Goal: Task Accomplishment & Management: Manage account settings

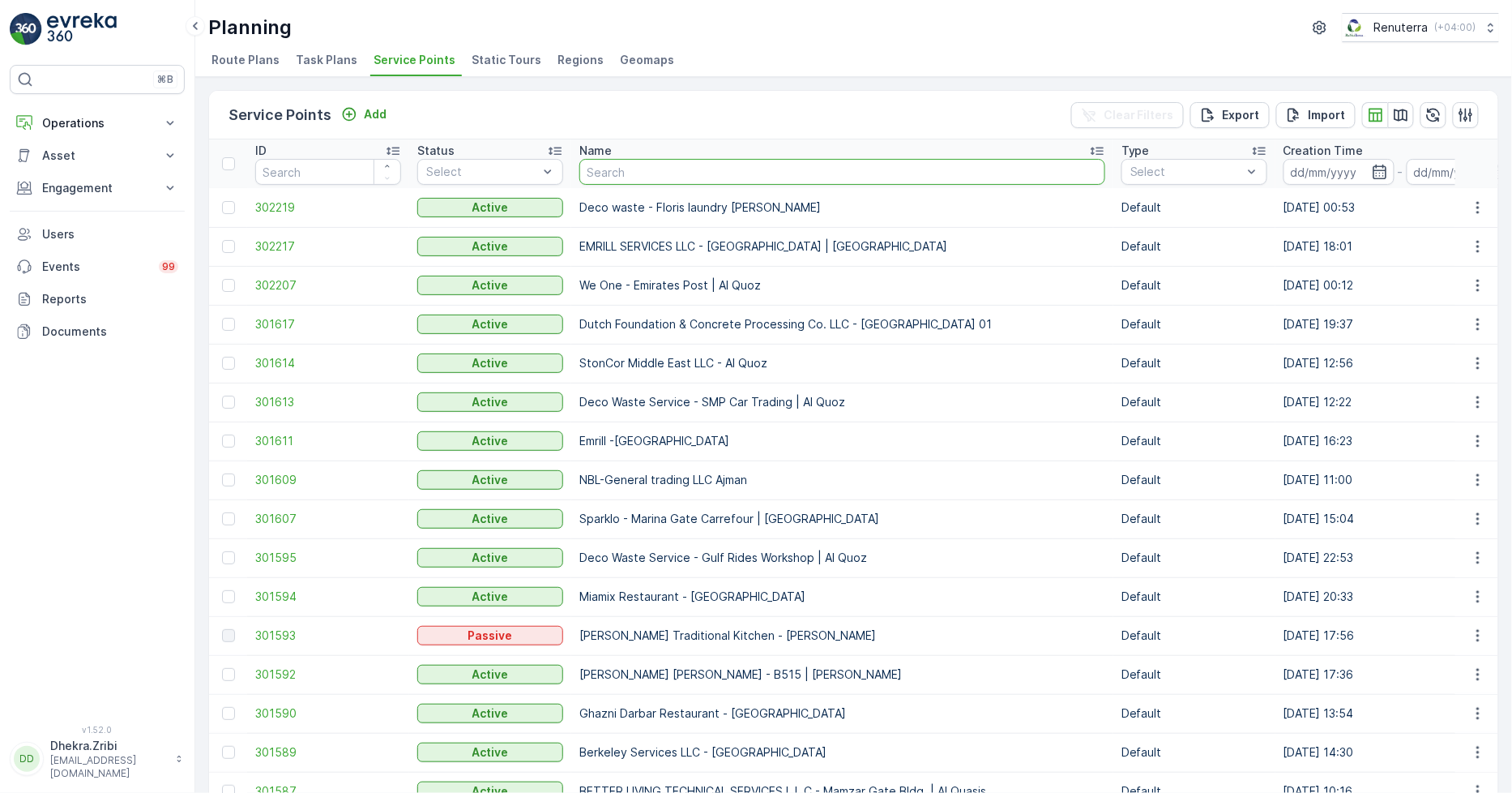
click at [653, 168] on input "text" at bounding box center [843, 172] width 526 height 26
type input "tor"
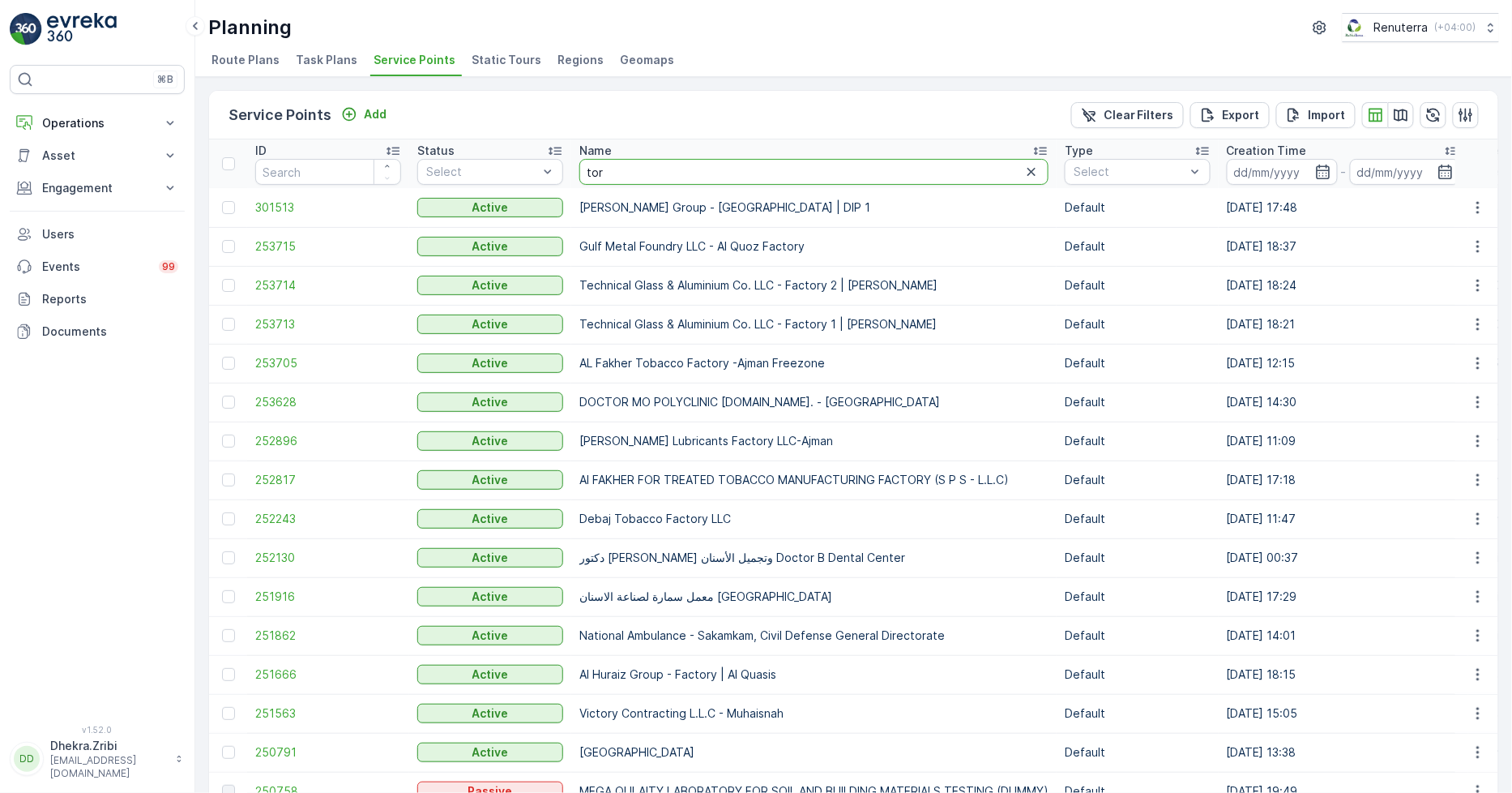
click at [639, 170] on input "tor" at bounding box center [814, 172] width 469 height 26
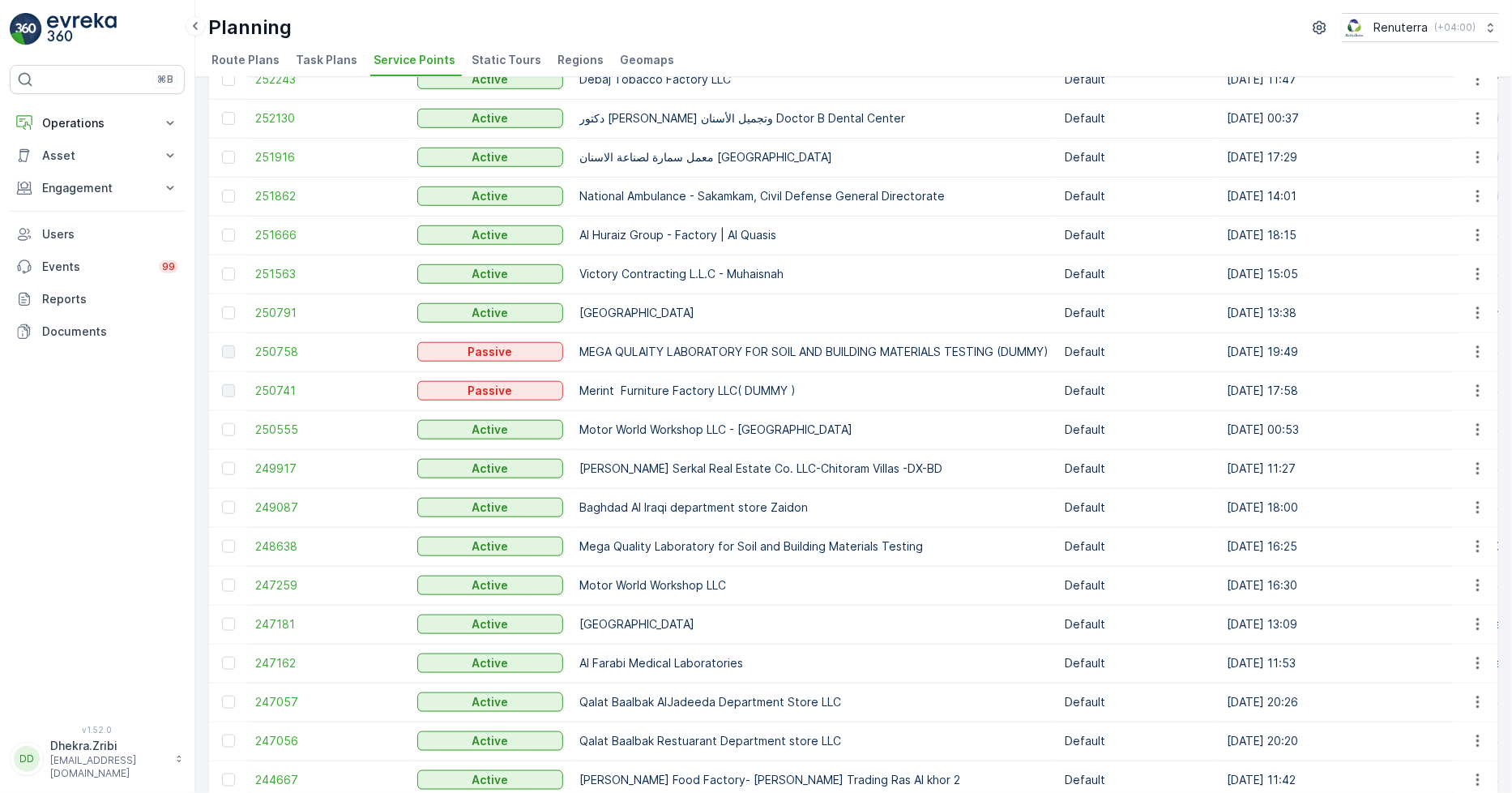
scroll to position [629, 0]
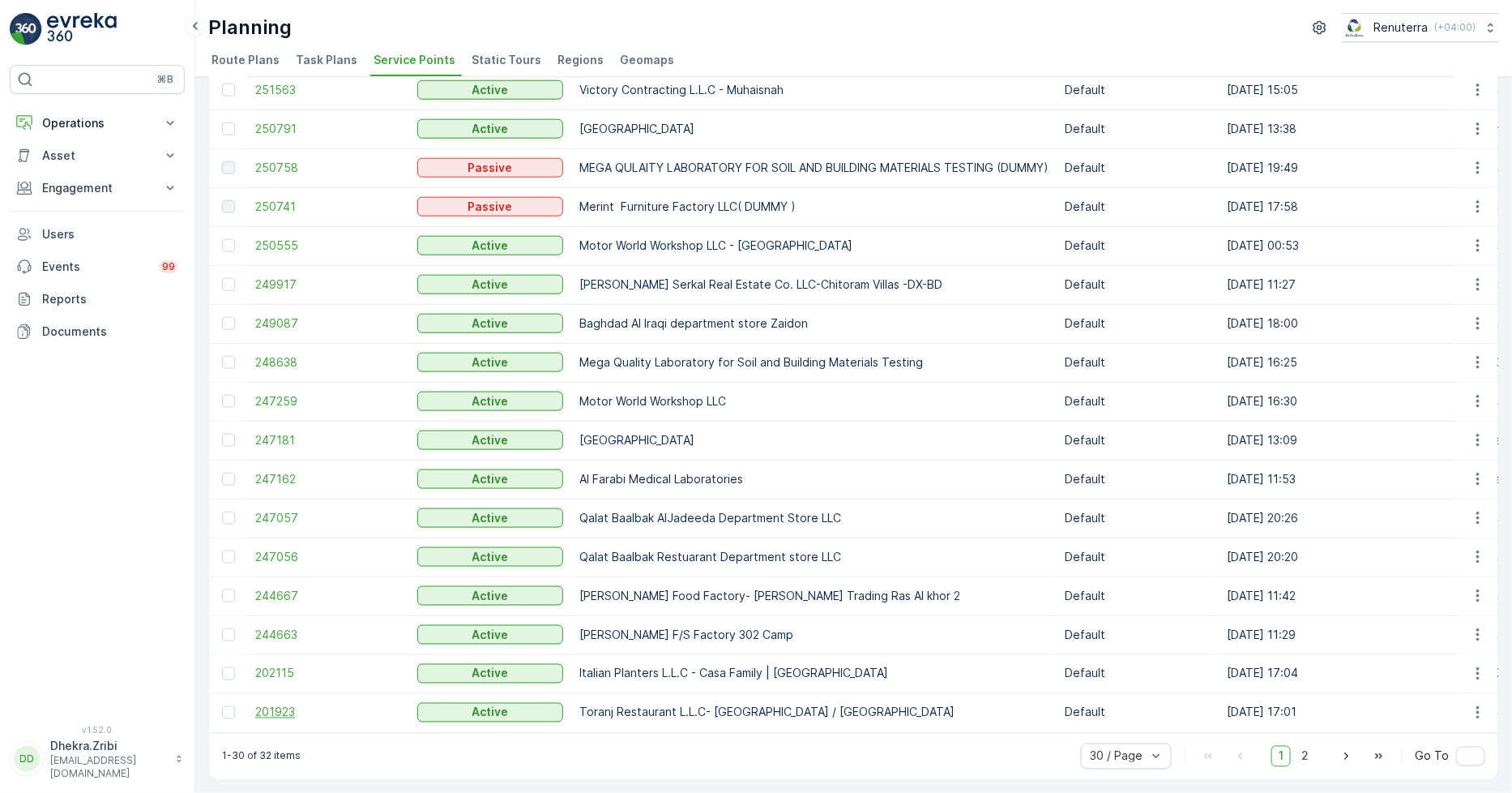
click at [280, 707] on span "201923" at bounding box center [328, 712] width 146 height 16
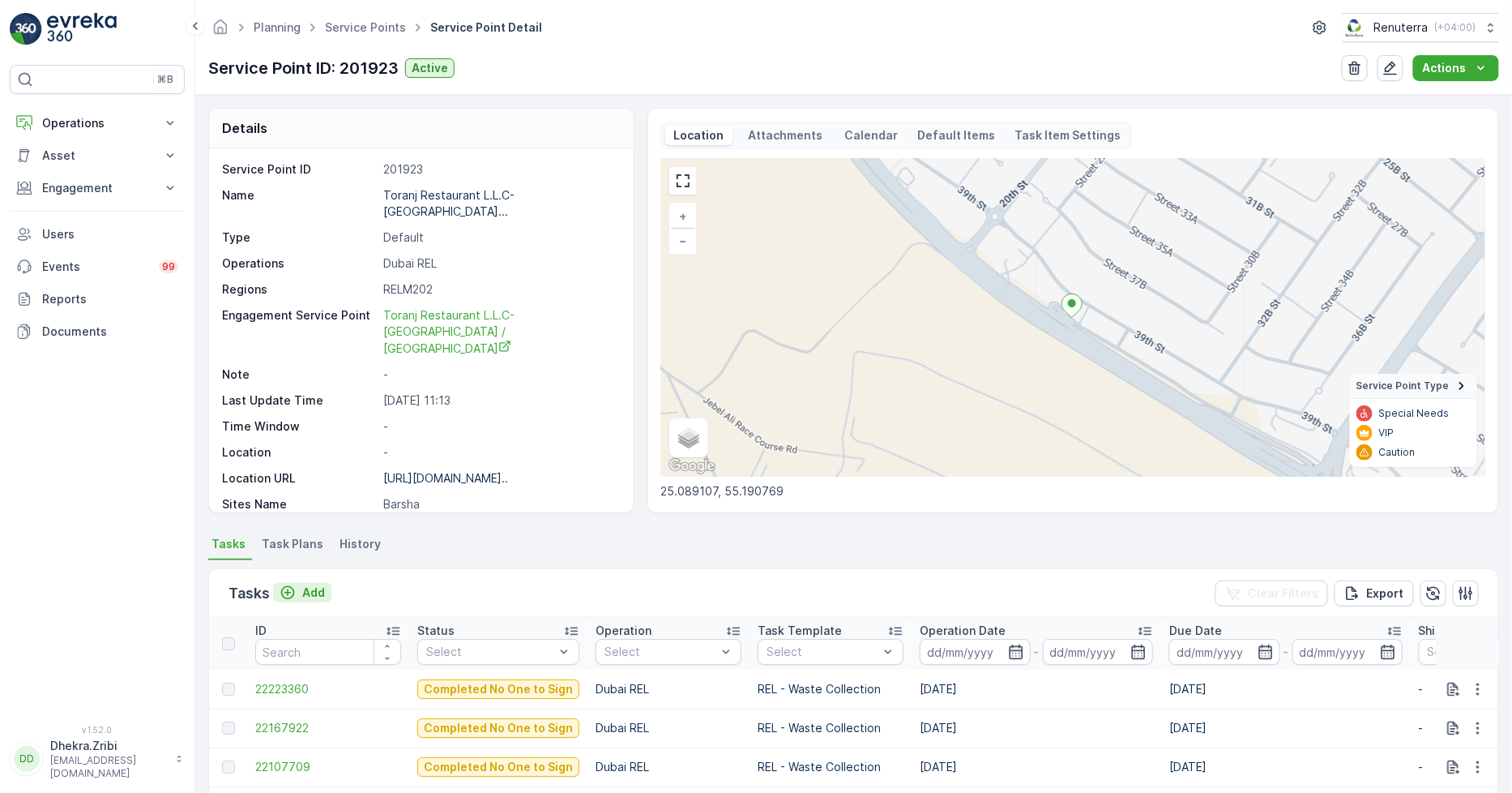
click at [311, 593] on p "Add" at bounding box center [313, 592] width 23 height 16
click at [302, 585] on p "Add" at bounding box center [313, 592] width 23 height 16
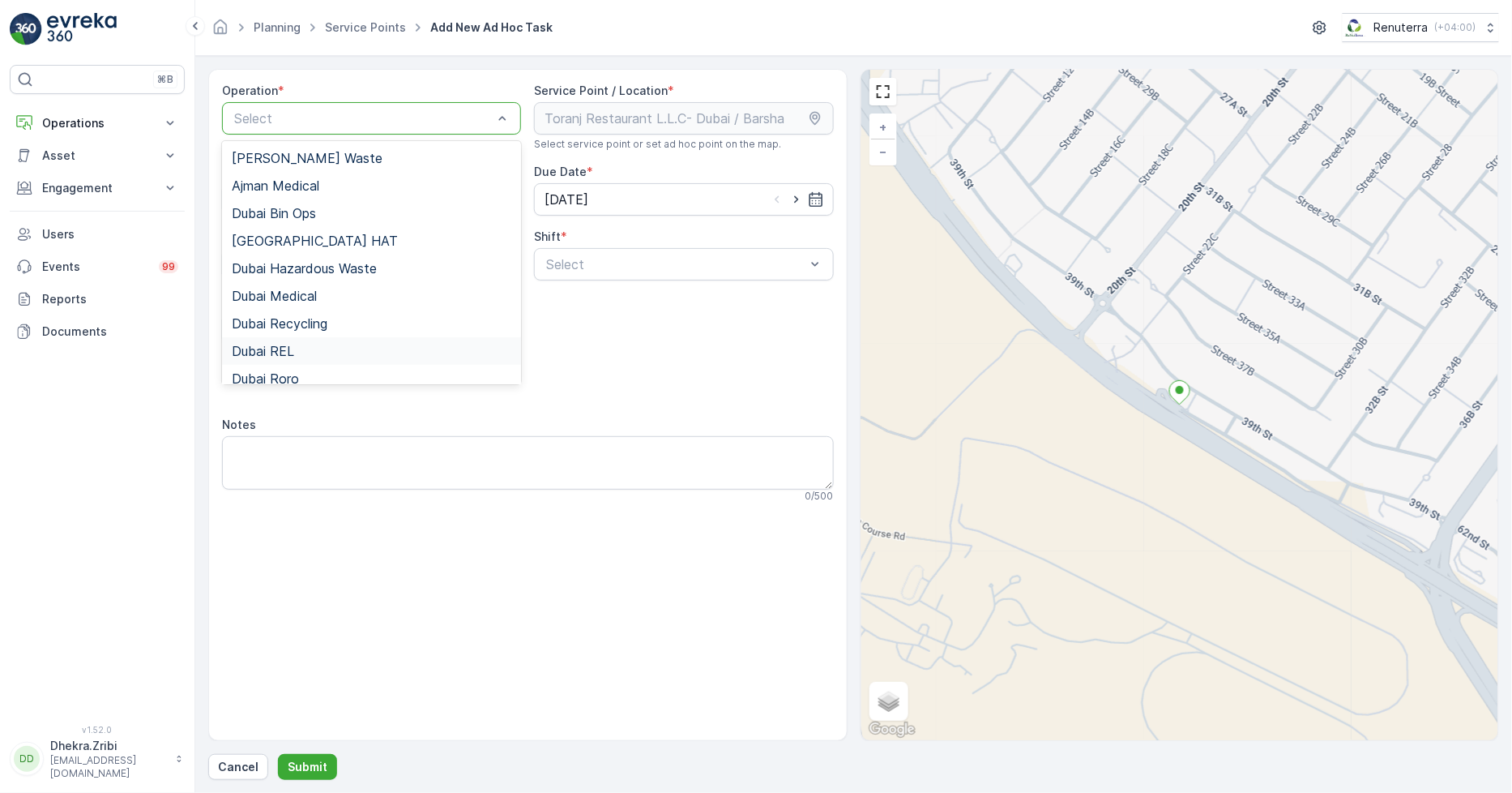
click at [296, 345] on div "Dubai REL" at bounding box center [372, 351] width 280 height 15
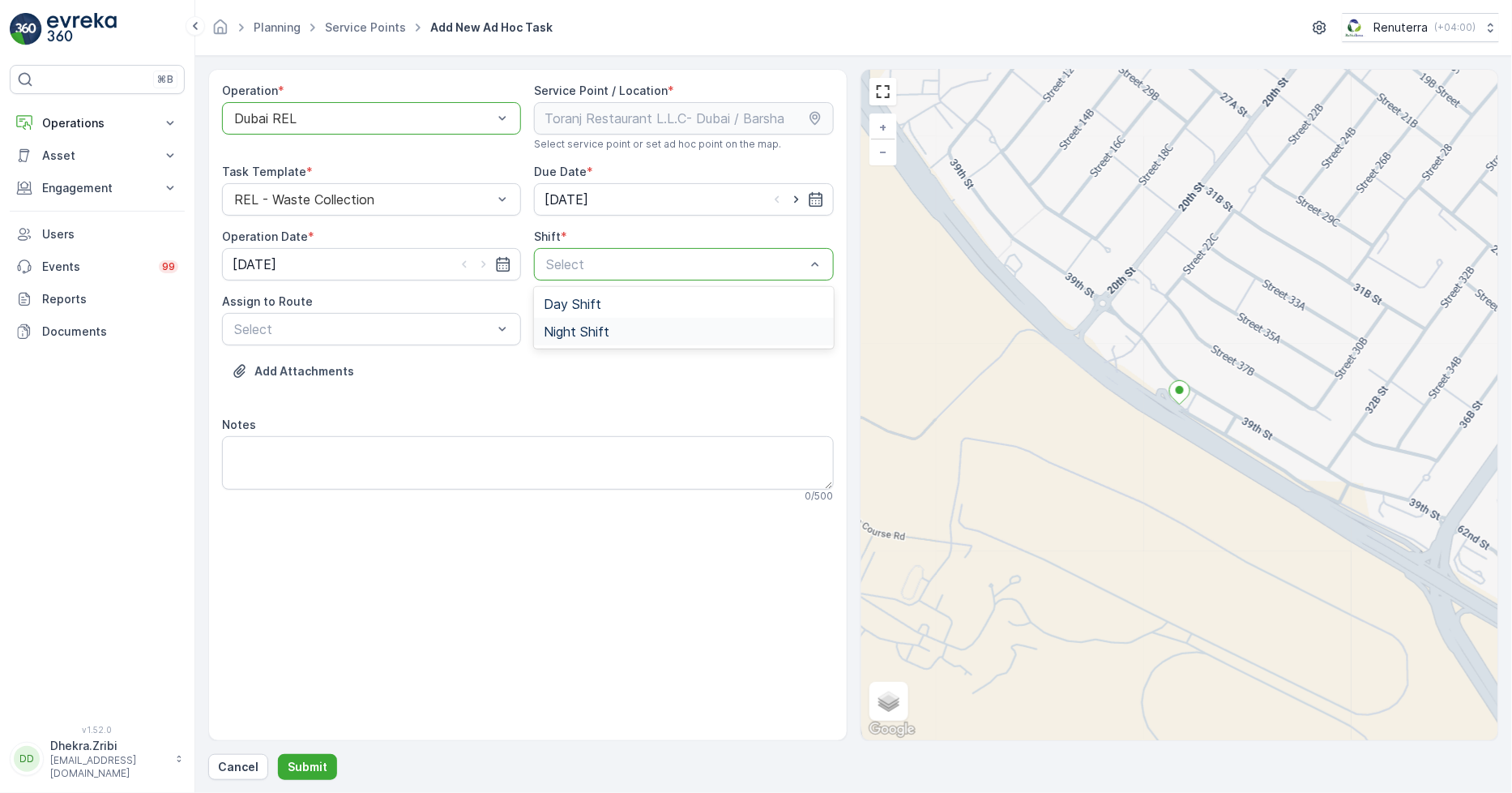
click at [561, 329] on span "Night Shift" at bounding box center [577, 331] width 66 height 15
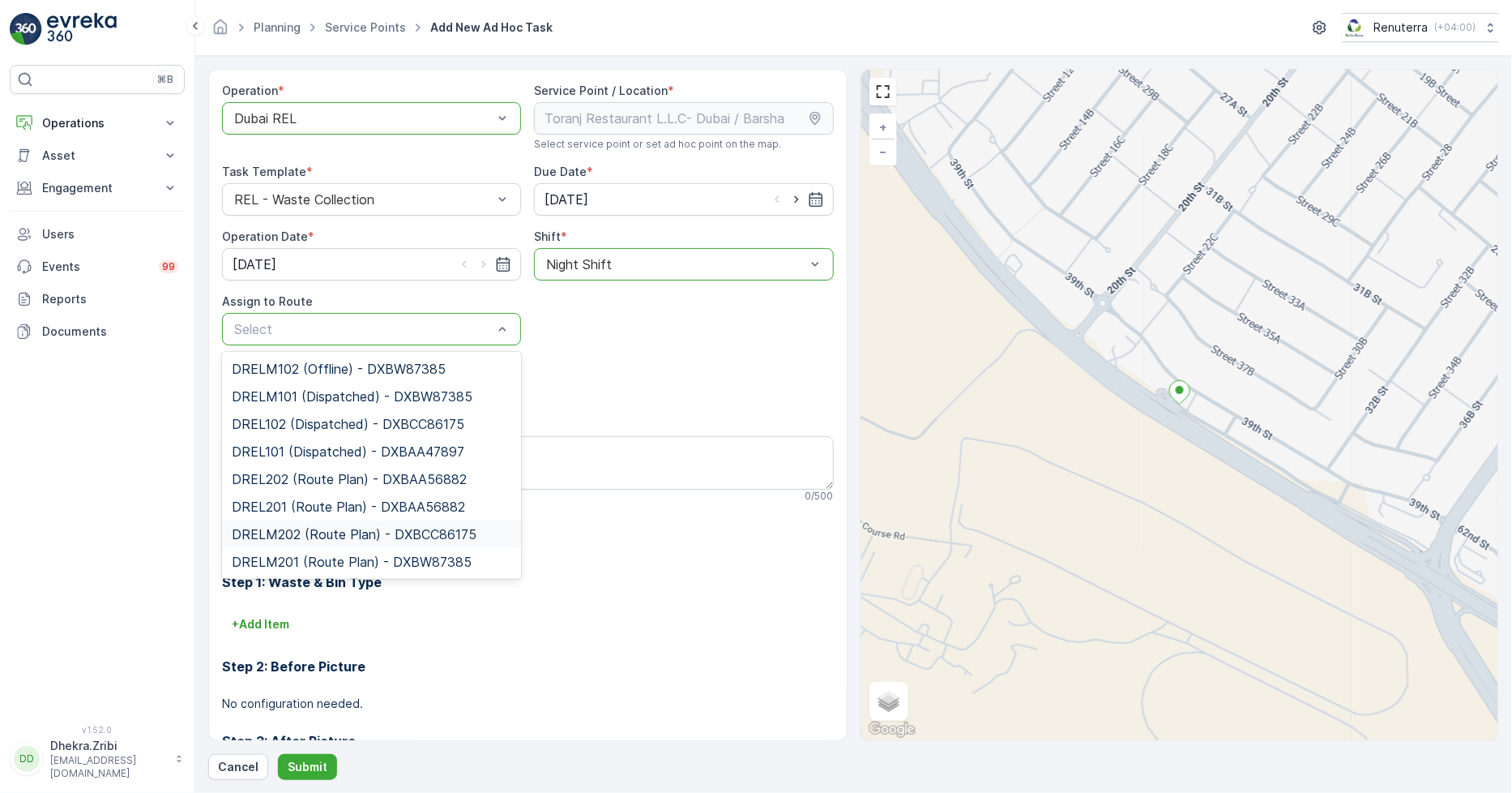
click at [293, 533] on span "DRELM202 (Route Plan) - DXBCC86175" at bounding box center [354, 534] width 245 height 15
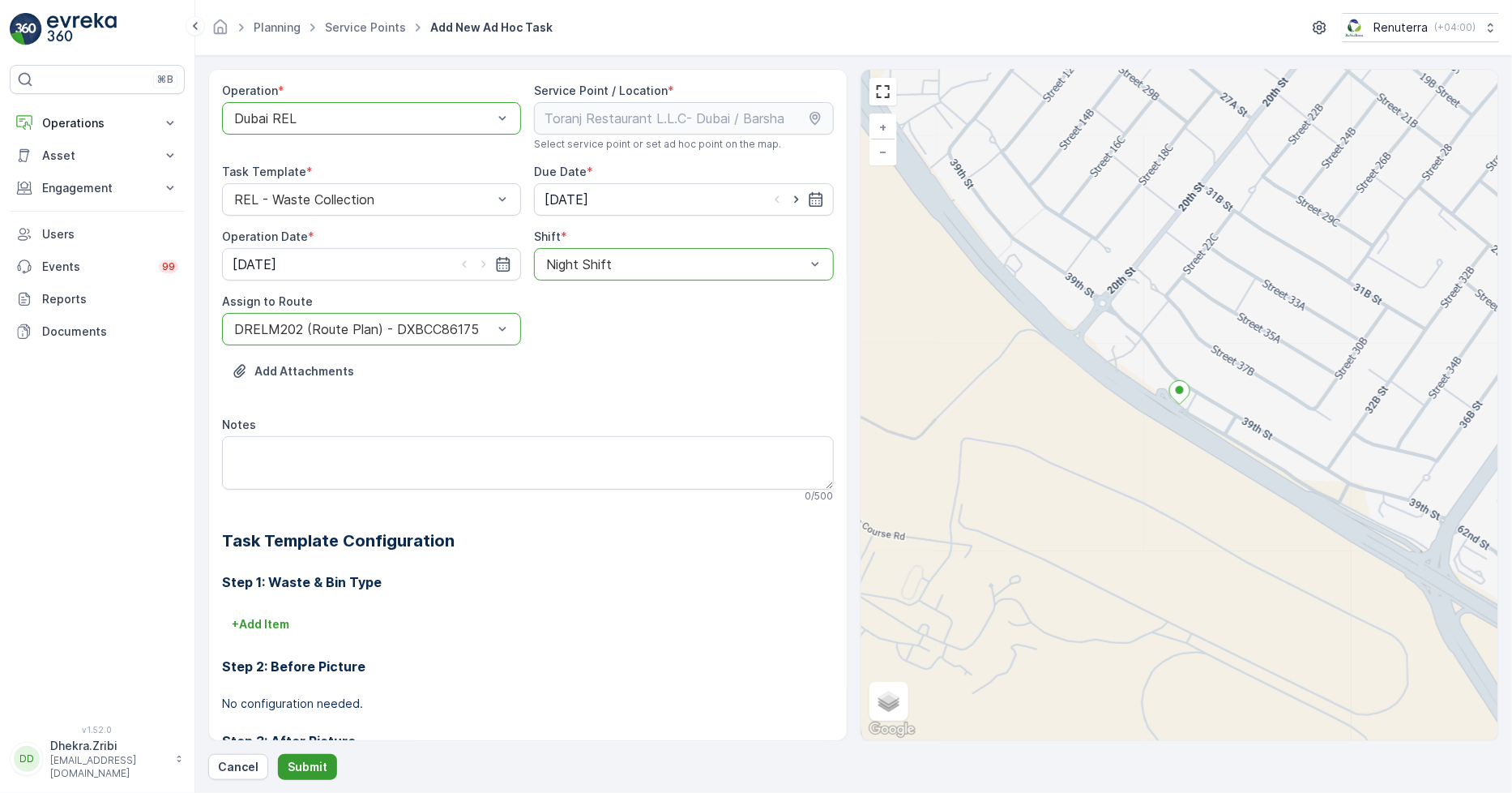
click at [296, 771] on p "Submit" at bounding box center [308, 767] width 40 height 16
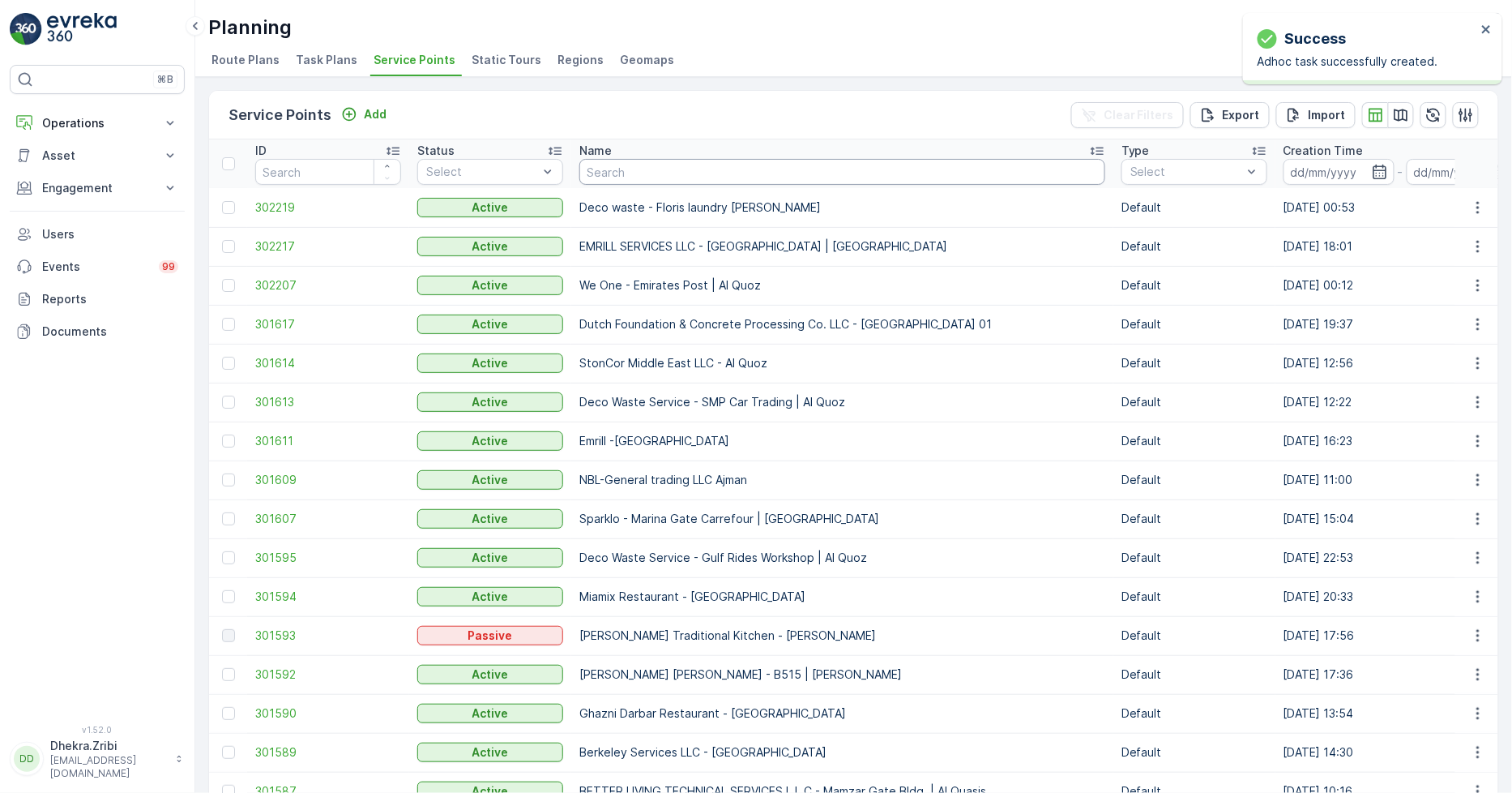
click at [632, 174] on input "text" at bounding box center [843, 172] width 526 height 26
type input "curo"
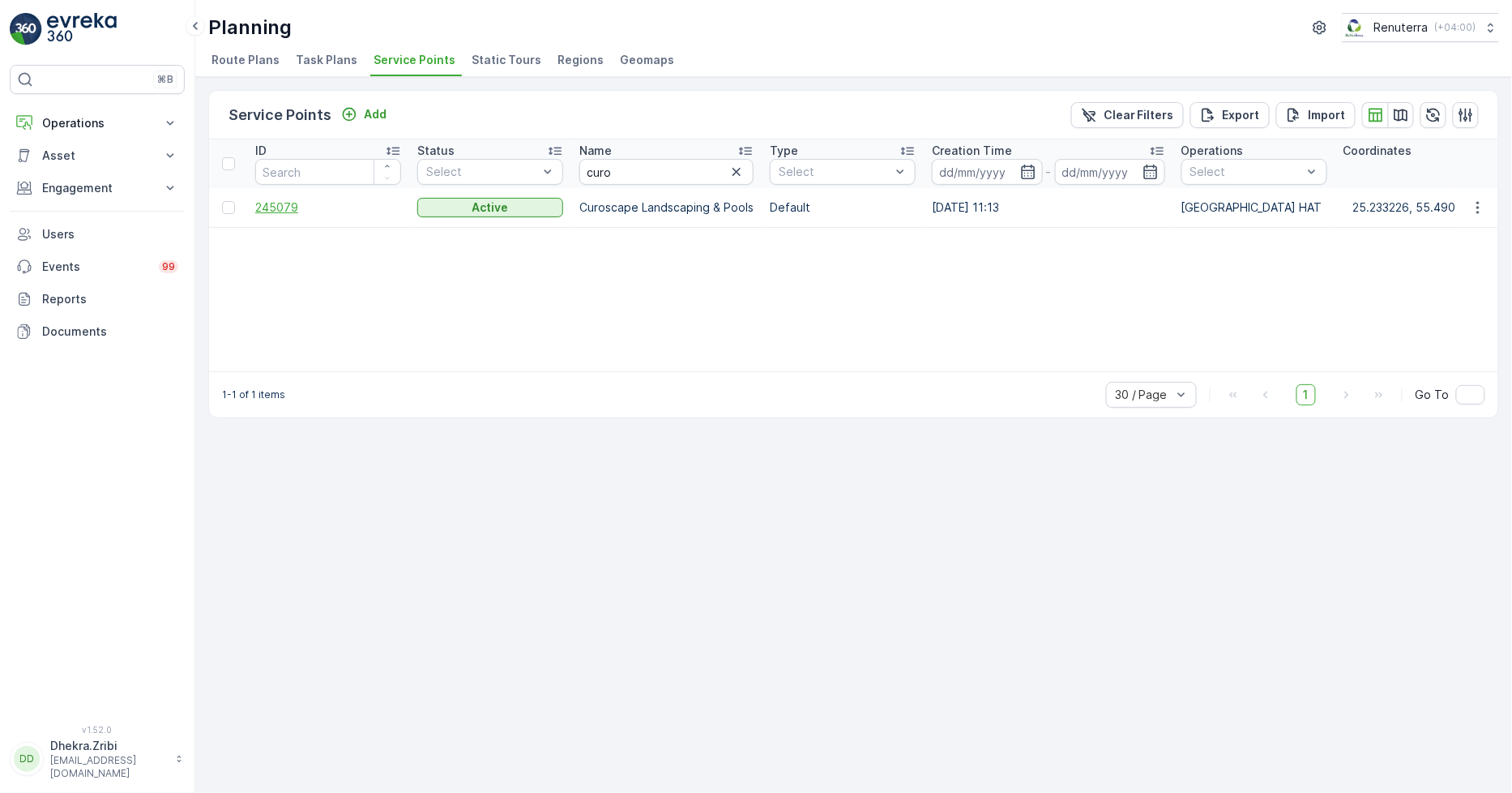
click at [282, 203] on span "245079" at bounding box center [328, 207] width 146 height 16
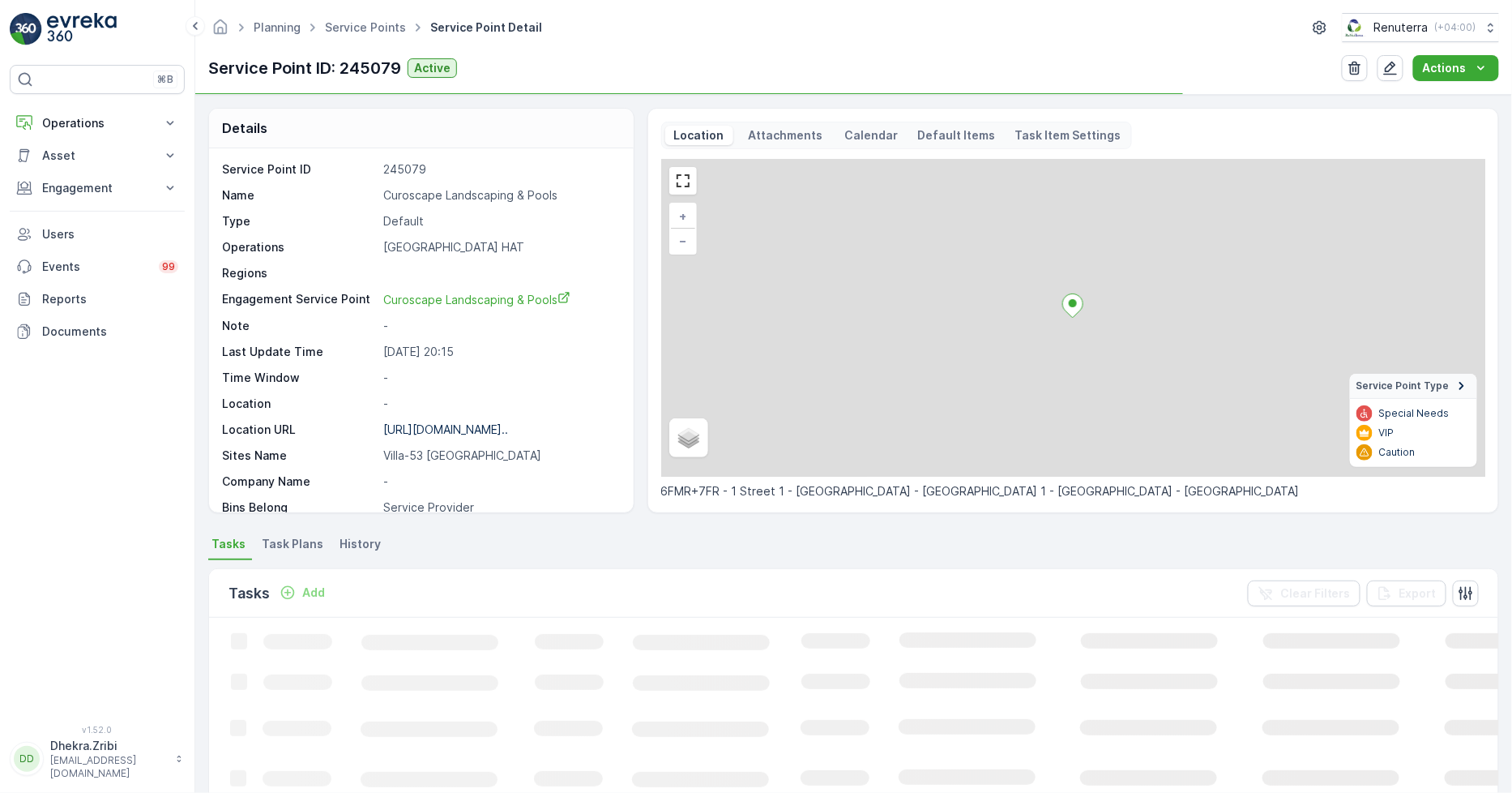
click at [398, 195] on p "Curoscape Landscaping & Pools" at bounding box center [499, 195] width 233 height 16
copy p "Curoscape Landscaping & Pools"
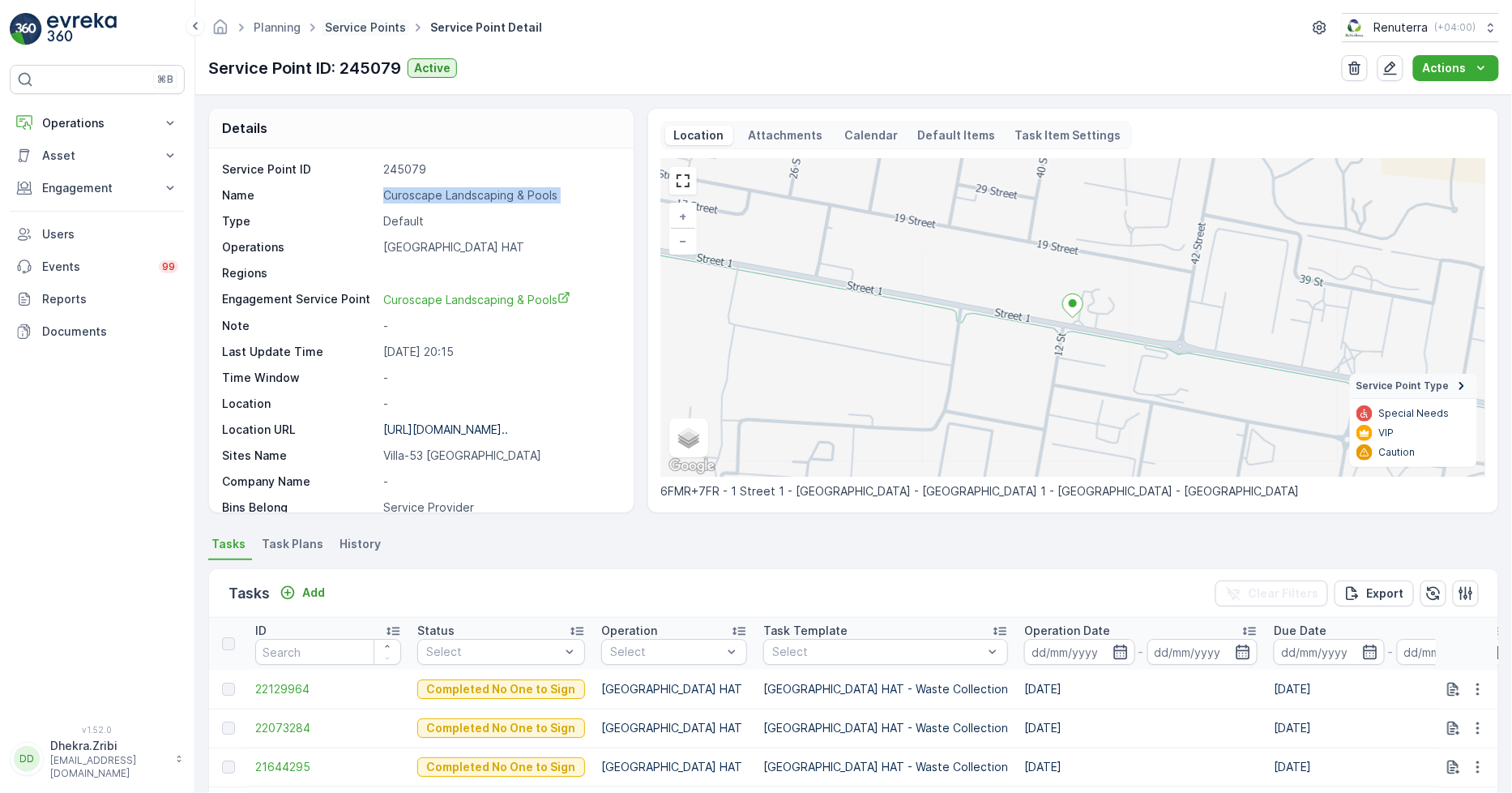
click at [371, 29] on link "Service Points" at bounding box center [365, 27] width 81 height 14
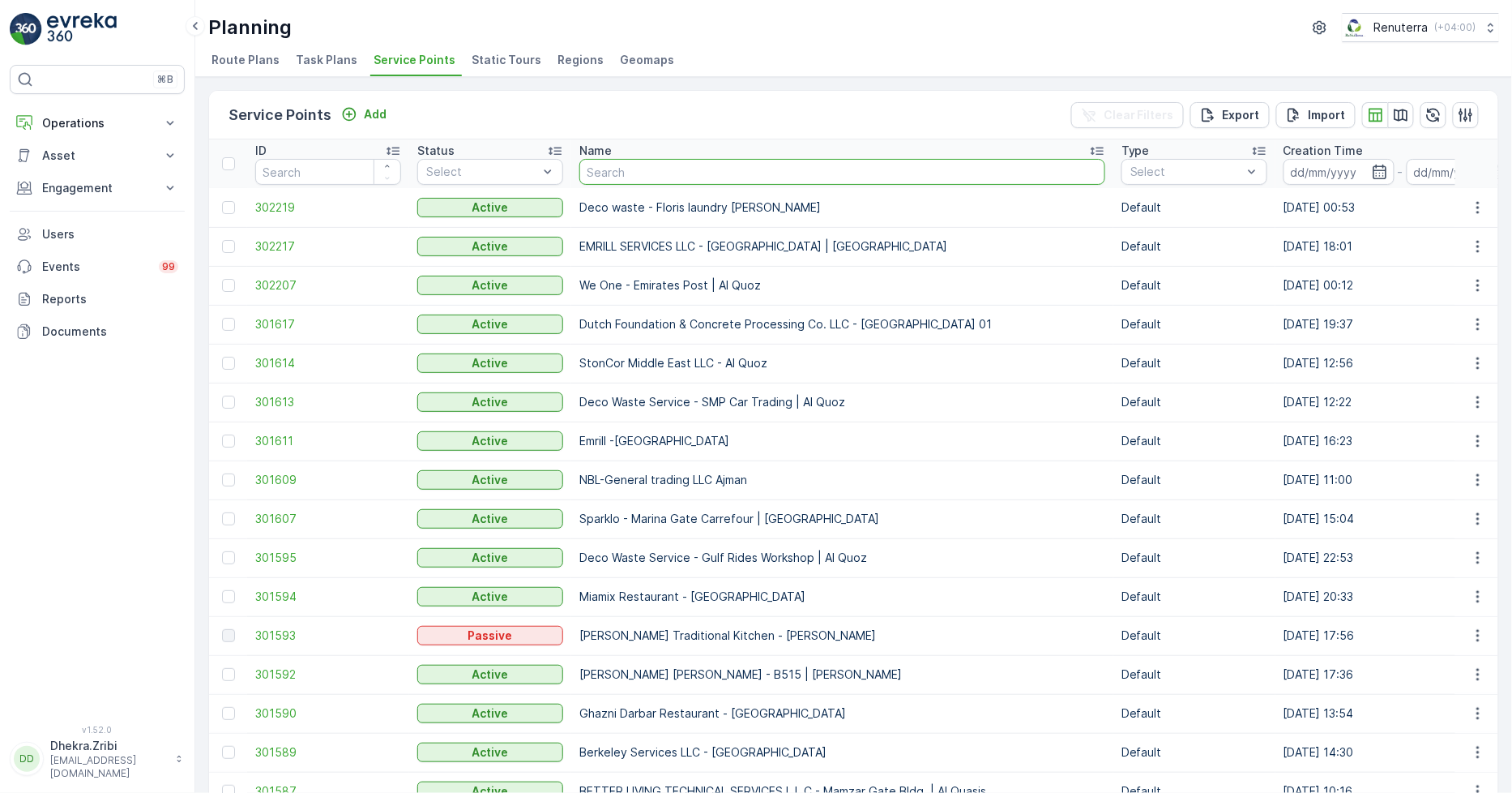
click at [632, 173] on input "text" at bounding box center [843, 172] width 526 height 26
click at [629, 169] on input "text" at bounding box center [843, 172] width 526 height 26
type input "al nad"
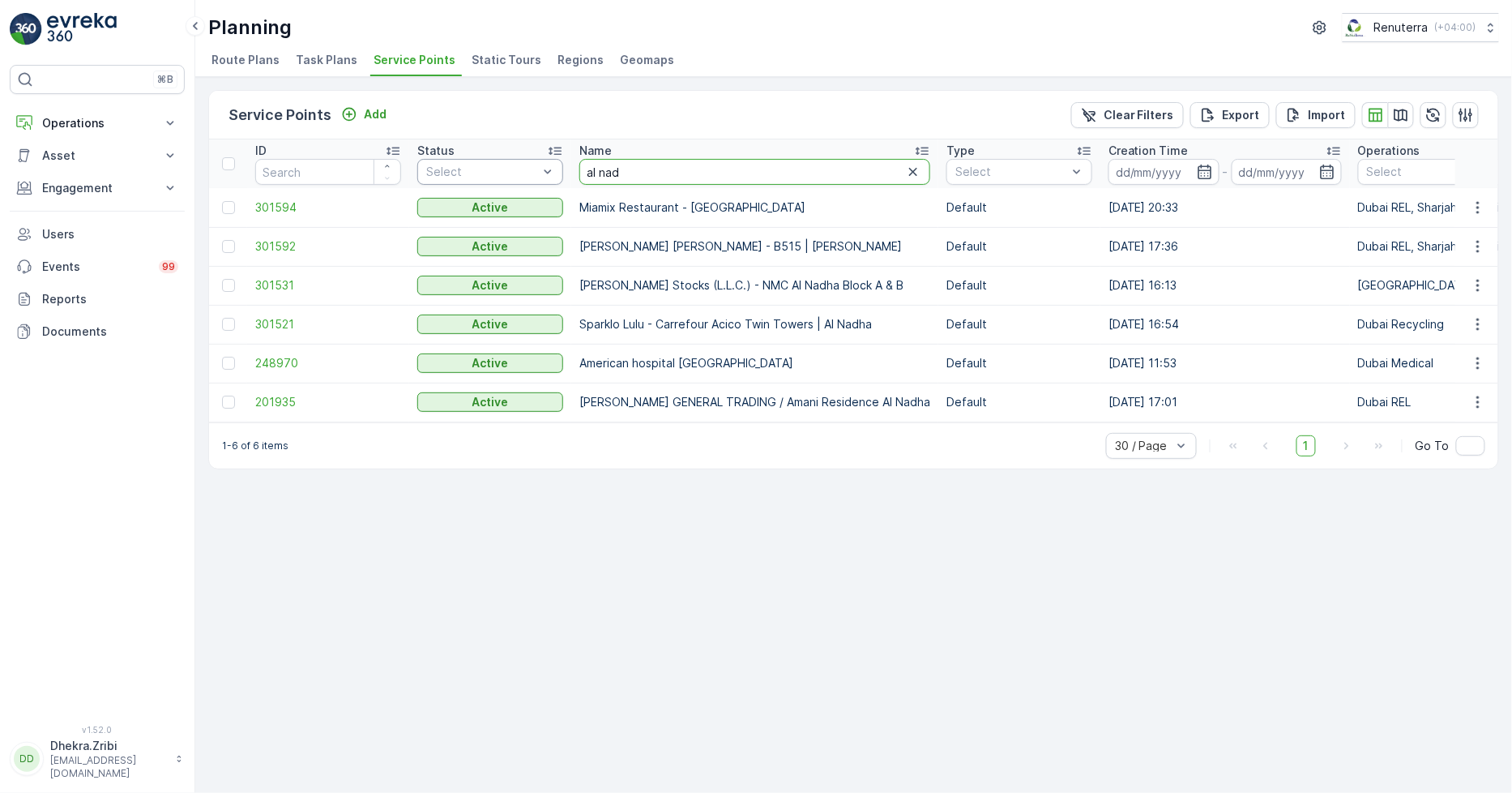
drag, startPoint x: 668, startPoint y: 167, endPoint x: 531, endPoint y: 165, distance: 137.0
type input "nsb"
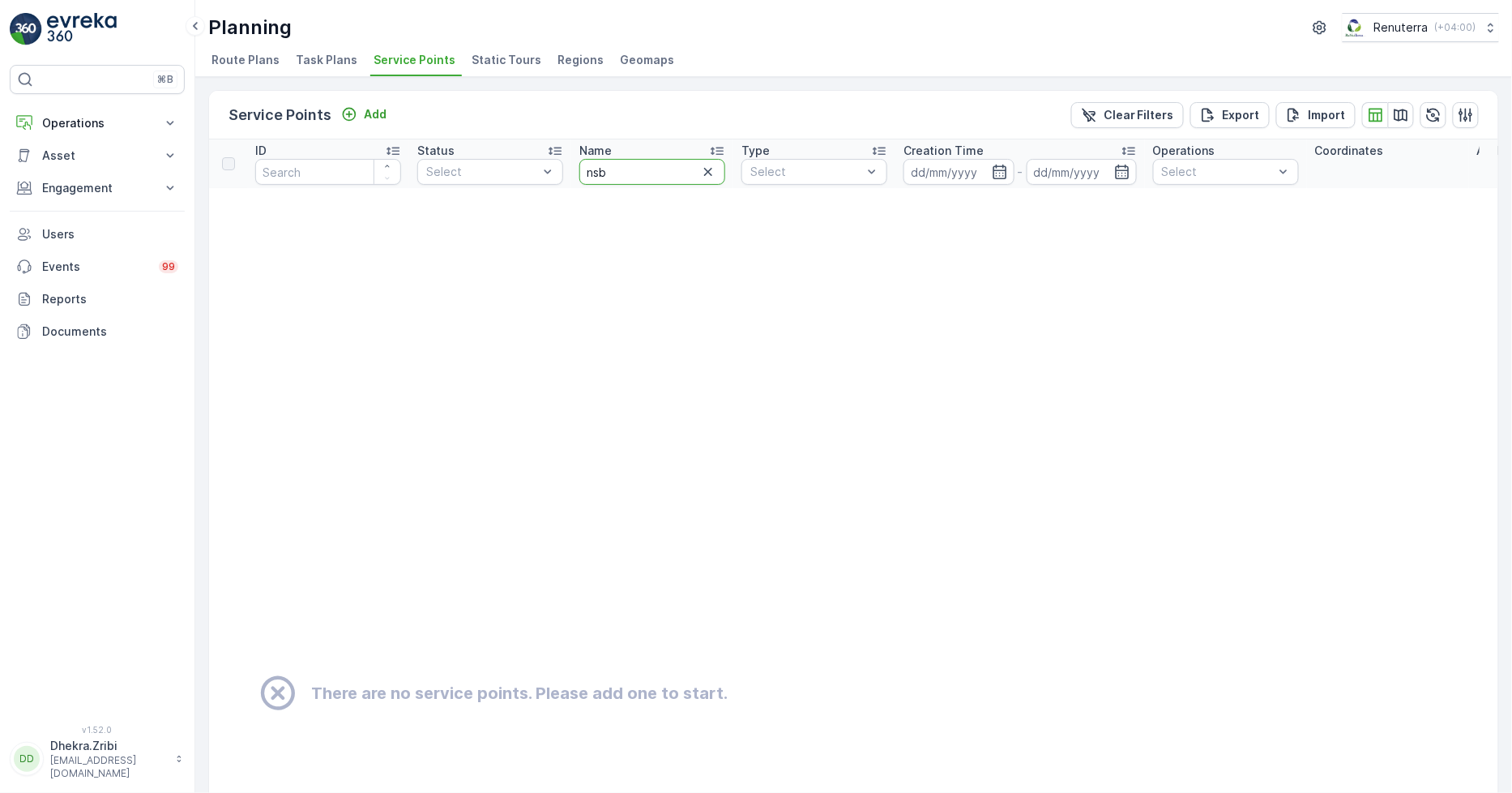
drag, startPoint x: 649, startPoint y: 173, endPoint x: 504, endPoint y: 156, distance: 146.1
type input "msb"
drag, startPoint x: 665, startPoint y: 162, endPoint x: 572, endPoint y: 177, distance: 93.5
click at [572, 177] on th "Name msb" at bounding box center [652, 163] width 162 height 49
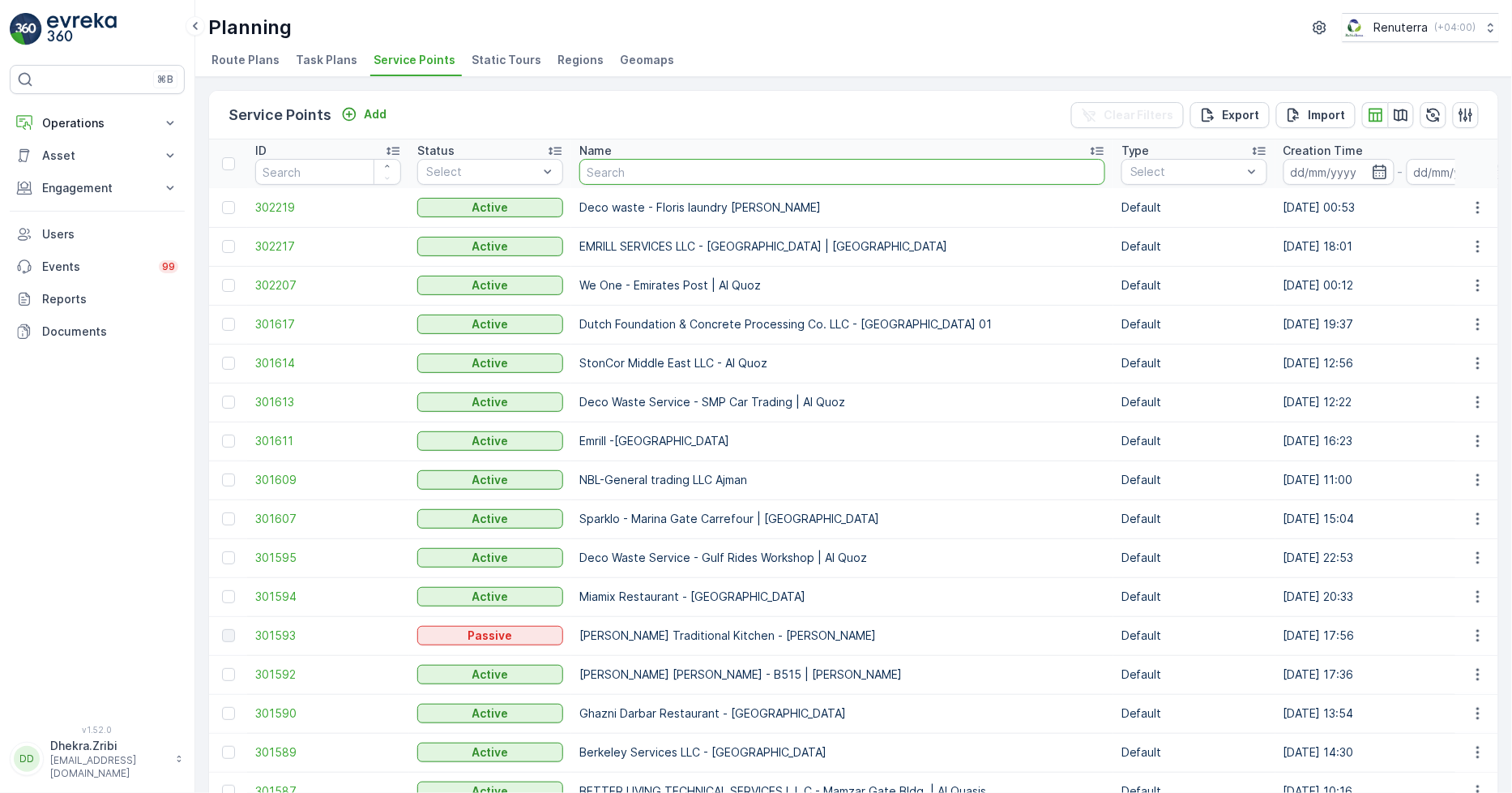
click at [652, 166] on input "text" at bounding box center [843, 172] width 526 height 26
type input "al amin"
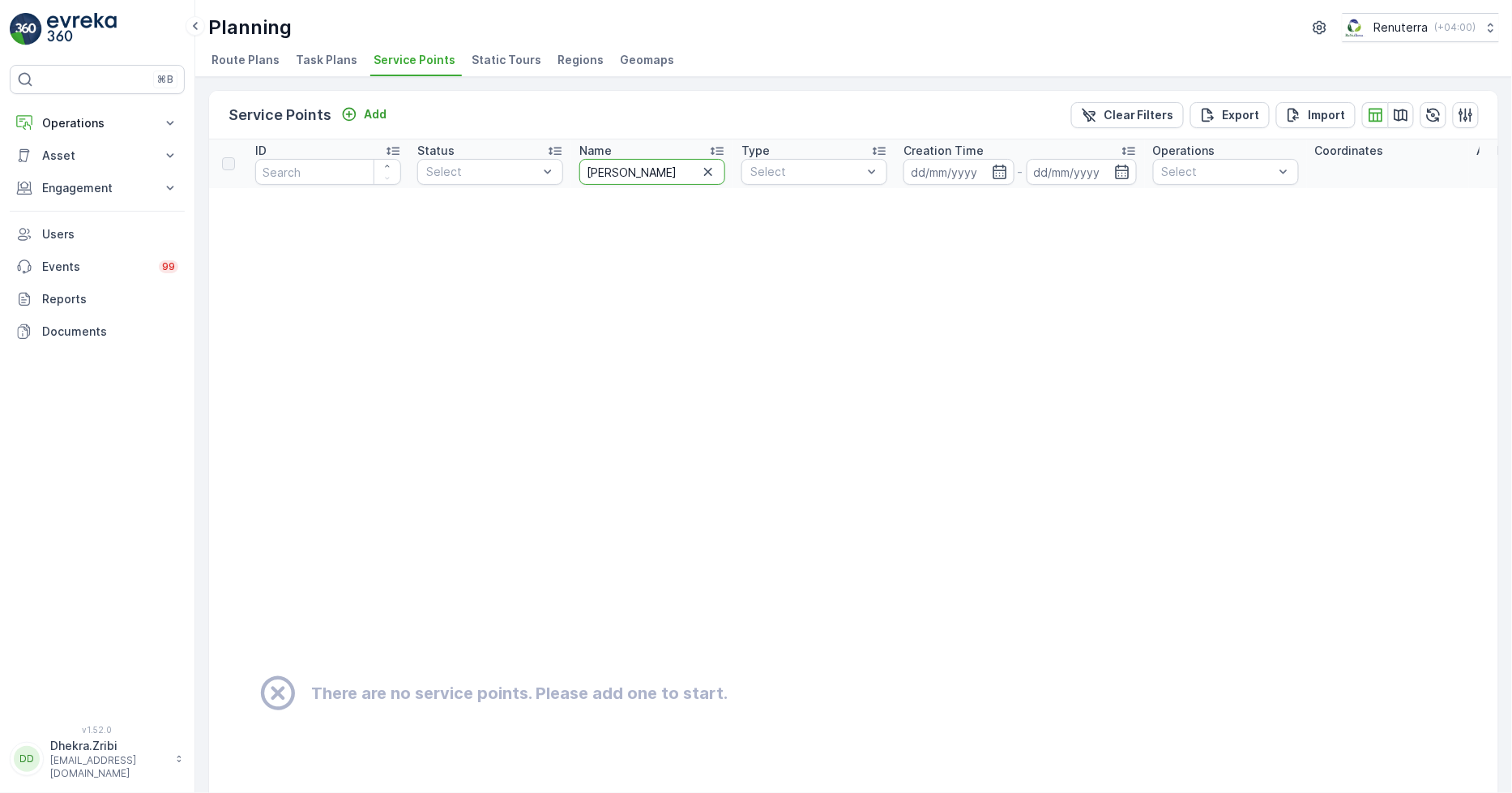
drag, startPoint x: 652, startPoint y: 169, endPoint x: 412, endPoint y: 172, distance: 239.9
type input "alaeen"
drag, startPoint x: 660, startPoint y: 176, endPoint x: 516, endPoint y: 169, distance: 144.5
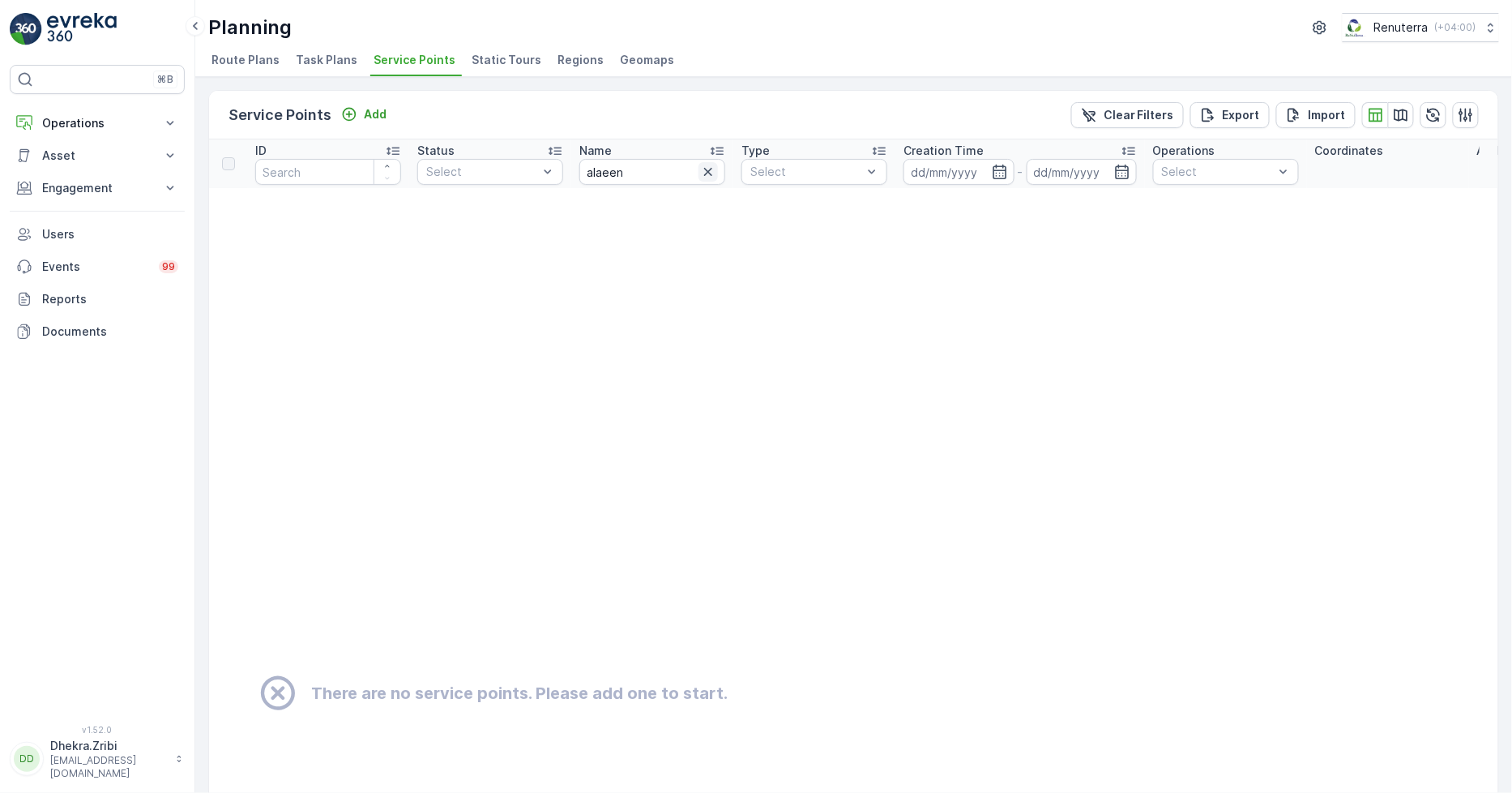
click at [709, 170] on icon "button" at bounding box center [708, 172] width 8 height 8
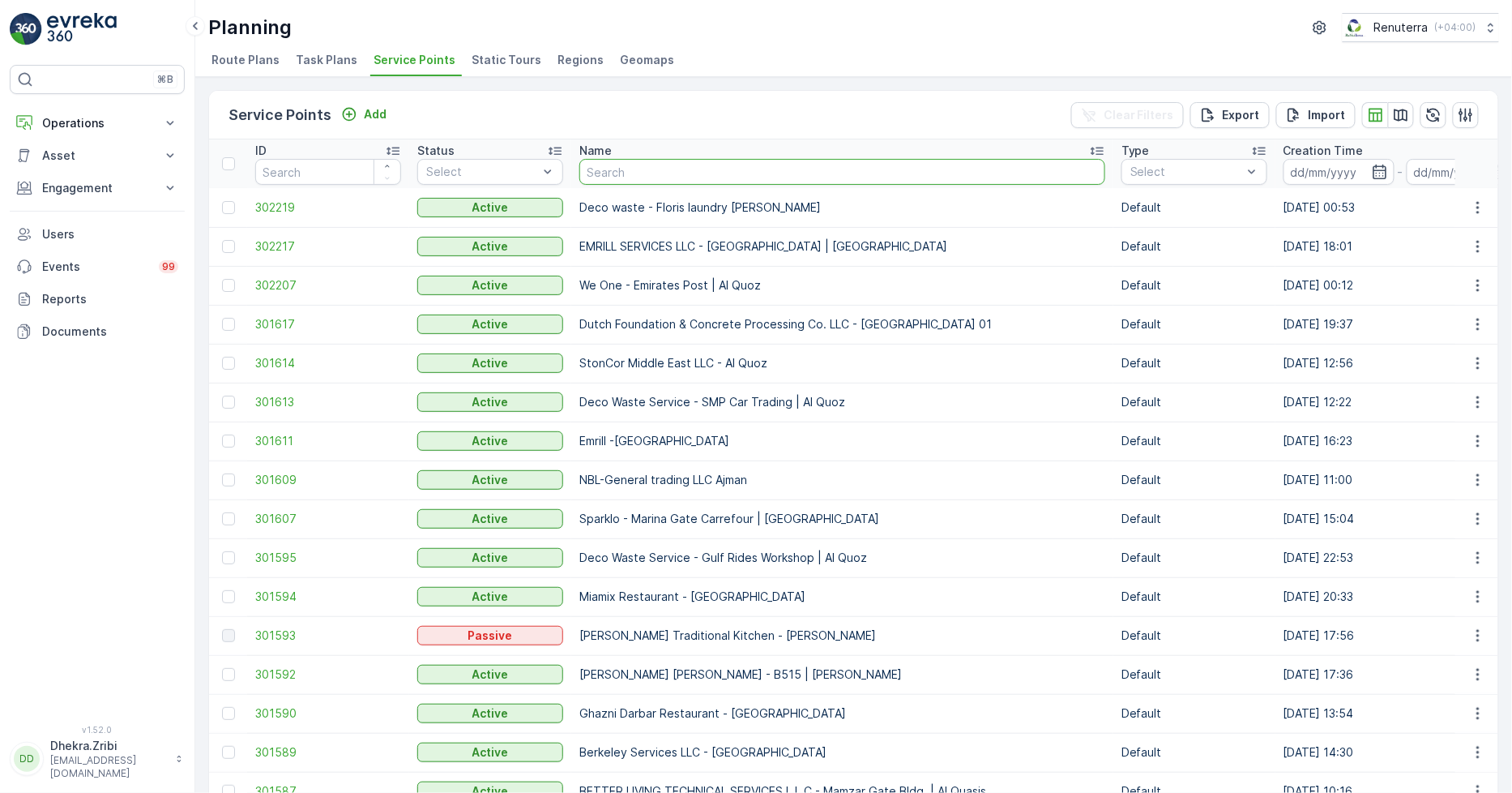
drag, startPoint x: 653, startPoint y: 174, endPoint x: 641, endPoint y: 146, distance: 30.9
click at [652, 170] on input "text" at bounding box center [843, 172] width 526 height 26
type input "tamil"
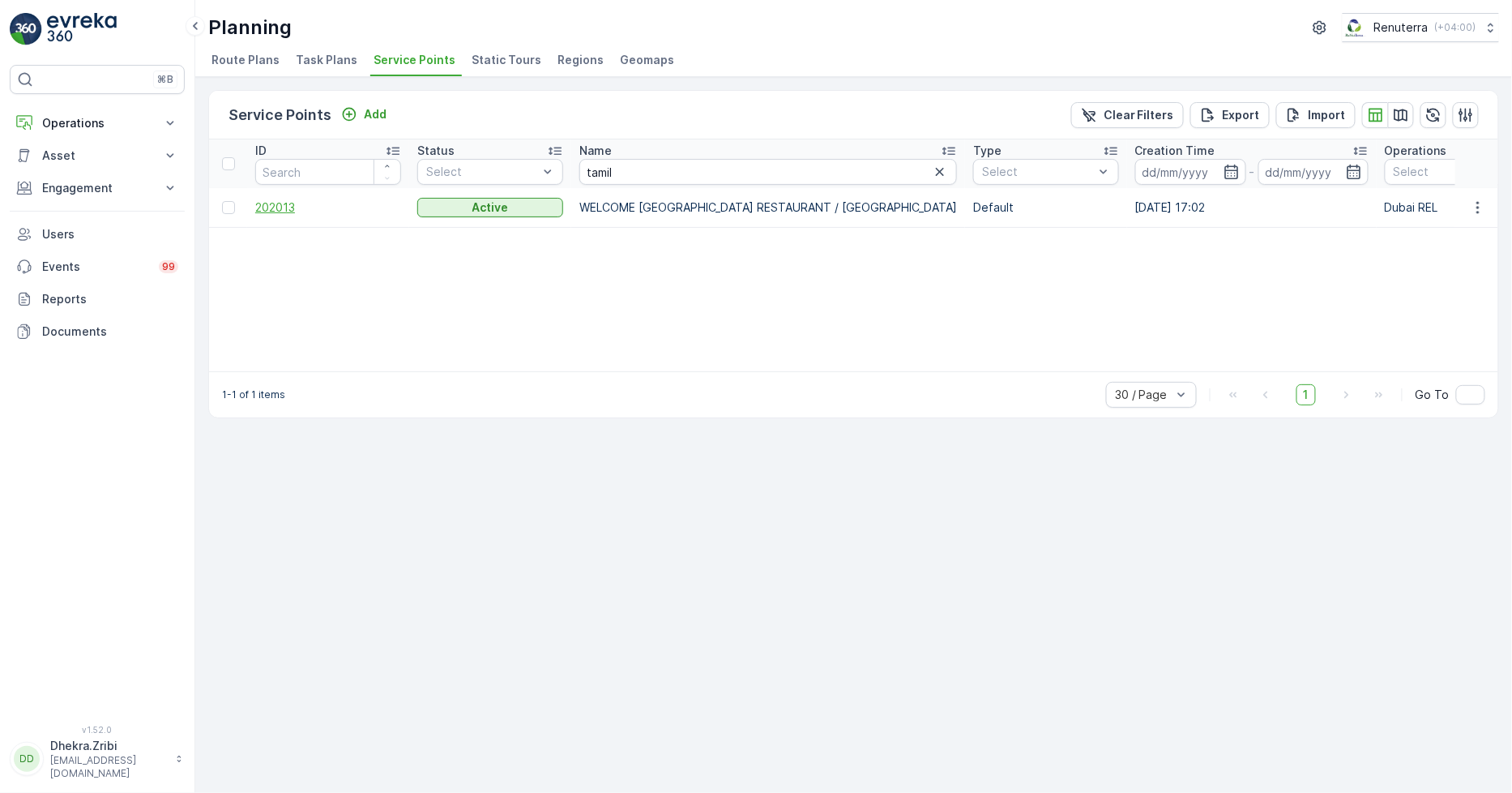
click at [272, 204] on span "202013" at bounding box center [328, 207] width 146 height 16
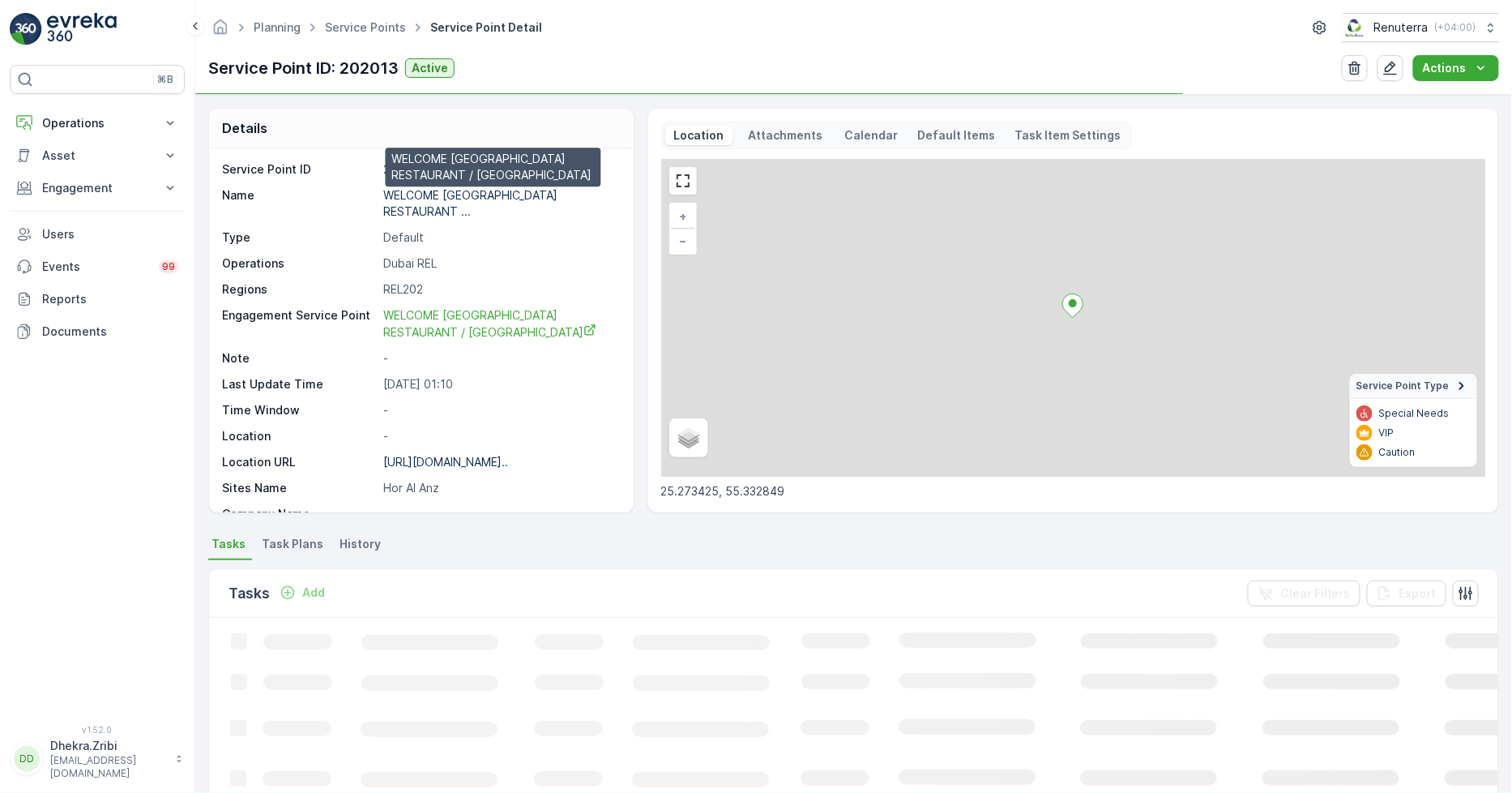
click at [499, 188] on p "WELCOME TAMIL NADU RESTAURANT ..." at bounding box center [472, 203] width 178 height 30
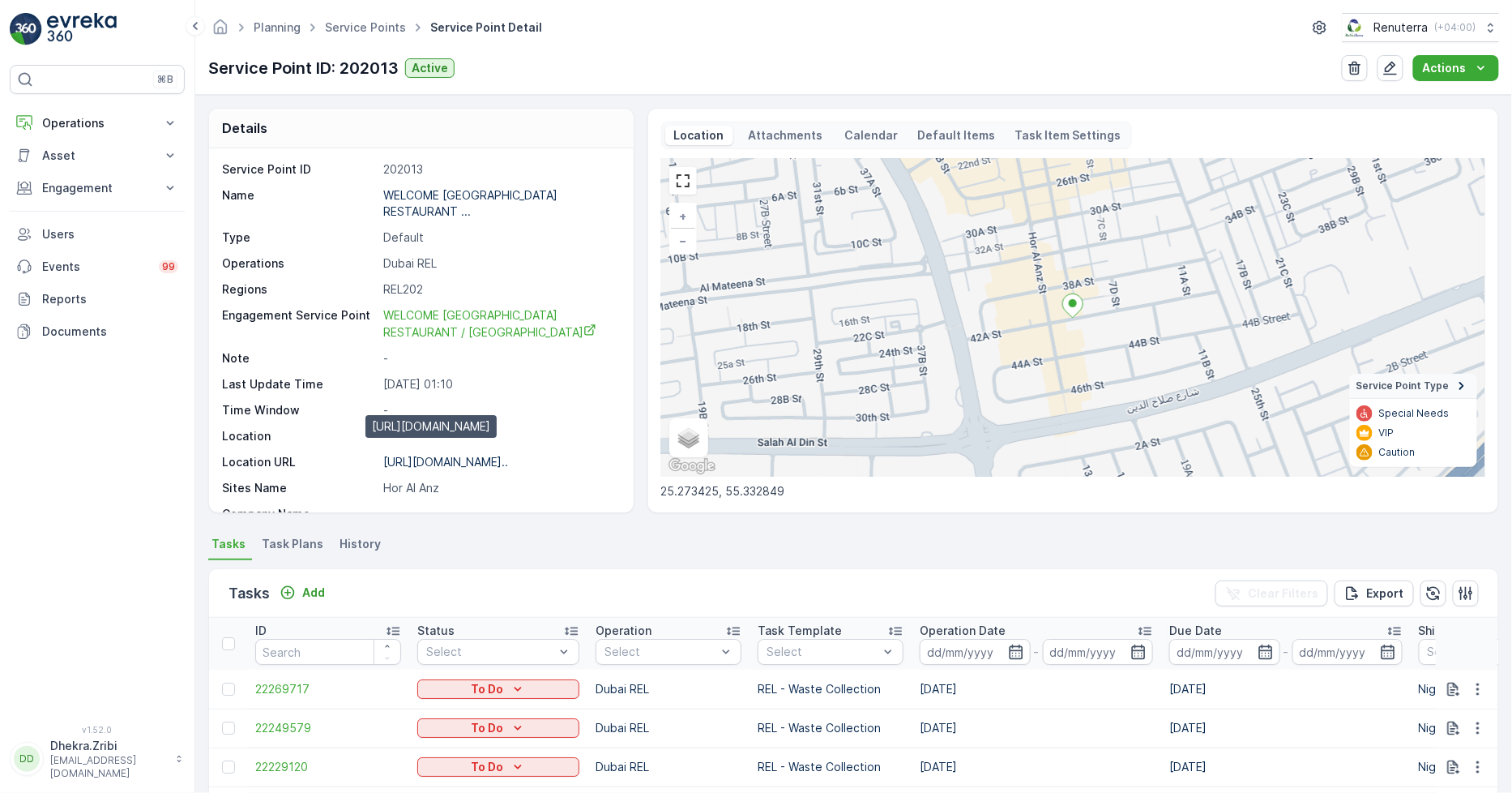
click at [425, 455] on p "https://maps.app.goo.gl/RbqtSP..." at bounding box center [445, 462] width 125 height 14
click at [359, 25] on link "Service Points" at bounding box center [365, 27] width 81 height 14
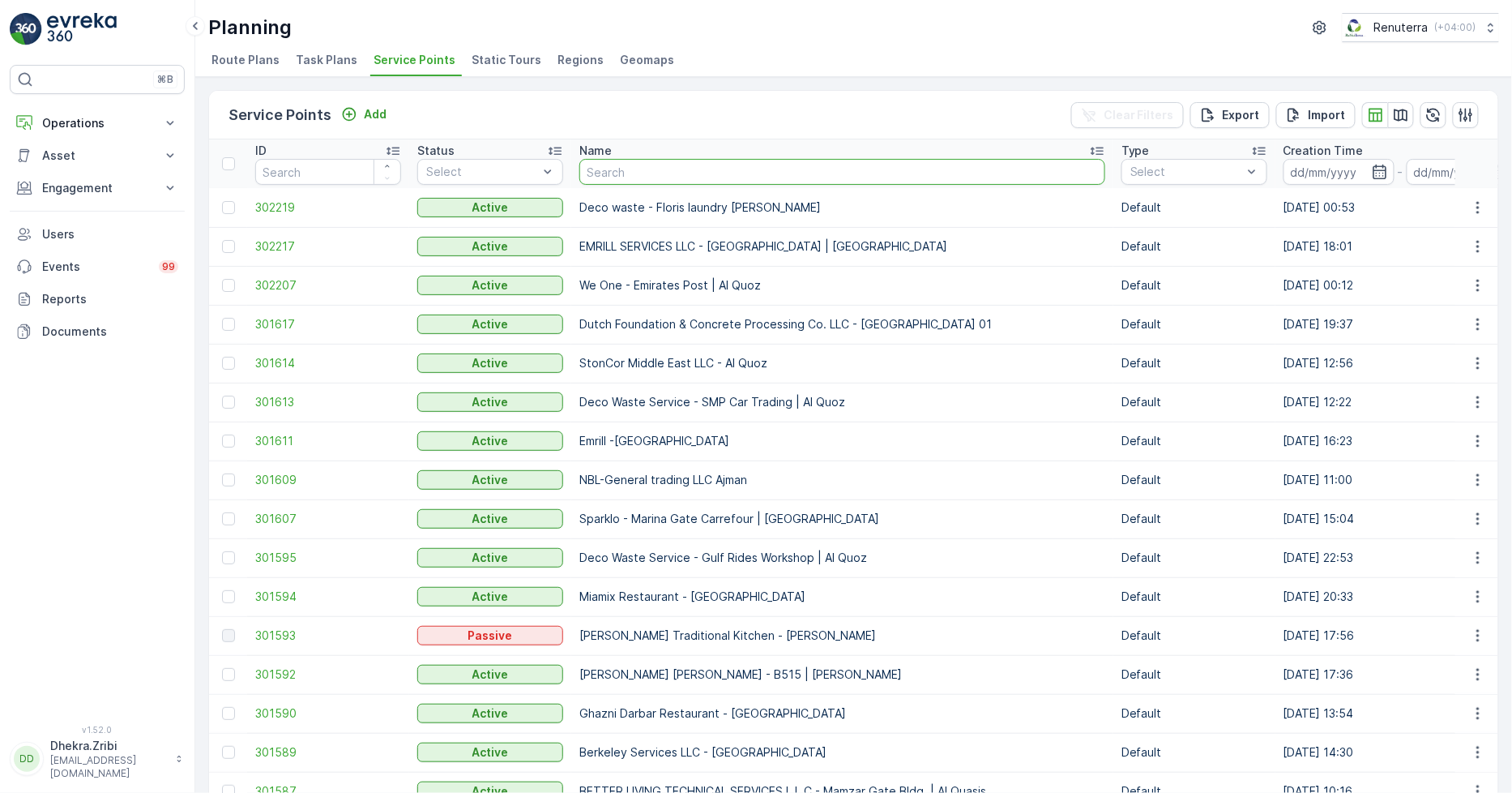
click at [617, 174] on input "text" at bounding box center [843, 172] width 526 height 26
type input "al serh"
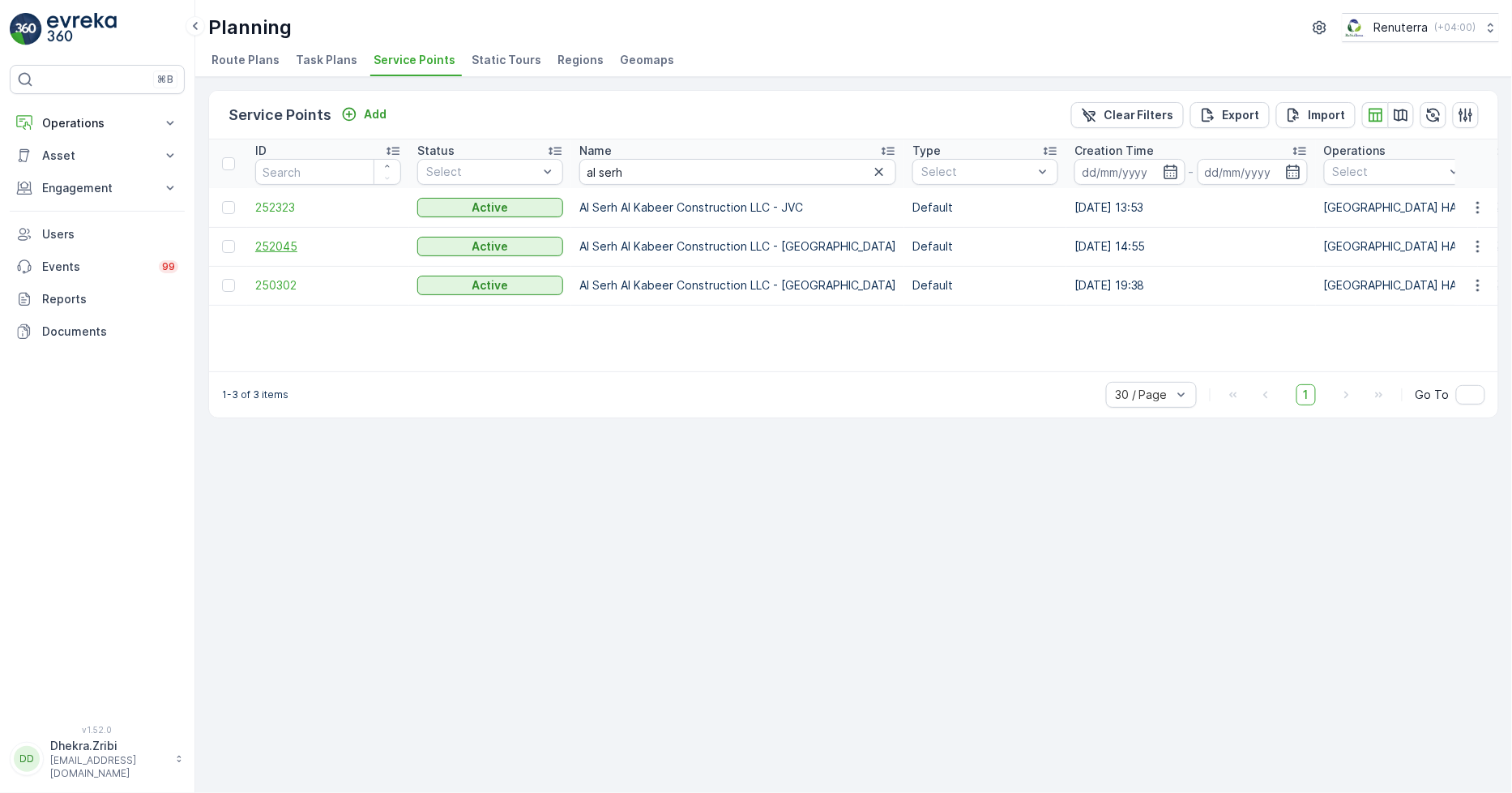
click at [281, 244] on span "252045" at bounding box center [328, 246] width 146 height 16
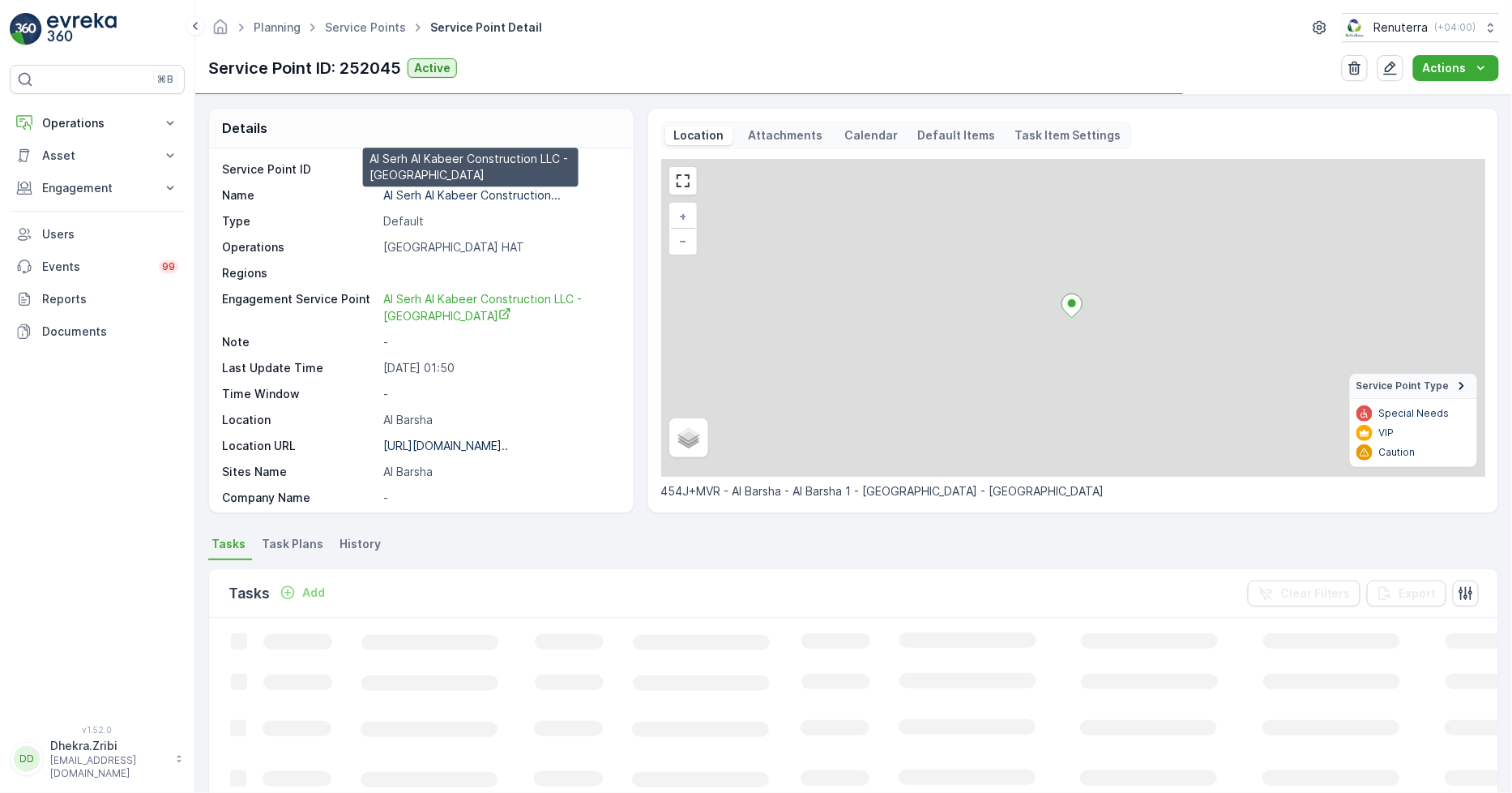
click at [432, 193] on p "Al Serh Al Kabeer Construction..." at bounding box center [472, 195] width 178 height 14
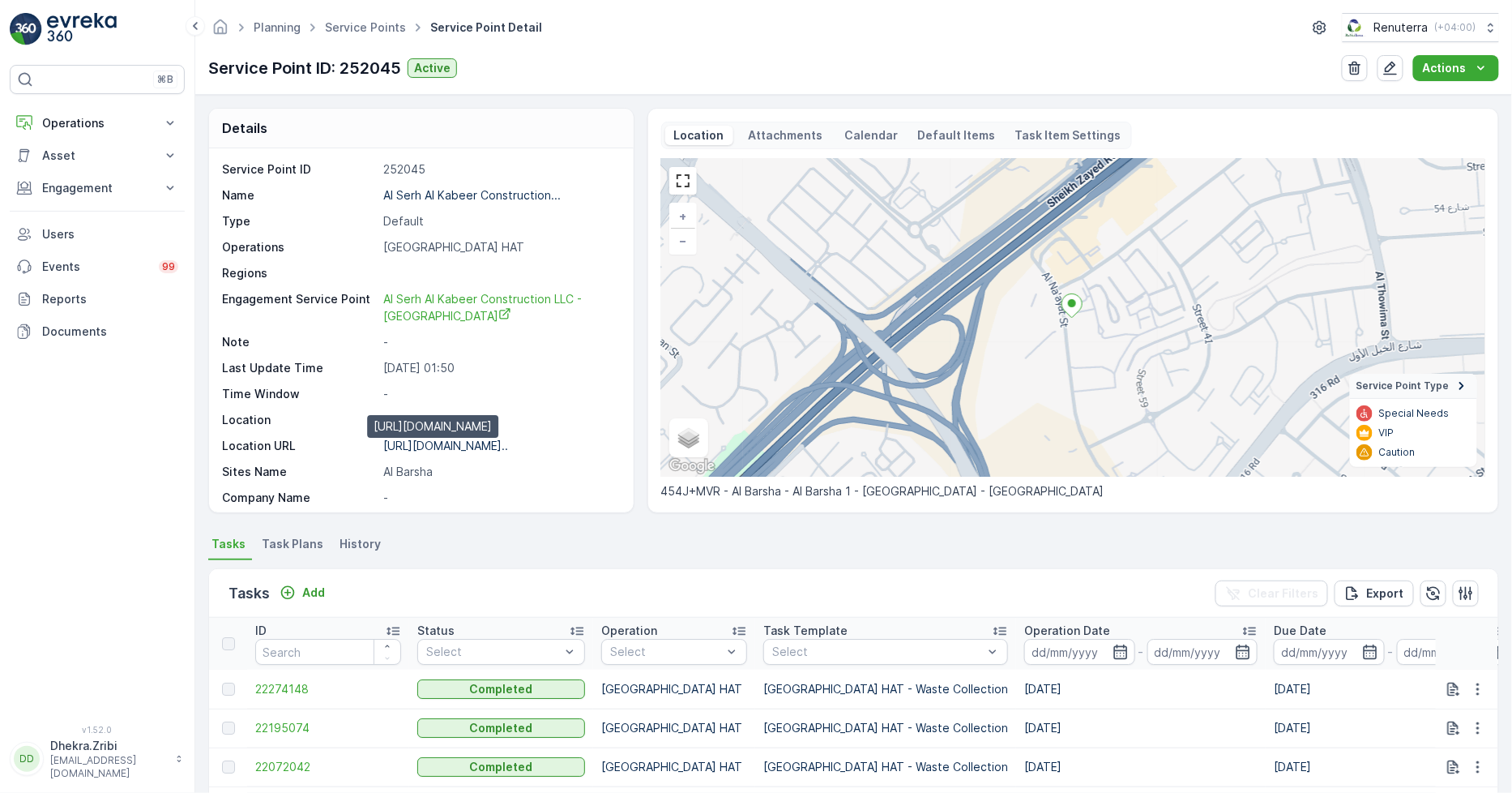
click at [430, 447] on p "https://maps.app.goo.gl/h67sEm..." at bounding box center [445, 446] width 125 height 14
click at [358, 28] on link "Service Points" at bounding box center [365, 27] width 81 height 14
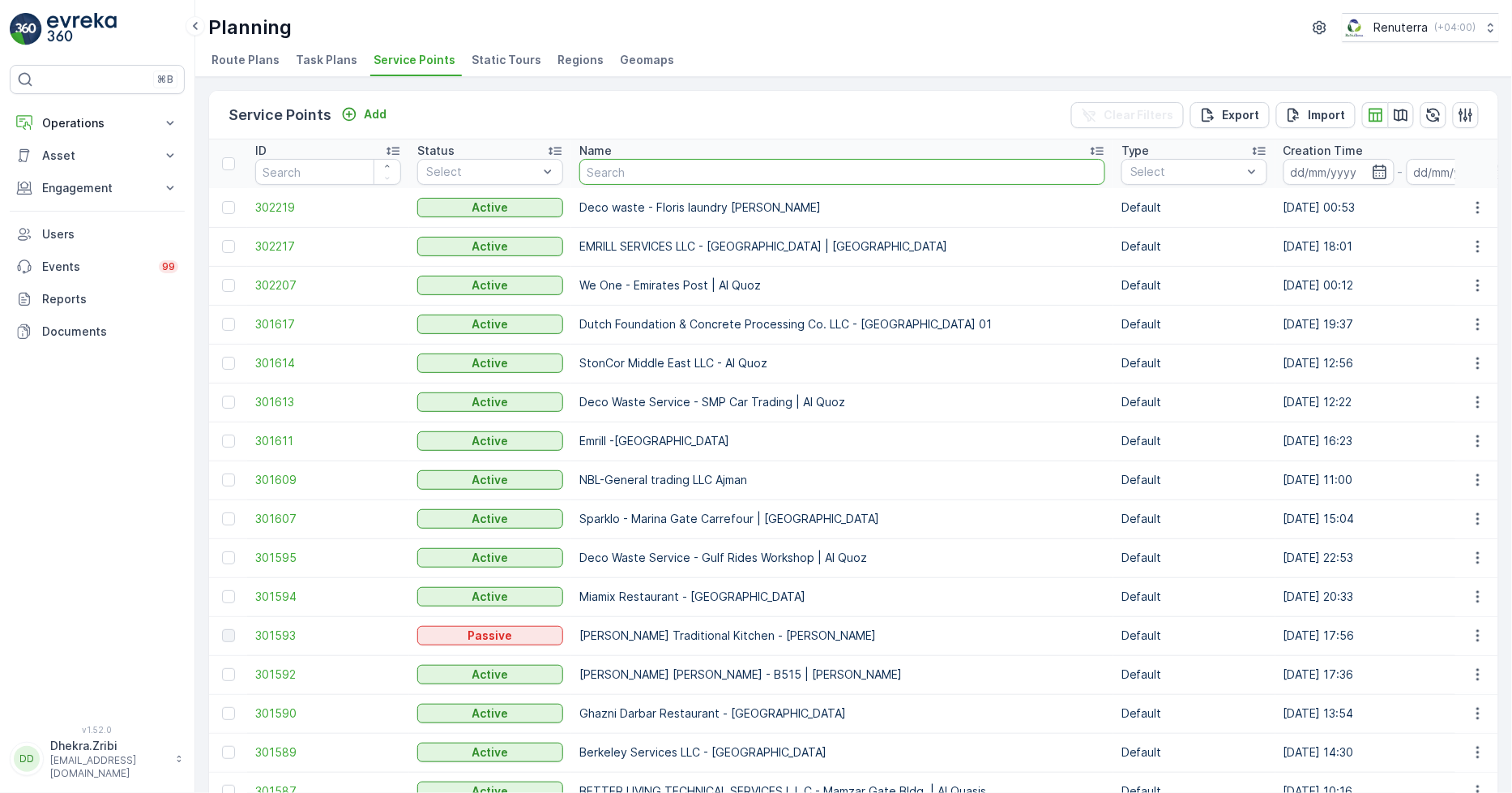
click at [626, 168] on input "text" at bounding box center [843, 172] width 526 height 26
type input "berkeley"
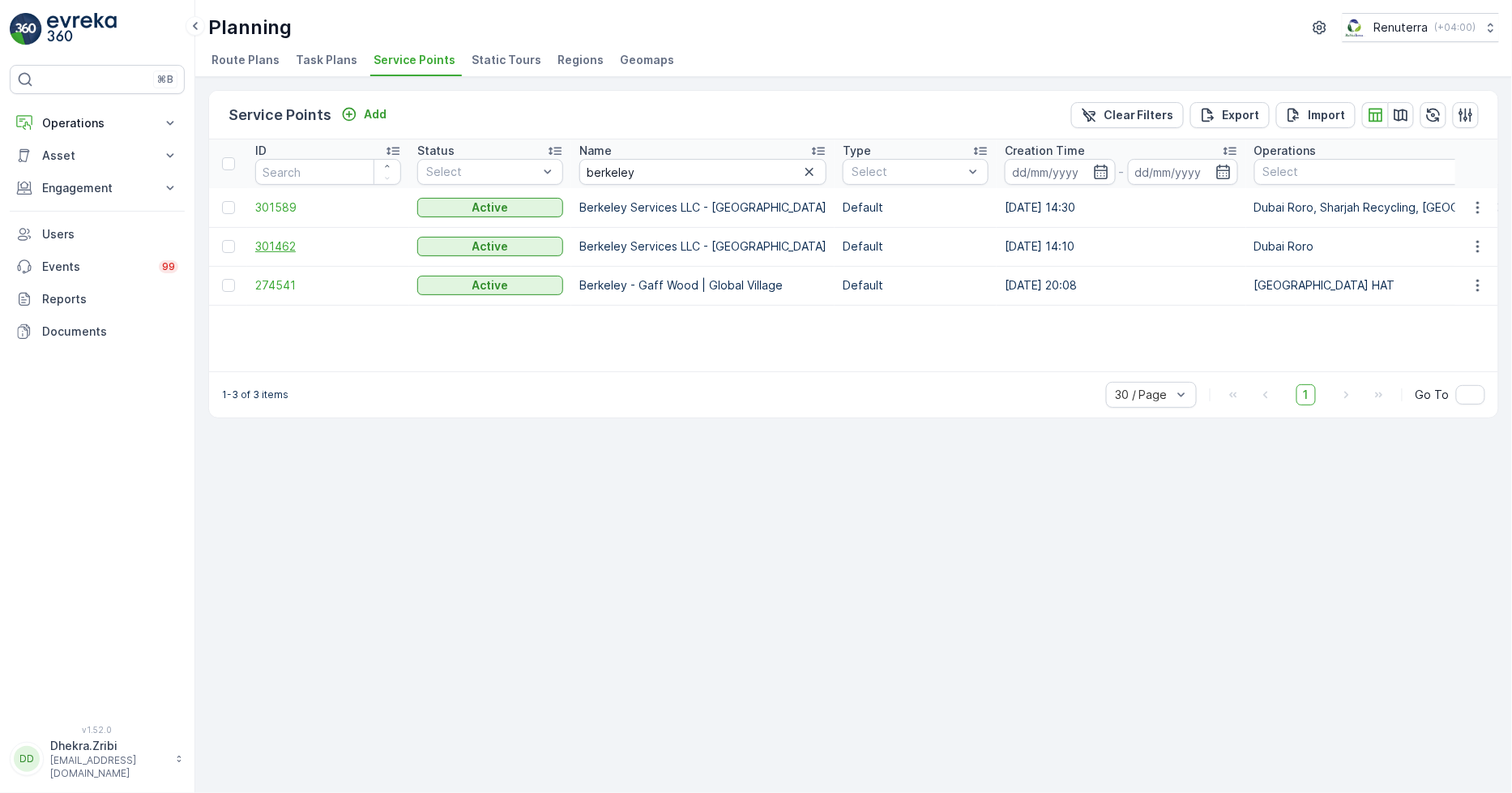
click at [260, 241] on span "301462" at bounding box center [328, 246] width 146 height 16
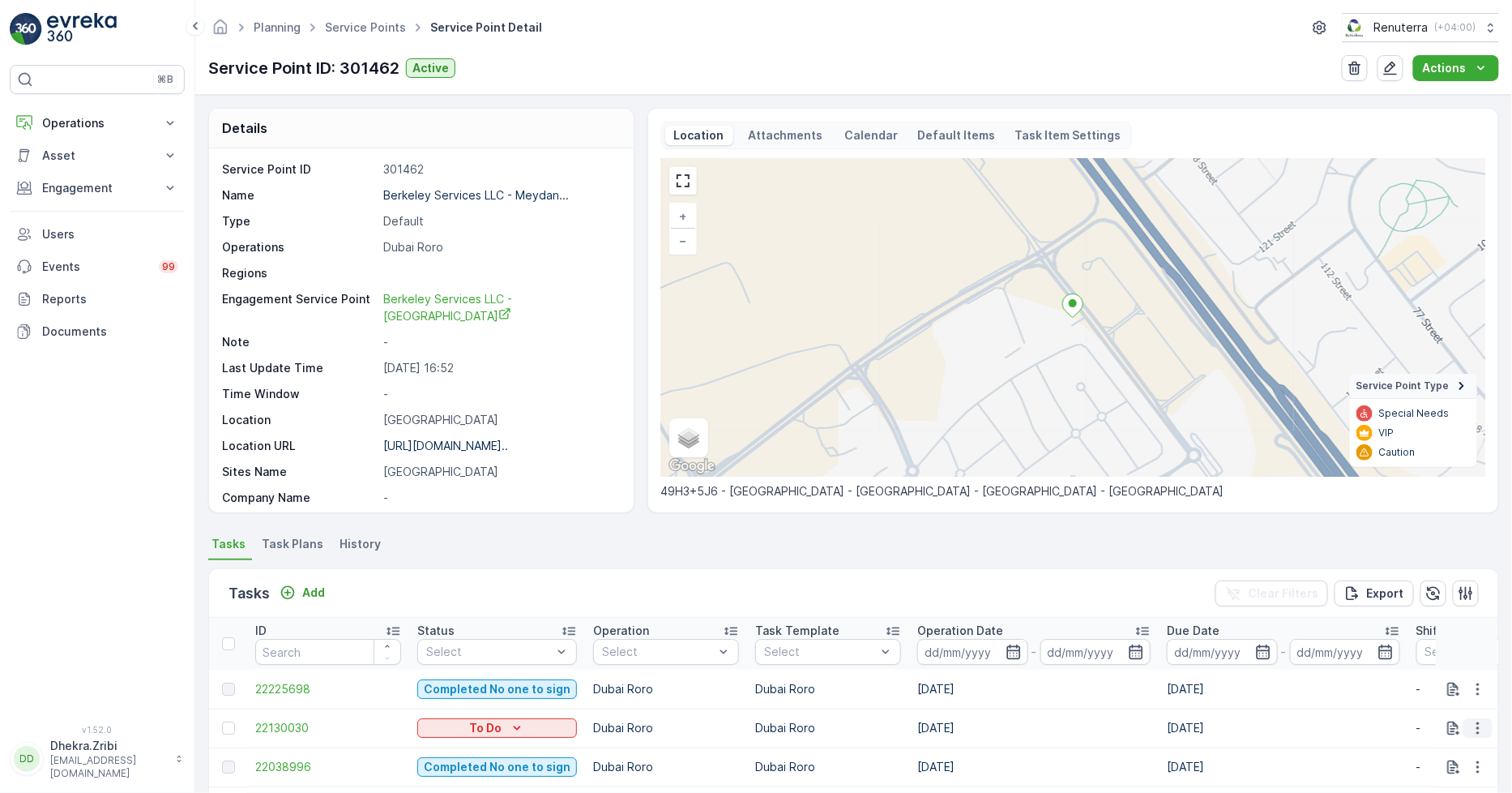
click at [1470, 723] on icon "button" at bounding box center [1478, 728] width 16 height 16
click at [1440, 652] on span "Change Route" at bounding box center [1436, 650] width 79 height 16
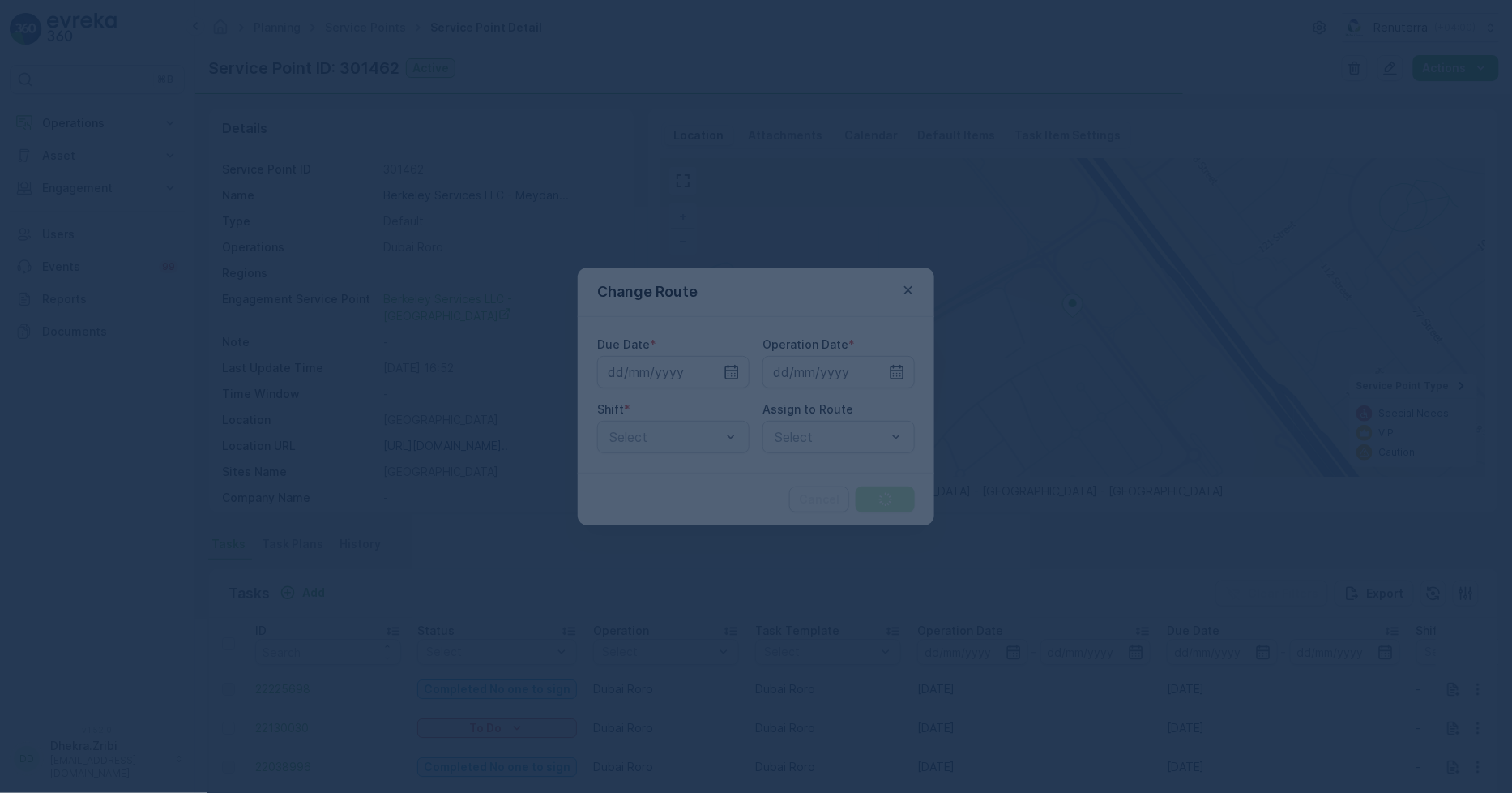
type input "[DATE]"
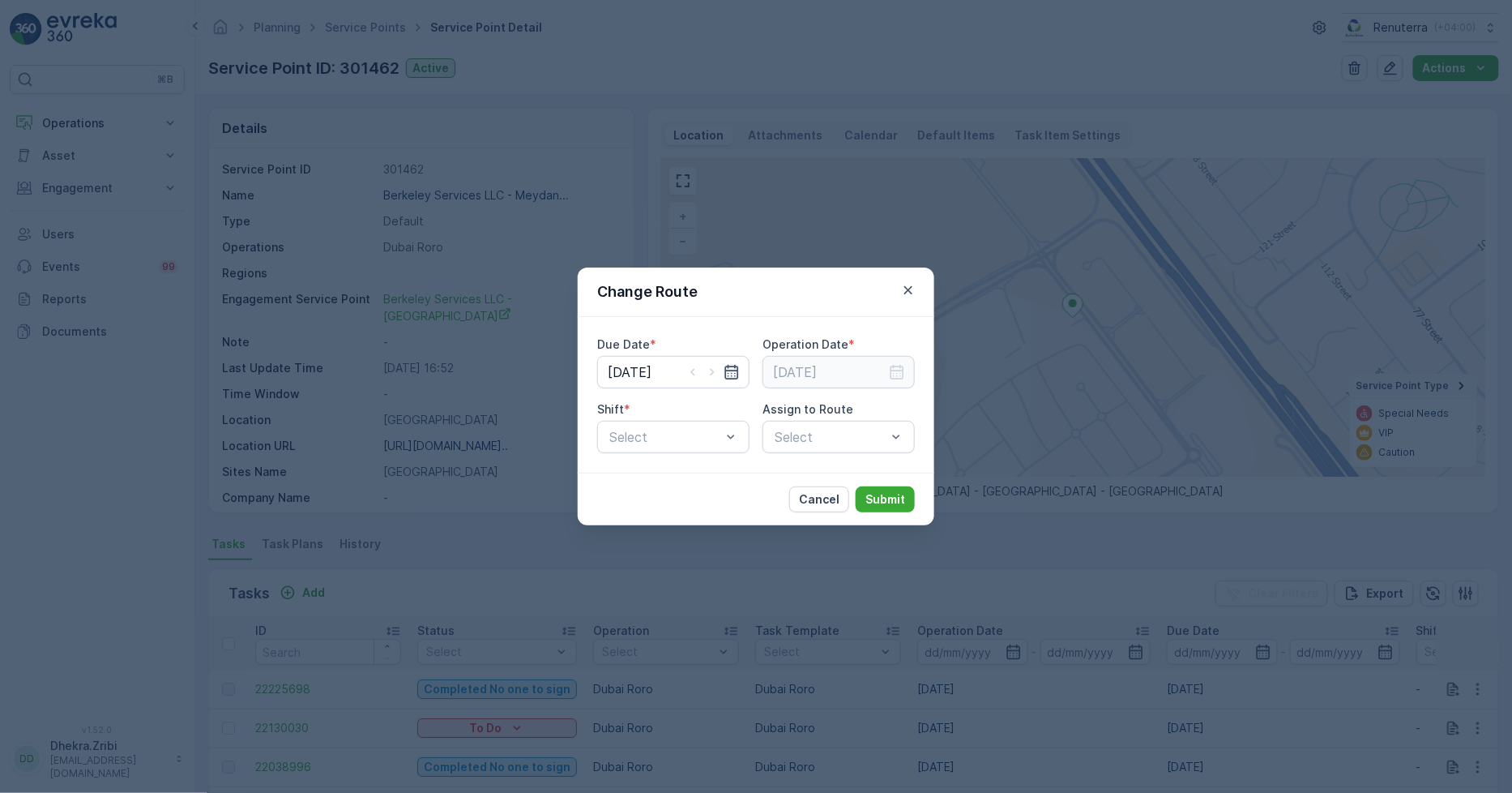
click at [727, 374] on icon "button" at bounding box center [732, 372] width 16 height 16
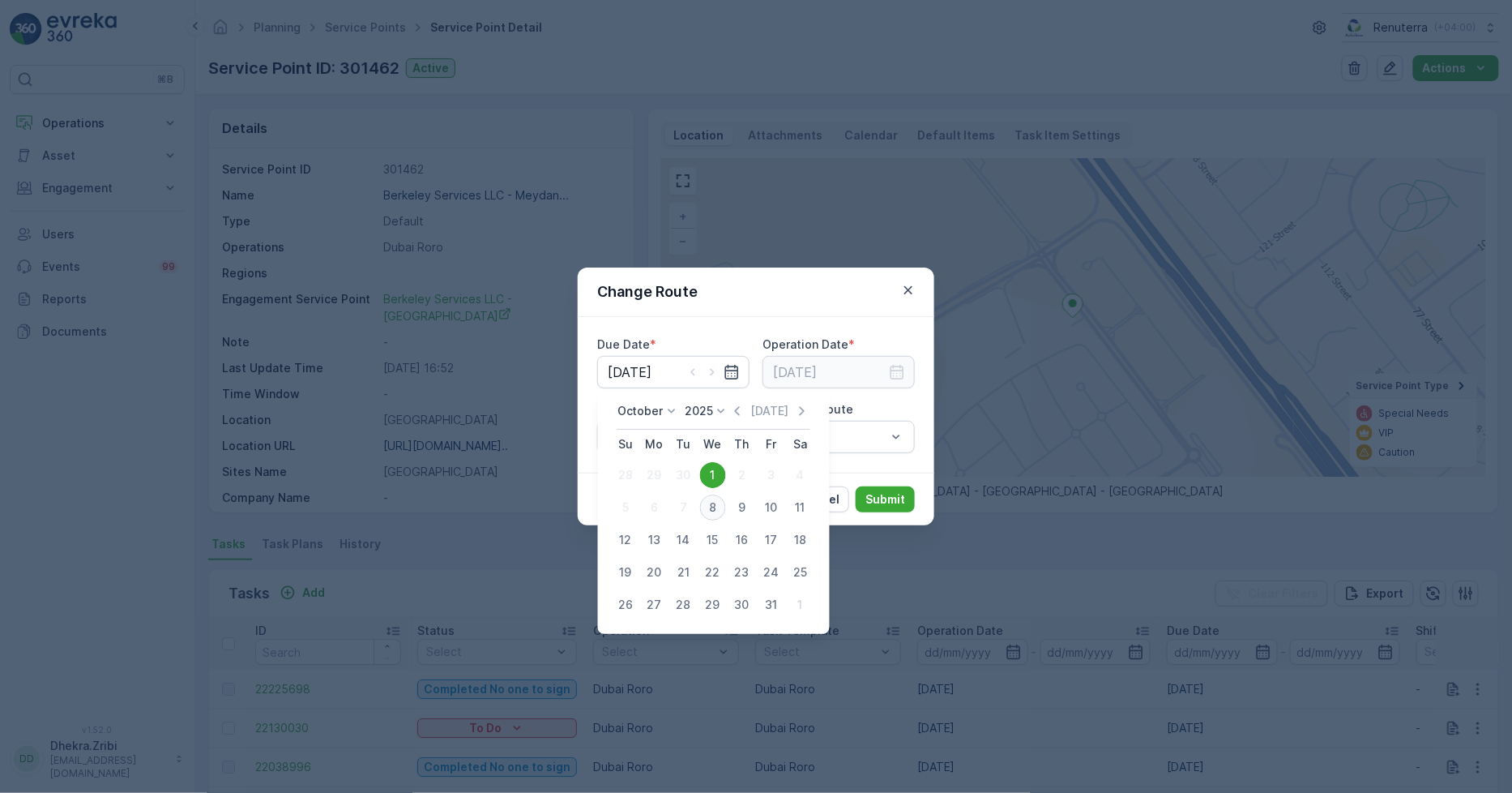
click at [718, 506] on div "8" at bounding box center [713, 507] width 26 height 26
type input "[DATE]"
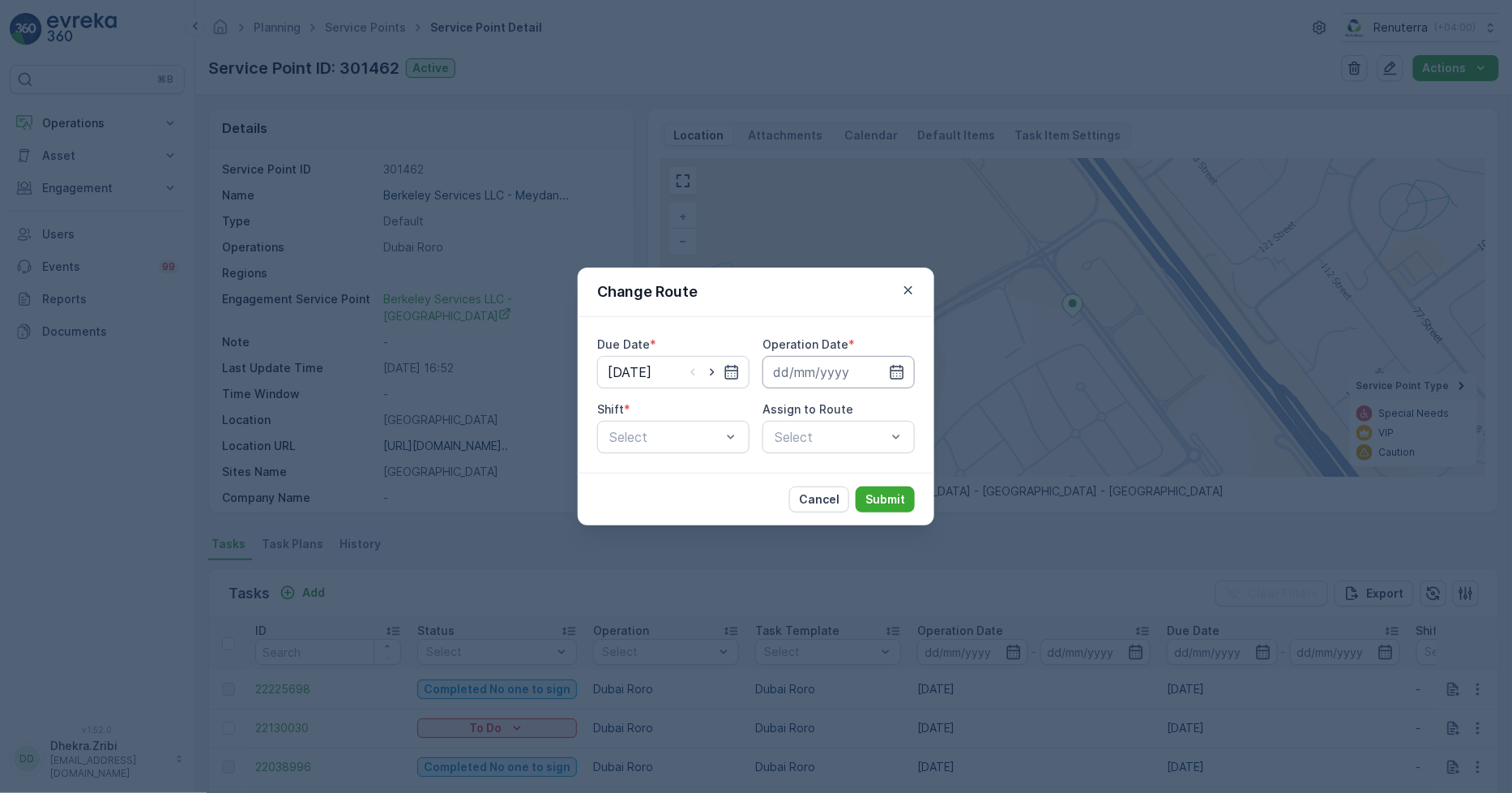
click at [816, 374] on input at bounding box center [839, 372] width 152 height 32
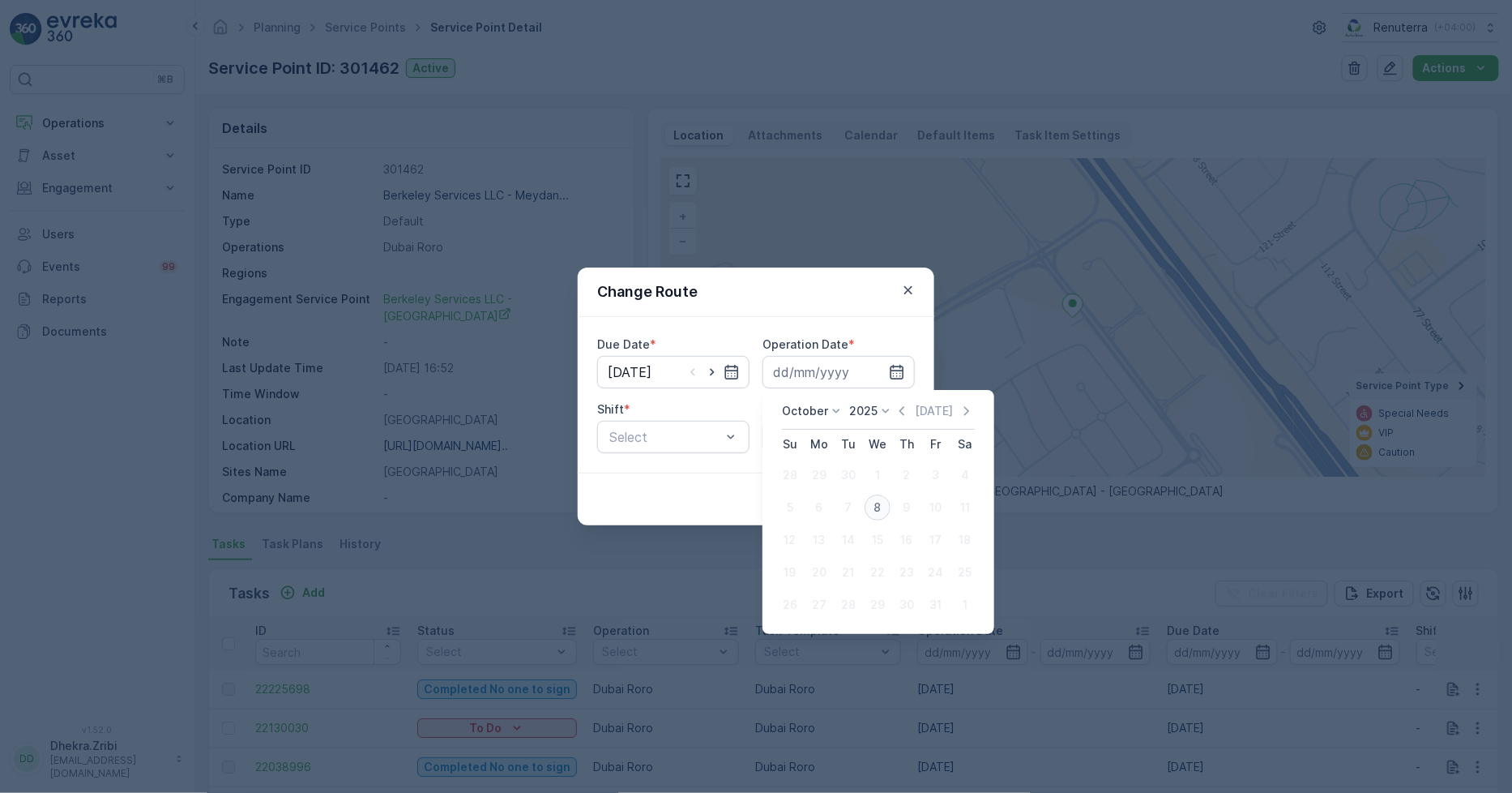
click at [887, 505] on div "8" at bounding box center [878, 507] width 26 height 26
type input "[DATE]"
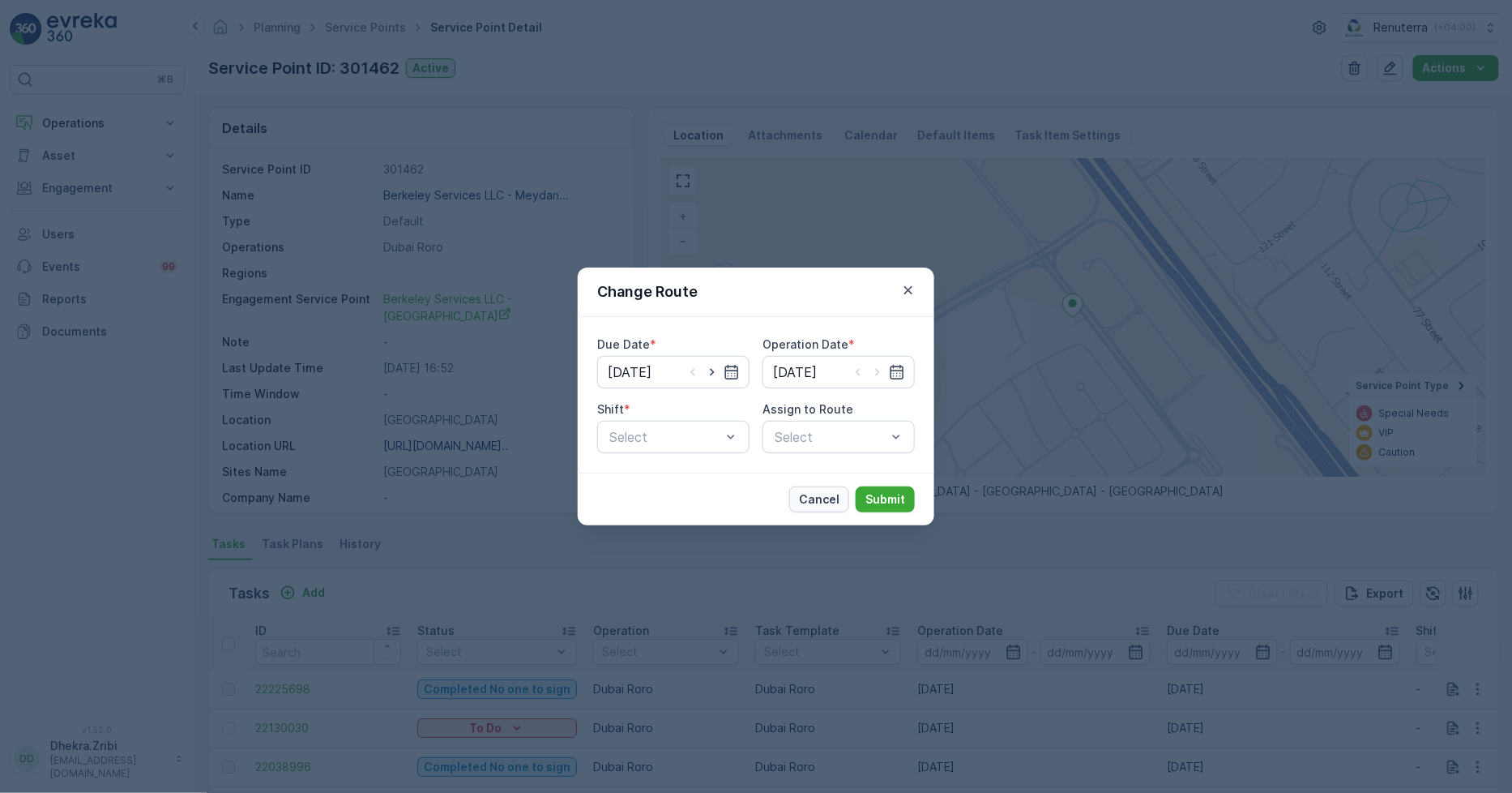
click at [835, 494] on p "Cancel" at bounding box center [819, 499] width 41 height 16
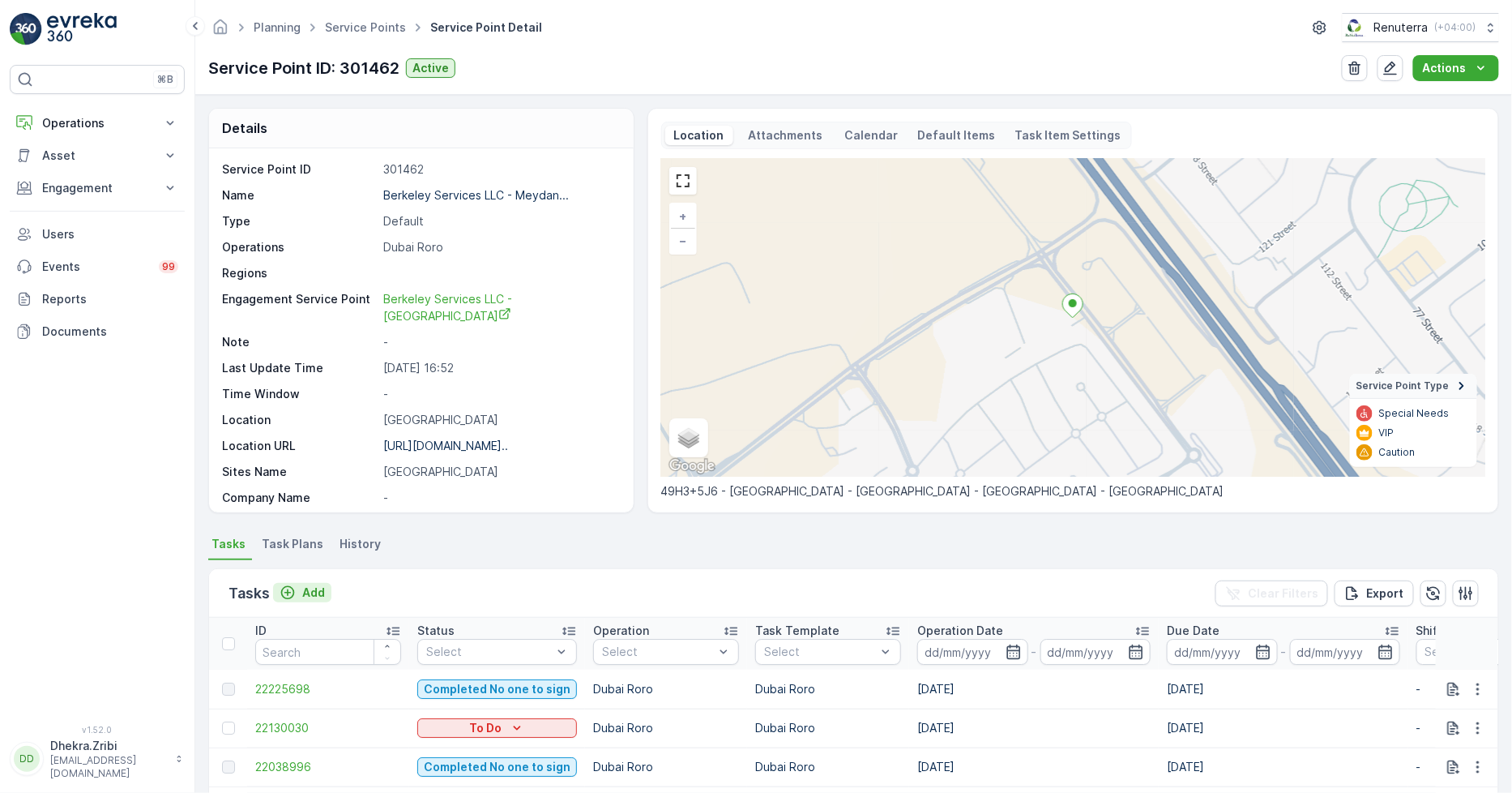
click at [318, 585] on p "Add" at bounding box center [313, 592] width 23 height 16
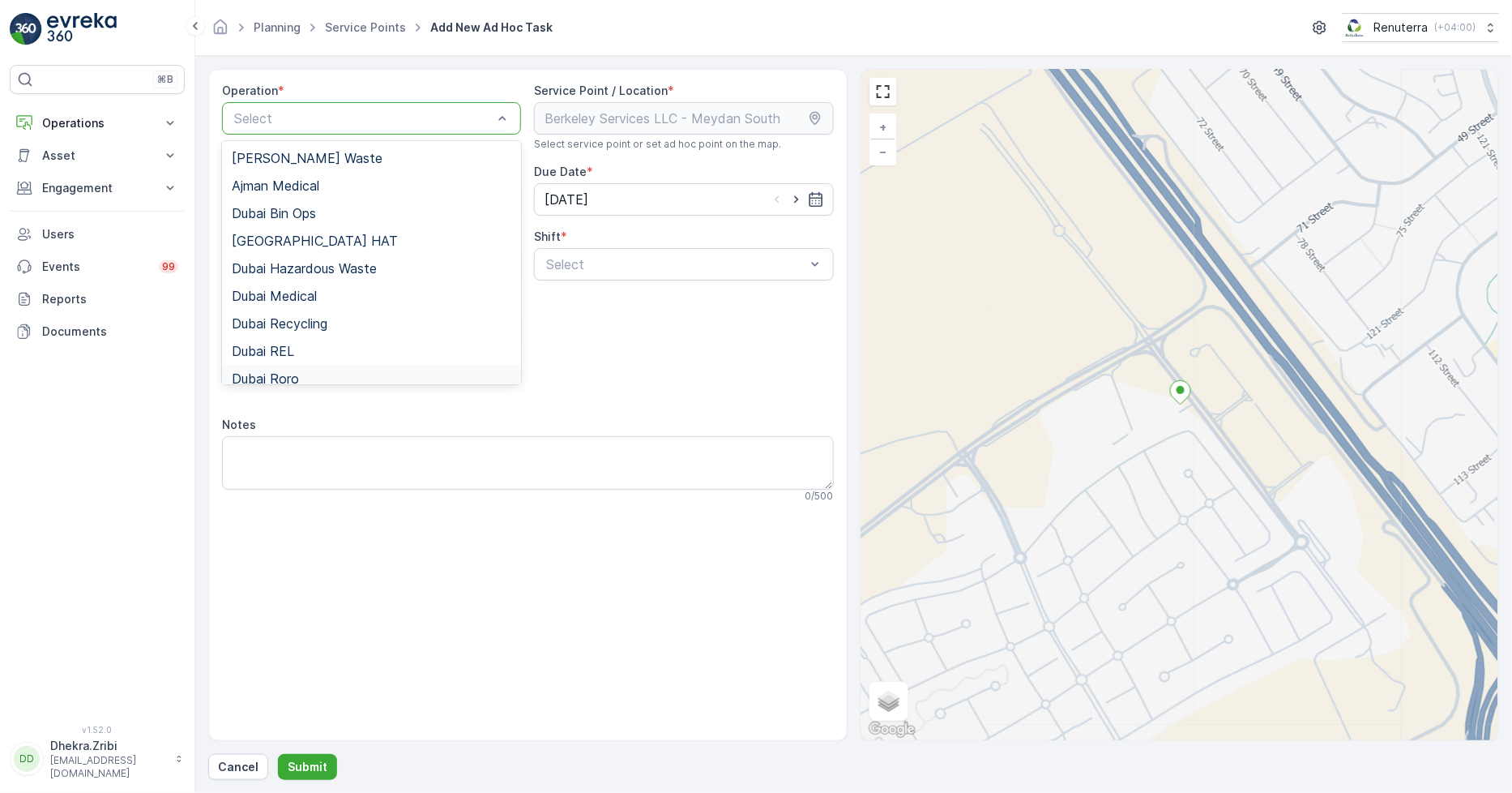
click at [292, 369] on div "Dubai Roro" at bounding box center [371, 379] width 299 height 28
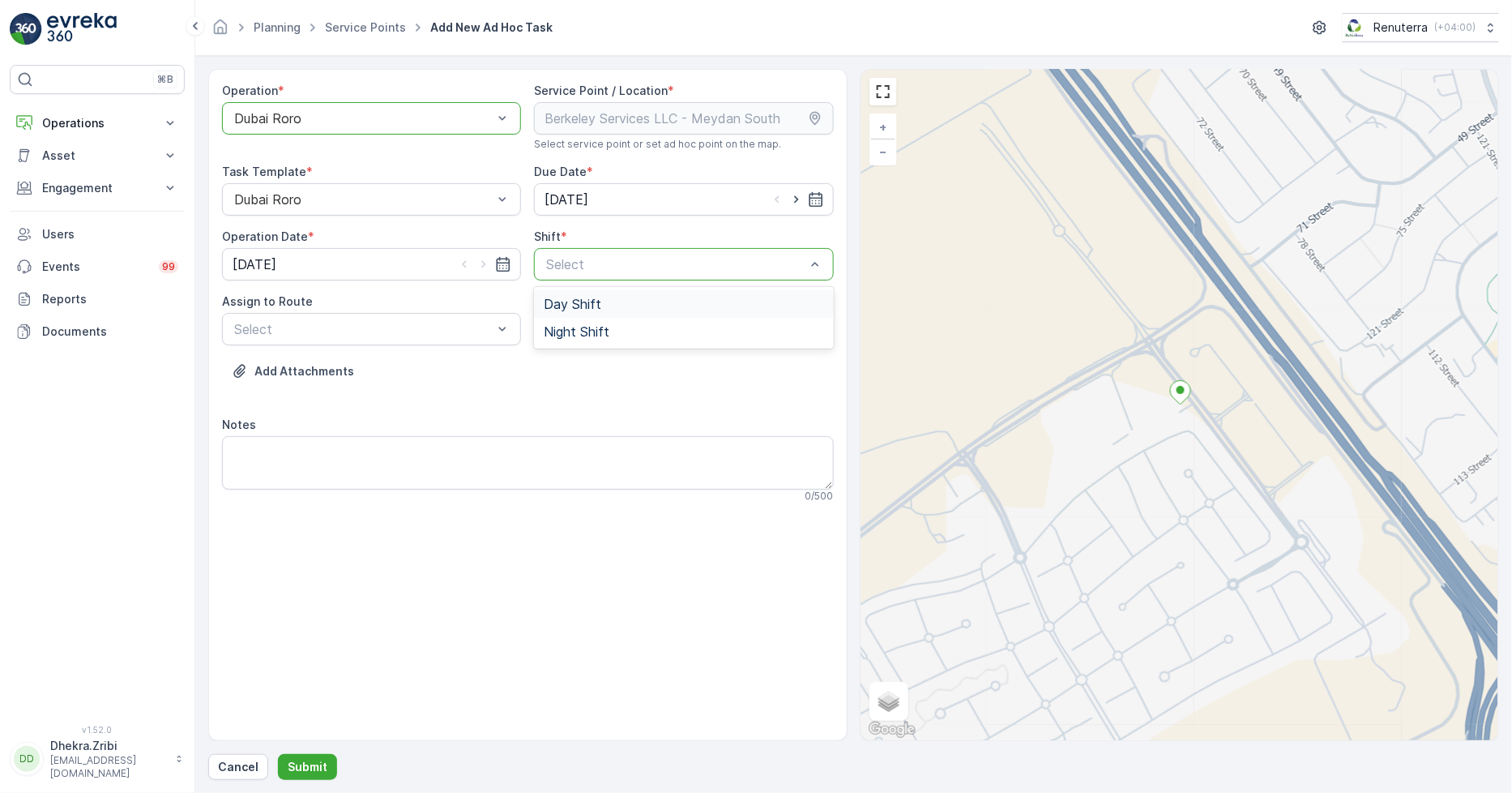
click at [553, 301] on span "Day Shift" at bounding box center [573, 304] width 58 height 15
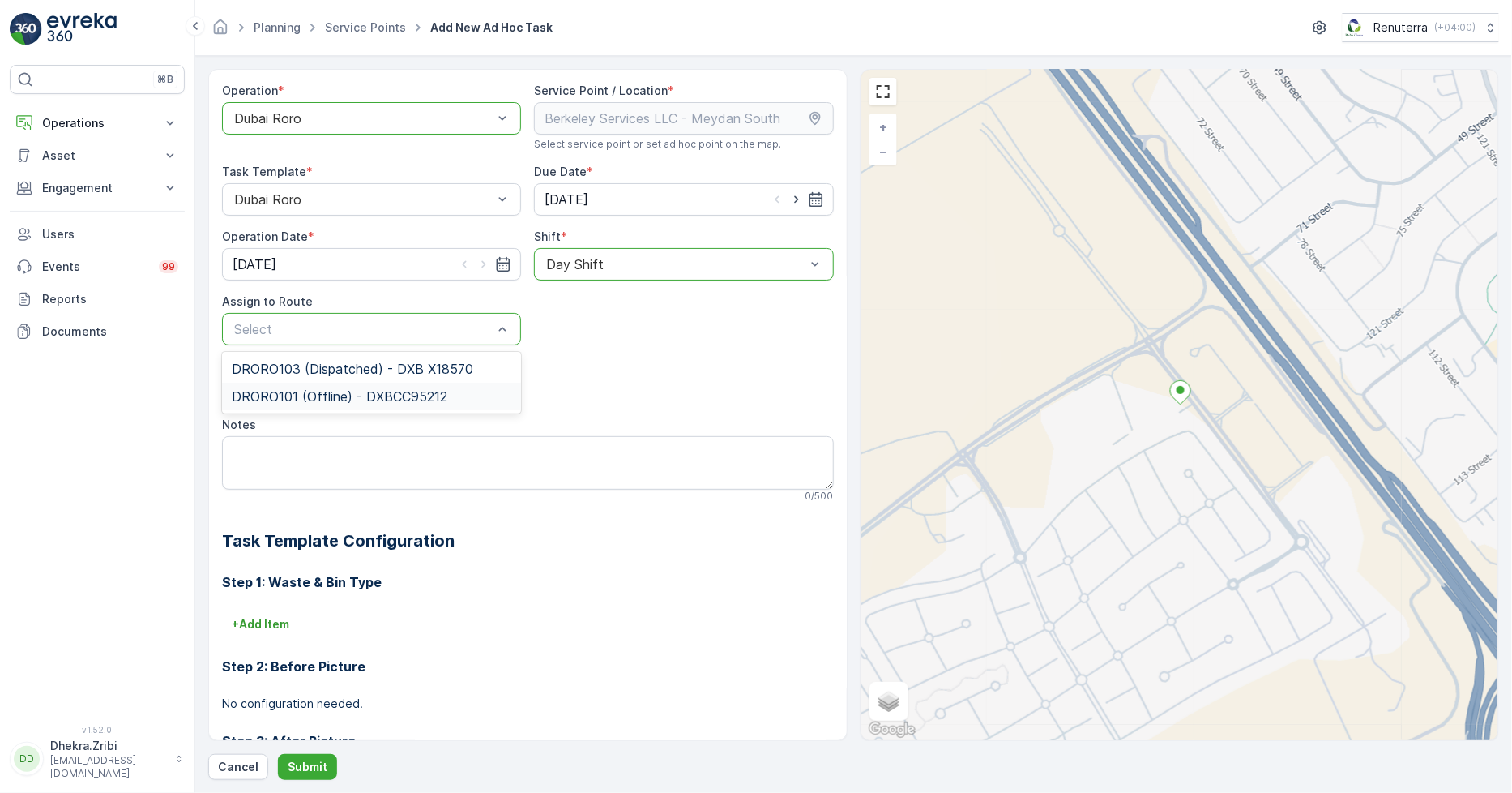
click at [324, 385] on div "DRORO101 (Offline) - DXBCC95212" at bounding box center [371, 397] width 299 height 28
click at [310, 775] on button "Submit" at bounding box center [307, 767] width 59 height 26
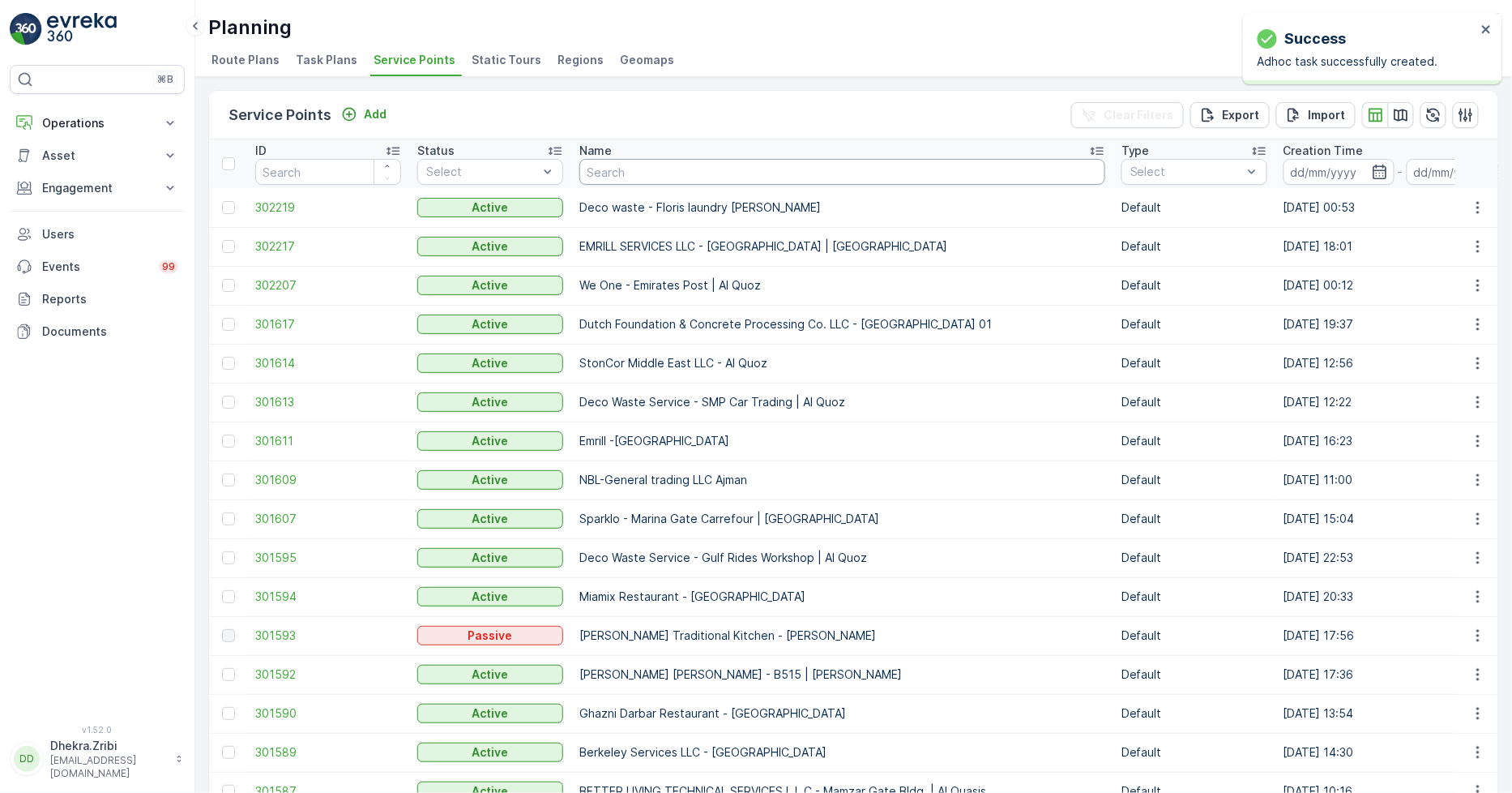
click at [626, 177] on input "text" at bounding box center [843, 172] width 526 height 26
type input "noma"
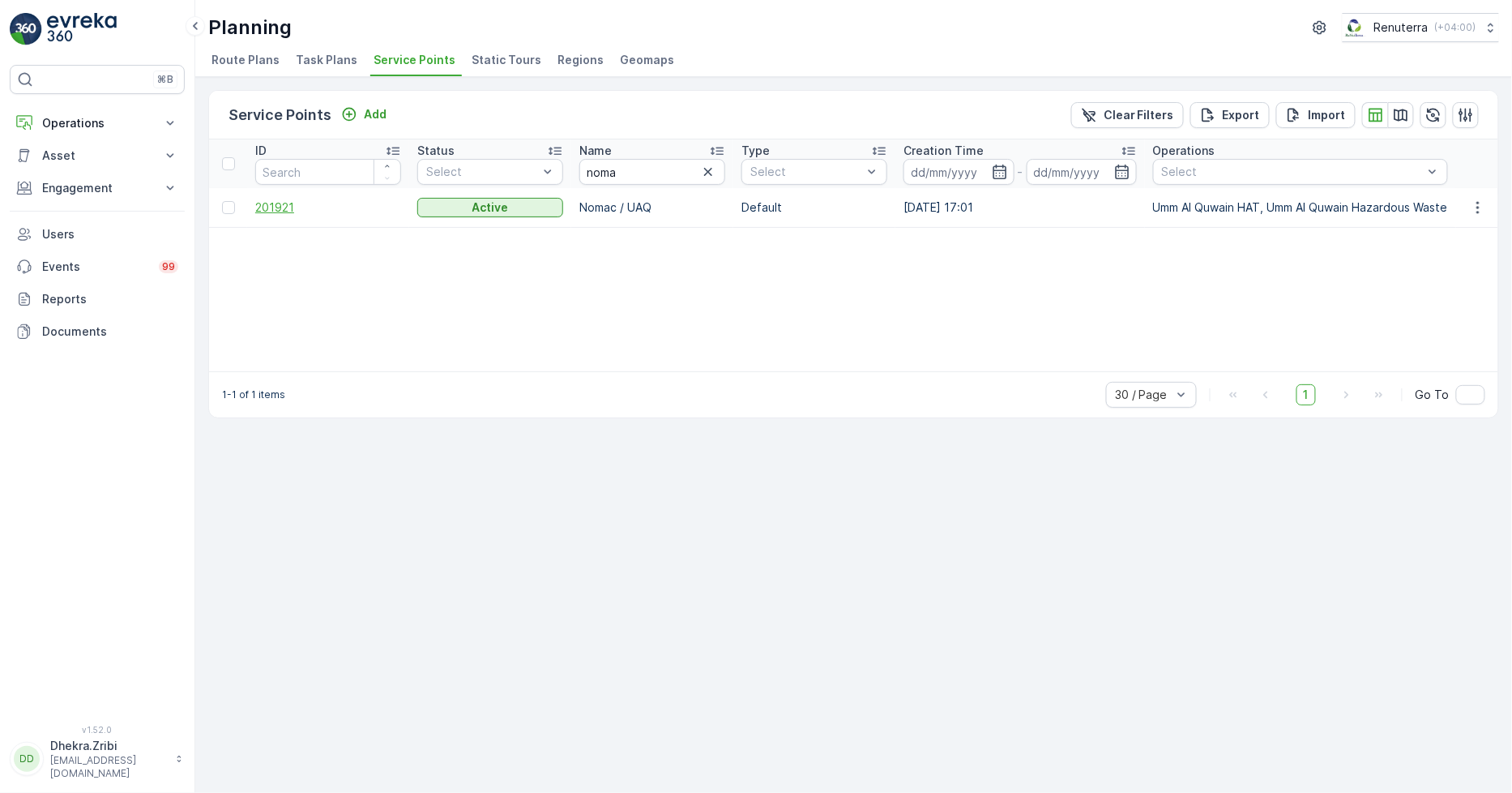
click at [284, 203] on span "201921" at bounding box center [328, 207] width 146 height 16
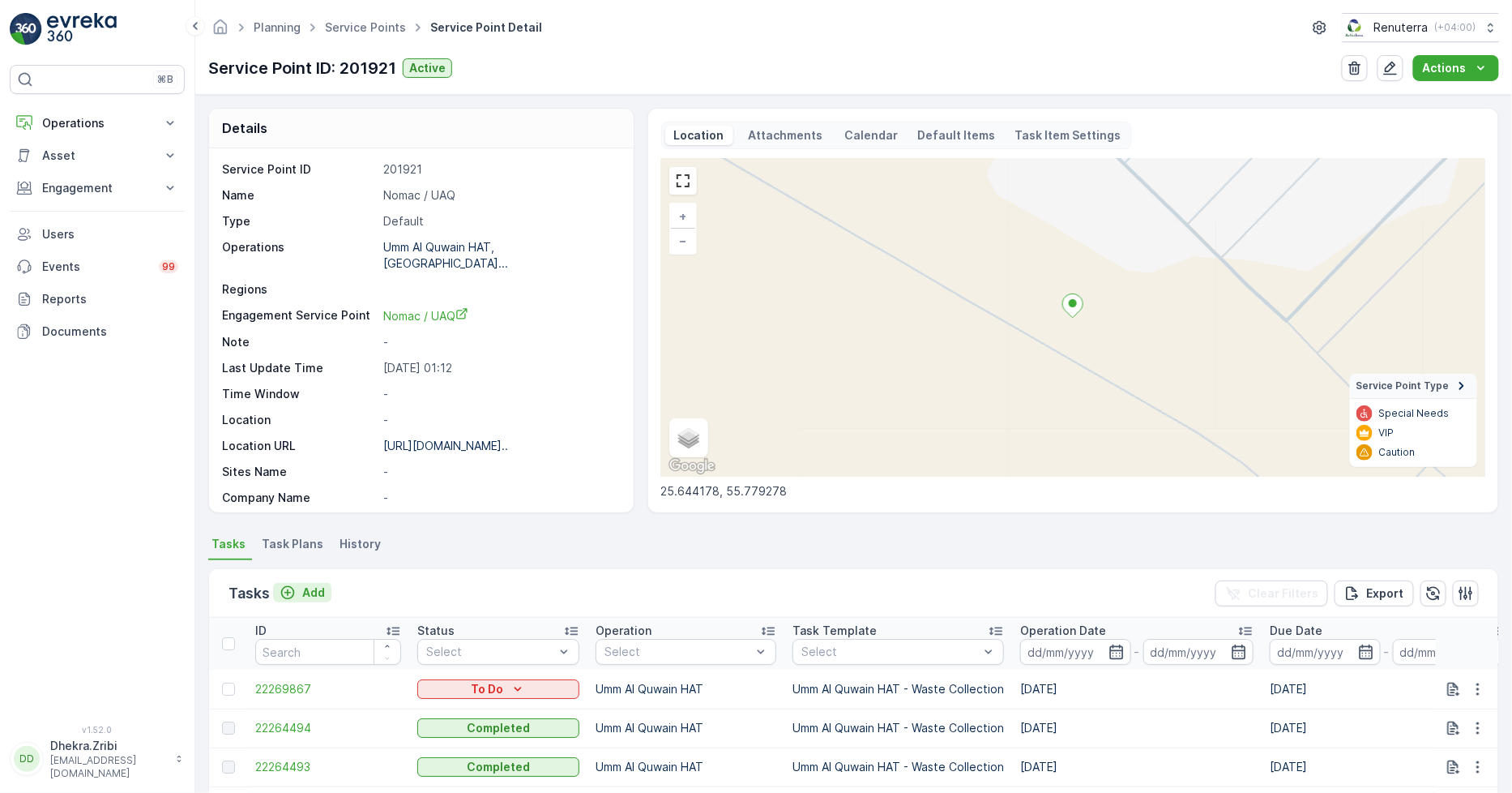
click at [323, 588] on p "Add" at bounding box center [313, 592] width 23 height 16
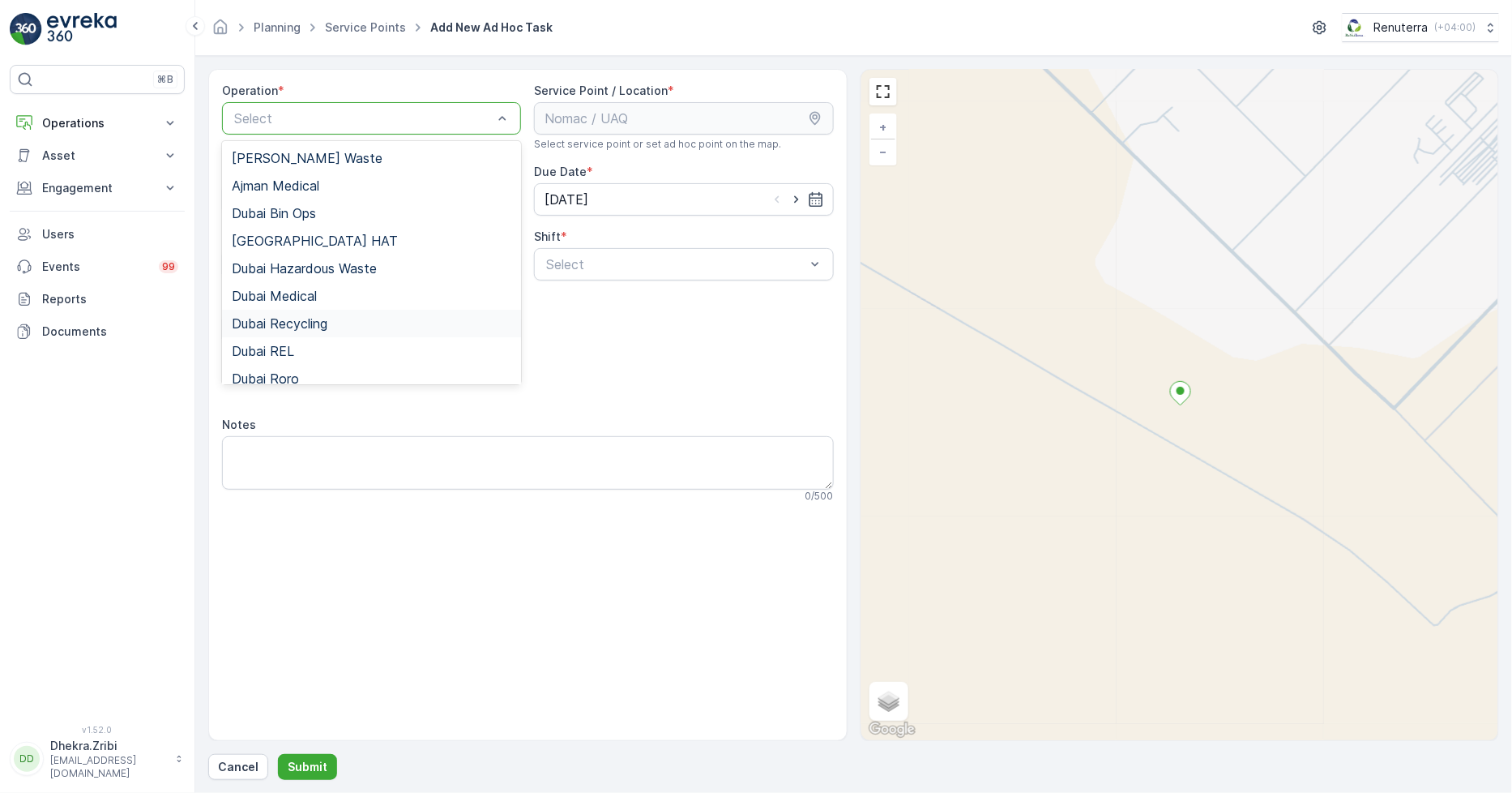
scroll to position [203, 0]
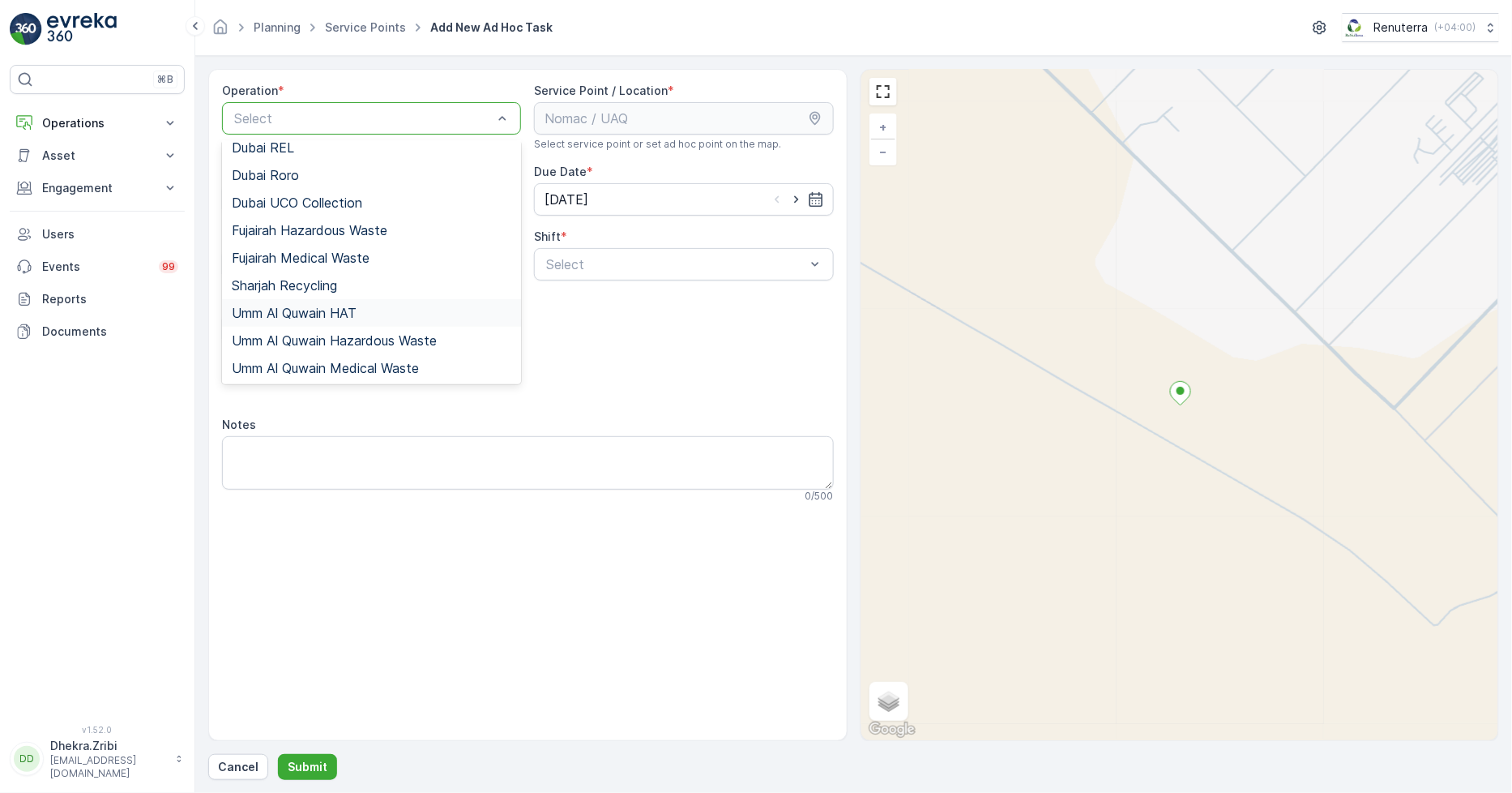
click at [322, 308] on span "Umm Al Quwain HAT" at bounding box center [294, 313] width 125 height 15
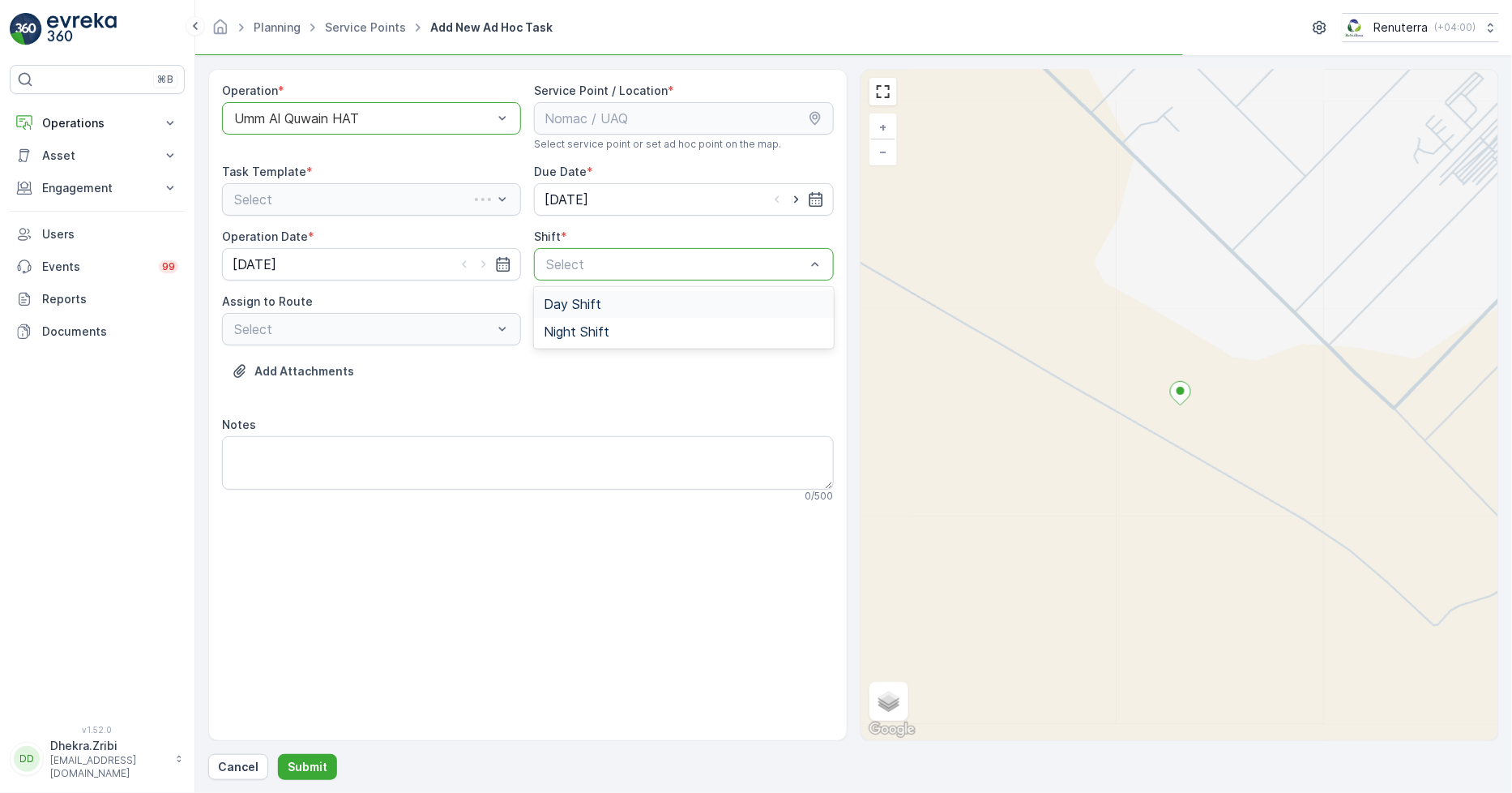
click at [587, 303] on span "Day Shift" at bounding box center [573, 304] width 58 height 15
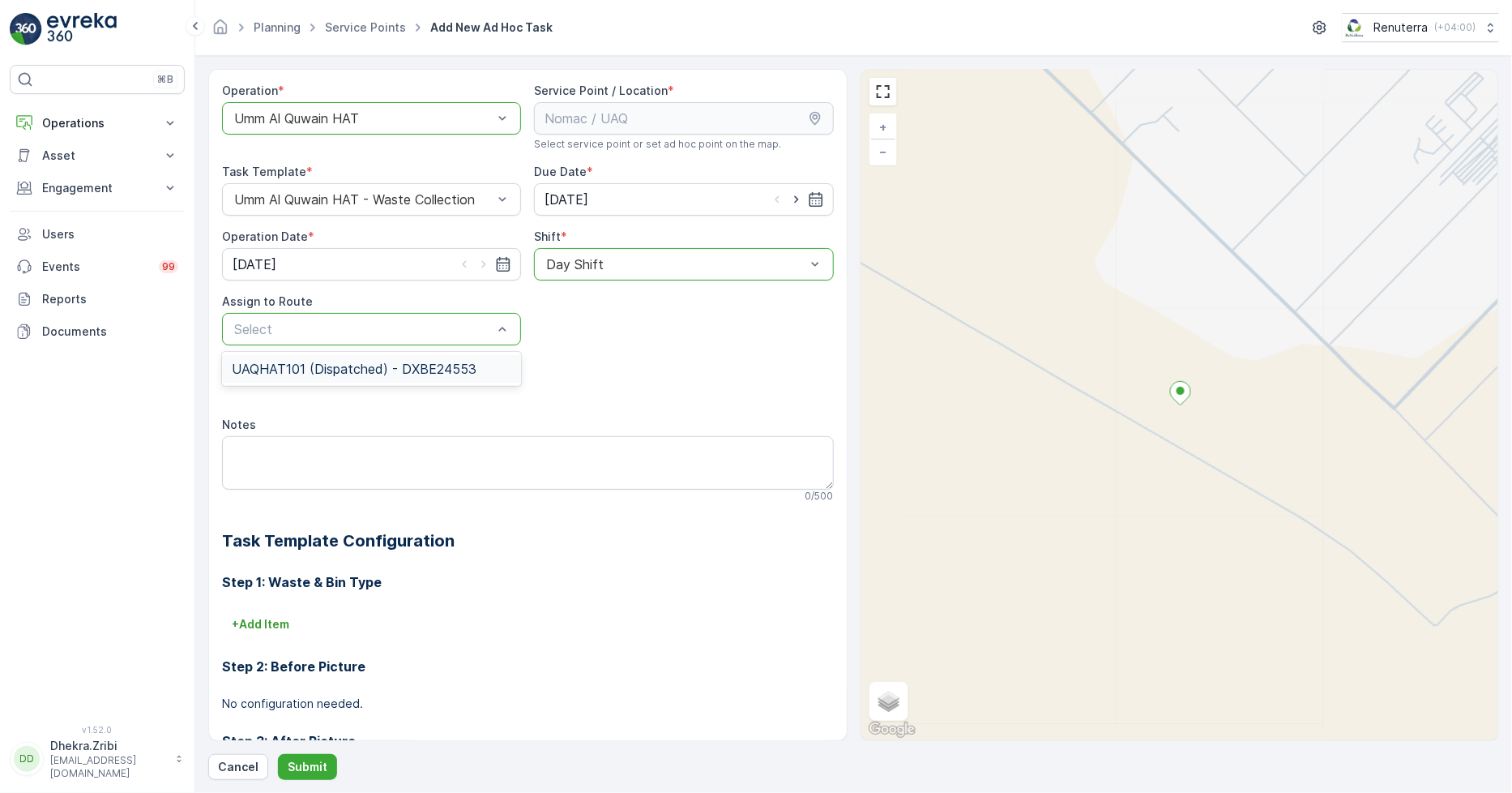
click at [336, 366] on span "UAQHAT101 (Dispatched) - DXBE24553" at bounding box center [354, 369] width 245 height 15
click at [320, 765] on p "Submit" at bounding box center [308, 767] width 40 height 16
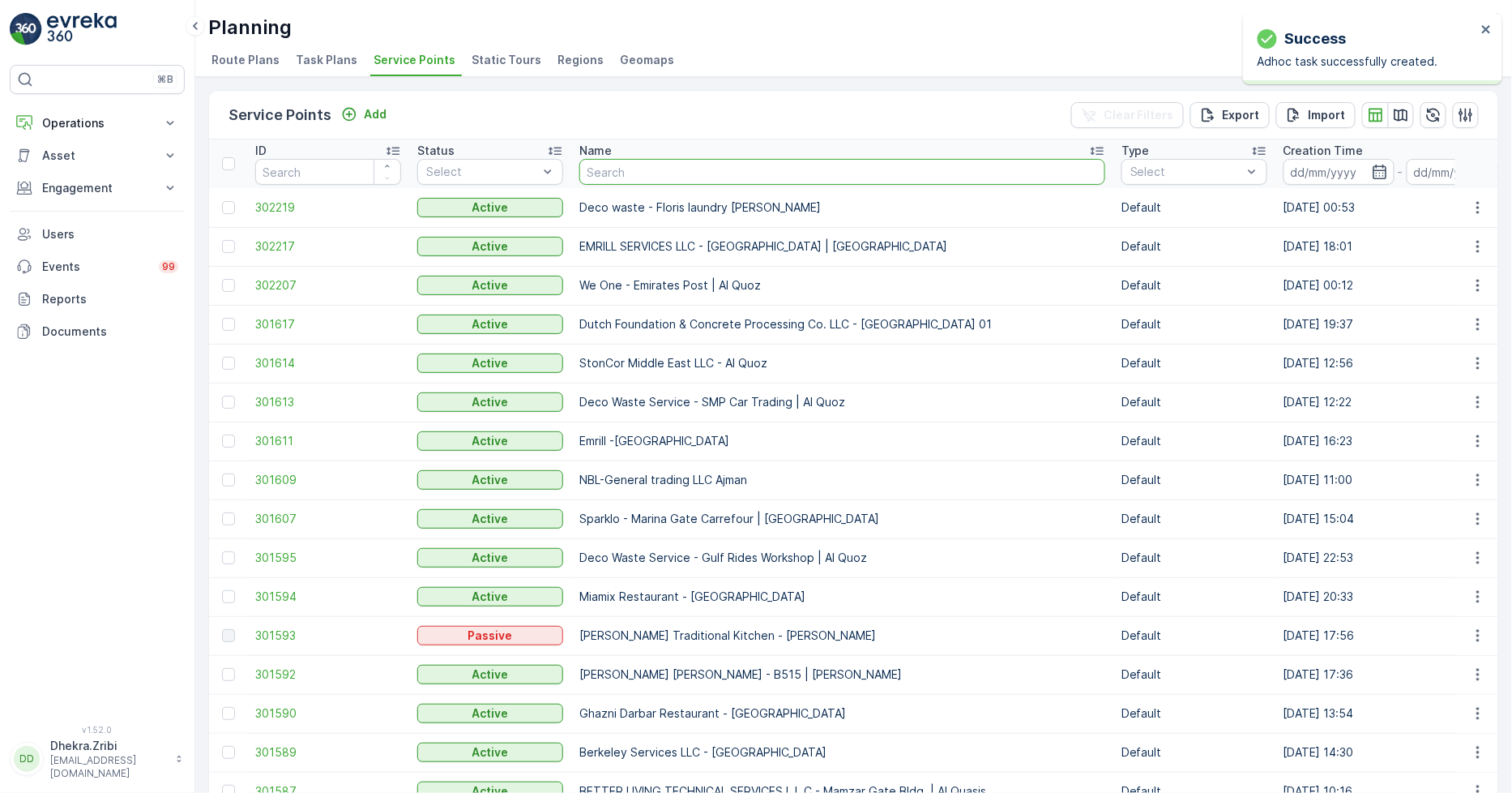
click at [650, 182] on input "text" at bounding box center [843, 172] width 526 height 26
type input "ktc"
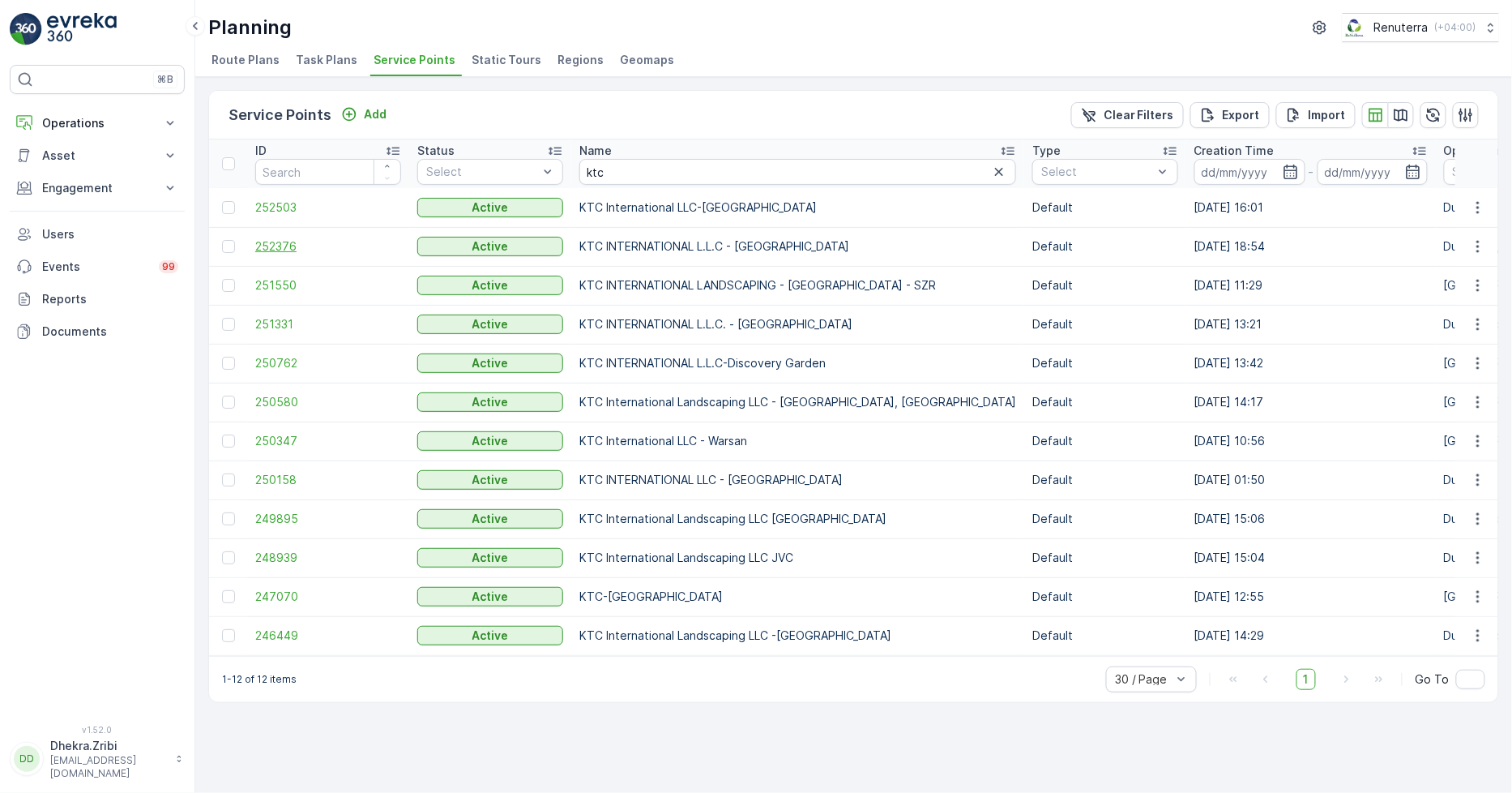
click at [276, 244] on span "252376" at bounding box center [328, 246] width 146 height 16
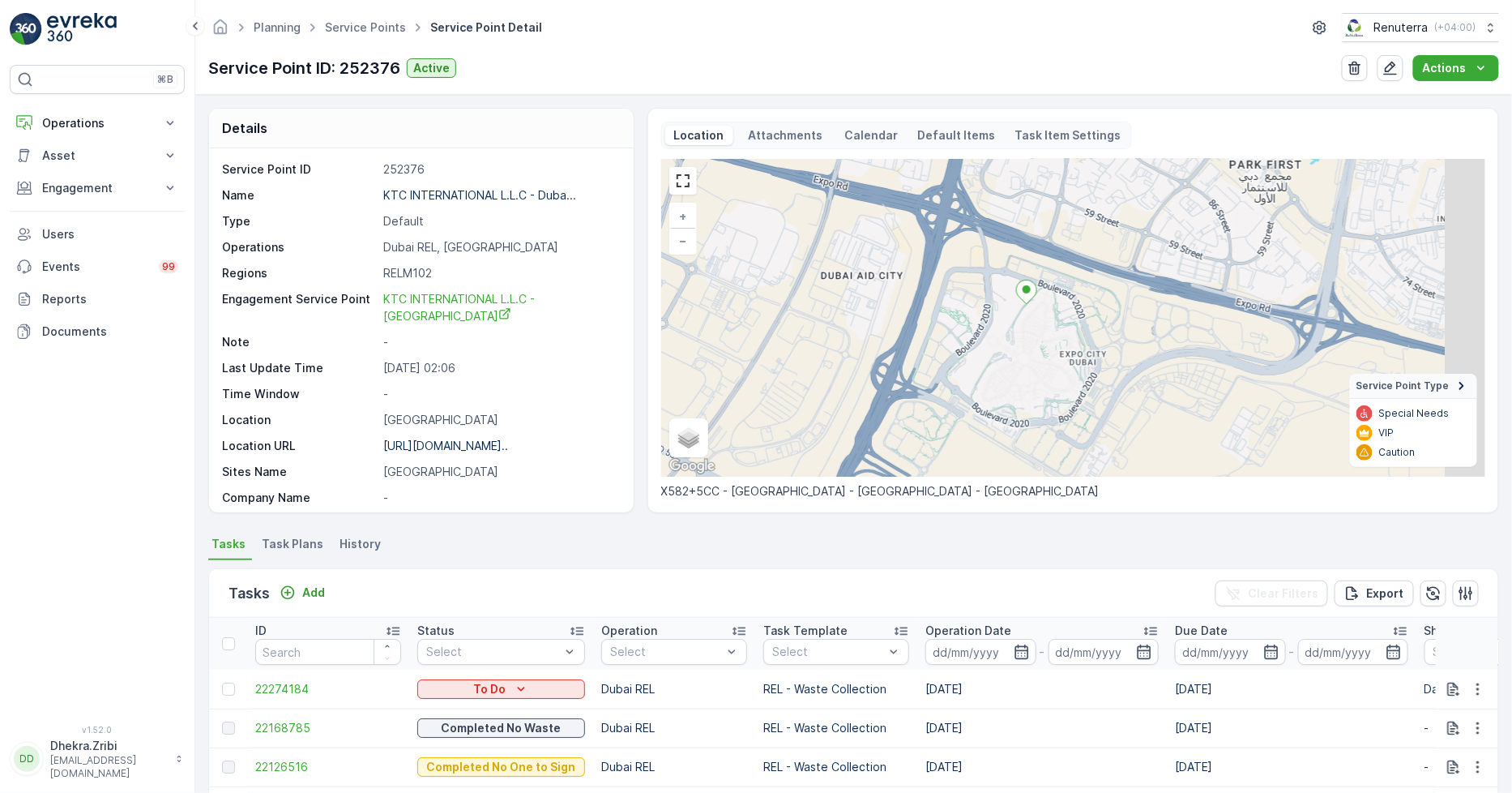
drag, startPoint x: 1071, startPoint y: 410, endPoint x: 1025, endPoint y: 359, distance: 68.3
click at [1025, 359] on div "+ − Satellite Roadmap Terrain Hybrid Leaflet Keyboard shortcuts Map Data Map da…" at bounding box center [1073, 318] width 824 height 318
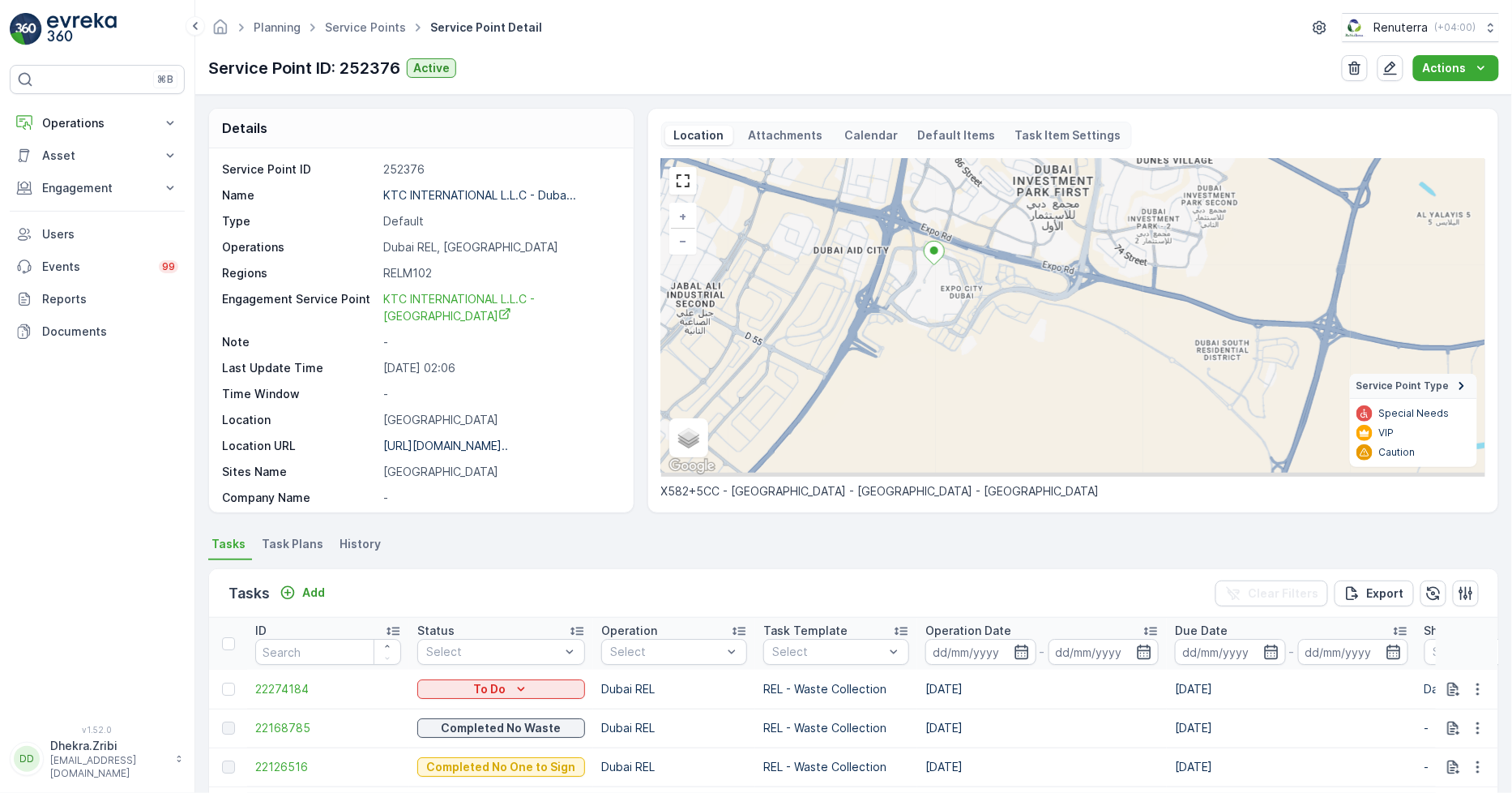
drag, startPoint x: 905, startPoint y: 362, endPoint x: 879, endPoint y: 306, distance: 61.7
click at [879, 306] on div "+ − Satellite Roadmap Terrain Hybrid Leaflet Keyboard shortcuts Map Data Map da…" at bounding box center [1073, 318] width 824 height 318
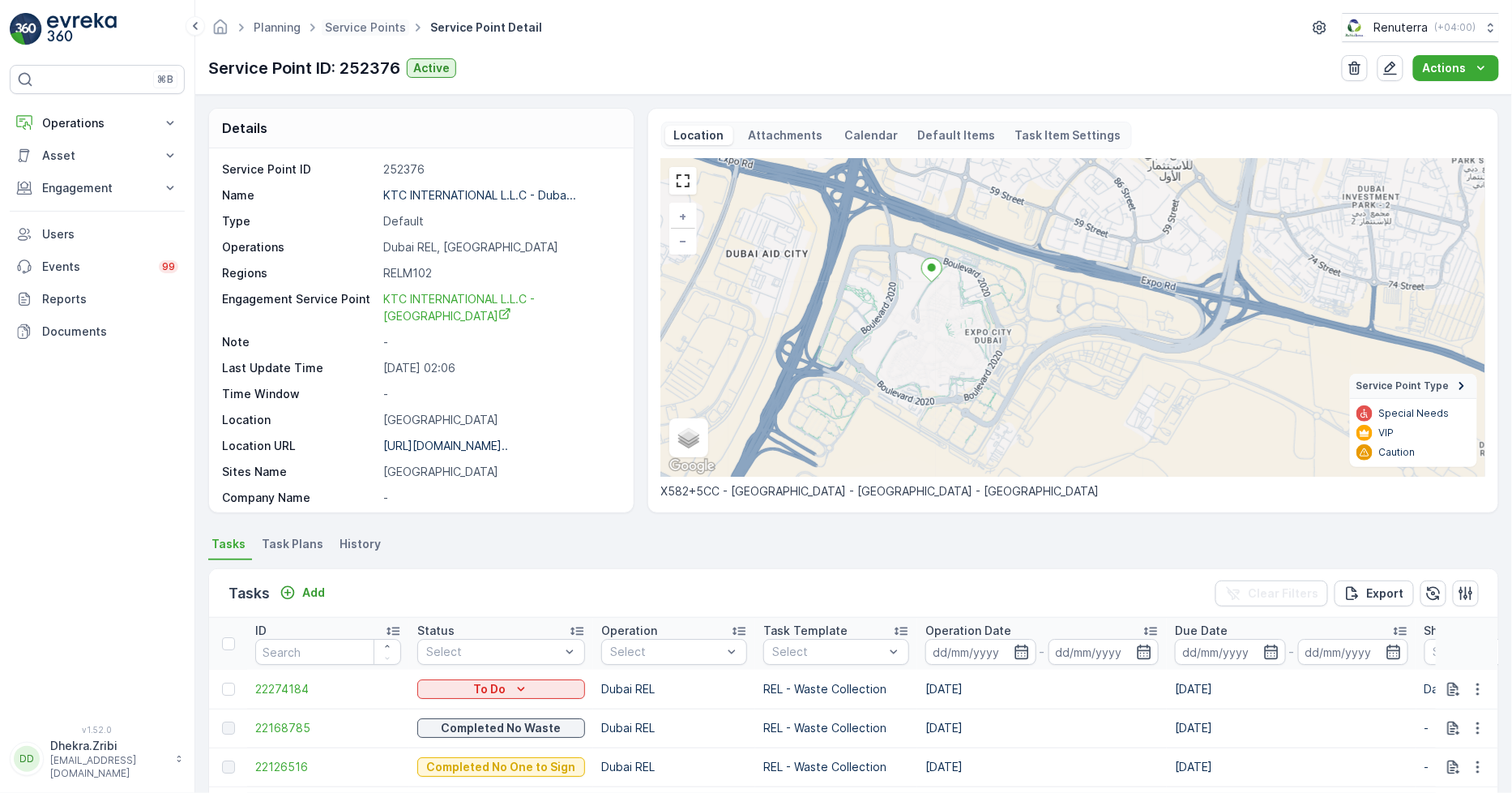
click at [360, 19] on span "Service Points" at bounding box center [366, 27] width 88 height 16
click at [375, 30] on link "Service Points" at bounding box center [365, 27] width 81 height 14
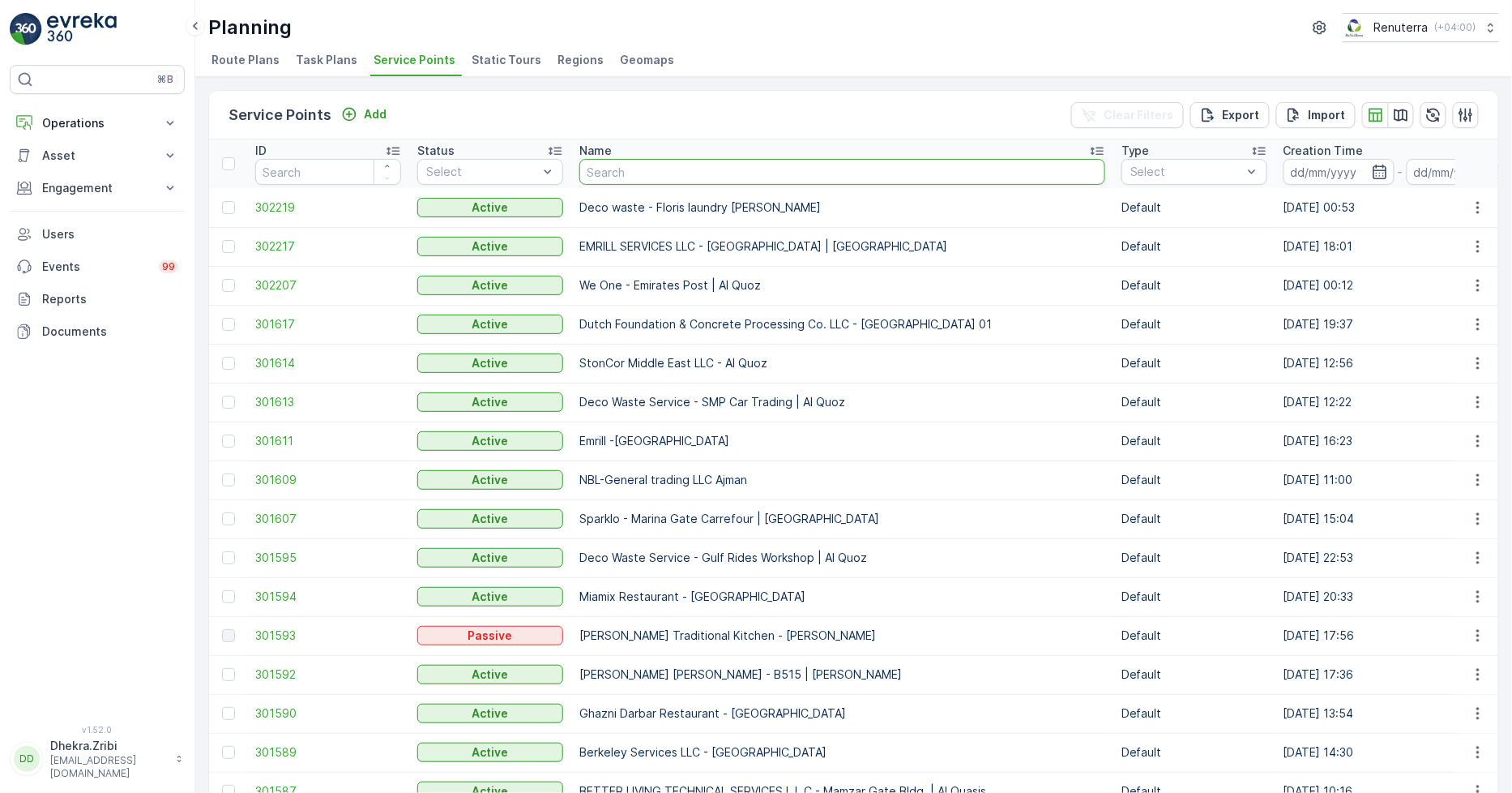
click at [632, 167] on input "text" at bounding box center [843, 172] width 526 height 26
type input "al fara"
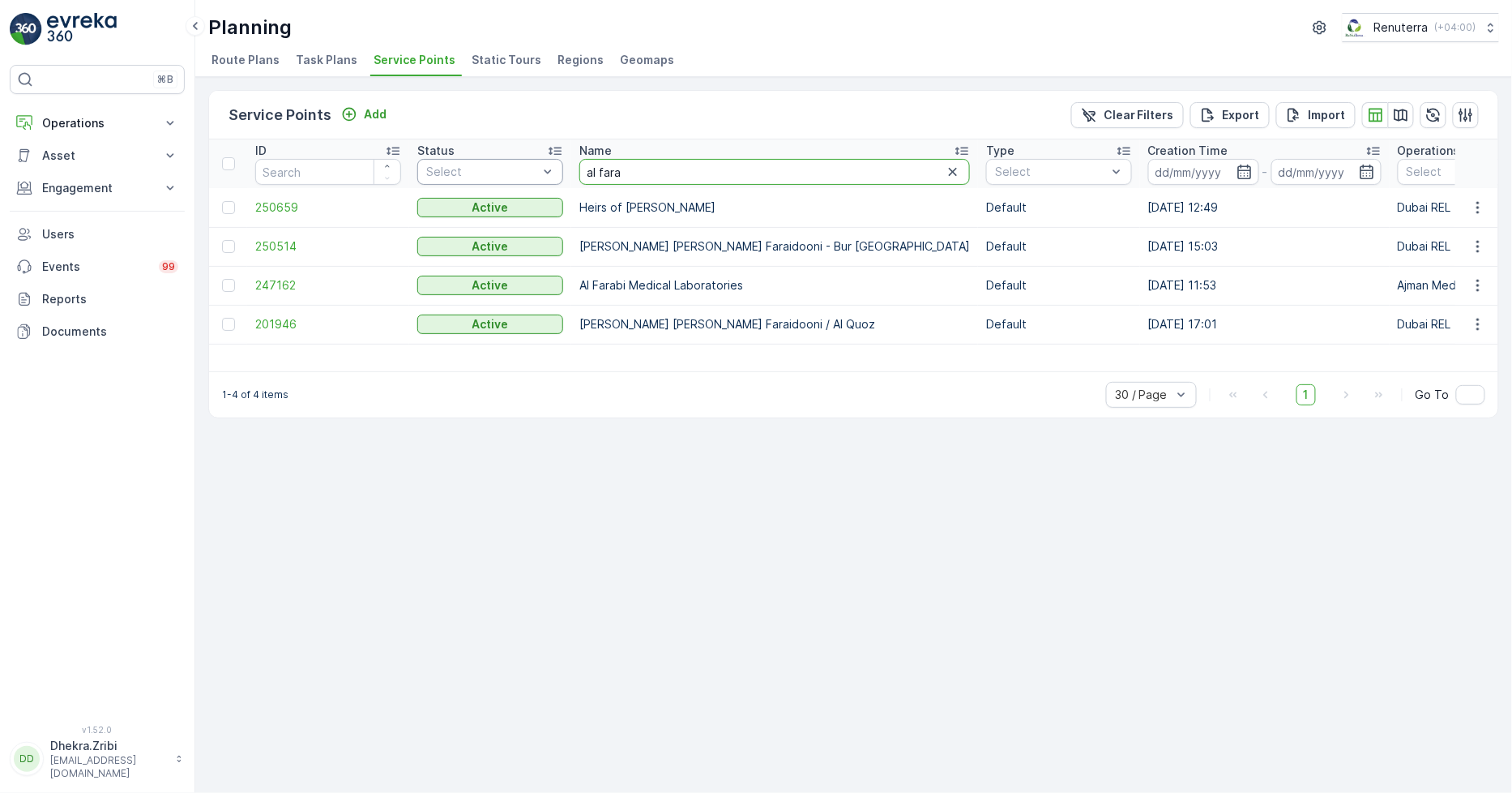
drag, startPoint x: 601, startPoint y: 164, endPoint x: 450, endPoint y: 170, distance: 151.7
type input "beena"
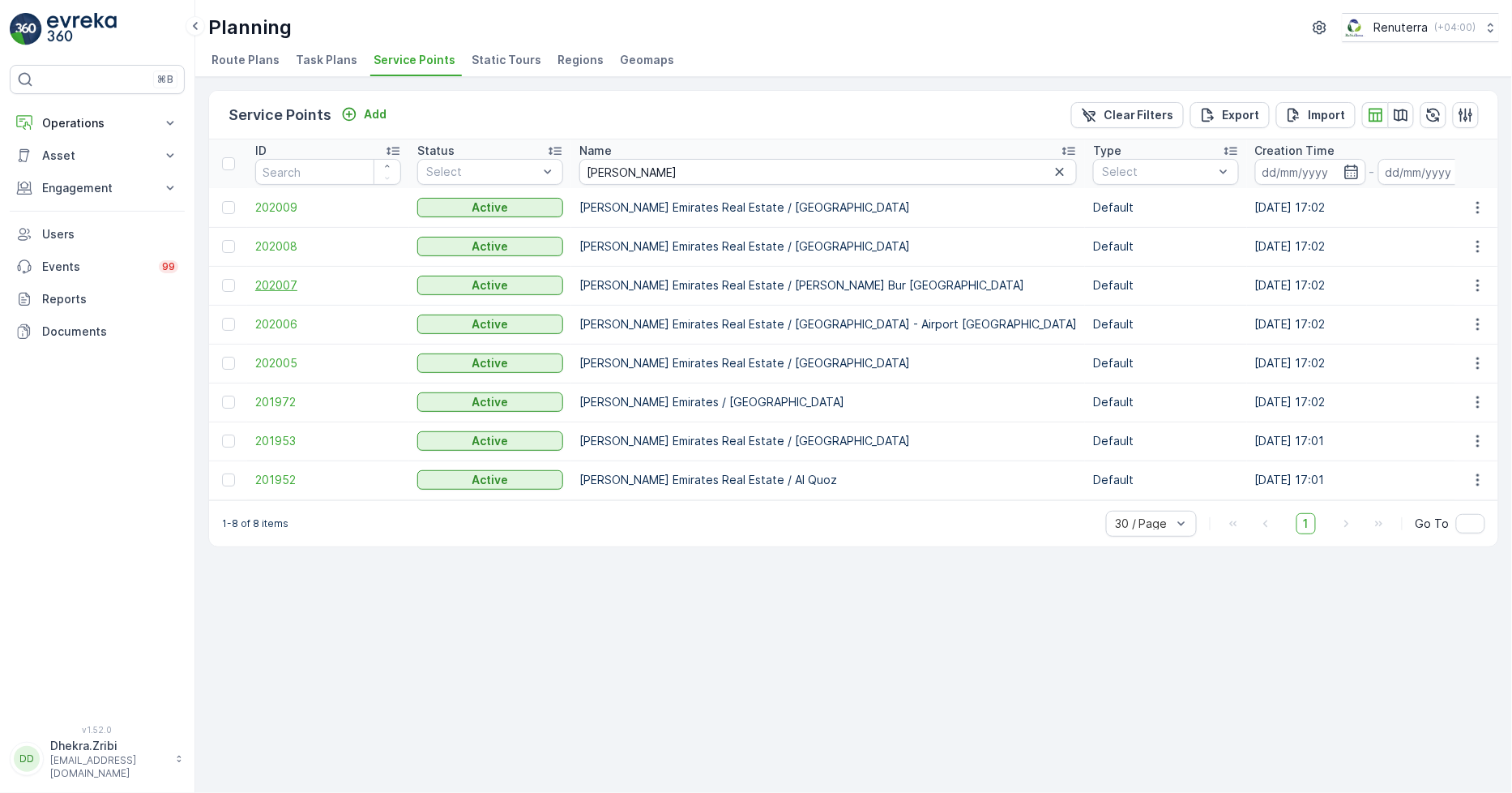
click at [280, 282] on span "202007" at bounding box center [328, 285] width 146 height 16
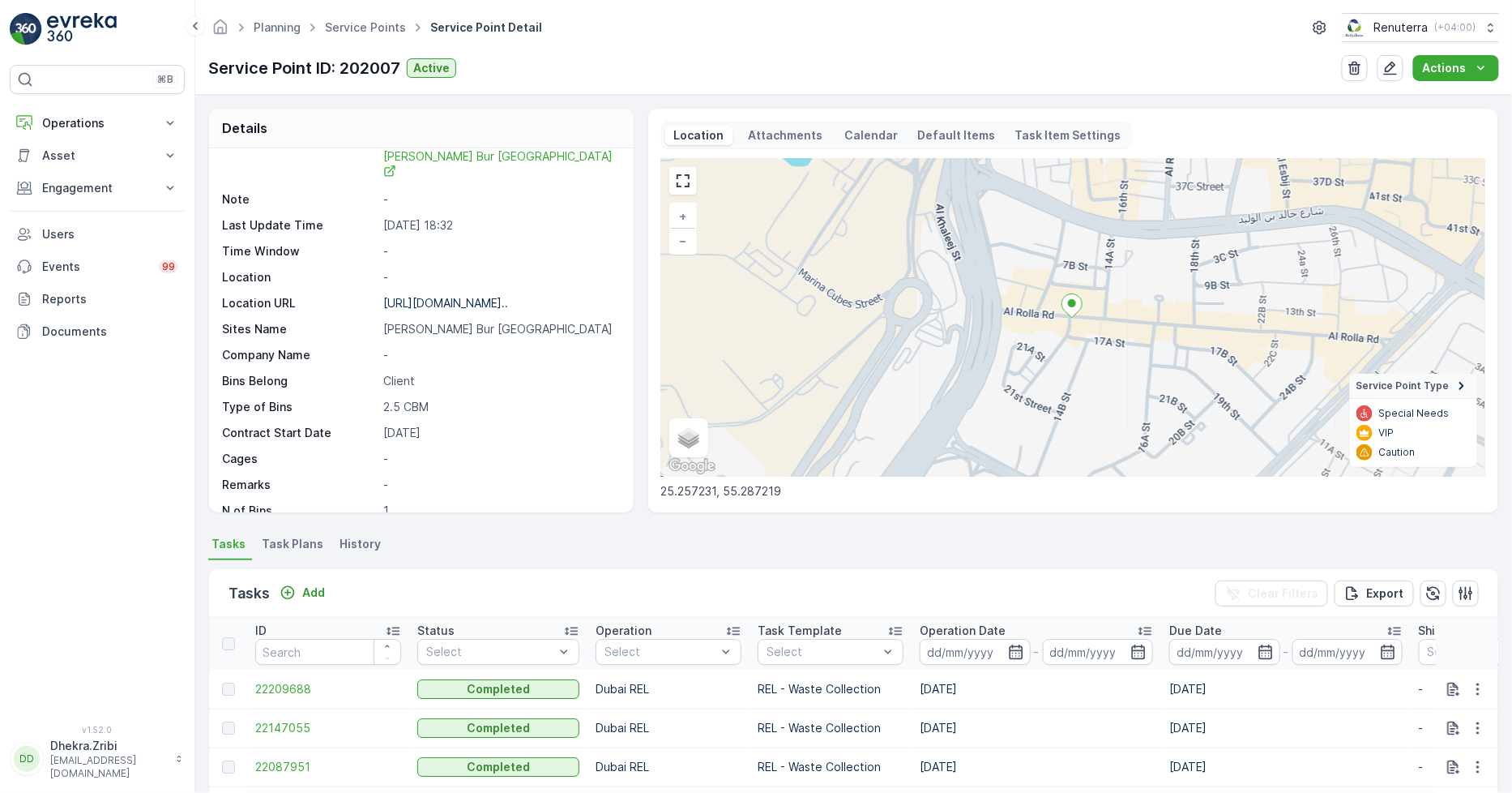
scroll to position [266, 0]
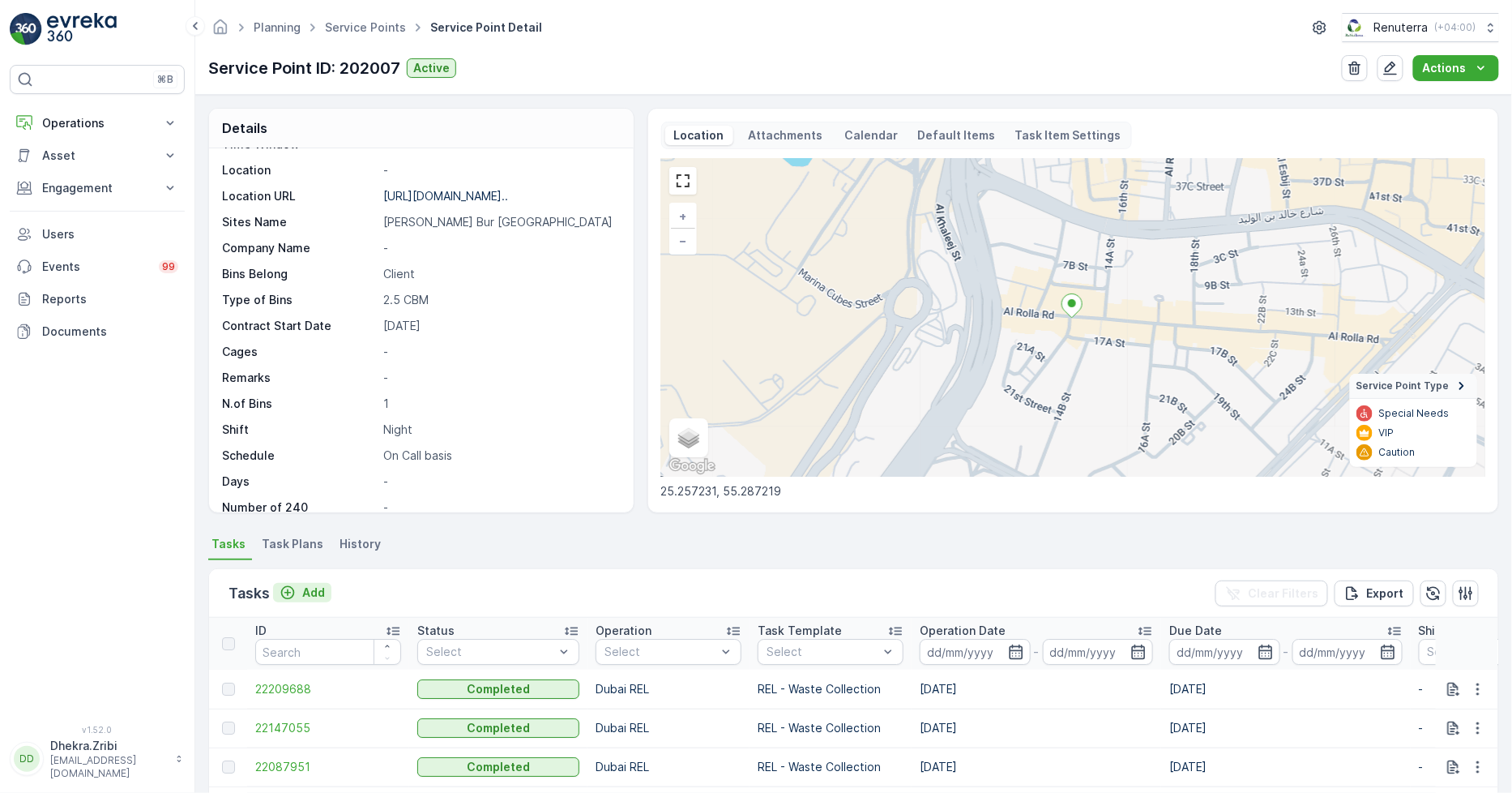
click at [321, 590] on p "Add" at bounding box center [313, 592] width 23 height 16
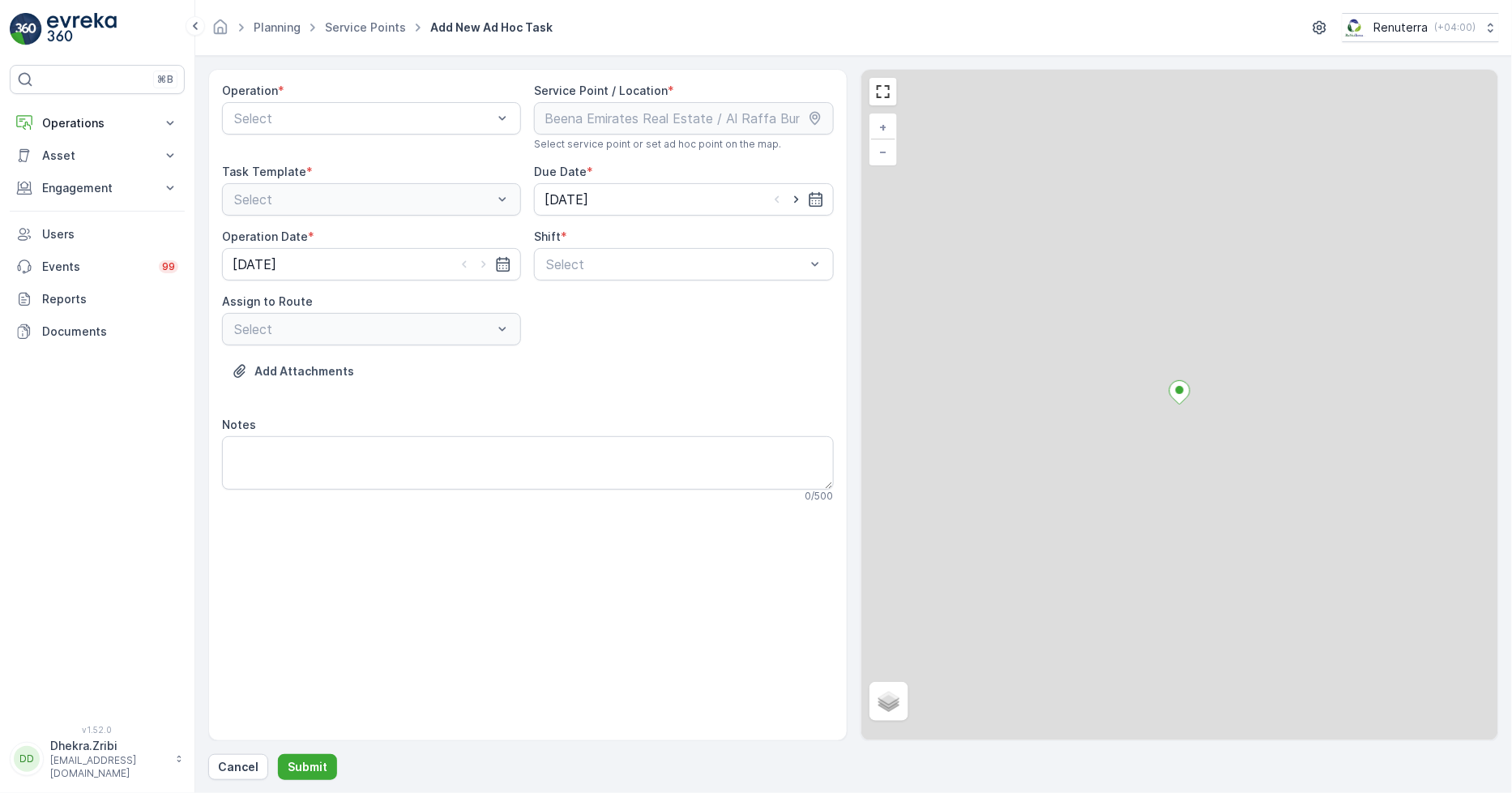
click at [362, 106] on div "Select" at bounding box center [371, 118] width 299 height 32
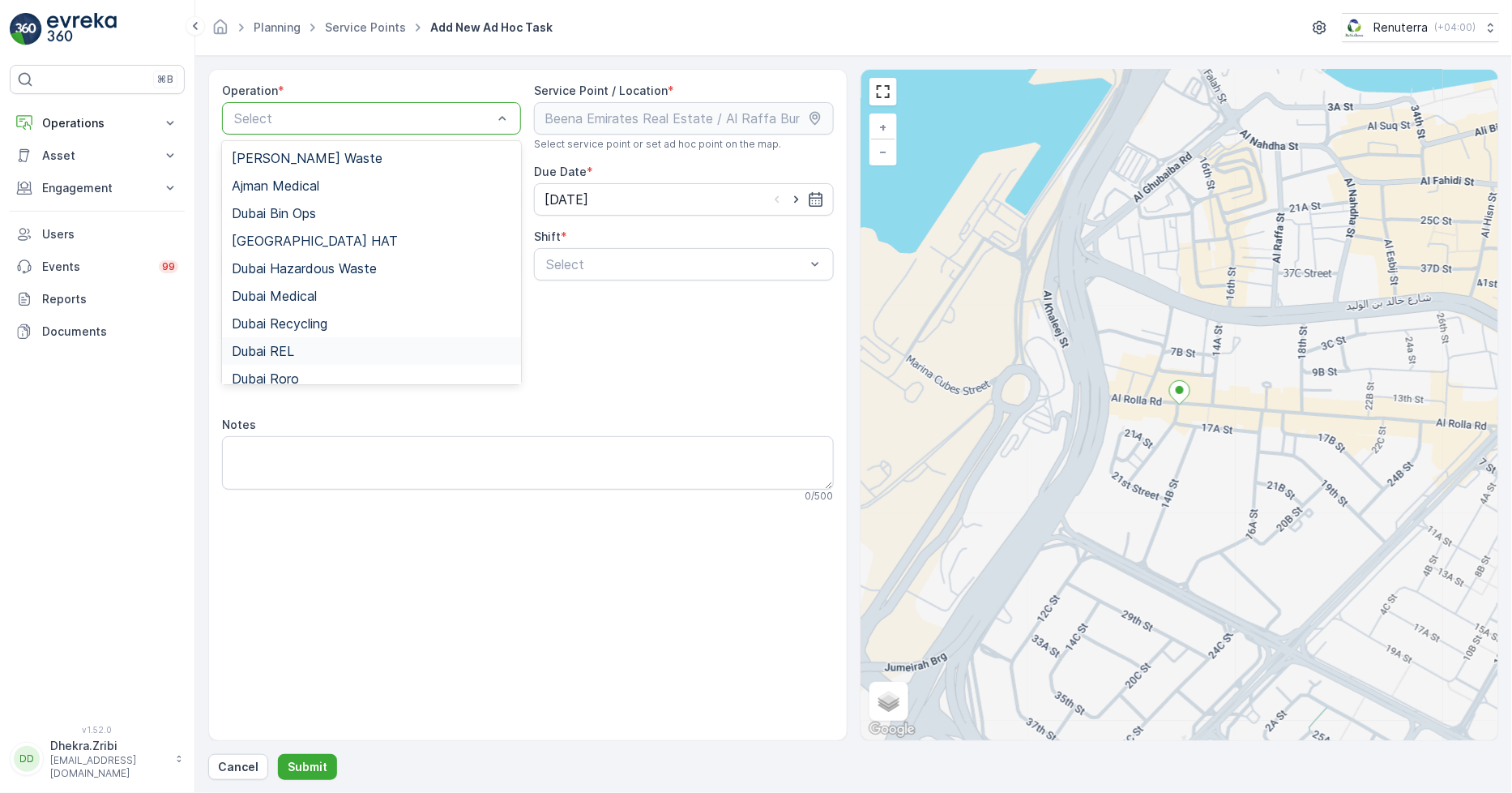
click at [289, 349] on span "Dubai REL" at bounding box center [263, 351] width 62 height 15
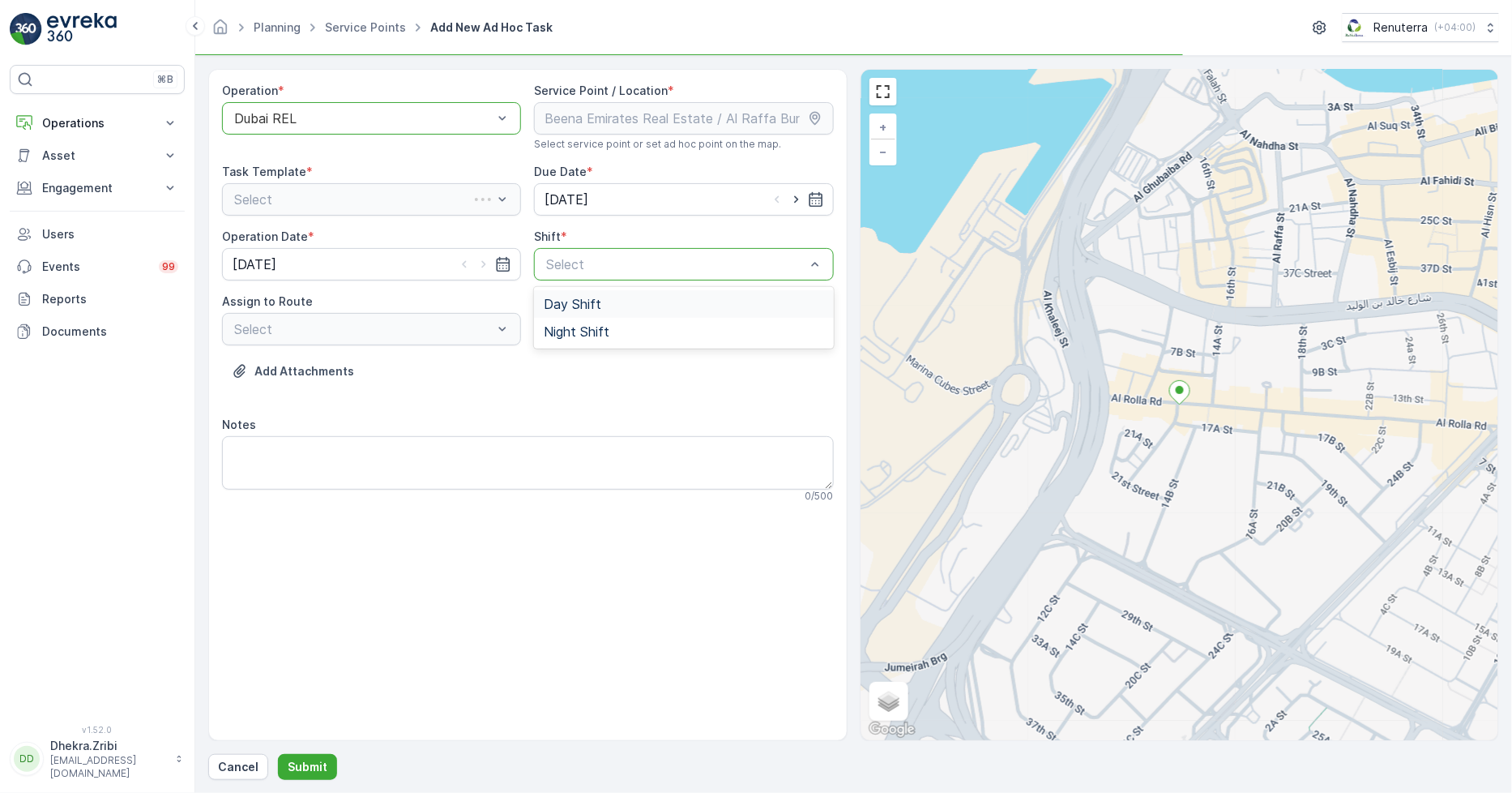
click at [595, 250] on div "Select" at bounding box center [683, 264] width 299 height 32
click at [572, 326] on span "Night Shift" at bounding box center [577, 331] width 66 height 15
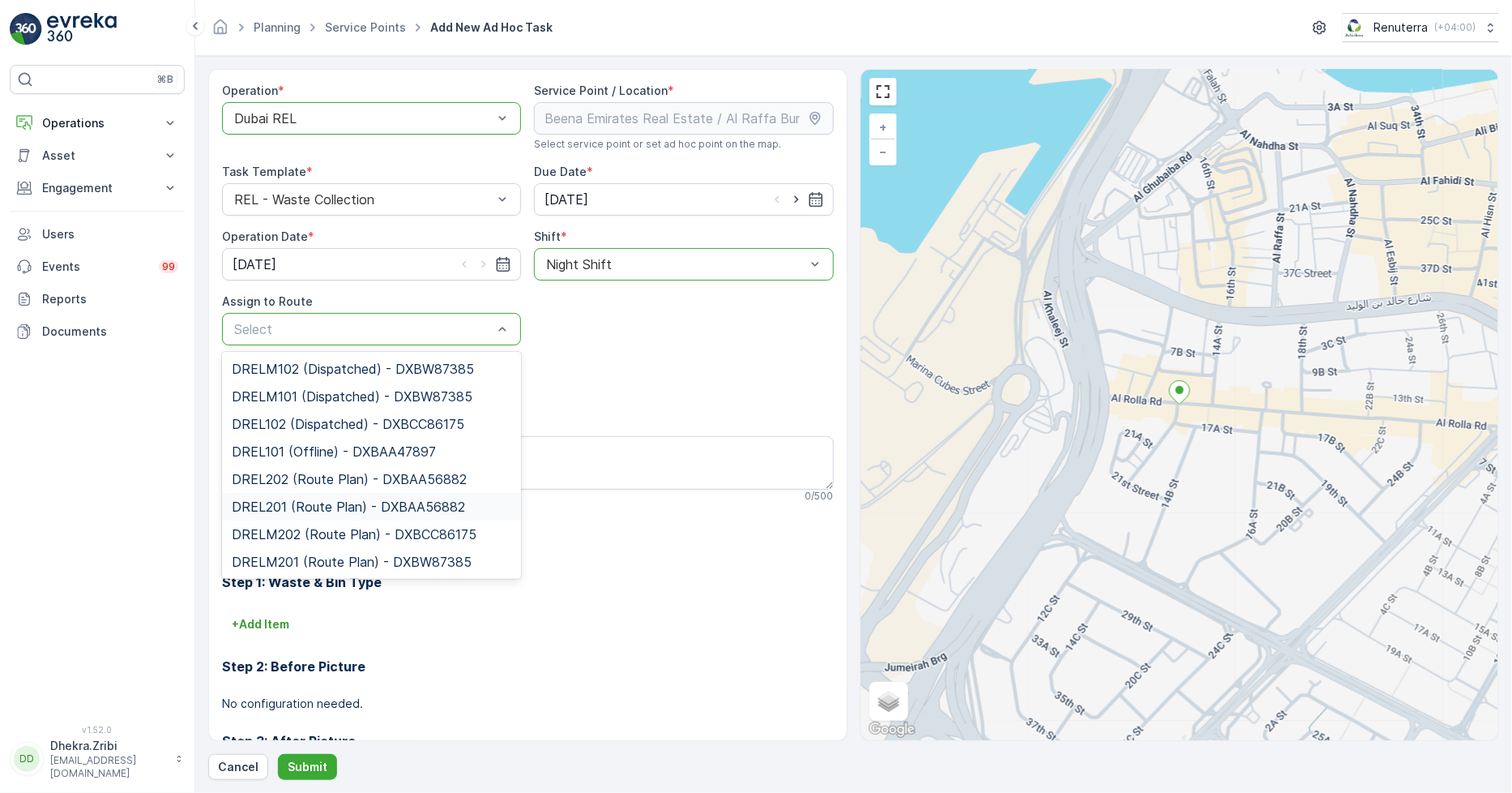
click at [333, 499] on span "DREL201 (Route Plan) - DXBAA56882" at bounding box center [348, 506] width 233 height 15
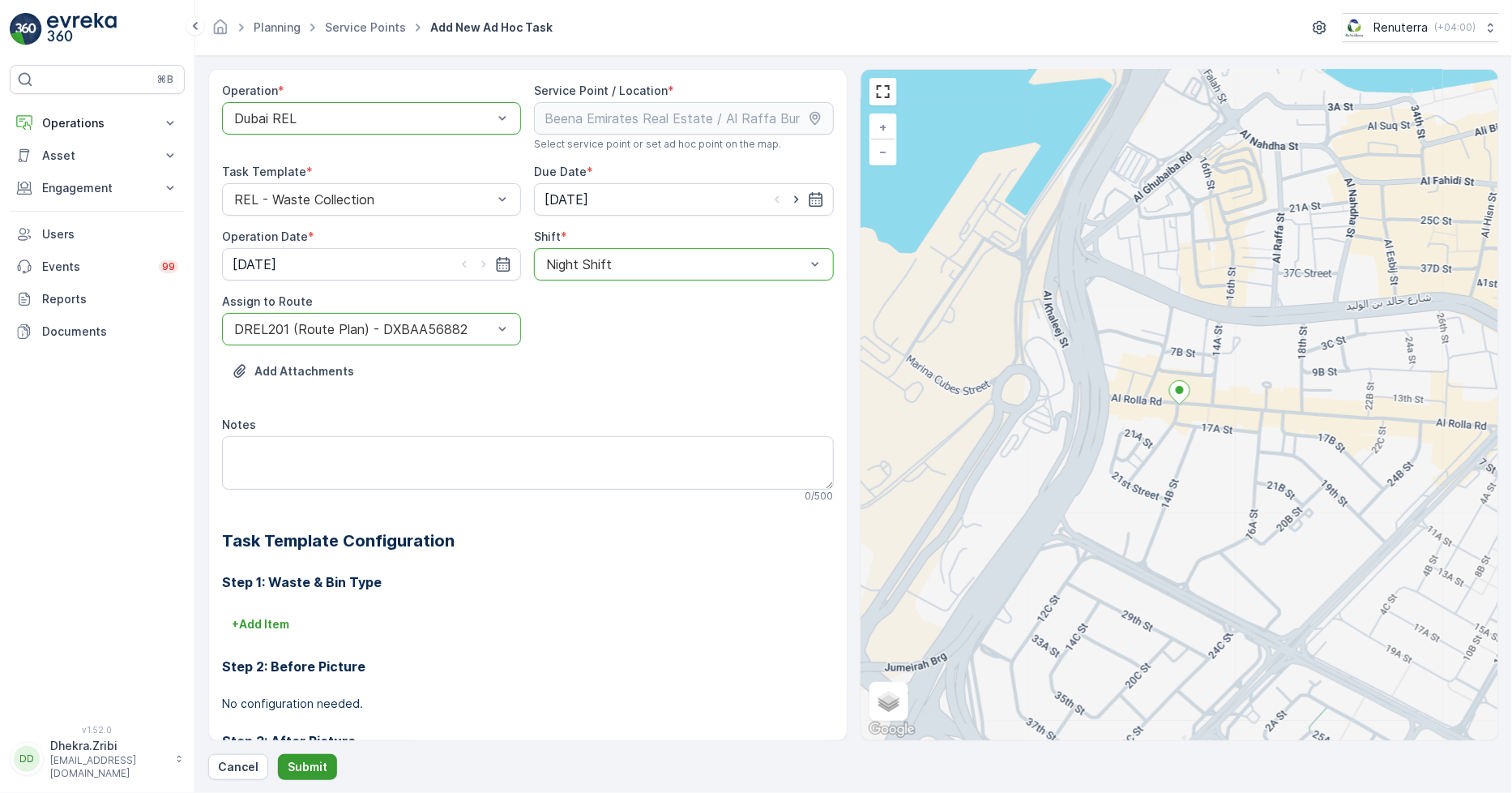
click at [306, 758] on button "Submit" at bounding box center [307, 767] width 59 height 26
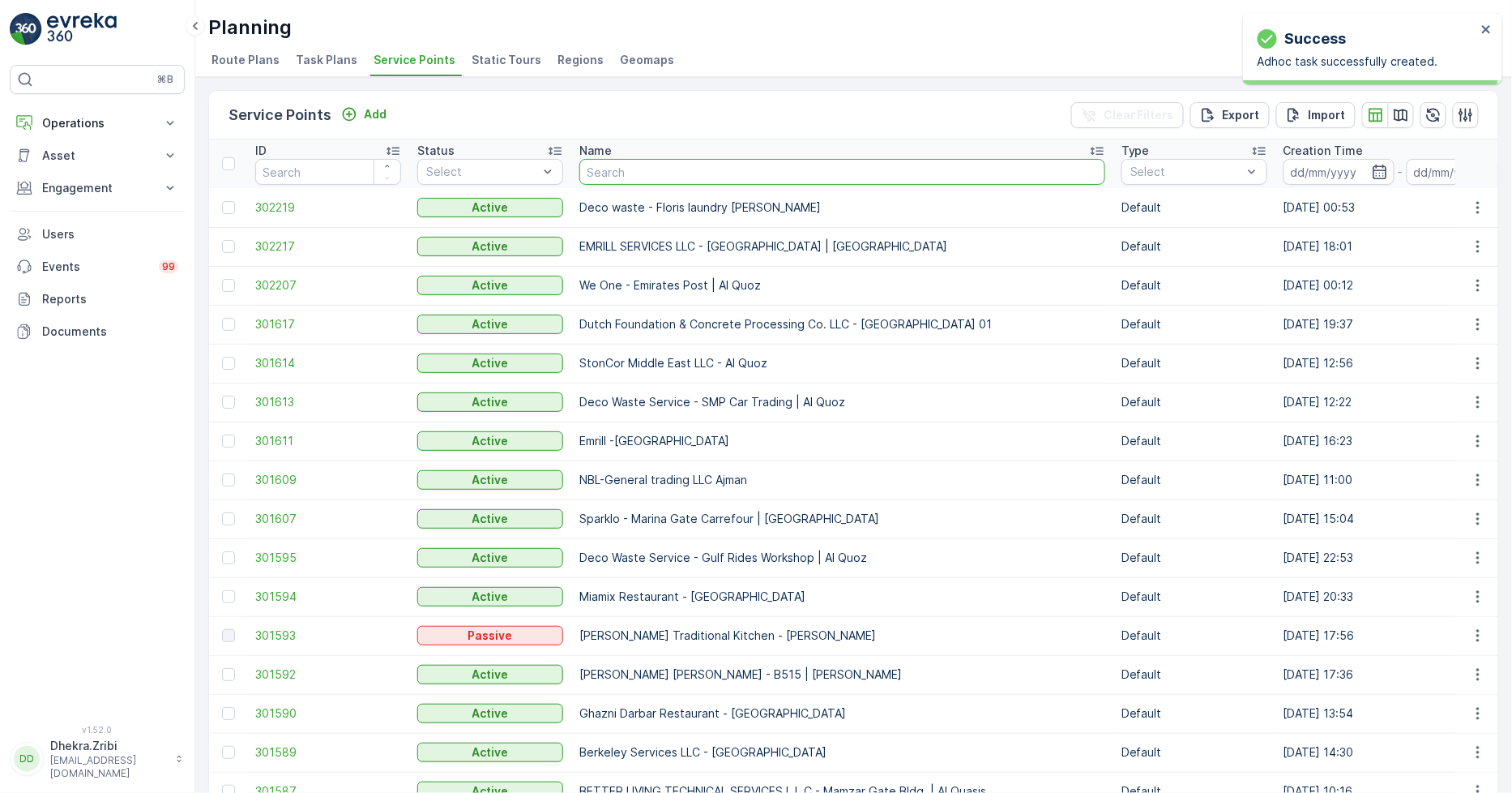
click at [618, 178] on input "text" at bounding box center [843, 172] width 526 height 26
click at [284, 284] on span "302207" at bounding box center [328, 285] width 146 height 16
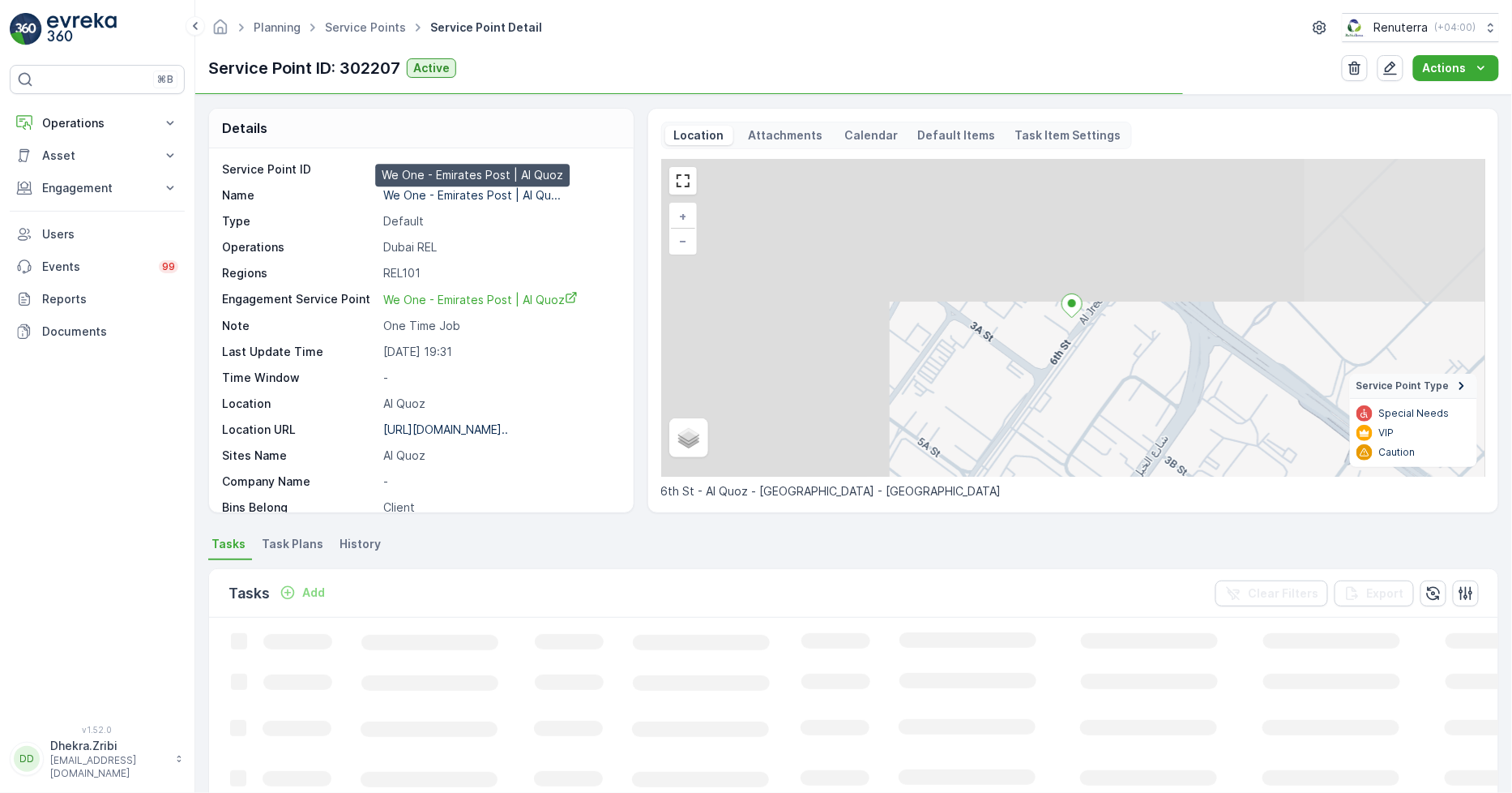
click at [440, 191] on p "We One - Emirates Post | Al Qu..." at bounding box center [472, 195] width 178 height 14
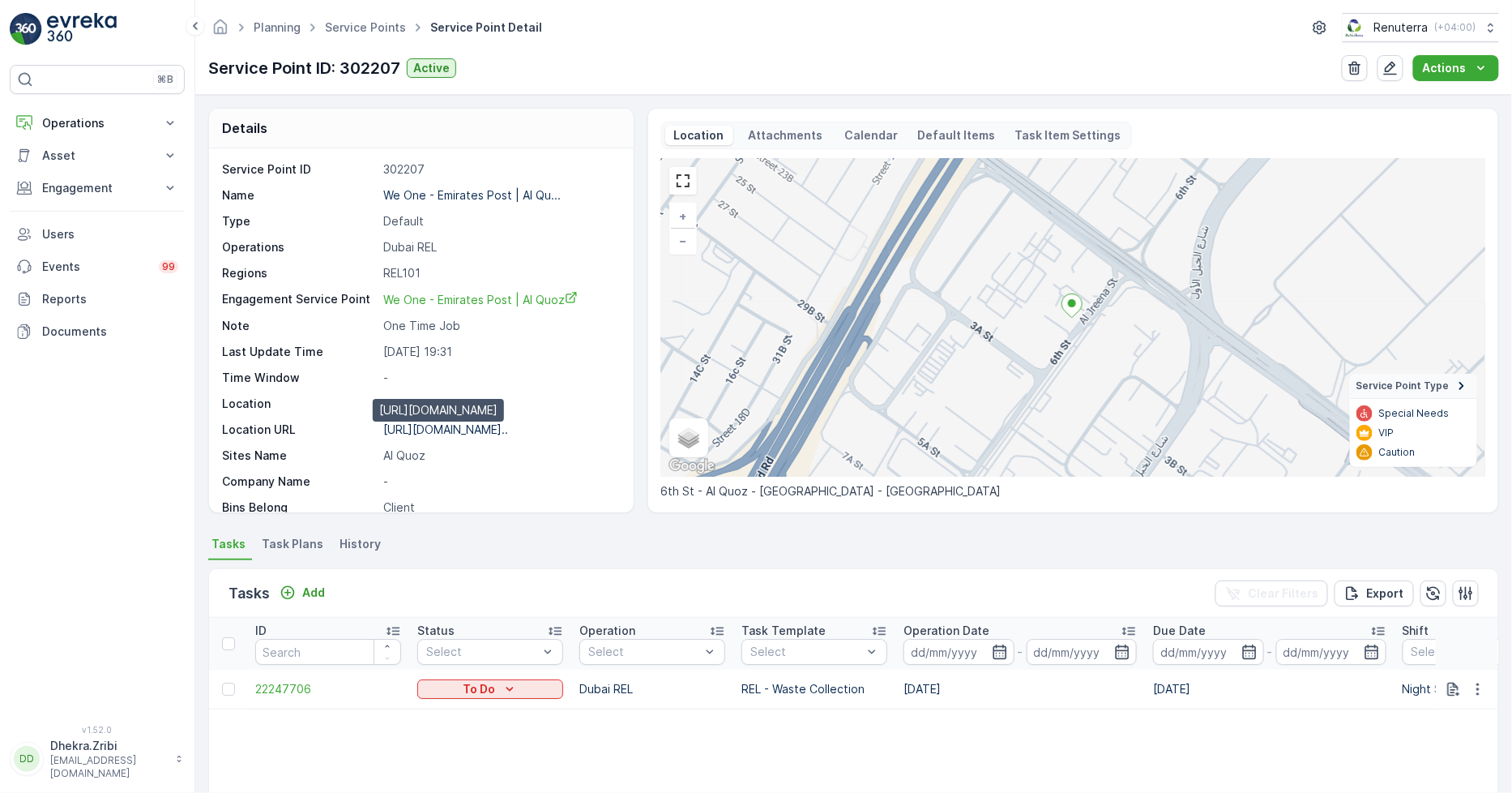
click at [460, 434] on p "https://maps.app.goo.gl/WuwwMV..." at bounding box center [445, 429] width 125 height 14
click at [341, 24] on link "Service Points" at bounding box center [365, 27] width 81 height 14
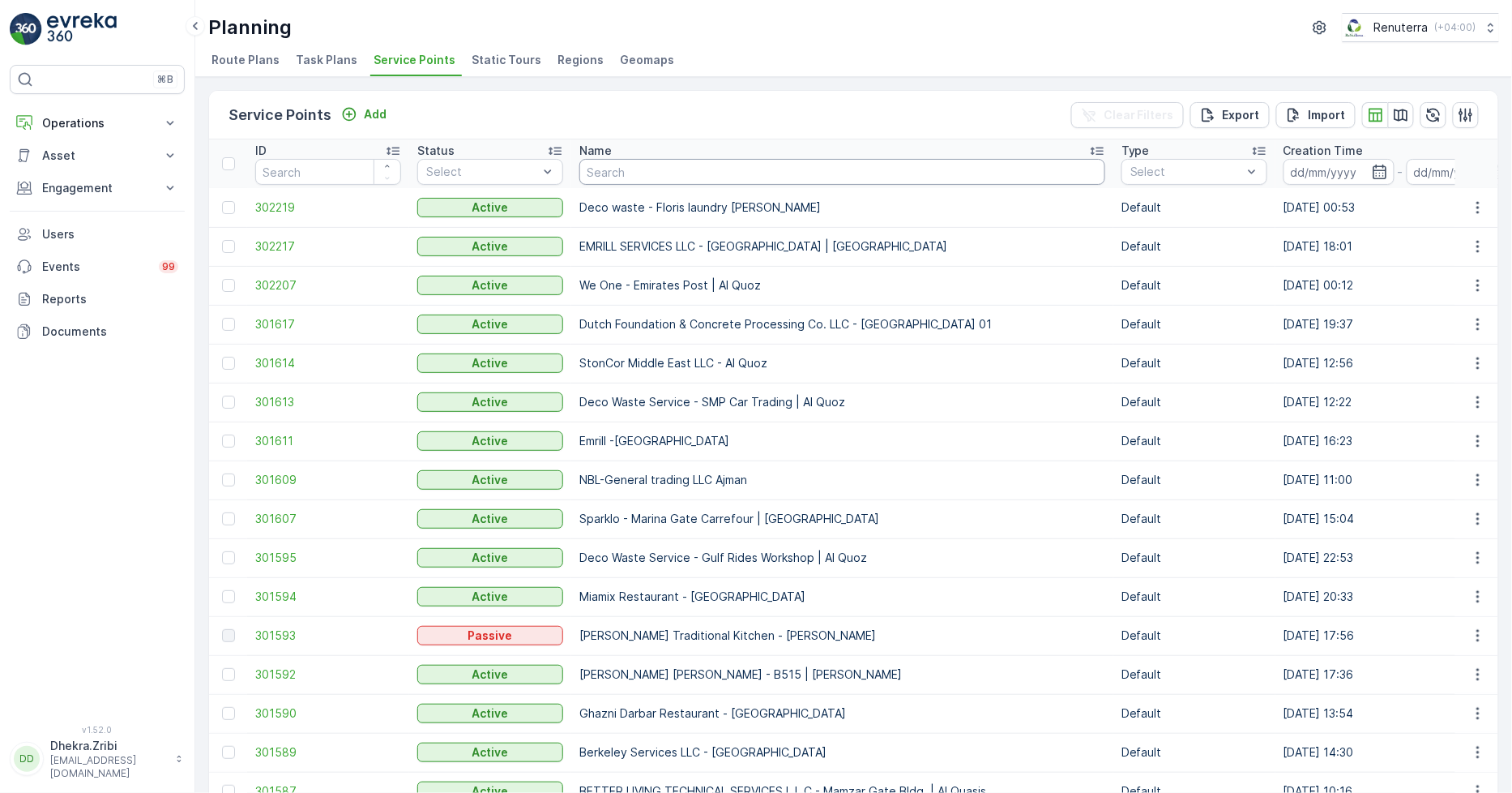
click at [669, 173] on input "text" at bounding box center [843, 172] width 526 height 26
type input "saudi"
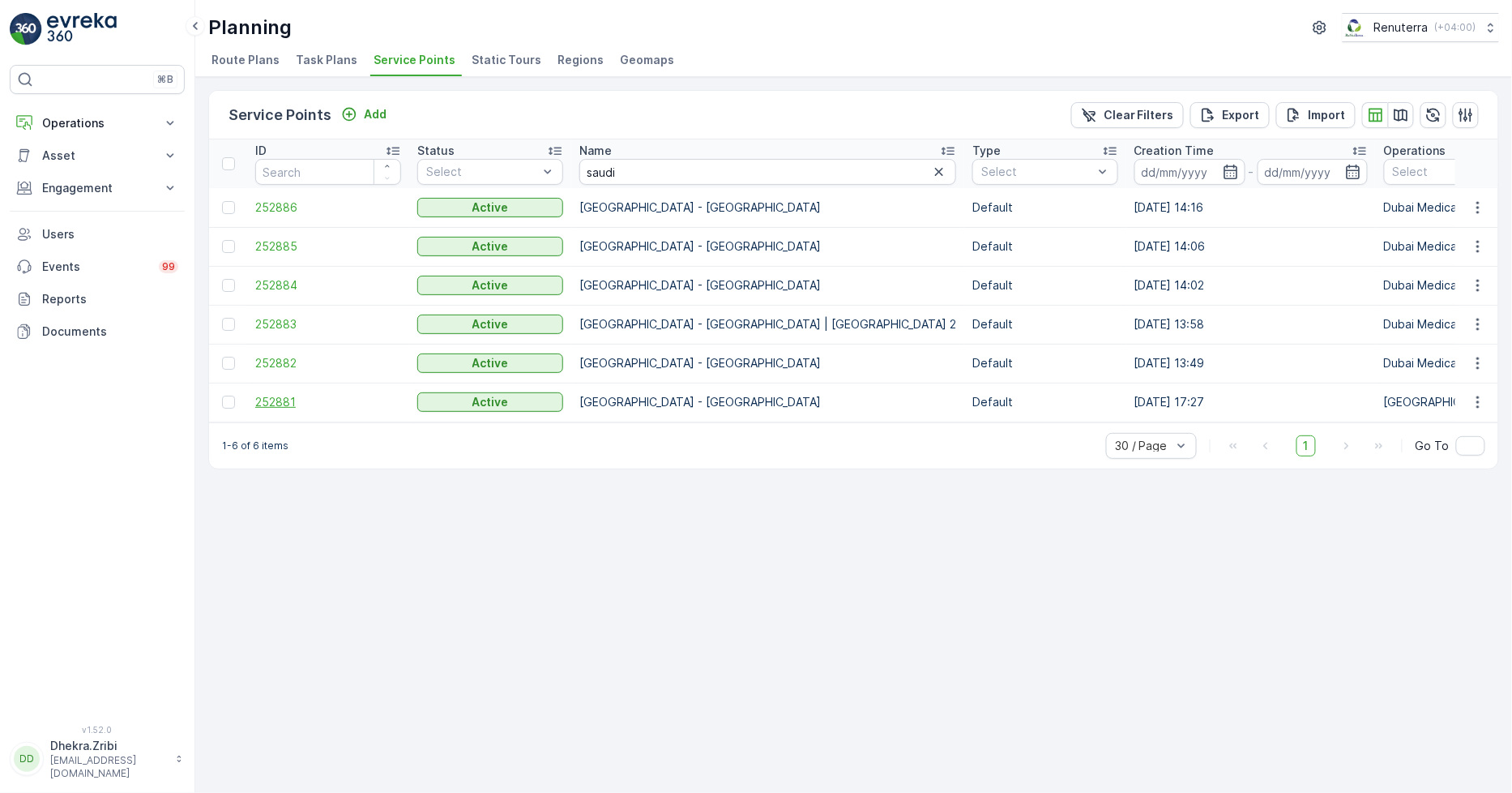
click at [276, 395] on span "252881" at bounding box center [328, 402] width 146 height 16
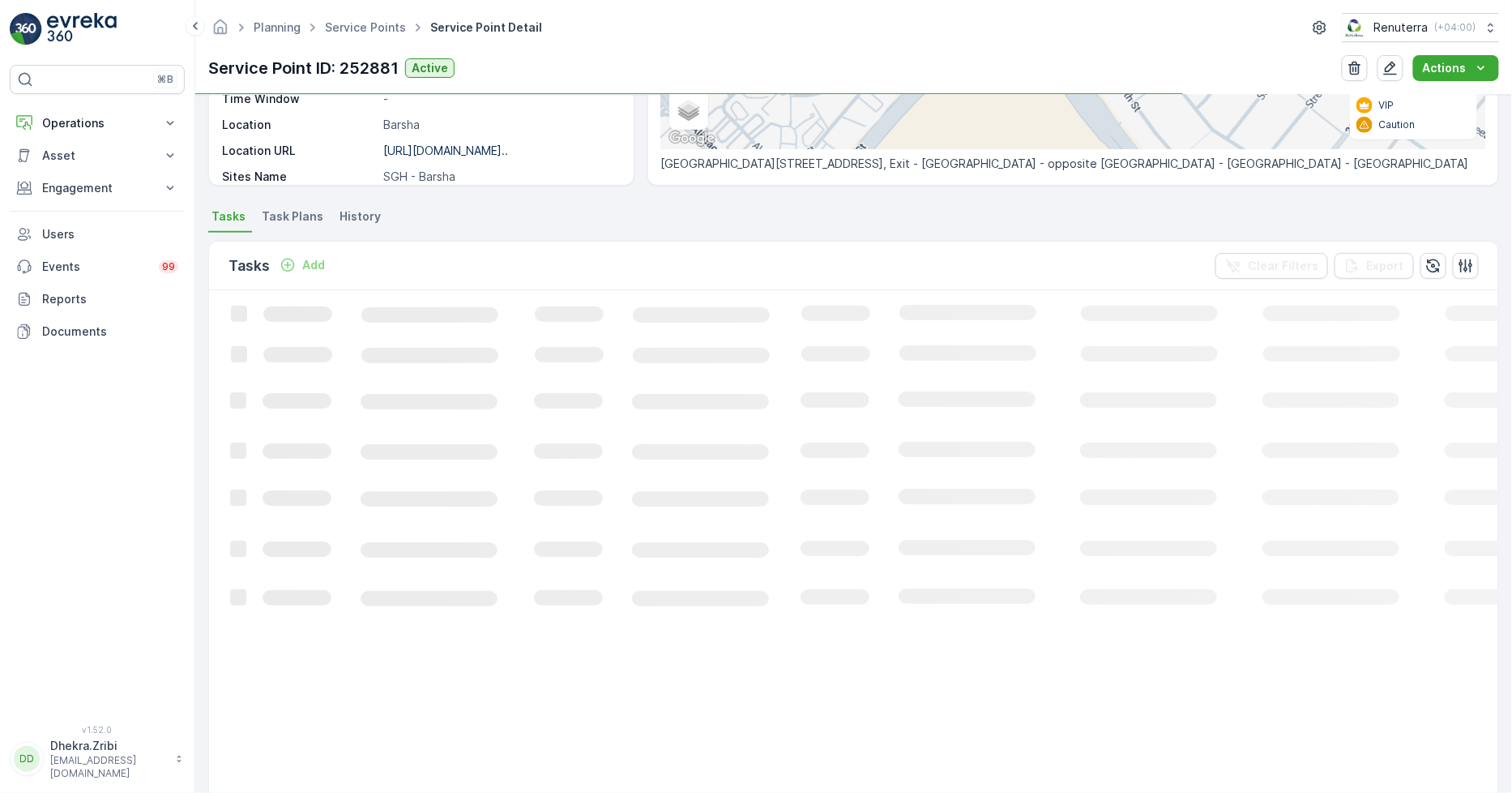
scroll to position [360, 0]
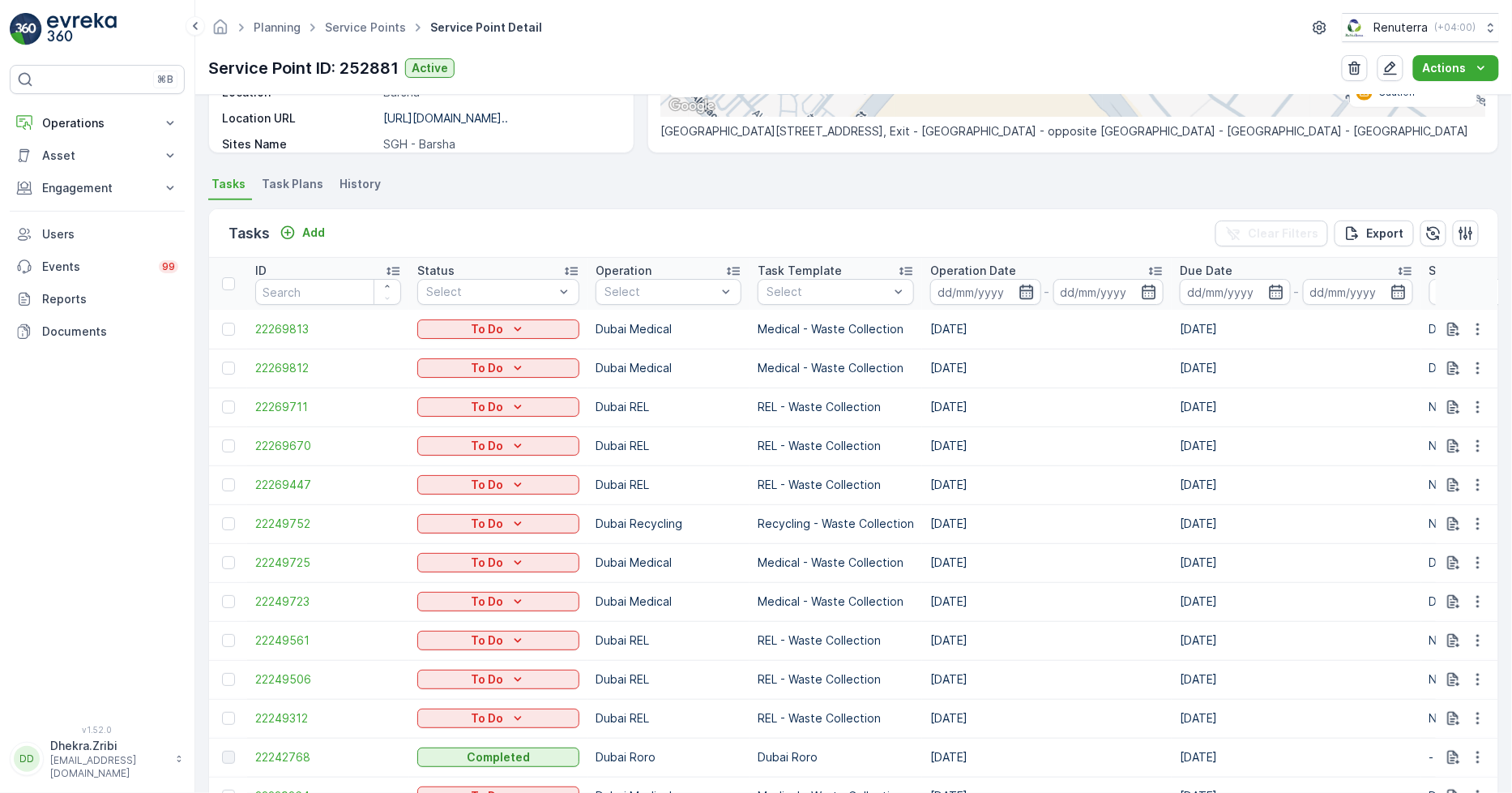
click at [1020, 296] on icon "button" at bounding box center [1027, 292] width 16 height 16
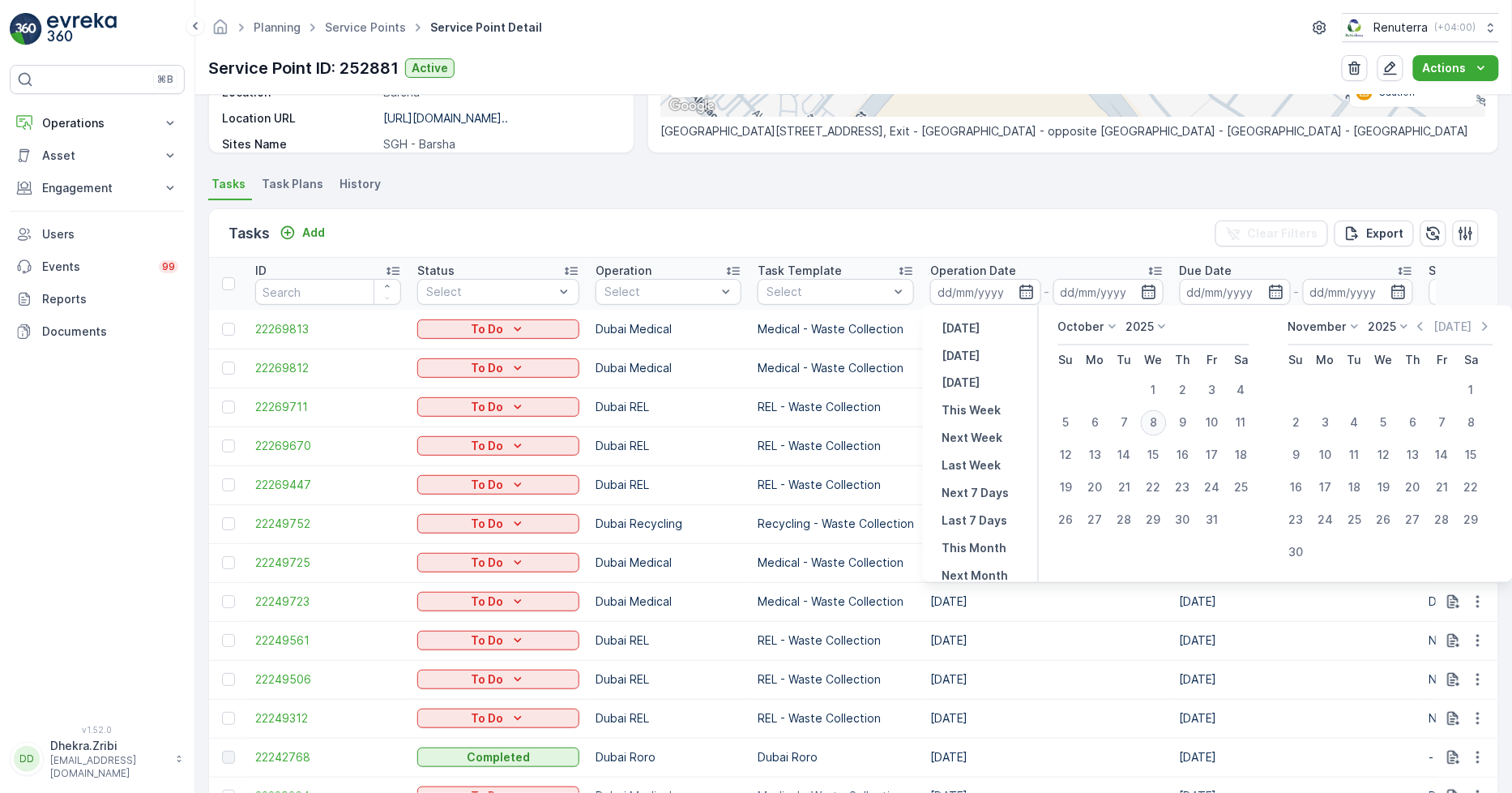
click at [1157, 420] on div "8" at bounding box center [1154, 423] width 26 height 26
type input "[DATE]"
click at [1157, 420] on div "8" at bounding box center [1154, 423] width 26 height 26
click at [1122, 425] on div "7" at bounding box center [1125, 423] width 26 height 26
type input "07.10.2025"
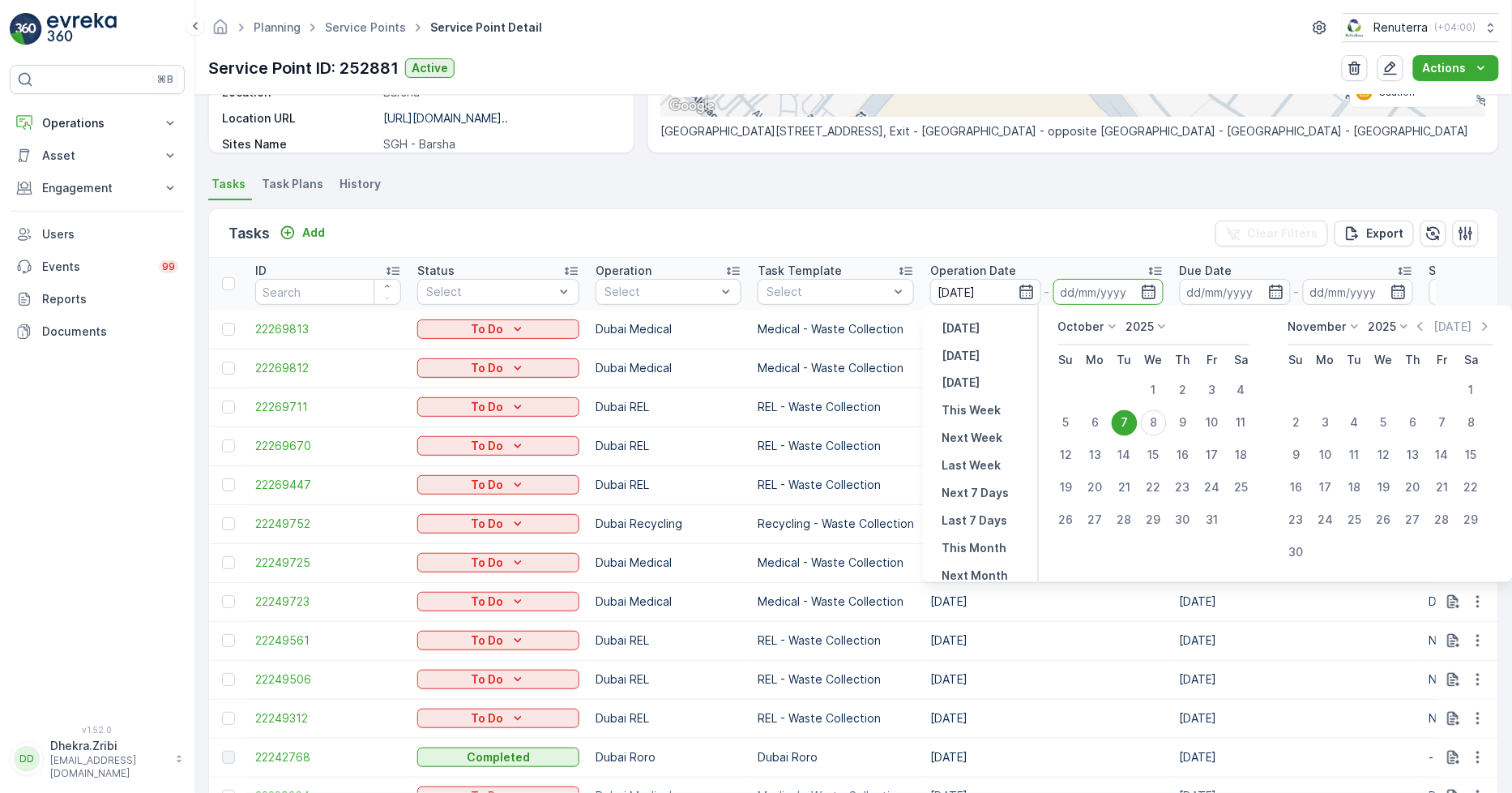
click at [1122, 425] on div "7" at bounding box center [1125, 423] width 26 height 26
type input "07.10.2025"
click at [1122, 426] on td "13.10.2025" at bounding box center [1047, 445] width 250 height 39
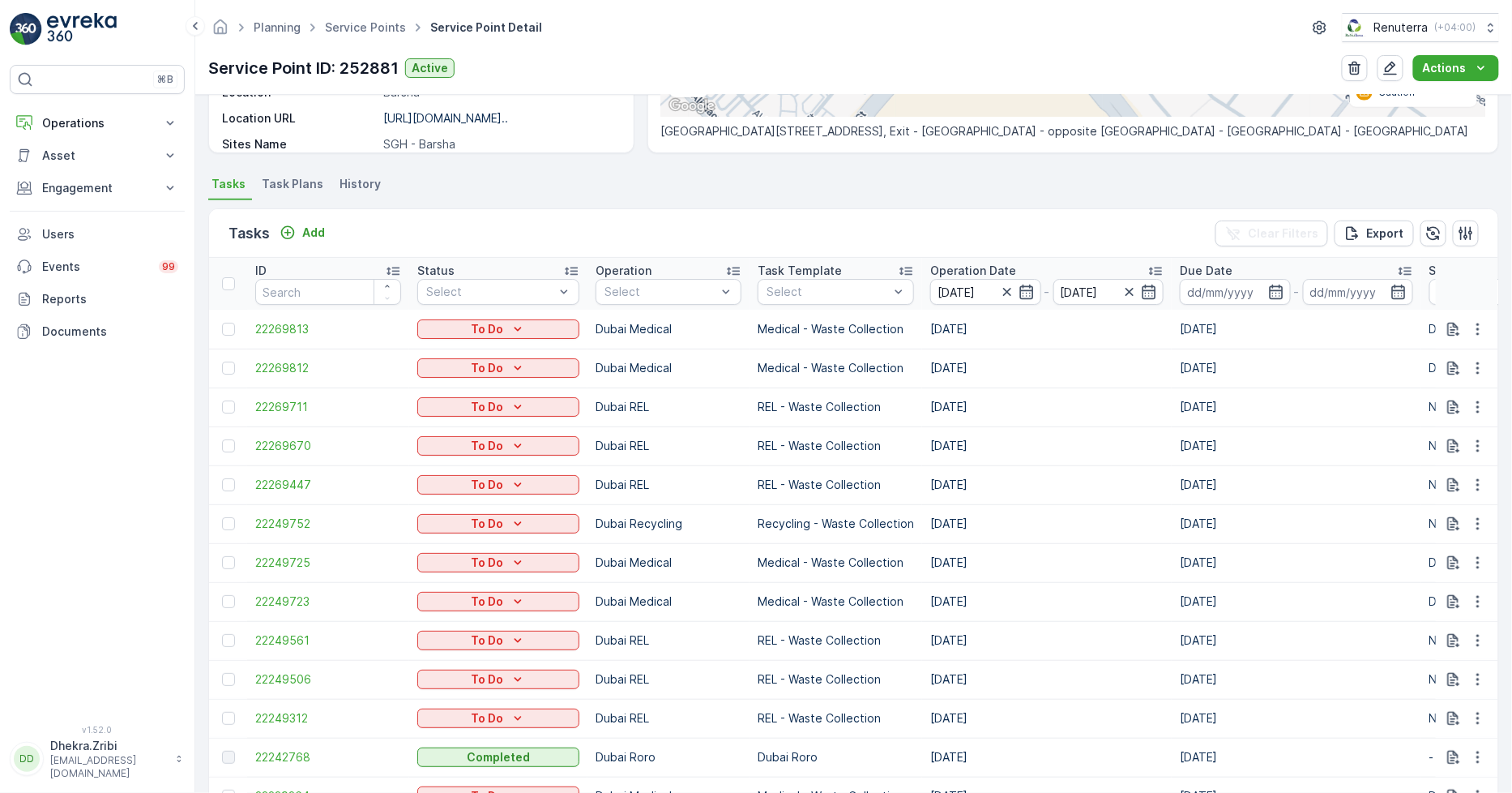
click at [845, 190] on ul "Tasks Task Plans History" at bounding box center [853, 187] width 1291 height 28
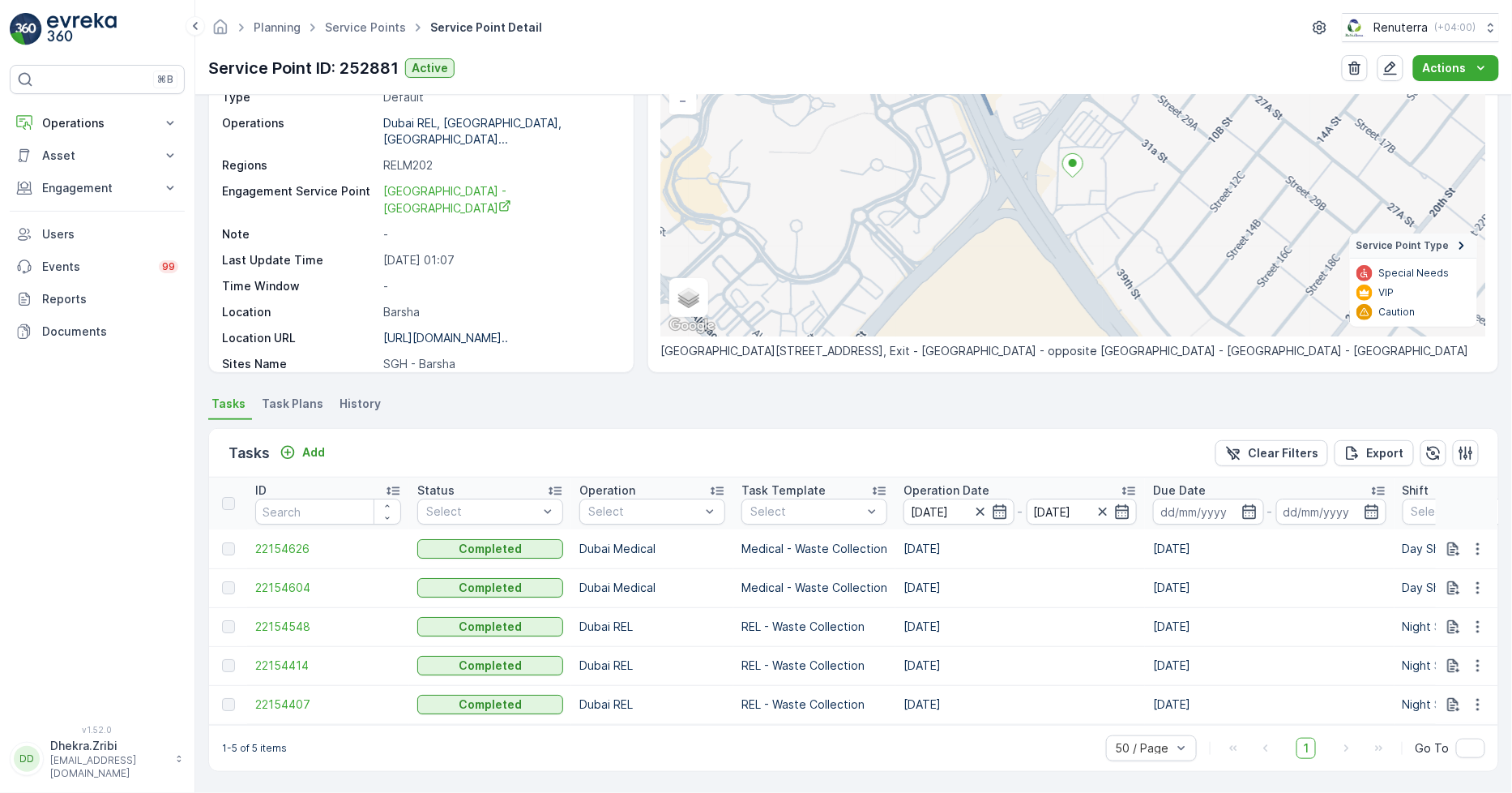
scroll to position [148, 0]
click at [293, 541] on span "22154626" at bounding box center [328, 549] width 146 height 16
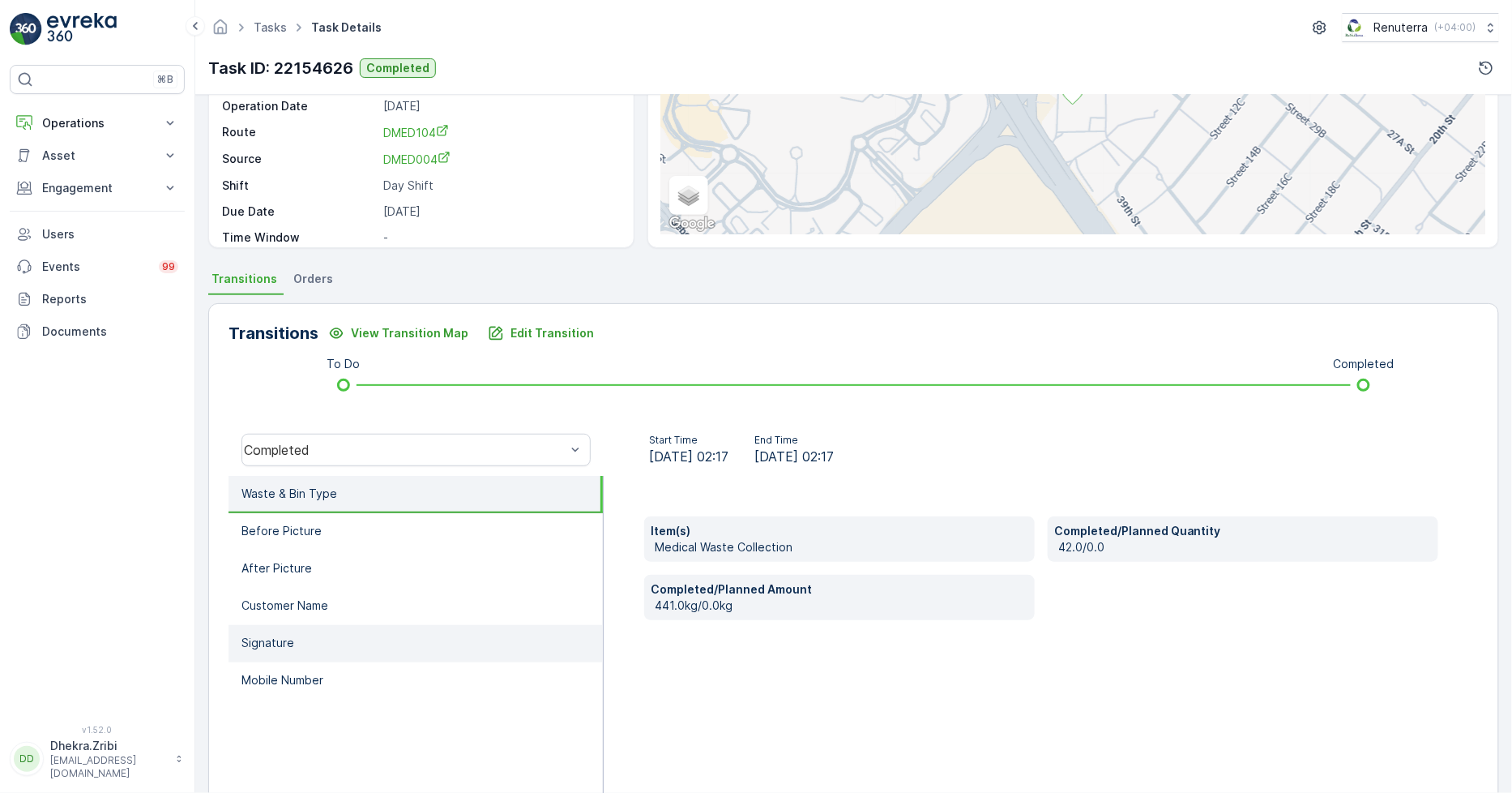
scroll to position [228, 0]
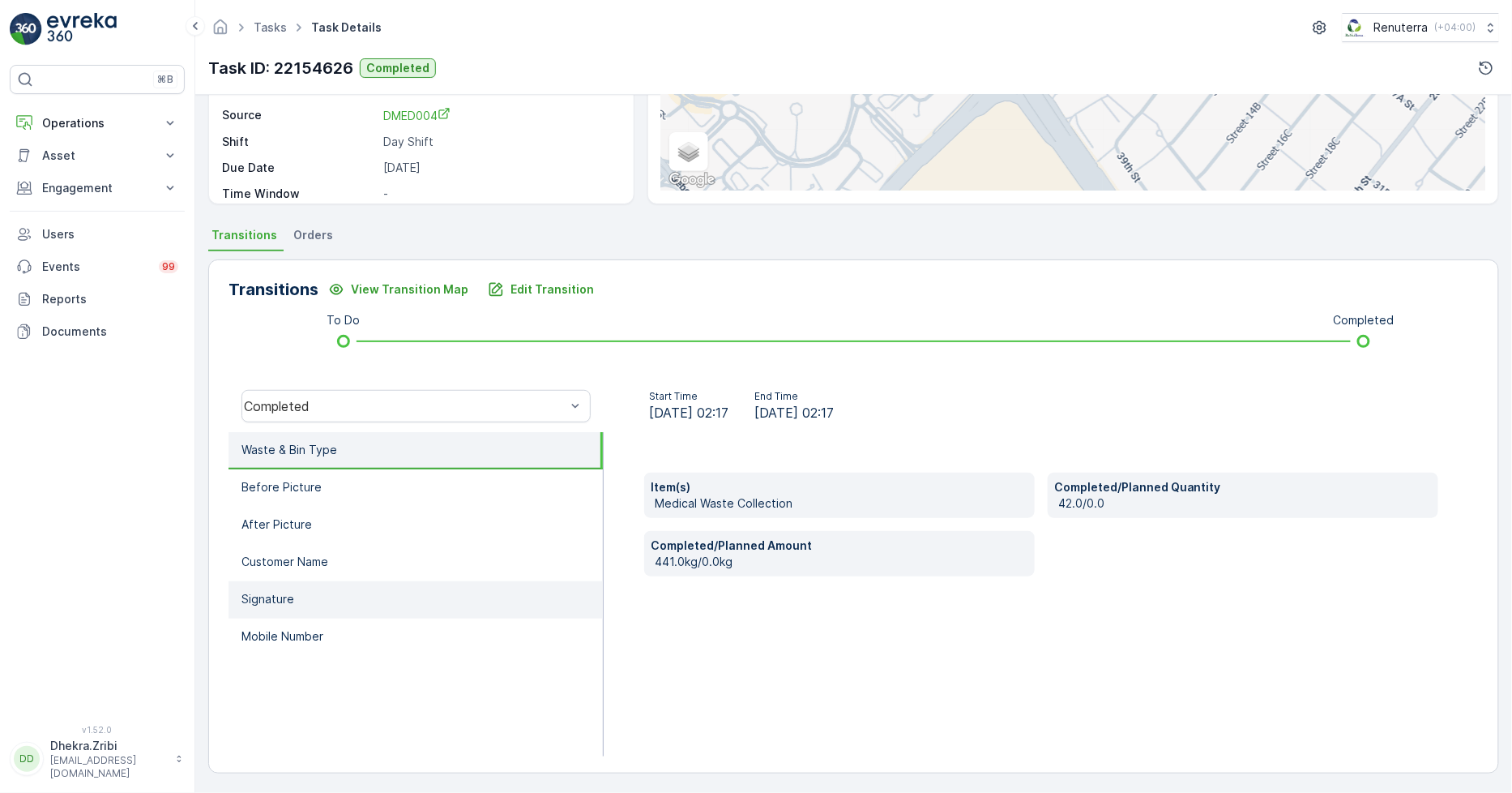
click at [272, 594] on p "Signature" at bounding box center [268, 599] width 53 height 16
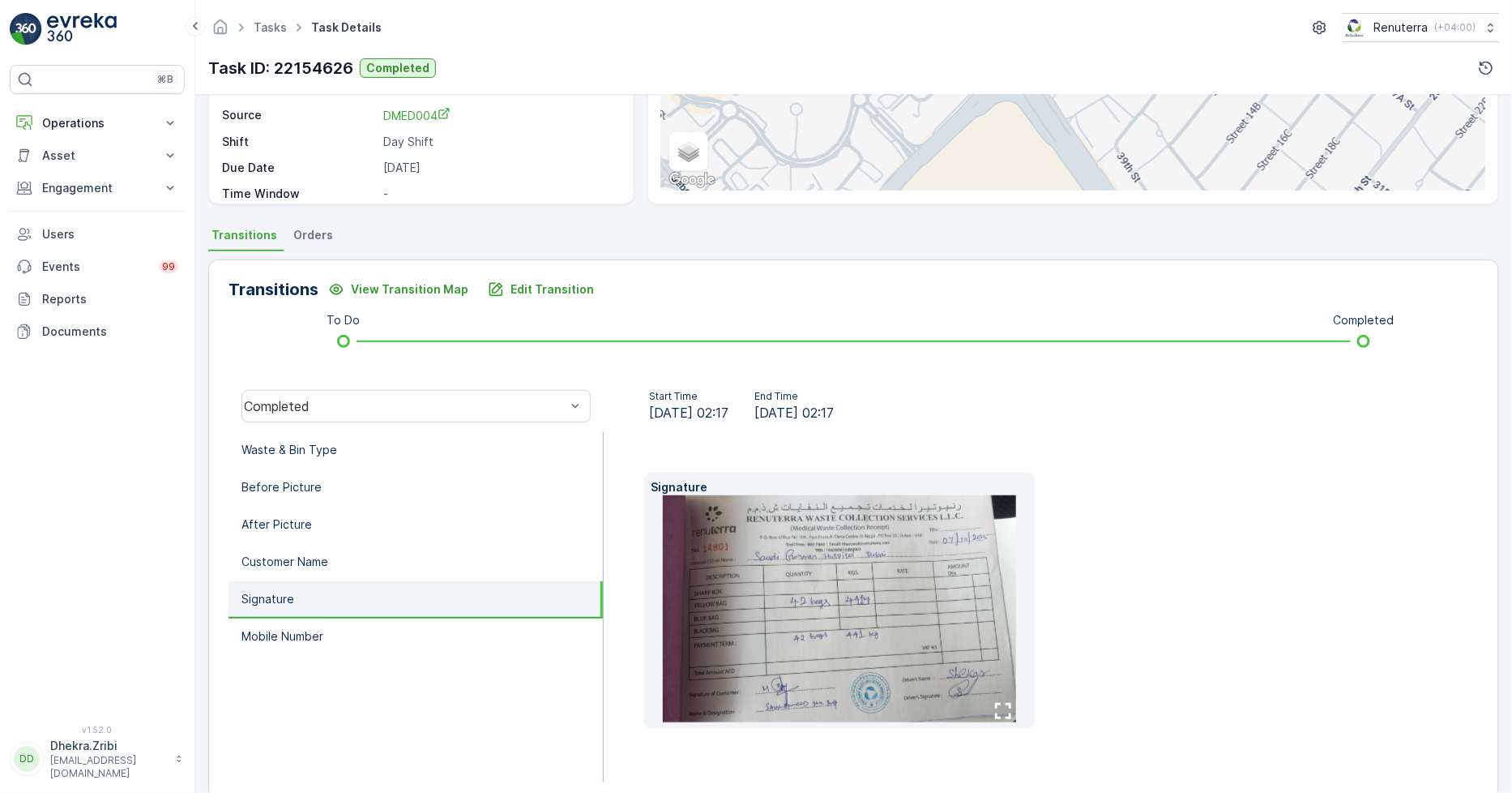
click at [871, 584] on img at bounding box center [840, 608] width 354 height 227
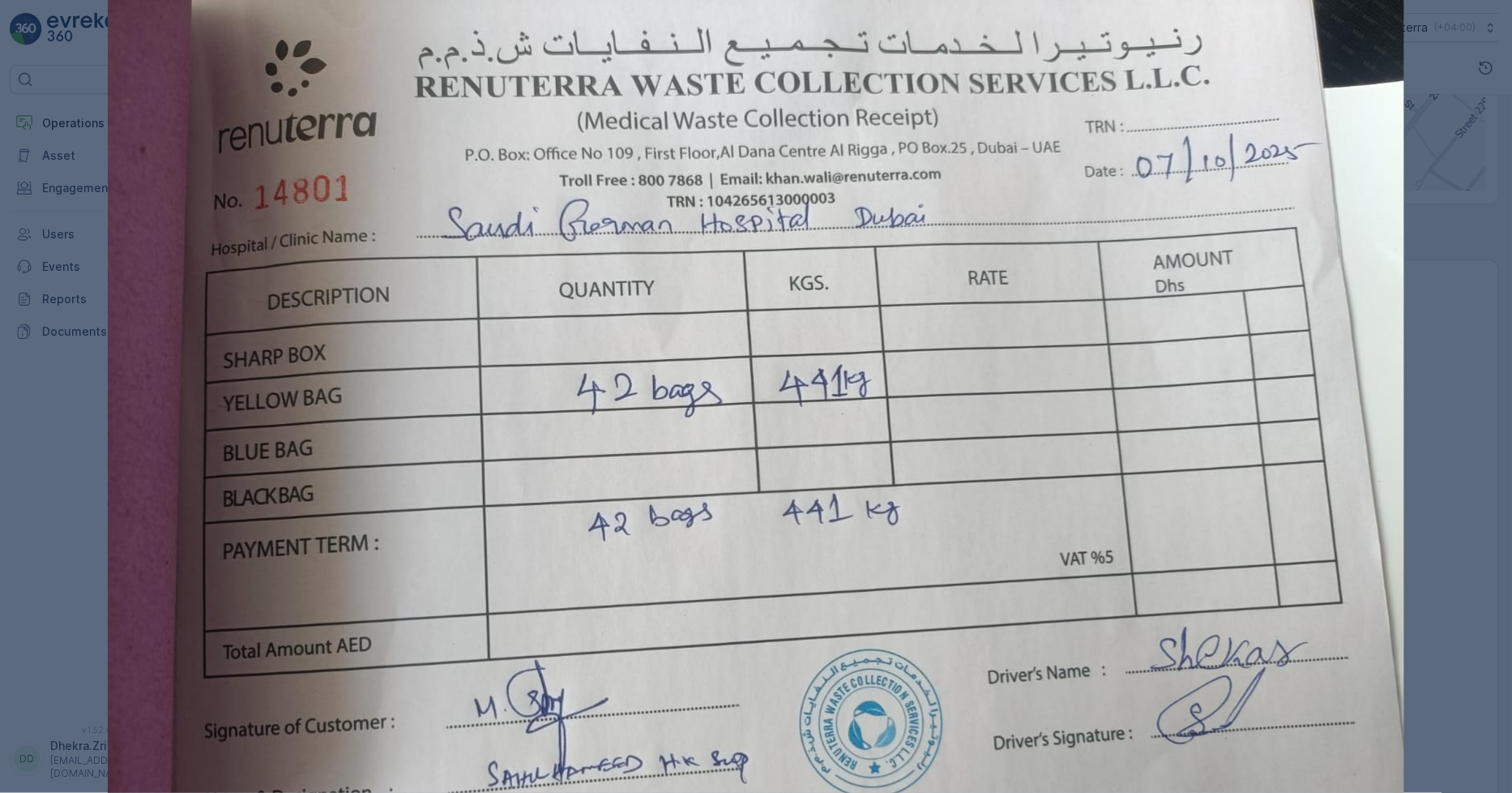
click at [1462, 296] on div at bounding box center [756, 396] width 1512 height 793
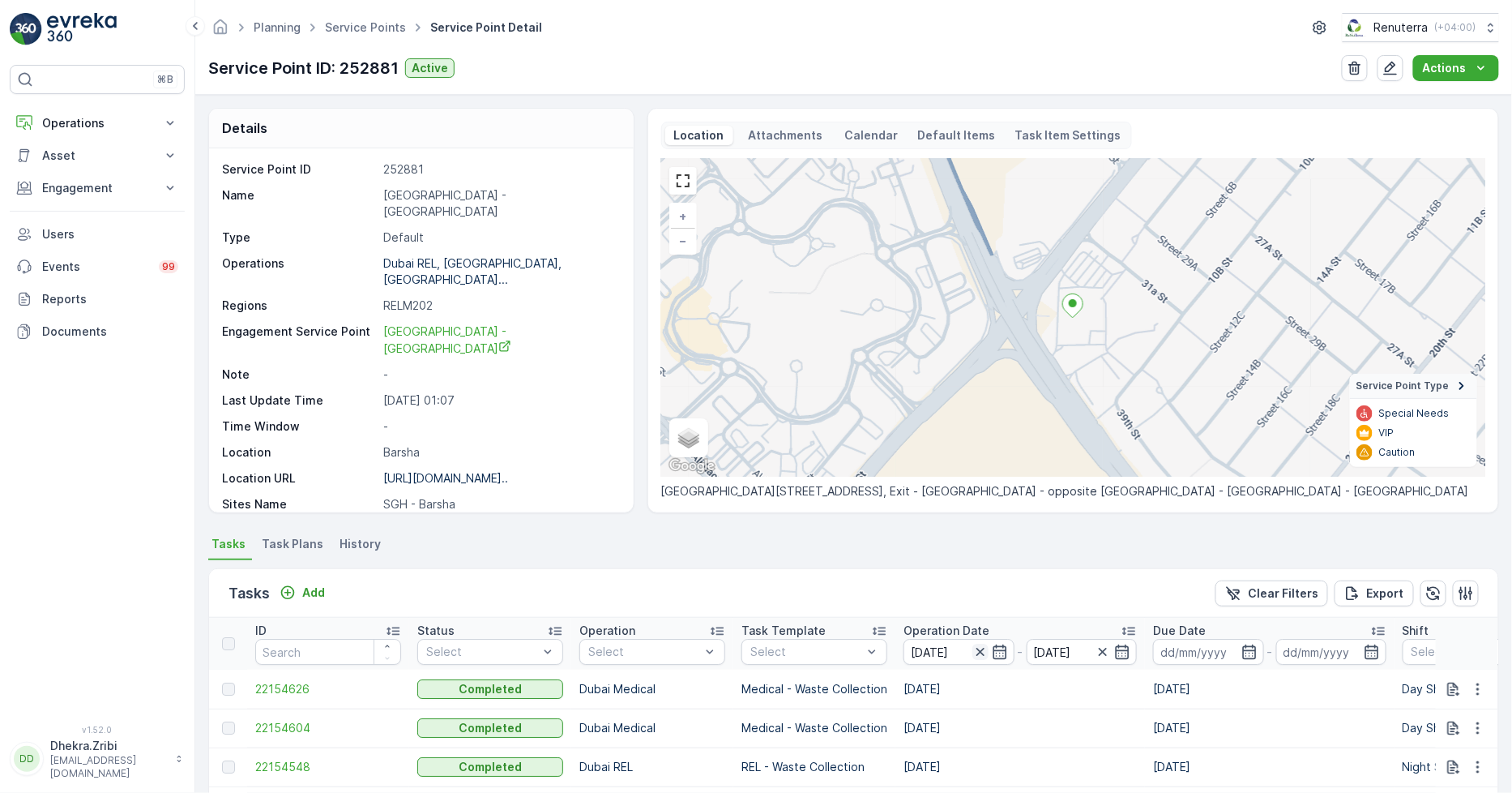
click at [979, 649] on icon "button" at bounding box center [981, 652] width 16 height 16
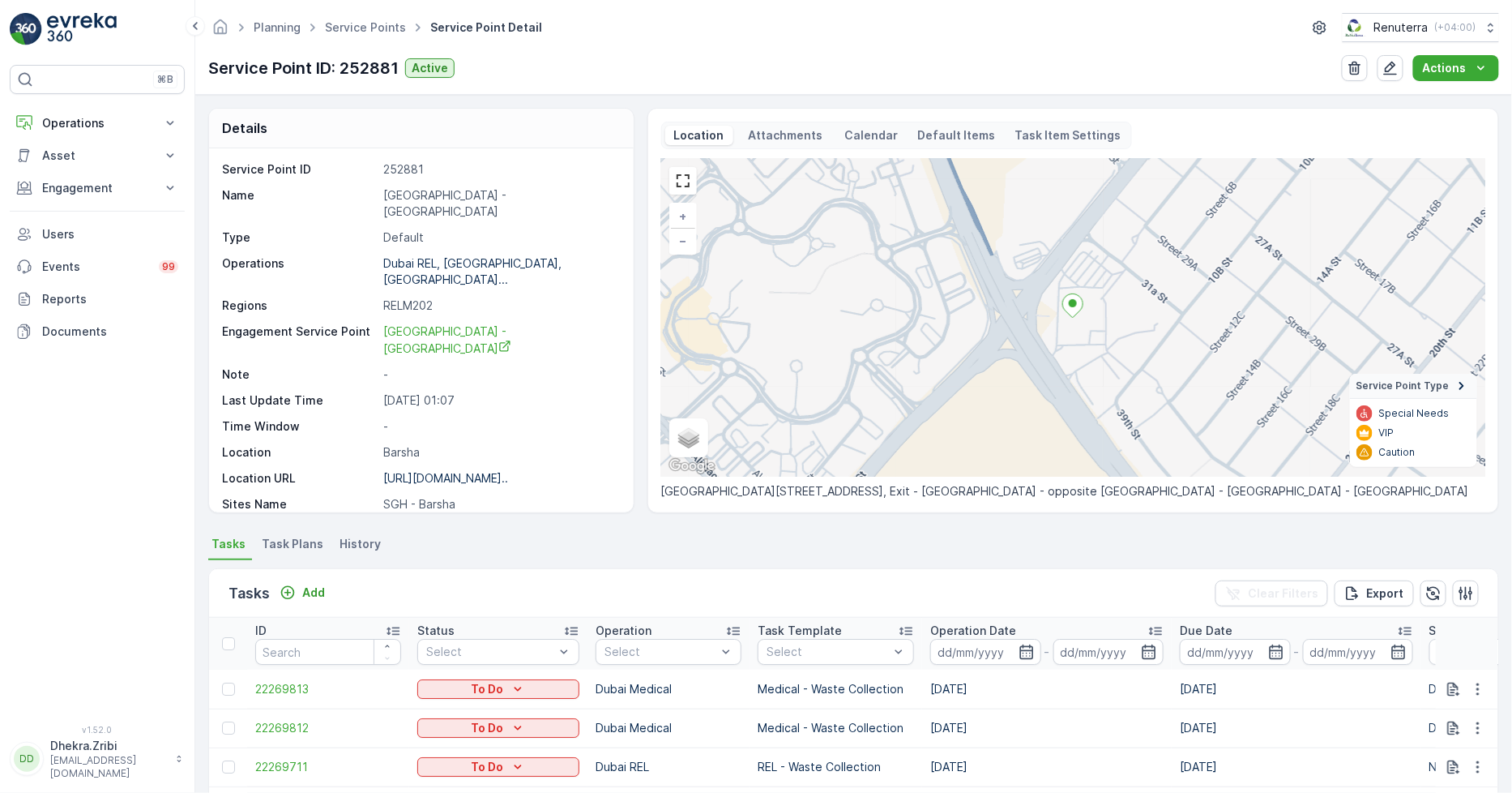
click at [979, 649] on input at bounding box center [986, 652] width 111 height 26
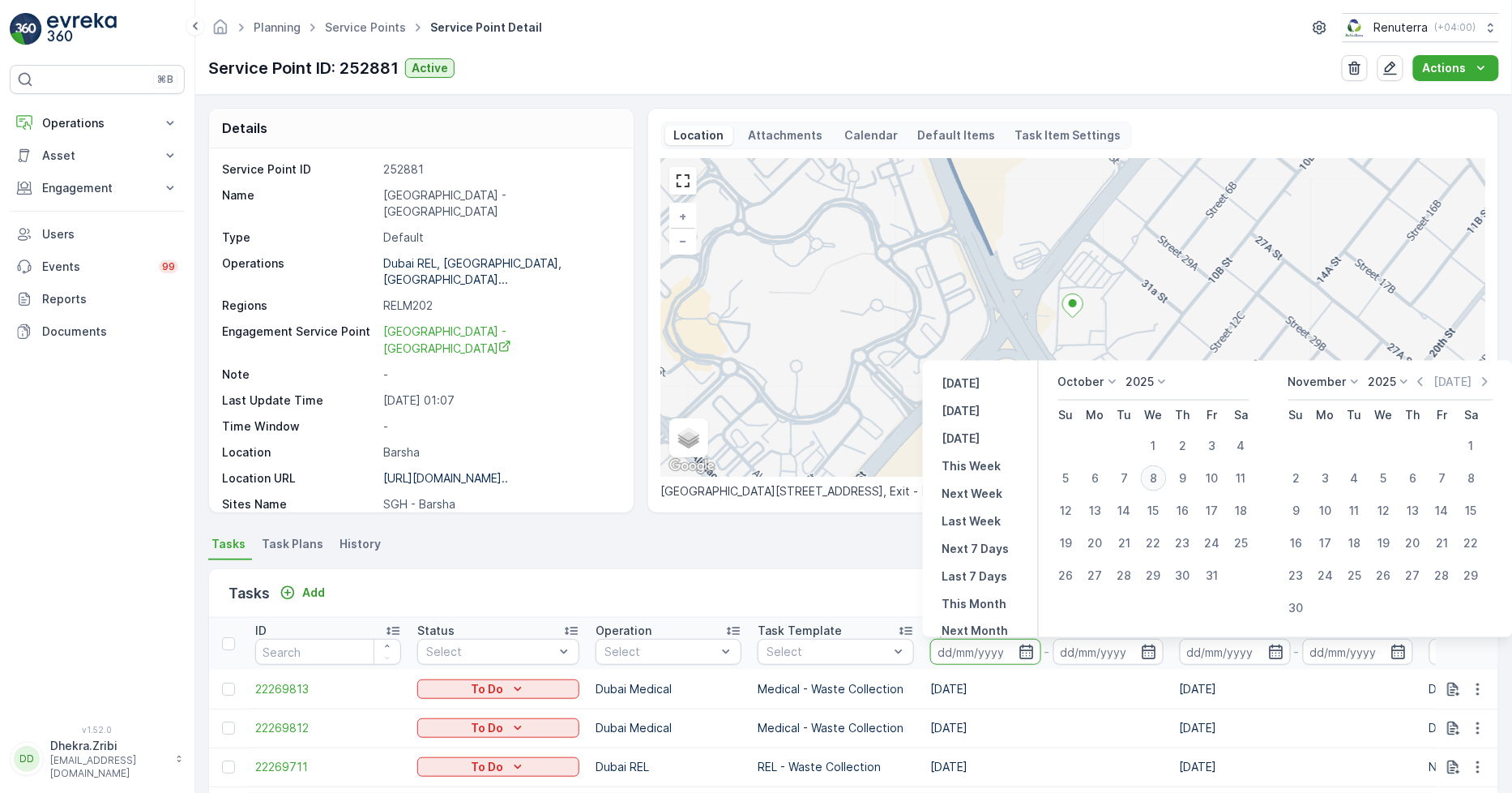
click at [1149, 475] on div "8" at bounding box center [1154, 478] width 26 height 26
type input "[DATE]"
click at [1149, 475] on div "8" at bounding box center [1154, 478] width 26 height 26
type input "[DATE]"
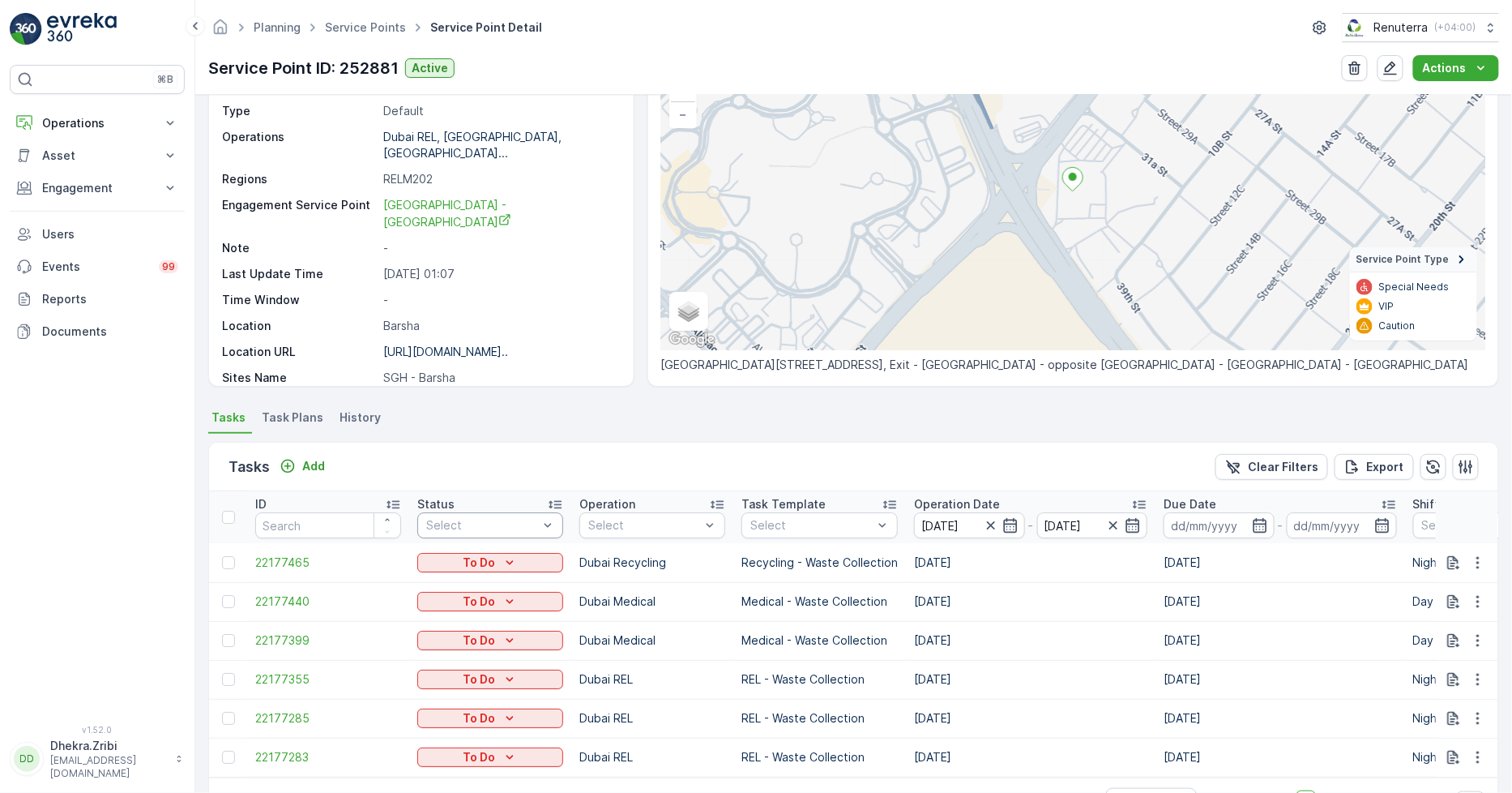
scroll to position [185, 0]
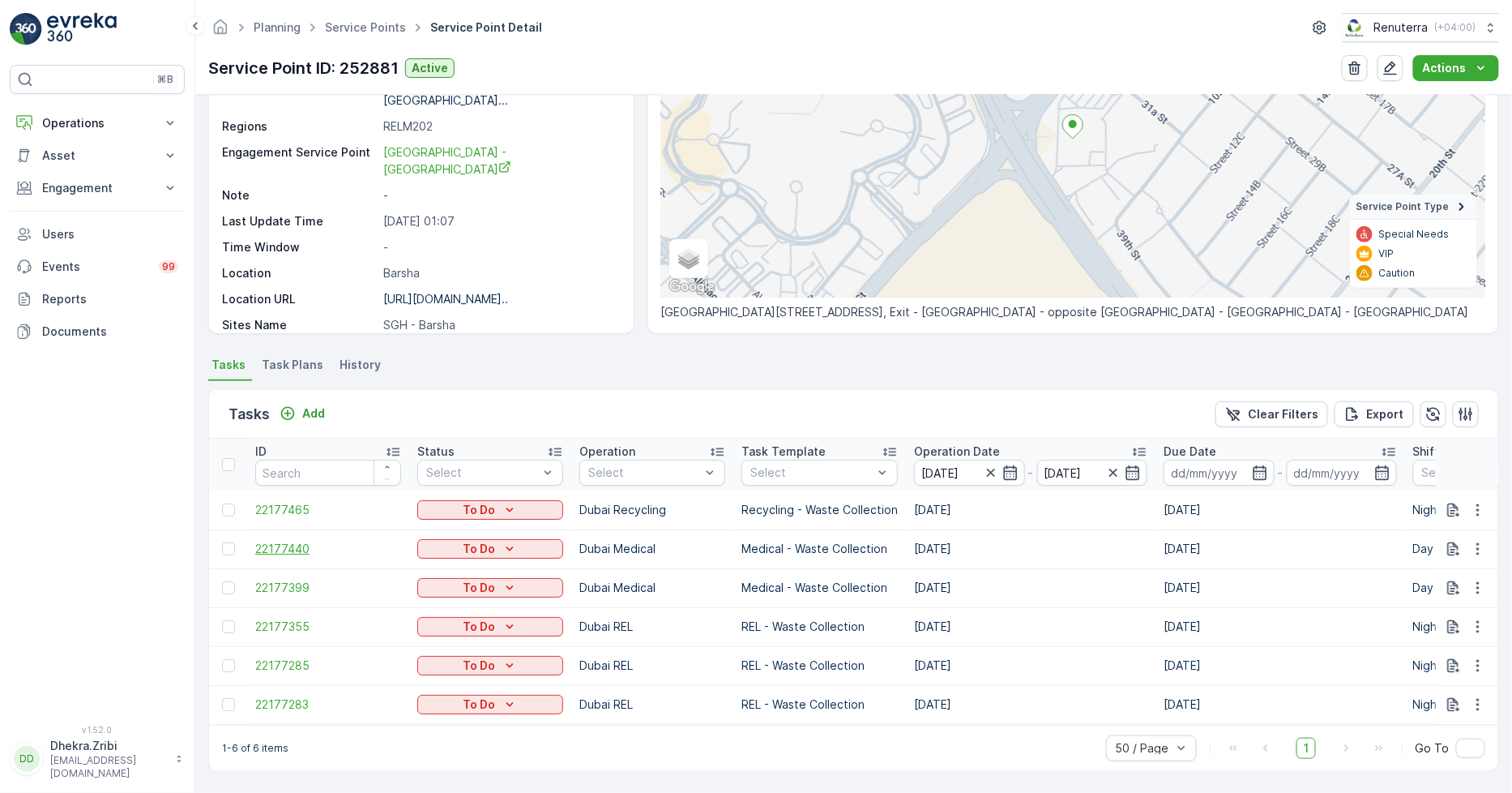
click at [266, 541] on span "22177440" at bounding box center [328, 549] width 146 height 16
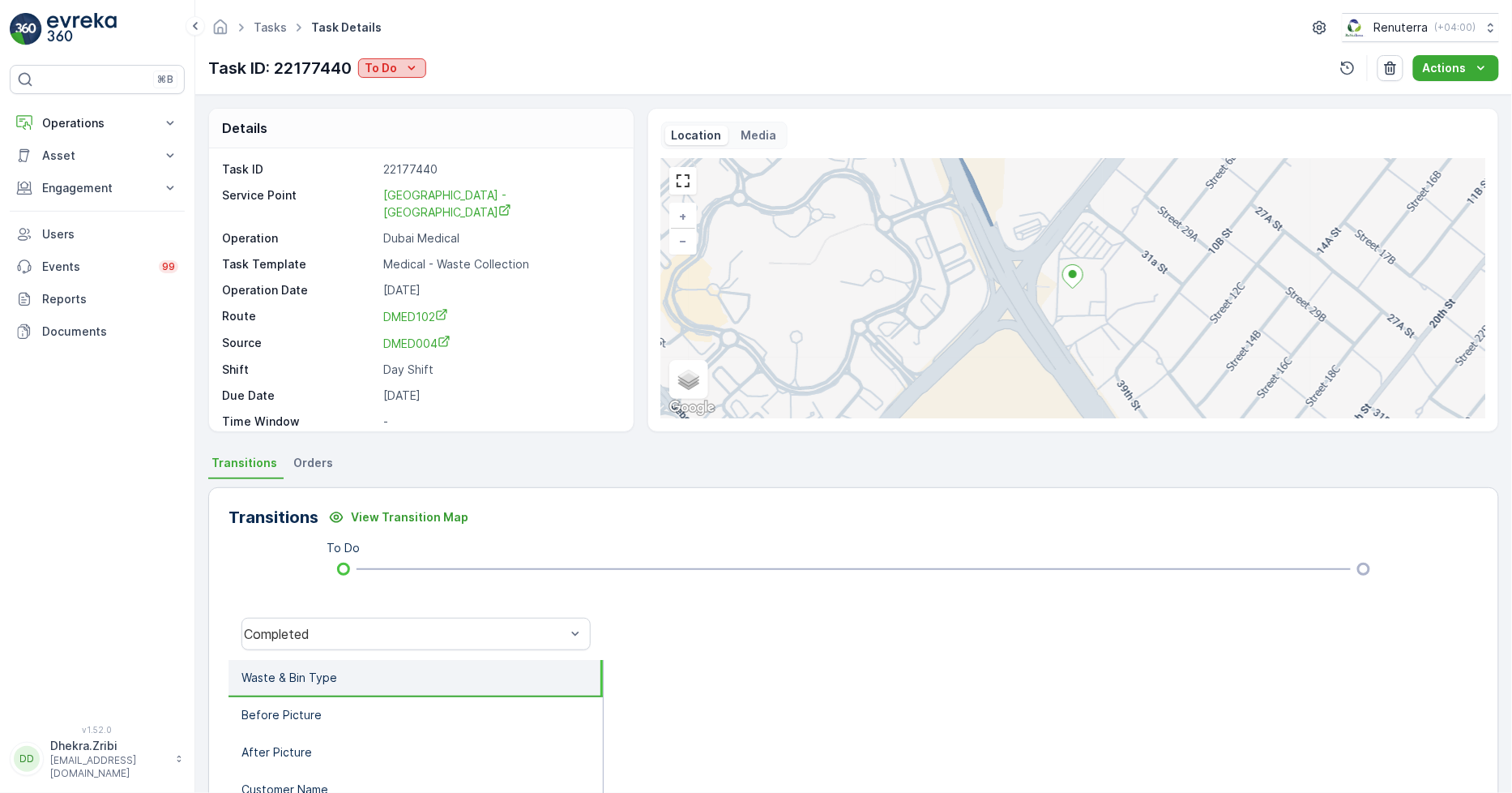
click at [412, 67] on icon "To Do" at bounding box center [412, 68] width 16 height 16
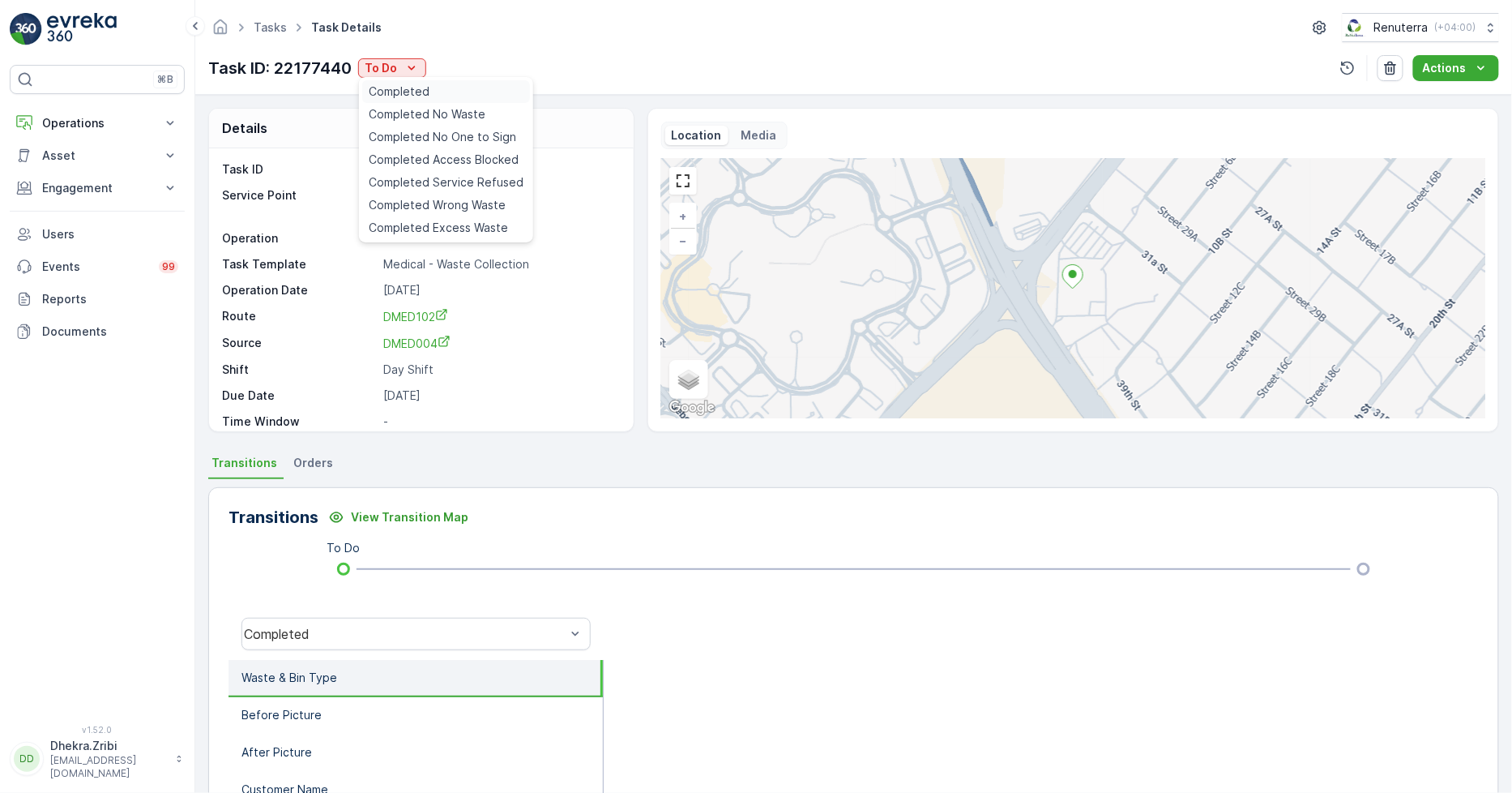
click at [436, 90] on div "Completed" at bounding box center [446, 91] width 168 height 23
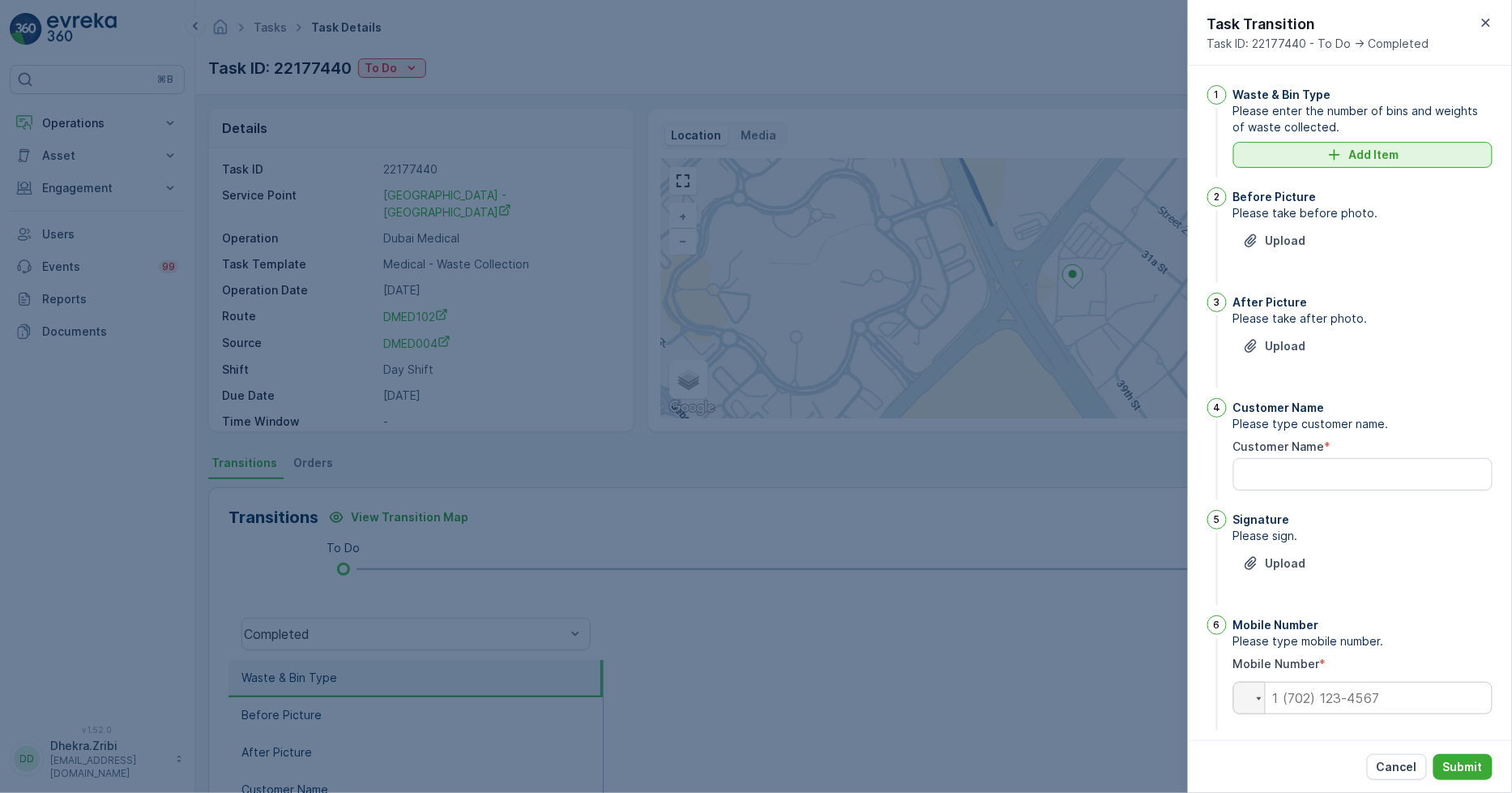
click at [1368, 150] on p "Add Item" at bounding box center [1375, 155] width 50 height 16
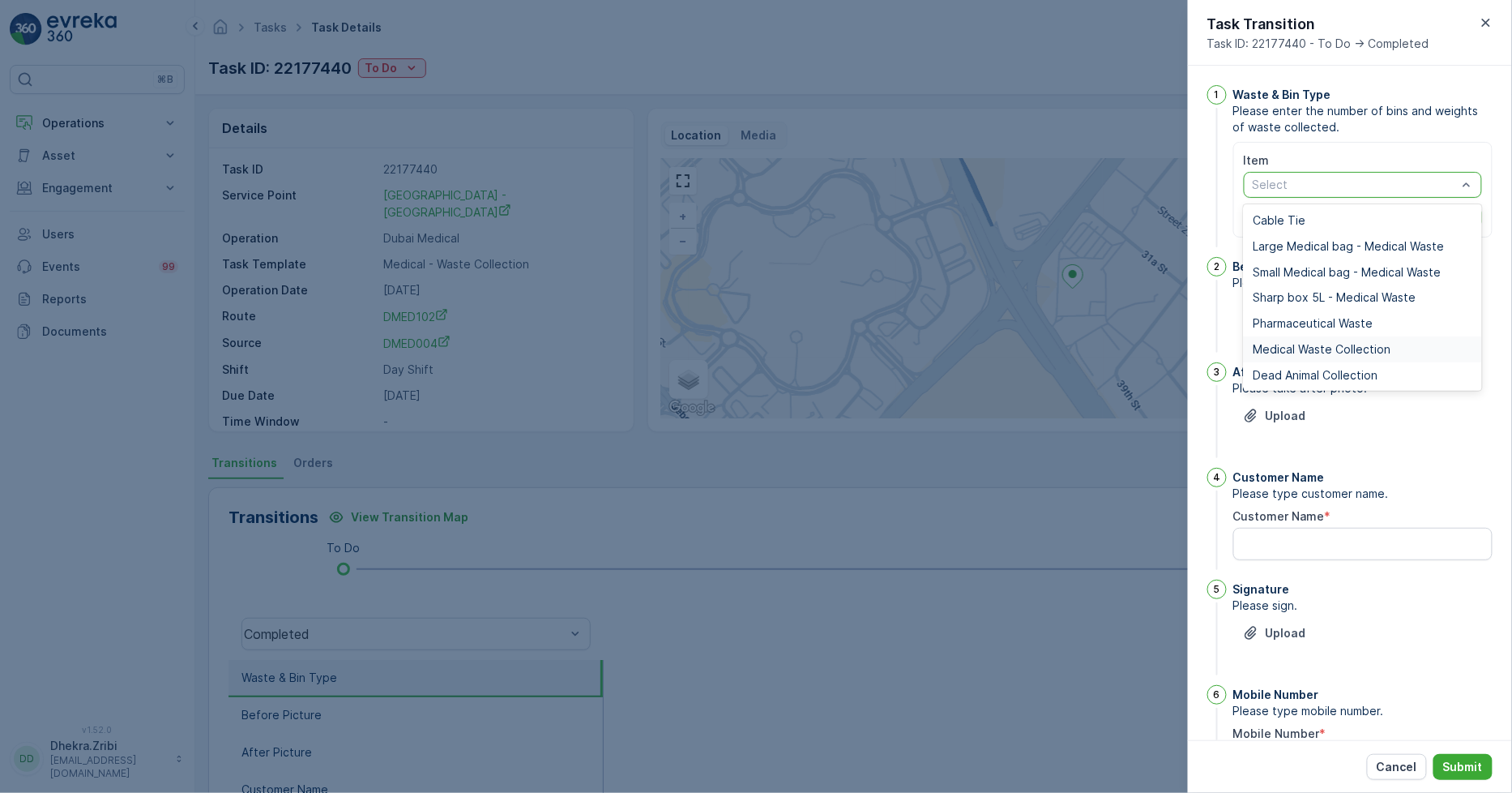
click at [1324, 344] on span "Medical Waste Collection" at bounding box center [1323, 349] width 138 height 13
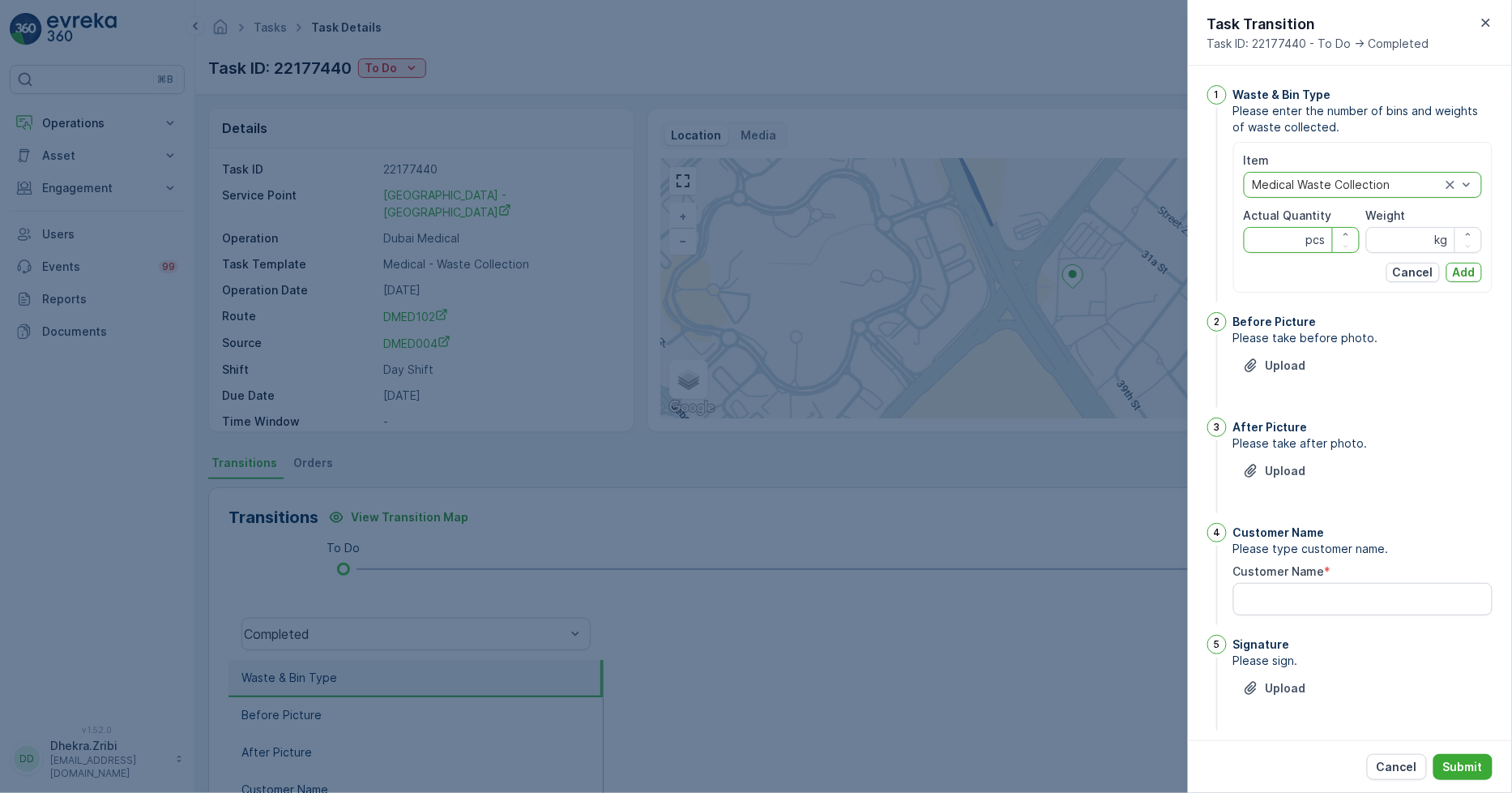
click at [1297, 239] on Quantity "Actual Quantity" at bounding box center [1302, 240] width 116 height 26
type Quantity "33"
click at [1397, 235] on input "Weight" at bounding box center [1425, 240] width 116 height 26
type input "346"
click at [1469, 268] on p "Add" at bounding box center [1464, 272] width 23 height 16
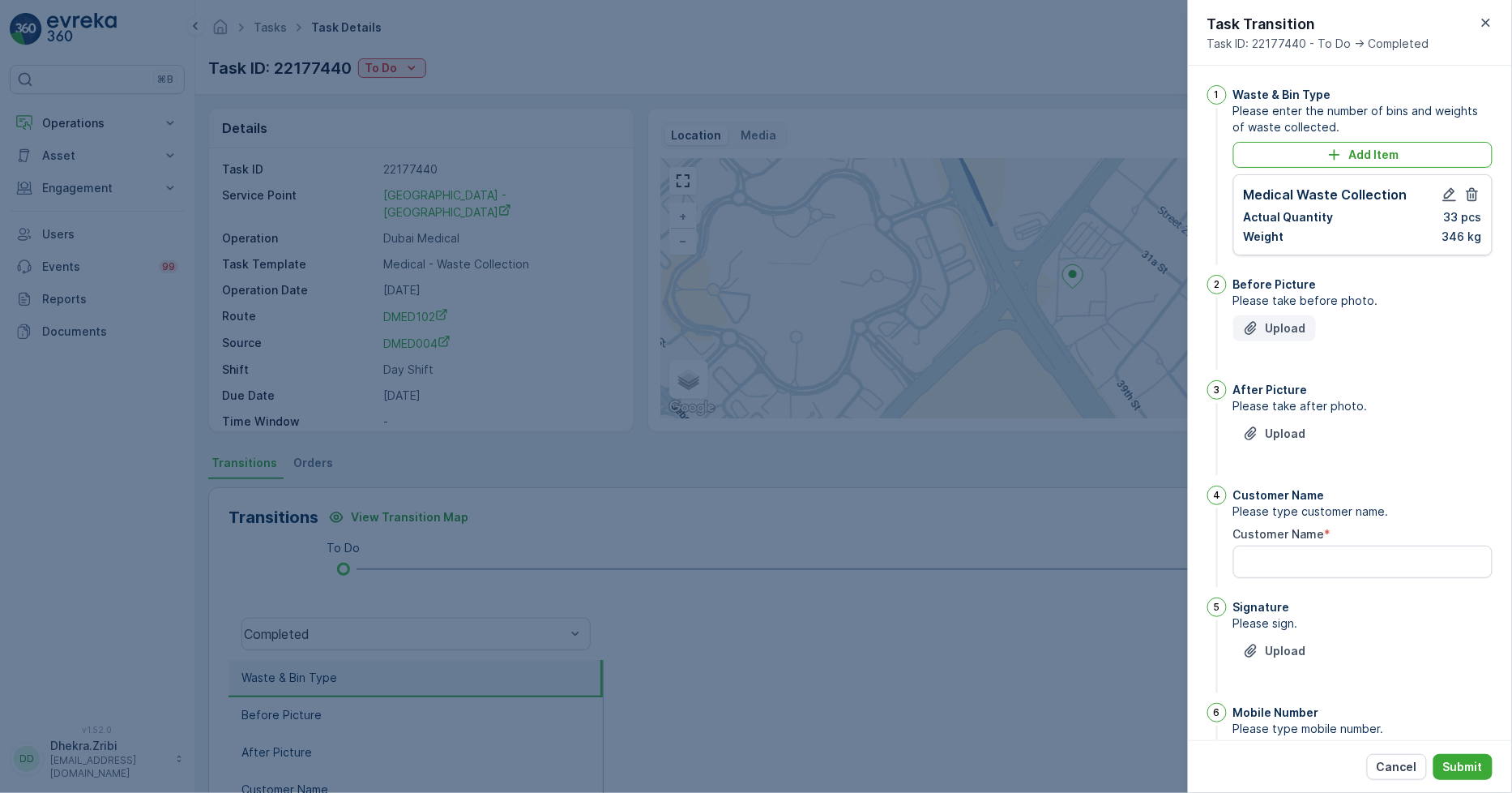
click at [1279, 327] on p "Upload" at bounding box center [1286, 328] width 41 height 16
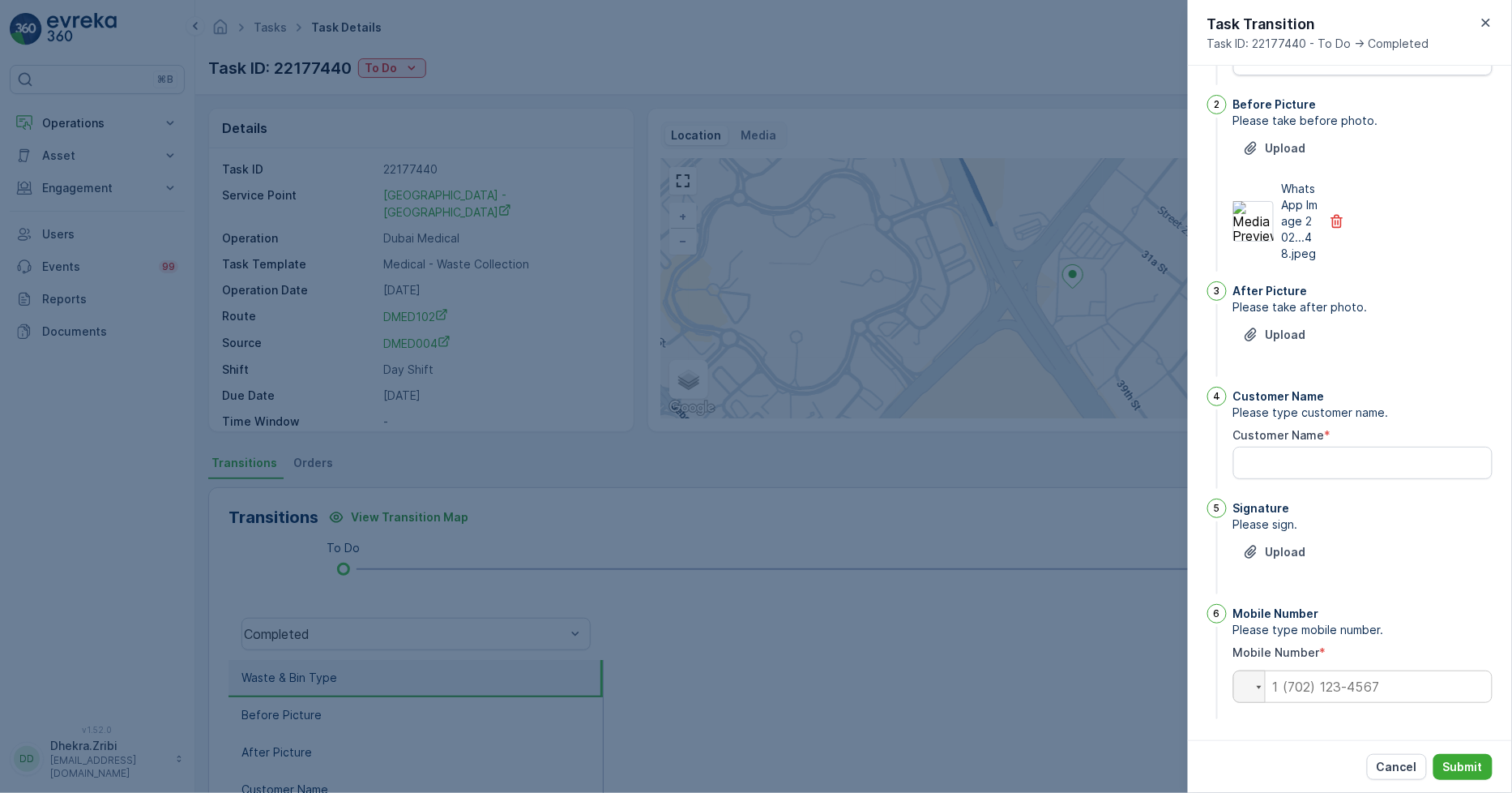
scroll to position [197, 0]
drag, startPoint x: 1259, startPoint y: 459, endPoint x: 1261, endPoint y: 467, distance: 8.5
click at [1260, 464] on Name "Customer Name" at bounding box center [1363, 461] width 259 height 32
type Name "Saudi German"
click at [1307, 541] on button "Upload" at bounding box center [1275, 550] width 83 height 26
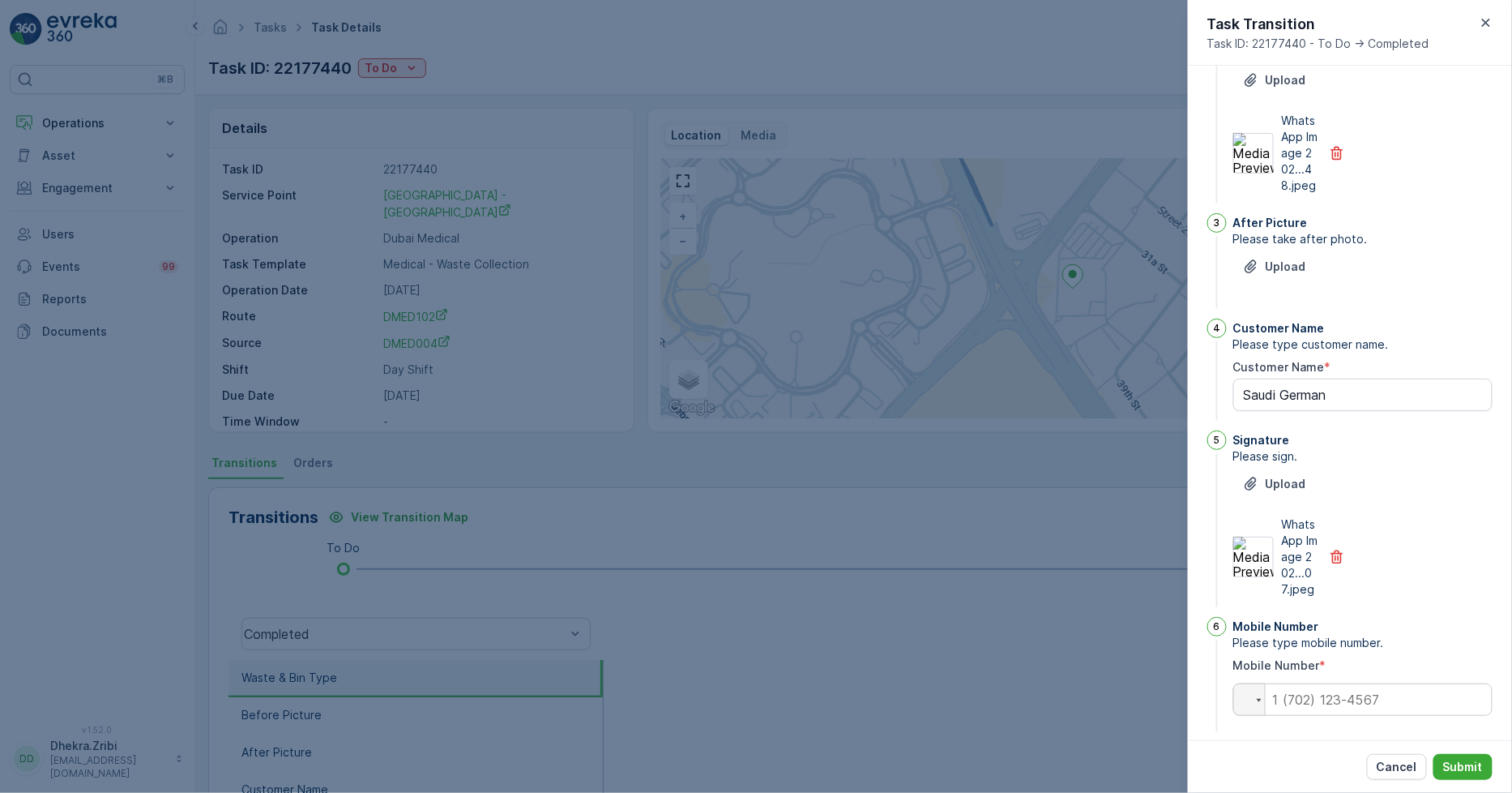
scroll to position [294, 0]
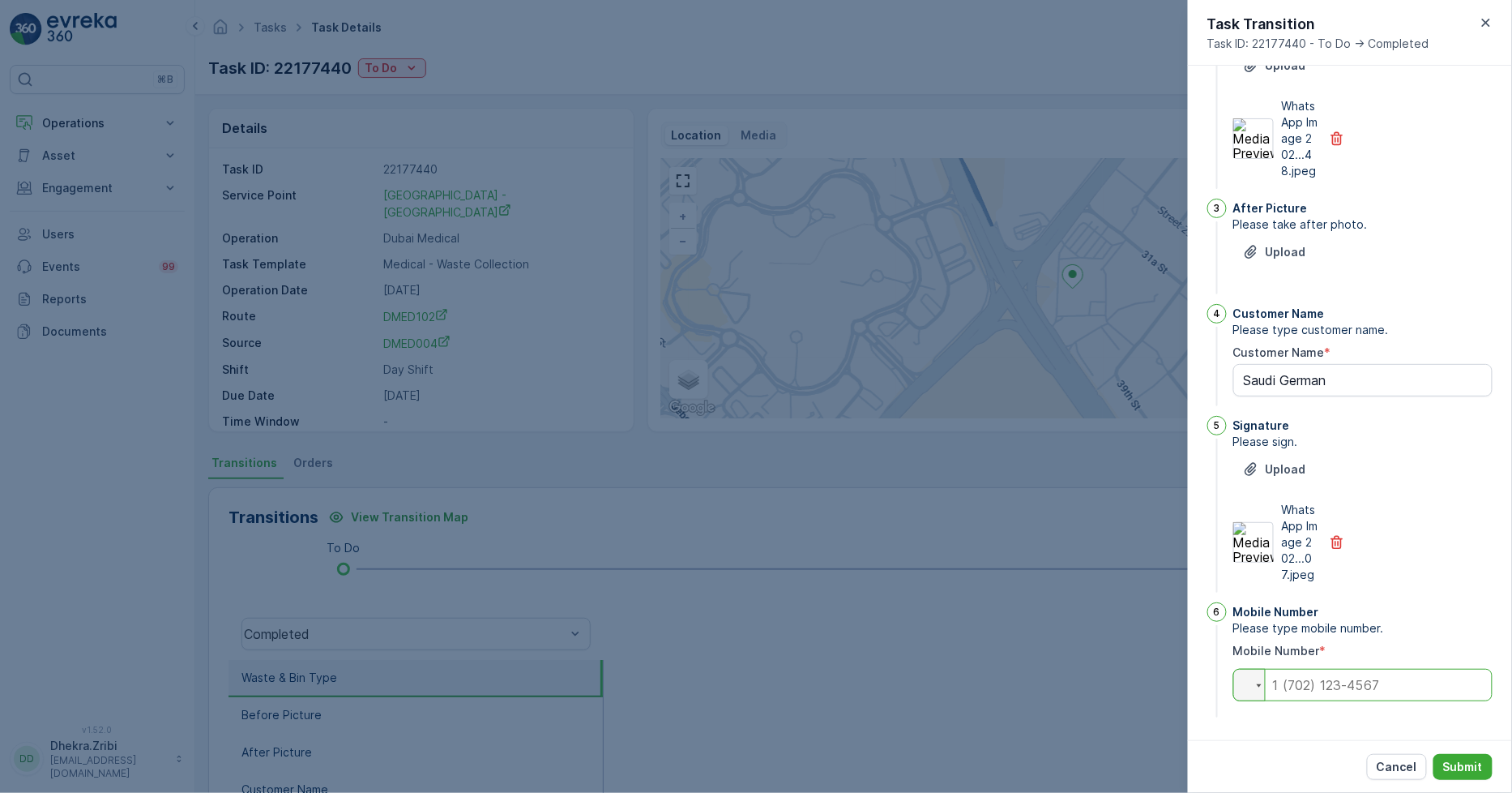
drag, startPoint x: 1341, startPoint y: 684, endPoint x: 1313, endPoint y: 659, distance: 37.9
click at [1341, 684] on input "tel" at bounding box center [1363, 685] width 259 height 32
type input "0"
click at [1277, 759] on div "Cancel Submit" at bounding box center [1350, 766] width 324 height 53
click at [1479, 768] on p "Submit" at bounding box center [1464, 767] width 40 height 16
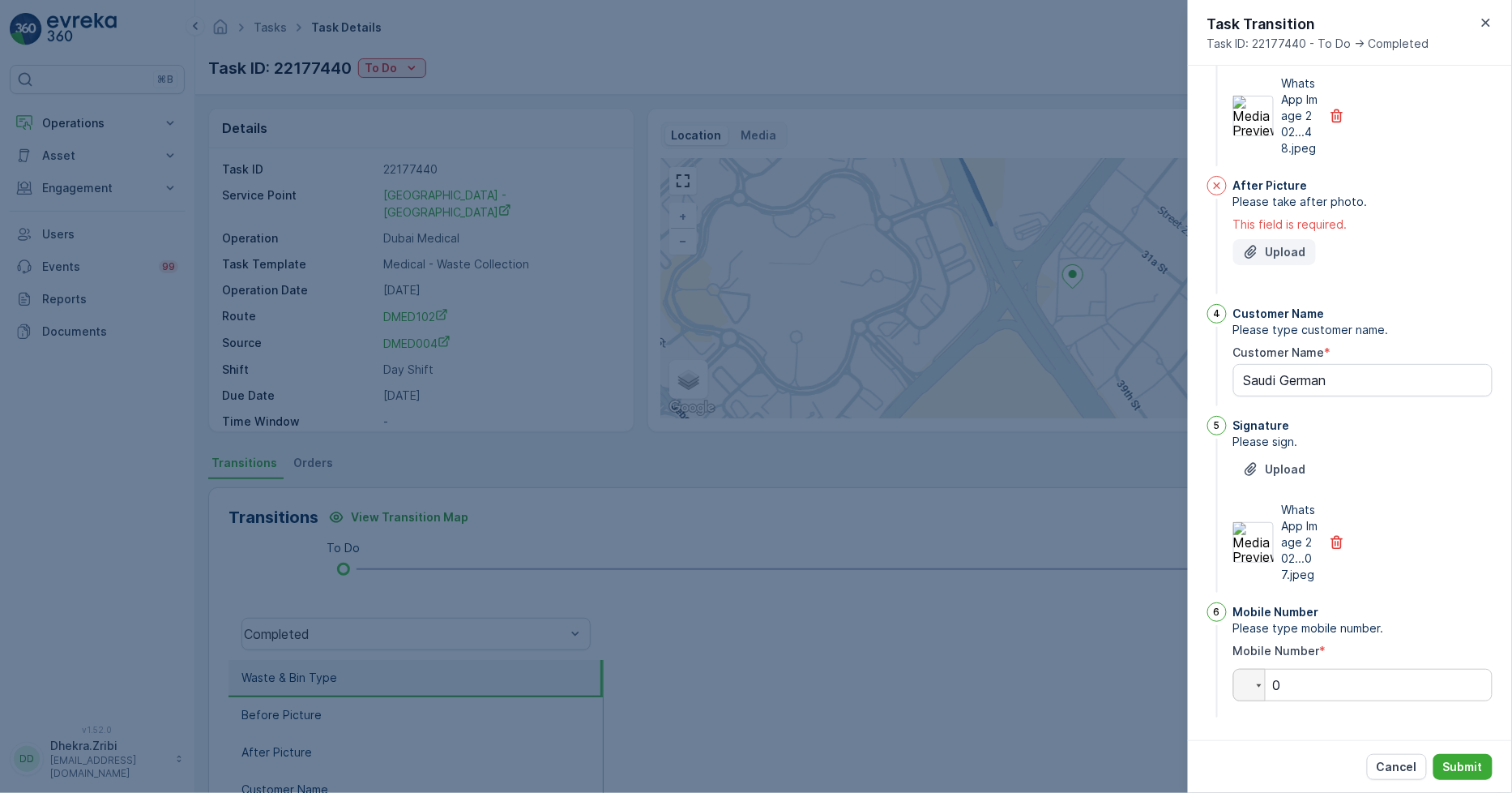
click at [1301, 260] on p "Upload" at bounding box center [1286, 252] width 41 height 16
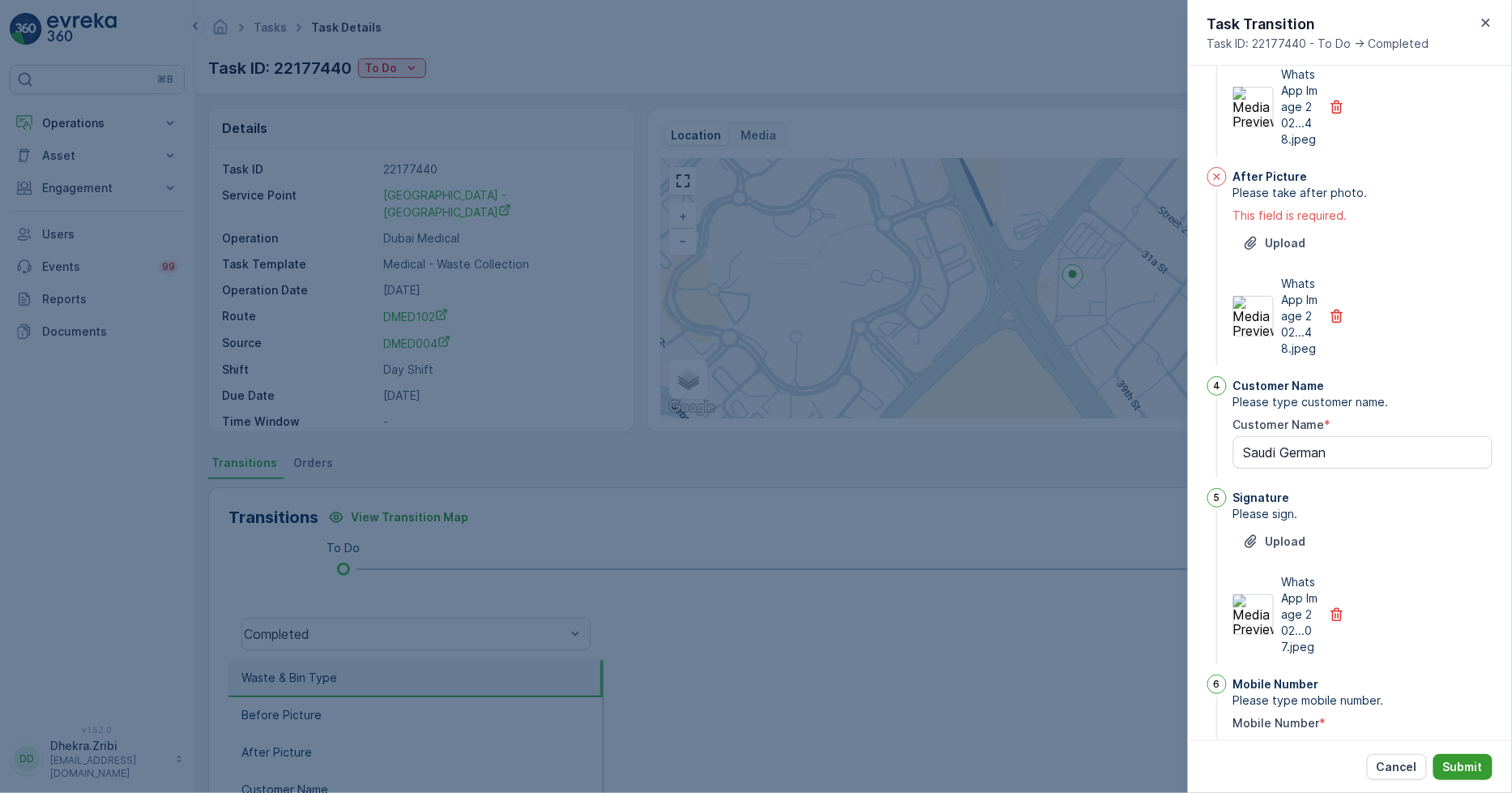
click at [1459, 772] on p "Submit" at bounding box center [1464, 767] width 40 height 16
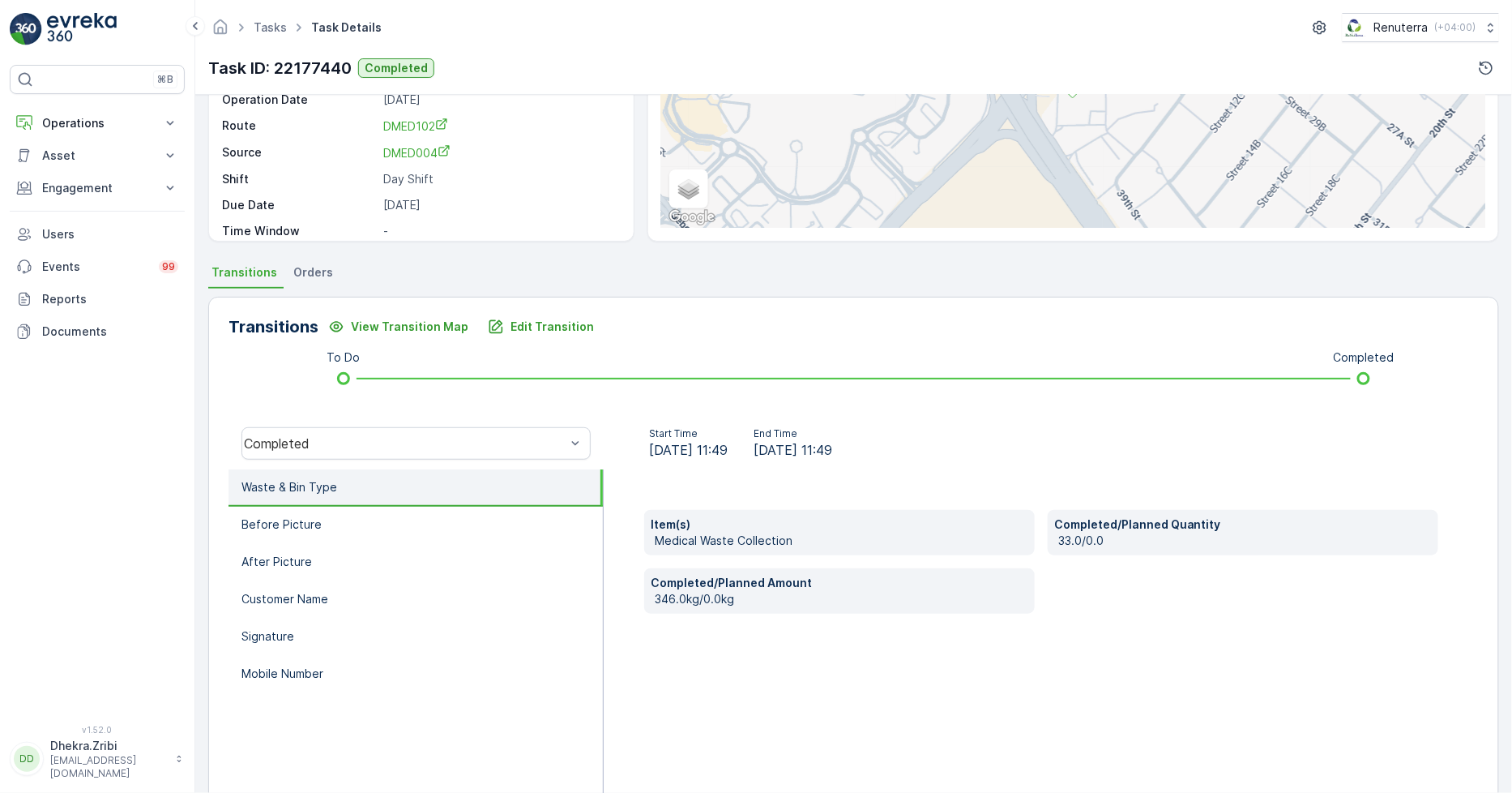
scroll to position [228, 0]
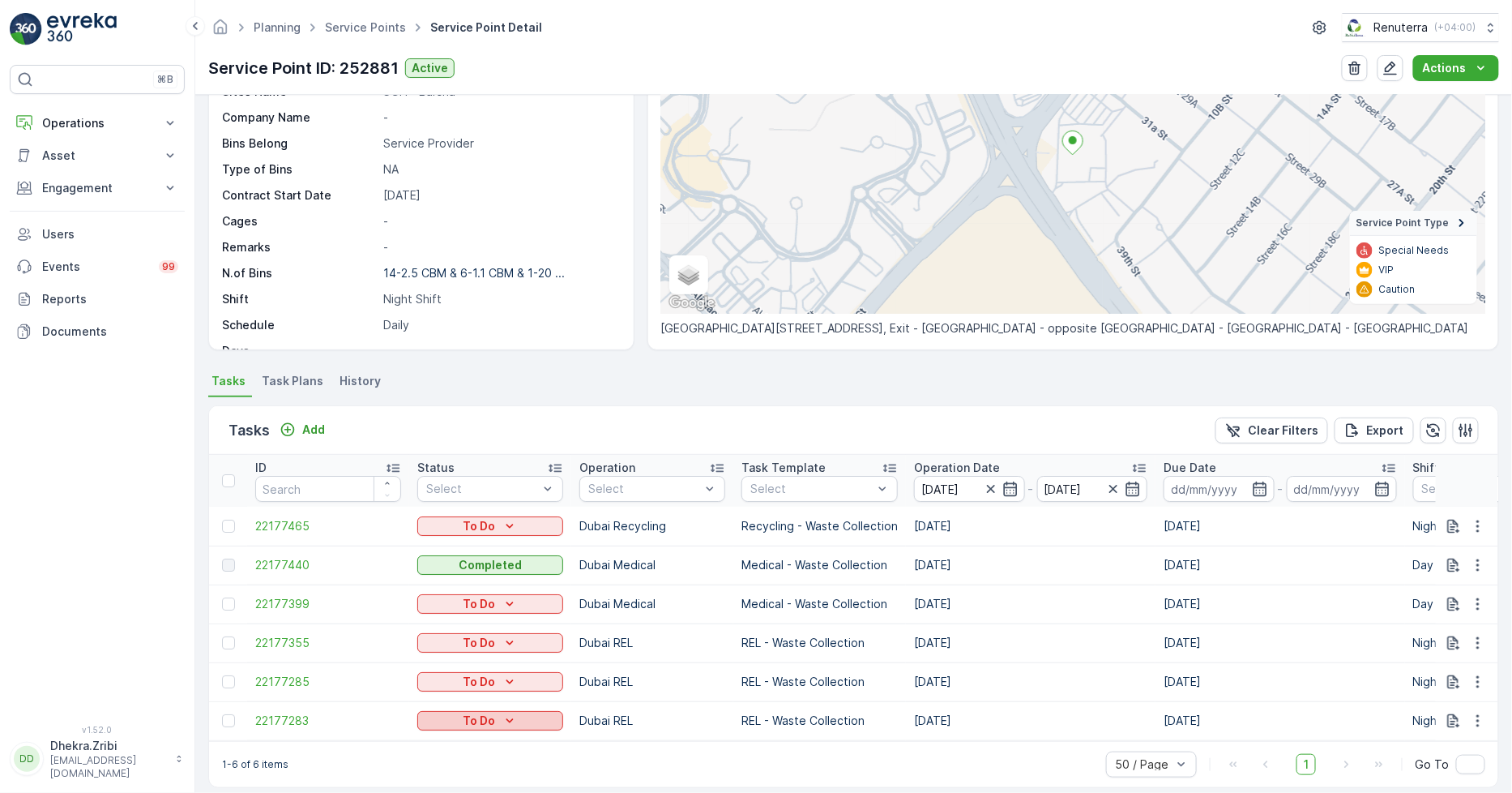
scroll to position [180, 0]
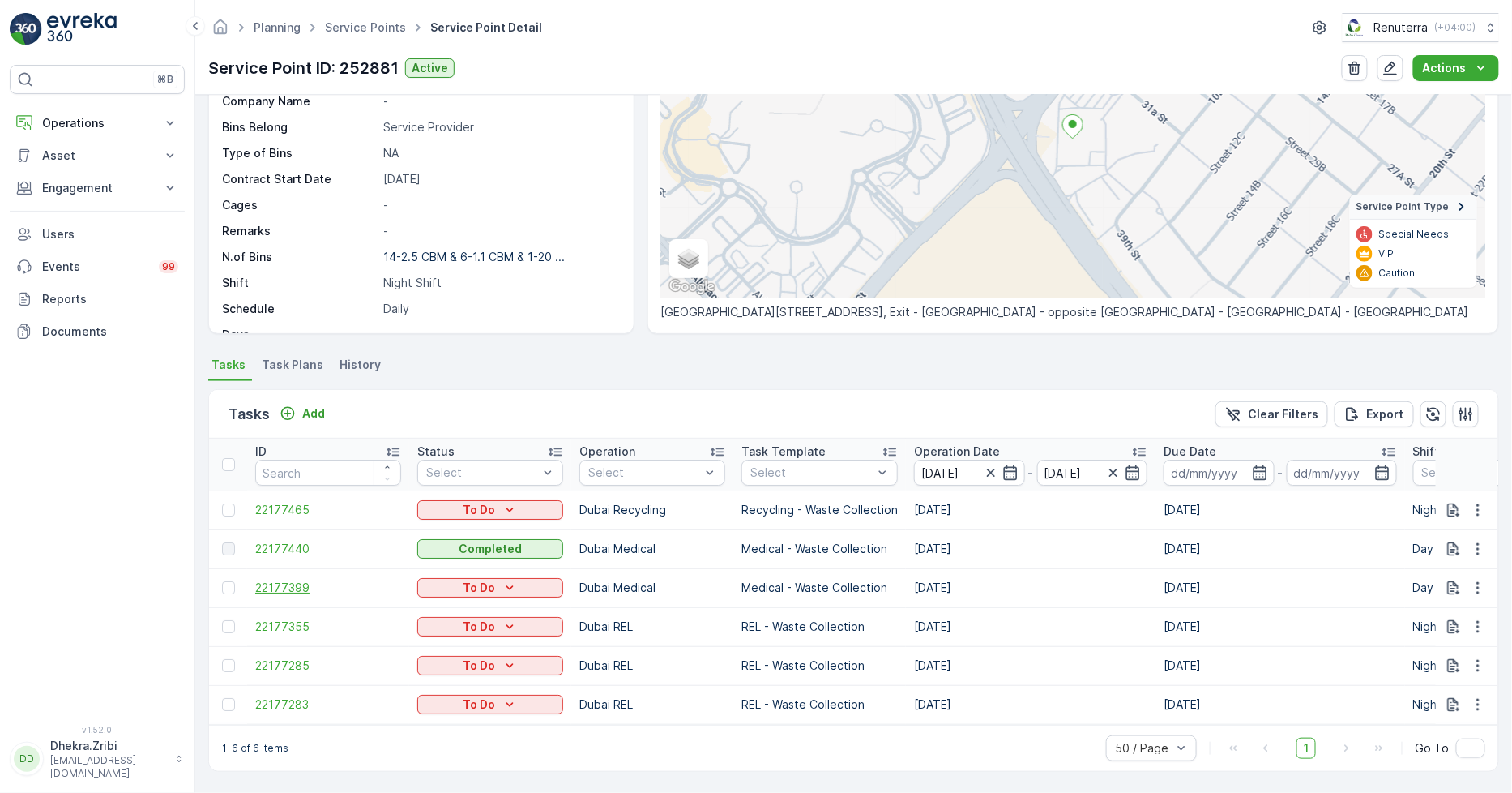
click at [308, 580] on span "22177399" at bounding box center [328, 588] width 146 height 16
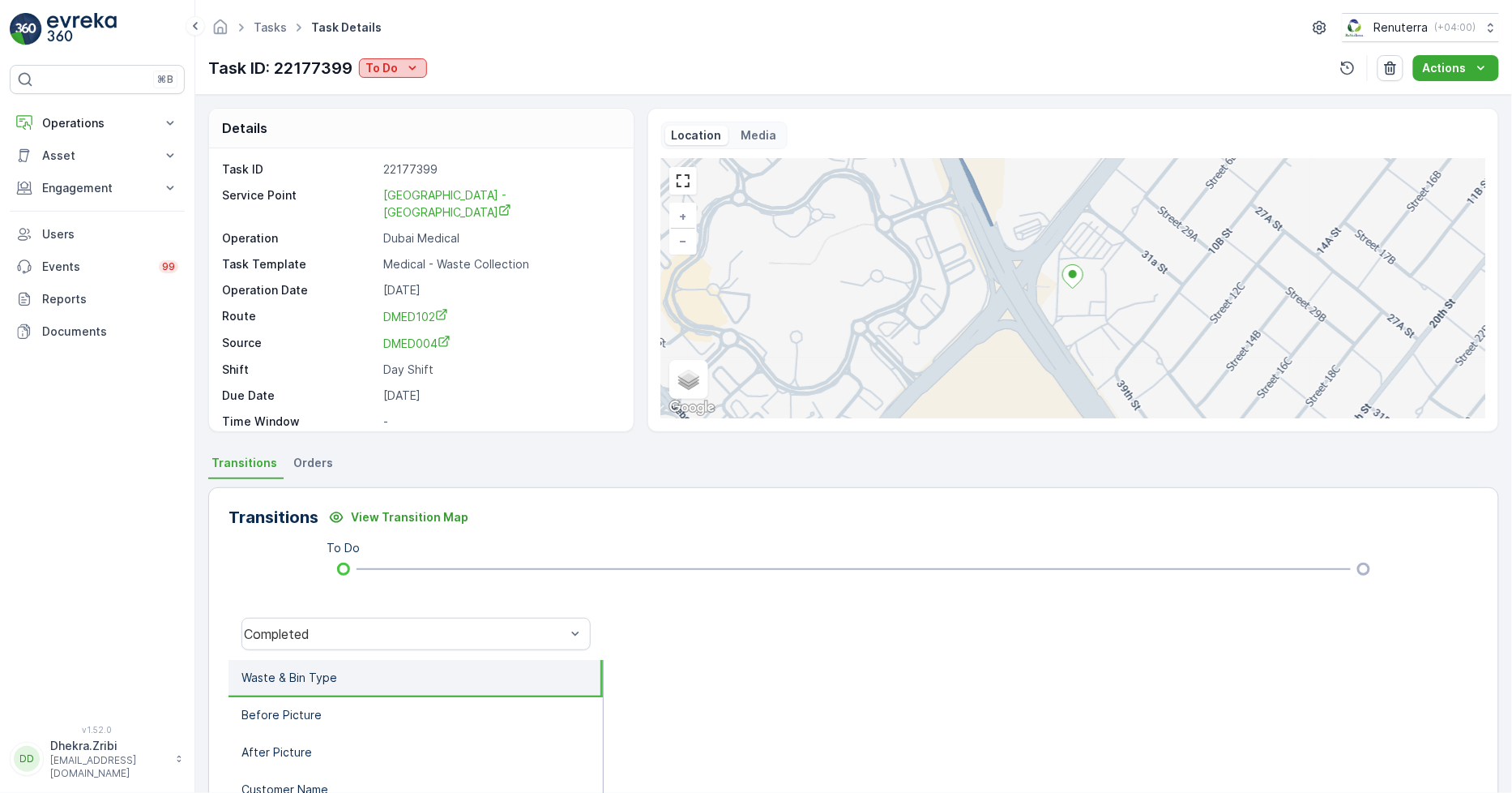
drag, startPoint x: 404, startPoint y: 60, endPoint x: 405, endPoint y: 71, distance: 11.5
click at [404, 61] on icon "To Do" at bounding box center [412, 68] width 16 height 16
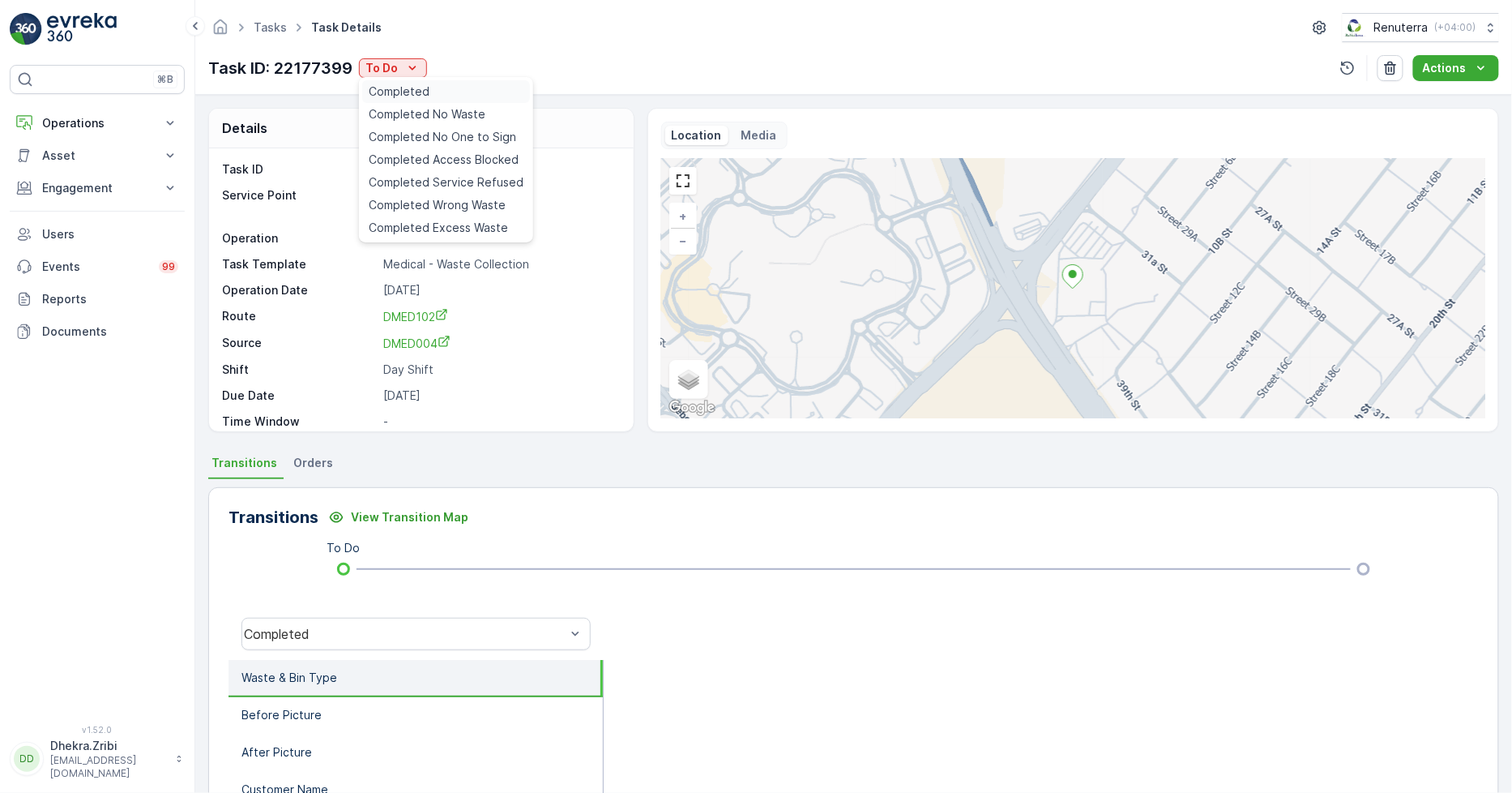
click at [419, 98] on span "Completed" at bounding box center [399, 91] width 61 height 16
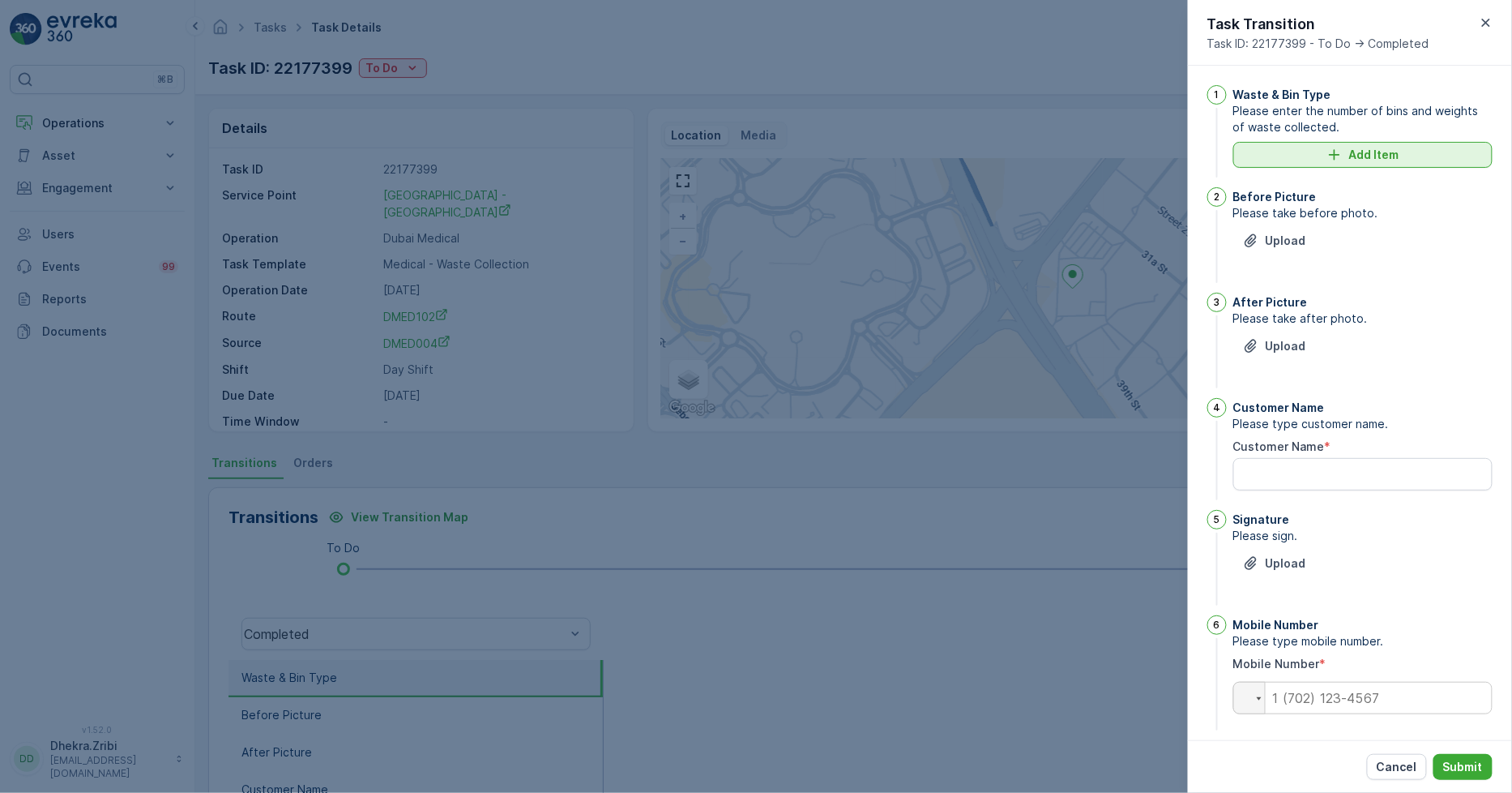
click at [1343, 143] on button "Add Item" at bounding box center [1363, 155] width 259 height 26
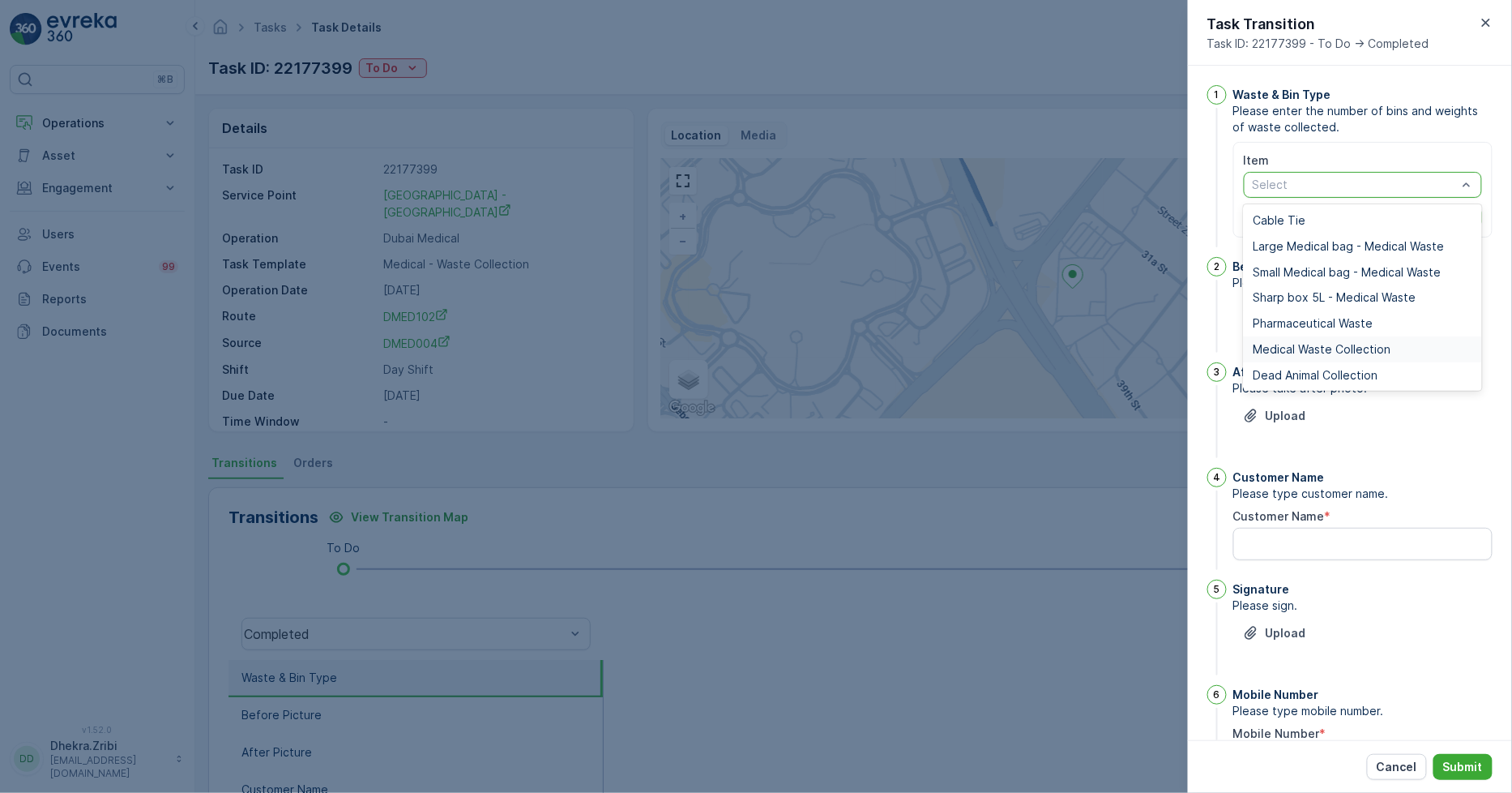
click at [1318, 345] on span "Medical Waste Collection" at bounding box center [1323, 349] width 138 height 13
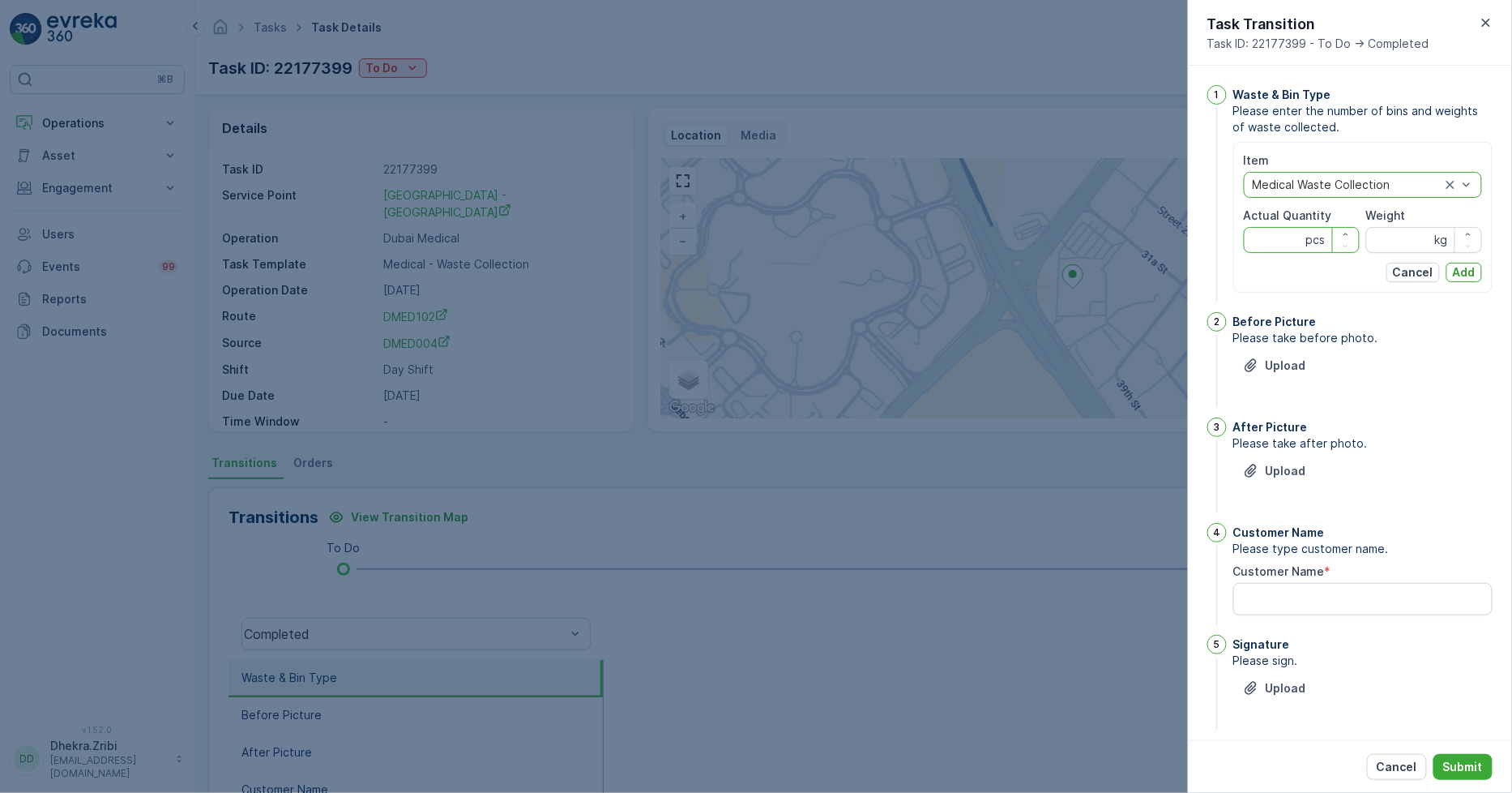
click at [1283, 235] on Quantity "Actual Quantity" at bounding box center [1302, 240] width 116 height 26
type Quantity "19"
click at [1390, 238] on input "Weight" at bounding box center [1425, 240] width 116 height 26
type input "184"
click at [1476, 273] on button "Add" at bounding box center [1465, 272] width 36 height 19
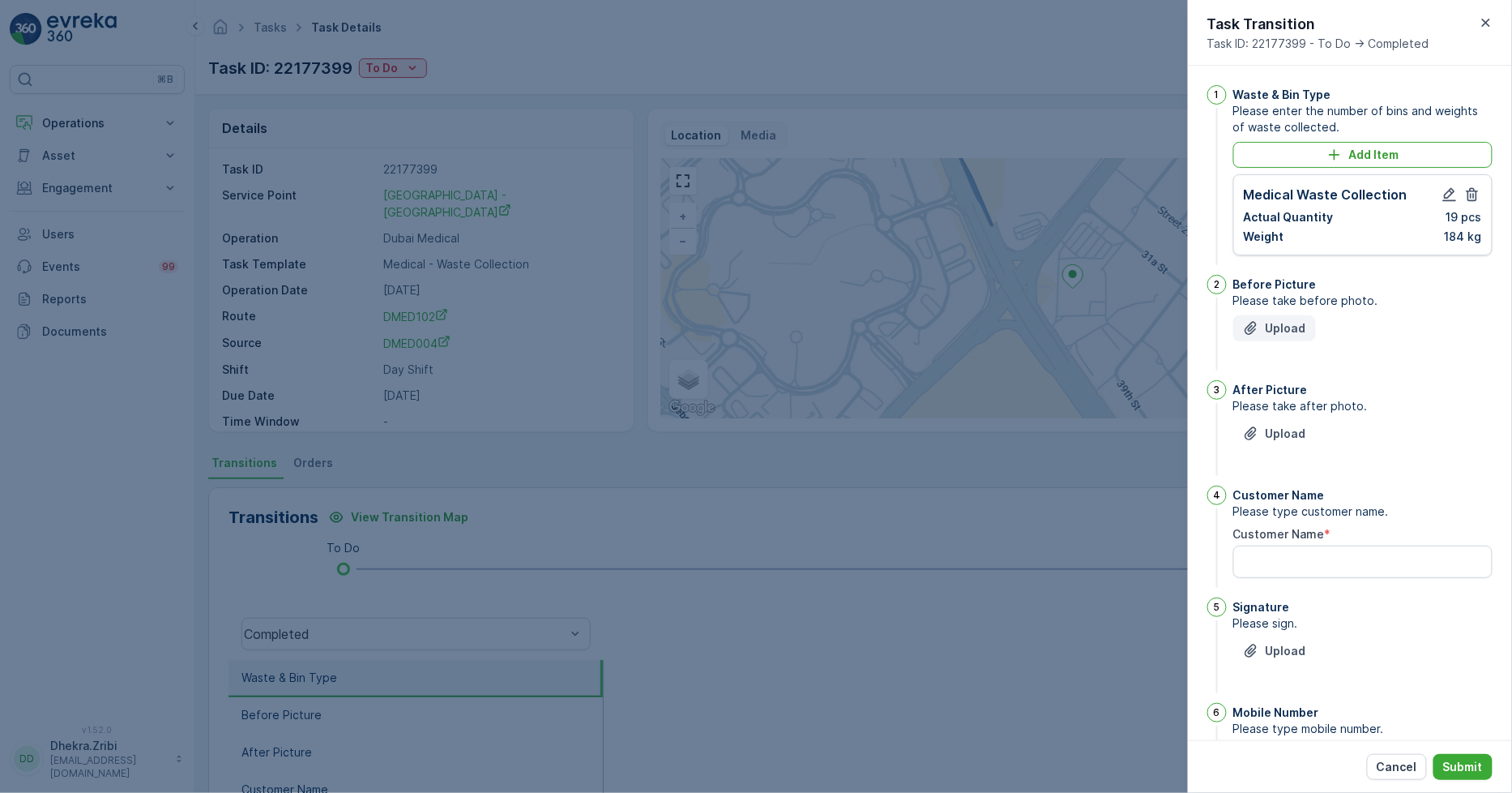
click at [1303, 333] on p "Upload" at bounding box center [1286, 328] width 41 height 16
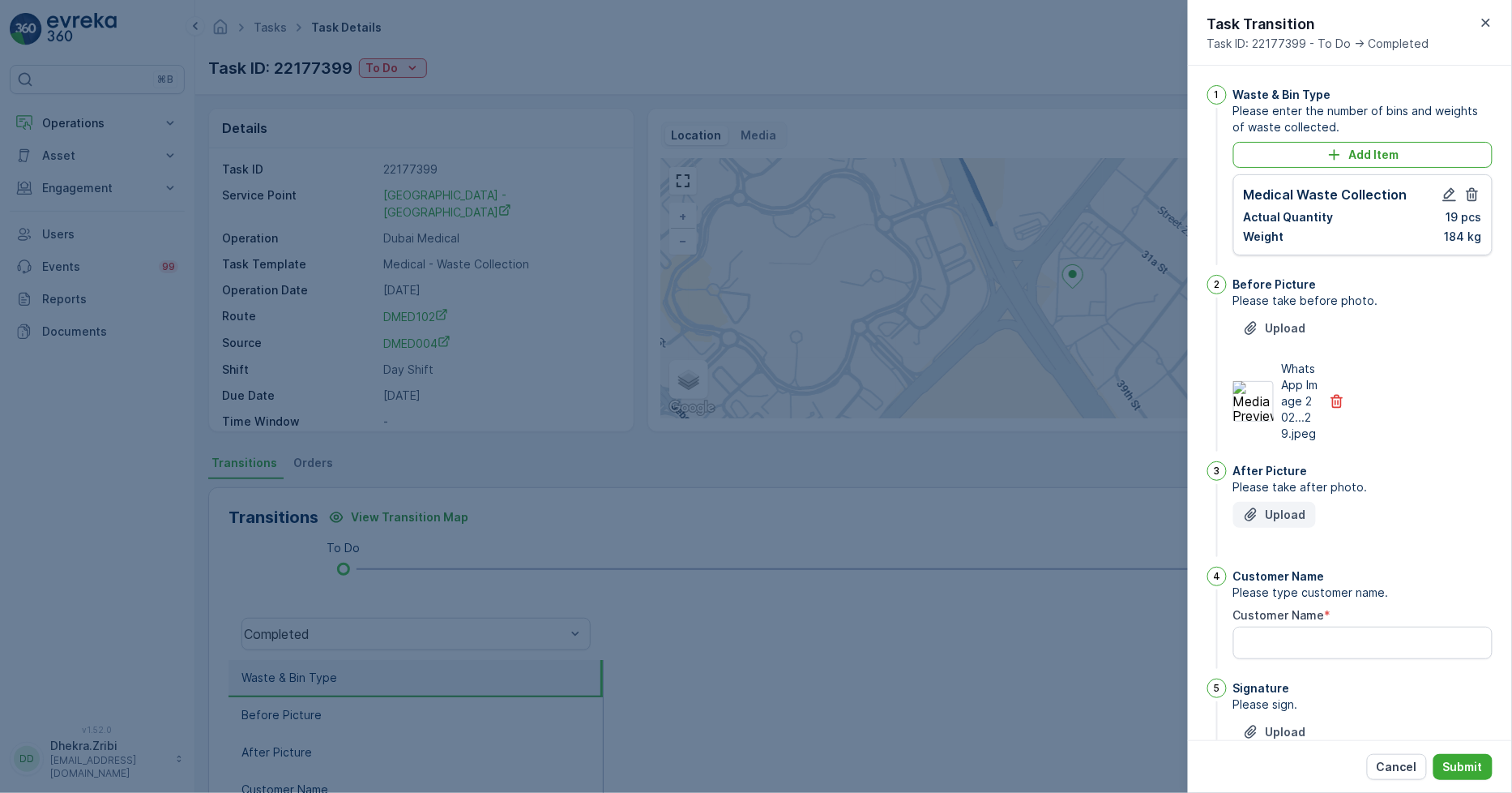
click at [1275, 523] on p "Upload" at bounding box center [1286, 515] width 41 height 16
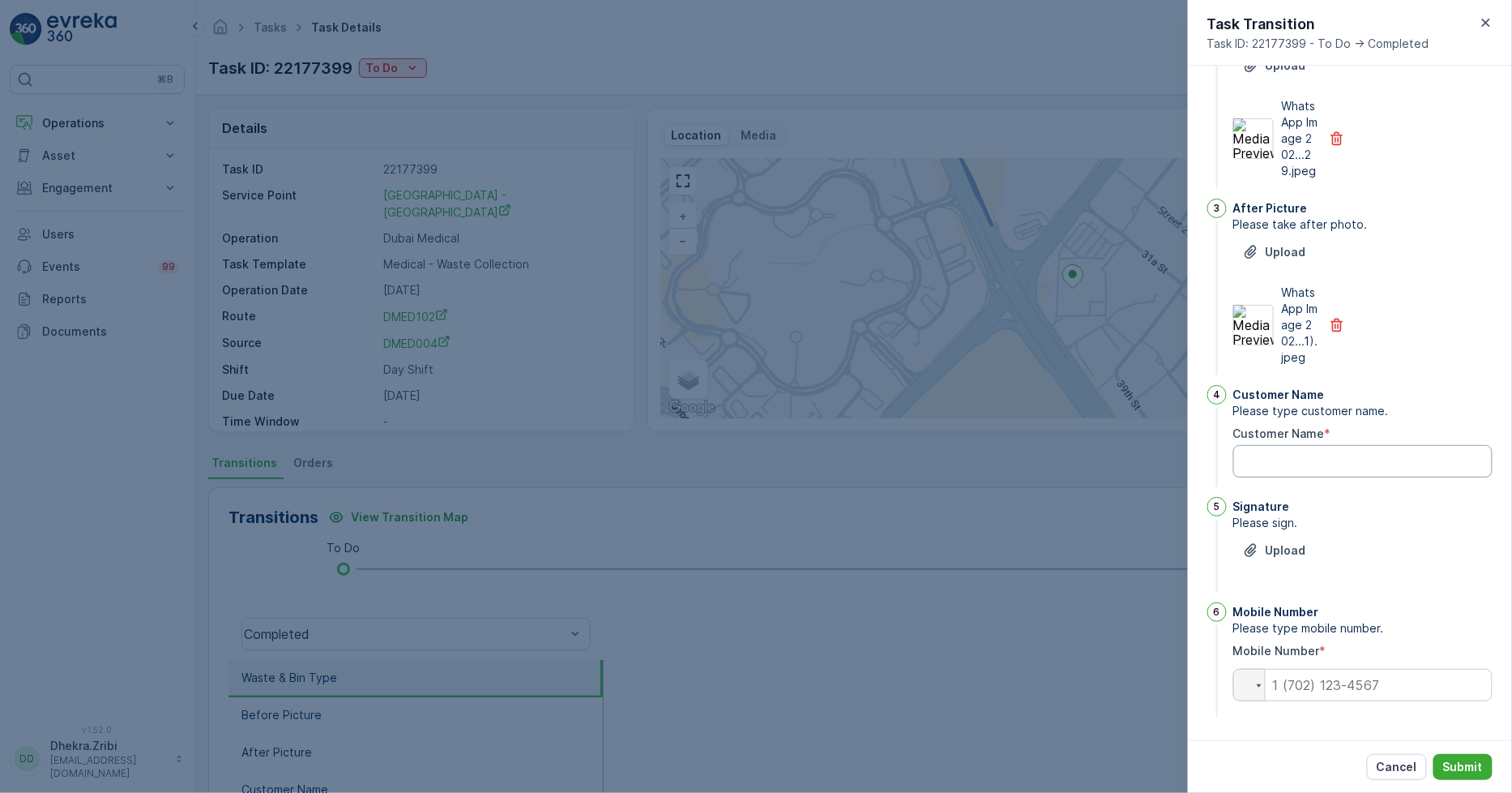
scroll to position [294, 0]
click at [1298, 456] on Name "Customer Name" at bounding box center [1363, 461] width 259 height 32
type Name "Saudi German"
click at [1292, 546] on p "Upload" at bounding box center [1286, 550] width 41 height 16
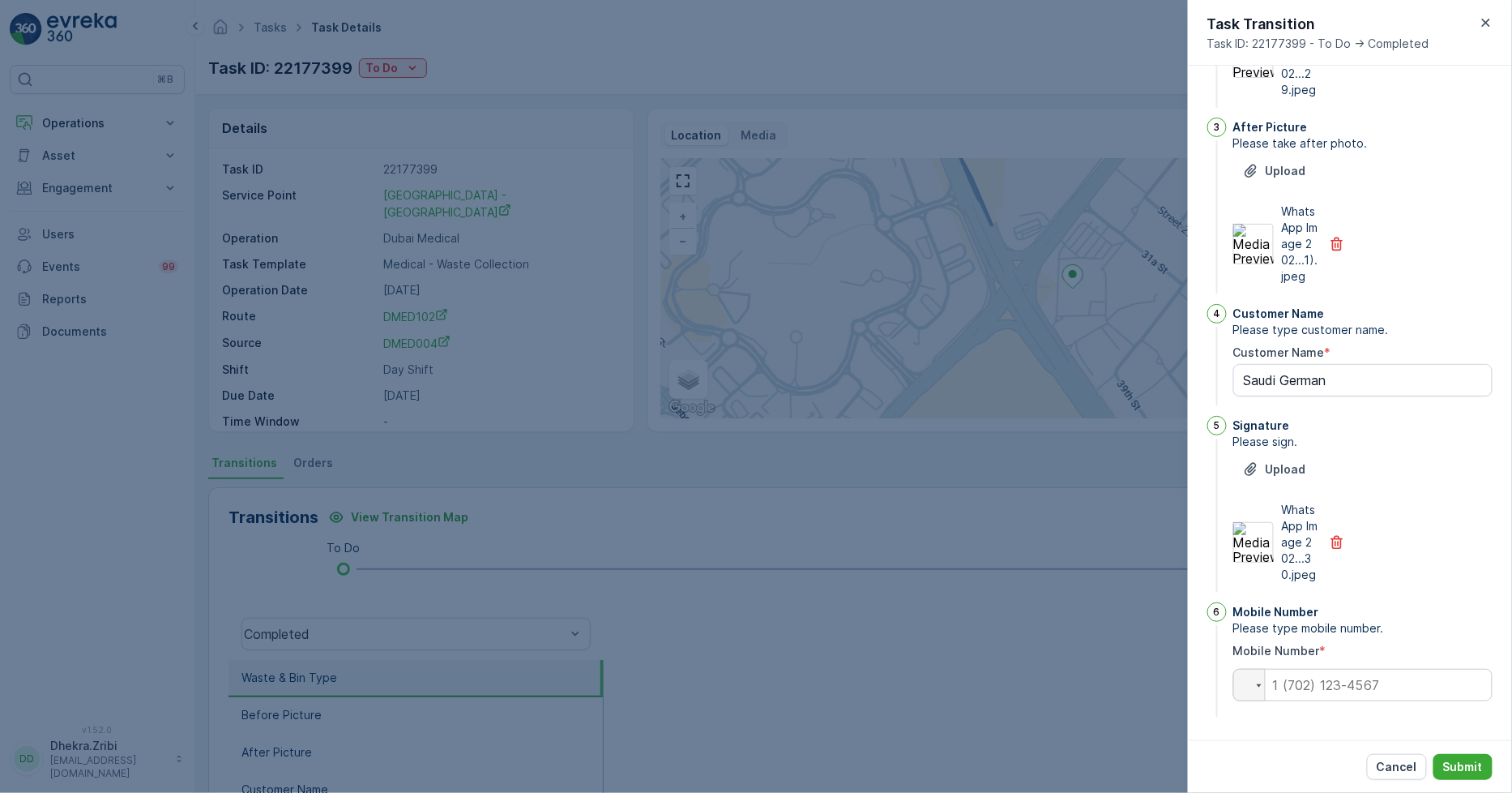
scroll to position [391, 0]
click at [1333, 692] on input "tel" at bounding box center [1363, 685] width 259 height 32
type input "0"
click at [1268, 741] on div "Cancel Submit" at bounding box center [1350, 766] width 324 height 53
click at [1457, 764] on p "Submit" at bounding box center [1464, 767] width 40 height 16
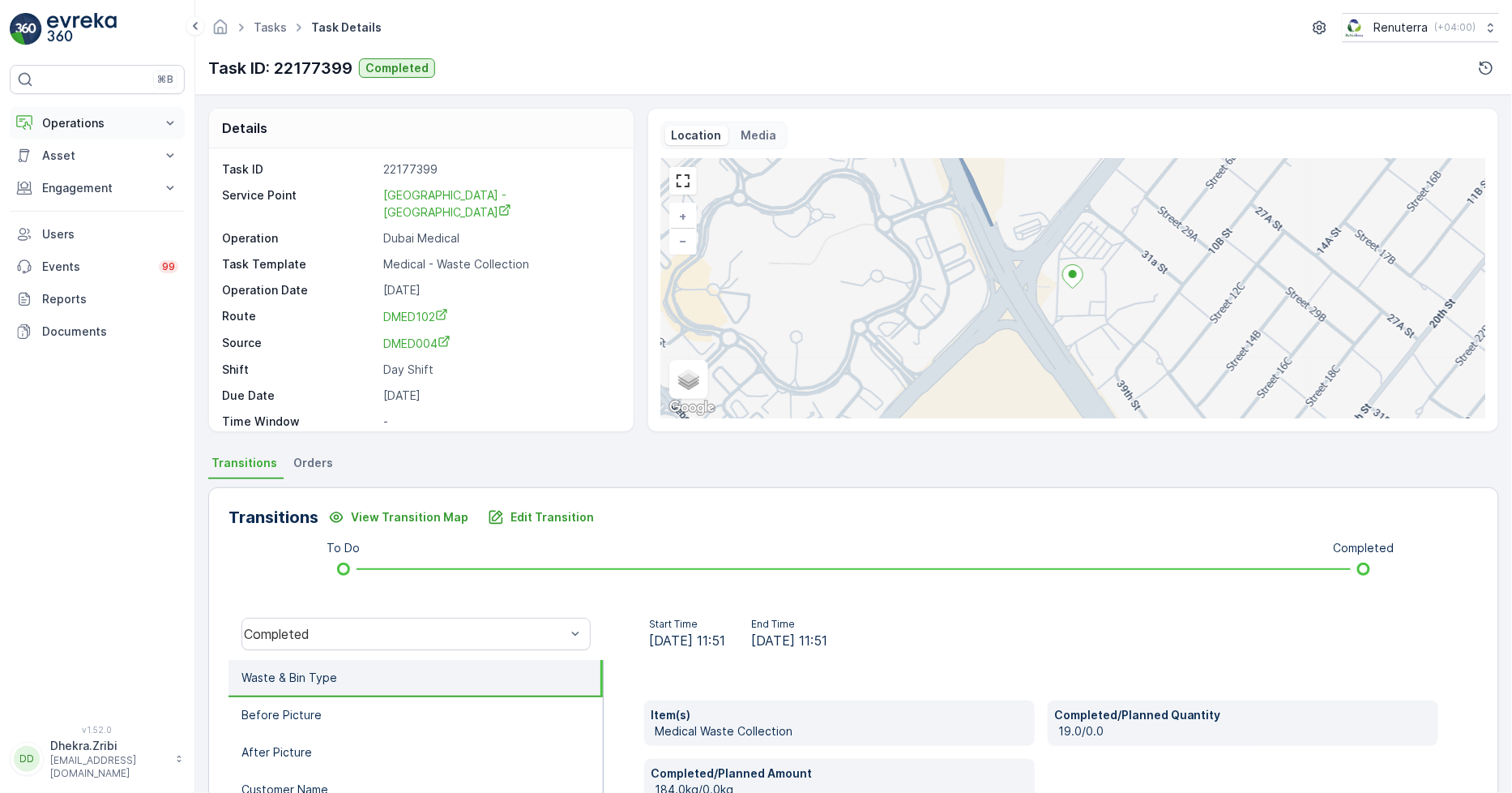
drag, startPoint x: 83, startPoint y: 118, endPoint x: 82, endPoint y: 132, distance: 14.7
click at [82, 117] on p "Operations" at bounding box center [97, 123] width 110 height 16
click at [75, 166] on p "Planning" at bounding box center [63, 173] width 45 height 16
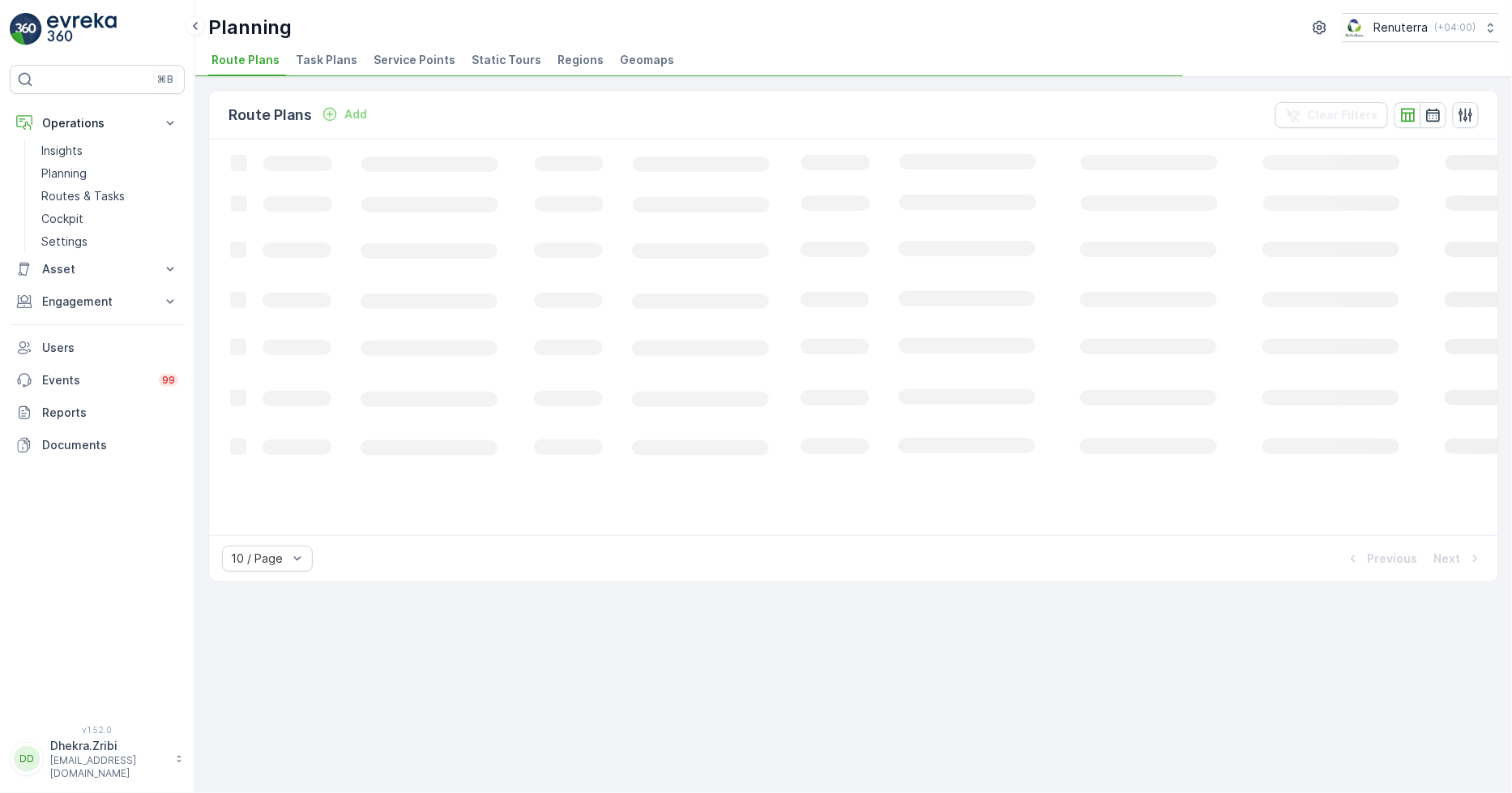
click at [404, 62] on span "Service Points" at bounding box center [415, 60] width 82 height 16
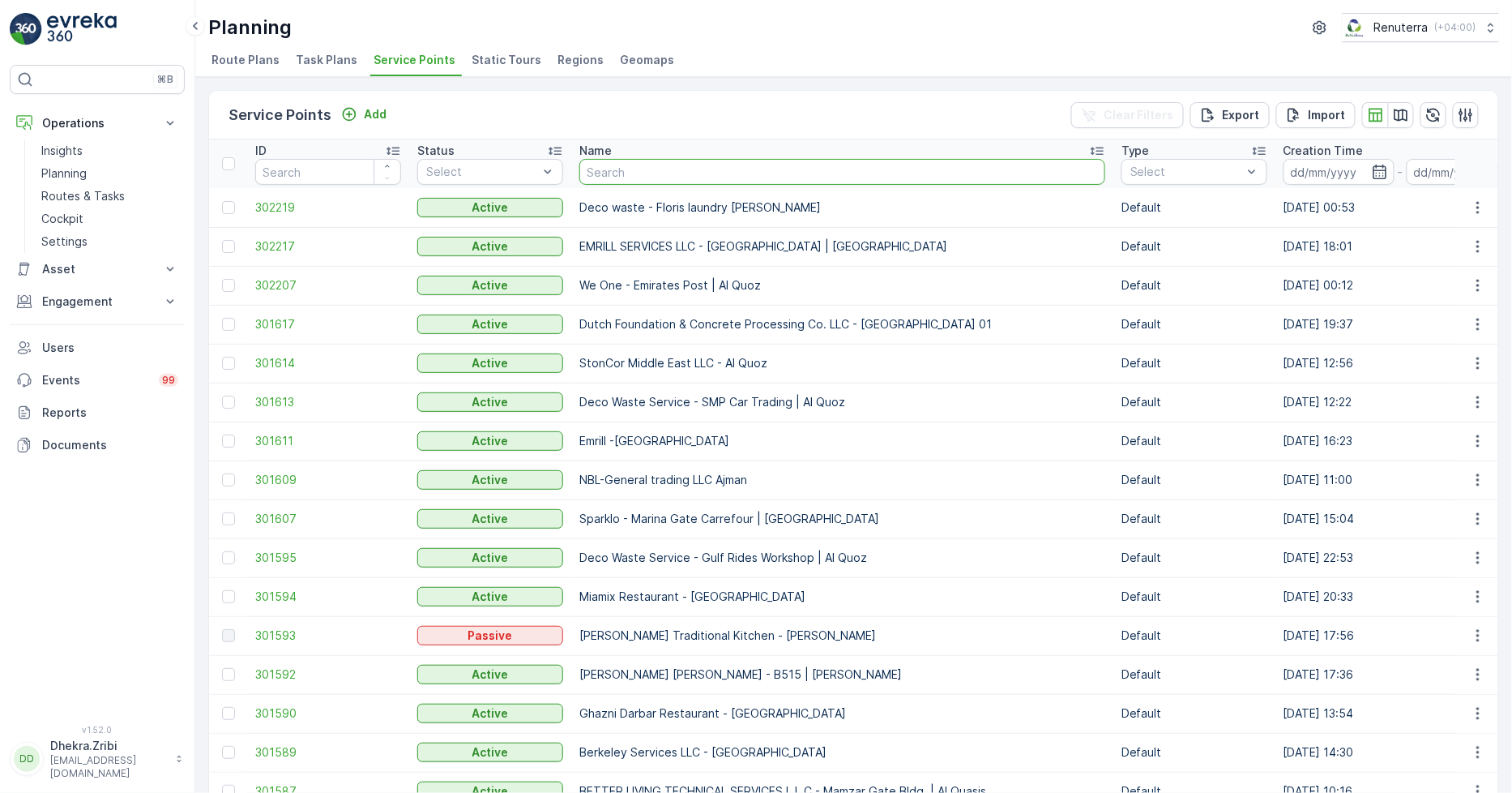
click at [657, 182] on input "text" at bounding box center [843, 172] width 526 height 26
type input "al huraiz"
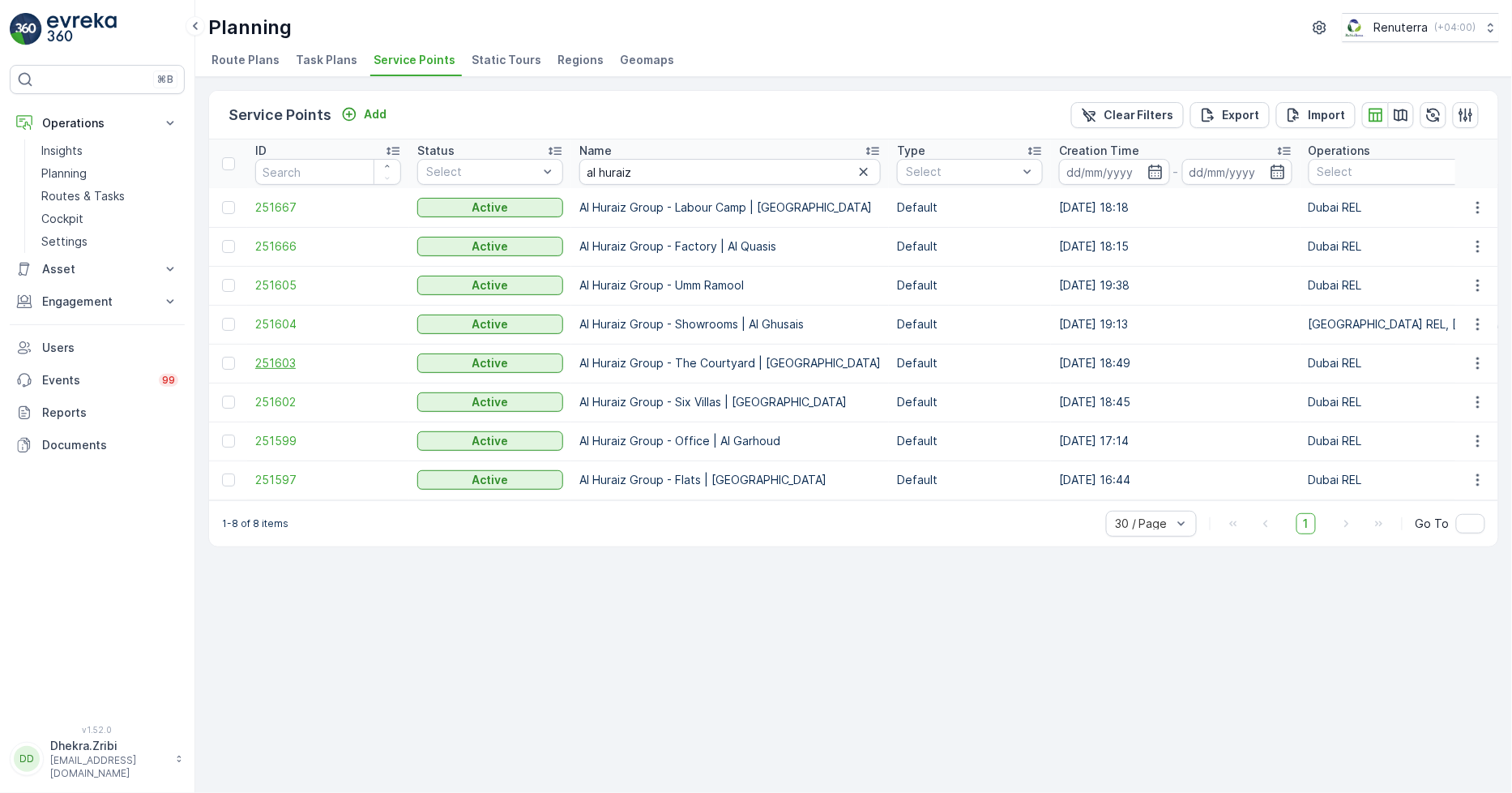
click at [262, 357] on span "251603" at bounding box center [328, 363] width 146 height 16
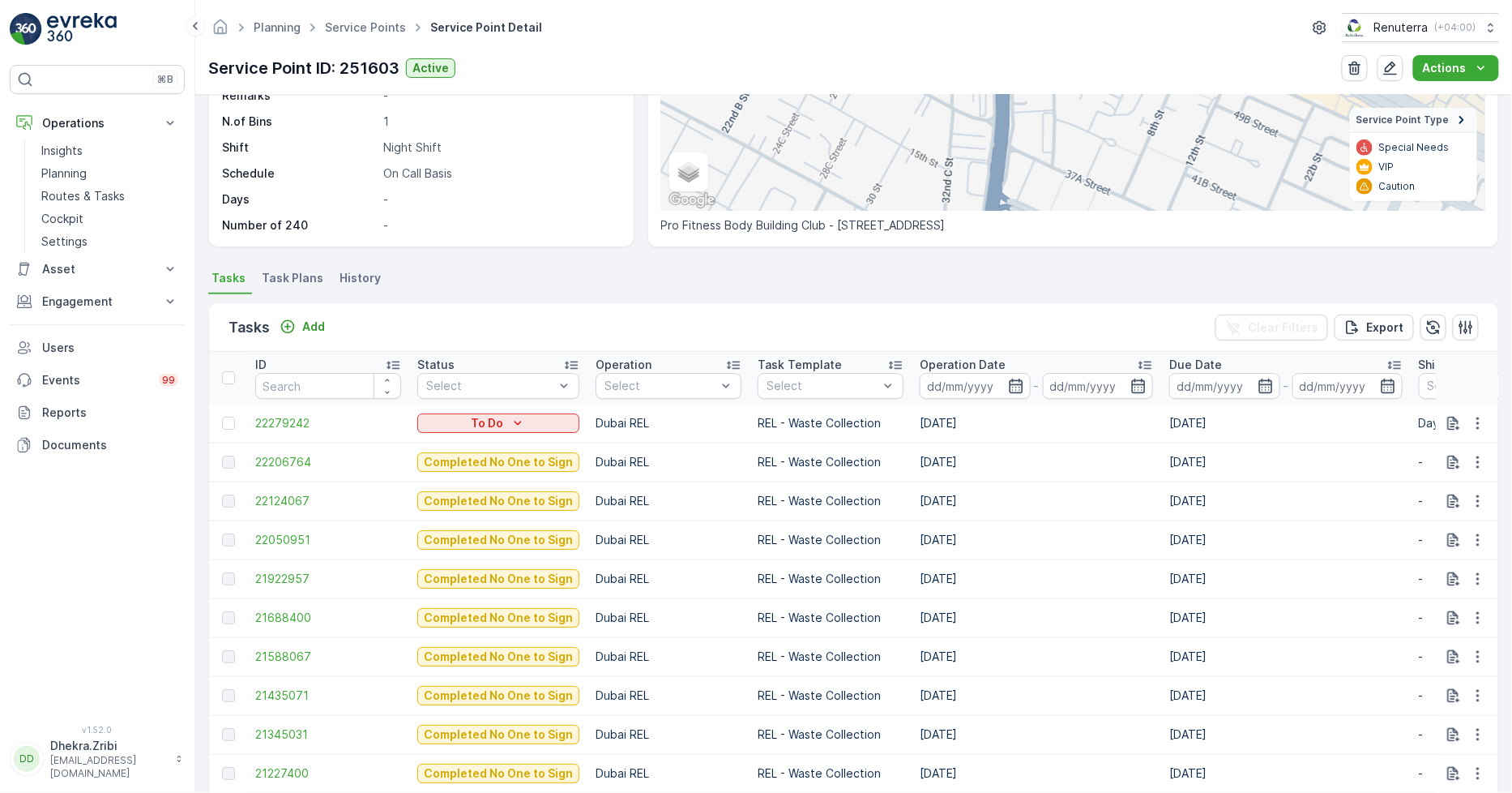
scroll to position [270, 0]
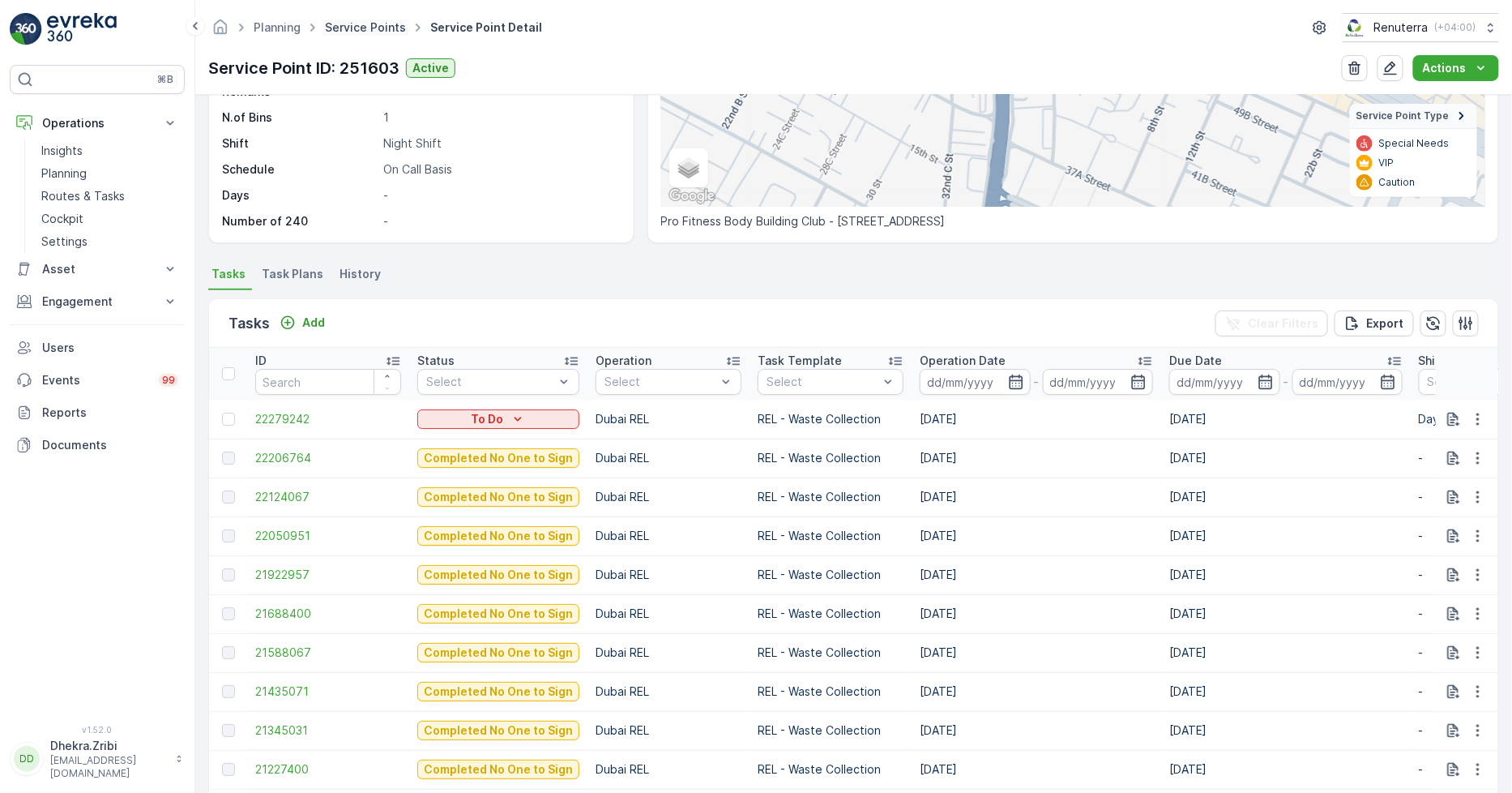
click at [343, 30] on link "Service Points" at bounding box center [365, 27] width 81 height 14
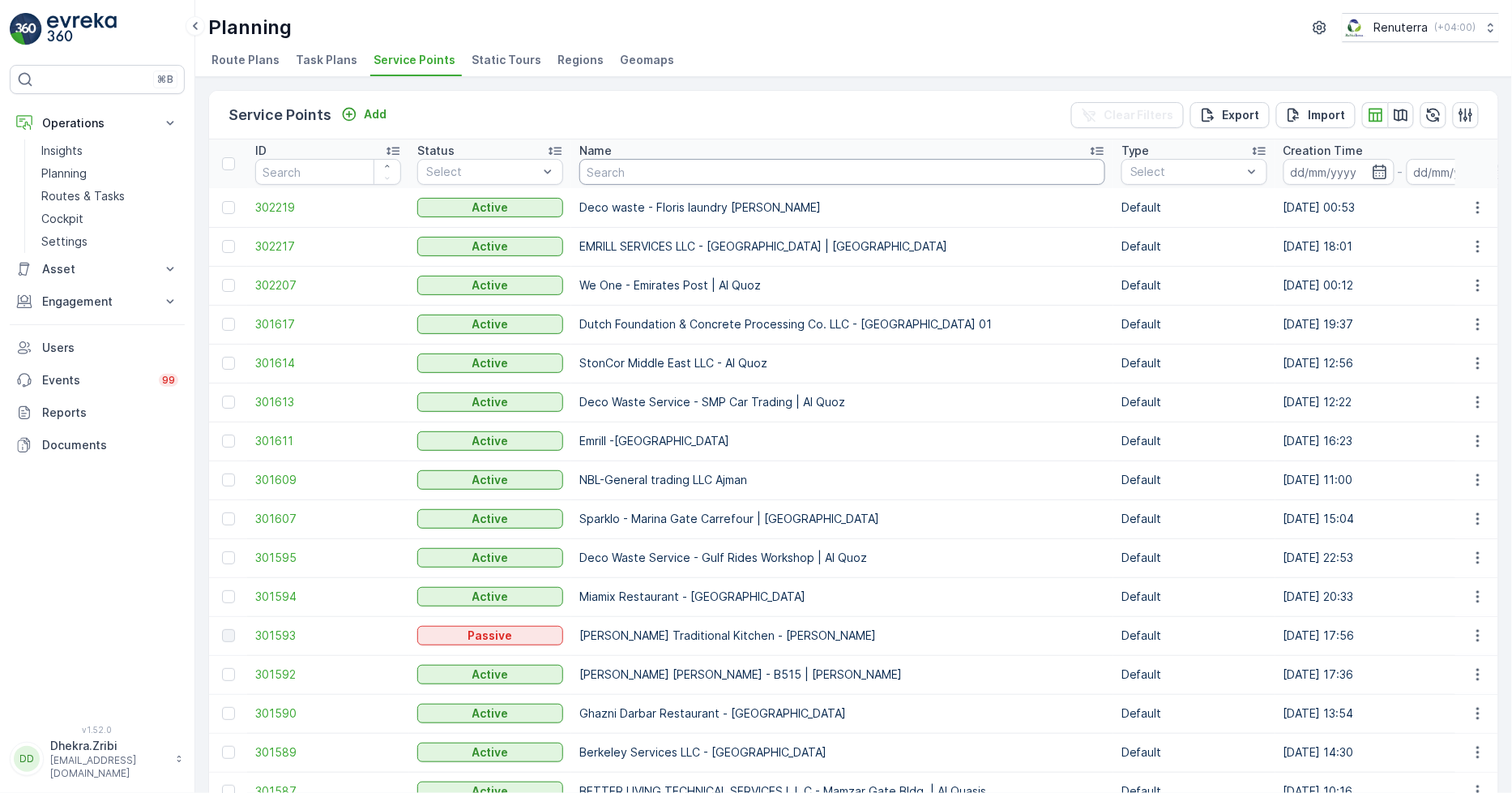
click at [644, 175] on input "text" at bounding box center [843, 172] width 526 height 26
type input "al tayer"
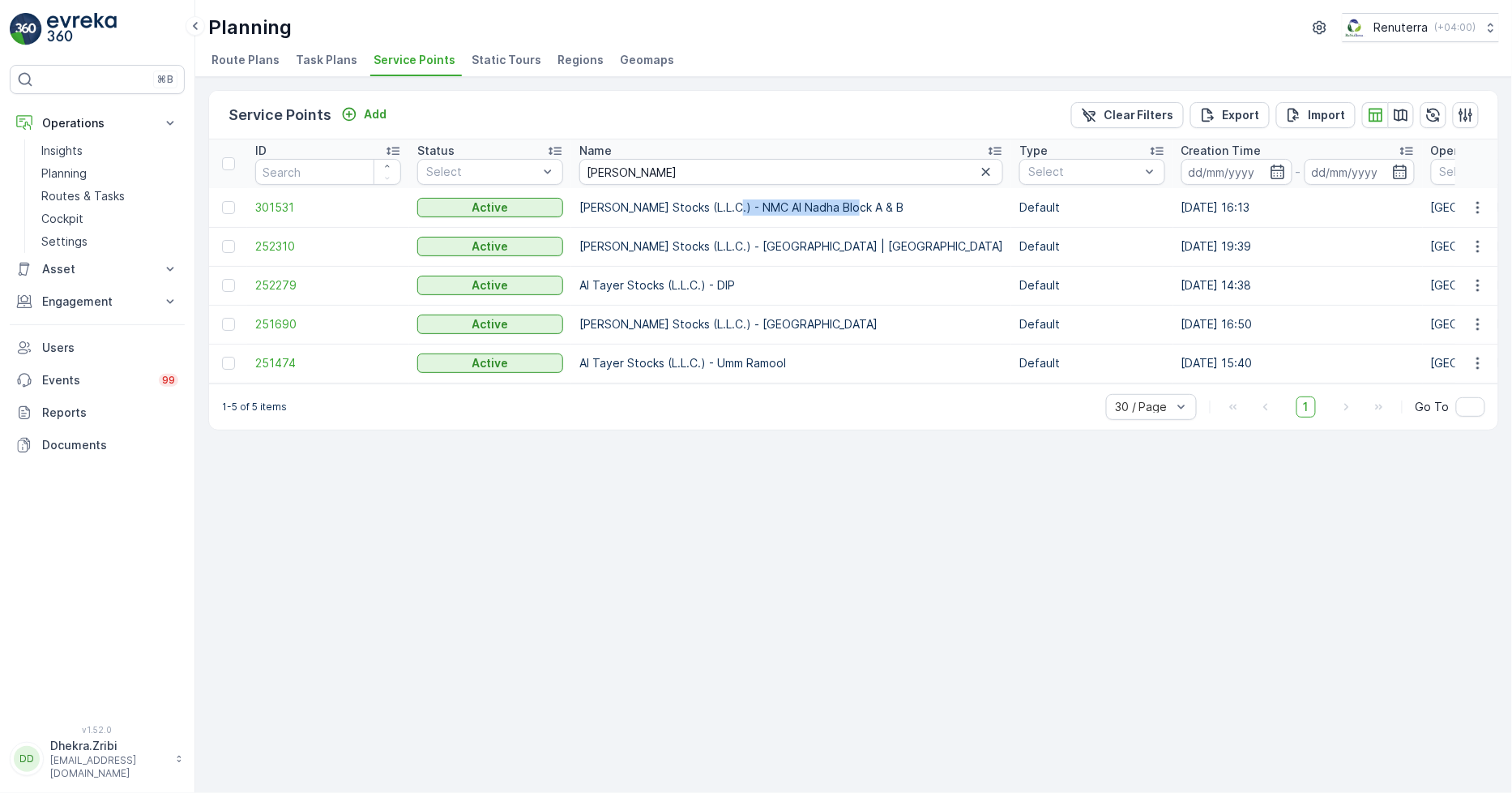
drag, startPoint x: 719, startPoint y: 204, endPoint x: 841, endPoint y: 212, distance: 122.6
click at [841, 212] on p "Al Tayer Stocks (L.L.C.) - NMC Al Nadha Block A & B" at bounding box center [792, 207] width 424 height 16
click at [731, 549] on div "Service Points Add Clear Filters Export Import ID Status Select Name al tayer T…" at bounding box center [853, 435] width 1317 height 716
drag, startPoint x: 651, startPoint y: 170, endPoint x: 500, endPoint y: 163, distance: 150.9
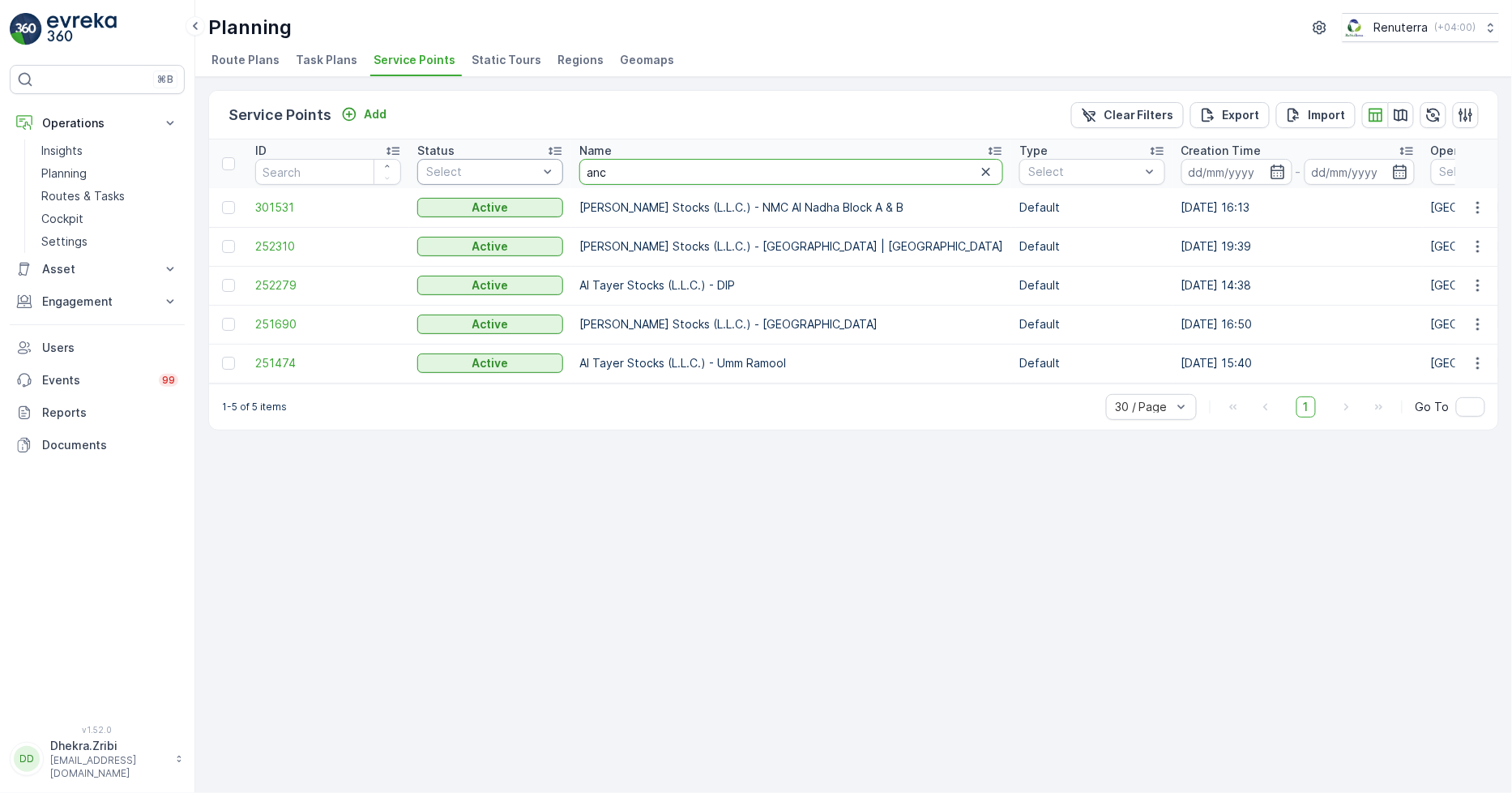
type input "anci"
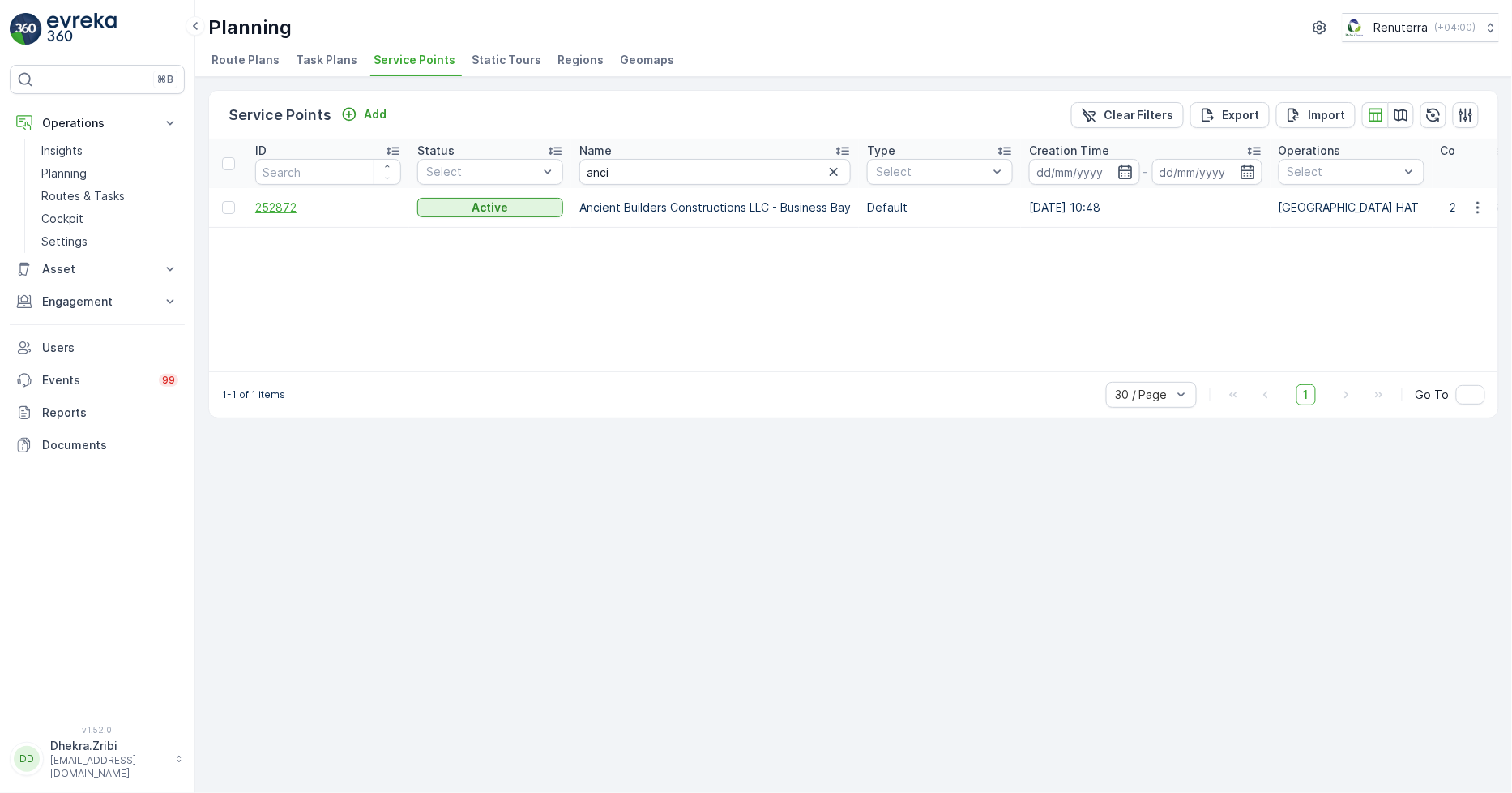
click at [259, 208] on span "252872" at bounding box center [328, 207] width 146 height 16
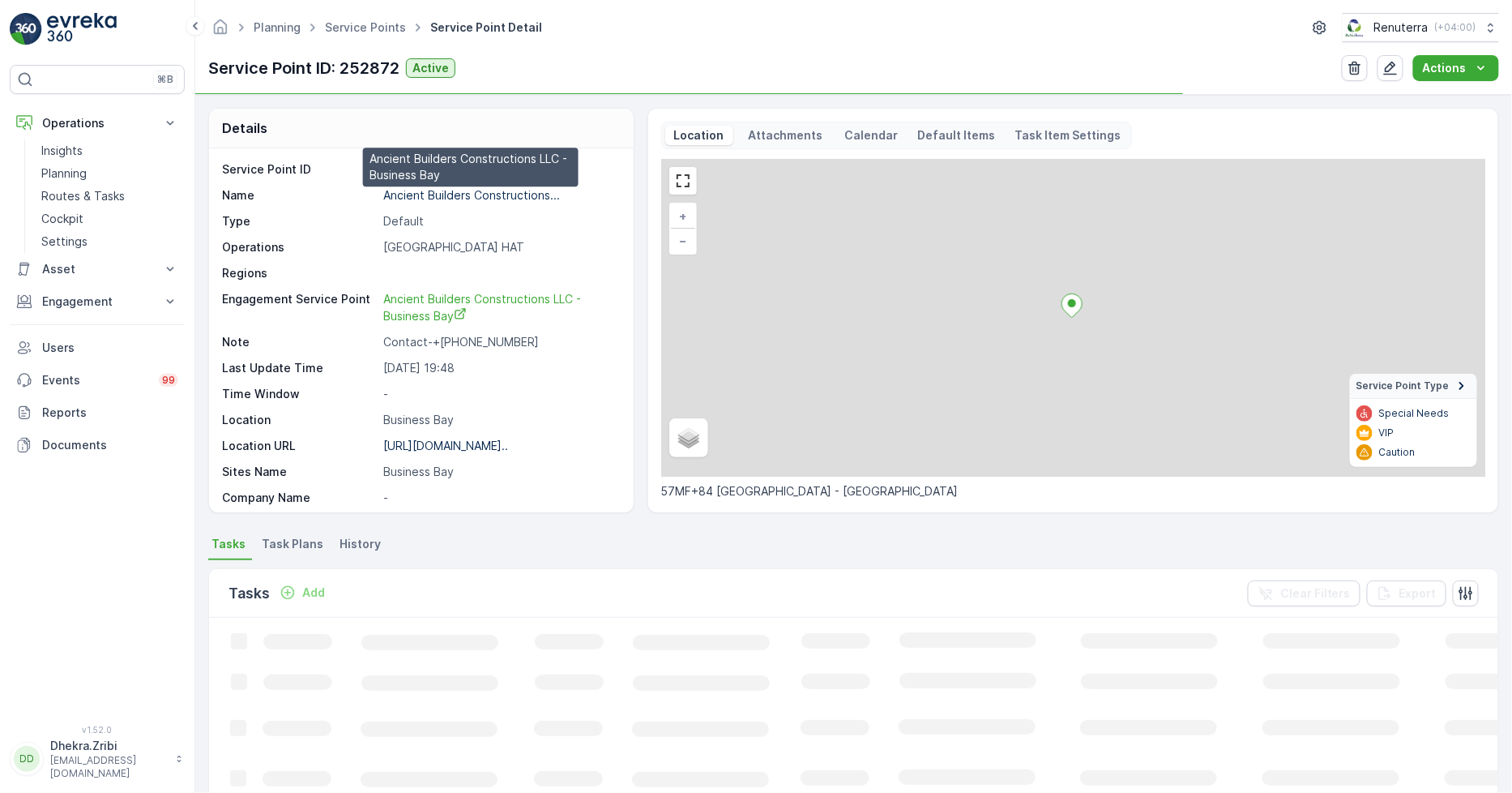
click at [426, 195] on p "Ancient Builders Constructions..." at bounding box center [471, 195] width 177 height 14
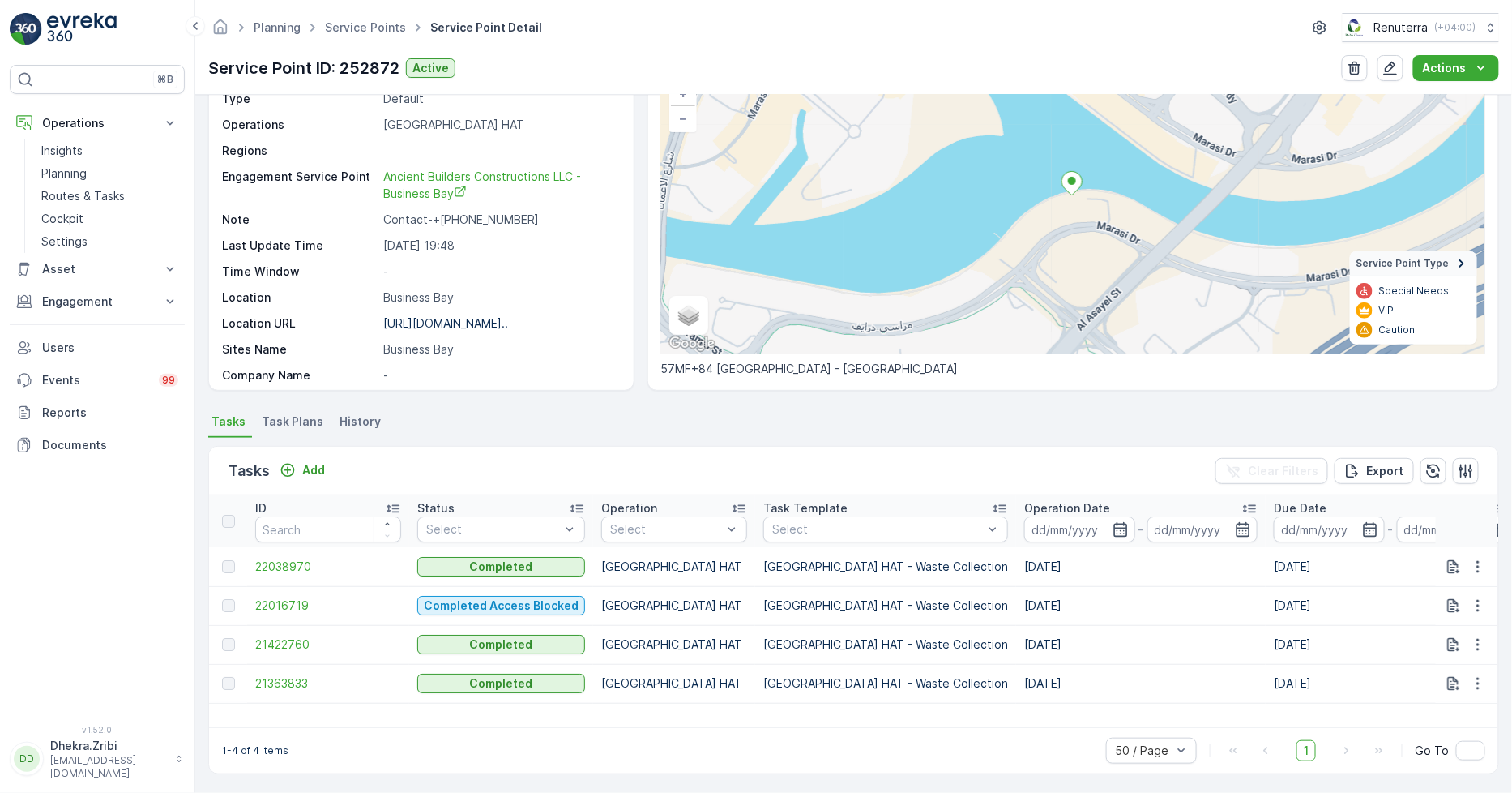
scroll to position [123, 0]
click at [1113, 536] on icon "button" at bounding box center [1121, 528] width 16 height 16
click at [1132, 404] on div "Details Service Point ID 252872 Name Ancient Builders Constructions... Type Def…" at bounding box center [853, 444] width 1317 height 698
click at [1113, 521] on icon "button" at bounding box center [1121, 528] width 16 height 16
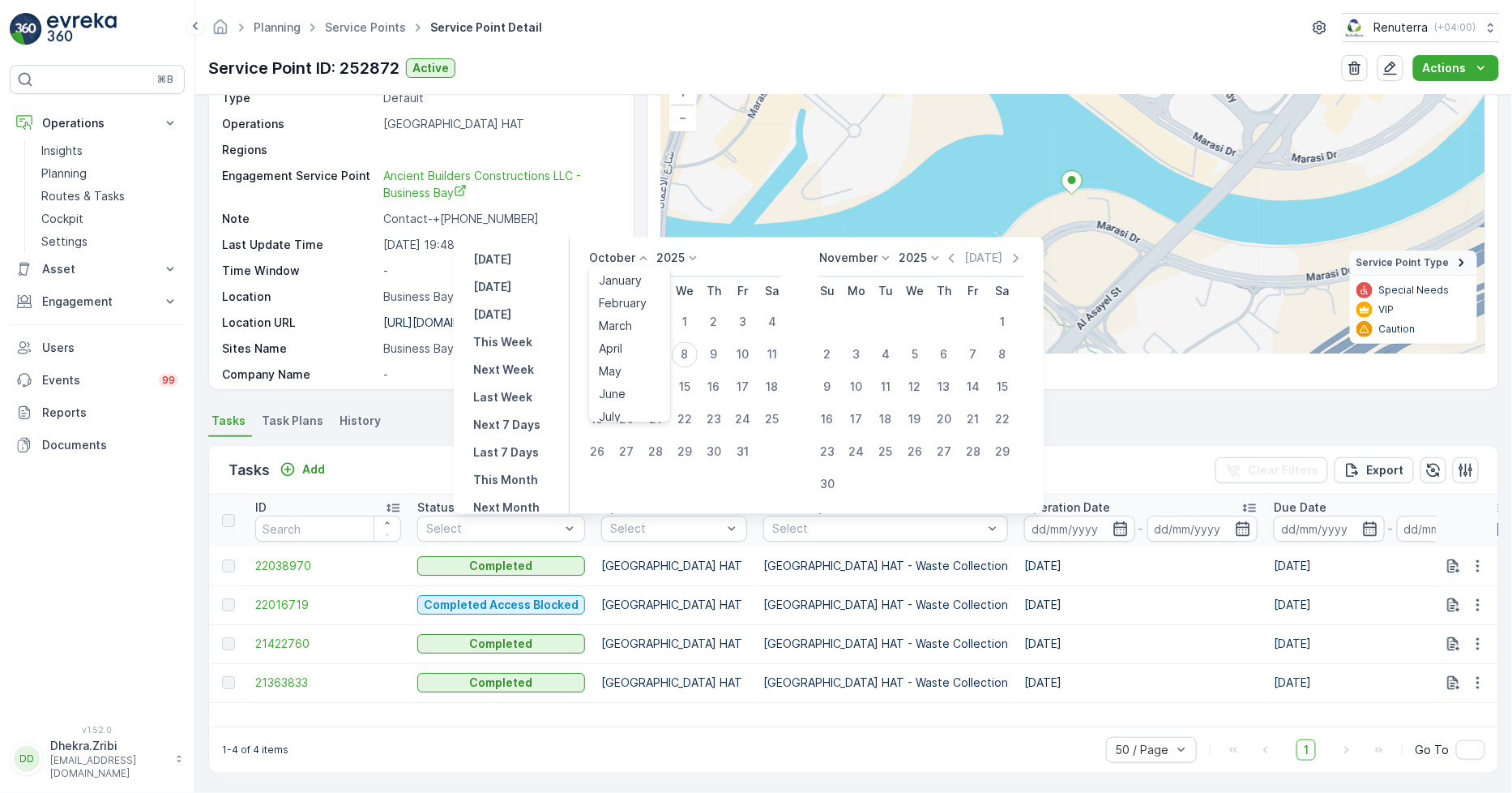
click at [629, 258] on p "October" at bounding box center [612, 258] width 46 height 16
click at [376, 451] on div "Tasks Add Clear Filters Export" at bounding box center [854, 470] width 1290 height 49
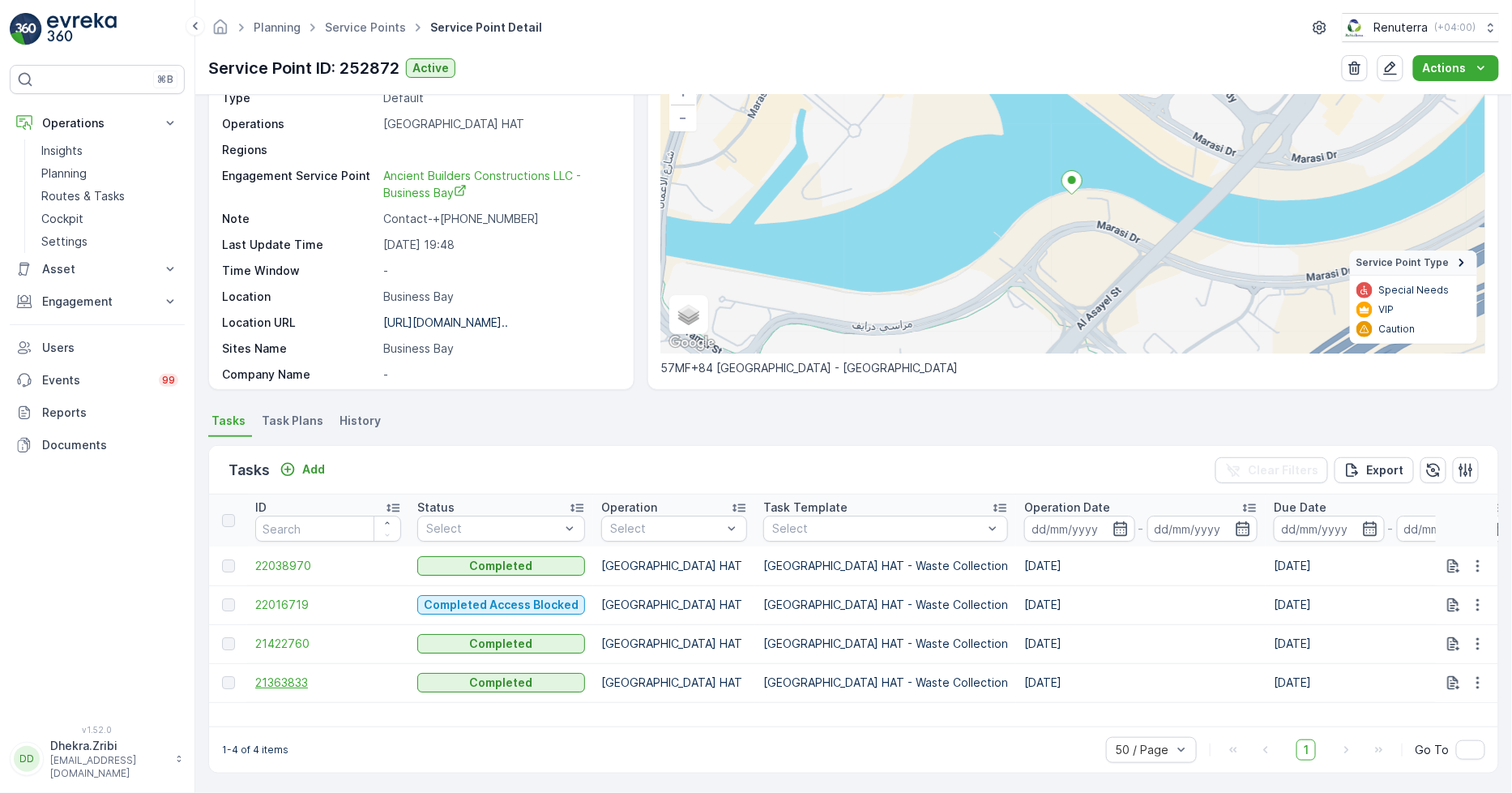
click at [293, 675] on span "21363833" at bounding box center [328, 682] width 146 height 16
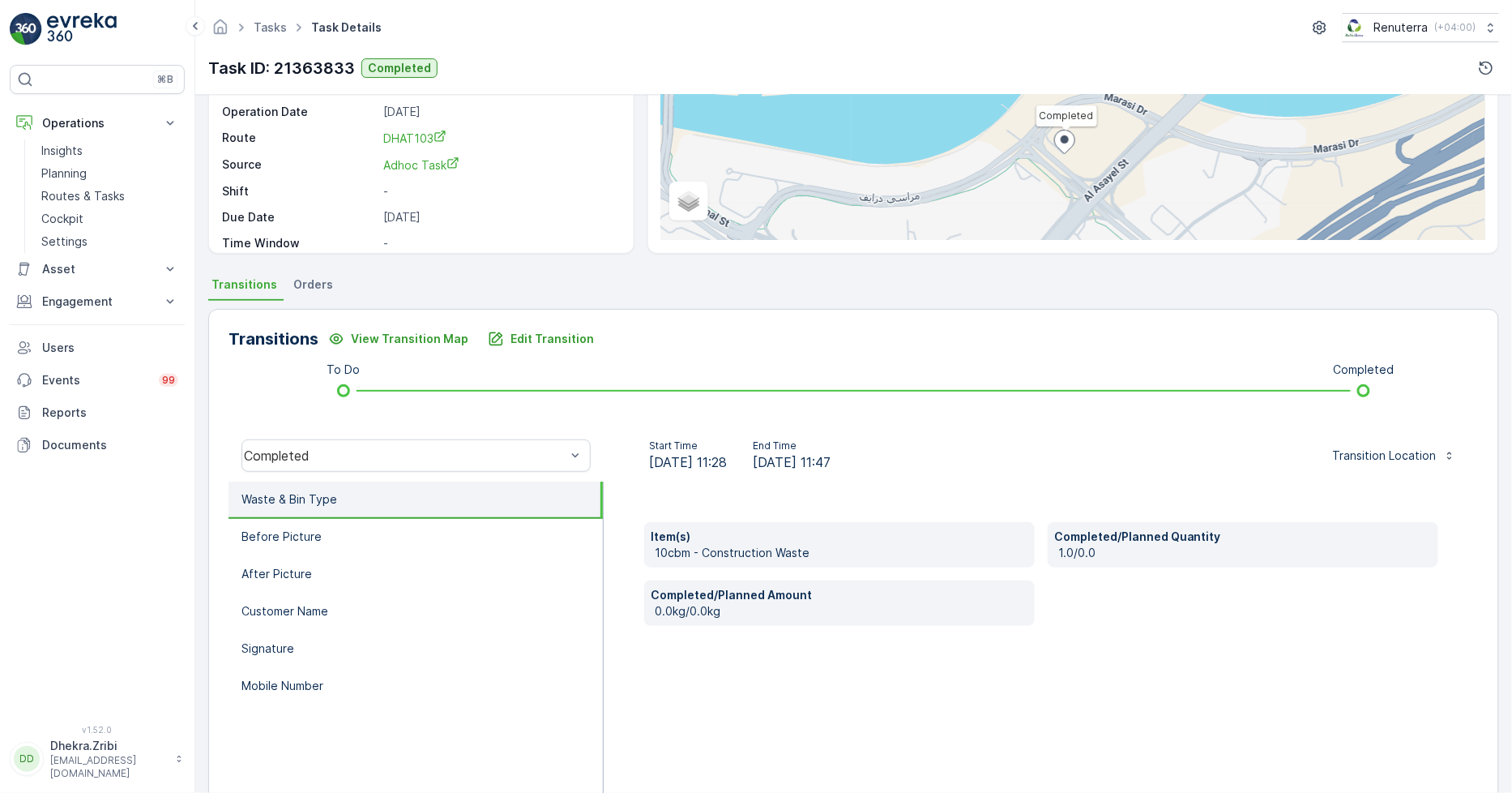
scroll to position [180, 0]
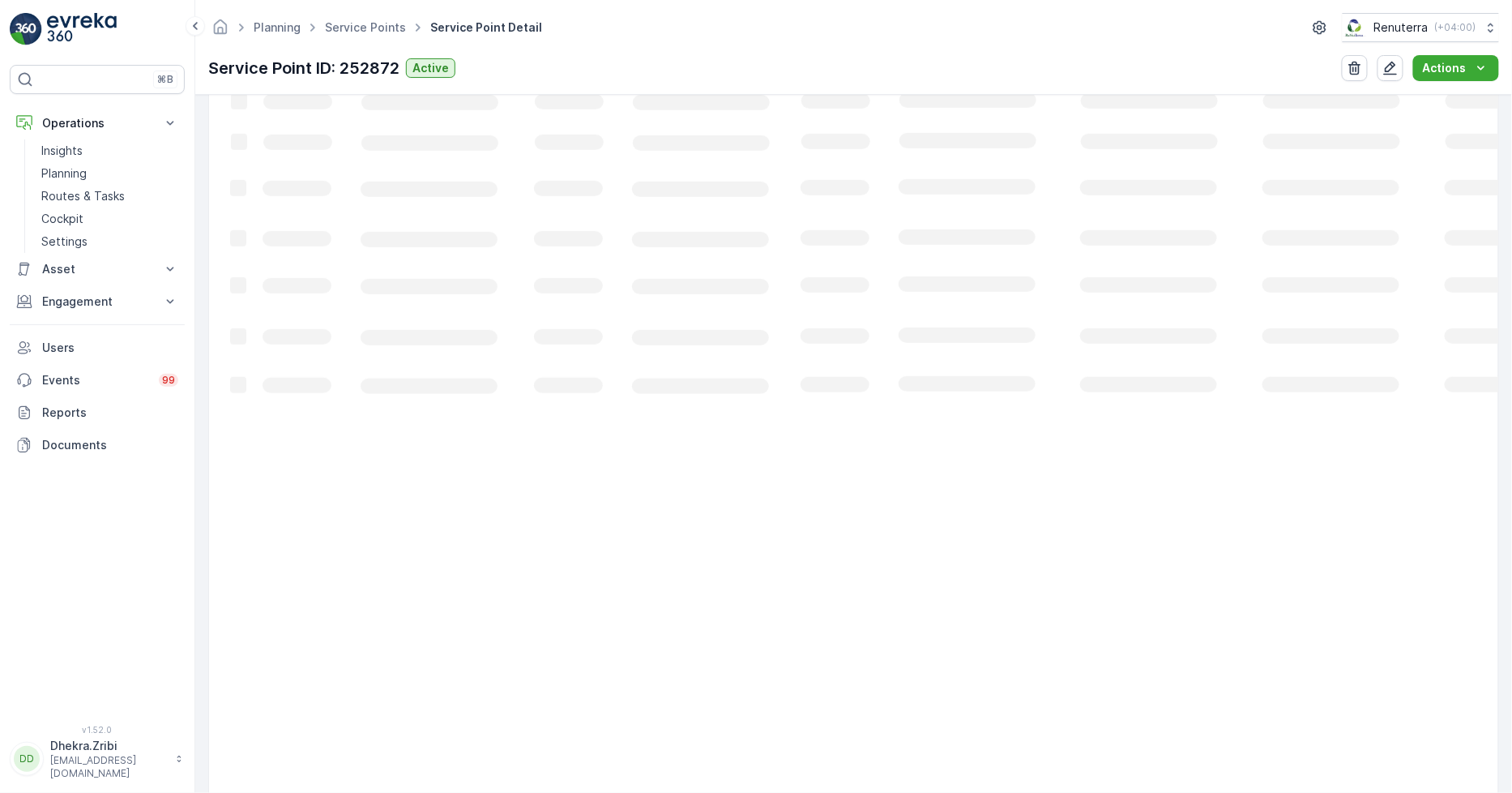
scroll to position [124, 0]
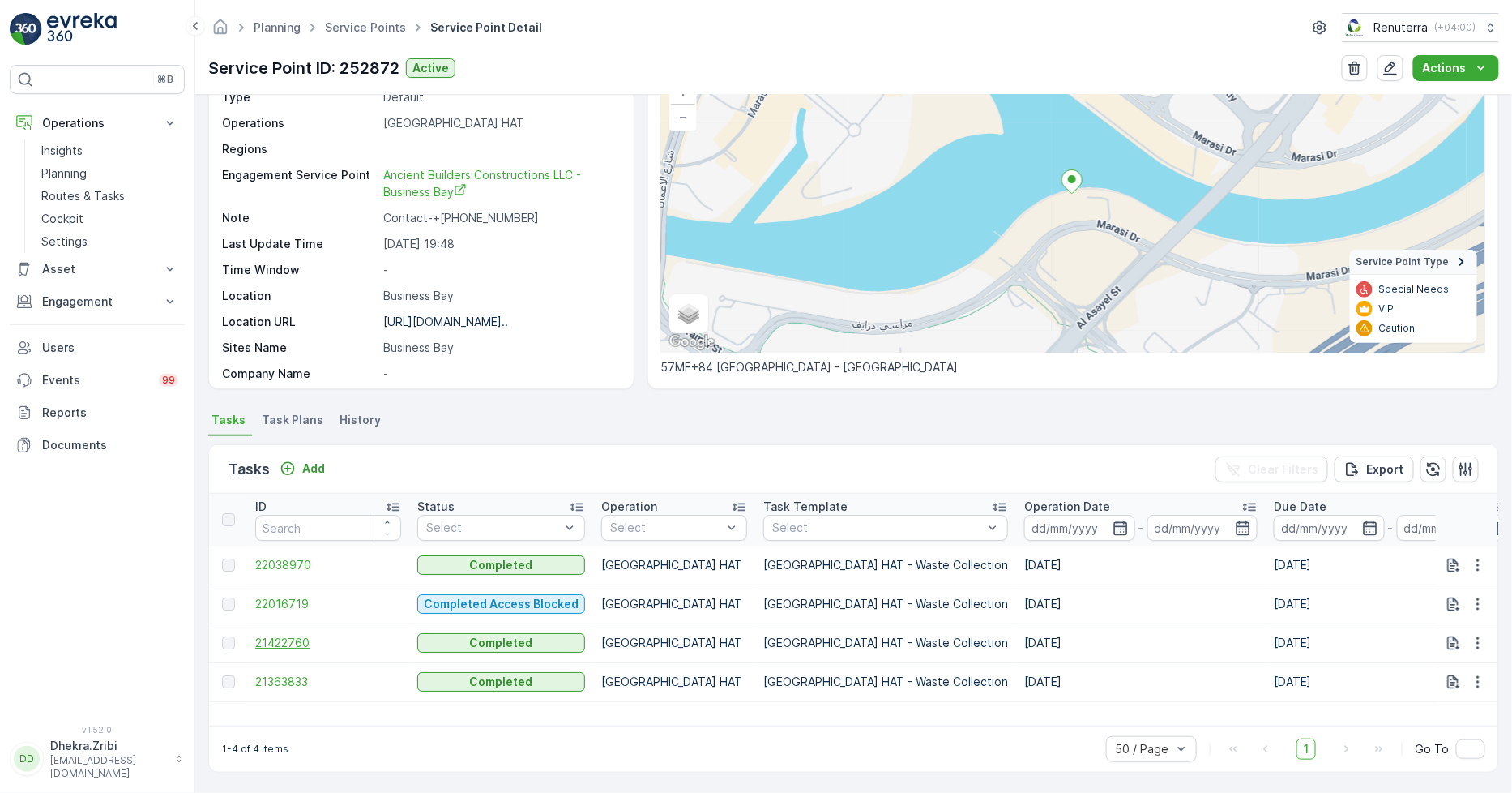
click at [282, 639] on span "21422760" at bounding box center [328, 643] width 146 height 16
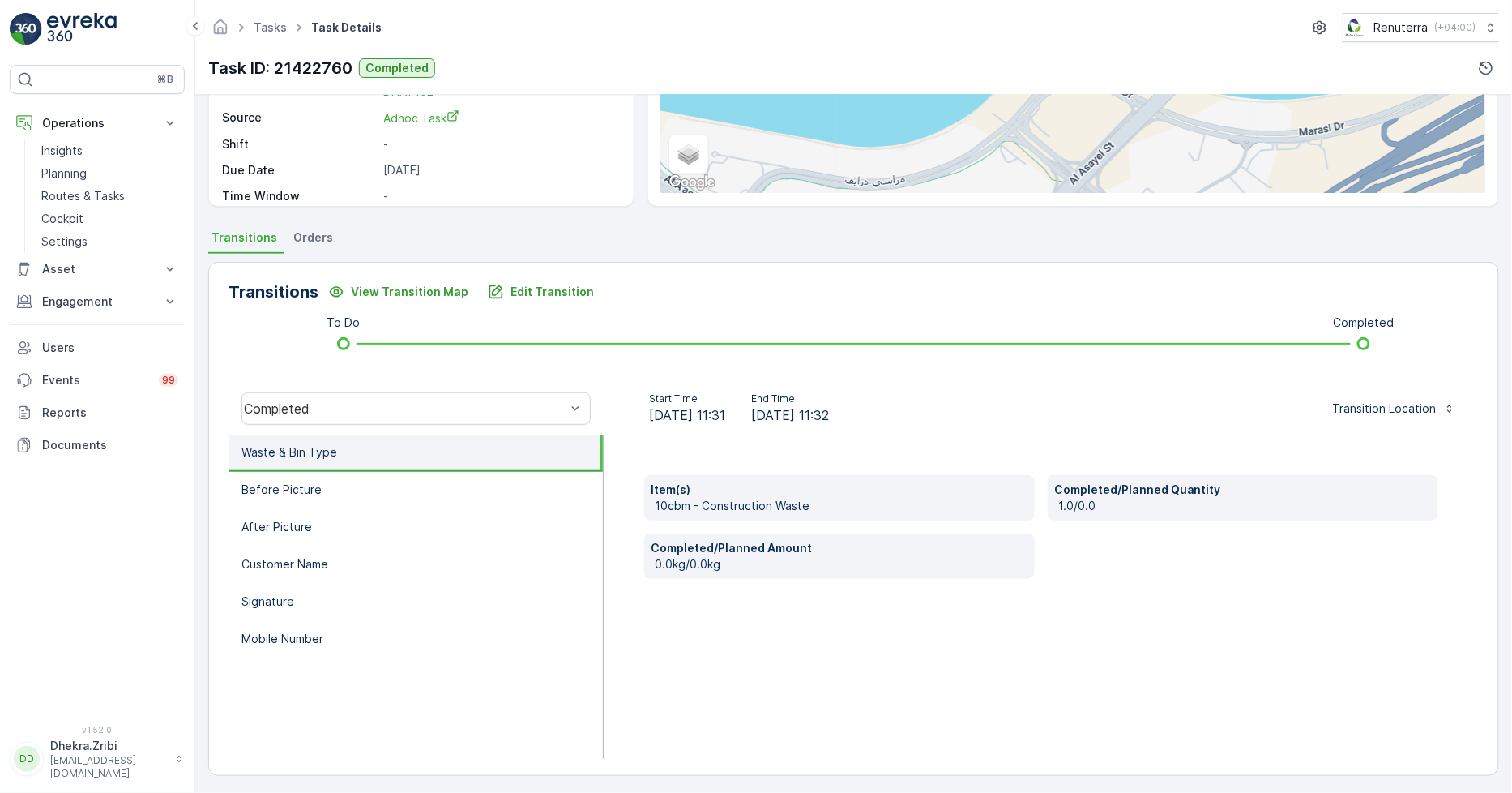
scroll to position [228, 0]
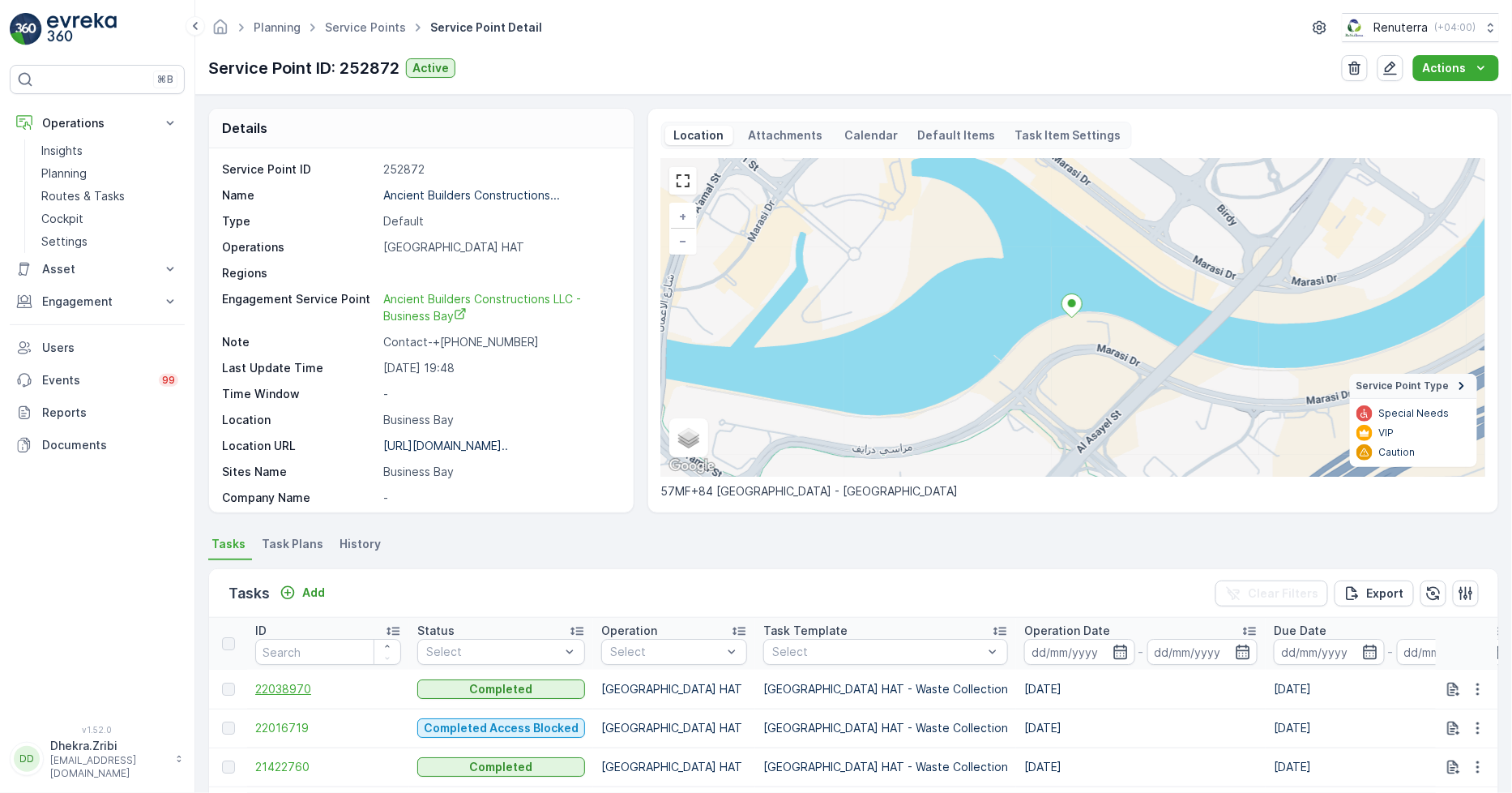
click at [286, 683] on span "22038970" at bounding box center [328, 689] width 146 height 16
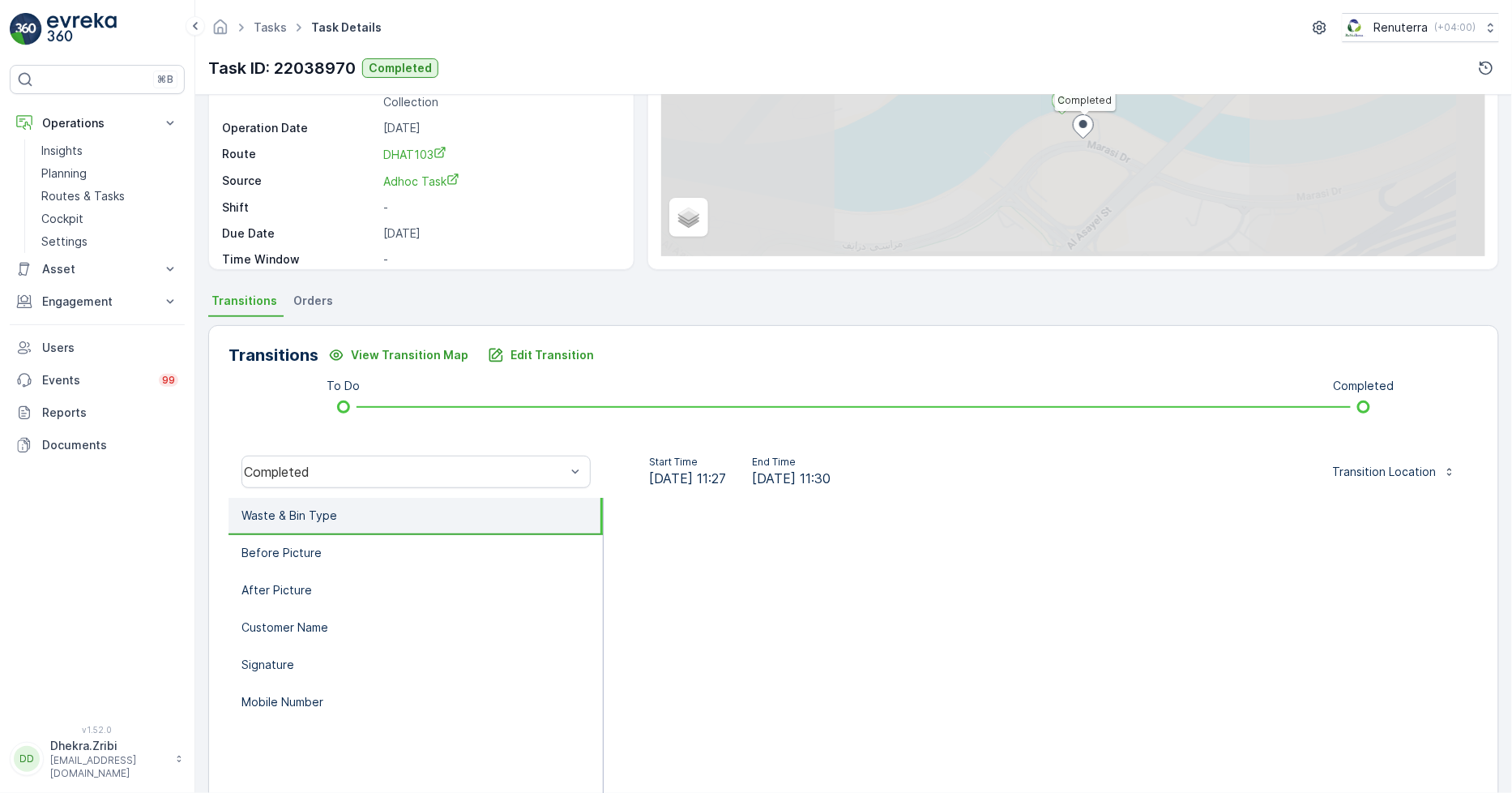
scroll to position [228, 0]
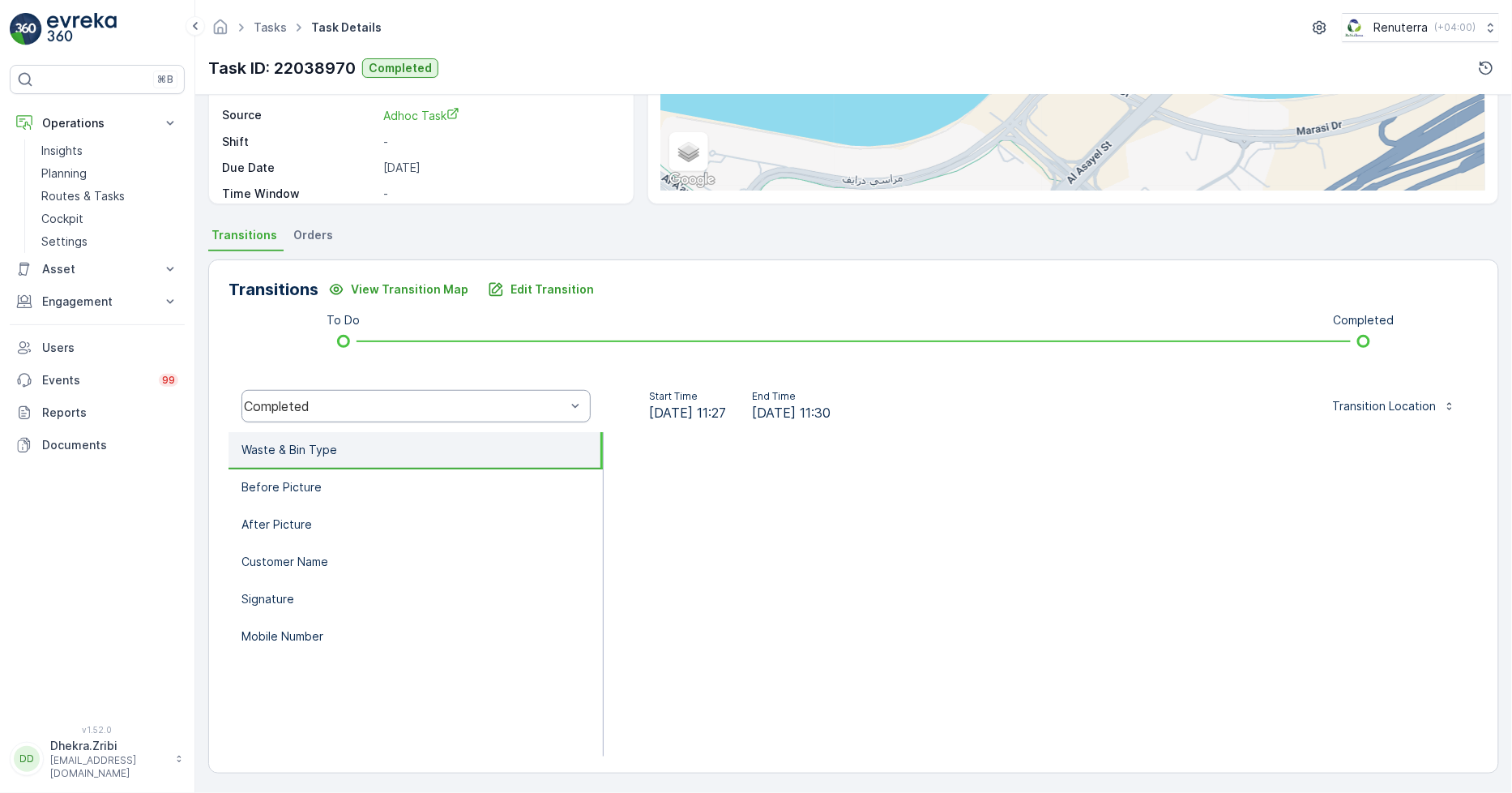
click at [288, 456] on p "Waste & Bin Type" at bounding box center [290, 450] width 96 height 16
click at [294, 479] on p "Before Picture" at bounding box center [282, 487] width 80 height 16
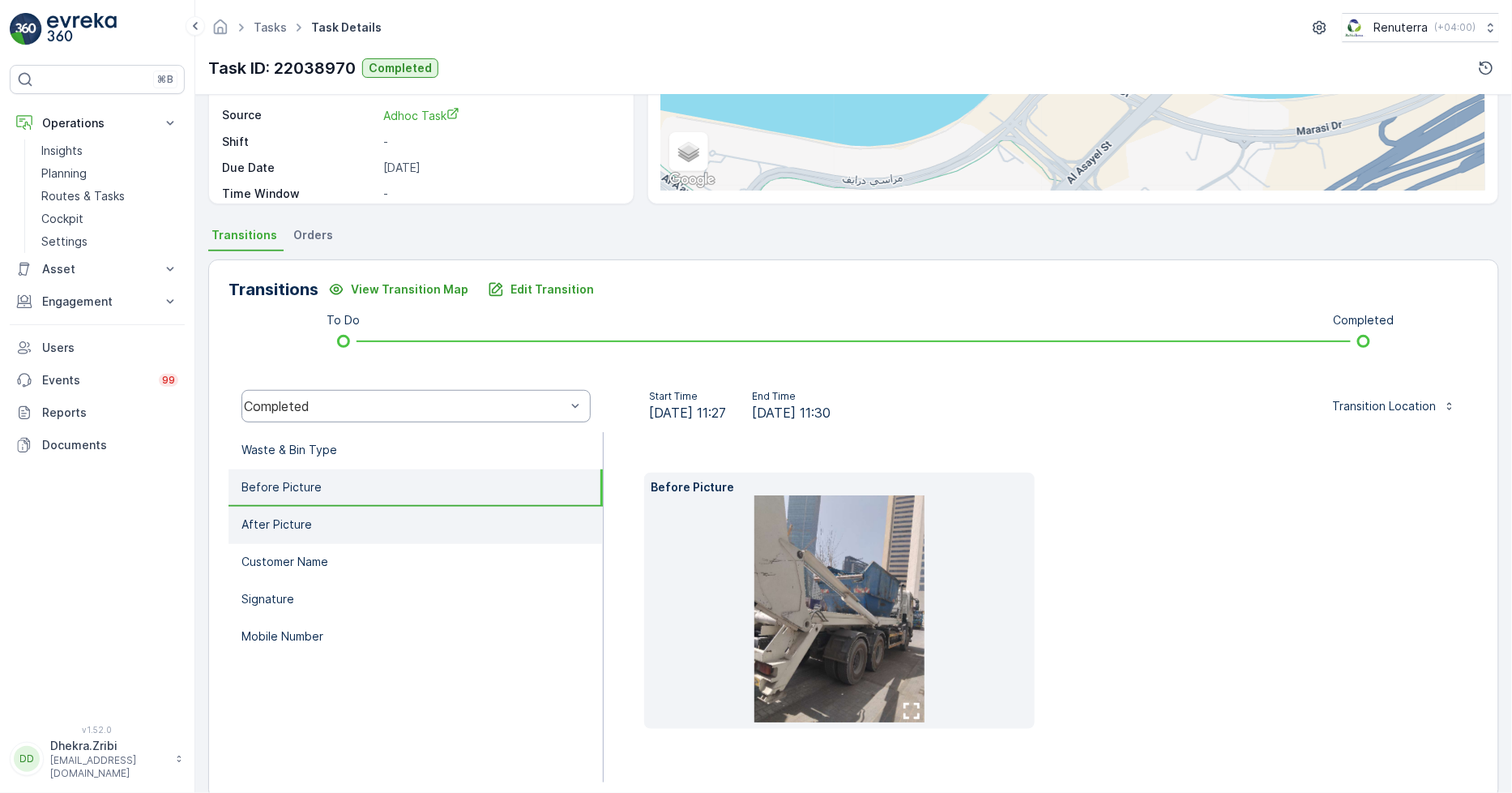
click at [293, 522] on p "After Picture" at bounding box center [277, 524] width 71 height 16
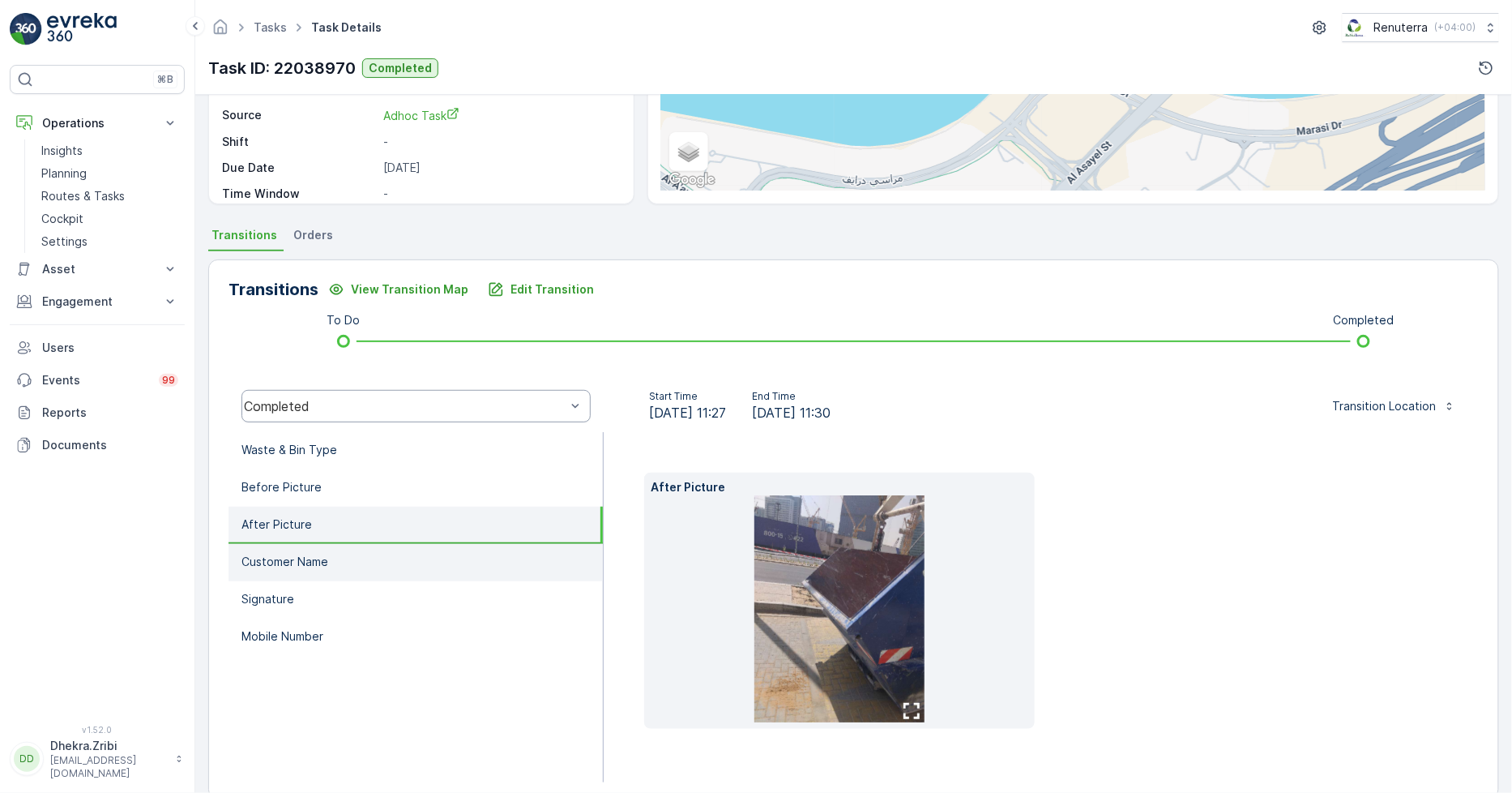
click at [294, 544] on li "Customer Name" at bounding box center [416, 562] width 374 height 37
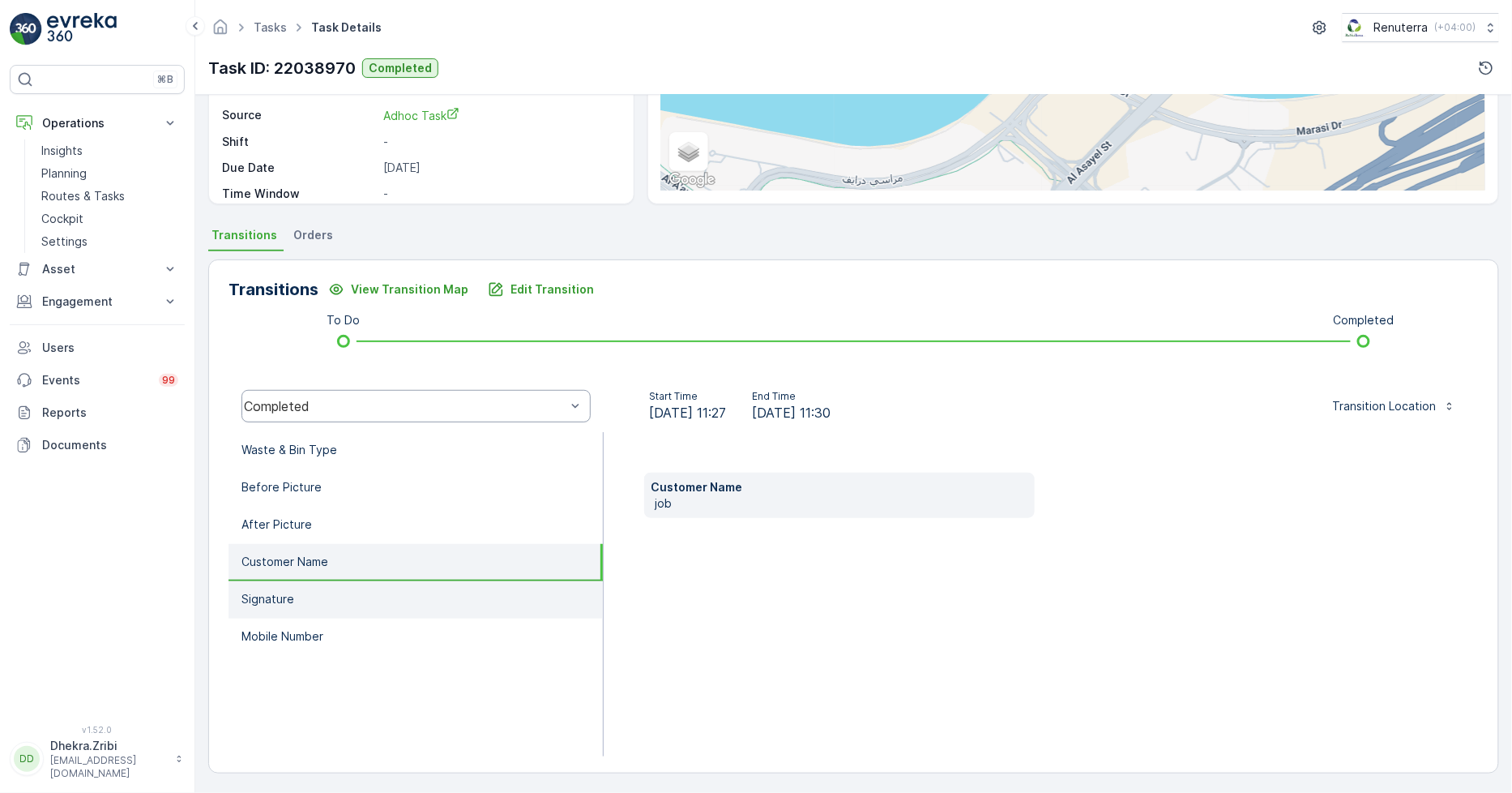
click at [297, 584] on li "Signature" at bounding box center [416, 599] width 374 height 37
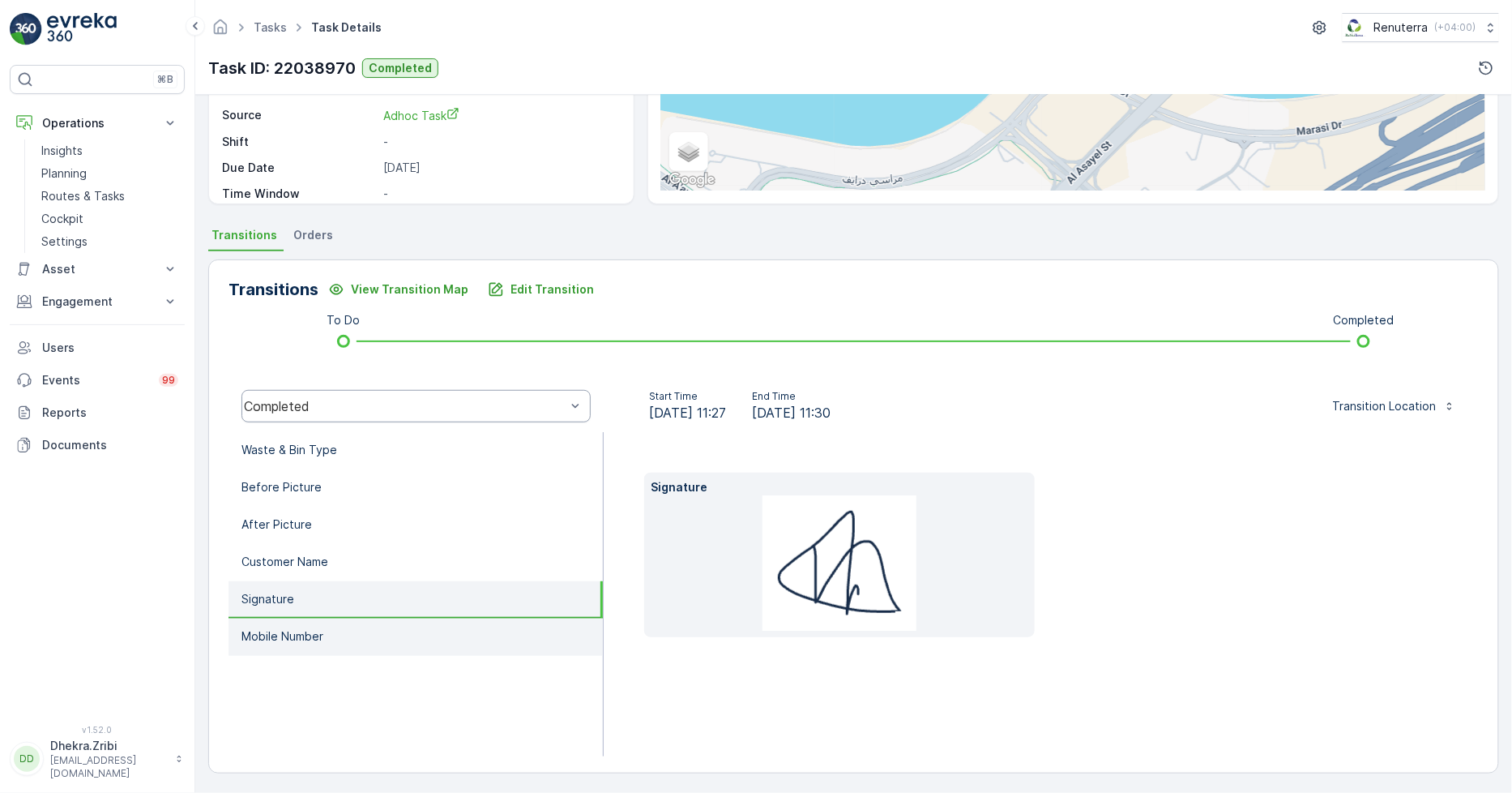
click at [308, 622] on li "Mobile Number" at bounding box center [416, 636] width 374 height 37
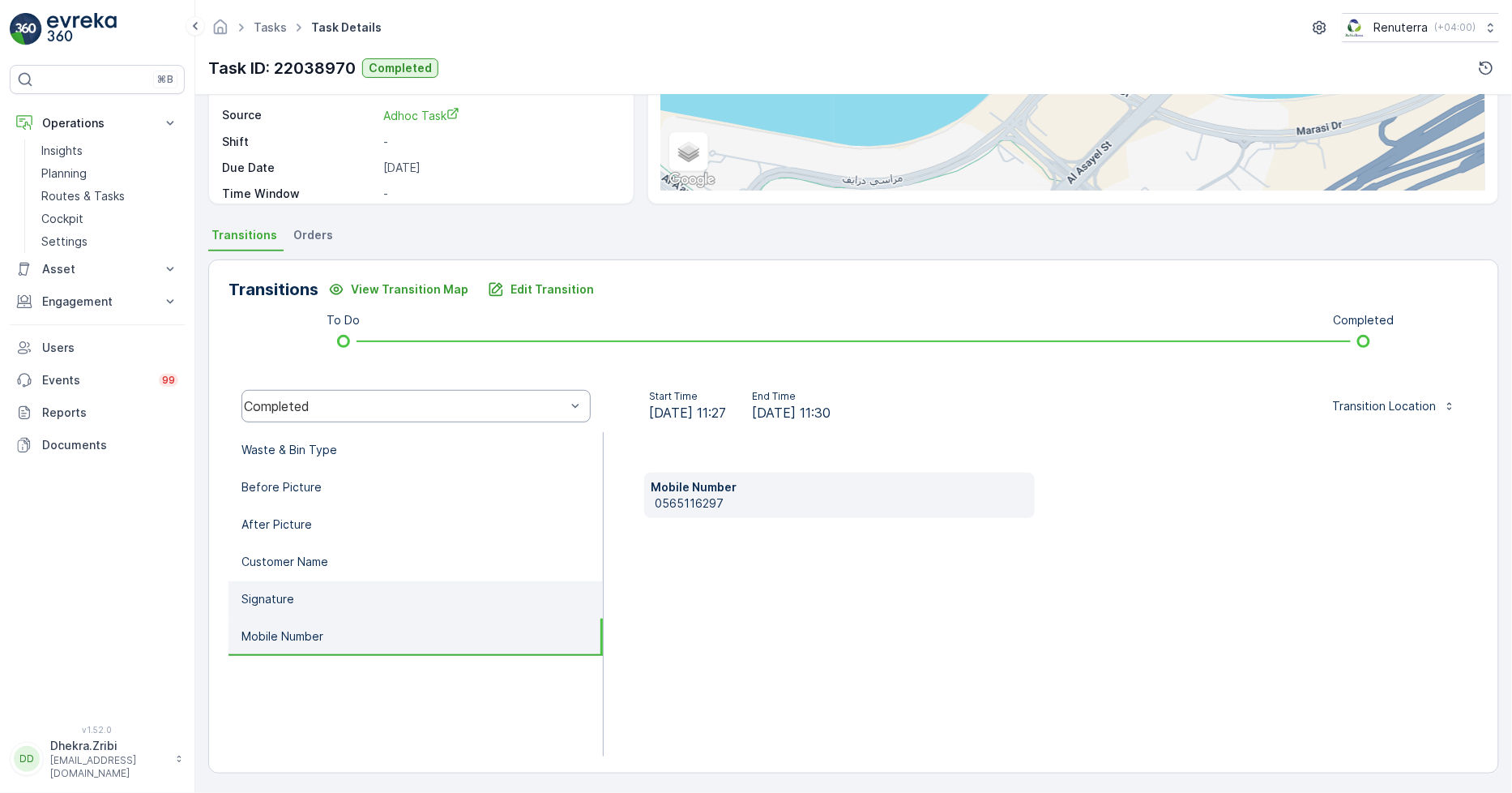
click at [310, 590] on li "Signature" at bounding box center [416, 599] width 374 height 37
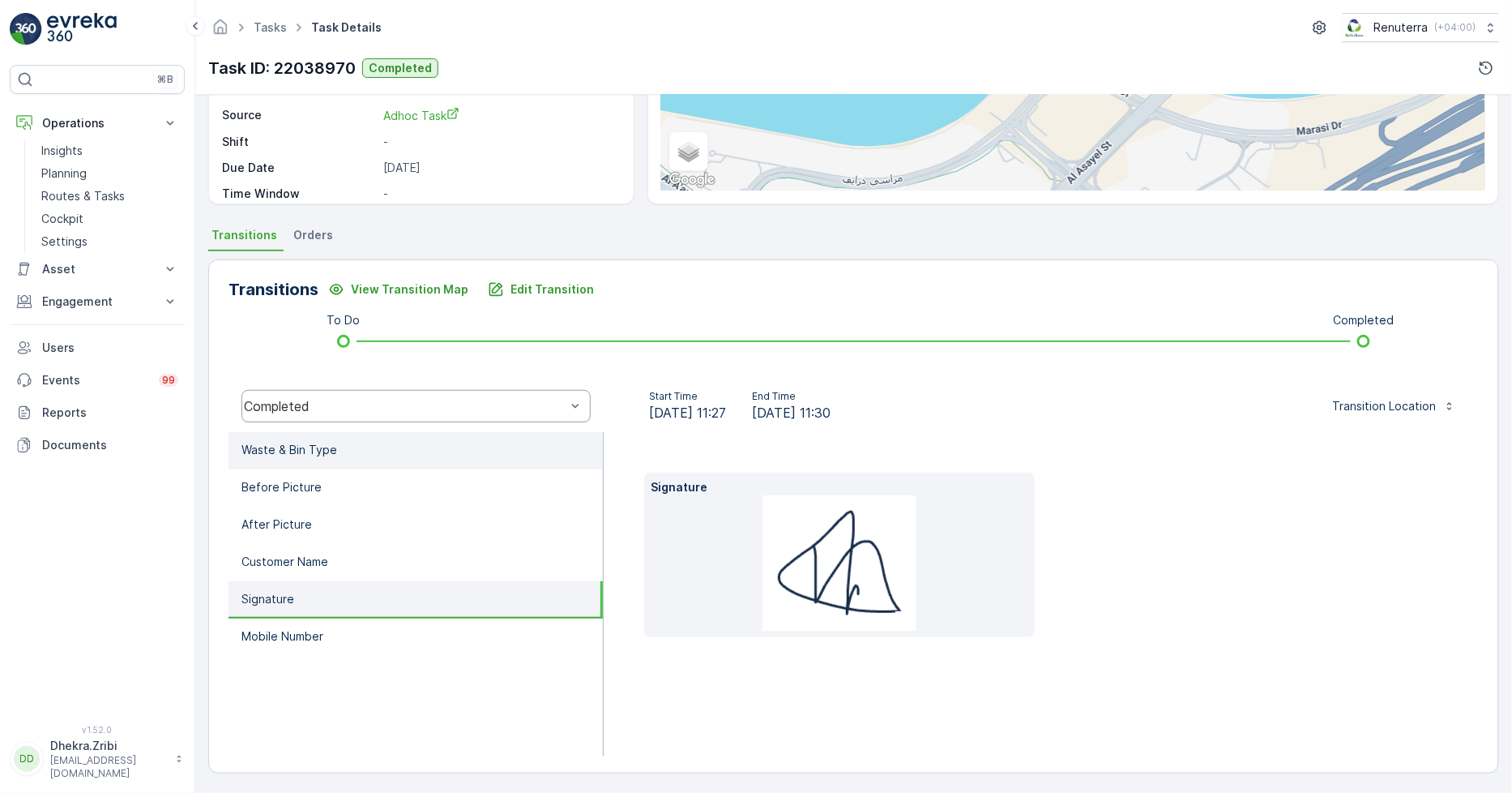
click at [342, 449] on li "Waste & Bin Type" at bounding box center [416, 450] width 374 height 37
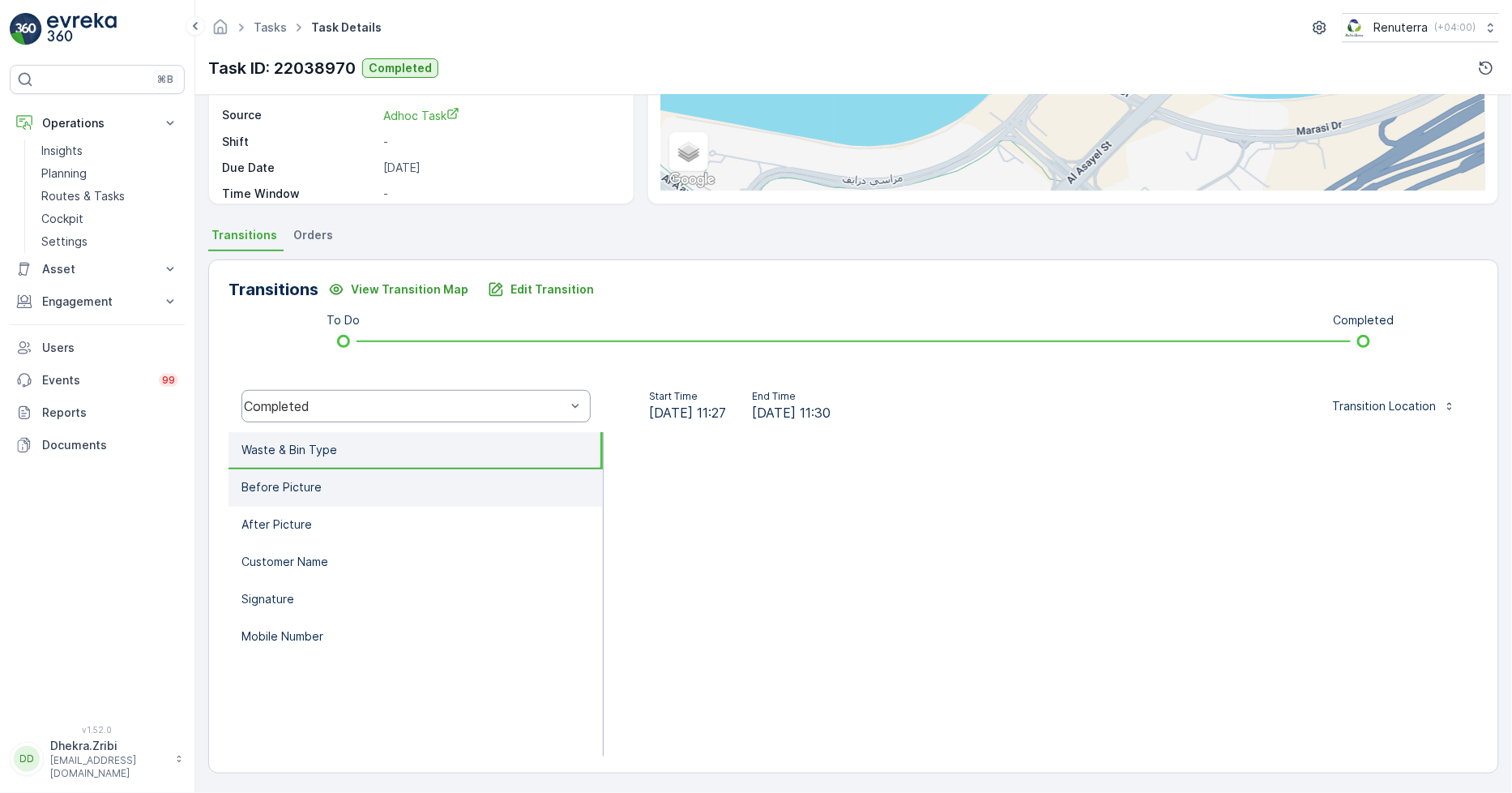
click at [305, 488] on p "Before Picture" at bounding box center [282, 487] width 80 height 16
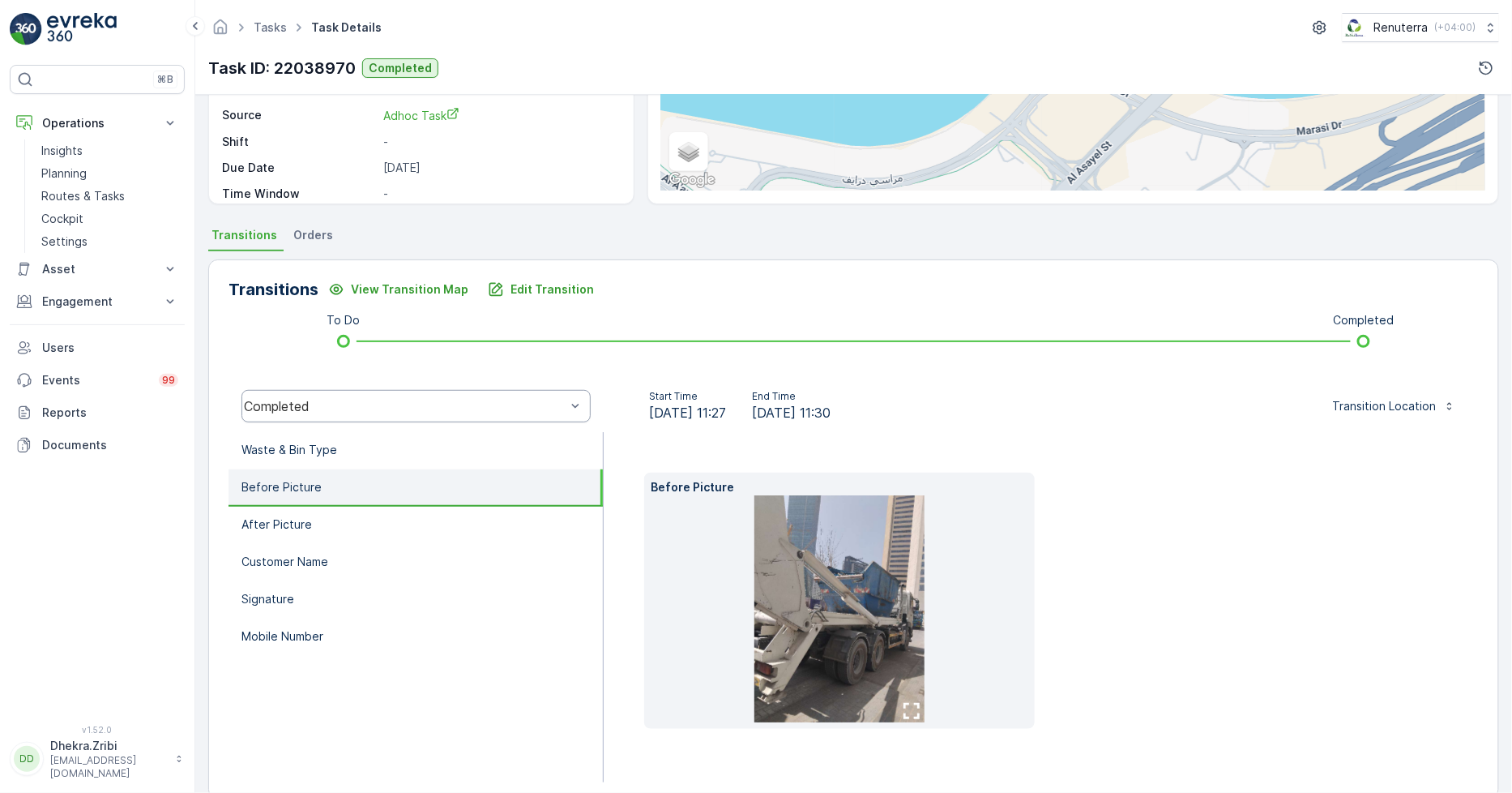
click at [794, 574] on img at bounding box center [840, 608] width 170 height 227
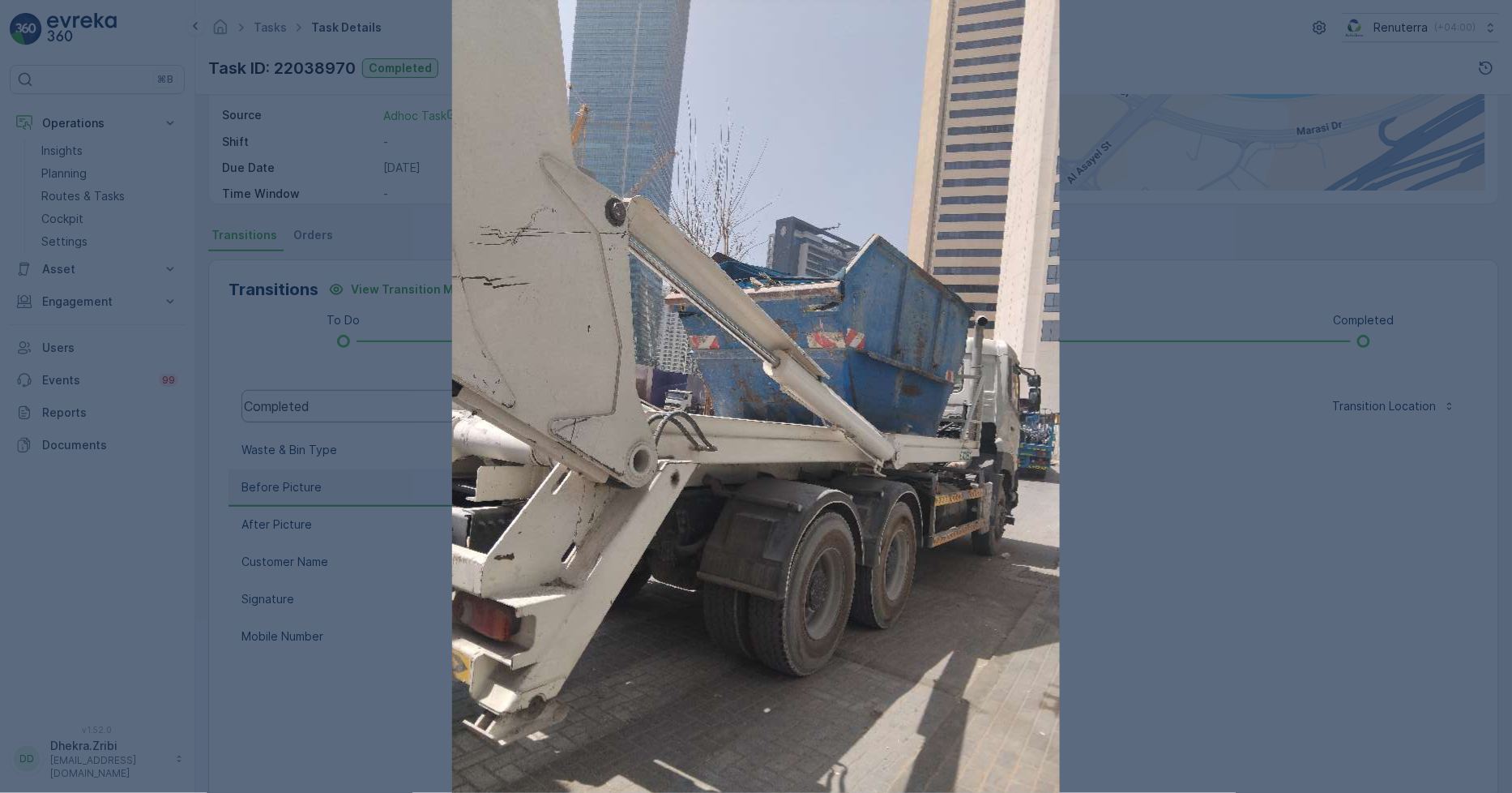
click at [1320, 512] on div at bounding box center [756, 396] width 1512 height 793
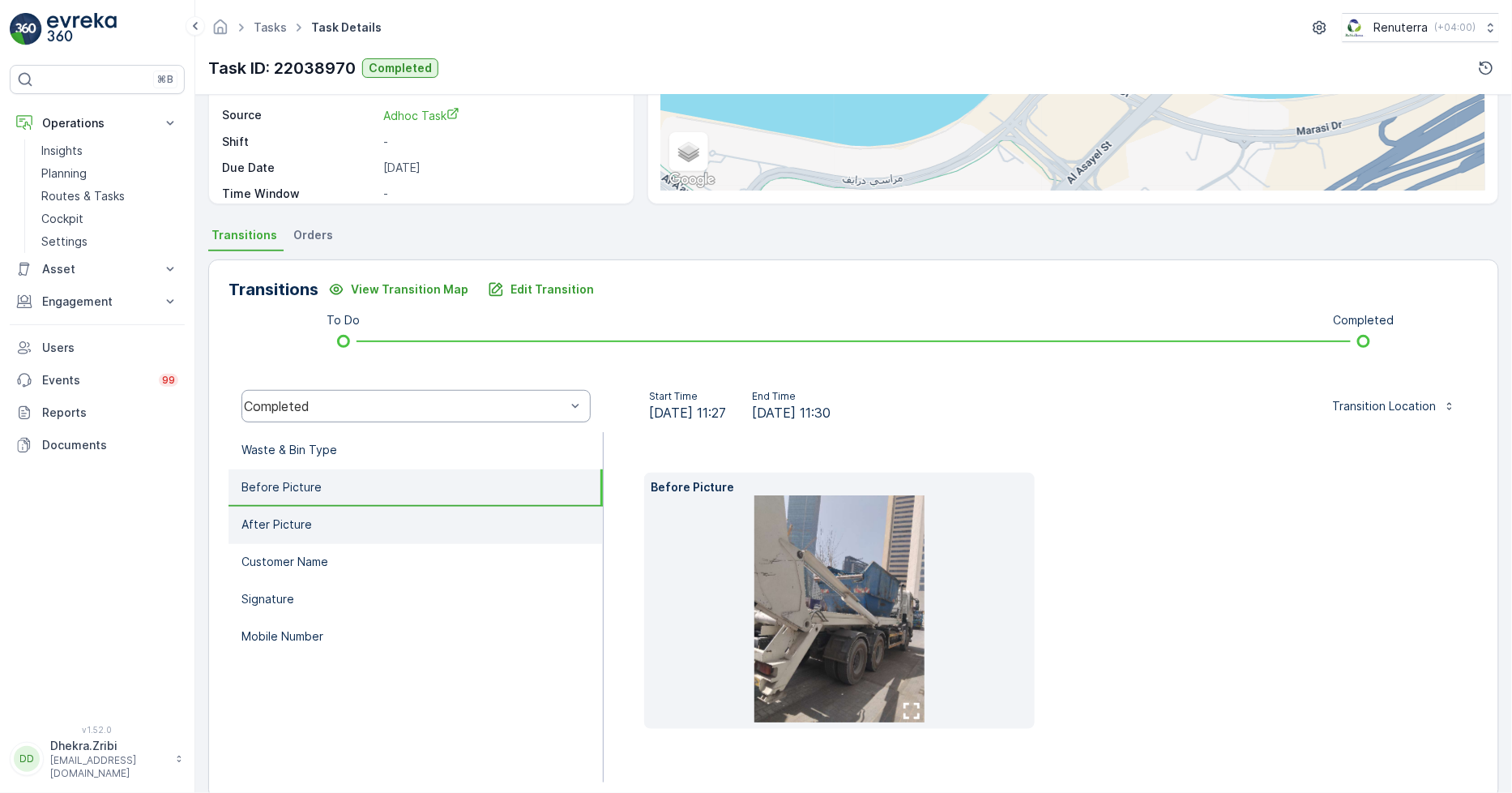
click at [320, 509] on li "After Picture" at bounding box center [416, 525] width 374 height 37
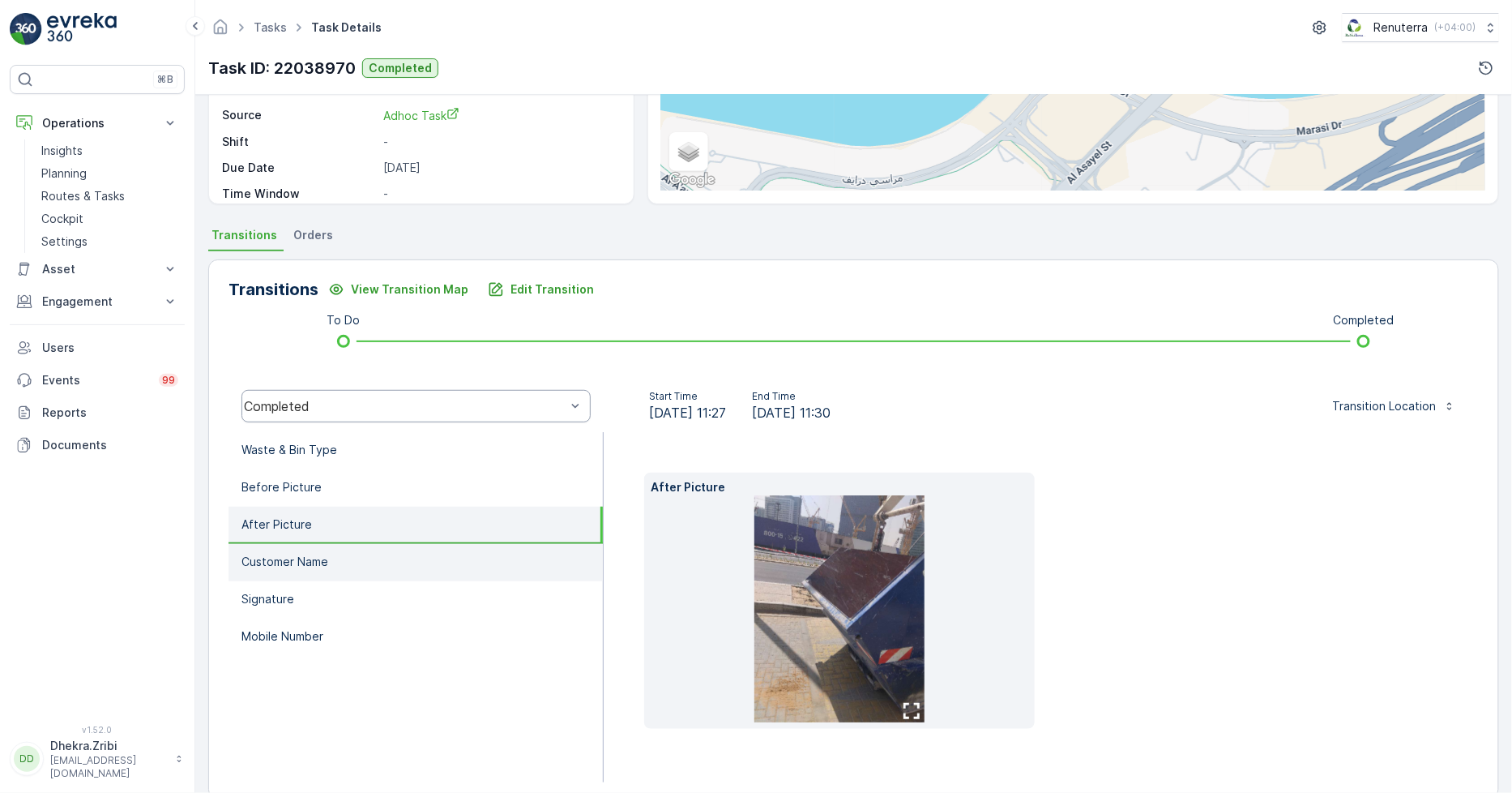
click at [285, 548] on li "Customer Name" at bounding box center [416, 562] width 374 height 37
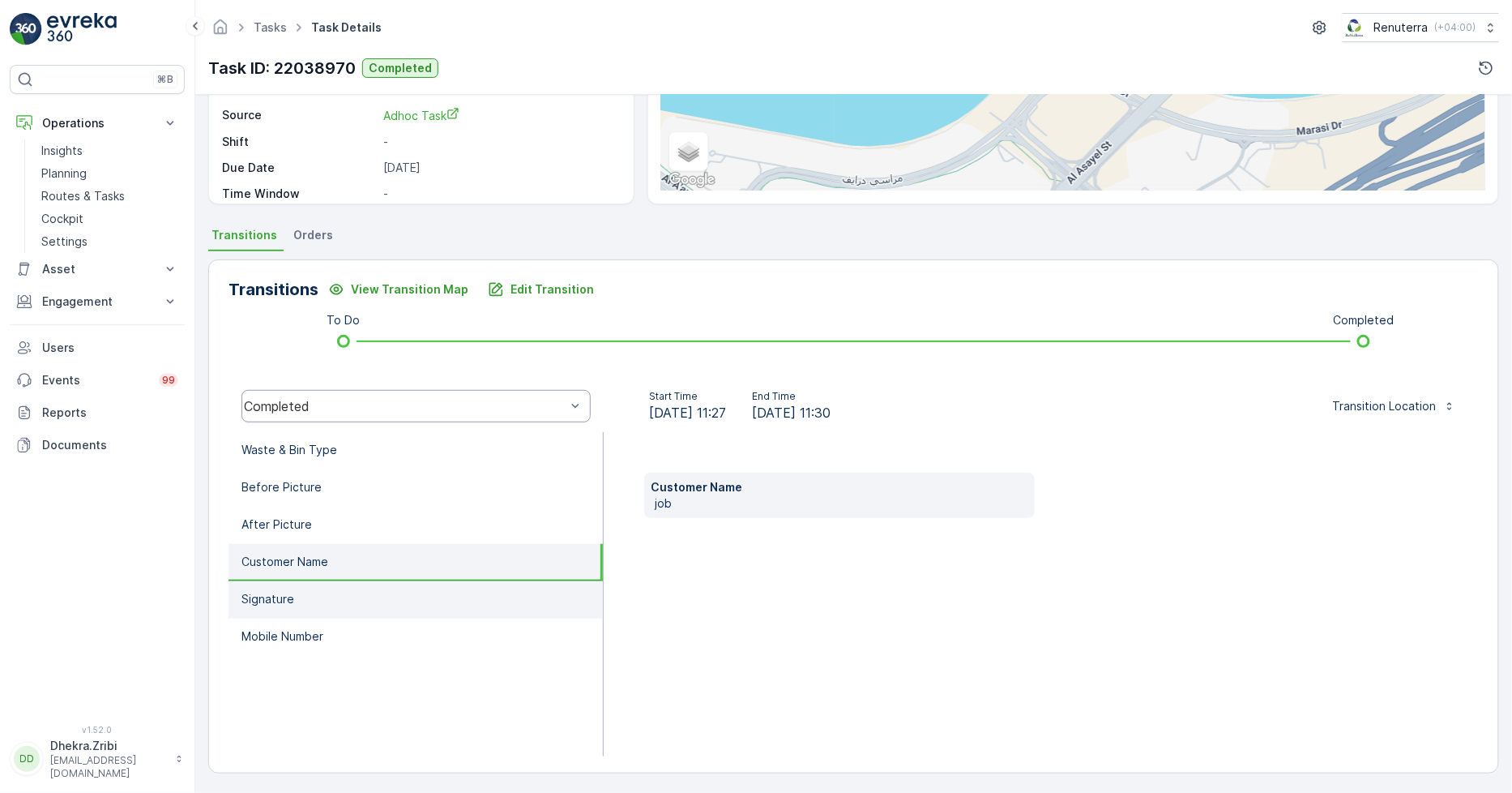
click at [300, 588] on li "Signature" at bounding box center [416, 599] width 374 height 37
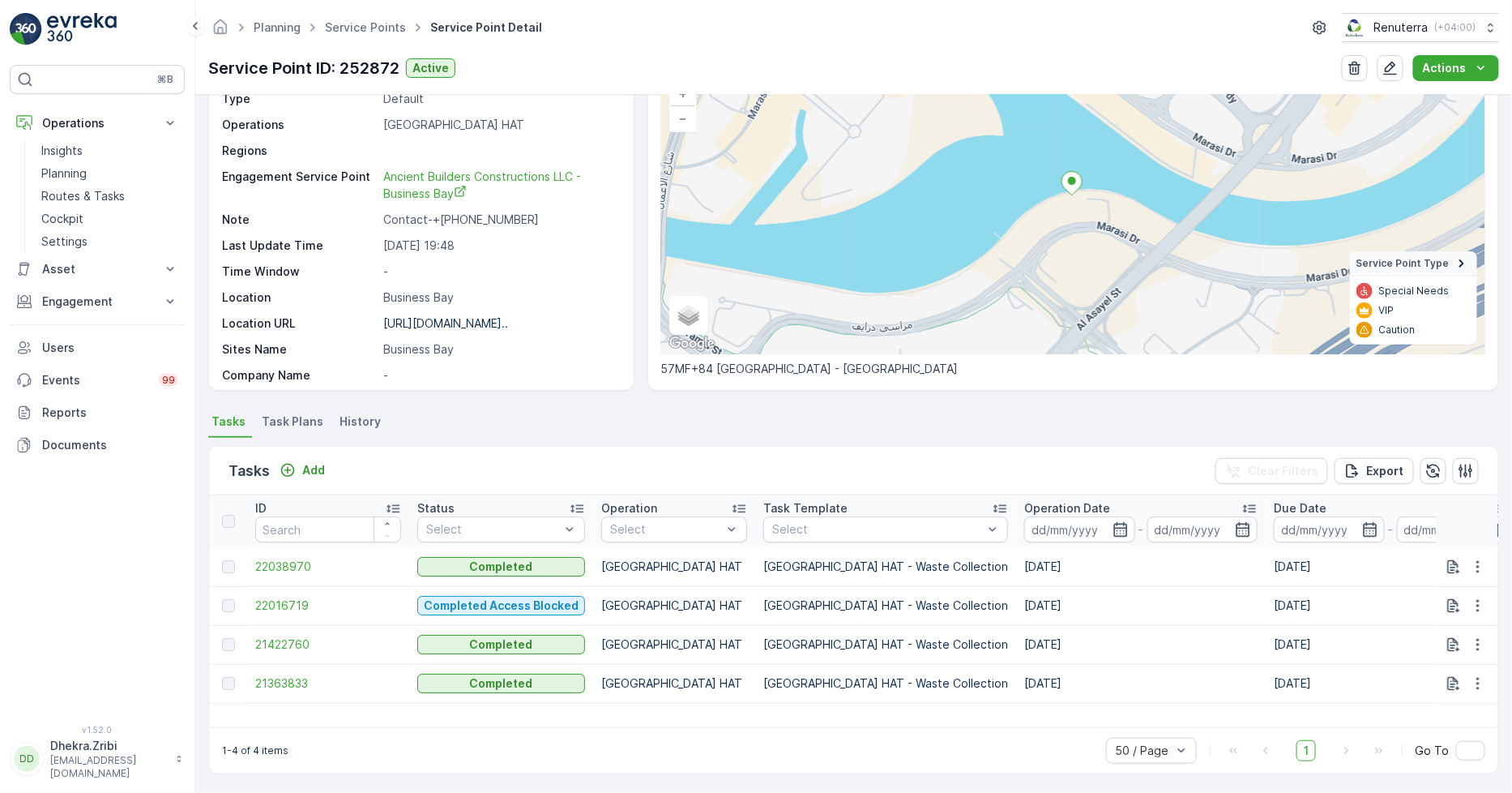
scroll to position [123, 0]
click at [302, 597] on span "22016719" at bounding box center [328, 605] width 146 height 16
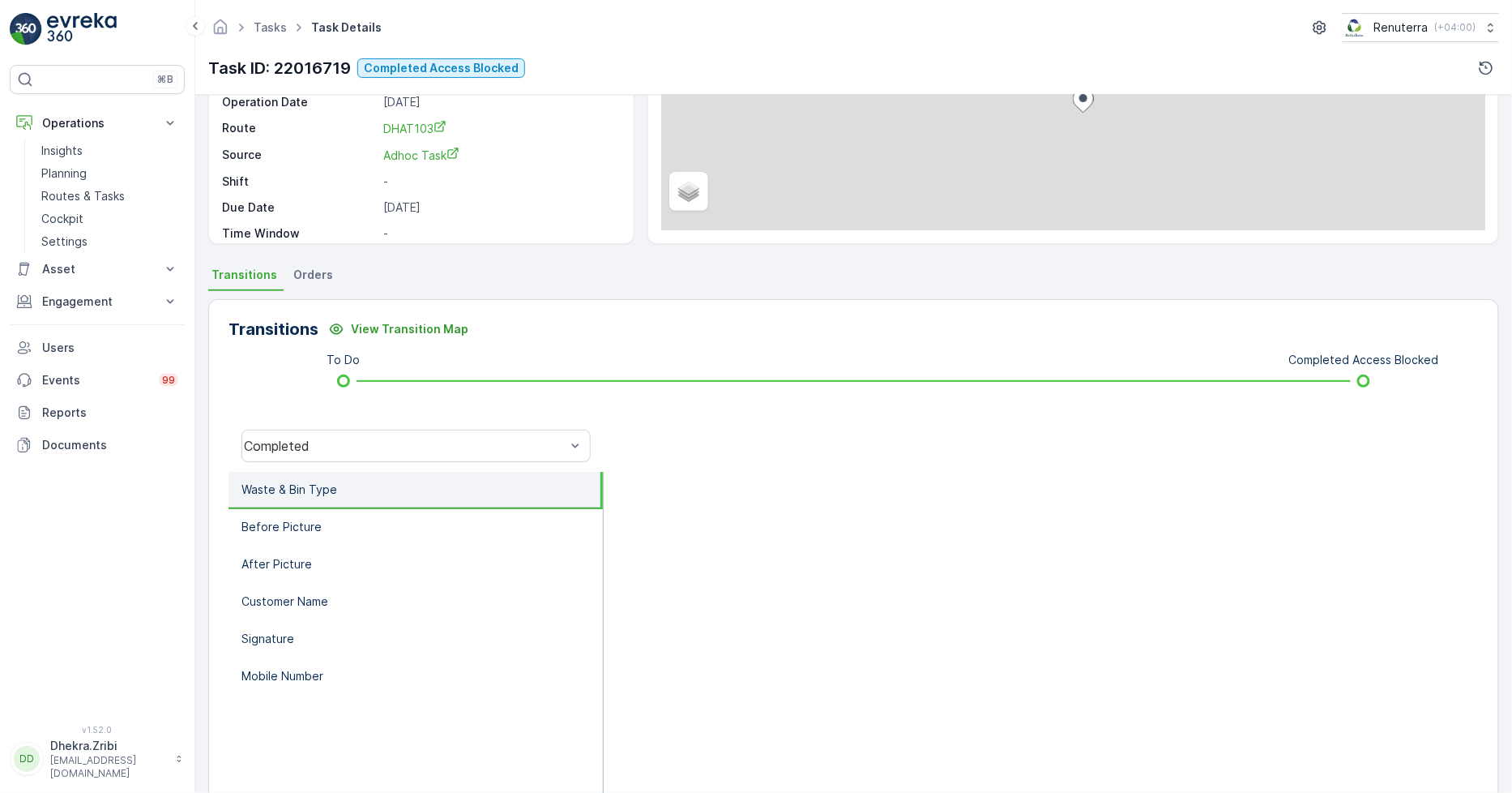
scroll to position [228, 0]
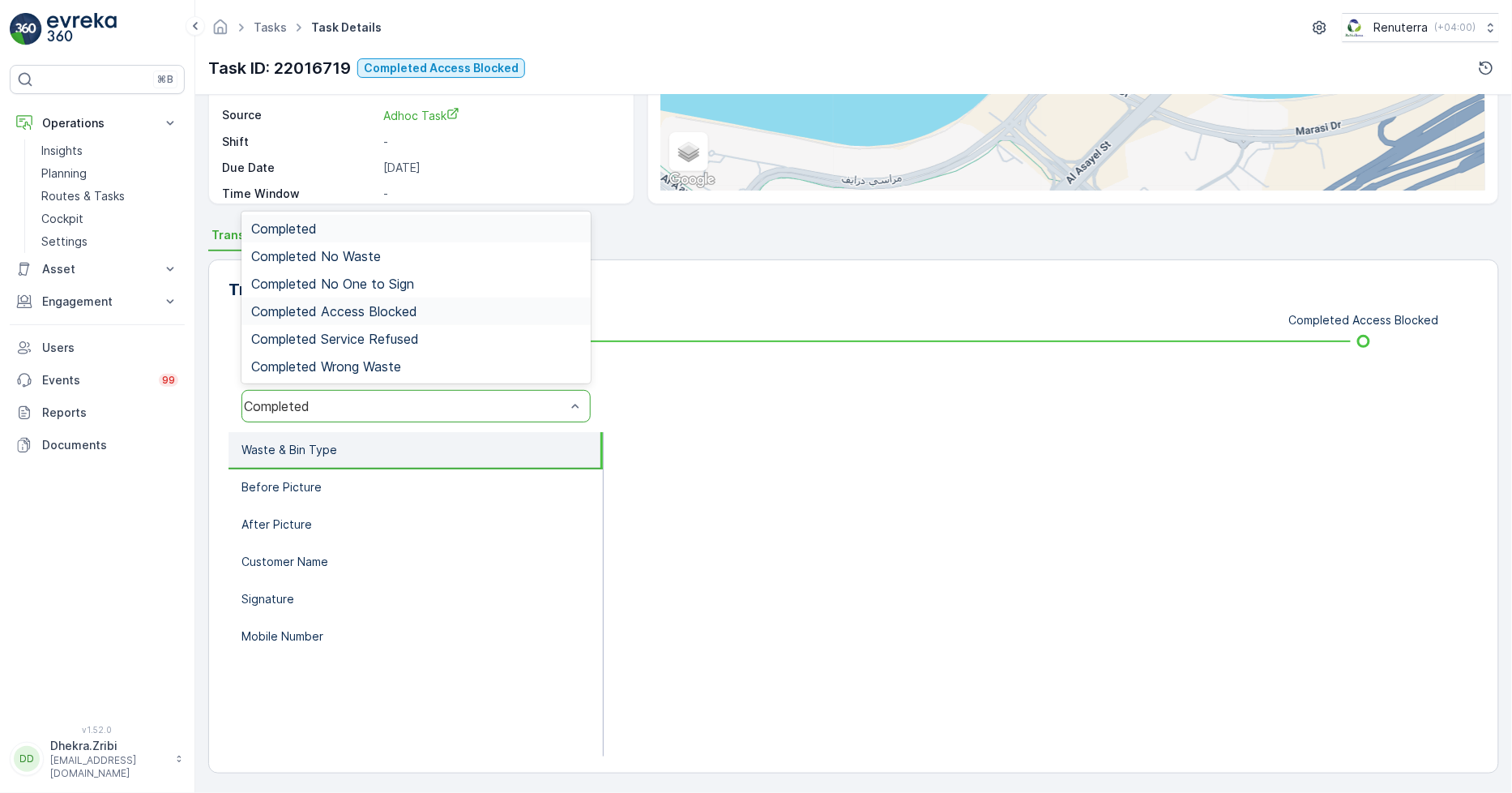
click at [391, 314] on span "Completed Access Blocked" at bounding box center [334, 311] width 166 height 15
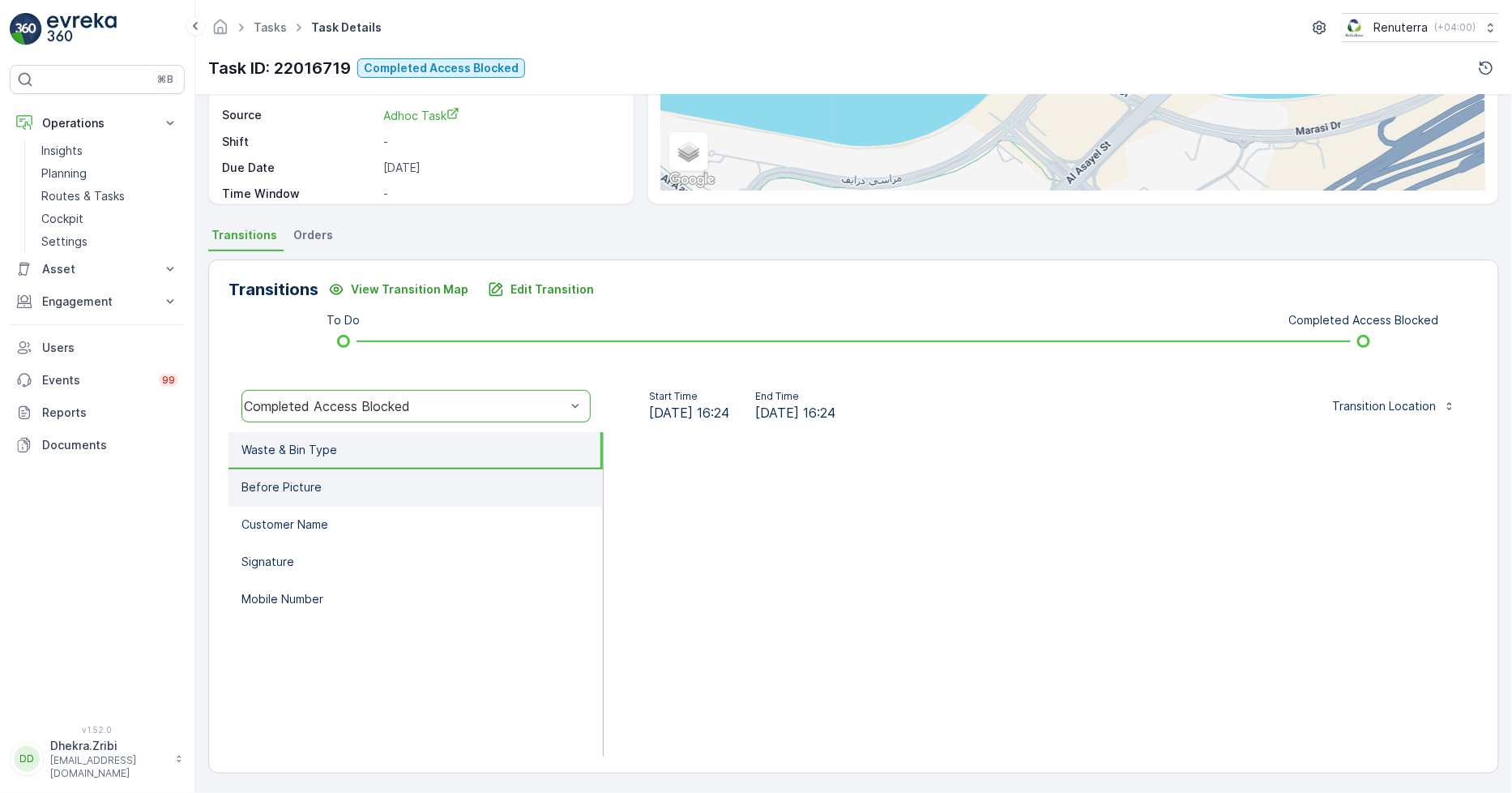
click at [334, 487] on li "Before Picture" at bounding box center [416, 487] width 374 height 37
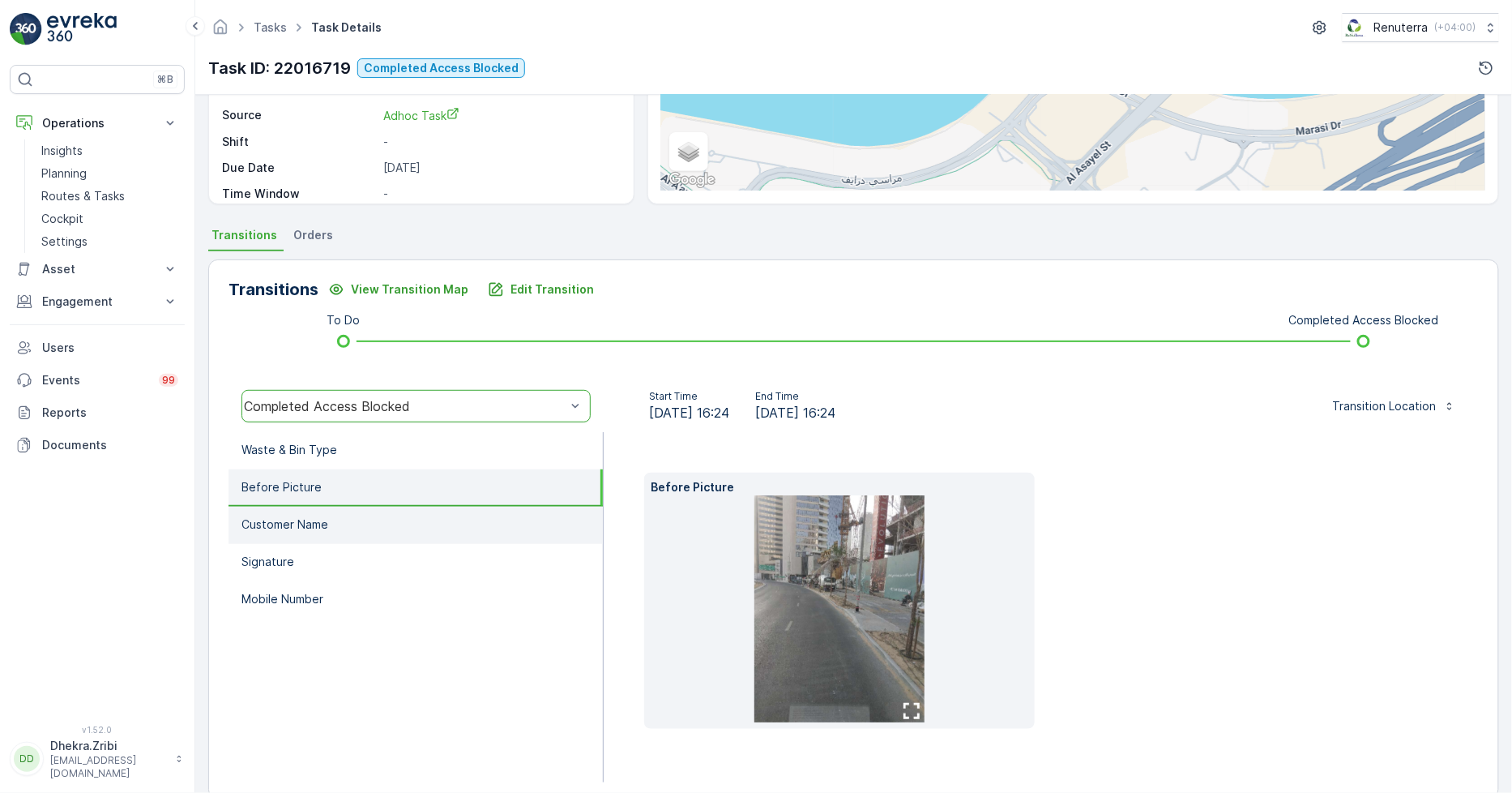
click at [339, 520] on li "Customer Name" at bounding box center [416, 525] width 374 height 37
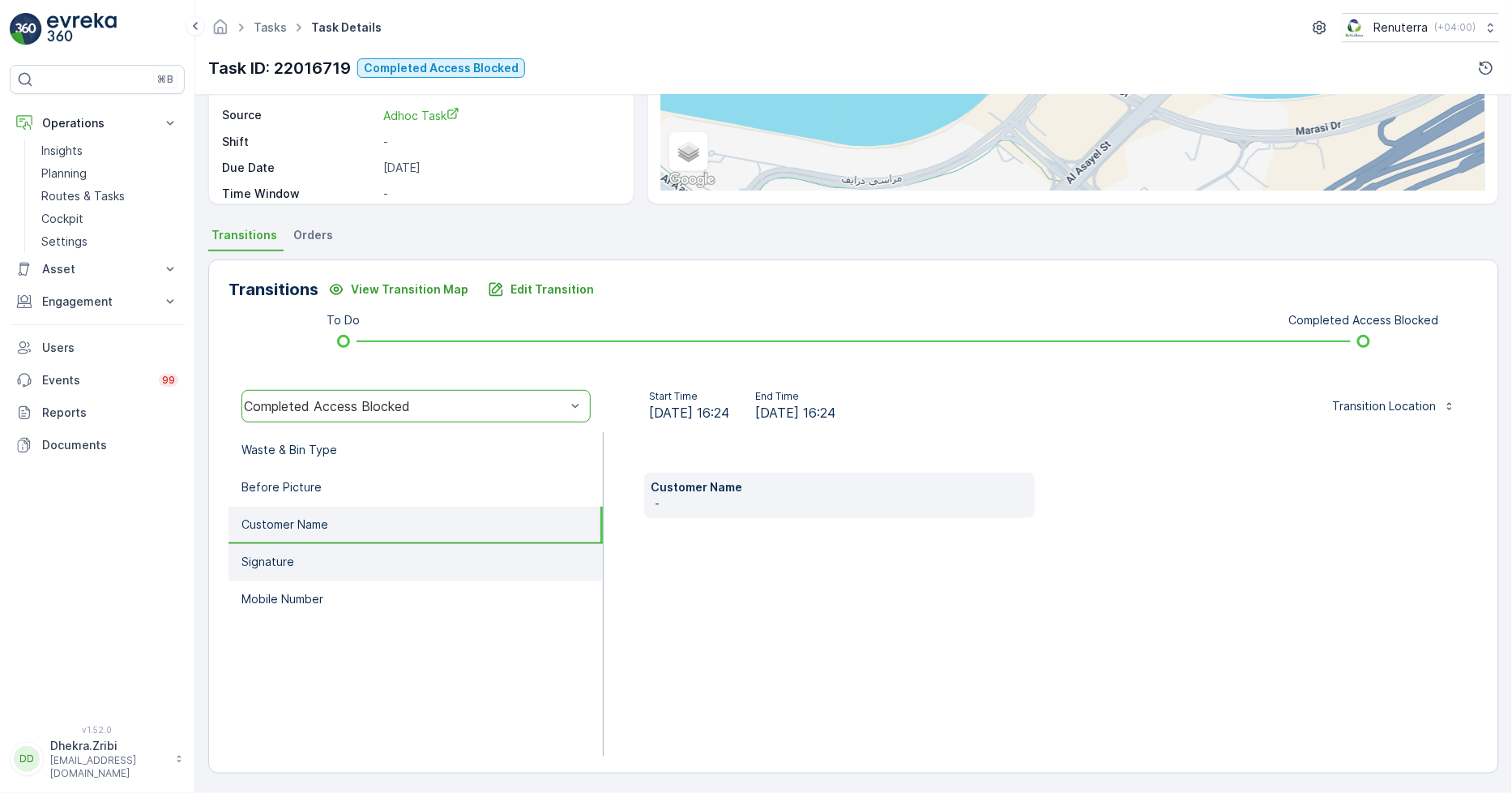
click at [339, 548] on li "Signature" at bounding box center [416, 562] width 374 height 37
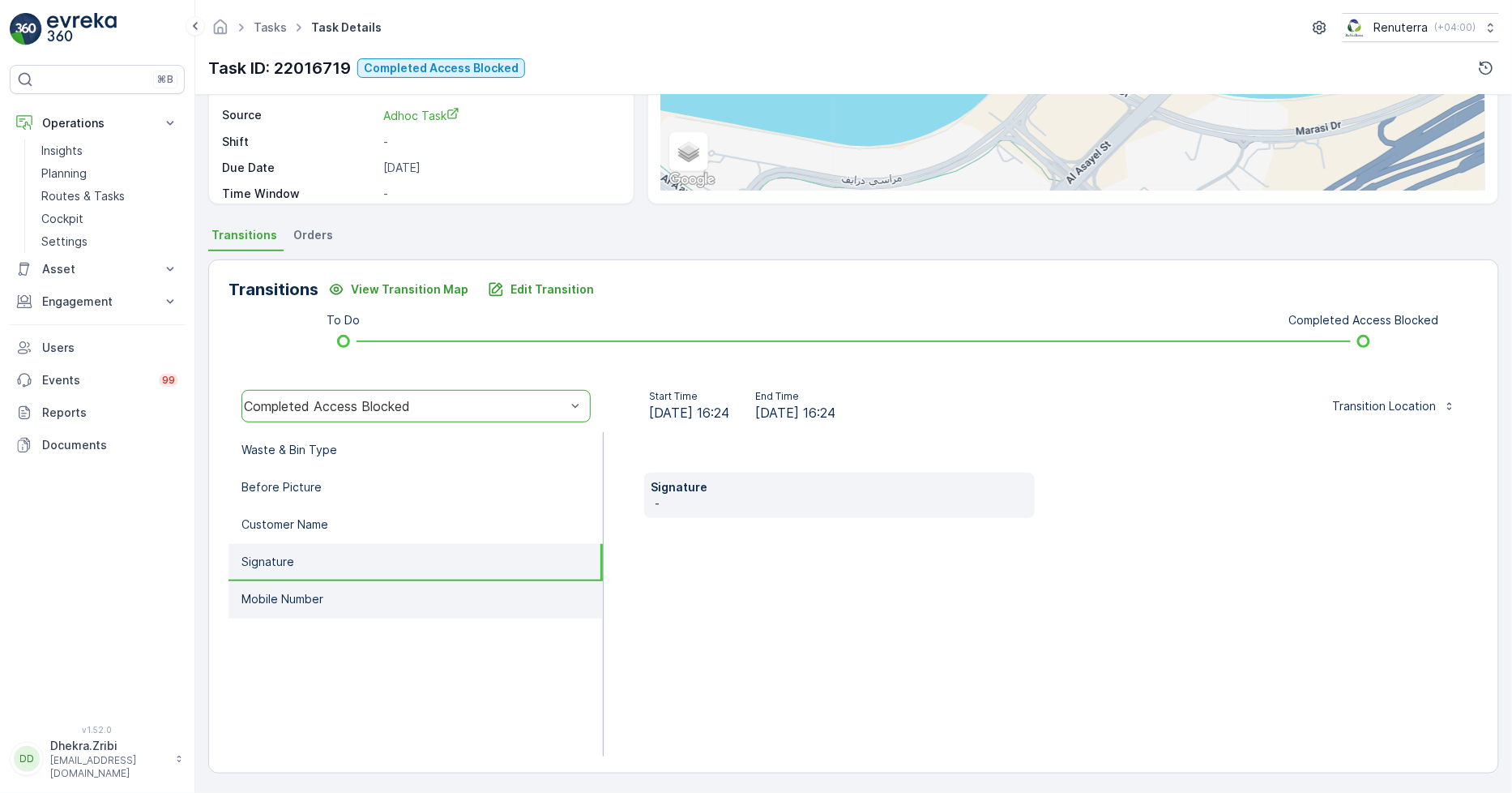
click at [344, 596] on li "Mobile Number" at bounding box center [416, 599] width 374 height 37
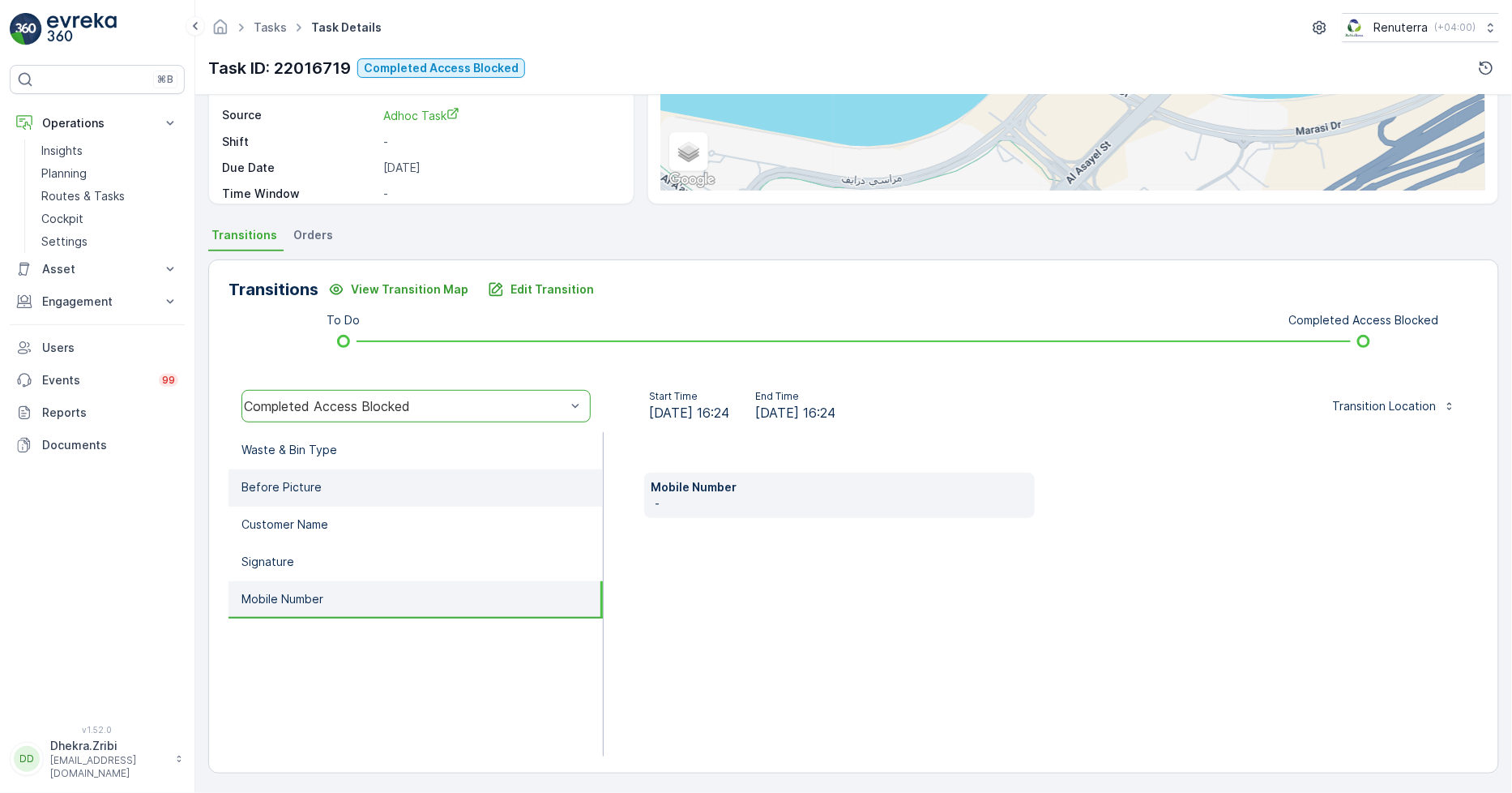
click at [332, 485] on li "Before Picture" at bounding box center [416, 487] width 374 height 37
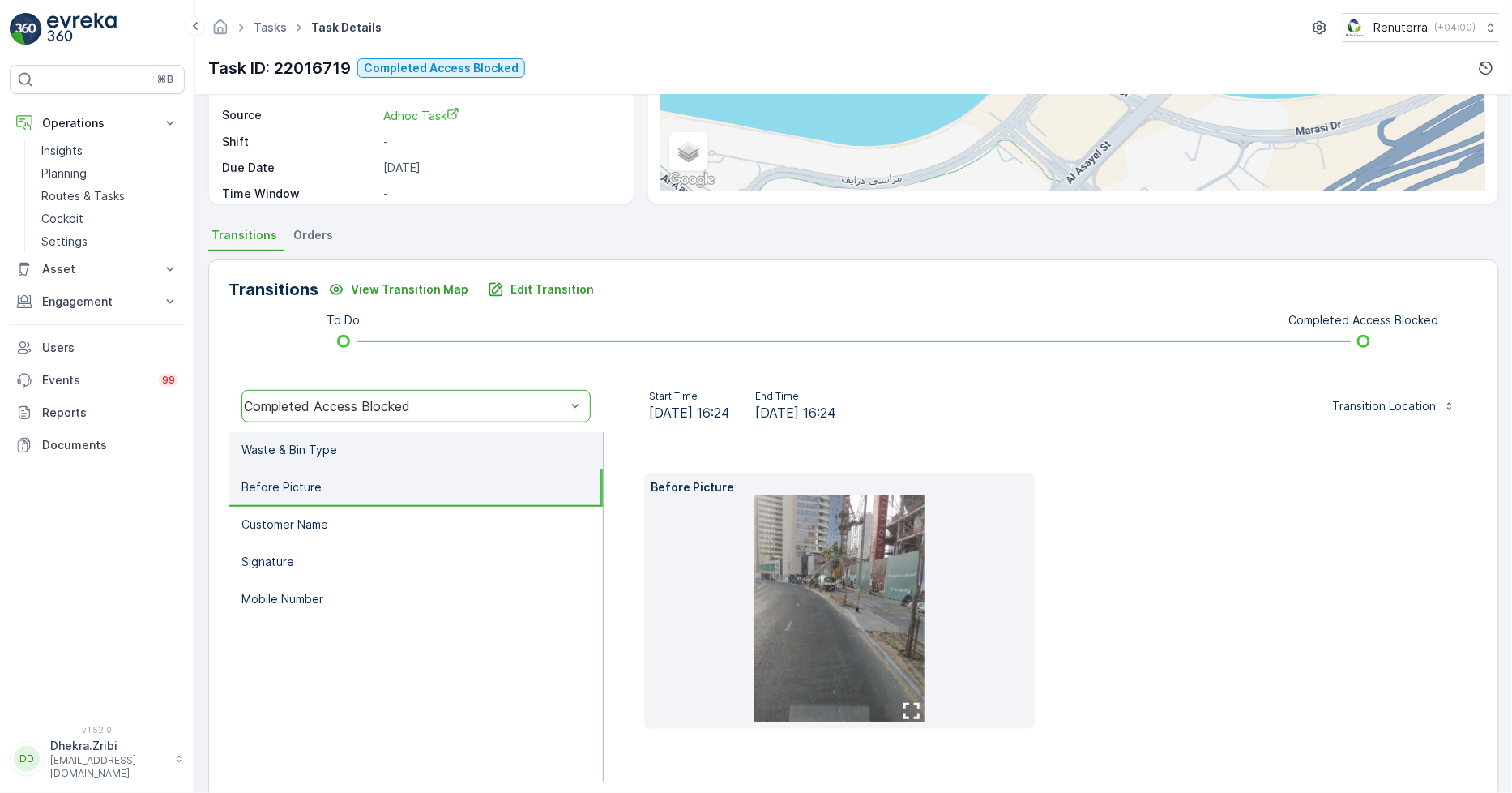
click at [314, 443] on p "Waste & Bin Type" at bounding box center [290, 450] width 96 height 16
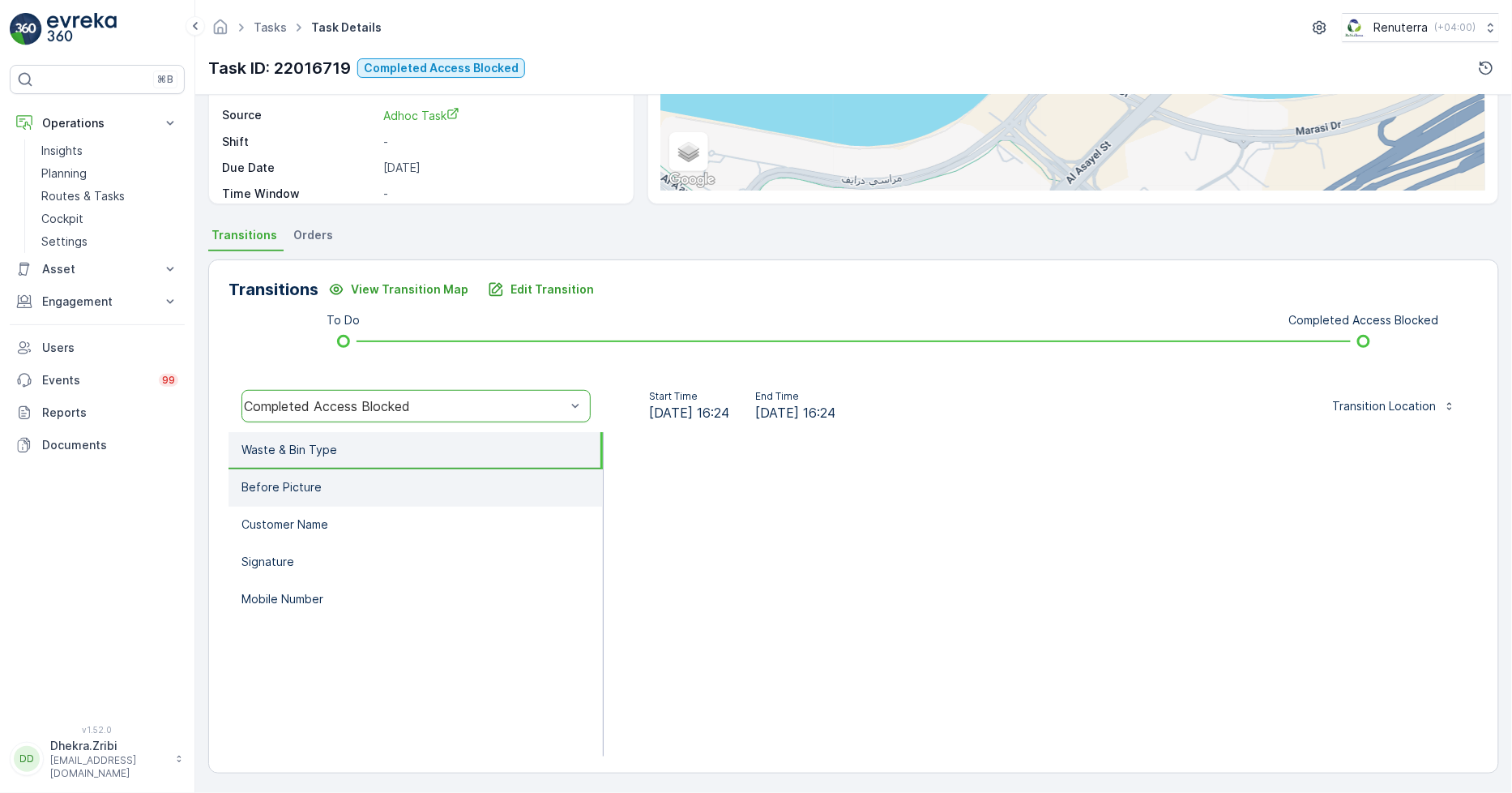
click at [318, 479] on li "Before Picture" at bounding box center [416, 487] width 374 height 37
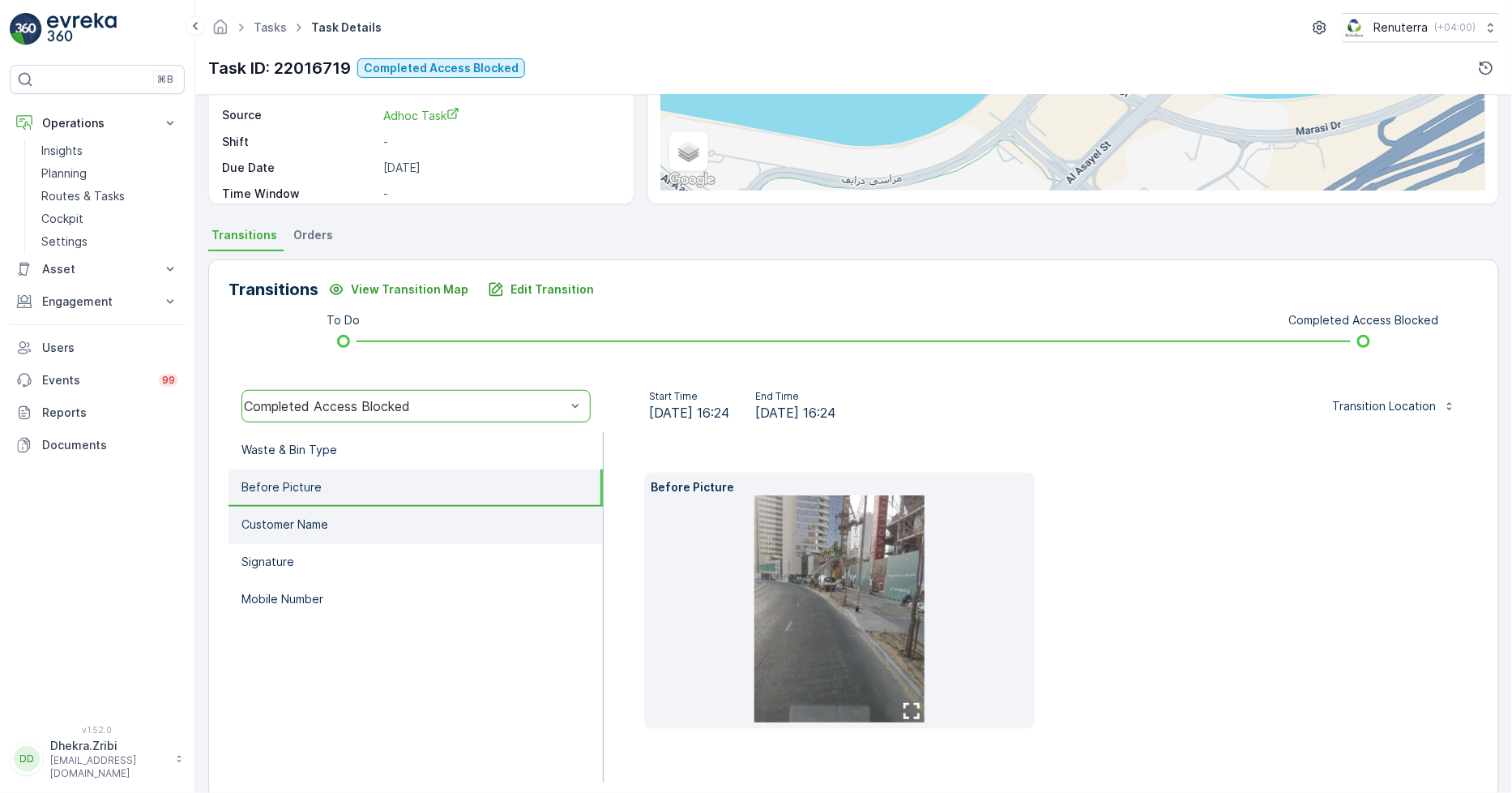
click at [351, 529] on li "Customer Name" at bounding box center [416, 525] width 374 height 37
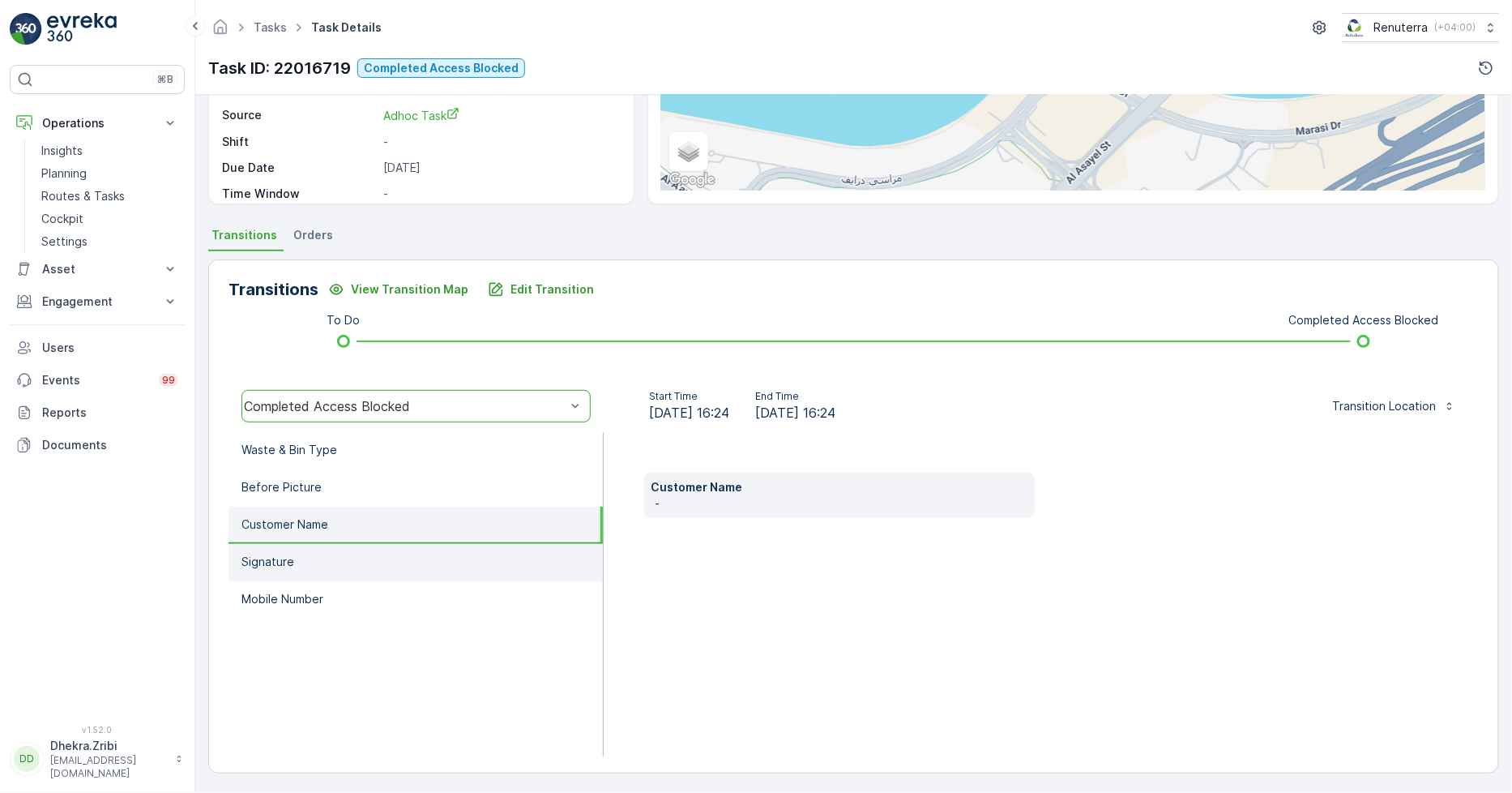
click at [330, 551] on li "Signature" at bounding box center [416, 562] width 374 height 37
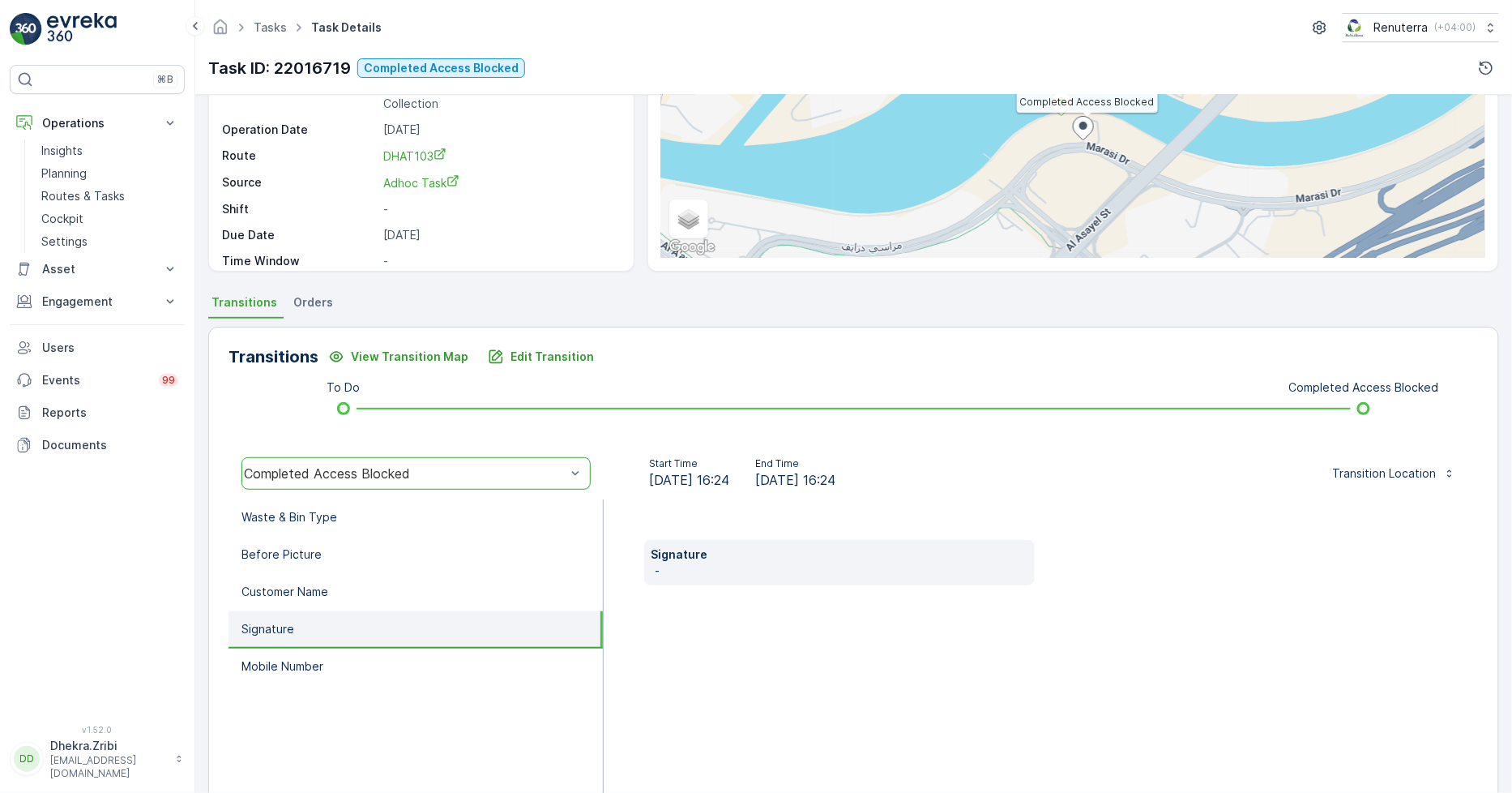
scroll to position [180, 0]
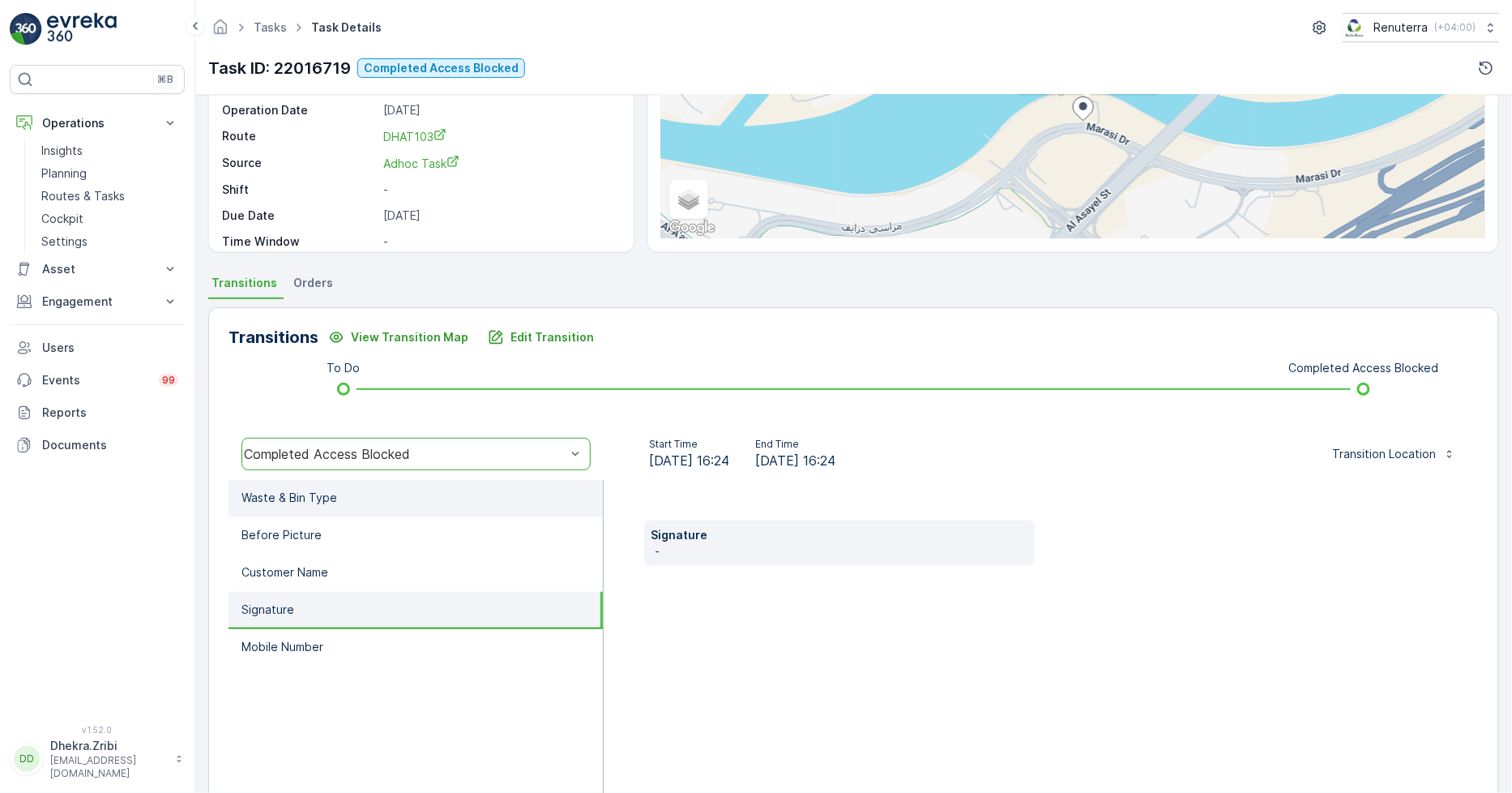
click at [370, 501] on li "Waste & Bin Type" at bounding box center [416, 498] width 374 height 37
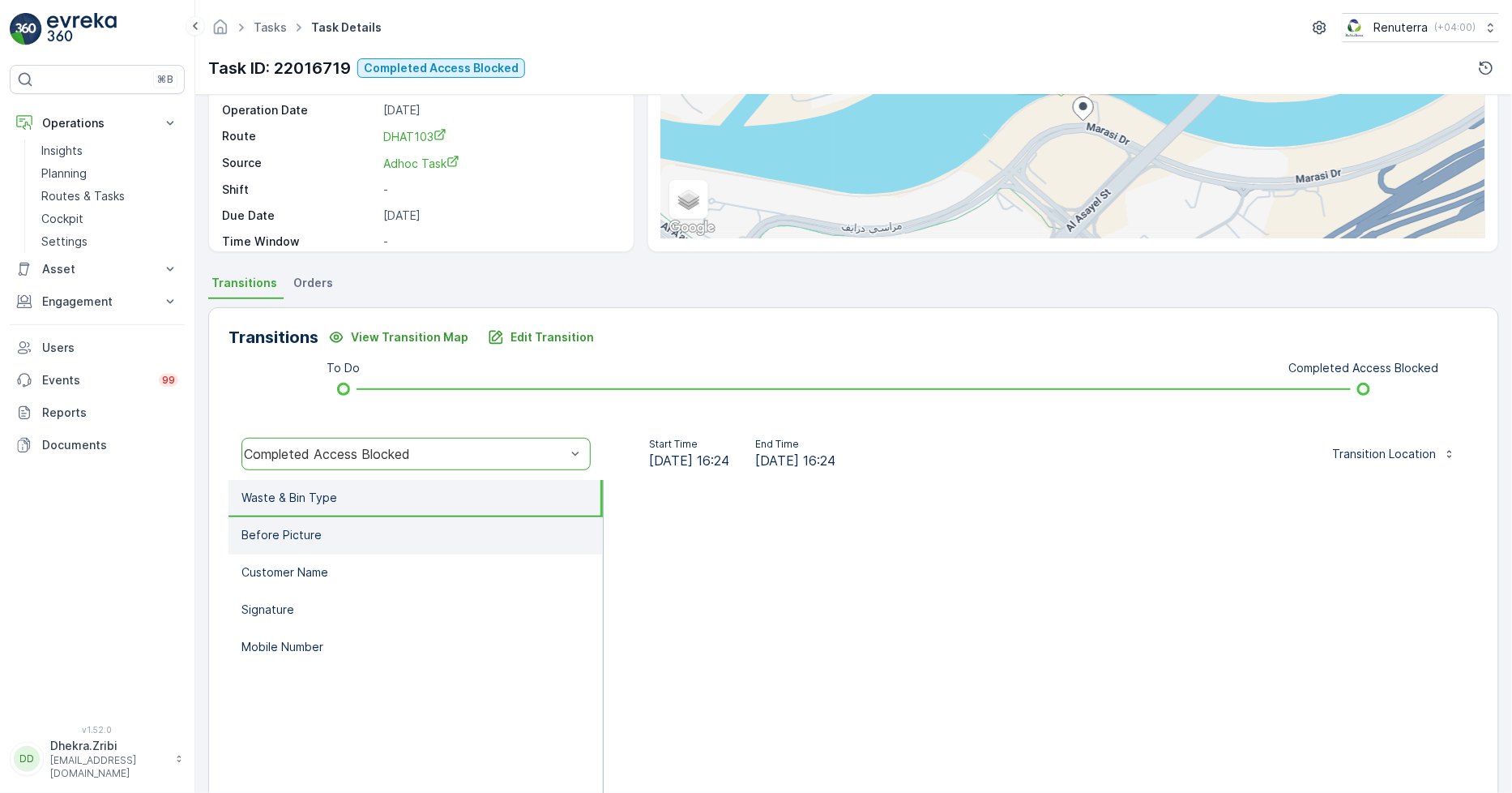
click at [362, 531] on li "Before Picture" at bounding box center [416, 535] width 374 height 37
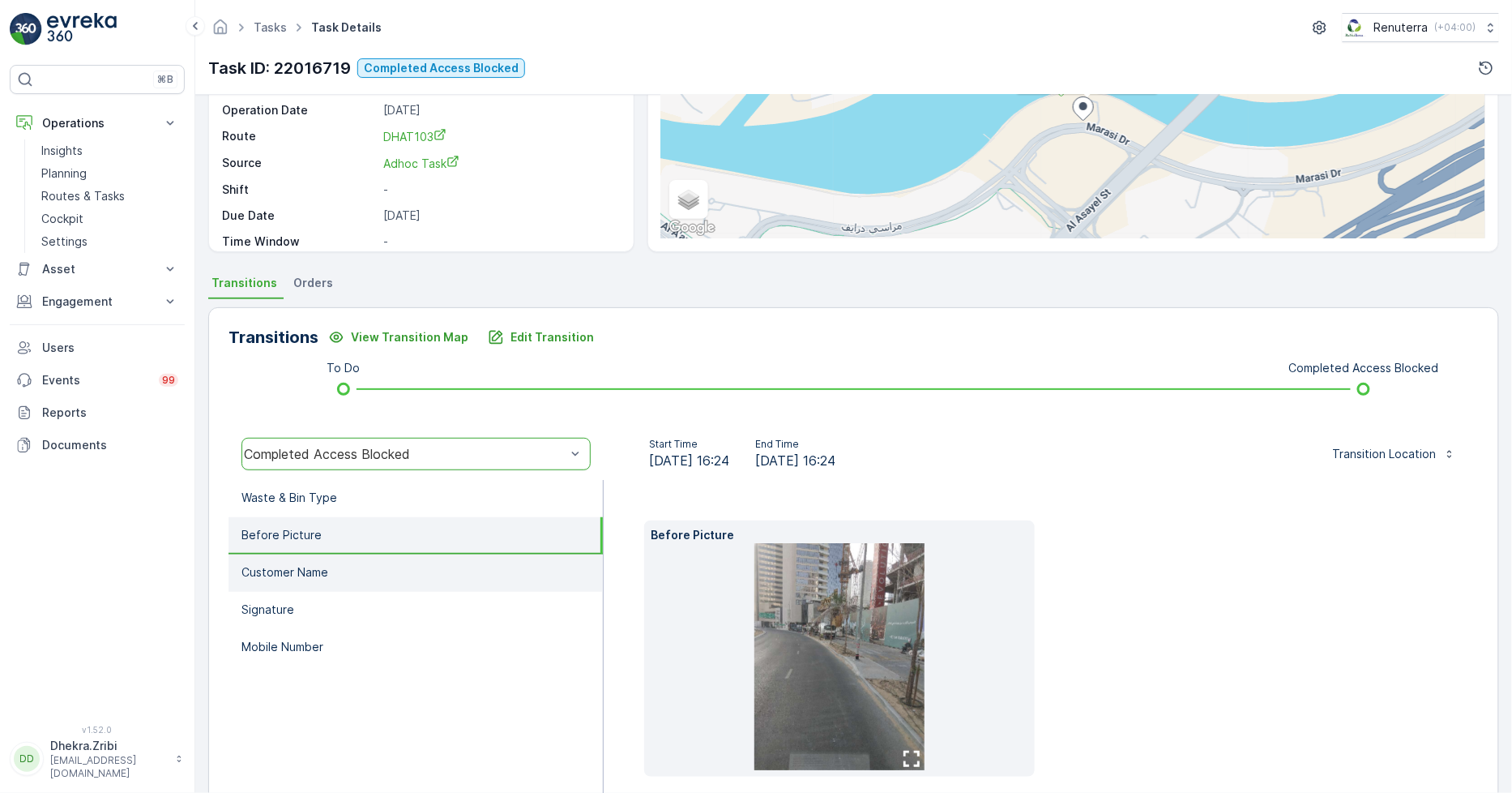
click at [339, 563] on li "Customer Name" at bounding box center [416, 572] width 374 height 37
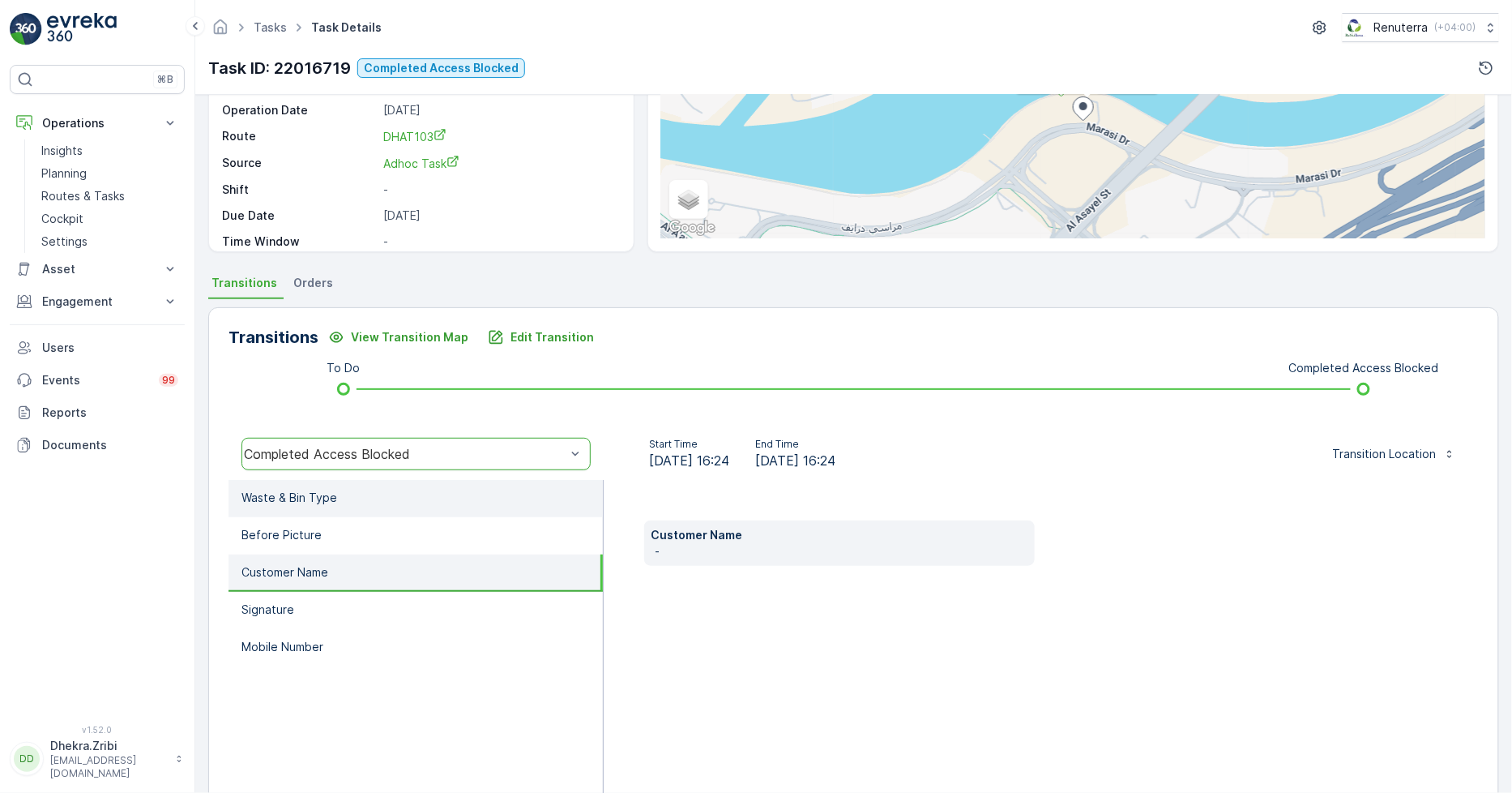
click at [336, 496] on li "Waste & Bin Type" at bounding box center [416, 498] width 374 height 37
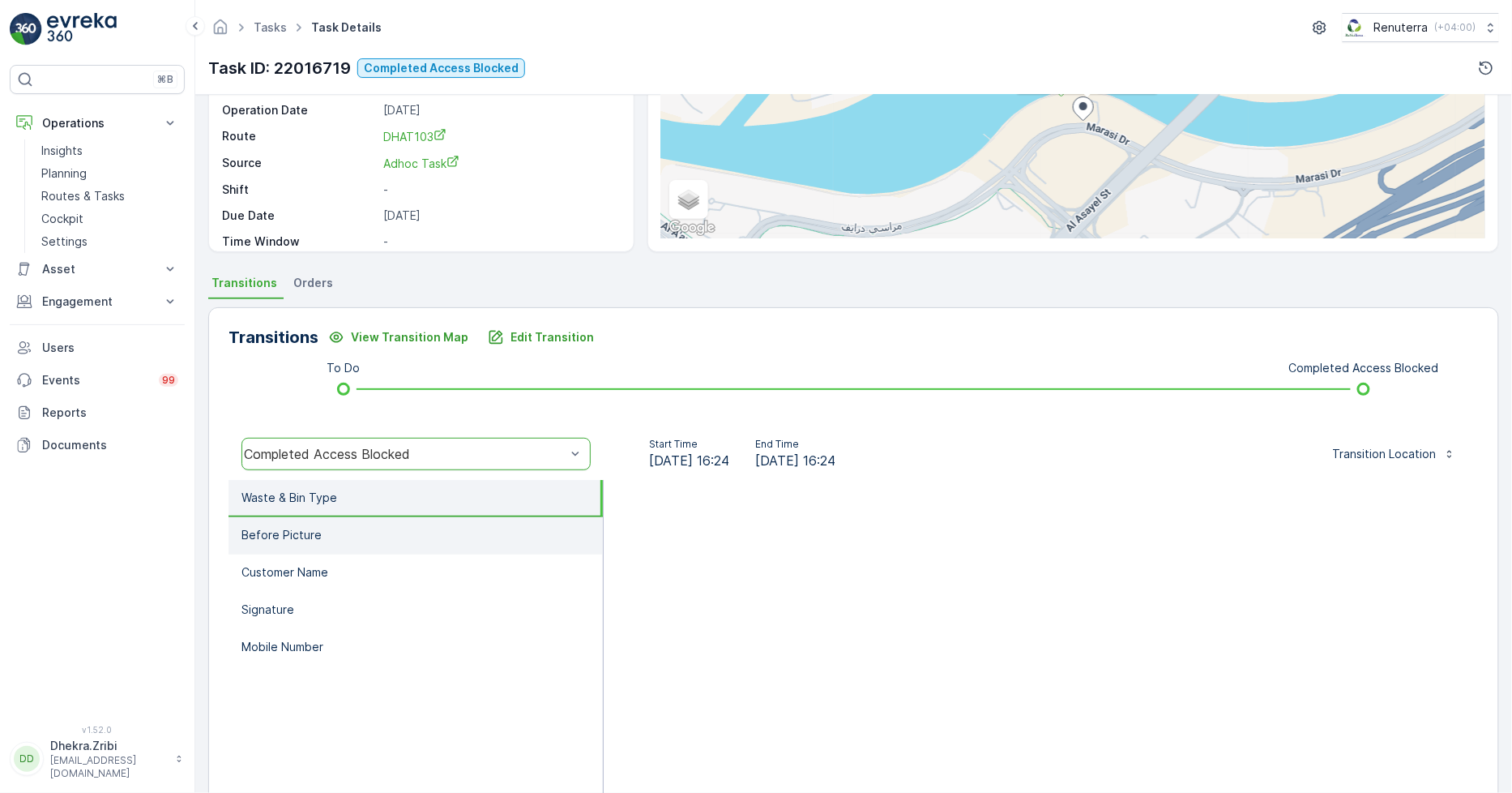
click at [310, 517] on li "Before Picture" at bounding box center [416, 535] width 374 height 37
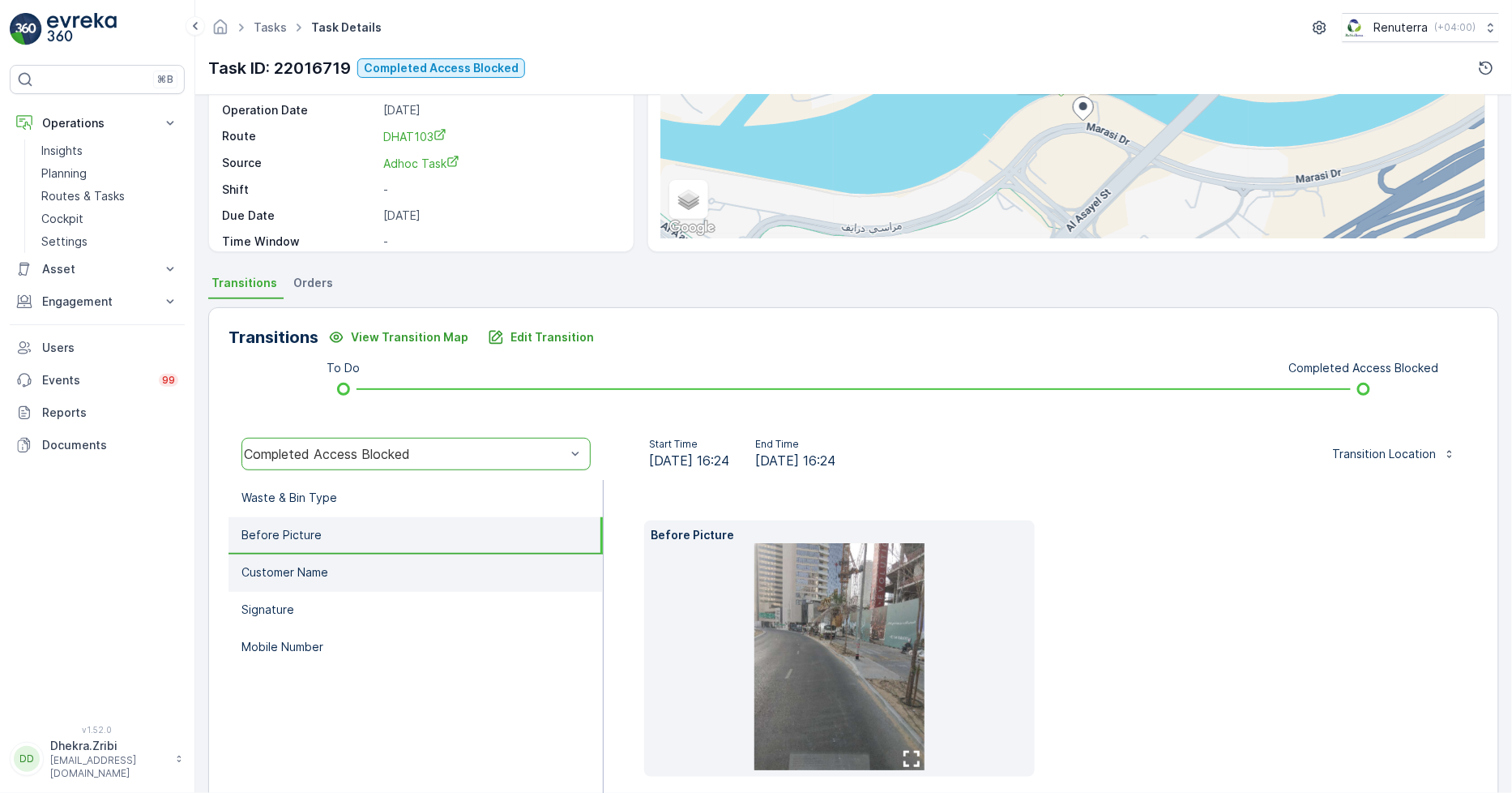
click at [314, 558] on li "Customer Name" at bounding box center [416, 572] width 374 height 37
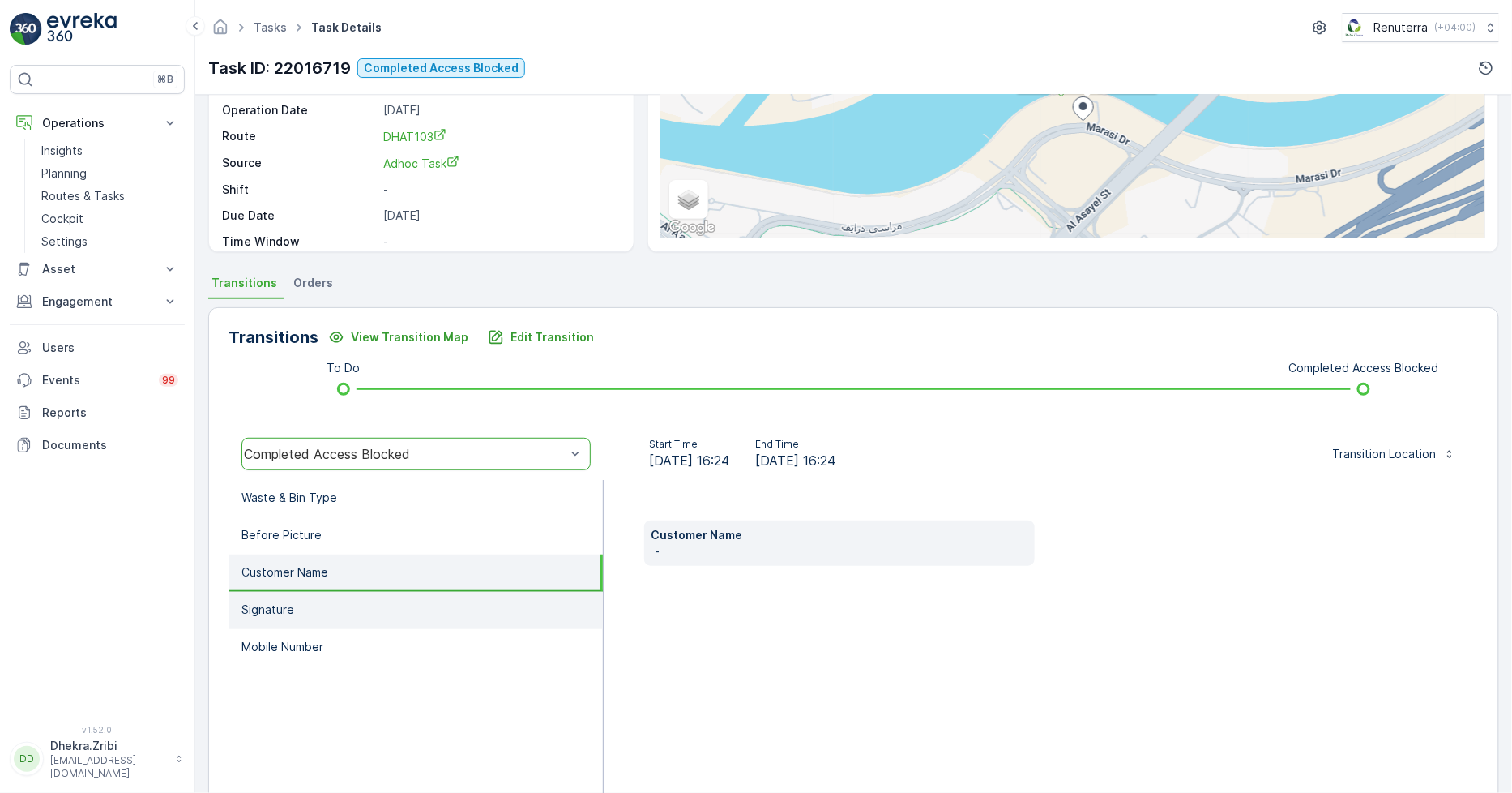
click at [314, 601] on li "Signature" at bounding box center [416, 610] width 374 height 37
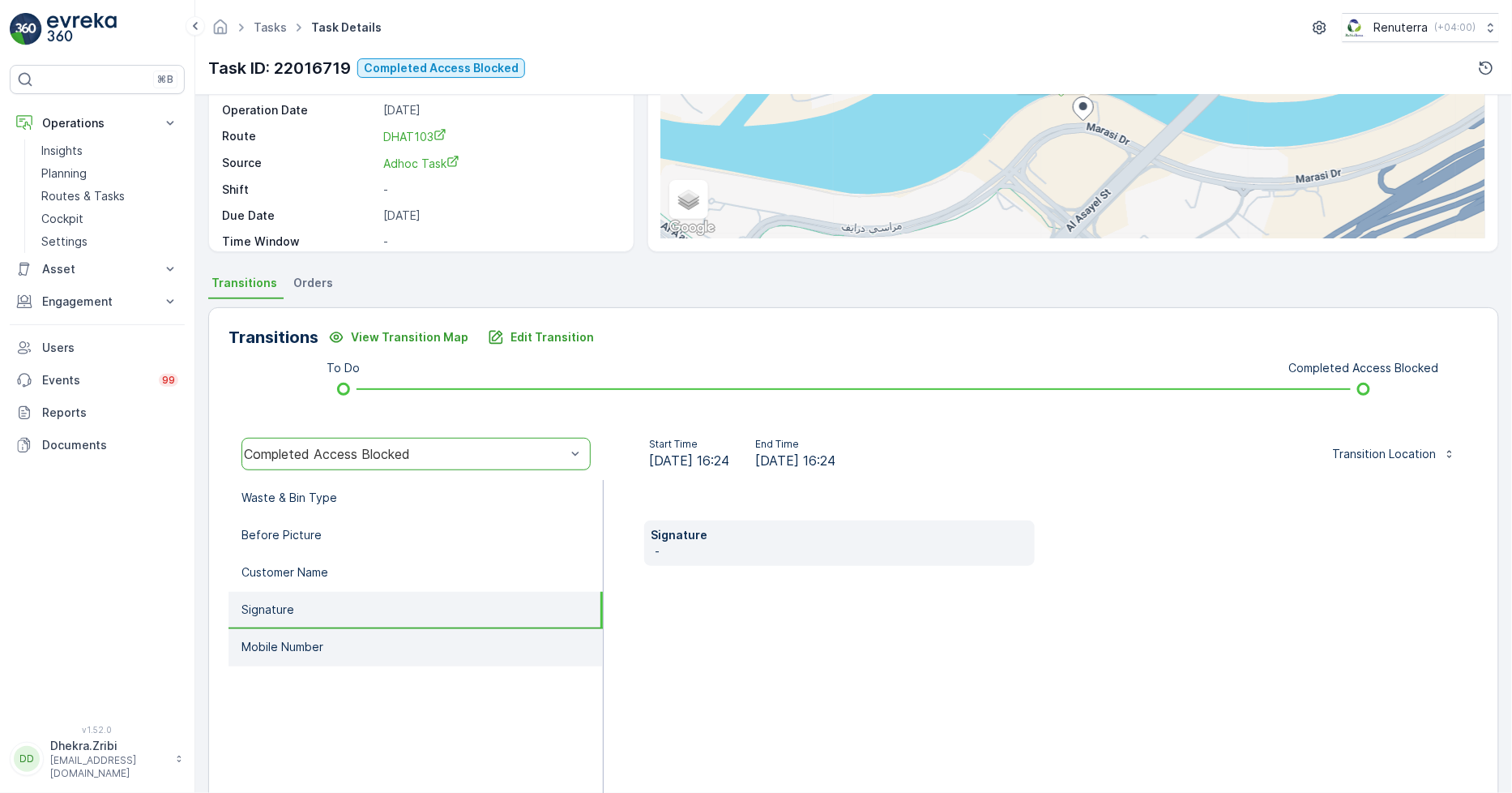
click at [319, 651] on p "Mobile Number" at bounding box center [283, 647] width 82 height 16
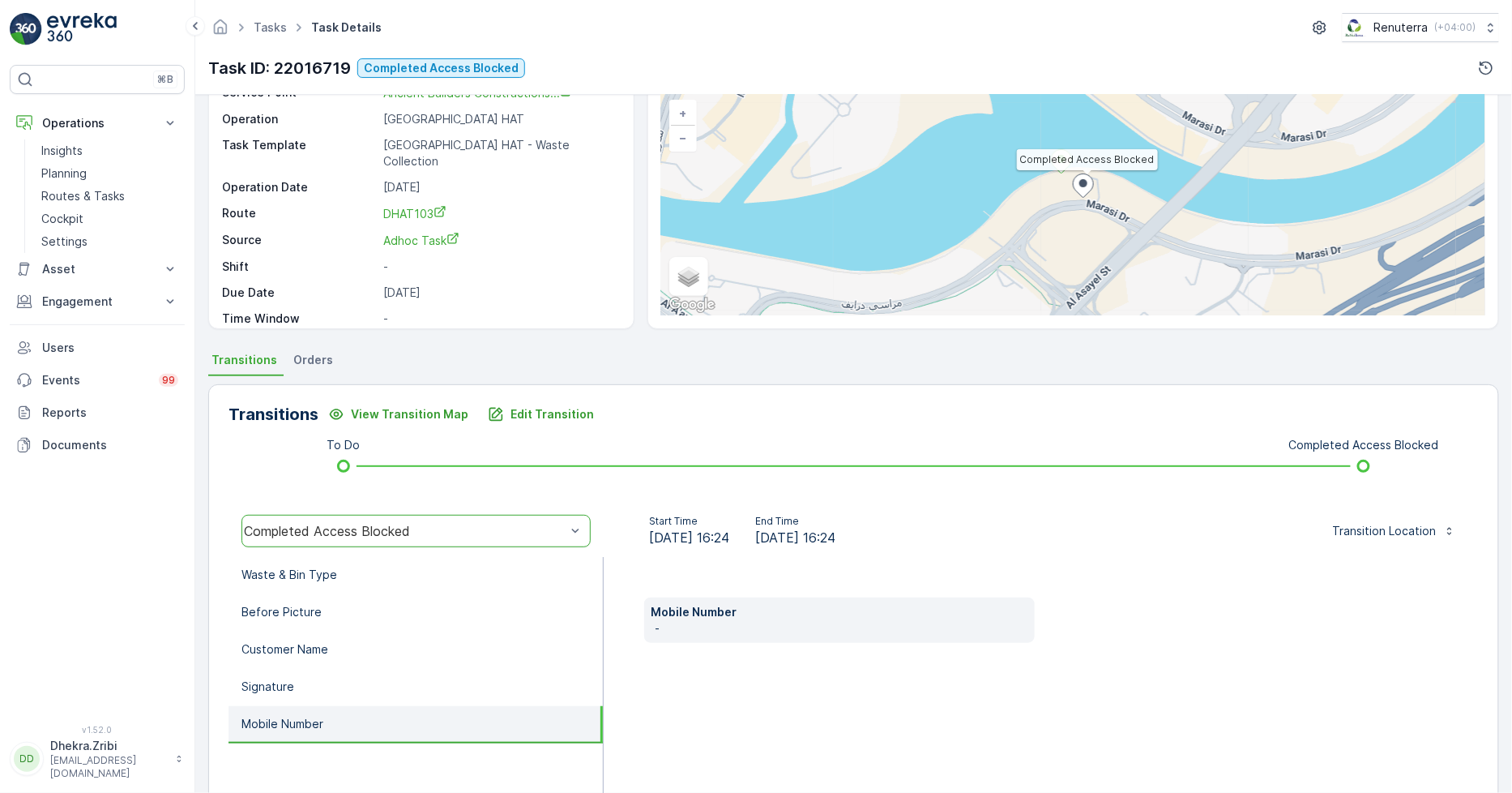
scroll to position [0, 0]
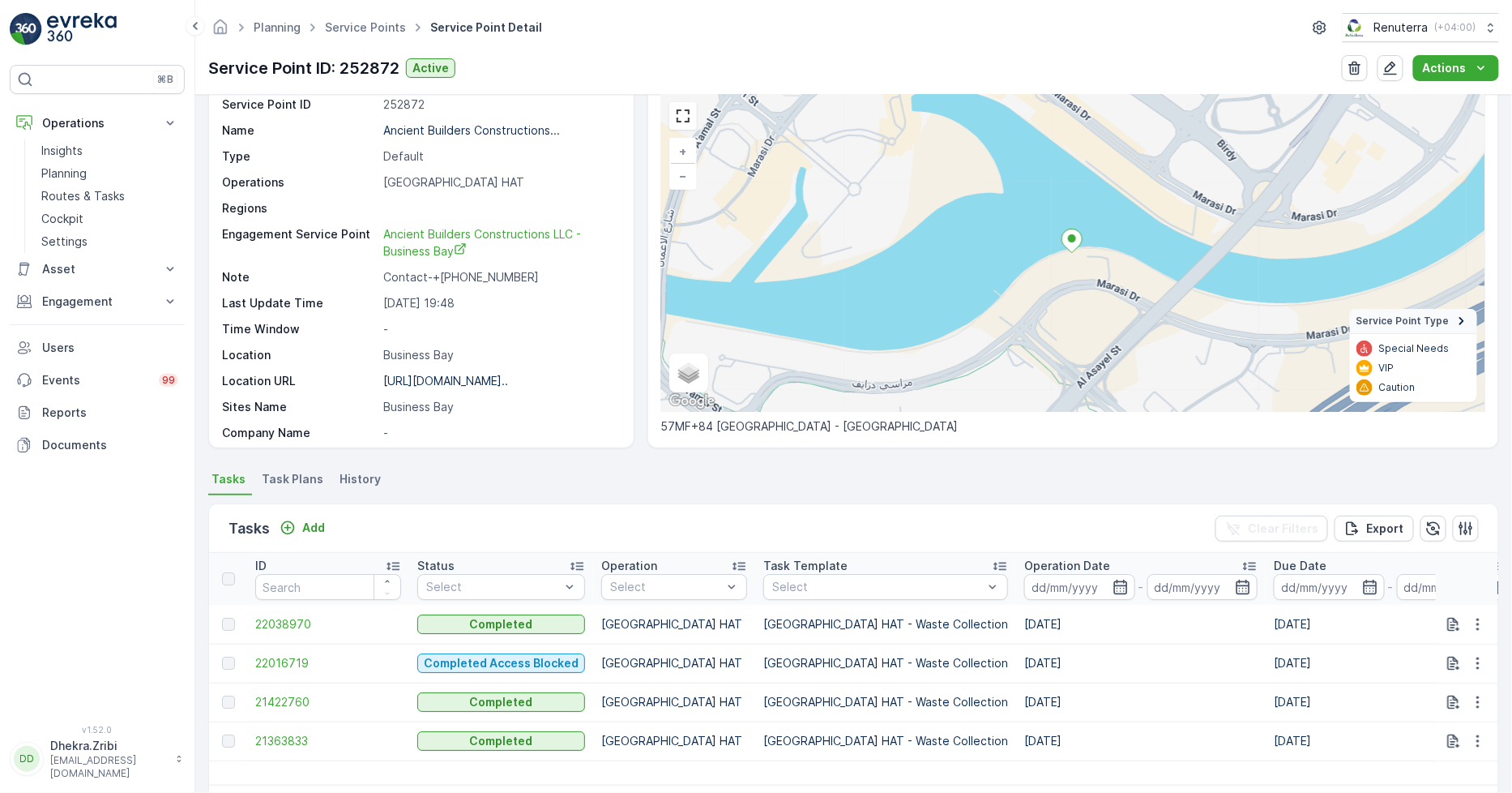
scroll to position [90, 0]
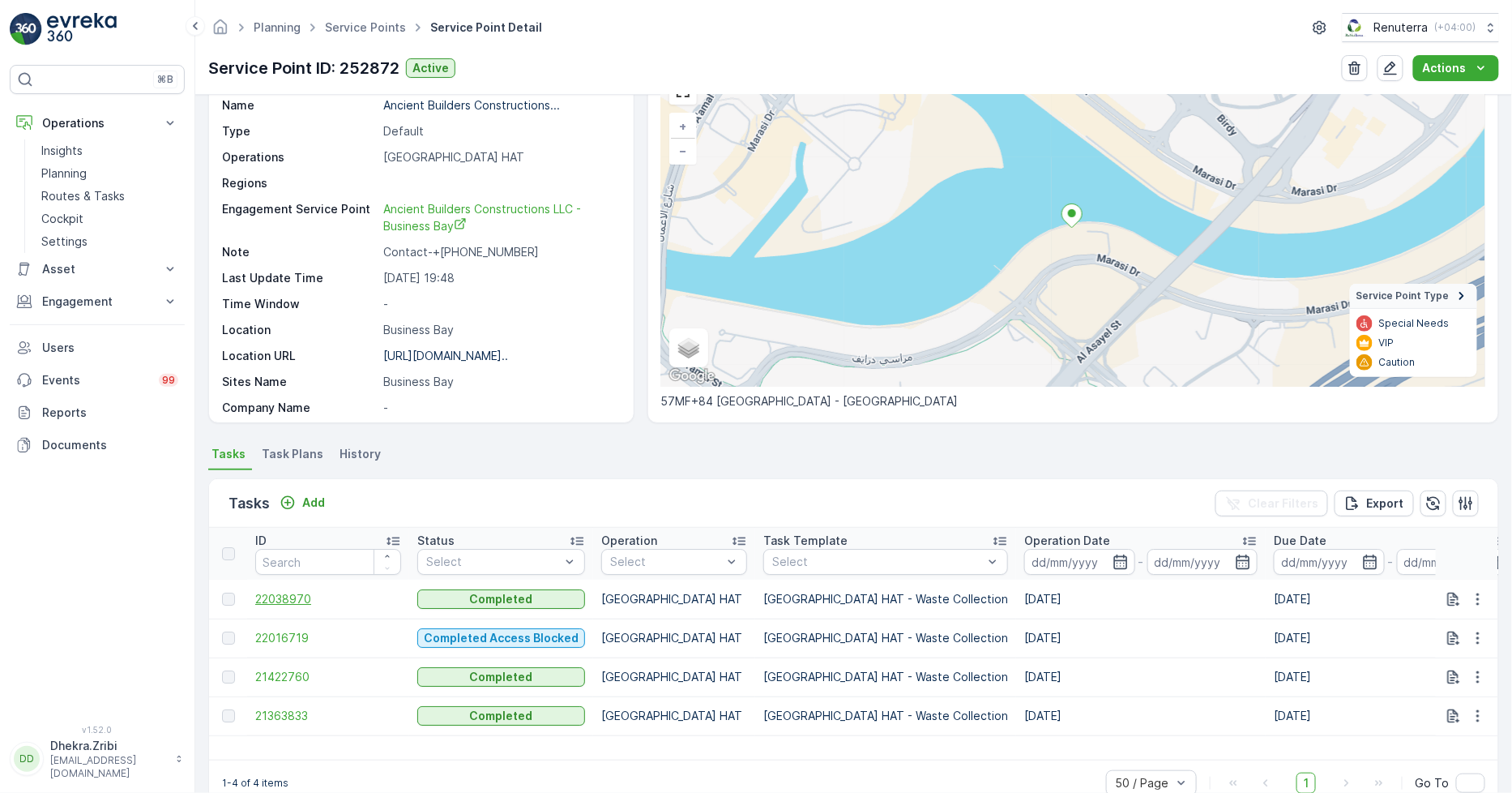
click at [282, 597] on span "22038970" at bounding box center [328, 599] width 146 height 16
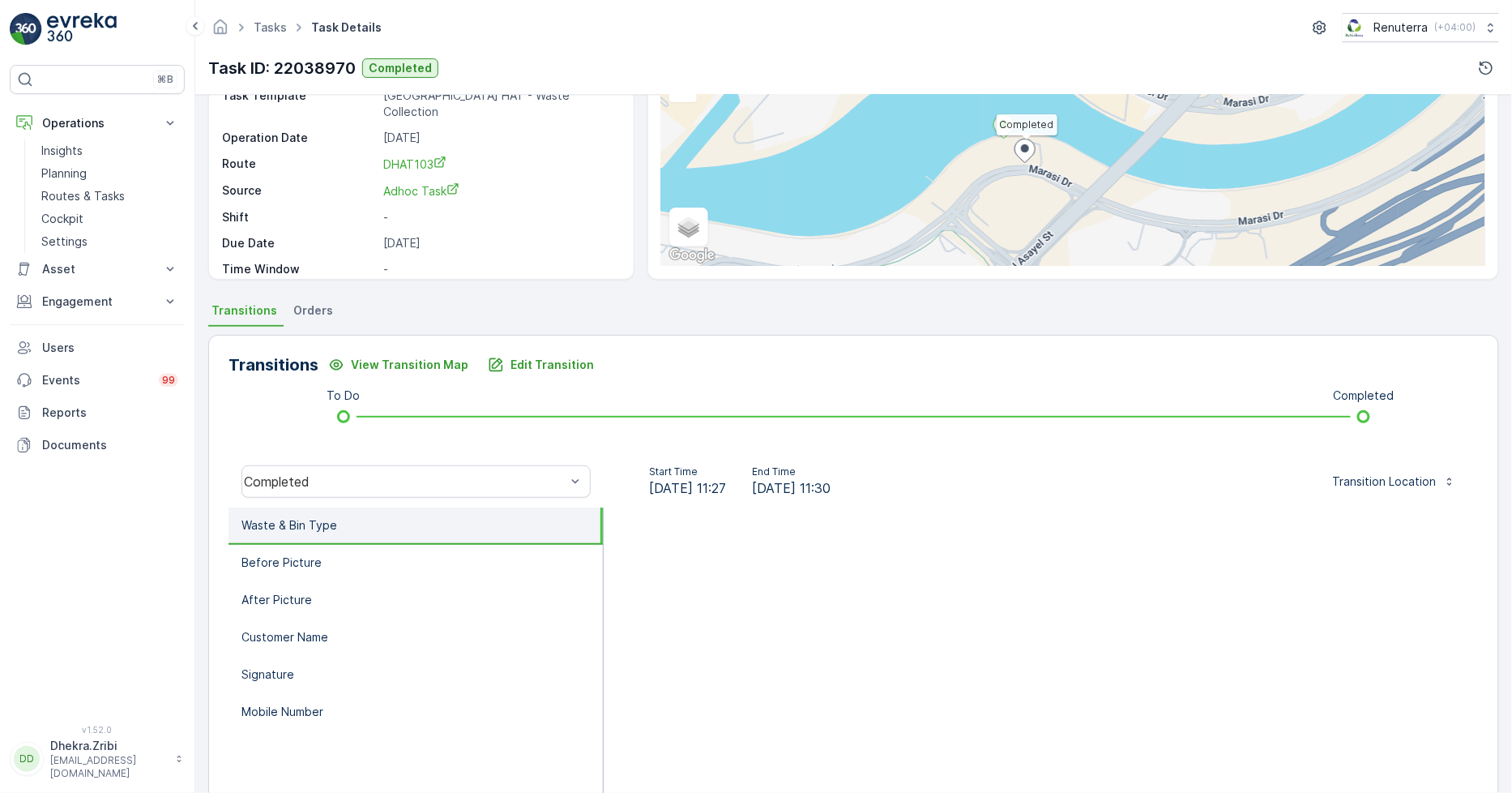
scroll to position [180, 0]
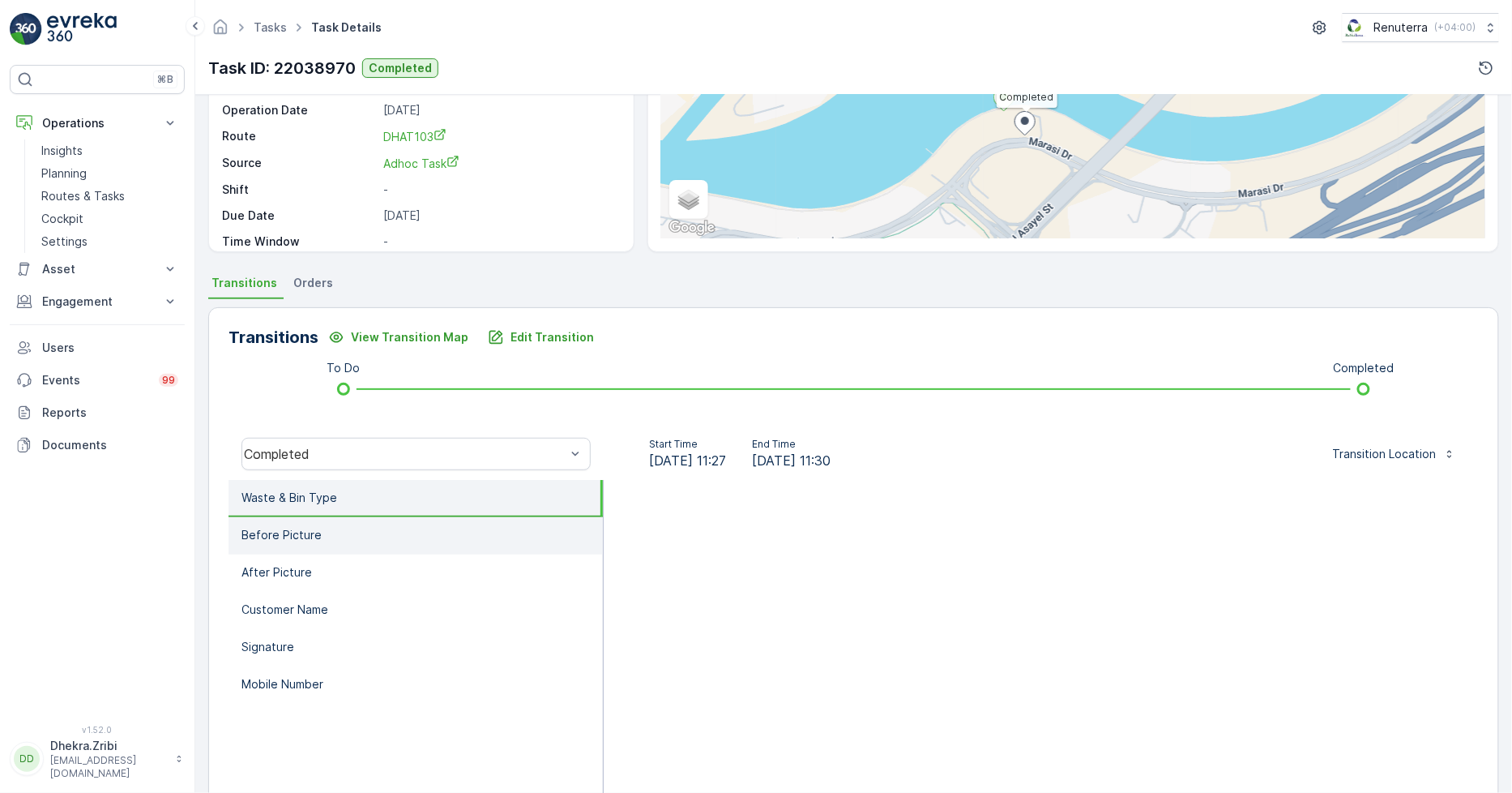
click at [280, 543] on li "Before Picture" at bounding box center [416, 535] width 374 height 37
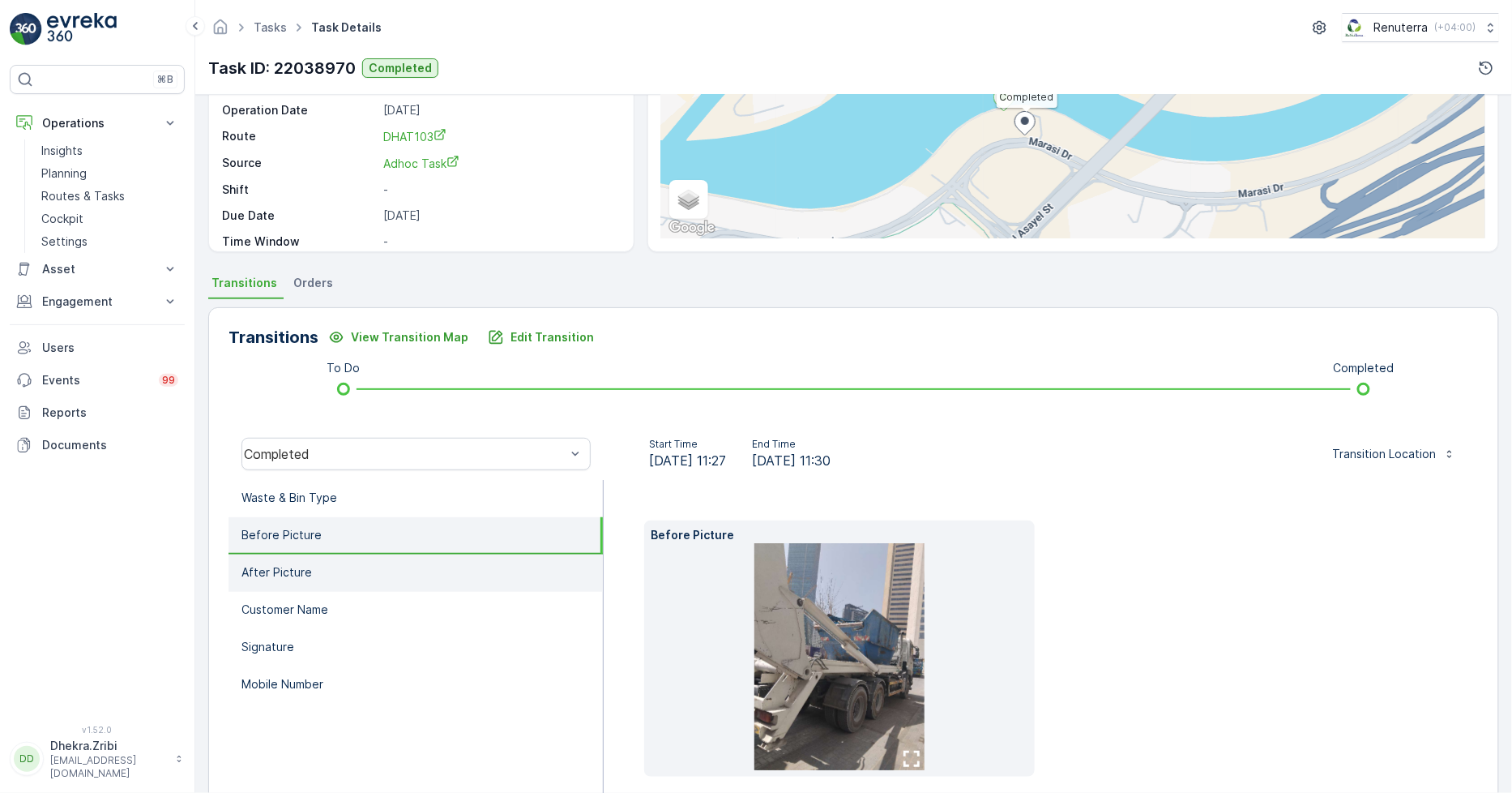
click at [330, 572] on li "After Picture" at bounding box center [416, 572] width 374 height 37
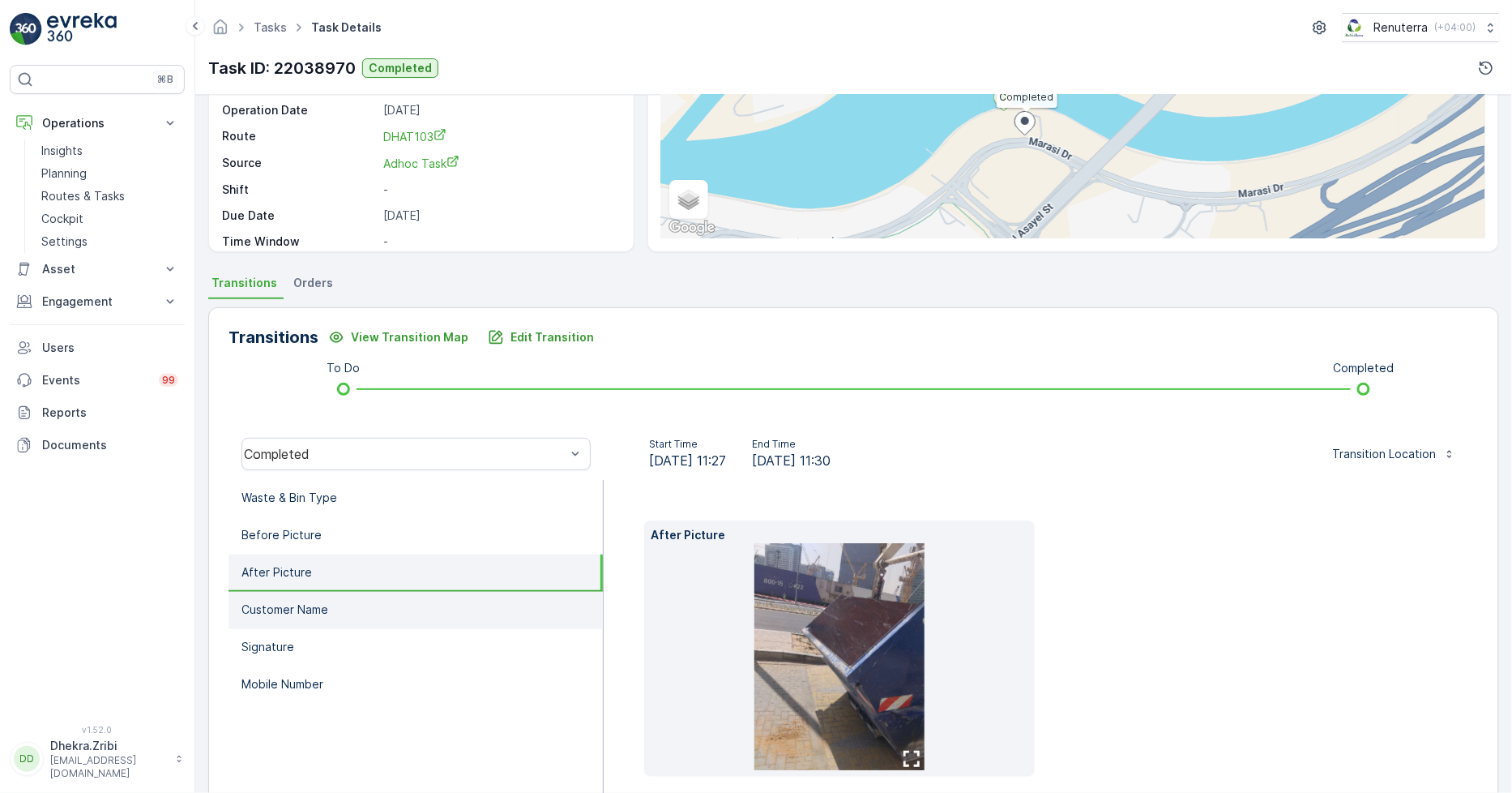
click at [334, 601] on li "Customer Name" at bounding box center [416, 610] width 374 height 37
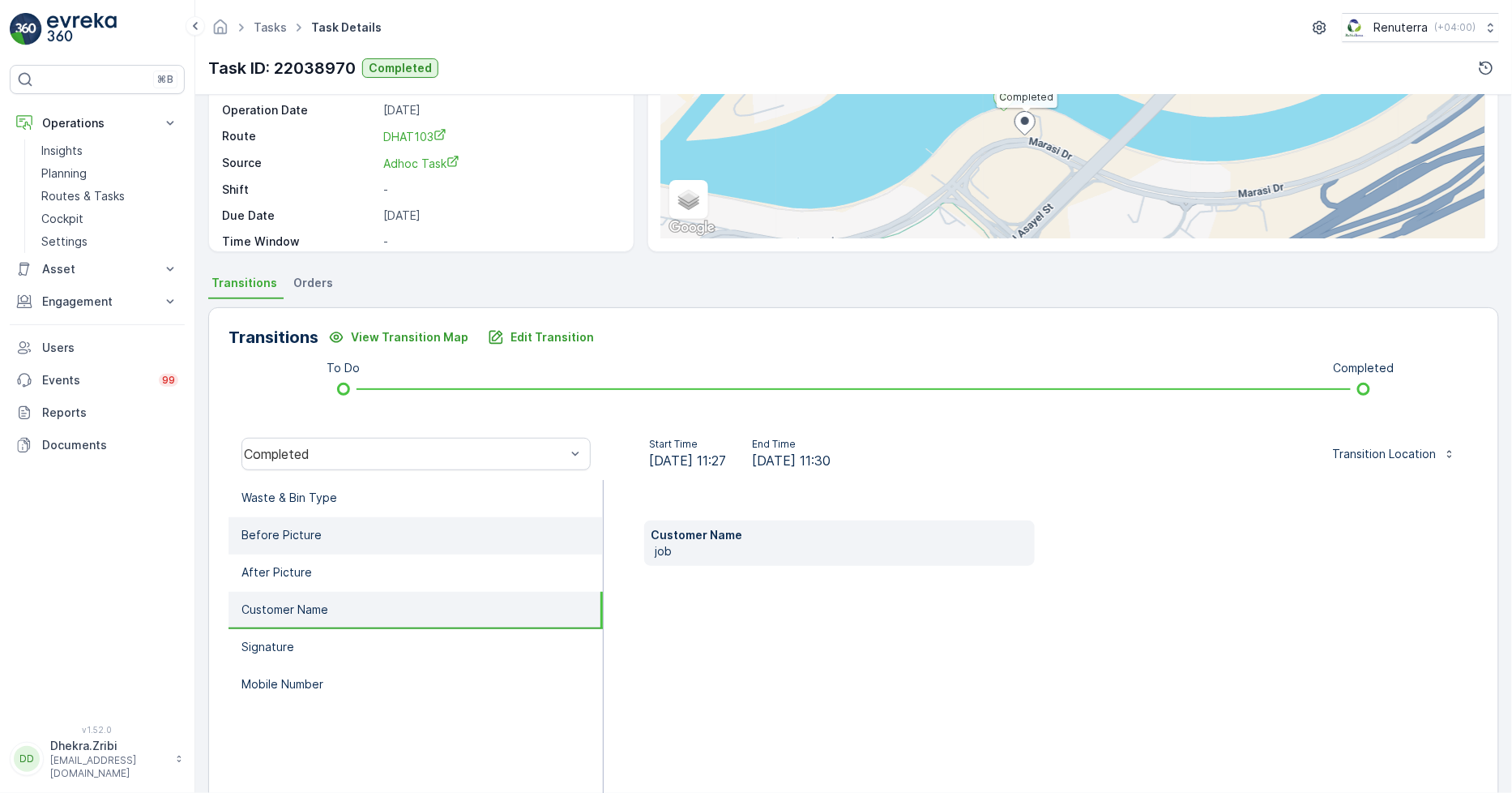
click at [332, 527] on li "Before Picture" at bounding box center [416, 535] width 374 height 37
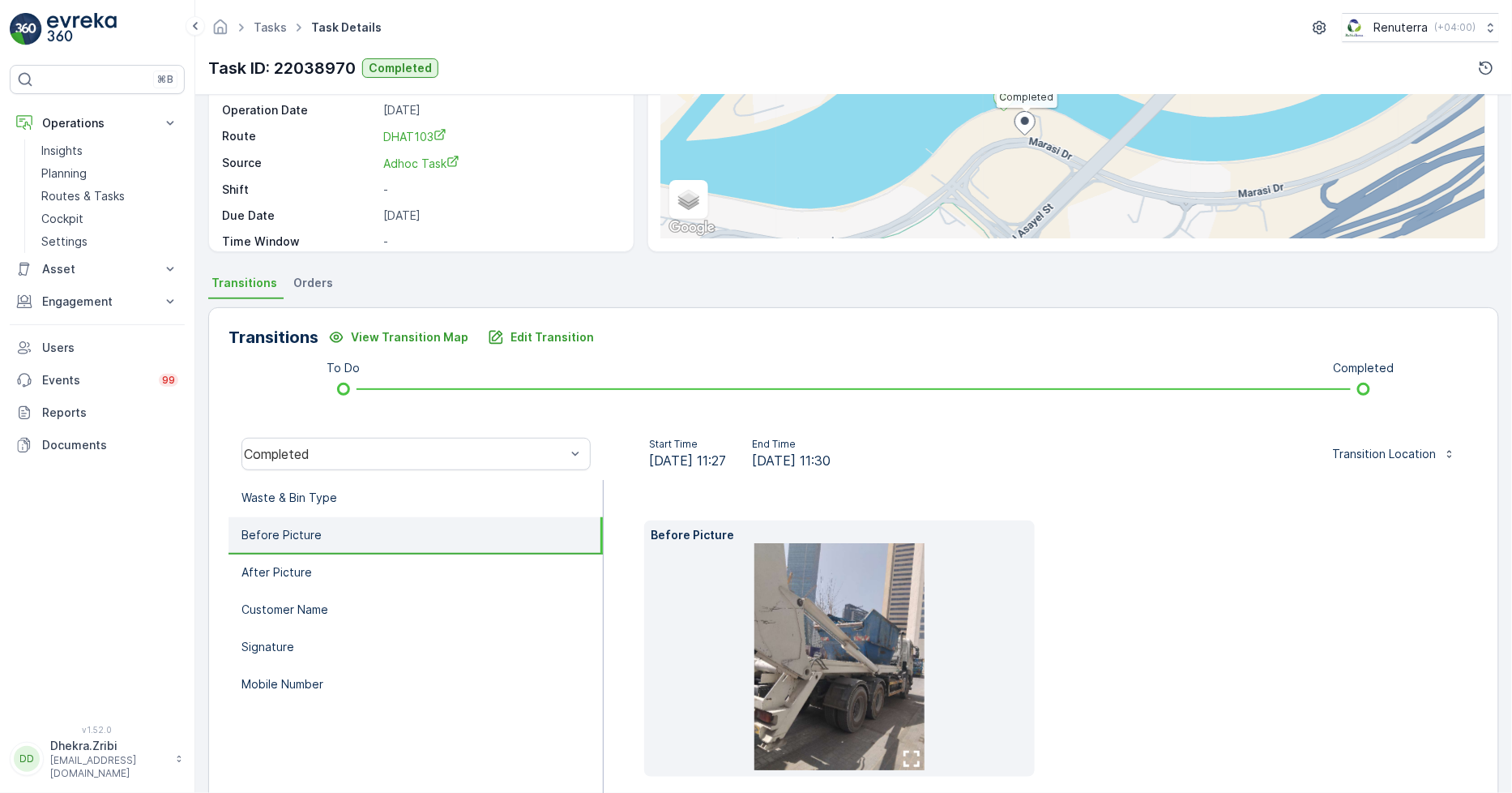
click at [869, 651] on img at bounding box center [840, 656] width 170 height 227
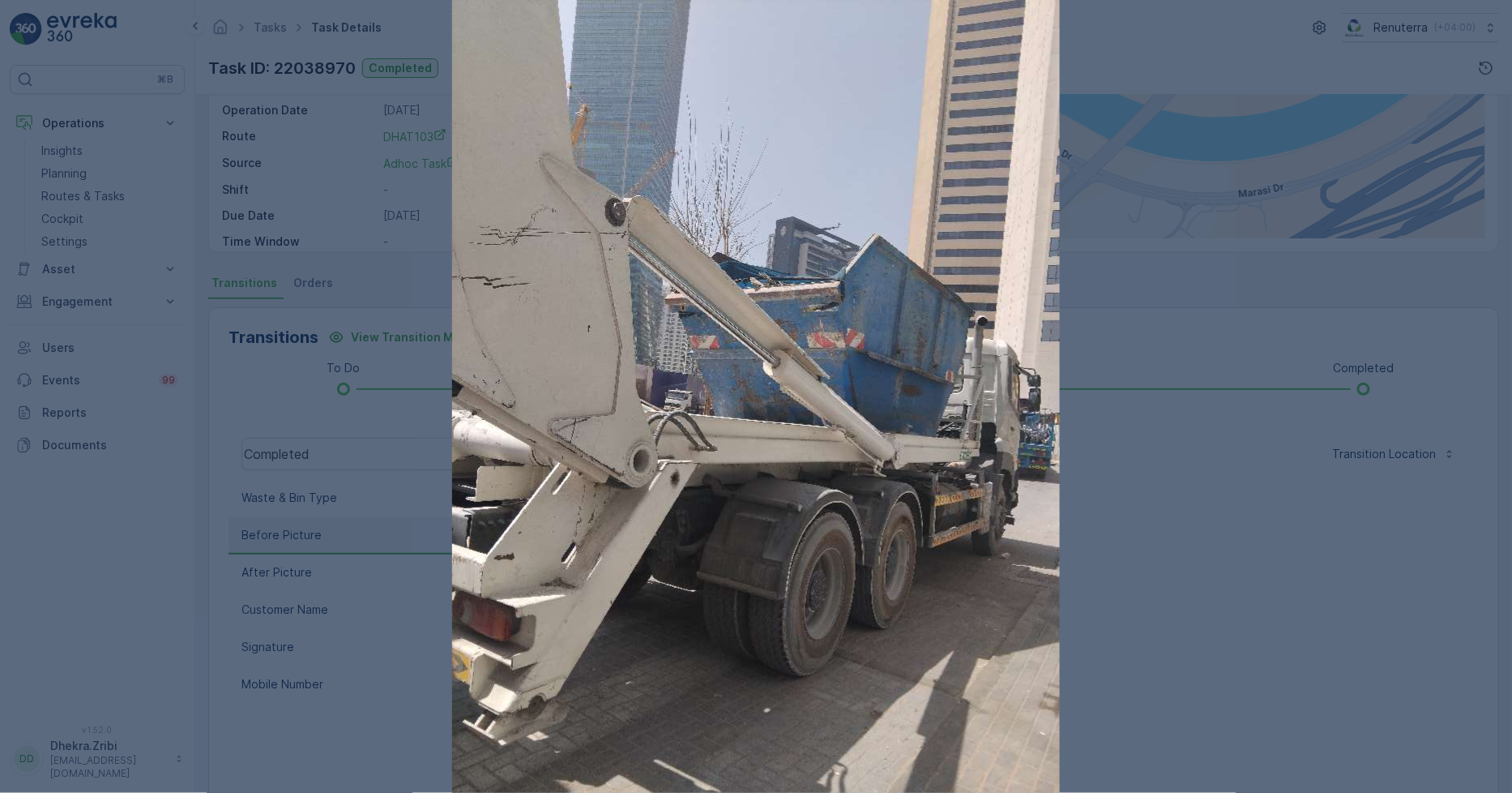
click at [903, 412] on img at bounding box center [756, 405] width 608 height 811
click at [1265, 581] on div at bounding box center [756, 396] width 1512 height 793
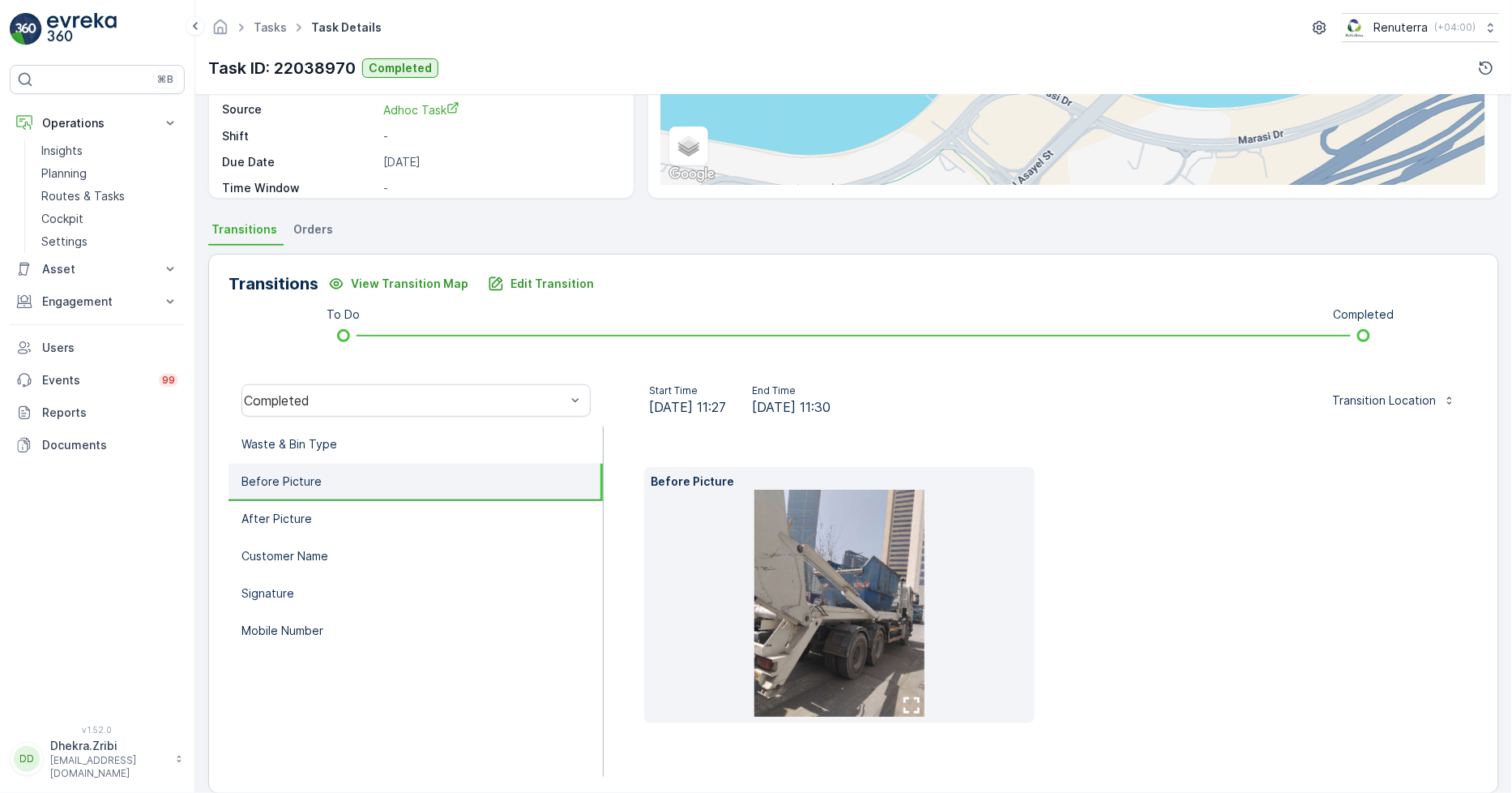
scroll to position [254, 0]
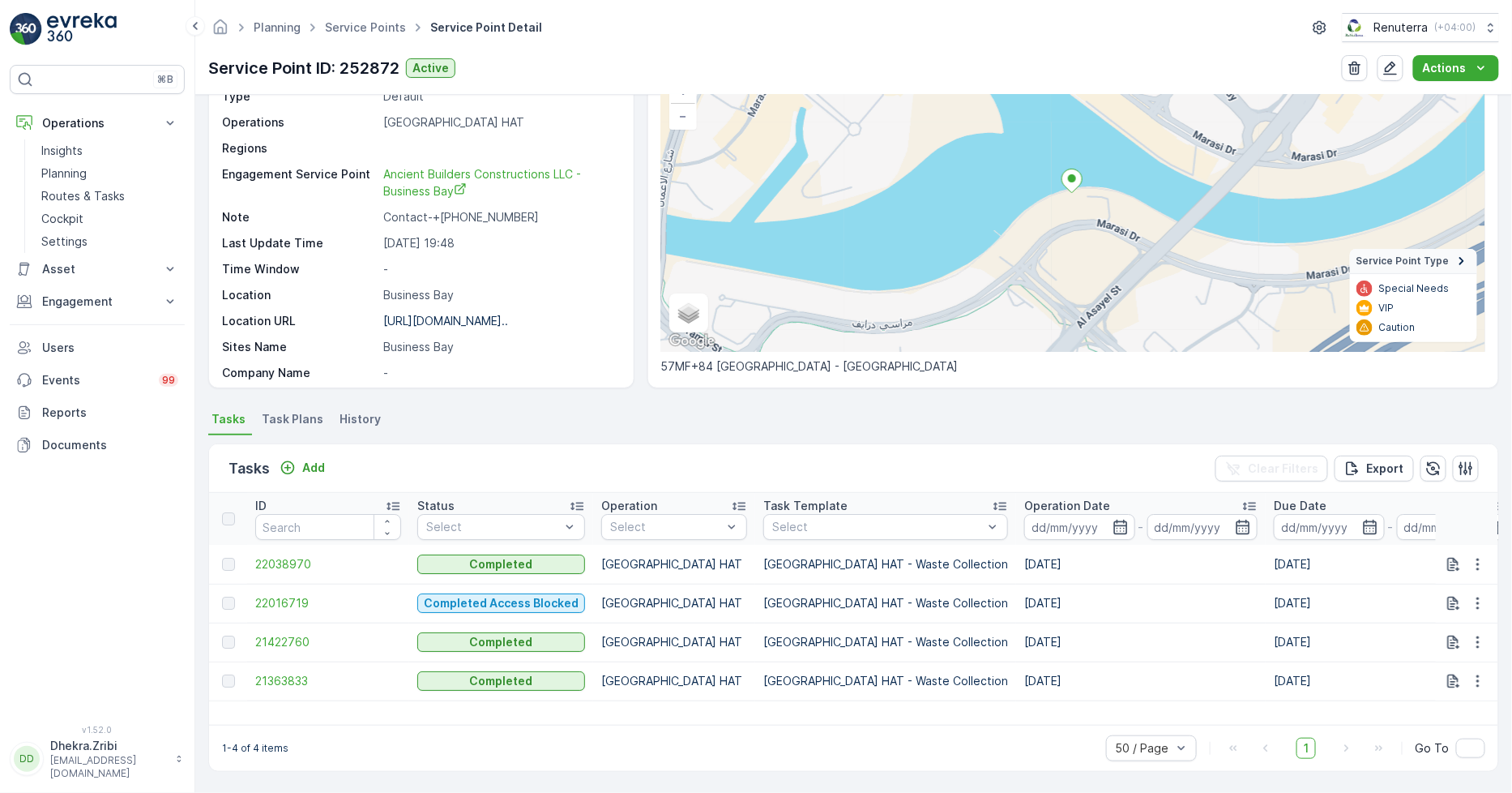
scroll to position [124, 0]
click at [285, 553] on td "22038970" at bounding box center [328, 565] width 162 height 39
click at [290, 558] on span "22038970" at bounding box center [328, 565] width 146 height 16
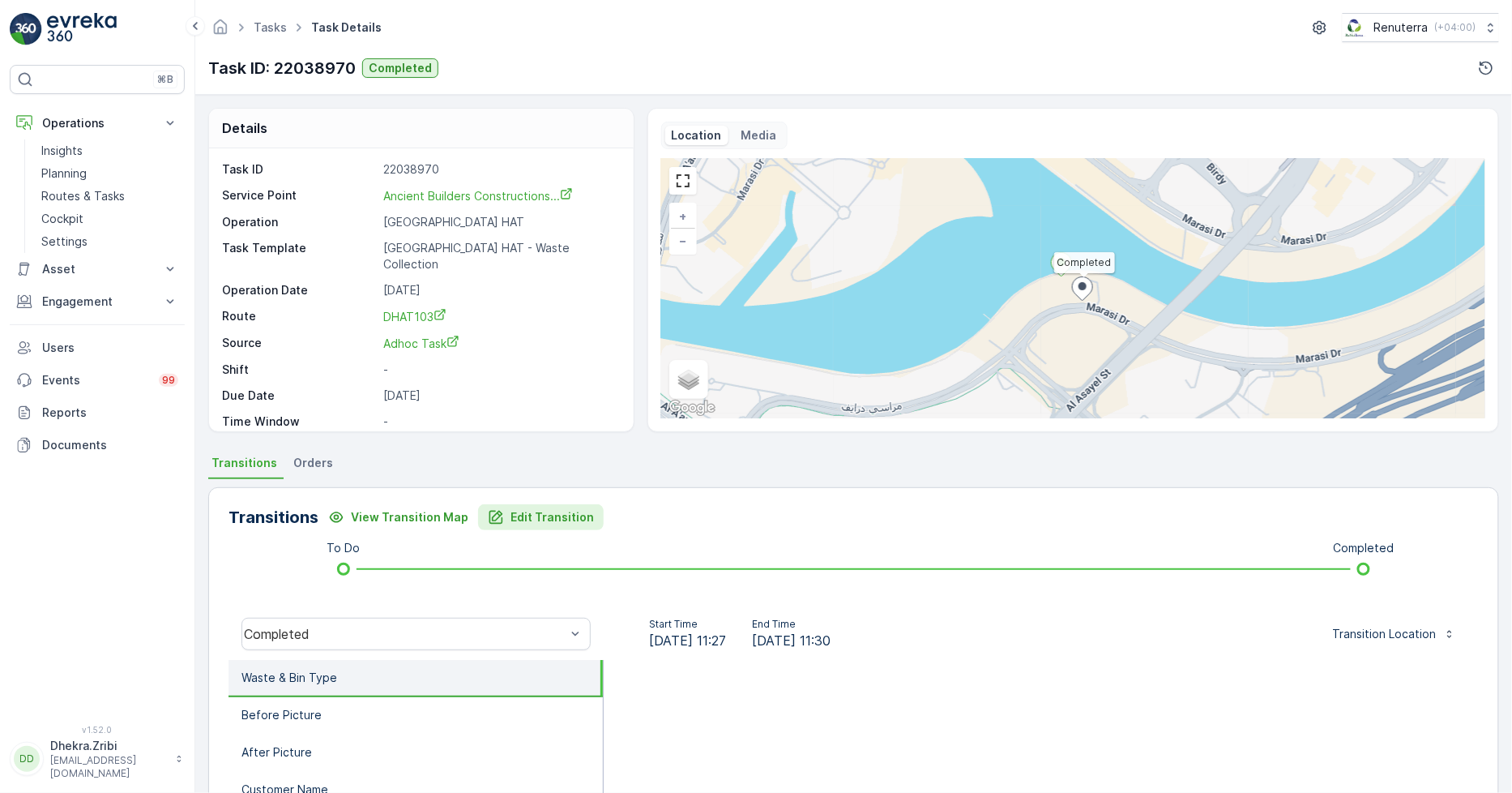
click at [520, 514] on p "Edit Transition" at bounding box center [552, 517] width 83 height 16
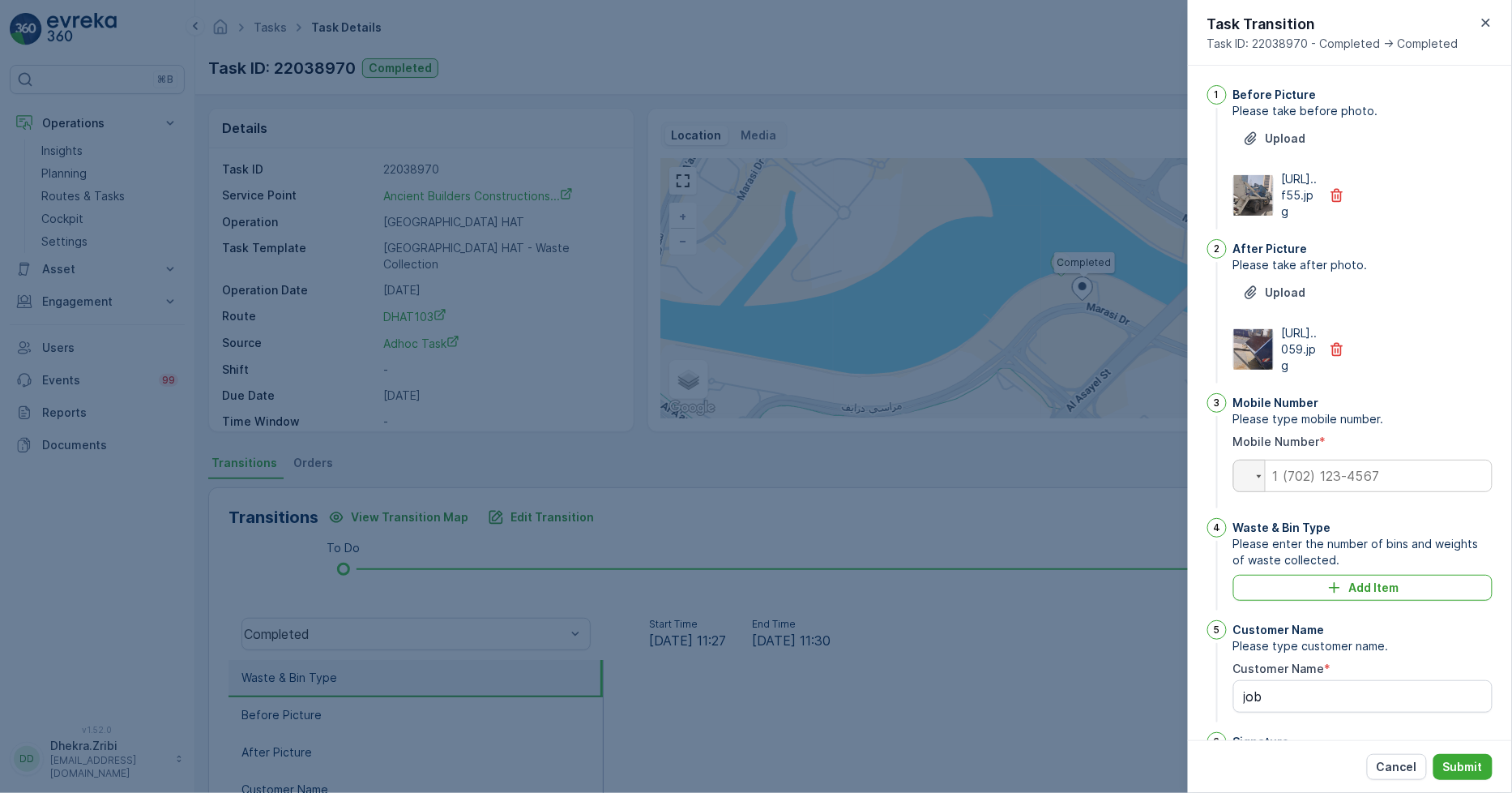
scroll to position [255, 0]
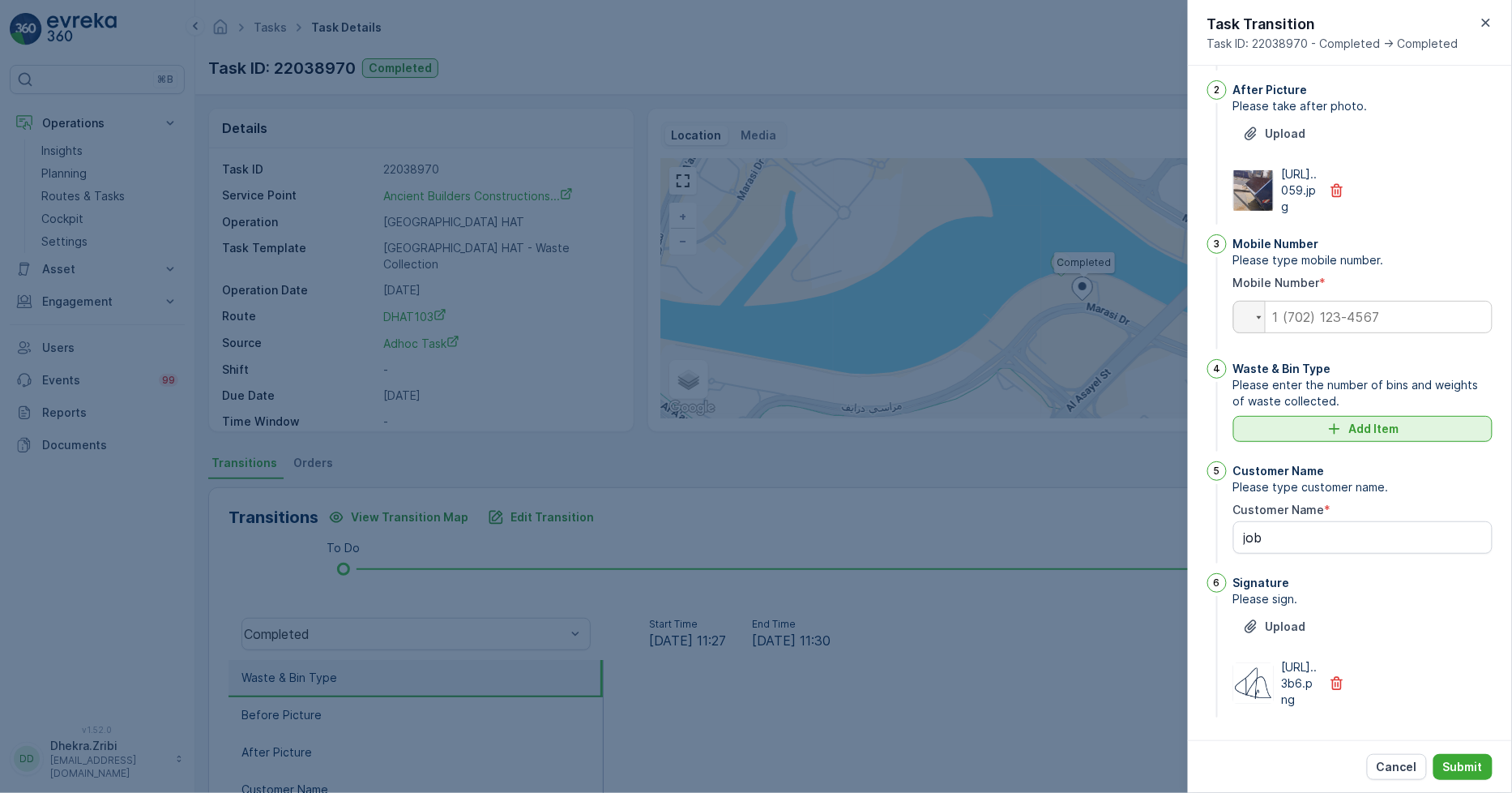
click at [1335, 421] on icon "Add Item" at bounding box center [1335, 429] width 16 height 16
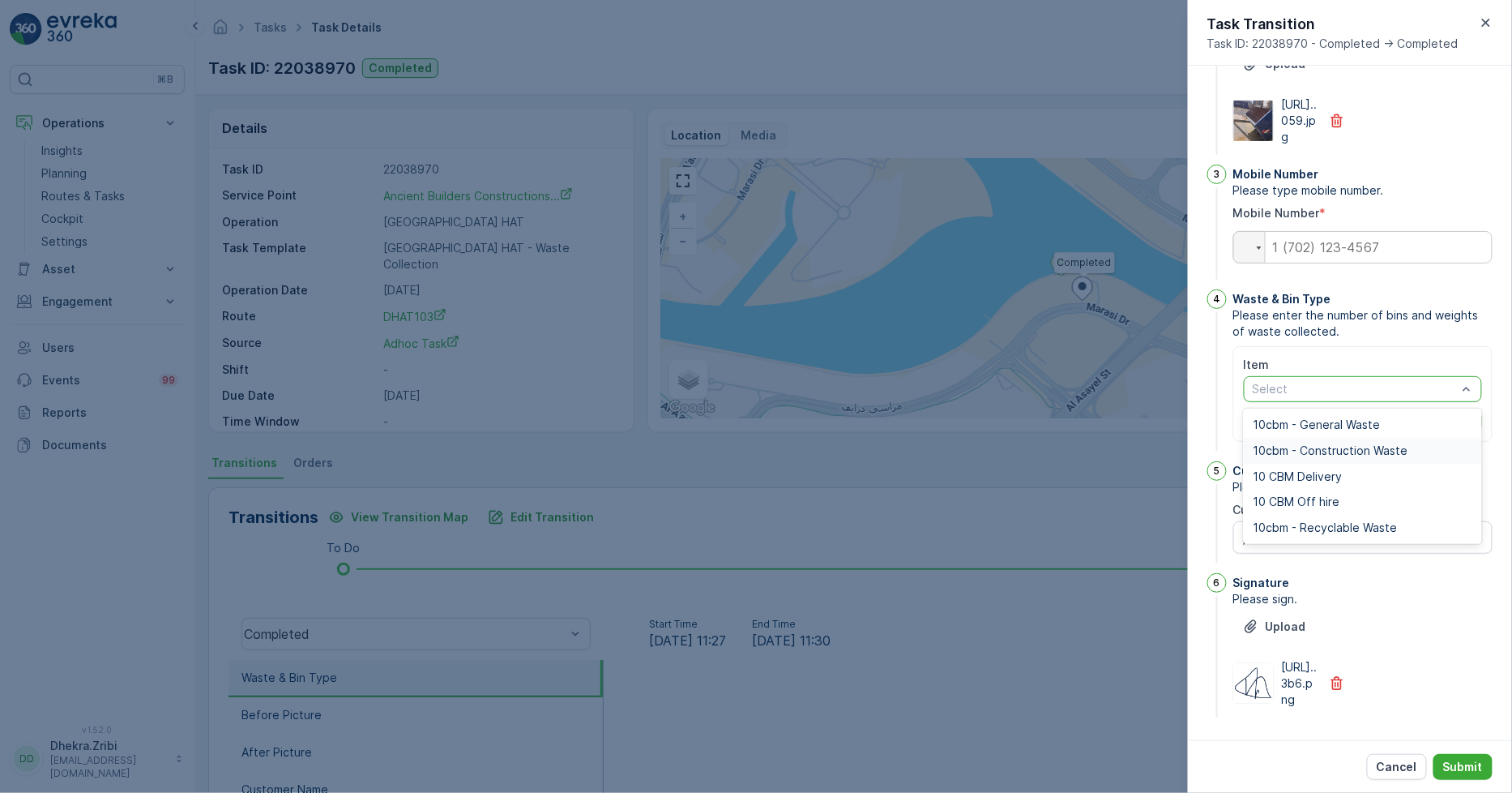
click at [1336, 457] on span "10cbm - Construction Waste" at bounding box center [1331, 450] width 155 height 13
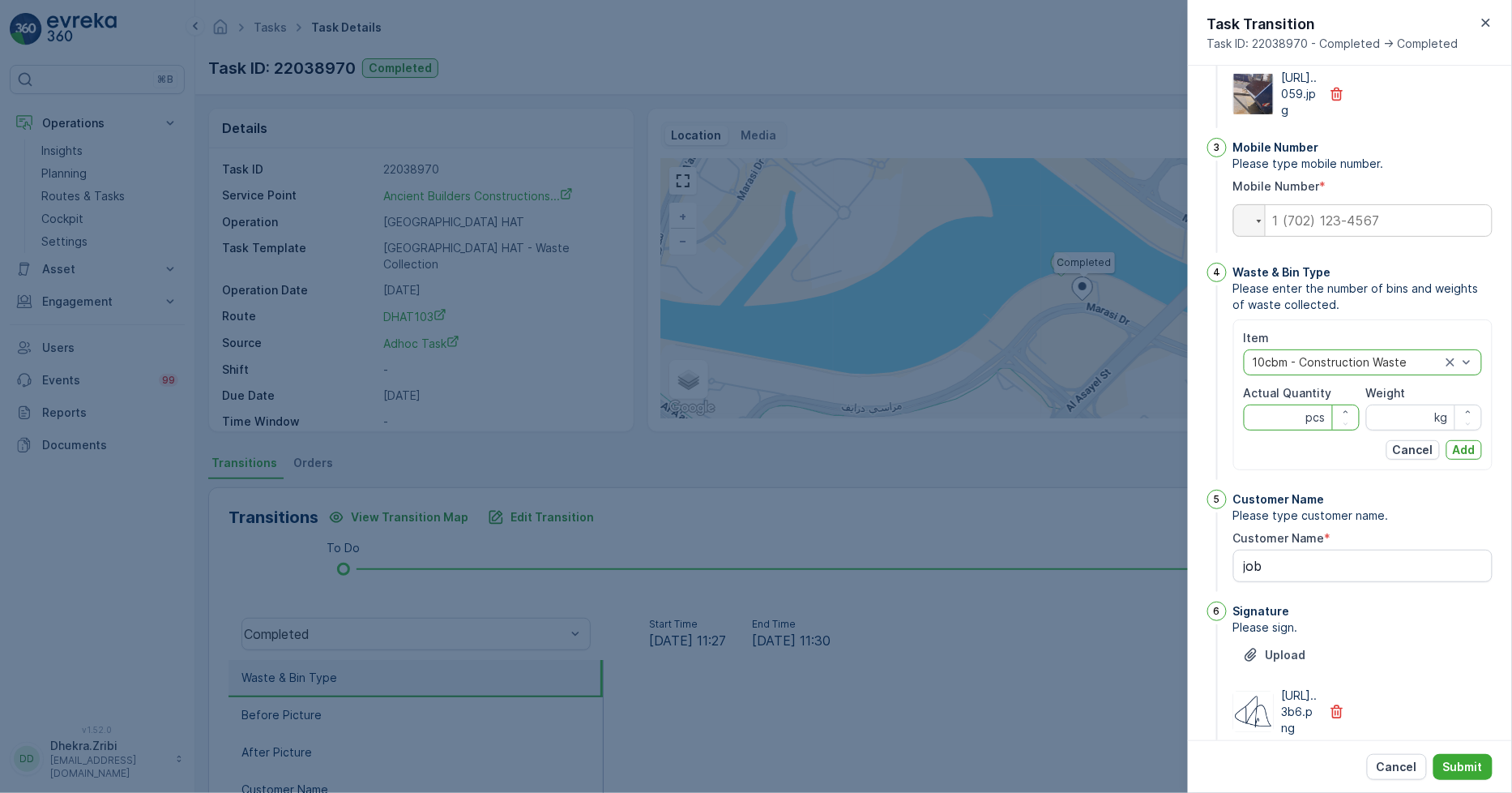
click at [1273, 430] on div "Actual Quantity pcs" at bounding box center [1302, 407] width 116 height 45
type Quantity "1"
click at [1405, 401] on div "Weight" at bounding box center [1425, 393] width 116 height 16
click at [1400, 430] on input "Weight" at bounding box center [1425, 417] width 116 height 26
type input "0"
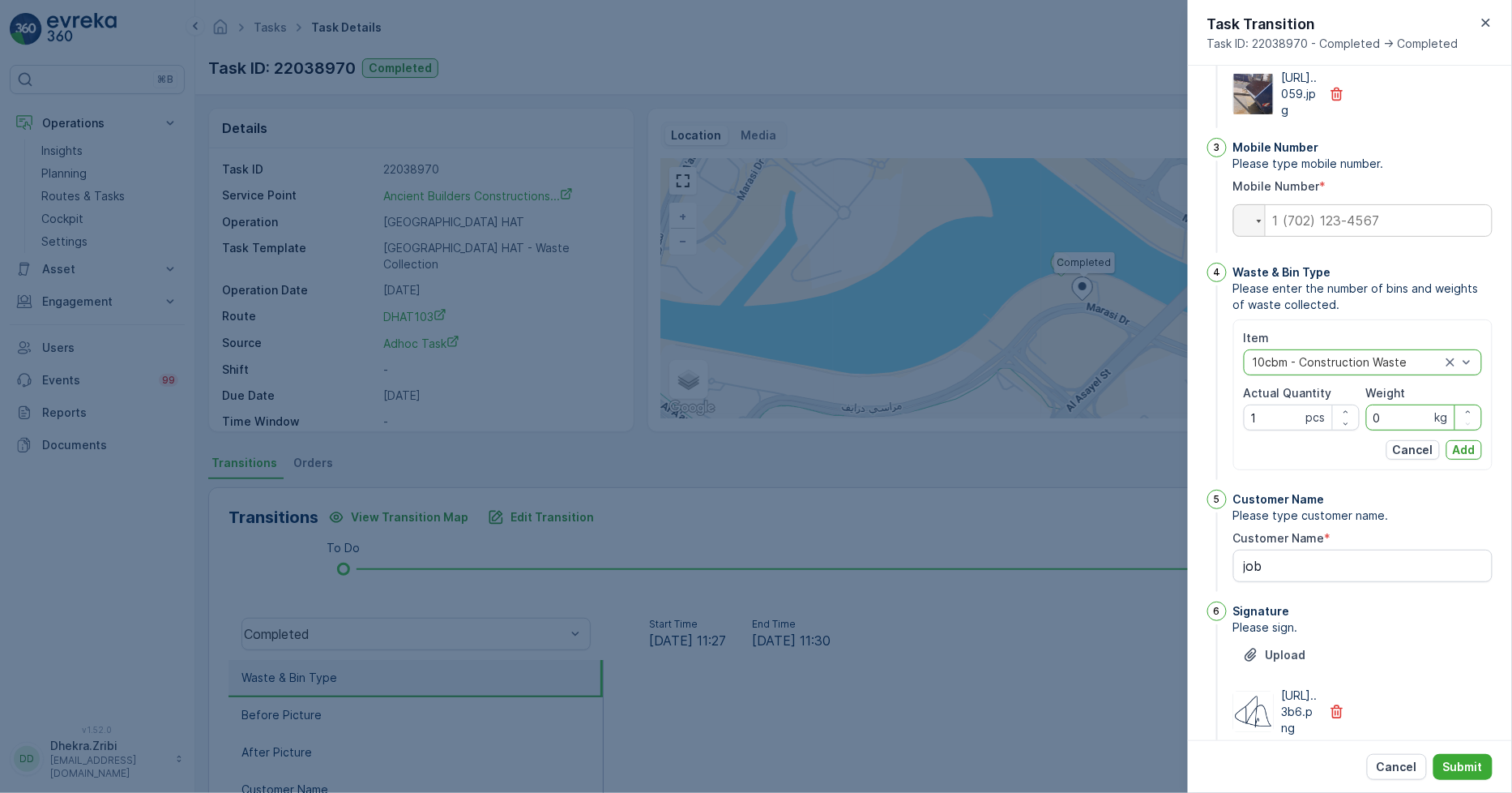
click at [1465, 460] on div "Item option 10cbm - Construction Waste, selected. 10cbm - Construction Waste Ac…" at bounding box center [1363, 395] width 238 height 130
click at [1457, 458] on p "Add" at bounding box center [1464, 450] width 23 height 16
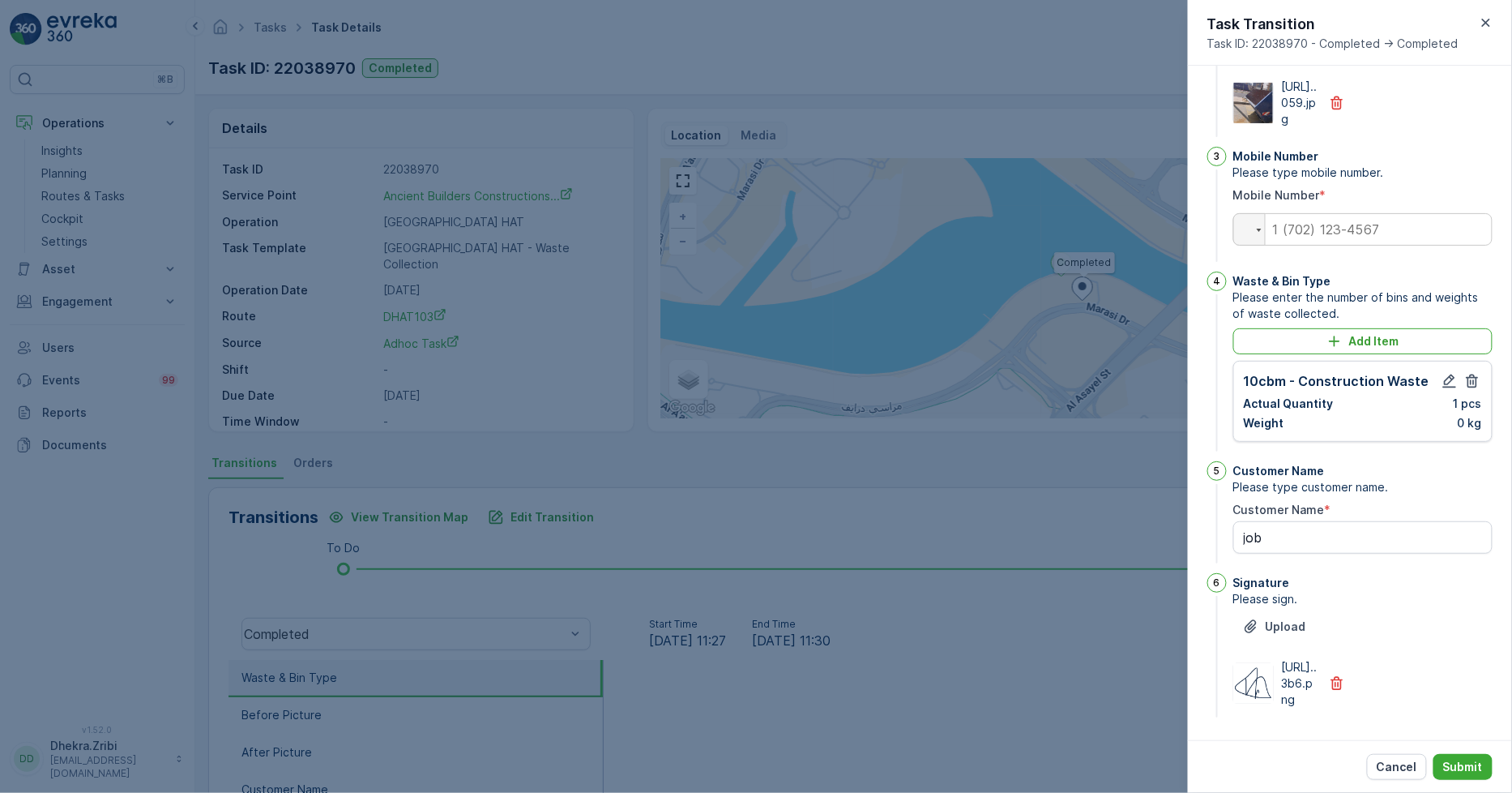
scroll to position [343, 0]
click at [1460, 767] on p "Submit" at bounding box center [1464, 767] width 40 height 16
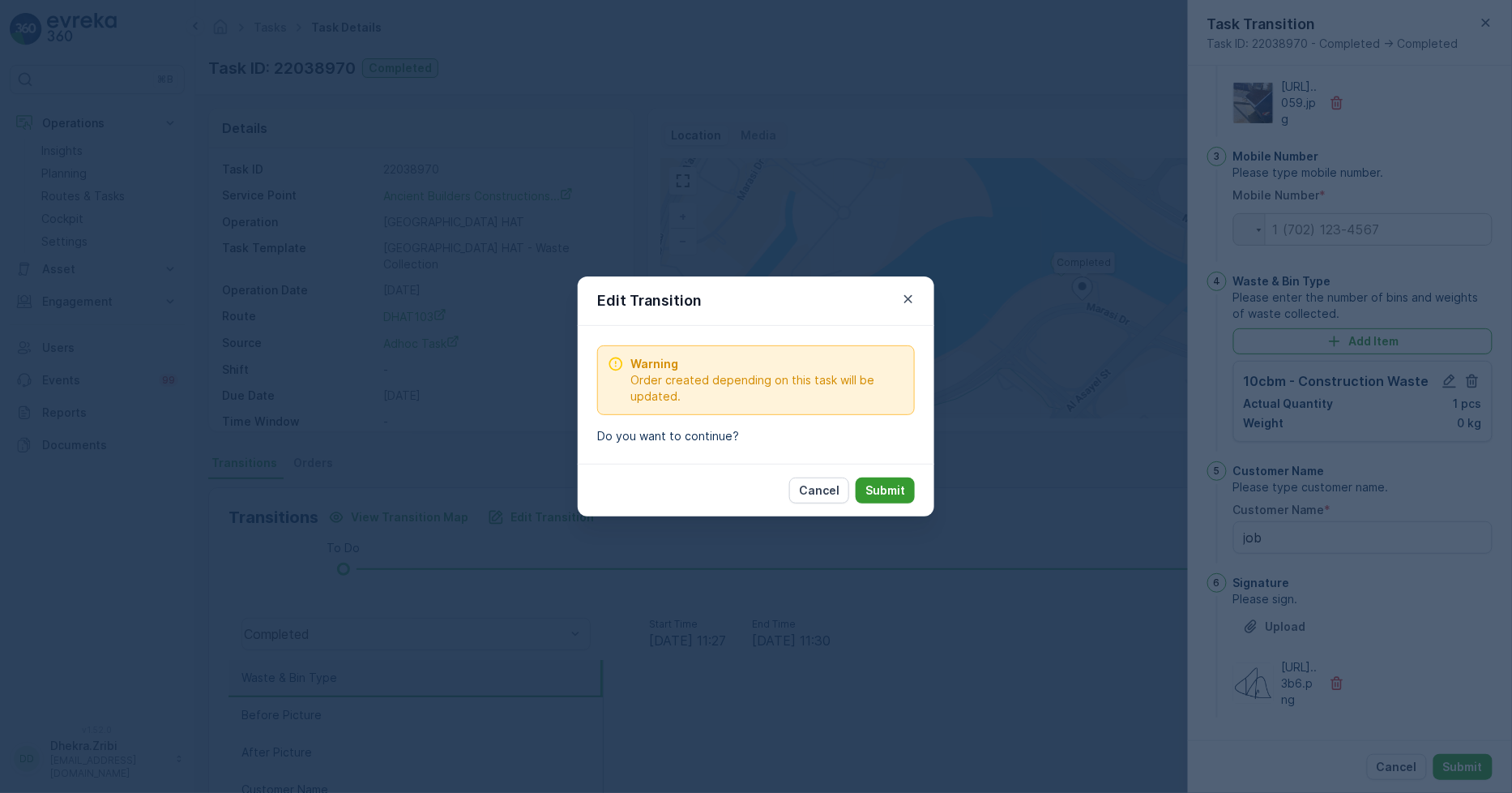
click at [894, 483] on p "Submit" at bounding box center [886, 490] width 40 height 16
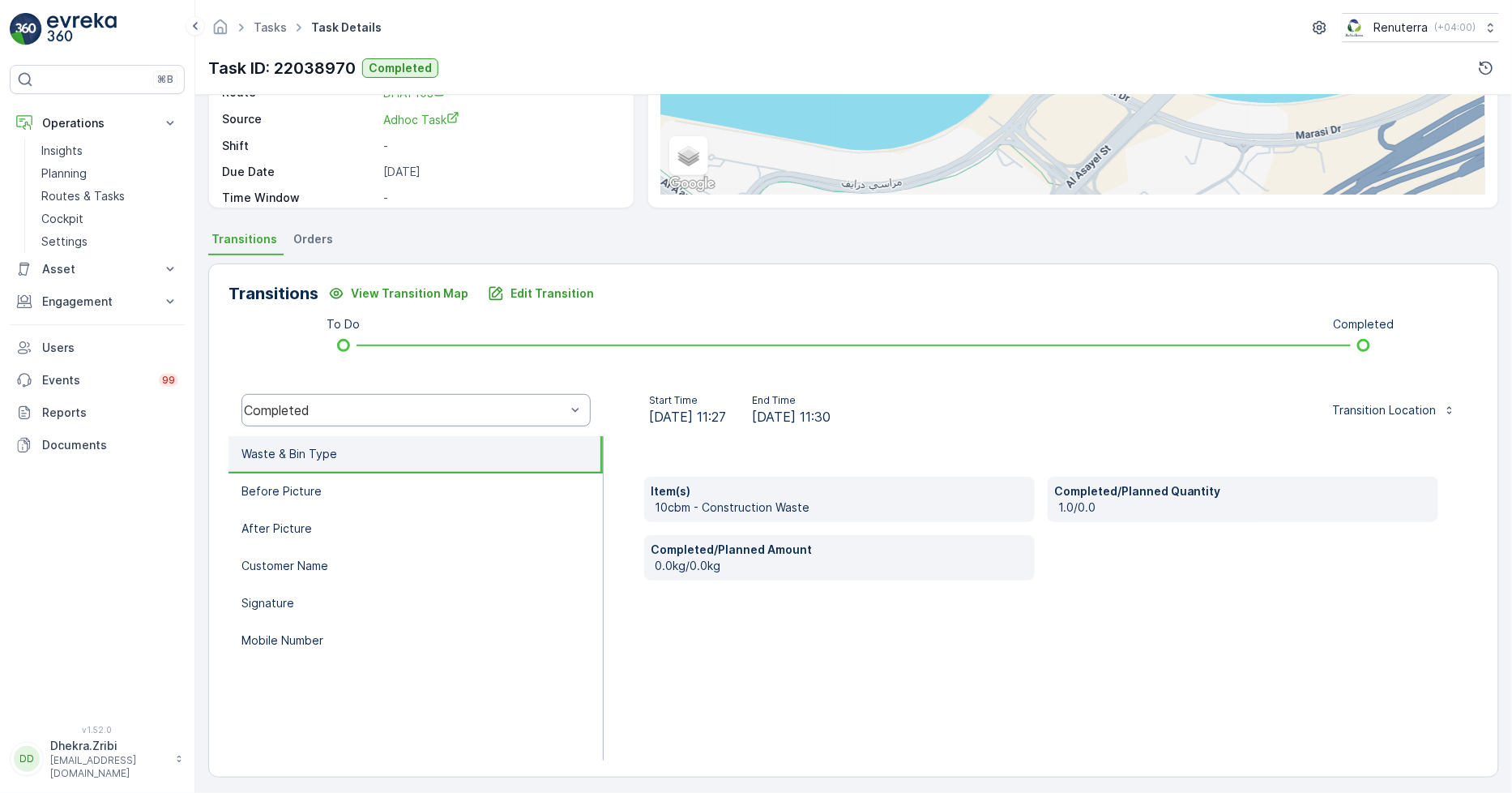
scroll to position [228, 0]
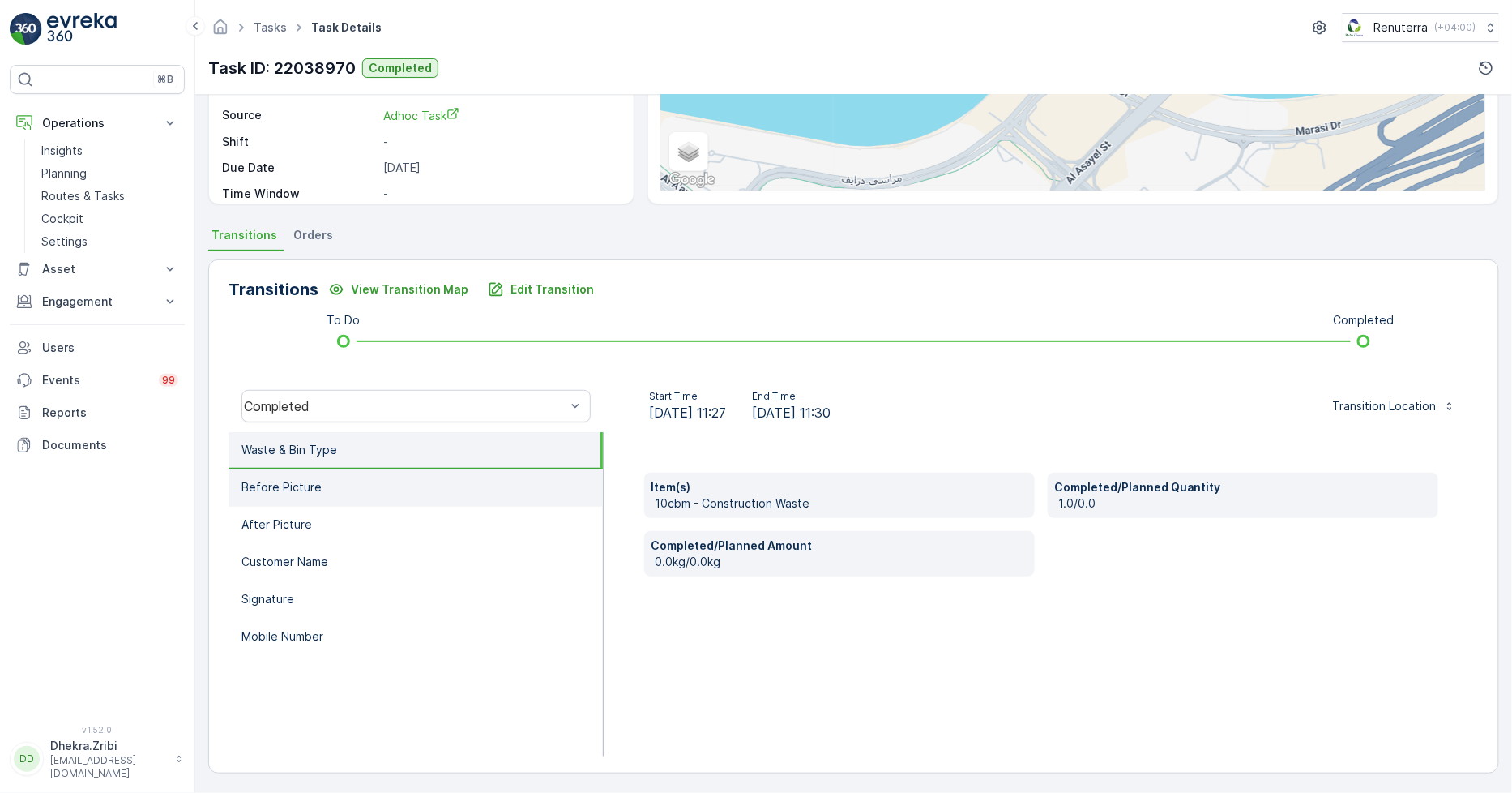
click at [328, 472] on li "Before Picture" at bounding box center [416, 487] width 374 height 37
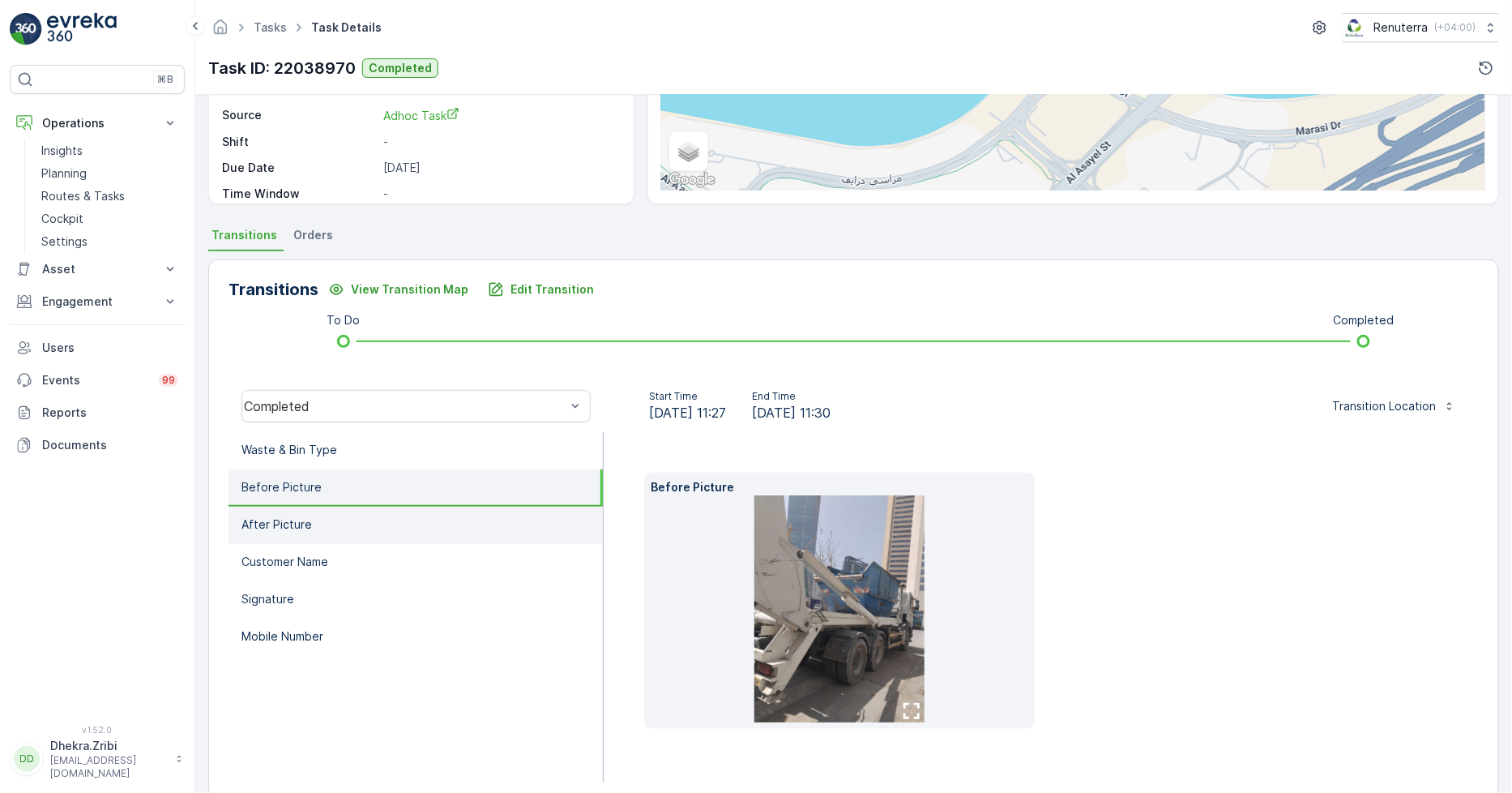
click at [339, 530] on li "After Picture" at bounding box center [416, 525] width 374 height 37
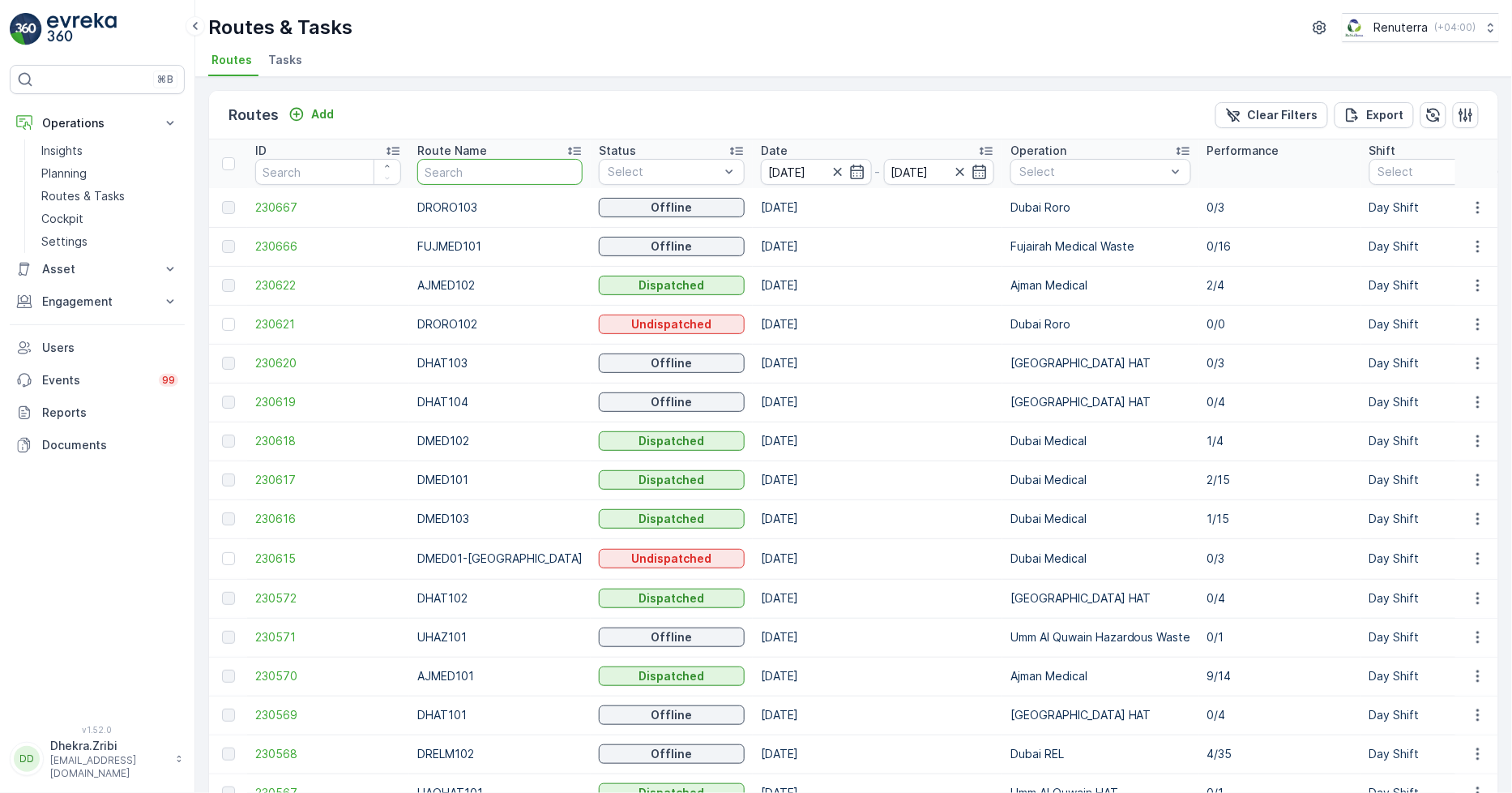
click at [495, 165] on input "text" at bounding box center [499, 172] width 165 height 26
type input "rel"
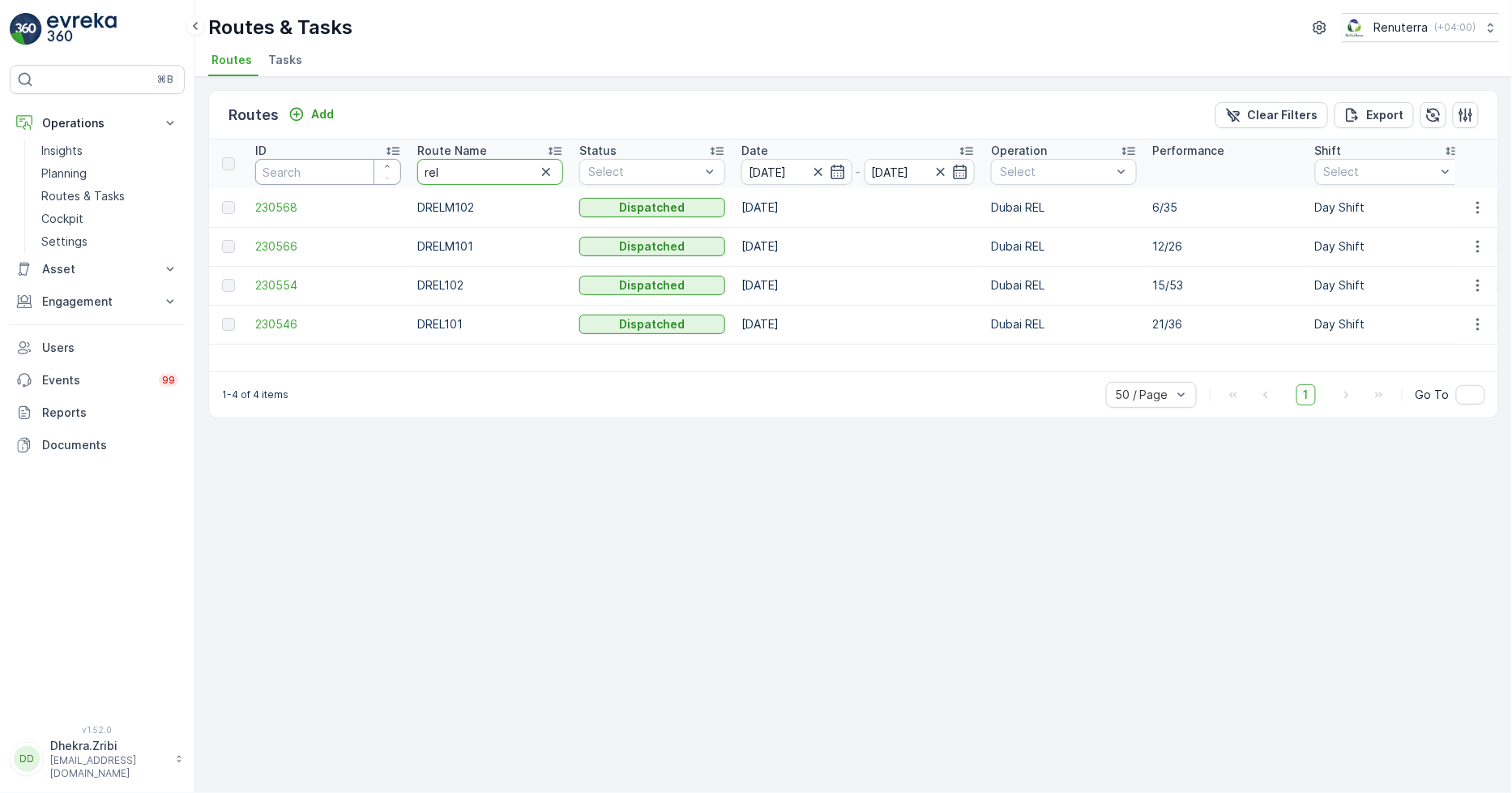
drag, startPoint x: 485, startPoint y: 171, endPoint x: 362, endPoint y: 157, distance: 124.0
type input "med"
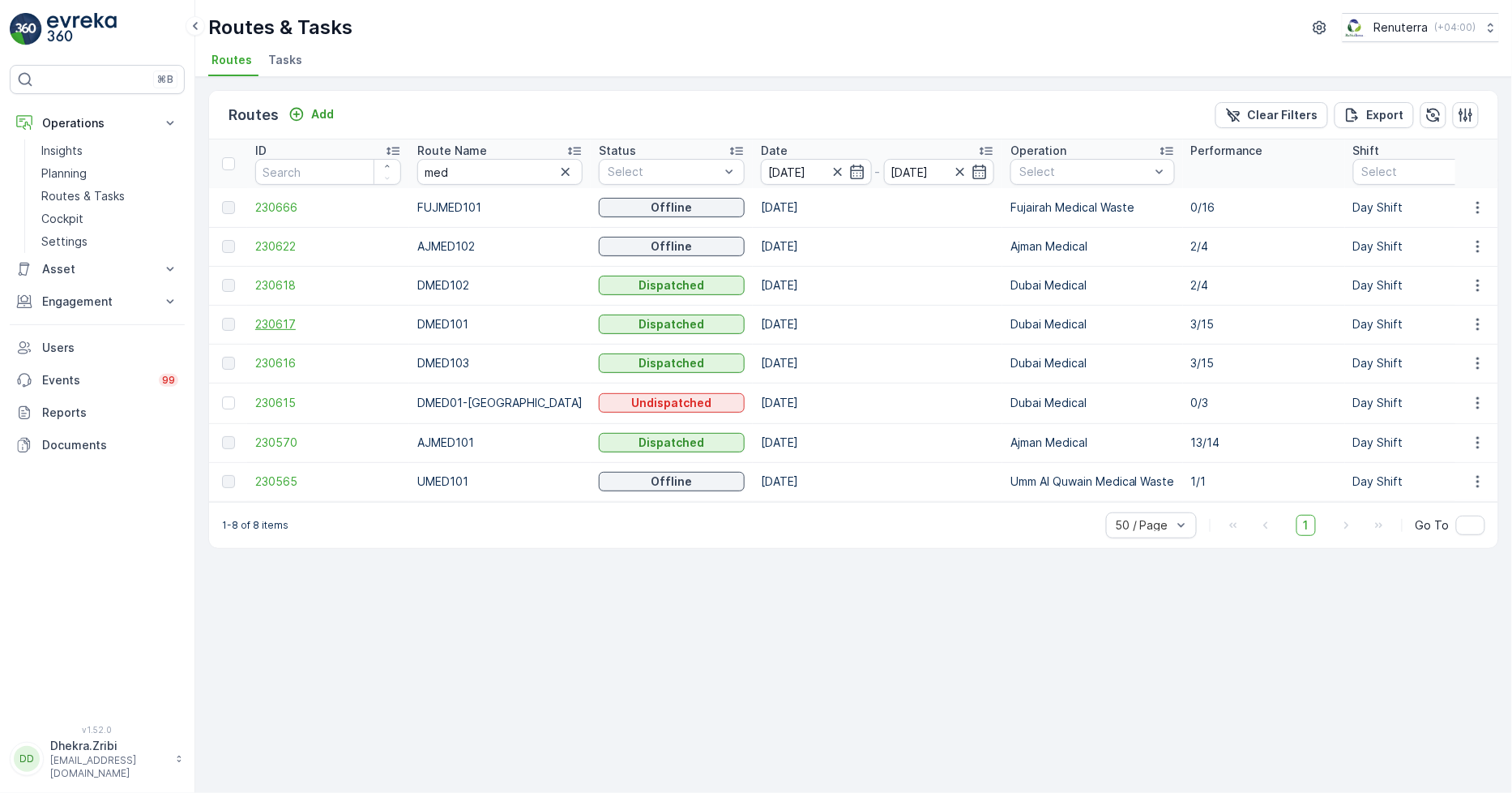
click at [273, 319] on span "230617" at bounding box center [328, 324] width 146 height 16
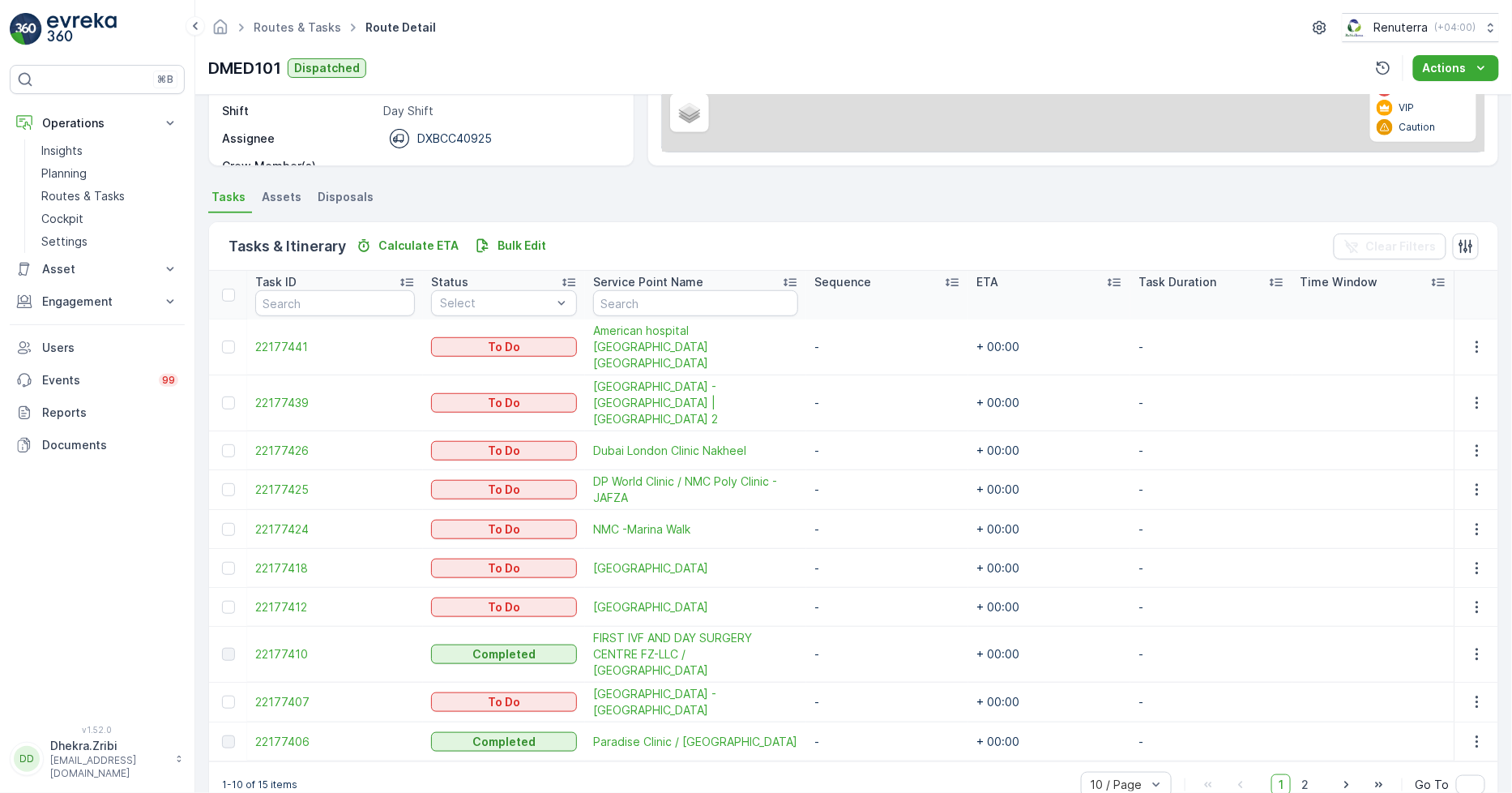
scroll to position [268, 0]
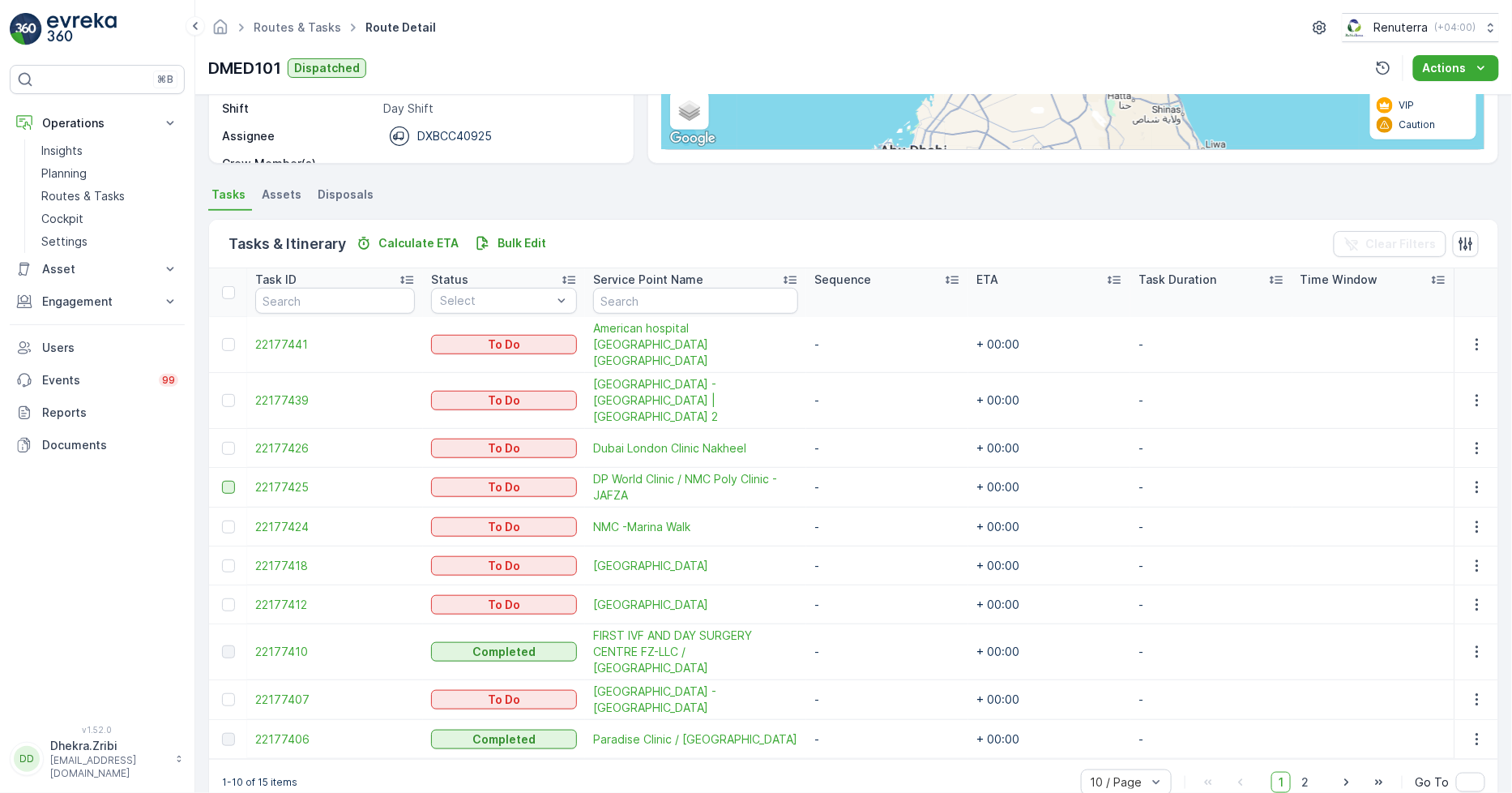
click at [224, 481] on div at bounding box center [228, 487] width 13 height 13
click at [222, 481] on input "checkbox" at bounding box center [222, 481] width 0 height 0
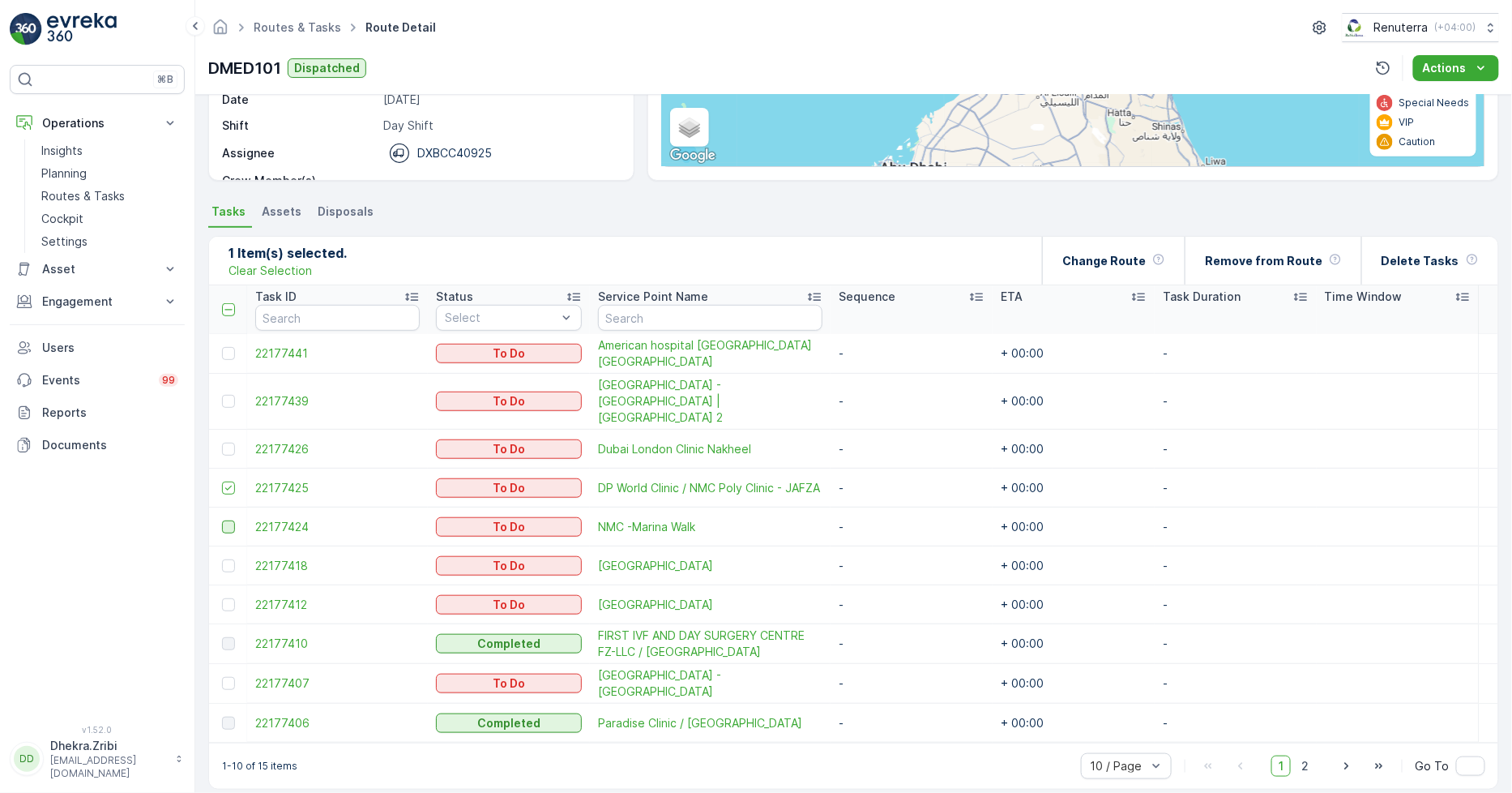
click at [223, 520] on div at bounding box center [228, 526] width 13 height 13
click at [222, 520] on input "checkbox" at bounding box center [222, 520] width 0 height 0
click at [1295, 263] on p "Remove from Route" at bounding box center [1264, 261] width 118 height 16
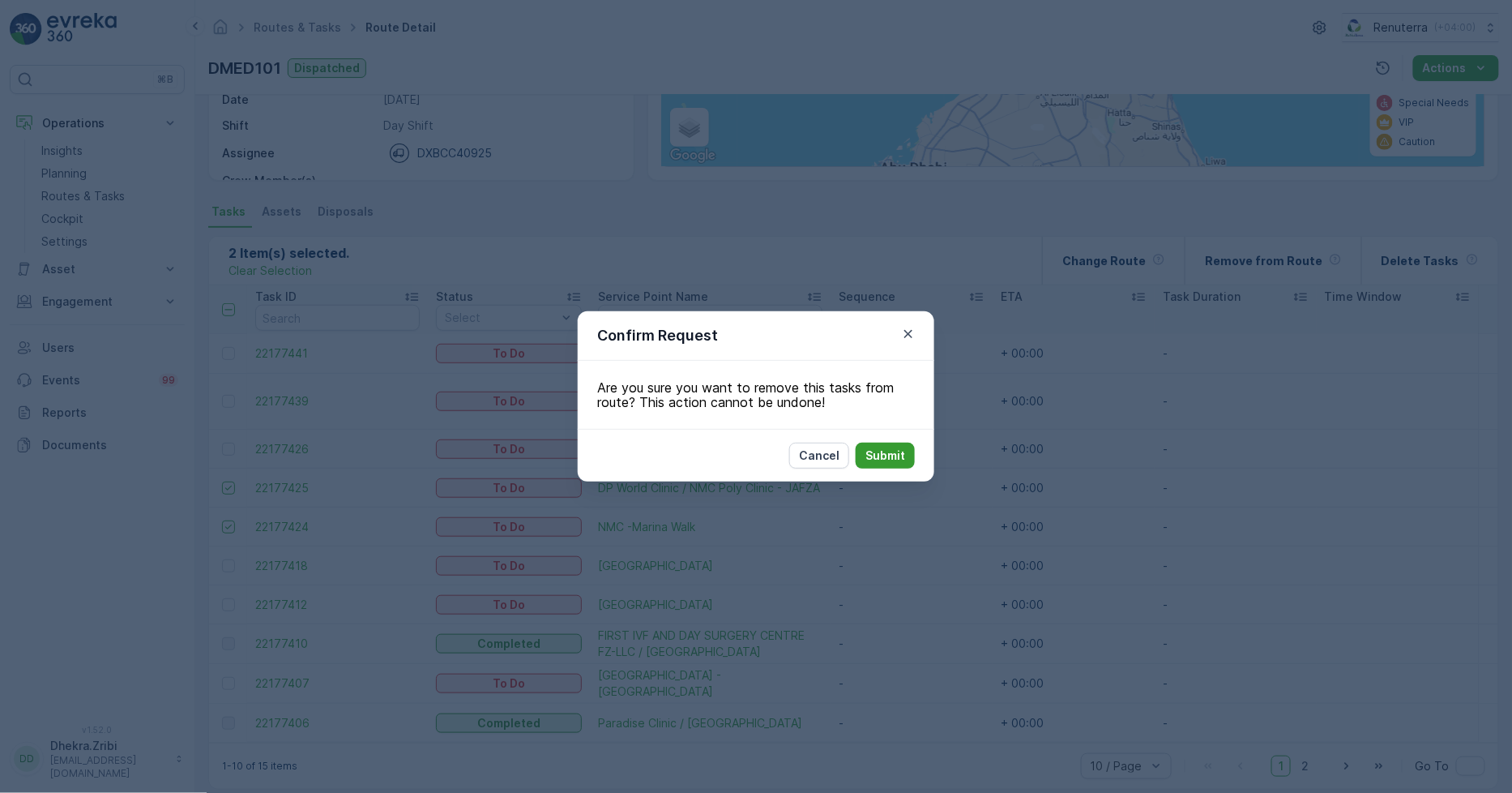
click at [889, 451] on p "Submit" at bounding box center [886, 455] width 40 height 16
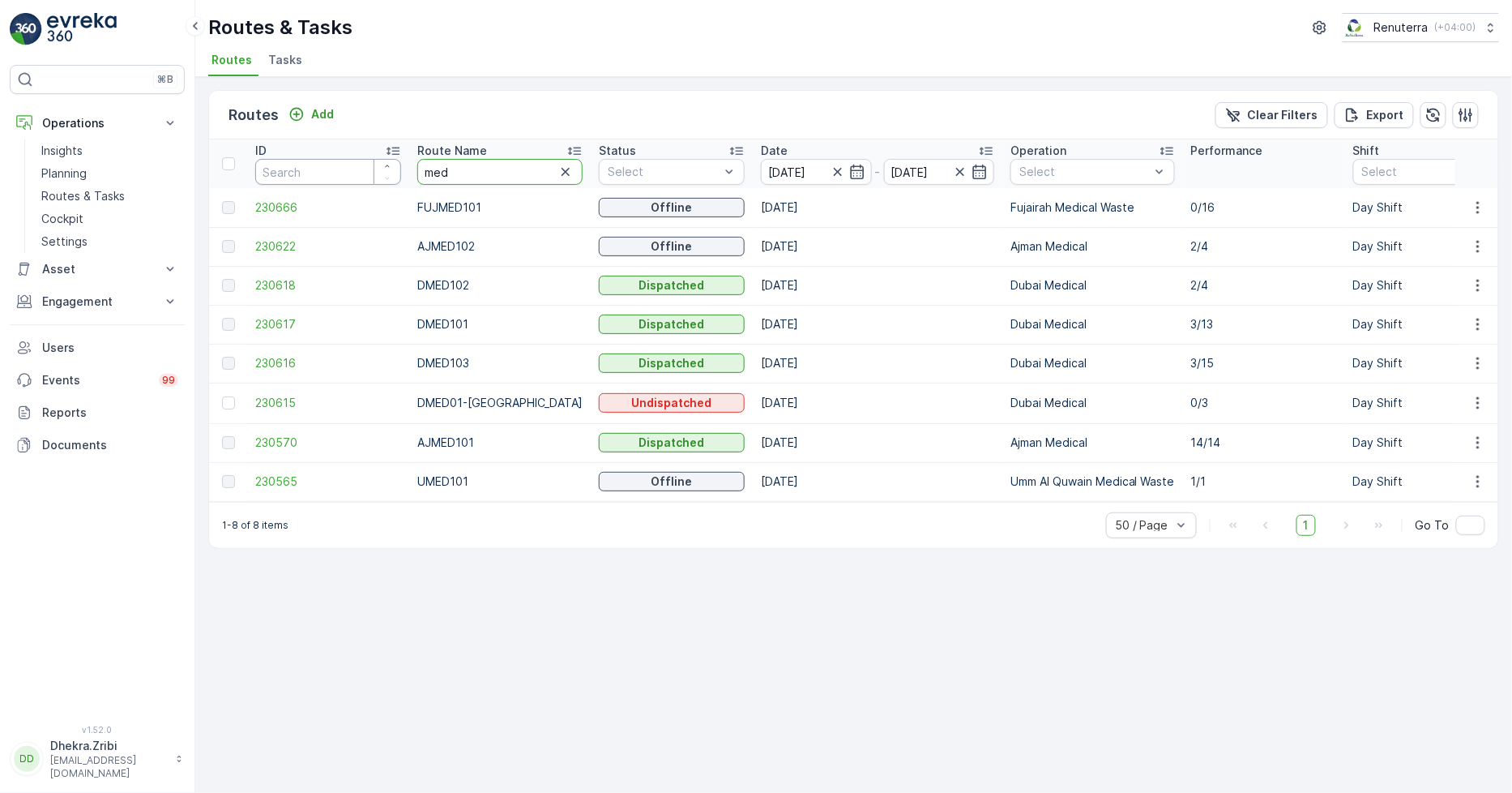
drag, startPoint x: 471, startPoint y: 159, endPoint x: 328, endPoint y: 176, distance: 143.7
type input "rel"
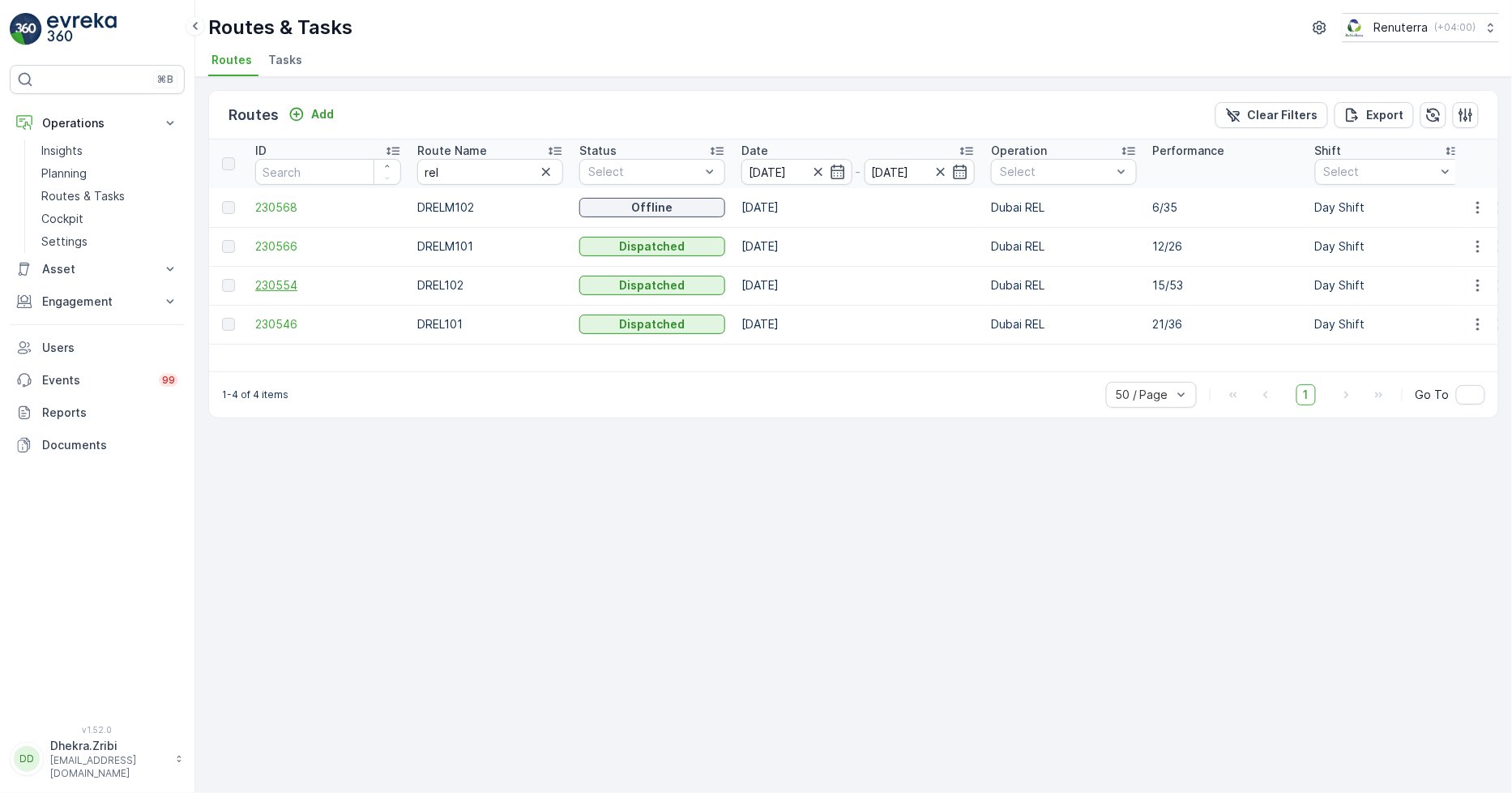
click at [274, 280] on span "230554" at bounding box center [328, 285] width 146 height 16
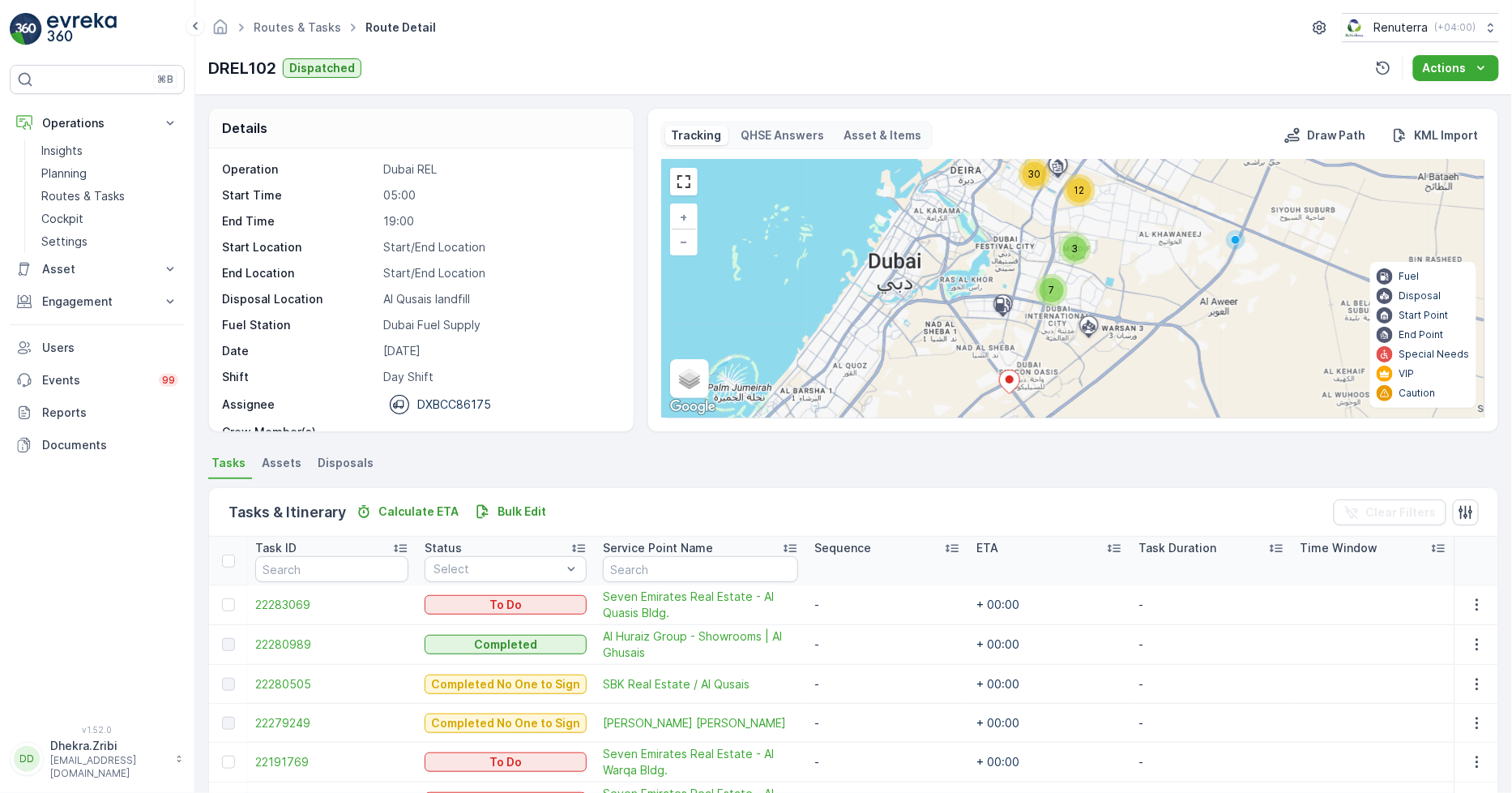
drag, startPoint x: 1113, startPoint y: 267, endPoint x: 1092, endPoint y: 357, distance: 92.4
click at [1092, 357] on div "3 7 12 30 + − Satellite Roadmap Terrain Hybrid Leaflet Keyboard shortcuts Map D…" at bounding box center [1073, 289] width 823 height 258
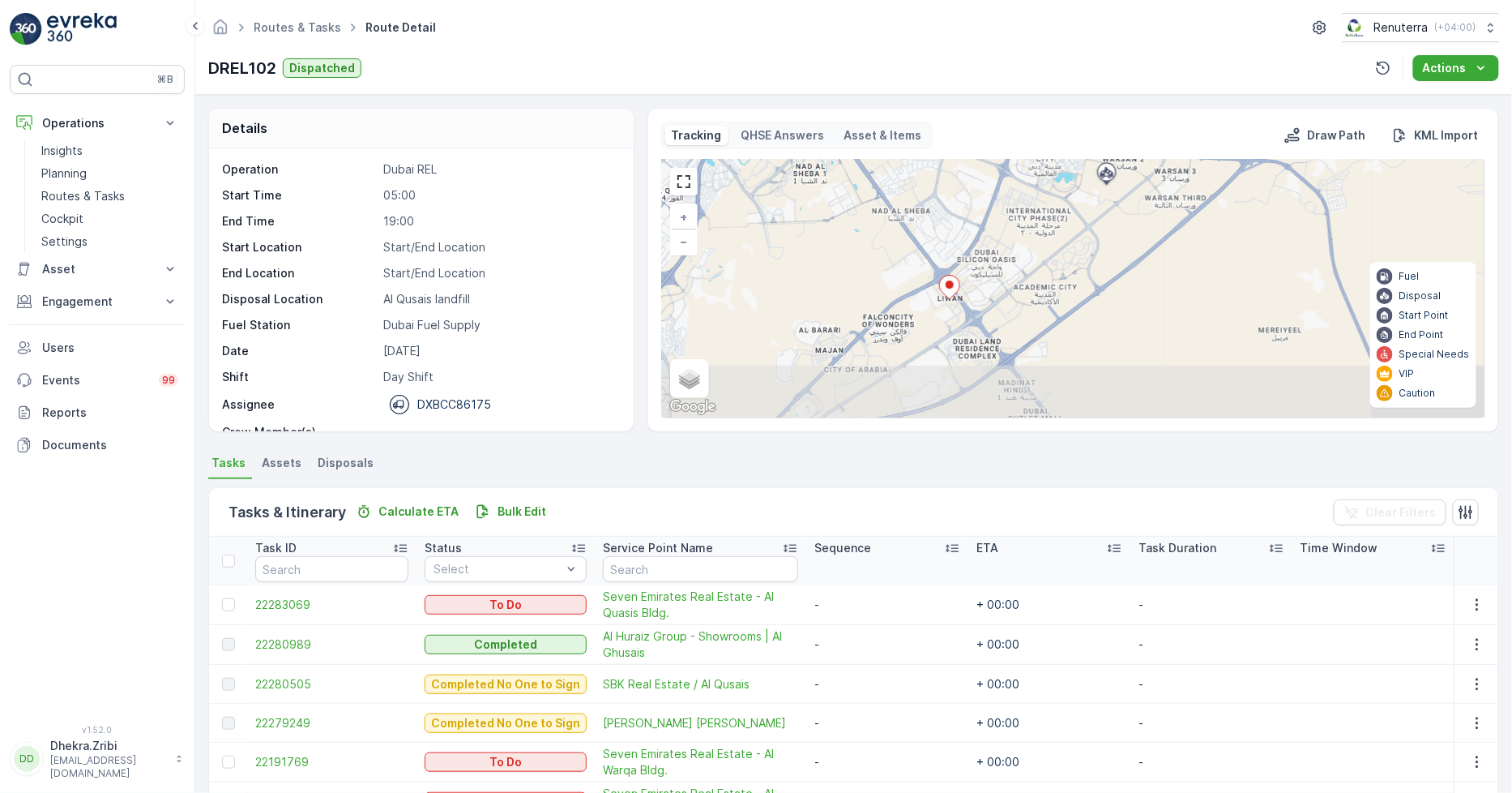
drag, startPoint x: 1036, startPoint y: 310, endPoint x: 1034, endPoint y: 157, distance: 153.2
click at [1034, 157] on div "Tracking QHSE Answers Asset & Items Draw Path KML Import 3 7 12 10 8 11 + − Sat…" at bounding box center [1073, 270] width 824 height 297
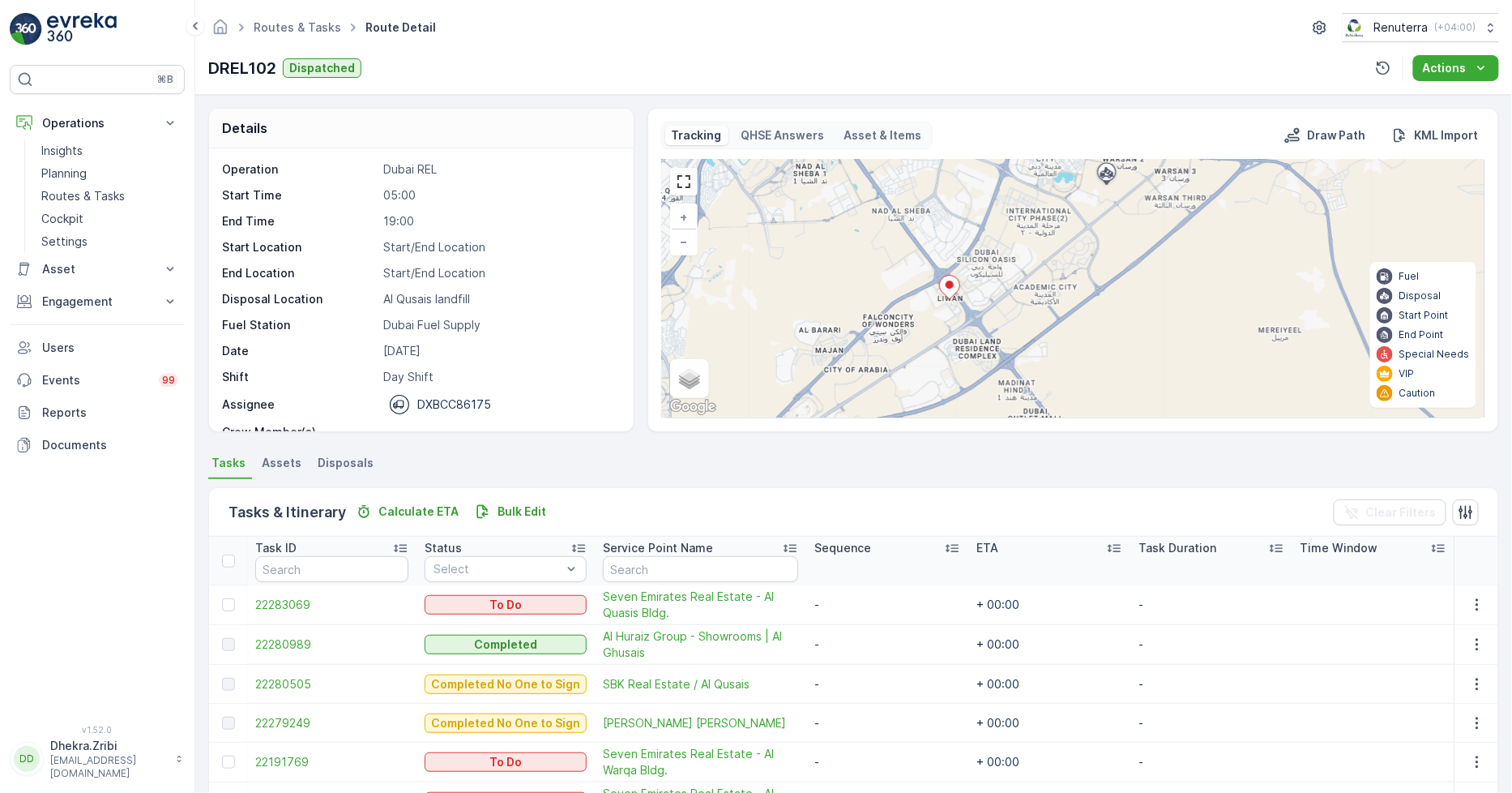
click at [949, 289] on icon at bounding box center [949, 288] width 20 height 24
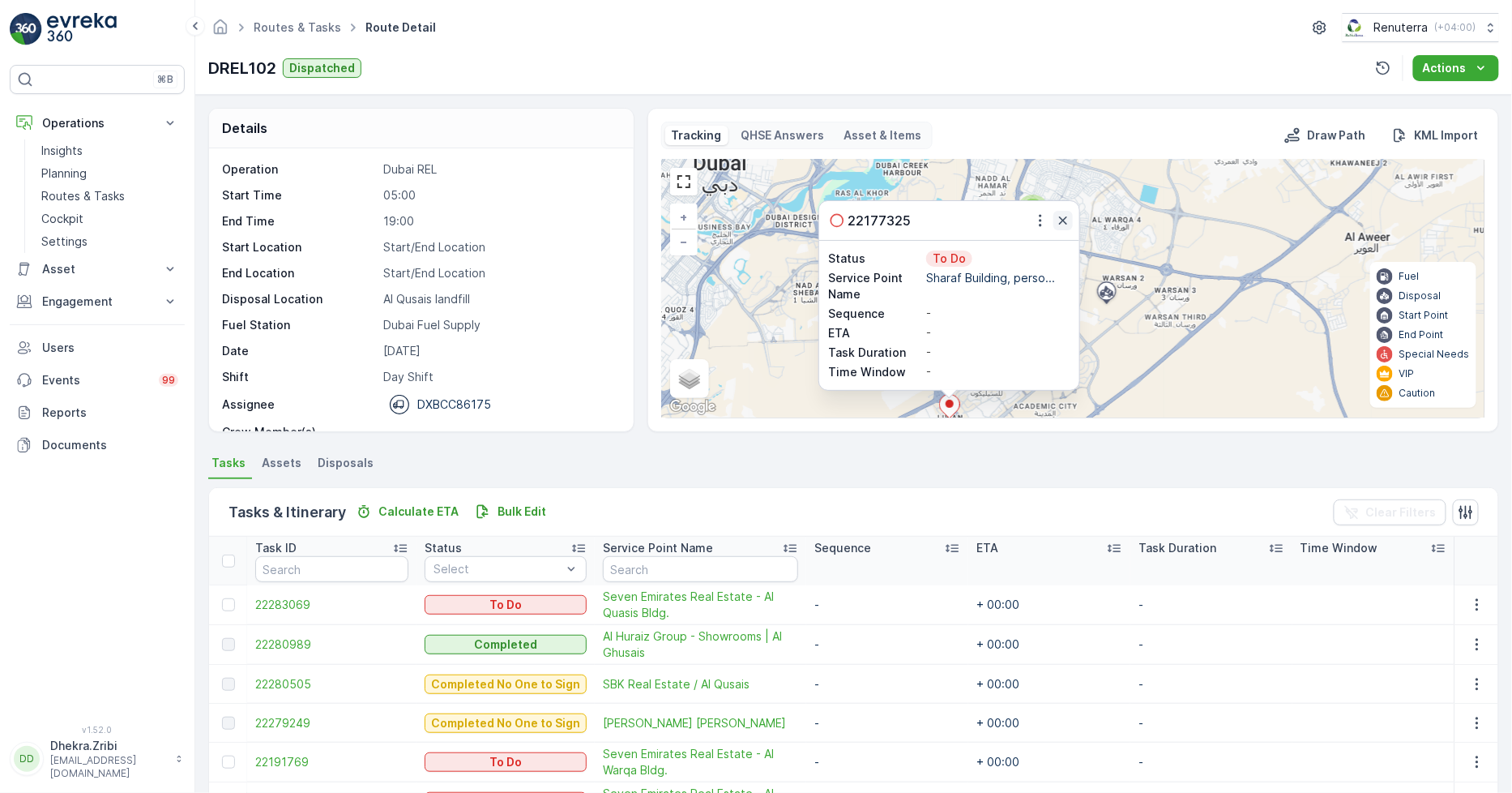
click at [1064, 220] on icon "button" at bounding box center [1063, 220] width 8 height 8
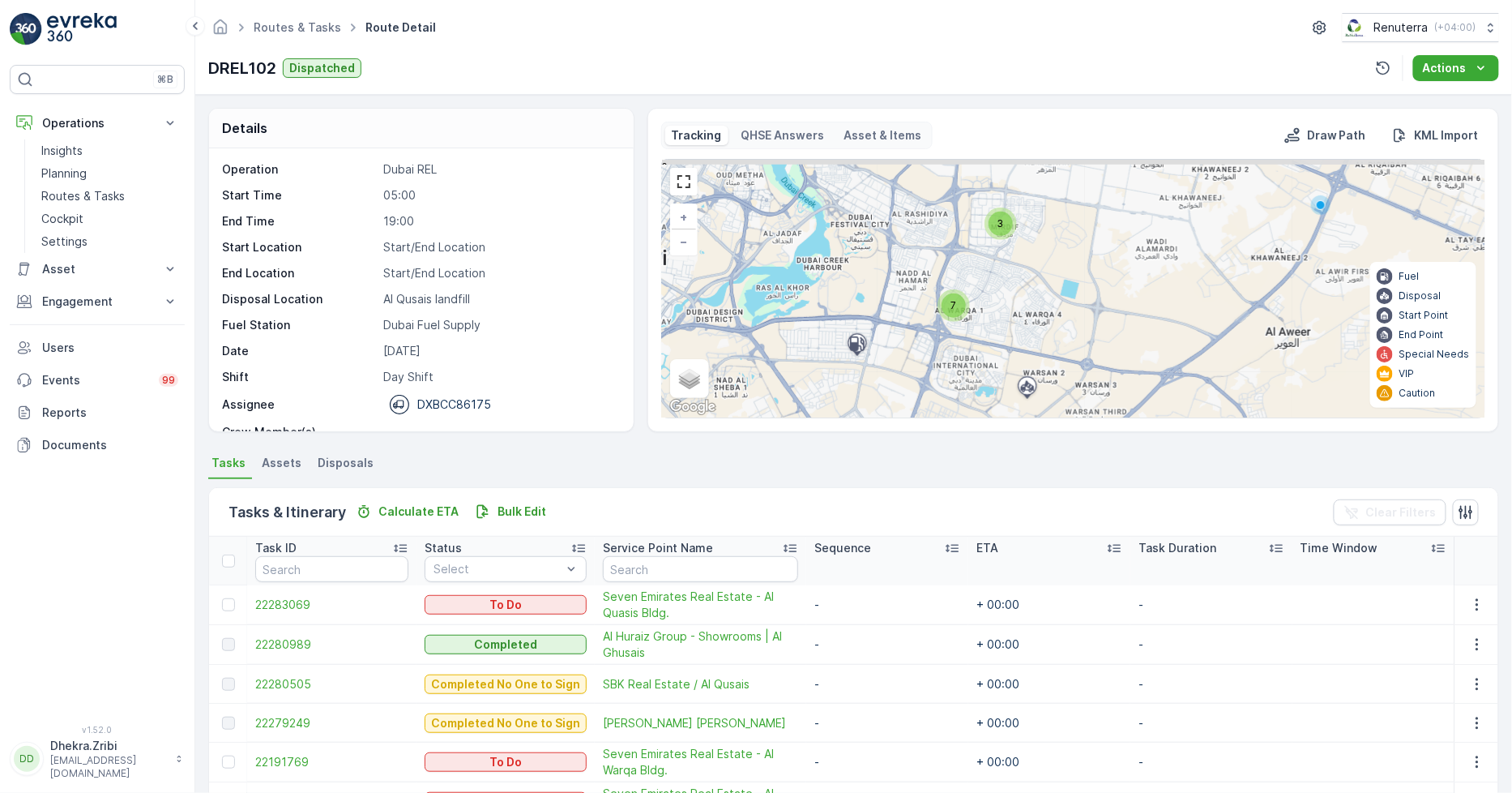
drag, startPoint x: 1032, startPoint y: 328, endPoint x: 952, endPoint y: 424, distance: 124.8
click at [952, 424] on div "Tracking QHSE Answers Asset & Items Draw Path KML Import 3 7 12 10 8 11 + − Sat…" at bounding box center [1074, 270] width 852 height 324
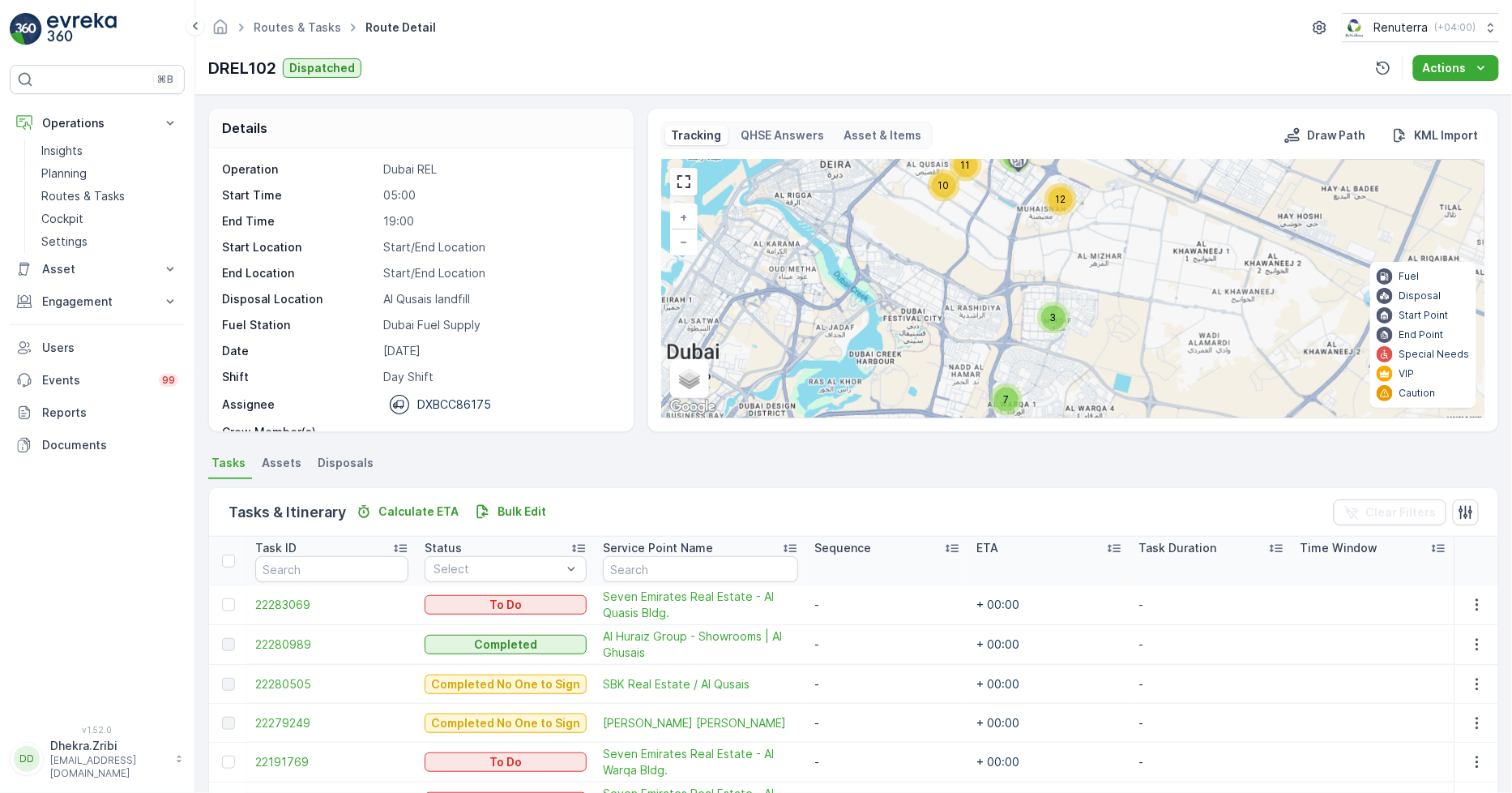
drag, startPoint x: 985, startPoint y: 289, endPoint x: 1046, endPoint y: 391, distance: 118.9
click at [1044, 390] on div "3 7 12 10 8 11 + − Satellite Roadmap Terrain Hybrid Leaflet Keyboard shortcuts …" at bounding box center [1073, 289] width 823 height 258
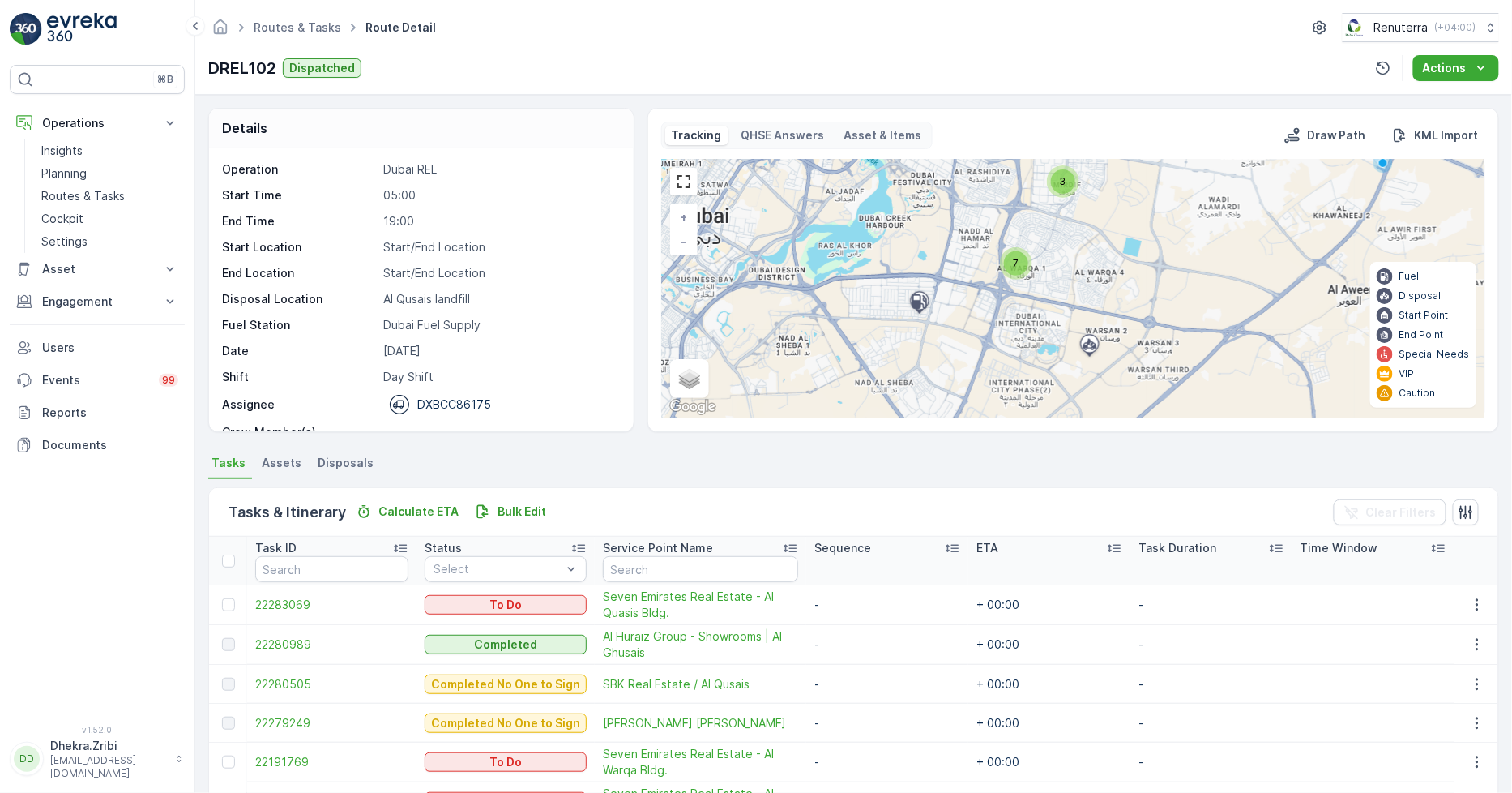
drag, startPoint x: 1046, startPoint y: 392, endPoint x: 1050, endPoint y: 249, distance: 143.5
click at [1050, 249] on div "3 7 12 10 8 11 + − Satellite Roadmap Terrain Hybrid Leaflet Keyboard shortcuts …" at bounding box center [1073, 289] width 823 height 258
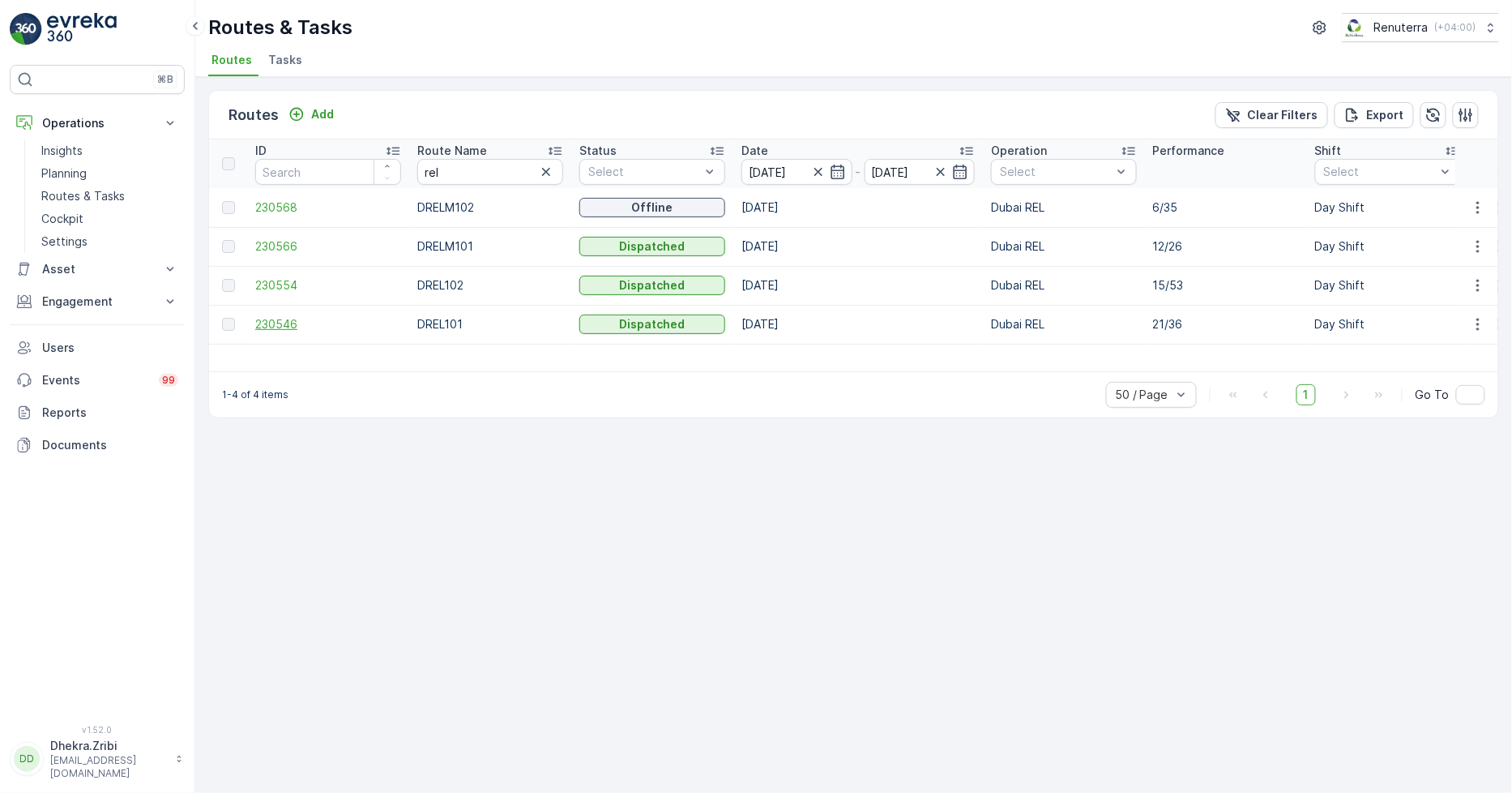
click at [293, 323] on span "230546" at bounding box center [328, 324] width 146 height 16
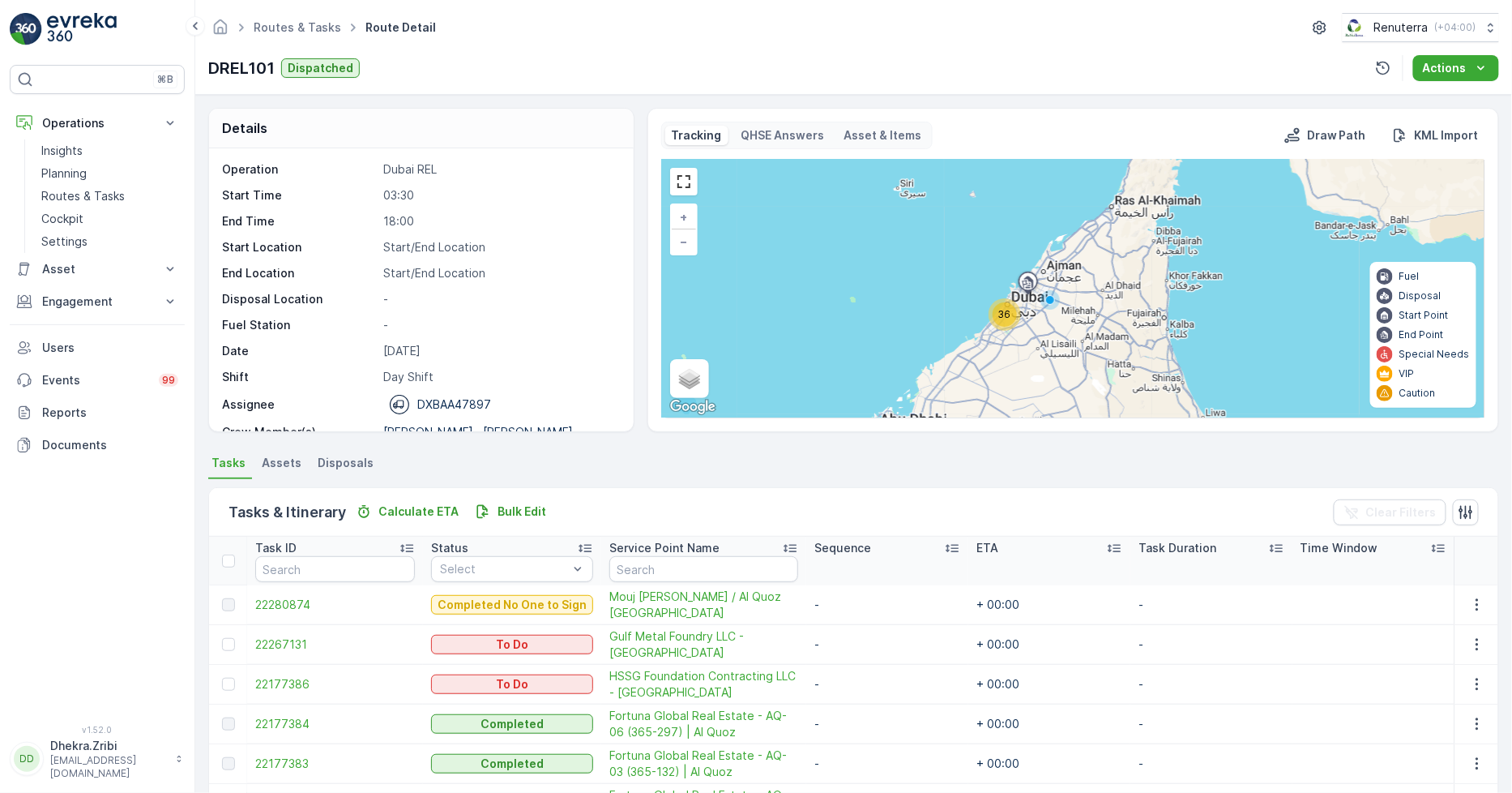
click at [1008, 310] on span "36" at bounding box center [1005, 314] width 13 height 12
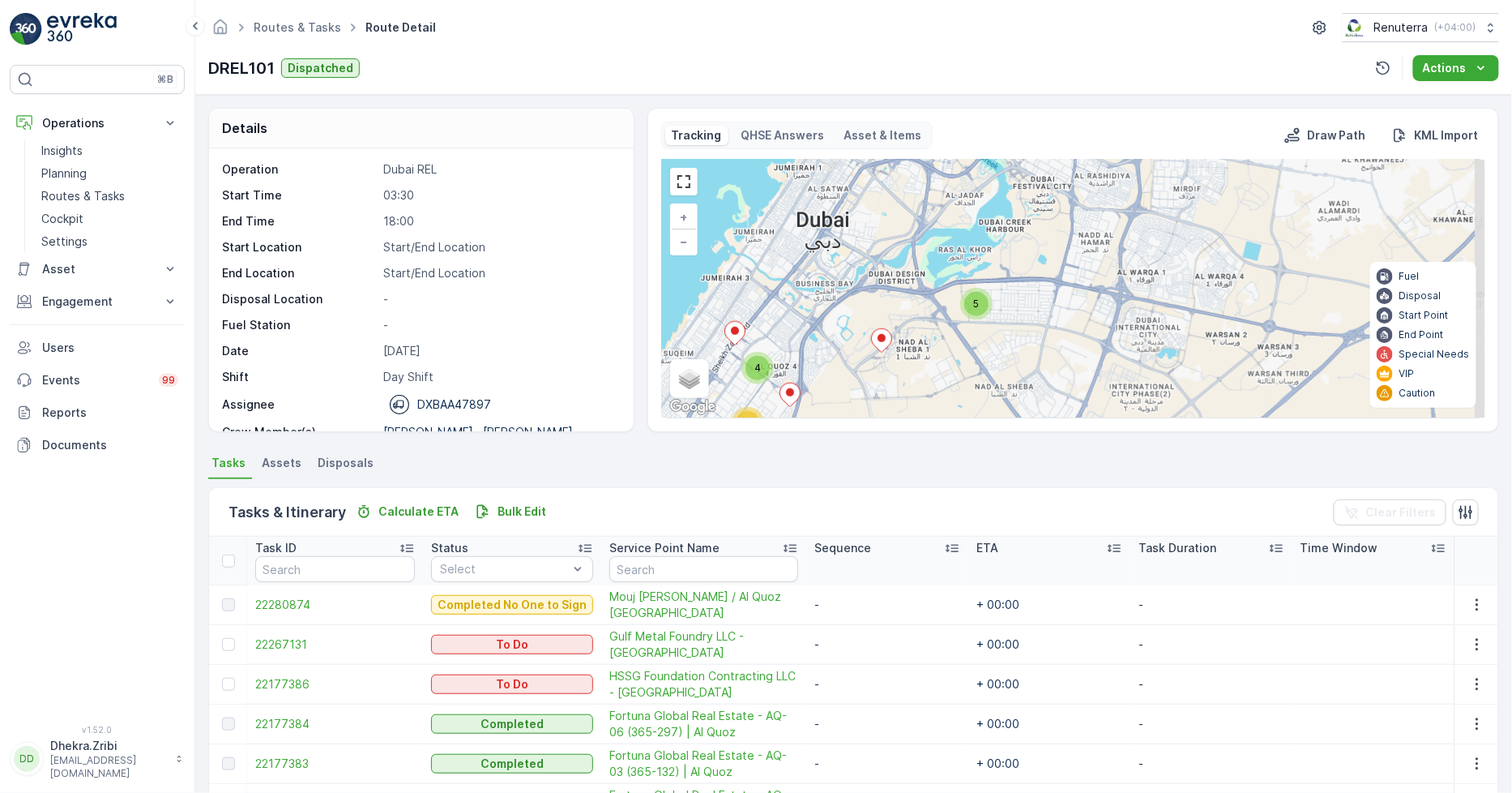
drag, startPoint x: 1283, startPoint y: 248, endPoint x: 1009, endPoint y: 319, distance: 282.9
click at [1048, 352] on div "5 2 4 7 13 + − Satellite Roadmap Terrain Hybrid Leaflet Keyboard shortcuts Map …" at bounding box center [1073, 289] width 823 height 258
click at [976, 298] on div "5" at bounding box center [973, 303] width 24 height 24
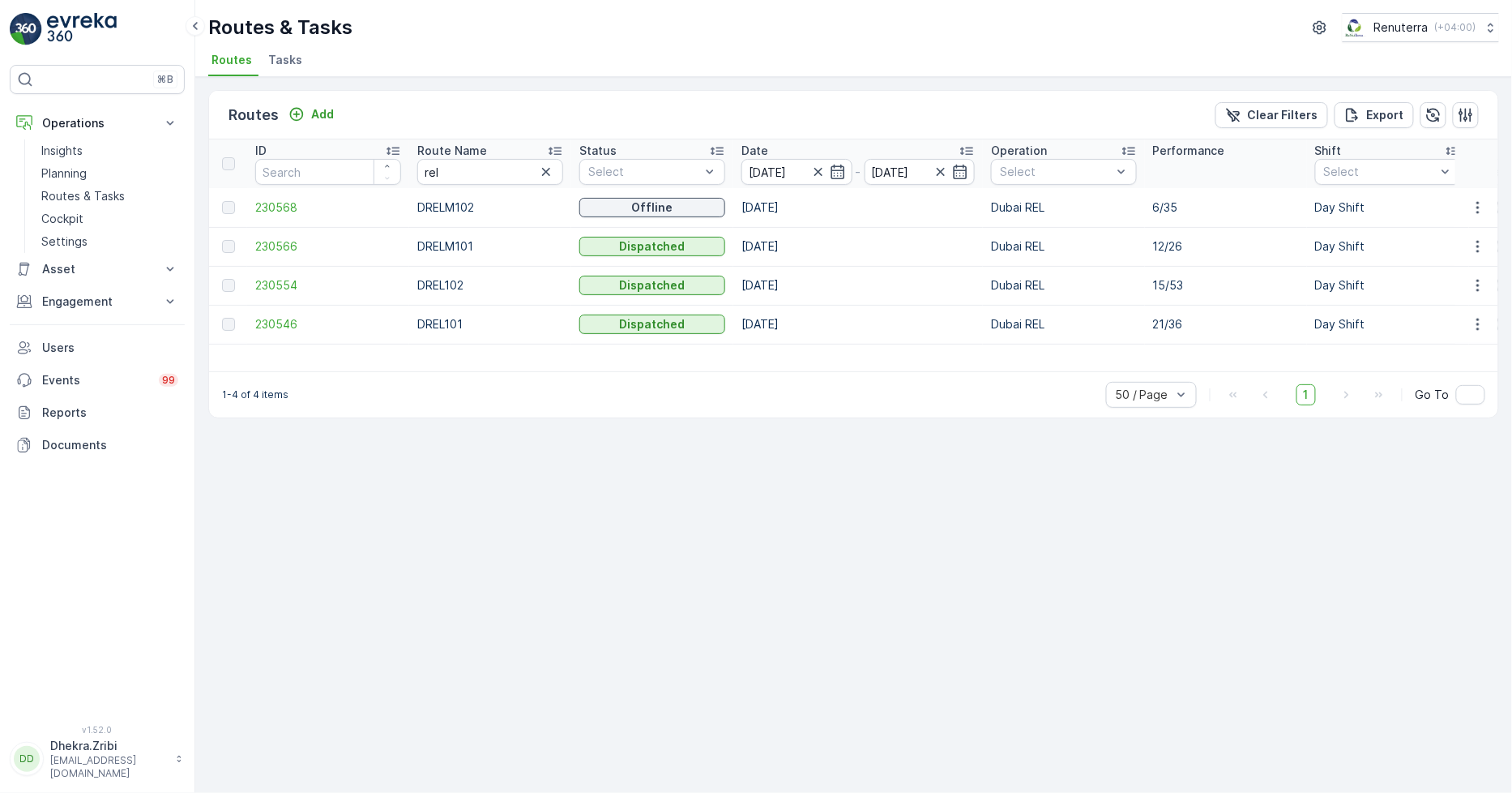
click at [815, 154] on div "Date" at bounding box center [858, 151] width 233 height 16
click at [811, 165] on icon "button" at bounding box center [819, 172] width 16 height 16
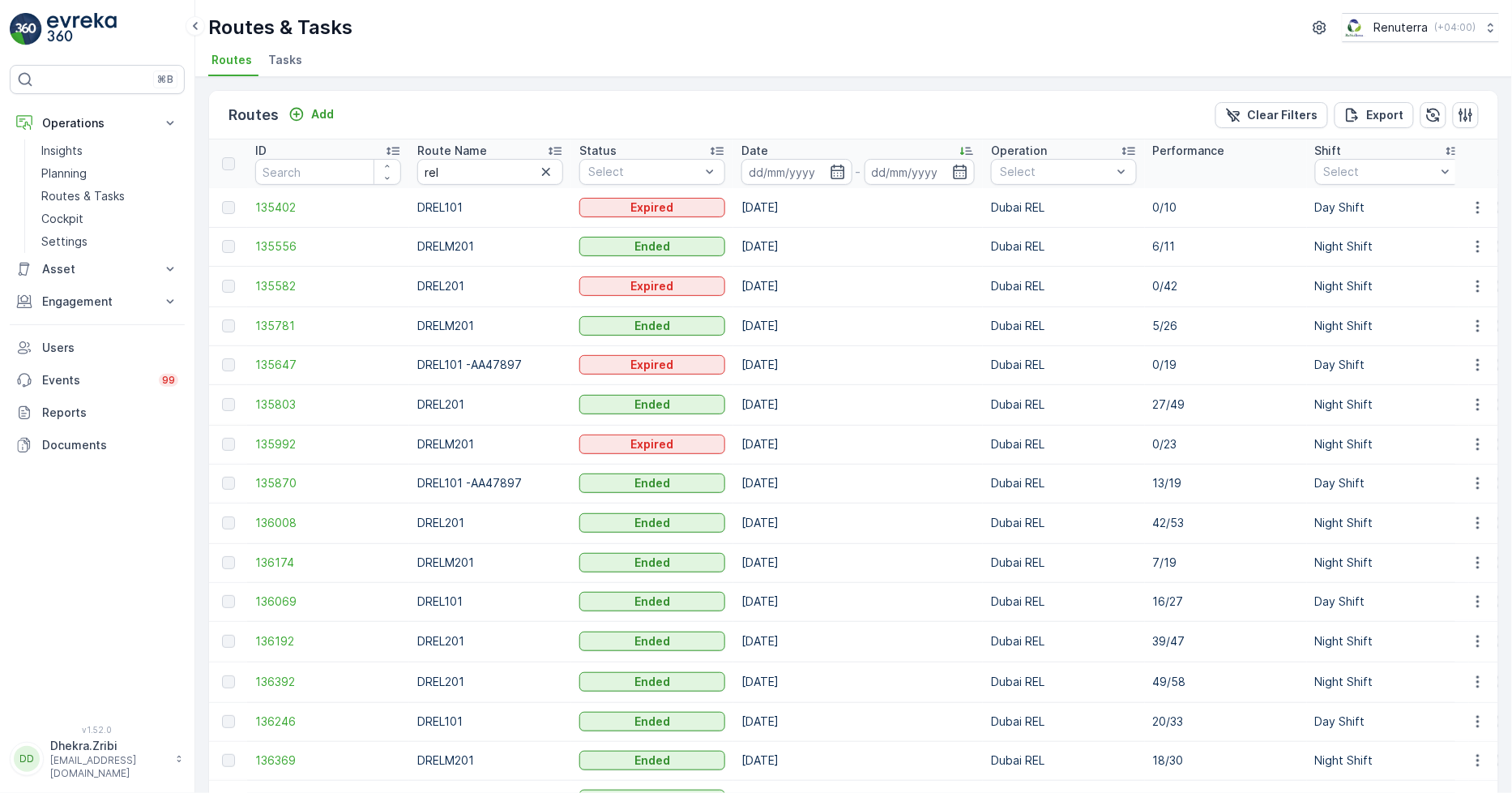
click at [813, 172] on input at bounding box center [797, 172] width 111 height 26
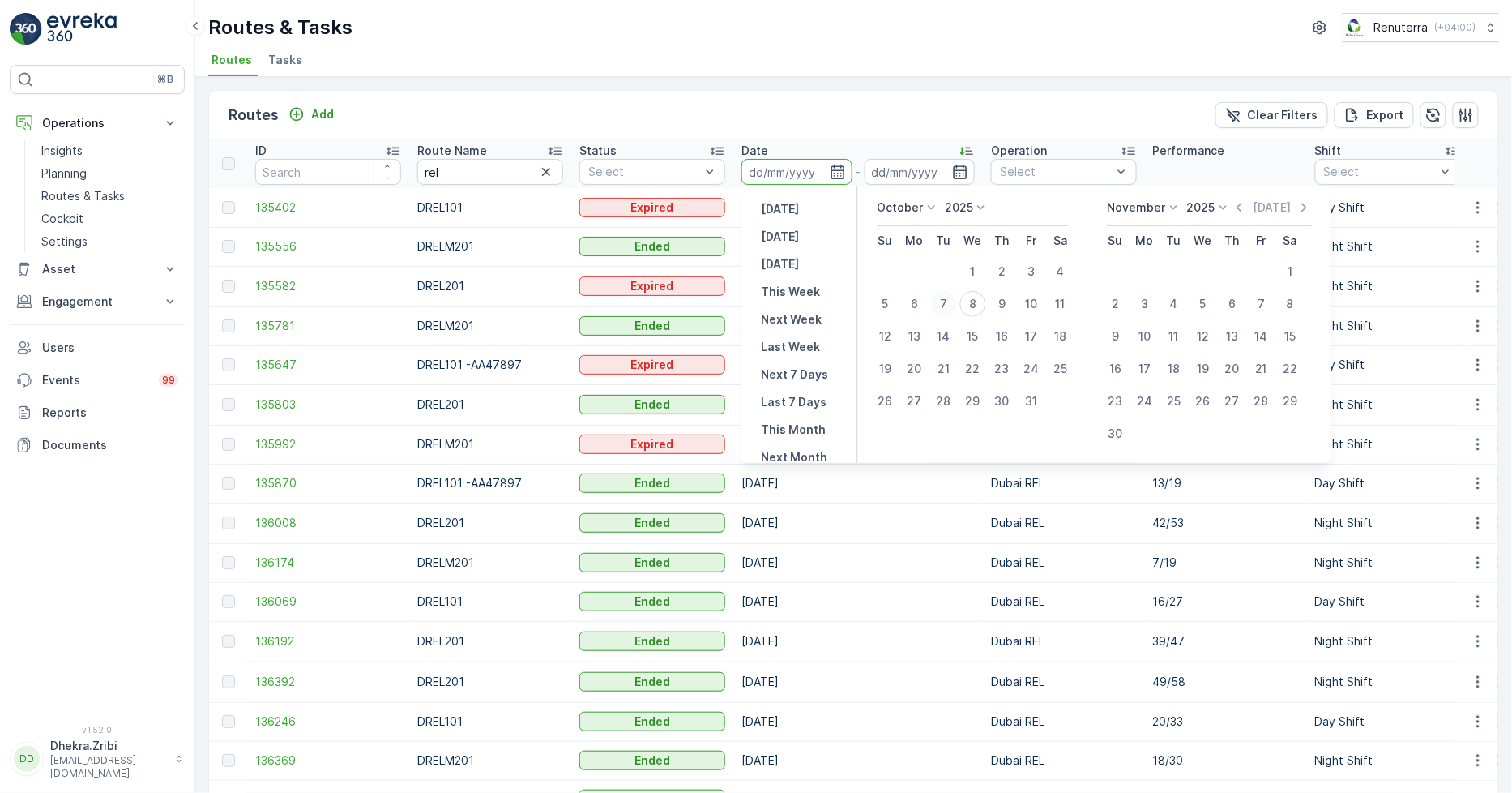
click at [943, 294] on div "7" at bounding box center [944, 304] width 26 height 26
type input "[DATE]"
click at [943, 294] on div "7" at bounding box center [944, 304] width 26 height 26
type input "[DATE]"
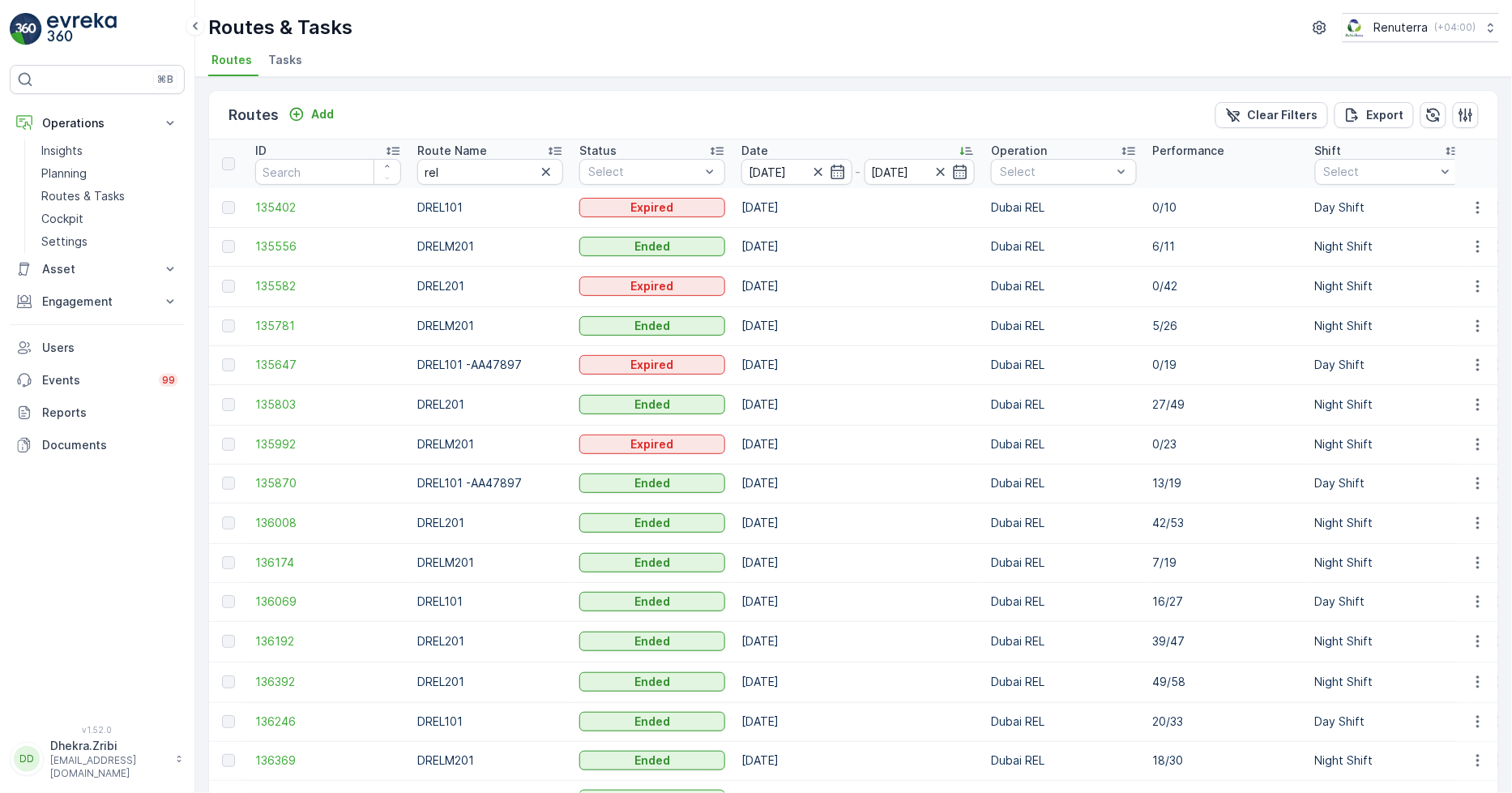
click at [893, 17] on div "Routes & Tasks Renuterra ( +04:00 )" at bounding box center [853, 27] width 1291 height 29
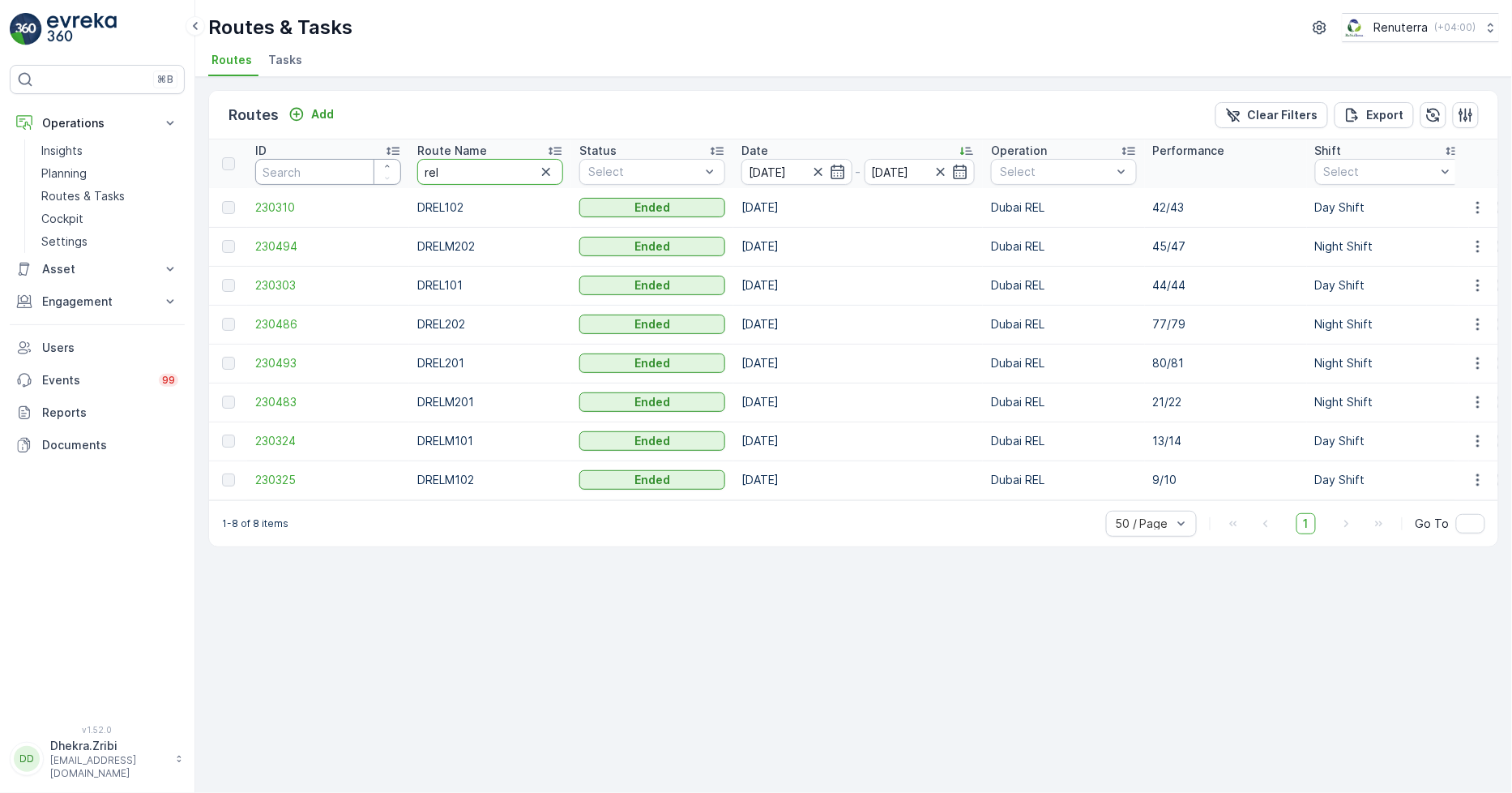
drag, startPoint x: 464, startPoint y: 173, endPoint x: 316, endPoint y: 156, distance: 148.5
type input "hat"
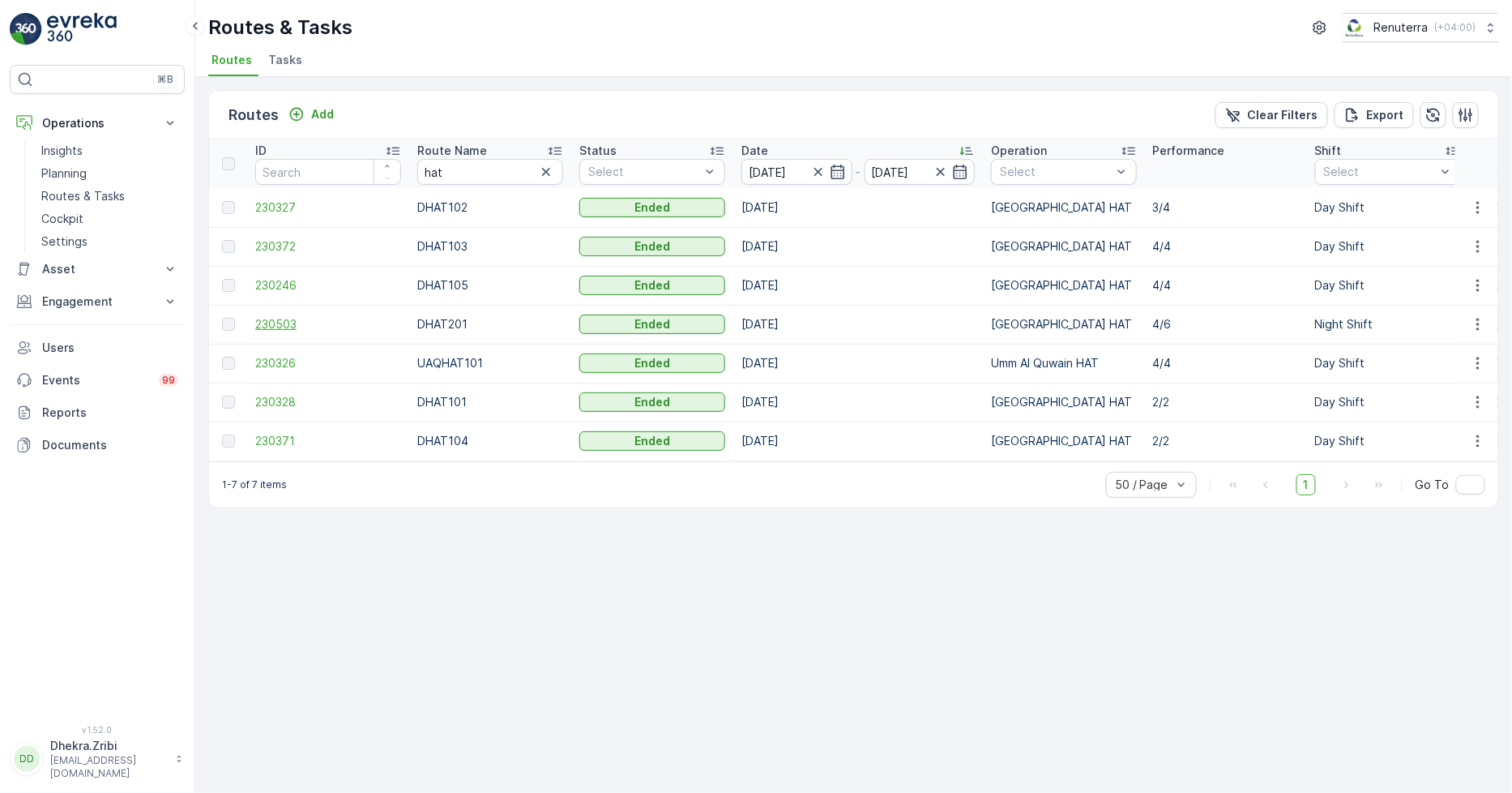
click at [269, 319] on span "230503" at bounding box center [328, 324] width 146 height 16
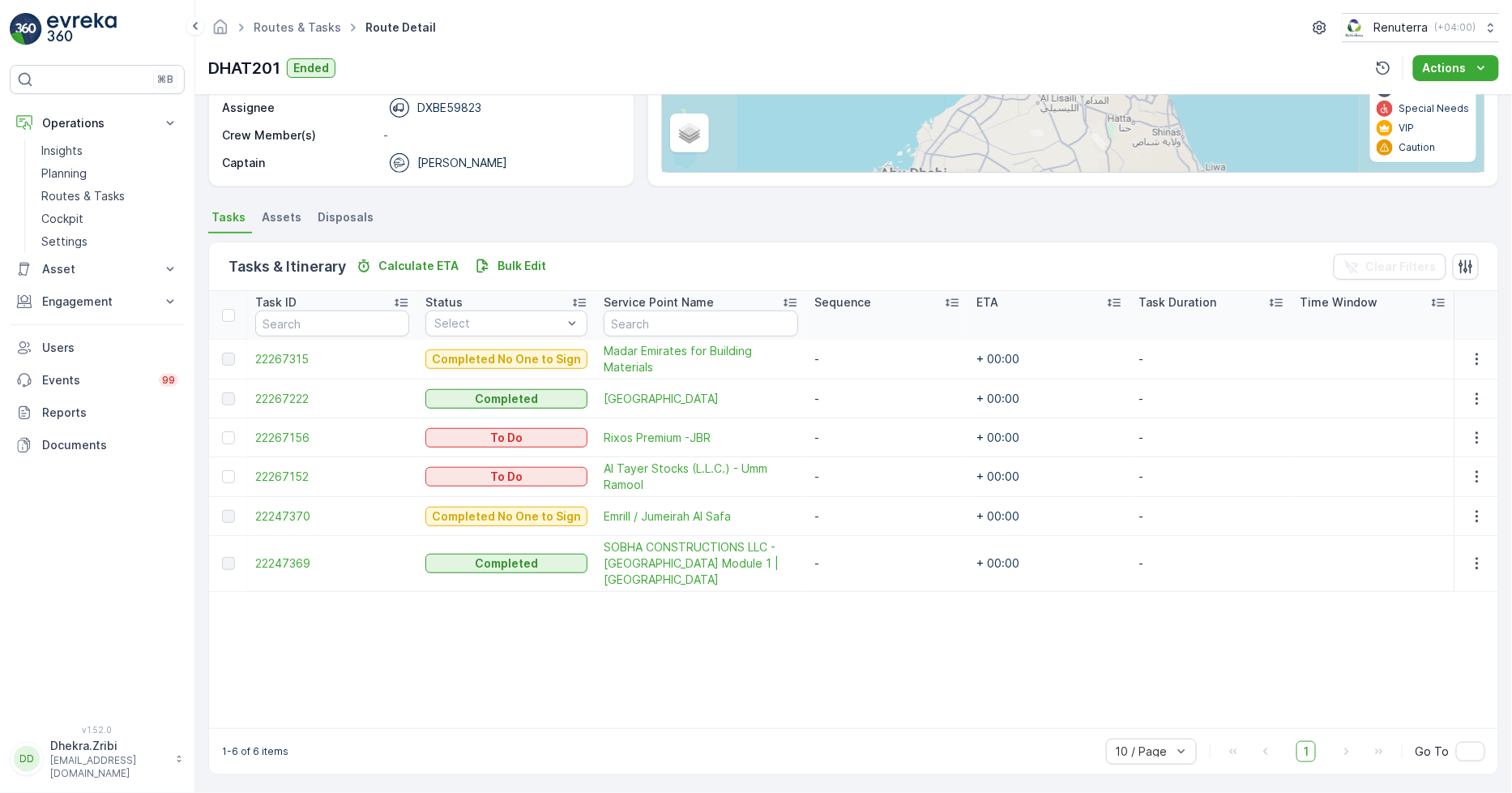
scroll to position [247, 0]
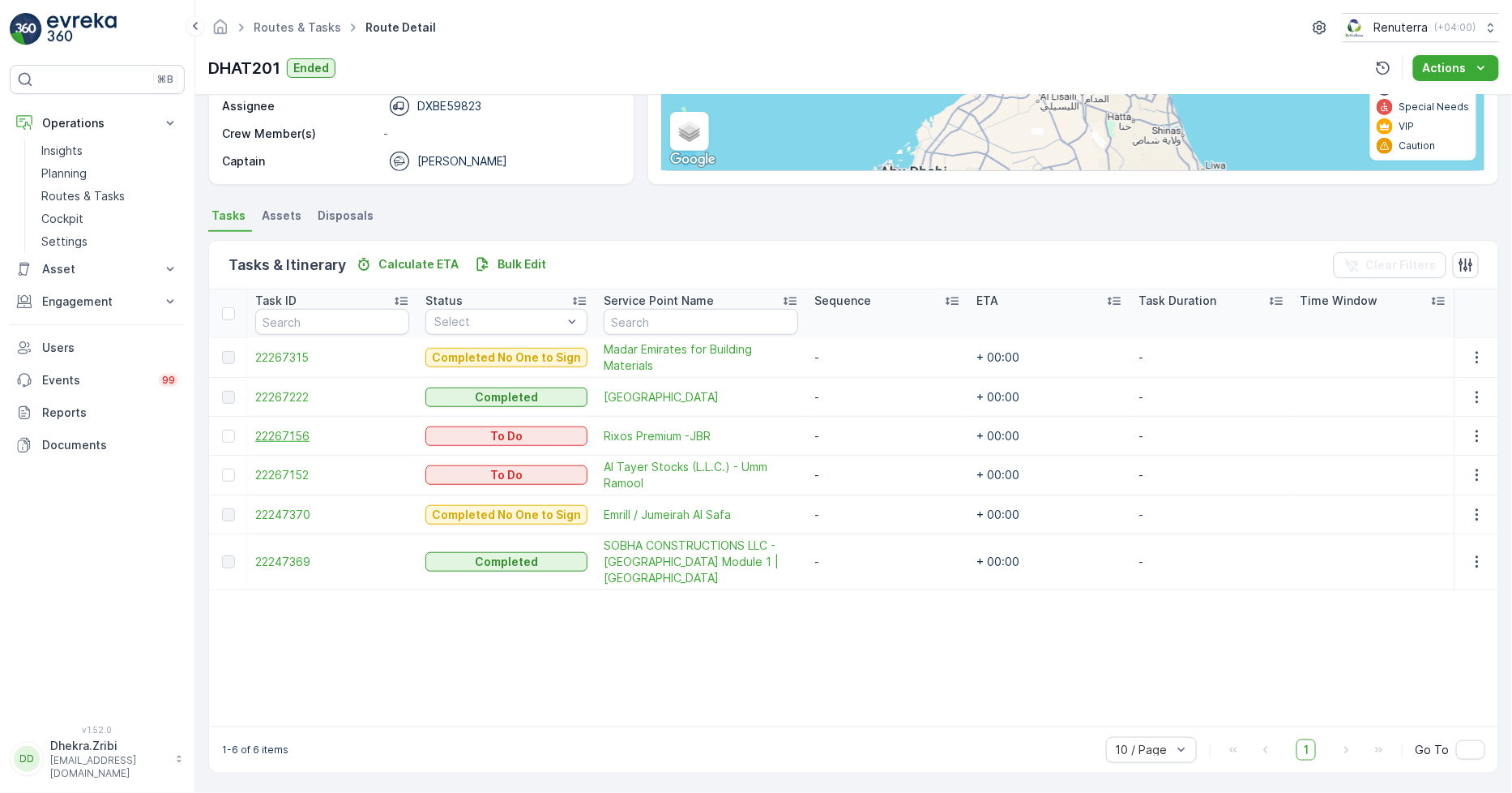
click at [293, 434] on span "22267156" at bounding box center [332, 436] width 154 height 16
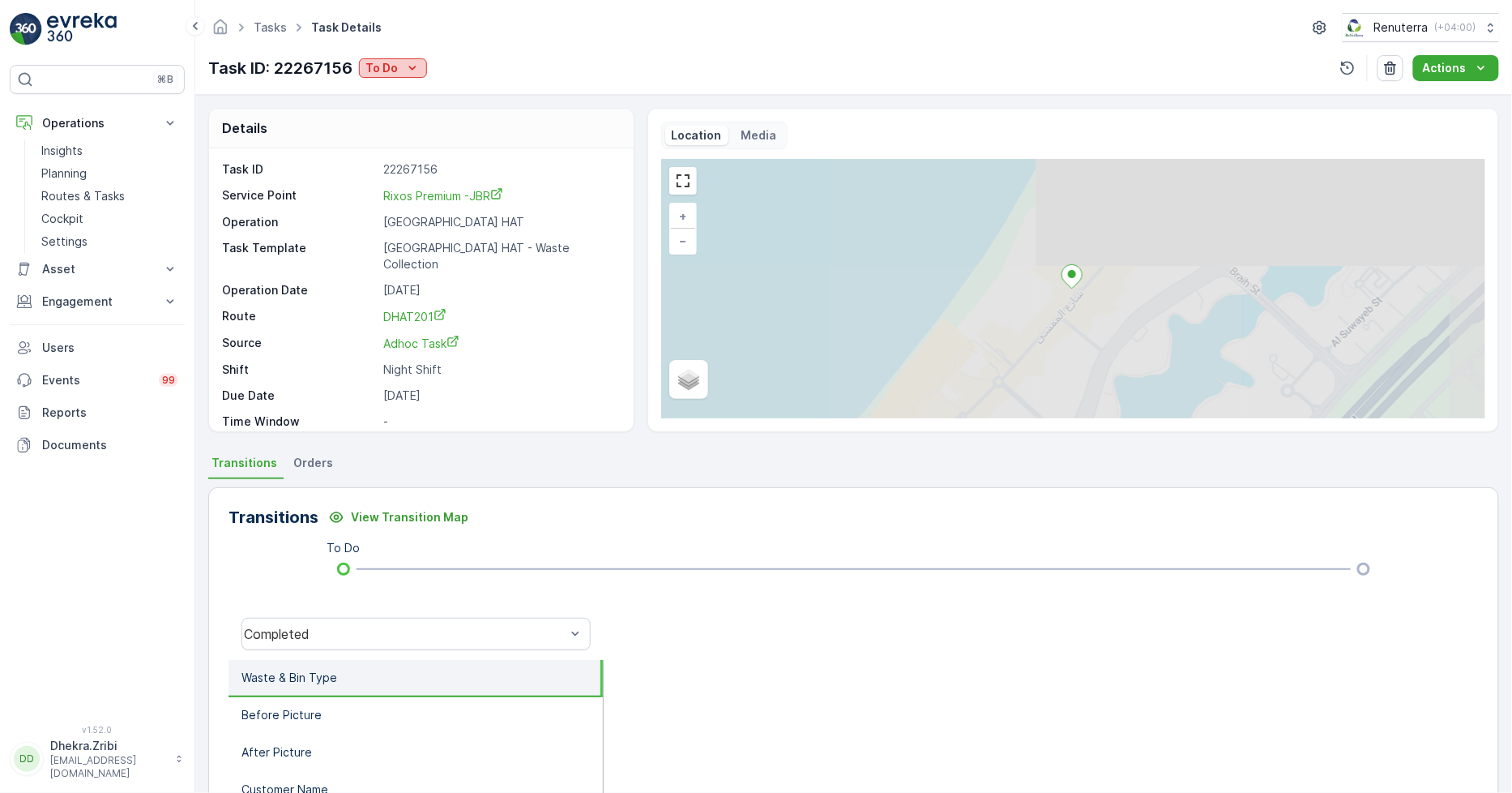
click at [399, 71] on div "To Do" at bounding box center [393, 68] width 55 height 16
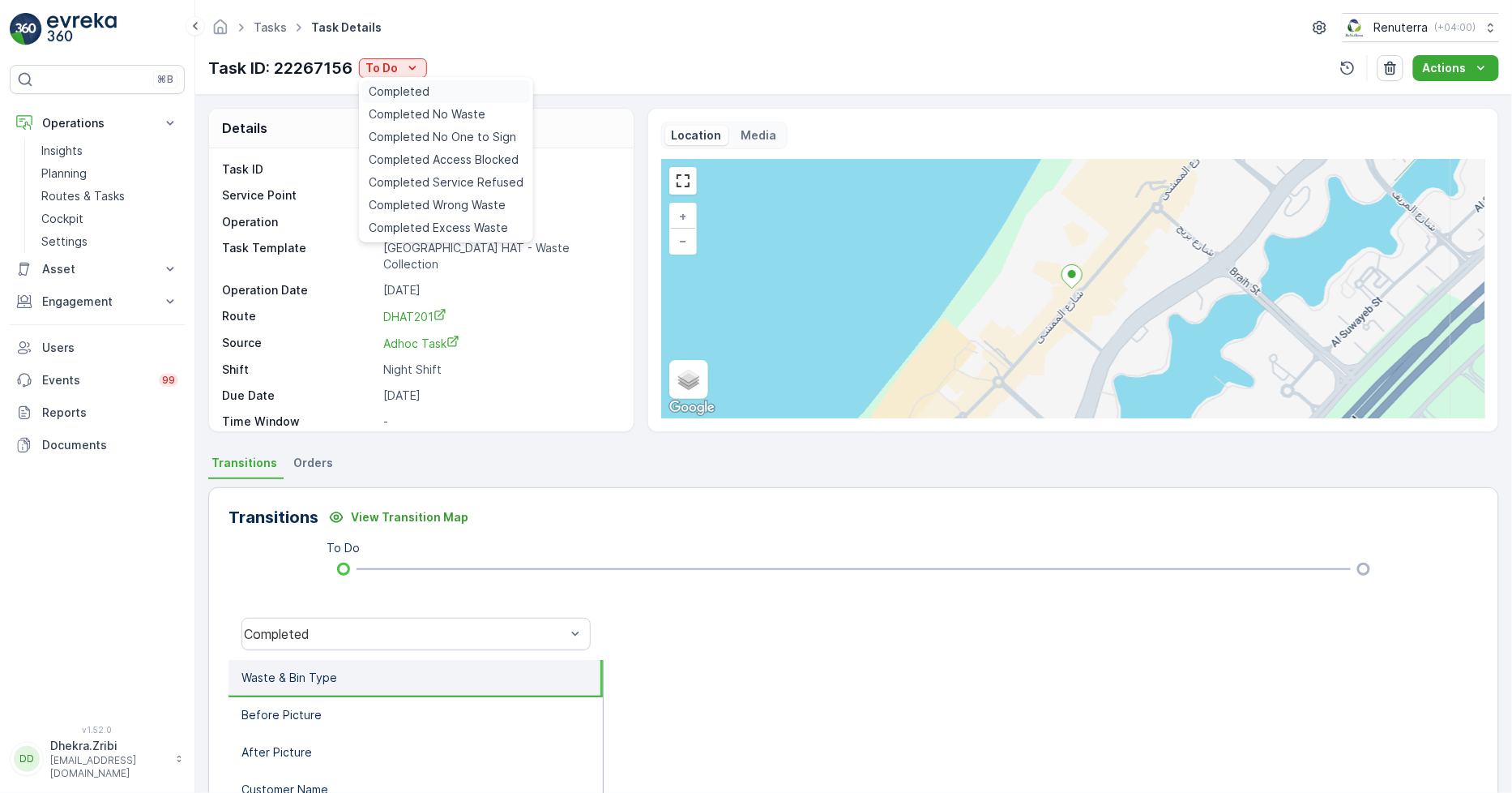
click at [451, 92] on div "Completed" at bounding box center [446, 91] width 168 height 23
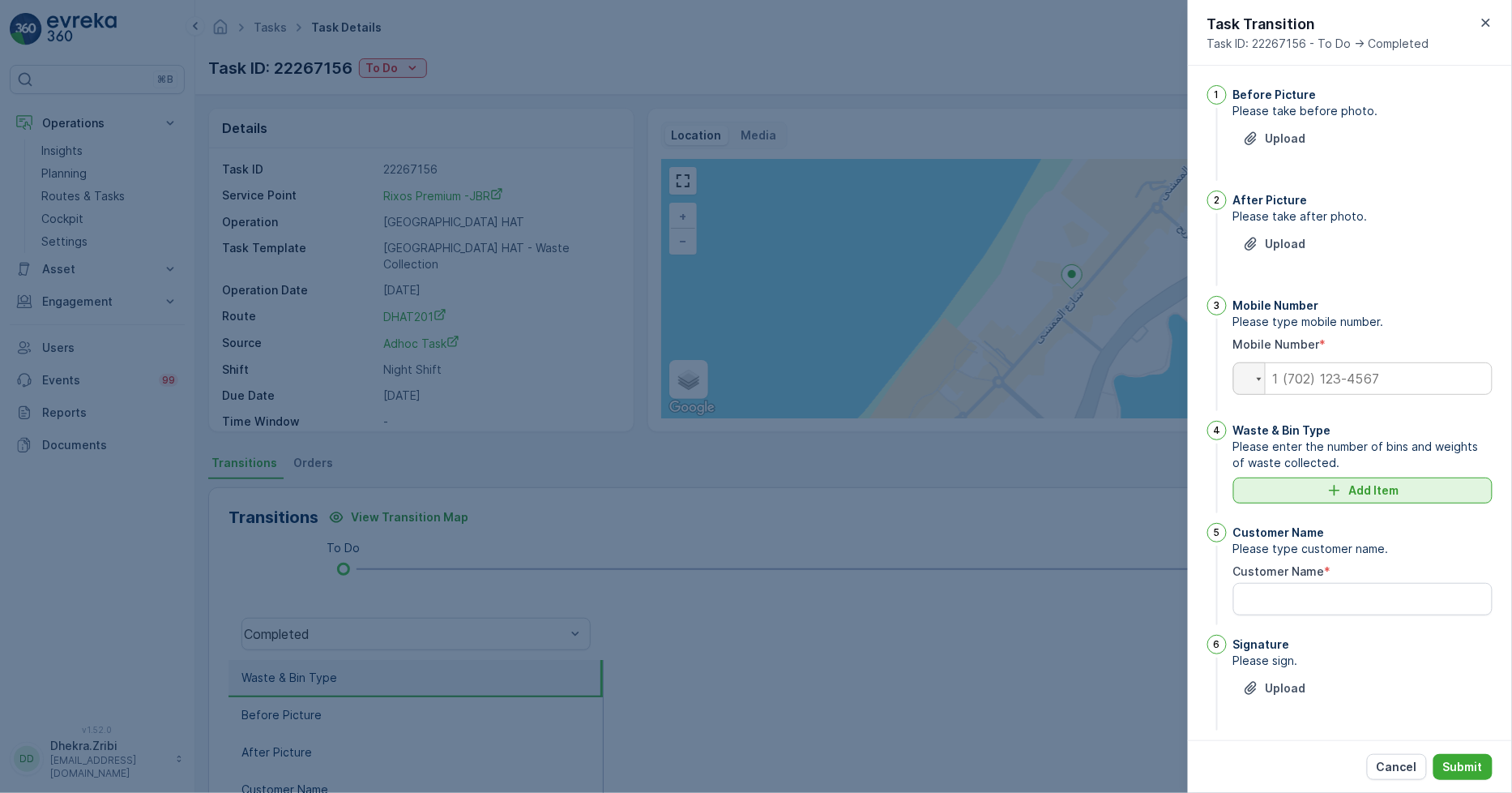
click at [1376, 491] on p "Add Item" at bounding box center [1375, 490] width 50 height 16
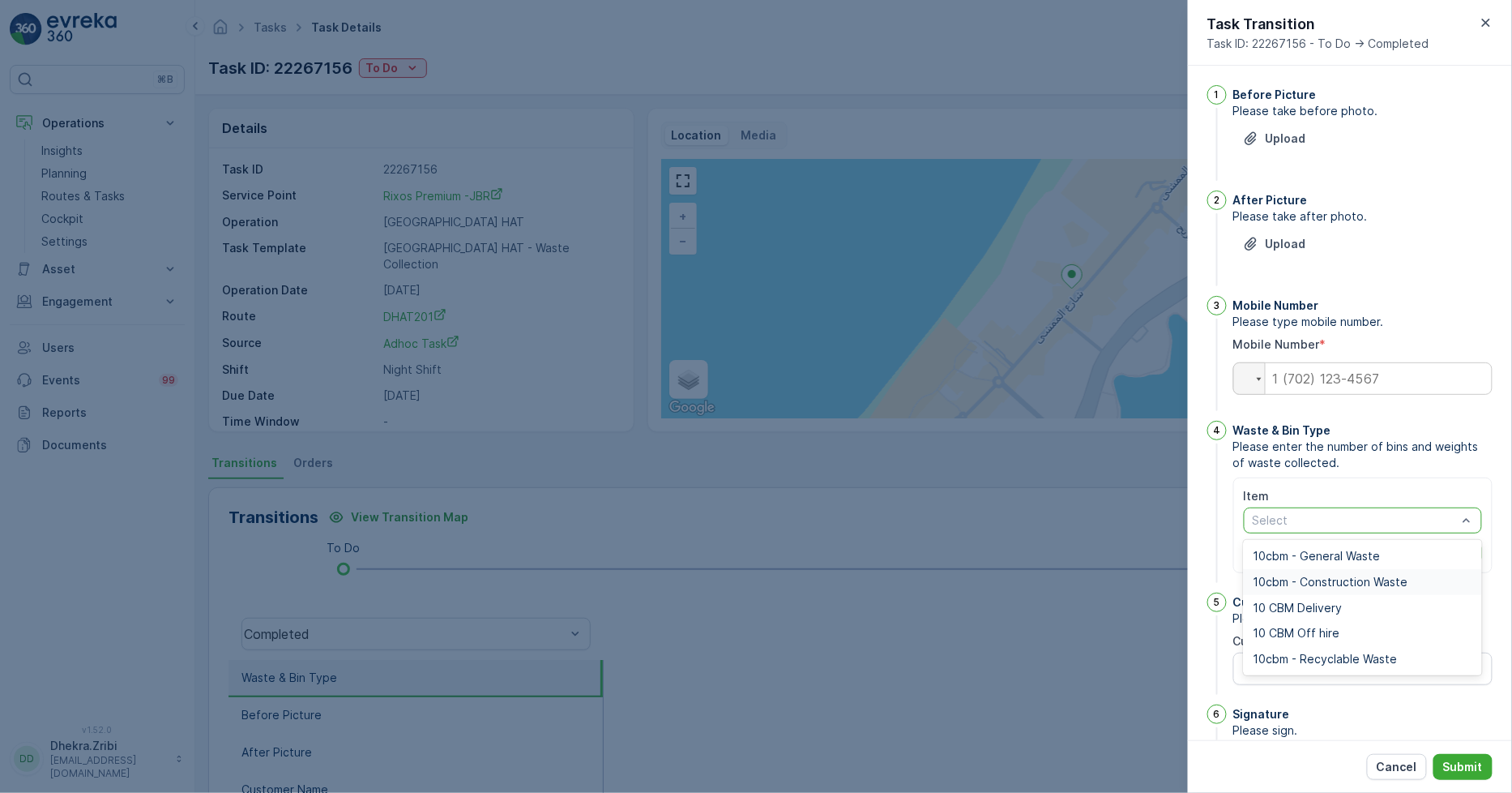
click at [963, 630] on div at bounding box center [756, 396] width 1512 height 793
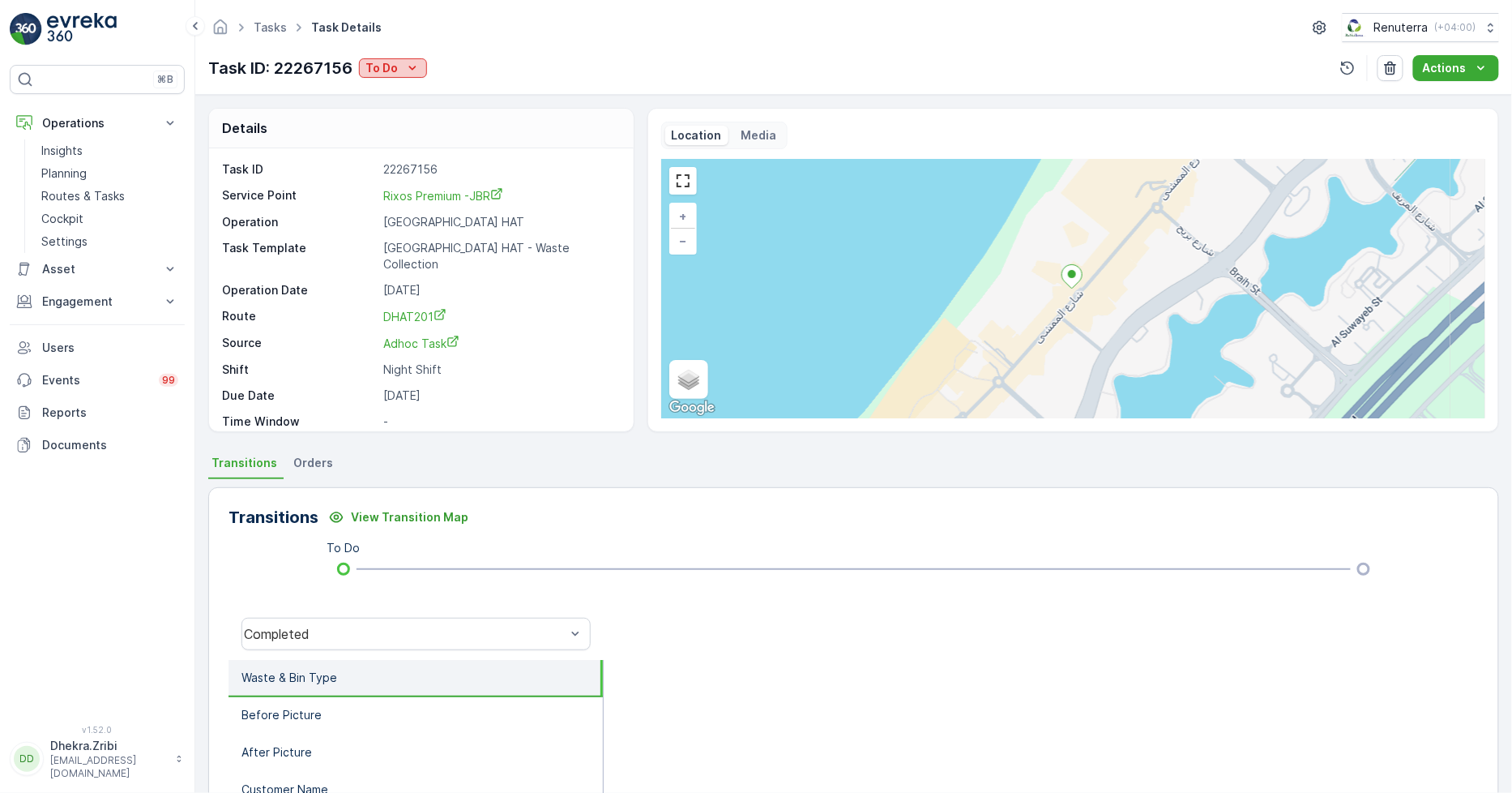
click at [400, 70] on div "To Do" at bounding box center [393, 68] width 55 height 16
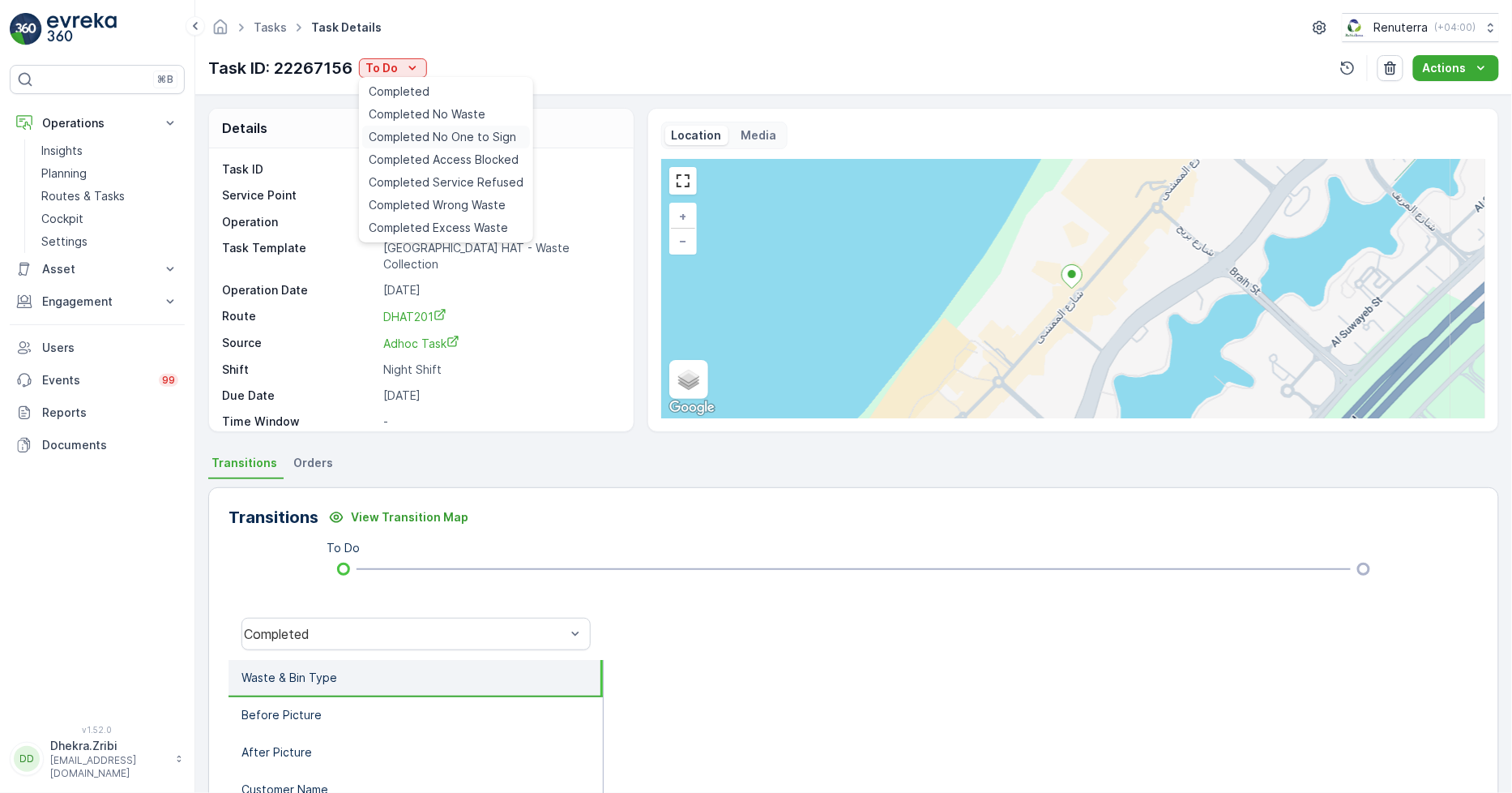
click at [466, 135] on span "Completed No One to Sign" at bounding box center [443, 137] width 148 height 16
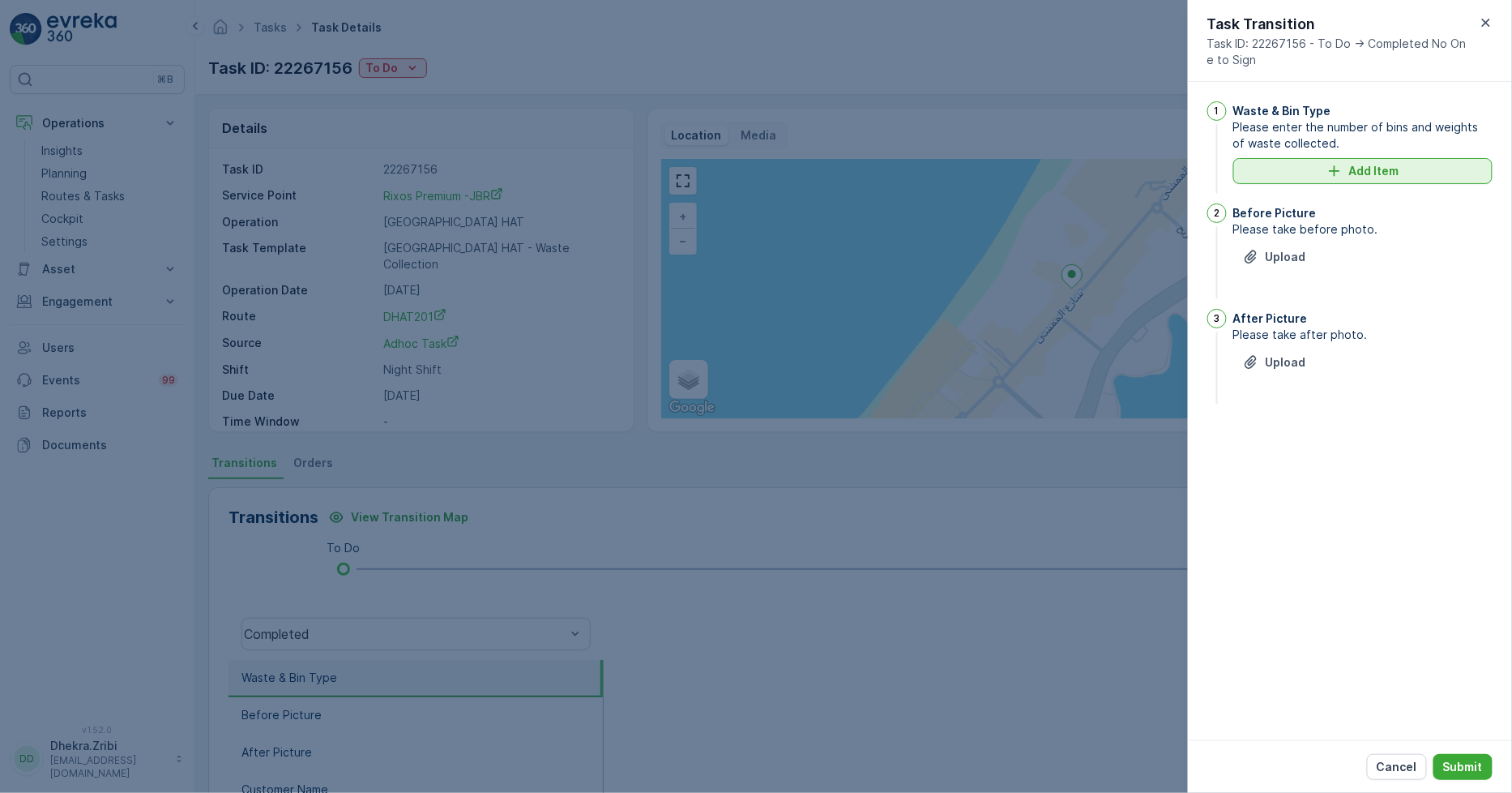
click at [1356, 162] on button "Add Item" at bounding box center [1363, 171] width 259 height 26
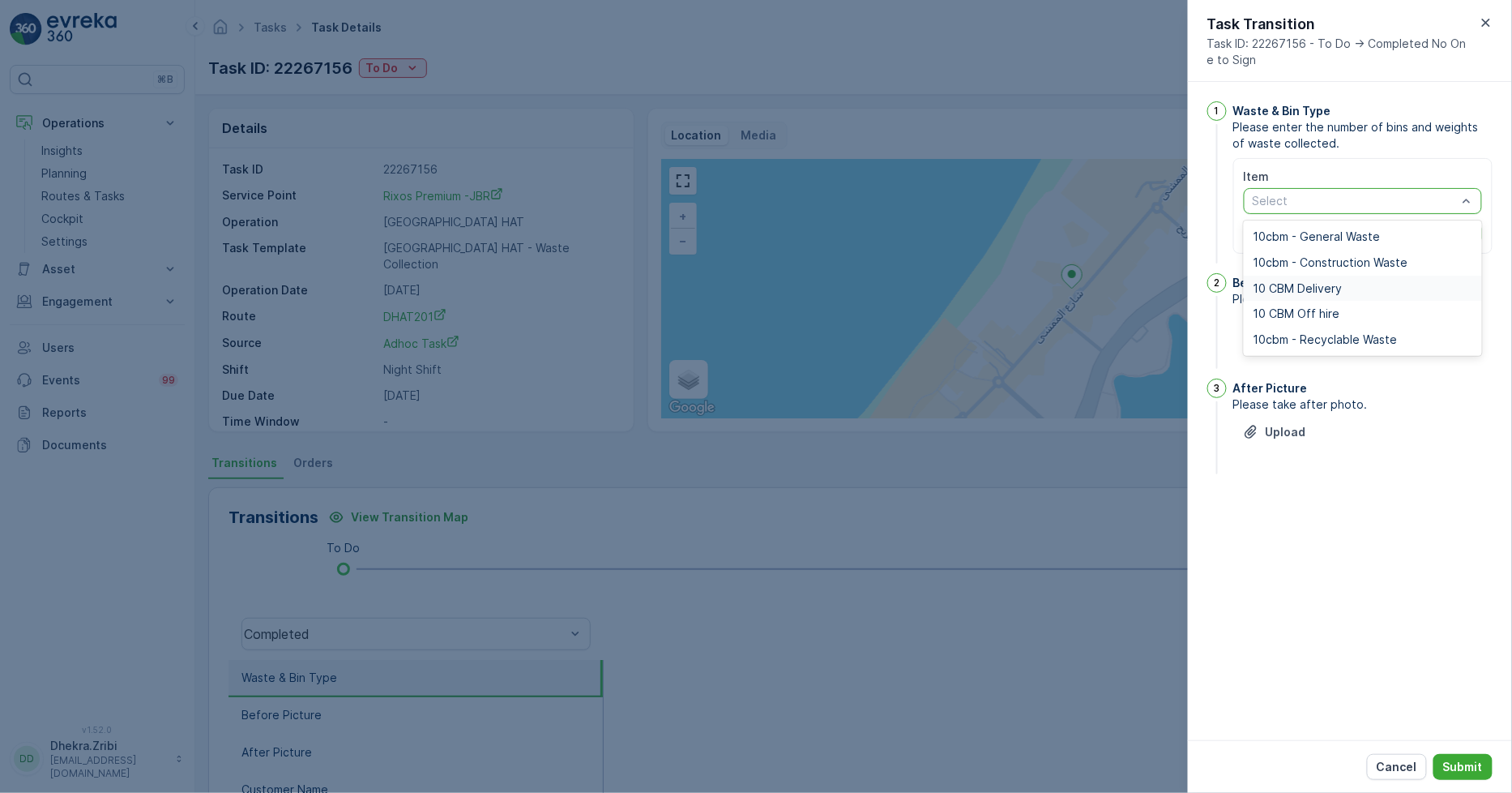
click at [1307, 286] on span "10 CBM Delivery" at bounding box center [1298, 288] width 89 height 13
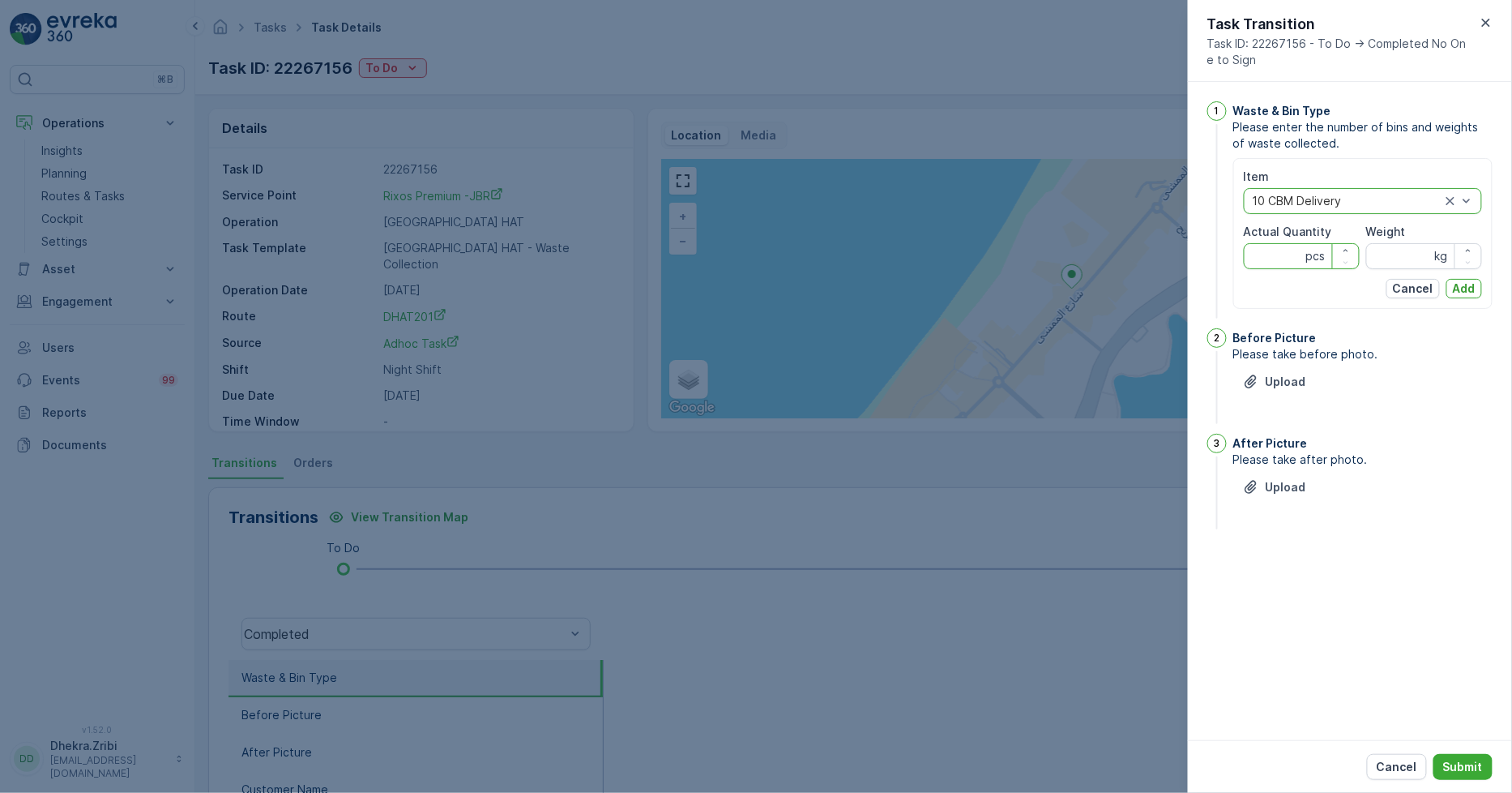
click at [1275, 248] on Quantity "Actual Quantity" at bounding box center [1302, 256] width 116 height 26
type Quantity "1"
click at [1408, 256] on input "Weight" at bounding box center [1425, 256] width 116 height 26
type input "0"
click at [1475, 286] on p "Add" at bounding box center [1464, 288] width 23 height 16
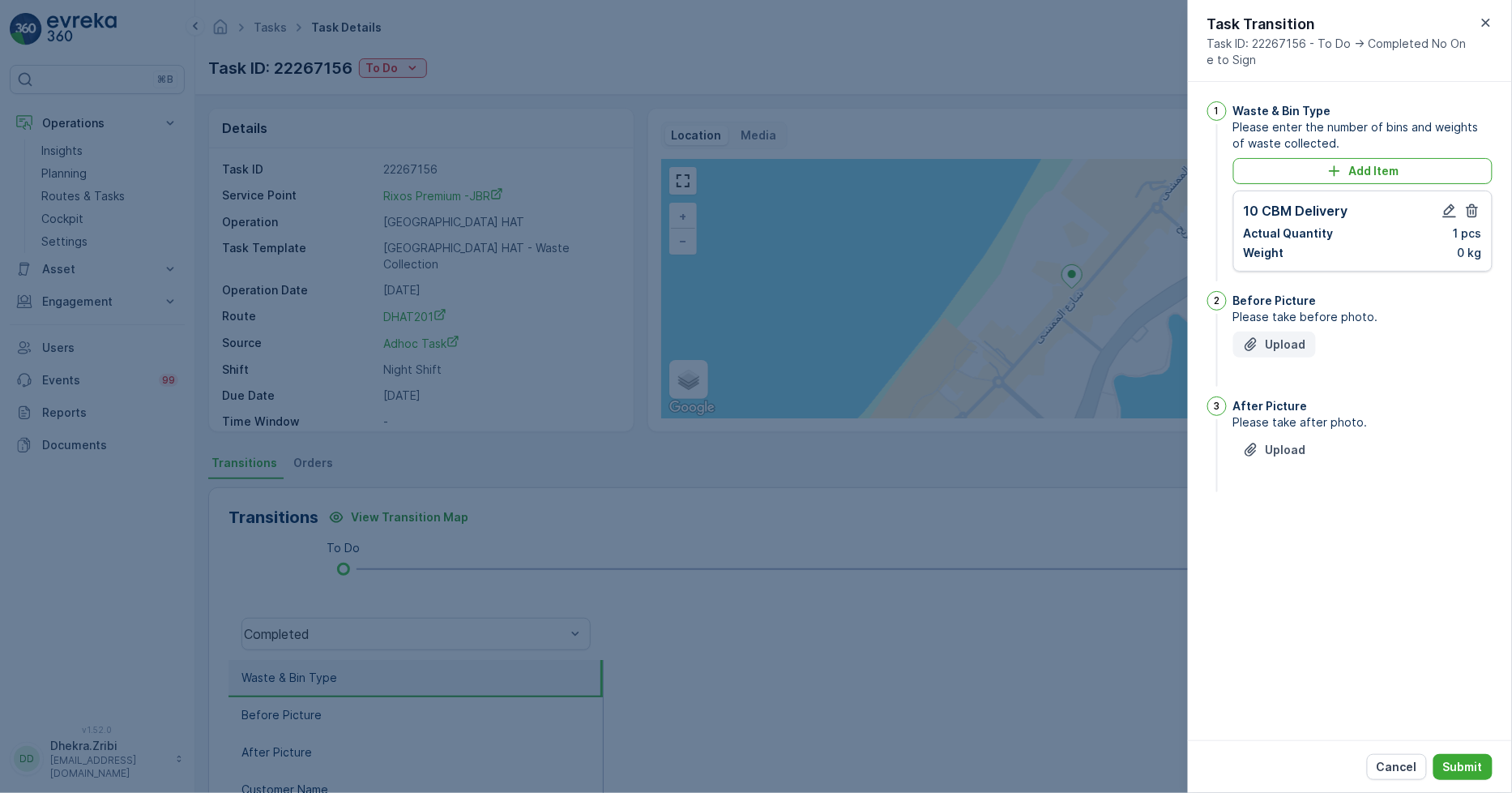
click at [1286, 349] on p "Upload" at bounding box center [1286, 344] width 41 height 16
click at [1283, 538] on button "Upload" at bounding box center [1275, 531] width 83 height 26
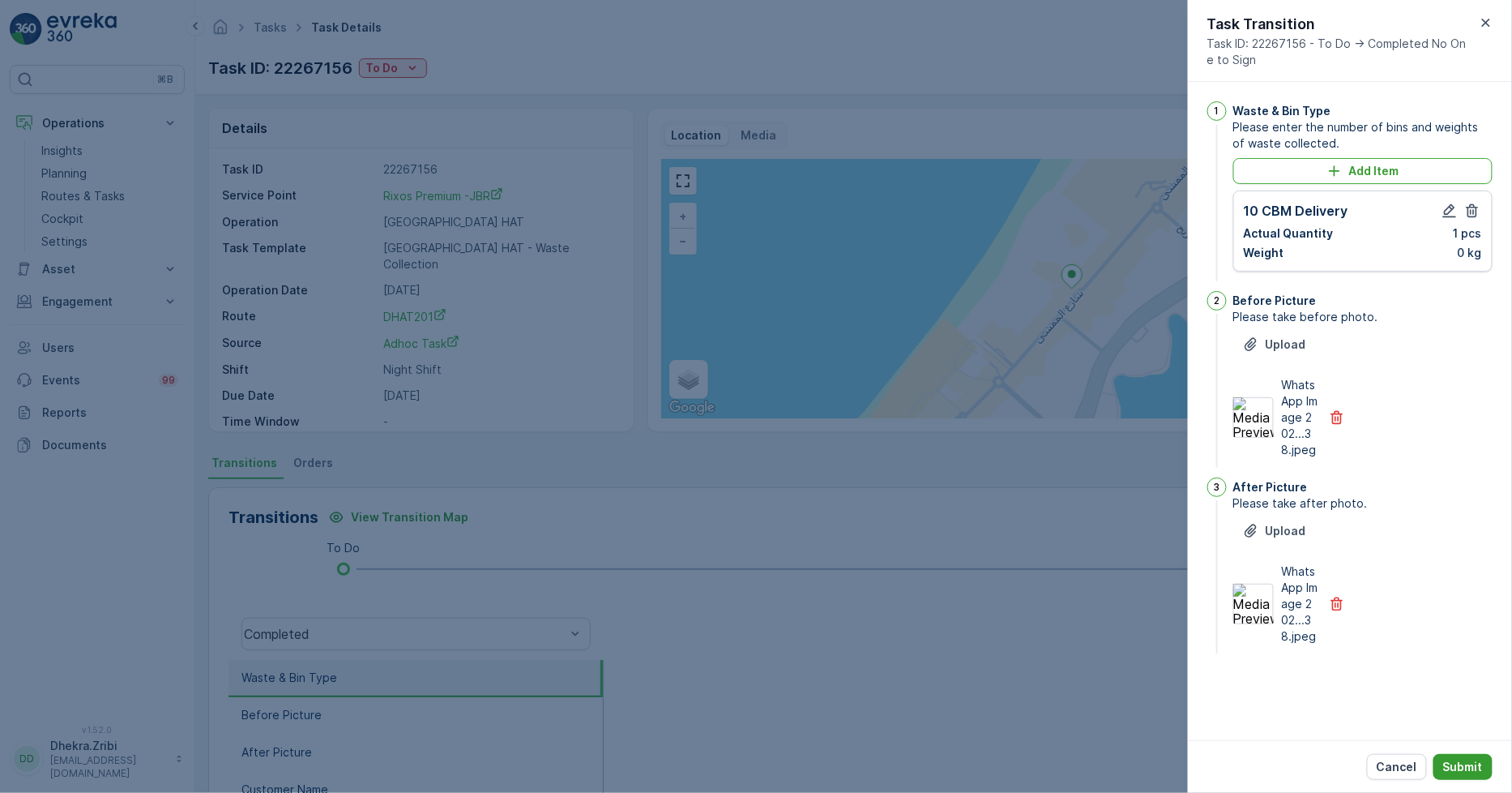
click at [1470, 770] on p "Submit" at bounding box center [1464, 767] width 40 height 16
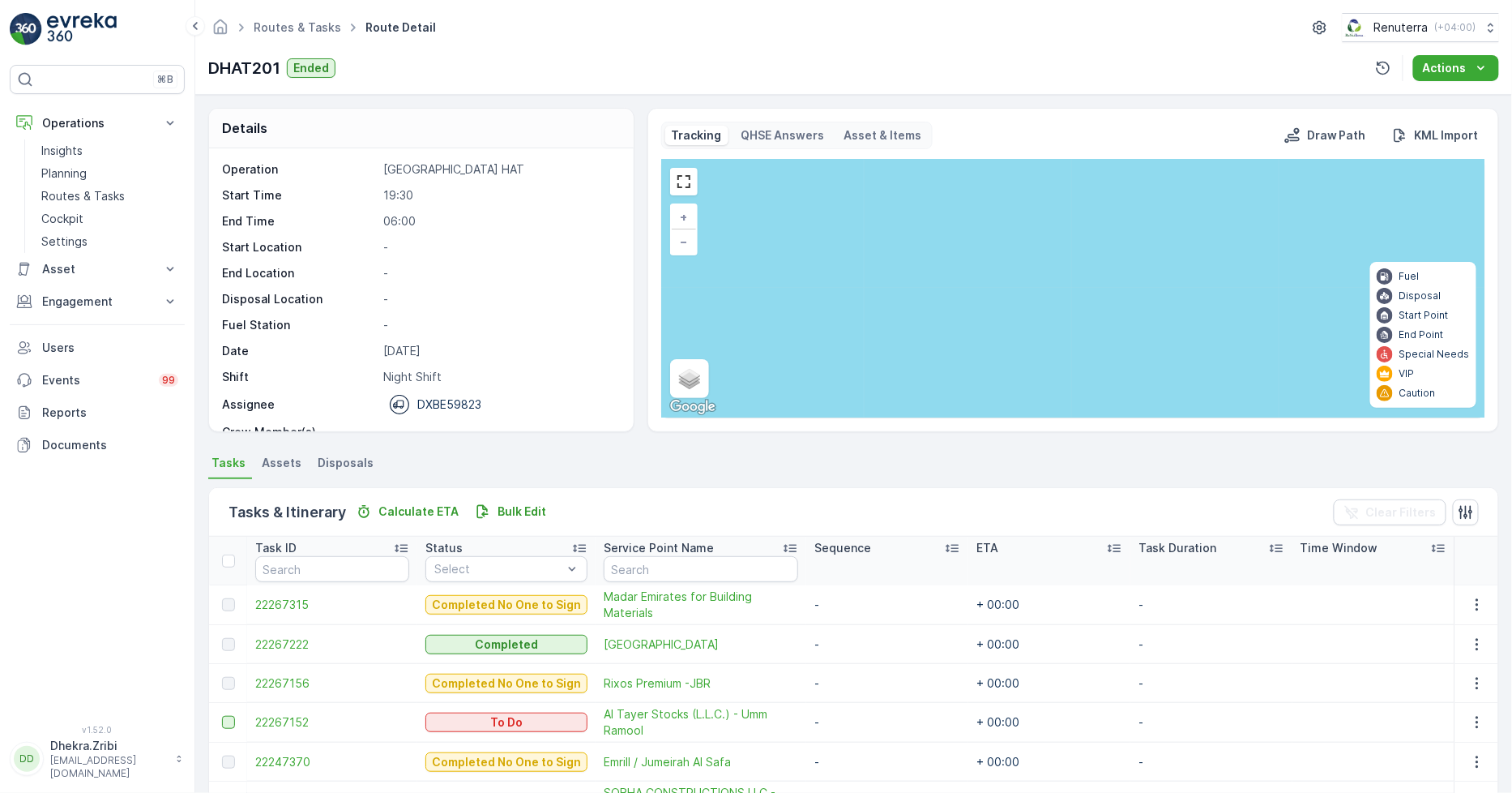
click at [228, 717] on div at bounding box center [228, 722] width 13 height 13
click at [222, 716] on input "checkbox" at bounding box center [222, 716] width 0 height 0
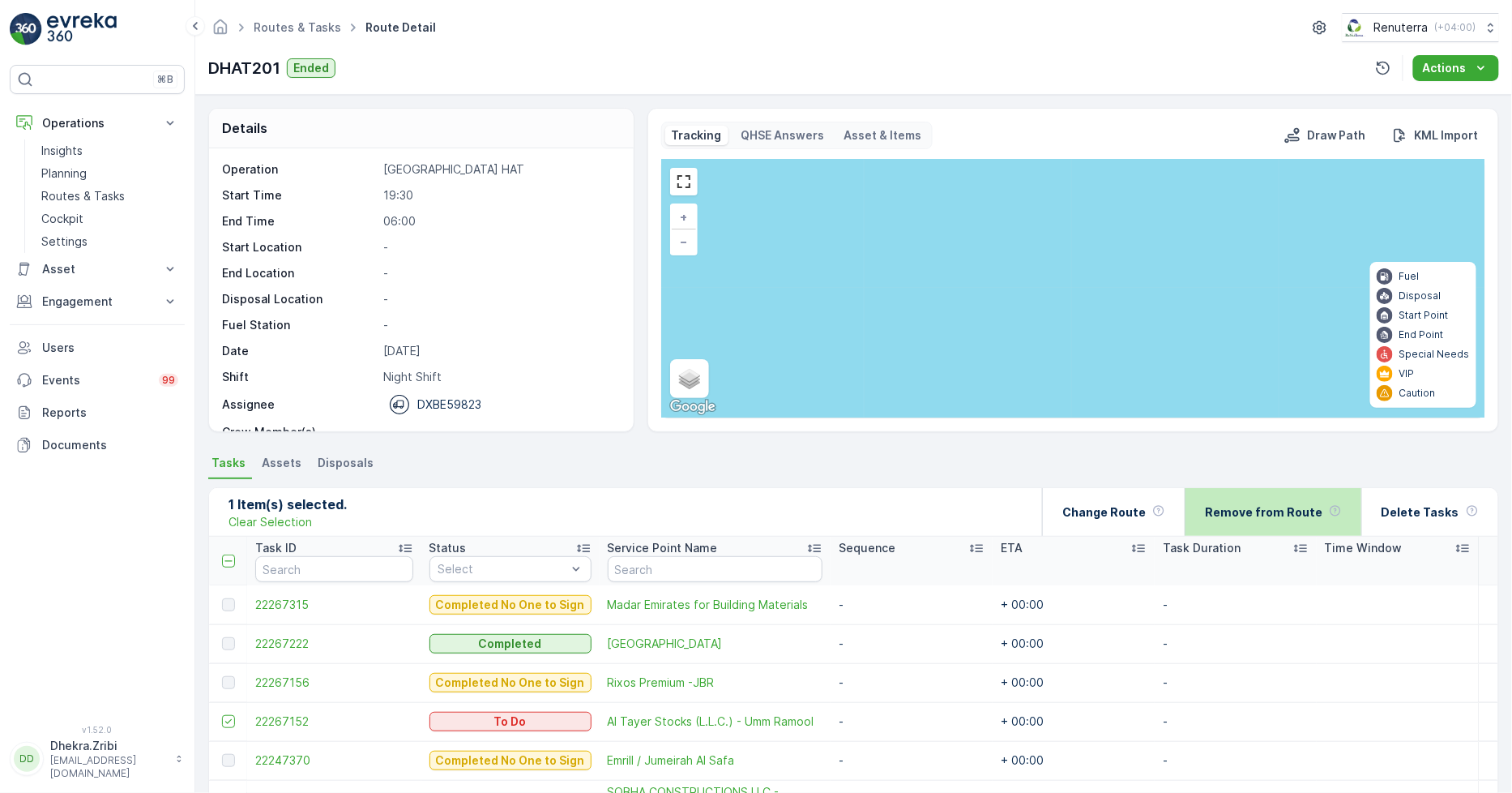
click at [1263, 511] on p "Remove from Route" at bounding box center [1264, 512] width 118 height 16
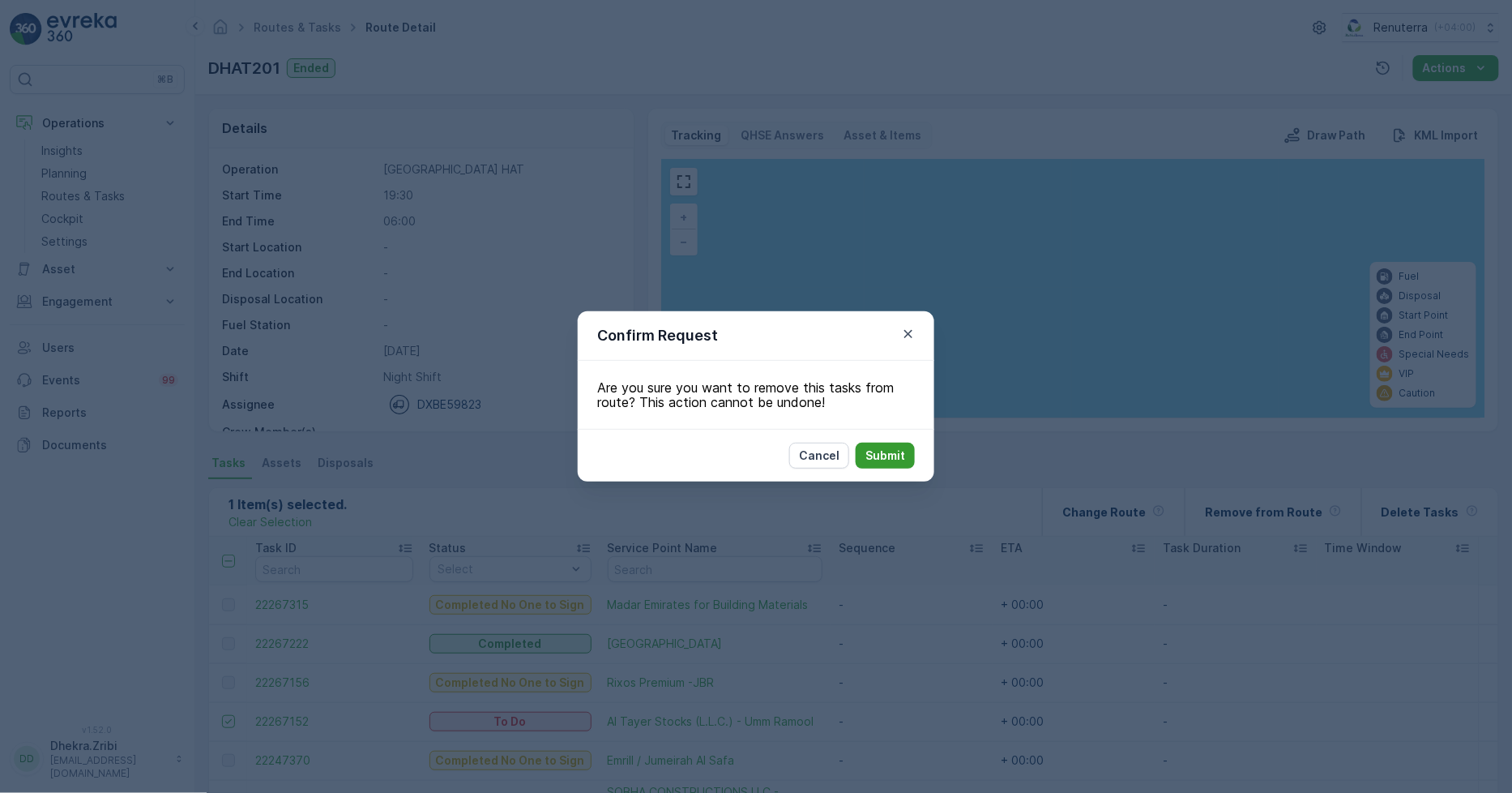
click at [880, 456] on p "Submit" at bounding box center [886, 455] width 40 height 16
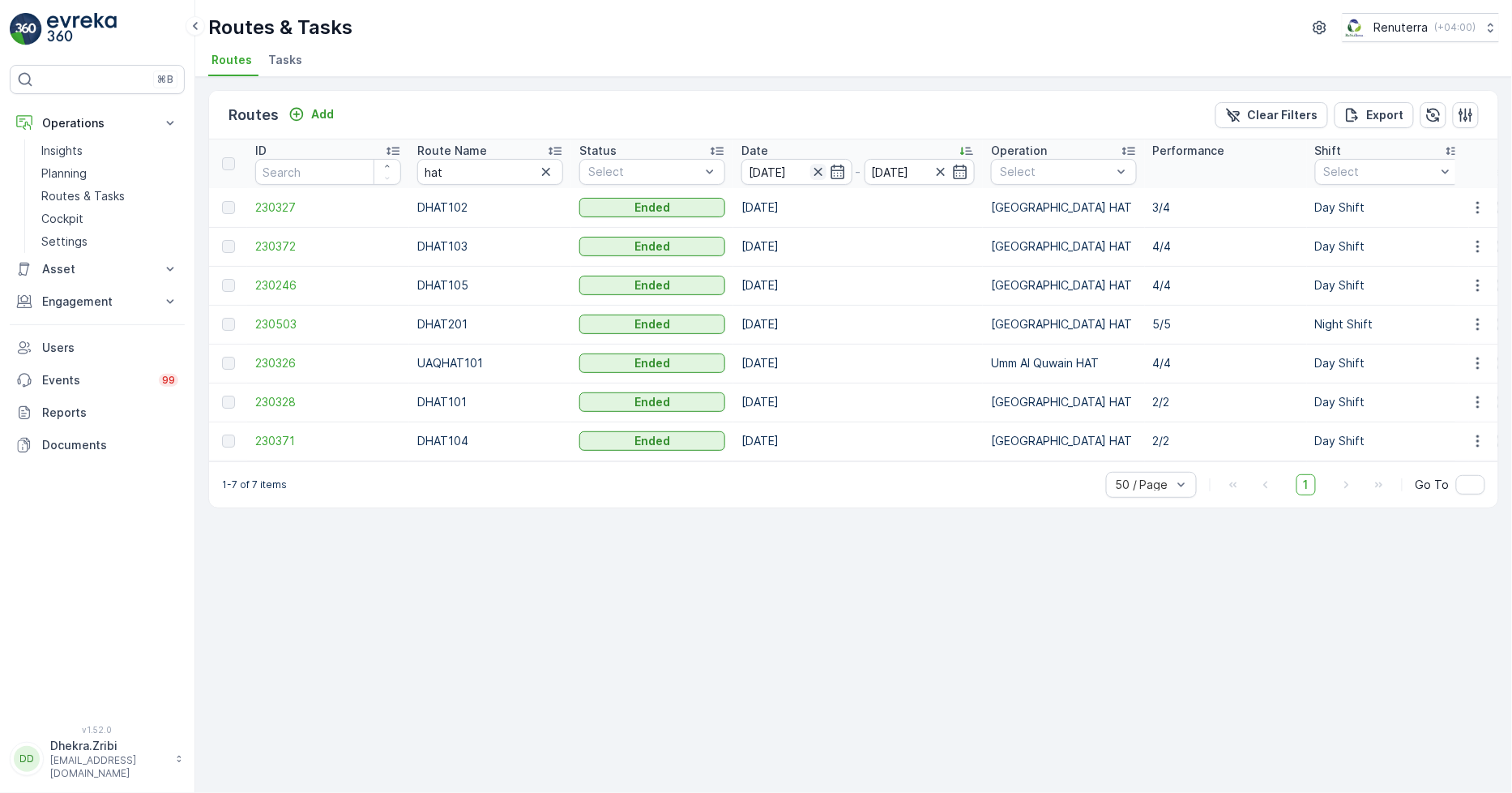
click at [814, 169] on icon "button" at bounding box center [819, 172] width 16 height 16
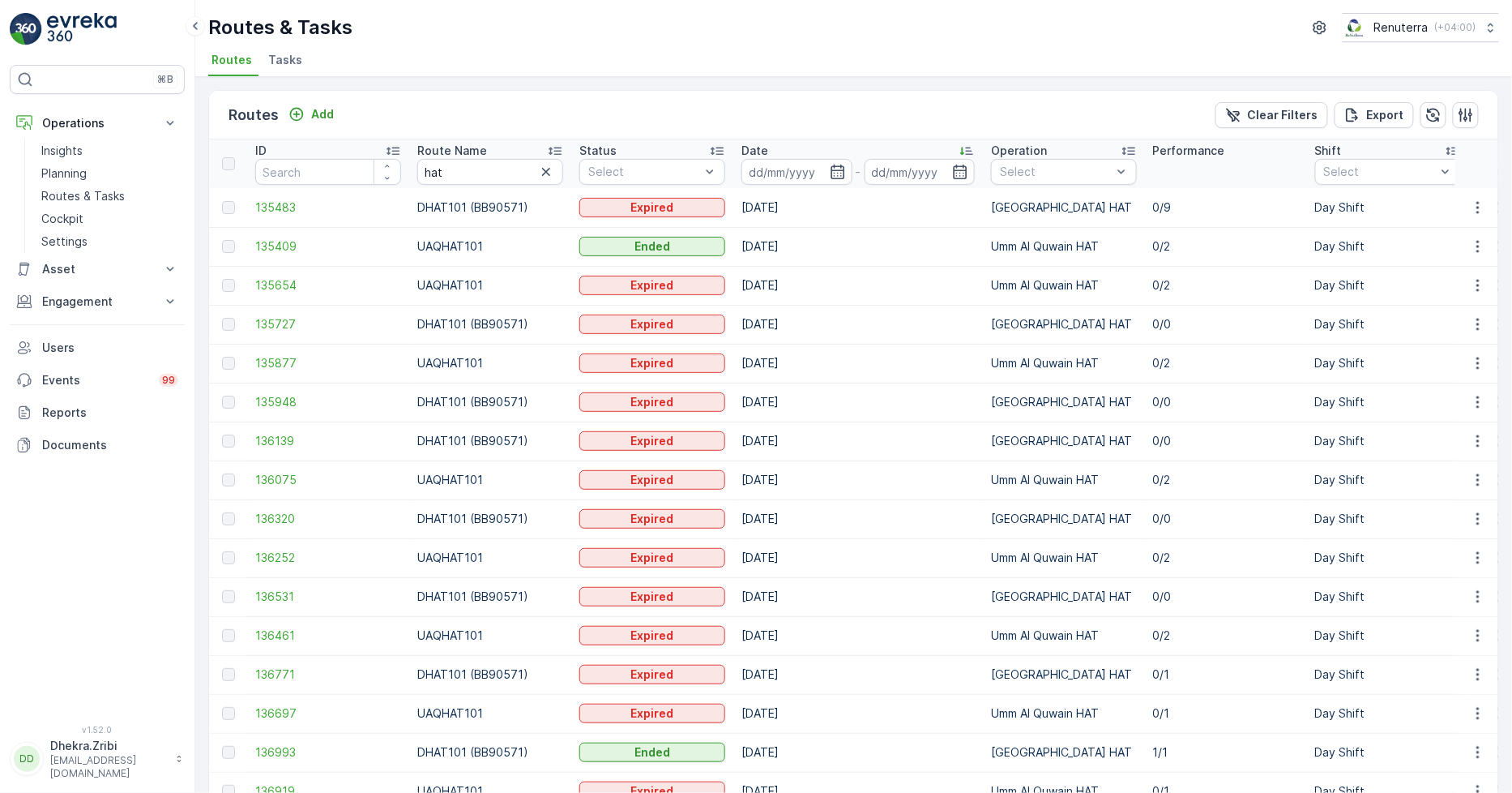
click at [814, 169] on input at bounding box center [797, 172] width 111 height 26
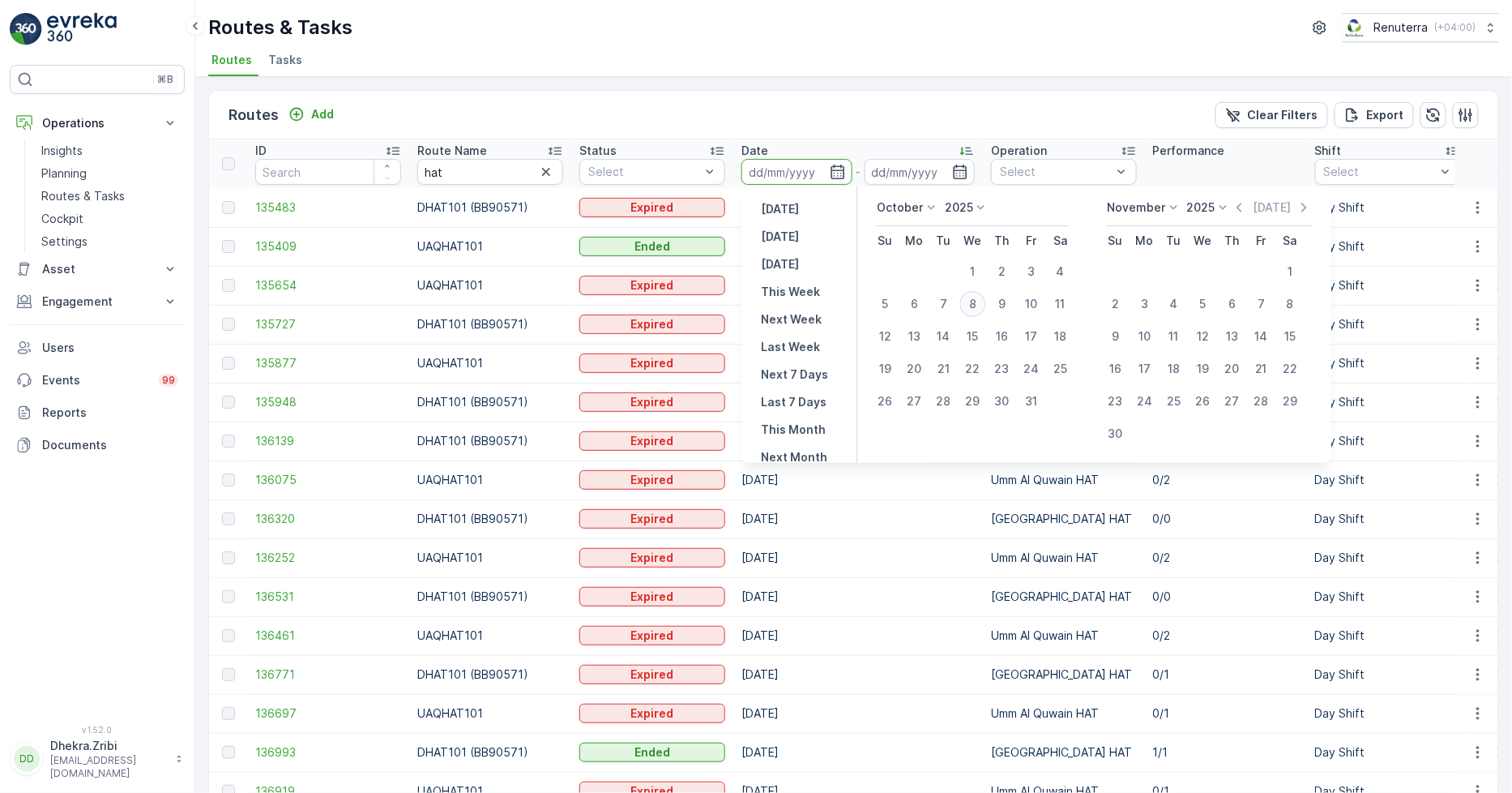
click at [973, 302] on div "8" at bounding box center [974, 304] width 26 height 26
type input "[DATE]"
click at [973, 302] on div "8" at bounding box center [974, 304] width 26 height 26
type input "[DATE]"
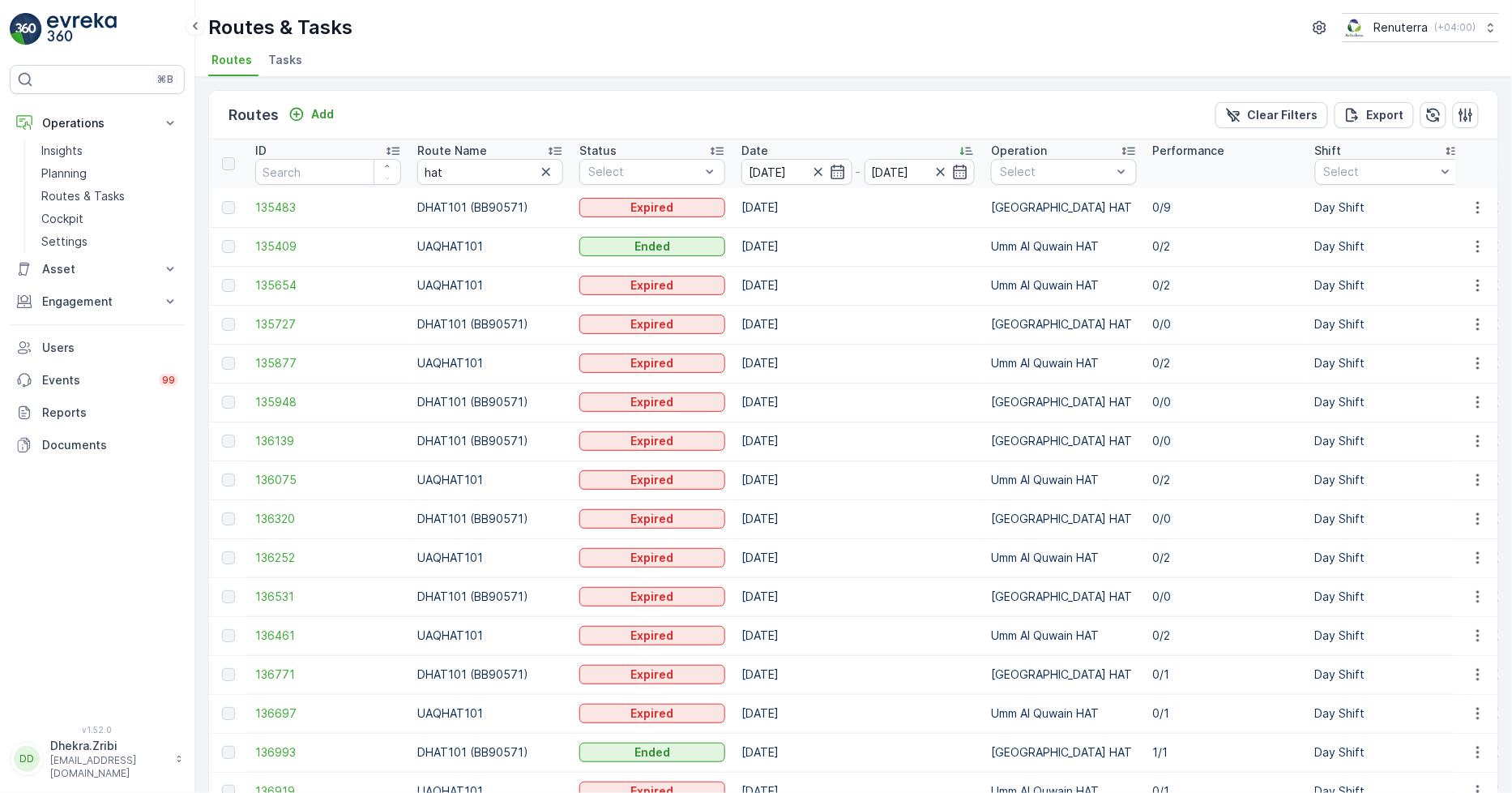
click at [819, 34] on div "Routes & Tasks Renuterra ( +04:00 )" at bounding box center [853, 27] width 1291 height 29
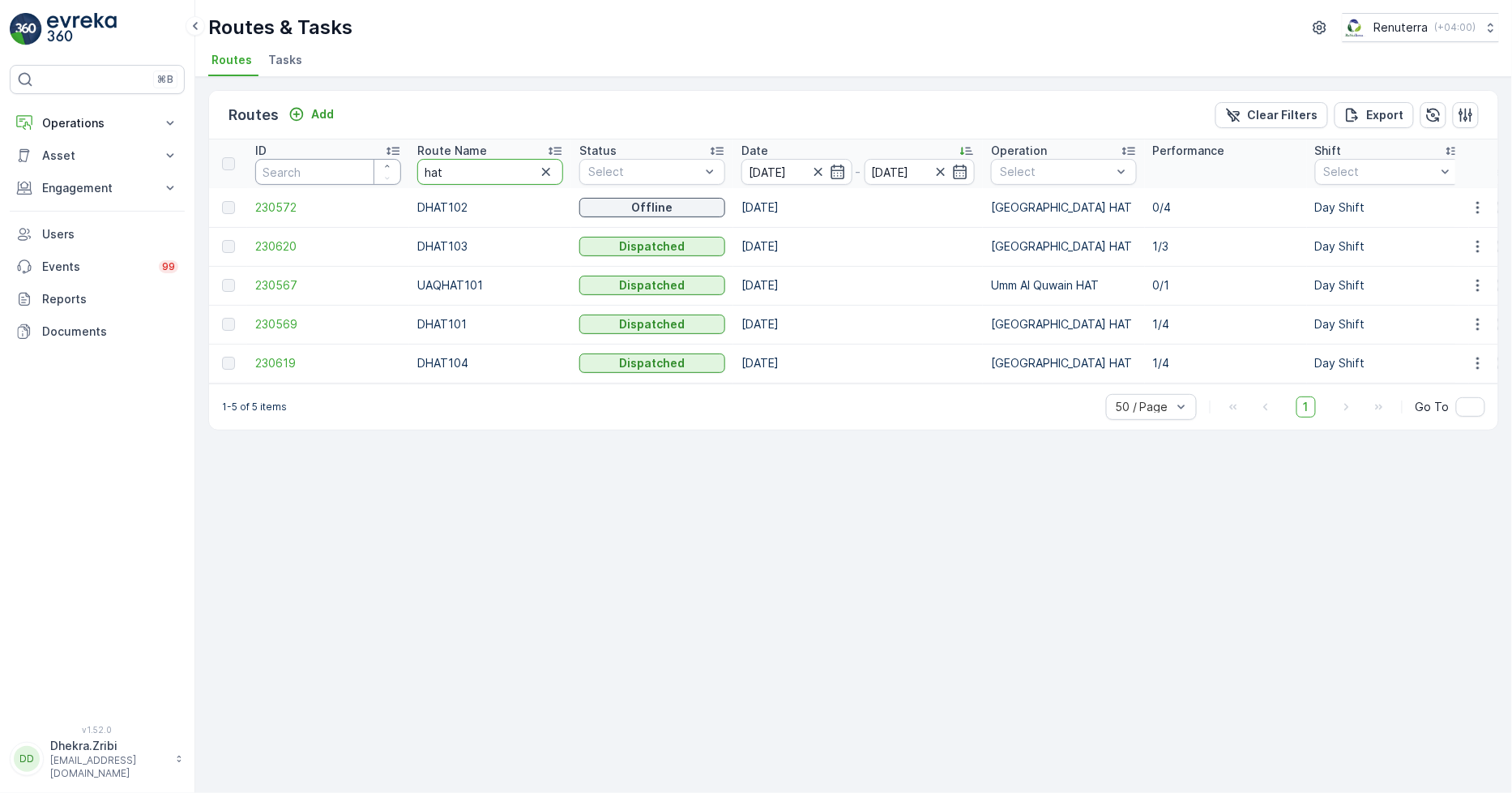
drag, startPoint x: 467, startPoint y: 167, endPoint x: 340, endPoint y: 152, distance: 127.4
type input "HAT"
click at [559, 143] on icon at bounding box center [555, 151] width 16 height 16
click at [274, 204] on span "230569" at bounding box center [328, 207] width 146 height 16
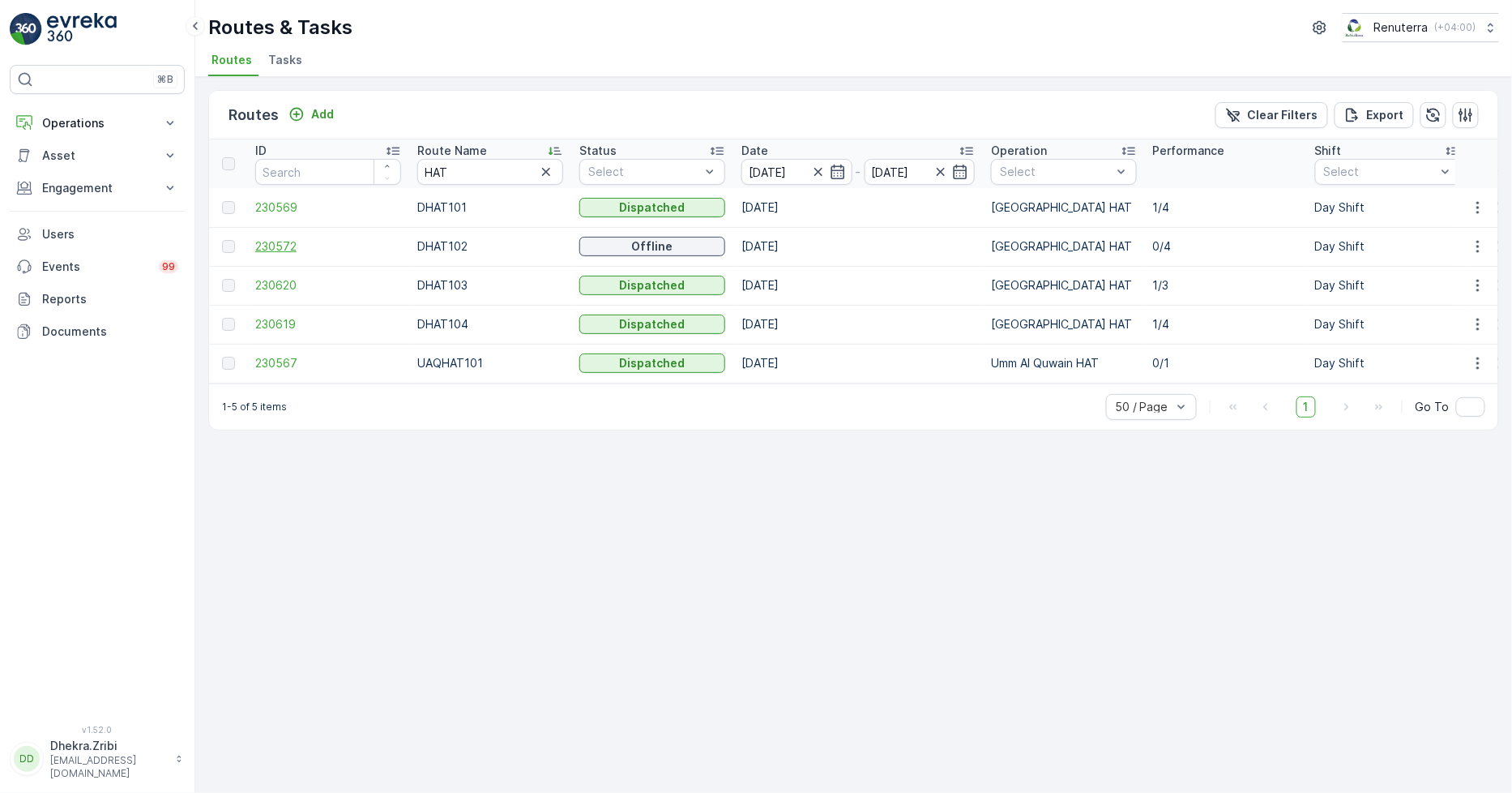
click at [276, 243] on span "230572" at bounding box center [328, 246] width 146 height 16
click at [301, 203] on span "230569" at bounding box center [328, 207] width 146 height 16
click at [281, 238] on span "230572" at bounding box center [328, 246] width 146 height 16
click at [289, 285] on span "230620" at bounding box center [328, 285] width 146 height 16
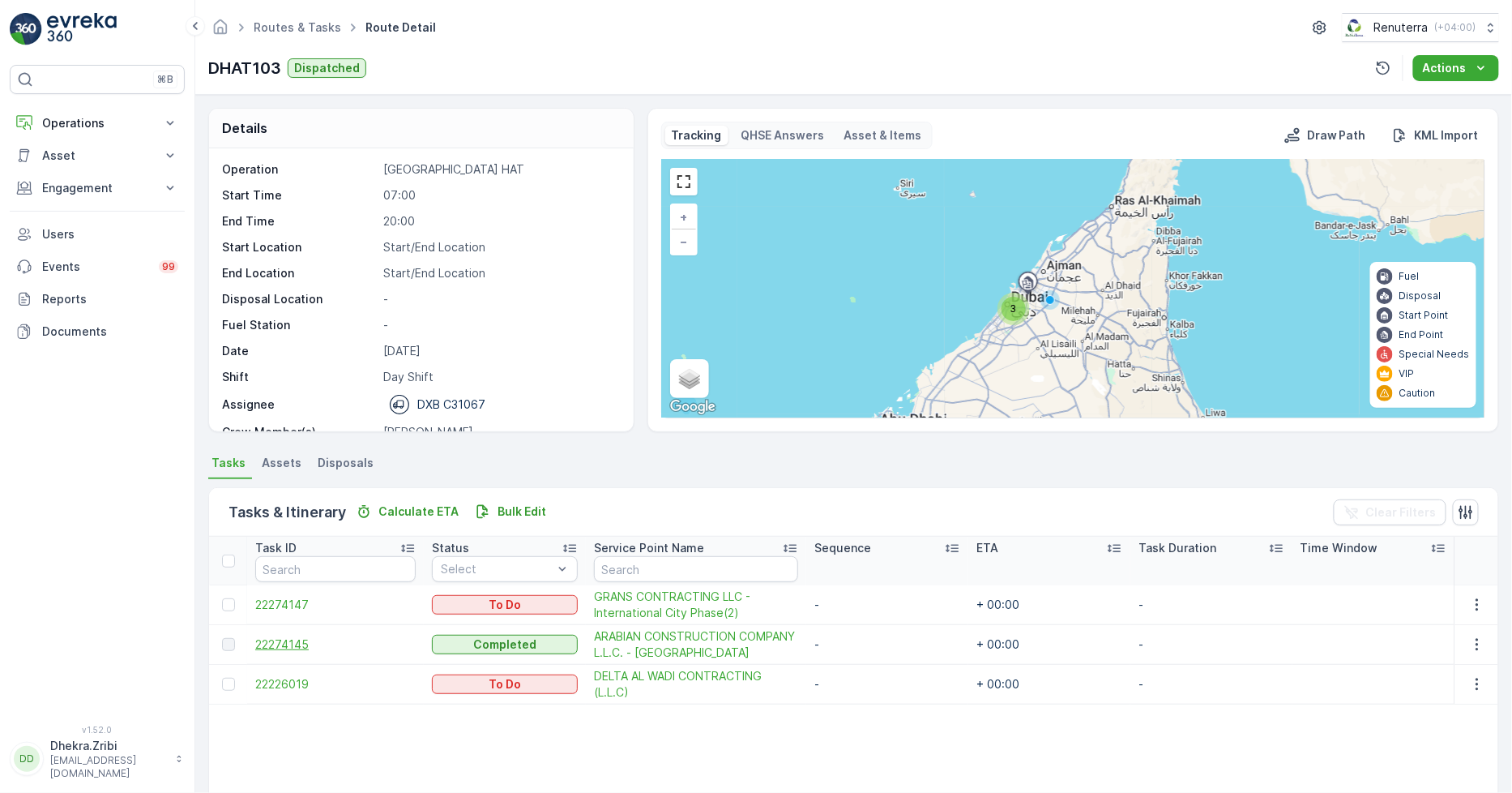
click at [295, 643] on span "22274145" at bounding box center [335, 644] width 160 height 16
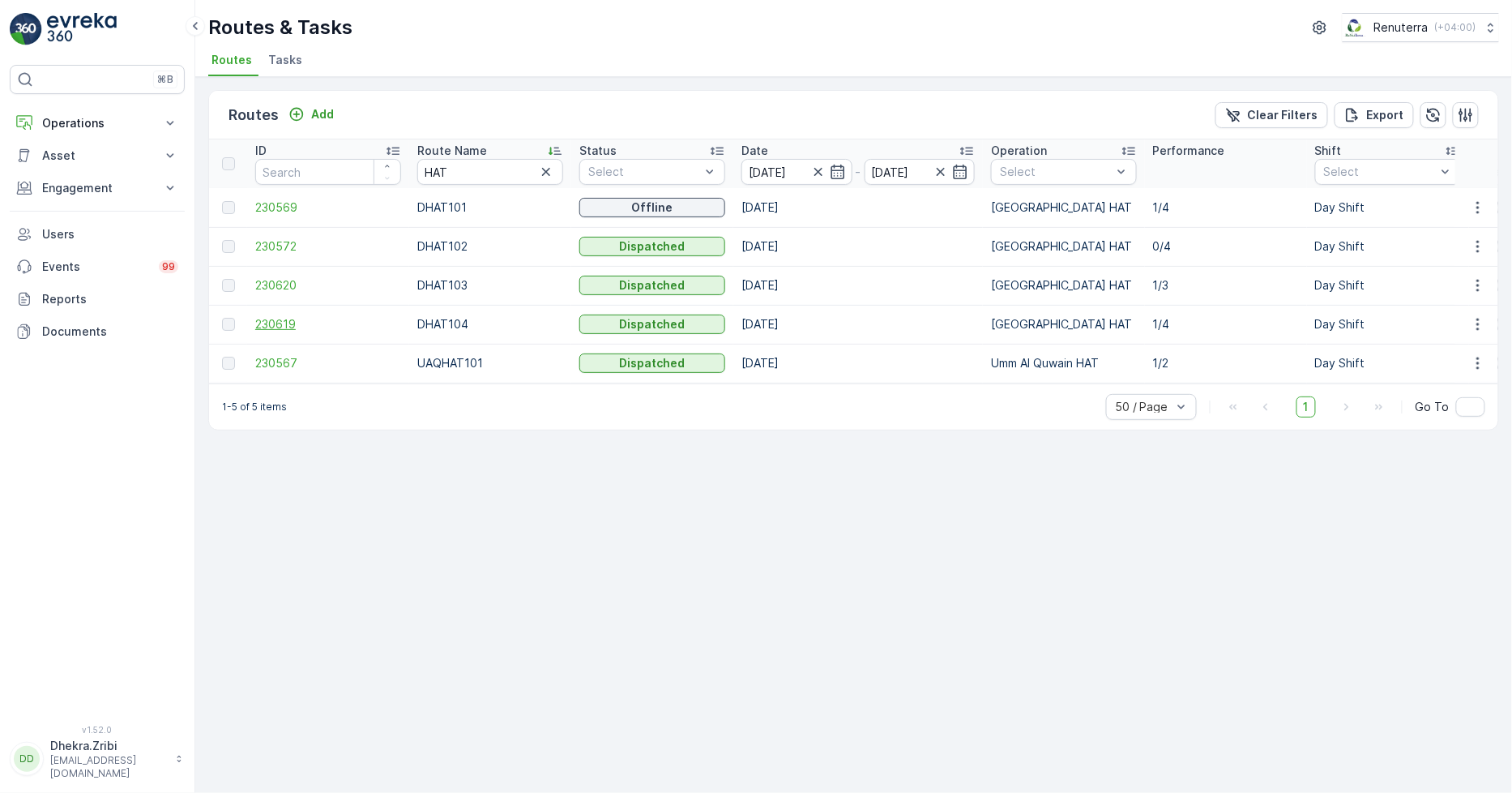
click at [282, 320] on span "230619" at bounding box center [328, 324] width 146 height 16
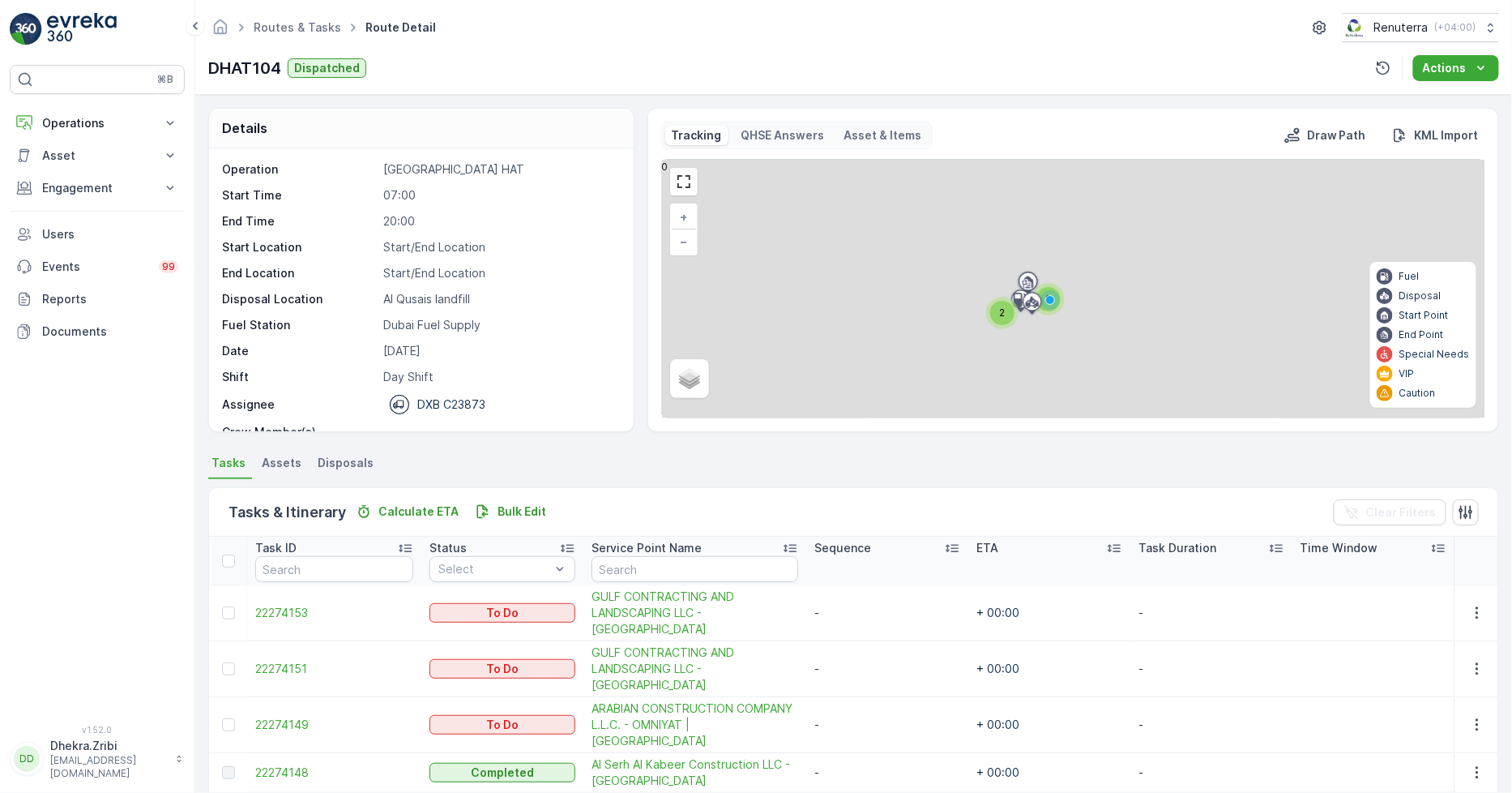
scroll to position [90, 0]
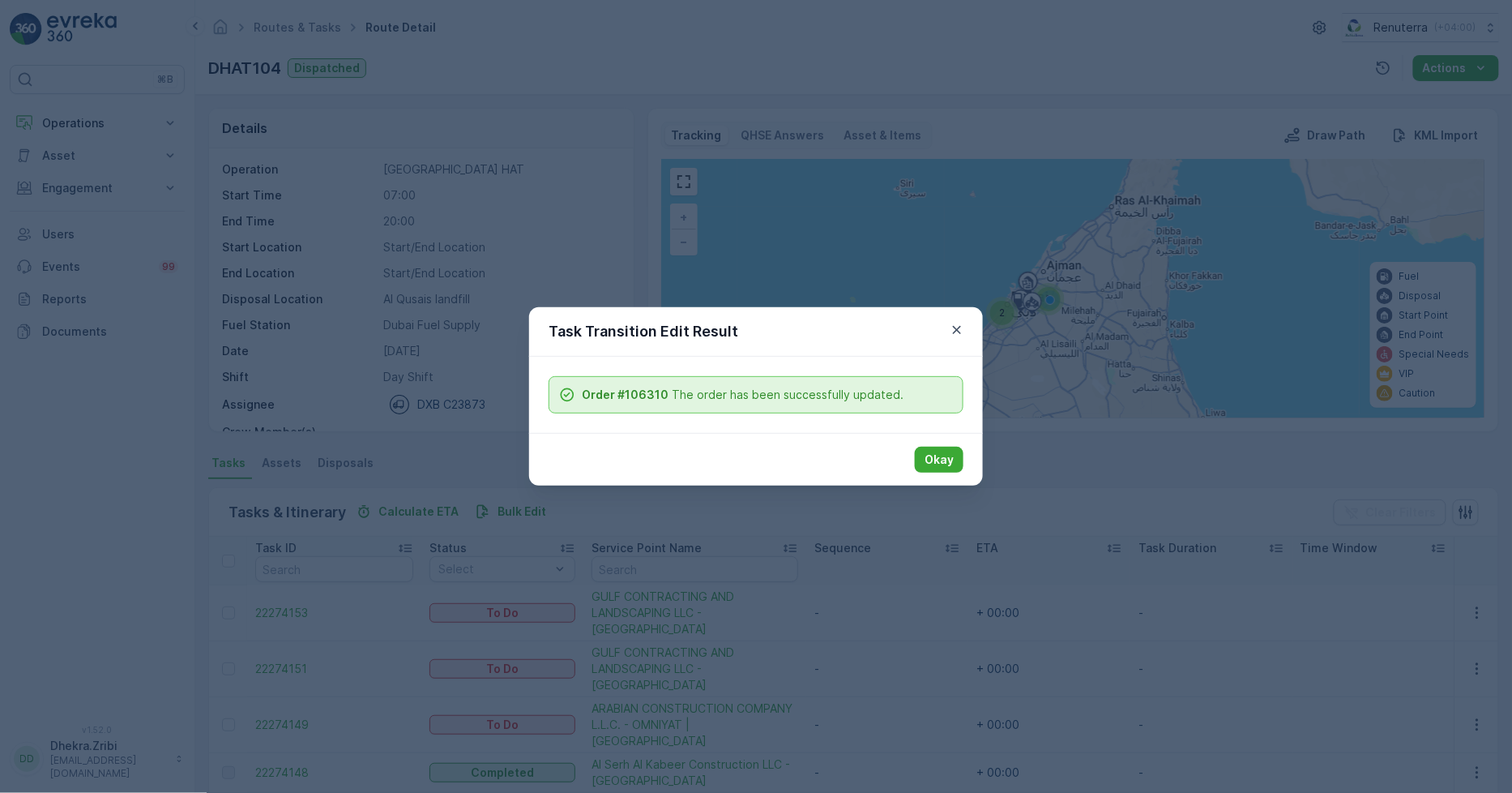
click at [952, 456] on p "Okay" at bounding box center [939, 459] width 29 height 16
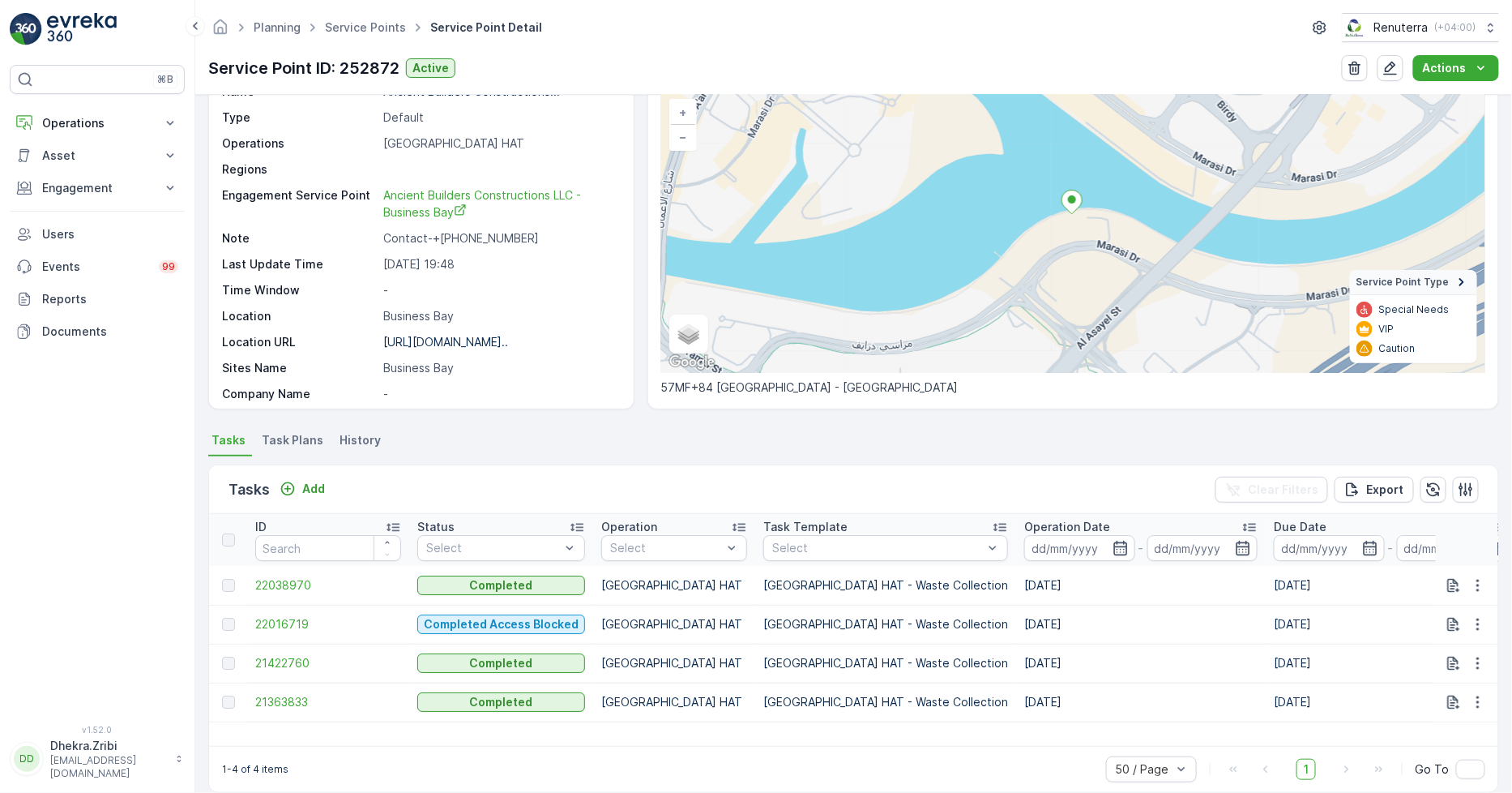
scroll to position [123, 0]
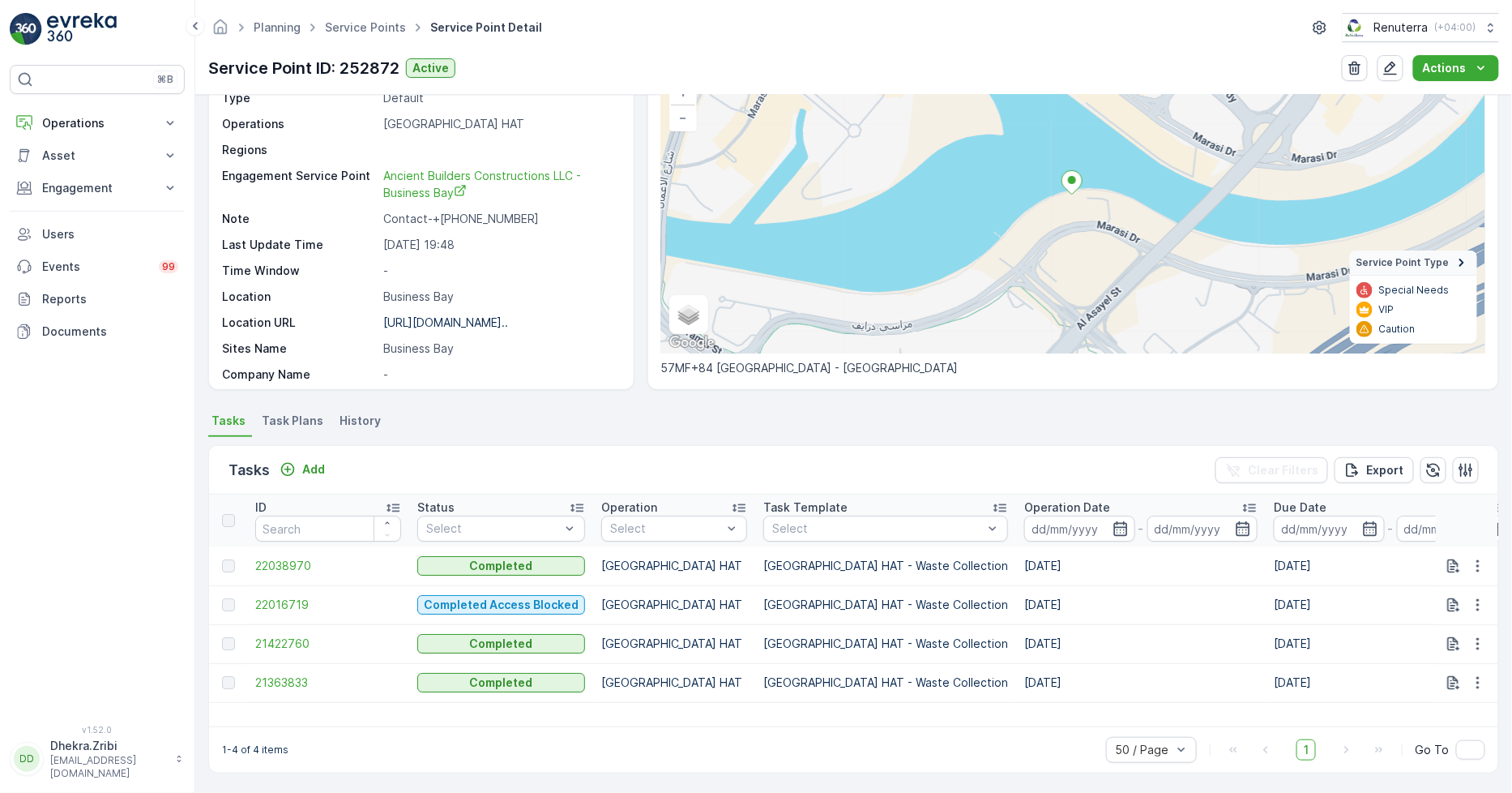
click at [297, 633] on td "21422760" at bounding box center [328, 643] width 162 height 39
click at [297, 639] on span "21422760" at bounding box center [328, 643] width 146 height 16
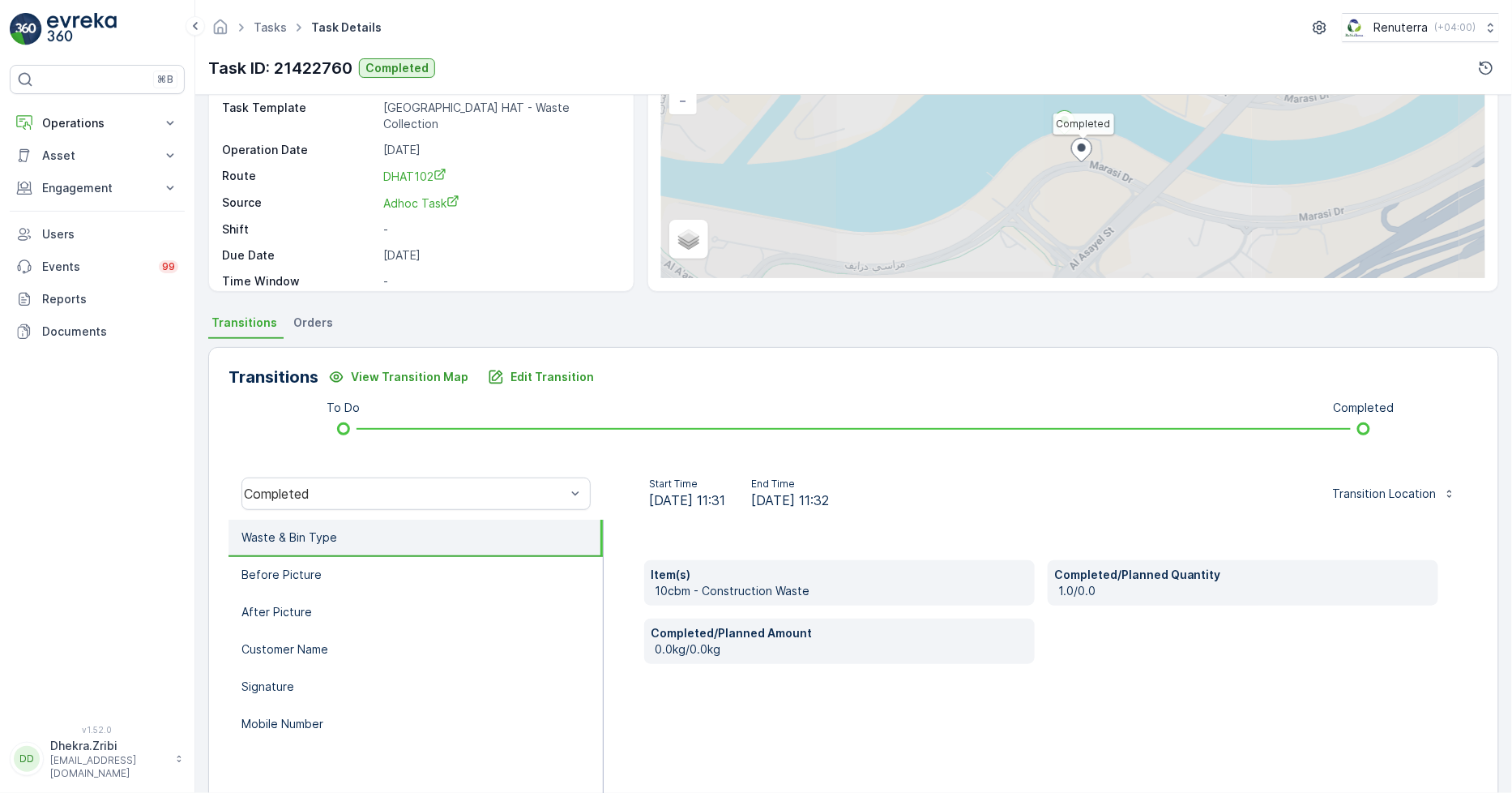
scroll to position [180, 0]
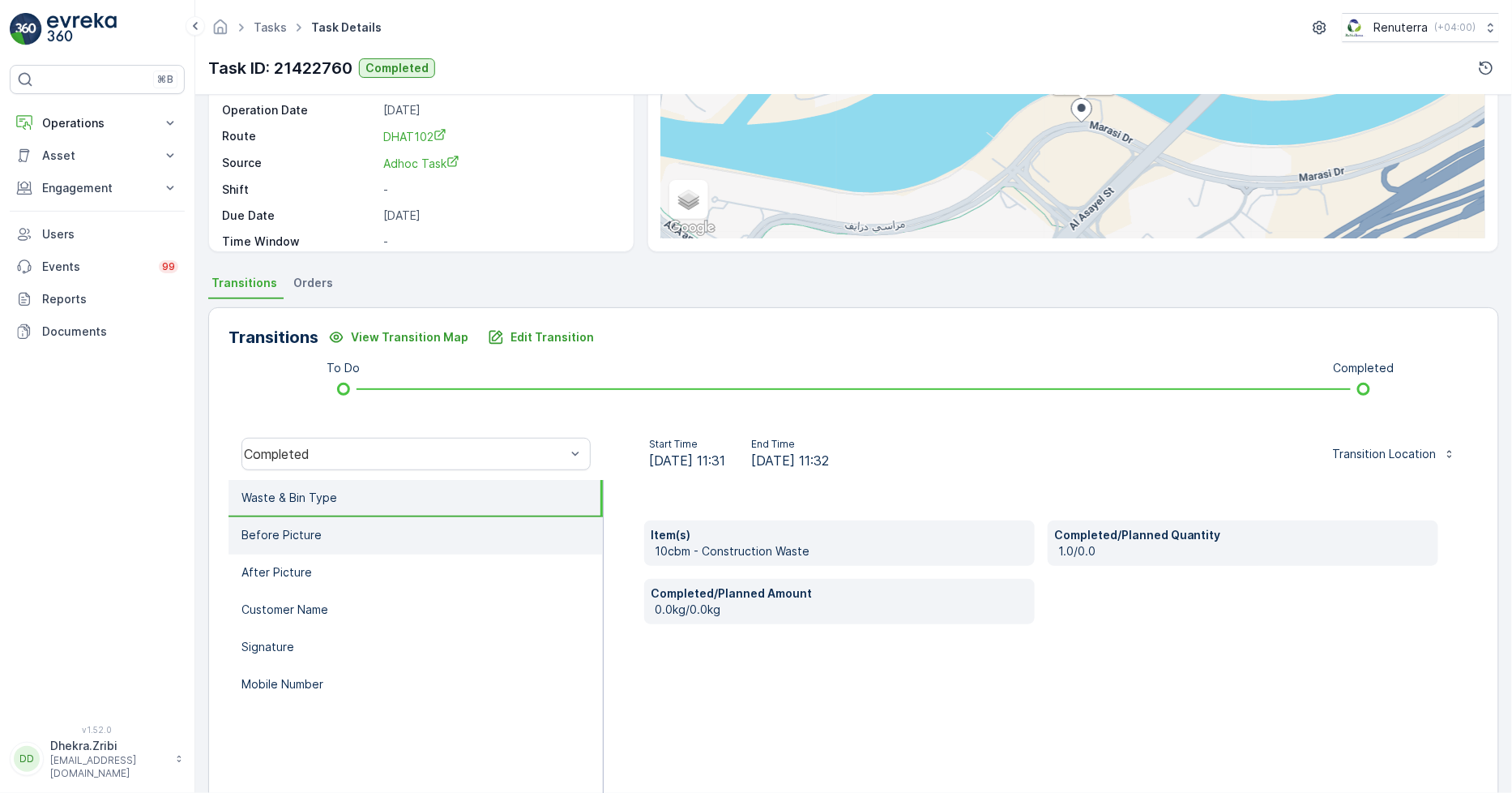
click at [316, 543] on li "Before Picture" at bounding box center [416, 535] width 374 height 37
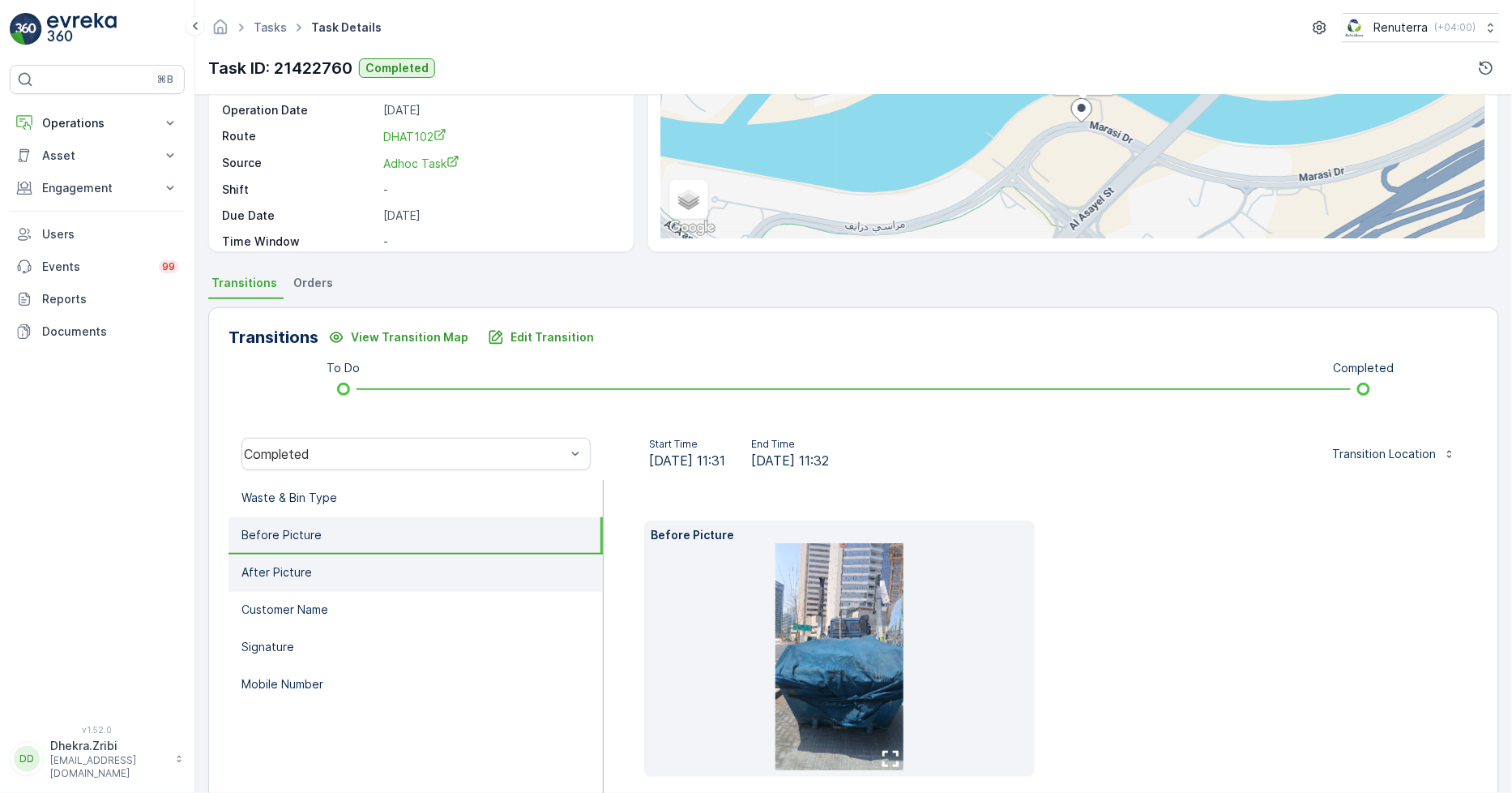
click at [318, 562] on li "After Picture" at bounding box center [416, 572] width 374 height 37
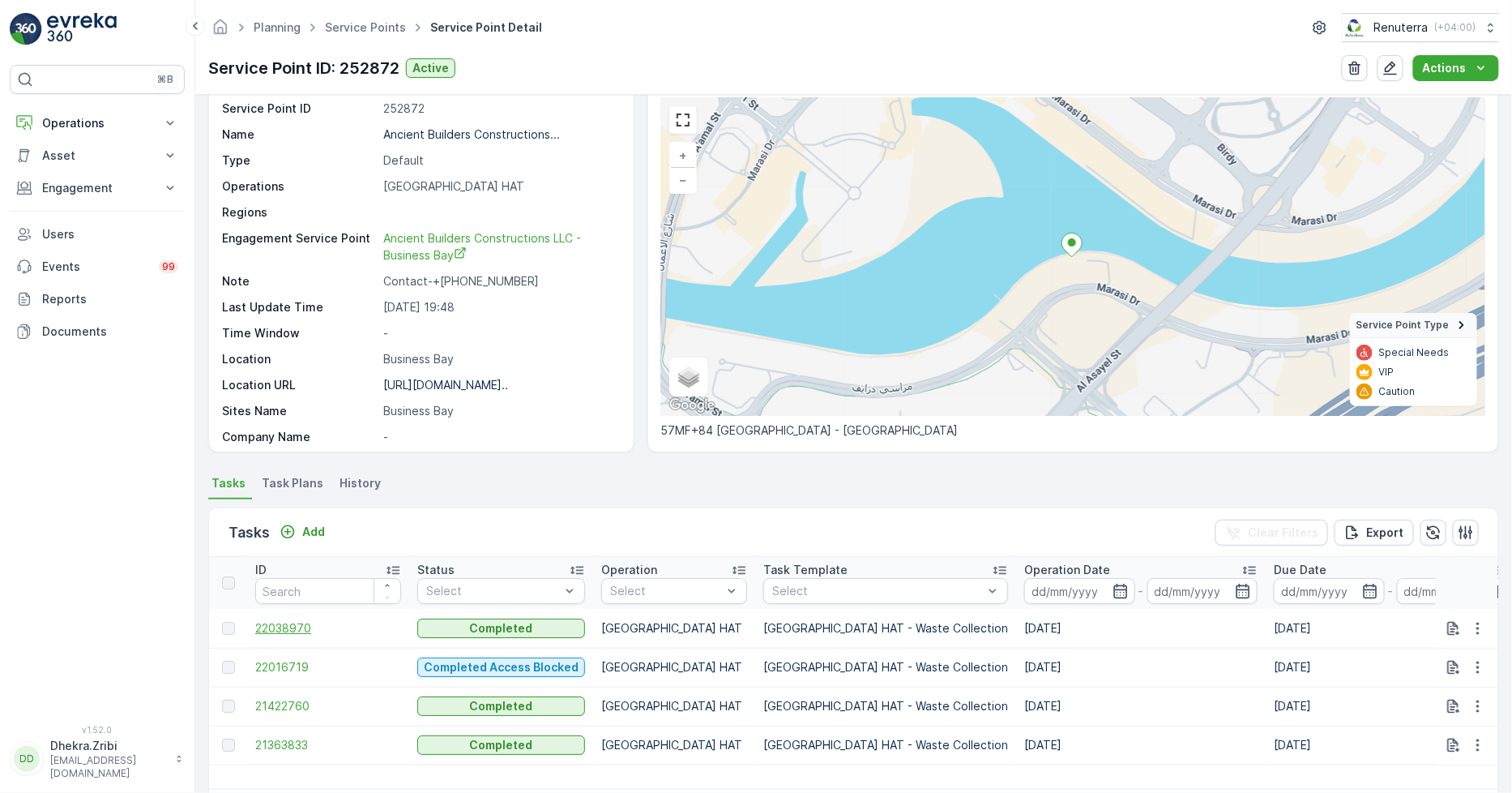
scroll to position [123, 0]
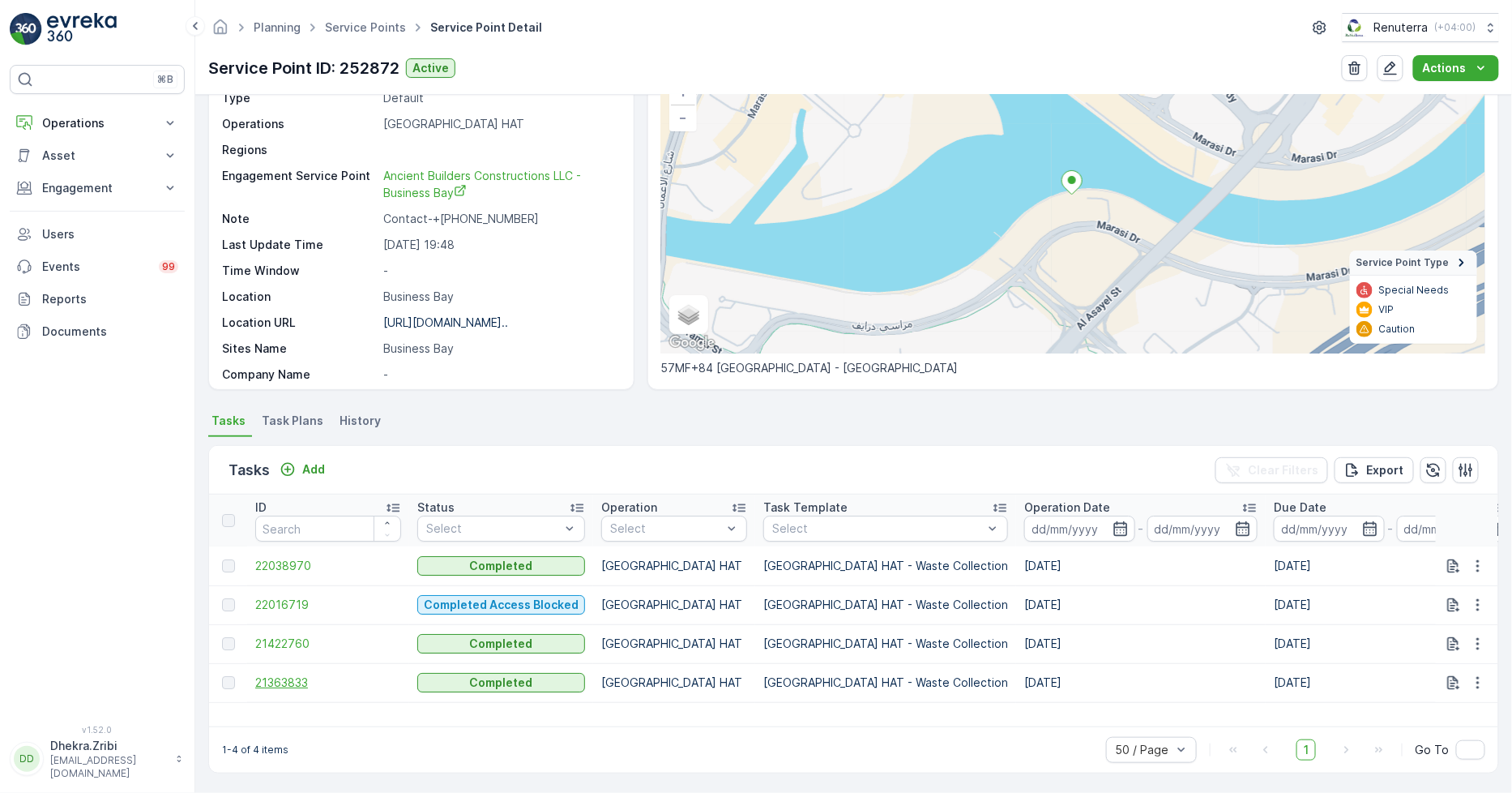
click at [305, 682] on span "21363833" at bounding box center [328, 682] width 146 height 16
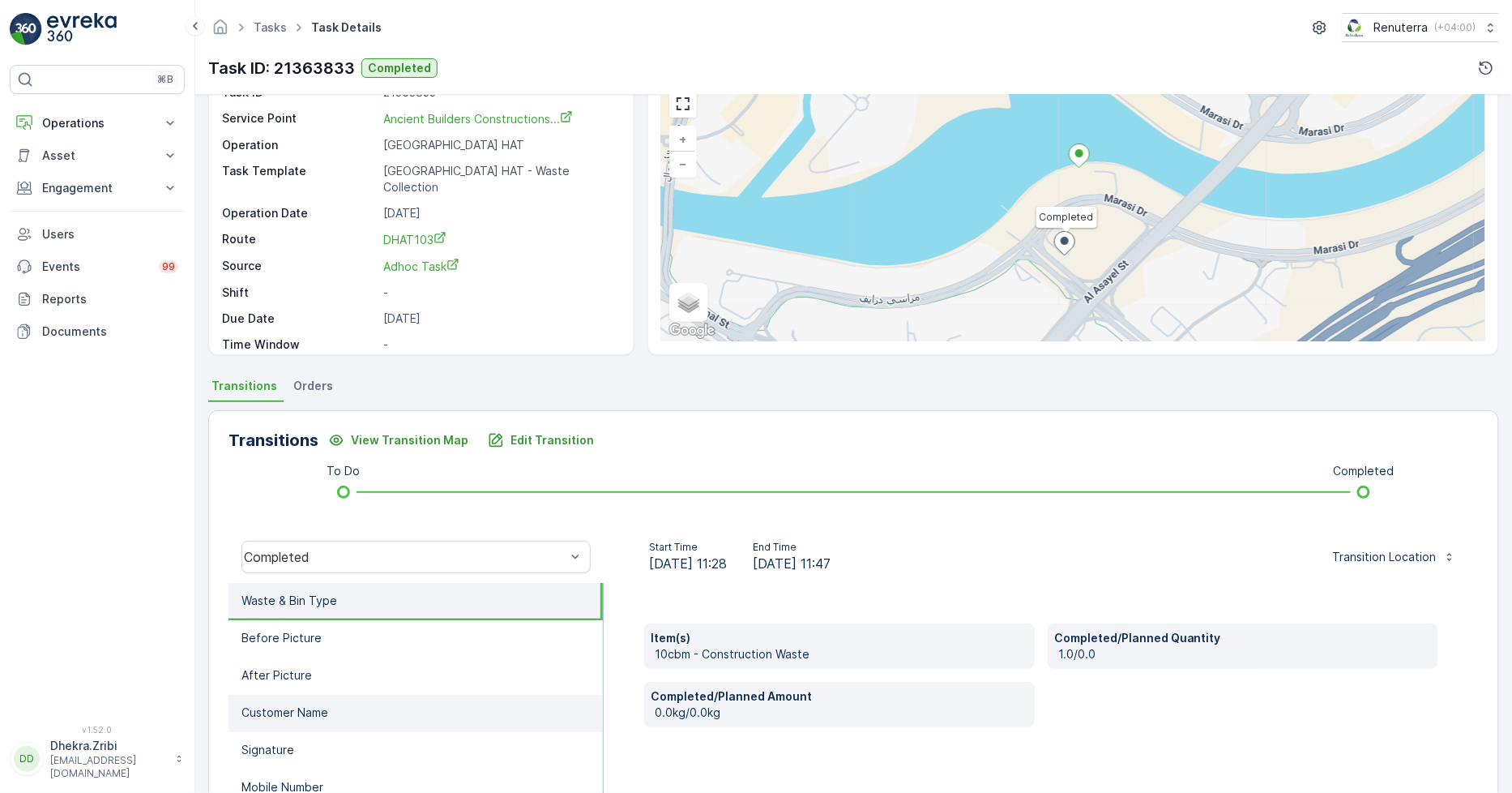
scroll to position [180, 0]
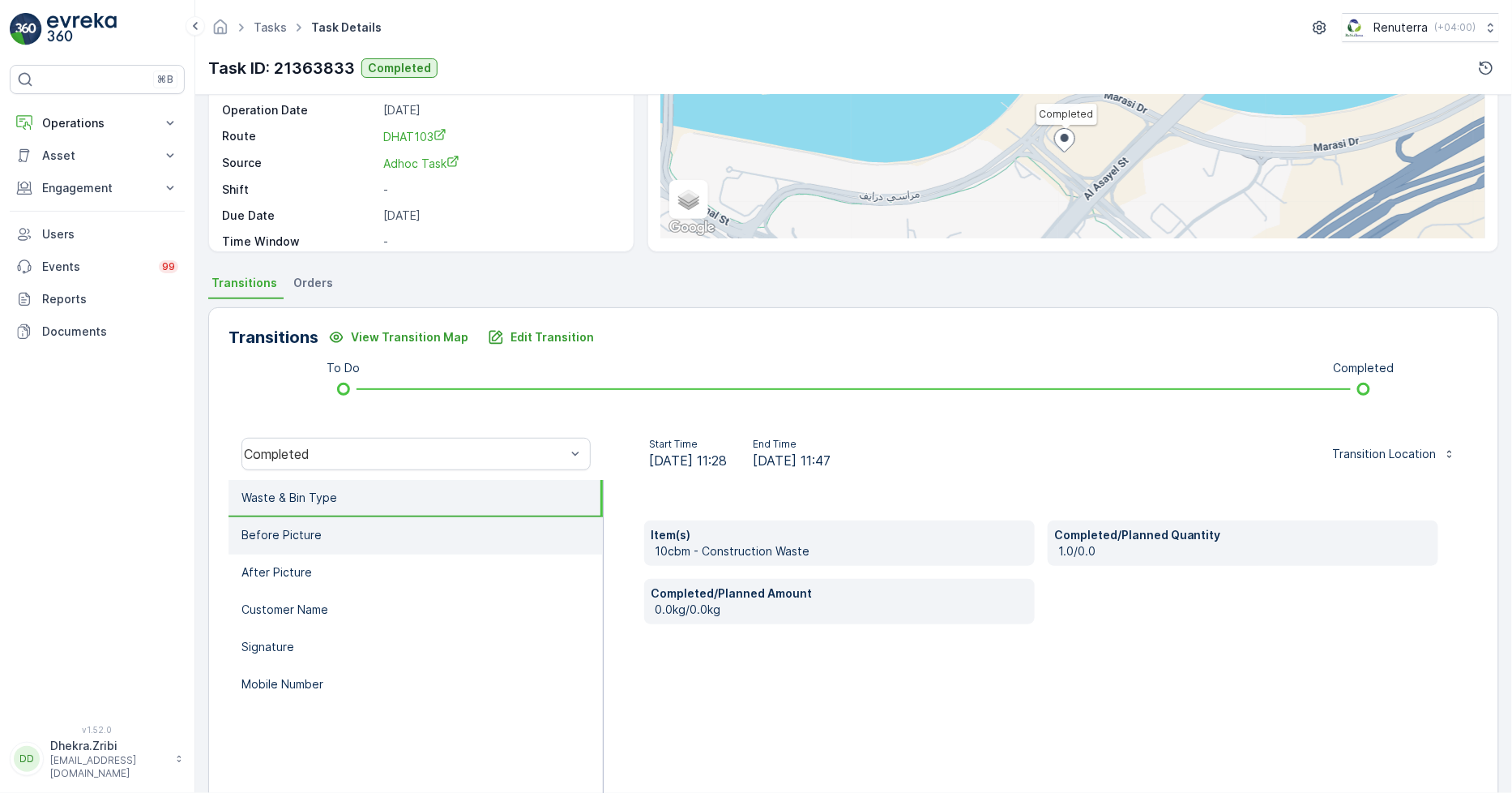
click at [339, 539] on li "Before Picture" at bounding box center [416, 535] width 374 height 37
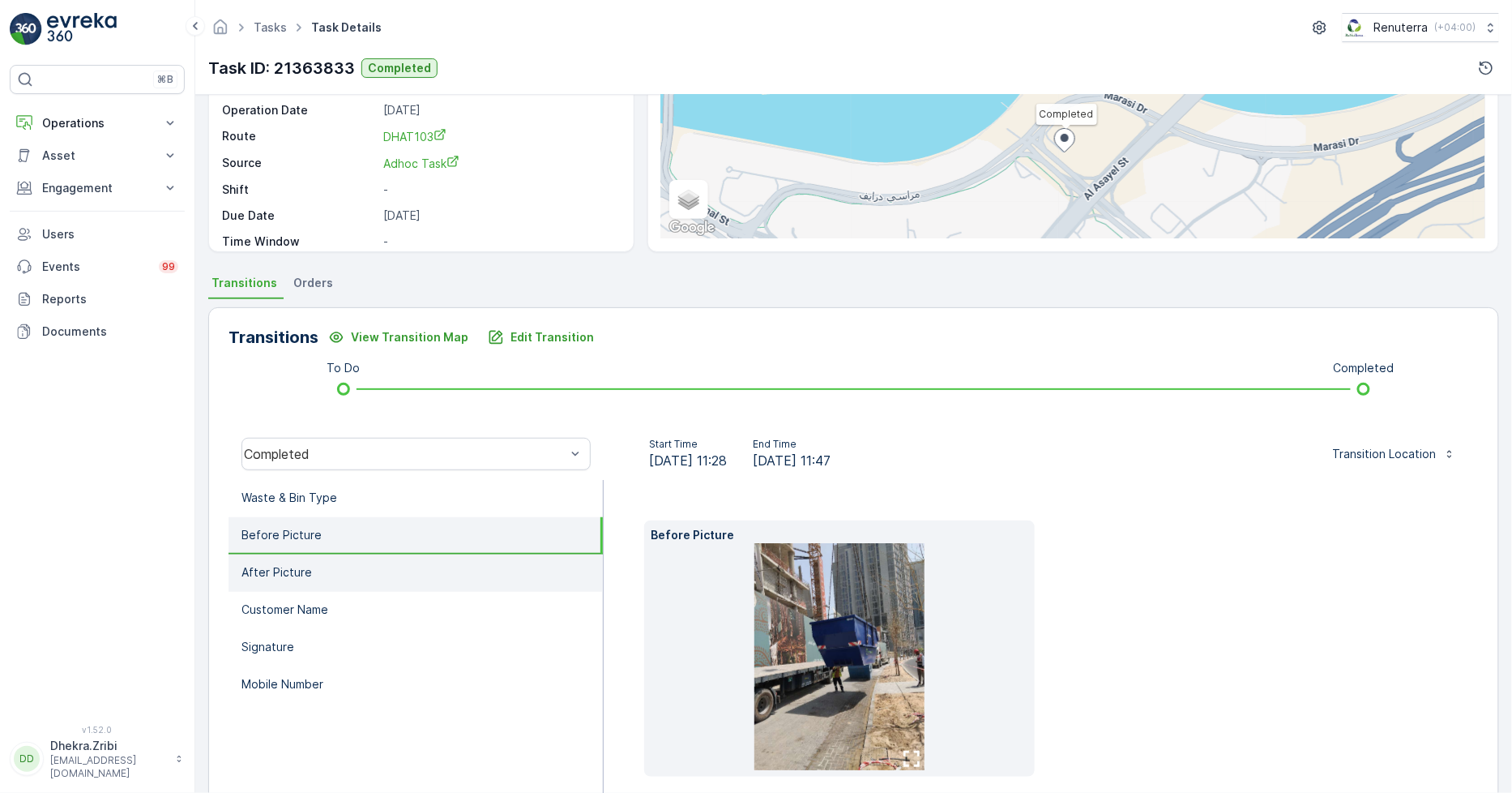
click at [343, 562] on li "After Picture" at bounding box center [416, 572] width 374 height 37
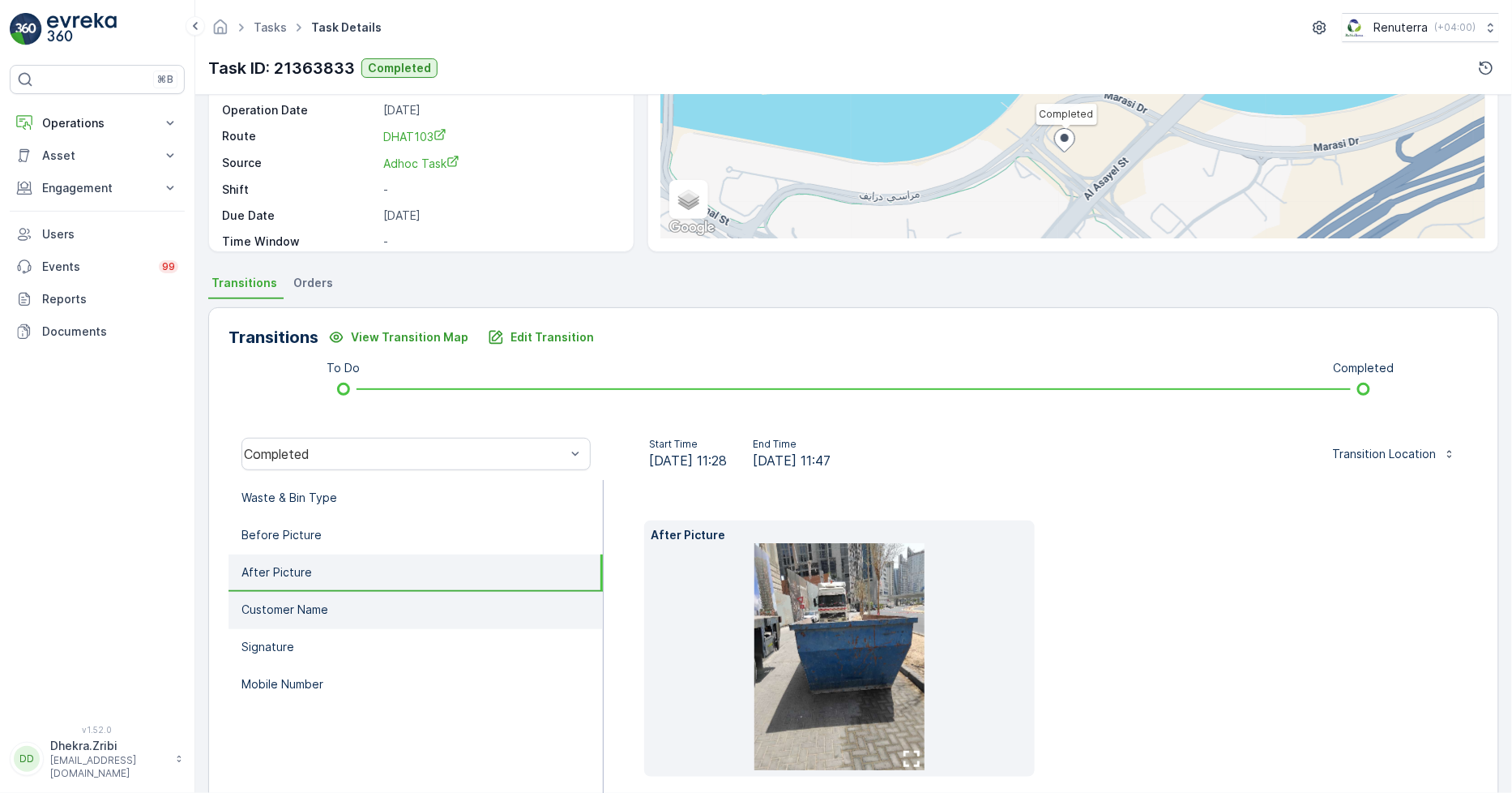
click at [344, 594] on li "Customer Name" at bounding box center [416, 610] width 374 height 37
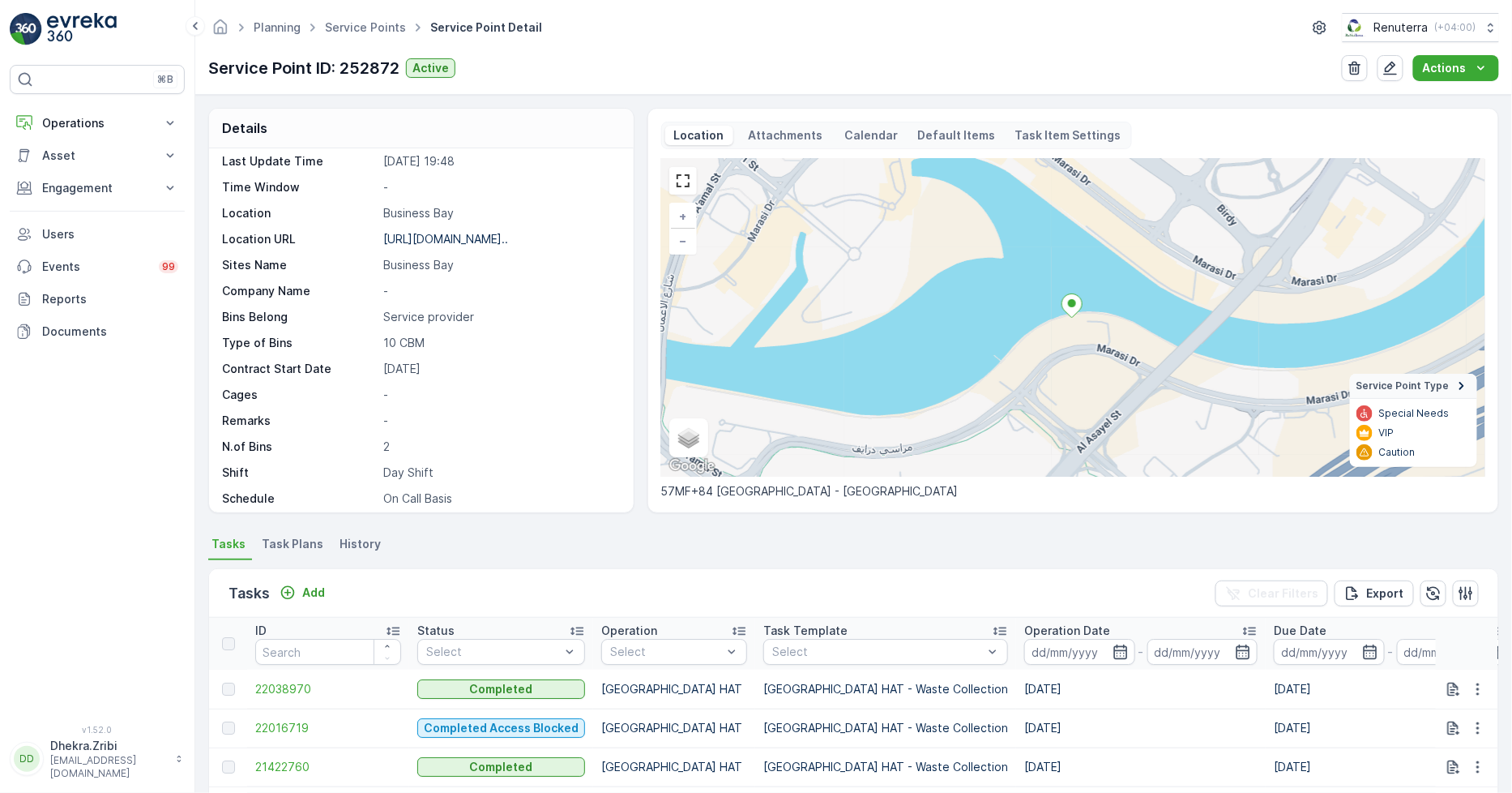
scroll to position [266, 0]
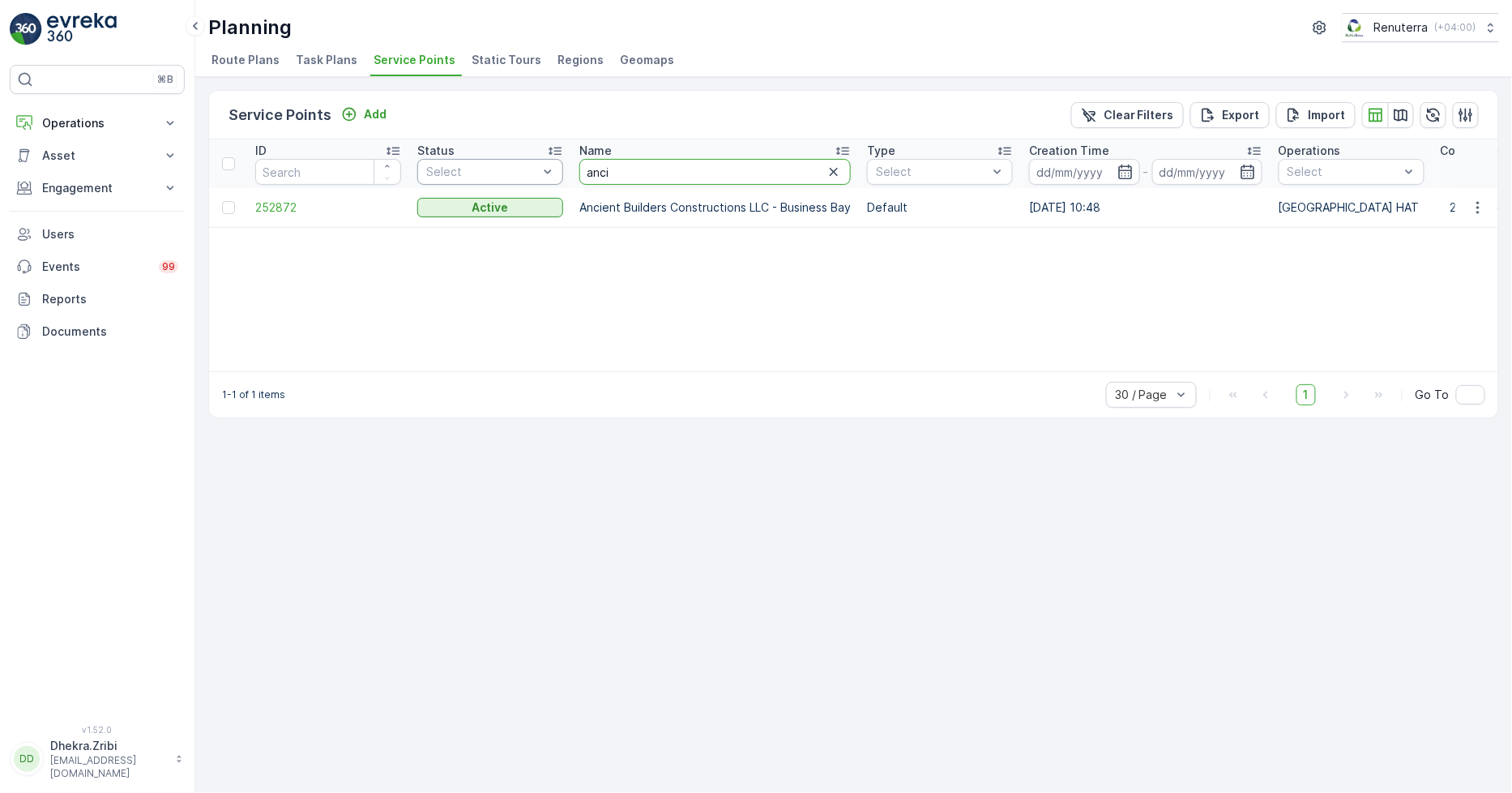
drag, startPoint x: 662, startPoint y: 175, endPoint x: 524, endPoint y: 169, distance: 137.9
type input "vaah"
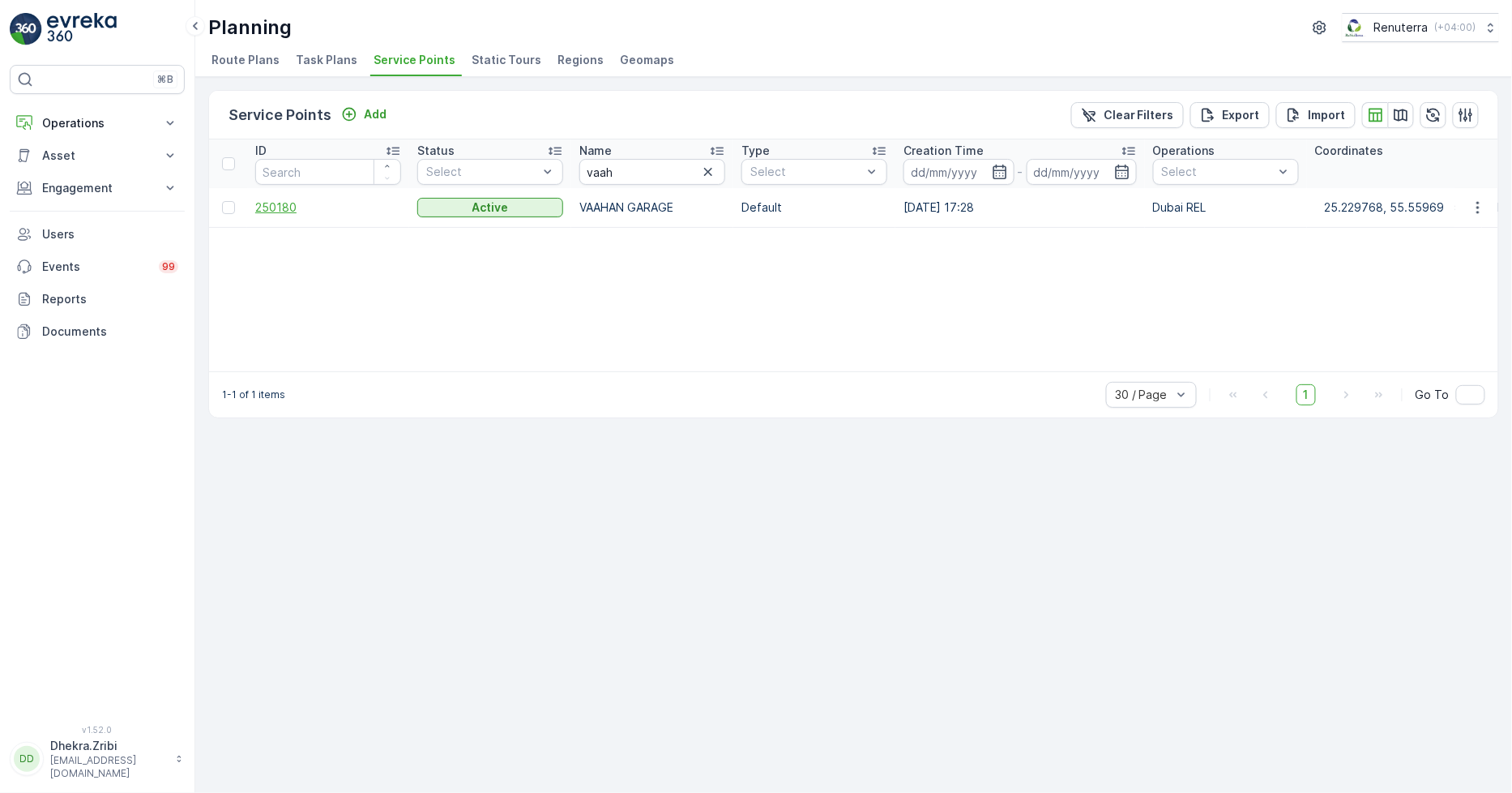
click at [267, 201] on span "250180" at bounding box center [328, 207] width 146 height 16
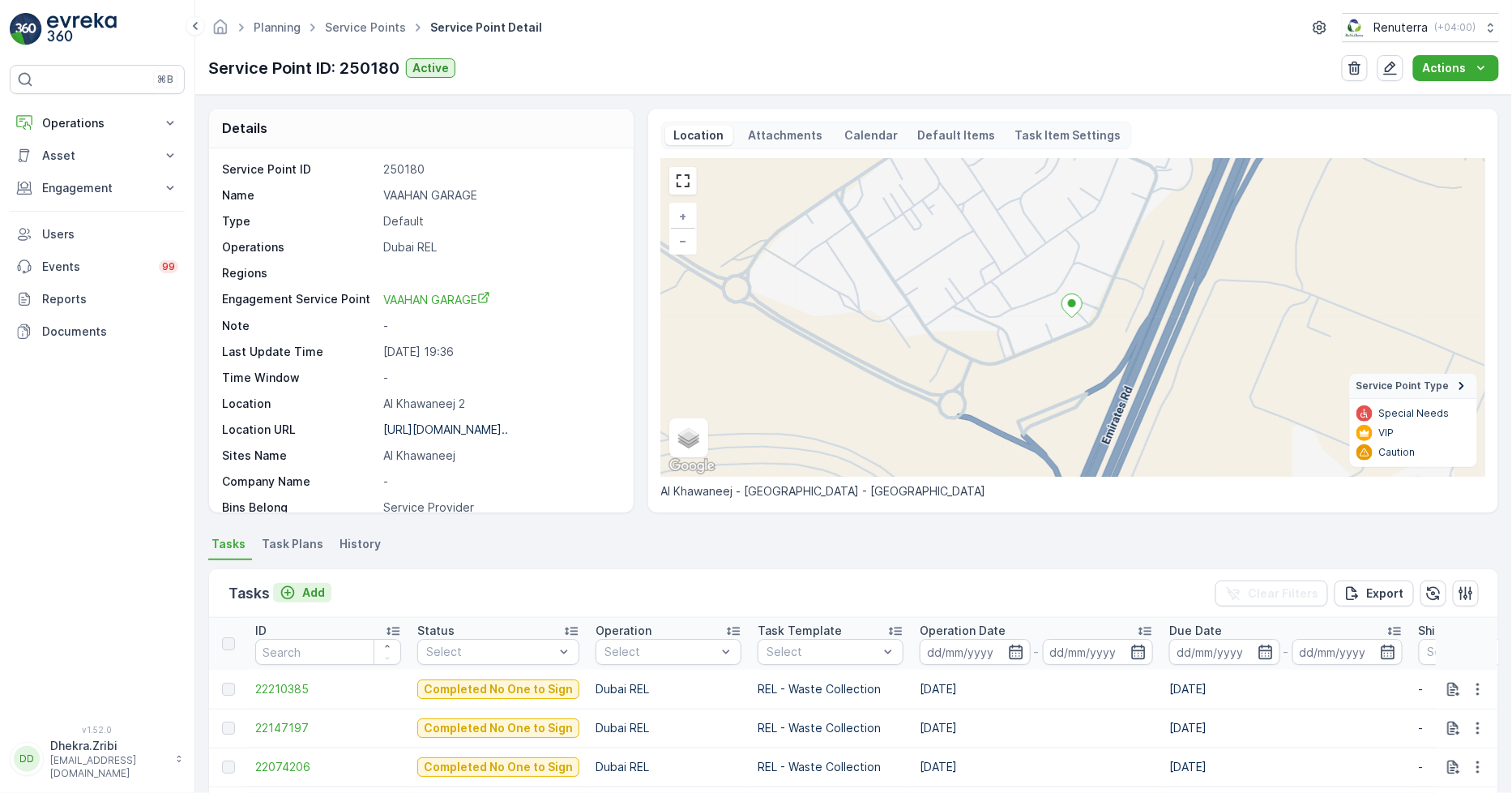
click at [317, 584] on p "Add" at bounding box center [313, 592] width 23 height 16
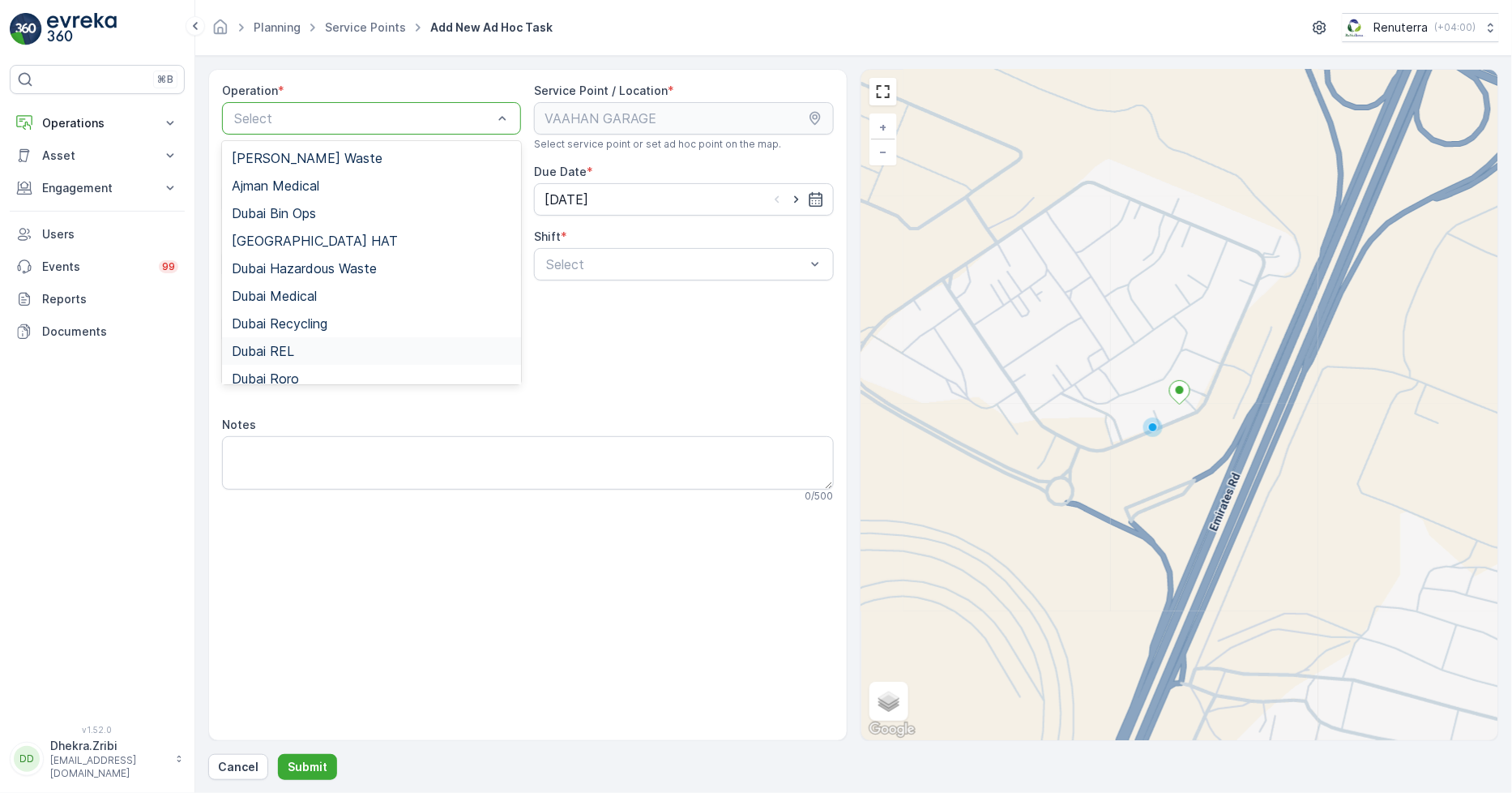
click at [302, 344] on div "Dubai REL" at bounding box center [372, 351] width 280 height 15
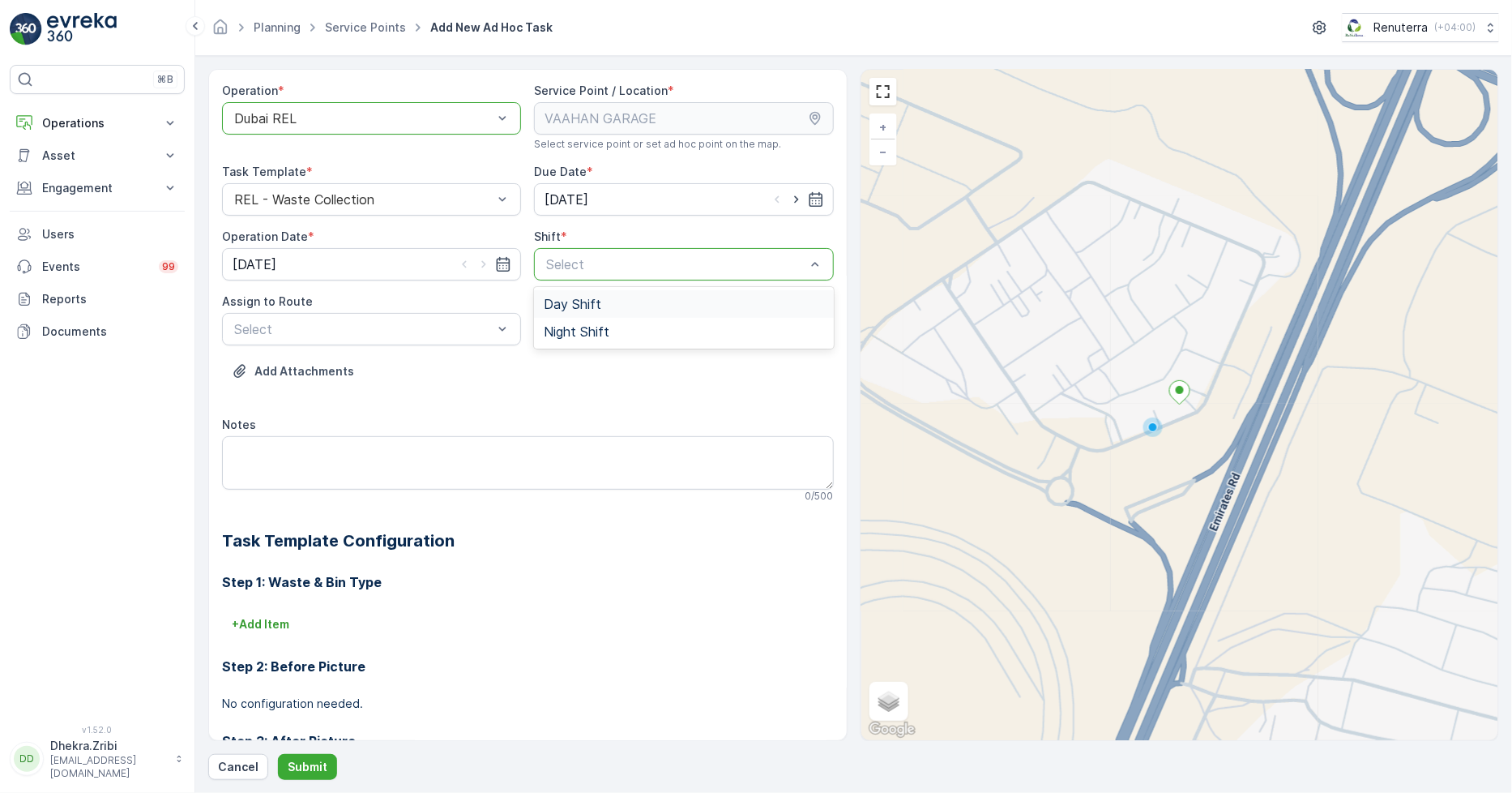
click at [579, 305] on span "Day Shift" at bounding box center [573, 304] width 58 height 15
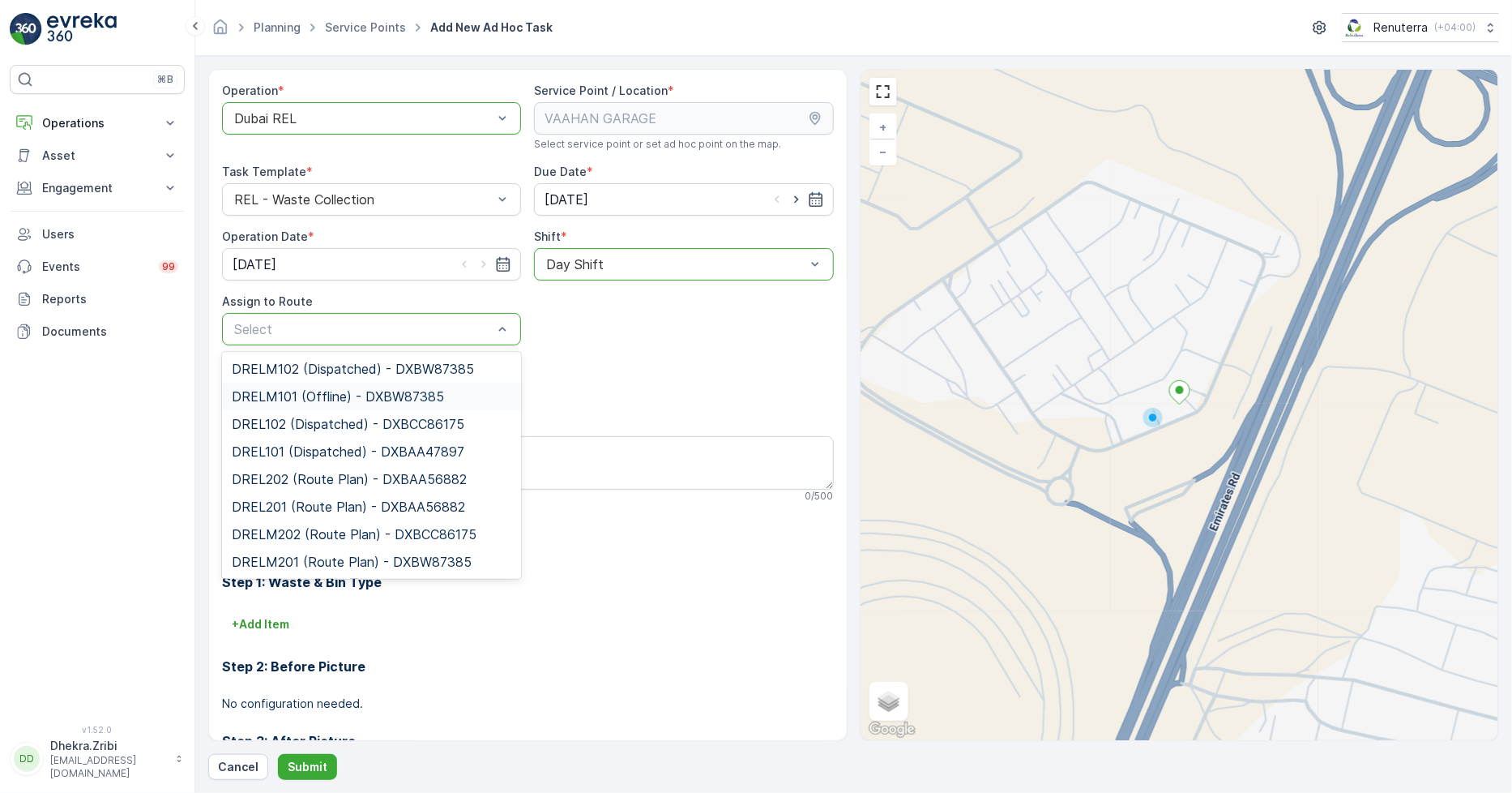
click at [323, 395] on span "DRELM101 (Offline) - DXBW87385" at bounding box center [338, 396] width 212 height 15
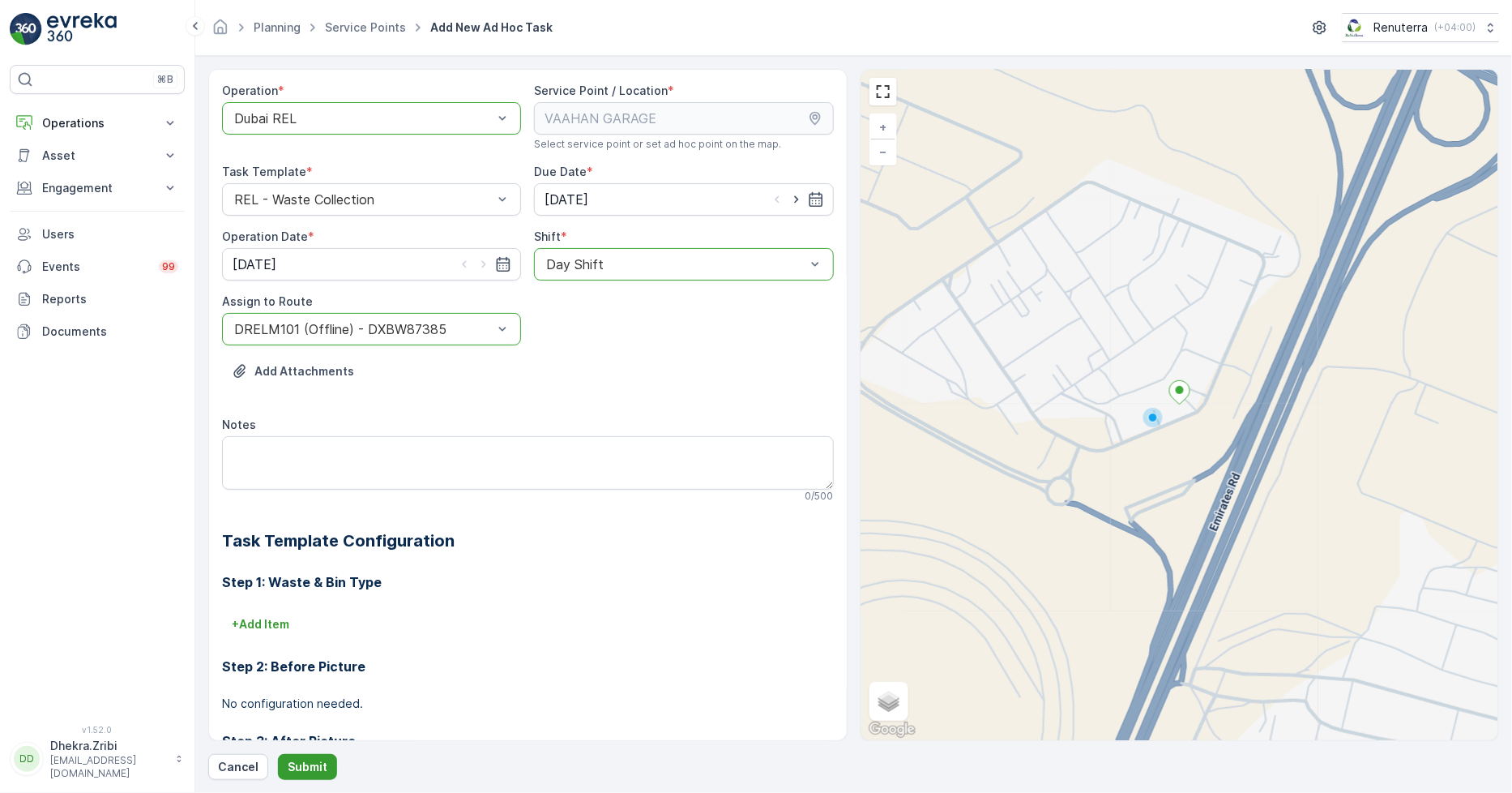
click at [297, 757] on button "Submit" at bounding box center [307, 767] width 59 height 26
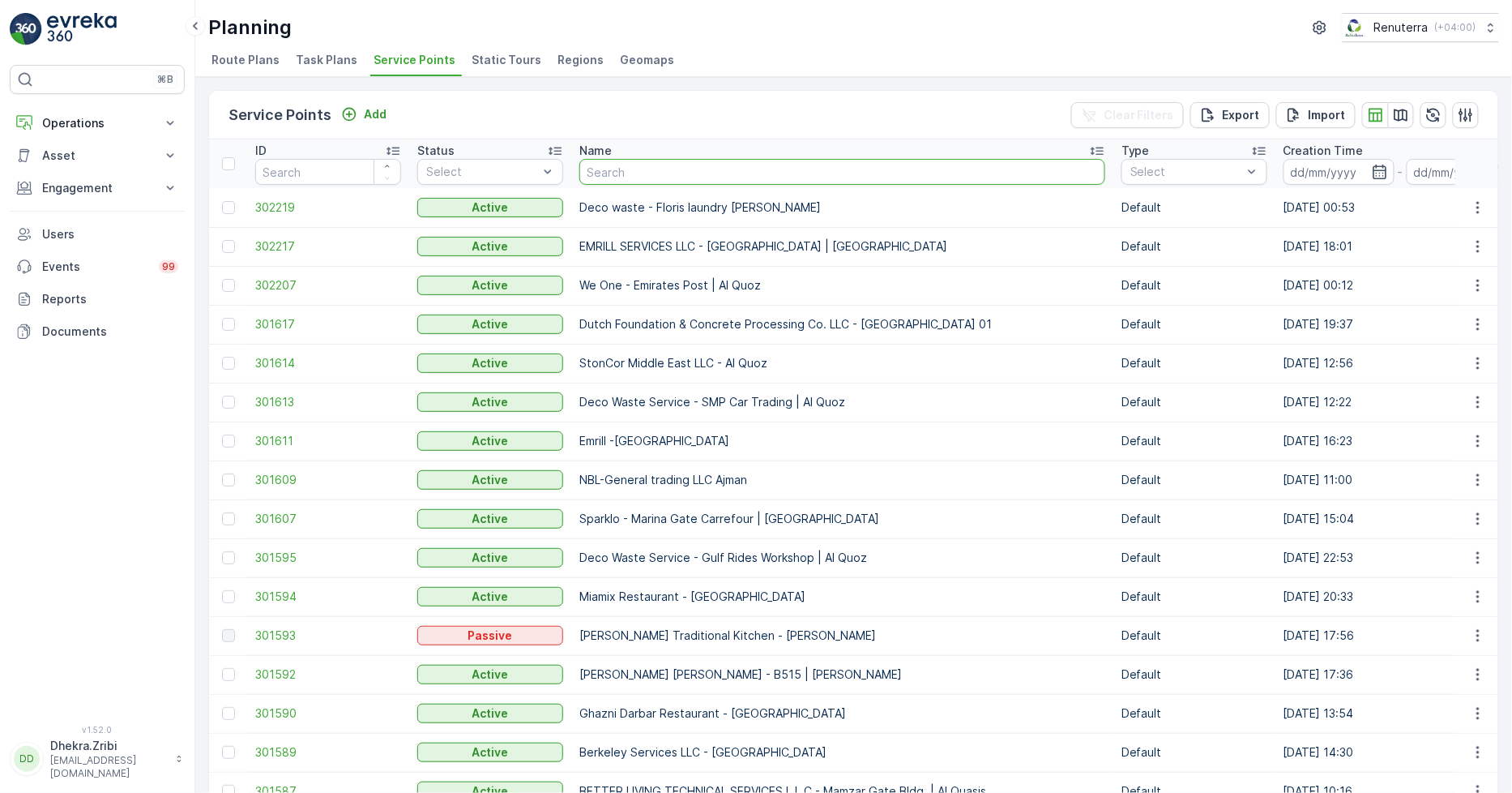
click at [639, 173] on input "text" at bounding box center [843, 172] width 526 height 26
type input "vaah"
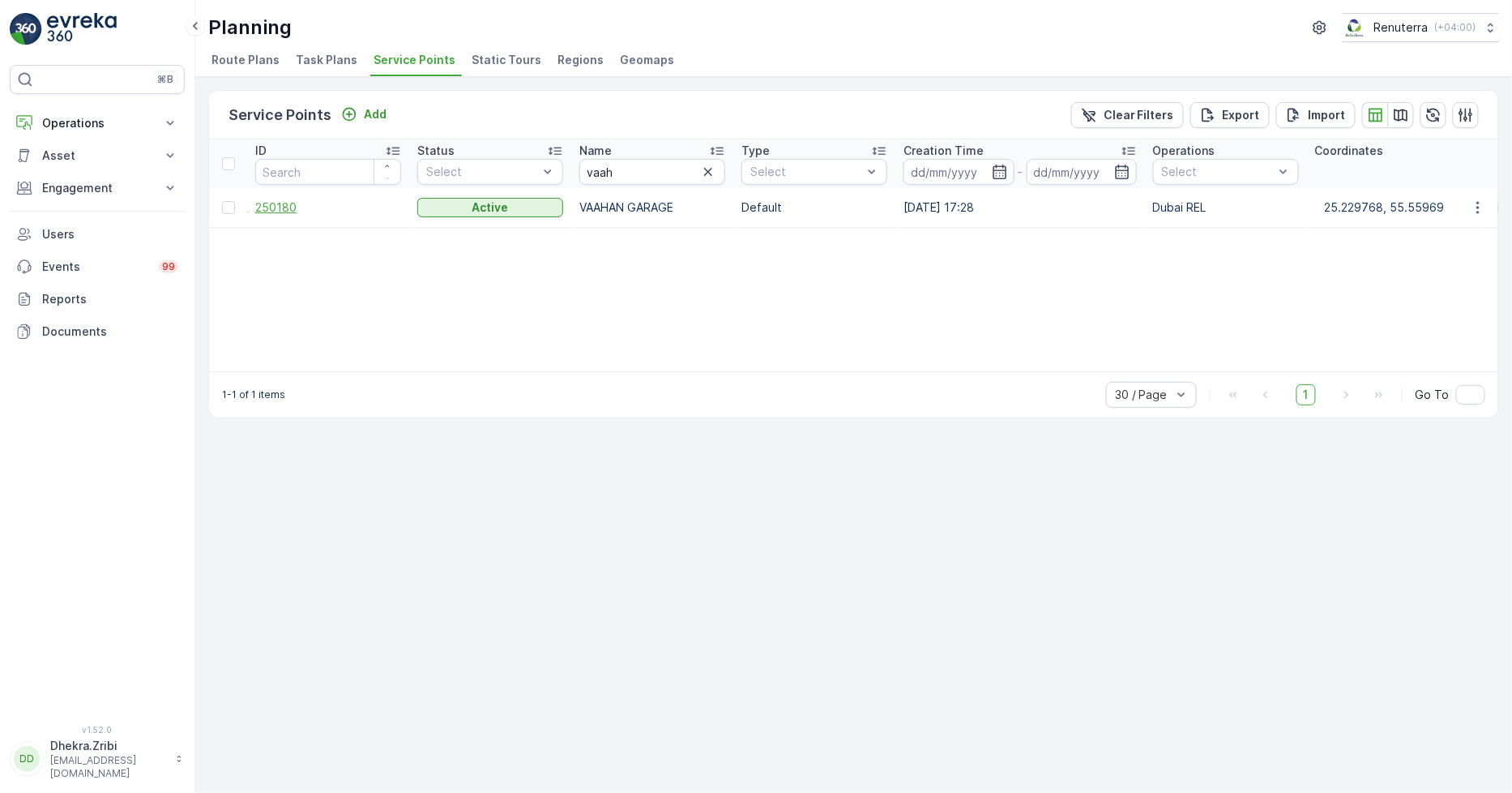
click at [279, 203] on span "250180" at bounding box center [328, 207] width 146 height 16
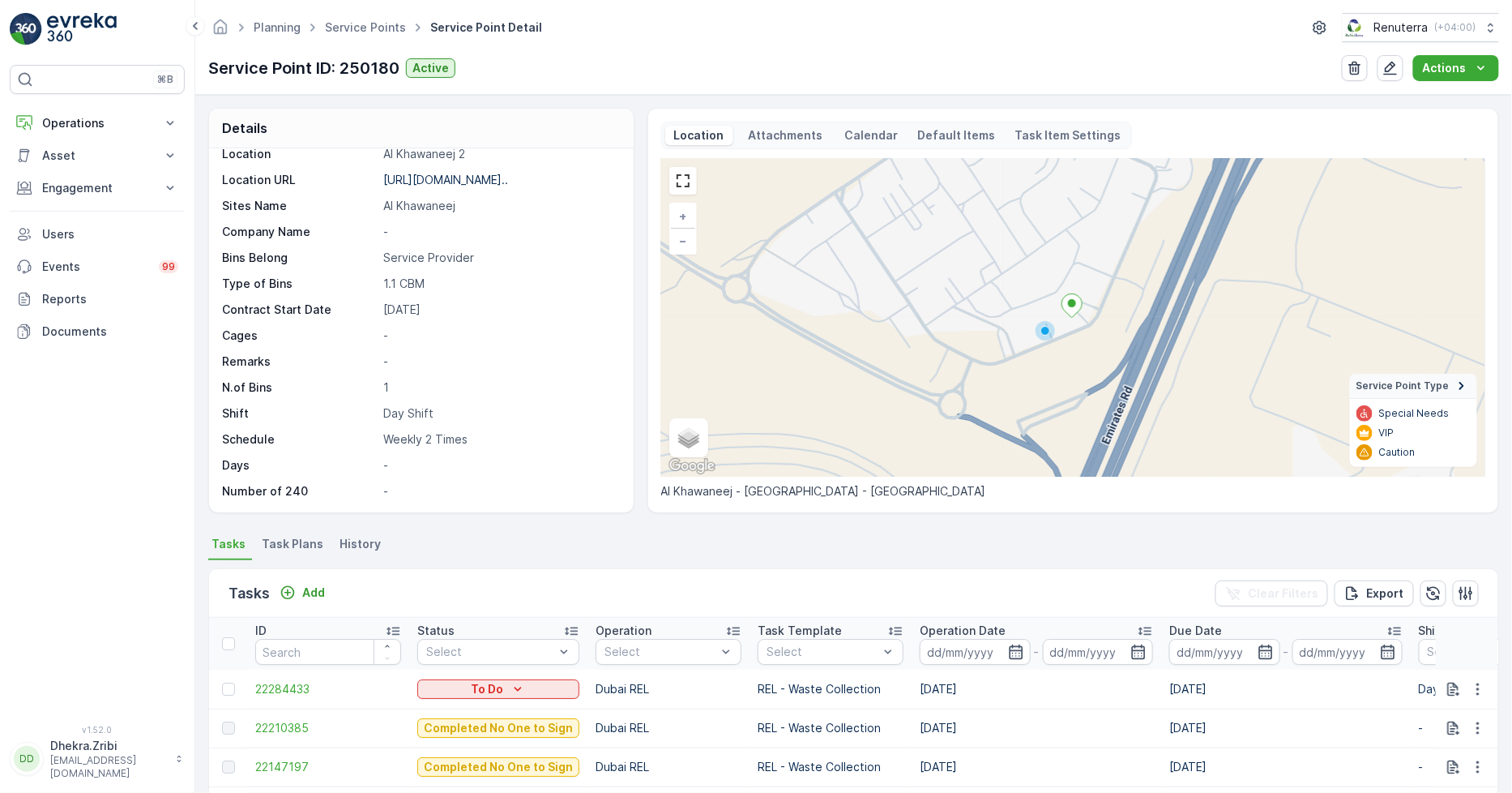
scroll to position [180, 0]
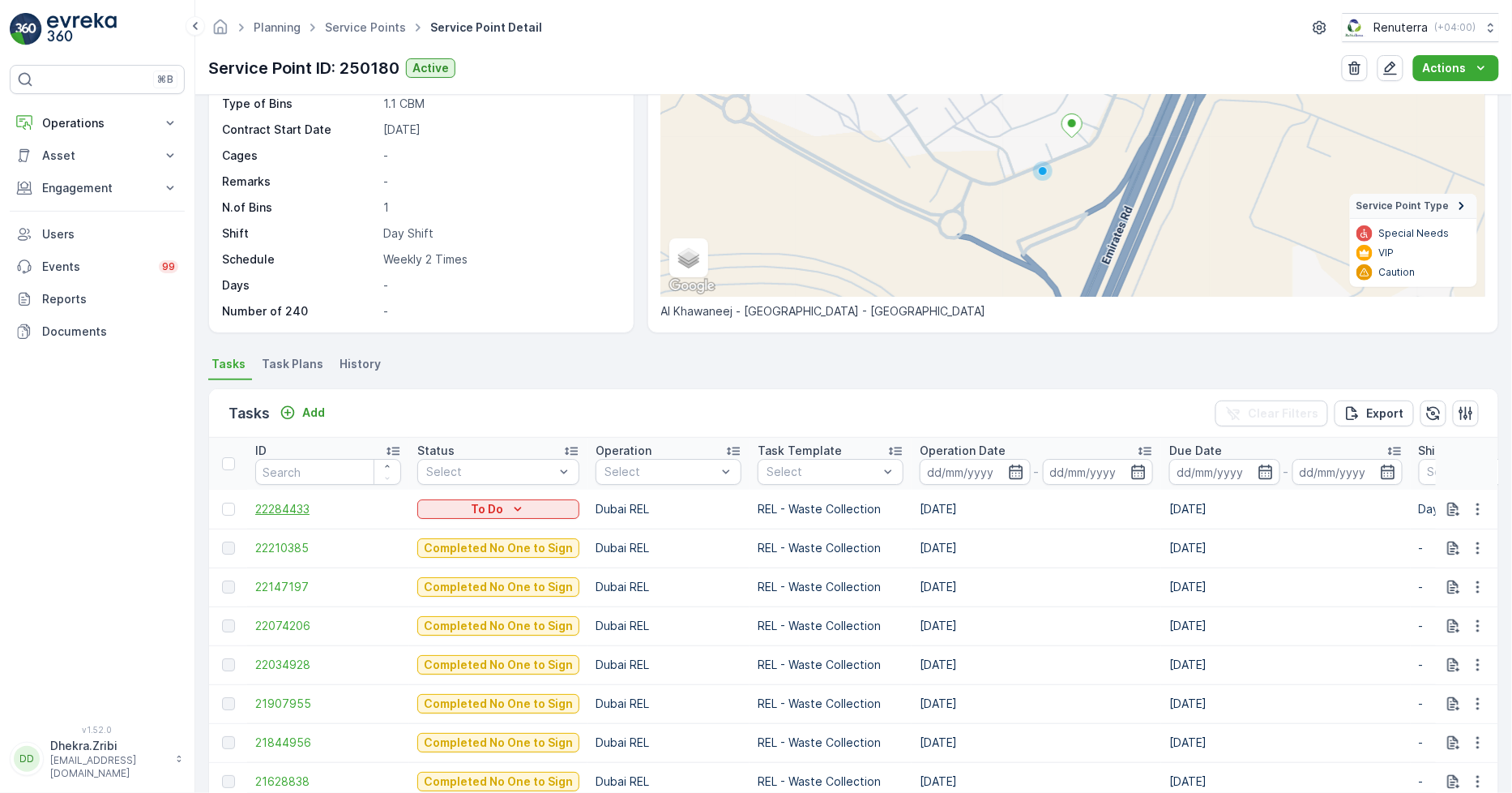
click at [293, 508] on span "22284433" at bounding box center [328, 509] width 146 height 16
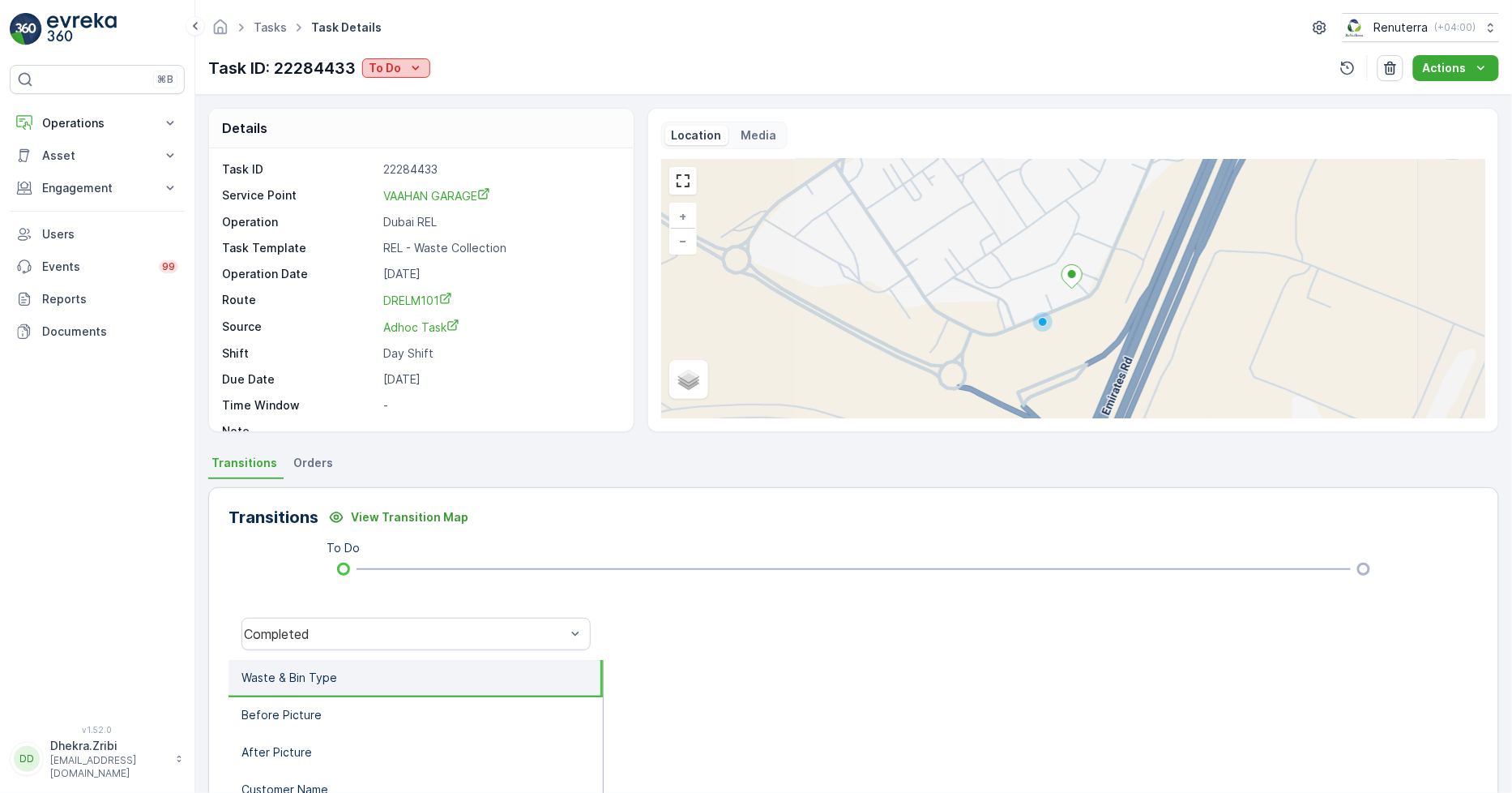
click at [404, 70] on div "To Do" at bounding box center [396, 68] width 55 height 16
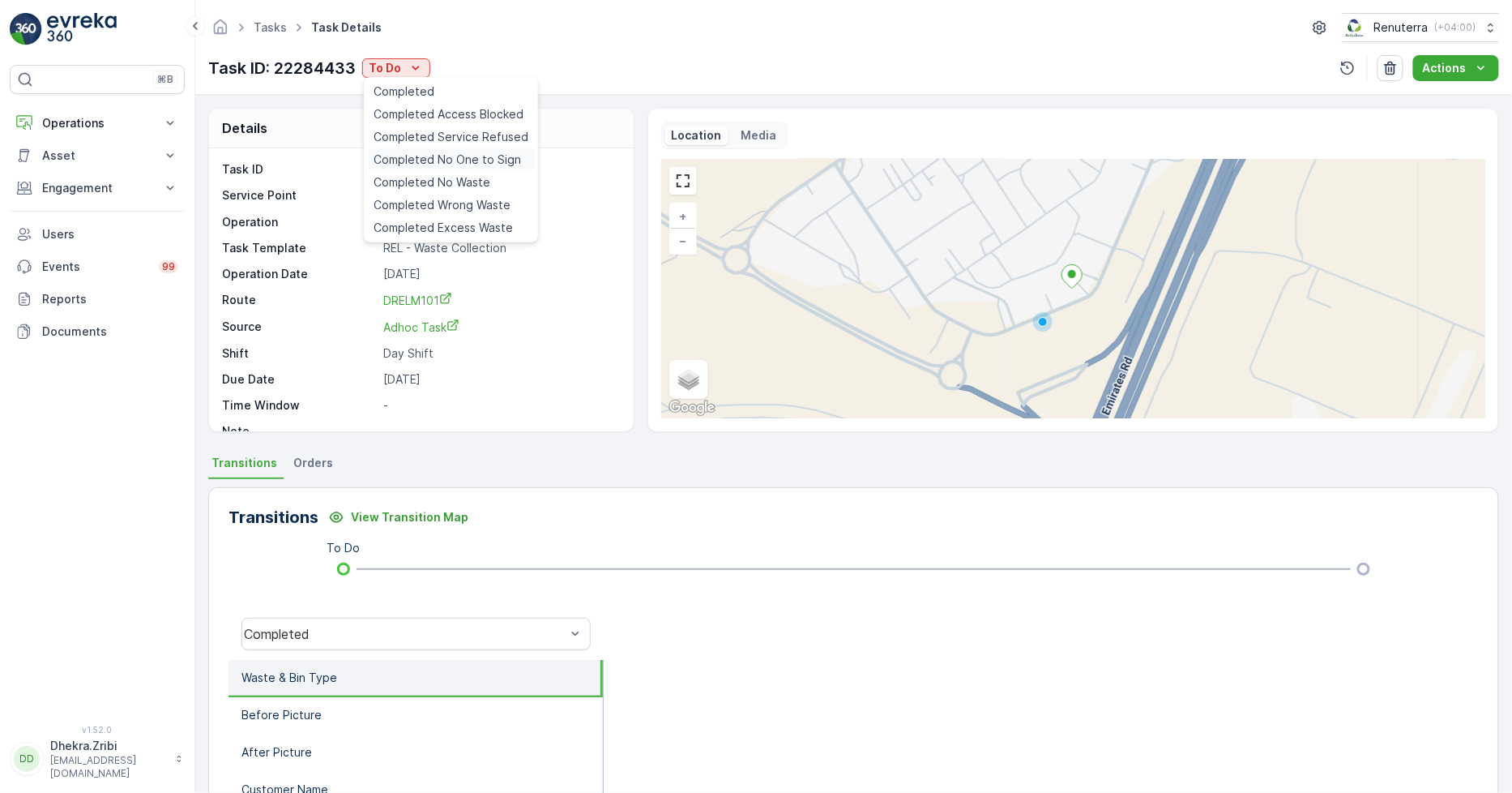
click at [478, 160] on span "Completed No One to Sign" at bounding box center [448, 160] width 148 height 16
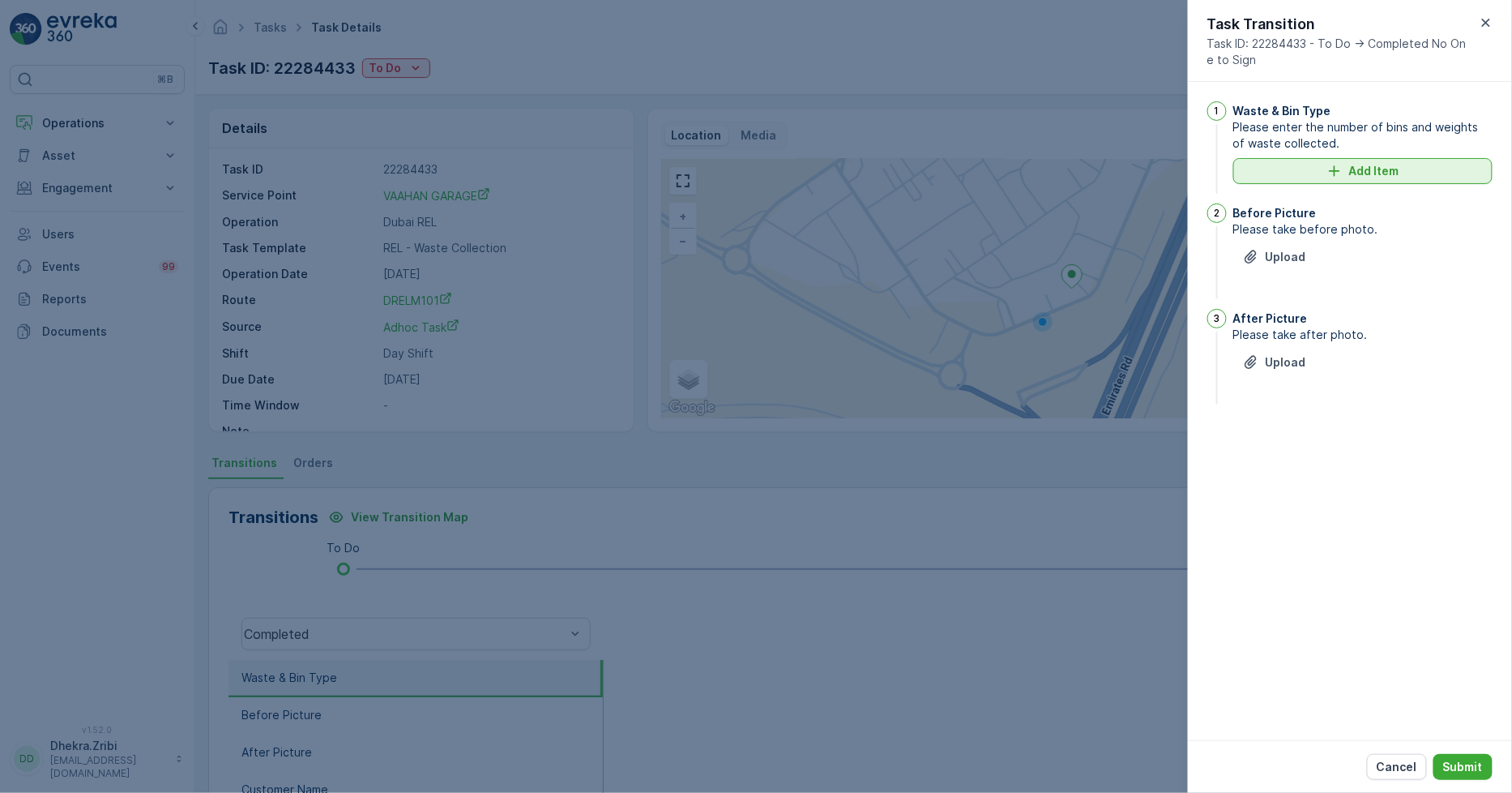
click at [1354, 168] on p "Add Item" at bounding box center [1375, 171] width 50 height 16
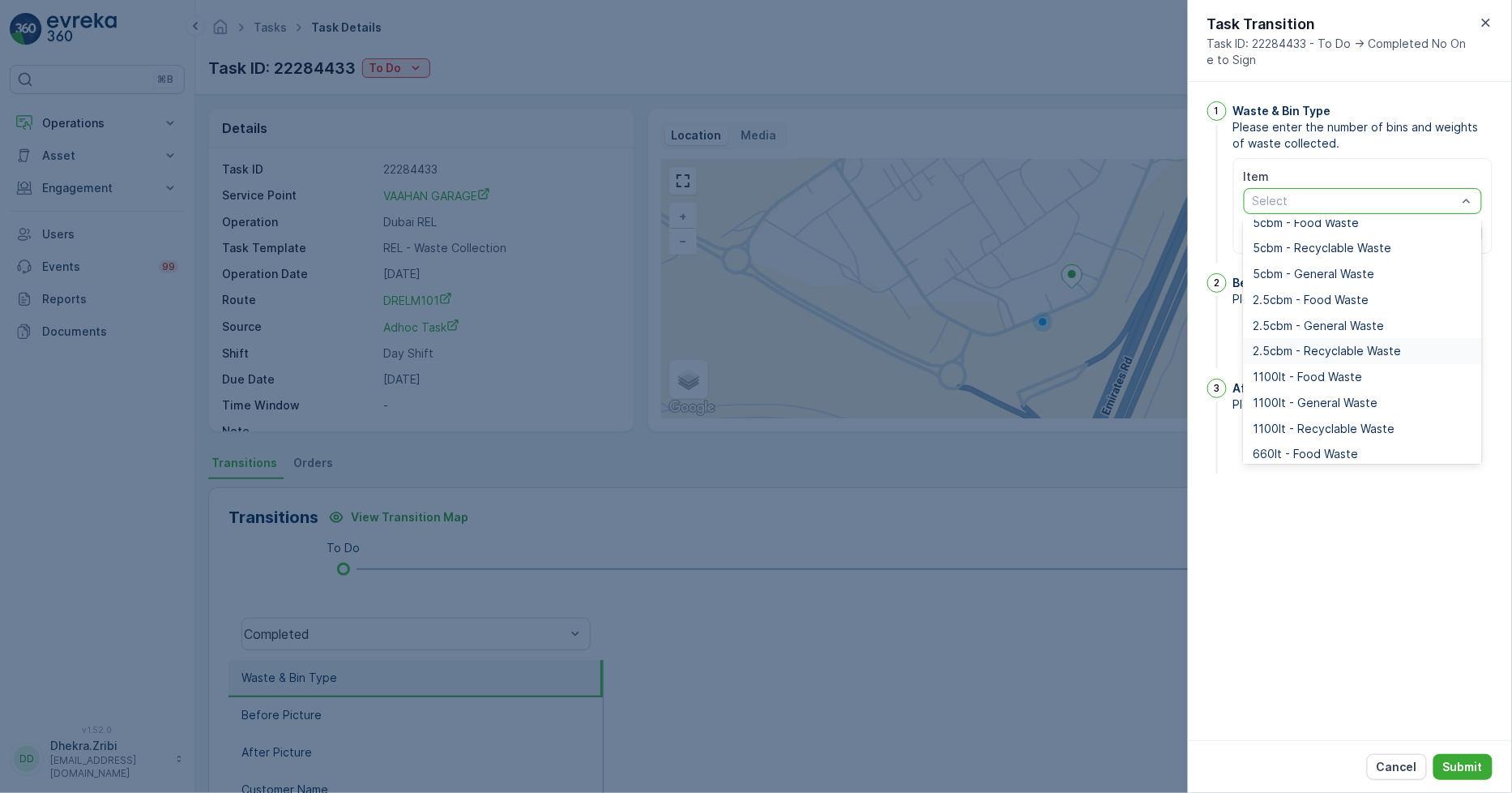
scroll to position [90, 0]
click at [1290, 379] on span "1100lt - General Waste" at bounding box center [1316, 378] width 125 height 13
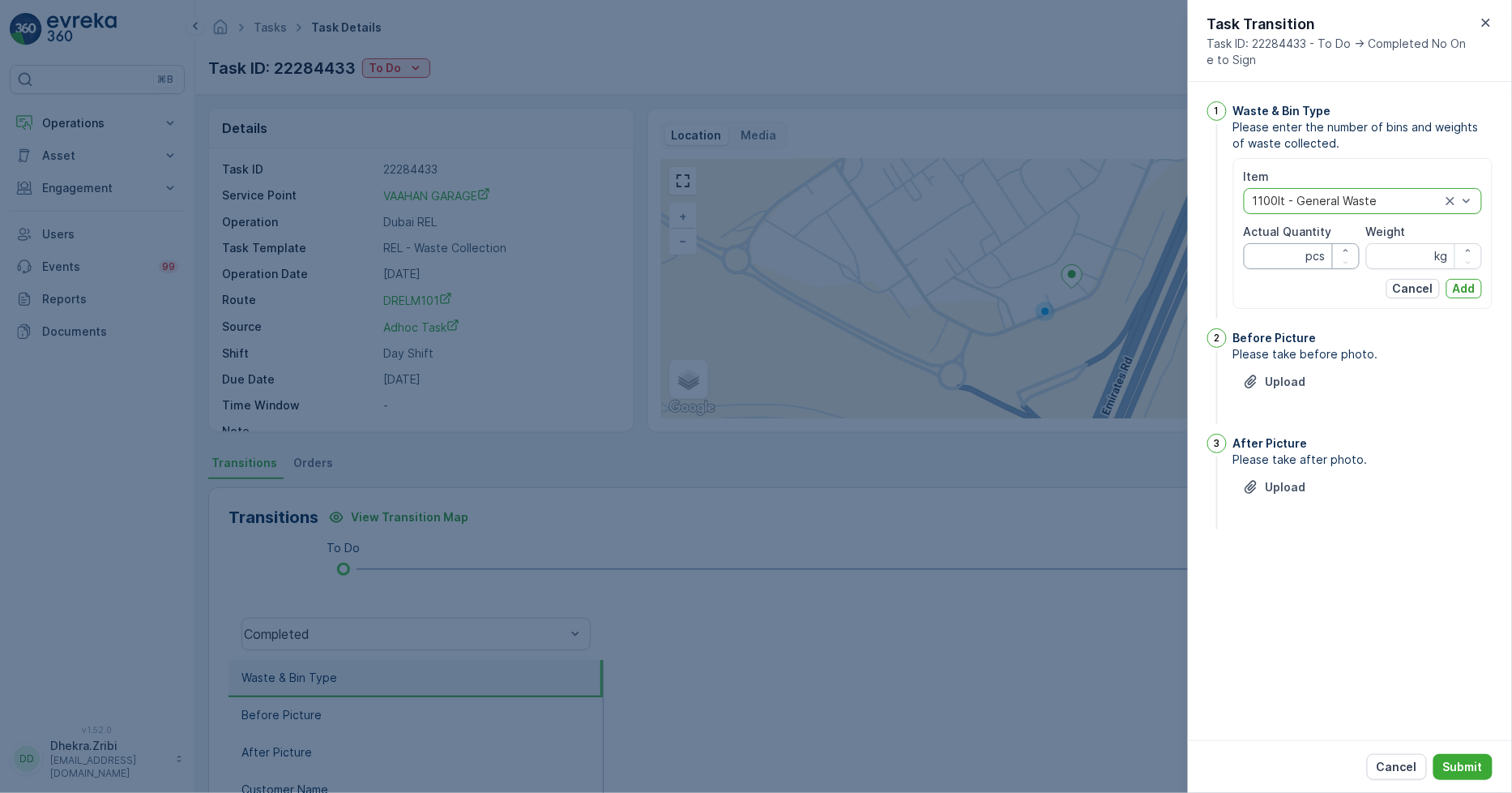
click at [1269, 258] on Quantity "Actual Quantity" at bounding box center [1302, 256] width 116 height 26
click at [1218, 249] on div "1 Waste & Bin Type Please enter the number of bins and weights of waste collect…" at bounding box center [1350, 211] width 285 height 220
type Quantity "2"
click at [1410, 257] on input "Weight" at bounding box center [1425, 256] width 116 height 26
type input "0"
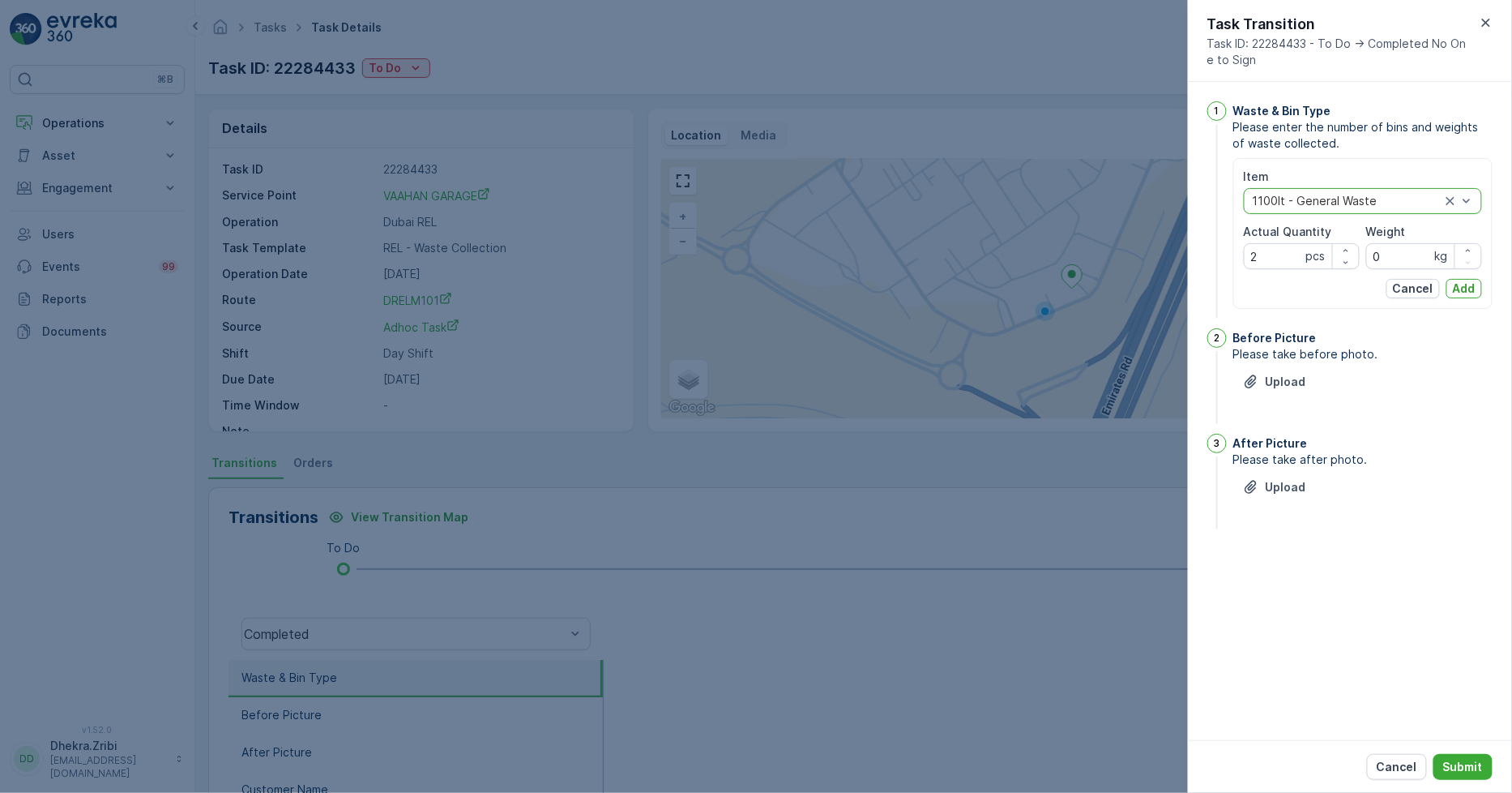
drag, startPoint x: 1470, startPoint y: 286, endPoint x: 1428, endPoint y: 337, distance: 66.2
click at [1470, 286] on p "Add" at bounding box center [1464, 288] width 23 height 16
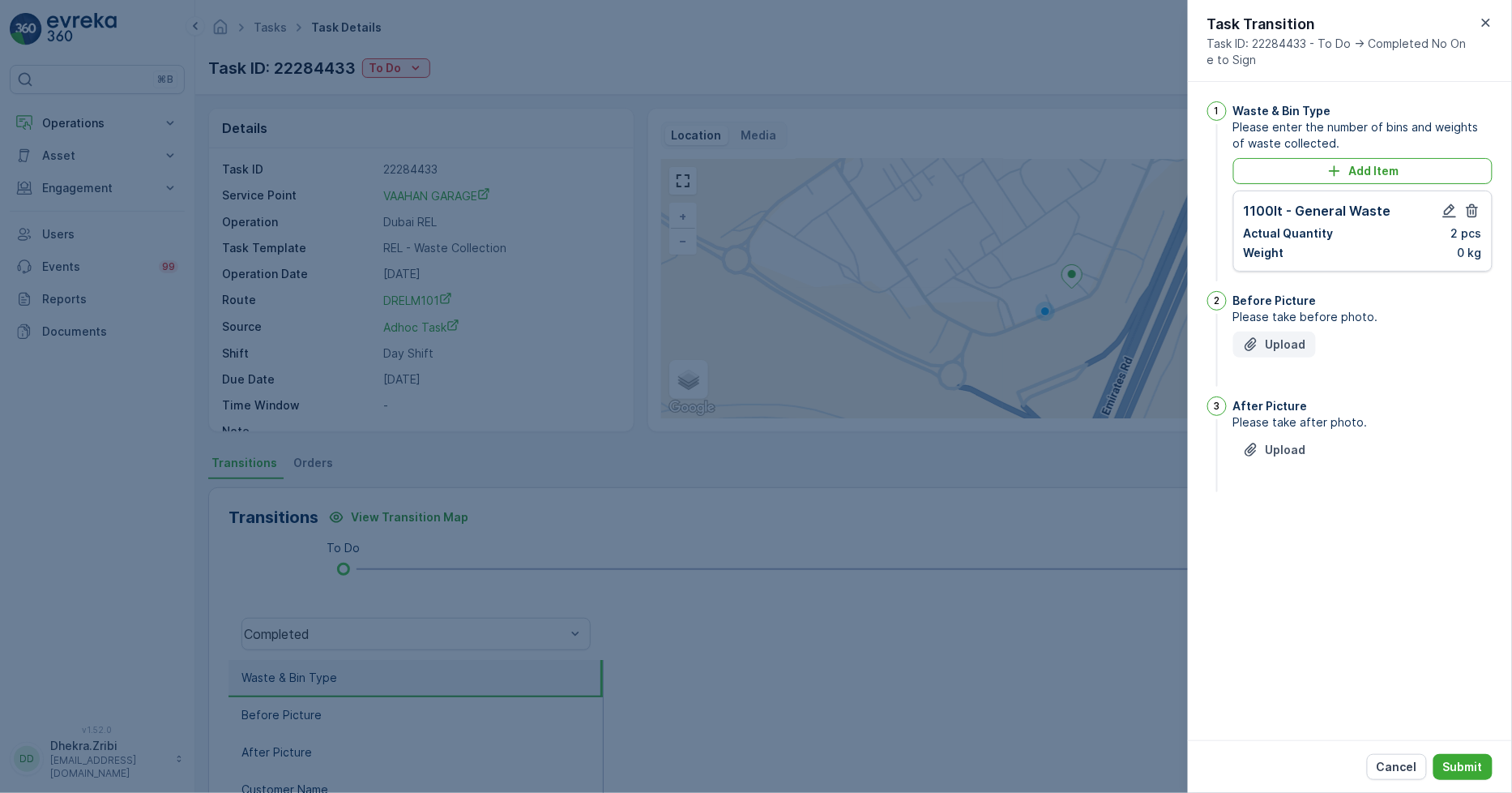
click at [1286, 345] on p "Upload" at bounding box center [1286, 344] width 41 height 16
click at [1289, 346] on p "Upload" at bounding box center [1286, 344] width 41 height 16
click at [1284, 538] on p "Upload" at bounding box center [1286, 531] width 41 height 16
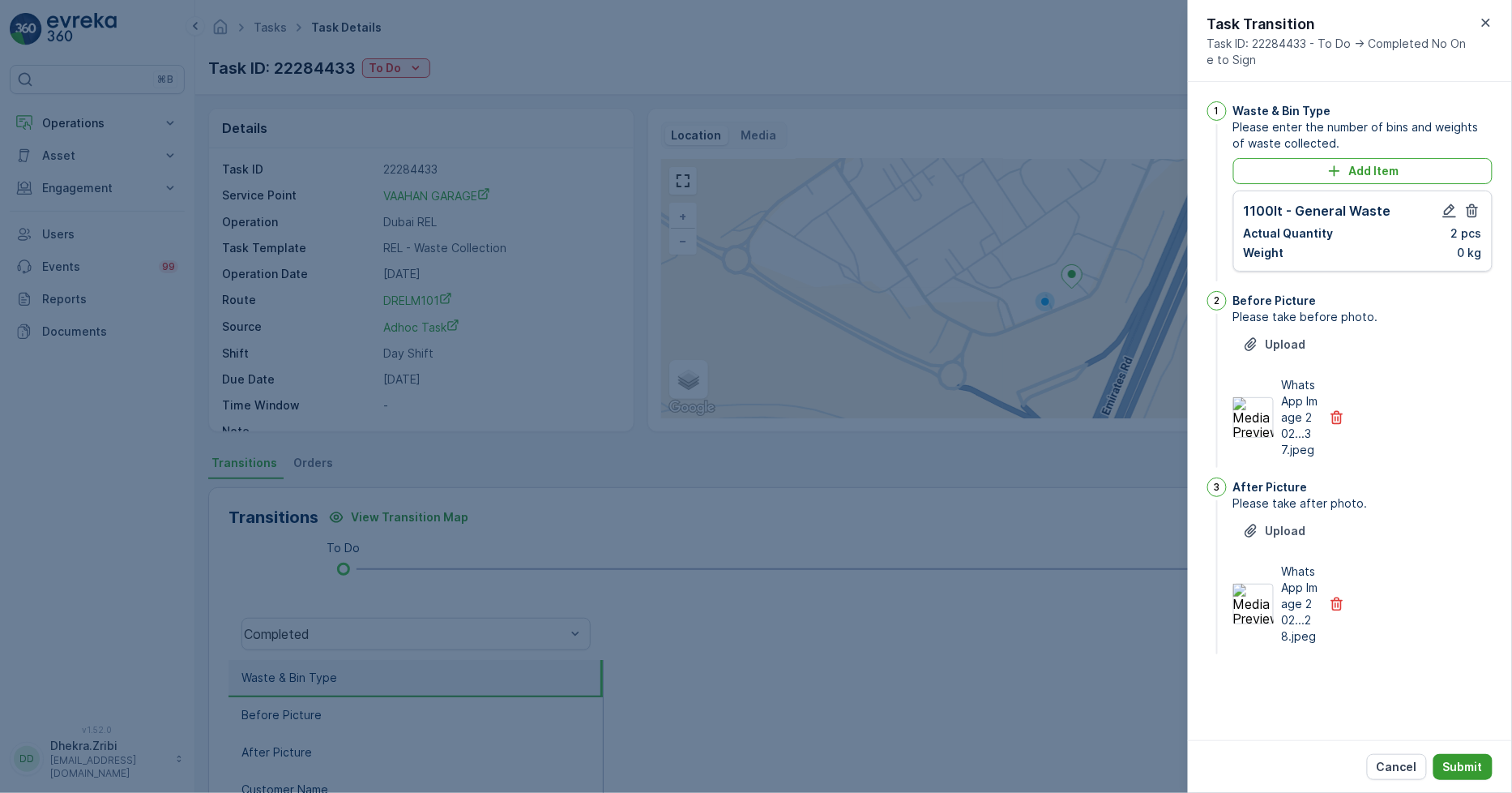
click at [1461, 759] on p "Submit" at bounding box center [1464, 767] width 40 height 16
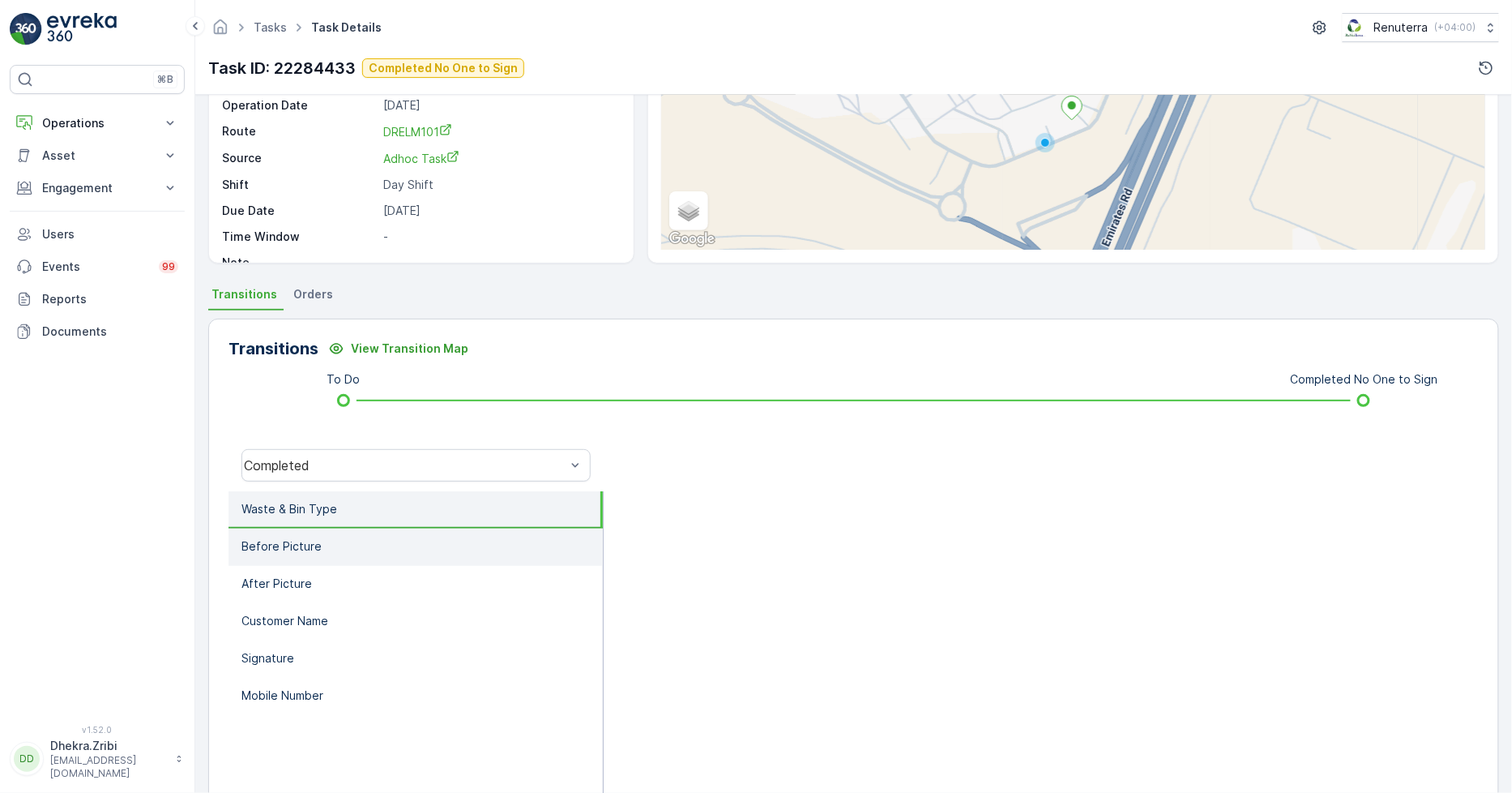
scroll to position [180, 0]
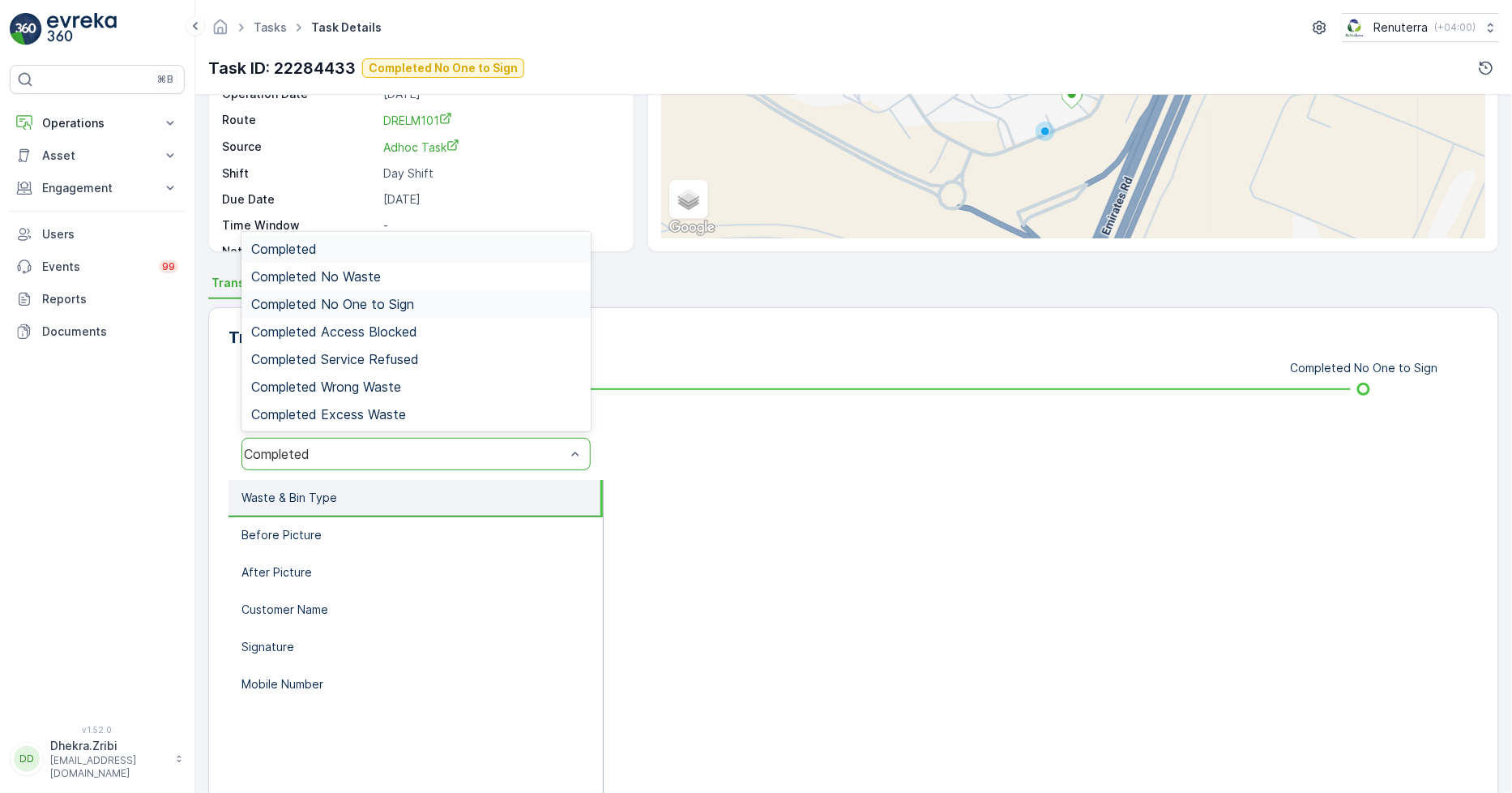
click at [373, 310] on span "Completed No One to Sign" at bounding box center [332, 304] width 163 height 15
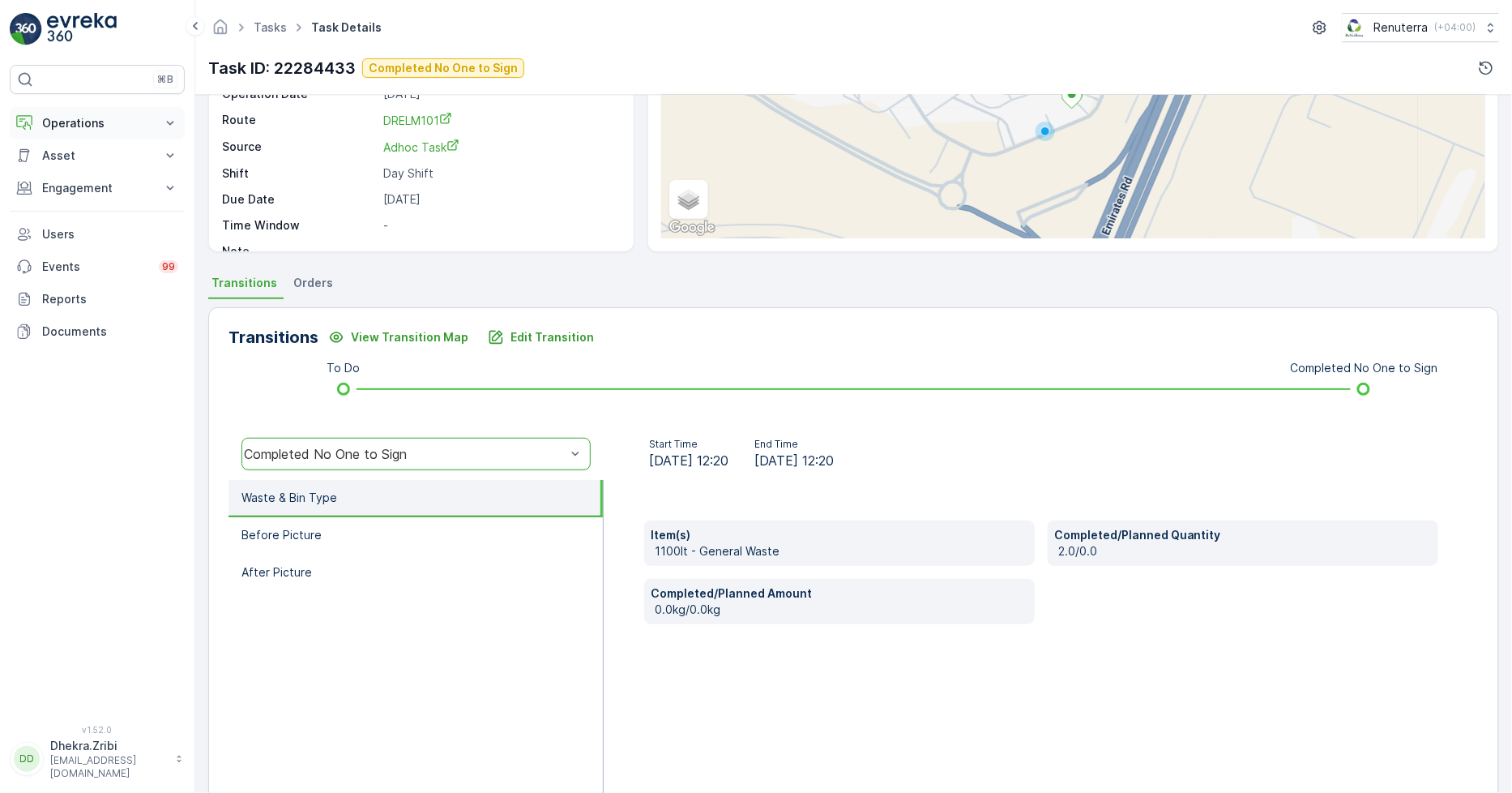
click at [78, 120] on p "Operations" at bounding box center [97, 123] width 110 height 16
click at [76, 169] on p "Planning" at bounding box center [63, 173] width 45 height 16
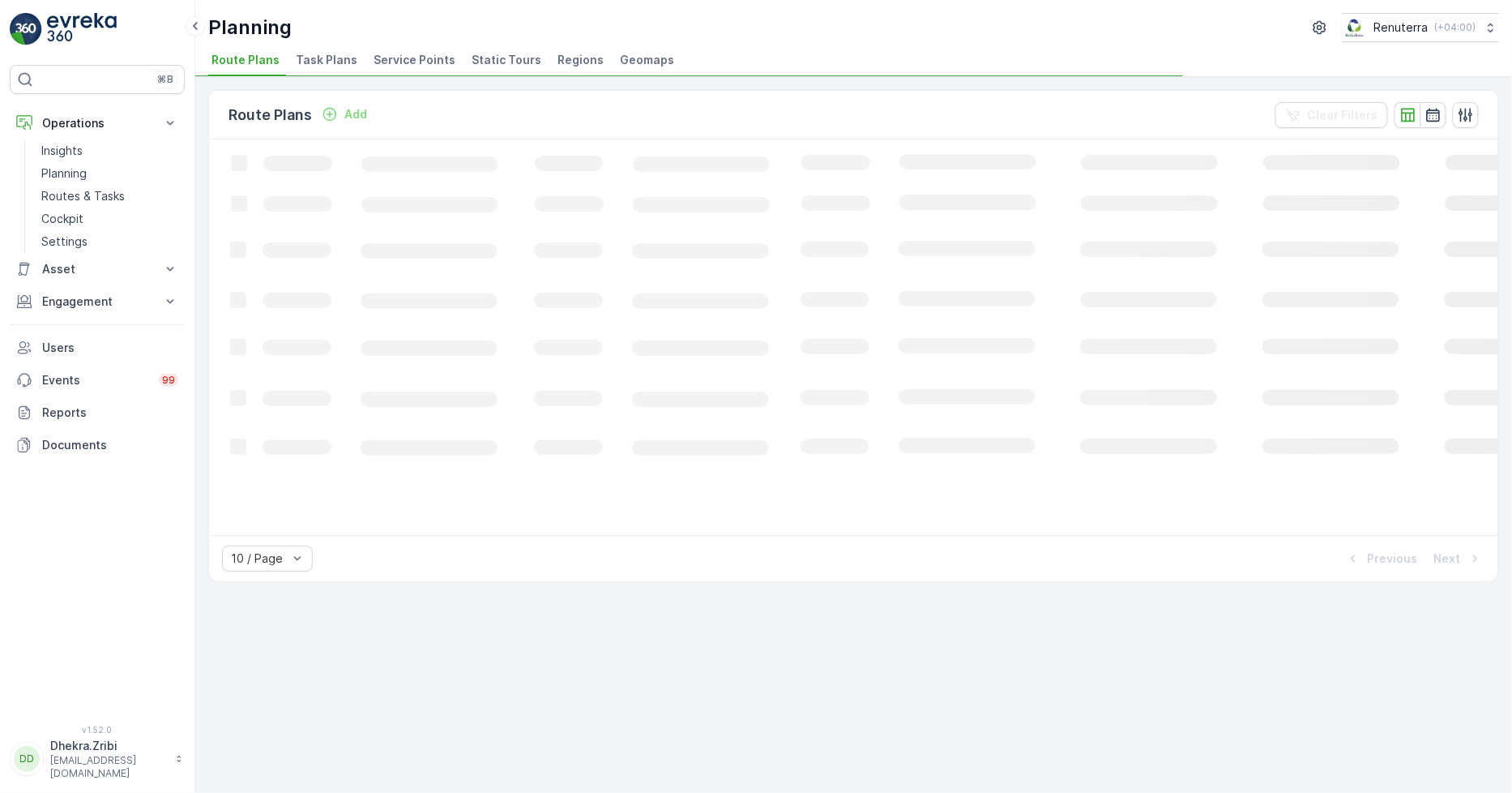
click at [407, 53] on span "Service Points" at bounding box center [415, 60] width 82 height 16
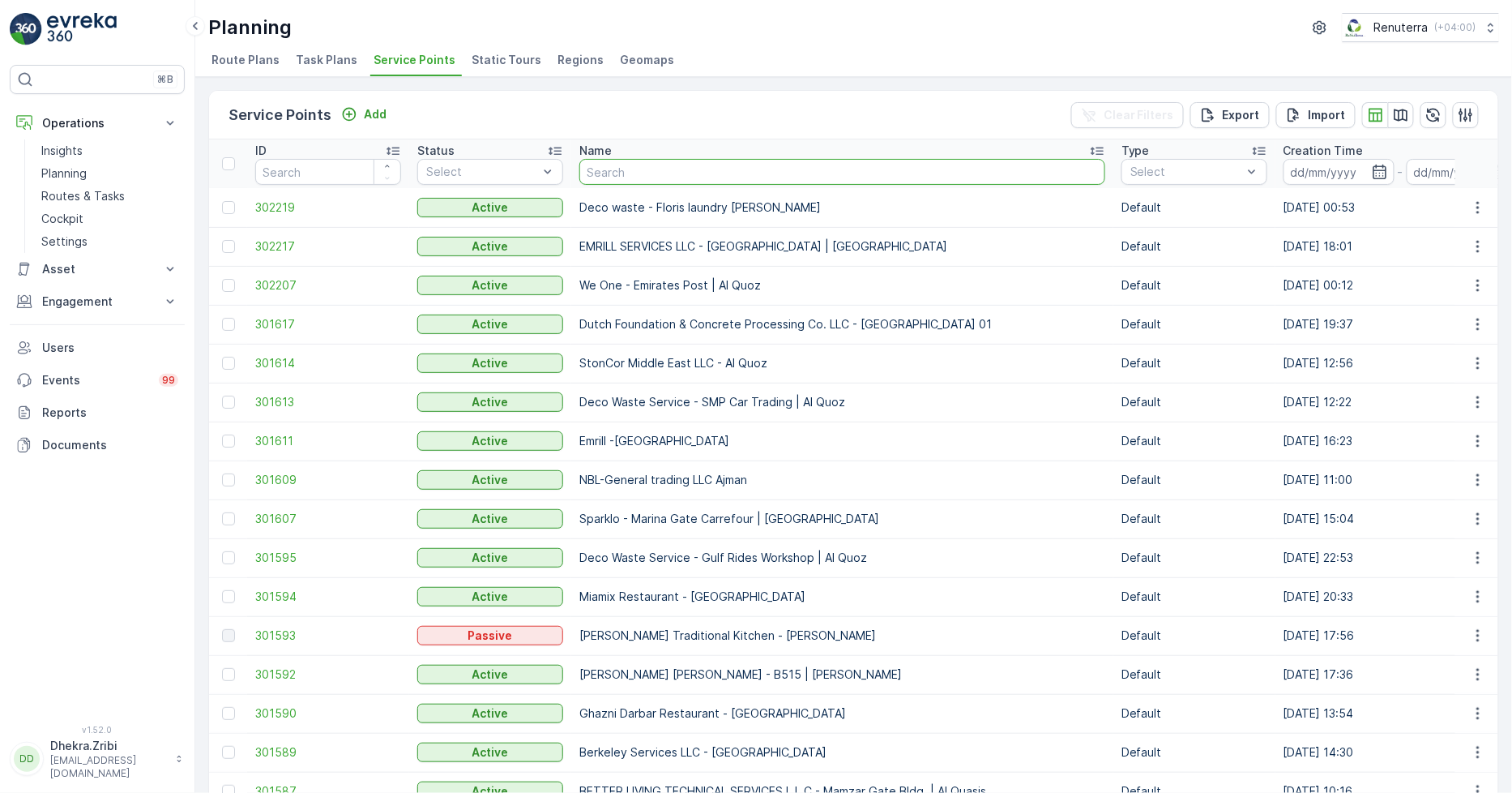
click at [670, 171] on input "text" at bounding box center [843, 172] width 526 height 26
type input "red"
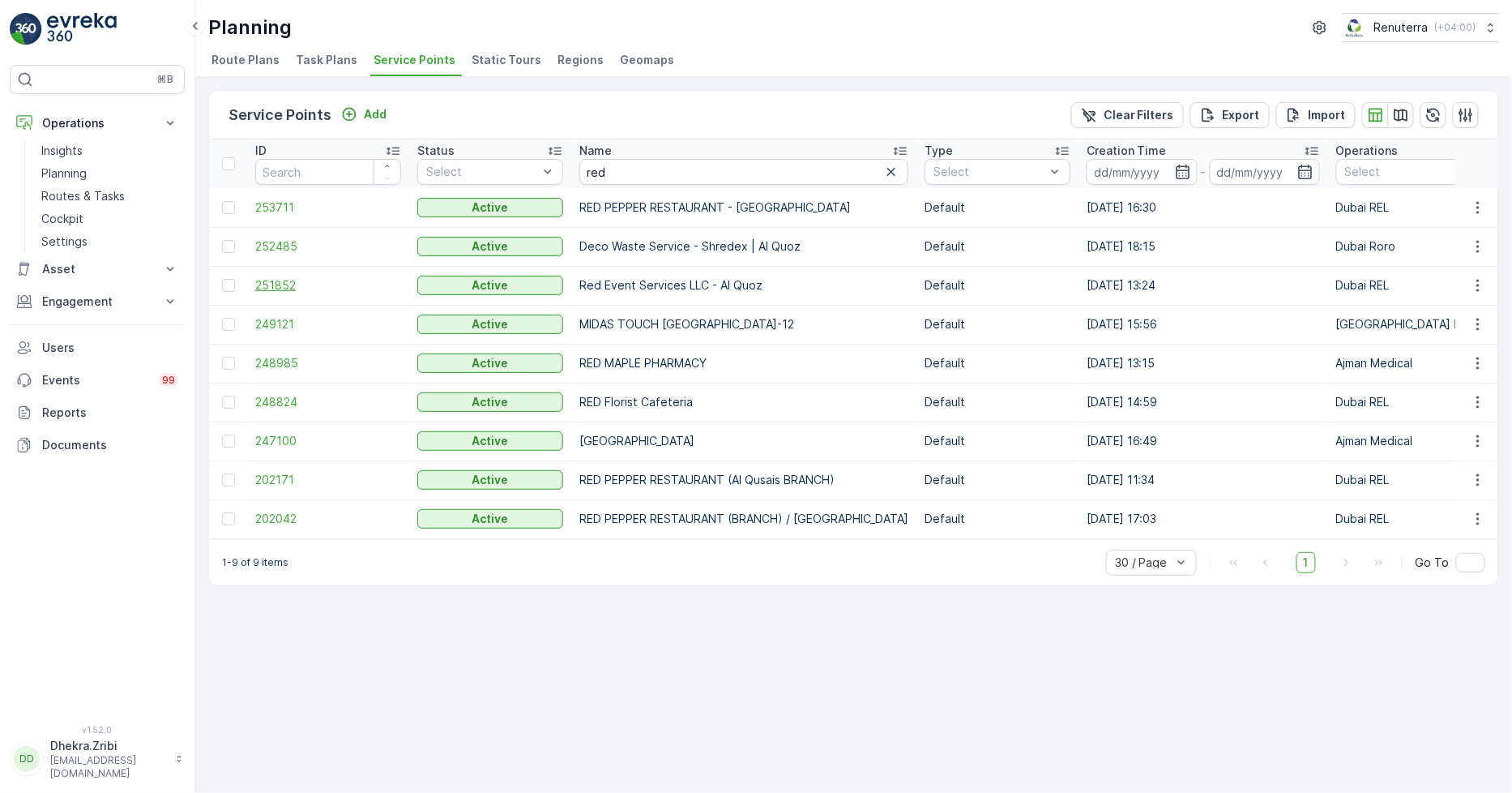
click at [269, 284] on span "251852" at bounding box center [328, 285] width 146 height 16
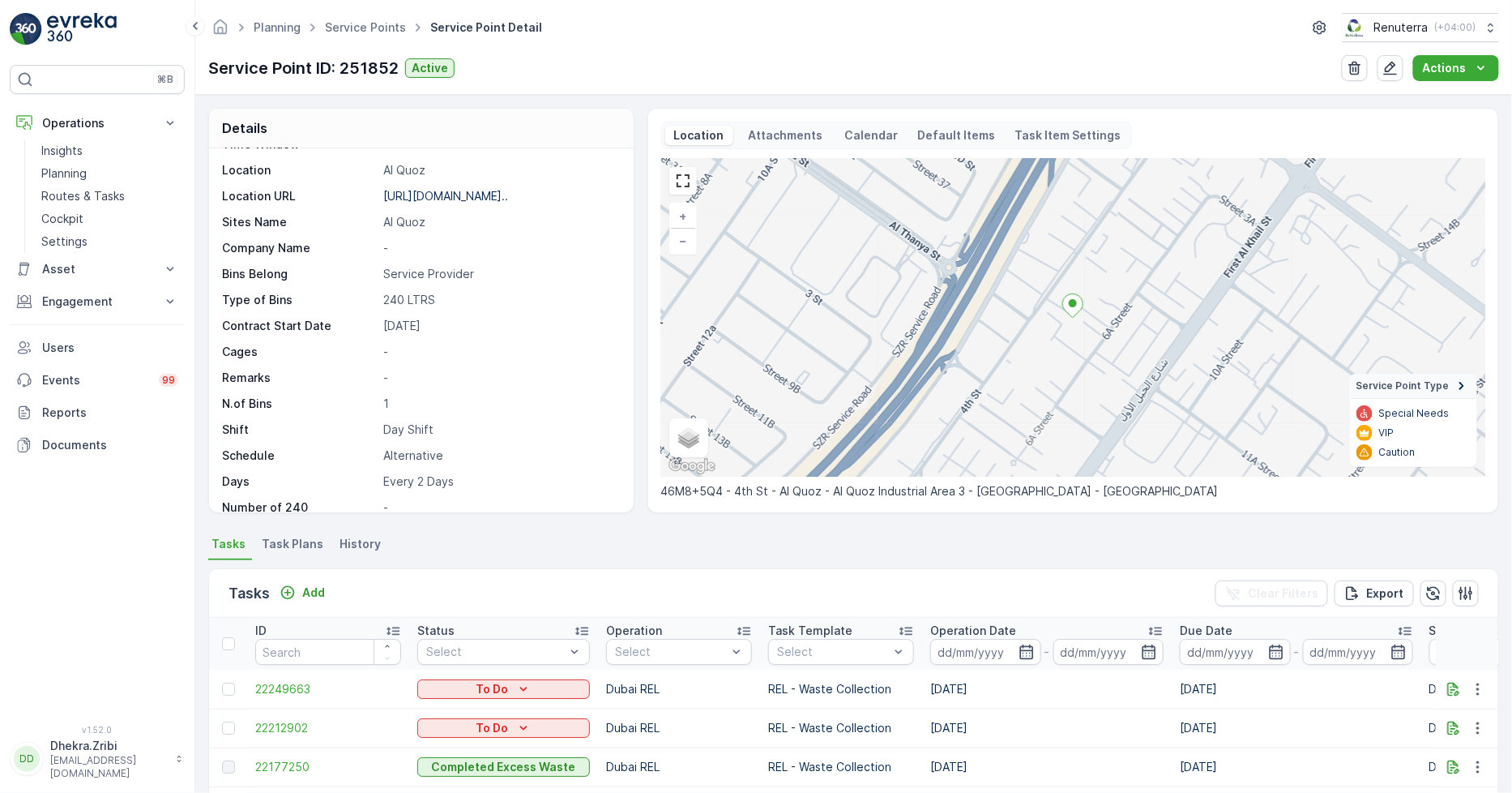
scroll to position [270, 0]
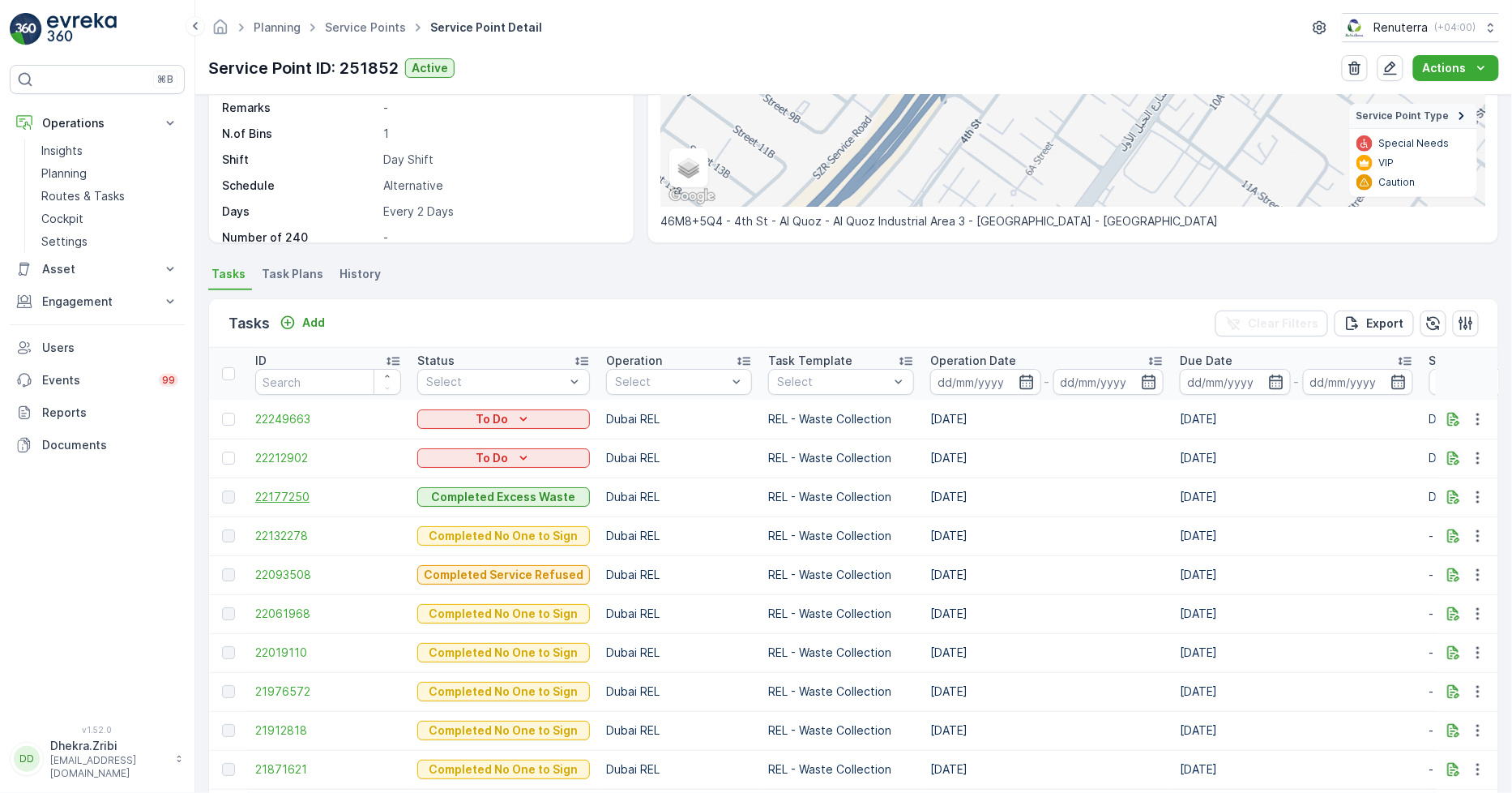
click at [302, 491] on span "22177250" at bounding box center [328, 497] width 146 height 16
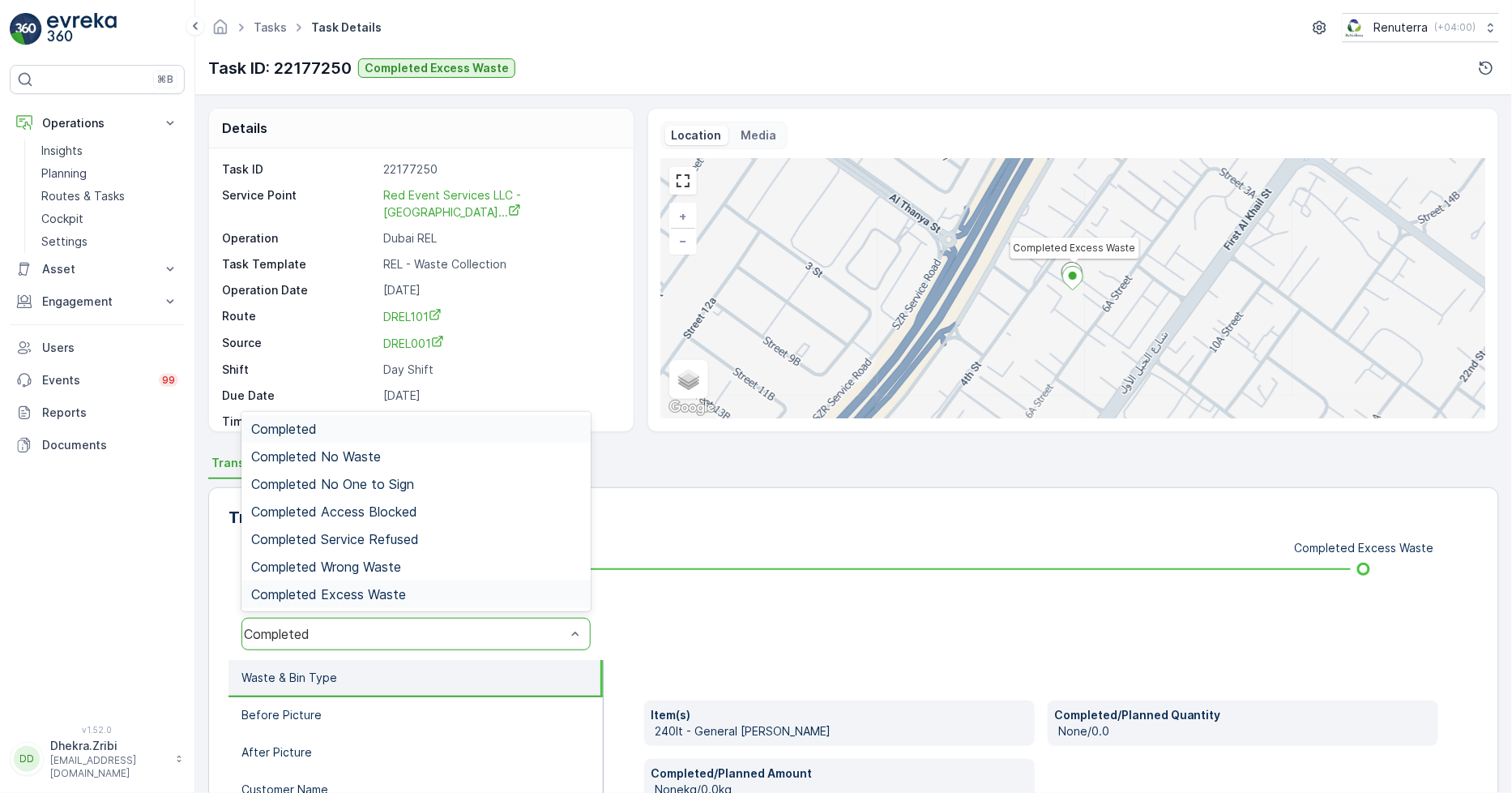
click at [377, 593] on span "Completed Excess Waste" at bounding box center [328, 594] width 155 height 15
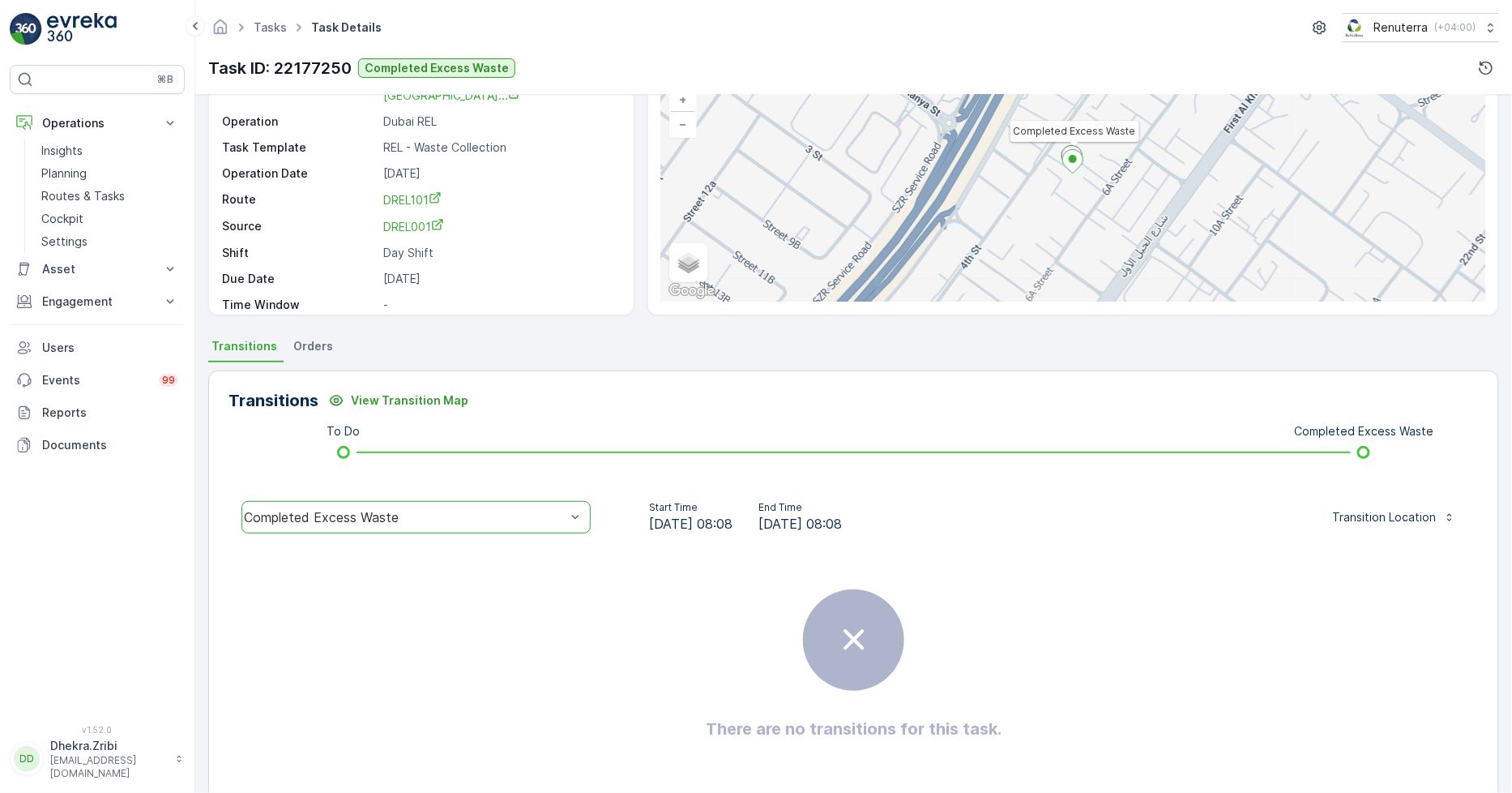
scroll to position [147, 0]
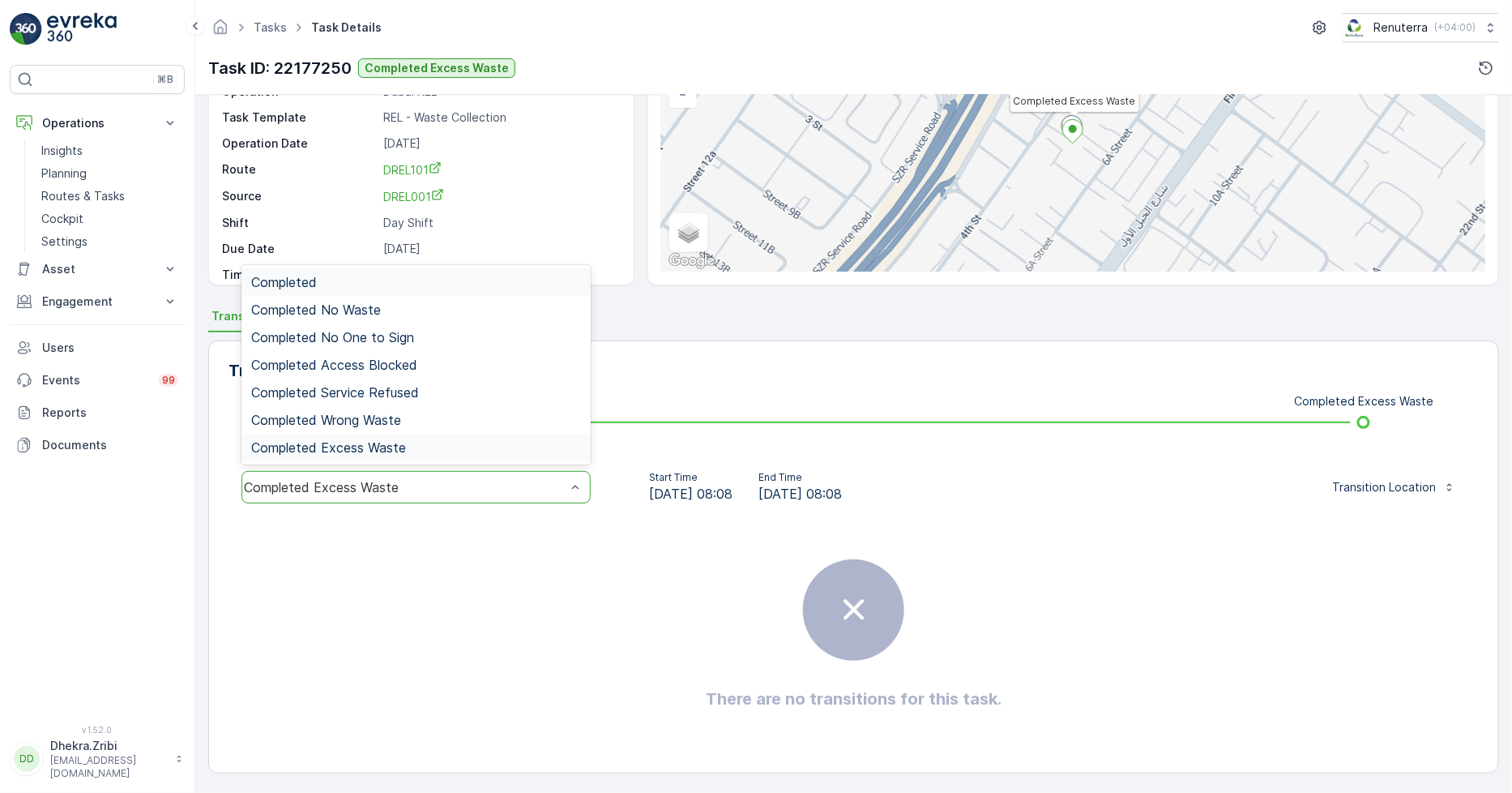
click at [424, 488] on div "Completed Excess Waste" at bounding box center [405, 487] width 322 height 15
click at [394, 413] on span "Completed Wrong Waste" at bounding box center [326, 420] width 150 height 15
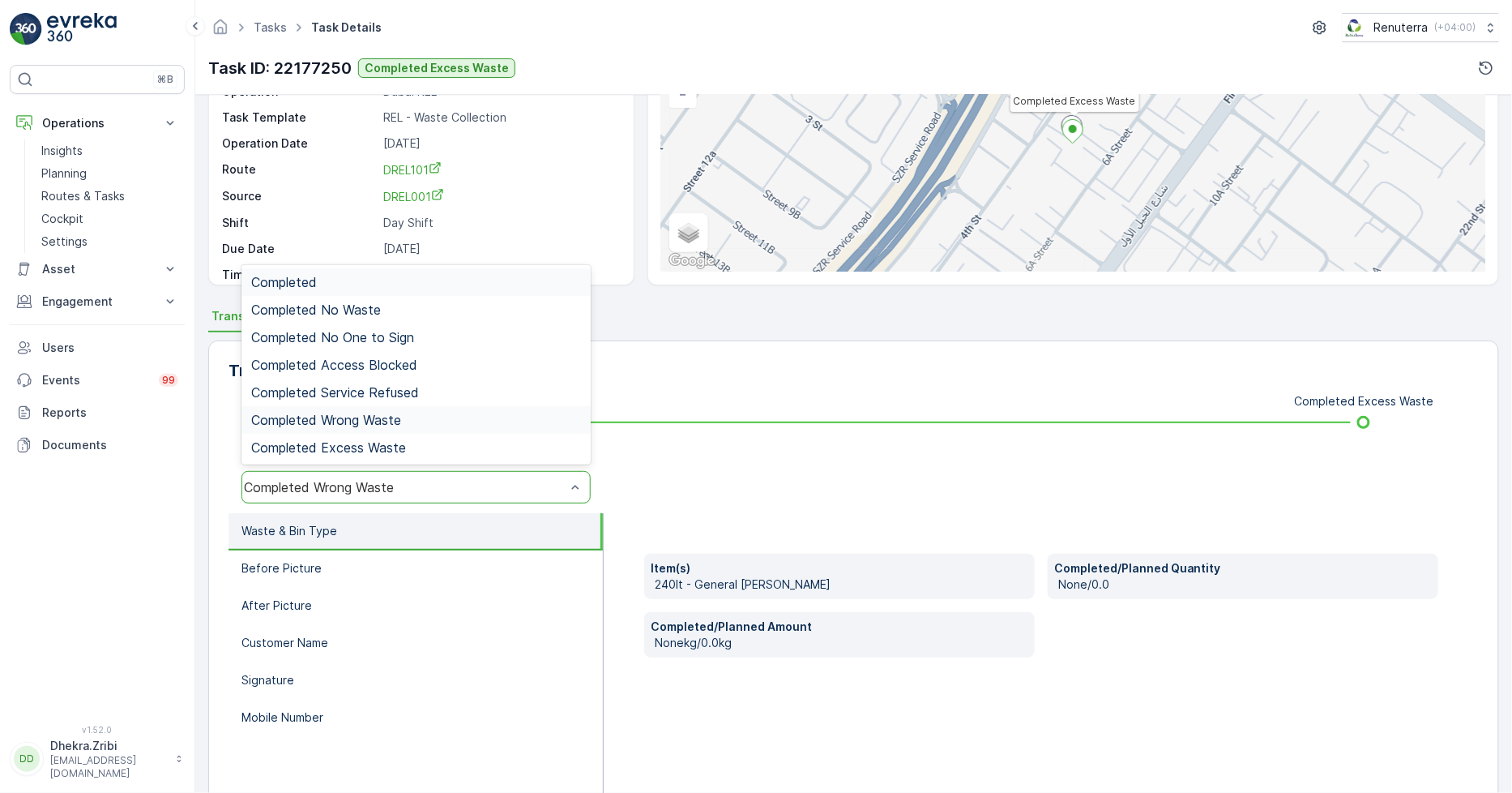
click at [400, 491] on div "Completed Wrong Waste" at bounding box center [405, 487] width 322 height 15
click at [392, 435] on div "Completed Excess Waste" at bounding box center [416, 448] width 349 height 28
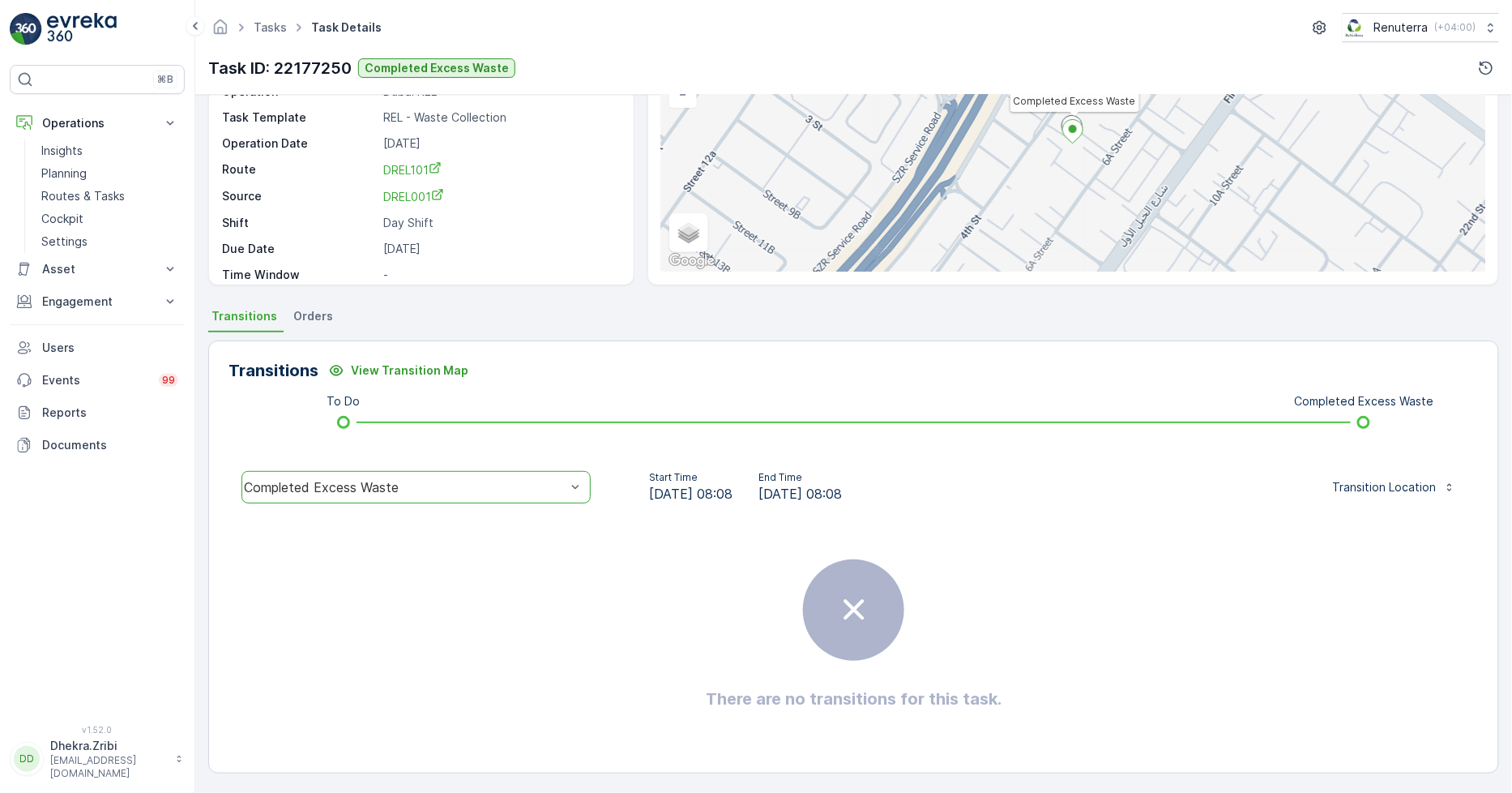
click at [841, 604] on icon at bounding box center [854, 609] width 41 height 41
click at [595, 645] on div "There are no transitions for this task." at bounding box center [854, 634] width 1251 height 243
click at [411, 484] on div "Completed Excess Waste" at bounding box center [405, 487] width 322 height 15
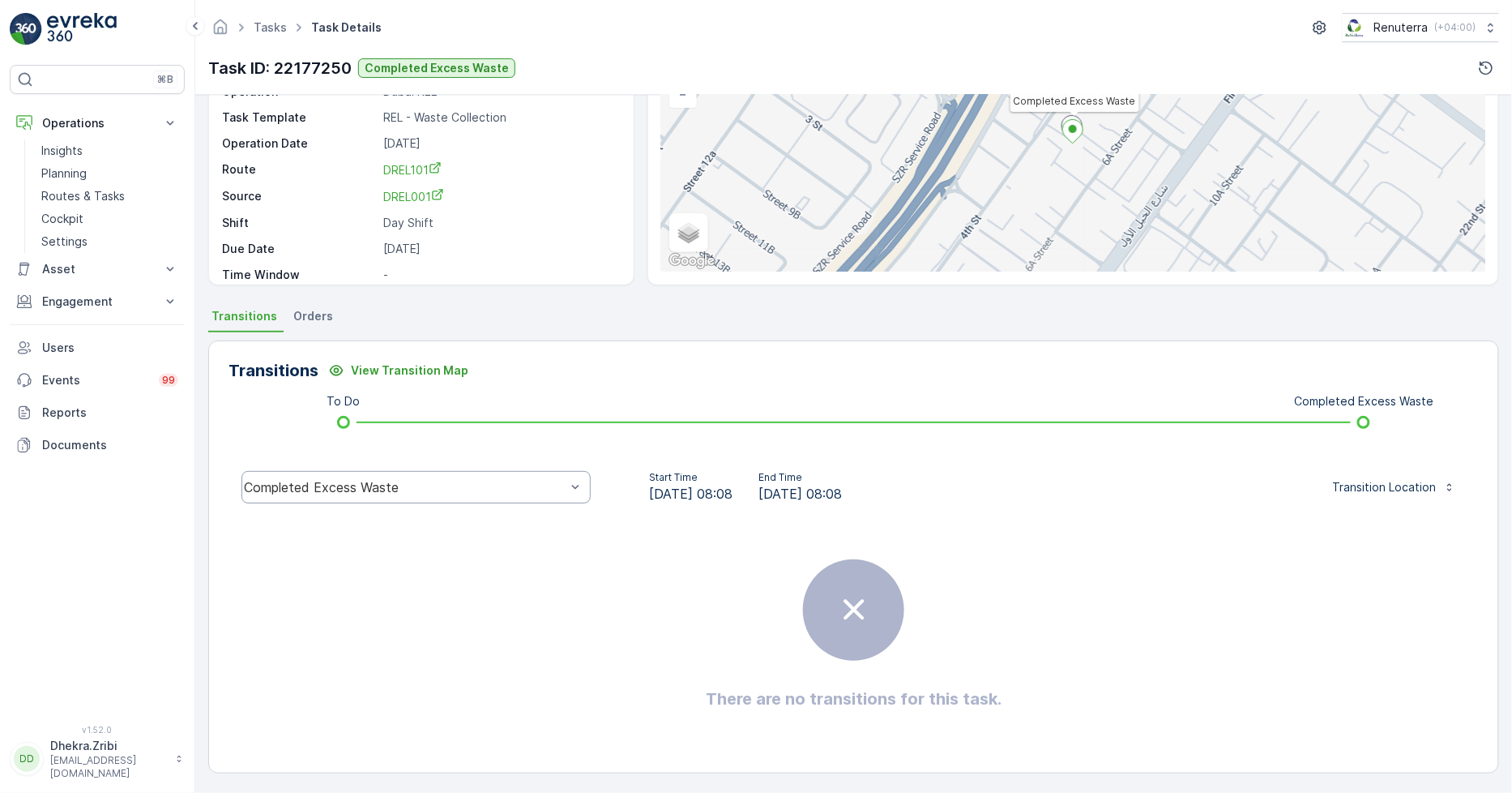
click at [572, 558] on div "There are no transitions for this task." at bounding box center [854, 634] width 1251 height 243
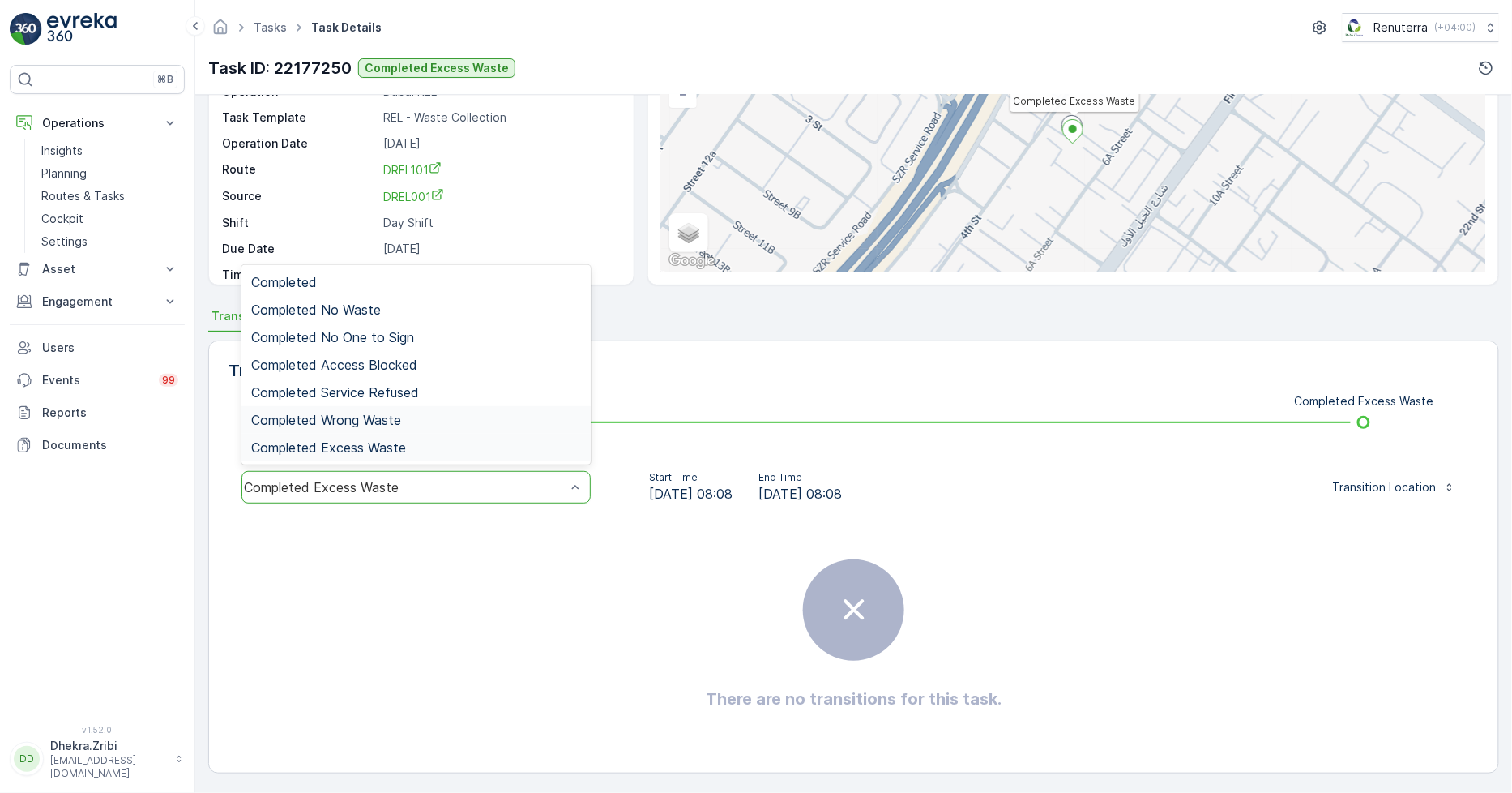
click at [426, 415] on div "Completed Wrong Waste" at bounding box center [416, 420] width 330 height 15
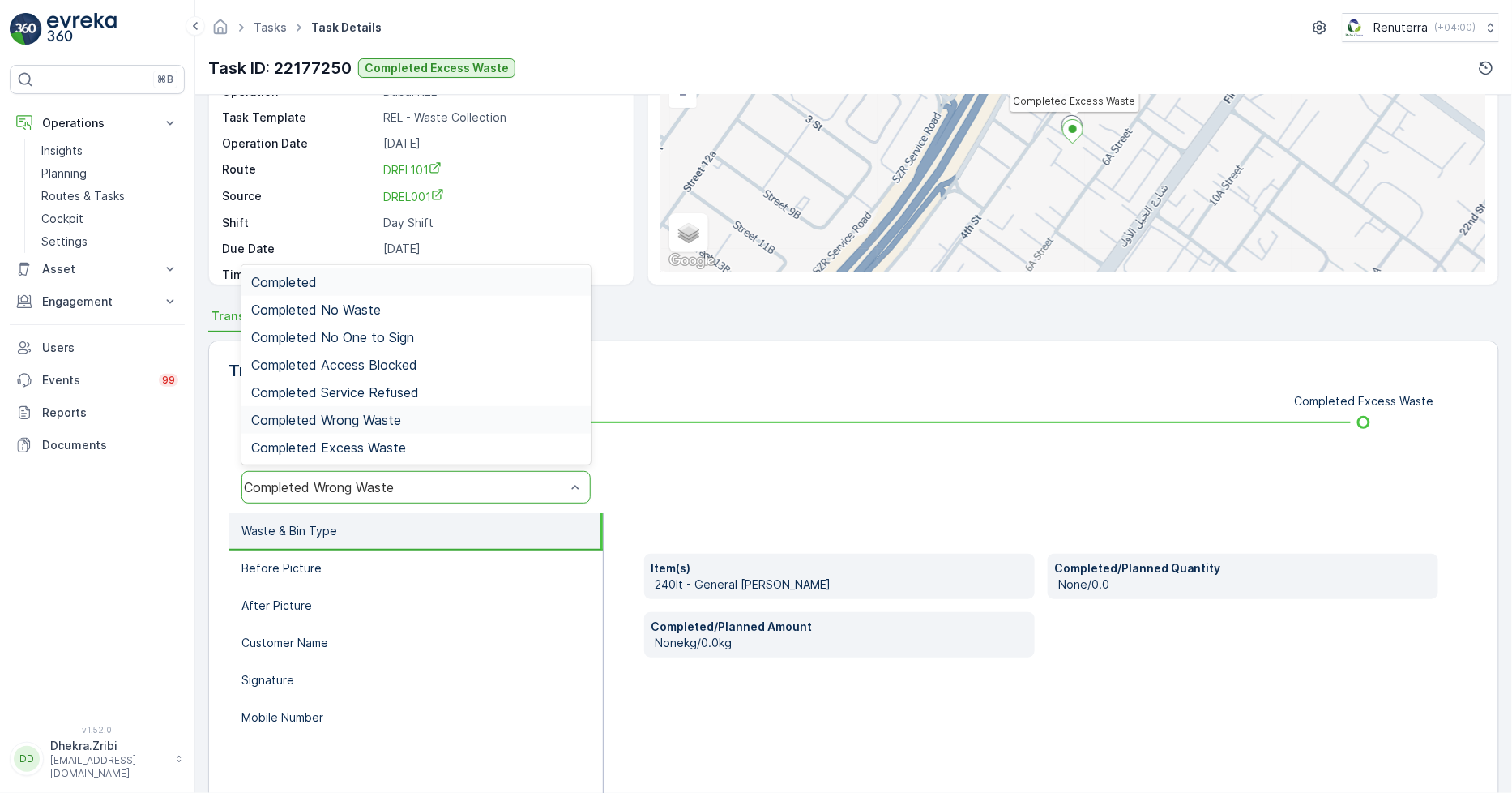
click at [444, 490] on div "Completed Wrong Waste" at bounding box center [405, 487] width 322 height 15
click at [410, 370] on span "Completed Access Blocked" at bounding box center [334, 364] width 166 height 15
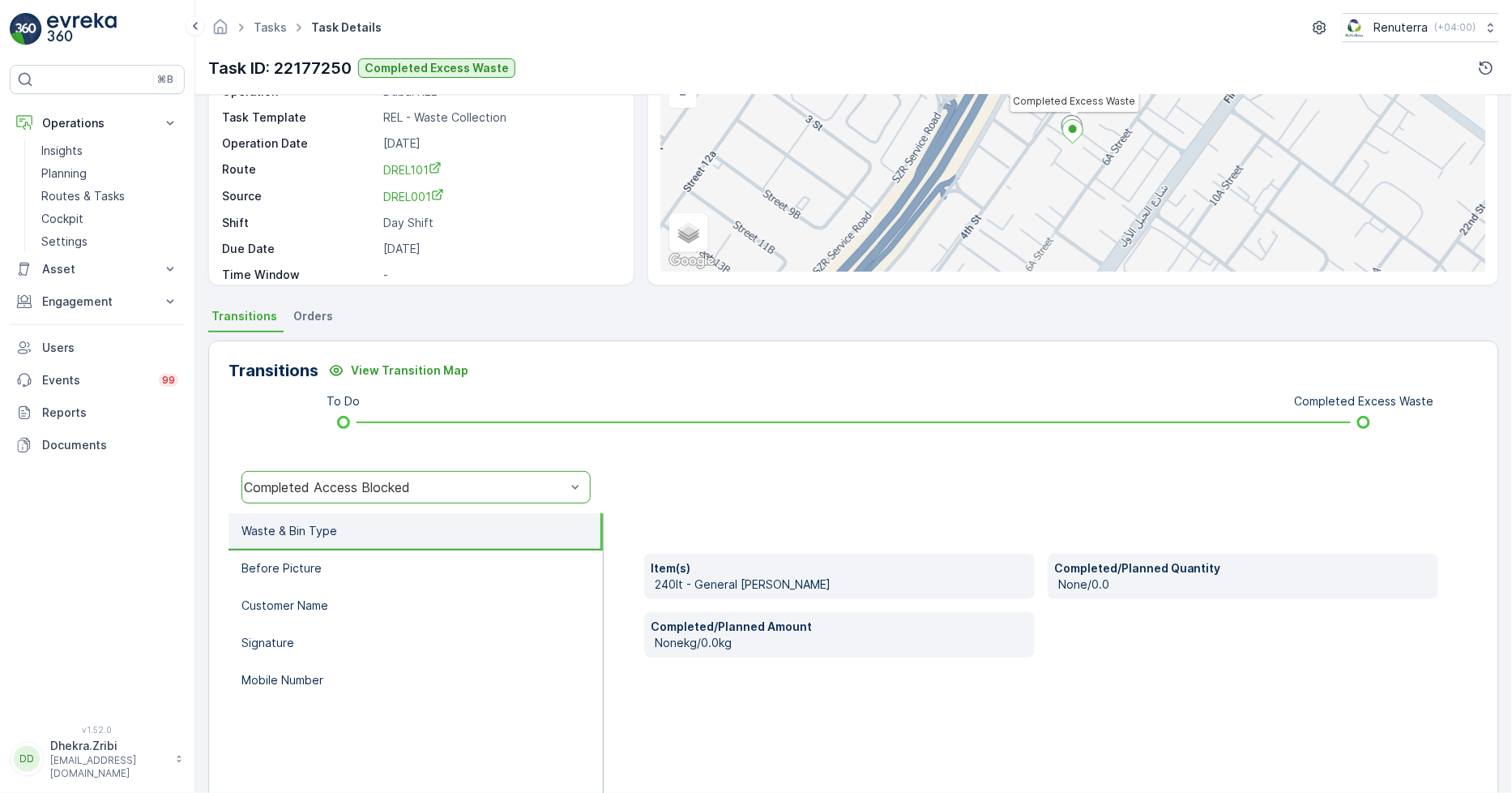
click at [418, 489] on div "Completed Access Blocked" at bounding box center [405, 487] width 322 height 15
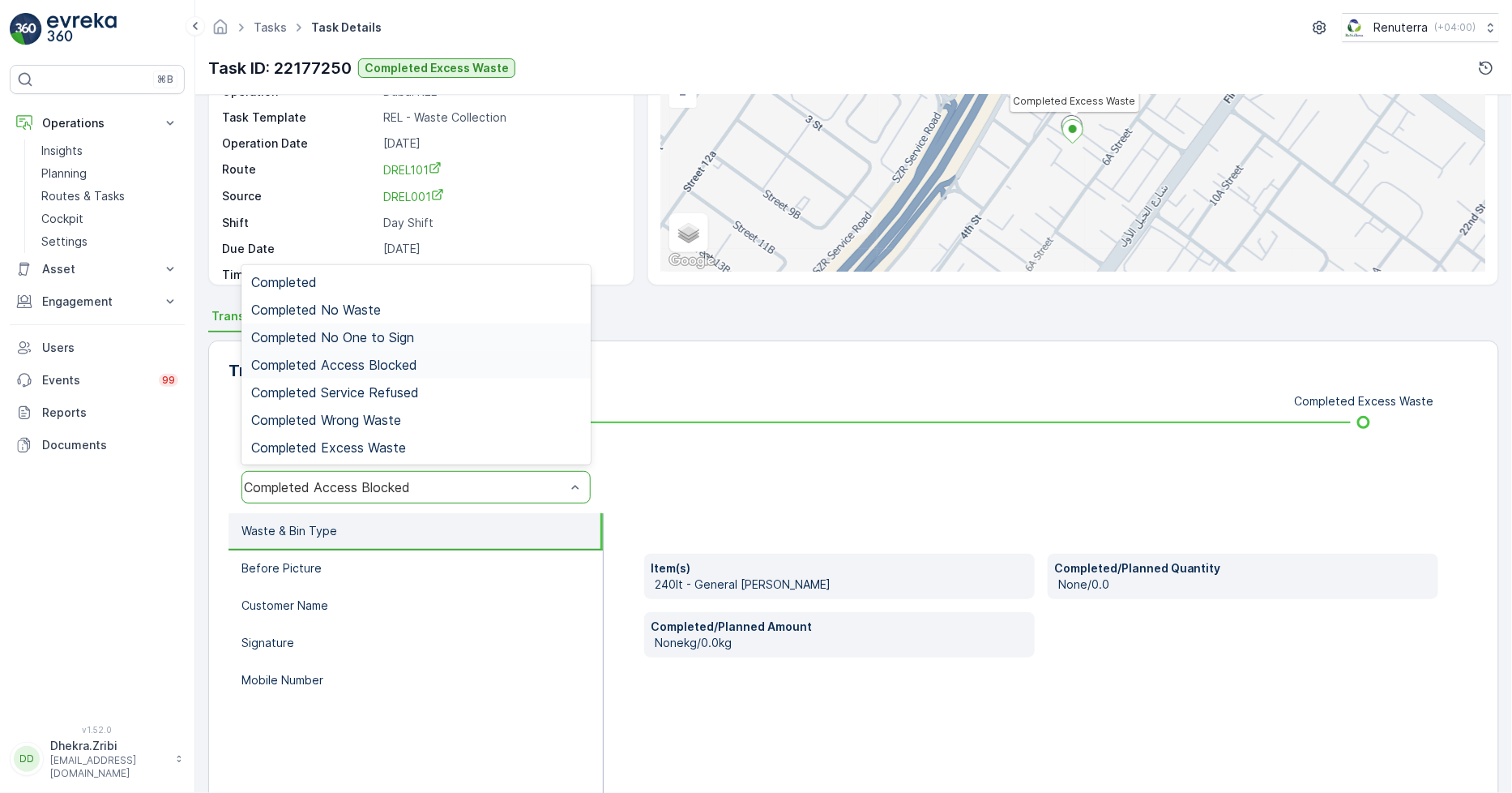
click at [390, 330] on span "Completed No One to Sign" at bounding box center [332, 337] width 163 height 15
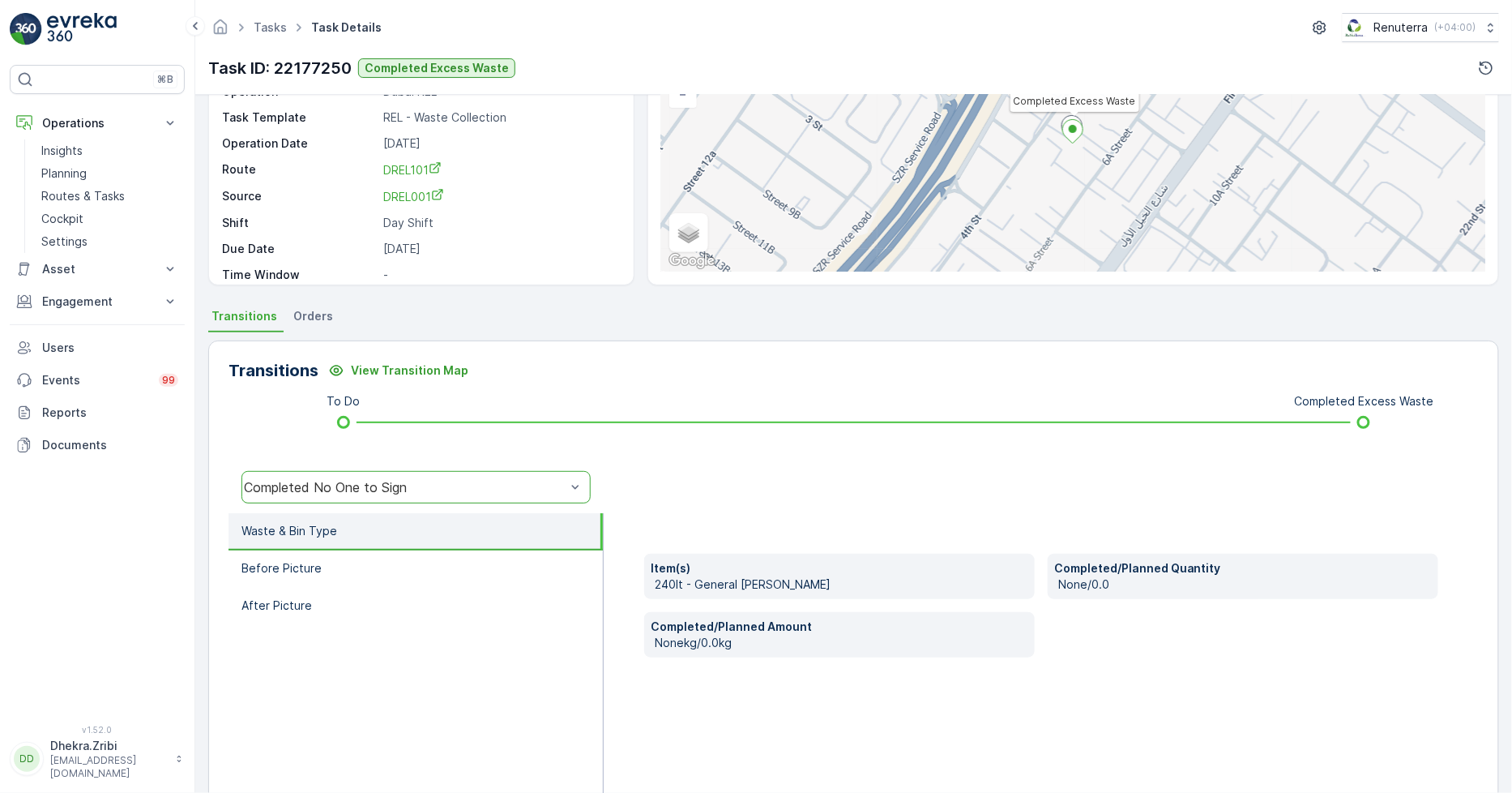
click at [426, 476] on div "Completed No One to Sign" at bounding box center [416, 487] width 349 height 32
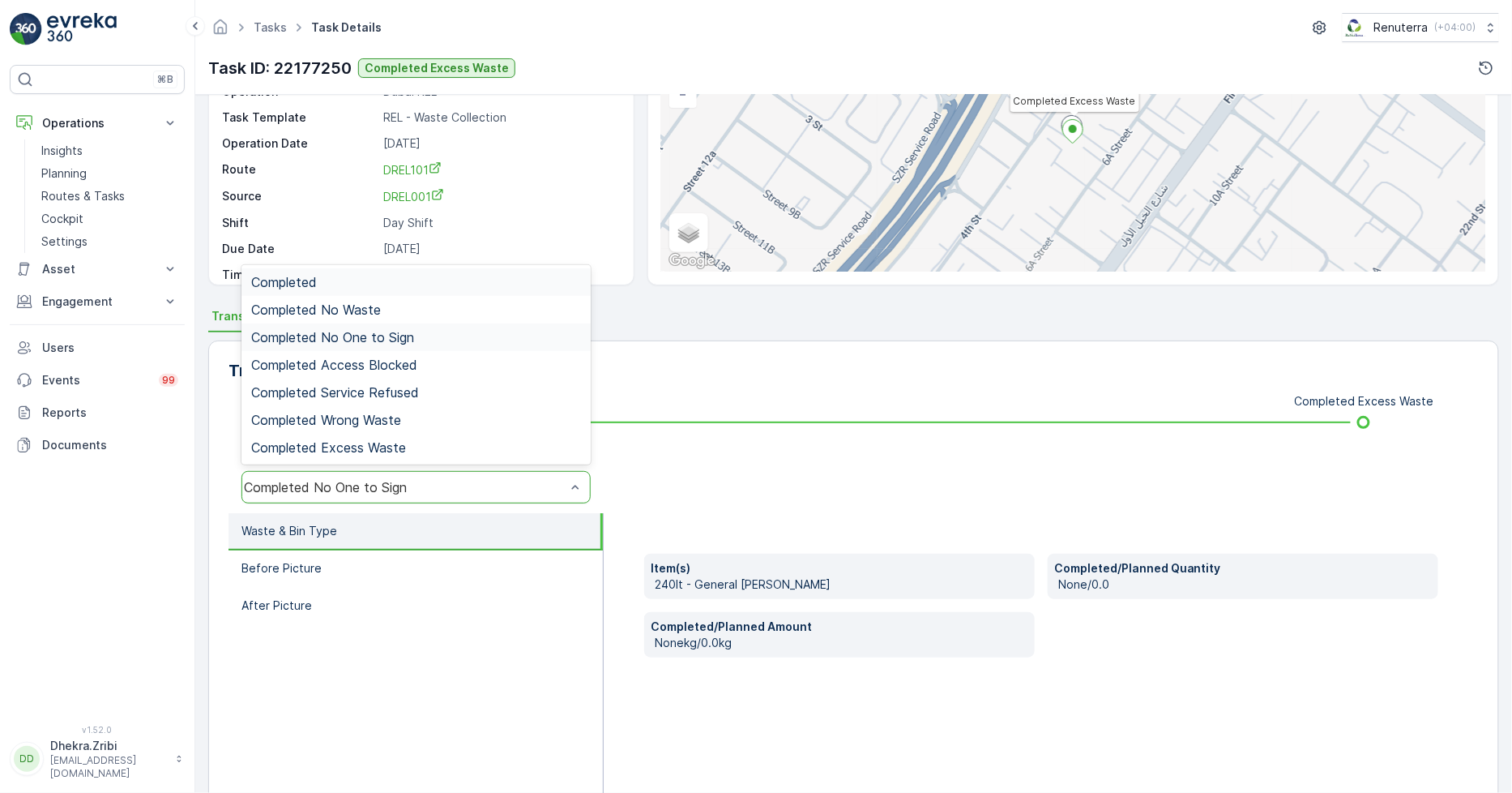
click at [363, 276] on div "Completed" at bounding box center [416, 282] width 330 height 15
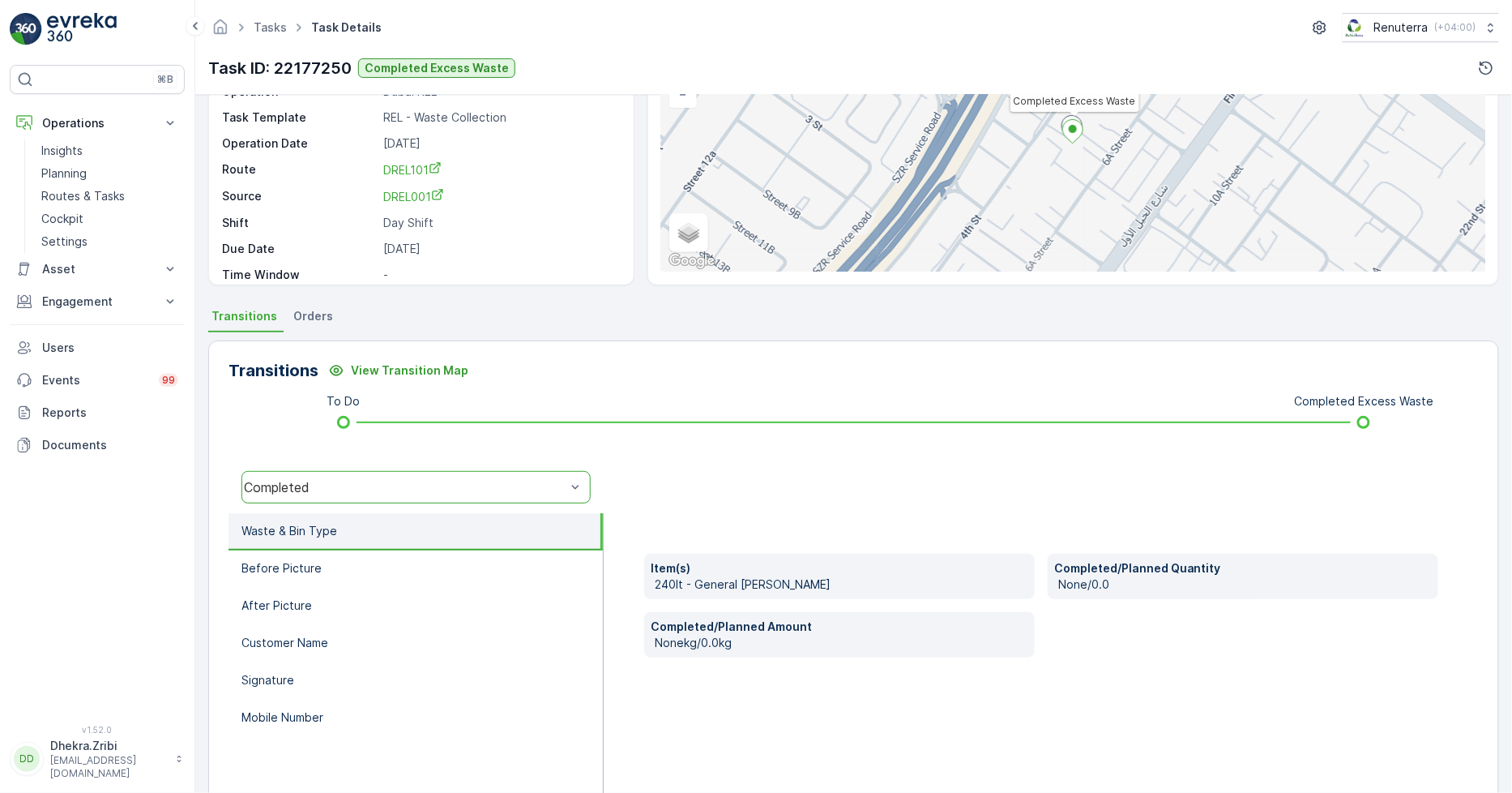
click at [447, 476] on div "Completed" at bounding box center [416, 487] width 349 height 32
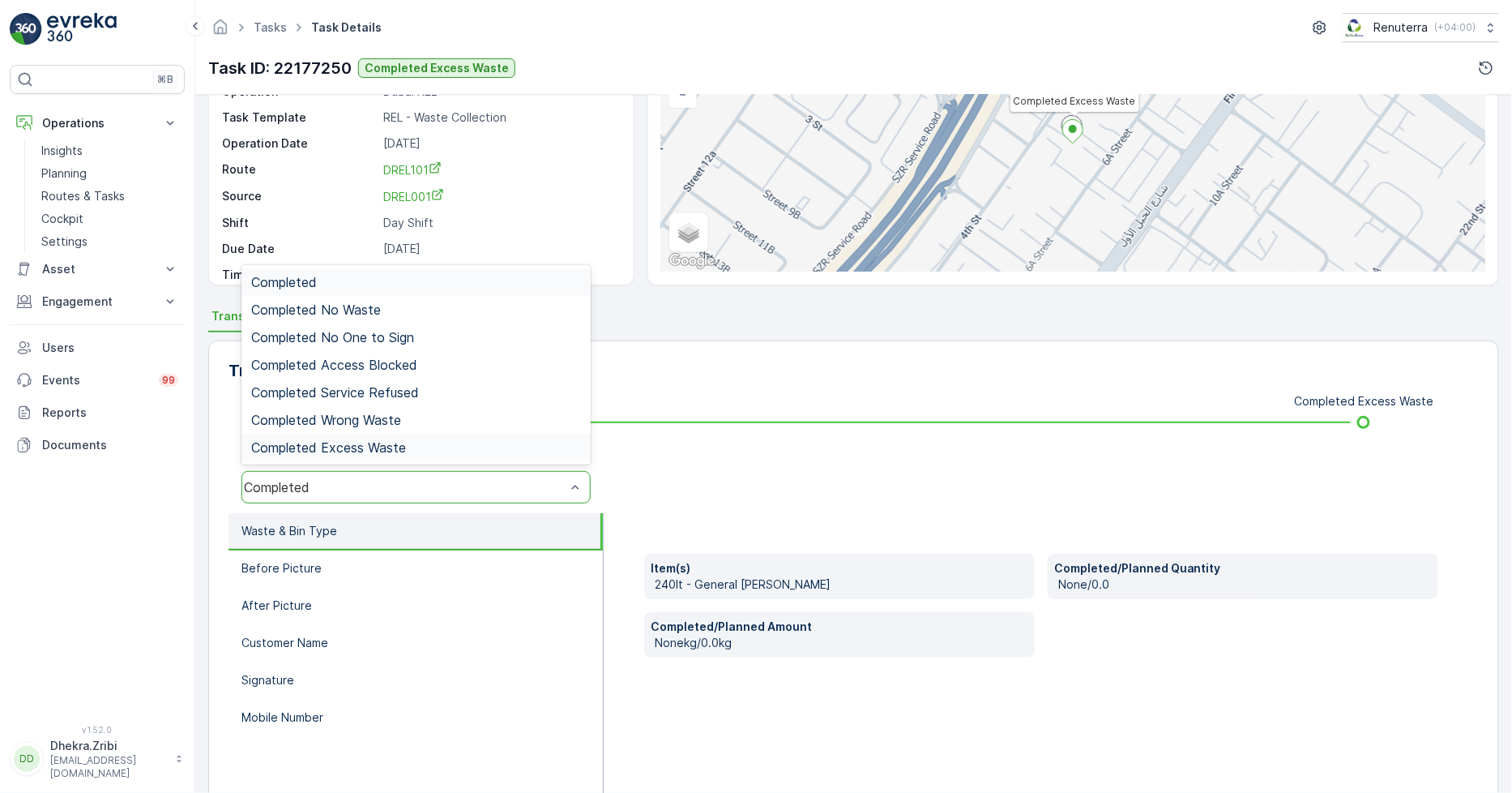
click at [405, 442] on span "Completed Excess Waste" at bounding box center [328, 447] width 155 height 15
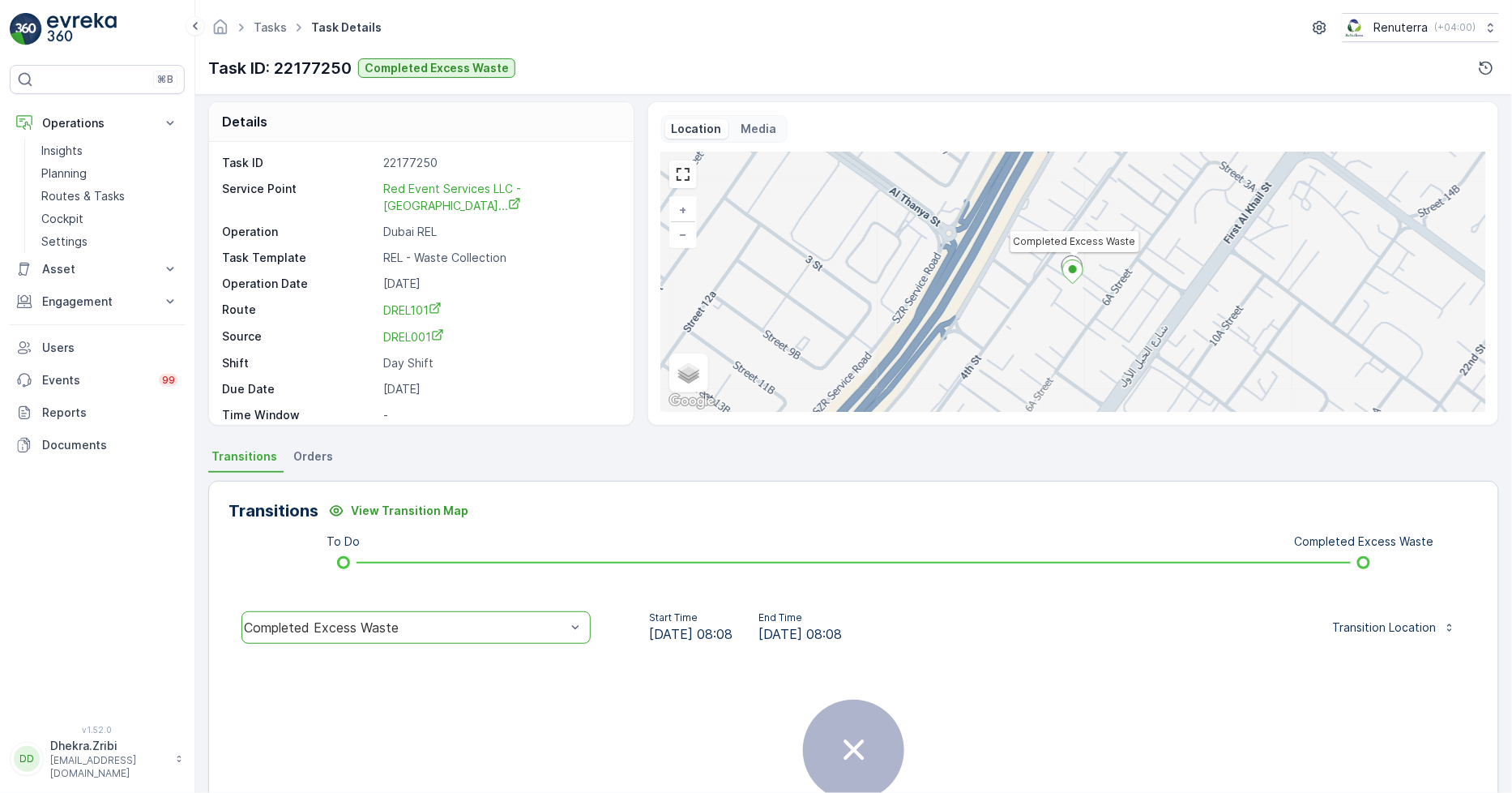
scroll to position [0, 0]
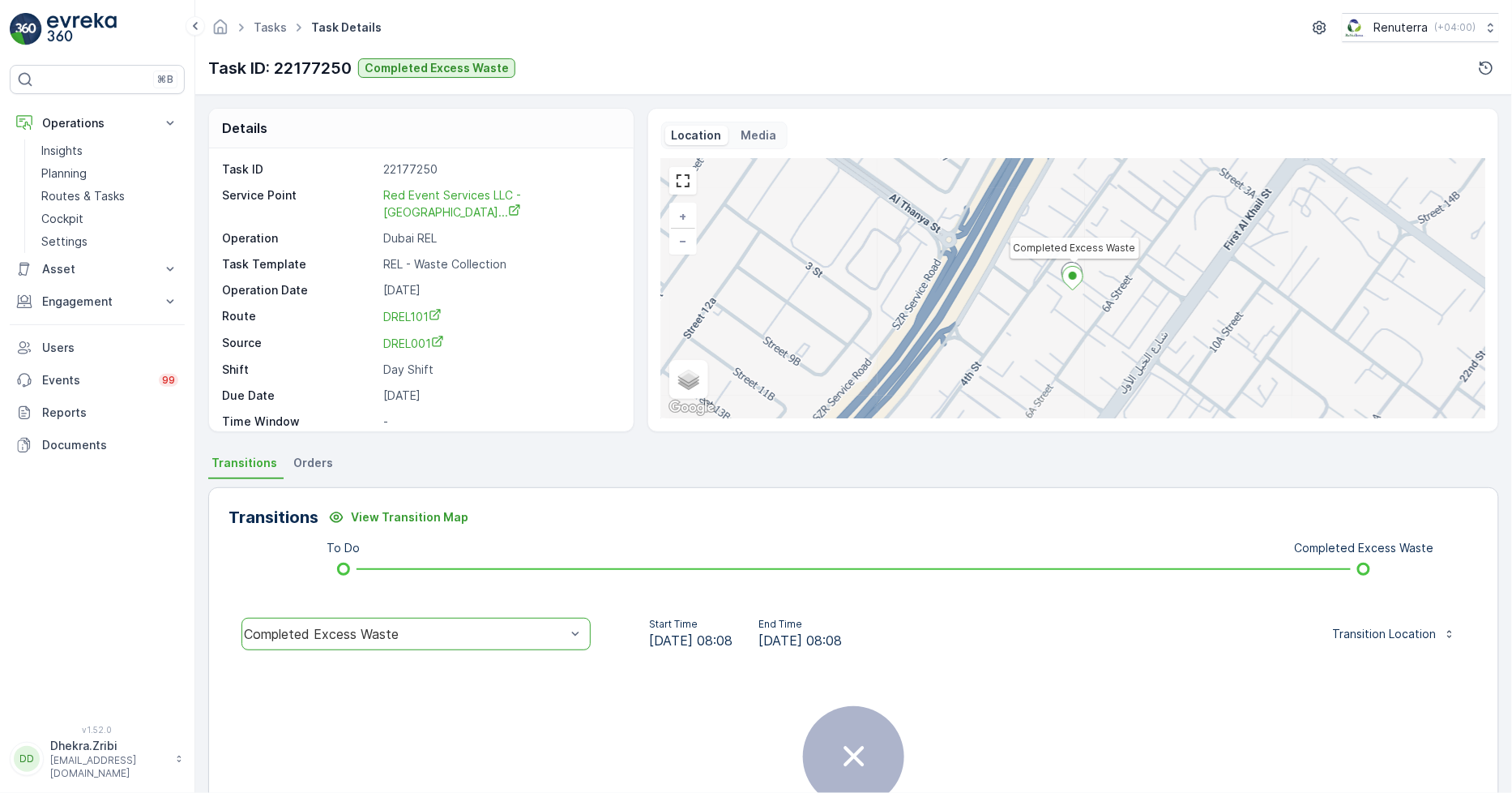
click at [852, 739] on icon at bounding box center [854, 756] width 41 height 41
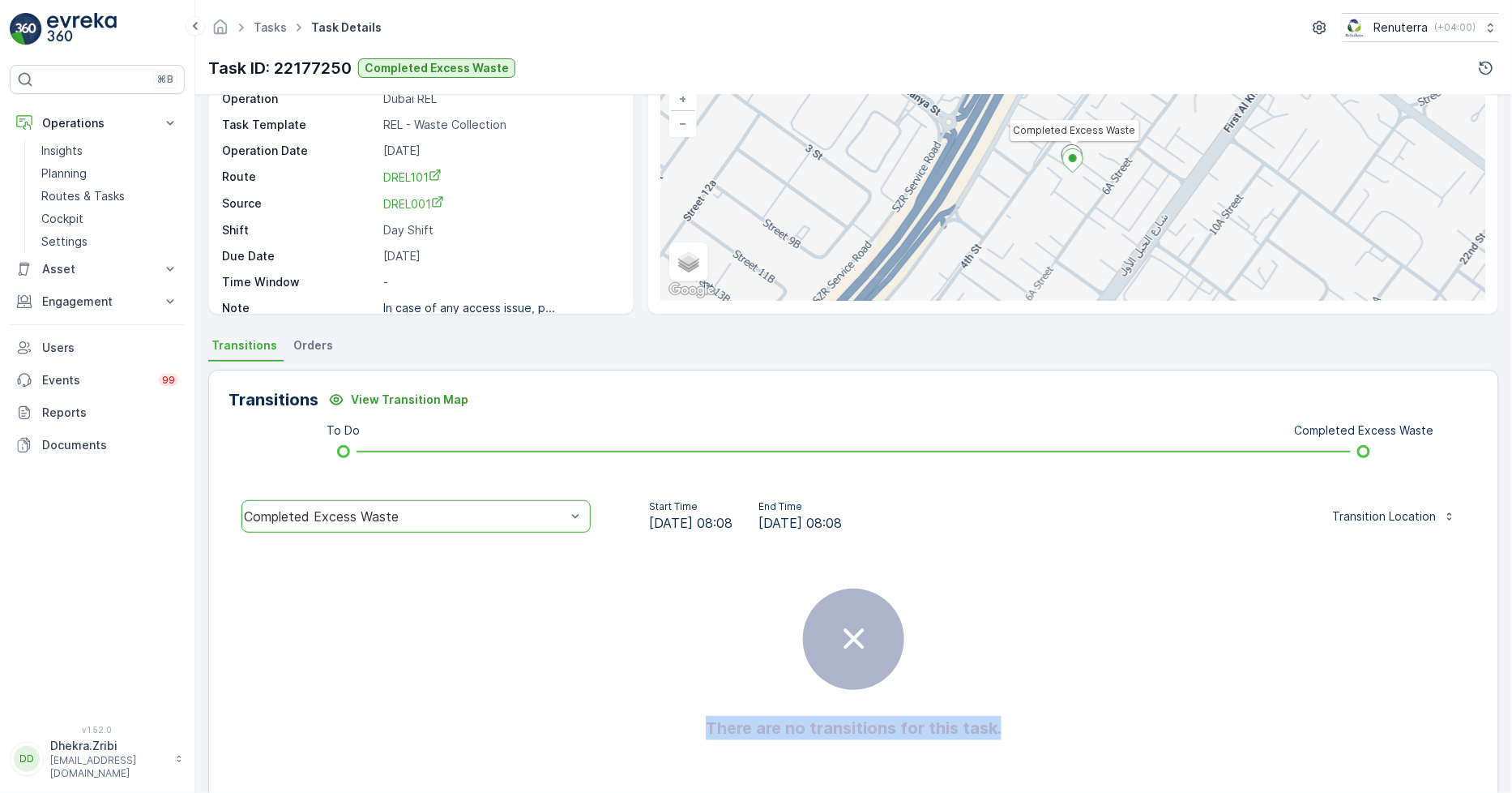
scroll to position [147, 0]
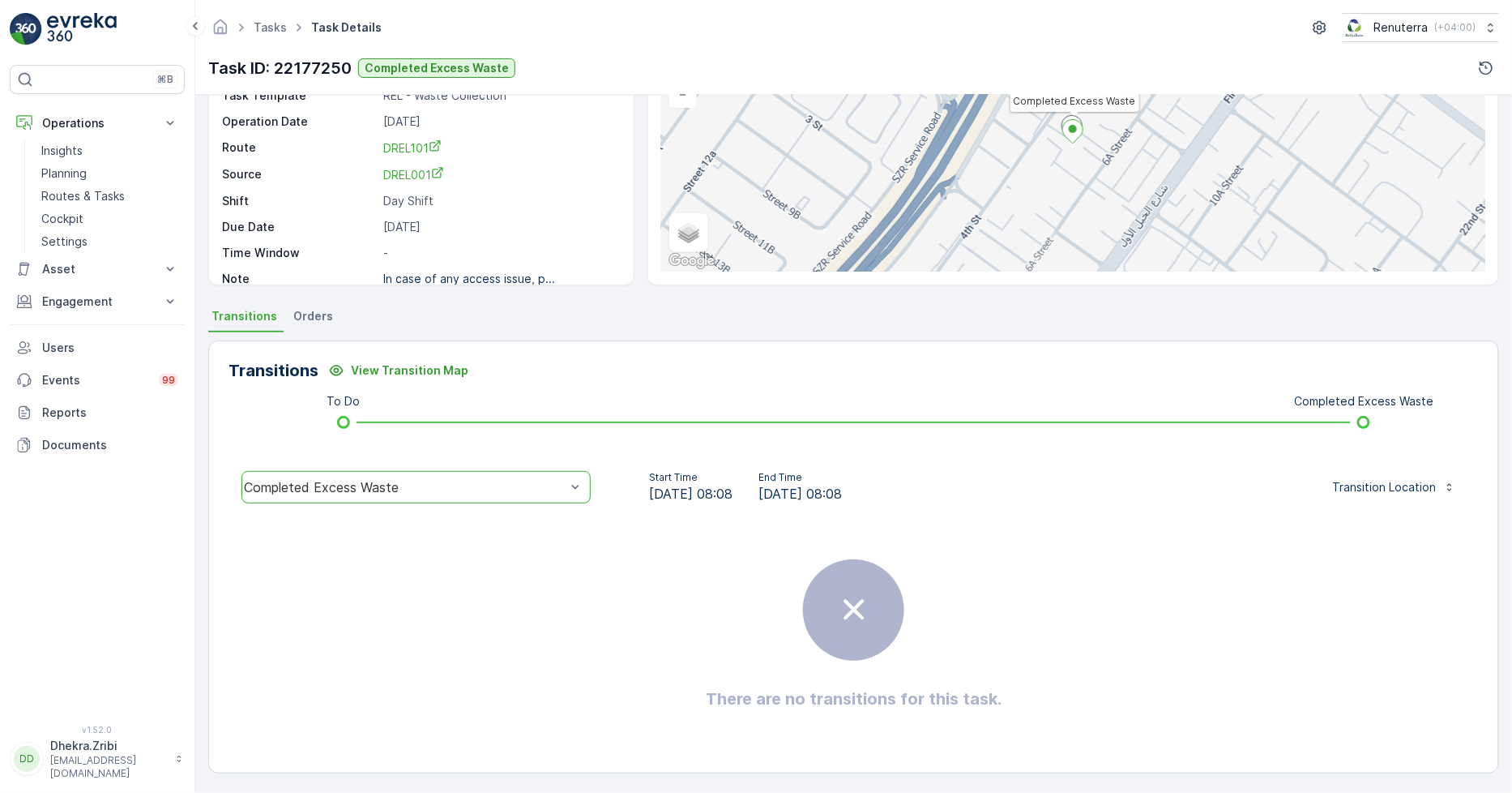
click at [963, 594] on div "There are no transitions for this task." at bounding box center [854, 634] width 1251 height 243
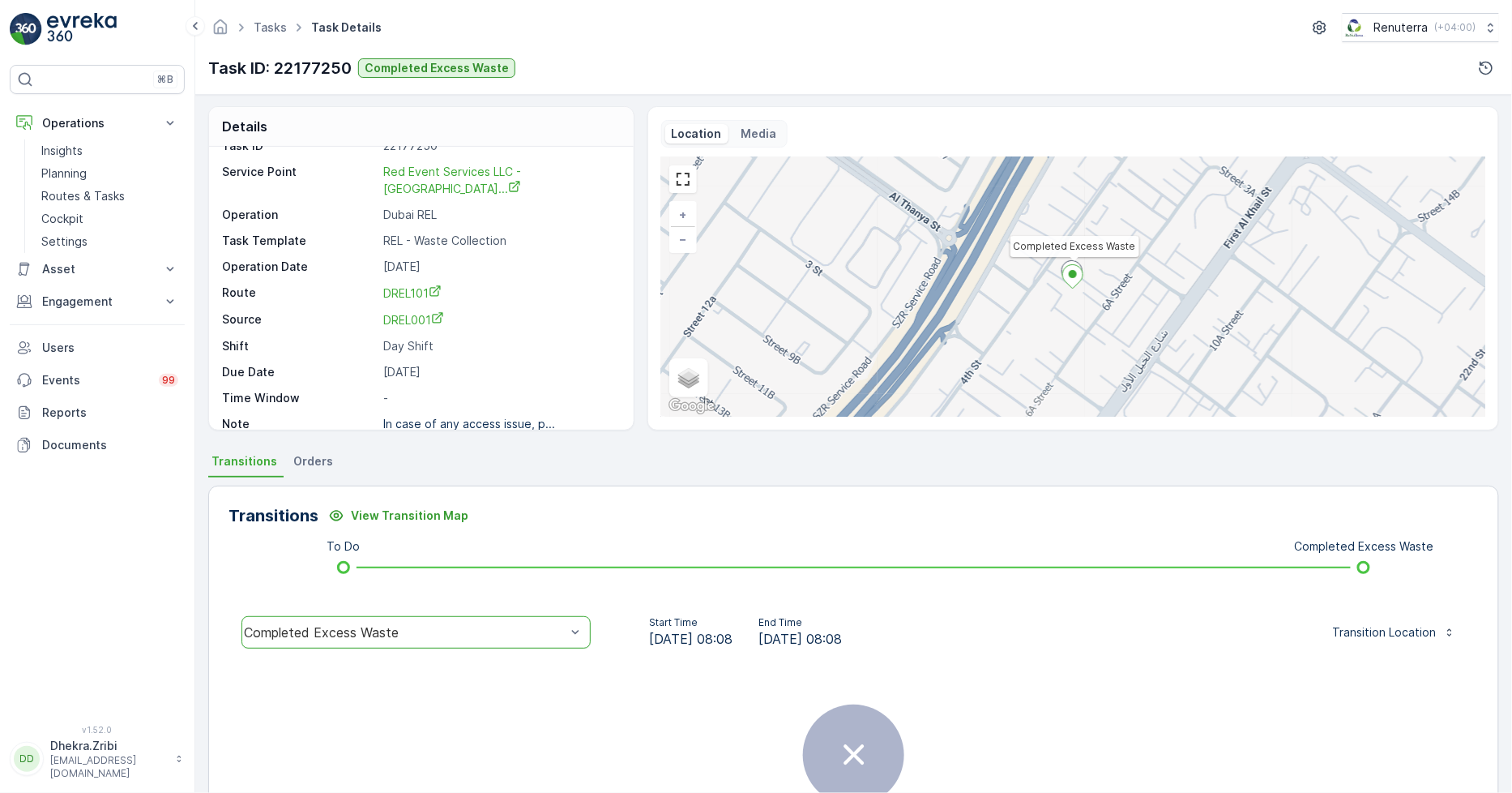
scroll to position [0, 0]
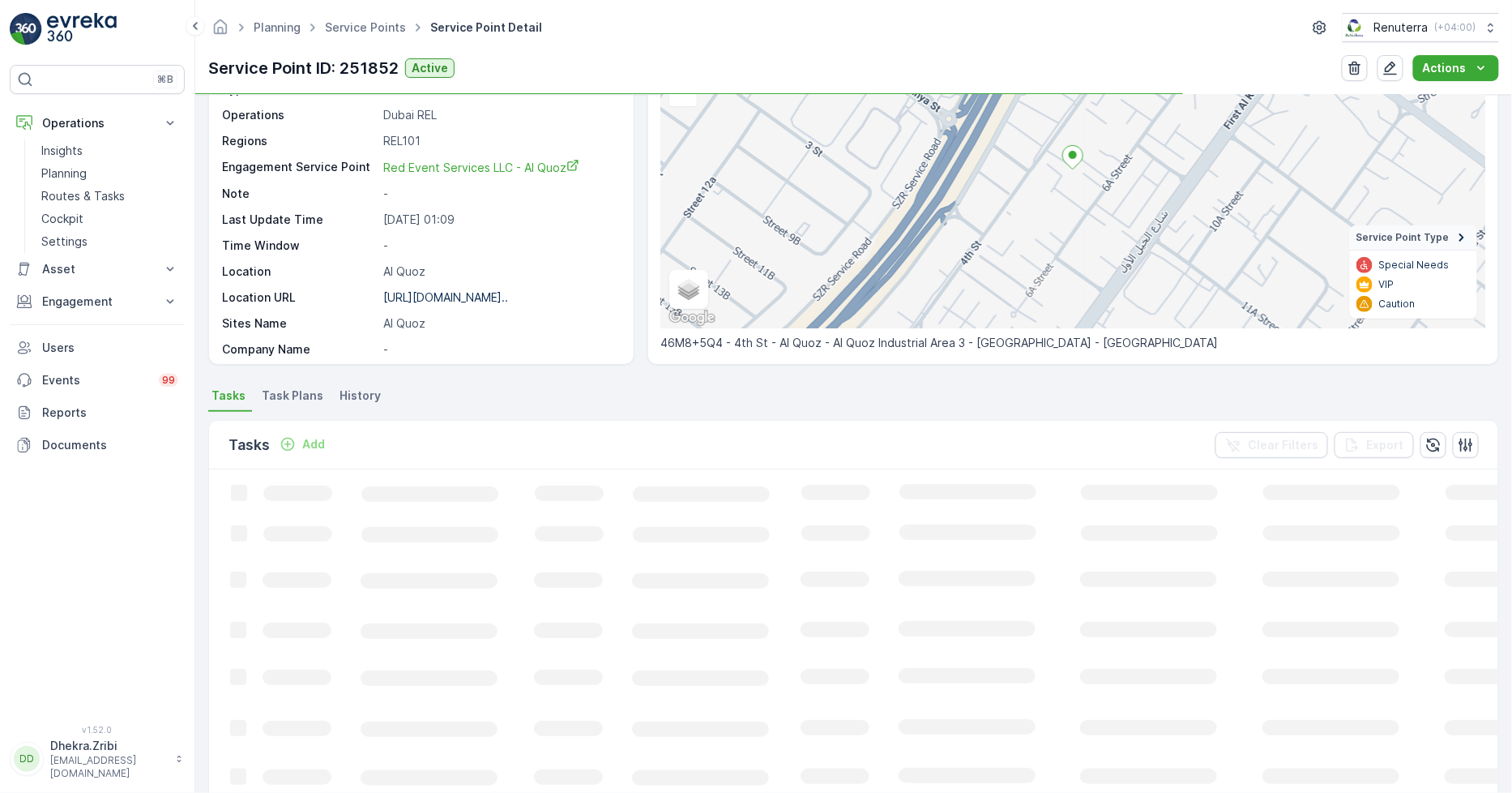
scroll to position [180, 0]
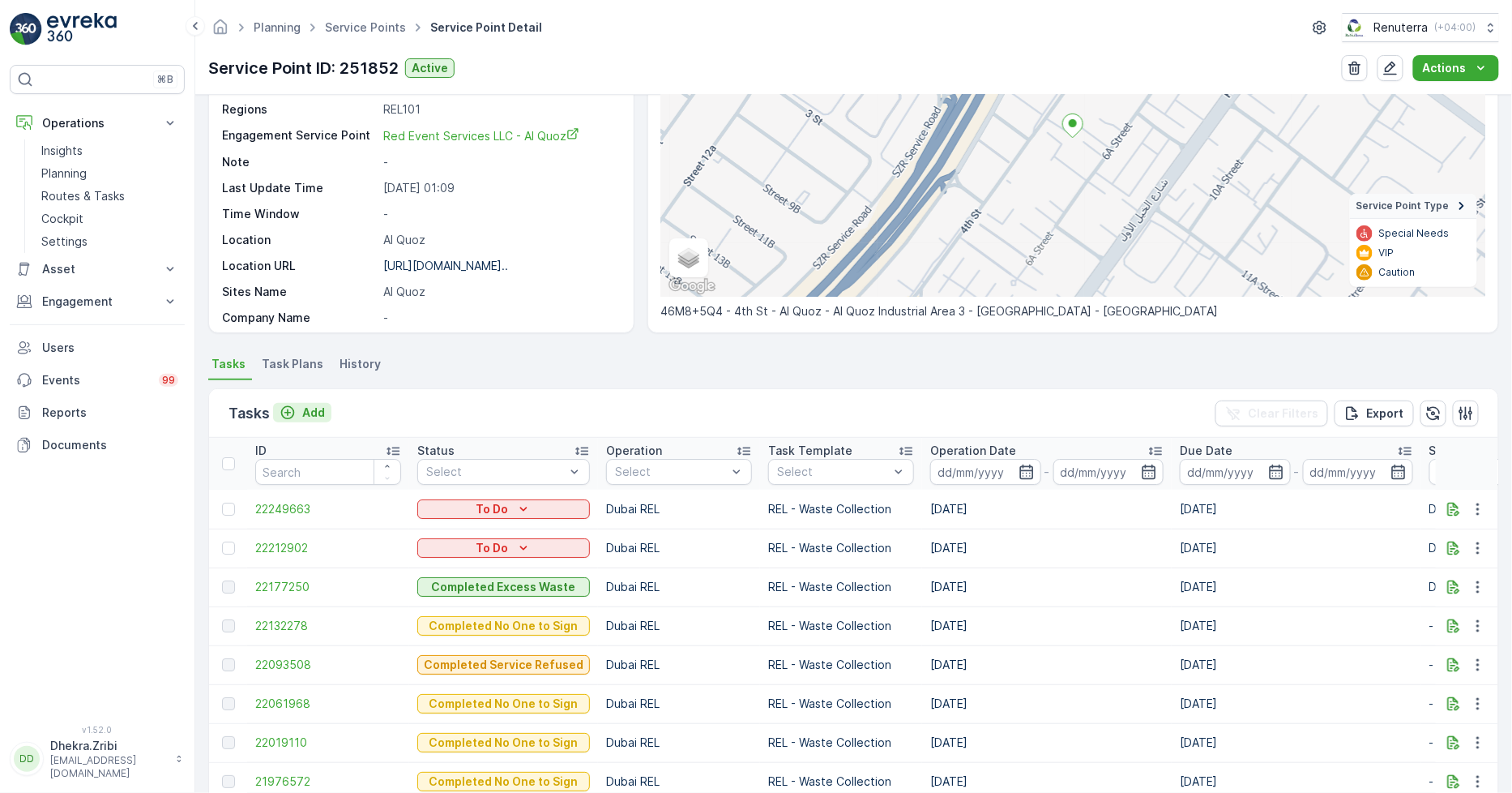
click at [318, 410] on p "Add" at bounding box center [313, 412] width 23 height 16
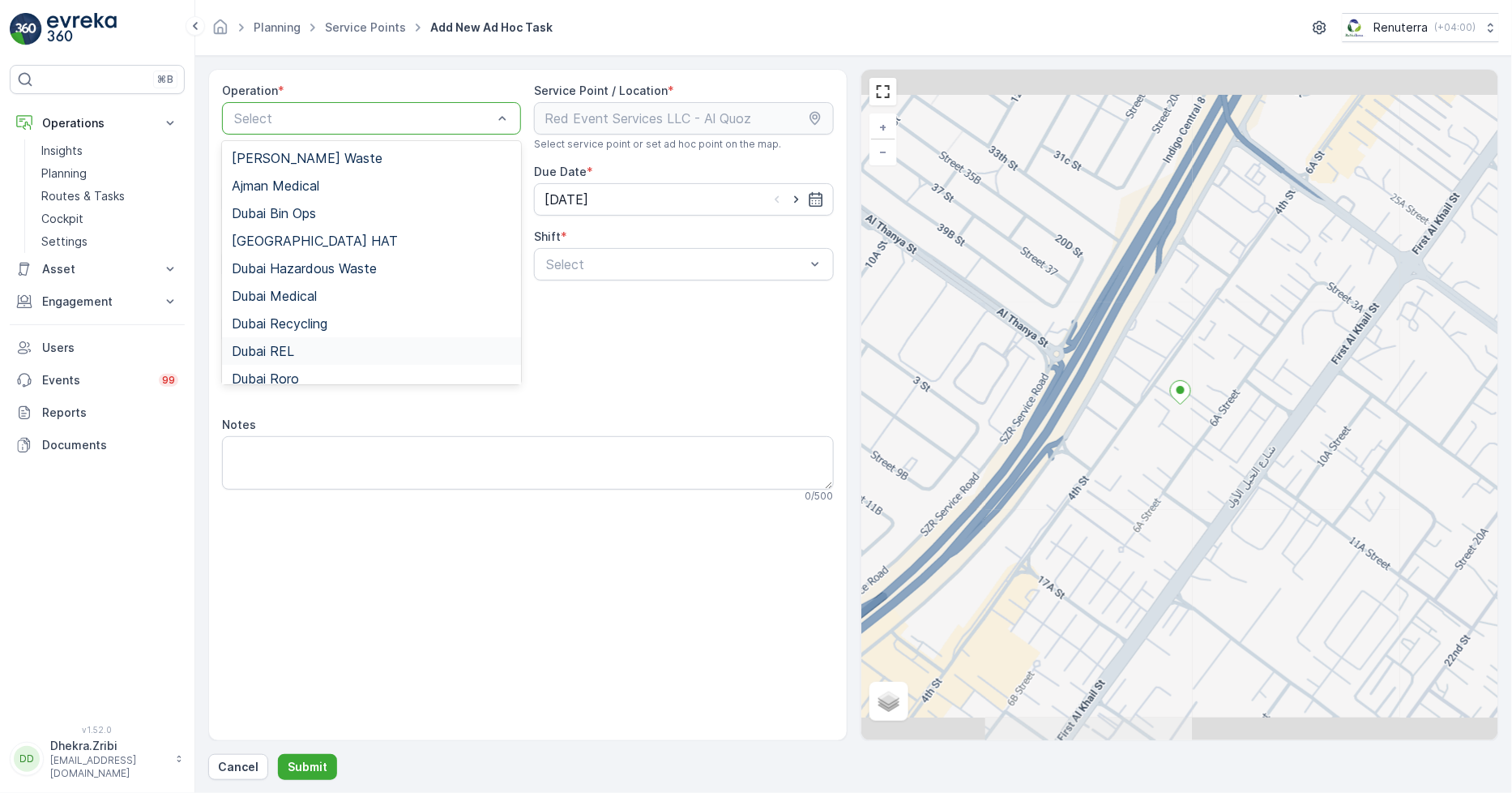
drag, startPoint x: 294, startPoint y: 345, endPoint x: 357, endPoint y: 336, distance: 63.8
click at [293, 344] on div "Dubai REL" at bounding box center [372, 351] width 280 height 15
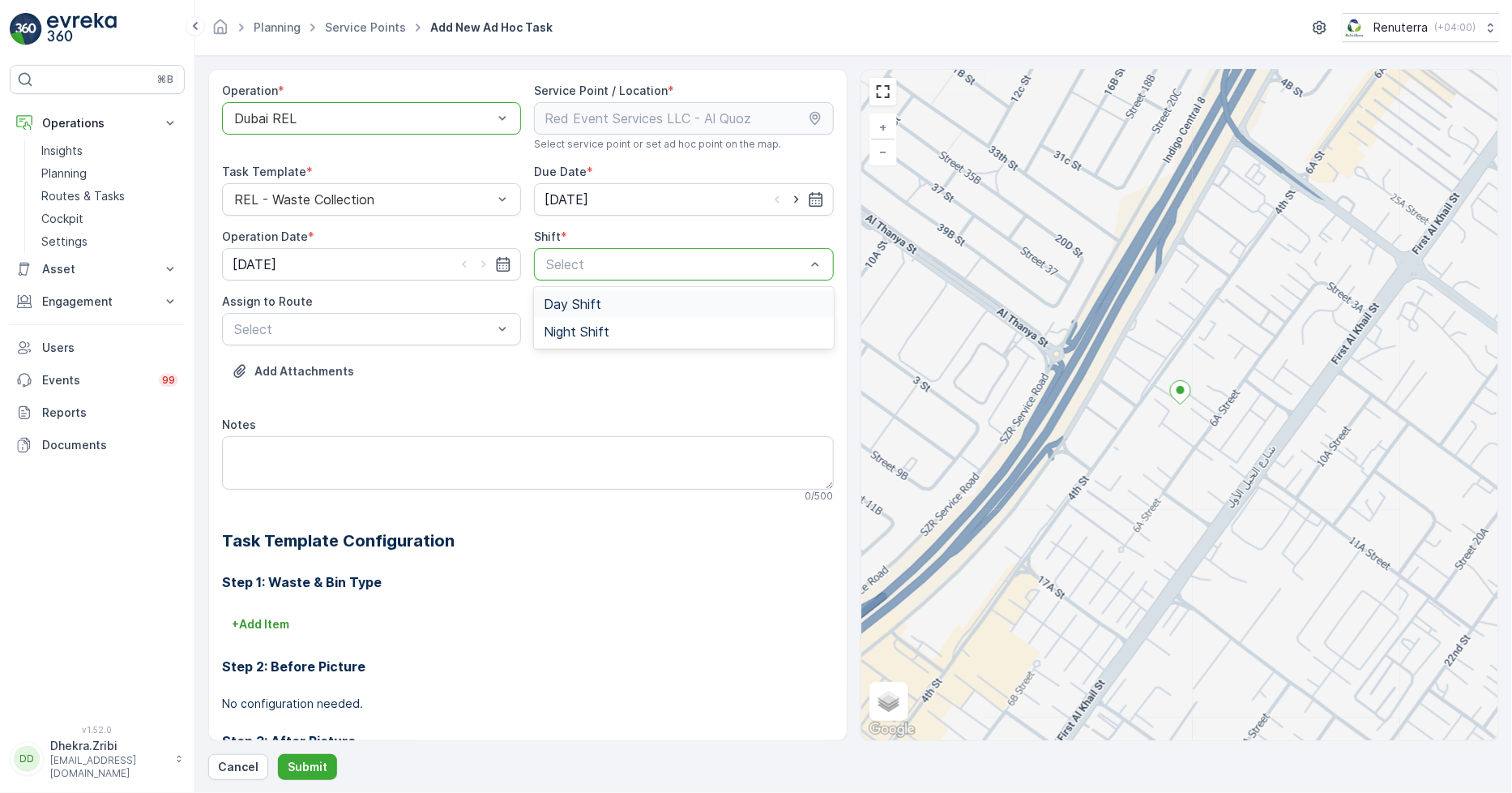
drag, startPoint x: 545, startPoint y: 266, endPoint x: 587, endPoint y: 261, distance: 42.4
click at [585, 306] on span "Day Shift" at bounding box center [573, 304] width 58 height 15
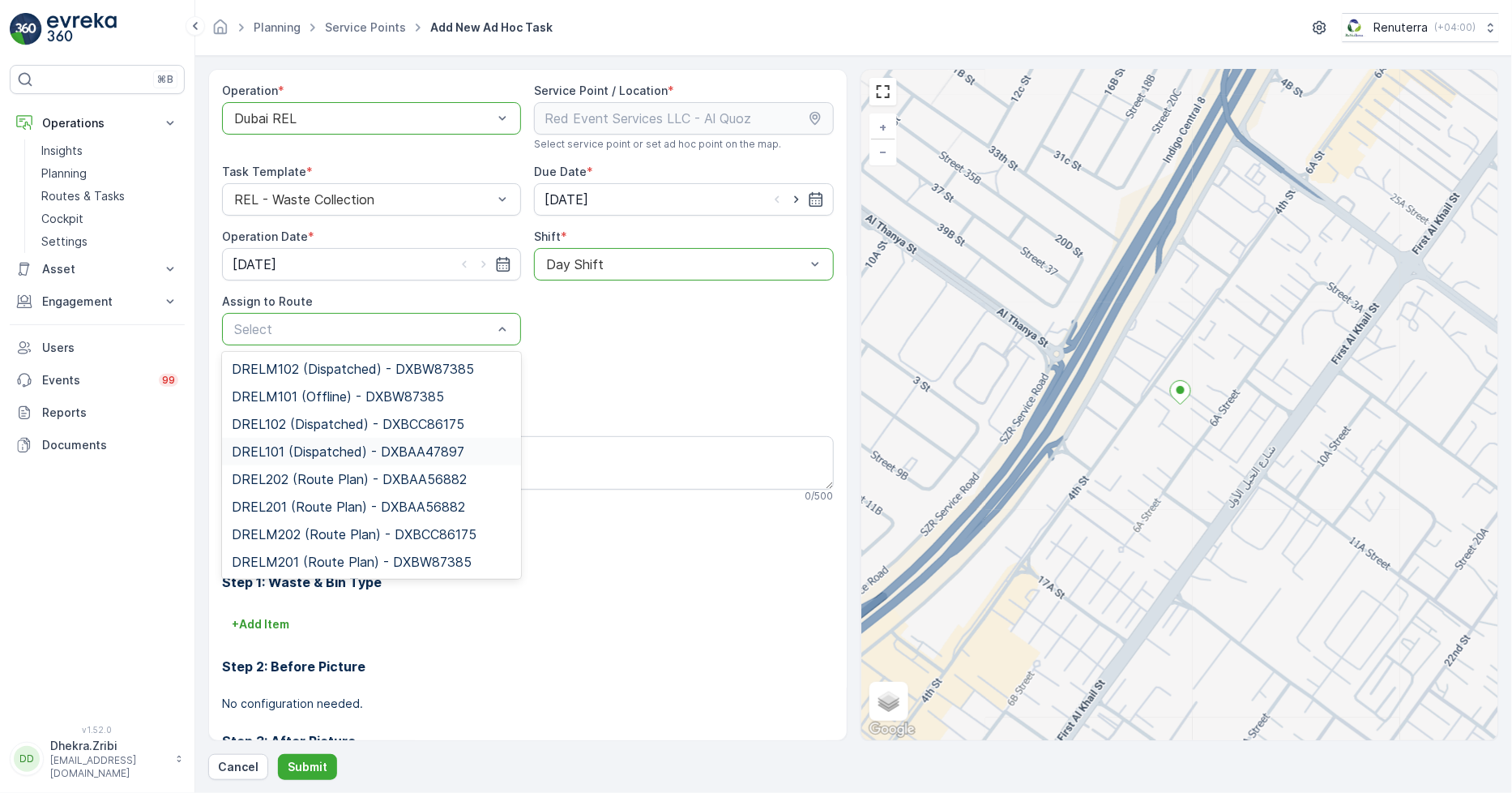
click at [311, 446] on span "DREL101 (Dispatched) - DXBAA47897" at bounding box center [348, 451] width 233 height 15
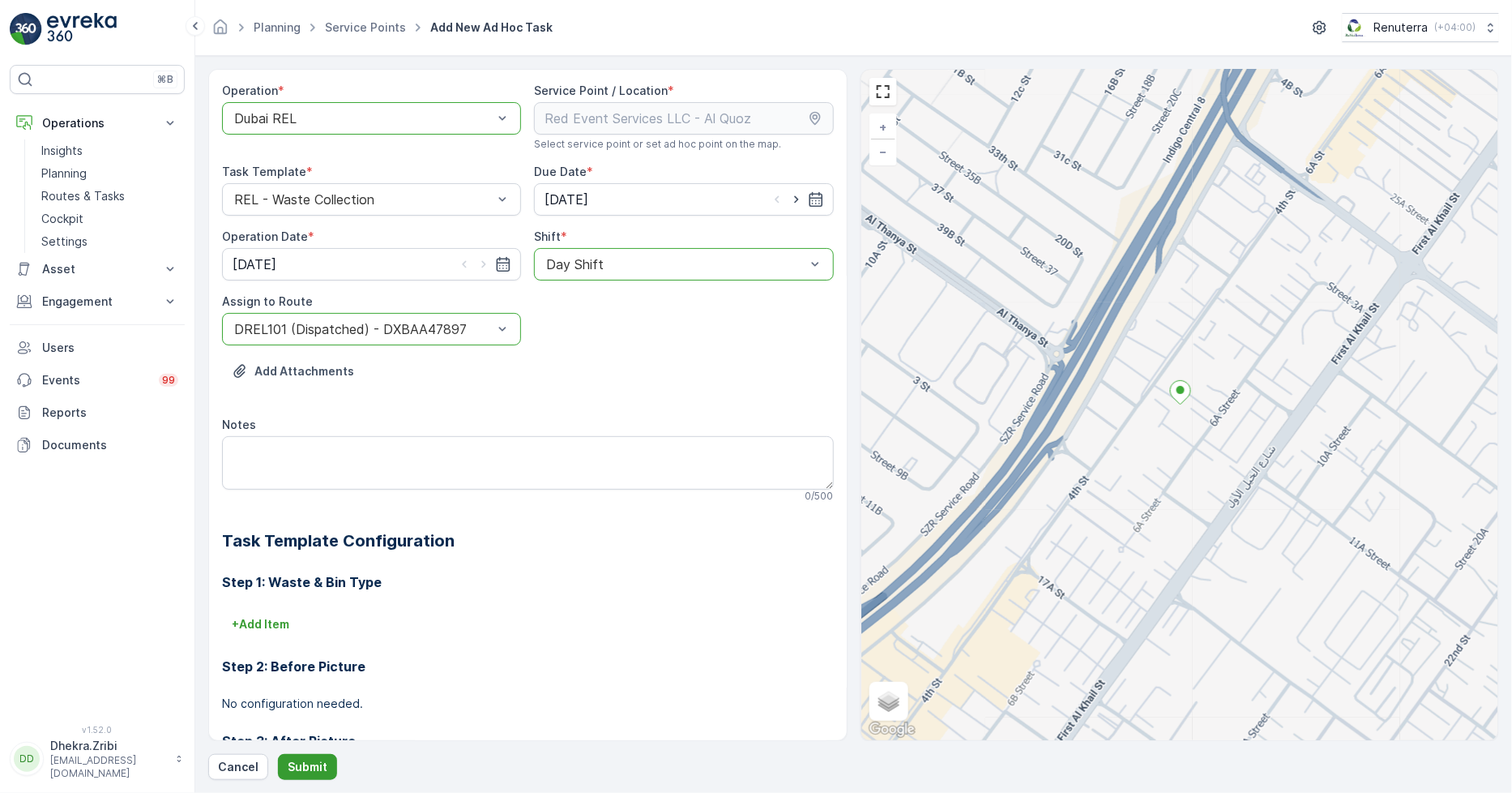
click at [321, 759] on p "Submit" at bounding box center [308, 767] width 40 height 16
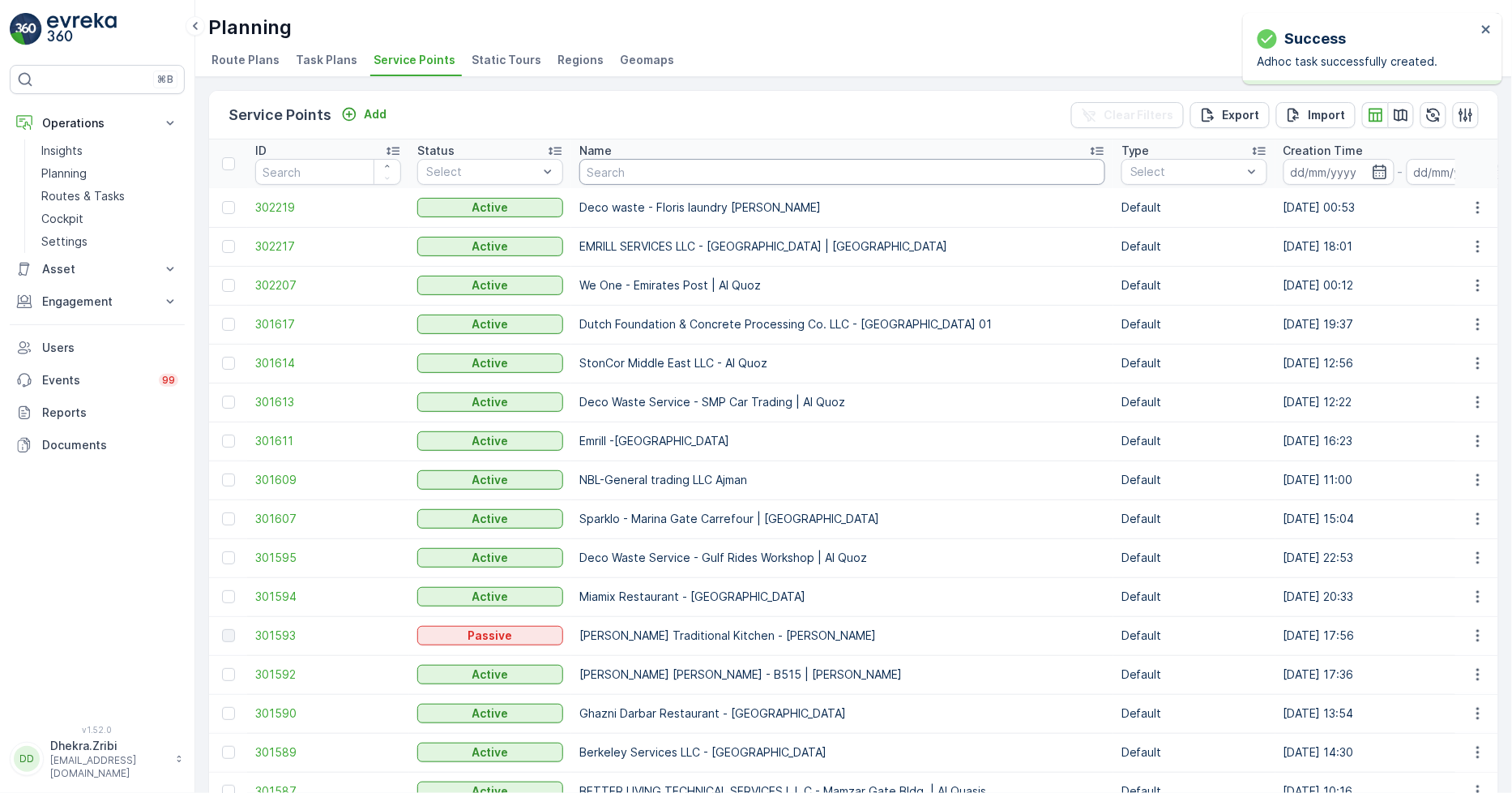
click at [662, 173] on input "text" at bounding box center [843, 172] width 526 height 26
type input "red"
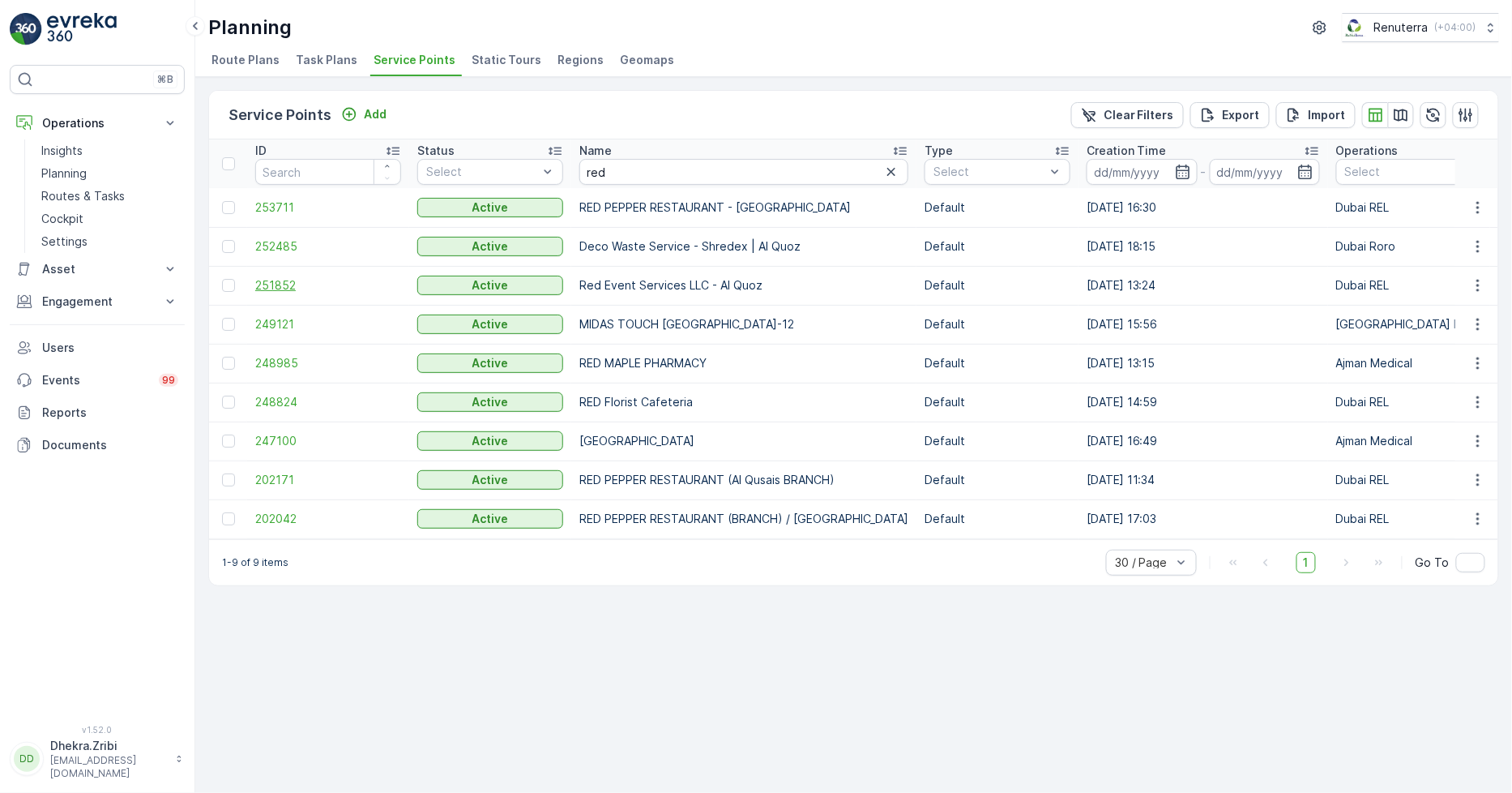
click at [280, 279] on span "251852" at bounding box center [328, 285] width 146 height 16
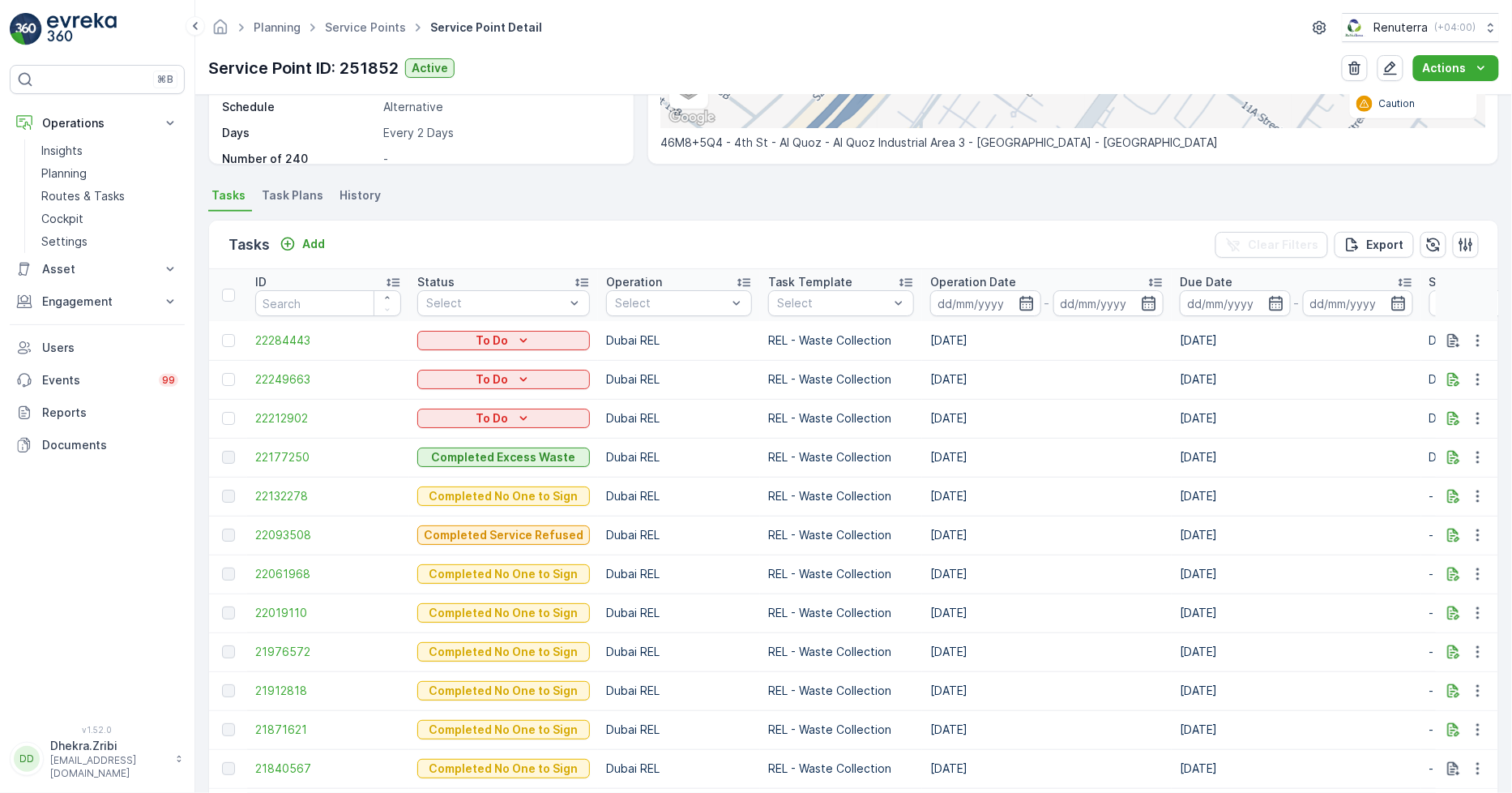
scroll to position [360, 0]
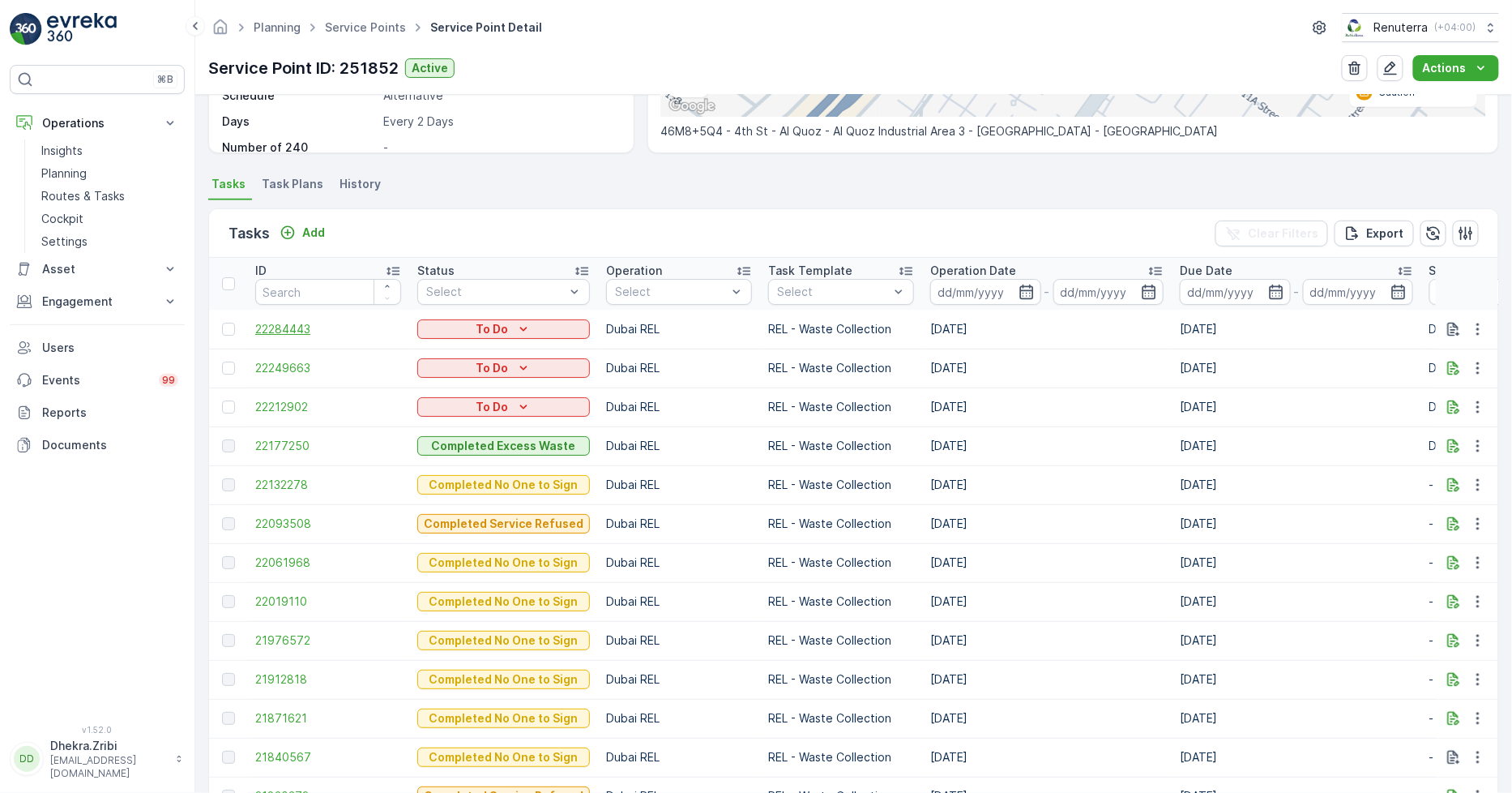
click at [276, 332] on span "22284443" at bounding box center [328, 329] width 146 height 16
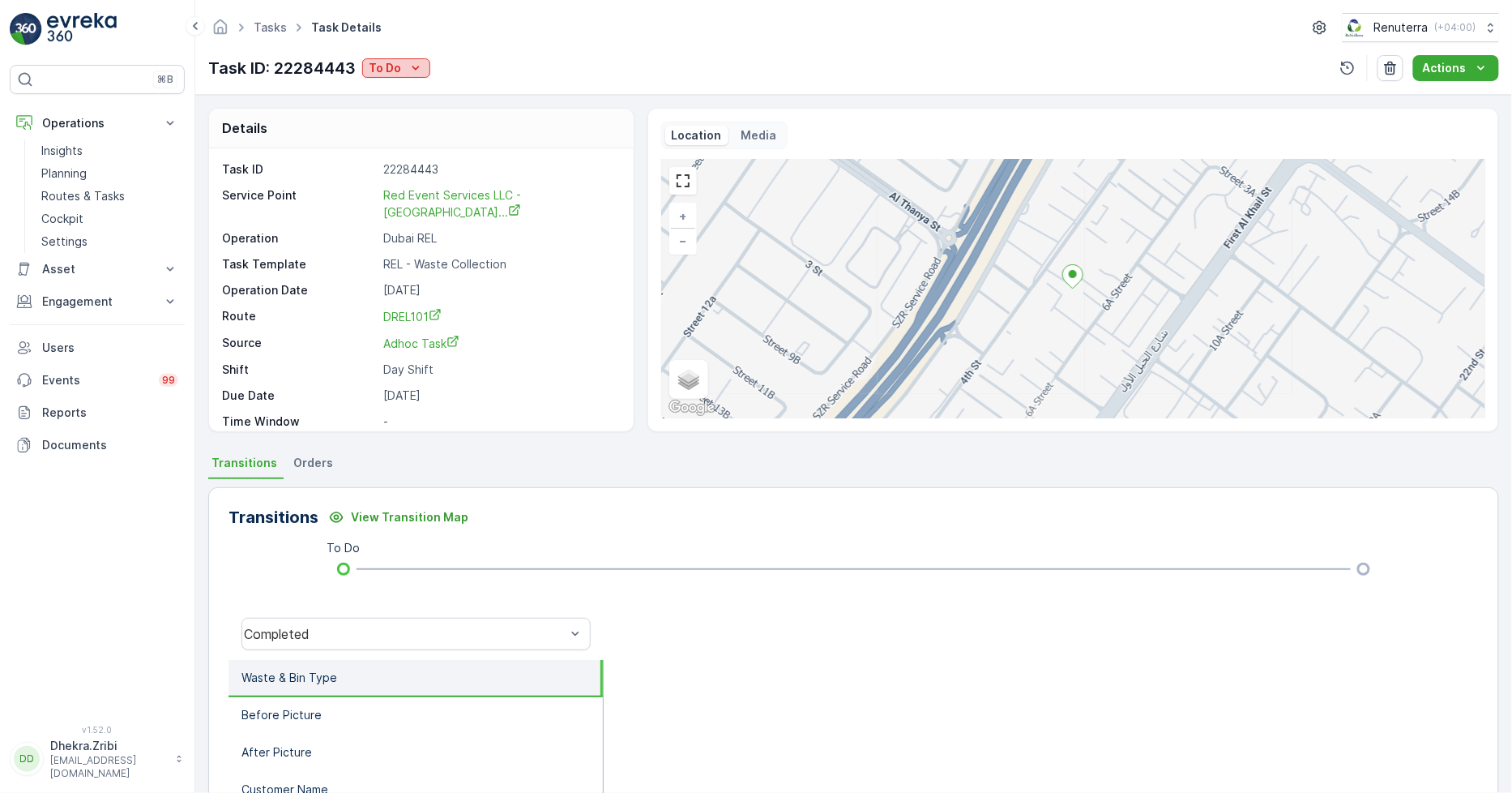
click at [399, 61] on p "To Do" at bounding box center [385, 68] width 32 height 16
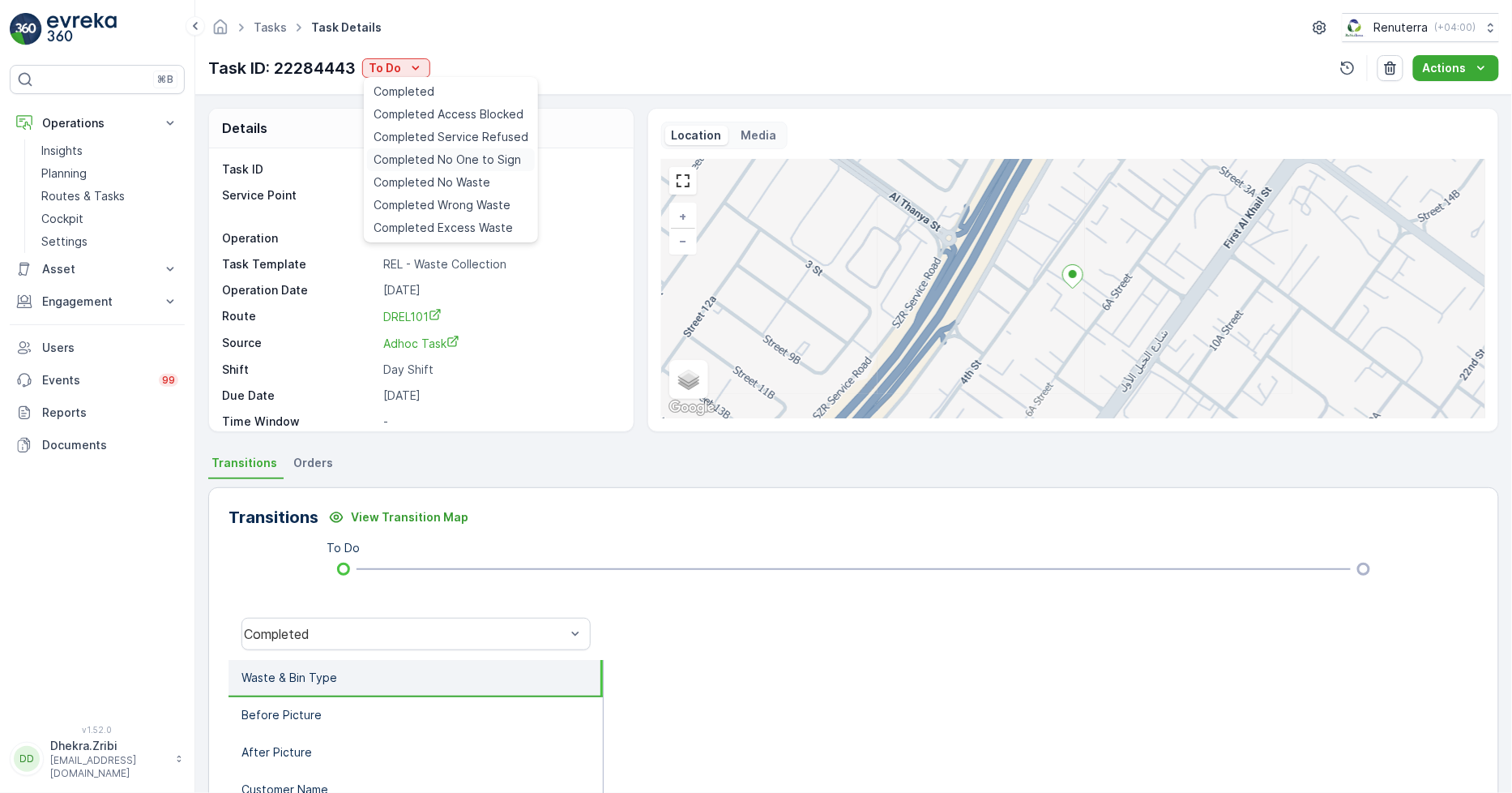
click at [465, 156] on span "Completed No One to Sign" at bounding box center [448, 160] width 148 height 16
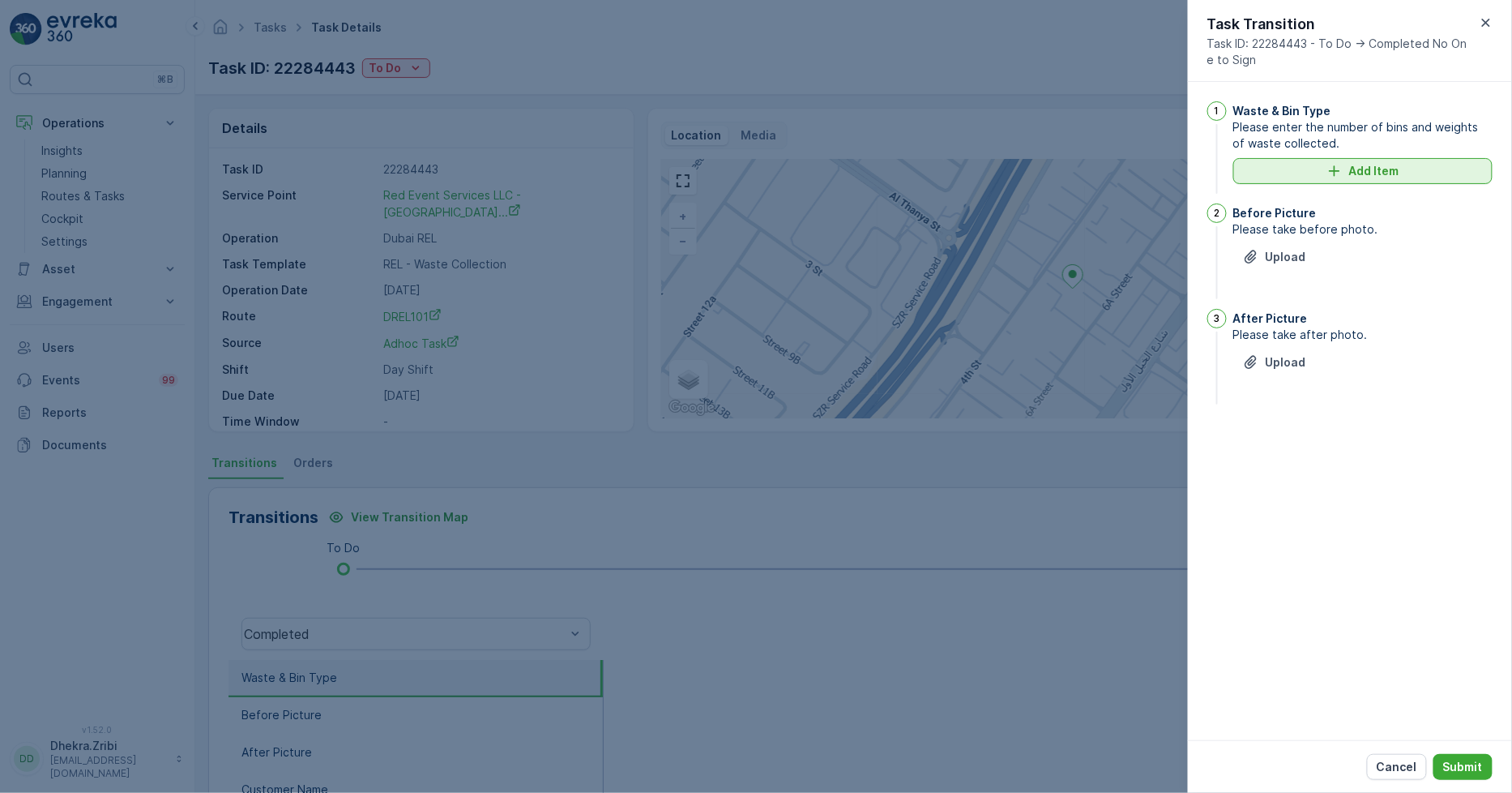
click at [1346, 158] on button "Add Item" at bounding box center [1363, 171] width 259 height 26
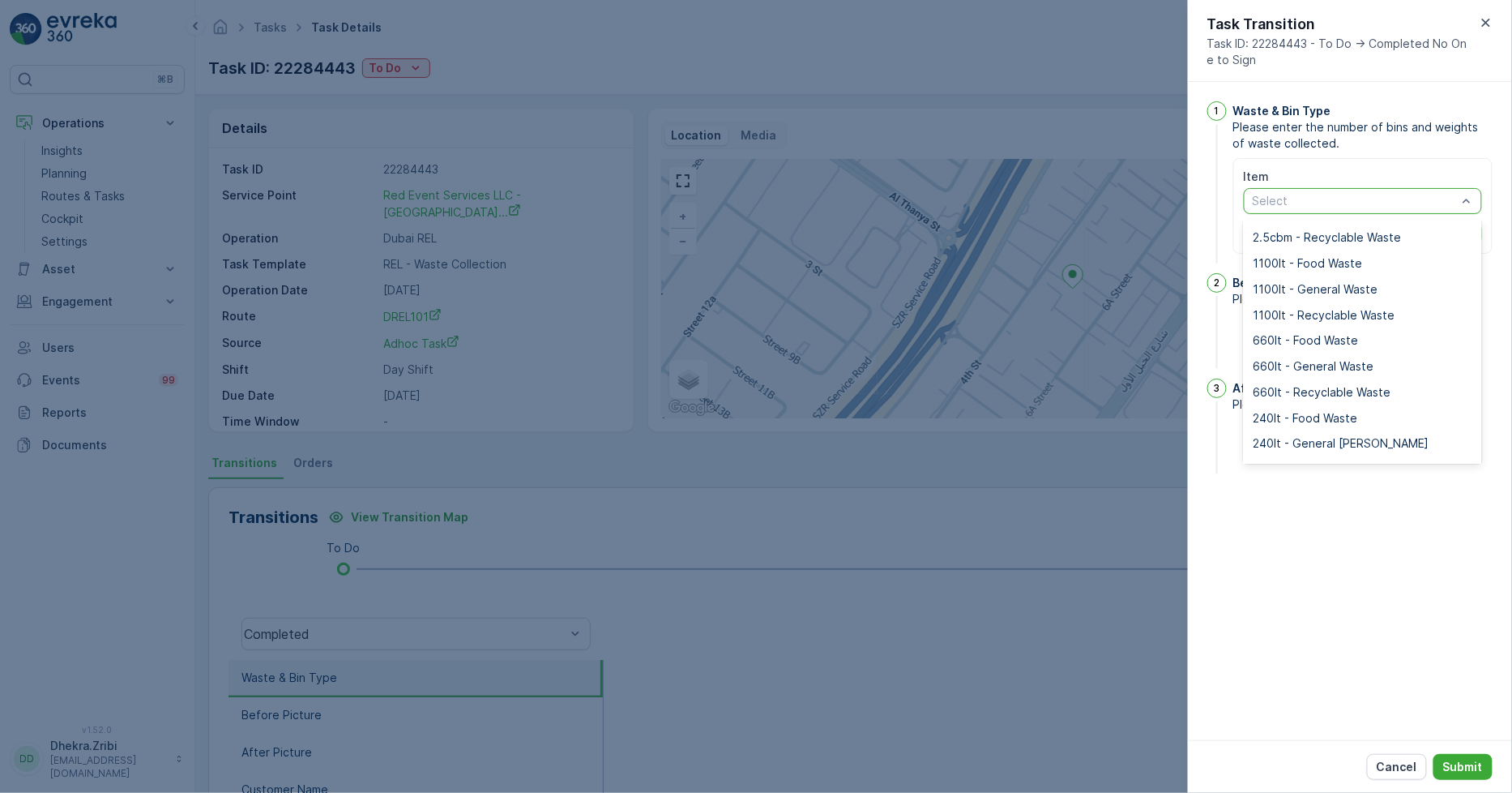
scroll to position [180, 0]
click at [1332, 439] on span "240lt - General Waste" at bounding box center [1342, 442] width 176 height 13
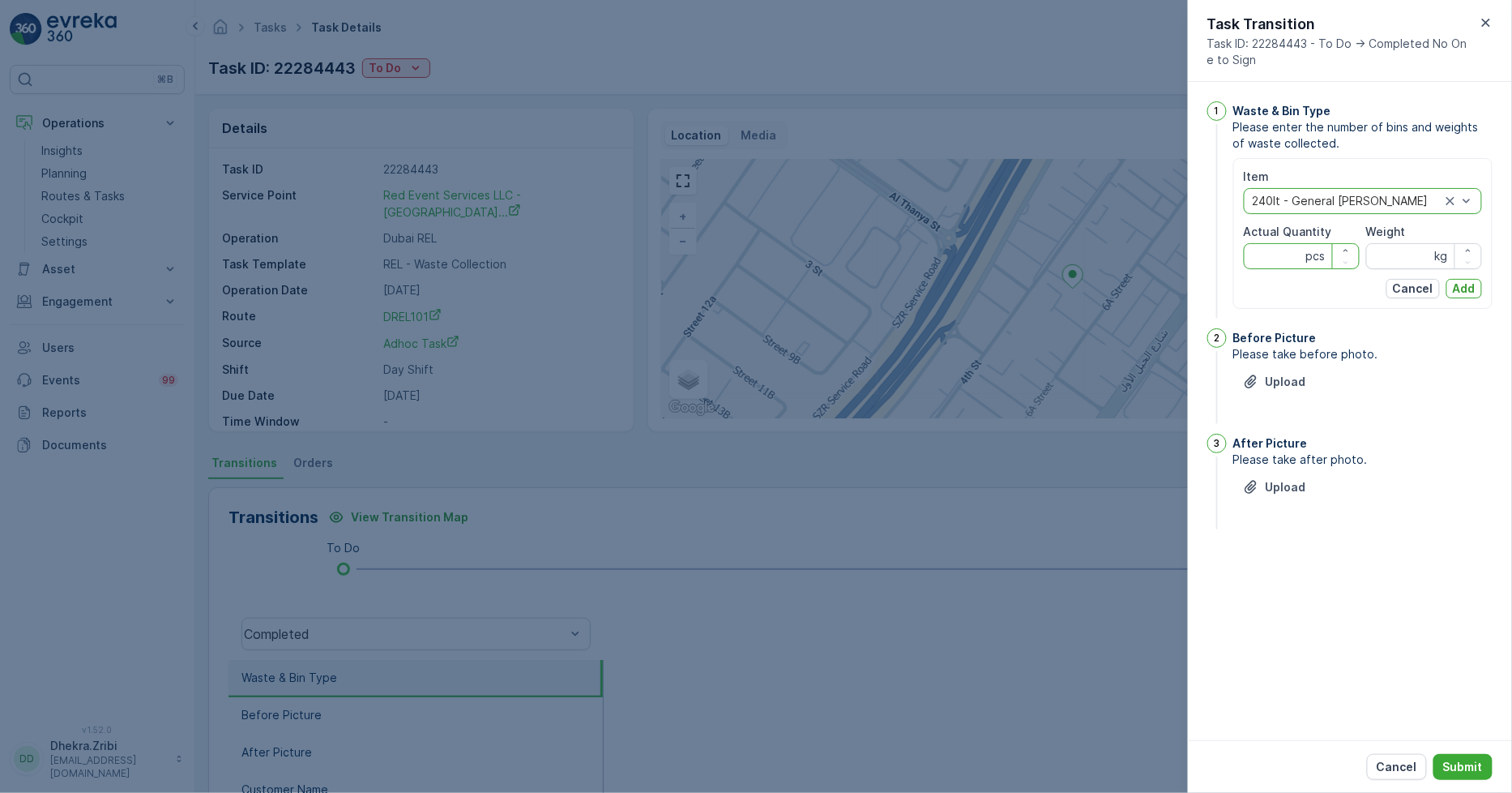
click at [1283, 262] on Quantity "Actual Quantity" at bounding box center [1302, 256] width 116 height 26
type Quantity "3"
click at [1398, 265] on input "Weight" at bounding box center [1425, 256] width 116 height 26
type input "0"
click at [1479, 285] on button "Add" at bounding box center [1465, 288] width 36 height 19
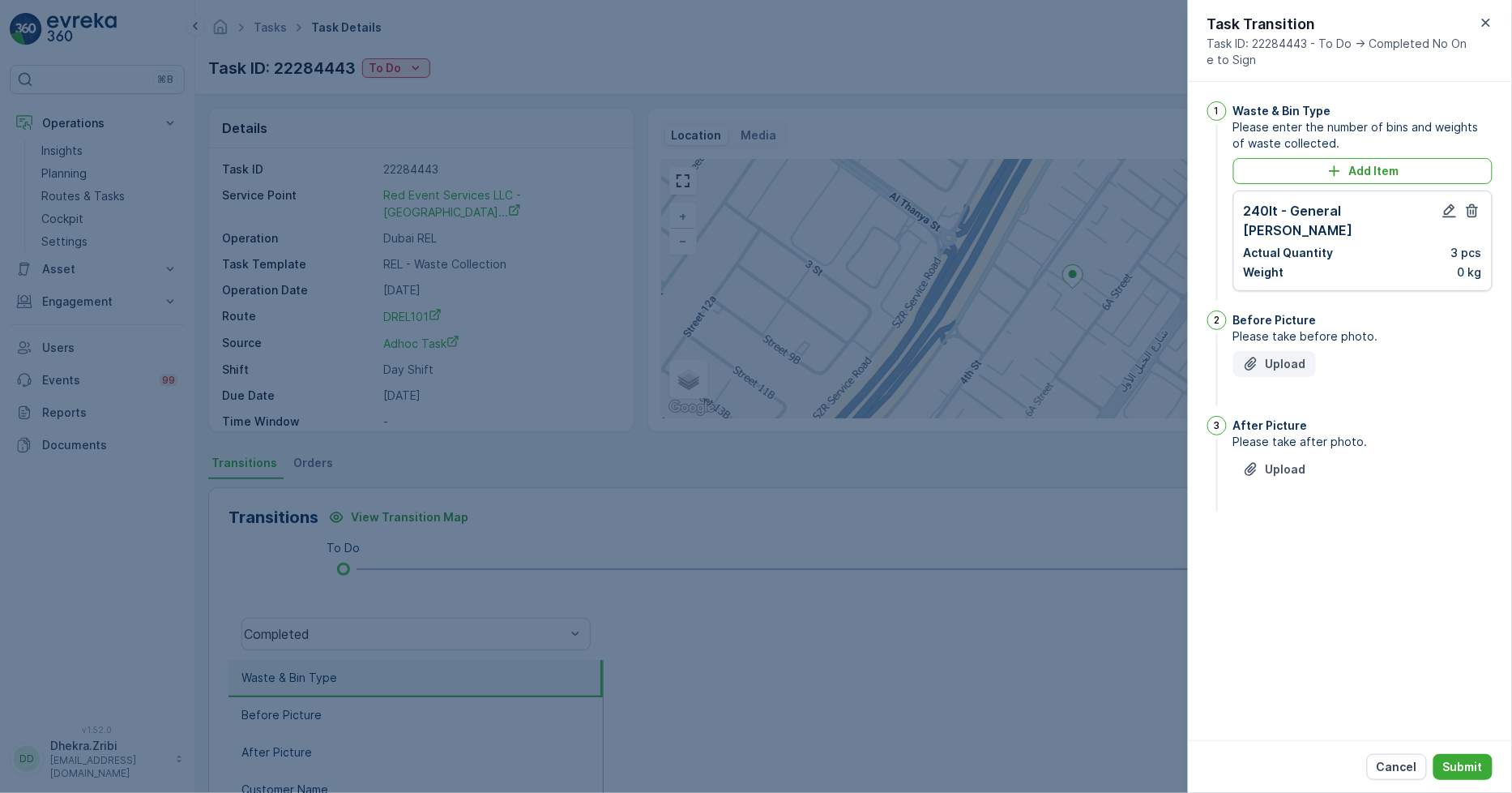
click at [1274, 356] on p "Upload" at bounding box center [1286, 364] width 41 height 16
click at [1283, 542] on p "Upload" at bounding box center [1286, 550] width 41 height 16
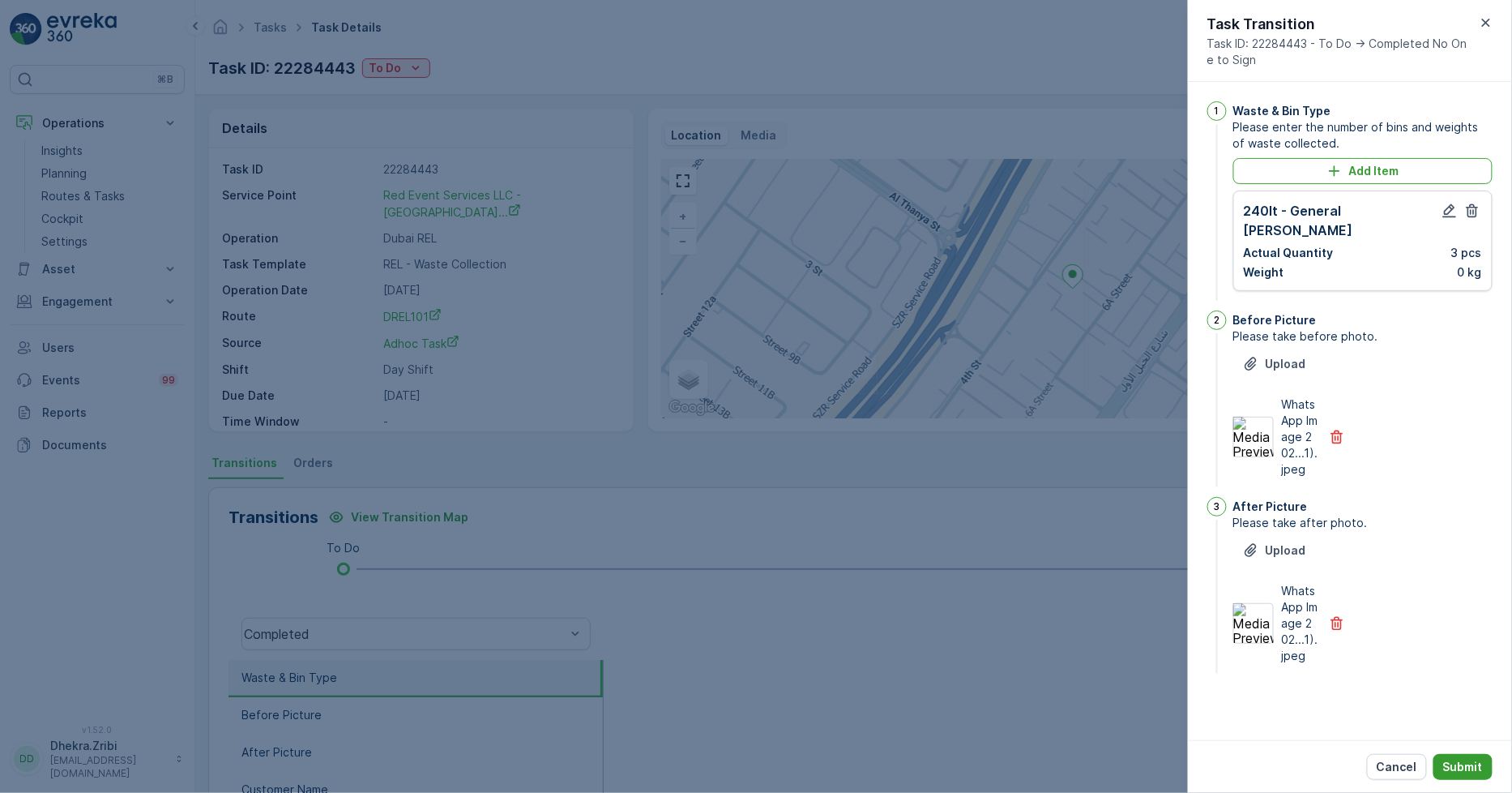
click at [1470, 763] on p "Submit" at bounding box center [1464, 767] width 40 height 16
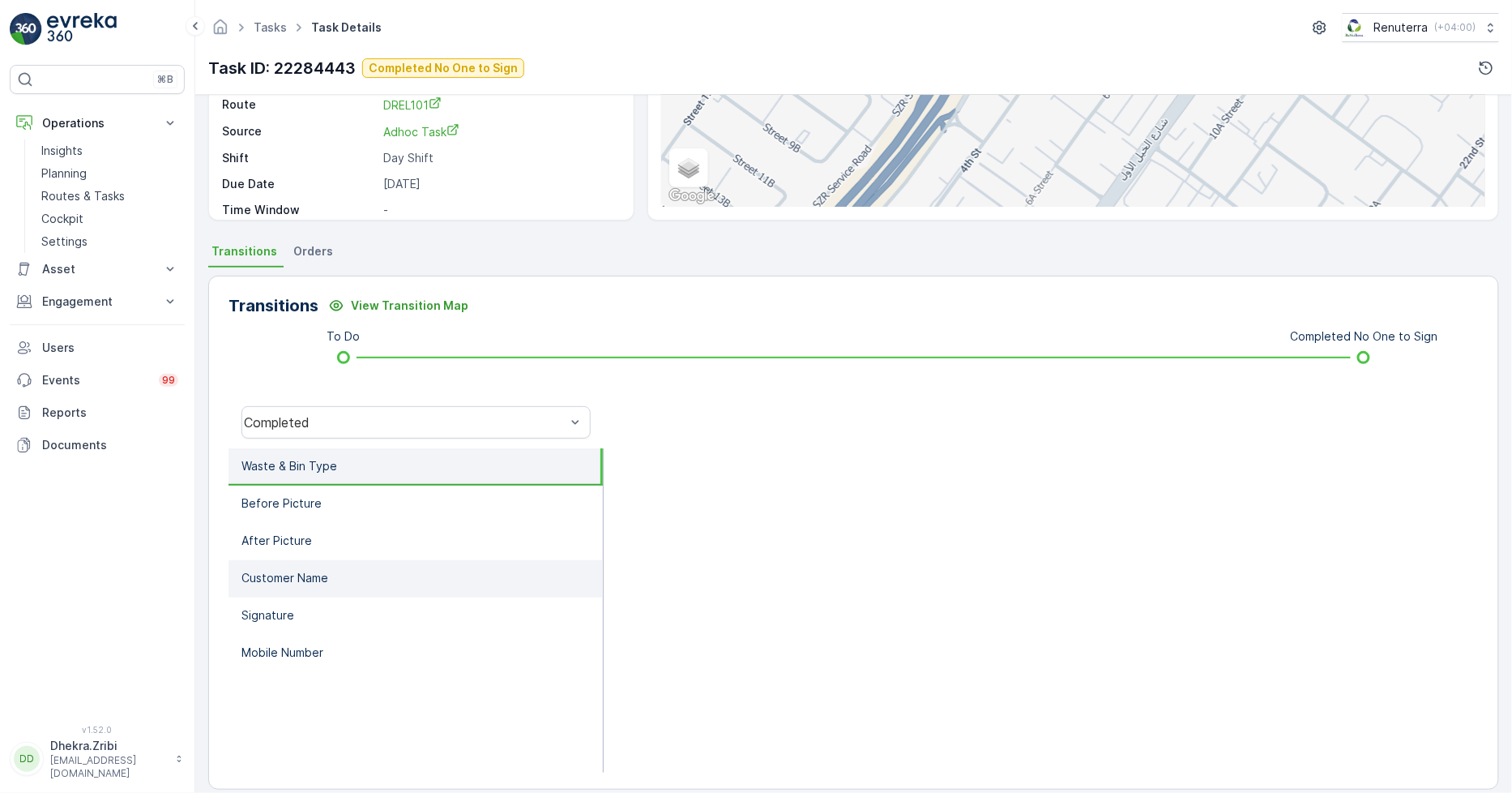
scroll to position [228, 0]
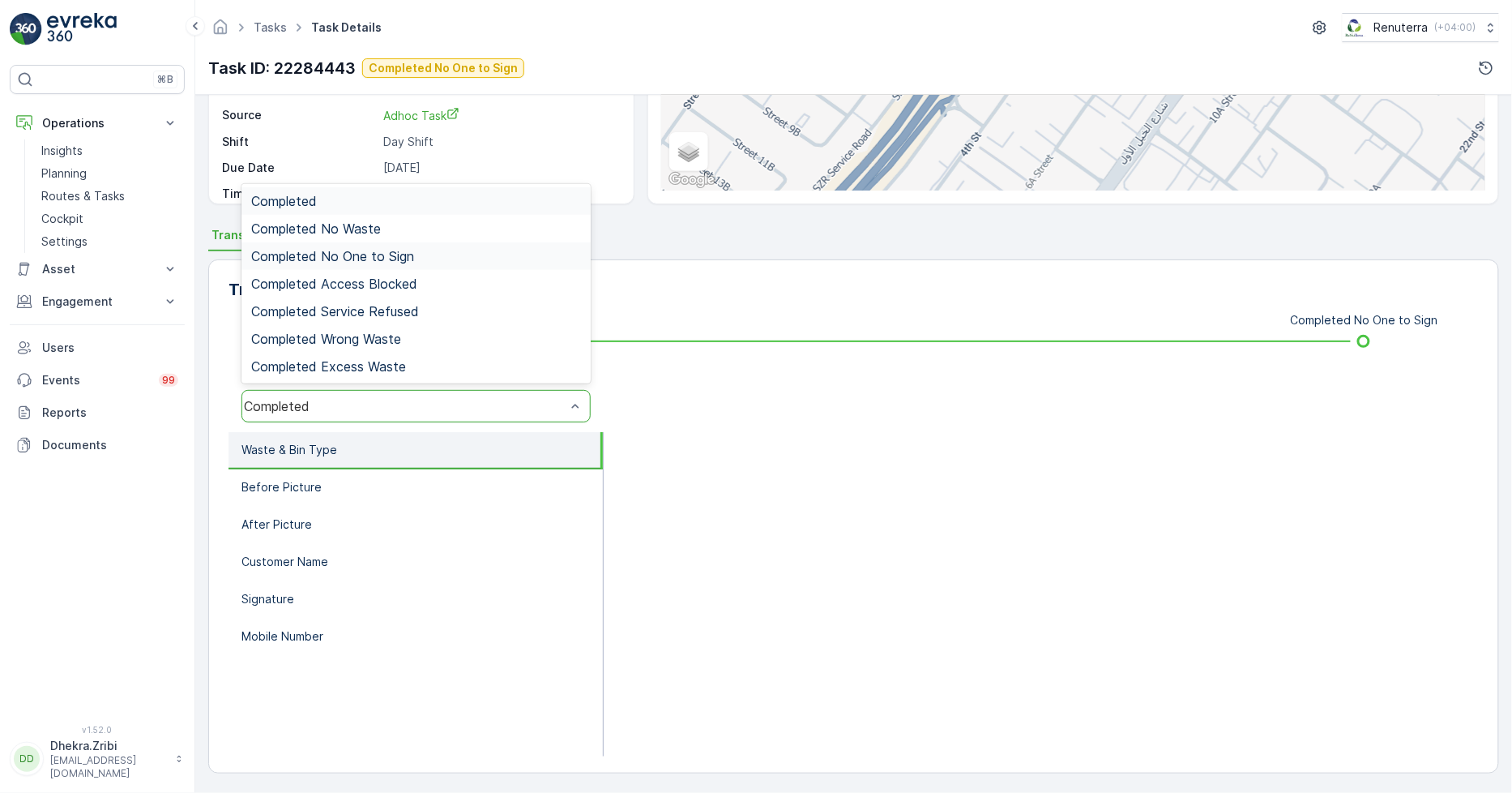
click at [368, 251] on span "Completed No One to Sign" at bounding box center [332, 256] width 163 height 15
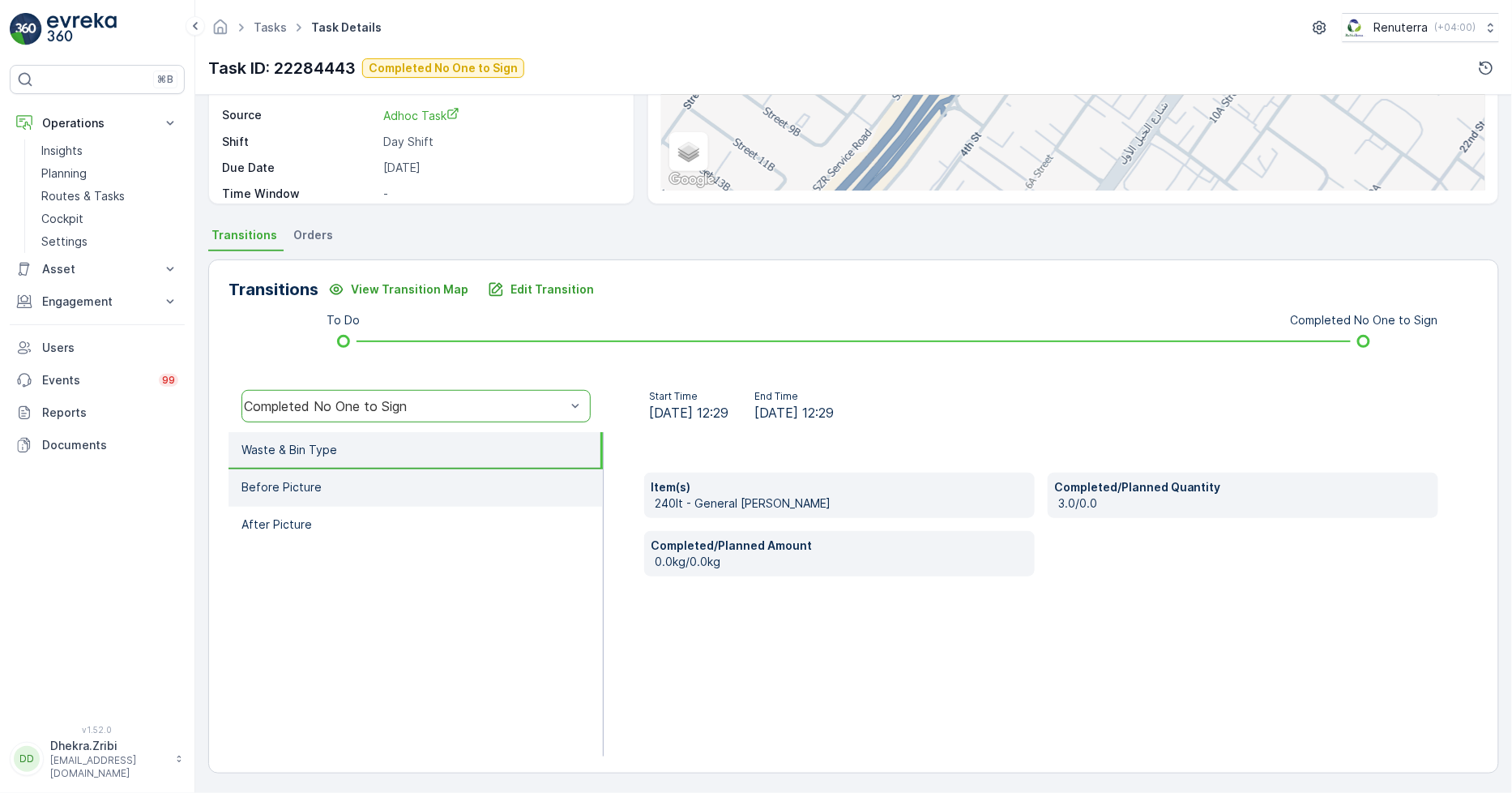
click at [323, 470] on li "Before Picture" at bounding box center [416, 487] width 374 height 37
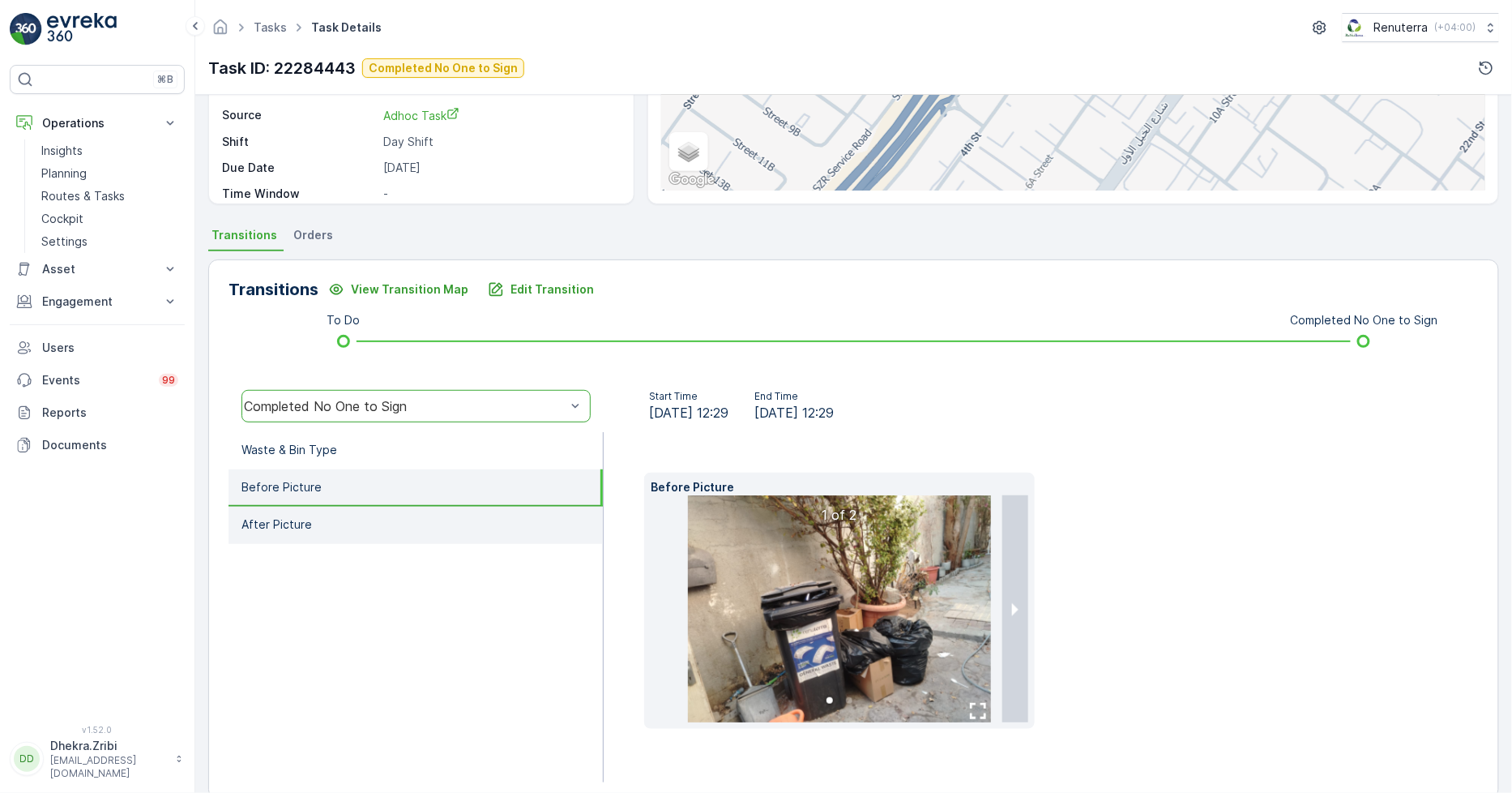
click at [326, 507] on li "After Picture" at bounding box center [416, 525] width 374 height 37
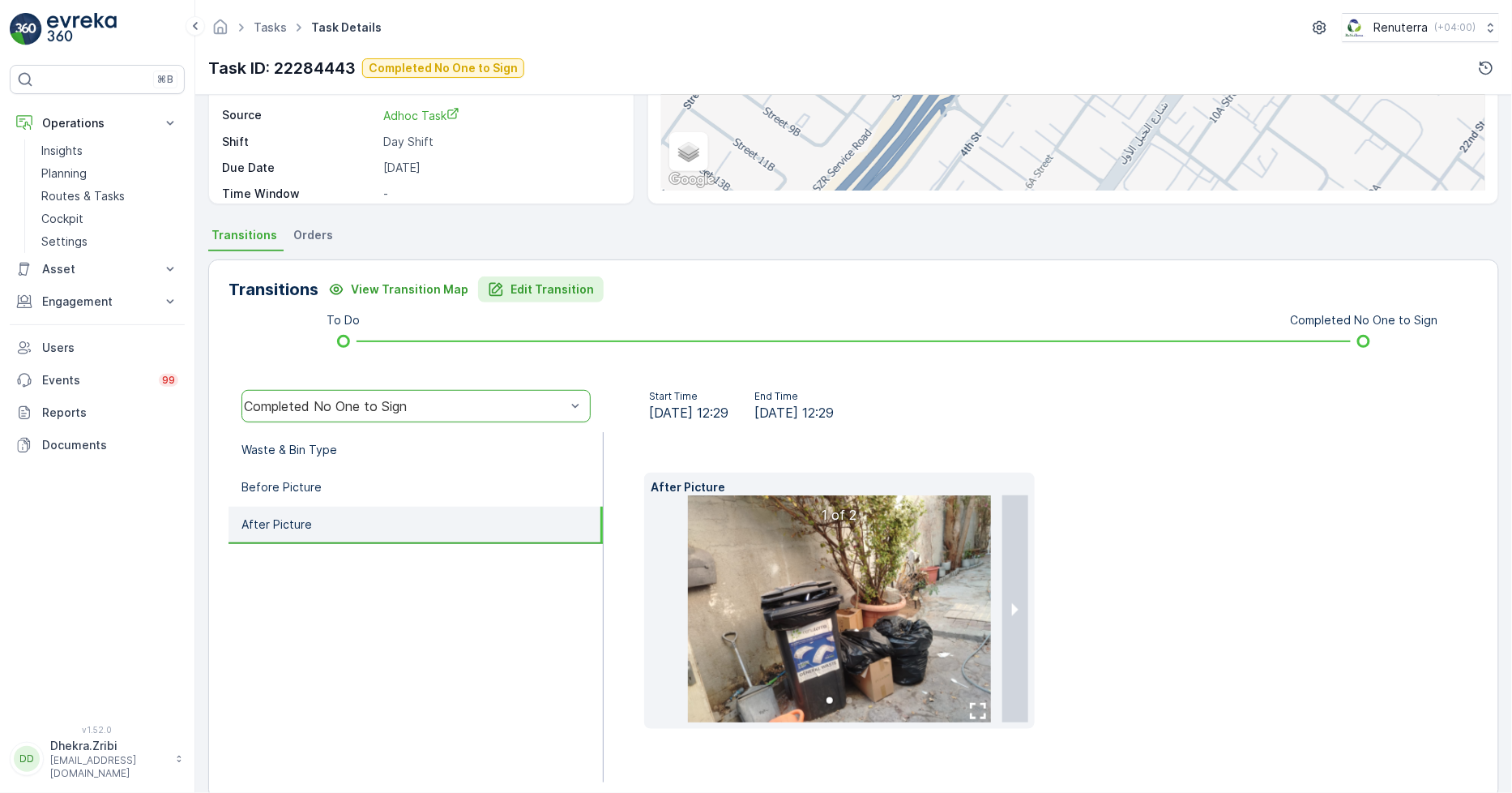
click at [520, 297] on button "Edit Transition" at bounding box center [541, 289] width 126 height 26
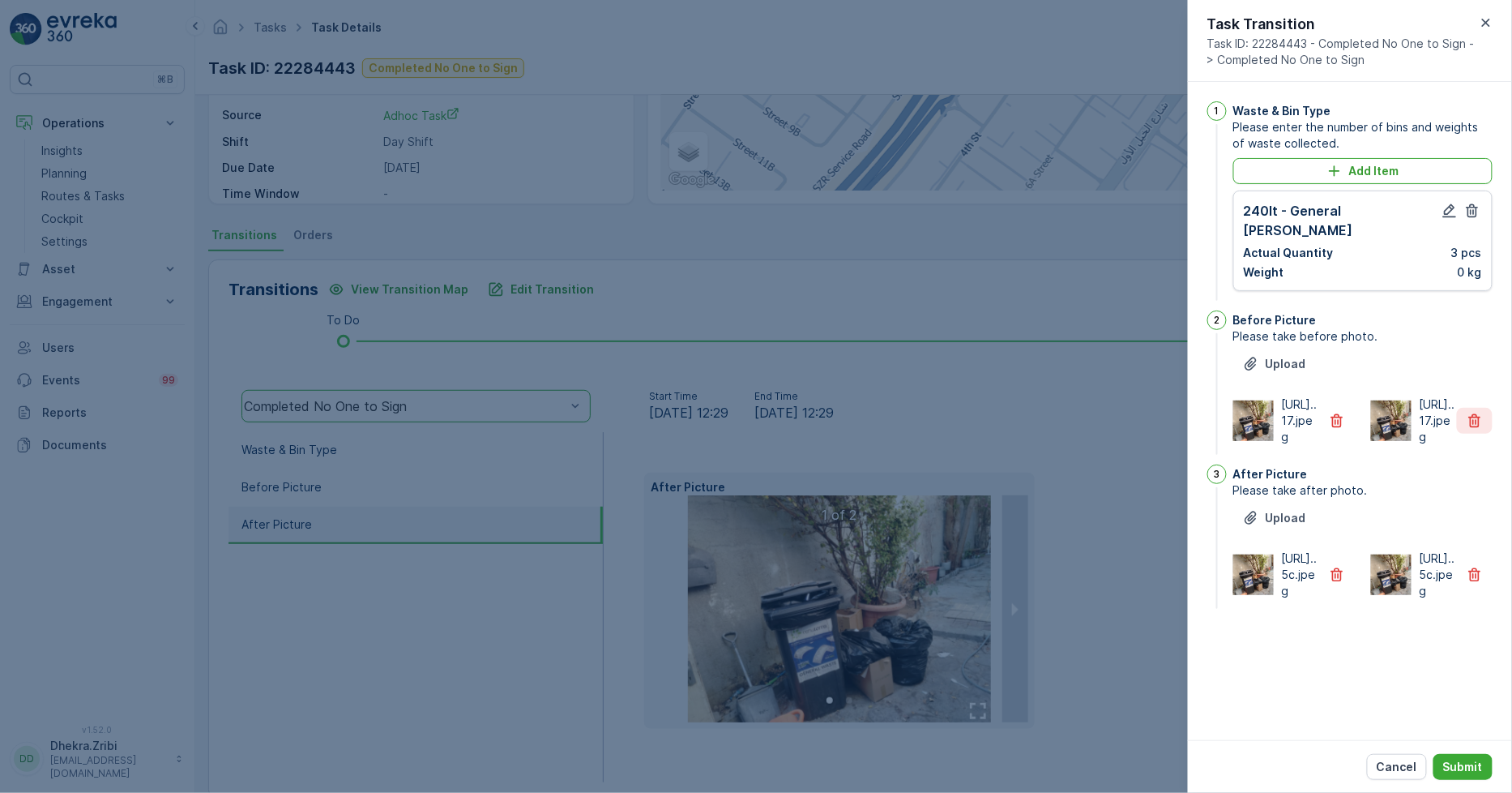
click at [1483, 413] on icon "button" at bounding box center [1475, 421] width 16 height 16
click at [1473, 583] on icon "button" at bounding box center [1475, 575] width 16 height 16
click at [1337, 583] on icon "button" at bounding box center [1337, 575] width 16 height 16
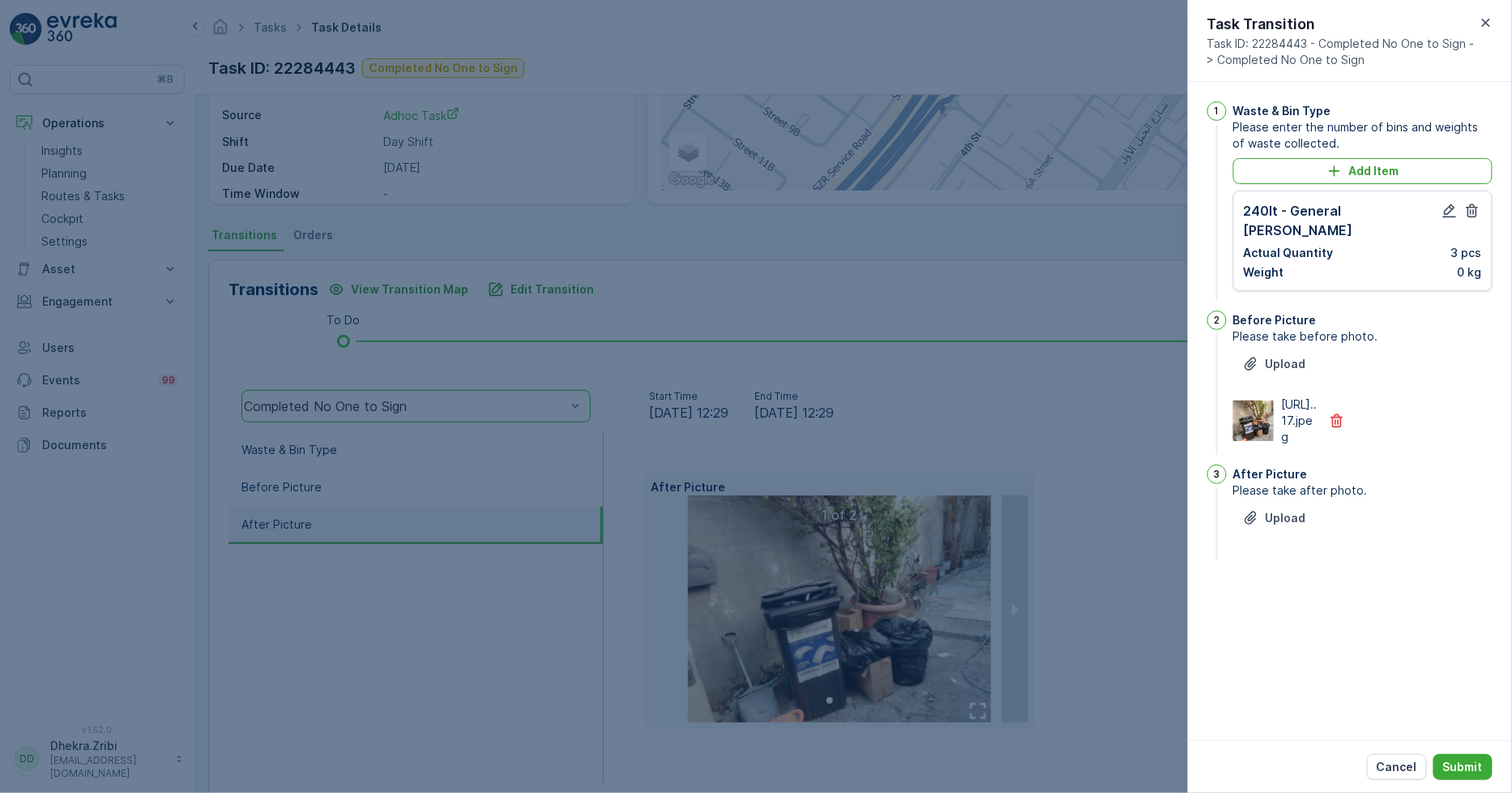
click at [1258, 514] on div "After Picture Please take after photo. Upload" at bounding box center [1363, 513] width 259 height 99
click at [1274, 526] on p "Upload" at bounding box center [1286, 518] width 41 height 16
click at [1257, 605] on img at bounding box center [1254, 591] width 41 height 41
click at [1484, 764] on button "Submit" at bounding box center [1463, 767] width 59 height 26
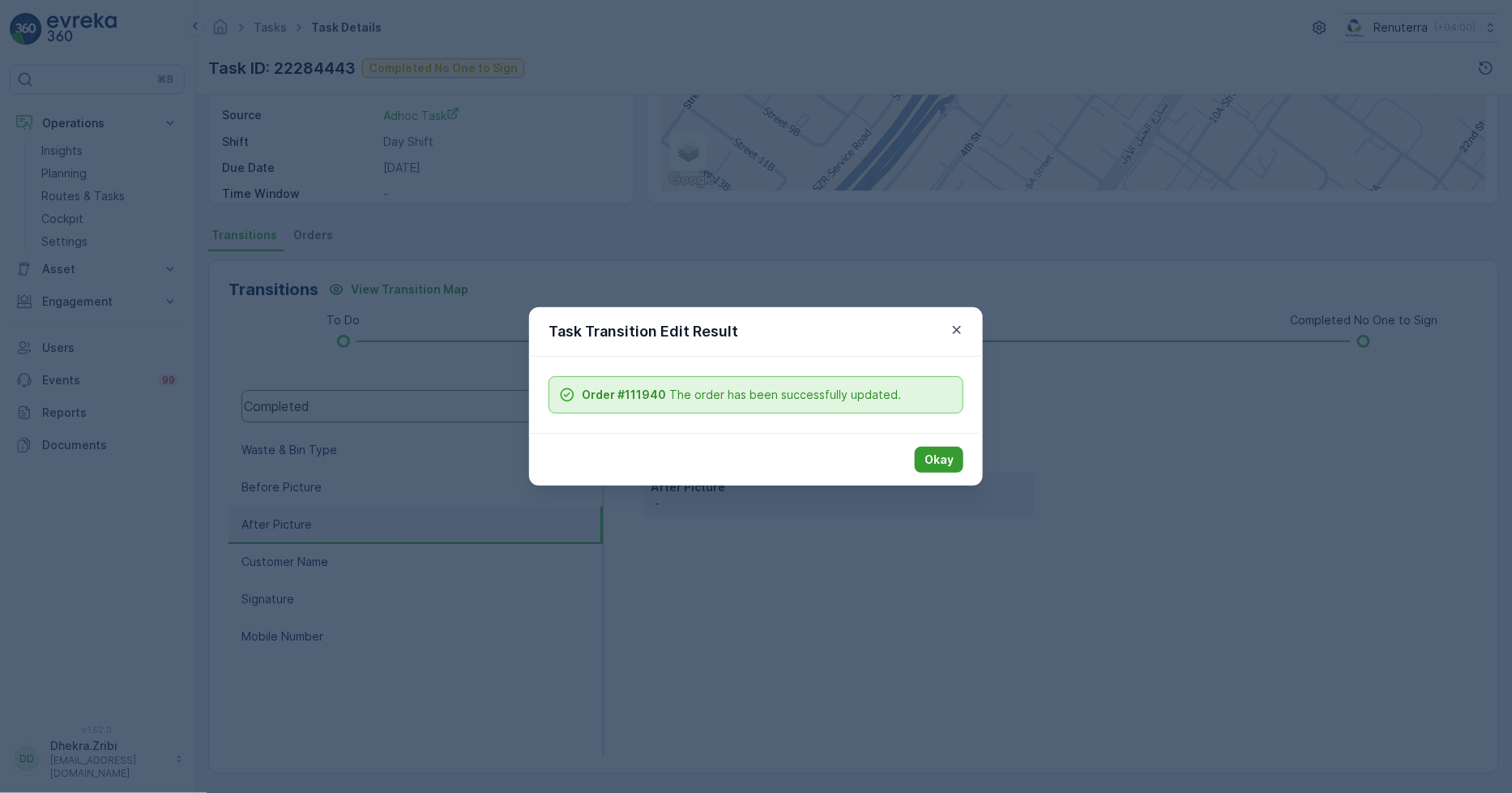
click at [933, 451] on p "Okay" at bounding box center [939, 459] width 29 height 16
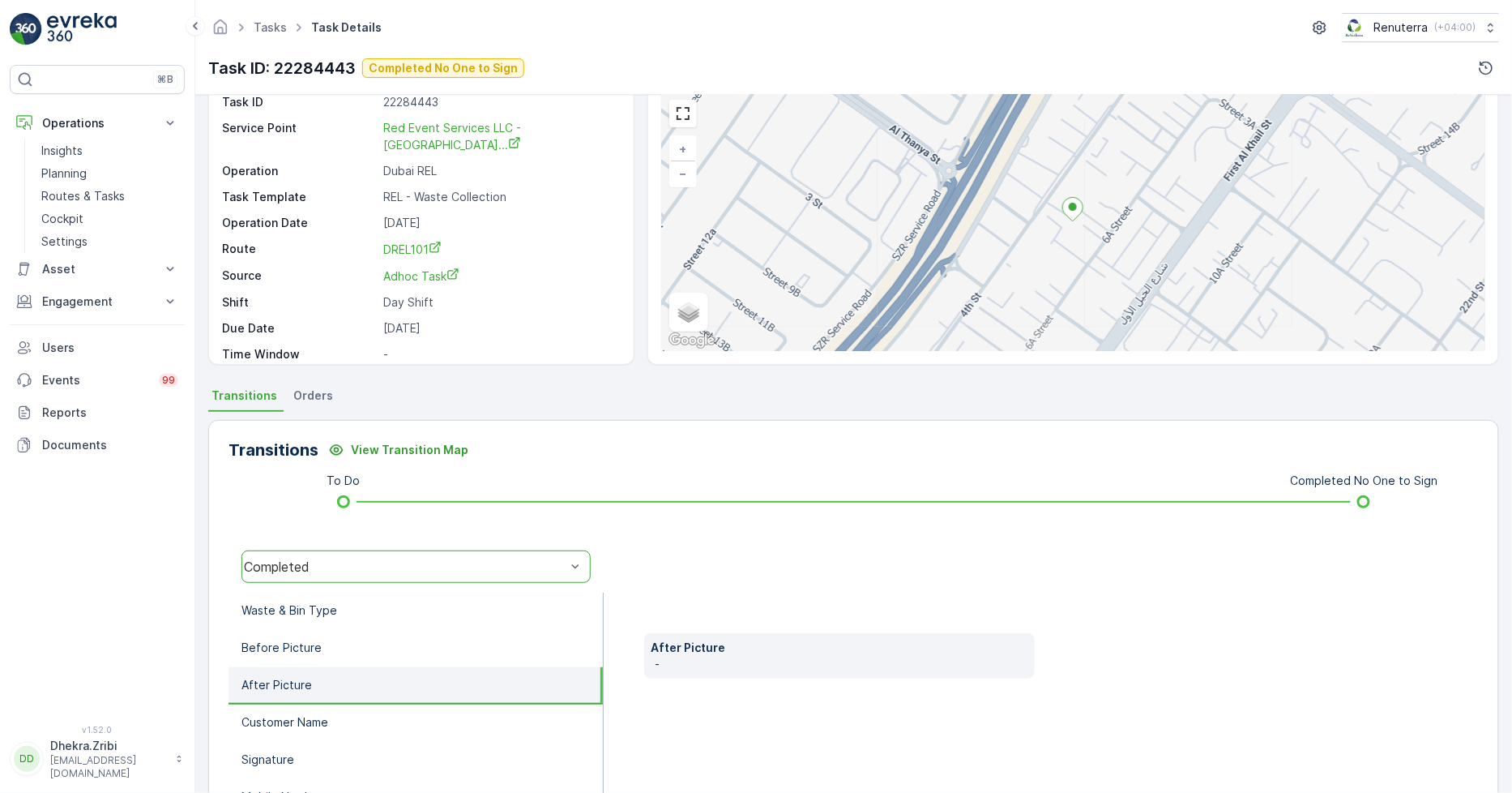
scroll to position [0, 0]
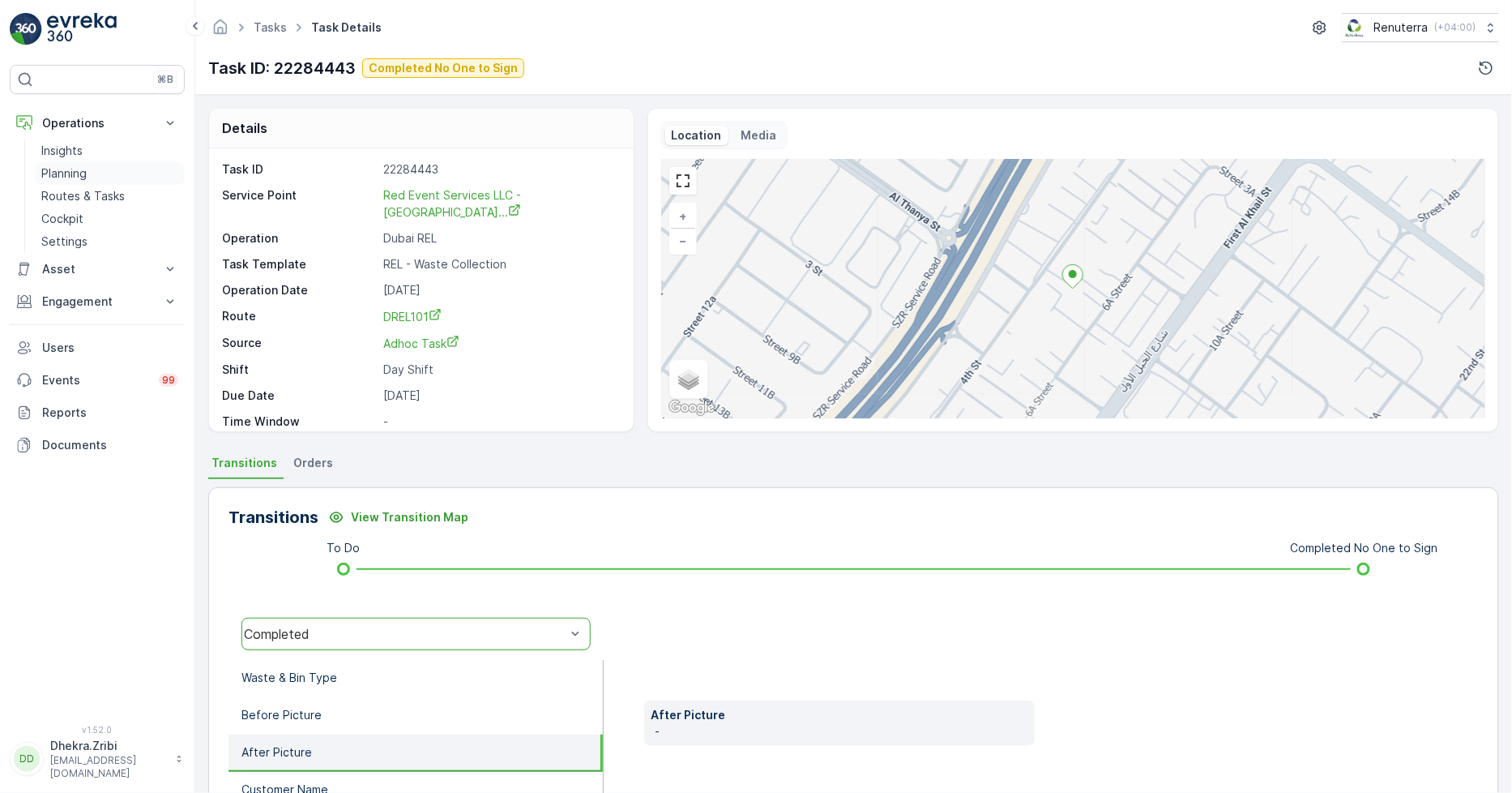
click at [66, 178] on p "Planning" at bounding box center [63, 173] width 45 height 16
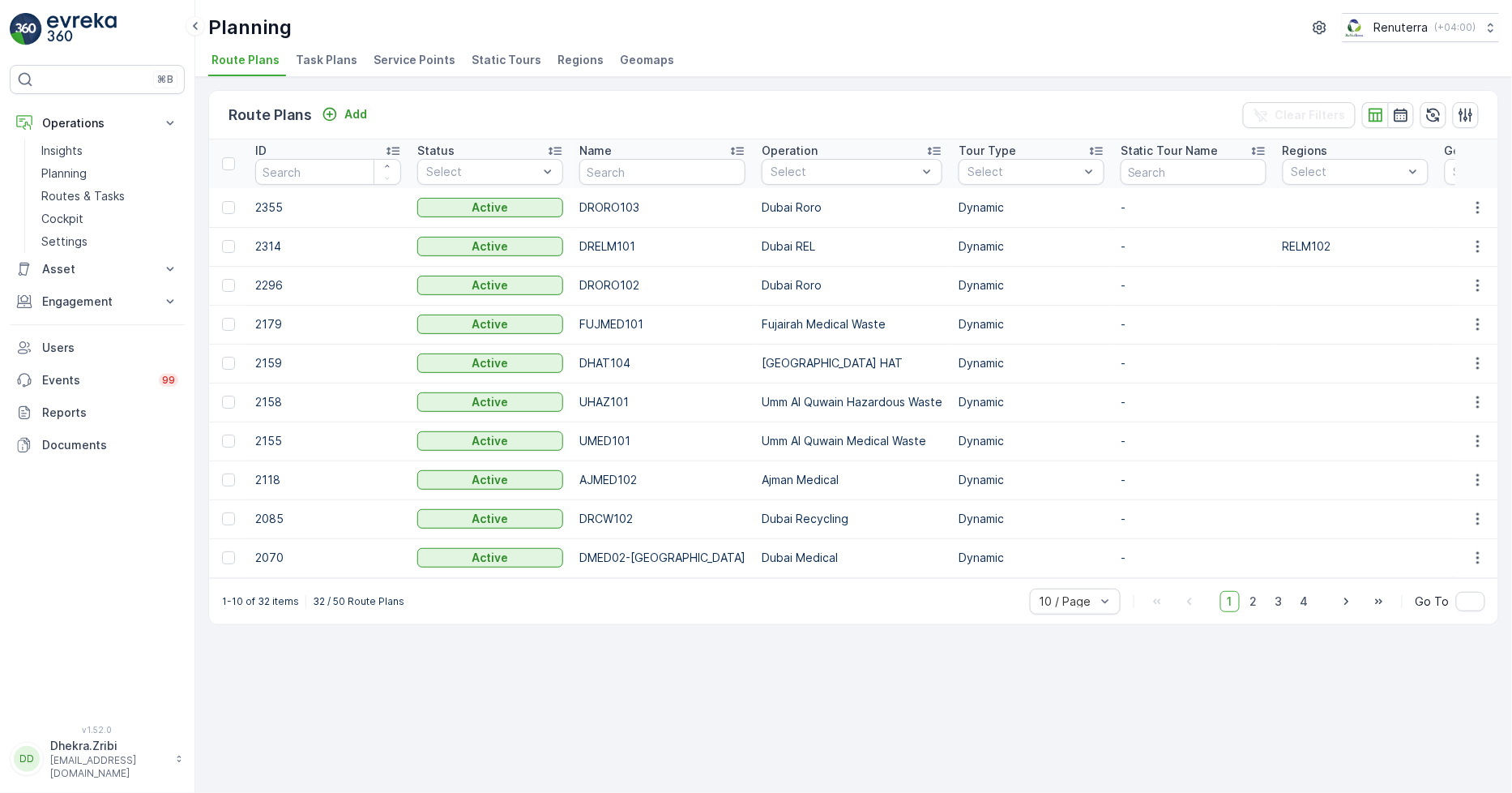
click at [383, 57] on span "Service Points" at bounding box center [415, 60] width 82 height 16
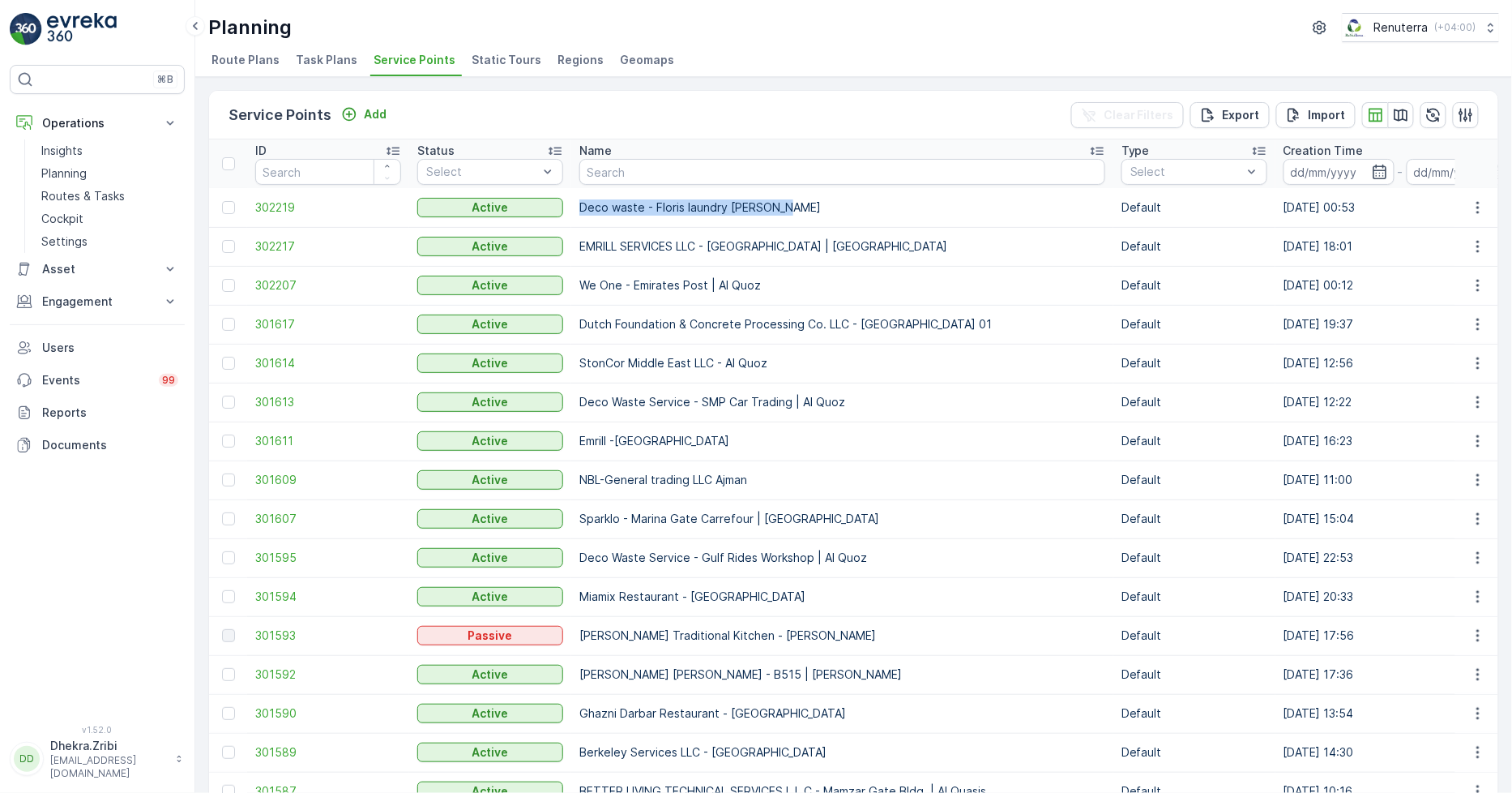
drag, startPoint x: 580, startPoint y: 205, endPoint x: 814, endPoint y: 213, distance: 234.4
click at [814, 213] on p "Deco waste - Floris laundry Jabel Ali" at bounding box center [843, 207] width 526 height 16
copy p "Deco waste - Floris laundry Jabel Ali"
click at [286, 206] on span "302219" at bounding box center [328, 207] width 146 height 16
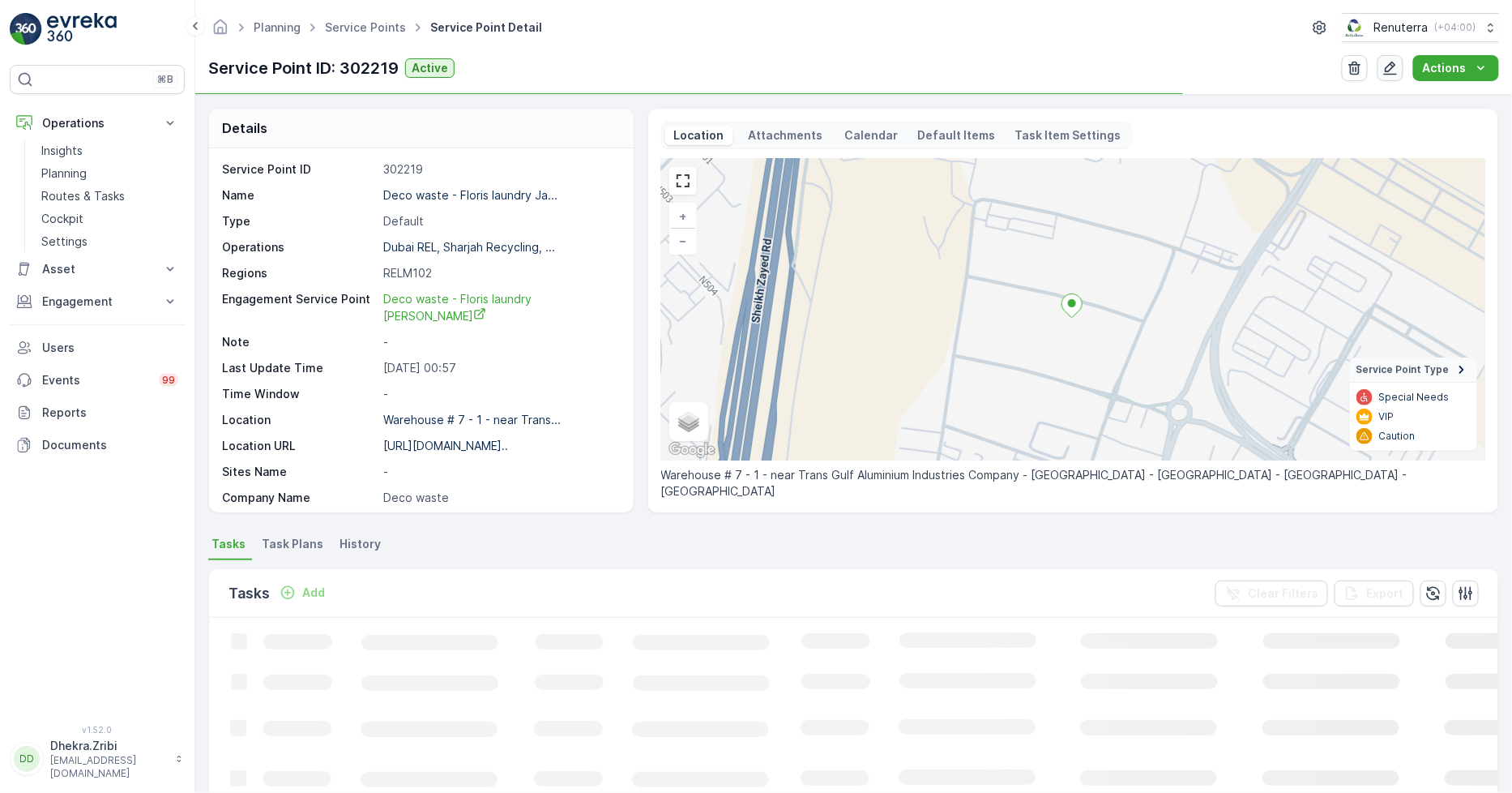
click at [1390, 62] on icon "button" at bounding box center [1391, 68] width 16 height 16
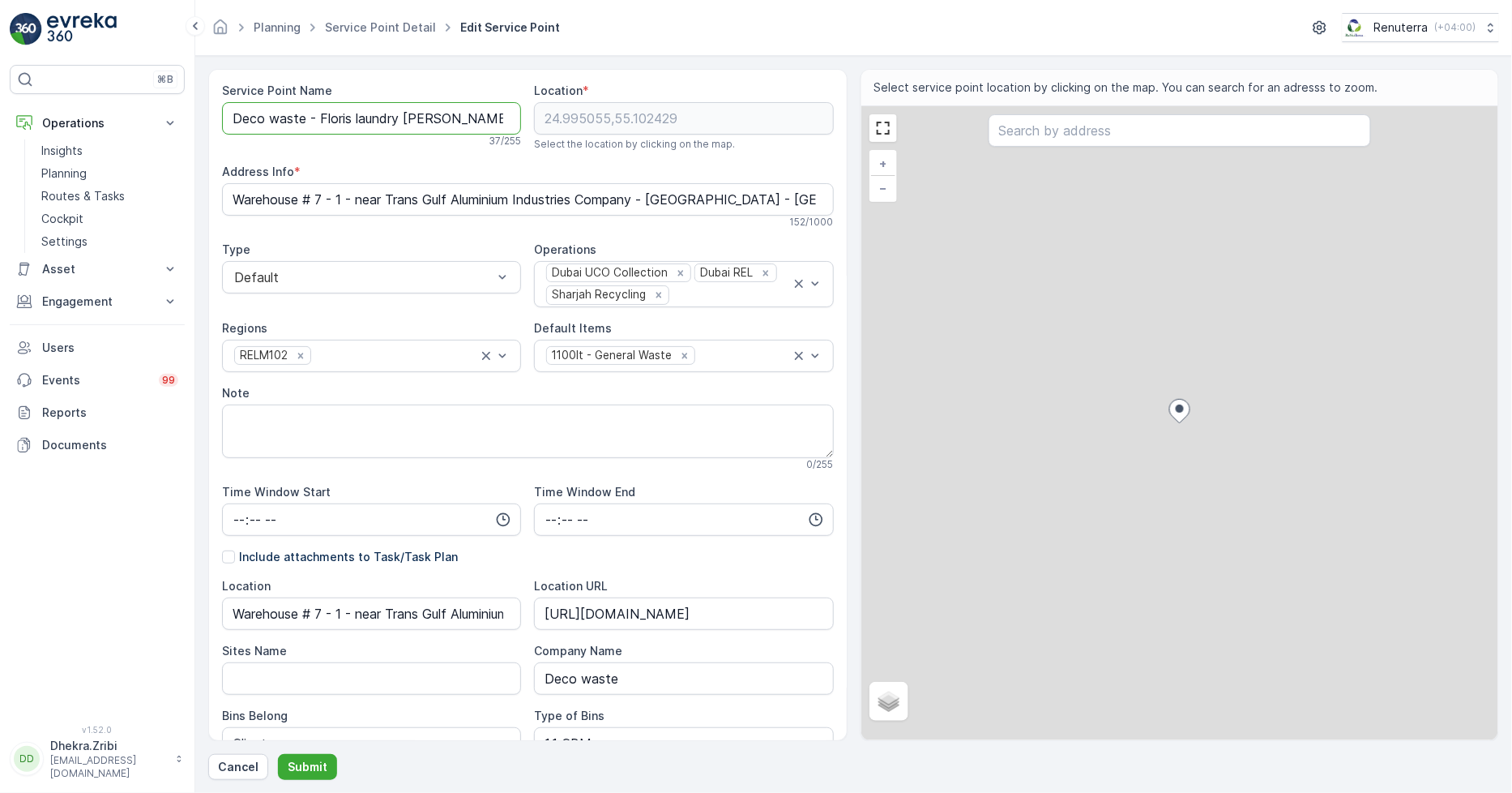
click at [376, 118] on Name "Deco waste - Floris laundry Jabel Ali" at bounding box center [371, 118] width 299 height 32
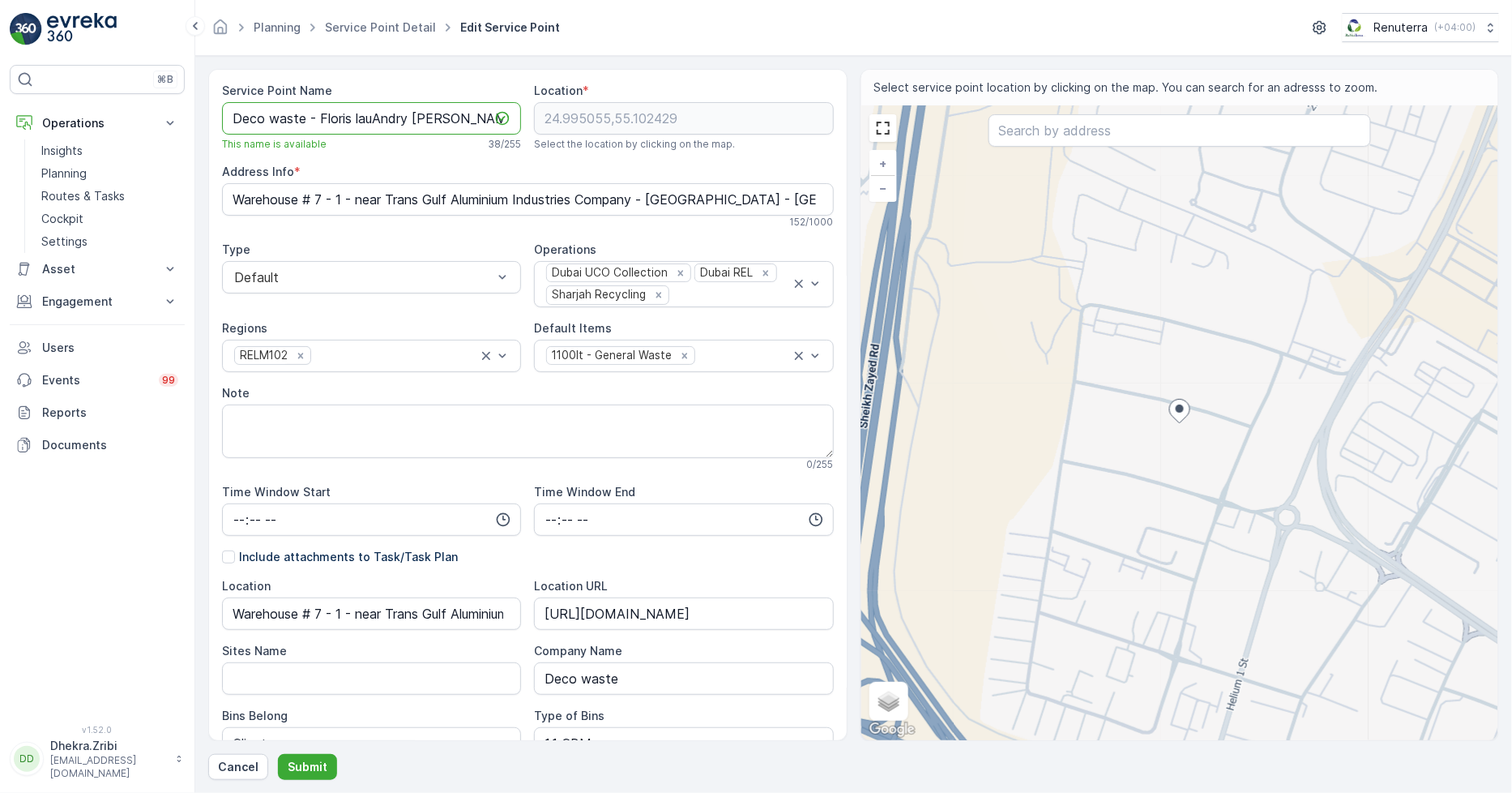
paste Name "Waste Service - Floris Laundry |"
type Name "Deco Waste Service - Floris Laundry | [PERSON_NAME]"
click at [302, 759] on p "Submit" at bounding box center [308, 767] width 40 height 16
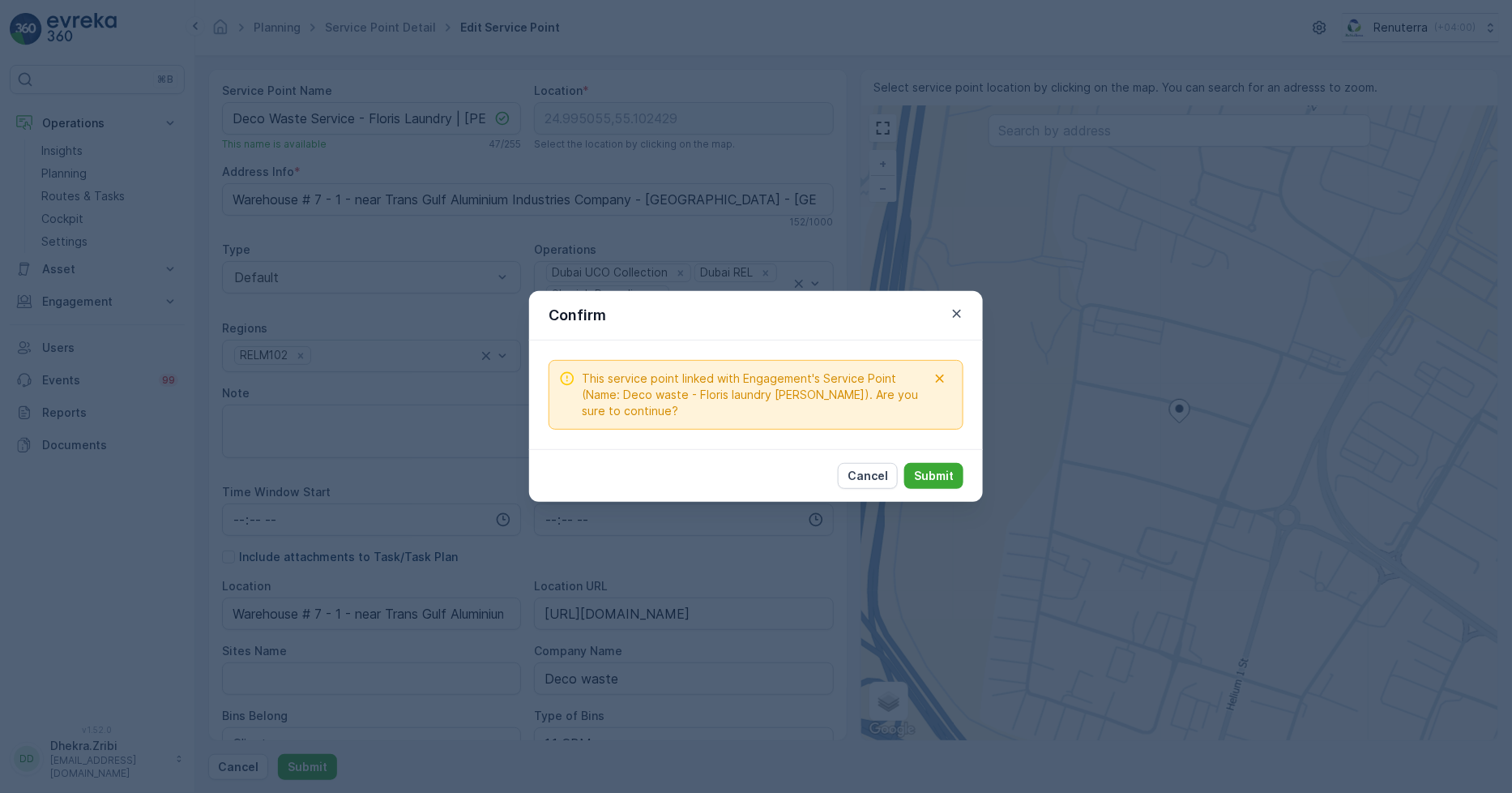
drag, startPoint x: 879, startPoint y: 470, endPoint x: 758, endPoint y: 473, distance: 120.8
click at [877, 470] on p "Cancel" at bounding box center [868, 476] width 41 height 16
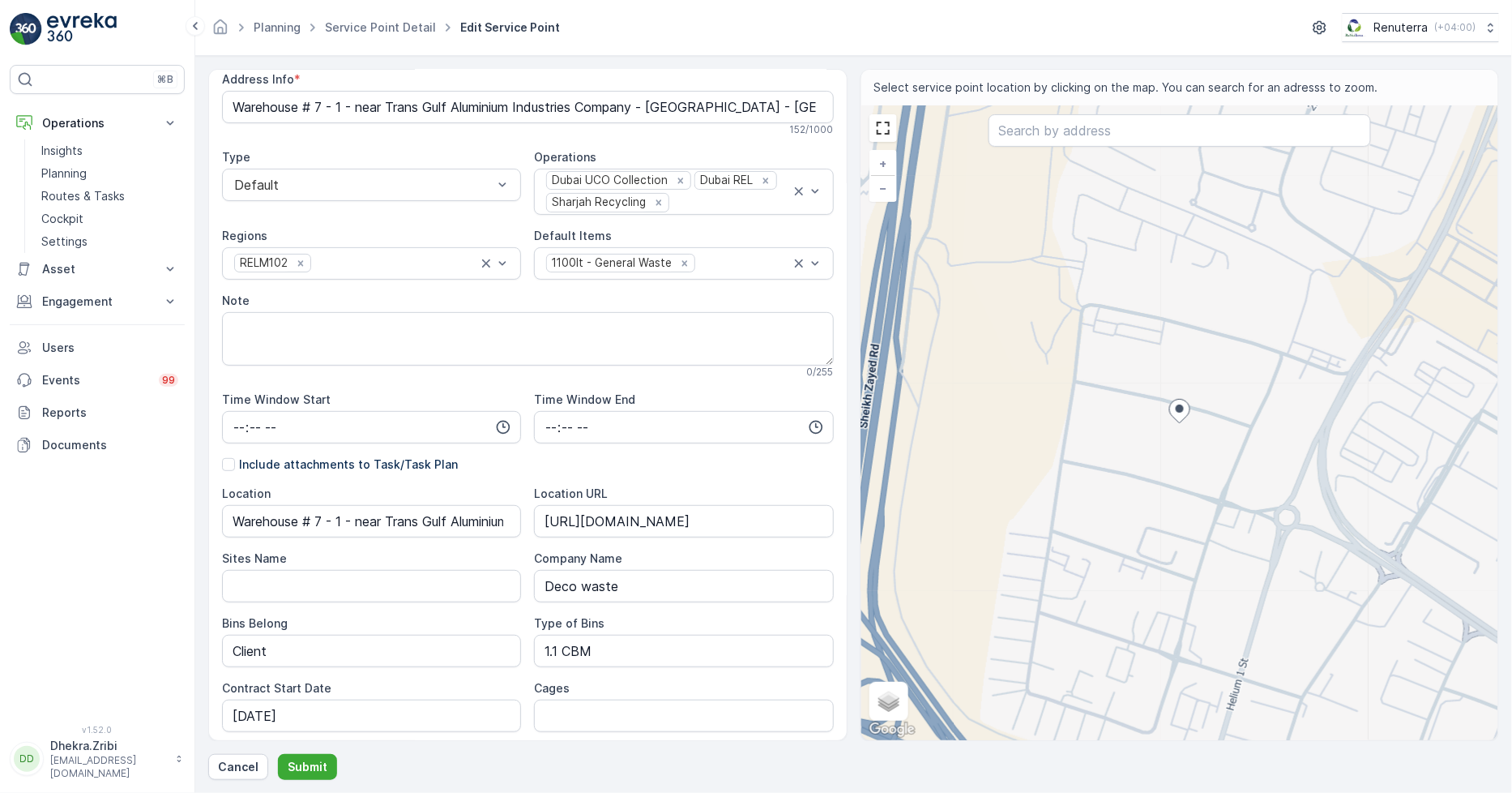
scroll to position [434, 0]
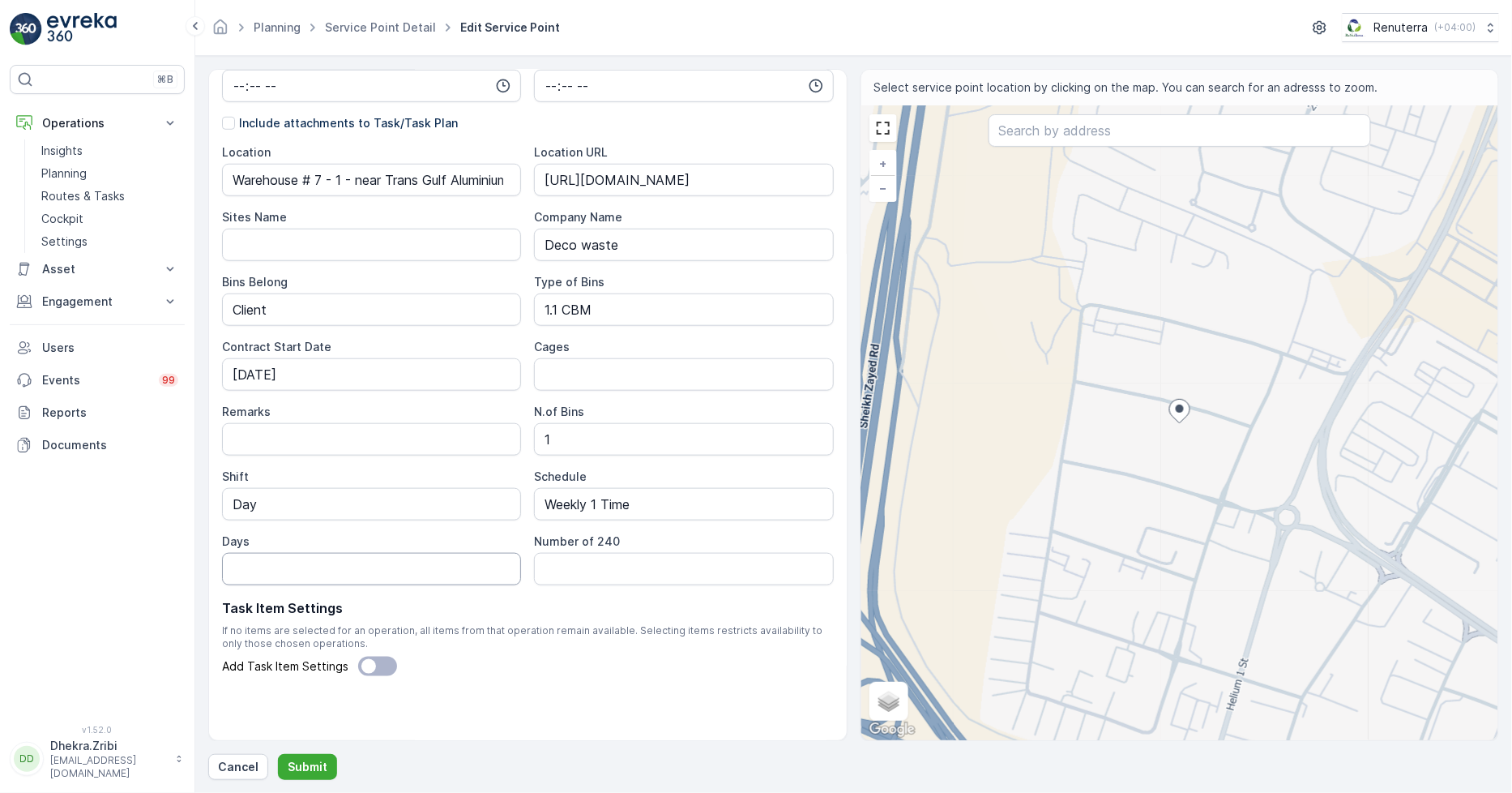
click at [325, 574] on input "Days" at bounding box center [371, 569] width 299 height 32
type input "w"
type input "Wed"
click at [587, 375] on input "Cages" at bounding box center [683, 374] width 299 height 32
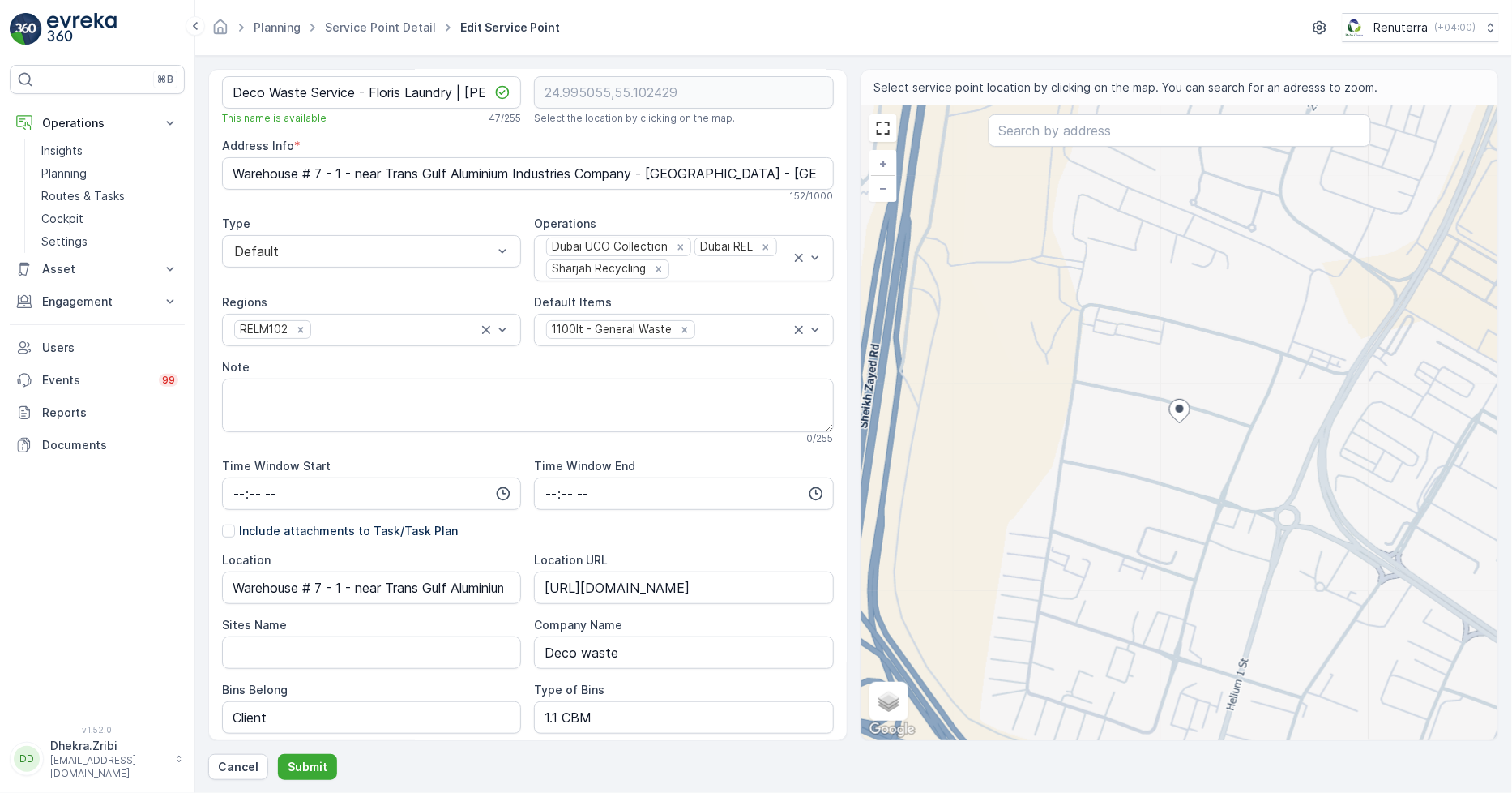
scroll to position [0, 0]
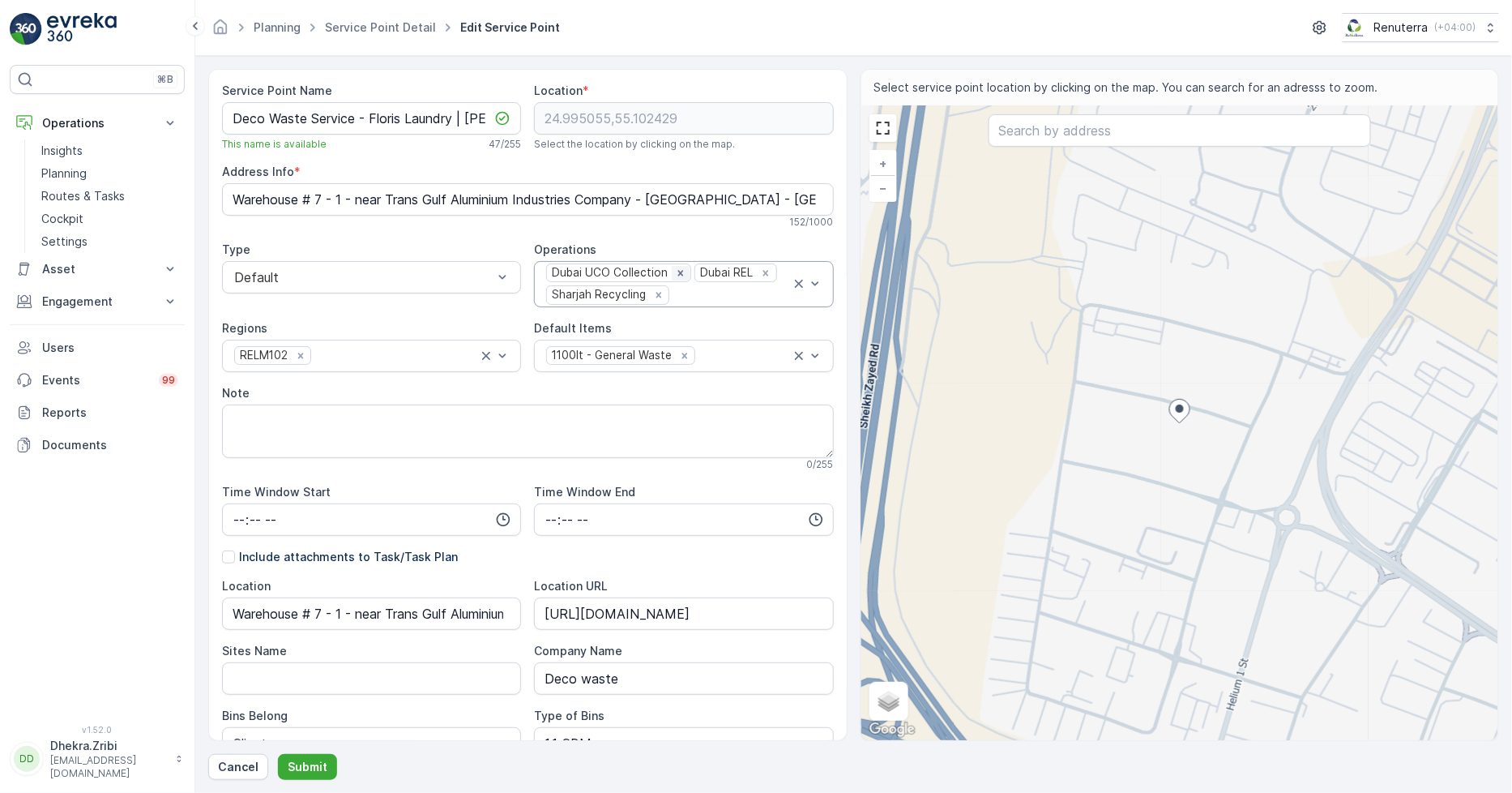
click at [672, 272] on div "Remove Dubai UCO Collection" at bounding box center [681, 273] width 18 height 15
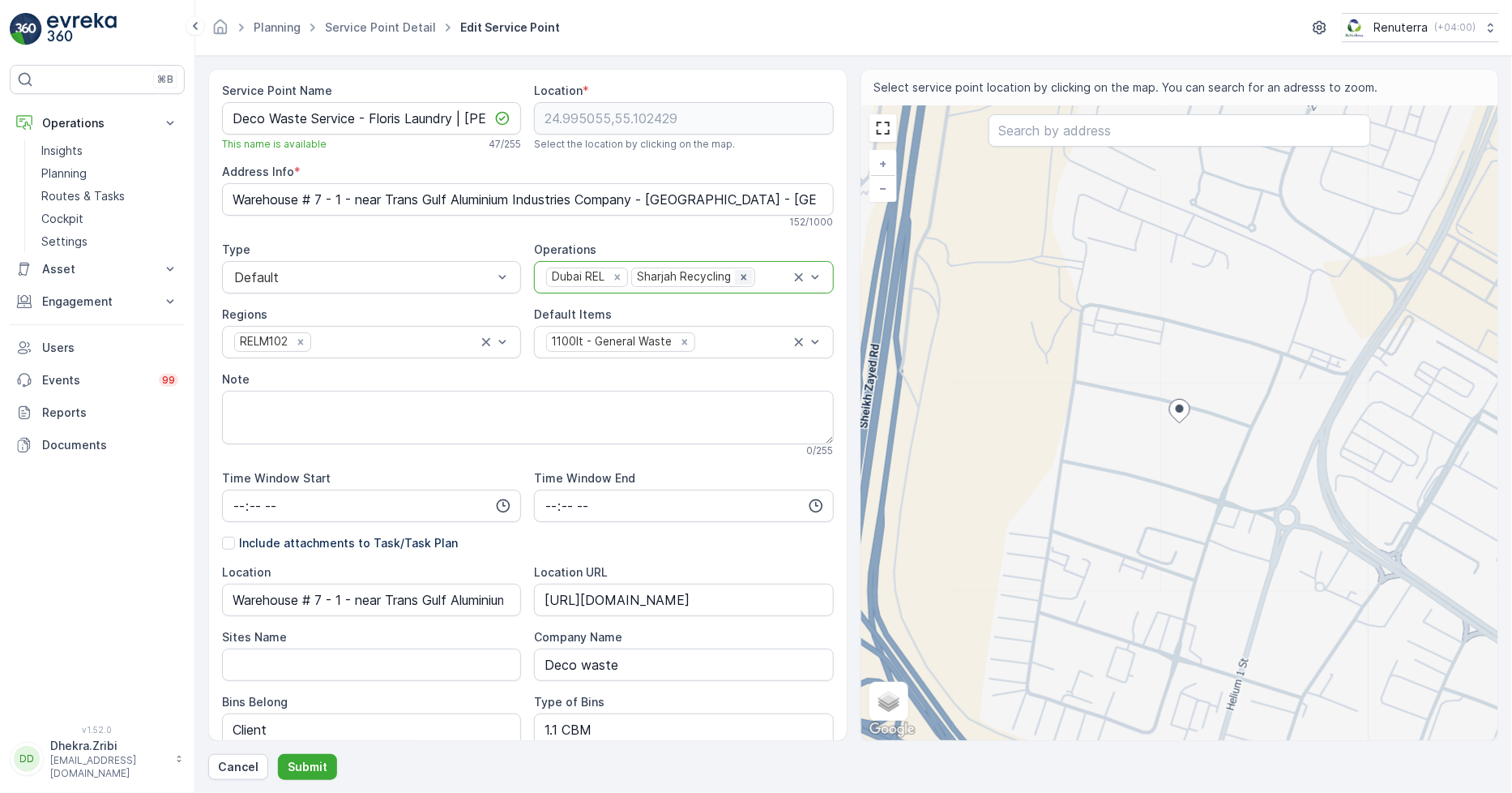
click at [744, 273] on icon "Remove Sharjah Recycling" at bounding box center [743, 277] width 11 height 11
click at [311, 757] on button "Submit" at bounding box center [307, 767] width 59 height 26
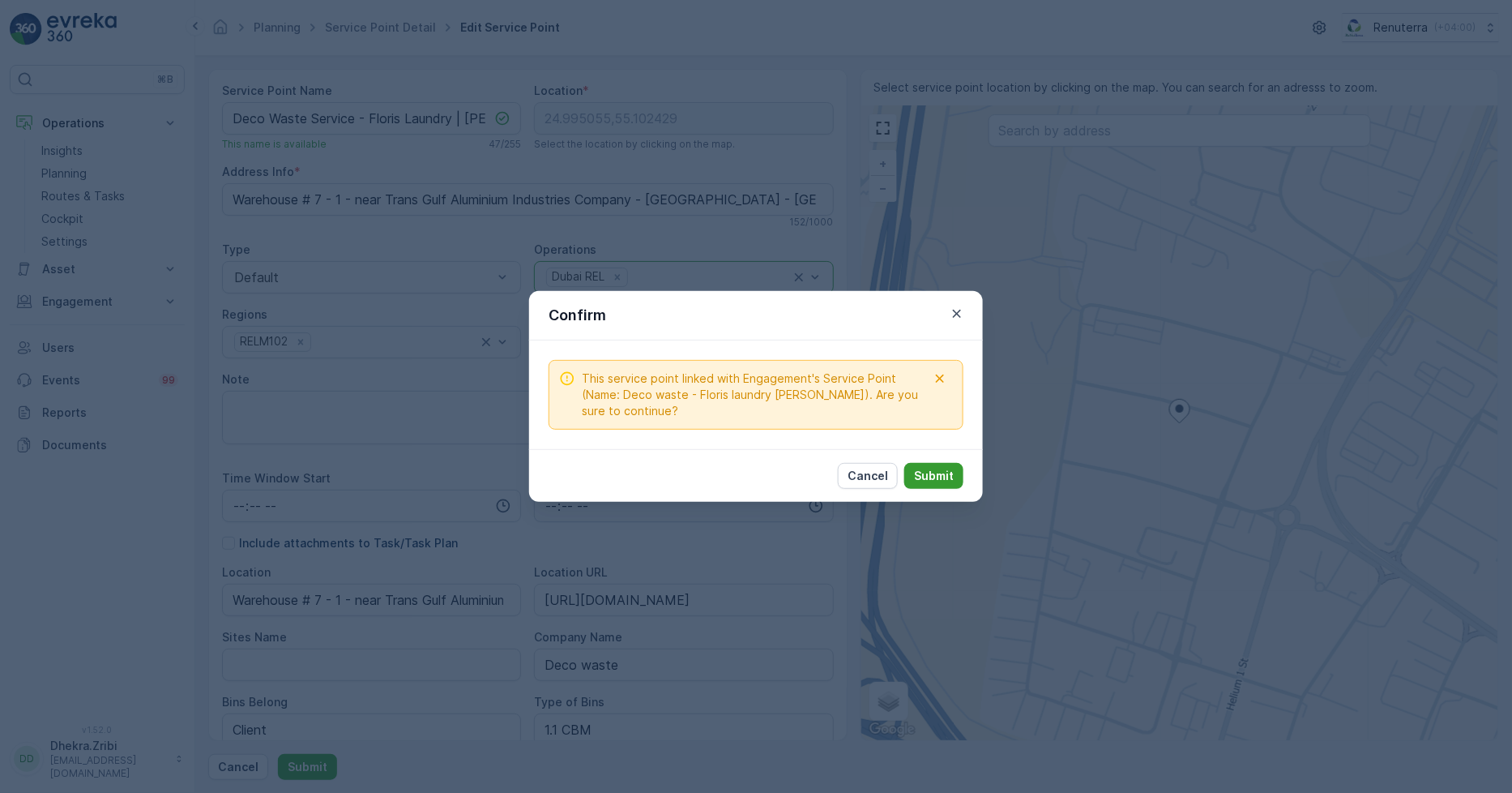
click at [941, 478] on p "Submit" at bounding box center [934, 476] width 40 height 16
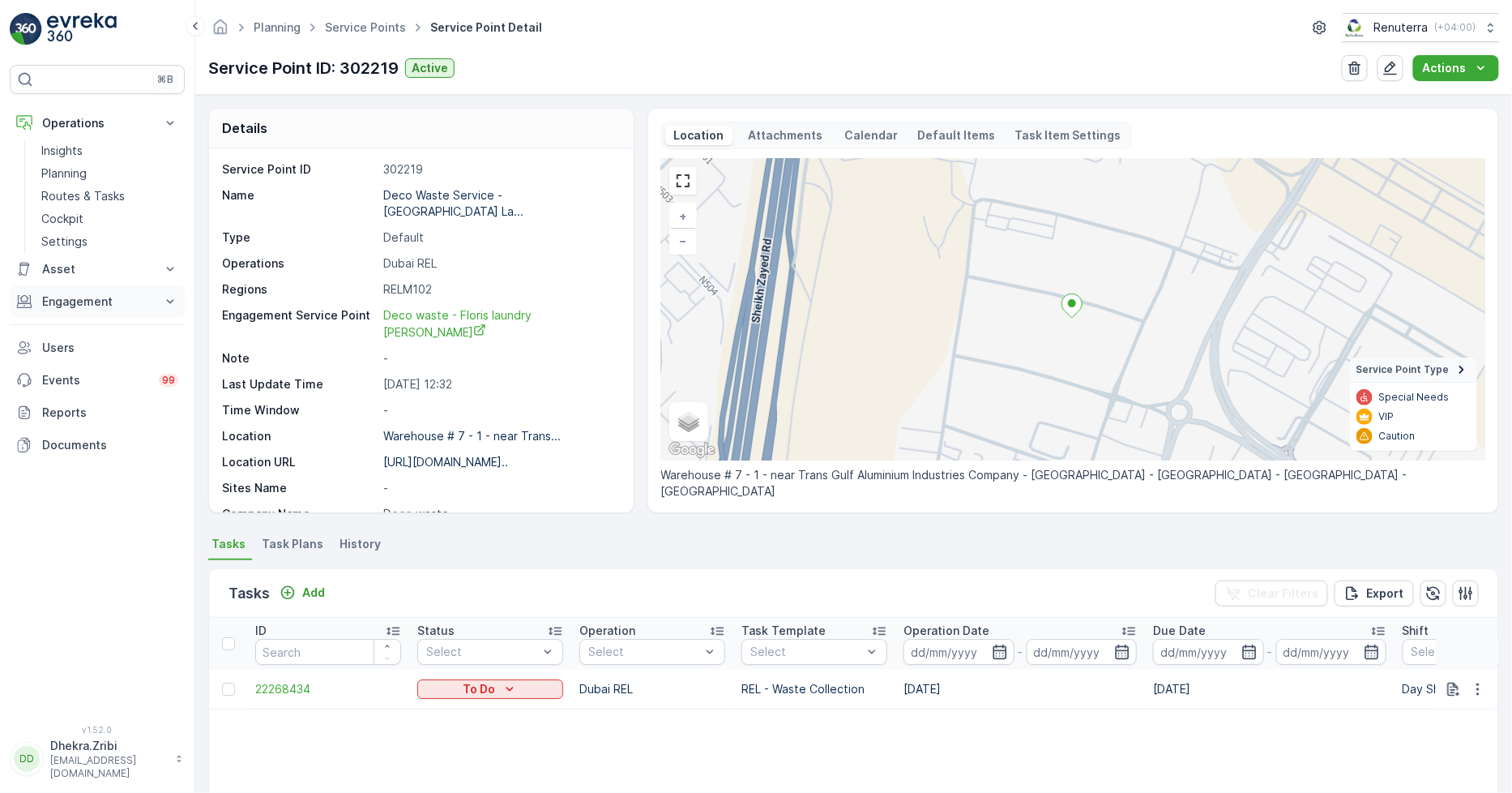
click at [100, 297] on p "Engagement" at bounding box center [97, 301] width 110 height 16
click at [93, 393] on p "Service Points" at bounding box center [80, 397] width 79 height 16
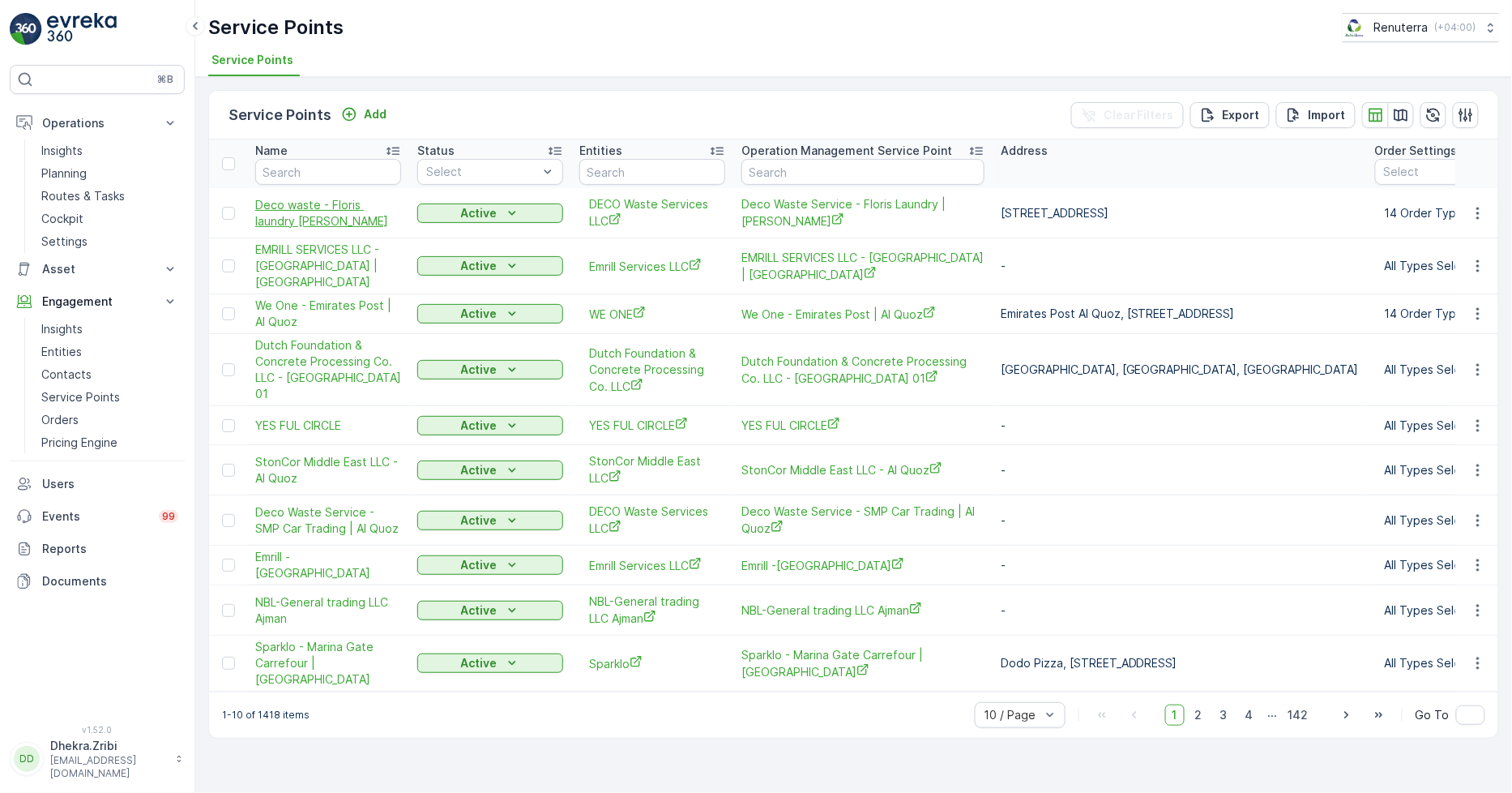
click at [308, 199] on span "Deco waste - Floris laundry Jabel Ali" at bounding box center [328, 213] width 146 height 32
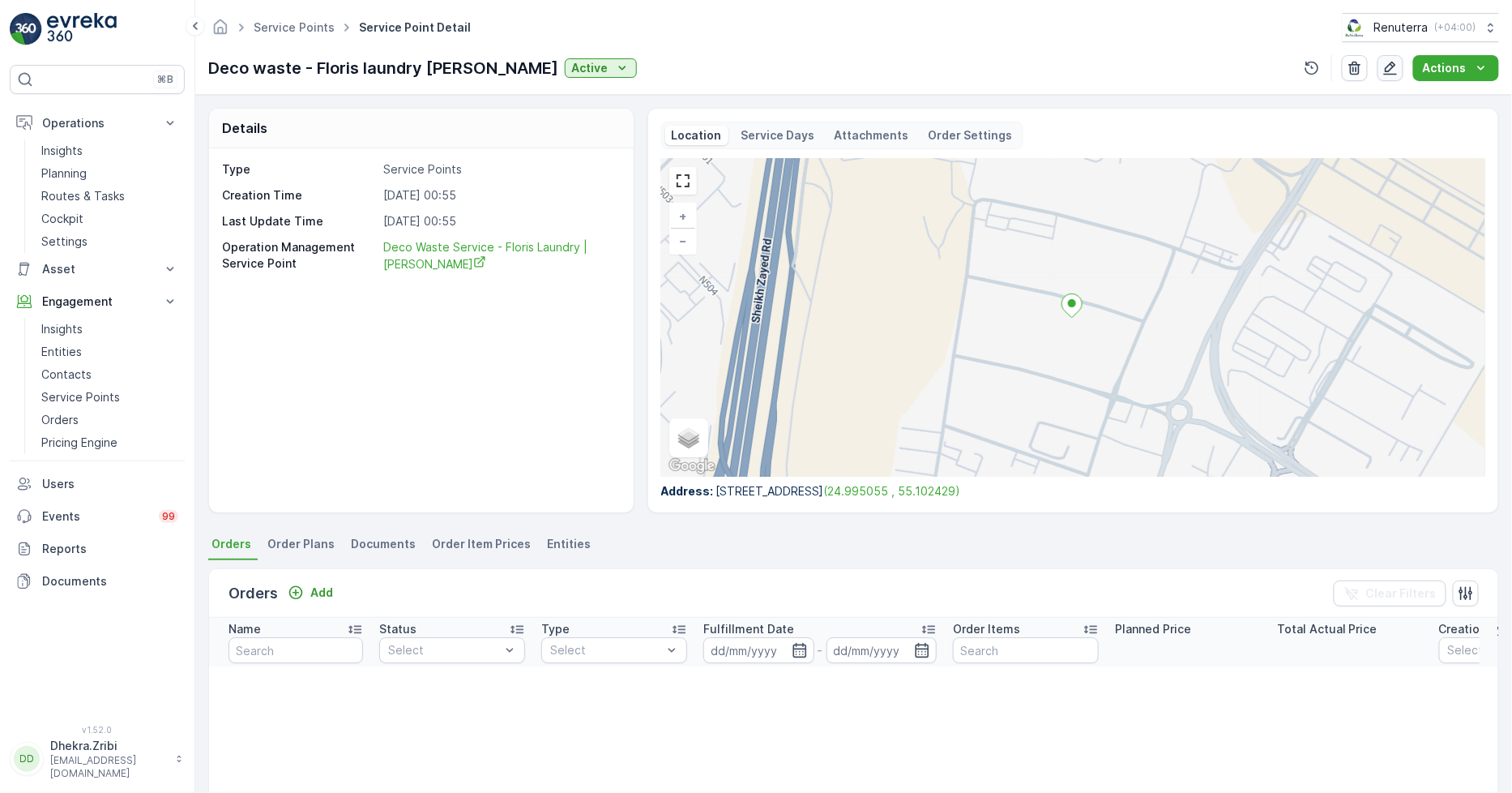
click at [1394, 62] on icon "button" at bounding box center [1391, 68] width 16 height 16
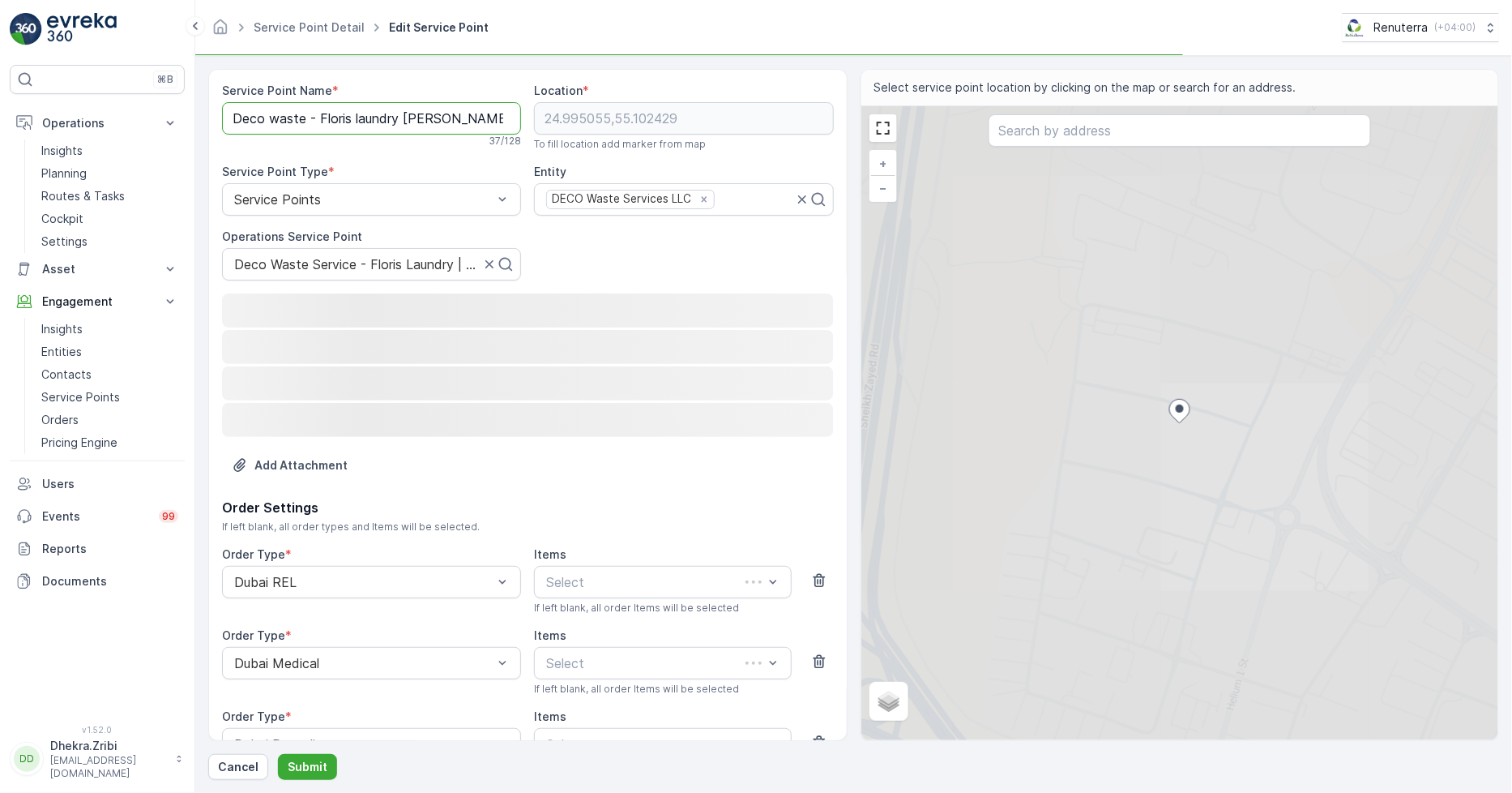
click at [349, 117] on Name "Deco waste - Floris laundry Jabel Ali" at bounding box center [371, 118] width 299 height 32
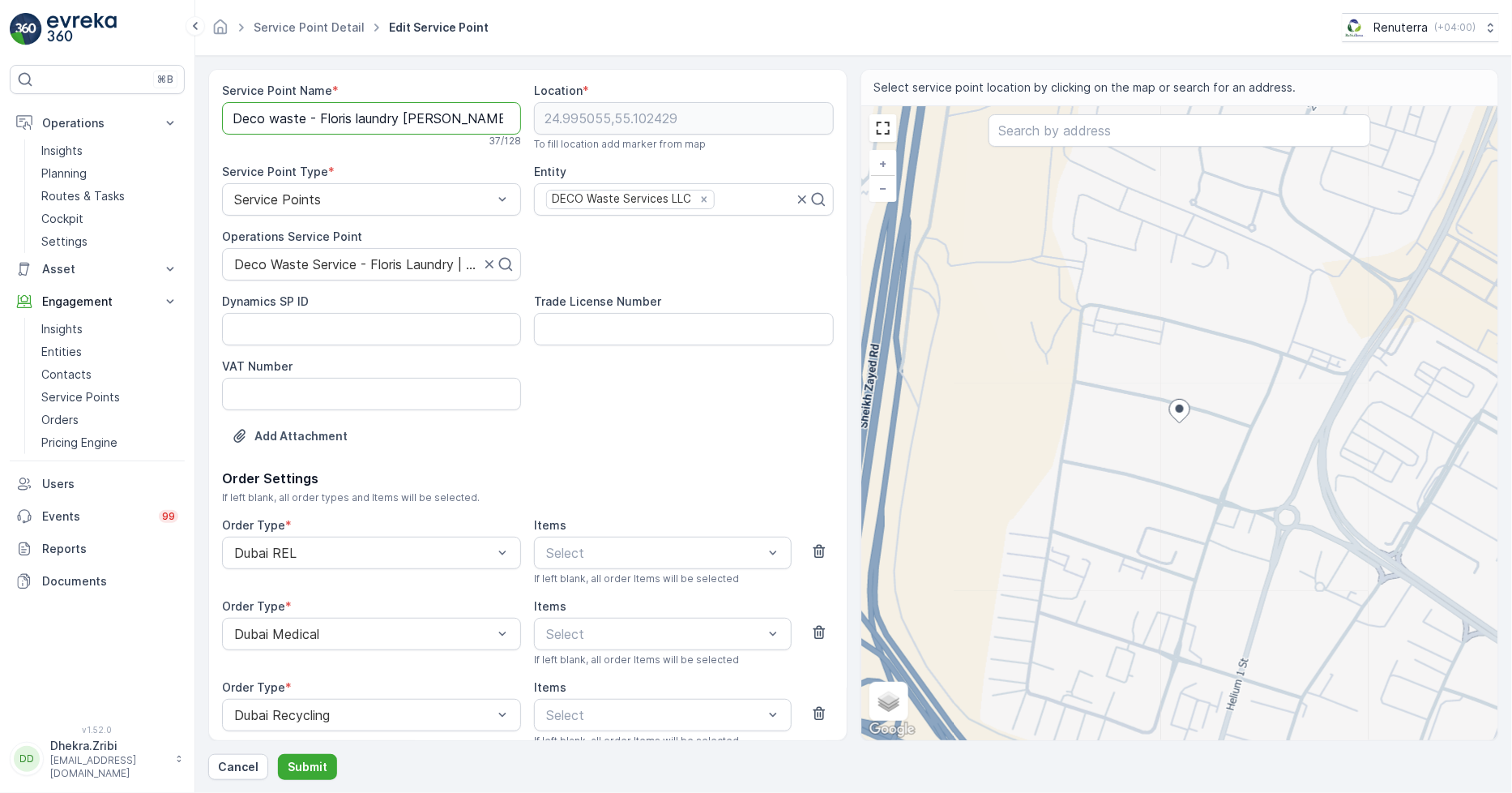
paste Name "Waste Service - Floris Laundry |"
type Name "Deco Waste Service - Floris Laundry | [PERSON_NAME]"
click at [400, 263] on div at bounding box center [365, 264] width 265 height 15
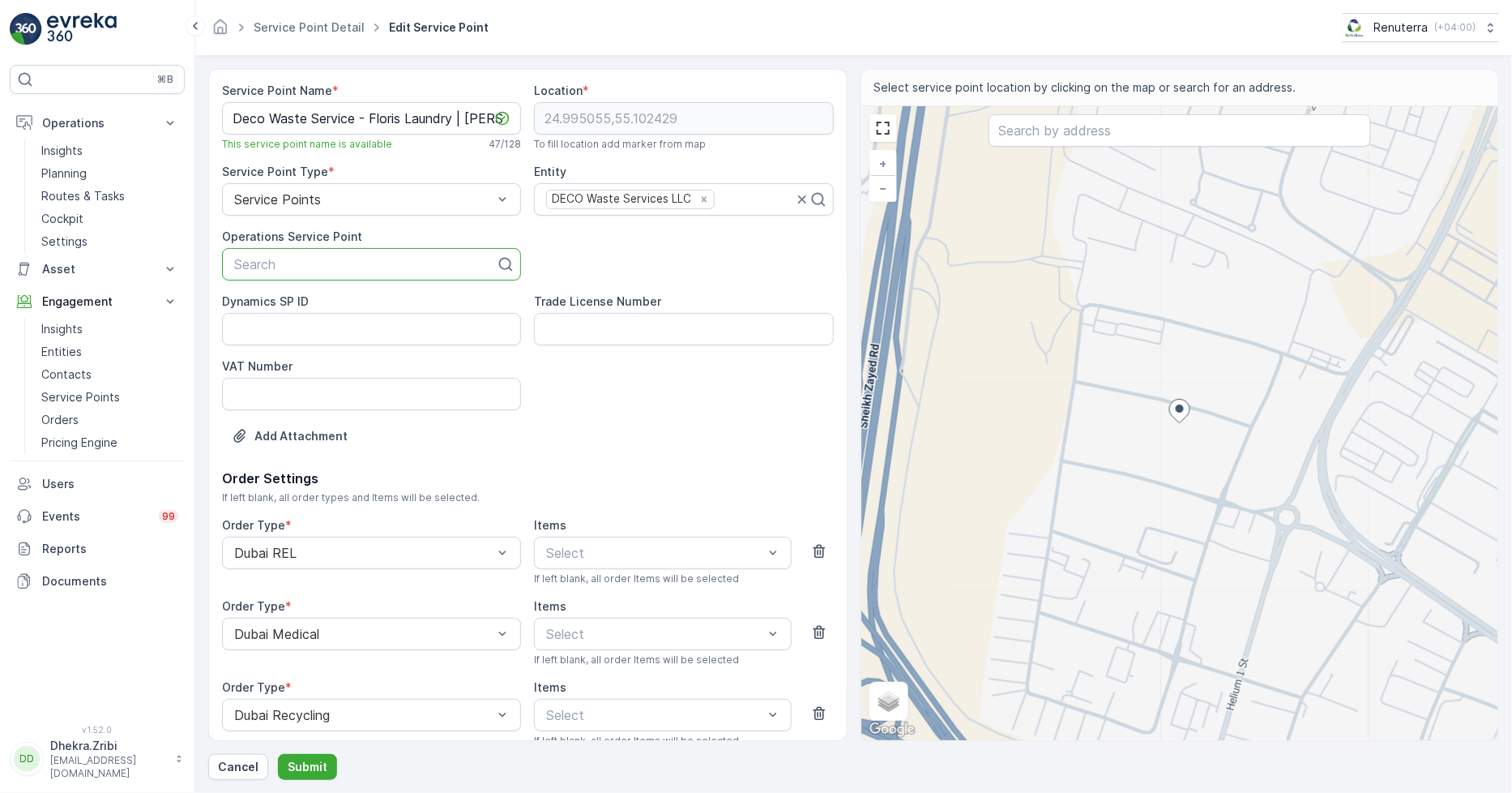
paste input "Deco Waste Service - Floris Laundry | [PERSON_NAME]"
type input "Deco Waste Service - Floris Laundry | [PERSON_NAME]"
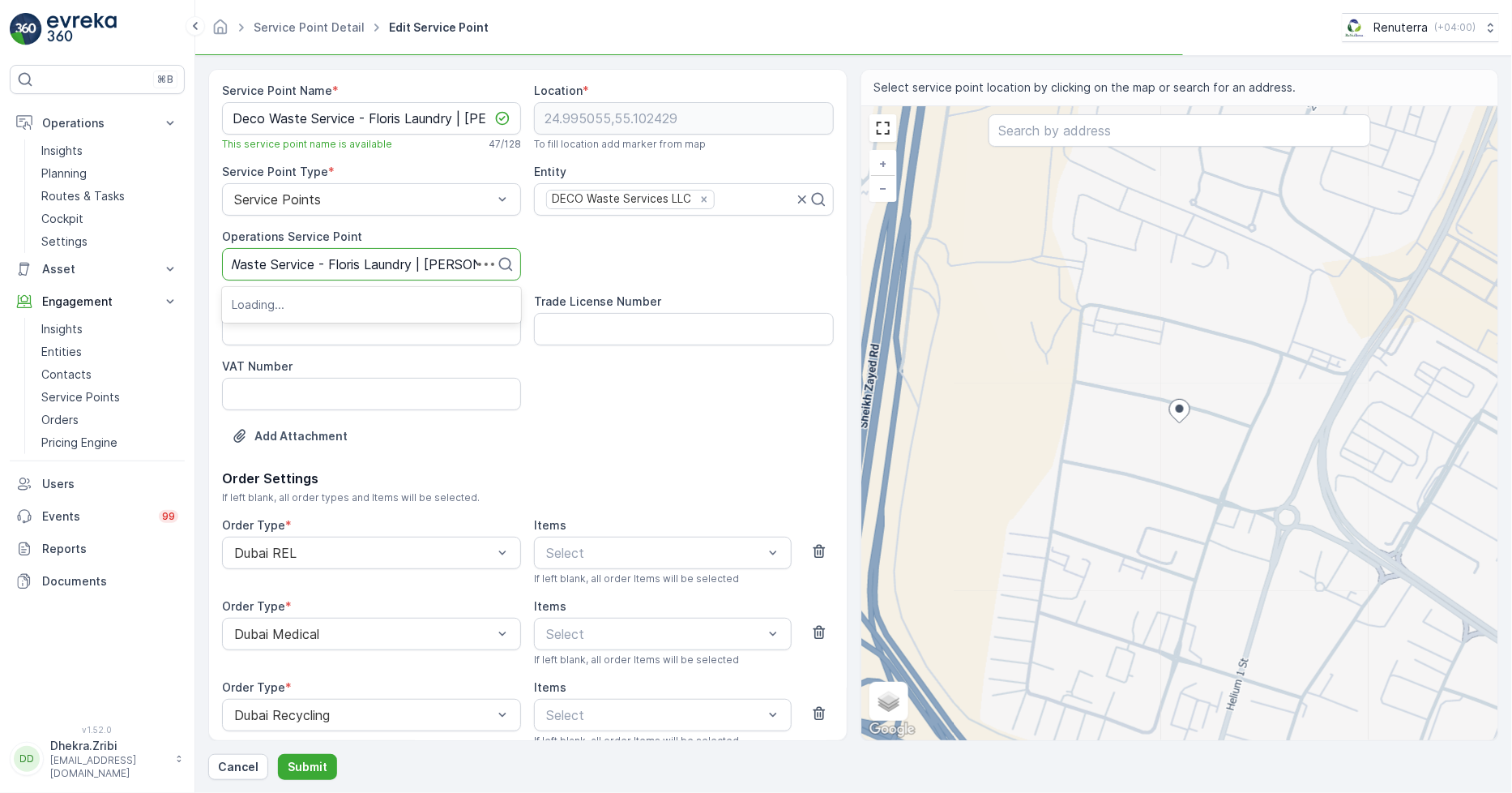
scroll to position [0, 27]
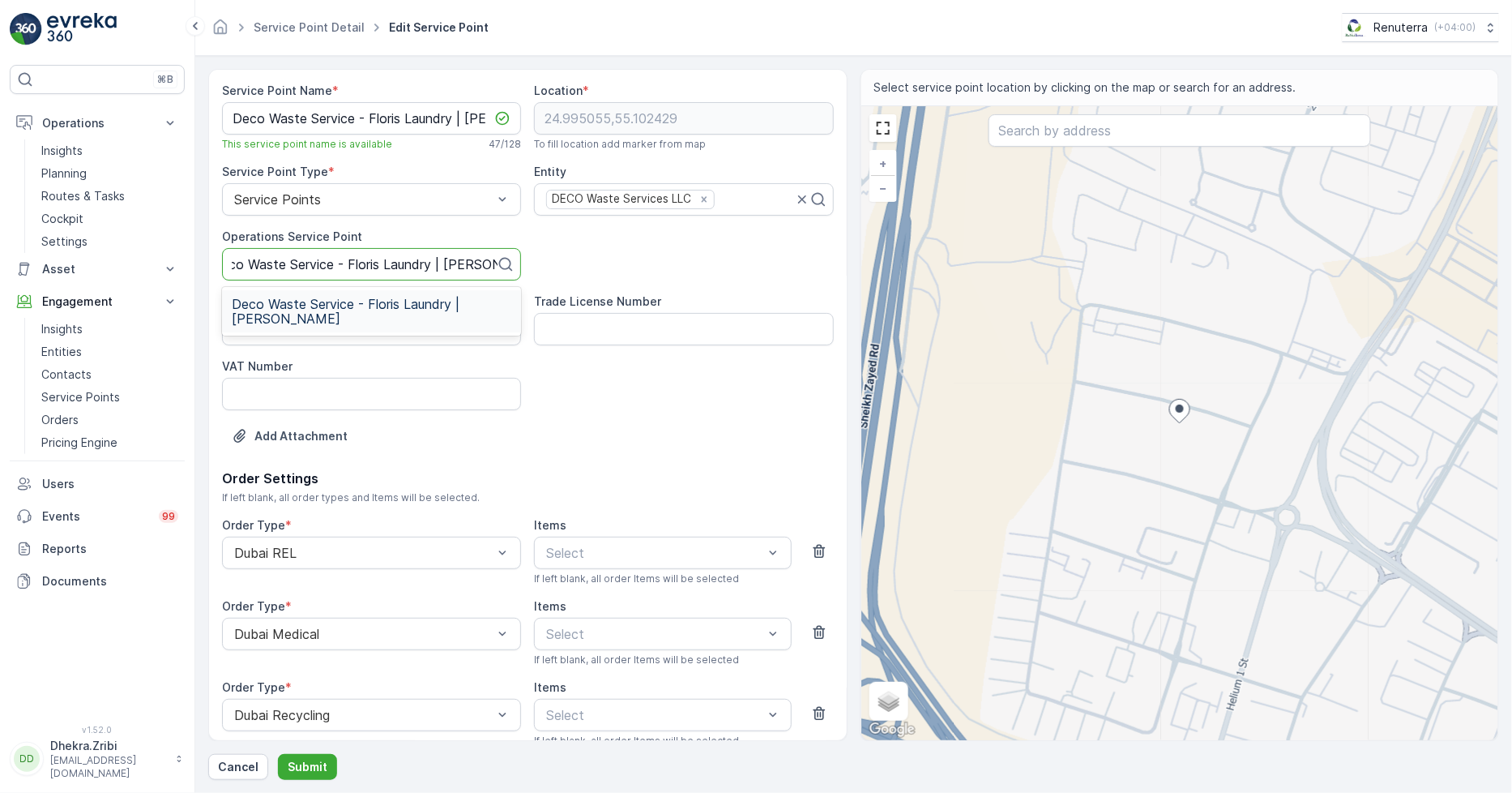
click at [344, 305] on span "Deco Waste Service - Floris Laundry | [PERSON_NAME]" at bounding box center [372, 311] width 280 height 29
click at [312, 762] on p "Submit" at bounding box center [308, 767] width 40 height 16
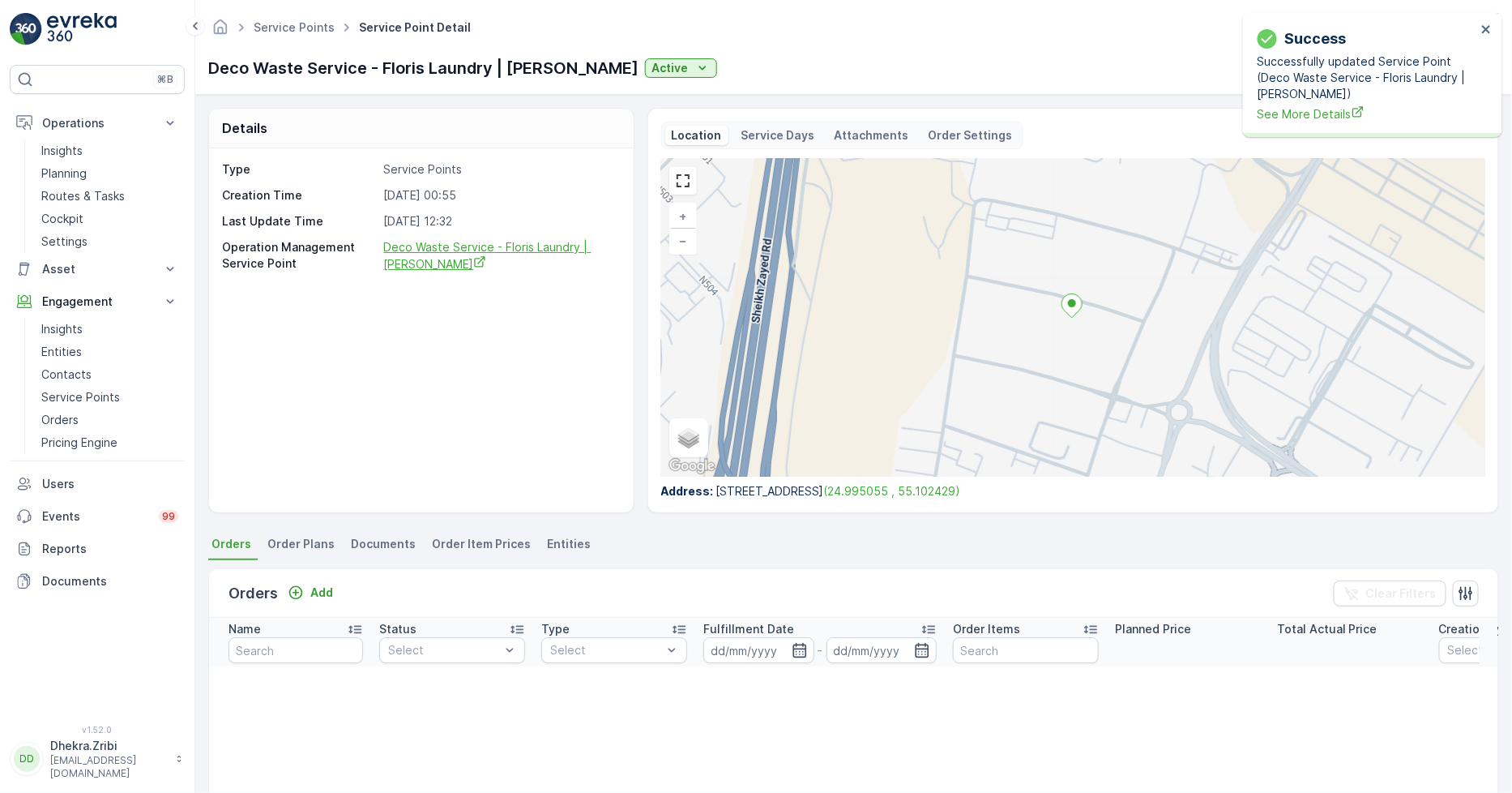
click at [533, 243] on span "Deco Waste Service - Floris Laundry | [PERSON_NAME]" at bounding box center [487, 255] width 208 height 31
click at [71, 170] on p "Planning" at bounding box center [63, 173] width 45 height 16
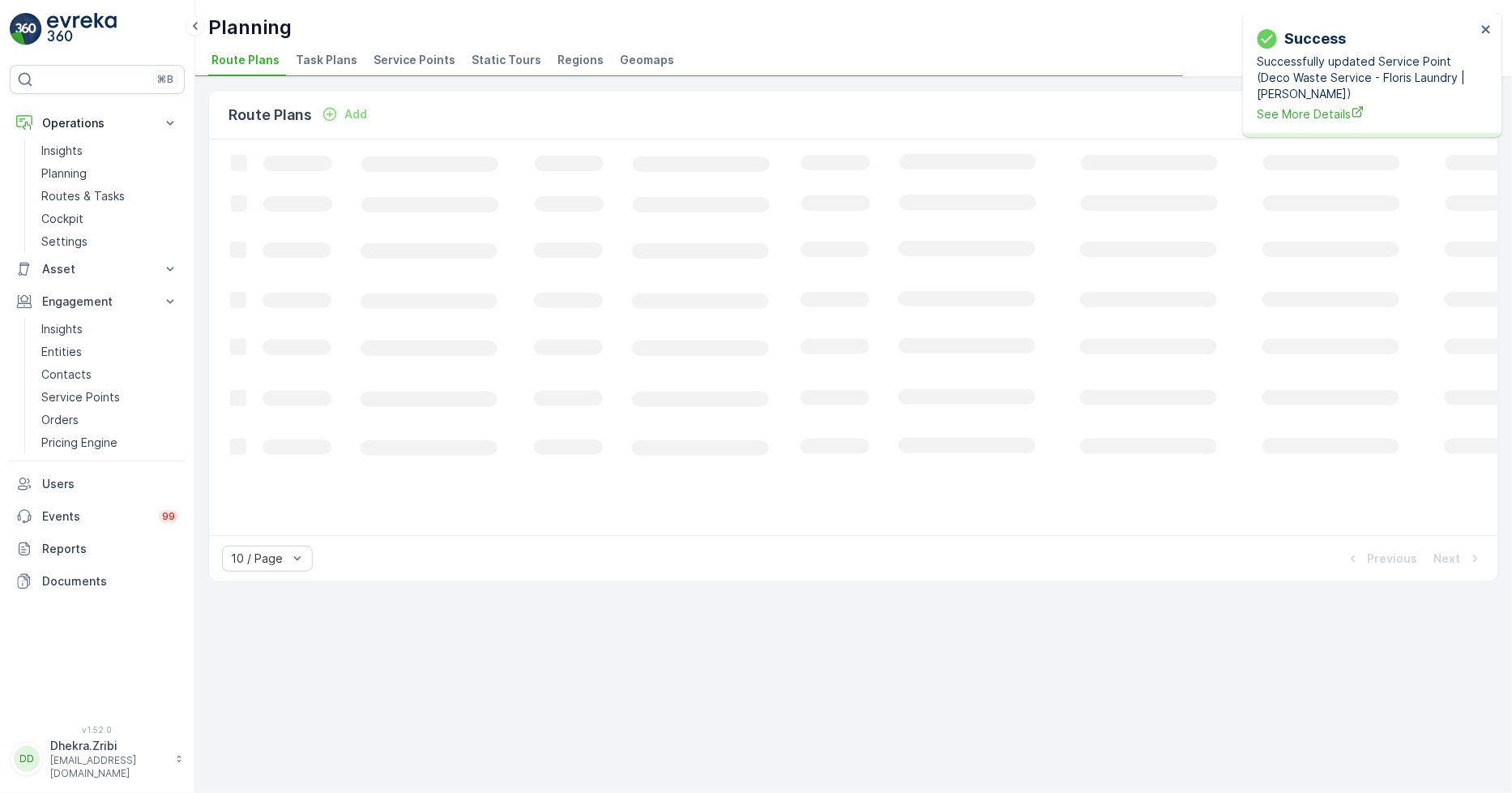
click at [405, 66] on span "Service Points" at bounding box center [415, 60] width 82 height 16
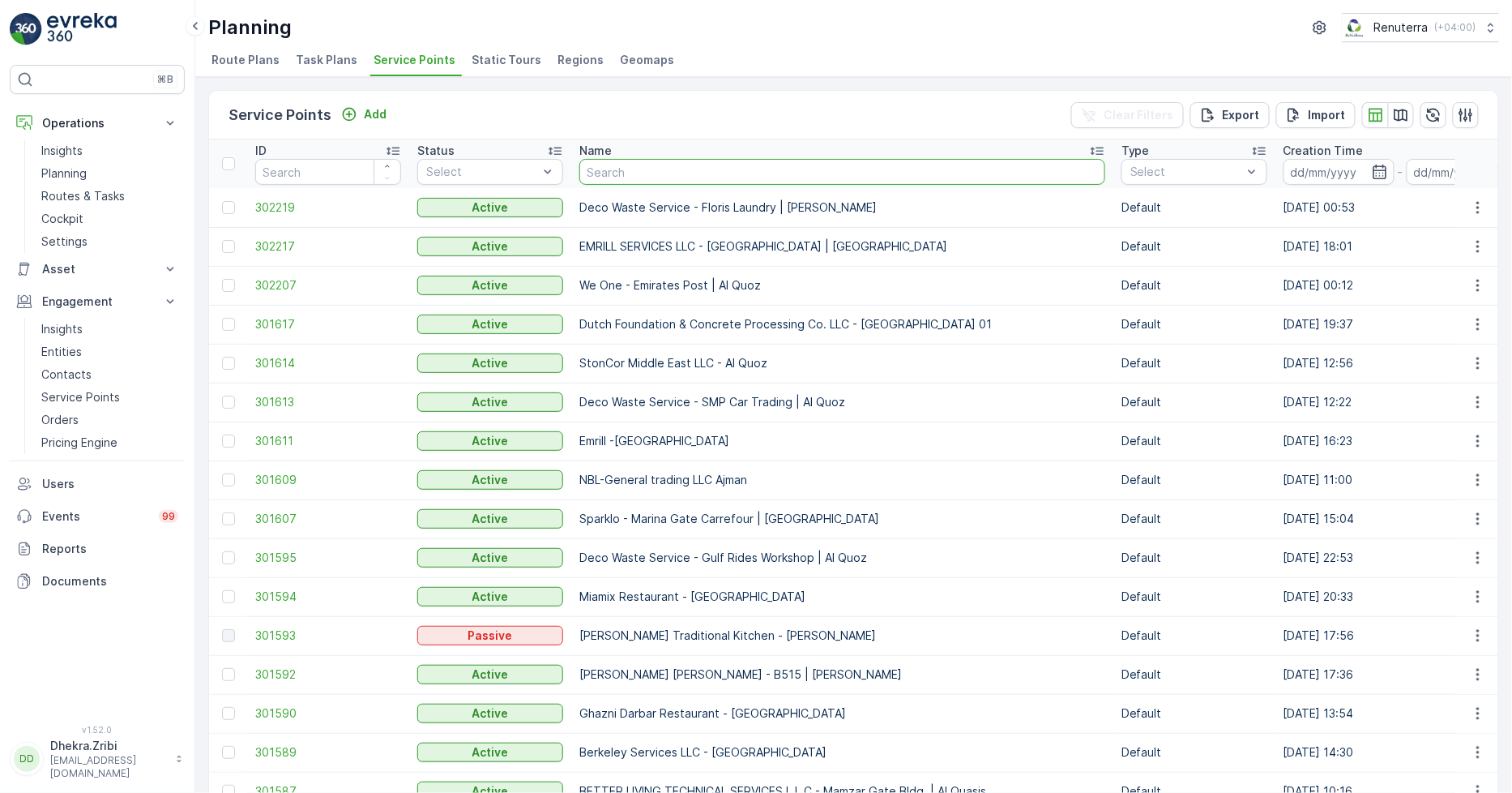
click at [613, 174] on input "text" at bounding box center [843, 172] width 526 height 26
type input "we one"
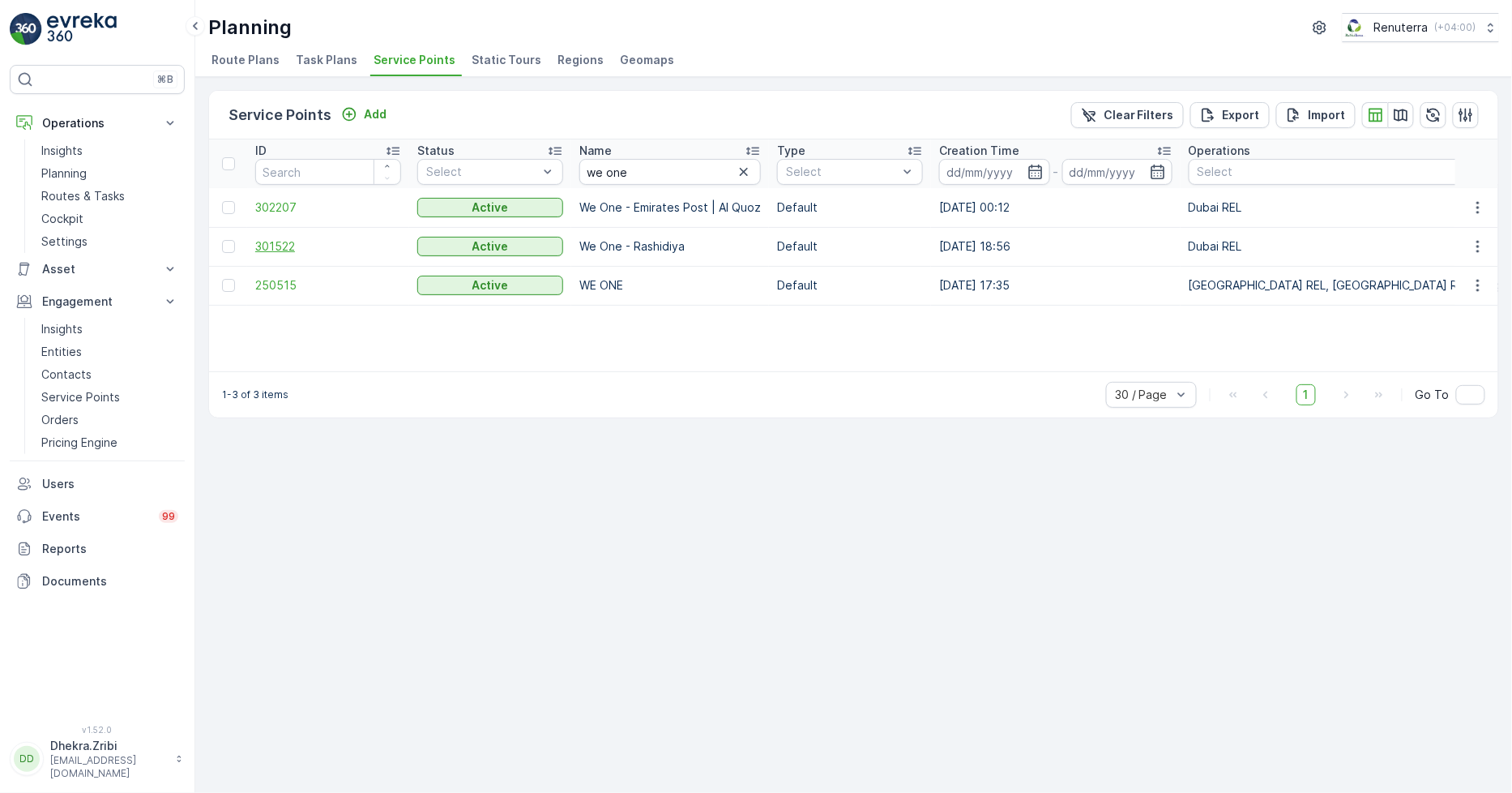
click at [261, 245] on span "301522" at bounding box center [328, 246] width 146 height 16
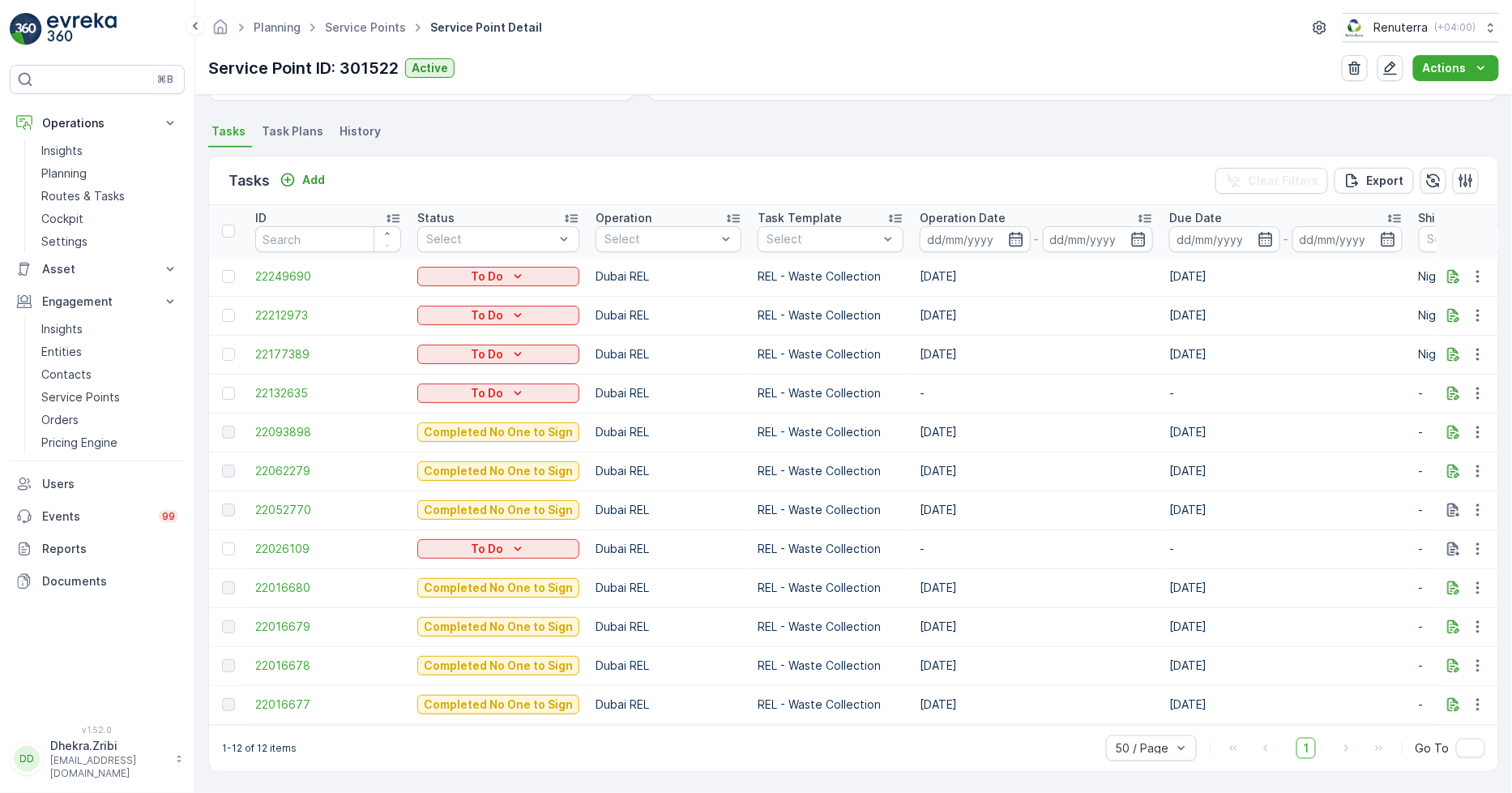
scroll to position [418, 0]
drag, startPoint x: 1009, startPoint y: 228, endPoint x: 1008, endPoint y: 240, distance: 12.2
click at [1010, 231] on icon "button" at bounding box center [1016, 239] width 16 height 16
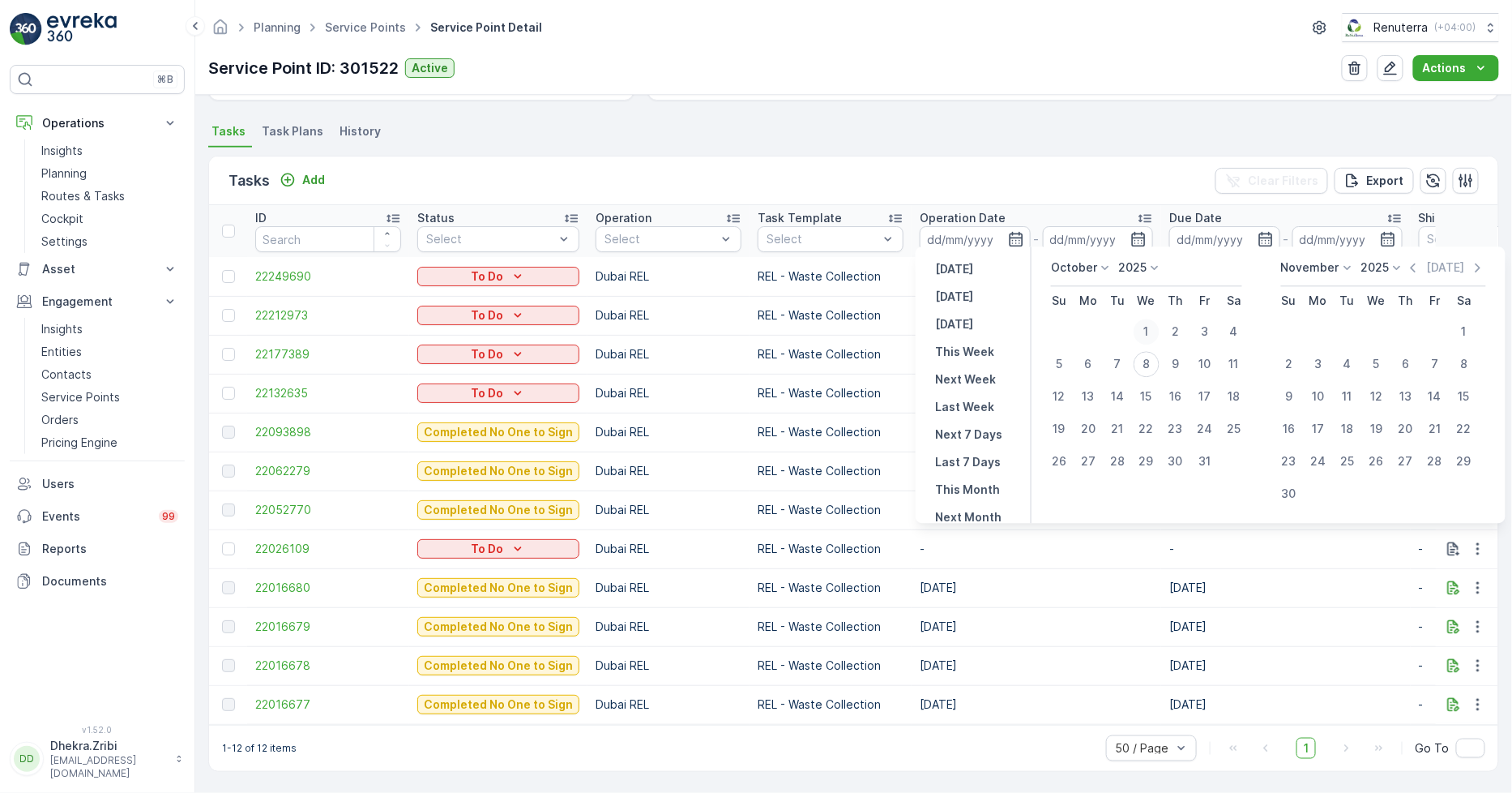
click at [1154, 321] on div "1" at bounding box center [1147, 332] width 26 height 26
type input "[DATE]"
click at [1145, 353] on div "8" at bounding box center [1147, 364] width 26 height 26
type input "[DATE]"
click at [1145, 324] on div "1" at bounding box center [1147, 332] width 26 height 26
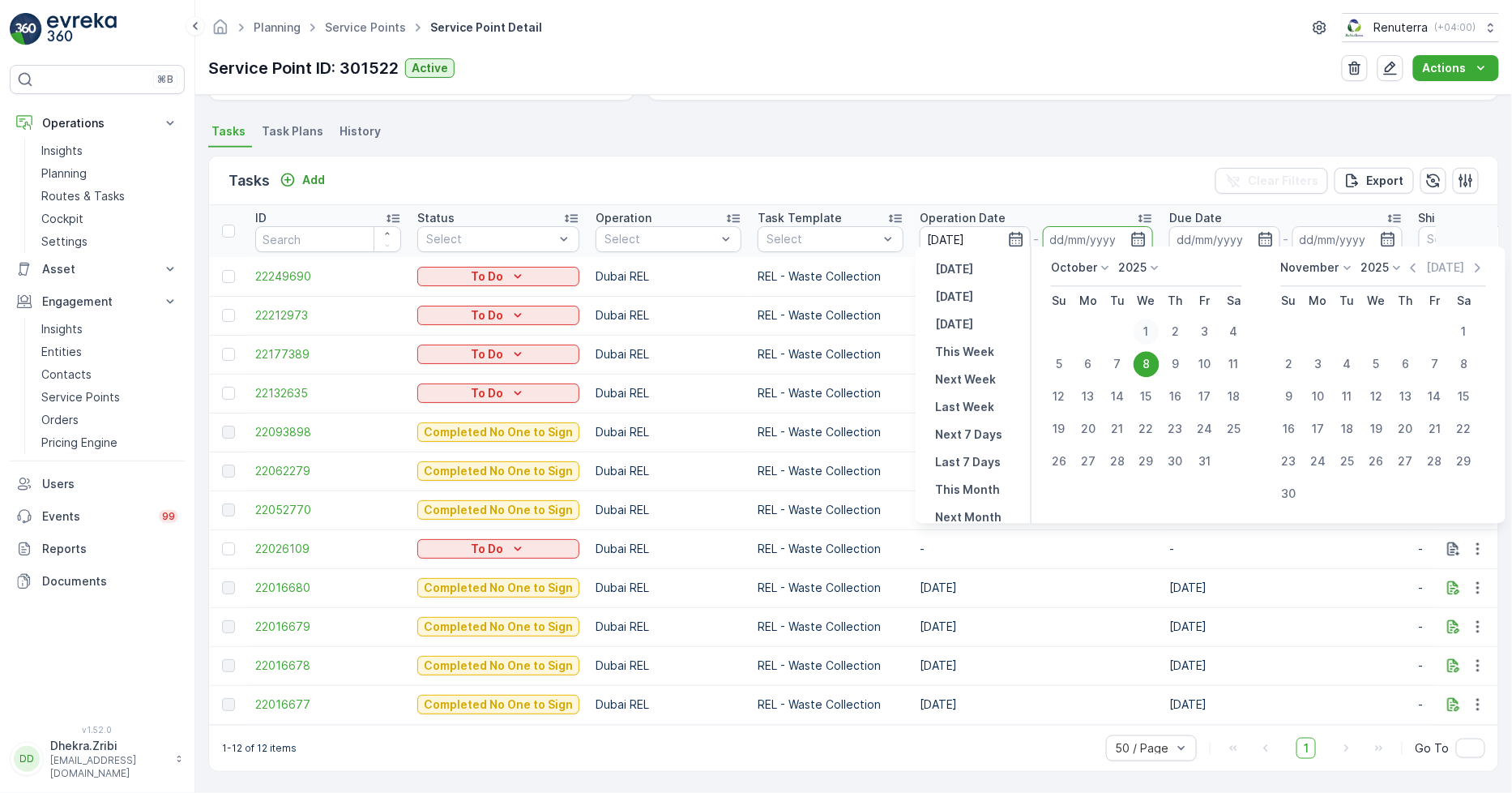
type input "[DATE]"
click at [1143, 361] on div "8" at bounding box center [1147, 364] width 26 height 26
type input "[DATE]"
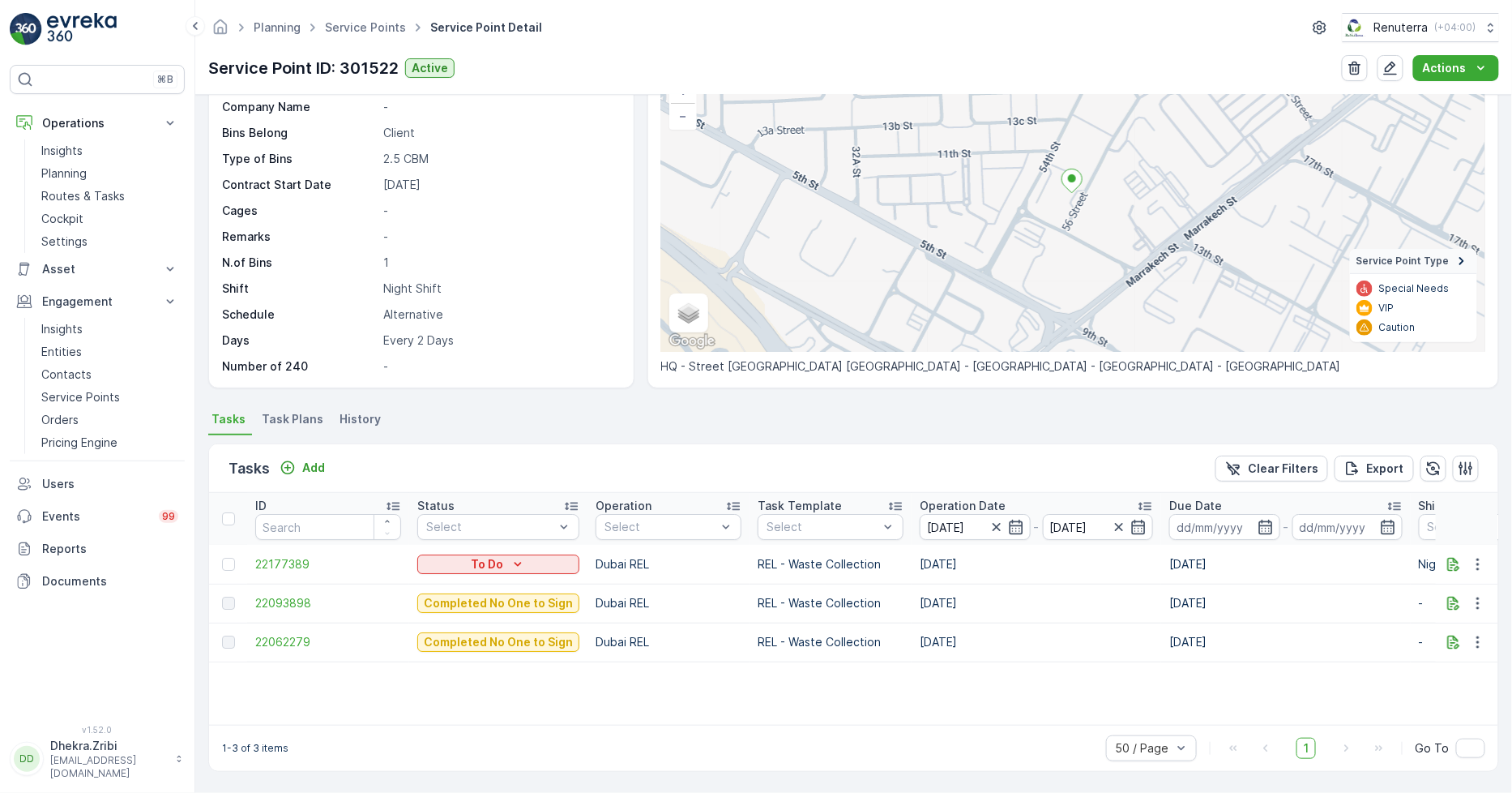
scroll to position [124, 0]
click at [285, 646] on span "22062279" at bounding box center [328, 643] width 146 height 16
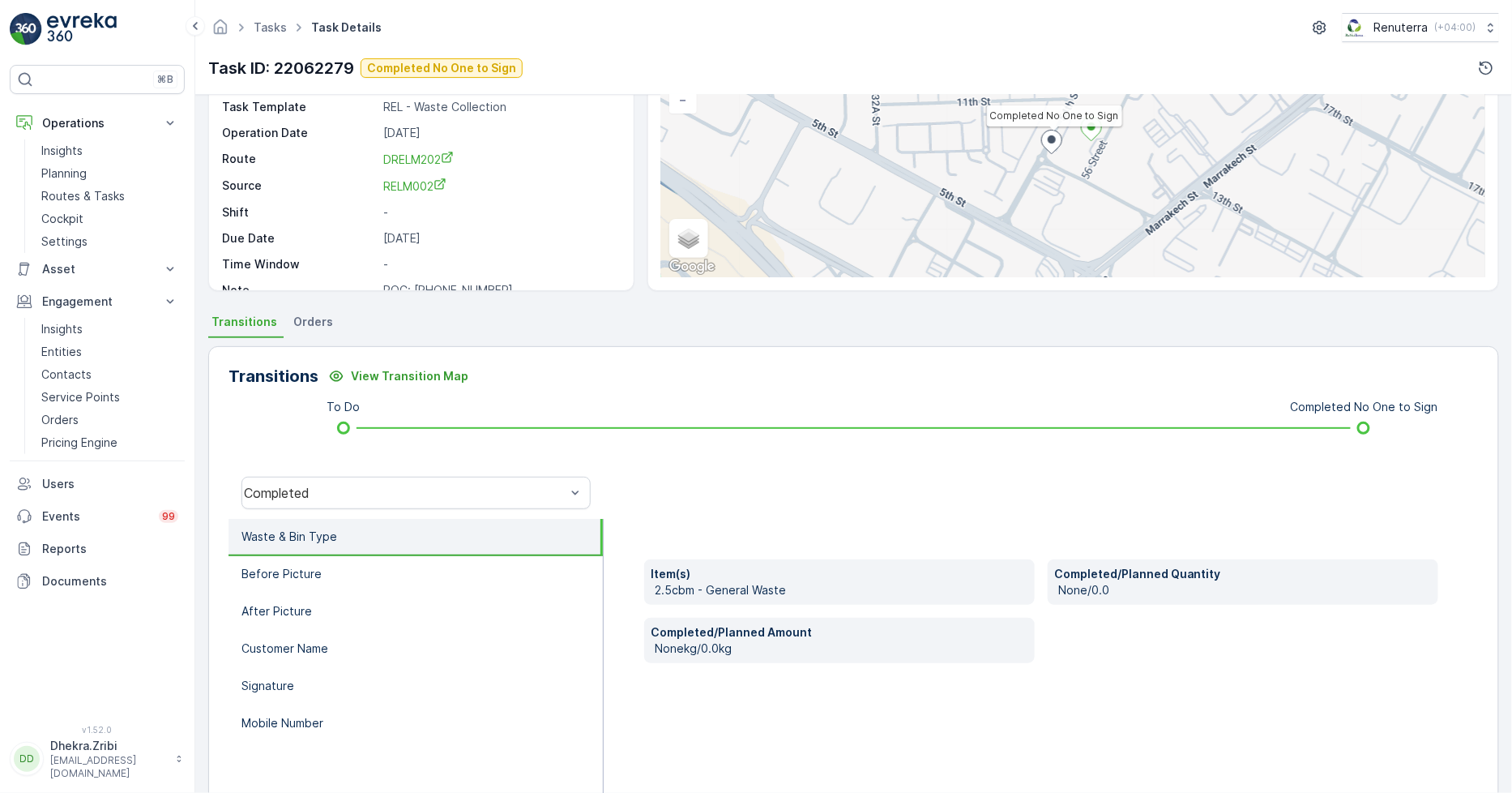
scroll to position [180, 0]
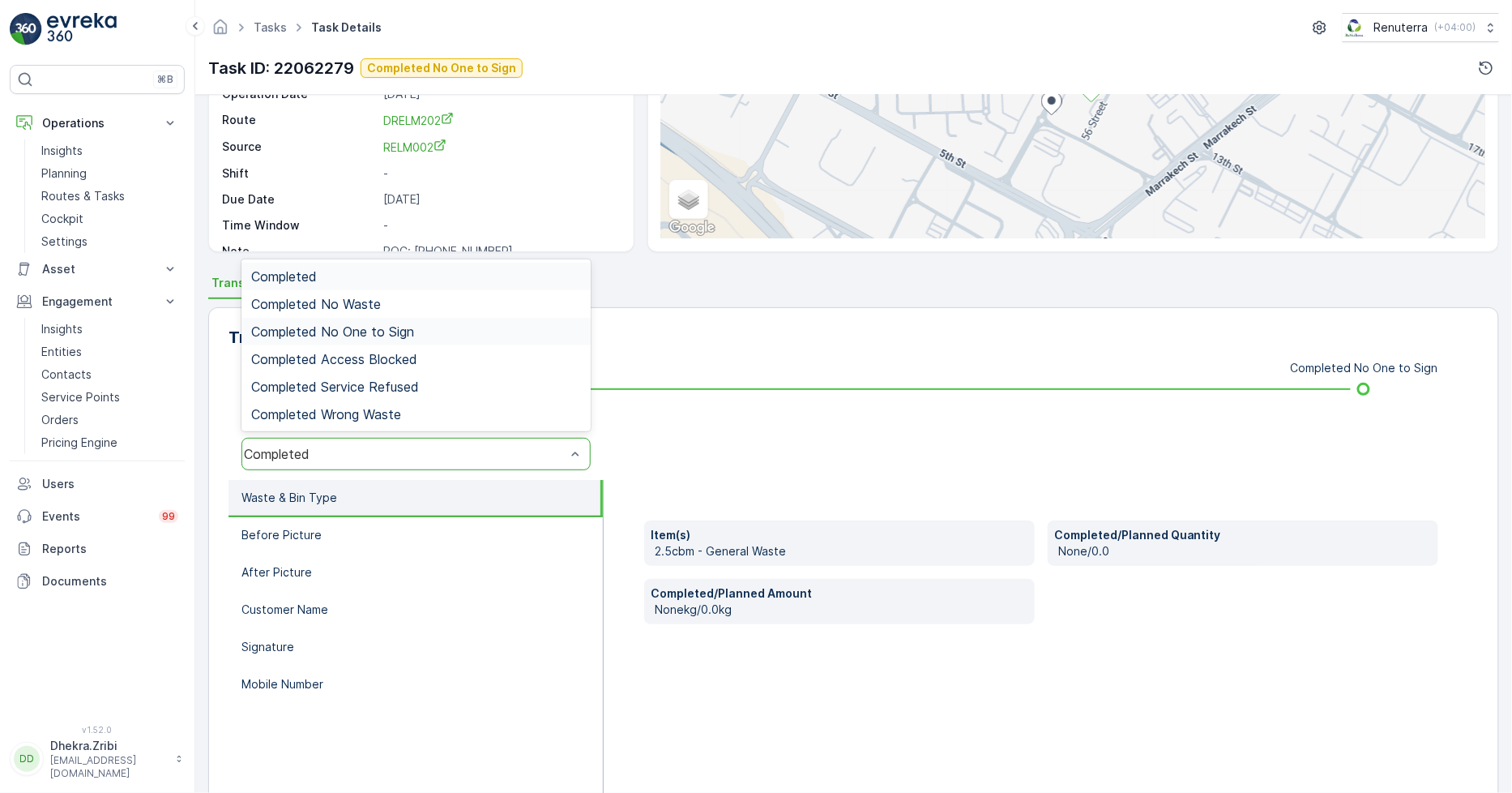
click at [370, 333] on span "Completed No One to Sign" at bounding box center [332, 331] width 163 height 15
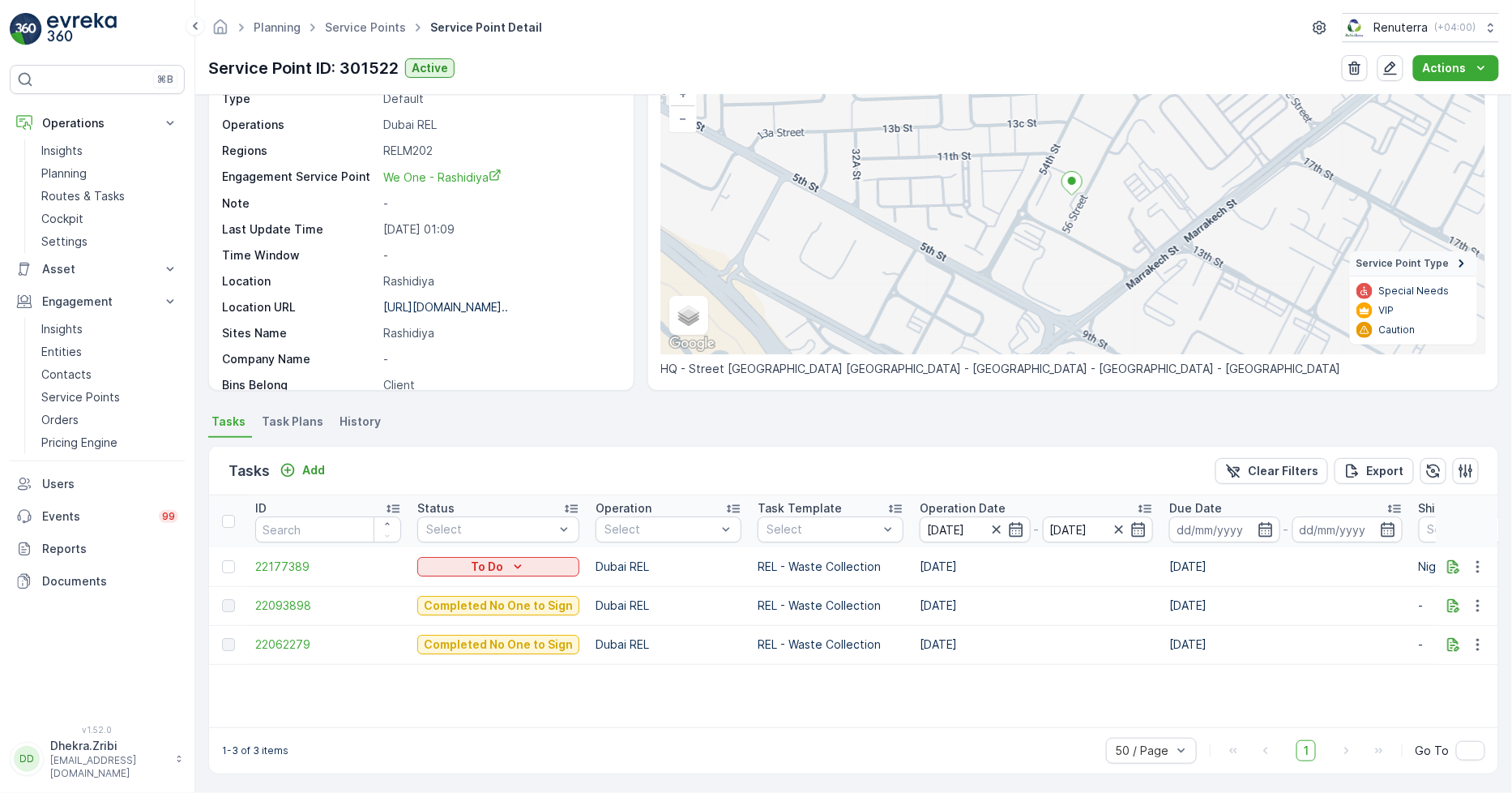
scroll to position [123, 0]
click at [292, 600] on span "22093898" at bounding box center [328, 605] width 146 height 16
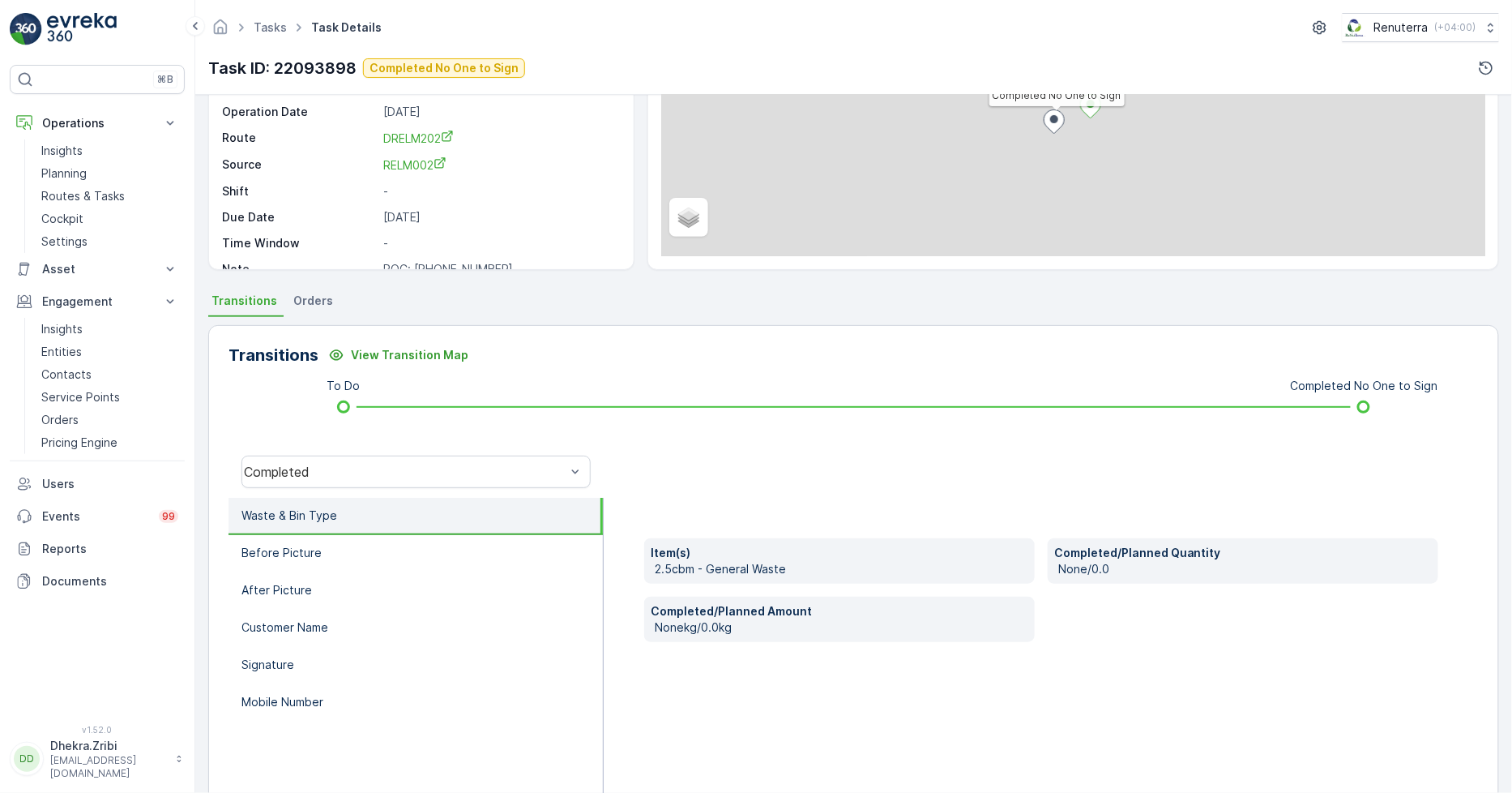
scroll to position [180, 0]
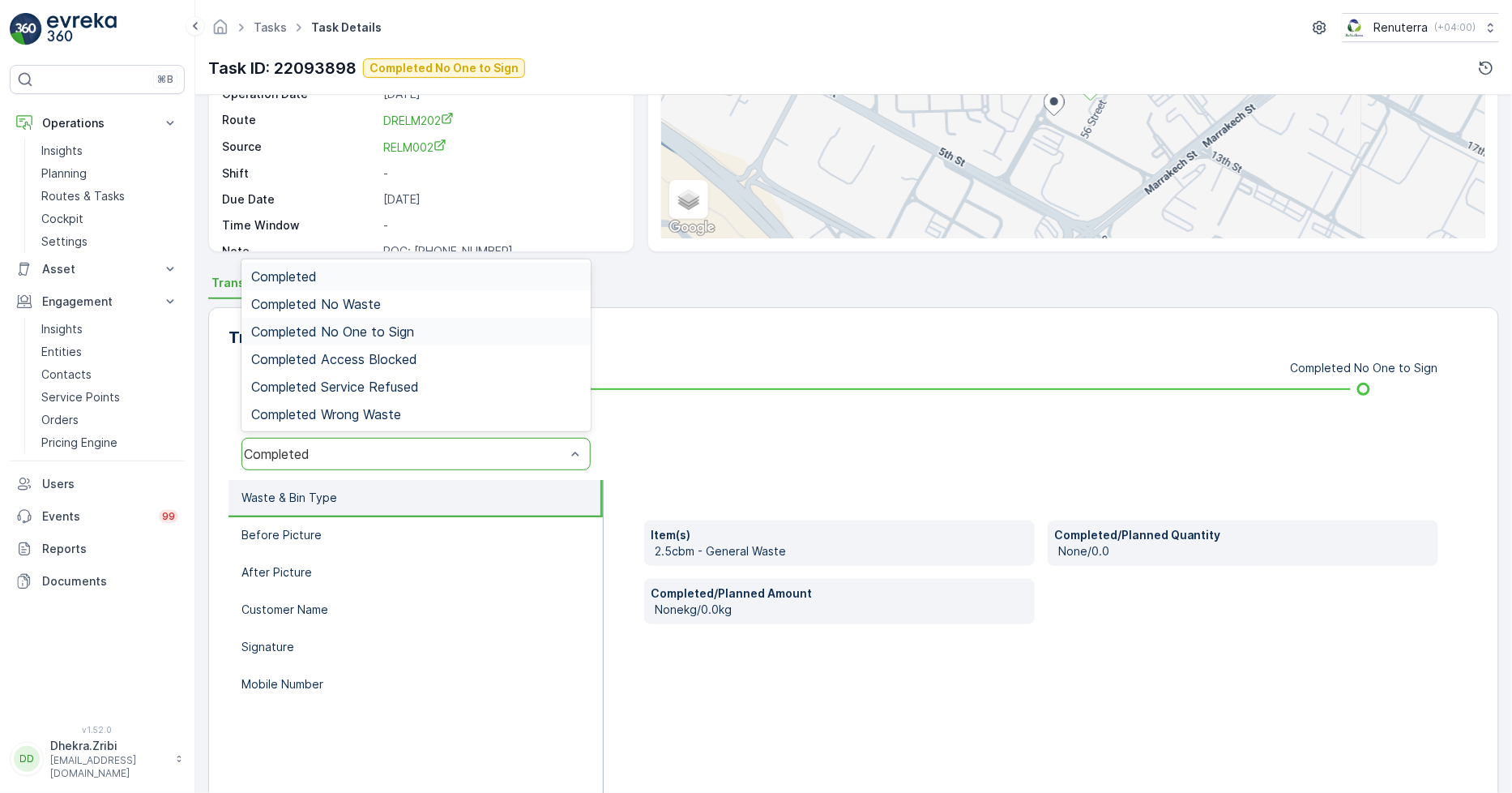
click at [357, 327] on span "Completed No One to Sign" at bounding box center [332, 331] width 163 height 15
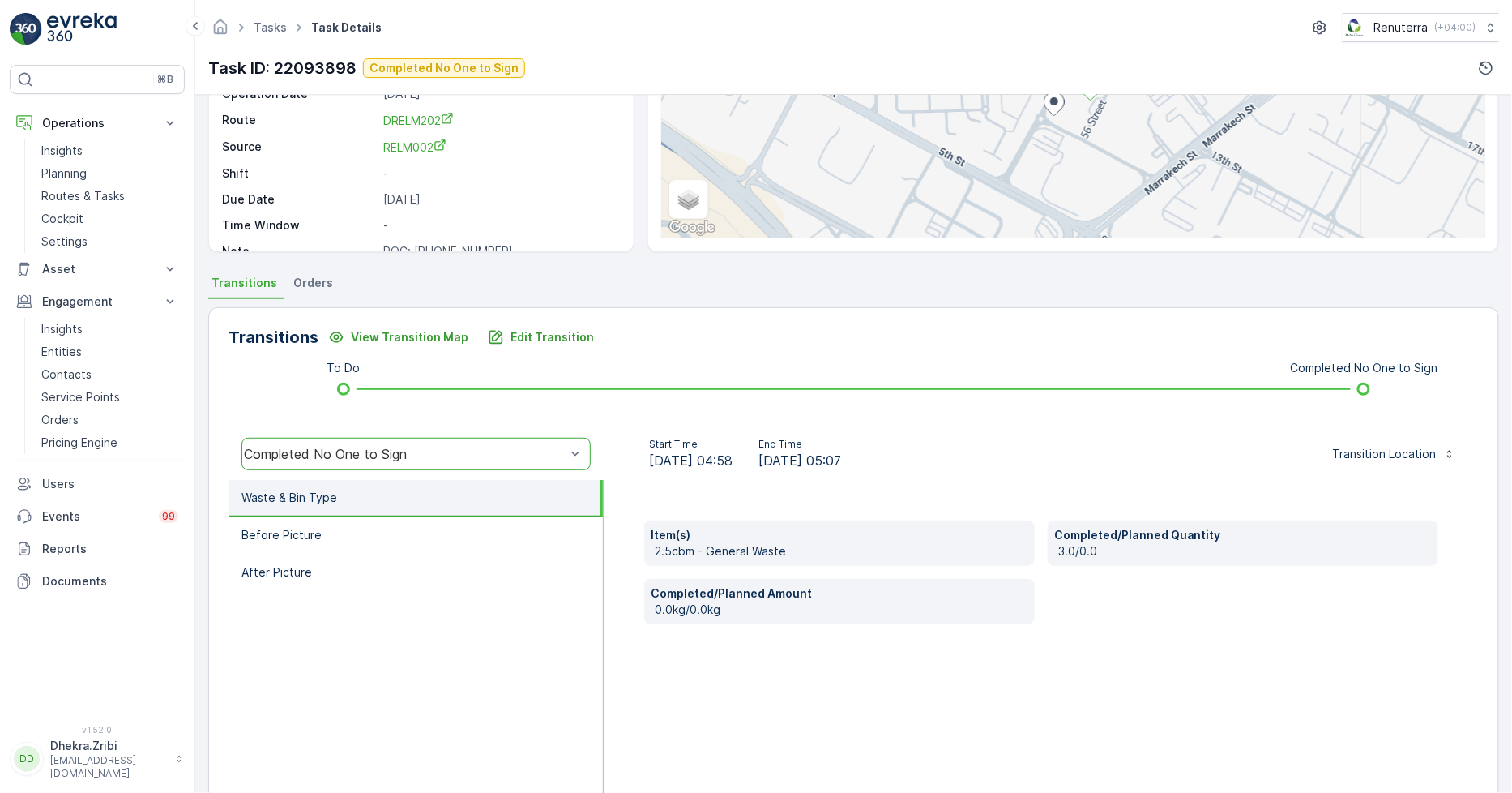
scroll to position [0, 0]
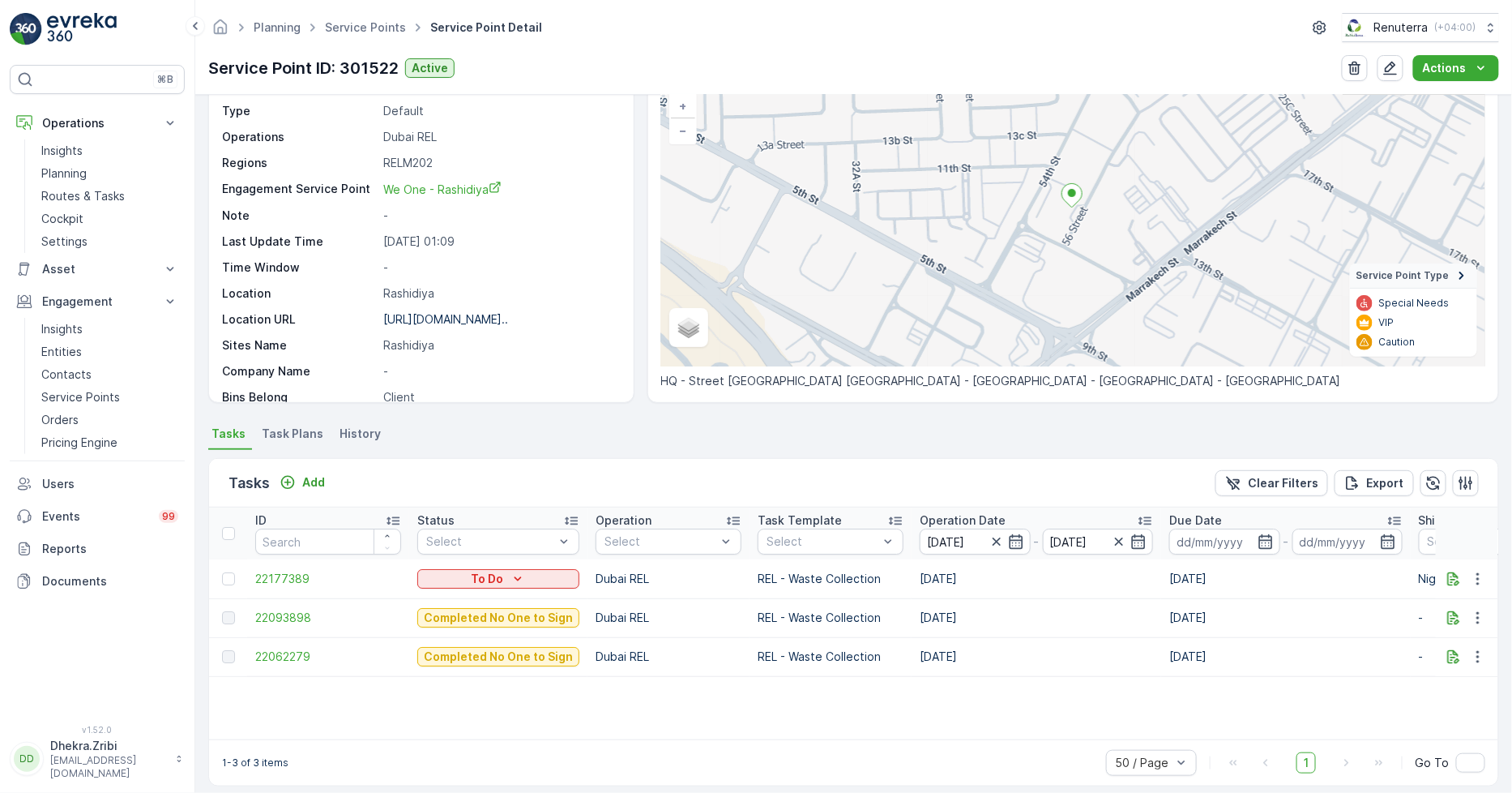
scroll to position [123, 0]
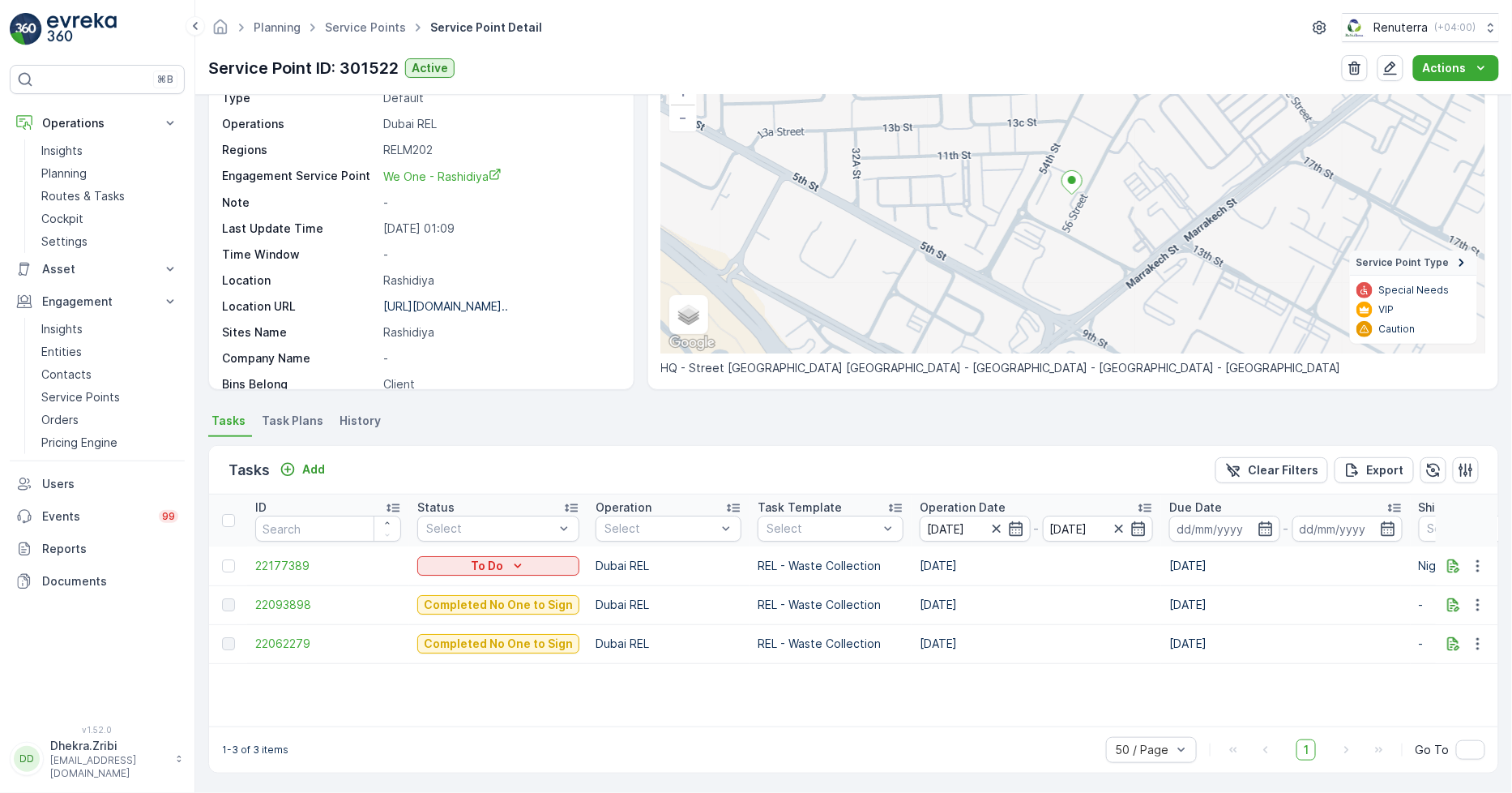
click at [284, 594] on td "22093898" at bounding box center [328, 604] width 162 height 39
click at [284, 597] on span "22093898" at bounding box center [328, 605] width 146 height 16
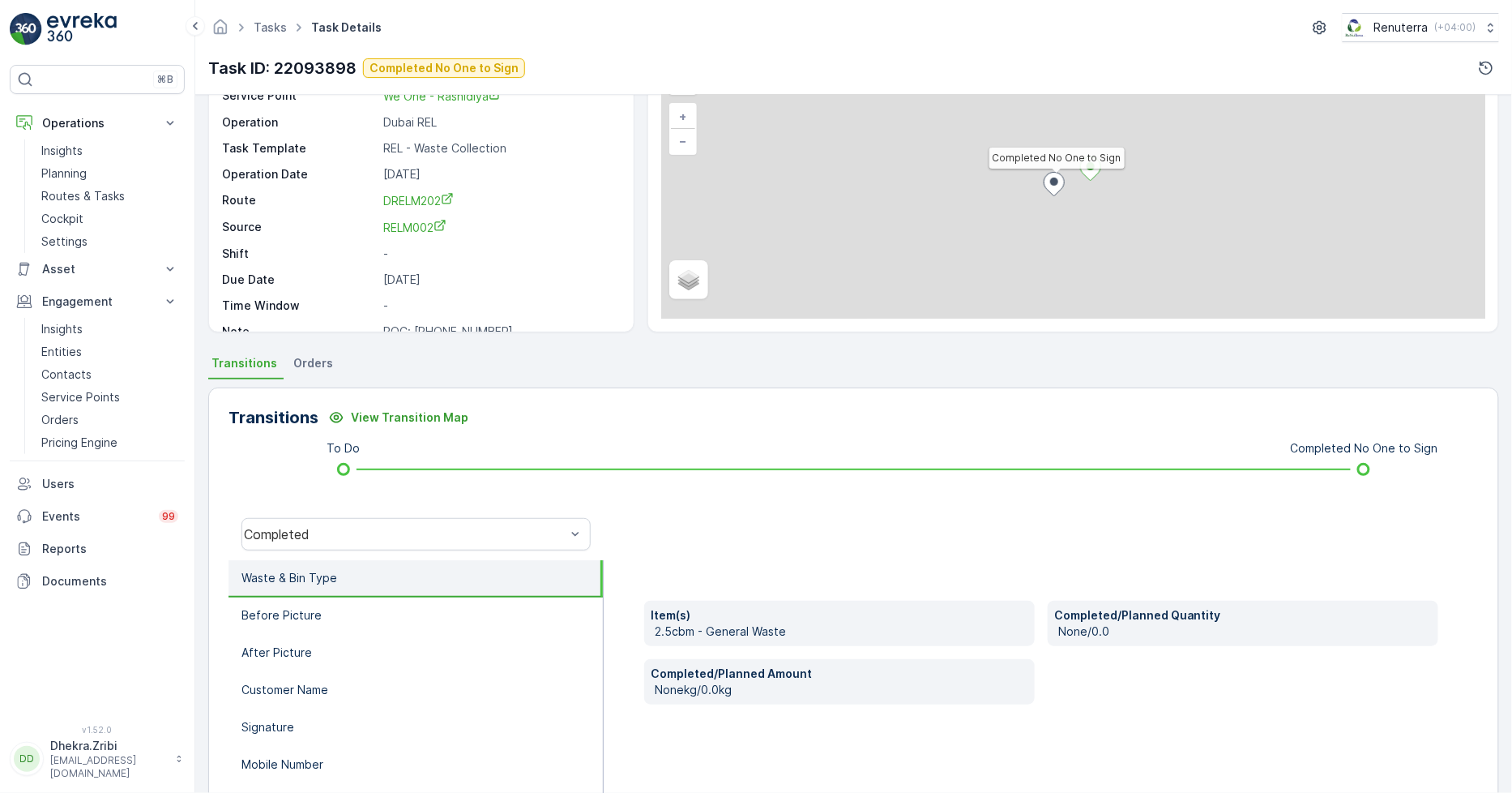
scroll to position [228, 0]
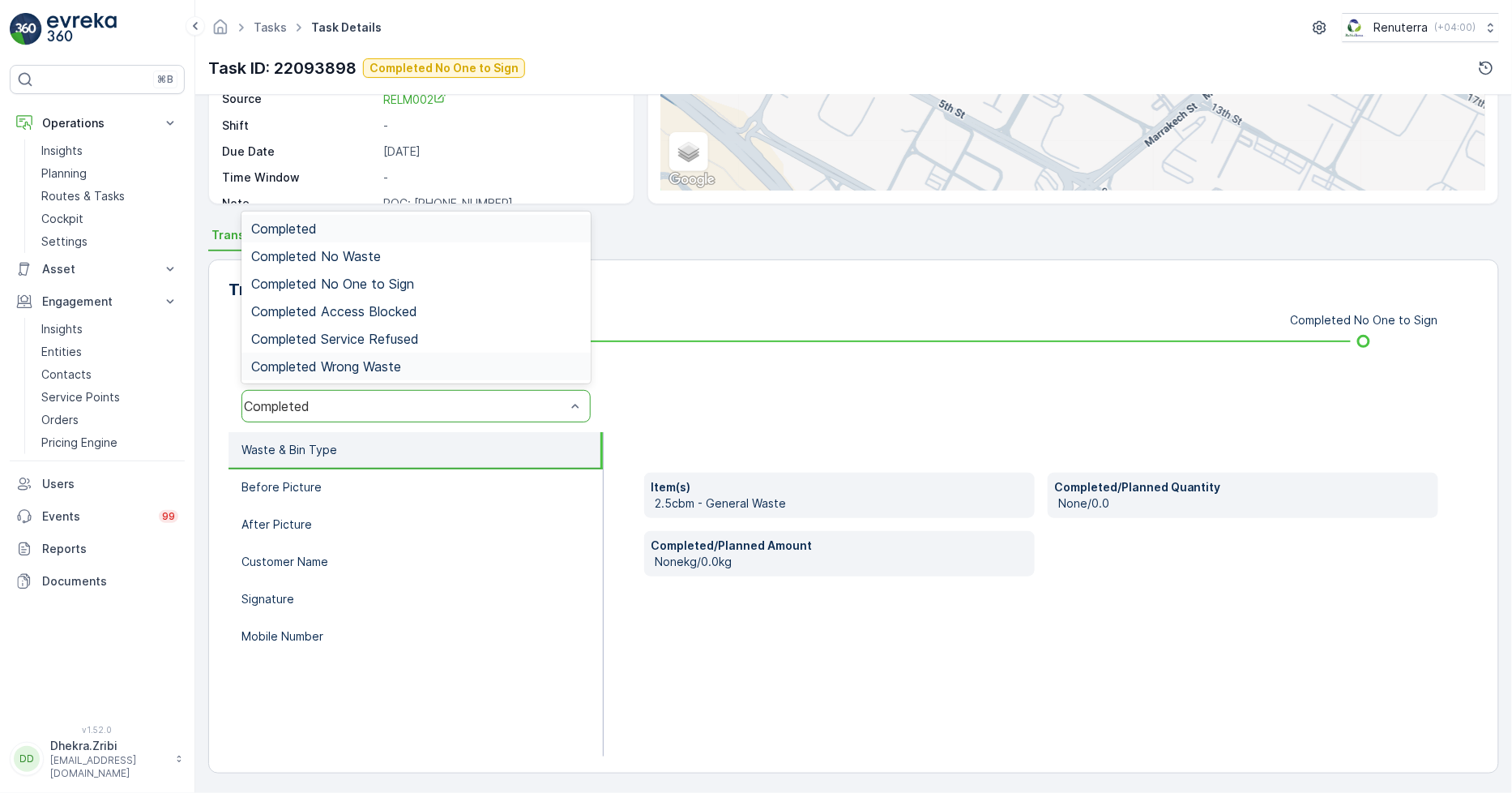
drag, startPoint x: 327, startPoint y: 400, endPoint x: 365, endPoint y: 353, distance: 60.5
click at [376, 282] on span "Completed No One to Sign" at bounding box center [332, 283] width 163 height 15
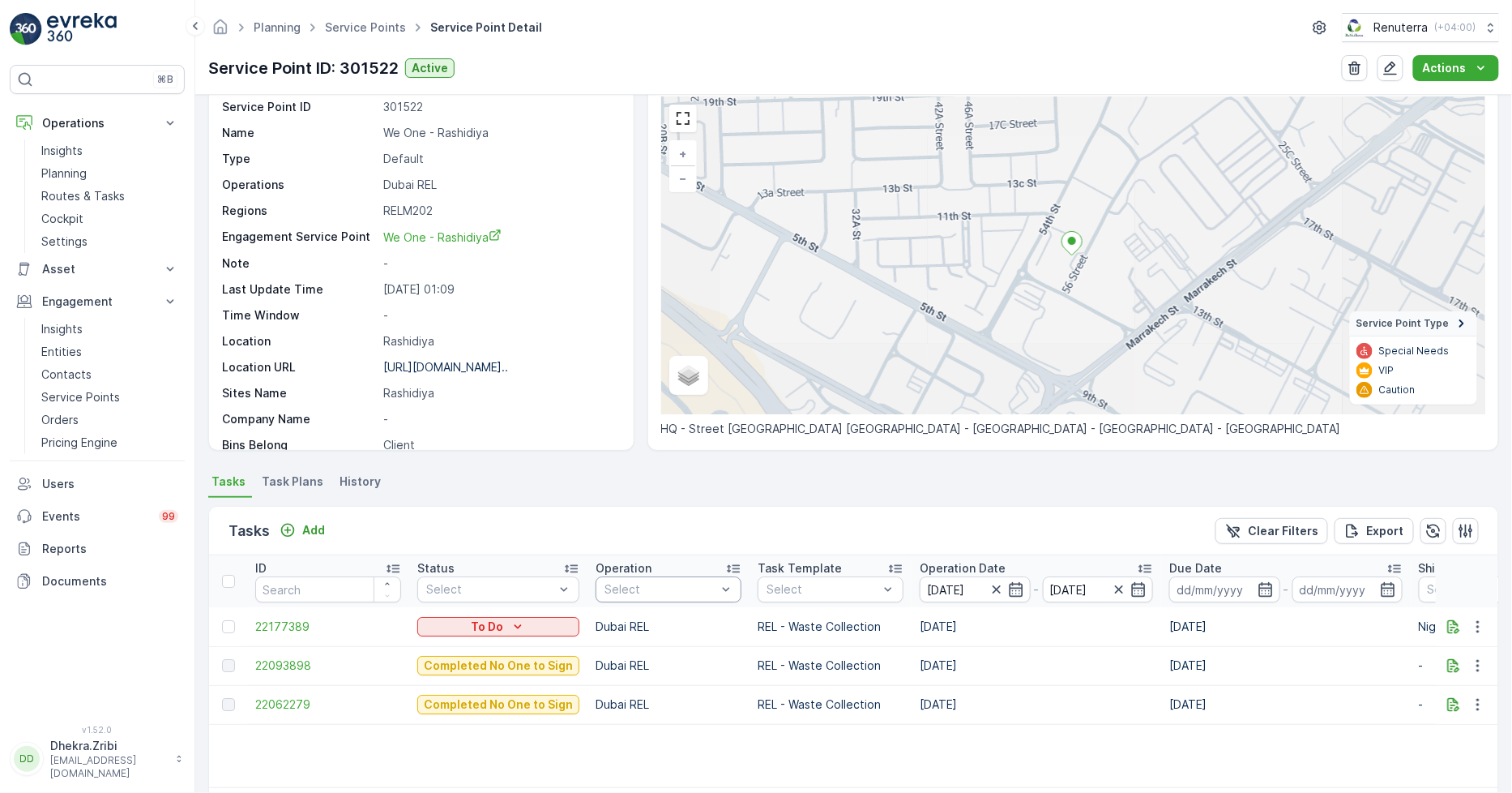
scroll to position [123, 0]
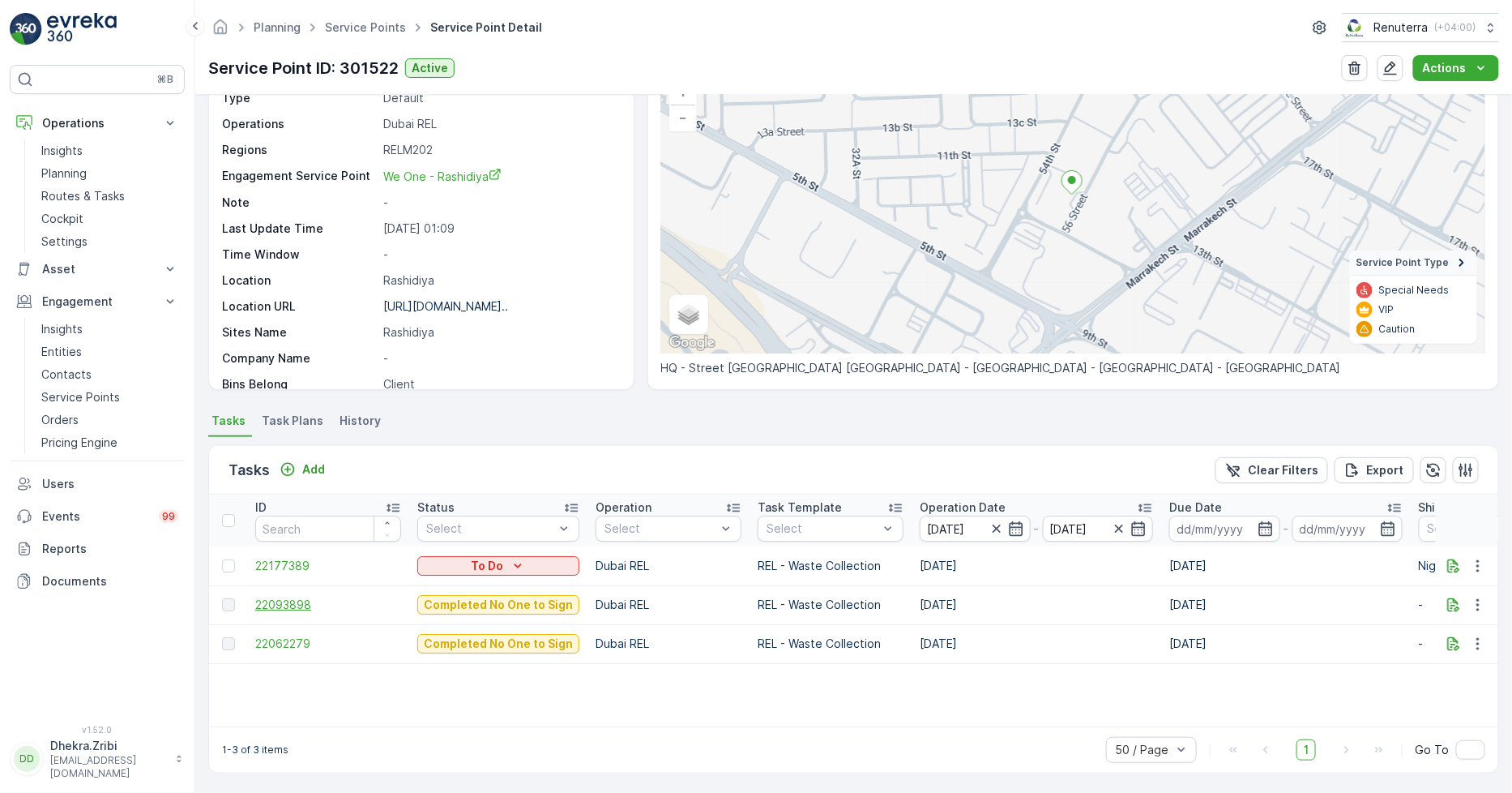
click at [272, 597] on span "22093898" at bounding box center [328, 605] width 146 height 16
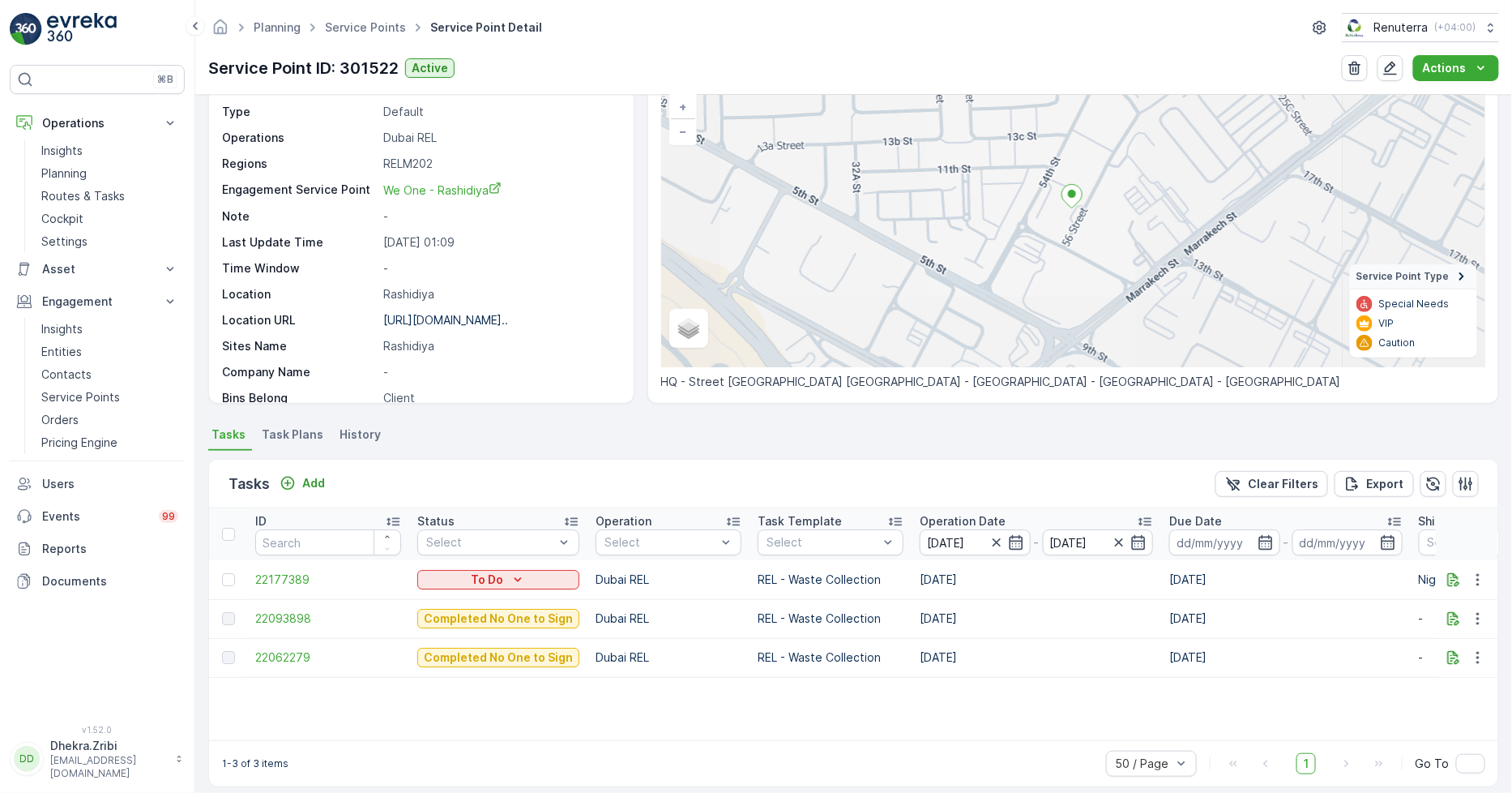
scroll to position [123, 0]
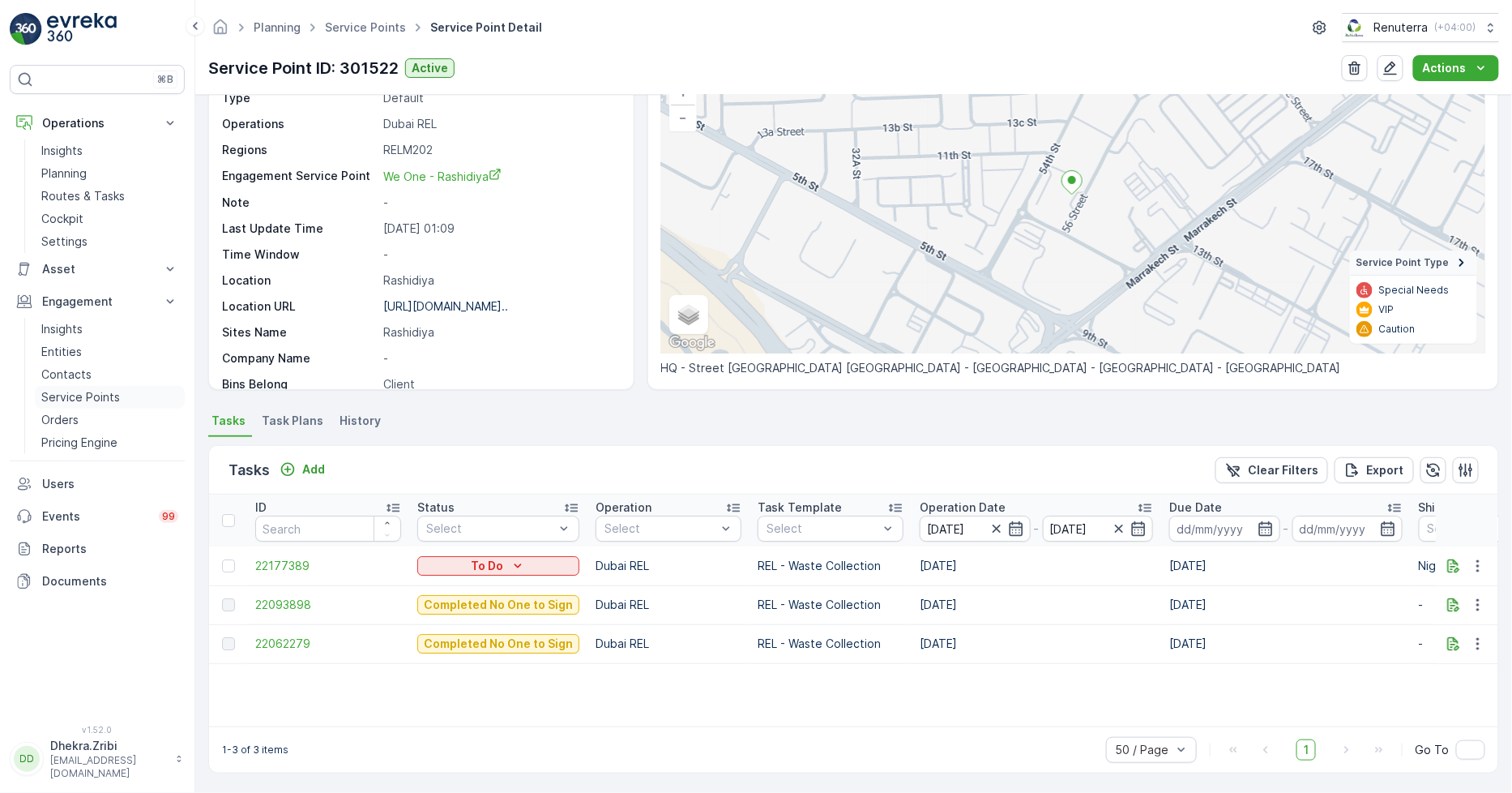
click at [100, 391] on p "Service Points" at bounding box center [80, 397] width 79 height 16
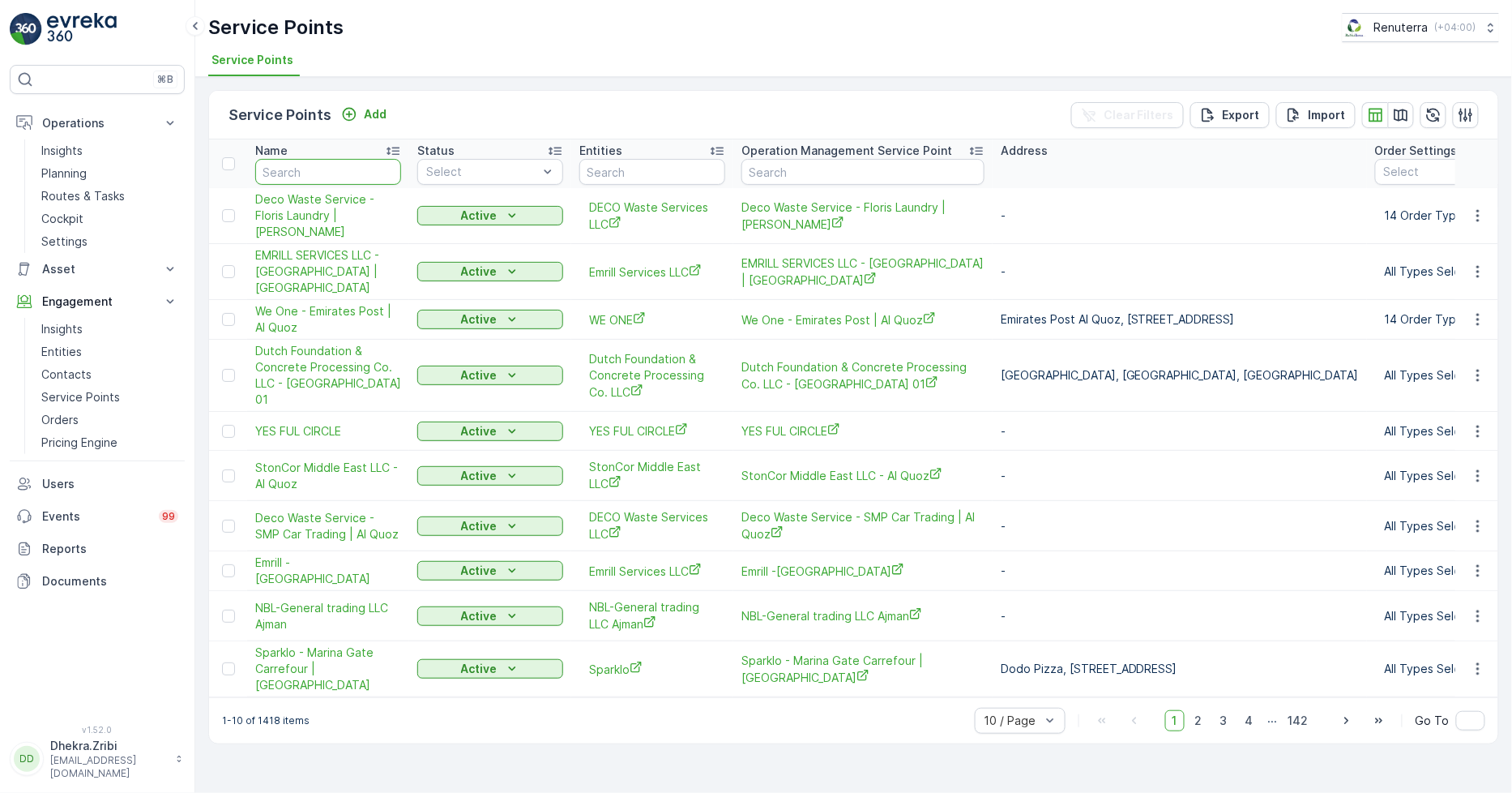
click at [319, 166] on input "text" at bounding box center [328, 172] width 146 height 26
type input "we one"
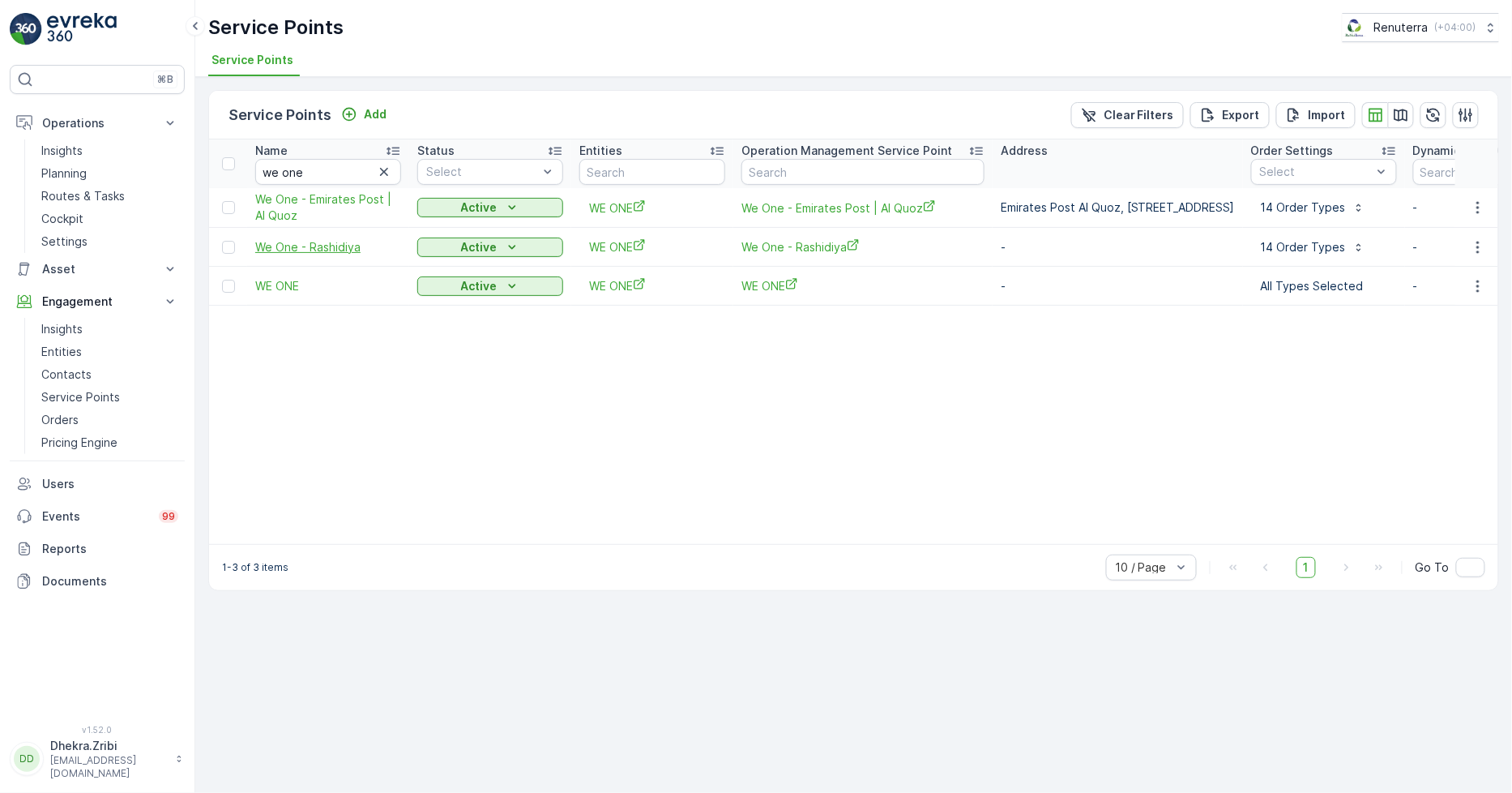
click at [322, 242] on span "We One - Rashidiya" at bounding box center [328, 247] width 146 height 16
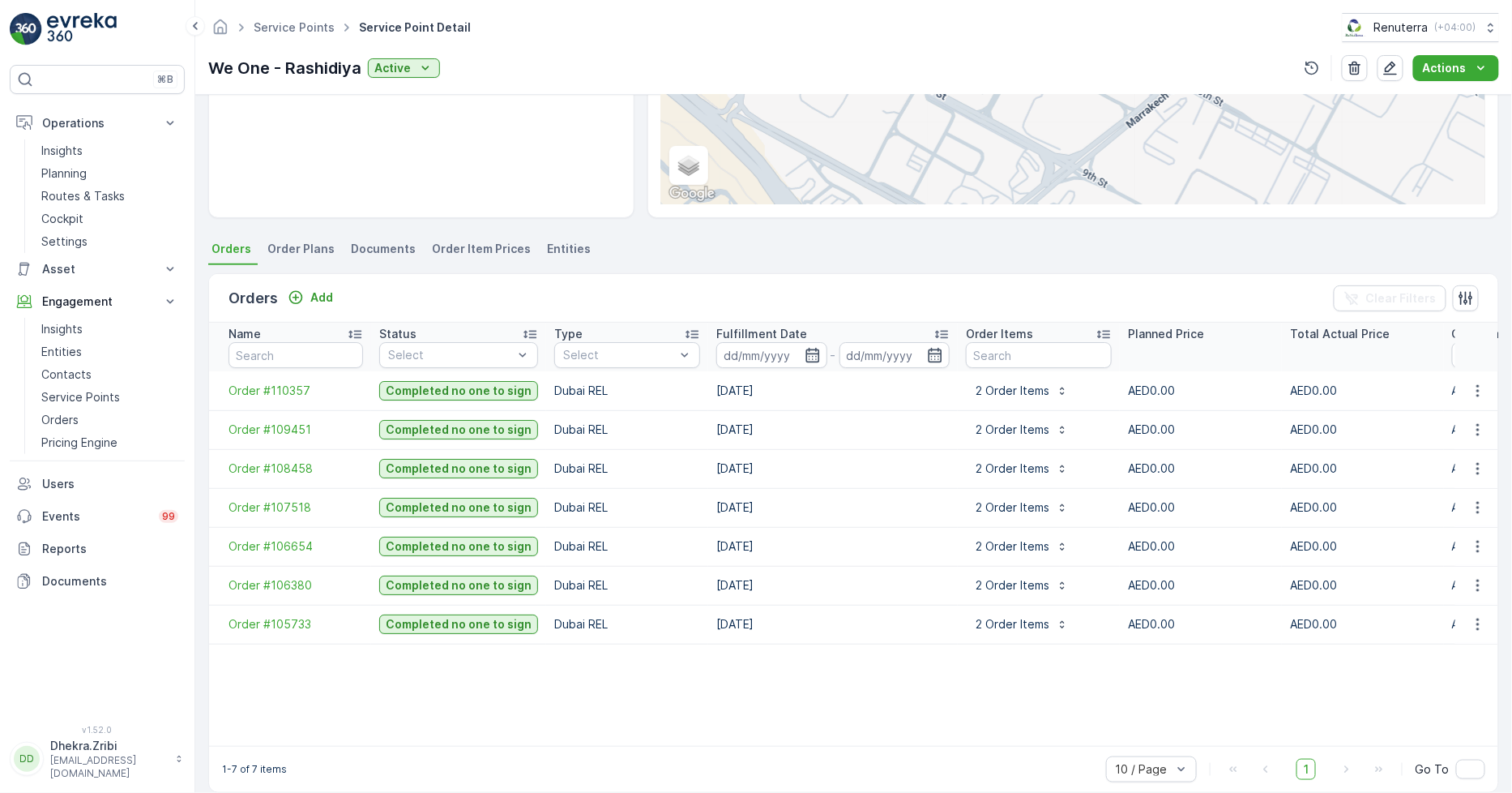
scroll to position [302, 0]
click at [1477, 421] on icon "button" at bounding box center [1478, 429] width 16 height 16
click at [1453, 482] on div "Create Document" at bounding box center [1457, 491] width 110 height 23
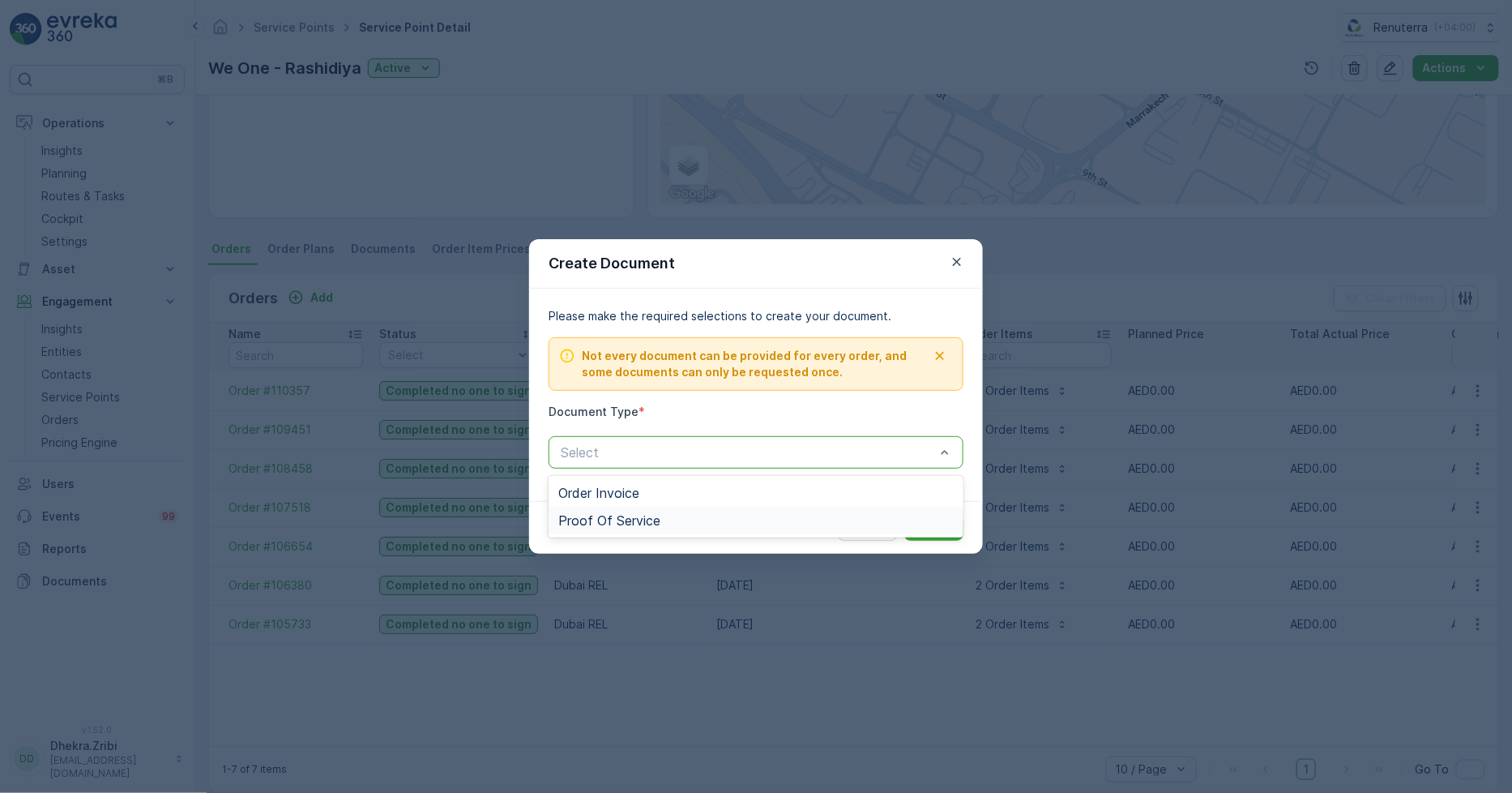
click at [651, 520] on span "Proof Of Service" at bounding box center [609, 520] width 102 height 15
click at [926, 521] on p "Submit" at bounding box center [934, 528] width 40 height 16
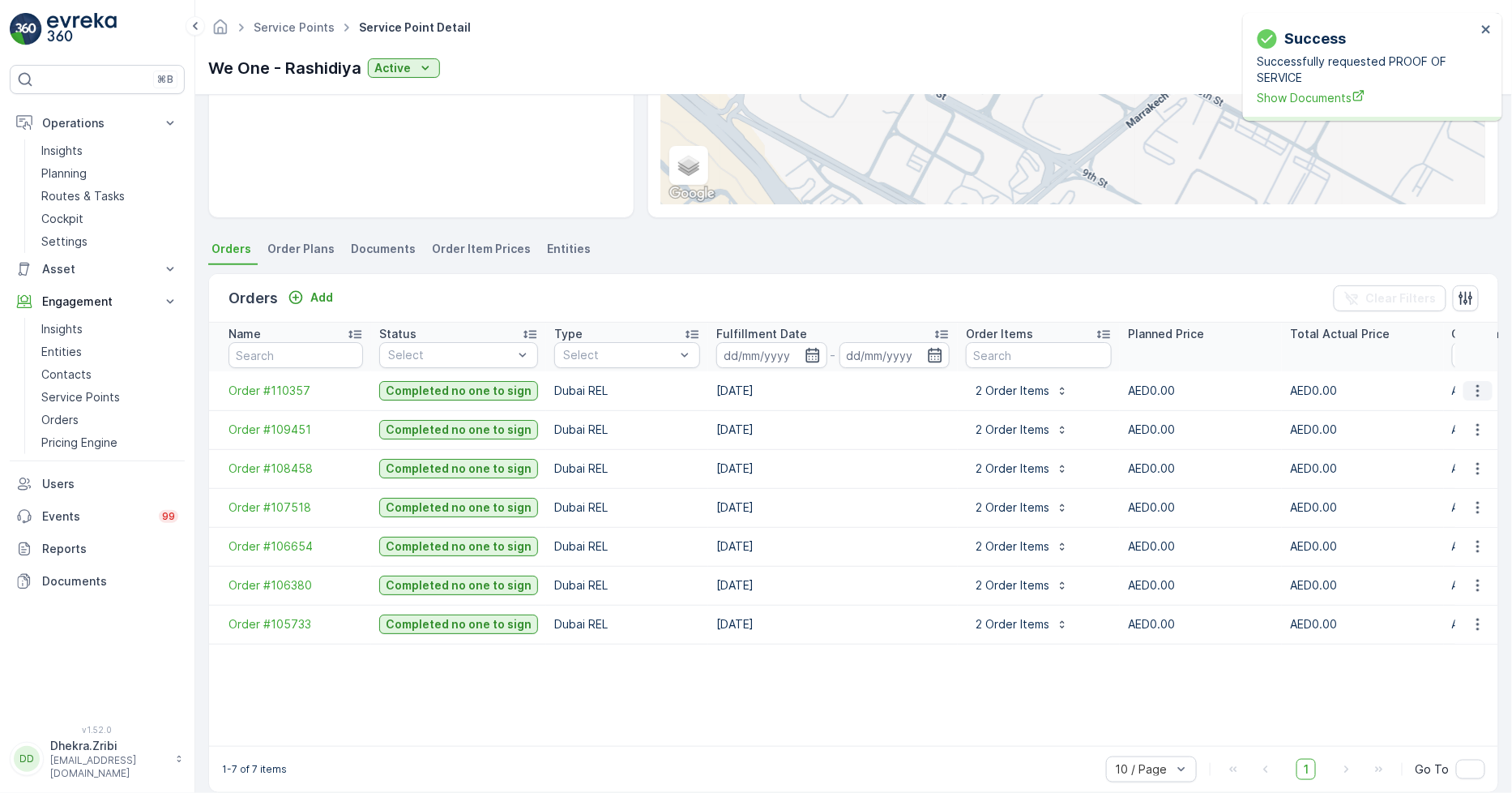
click at [1477, 385] on icon "button" at bounding box center [1478, 391] width 16 height 16
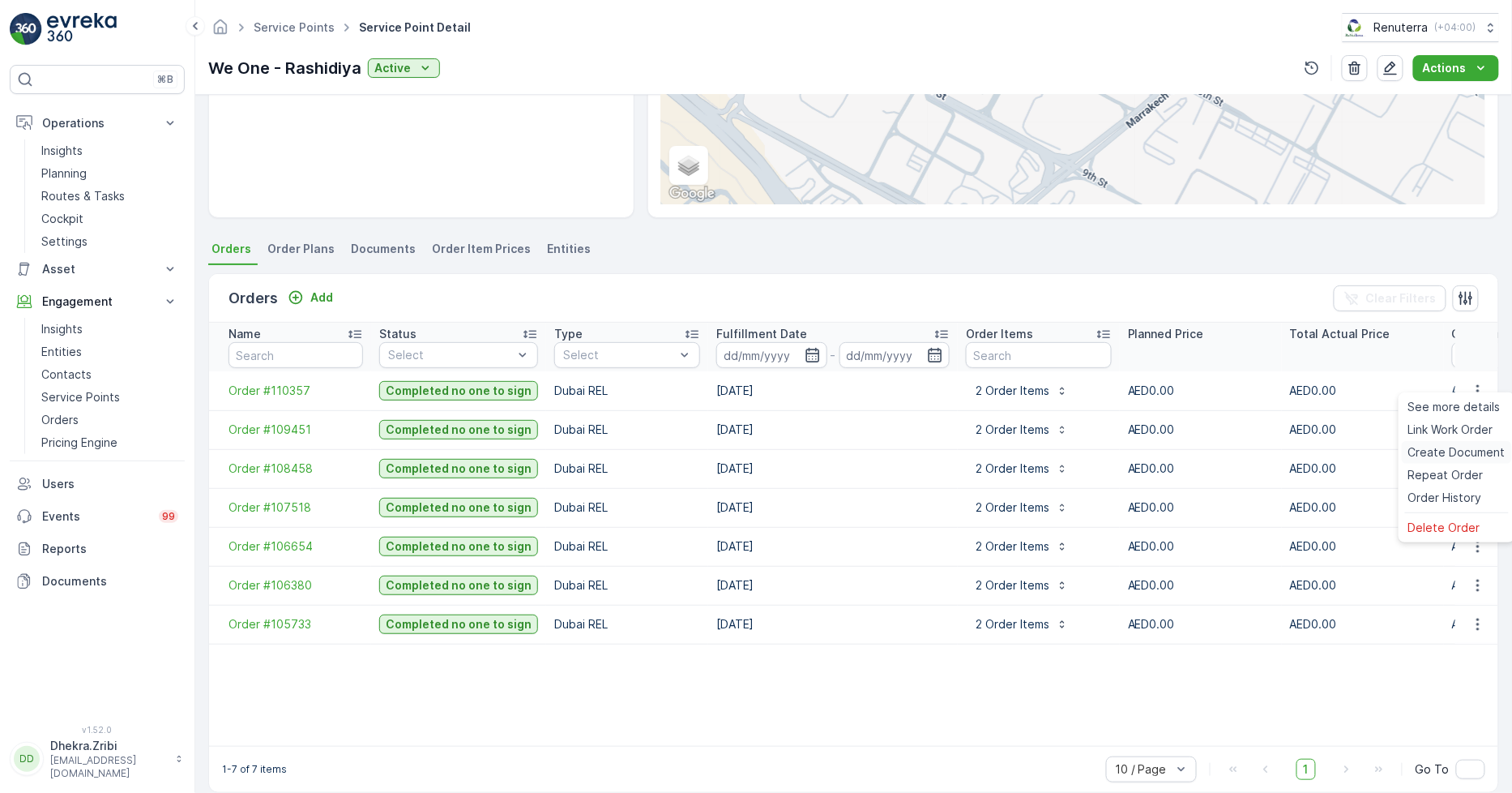
click at [1448, 451] on span "Create Document" at bounding box center [1457, 452] width 97 height 16
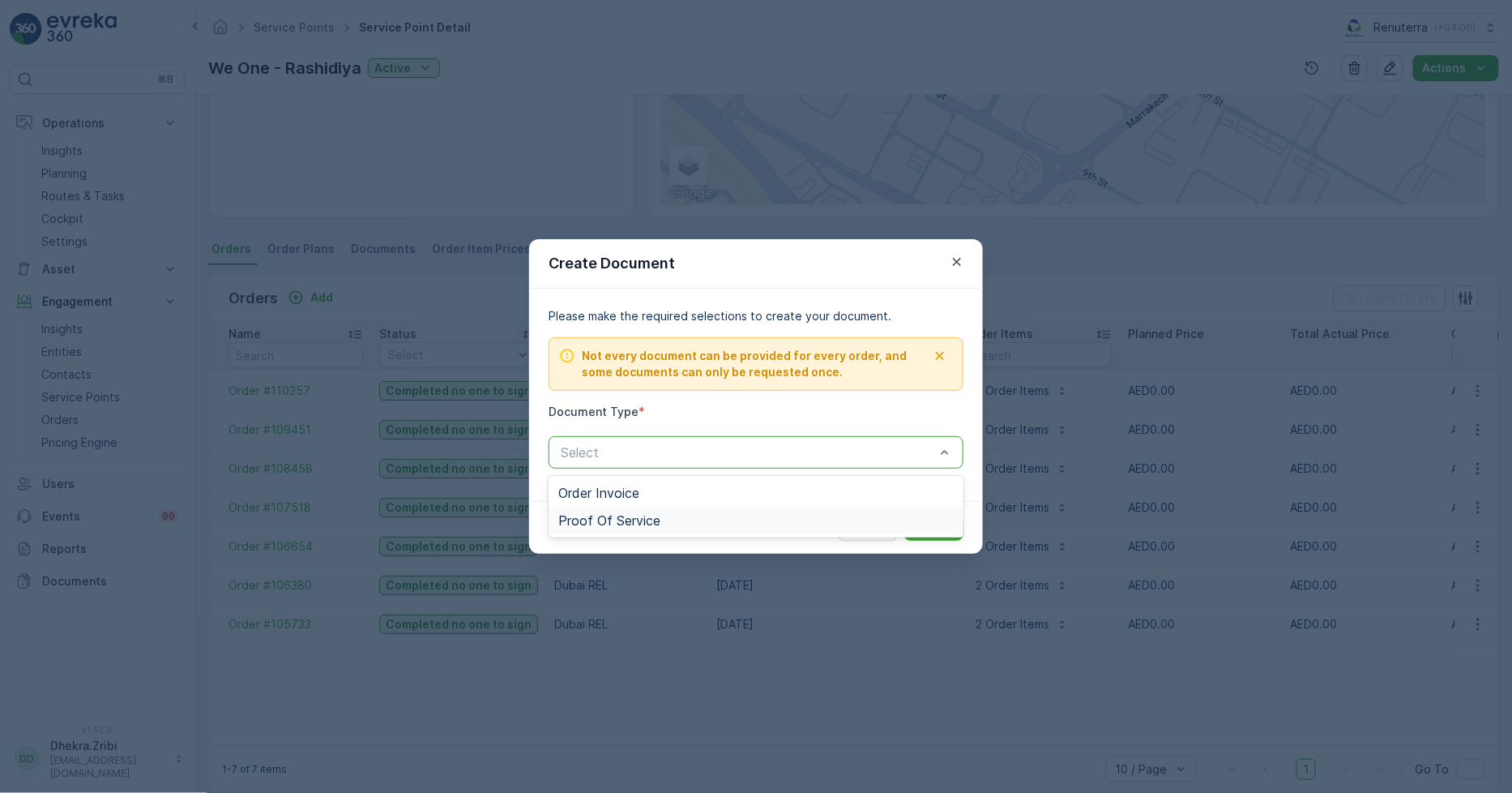
click at [594, 513] on span "Proof Of Service" at bounding box center [609, 520] width 102 height 15
click at [940, 531] on p "Submit" at bounding box center [934, 528] width 40 height 16
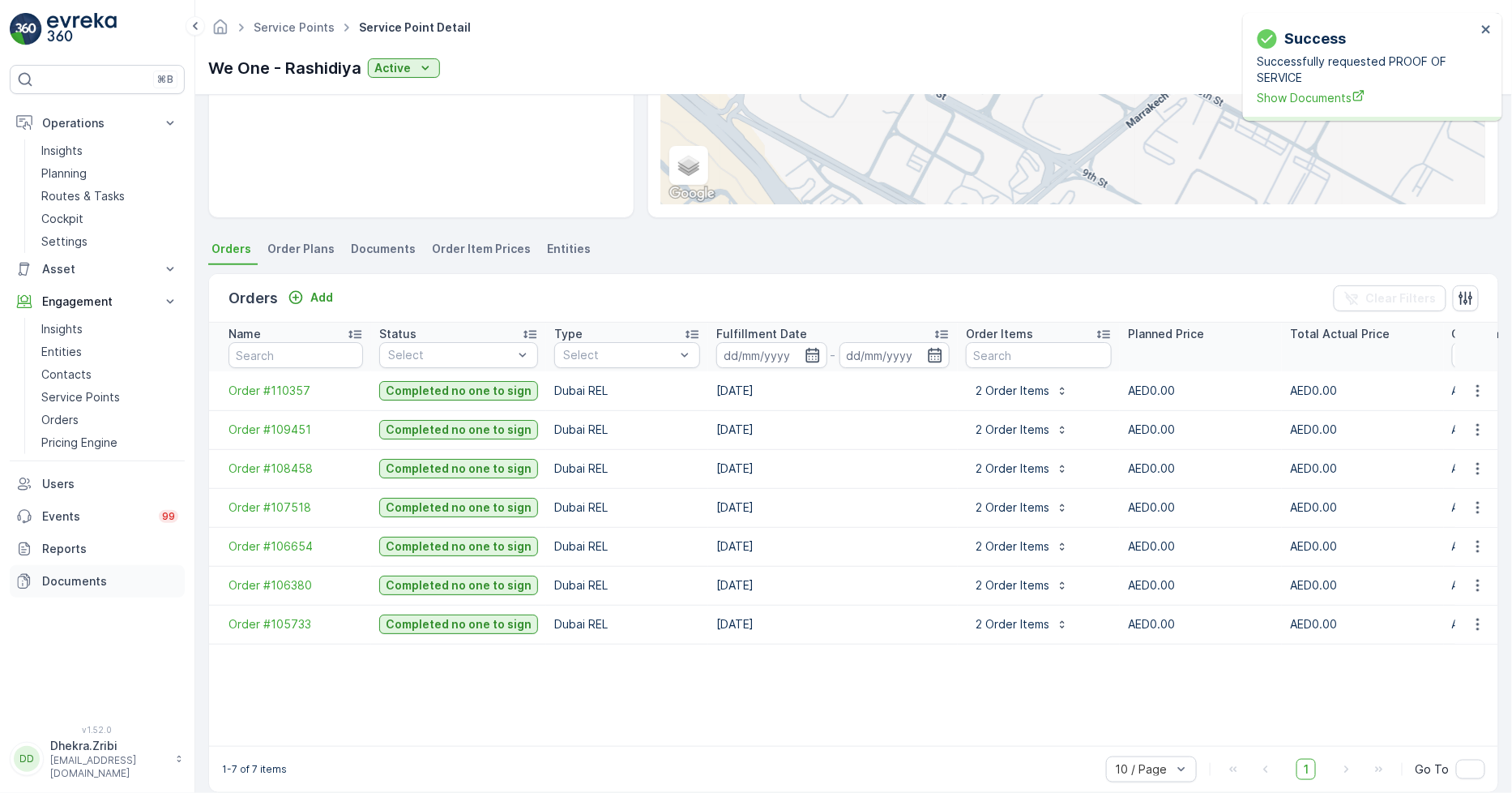
click at [71, 576] on p "Documents" at bounding box center [110, 581] width 136 height 16
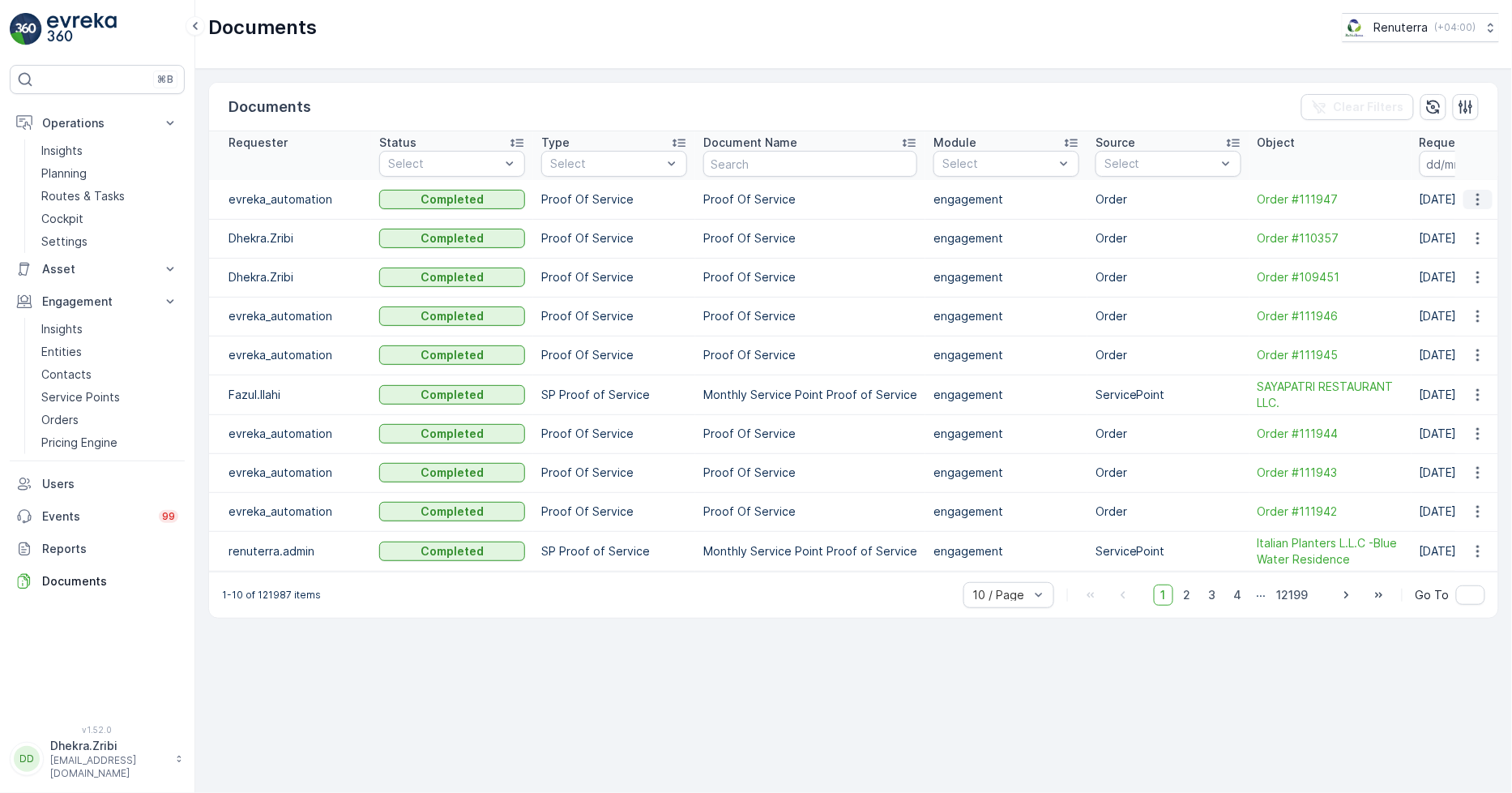
click at [1480, 195] on icon "button" at bounding box center [1478, 199] width 16 height 16
click at [1457, 212] on div "See Details" at bounding box center [1473, 223] width 75 height 23
click at [1476, 236] on icon "button" at bounding box center [1478, 238] width 16 height 16
click at [1467, 260] on span "See Details" at bounding box center [1474, 262] width 62 height 16
click at [1482, 272] on icon "button" at bounding box center [1478, 277] width 16 height 16
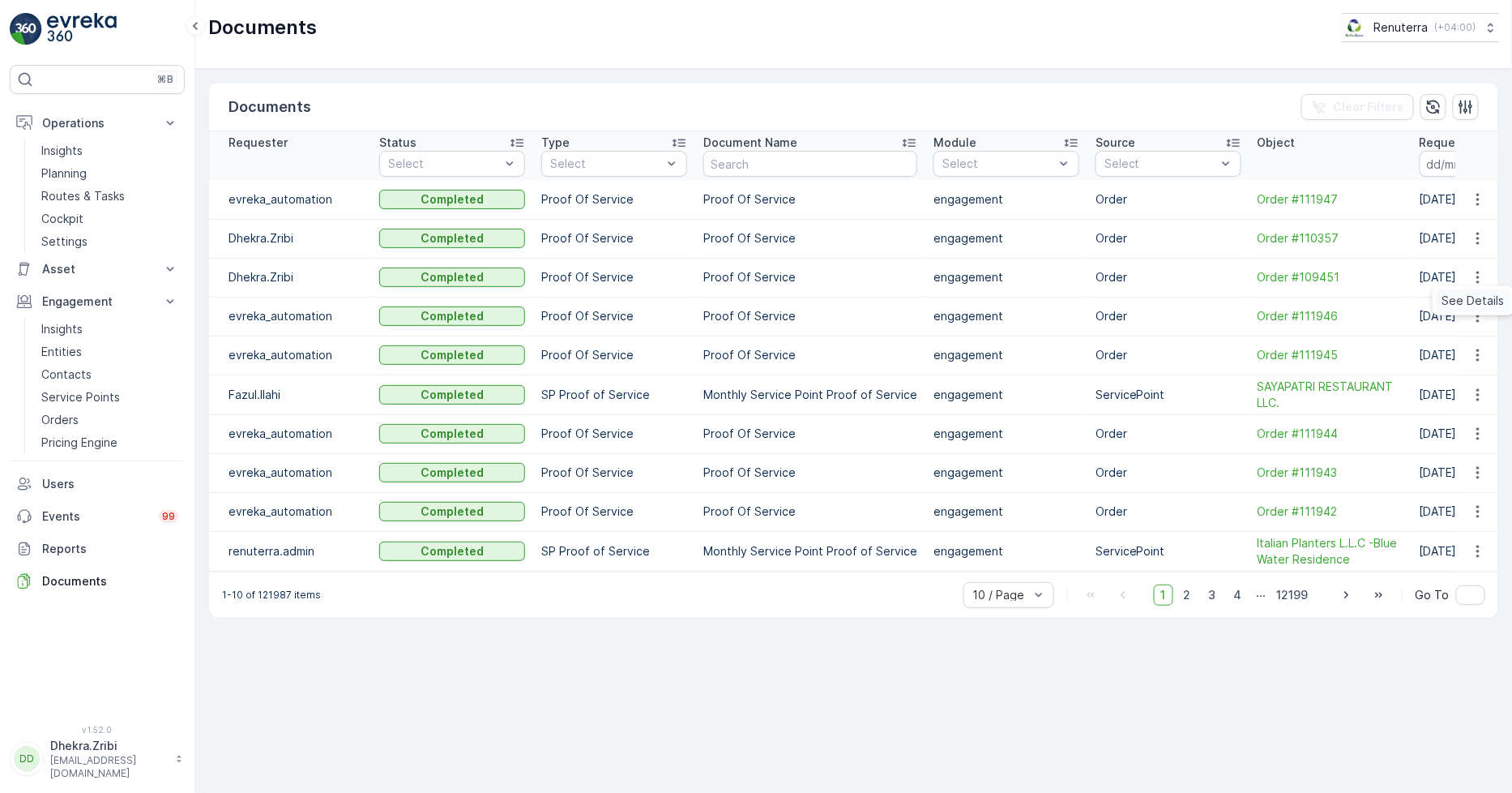
click at [1468, 301] on span "See Details" at bounding box center [1474, 301] width 62 height 16
click at [58, 165] on p "Planning" at bounding box center [63, 173] width 45 height 16
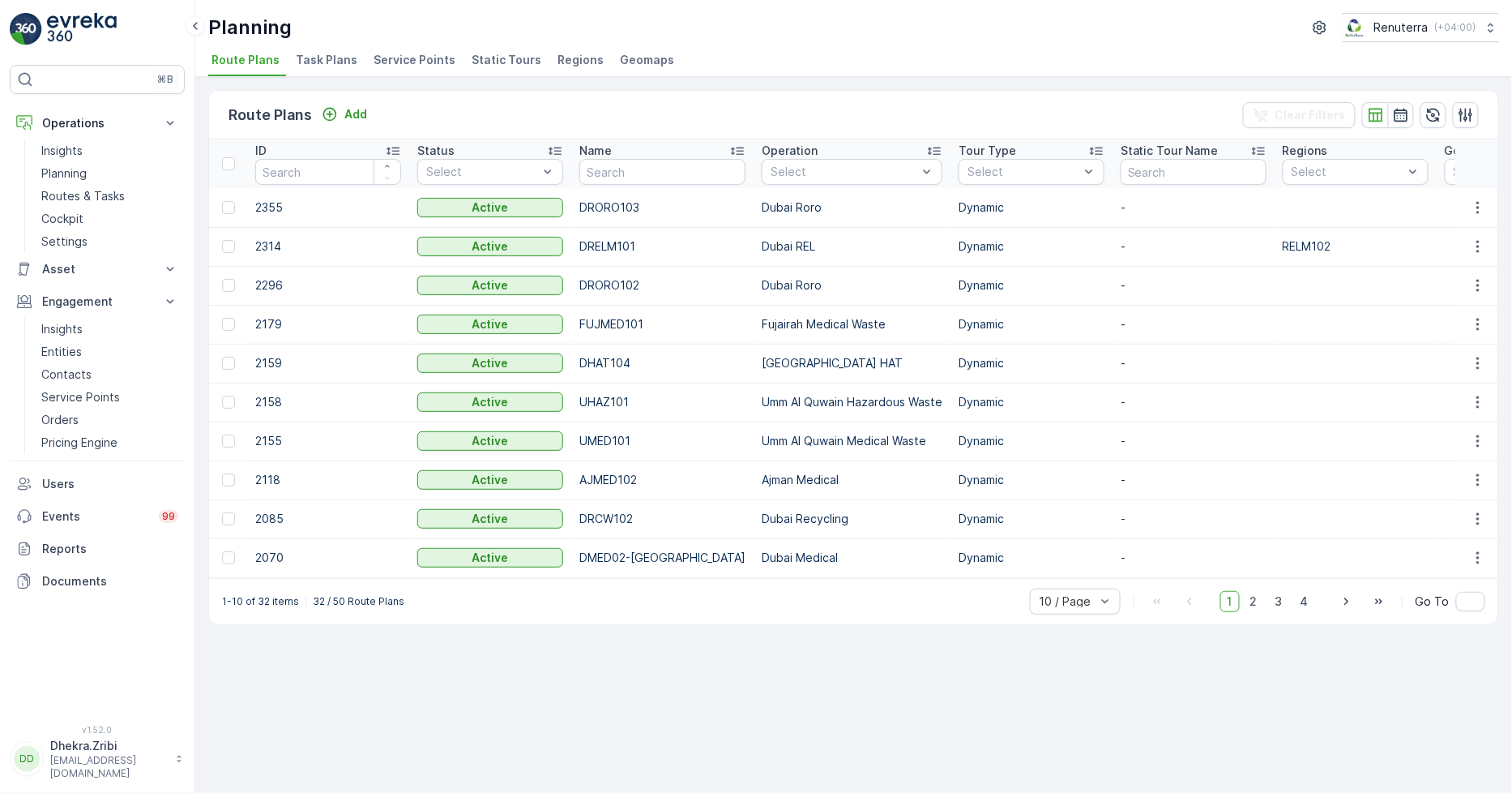
click at [409, 58] on span "Service Points" at bounding box center [415, 60] width 82 height 16
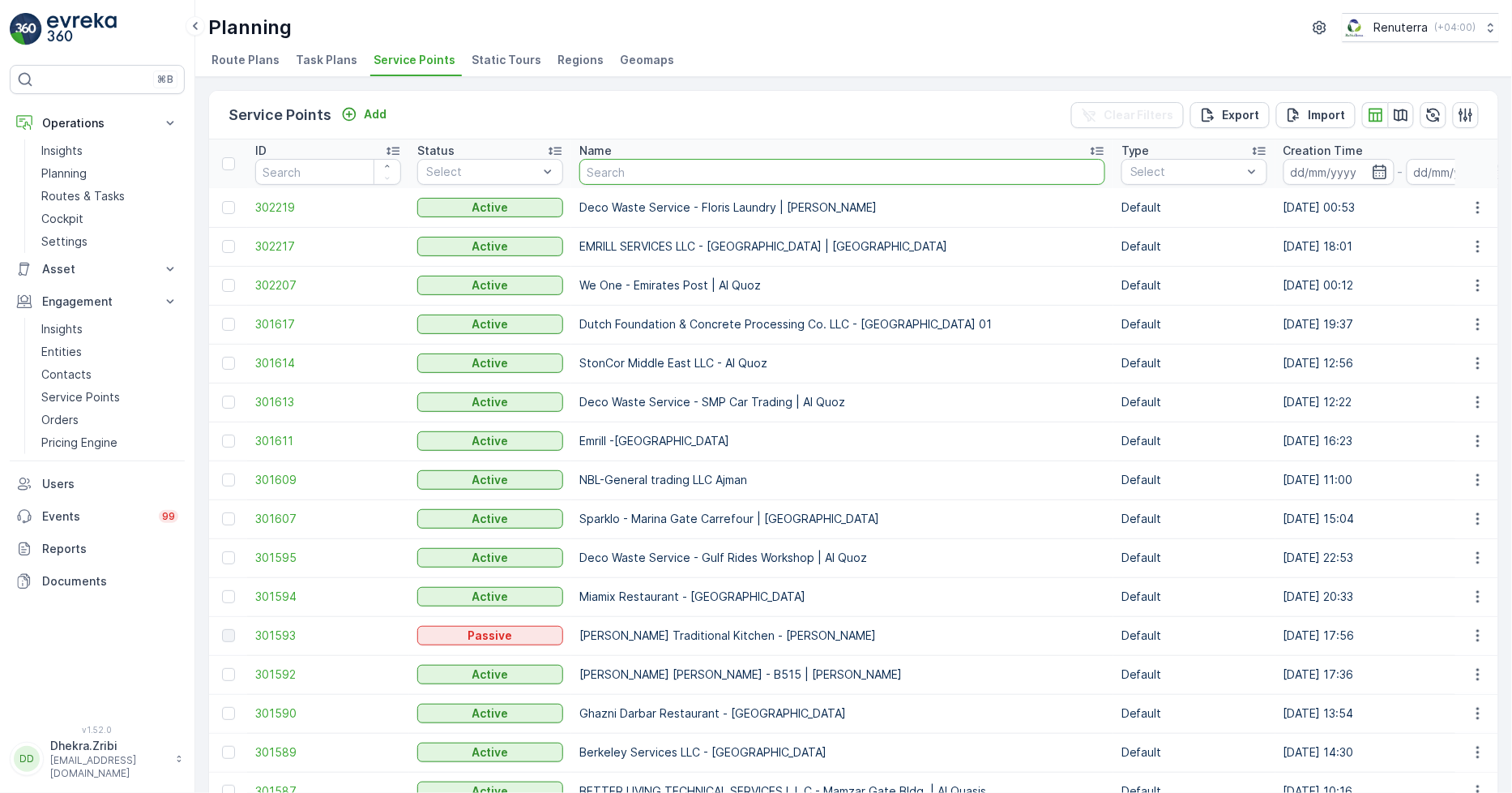
click at [652, 160] on input "text" at bounding box center [843, 172] width 526 height 26
click at [669, 169] on input "text" at bounding box center [843, 172] width 526 height 26
type input "myn"
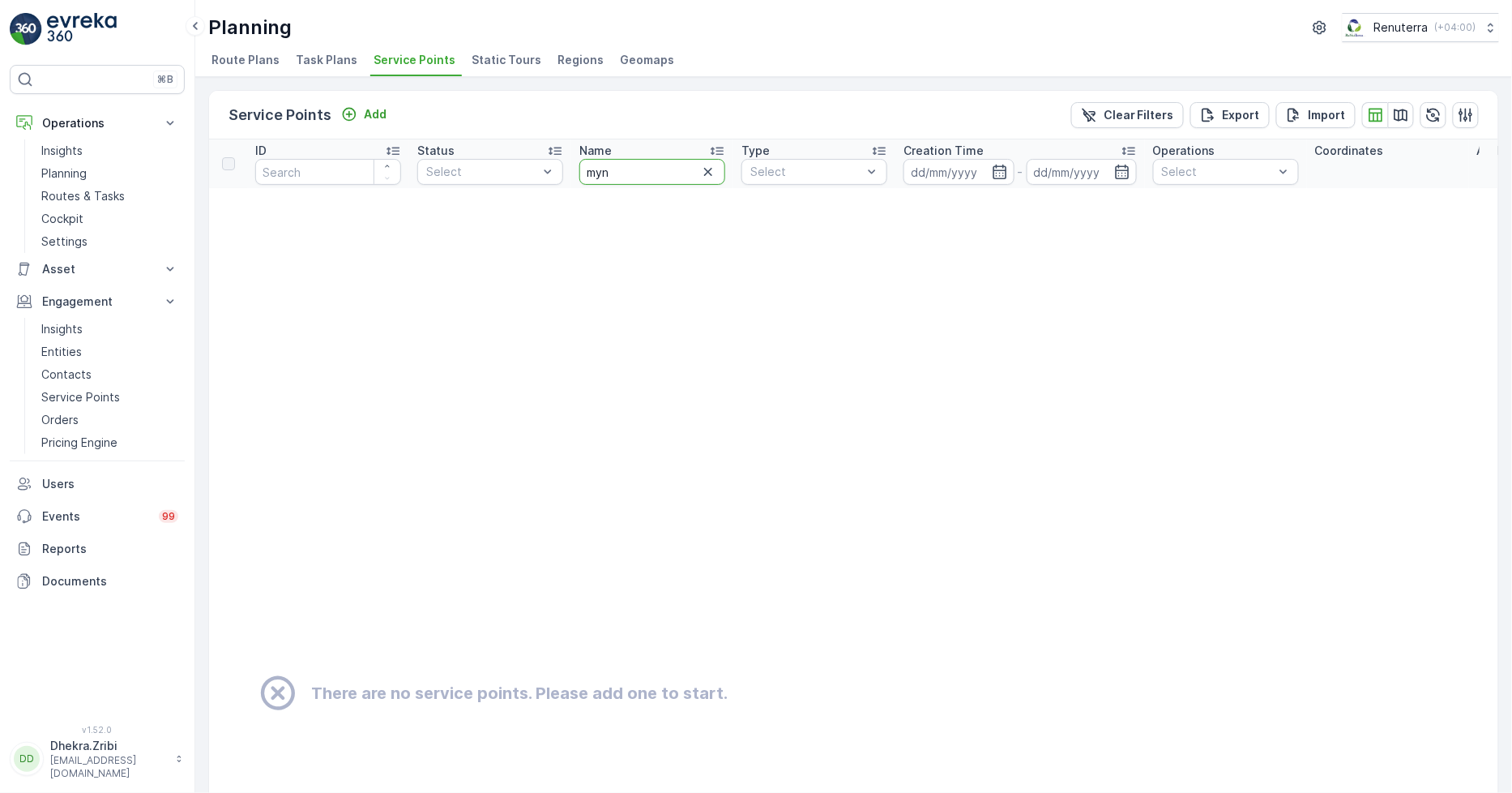
click at [637, 175] on input "myn" at bounding box center [653, 172] width 146 height 26
type input "my"
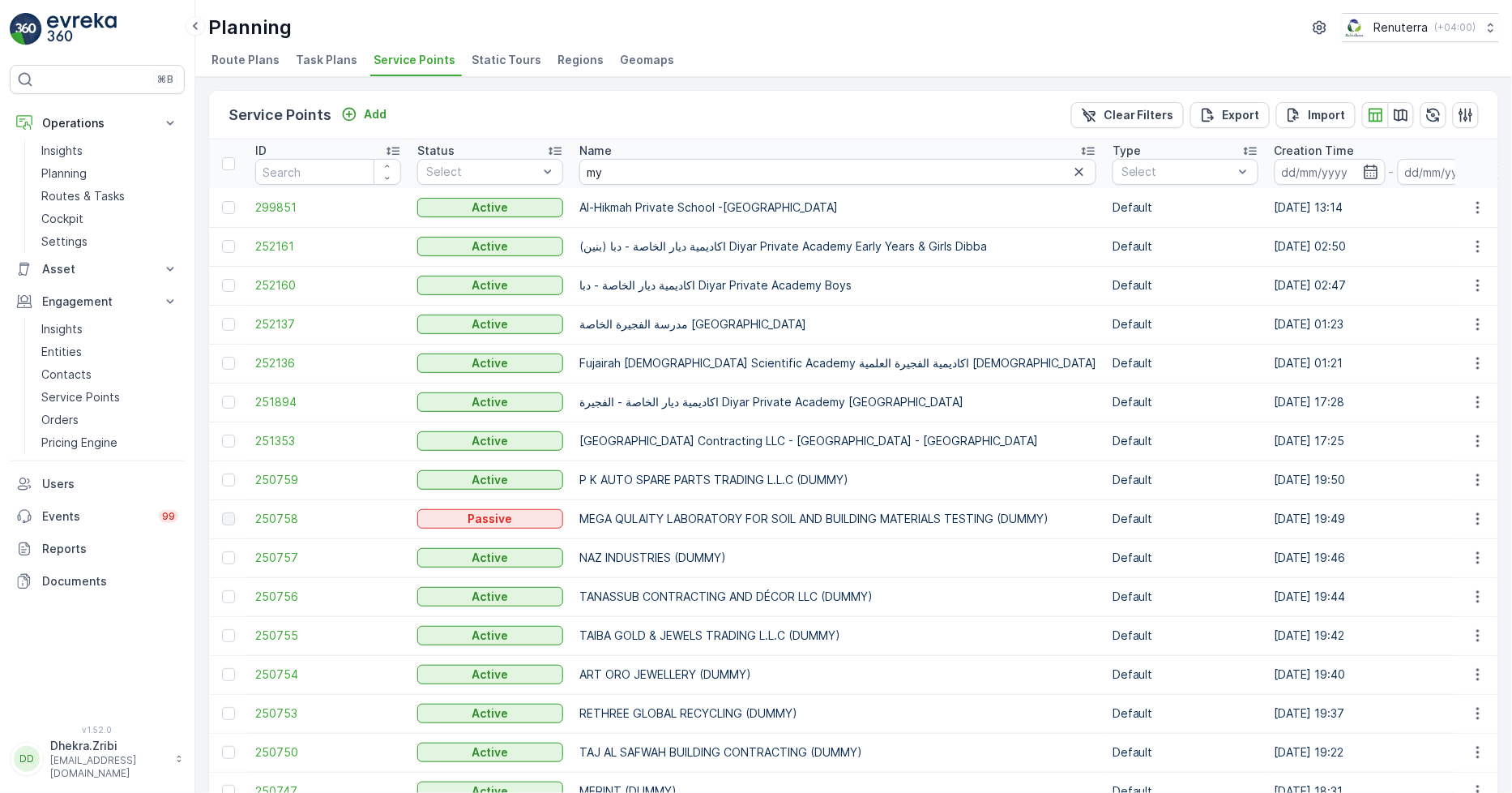
click at [637, 176] on input "my" at bounding box center [838, 172] width 517 height 26
type input "m y"
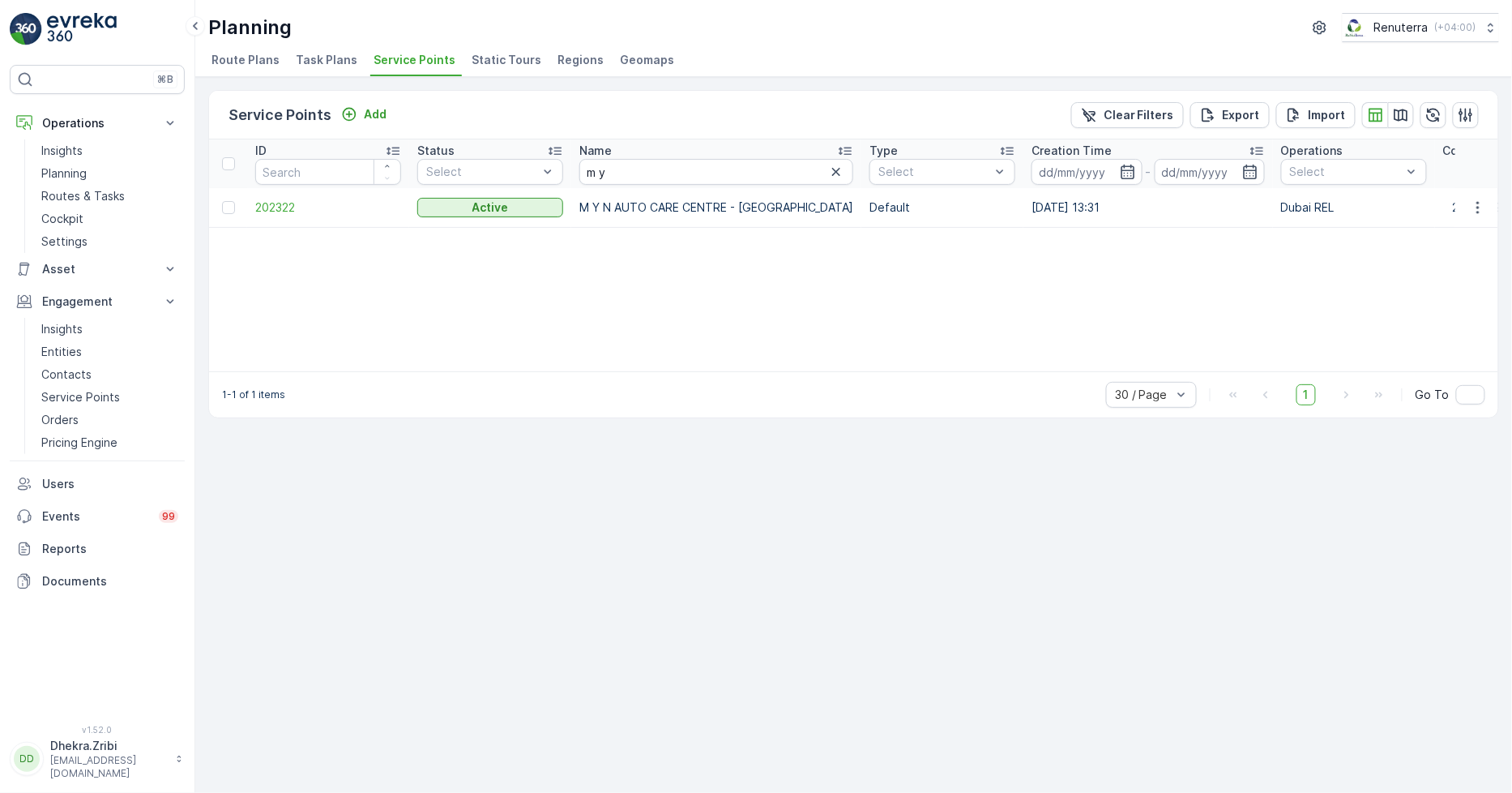
click at [252, 208] on td "202322" at bounding box center [328, 207] width 162 height 39
click at [272, 197] on td "202322" at bounding box center [328, 207] width 162 height 39
click at [277, 199] on span "202322" at bounding box center [328, 207] width 146 height 16
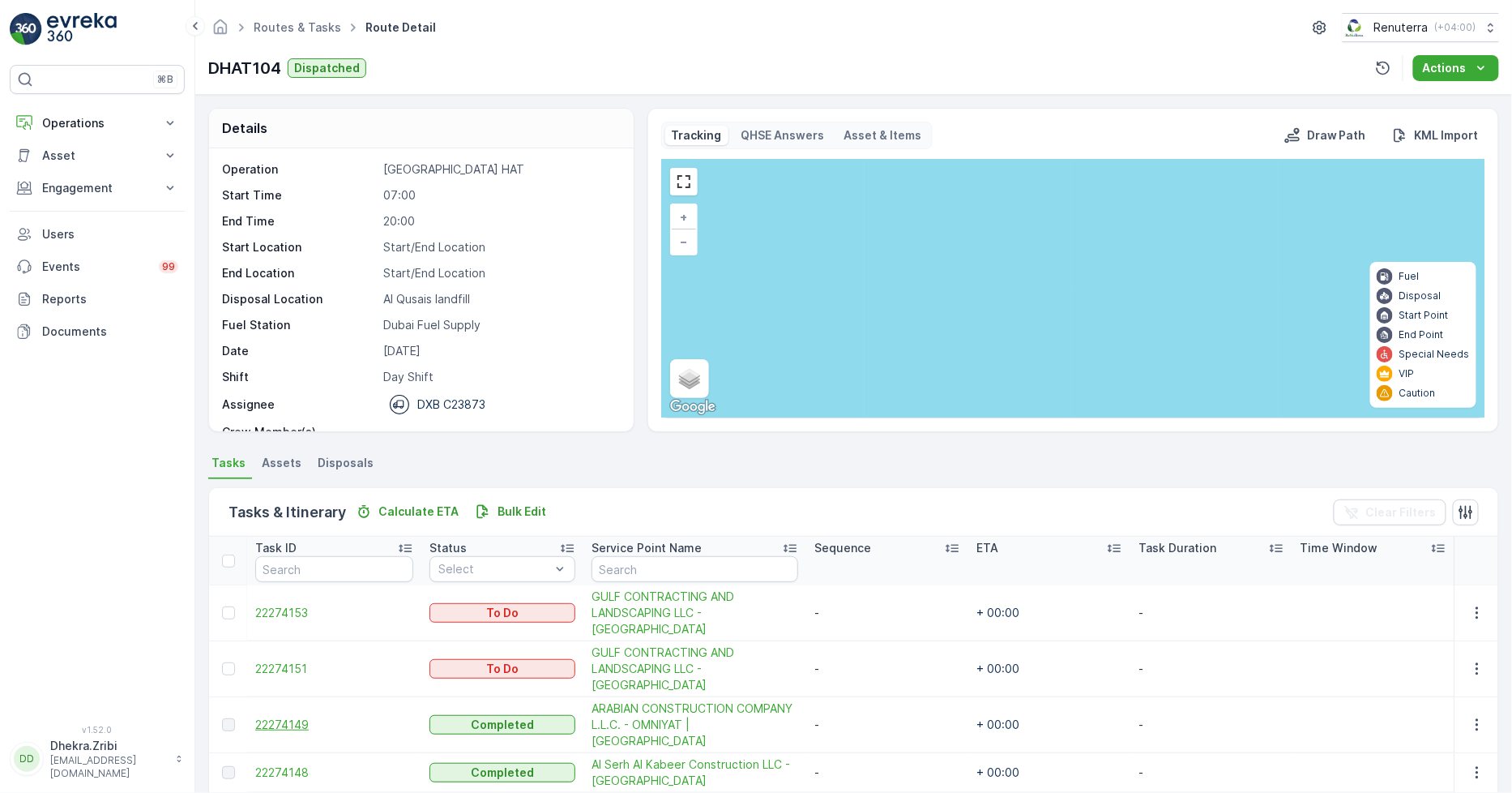
click at [298, 717] on span "22274149" at bounding box center [334, 725] width 158 height 16
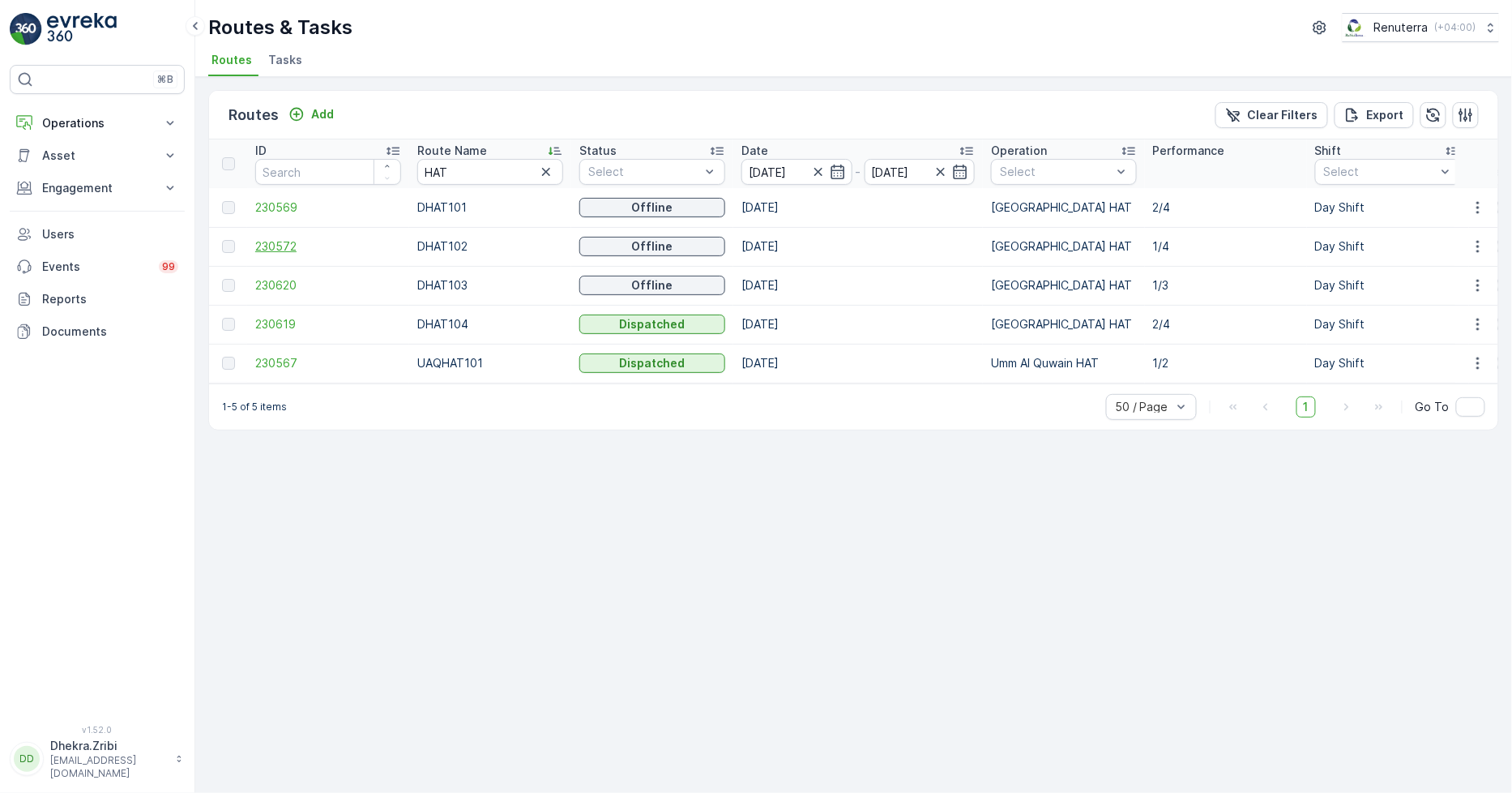
click at [269, 244] on span "230572" at bounding box center [328, 246] width 146 height 16
click at [276, 288] on span "230620" at bounding box center [328, 285] width 146 height 16
click at [268, 321] on span "230619" at bounding box center [328, 324] width 146 height 16
click at [267, 327] on span "230619" at bounding box center [328, 324] width 146 height 16
click at [355, 524] on div "Routes Add Clear Filters Export ID Route Name HAT Status Select Date [DATE] - […" at bounding box center [853, 435] width 1317 height 716
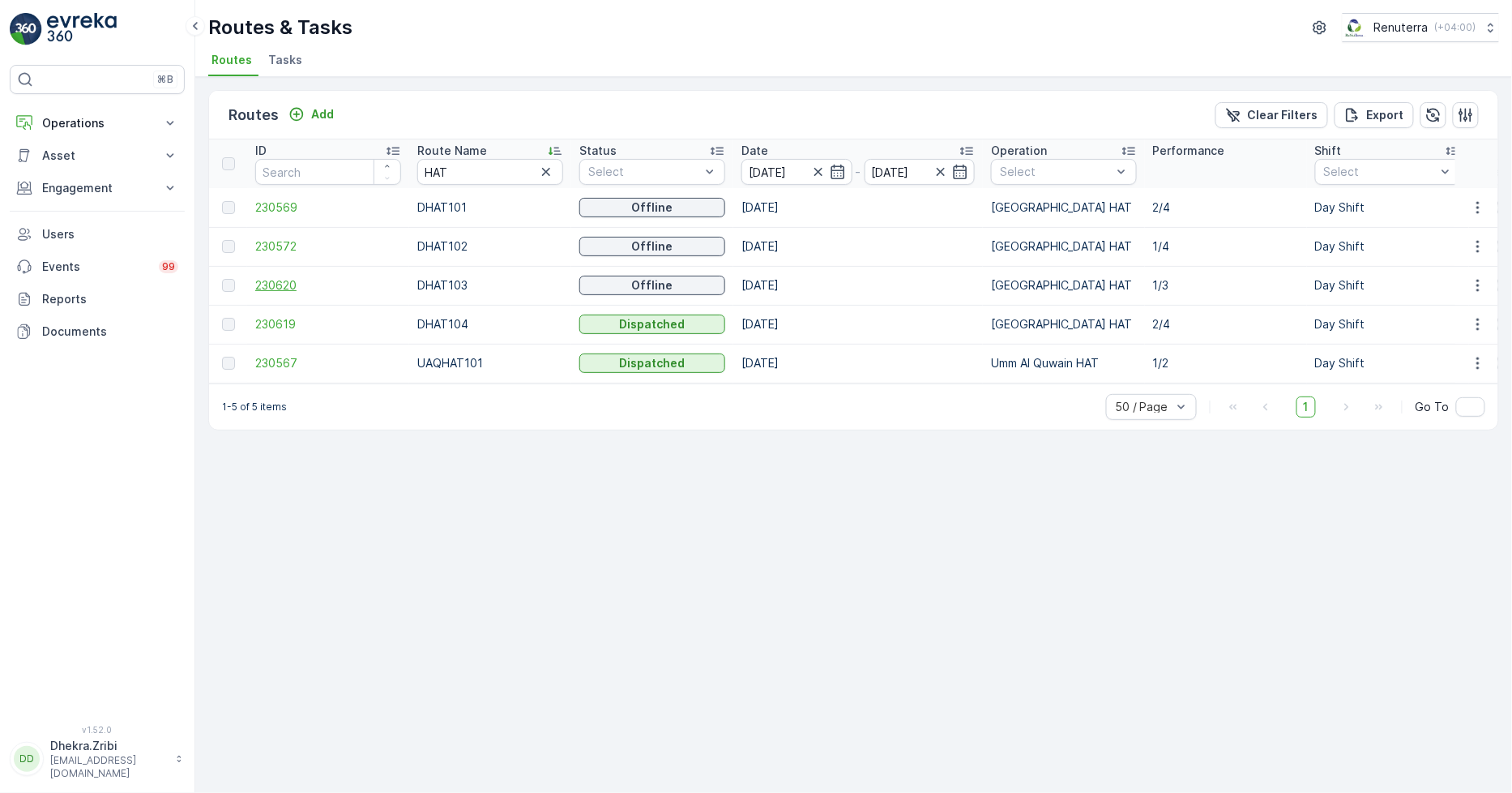
click at [279, 280] on span "230620" at bounding box center [328, 285] width 146 height 16
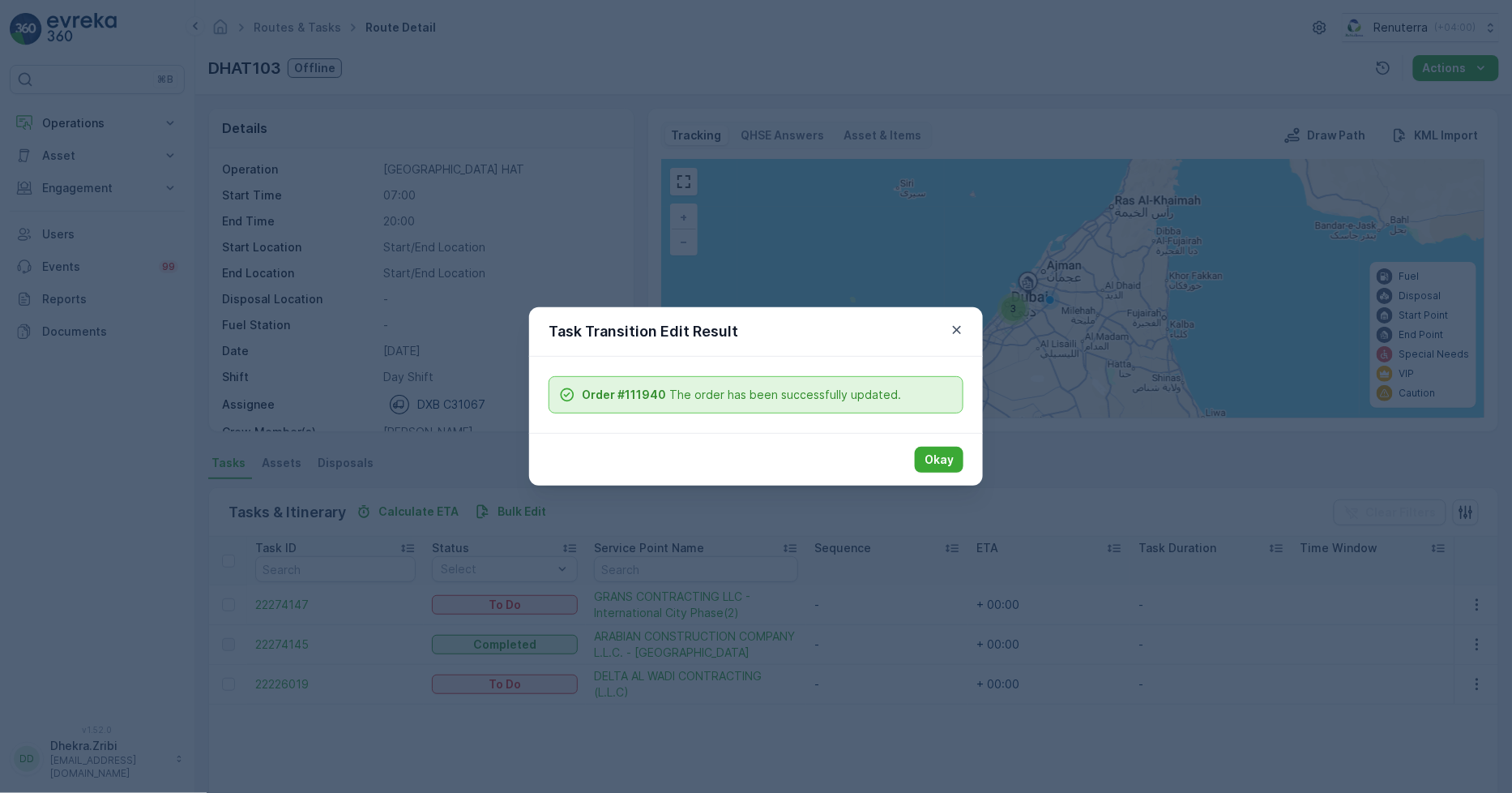
click at [965, 468] on div "Okay" at bounding box center [756, 459] width 454 height 53
click at [935, 456] on p "Okay" at bounding box center [939, 459] width 29 height 16
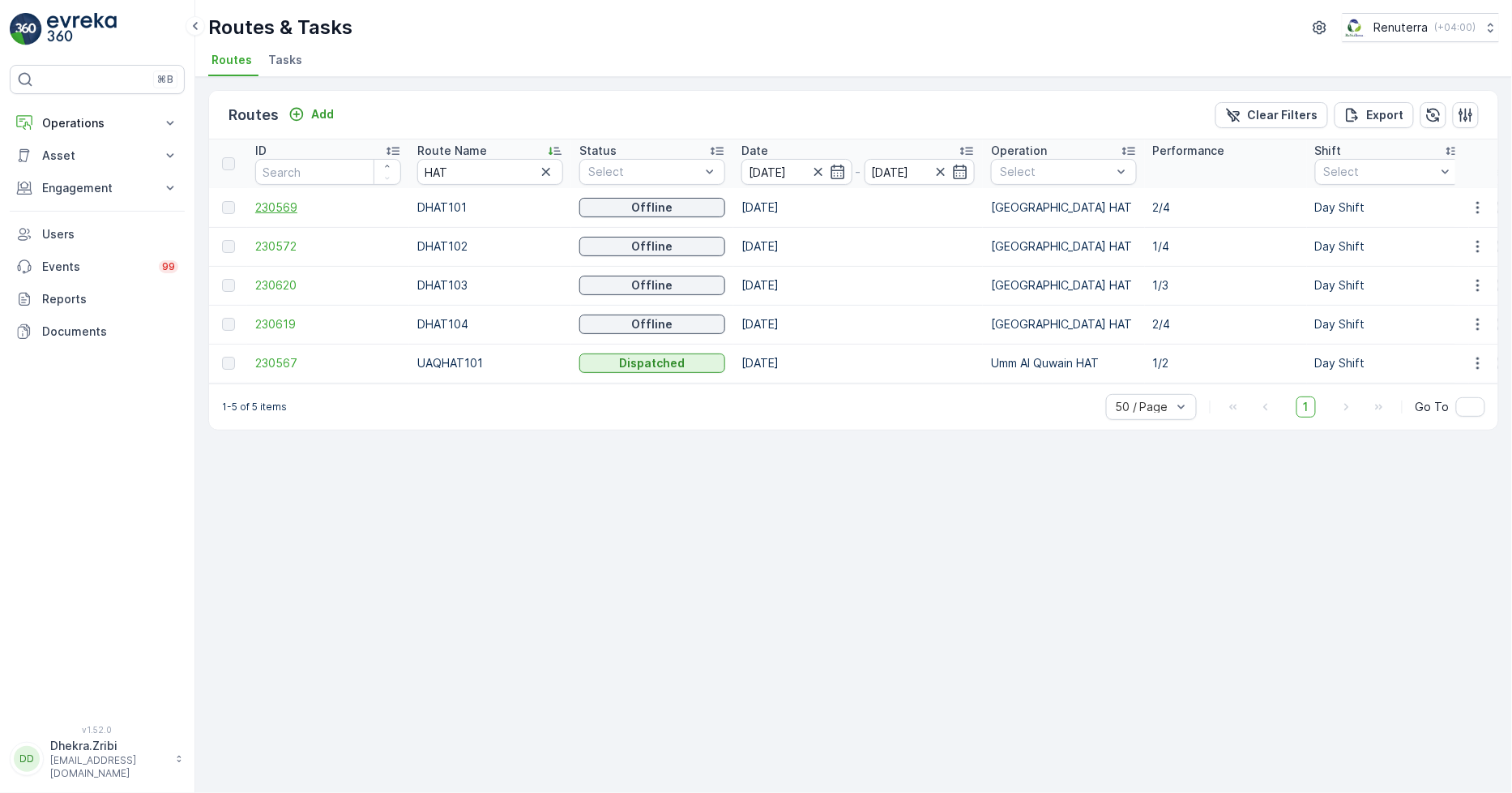
click at [285, 204] on span "230569" at bounding box center [328, 207] width 146 height 16
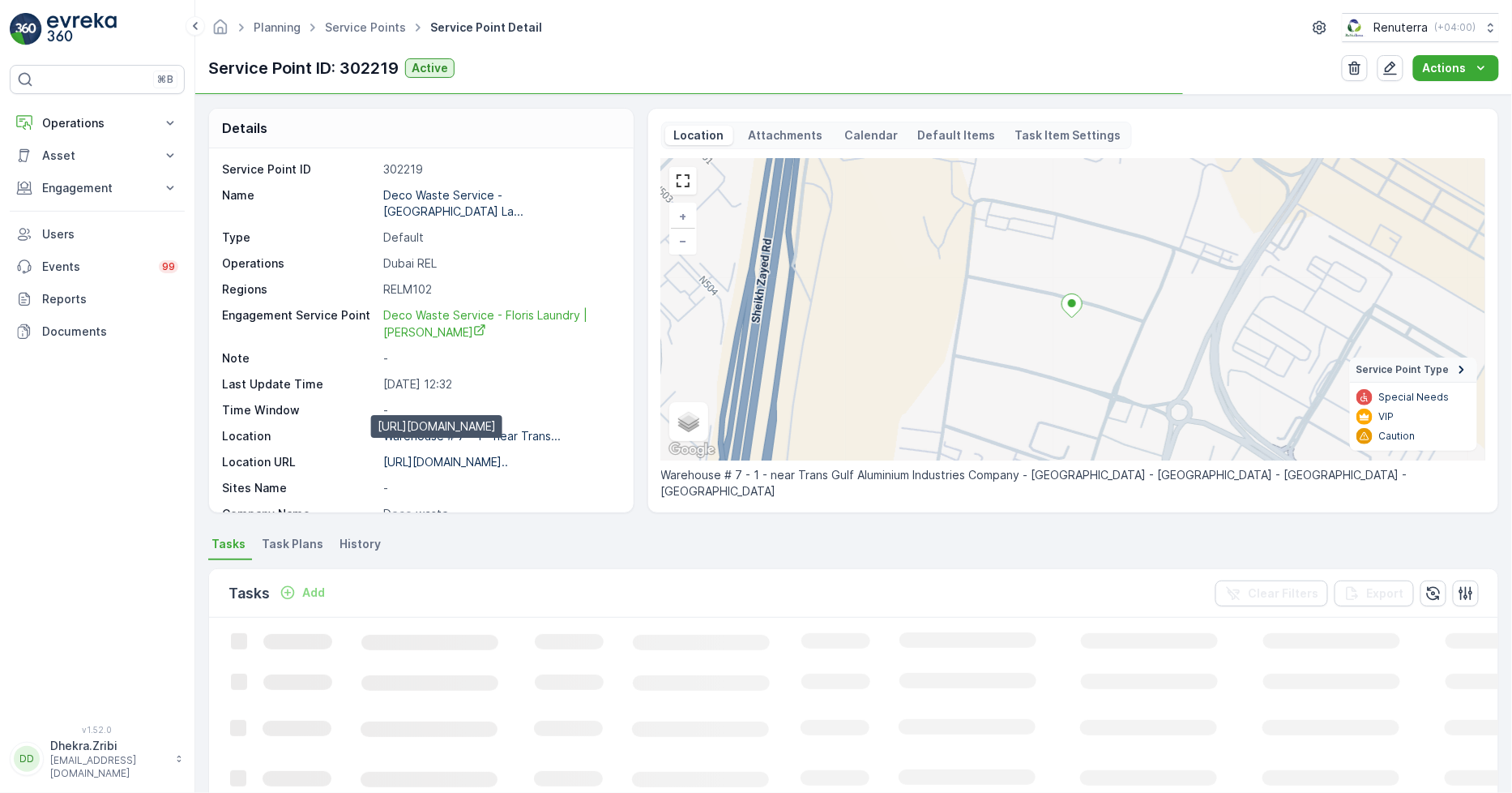
click at [477, 455] on p "[URL][DOMAIN_NAME].." at bounding box center [445, 462] width 125 height 14
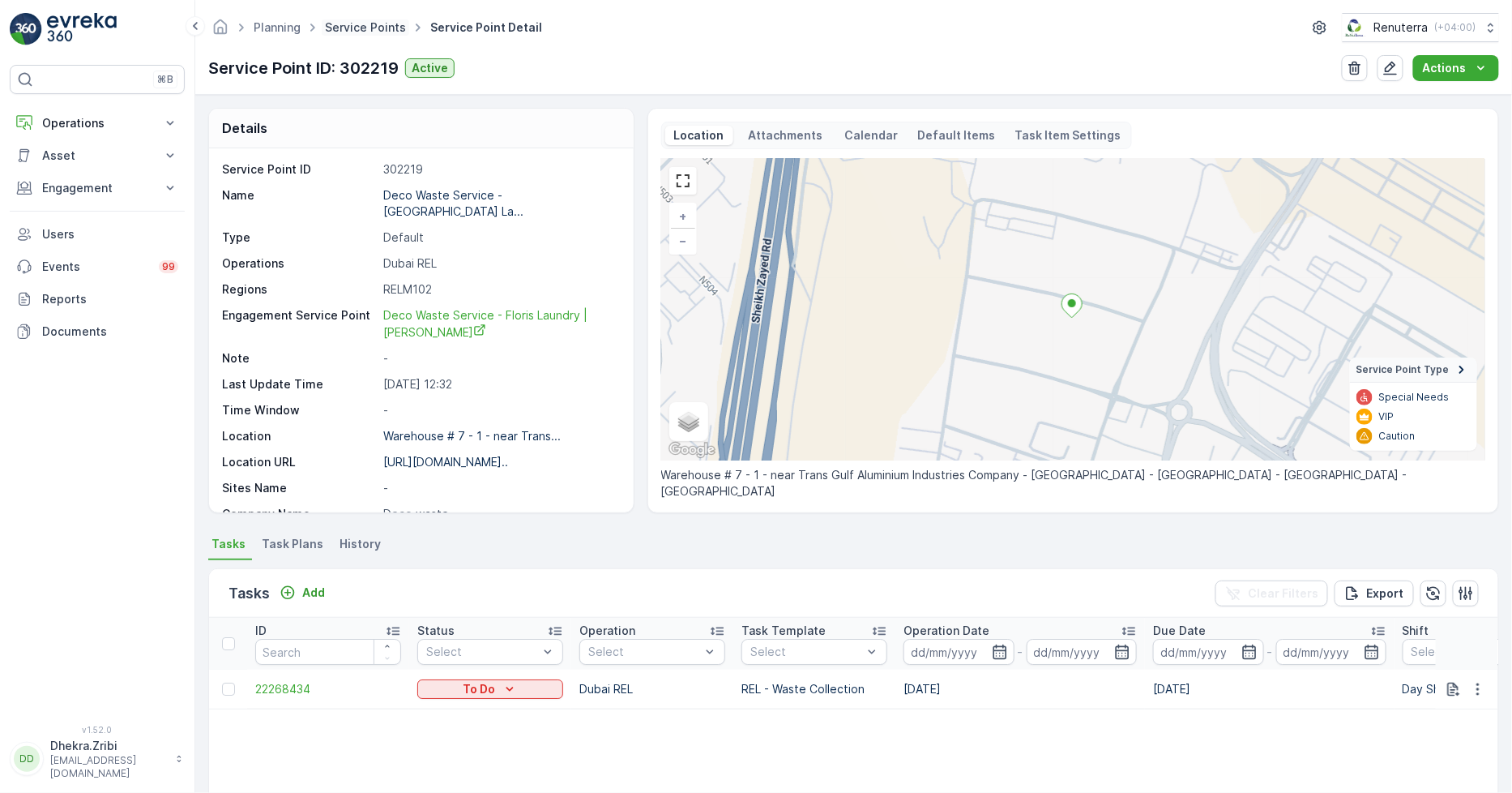
click at [351, 25] on link "Service Points" at bounding box center [365, 27] width 81 height 14
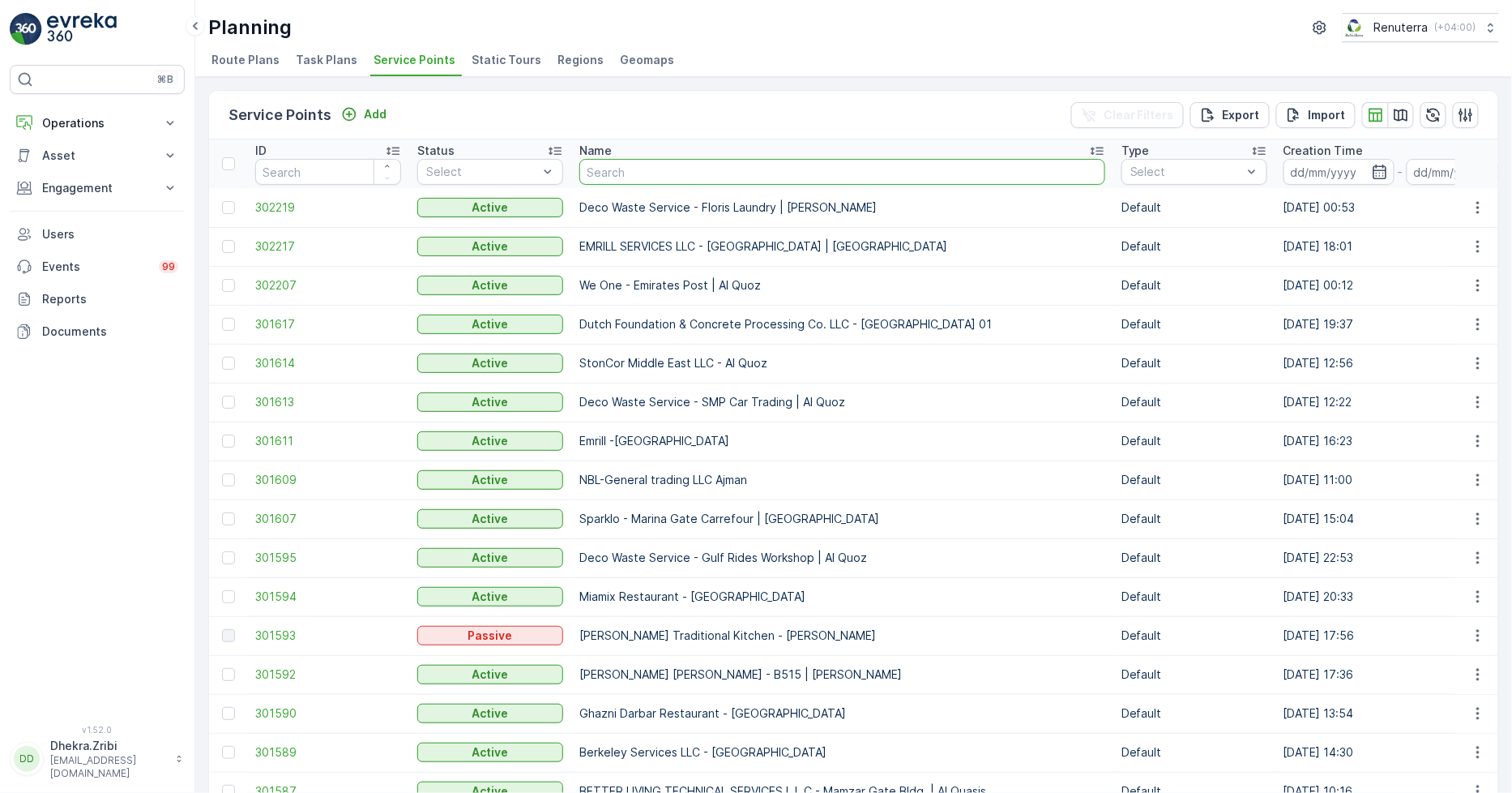
click at [612, 167] on input "text" at bounding box center [843, 172] width 526 height 26
type input "elite"
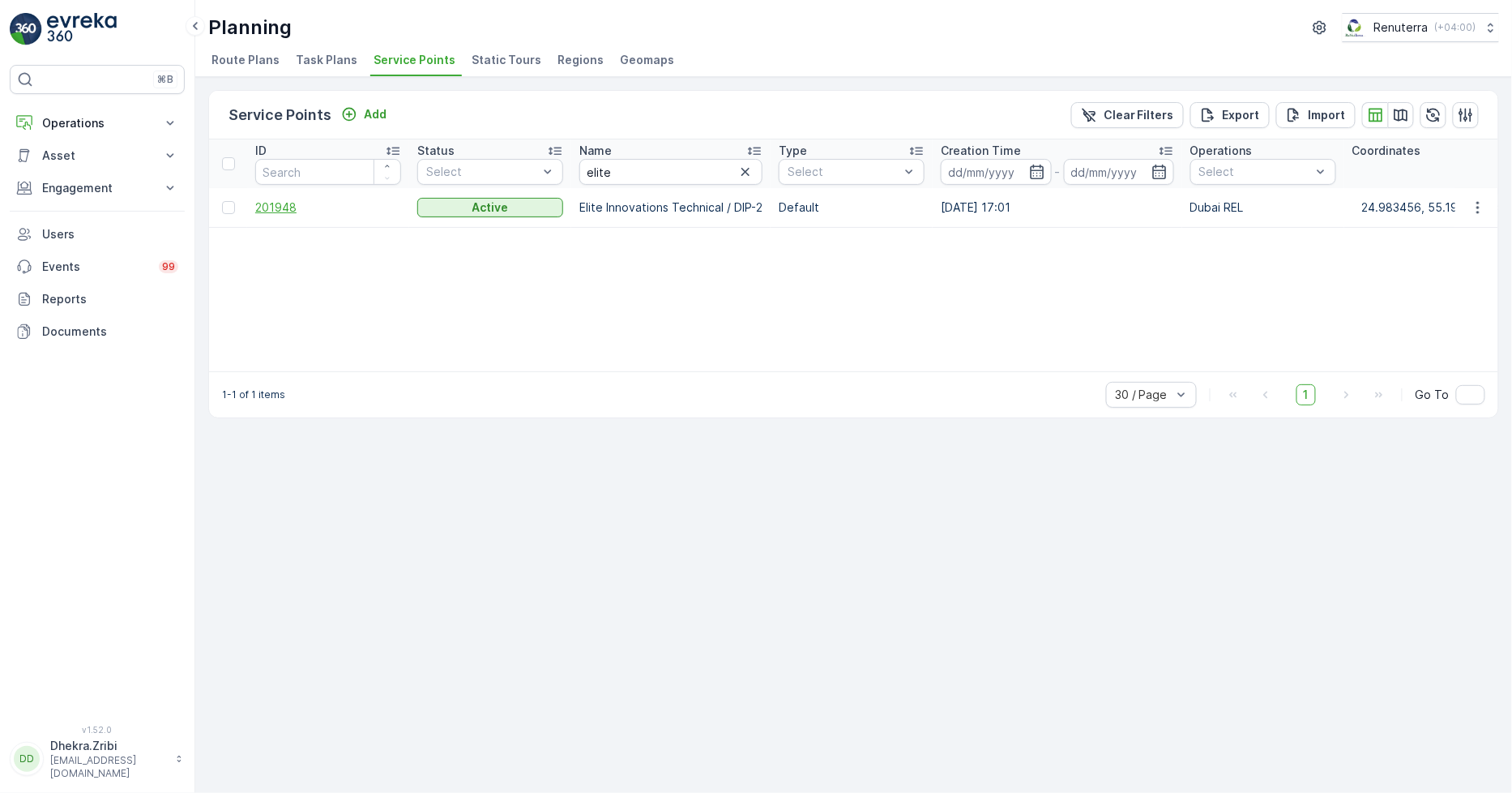
click at [280, 207] on span "201948" at bounding box center [328, 207] width 146 height 16
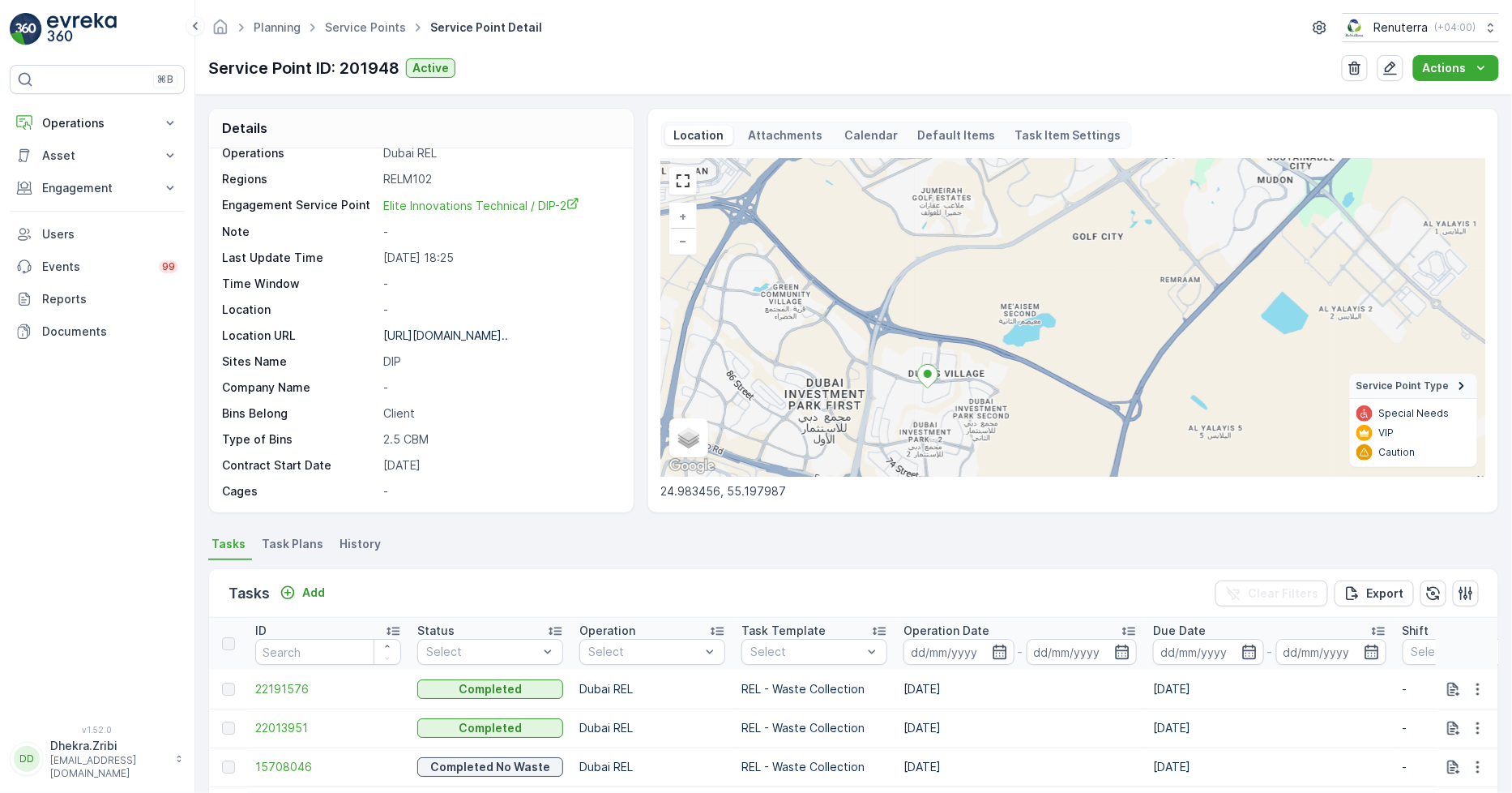
scroll to position [250, 0]
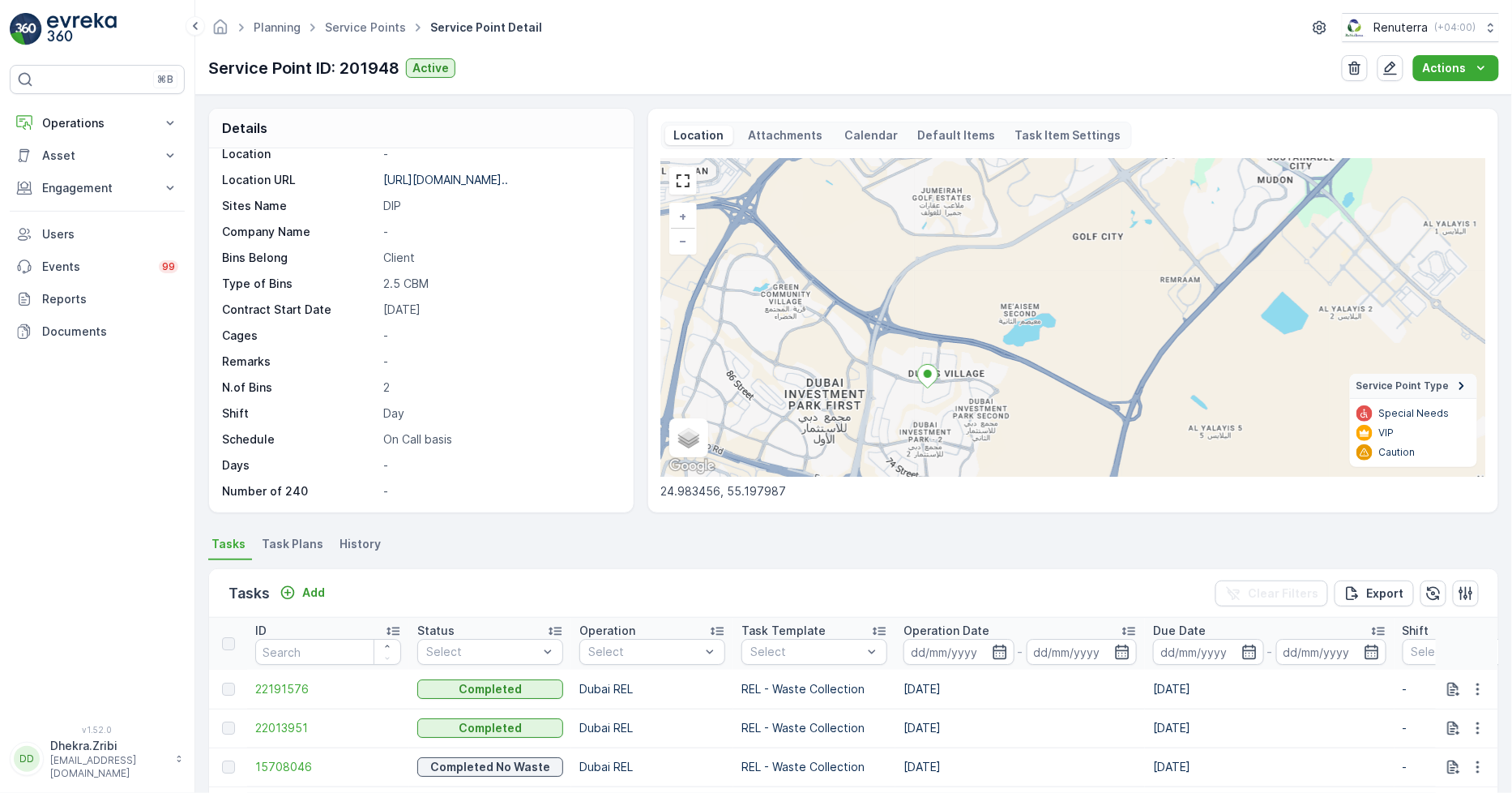
click at [302, 547] on span "Task Plans" at bounding box center [293, 544] width 62 height 16
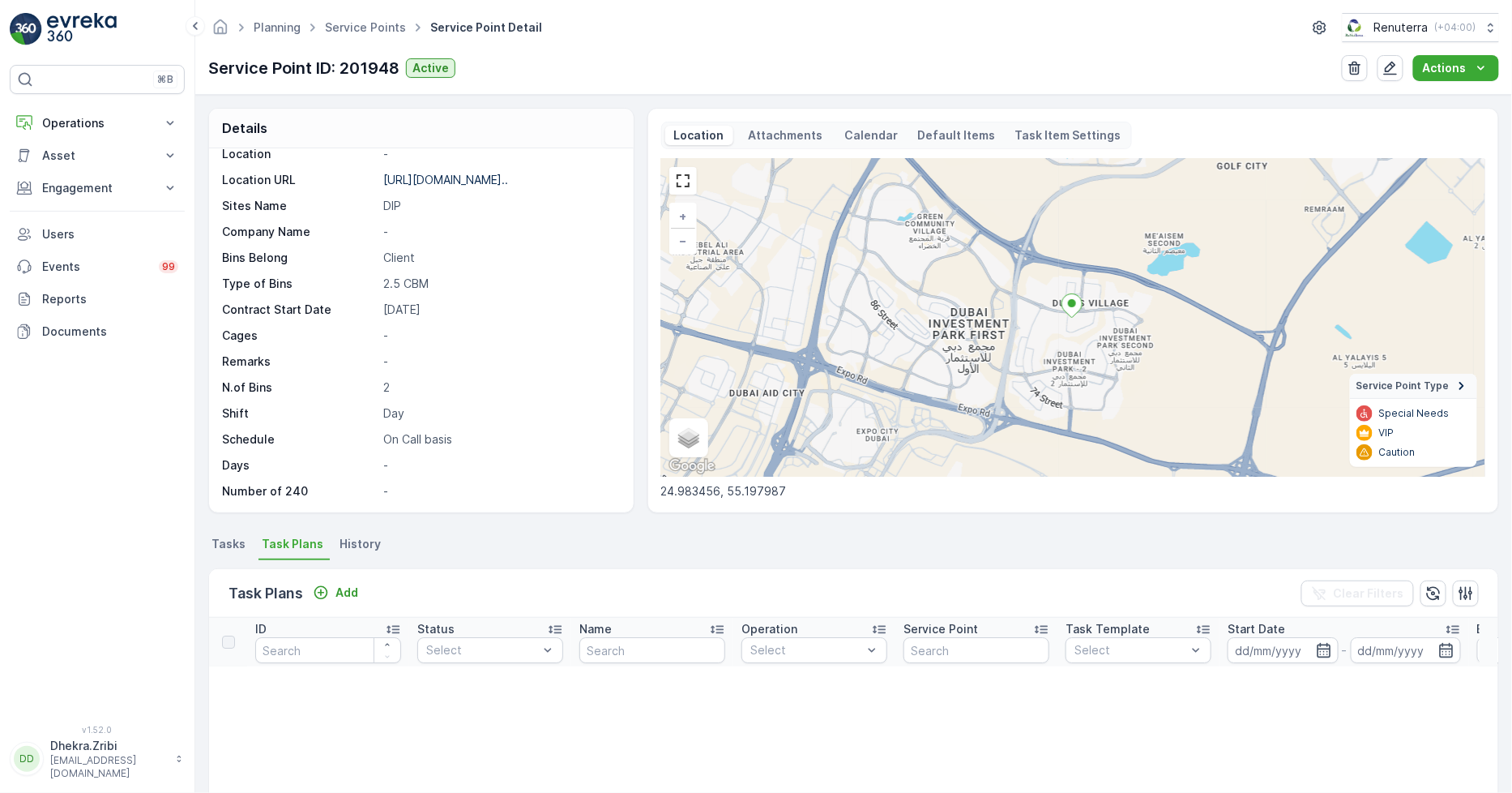
click at [236, 544] on span "Tasks" at bounding box center [229, 544] width 34 height 16
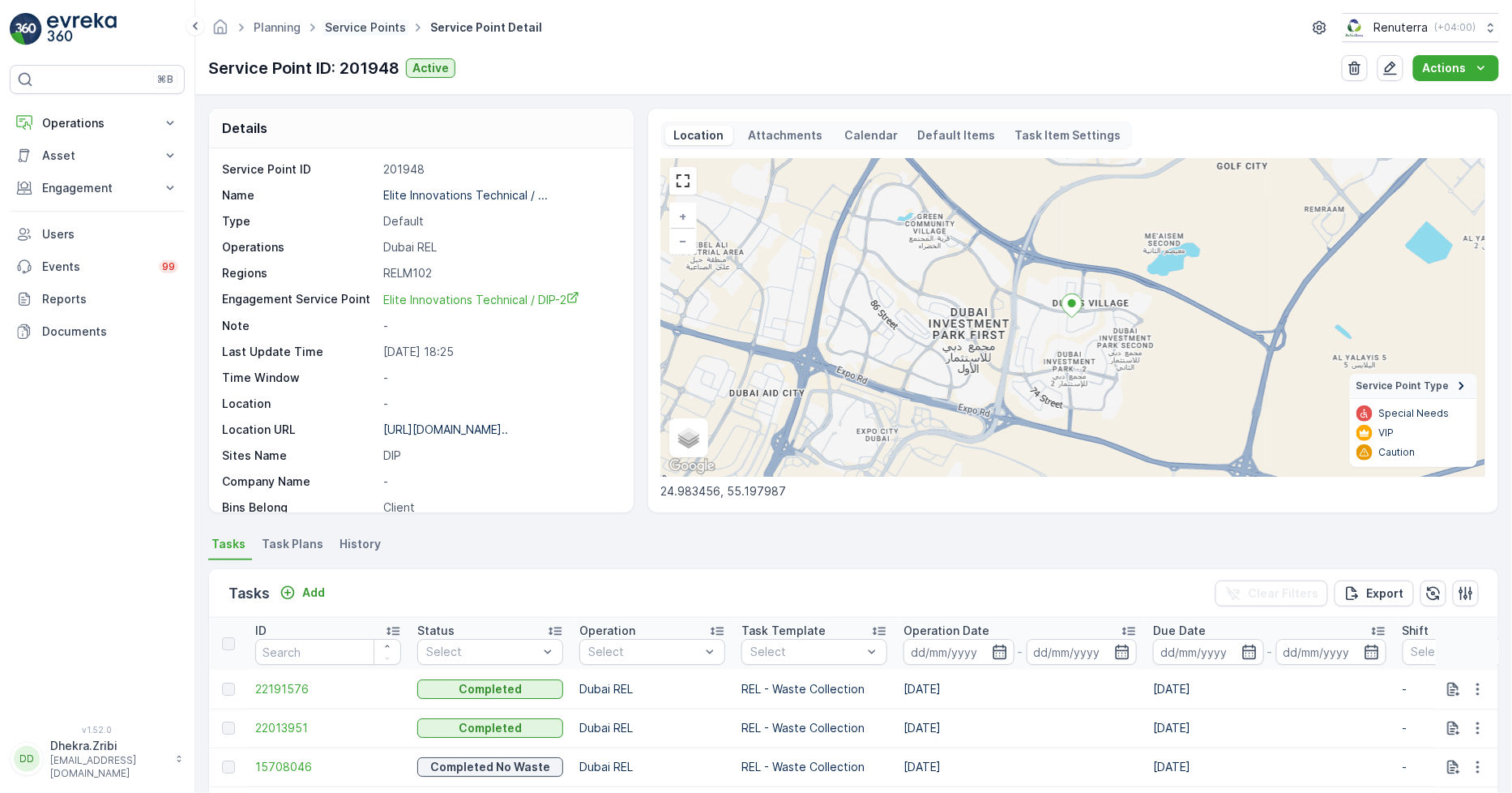
click at [352, 22] on link "Service Points" at bounding box center [365, 27] width 81 height 14
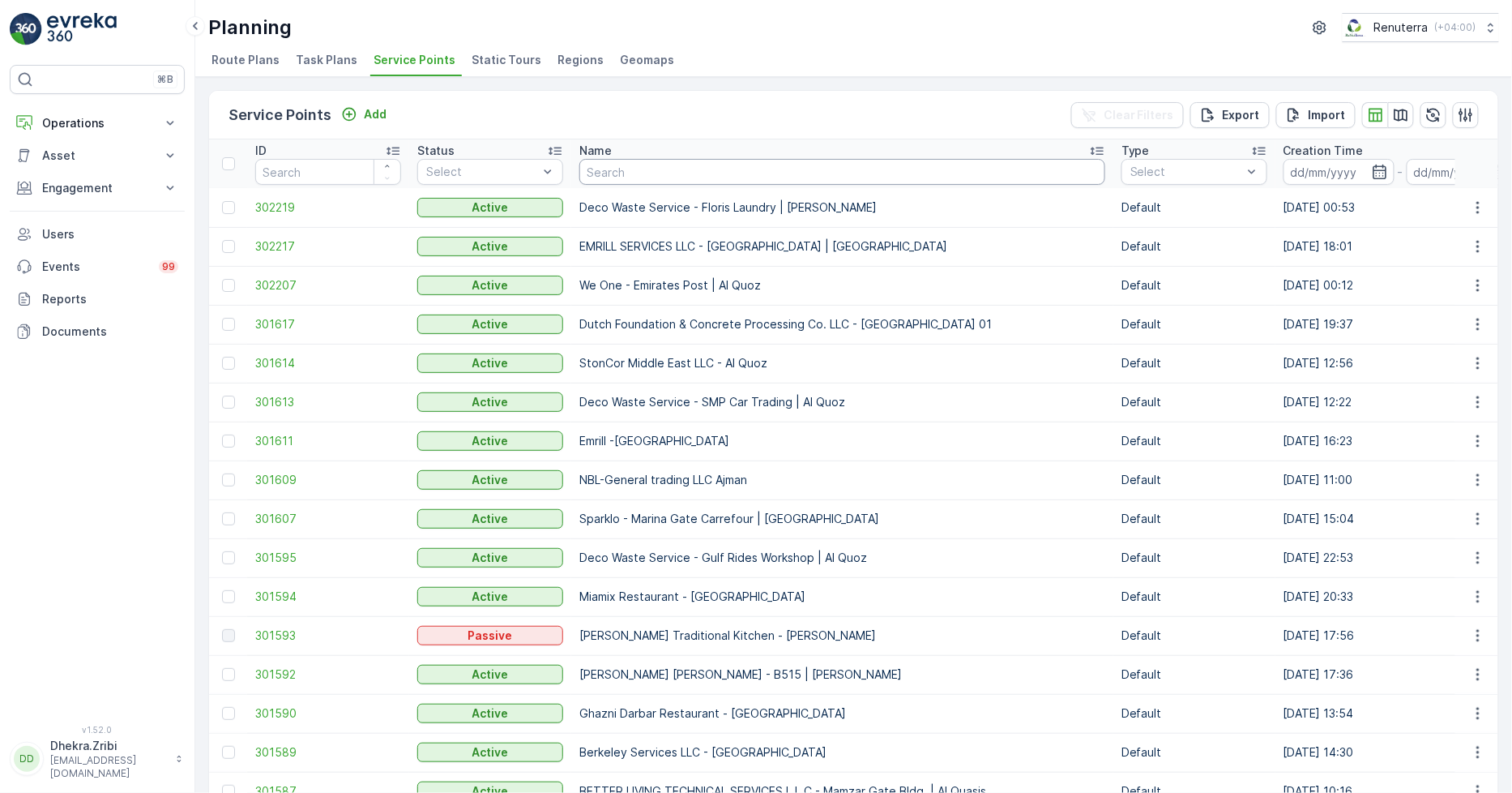
click at [621, 178] on input "text" at bounding box center [843, 172] width 526 height 26
type input "al tay"
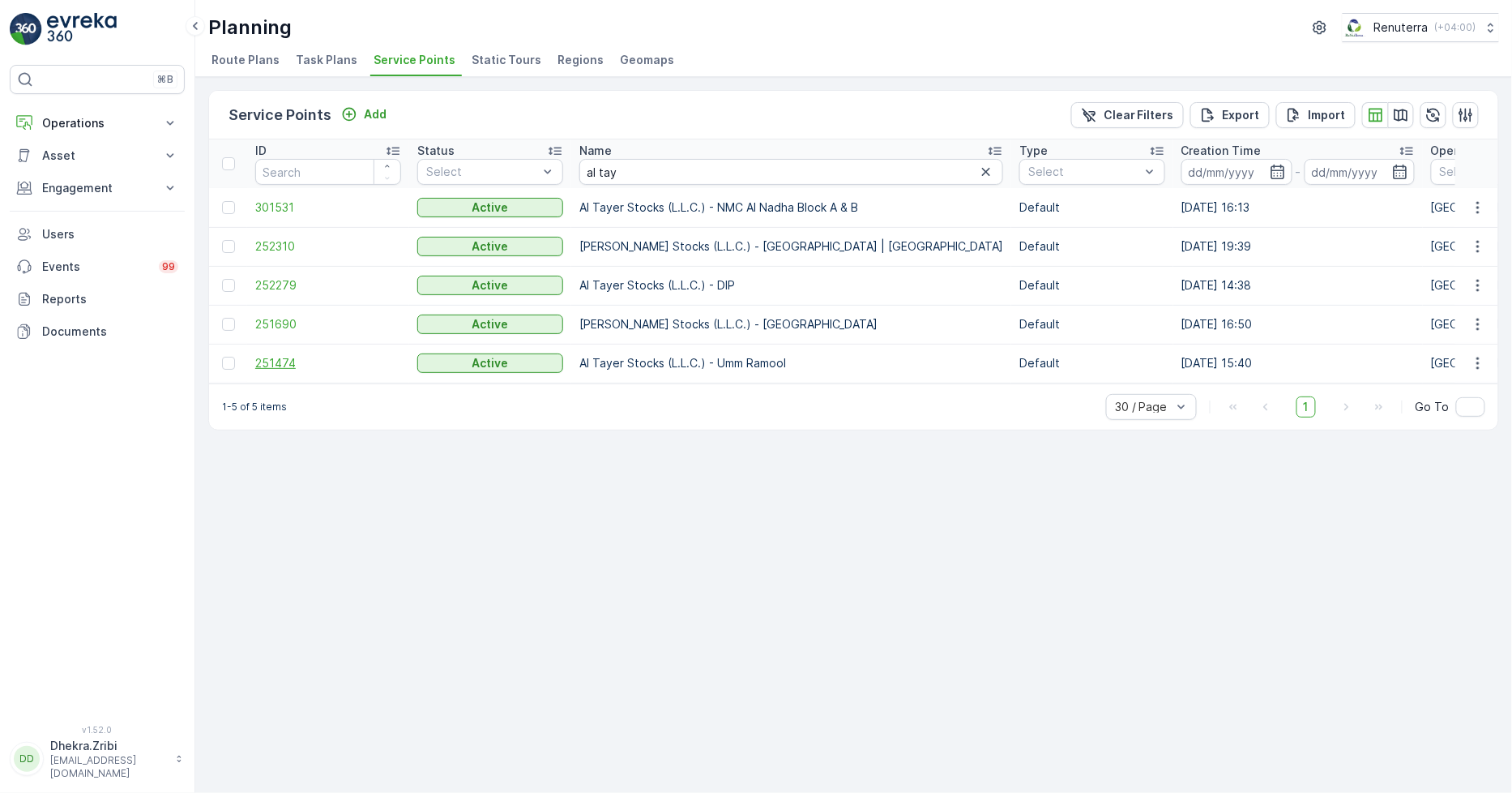
click at [276, 362] on span "251474" at bounding box center [328, 363] width 146 height 16
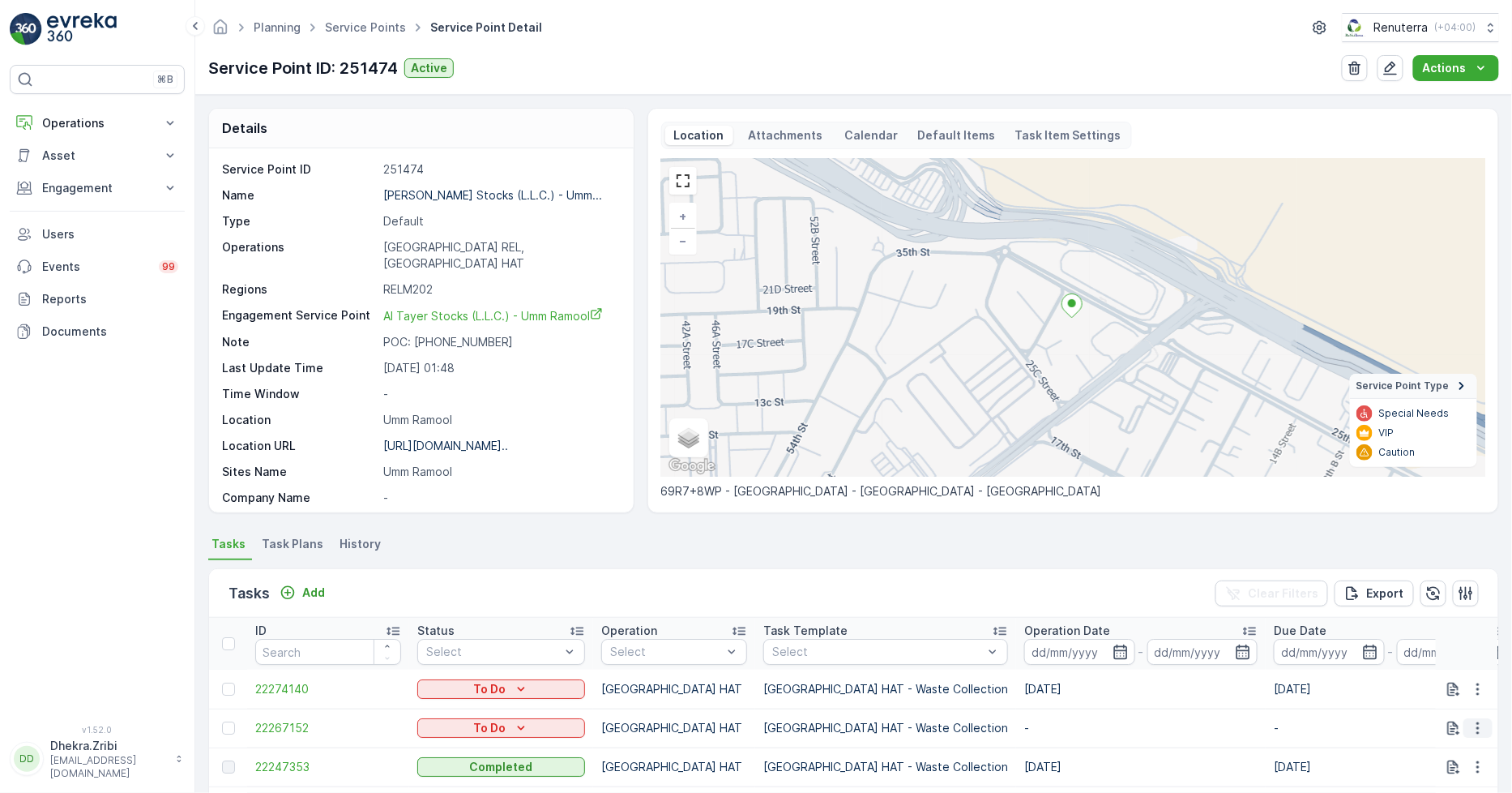
click at [1470, 725] on icon "button" at bounding box center [1478, 728] width 16 height 16
drag, startPoint x: 1420, startPoint y: 635, endPoint x: 1427, endPoint y: 653, distance: 20.0
click at [1427, 653] on ul "See More Details History Change Route Remove from Route [GEOGRAPHIC_DATA]" at bounding box center [1452, 653] width 129 height 127
click at [1428, 653] on span "Change Route" at bounding box center [1436, 650] width 79 height 16
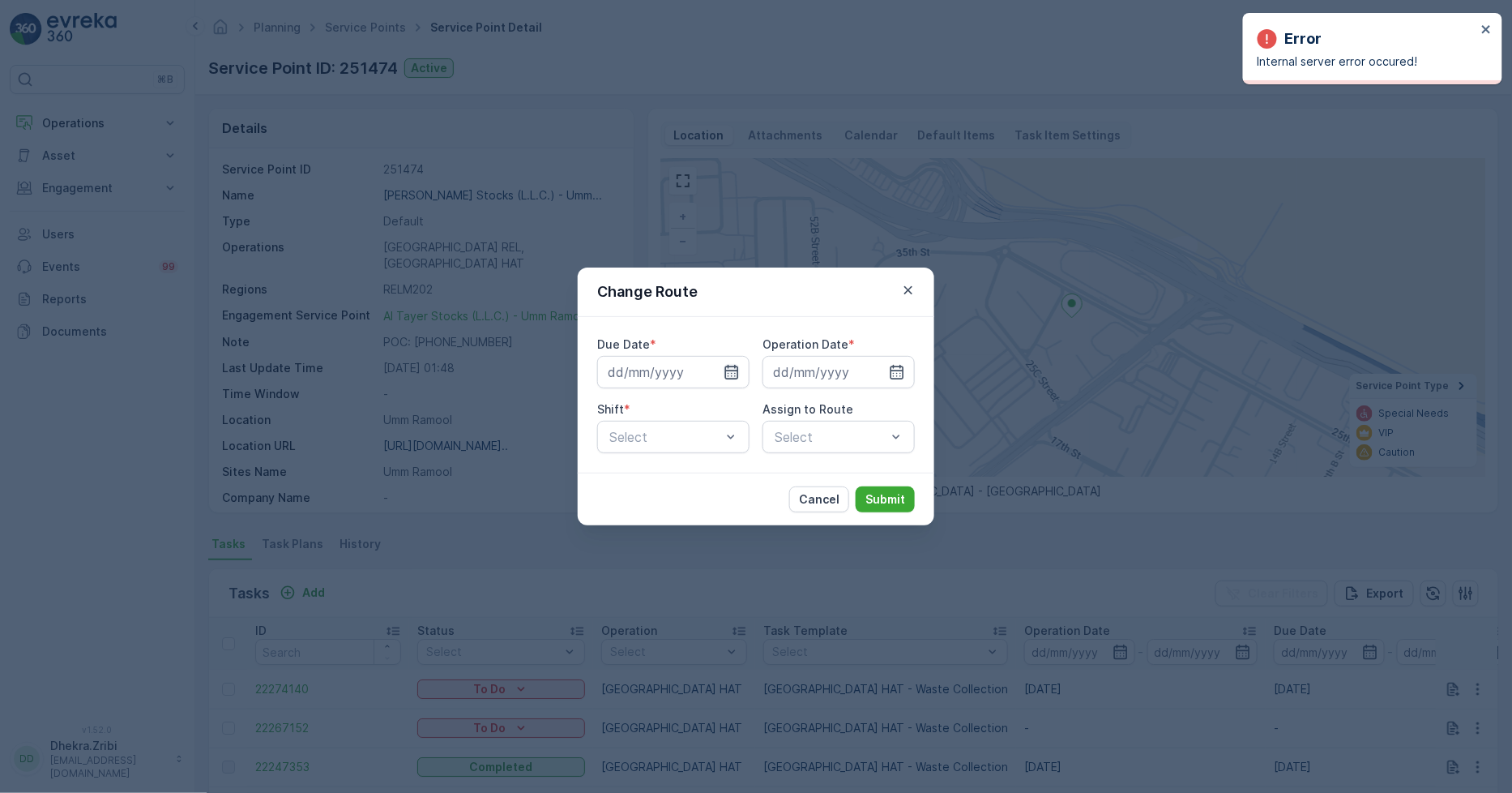
click at [734, 364] on icon "button" at bounding box center [732, 372] width 16 height 16
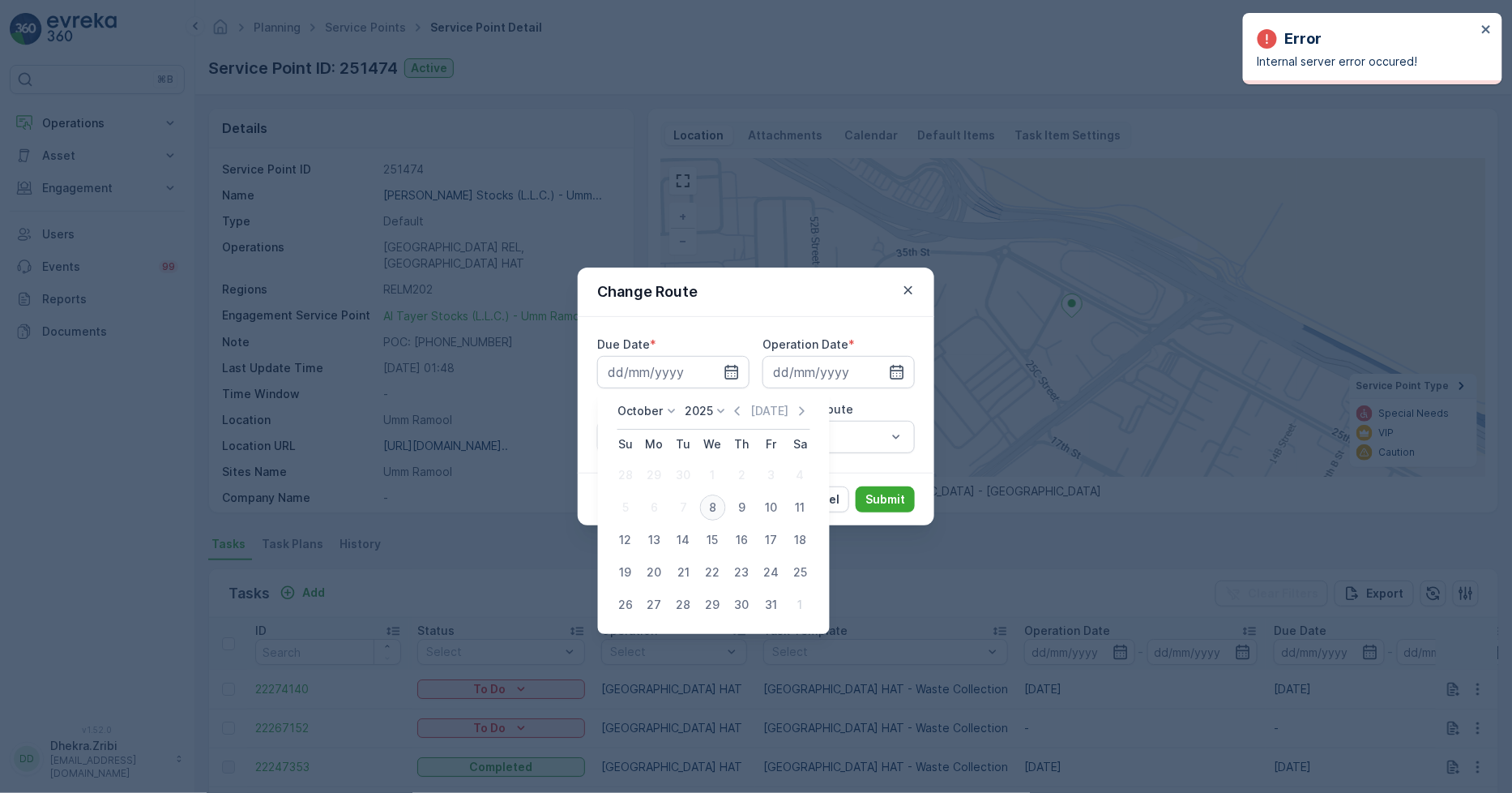
click at [712, 498] on div "8" at bounding box center [713, 507] width 26 height 26
type input "[DATE]"
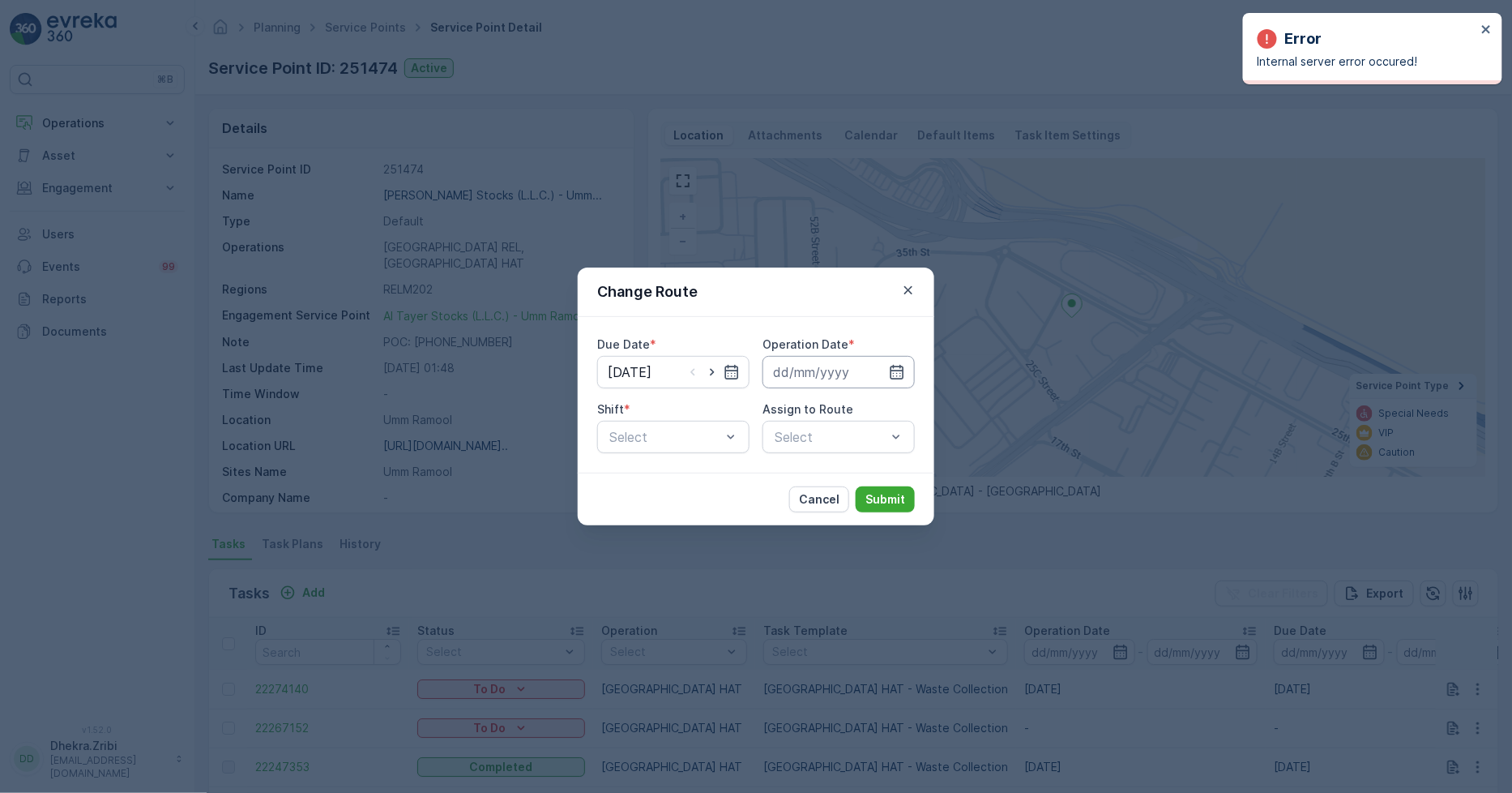
click at [813, 365] on input at bounding box center [839, 372] width 152 height 32
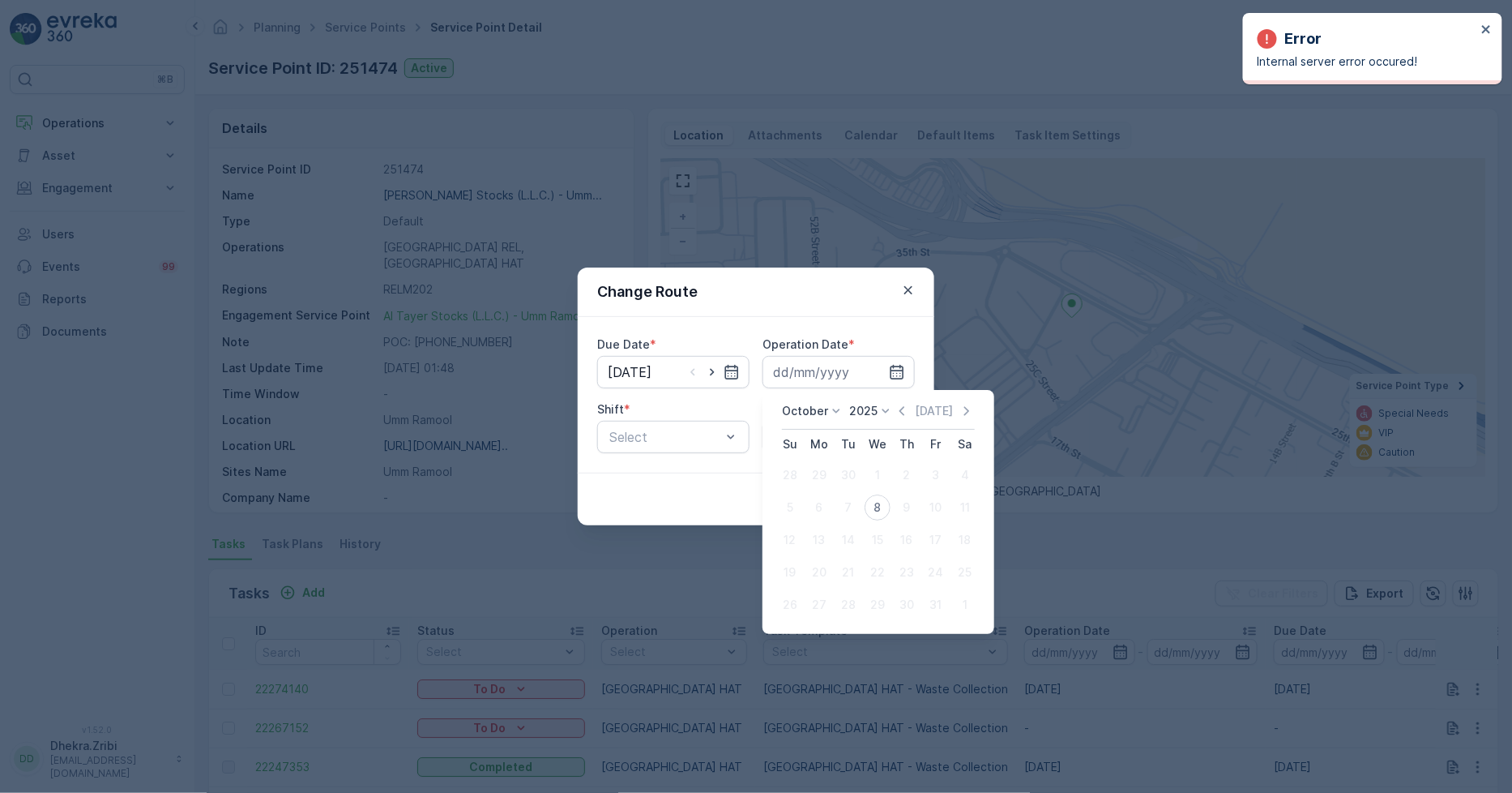
drag, startPoint x: 876, startPoint y: 503, endPoint x: 770, endPoint y: 473, distance: 110.1
click at [873, 505] on div "8" at bounding box center [878, 507] width 26 height 26
type input "[DATE]"
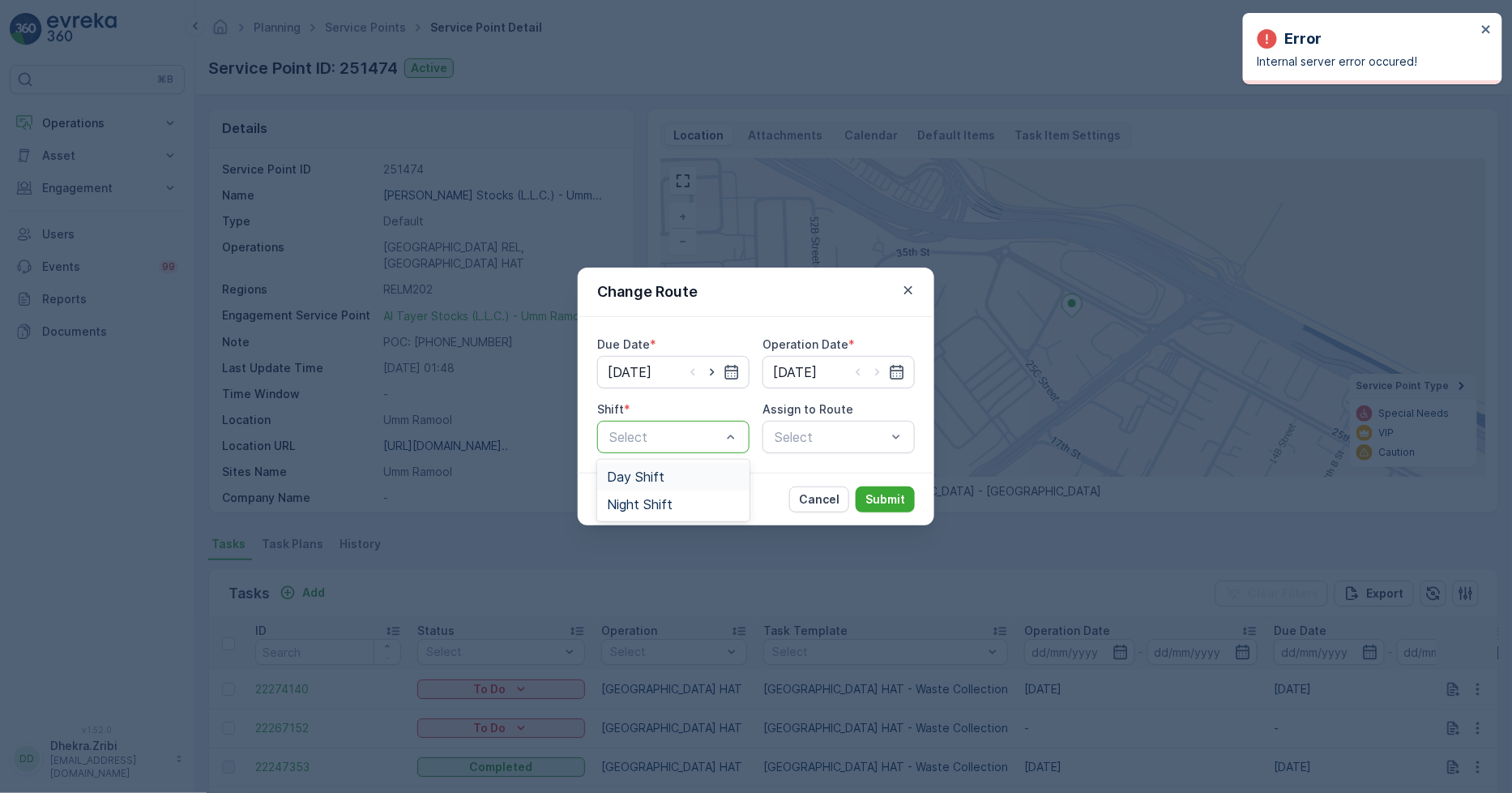
click at [653, 479] on span "Day Shift" at bounding box center [636, 476] width 58 height 15
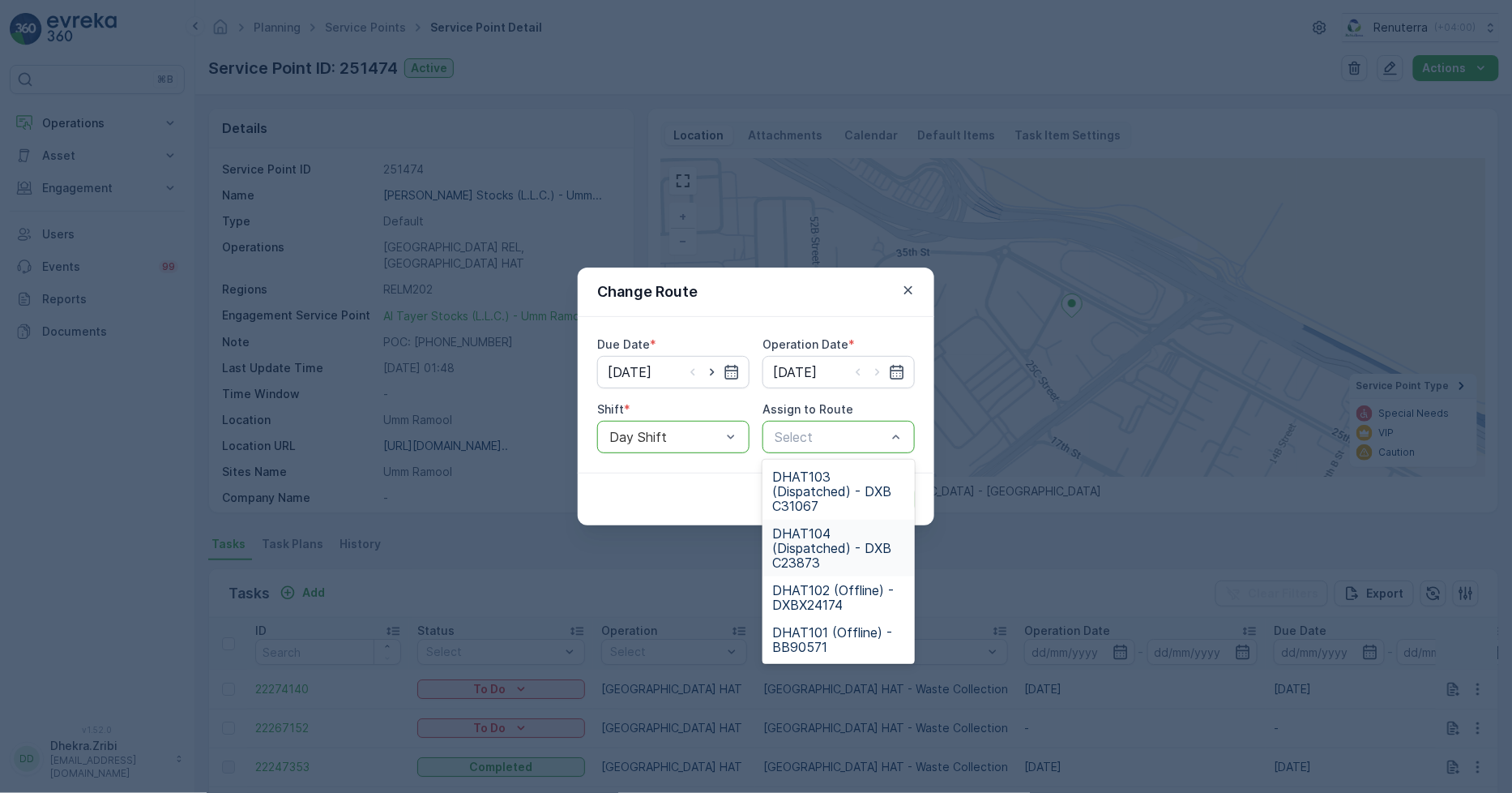
click at [819, 537] on span "DHAT104 (Dispatched) - DXB C23873" at bounding box center [838, 548] width 133 height 44
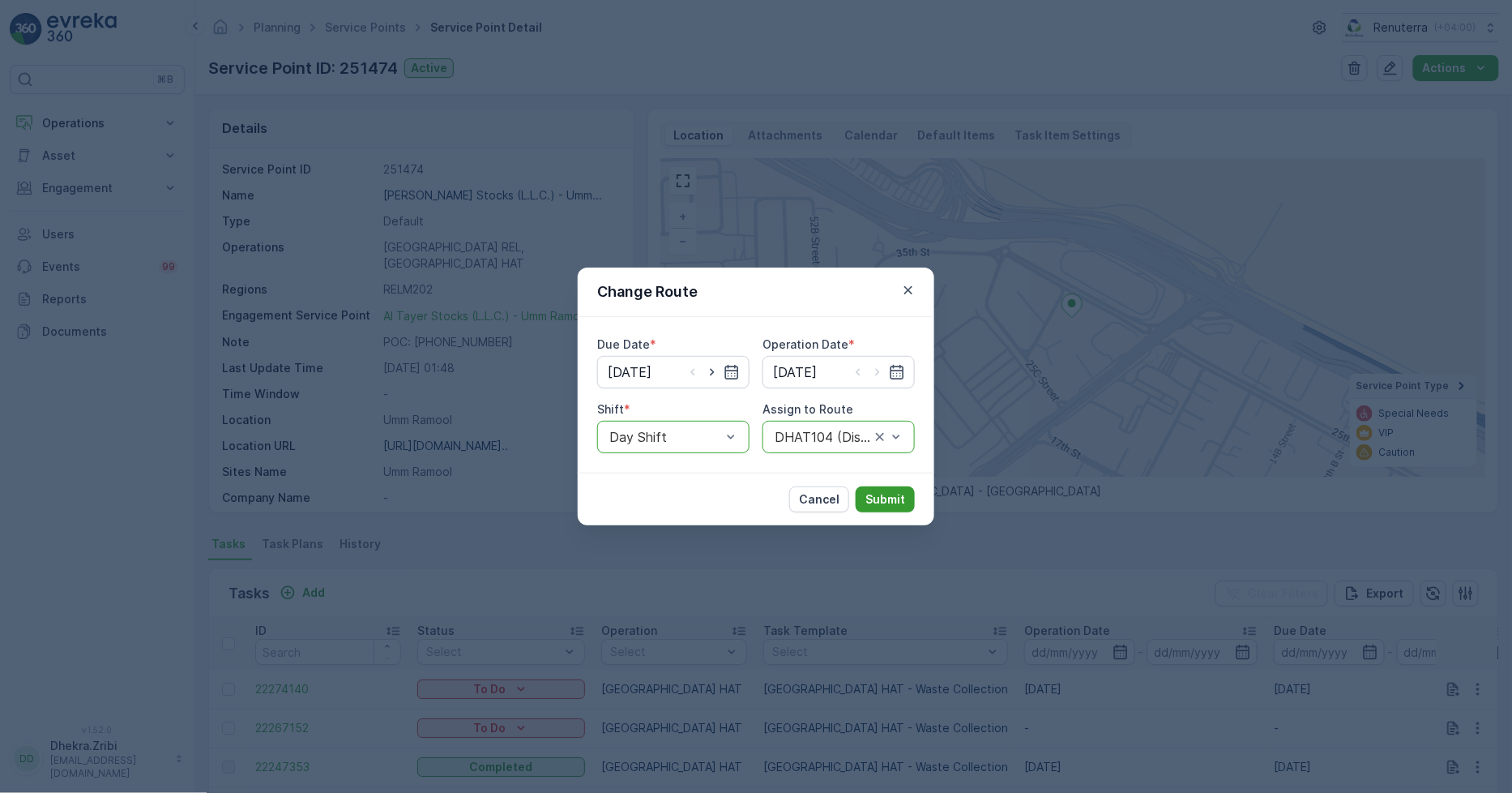
click at [879, 497] on p "Submit" at bounding box center [886, 499] width 40 height 16
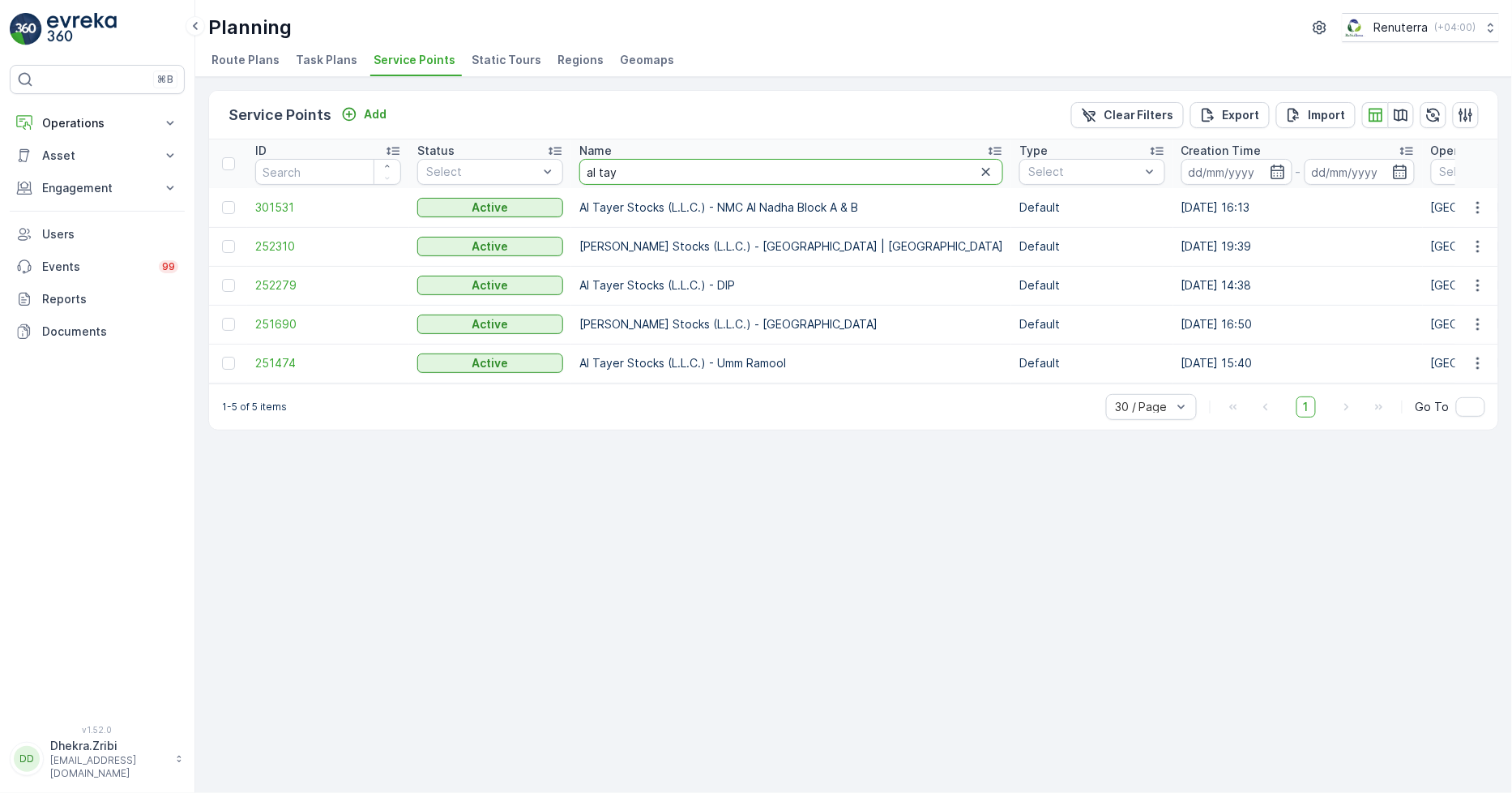
drag, startPoint x: 640, startPoint y: 172, endPoint x: 532, endPoint y: 148, distance: 111.3
type input "eywa"
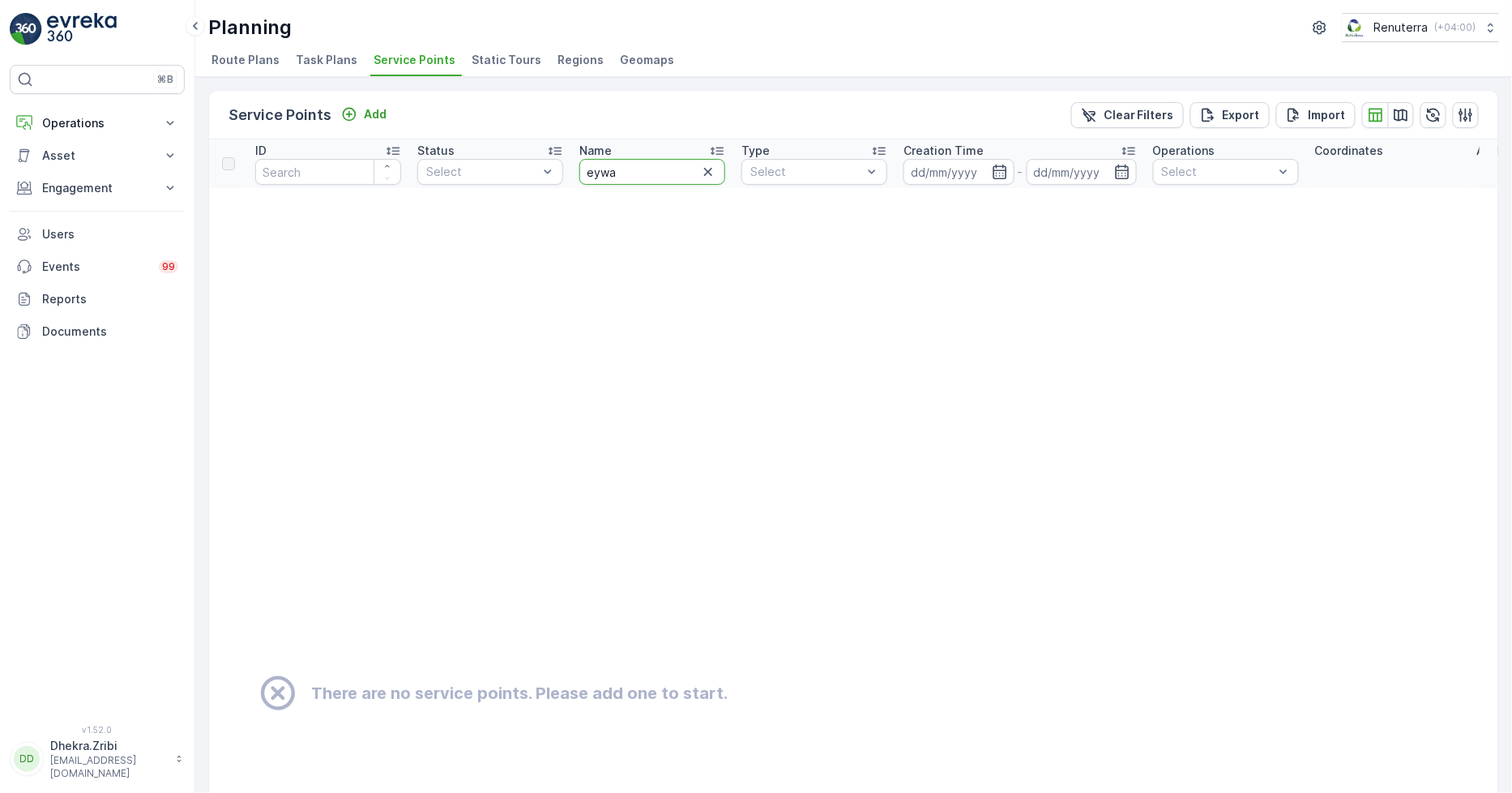
drag, startPoint x: 638, startPoint y: 177, endPoint x: 501, endPoint y: 155, distance: 138.7
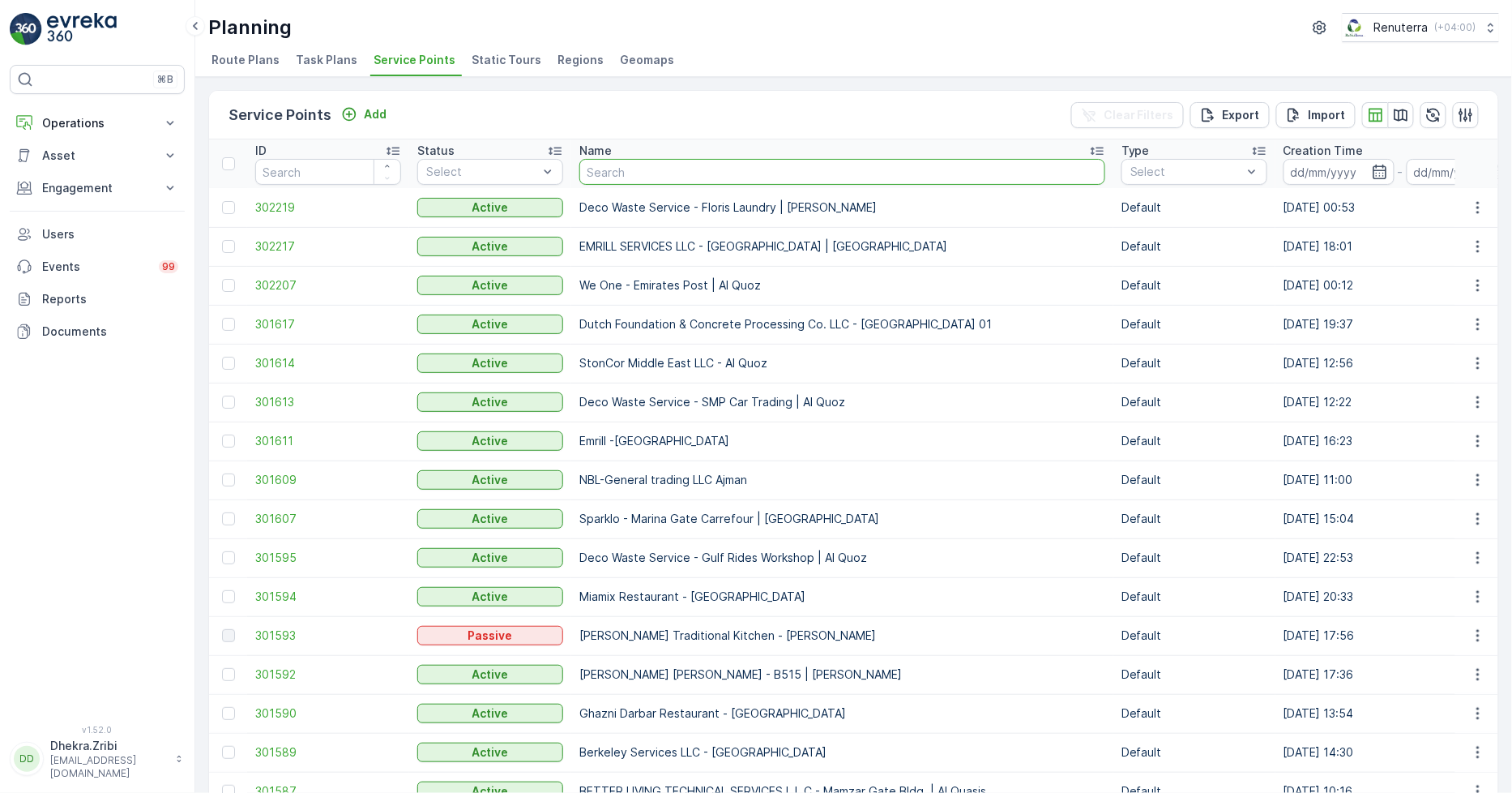
click at [643, 169] on input "text" at bounding box center [843, 172] width 526 height 26
paste input "Dutch Foundation & Concrete Processing Co. LLC - [GEOGRAPHIC_DATA]"
type input "Dutch Foundation & Concrete Processing Co. LLC - [GEOGRAPHIC_DATA]"
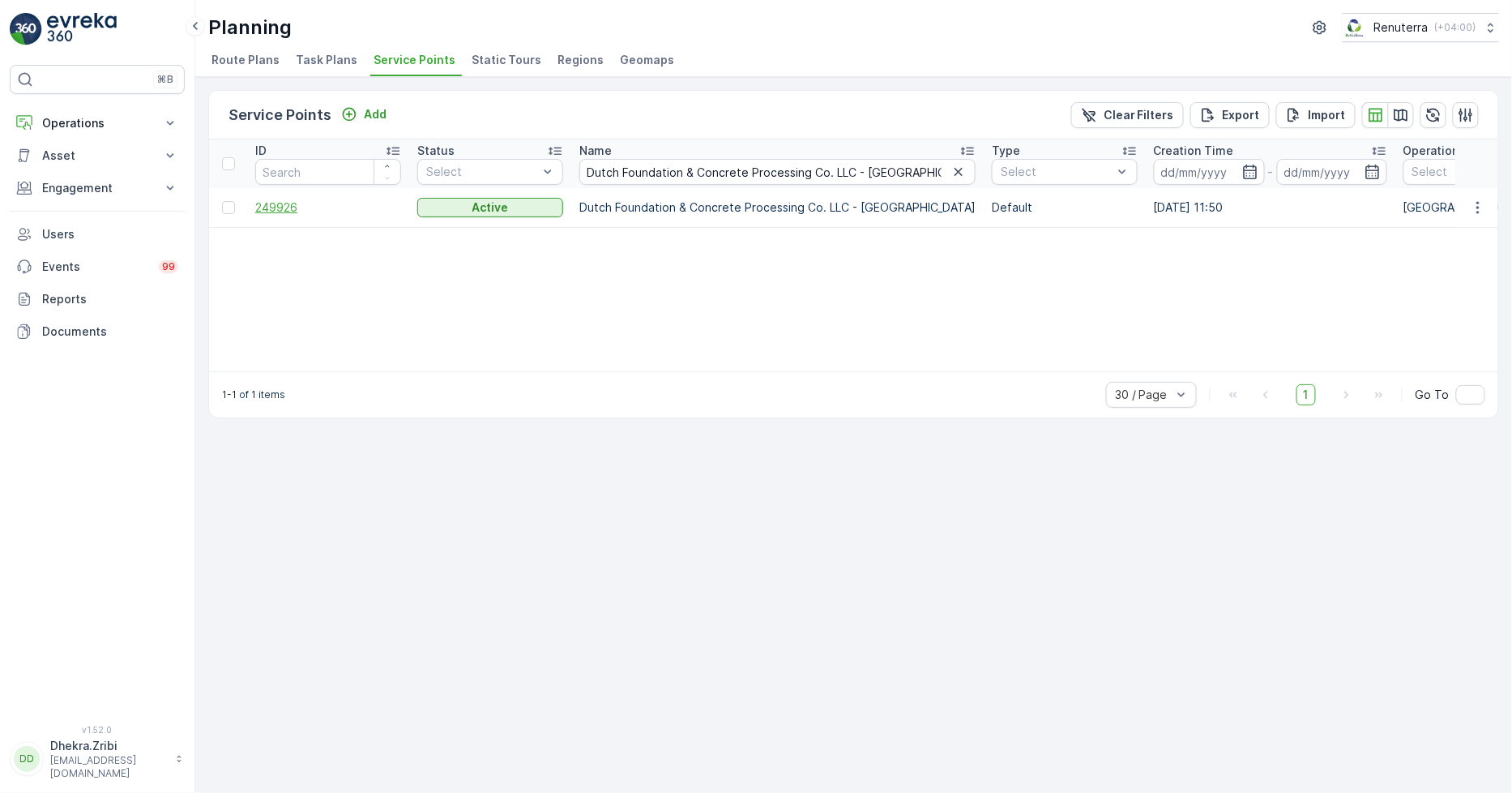
click at [290, 203] on span "249926" at bounding box center [328, 207] width 146 height 16
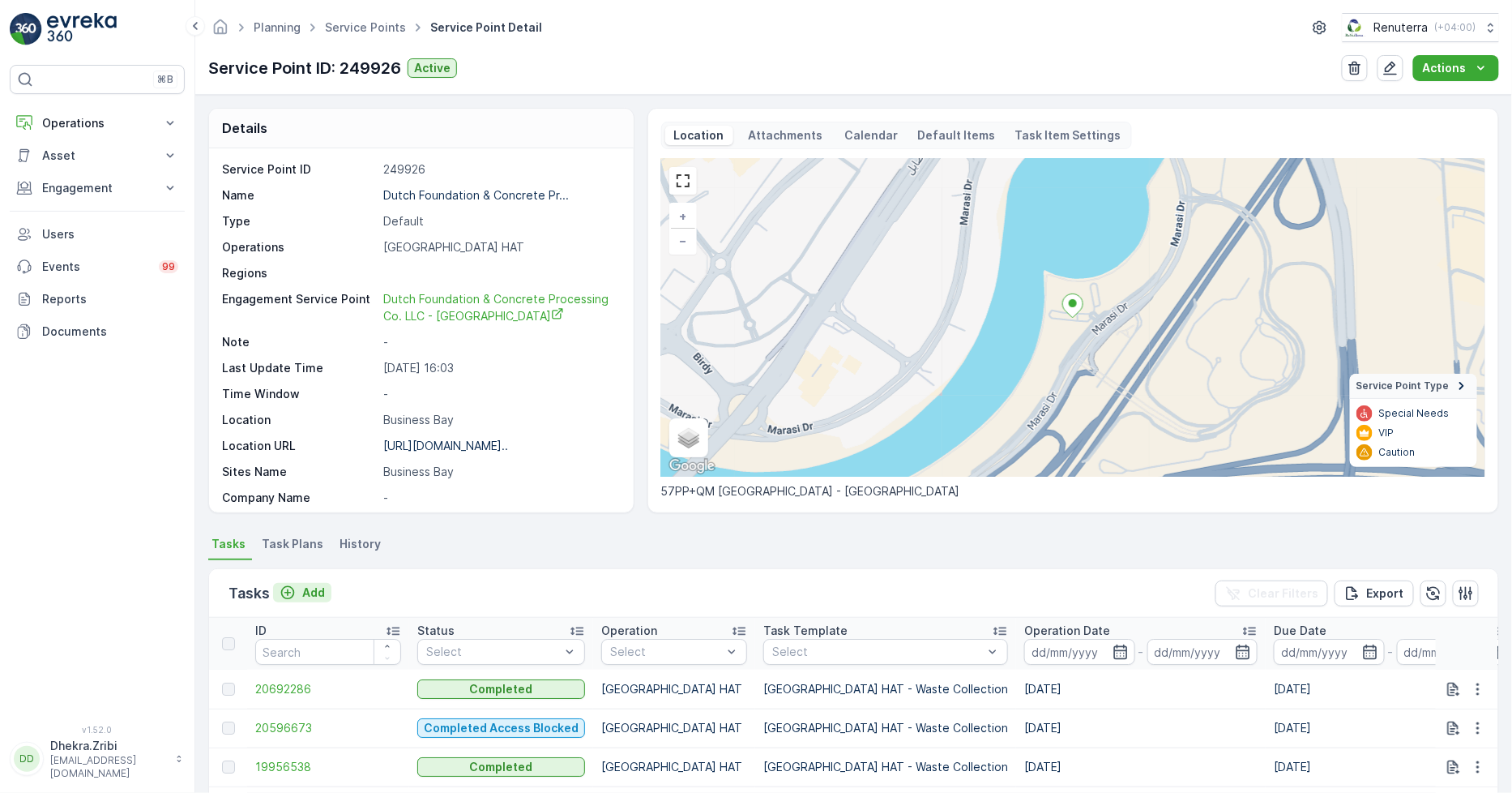
click at [314, 588] on p "Add" at bounding box center [313, 592] width 23 height 16
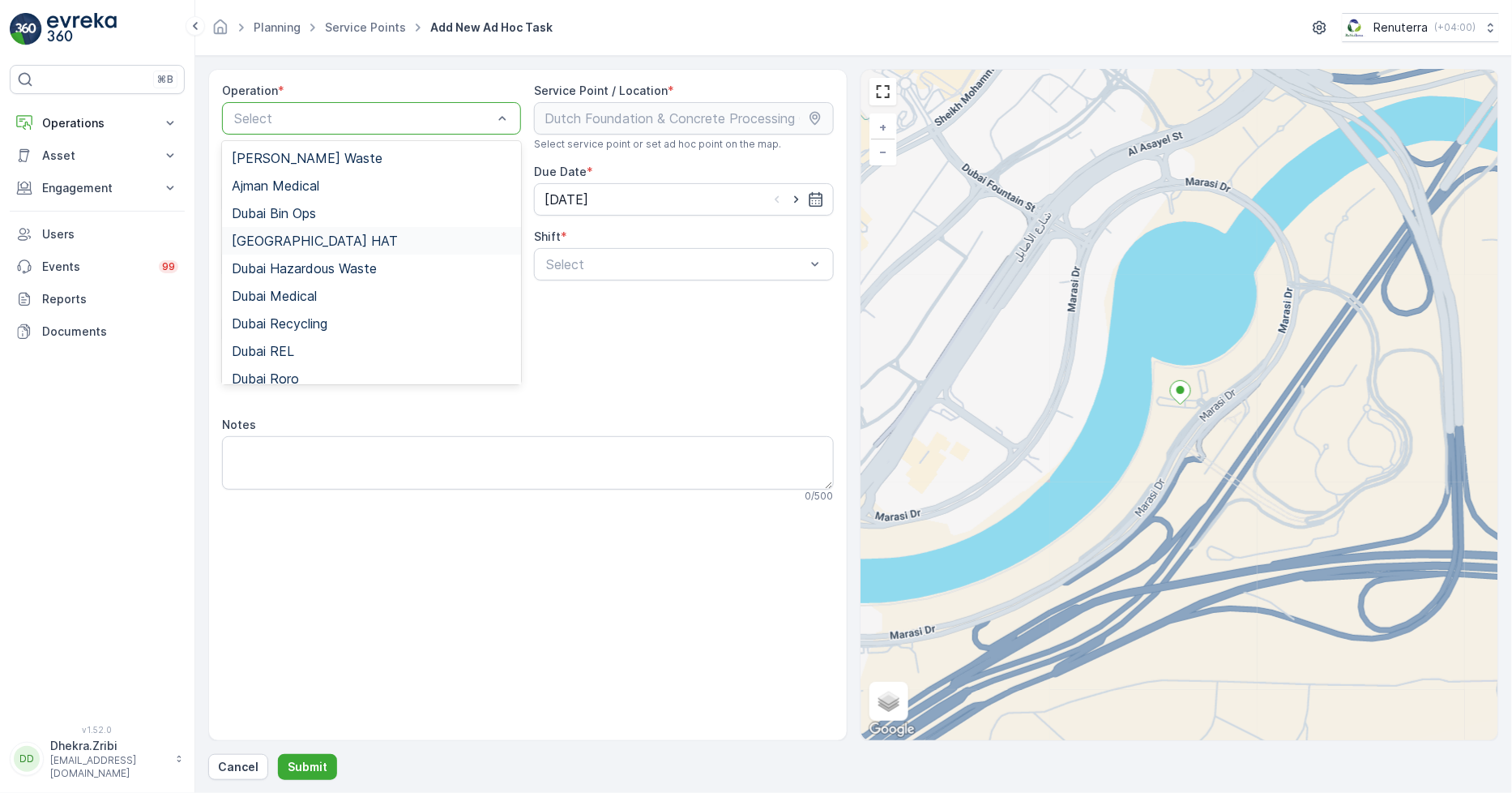
click at [288, 241] on span "[GEOGRAPHIC_DATA] HAT" at bounding box center [315, 240] width 166 height 15
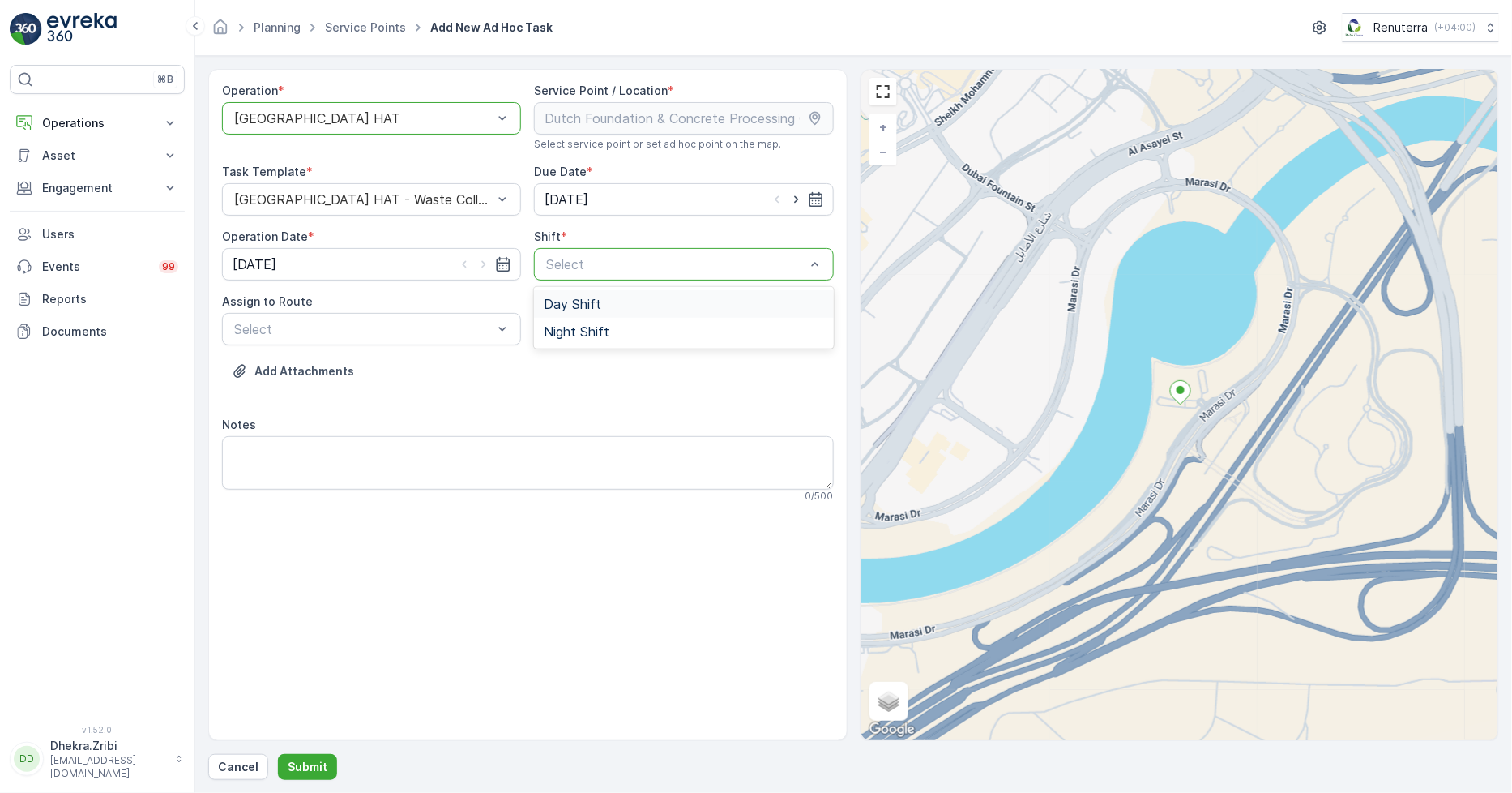
click at [577, 310] on span "Day Shift" at bounding box center [573, 304] width 58 height 15
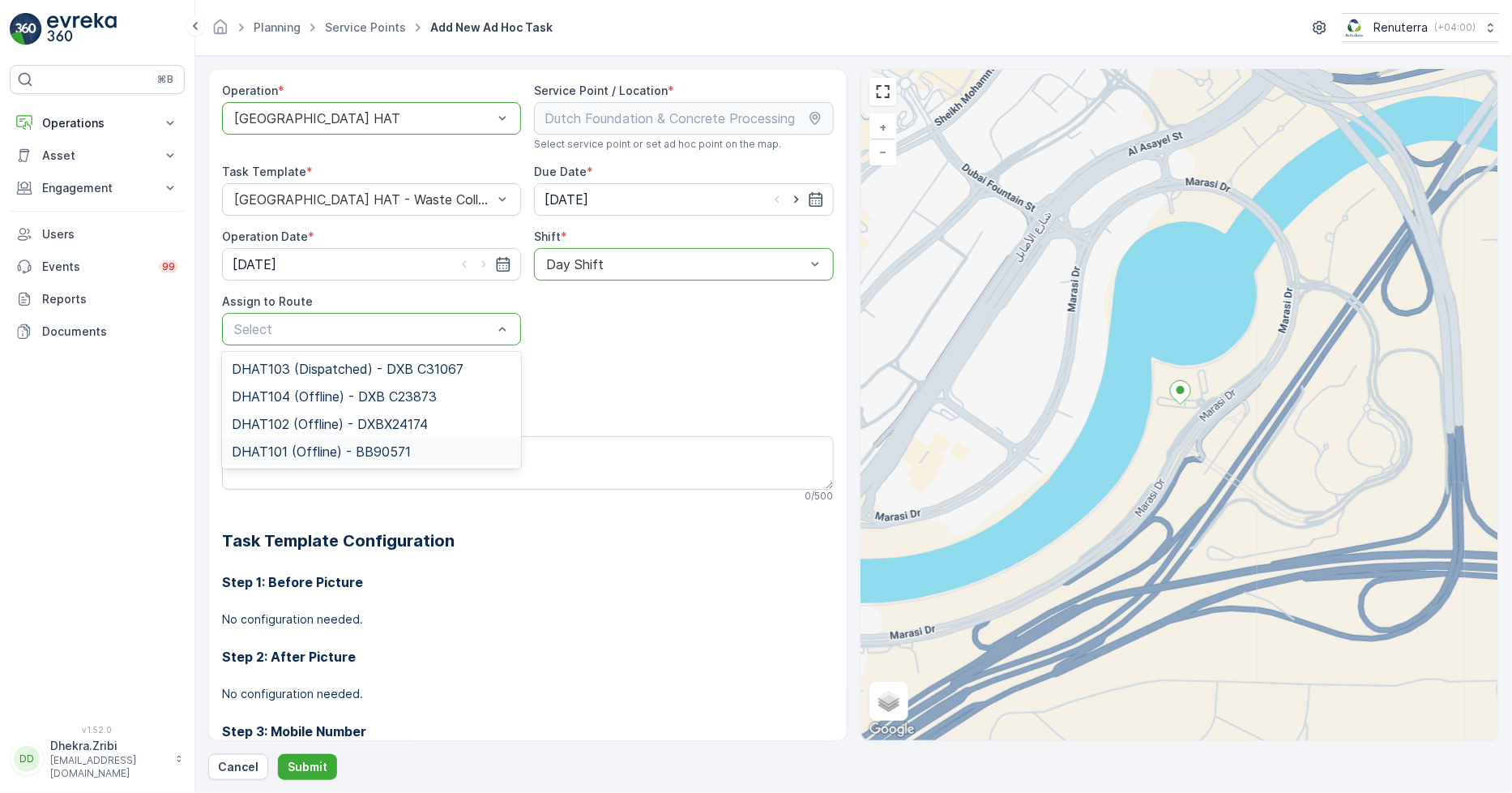
click at [289, 447] on span "DHAT101 (Offline) - BB90571" at bounding box center [321, 451] width 179 height 15
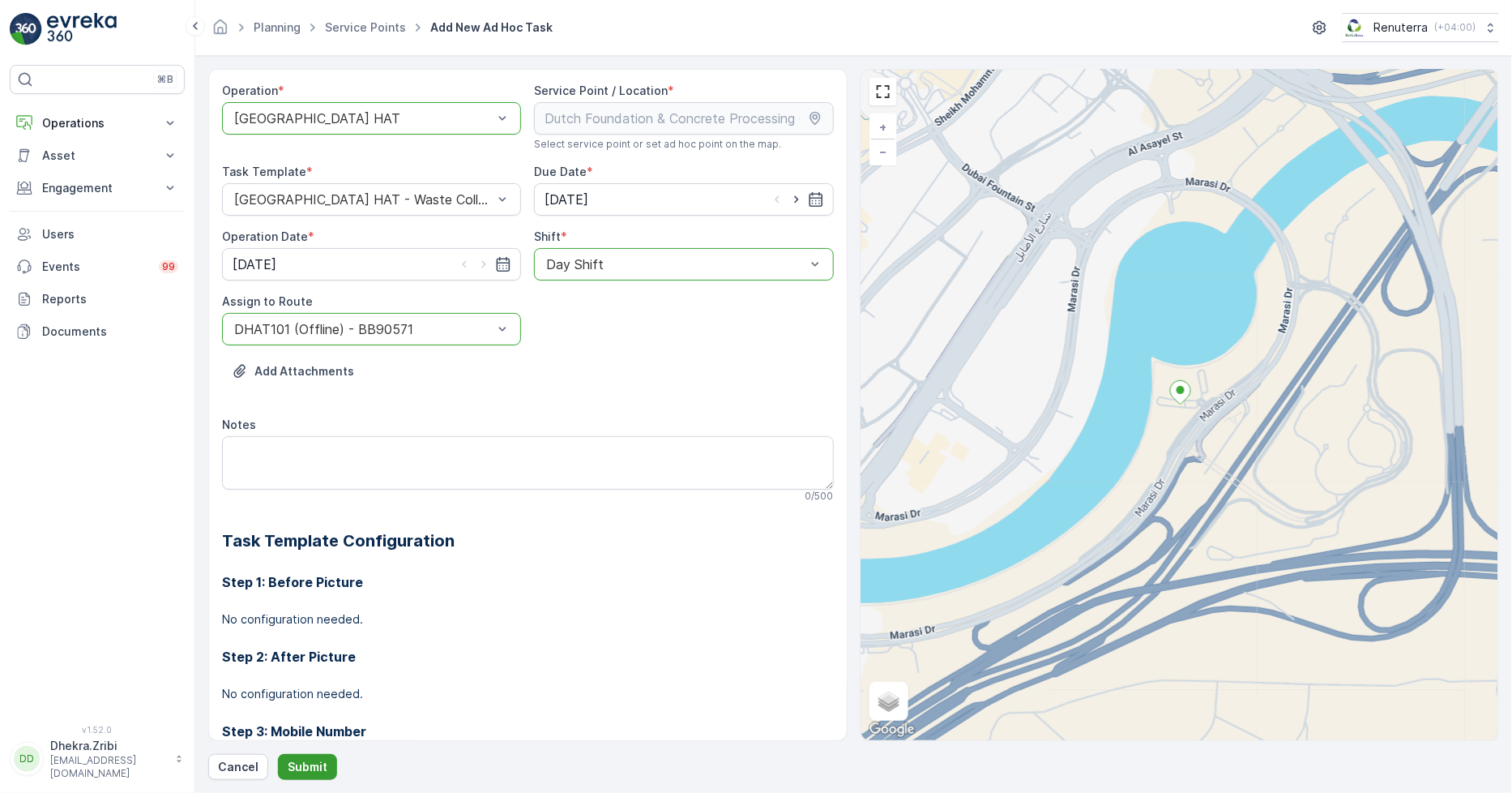
click at [282, 754] on button "Submit" at bounding box center [307, 767] width 59 height 26
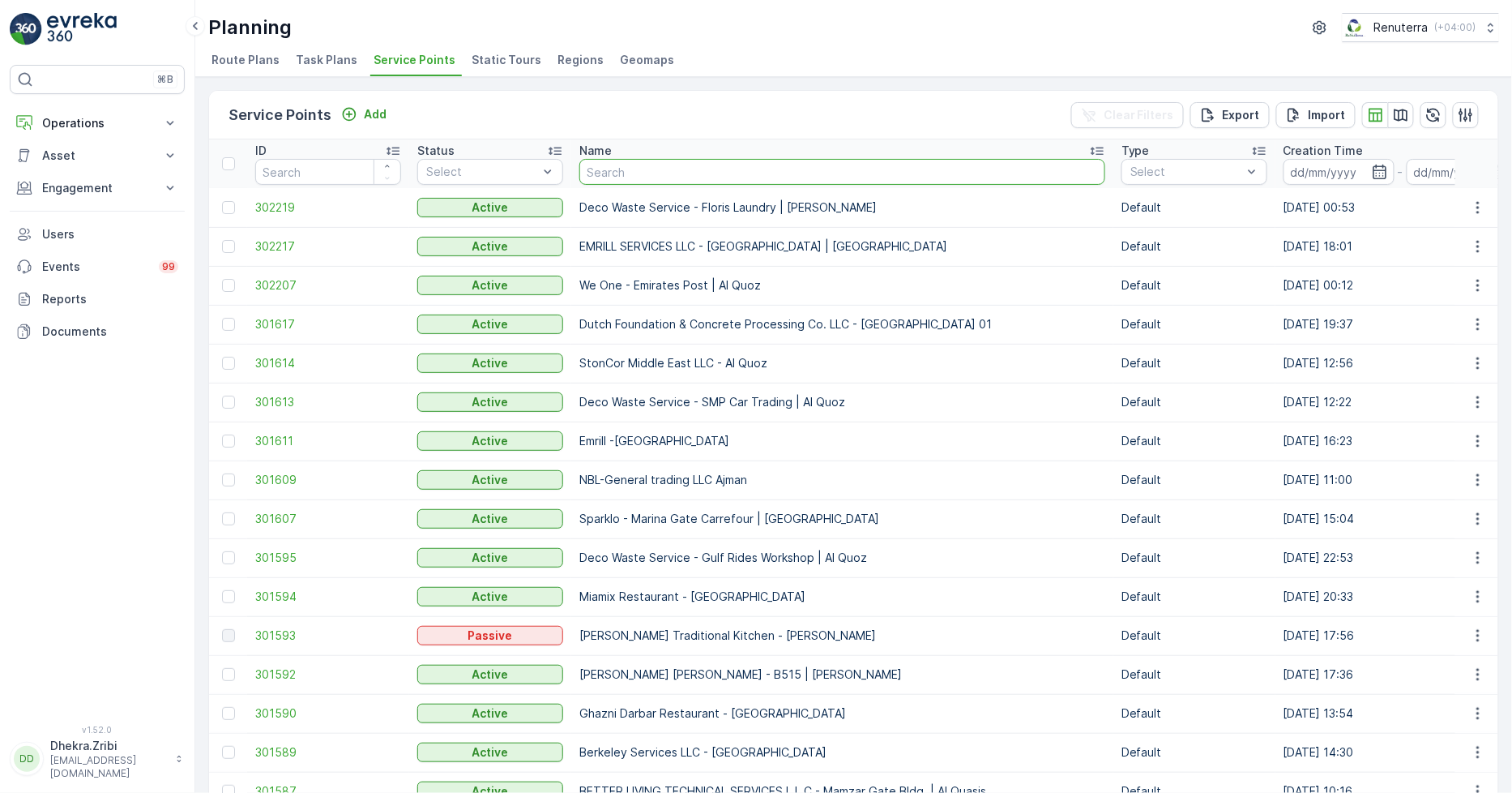
click at [605, 173] on input "text" at bounding box center [843, 172] width 526 height 26
type input "bedi"
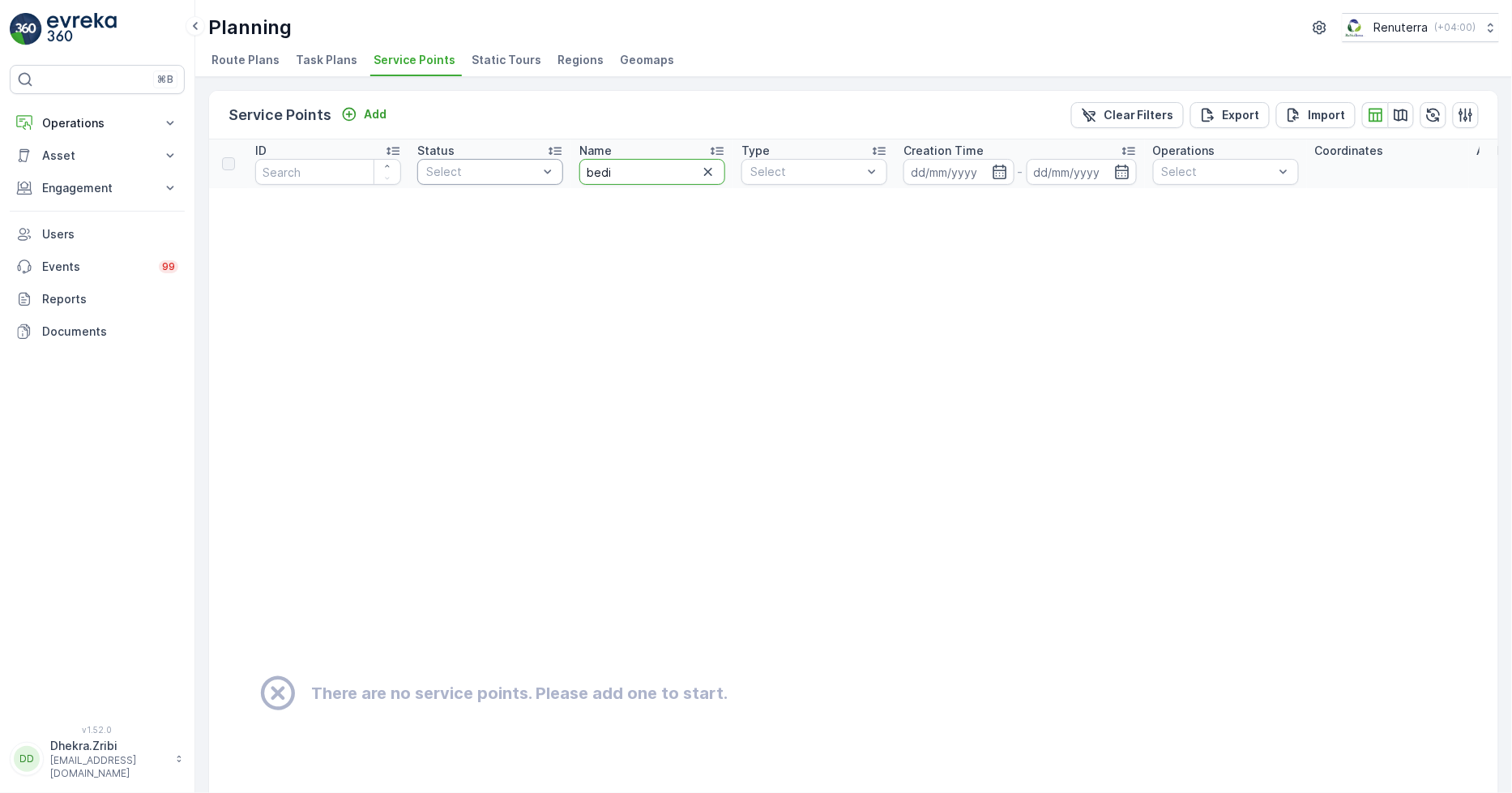
drag, startPoint x: 612, startPoint y: 176, endPoint x: 560, endPoint y: 169, distance: 52.4
type input "besix"
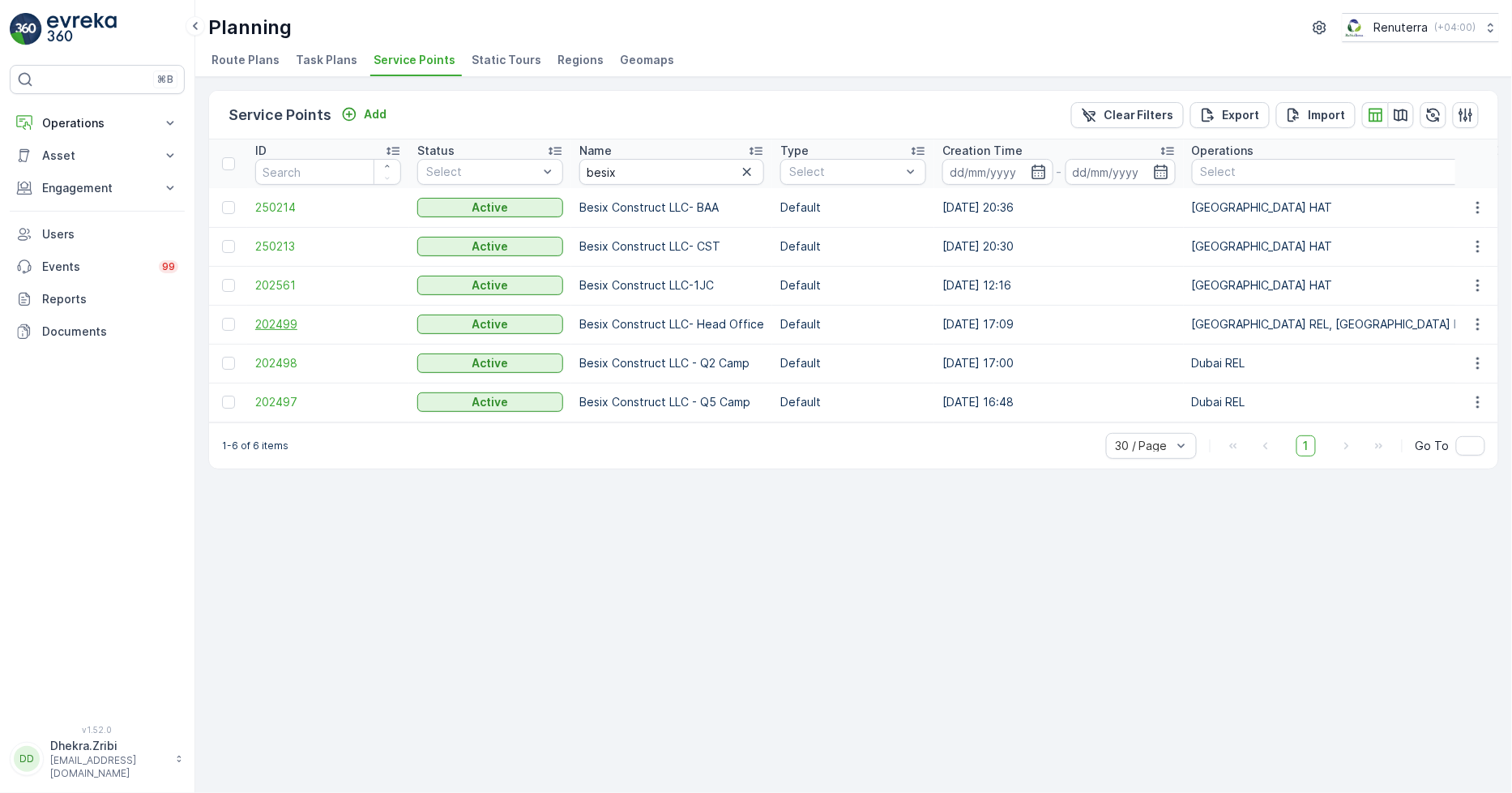
click at [278, 322] on span "202499" at bounding box center [328, 324] width 146 height 16
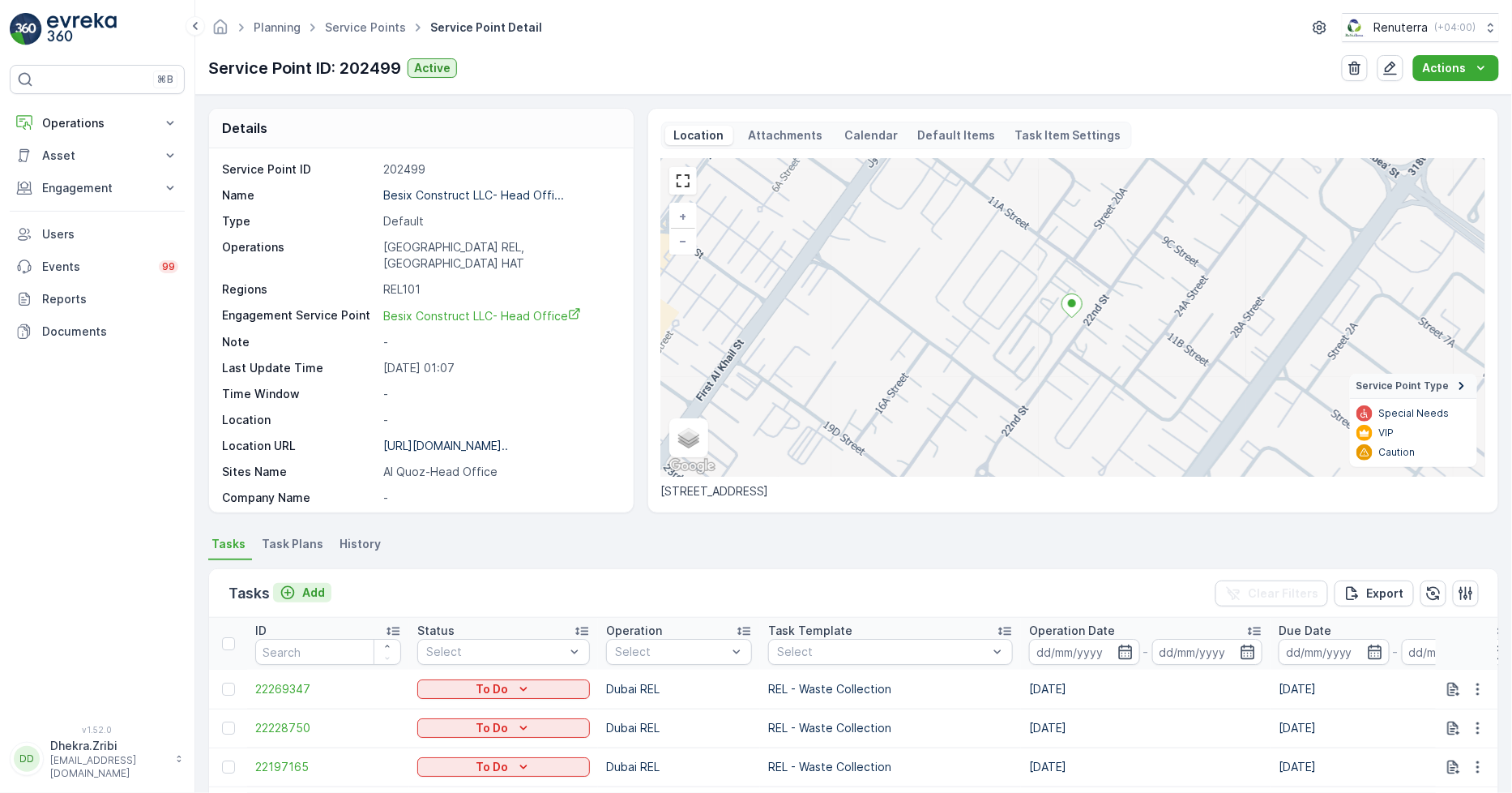
click at [310, 588] on p "Add" at bounding box center [313, 592] width 23 height 16
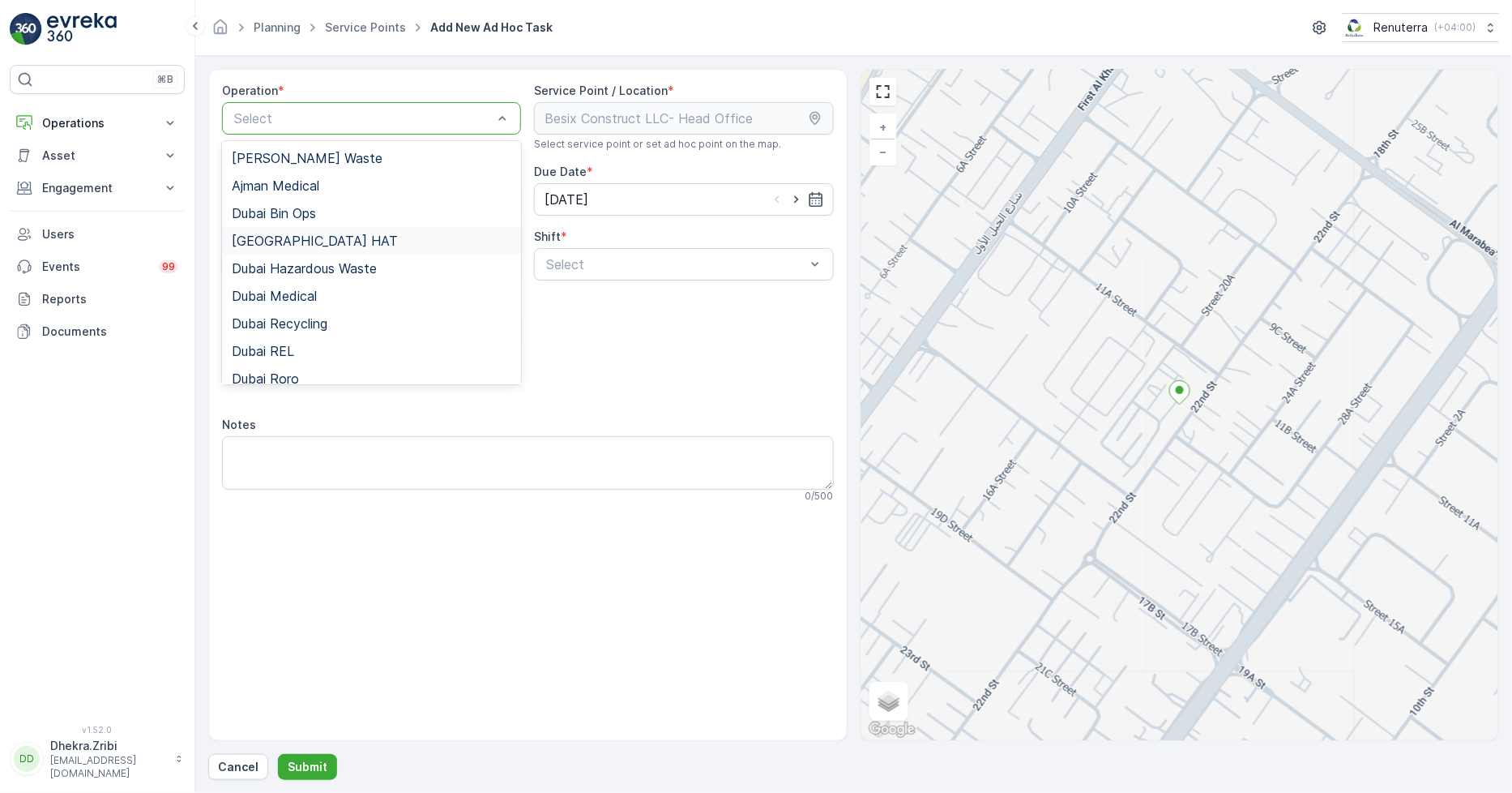
drag, startPoint x: 301, startPoint y: 238, endPoint x: 385, endPoint y: 263, distance: 87.7
click at [300, 237] on div "[GEOGRAPHIC_DATA] HAT" at bounding box center [372, 240] width 280 height 15
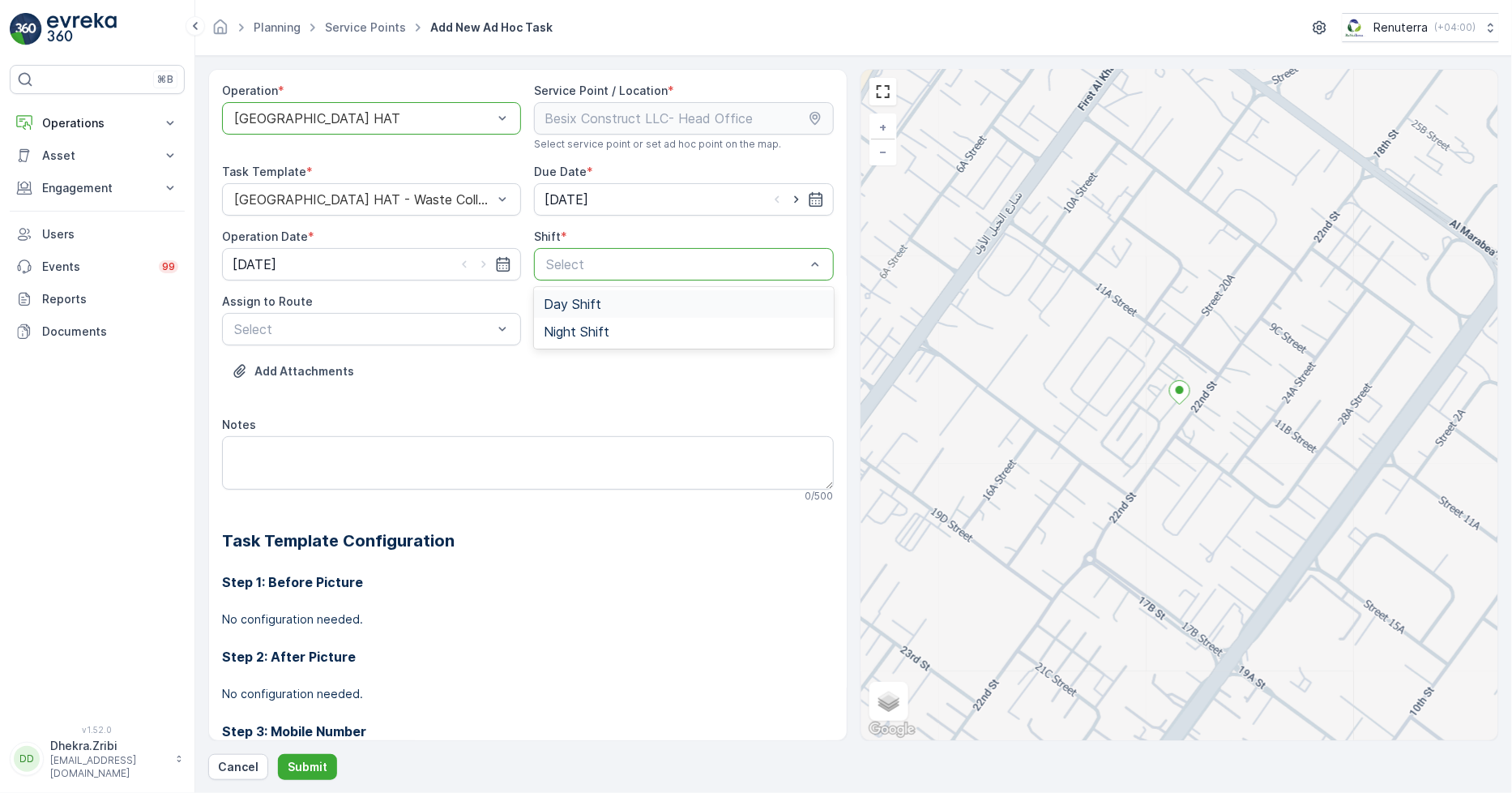
click at [568, 302] on span "Day Shift" at bounding box center [573, 304] width 58 height 15
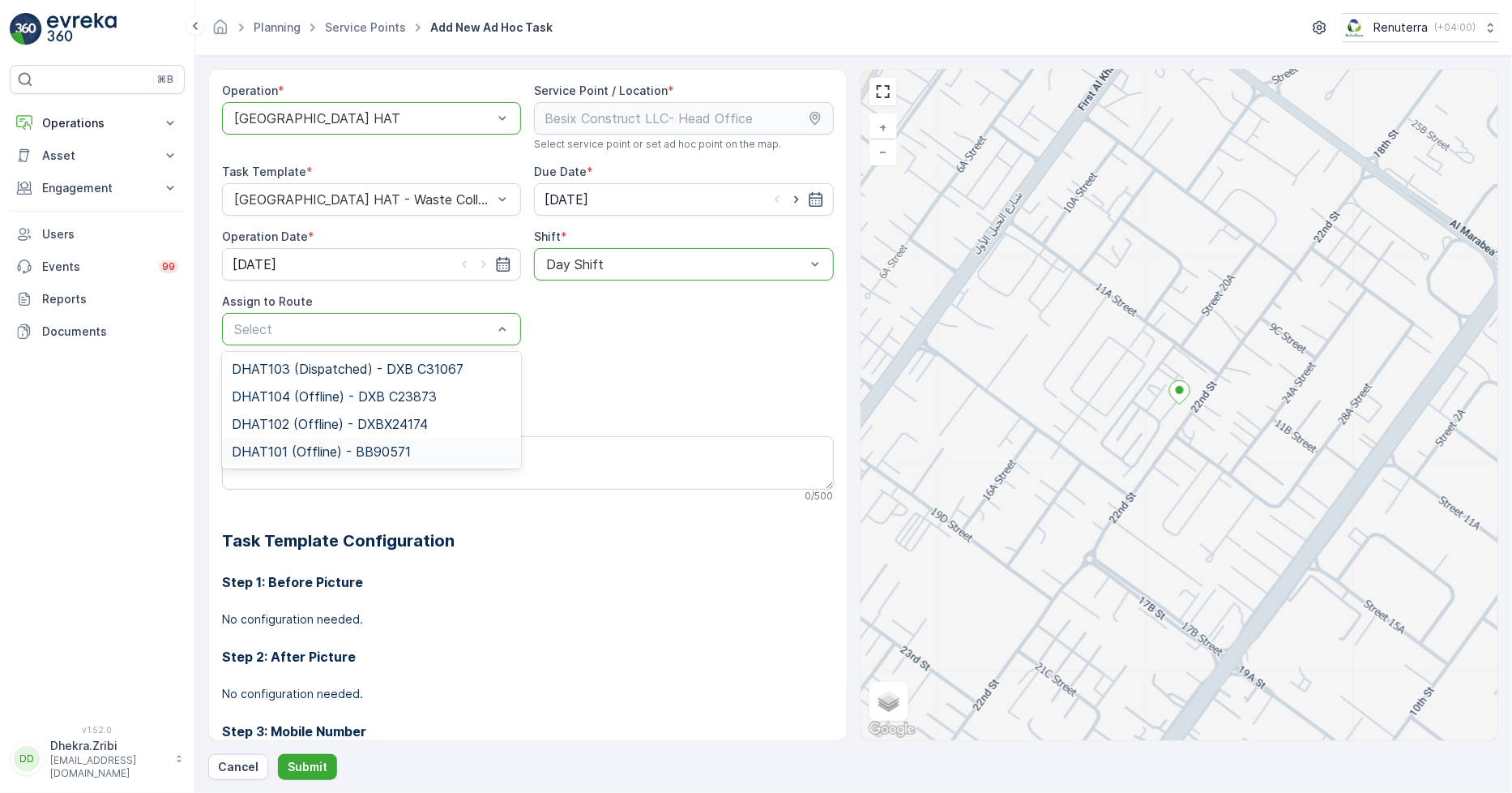
click at [303, 449] on span "DHAT101 (Offline) - BB90571" at bounding box center [321, 451] width 179 height 15
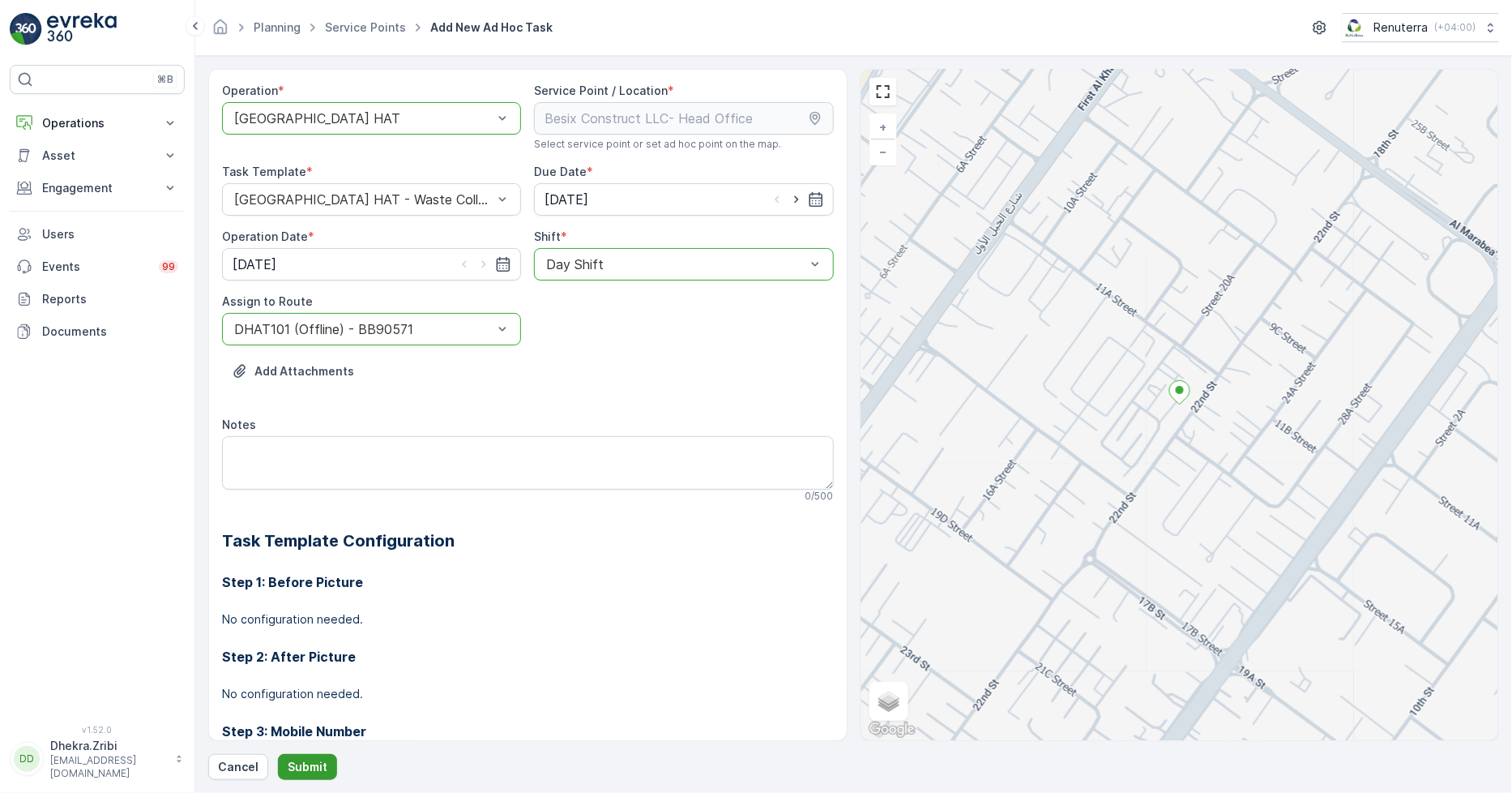
click at [314, 763] on p "Submit" at bounding box center [308, 767] width 40 height 16
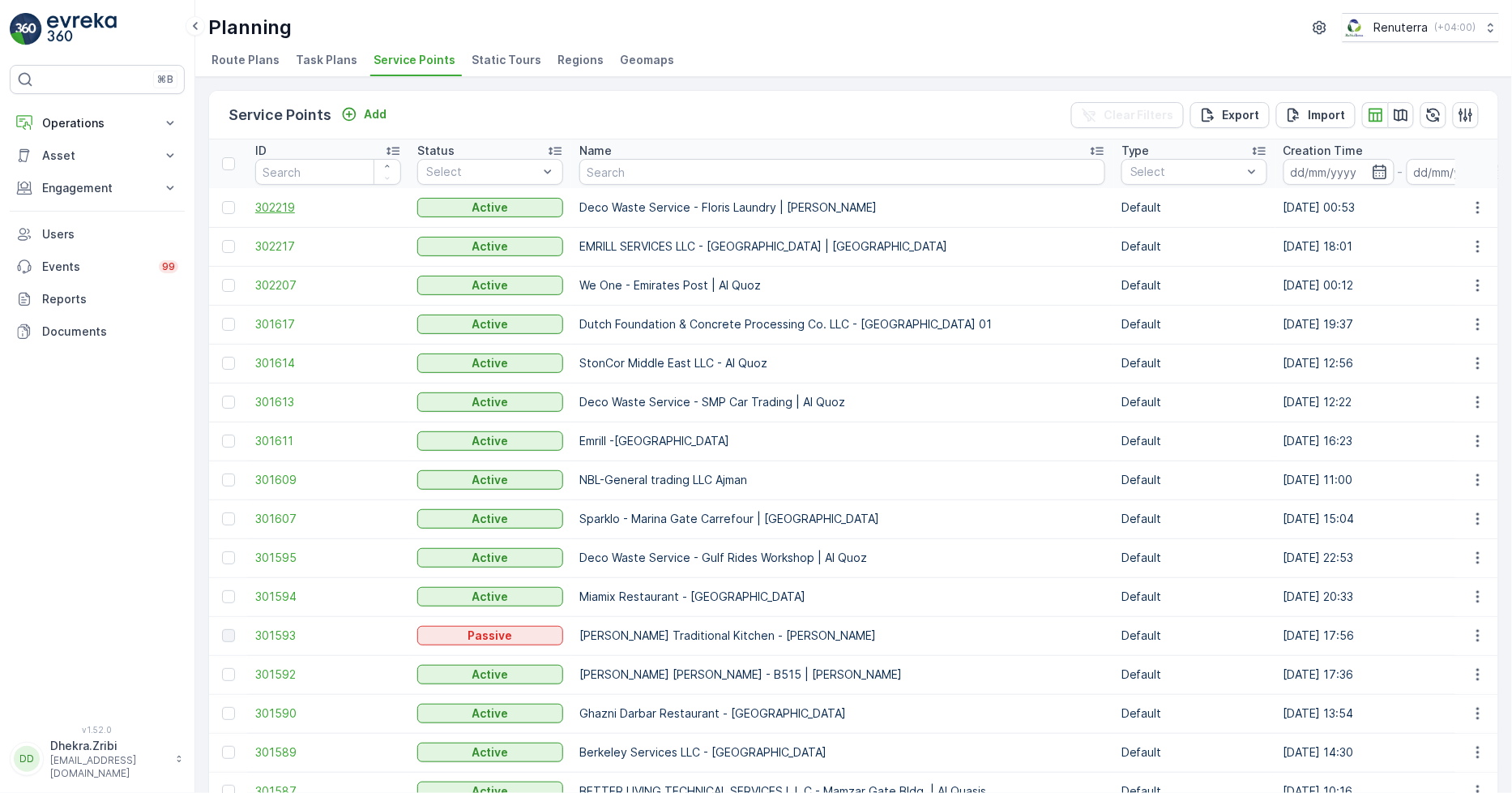
click at [267, 203] on span "302219" at bounding box center [328, 207] width 146 height 16
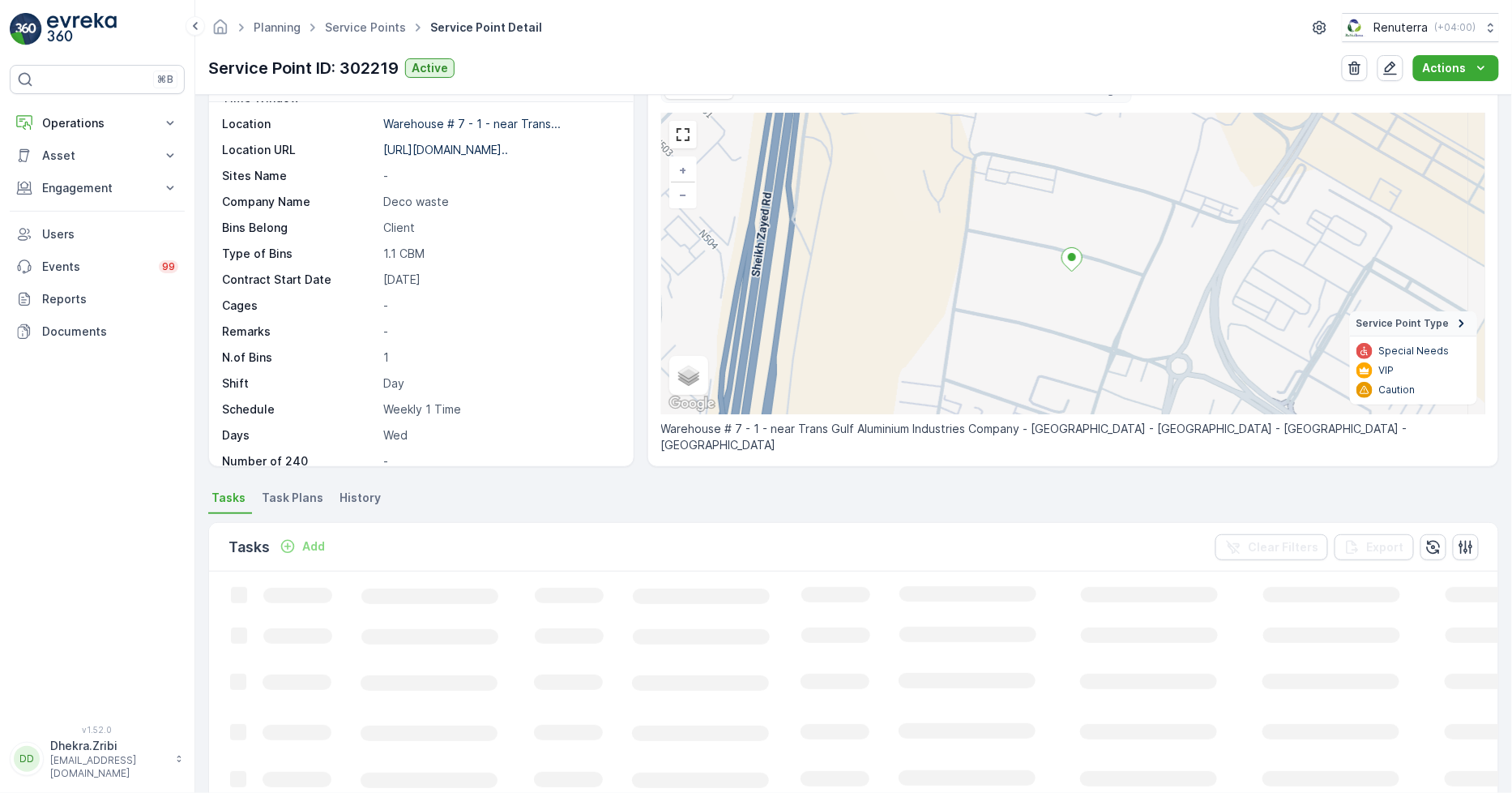
scroll to position [90, 0]
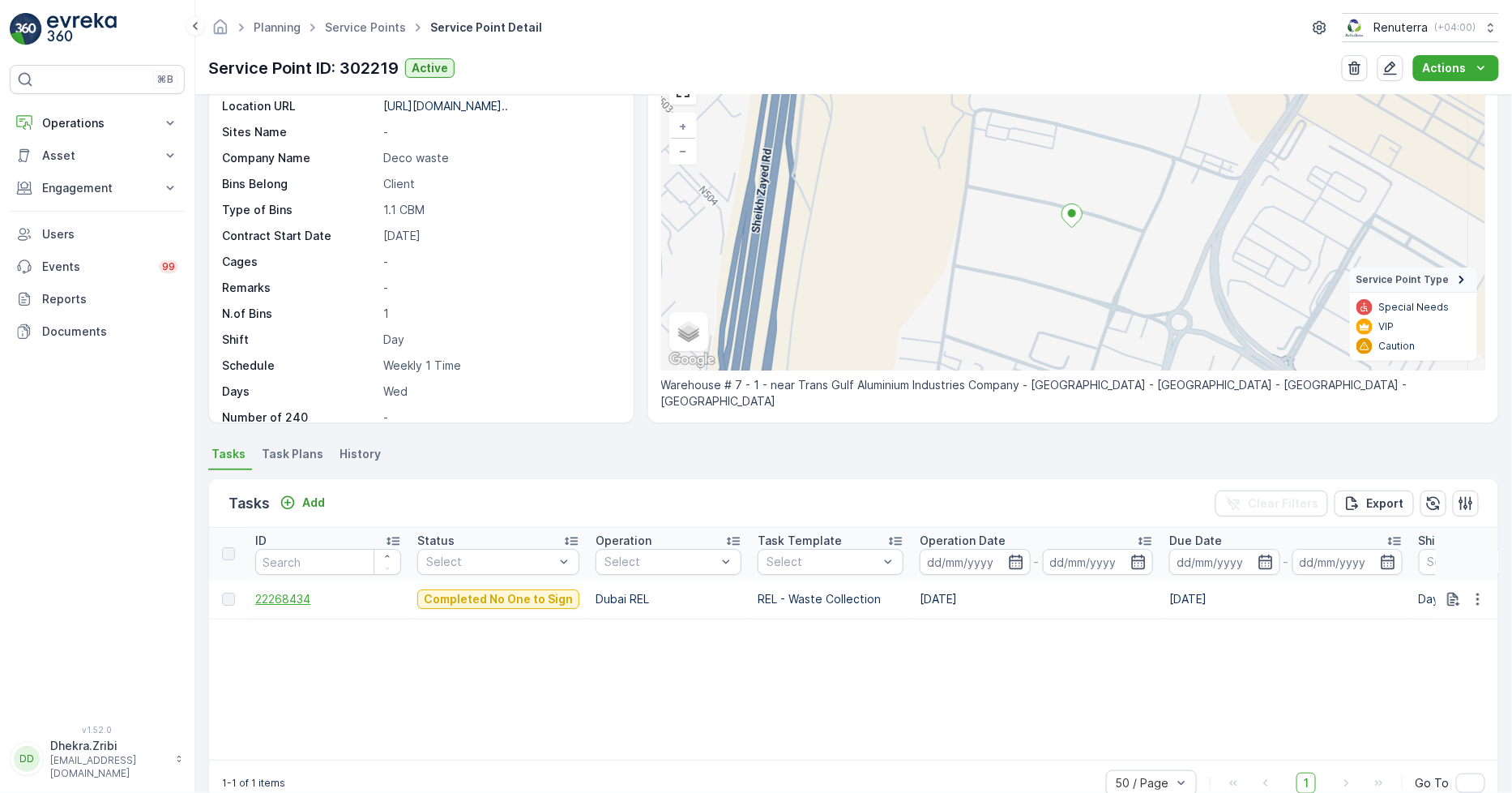
click at [293, 600] on span "22268434" at bounding box center [328, 599] width 146 height 16
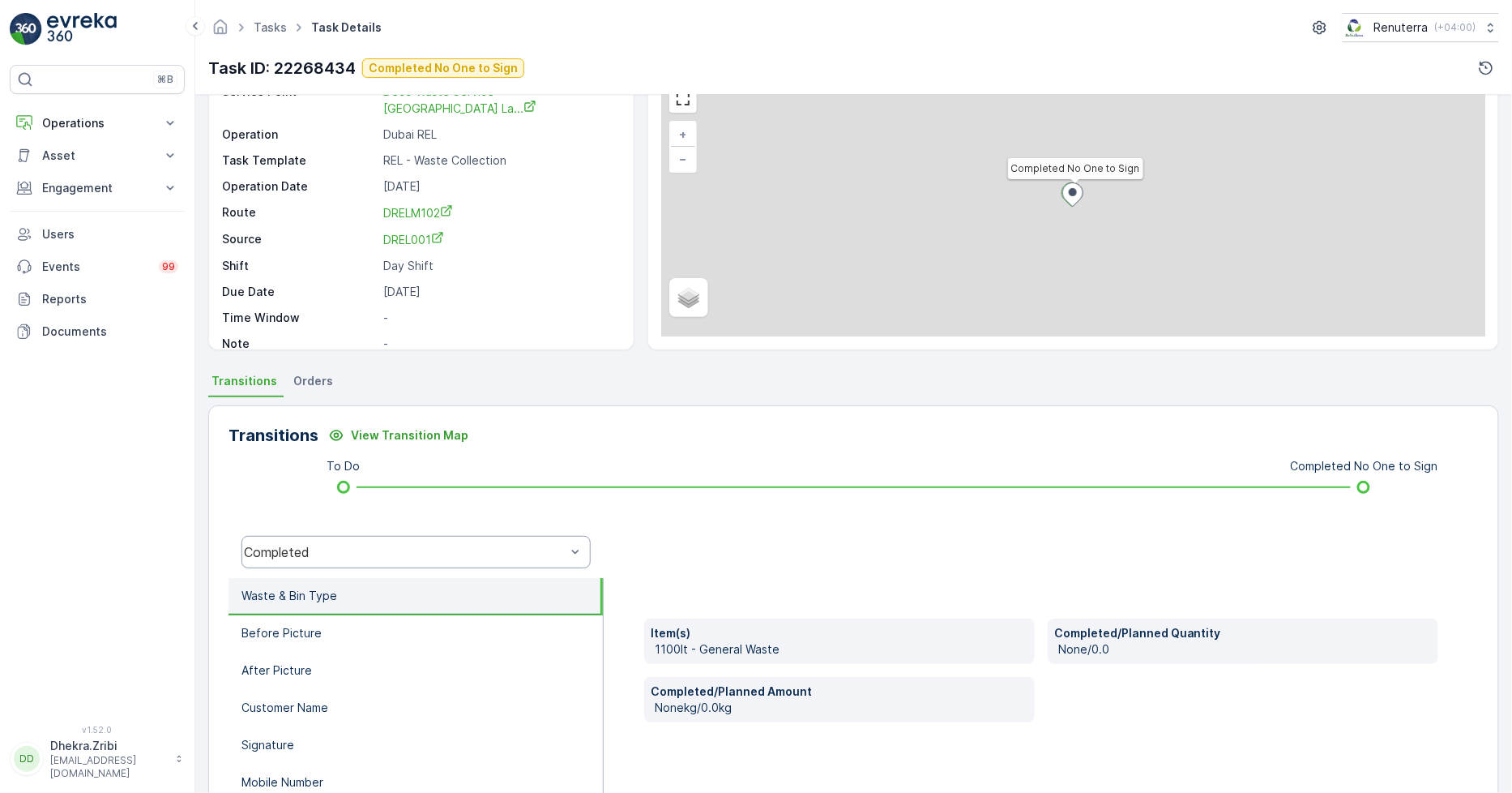
scroll to position [90, 0]
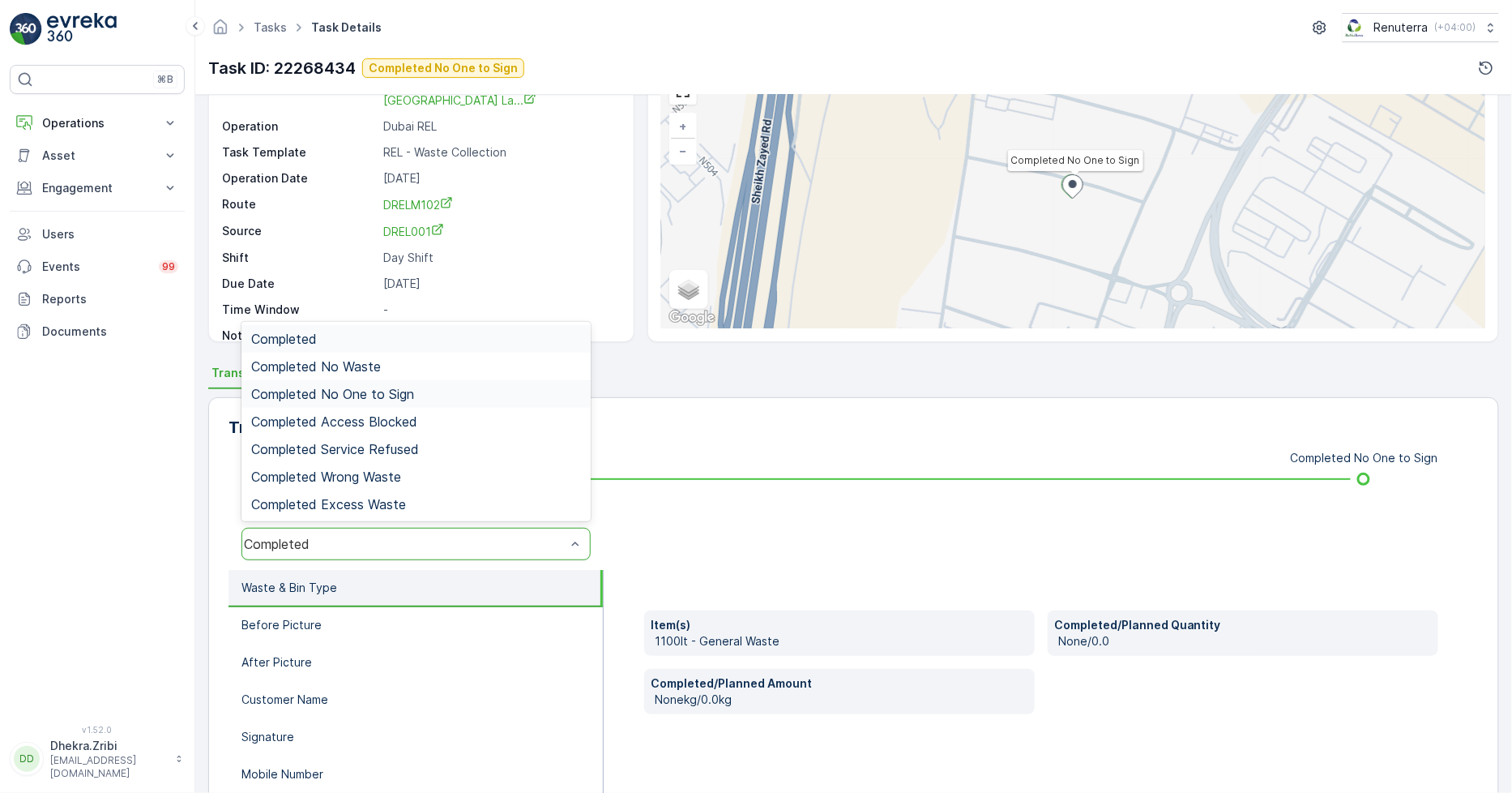
click at [403, 387] on span "Completed No One to Sign" at bounding box center [332, 394] width 163 height 15
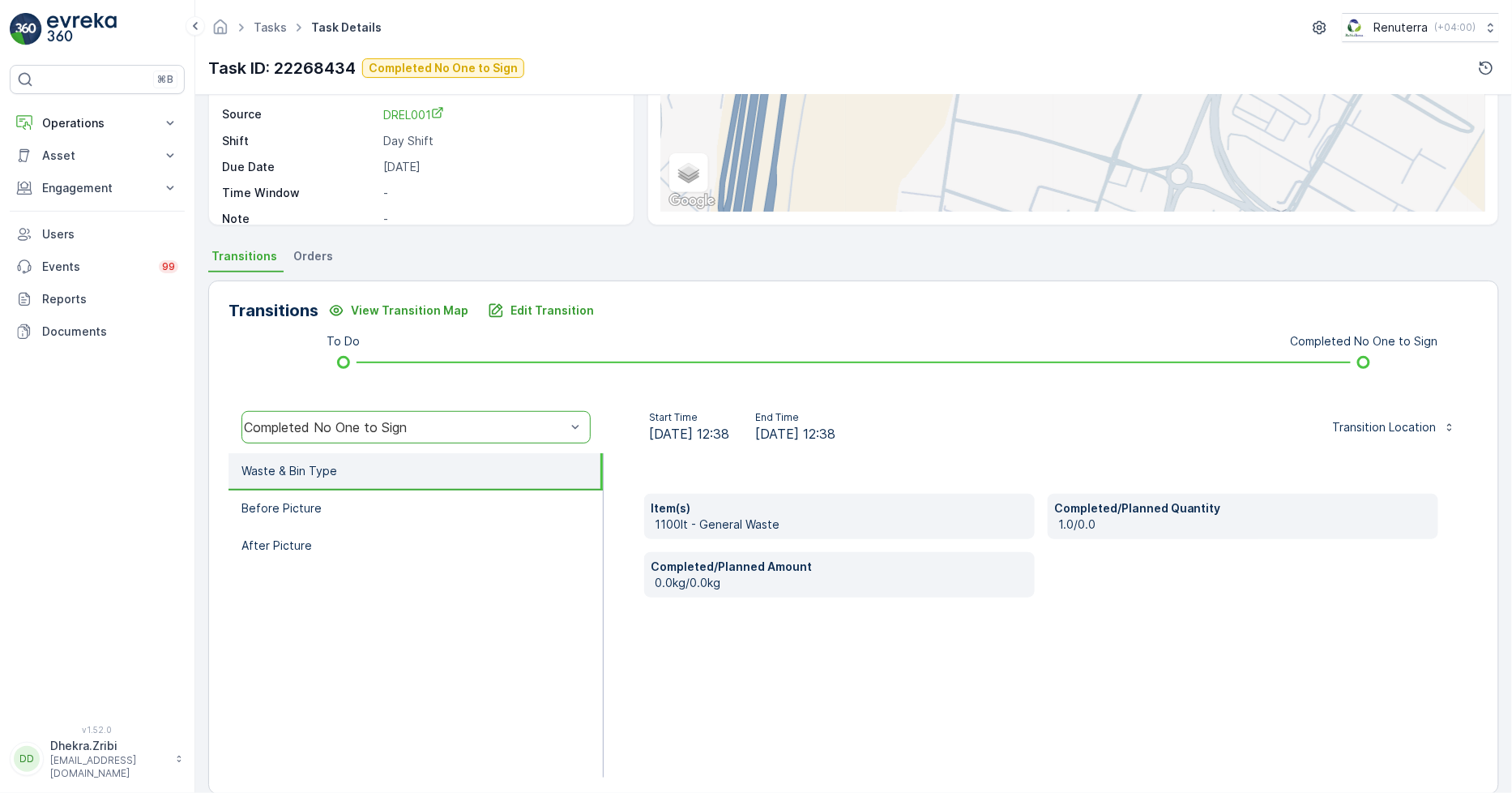
scroll to position [228, 0]
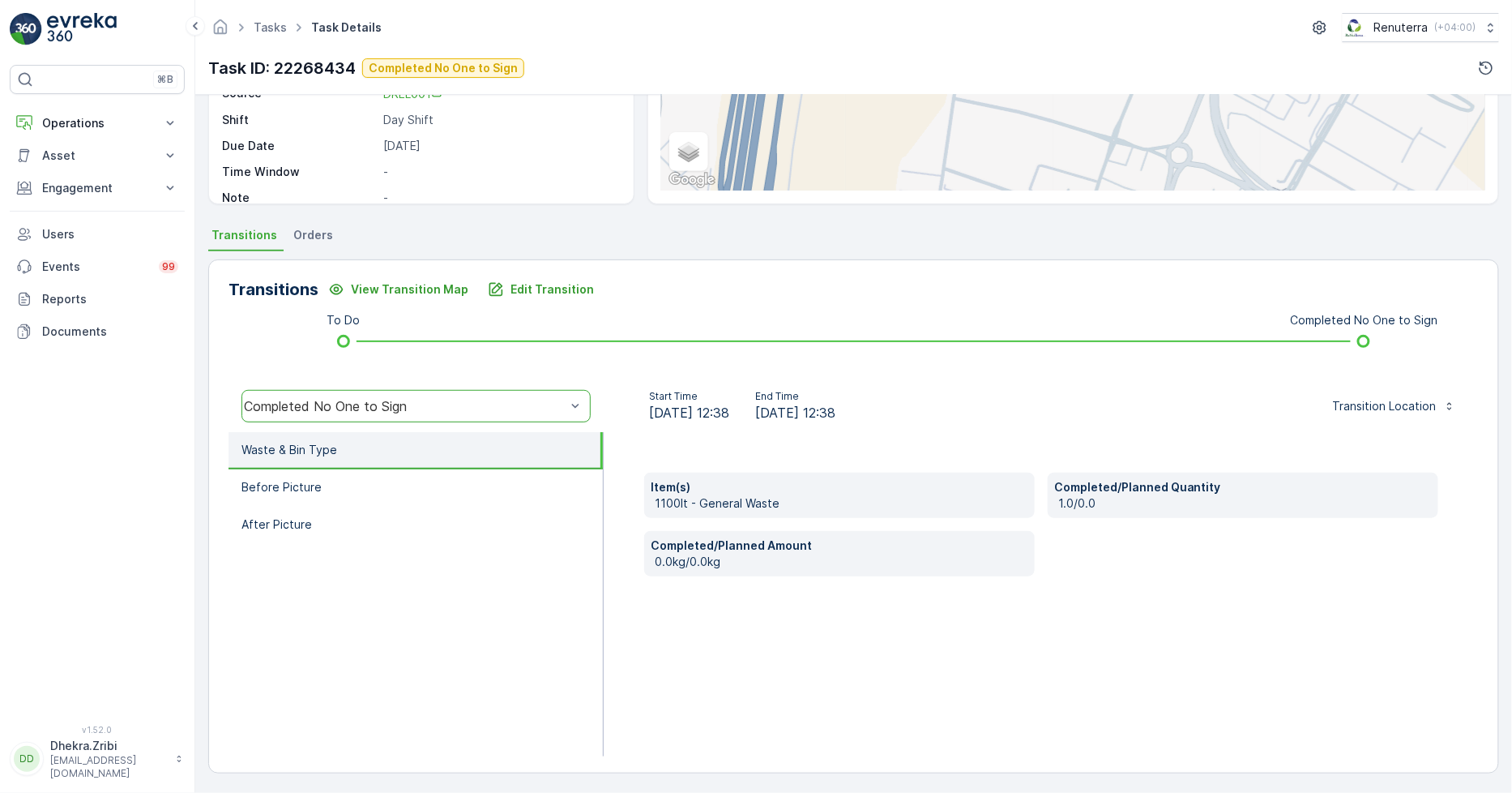
click at [349, 463] on li "Waste & Bin Type" at bounding box center [416, 450] width 374 height 37
click at [346, 481] on li "Before Picture" at bounding box center [416, 487] width 374 height 37
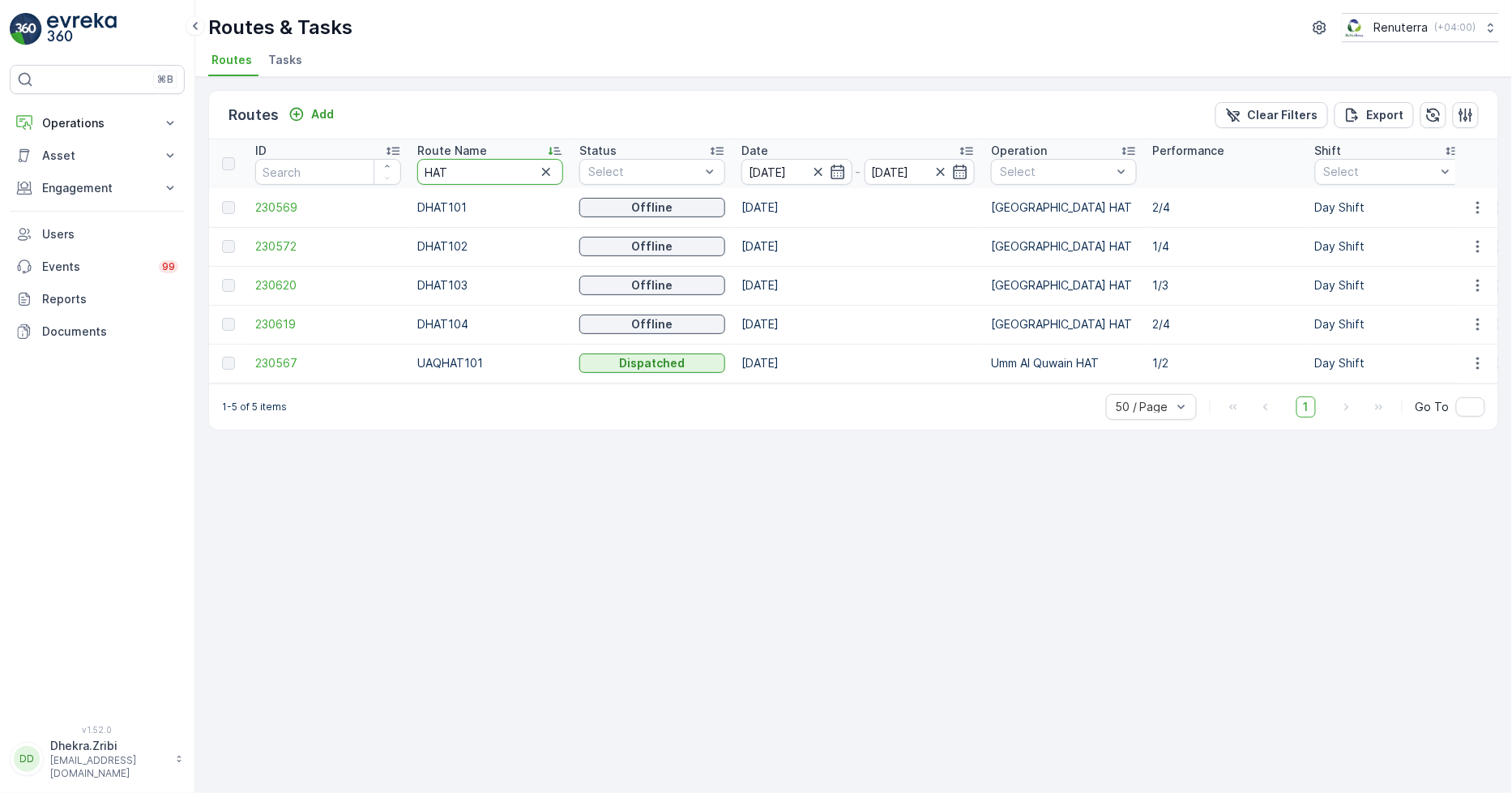
drag, startPoint x: 467, startPoint y: 169, endPoint x: 366, endPoint y: 152, distance: 102.6
type input "rel"
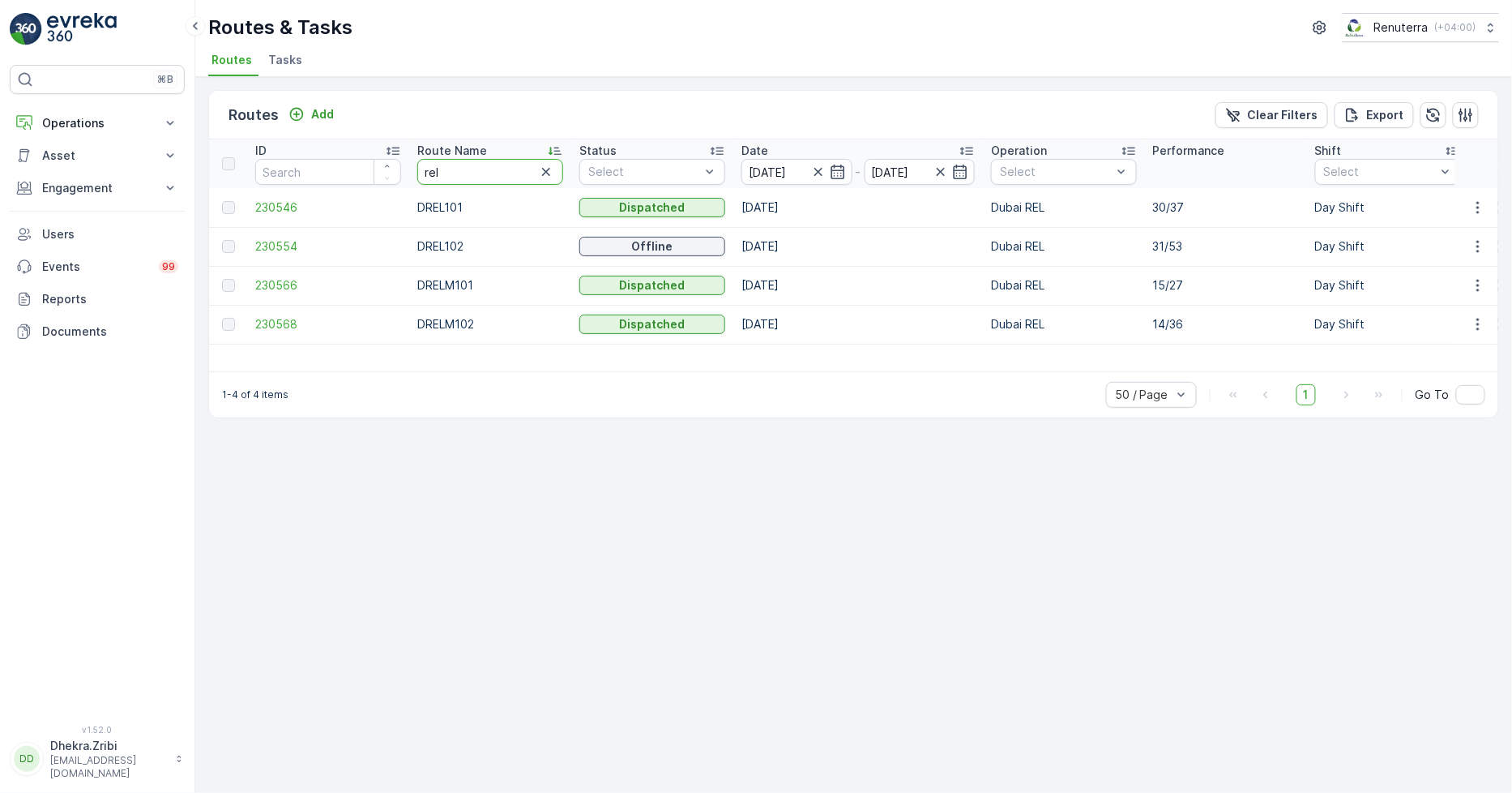
drag, startPoint x: 478, startPoint y: 166, endPoint x: 344, endPoint y: 135, distance: 137.4
click at [344, 135] on div "Routes Add Clear Filters Export ID Route Name rel Status Select Date [DATE] - […" at bounding box center [853, 254] width 1291 height 328
type input "HAT"
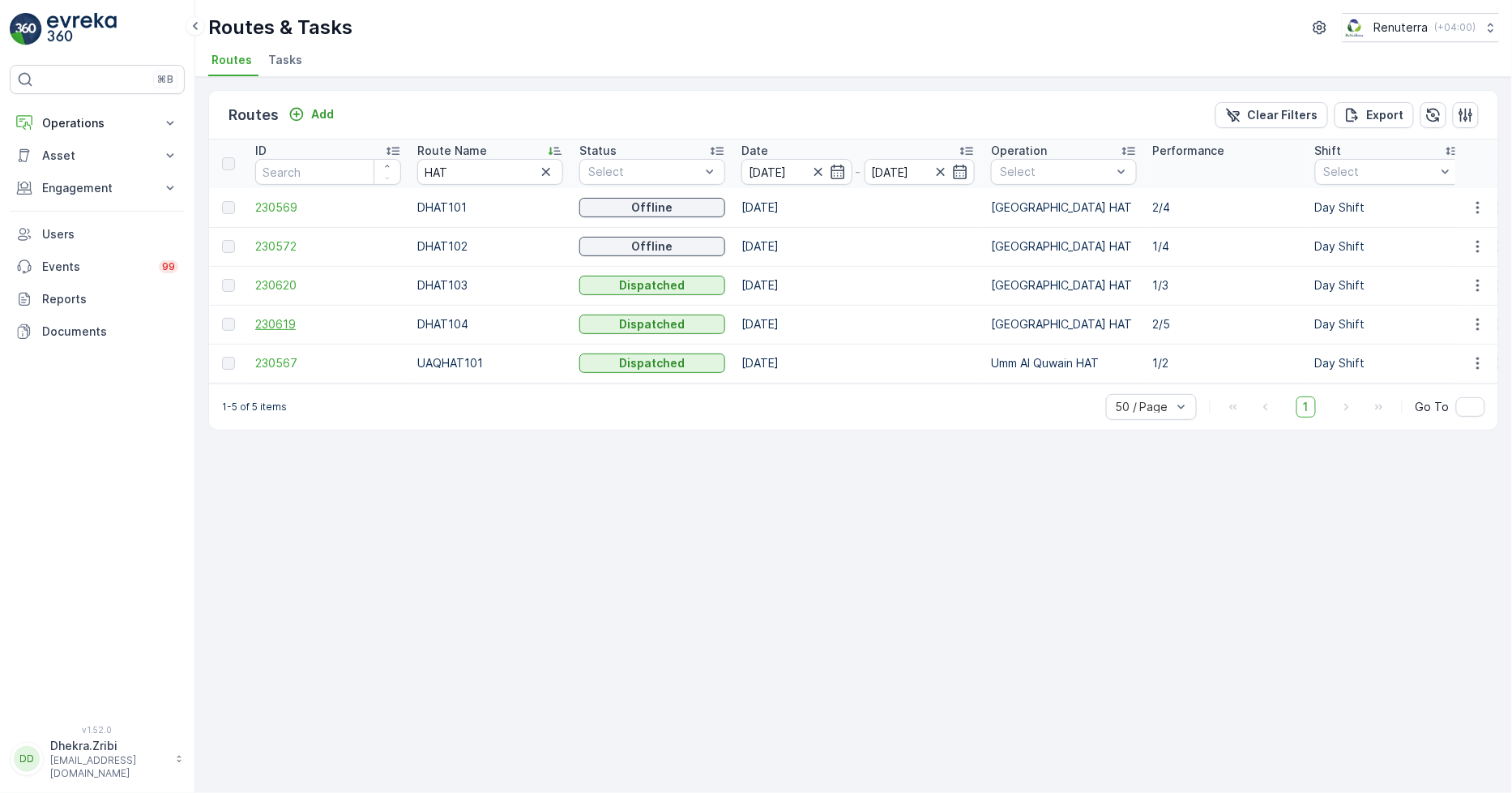
click at [280, 323] on span "230619" at bounding box center [328, 324] width 146 height 16
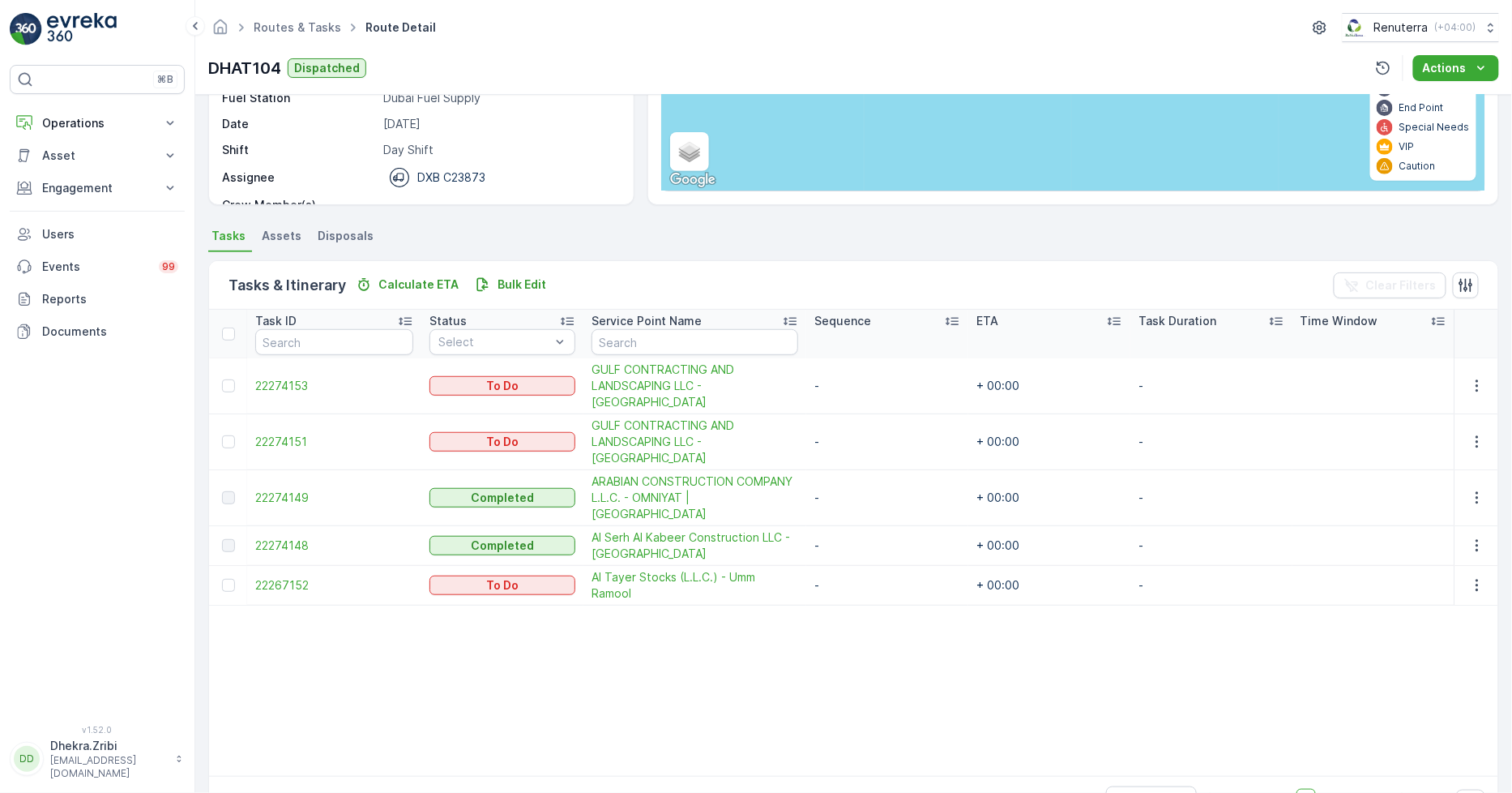
scroll to position [228, 0]
click at [229, 381] on div at bounding box center [228, 385] width 13 height 13
click at [222, 379] on input "checkbox" at bounding box center [222, 379] width 0 height 0
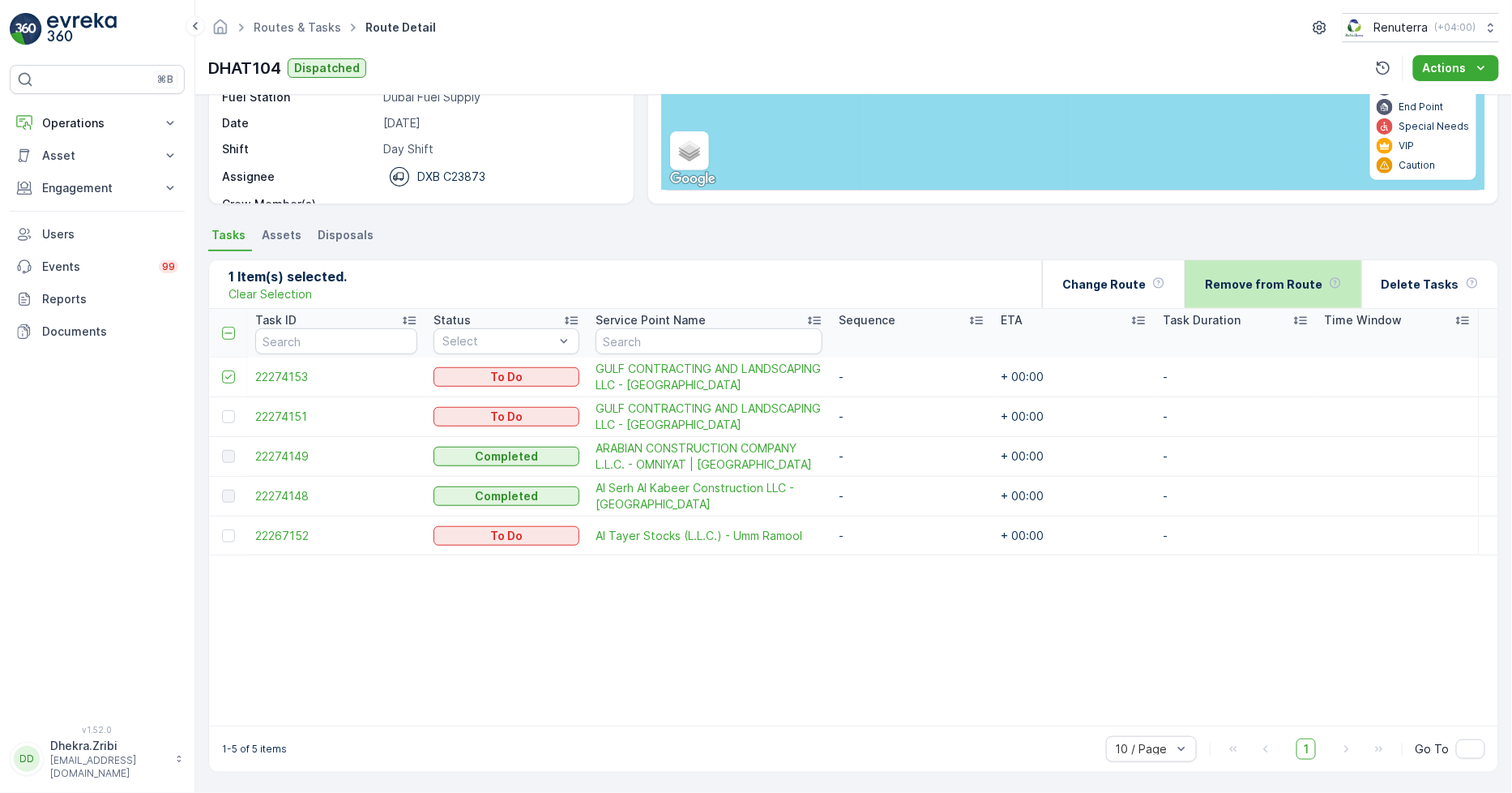
click at [1264, 278] on p "Remove from Route" at bounding box center [1264, 284] width 118 height 16
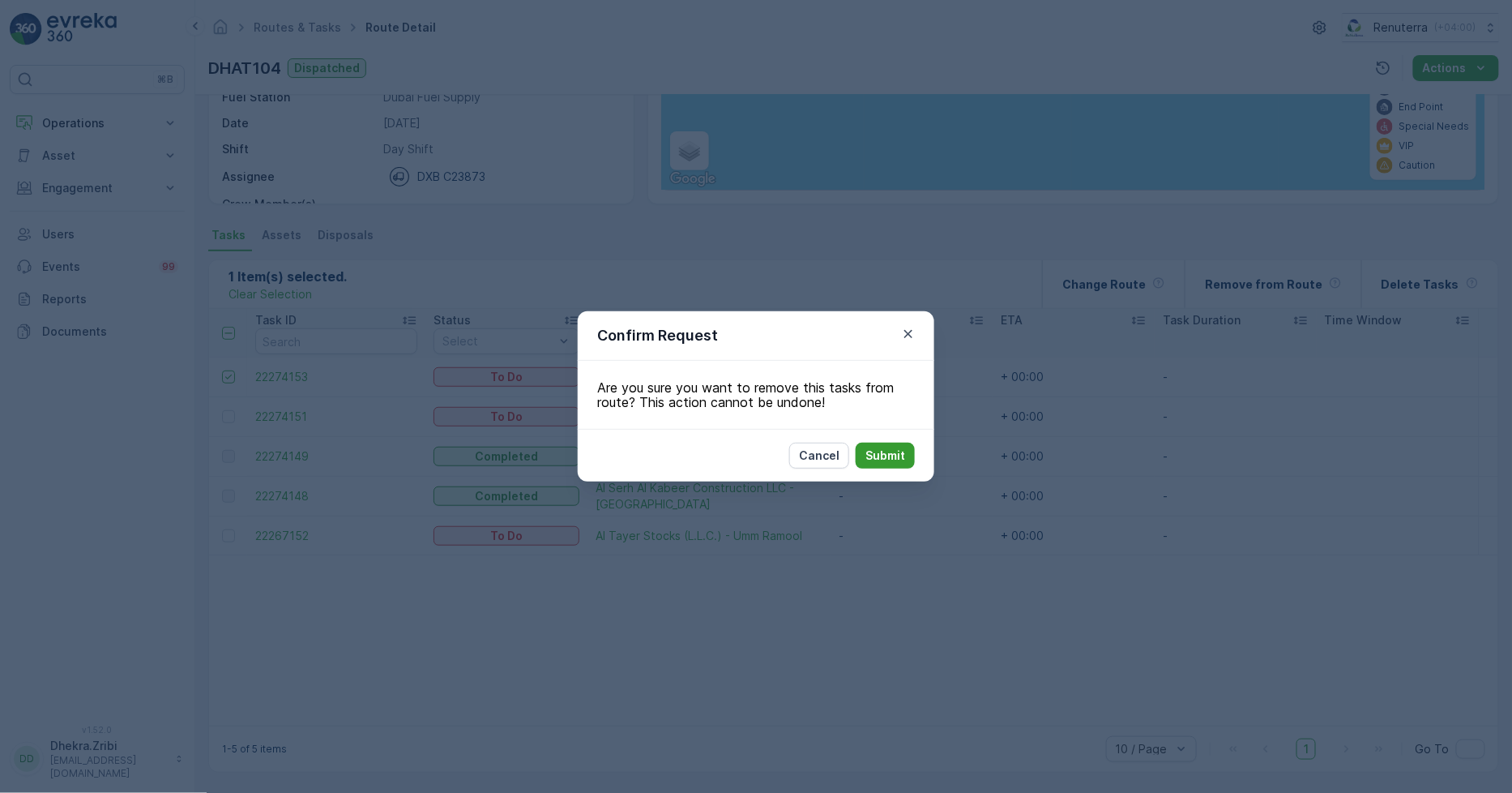
click at [888, 457] on p "Submit" at bounding box center [886, 455] width 40 height 16
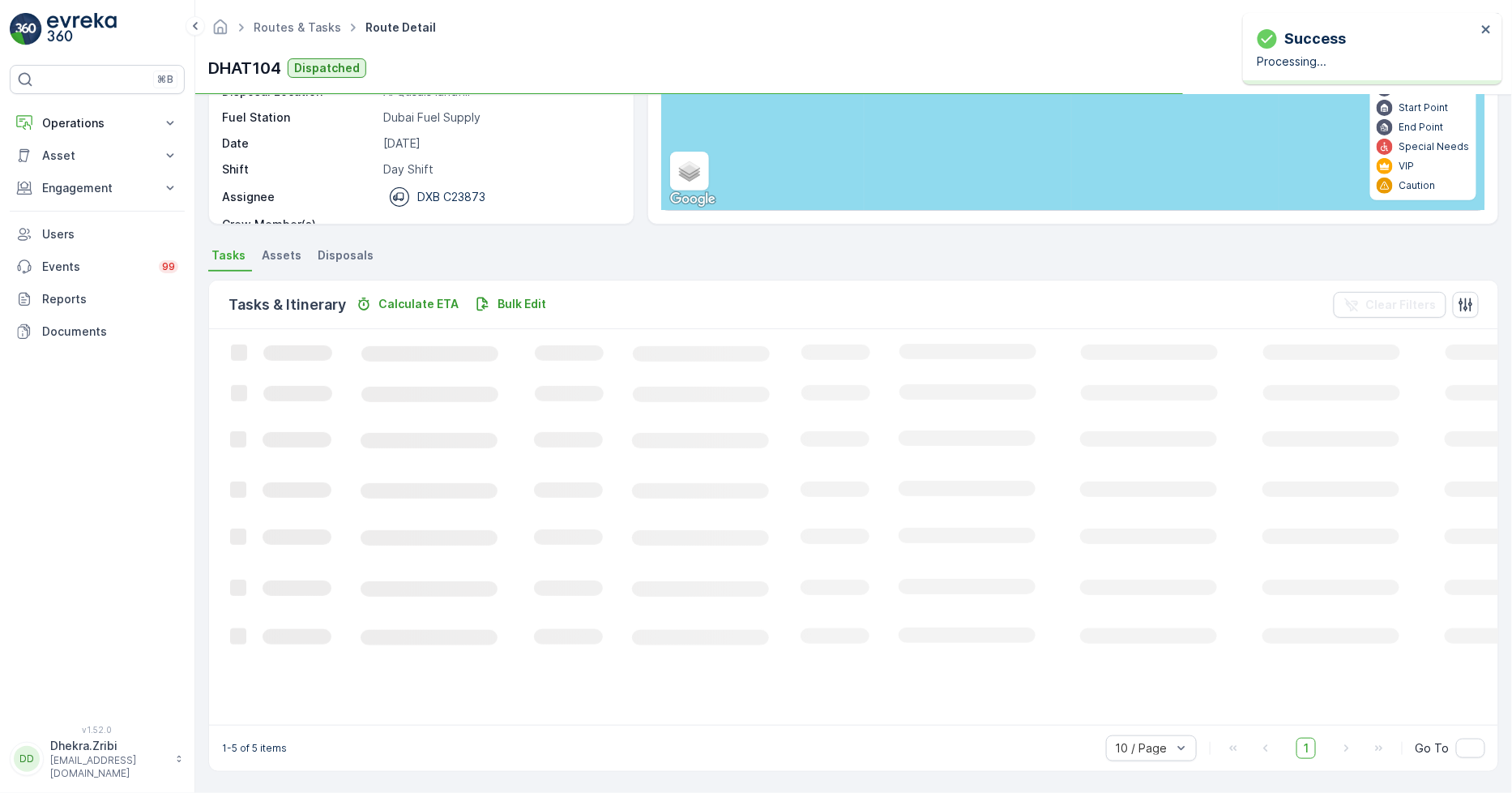
scroll to position [207, 0]
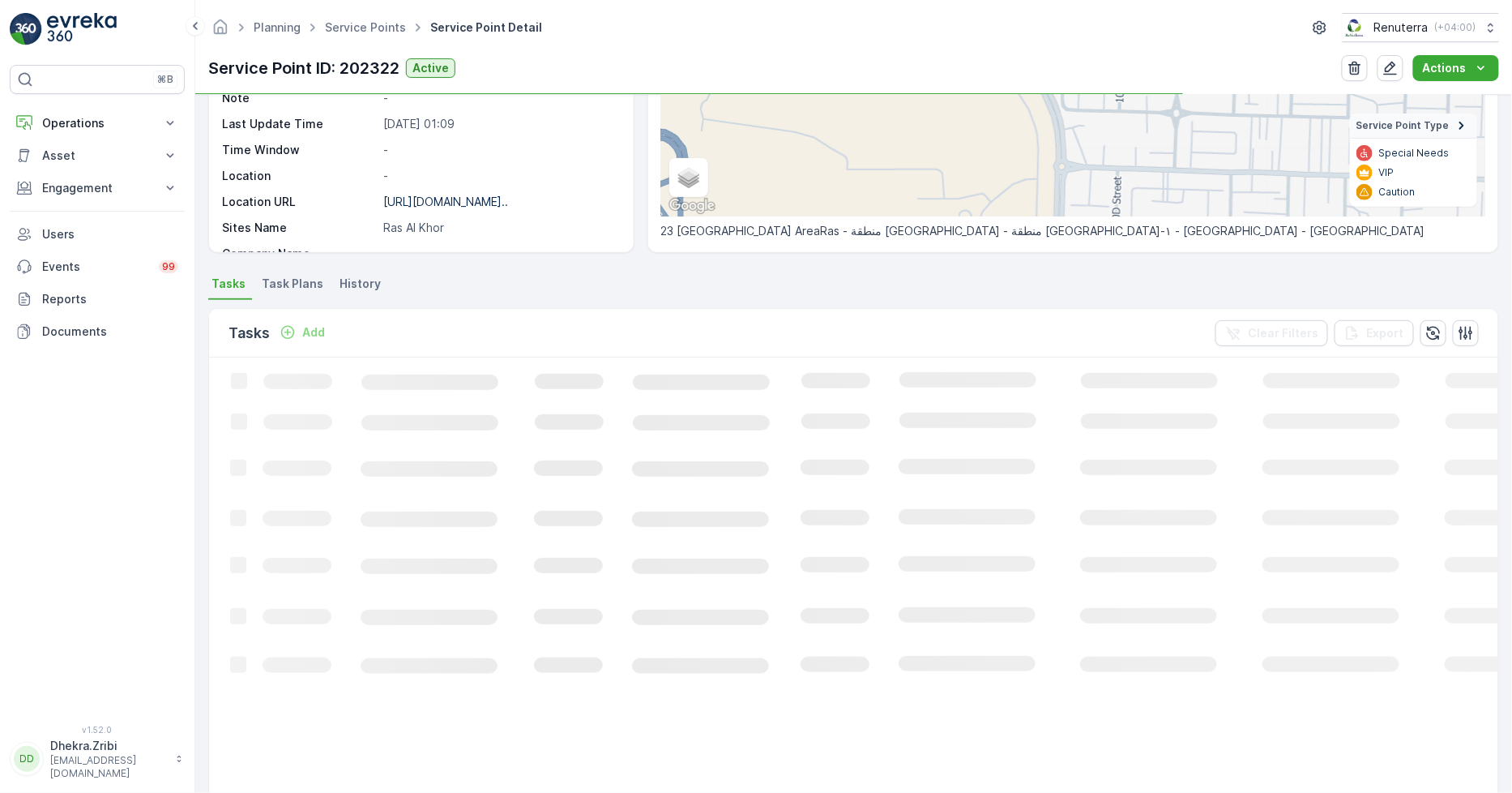
scroll to position [270, 0]
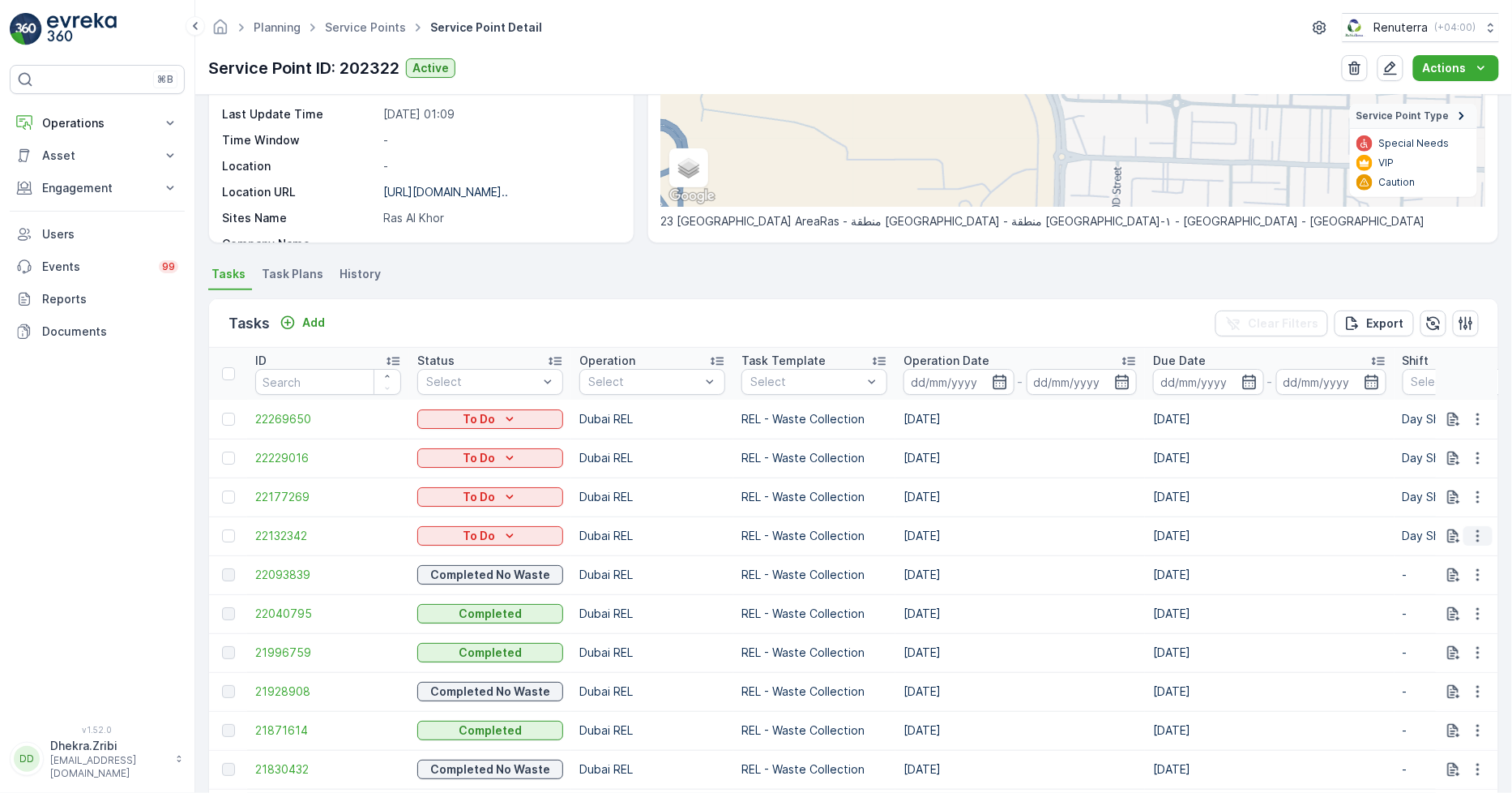
click at [1481, 541] on icon "button" at bounding box center [1478, 536] width 16 height 16
click at [1424, 601] on span "Change Route" at bounding box center [1436, 604] width 79 height 16
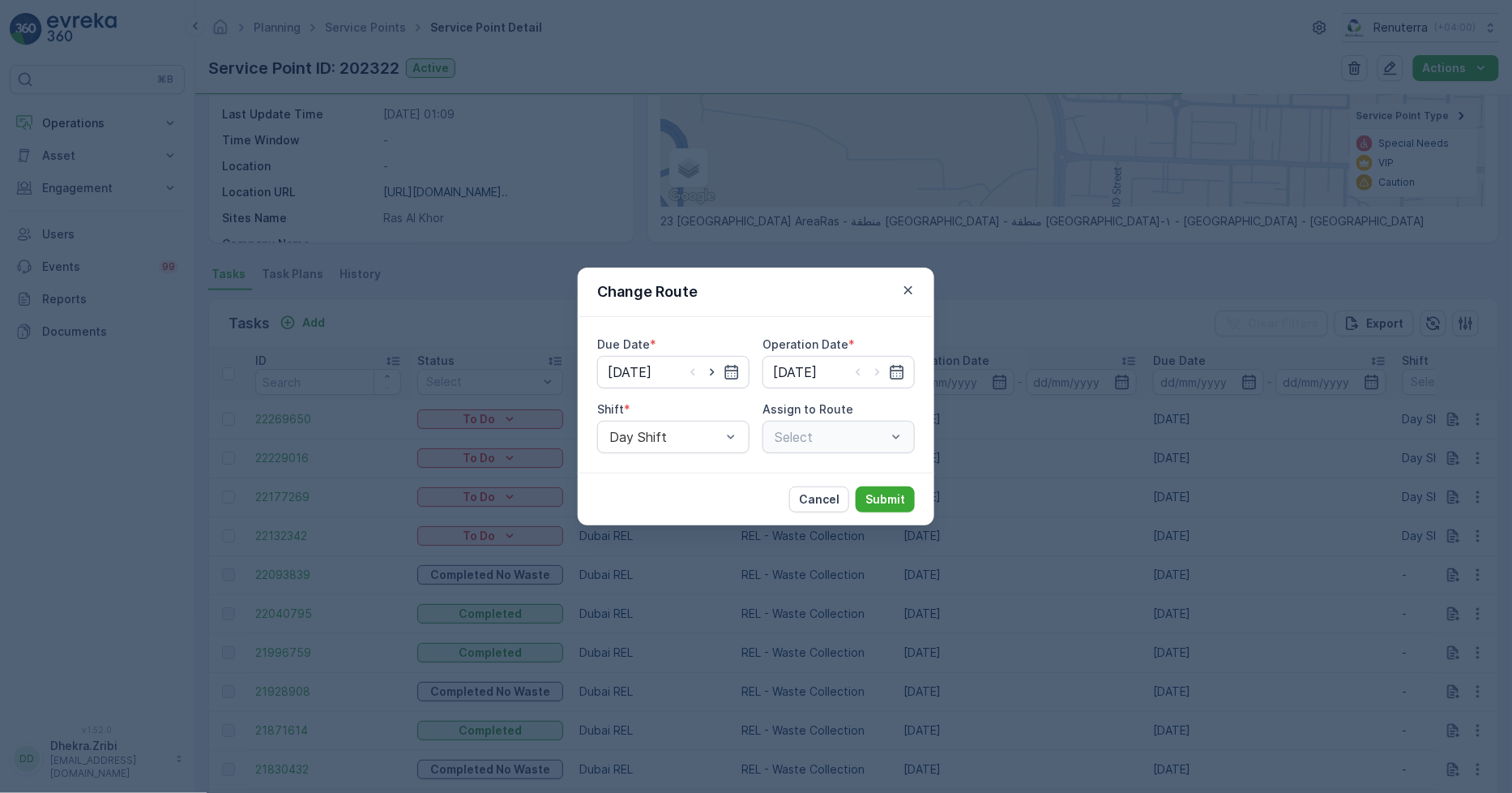
type input "[DATE]"
click at [908, 286] on icon "button" at bounding box center [909, 290] width 16 height 16
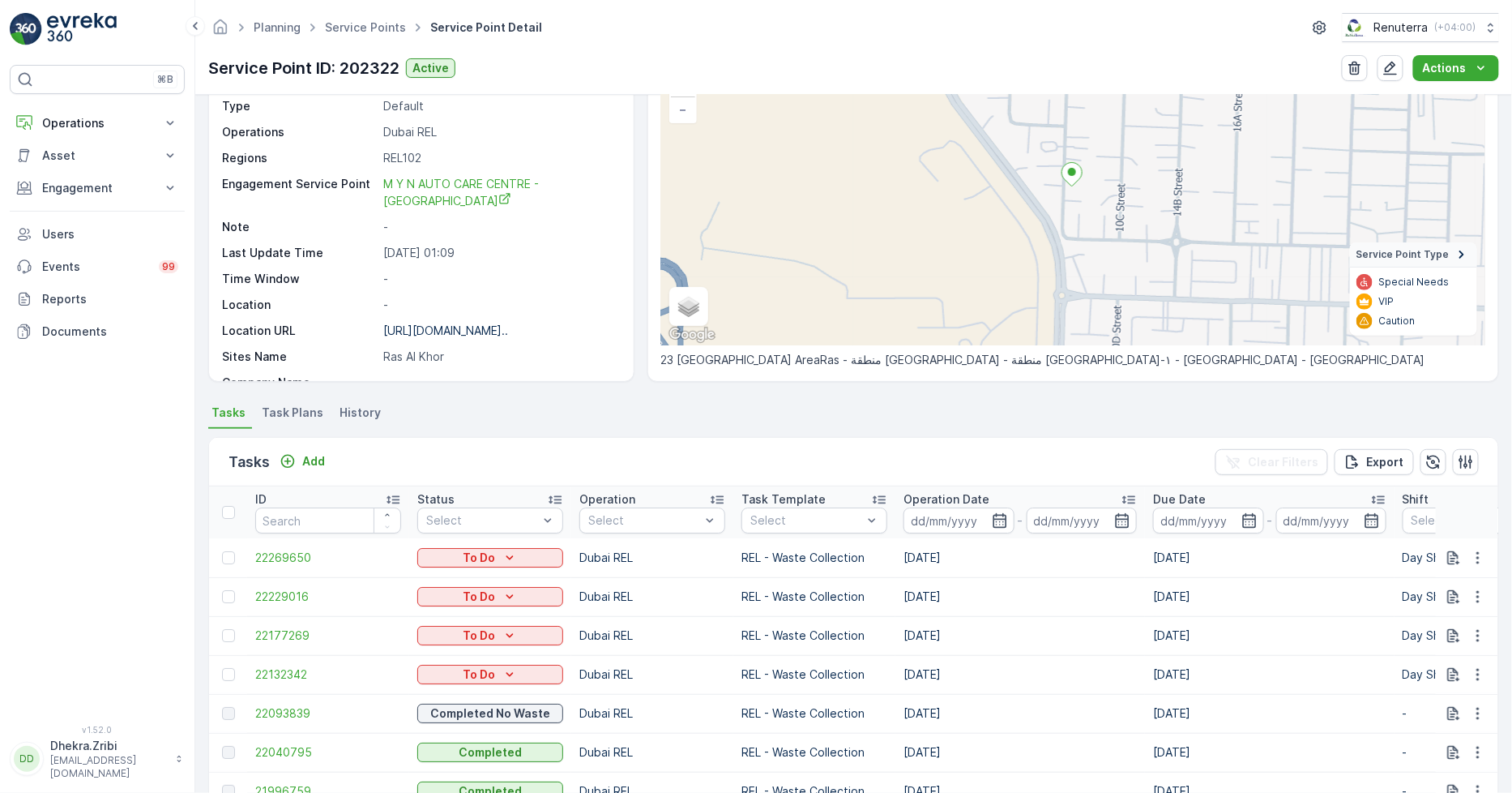
scroll to position [0, 0]
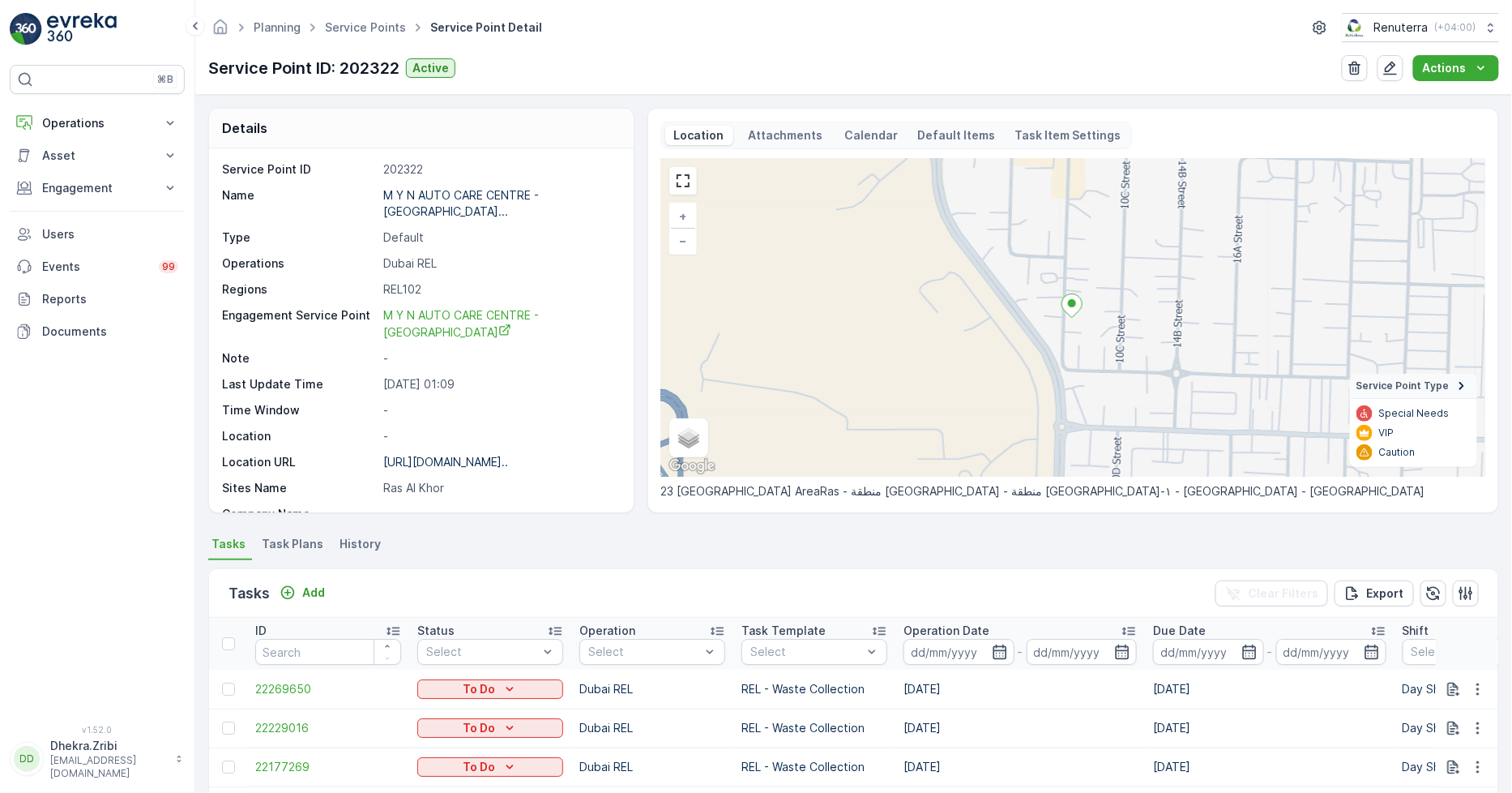
scroll to position [360, 0]
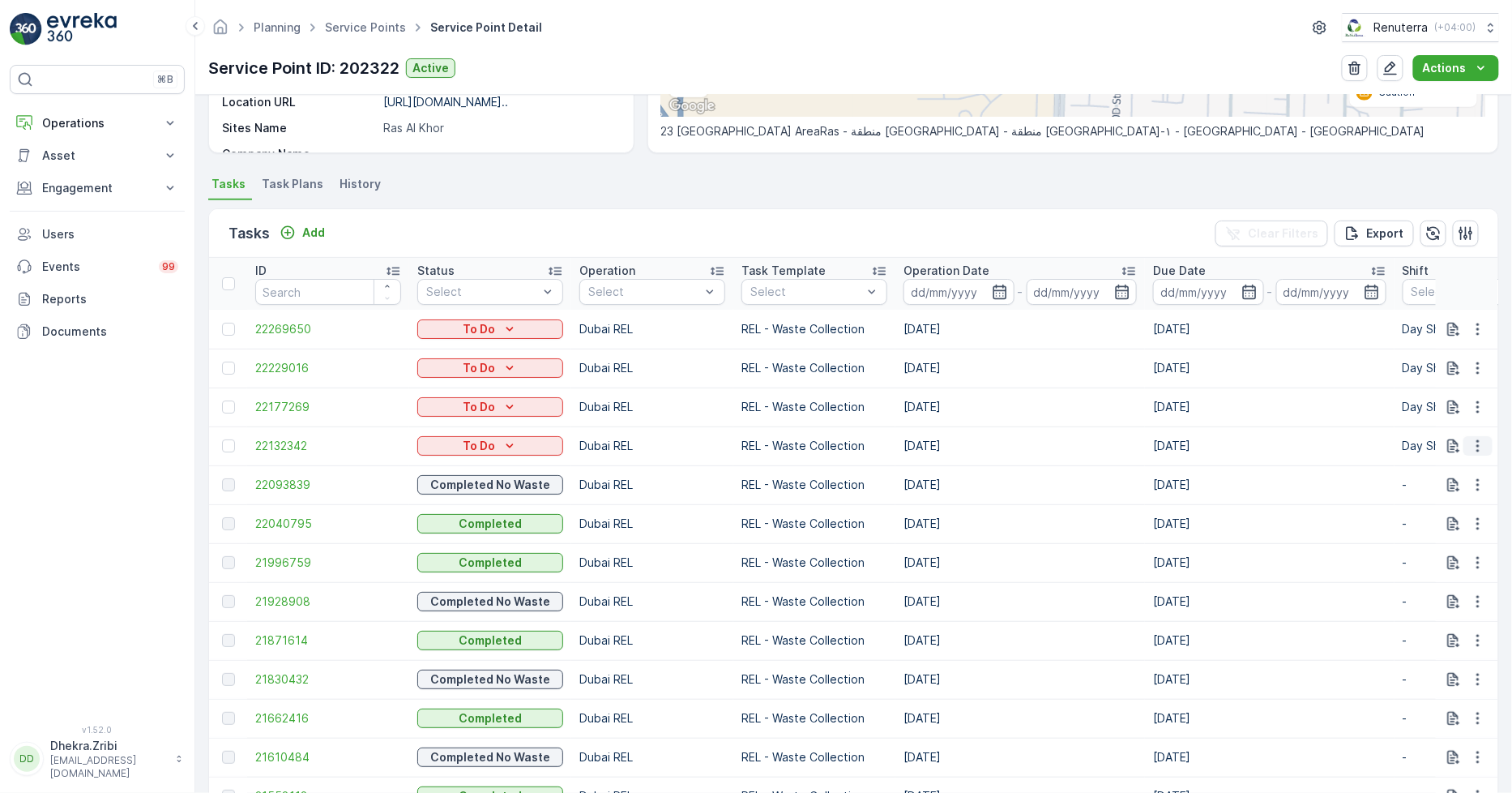
click at [1477, 440] on icon "button" at bounding box center [1478, 446] width 16 height 16
click at [1431, 508] on span "Change Route" at bounding box center [1436, 514] width 79 height 16
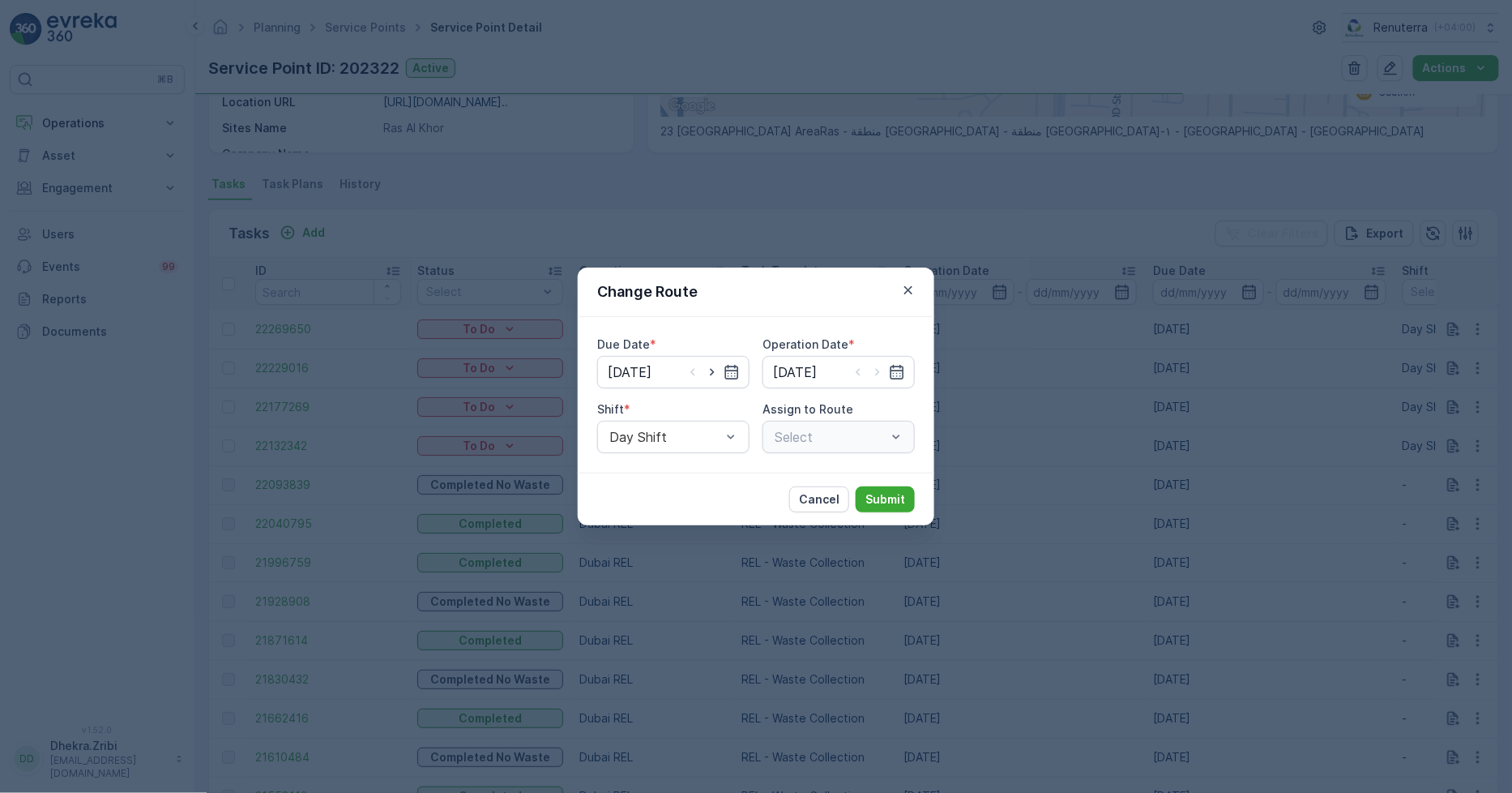
type input "[DATE]"
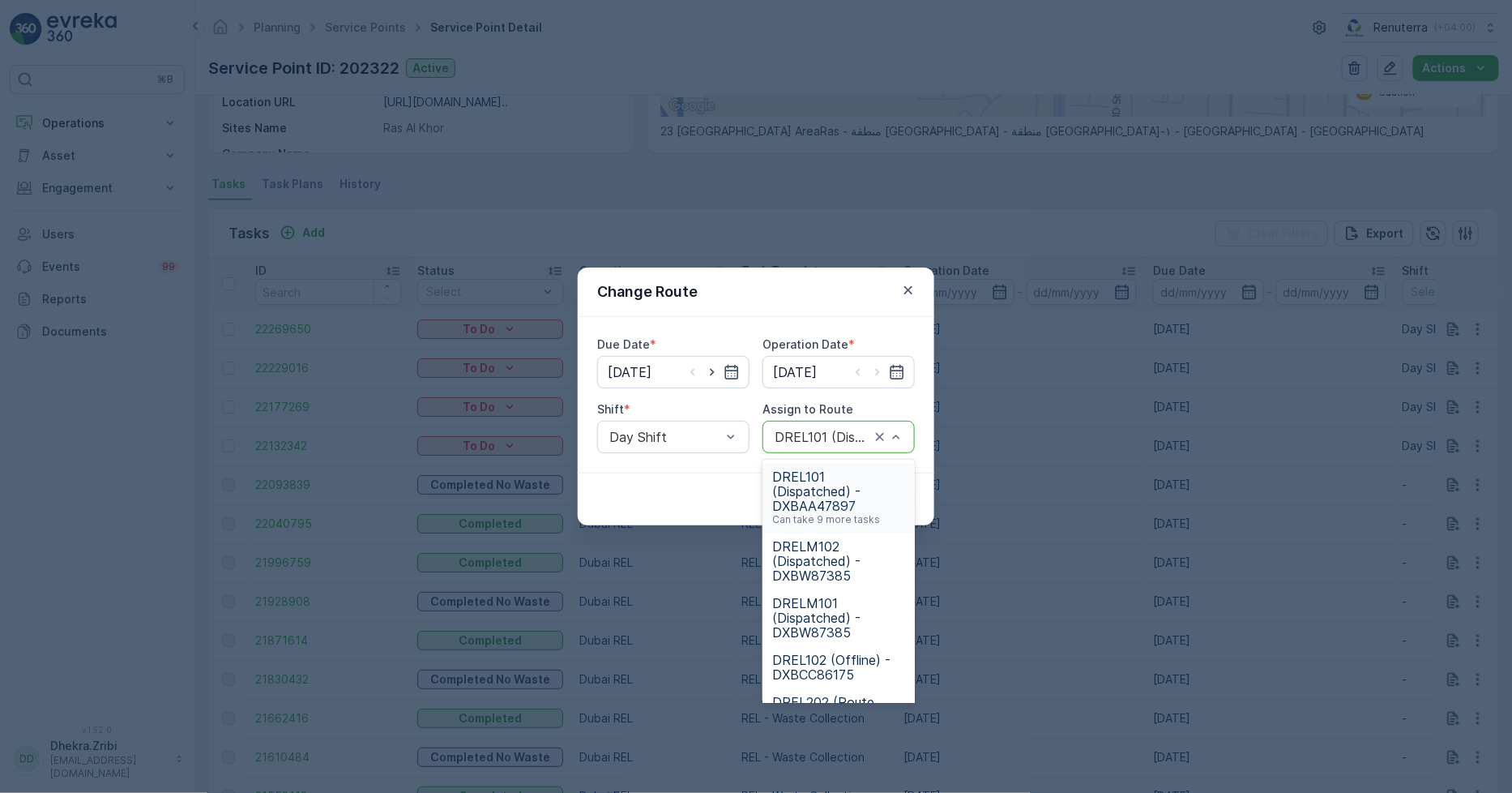
click at [823, 493] on span "DREL101 (Dispatched) - DXBAA47897" at bounding box center [838, 491] width 133 height 44
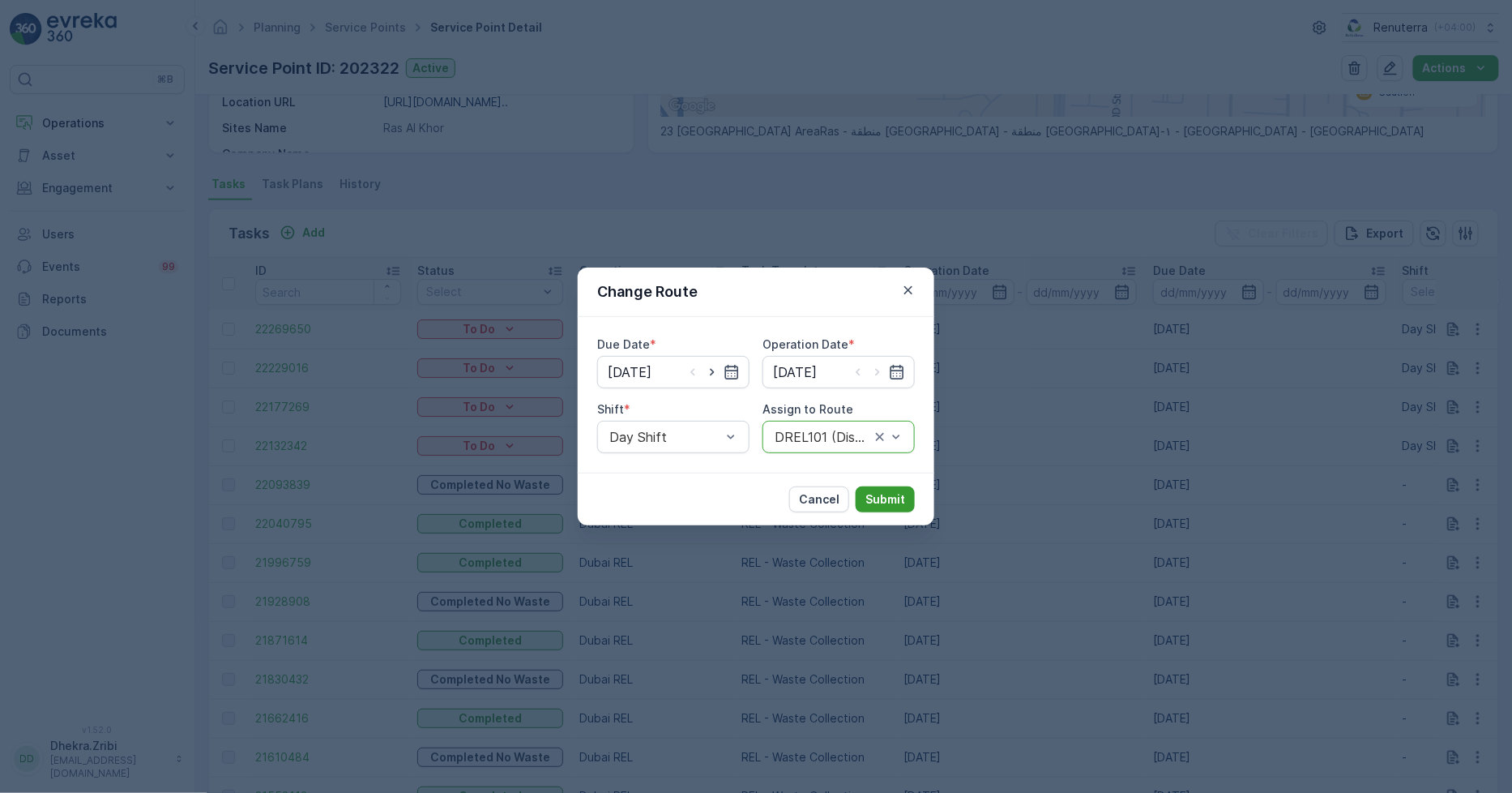
click at [890, 493] on p "Submit" at bounding box center [886, 499] width 40 height 16
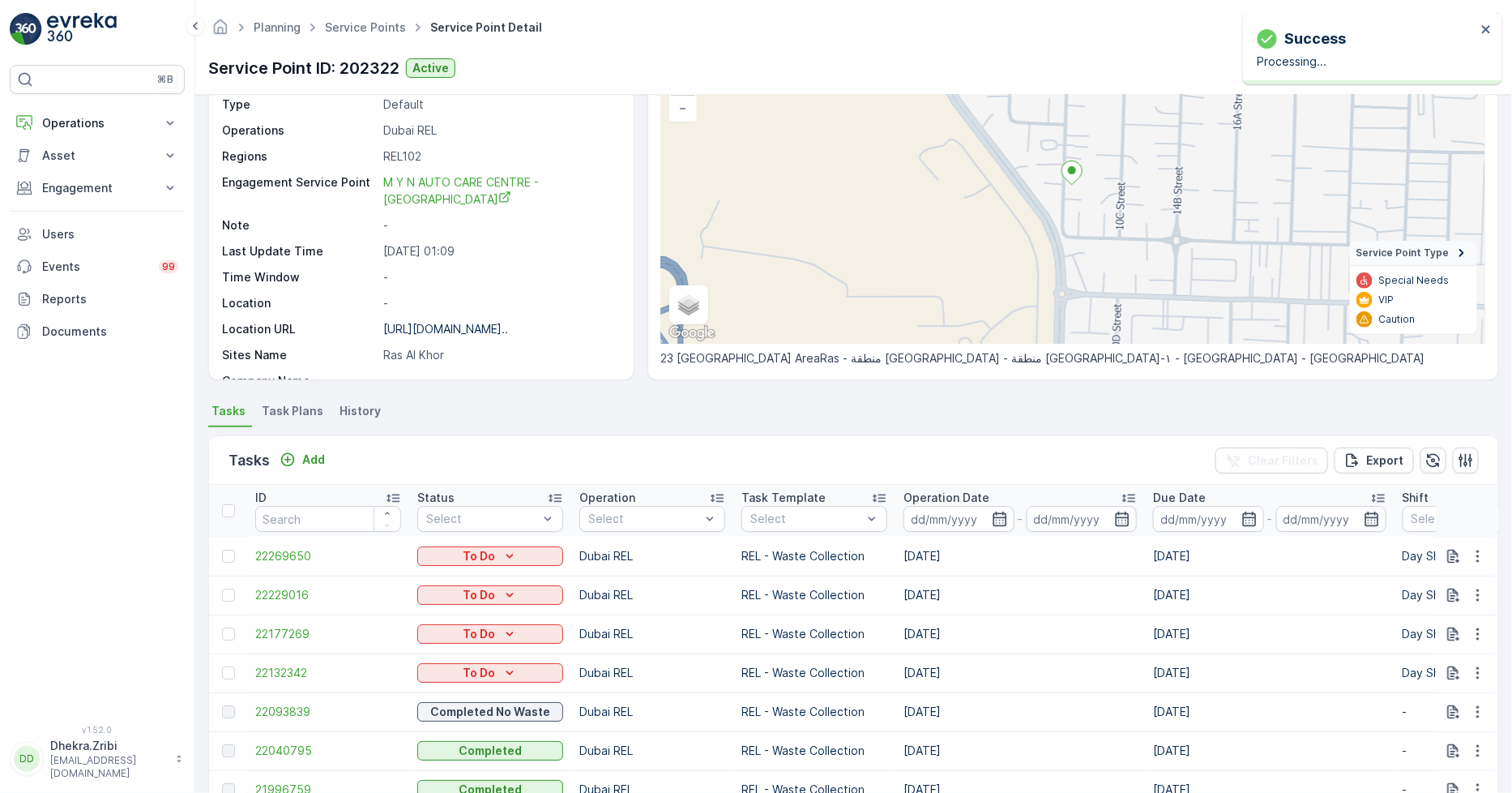
scroll to position [0, 0]
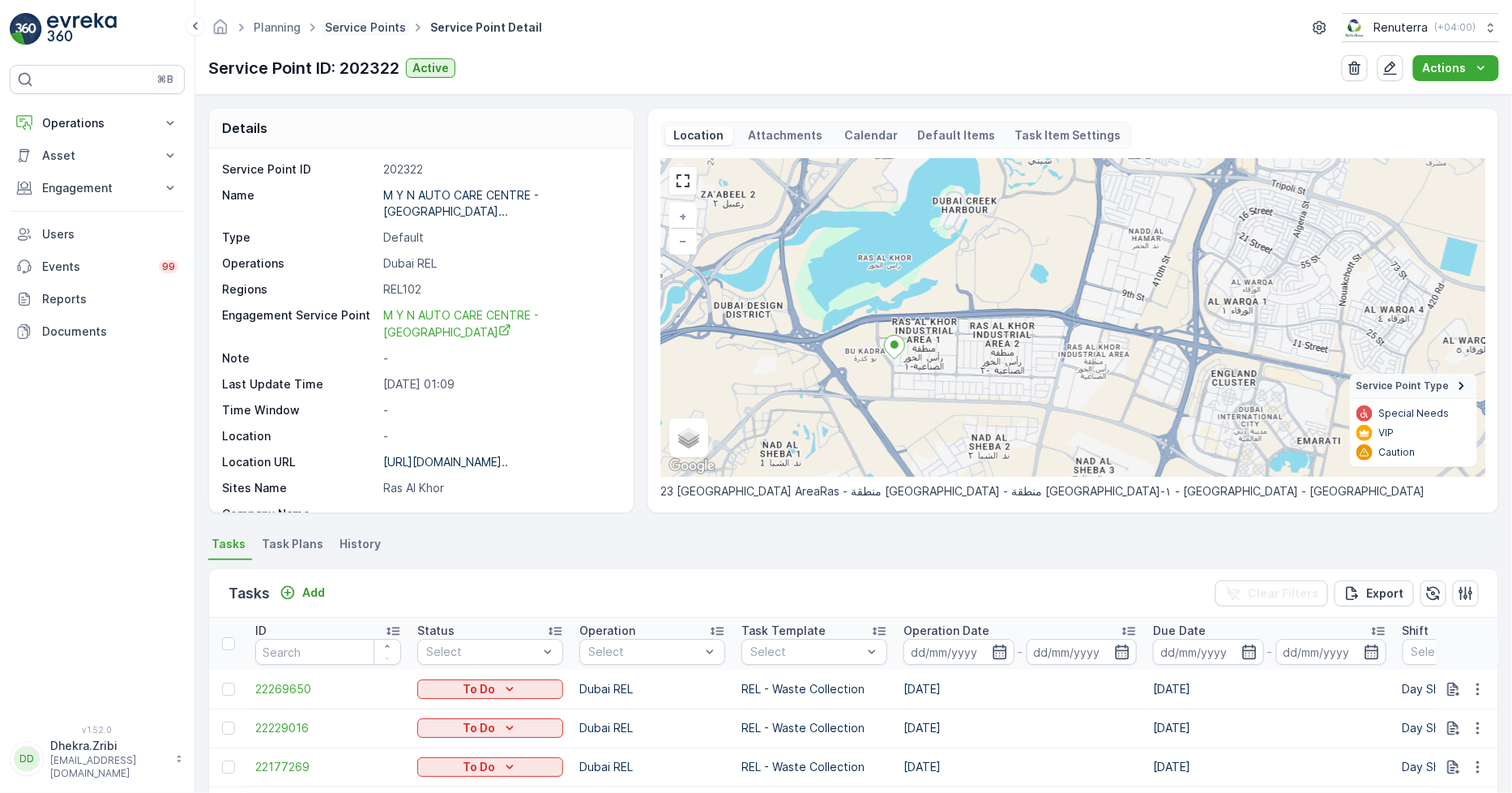
click at [366, 33] on link "Service Points" at bounding box center [365, 27] width 81 height 14
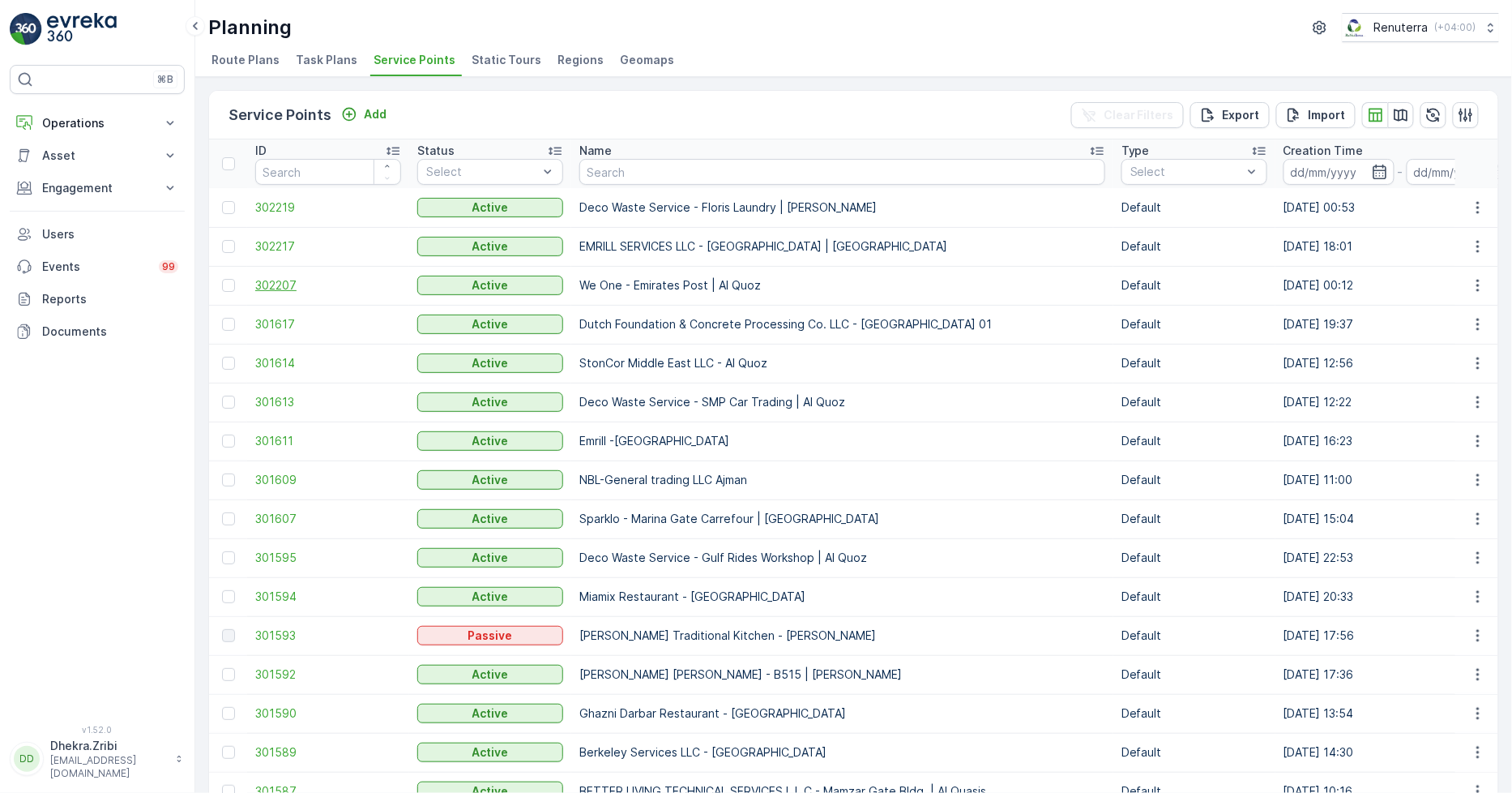
click at [273, 278] on span "302207" at bounding box center [328, 285] width 146 height 16
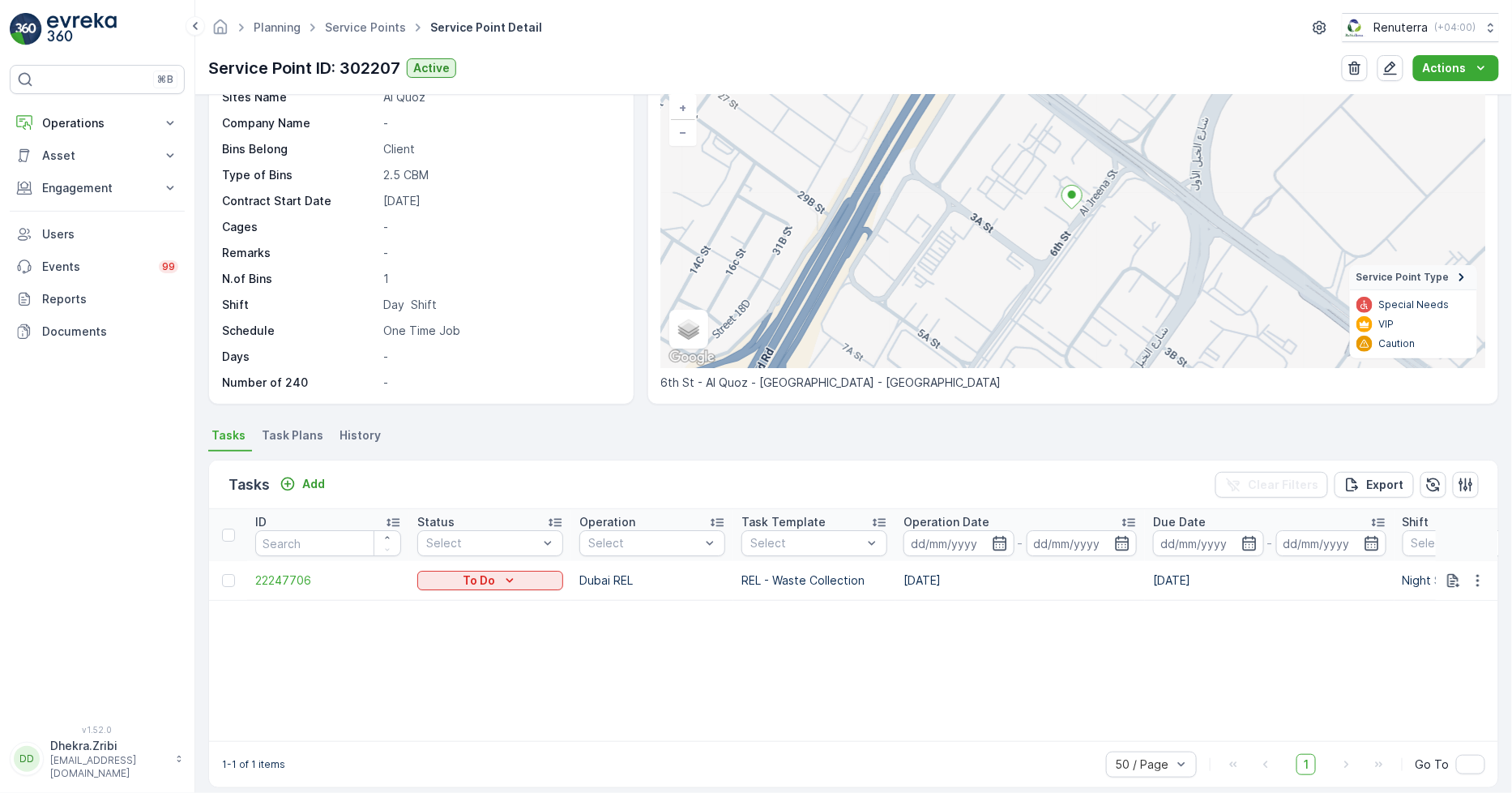
scroll to position [123, 0]
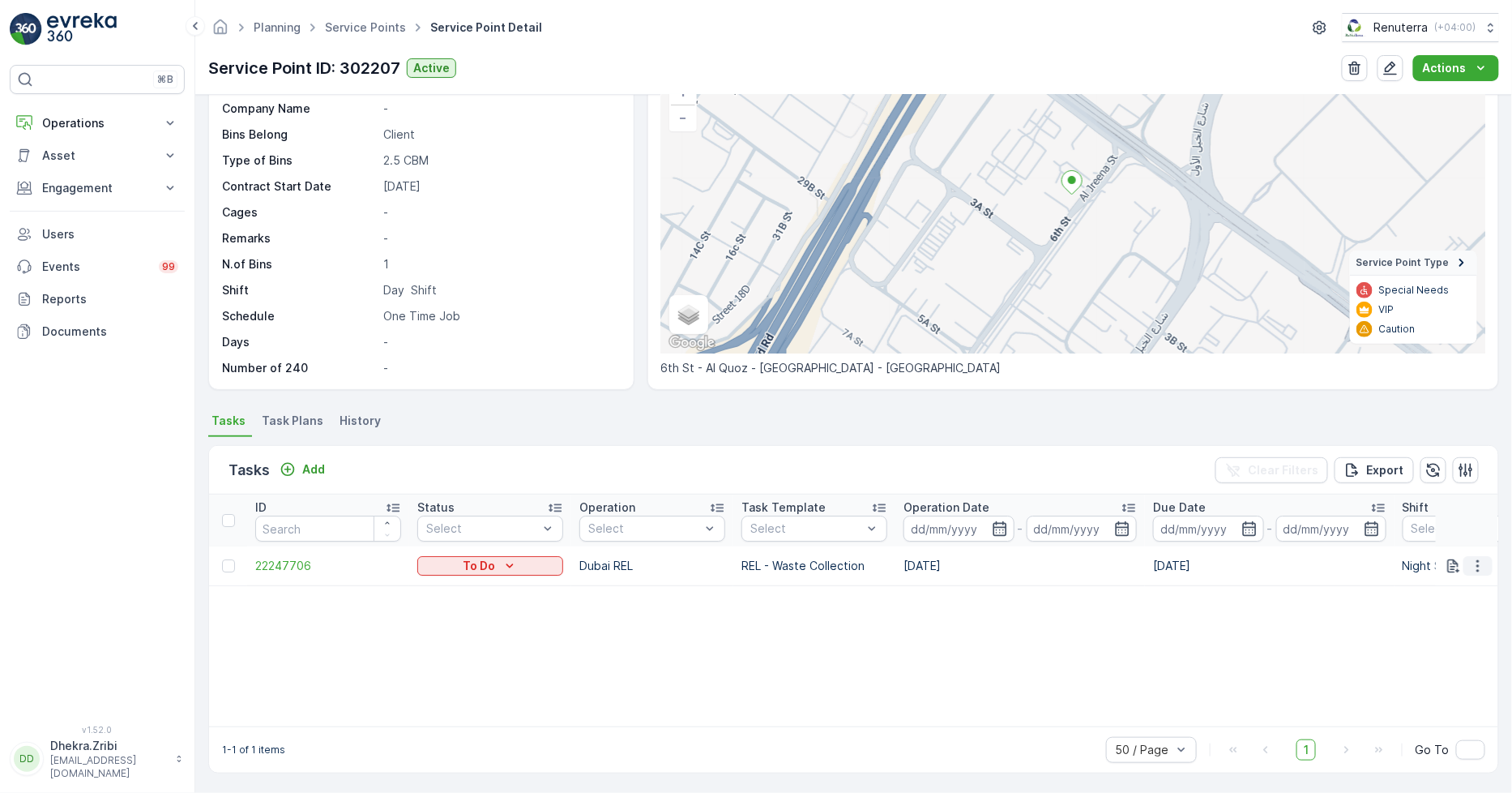
click at [1470, 563] on icon "button" at bounding box center [1478, 566] width 16 height 16
click at [1417, 635] on span "Change Route" at bounding box center [1436, 634] width 79 height 16
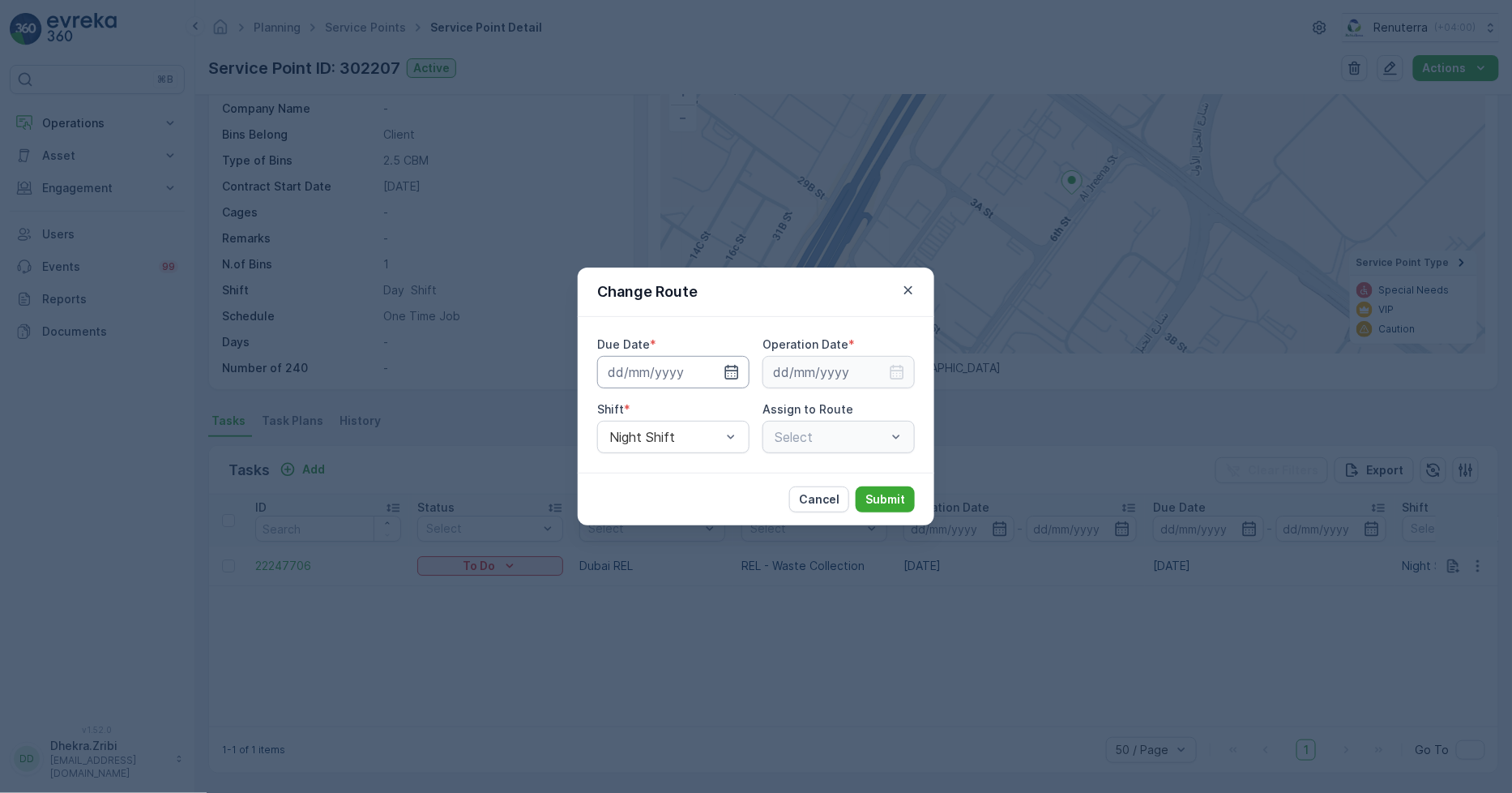
type input "07.10.2025"
click at [717, 371] on icon "button" at bounding box center [712, 372] width 16 height 16
type input "[DATE]"
click at [841, 375] on input at bounding box center [839, 372] width 152 height 32
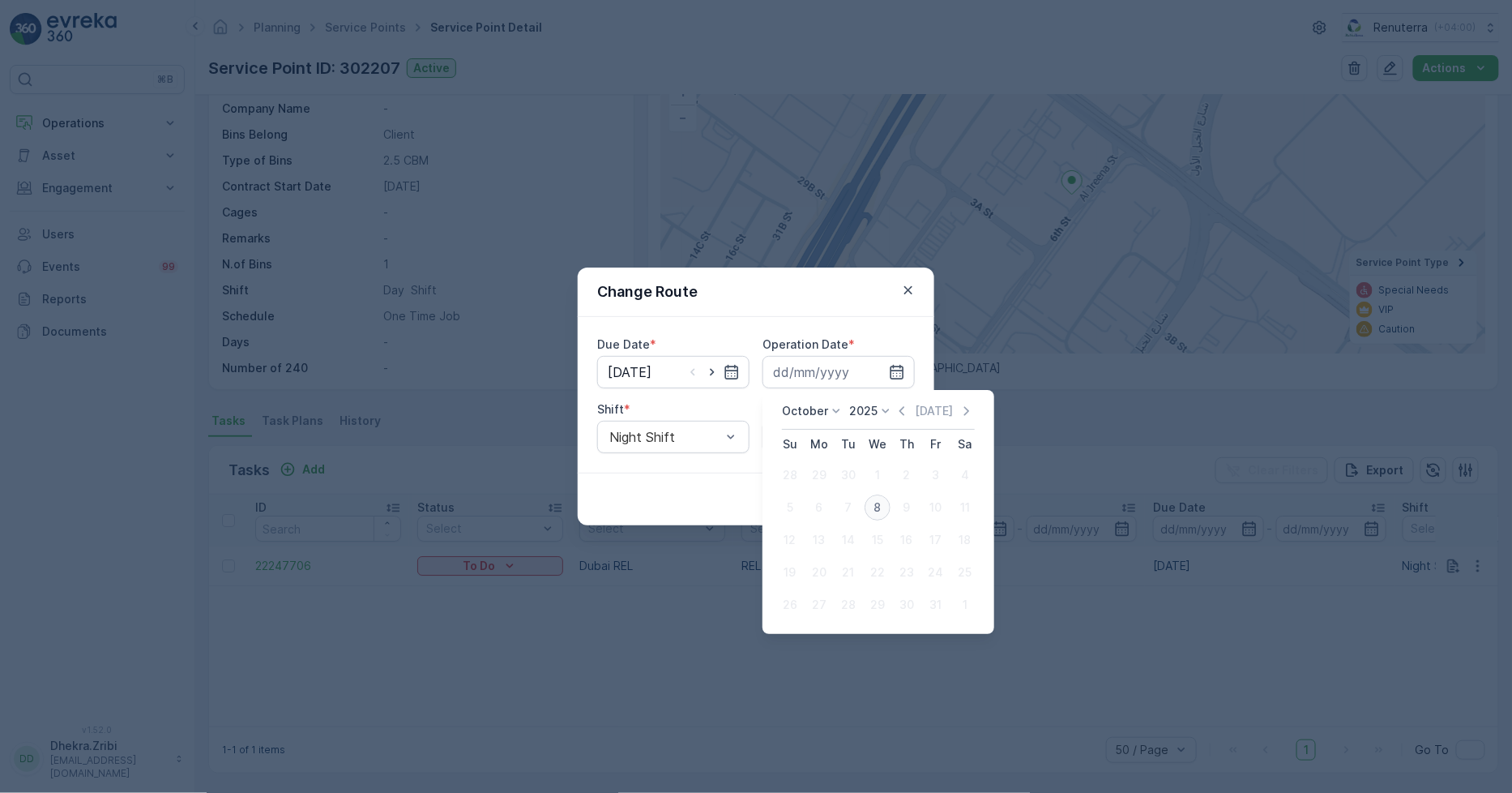
click at [879, 511] on div "8" at bounding box center [878, 507] width 26 height 26
type input "08.10.2025"
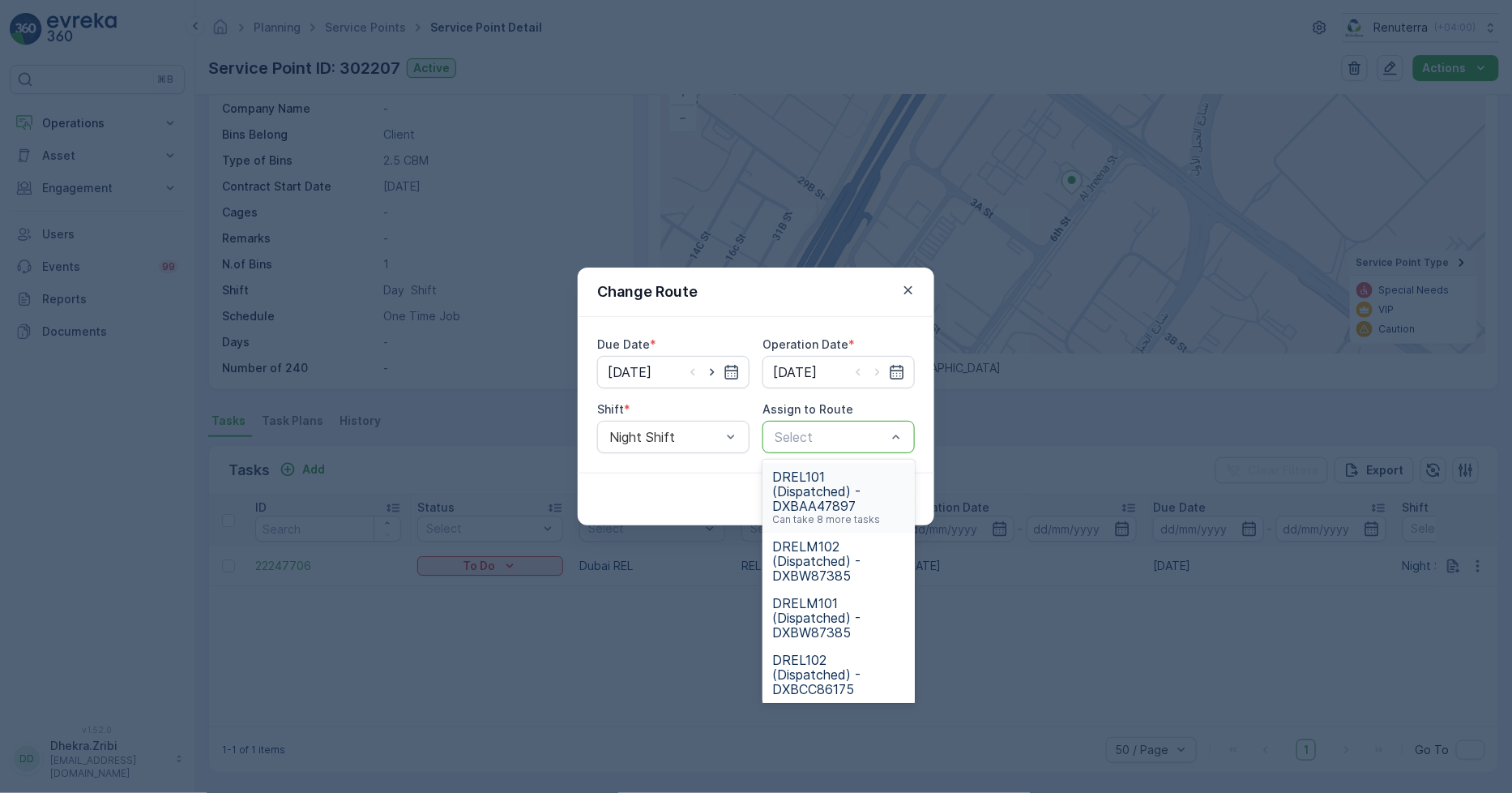
click at [821, 481] on span "DREL101 (Dispatched) - DXBAA47897" at bounding box center [838, 491] width 133 height 44
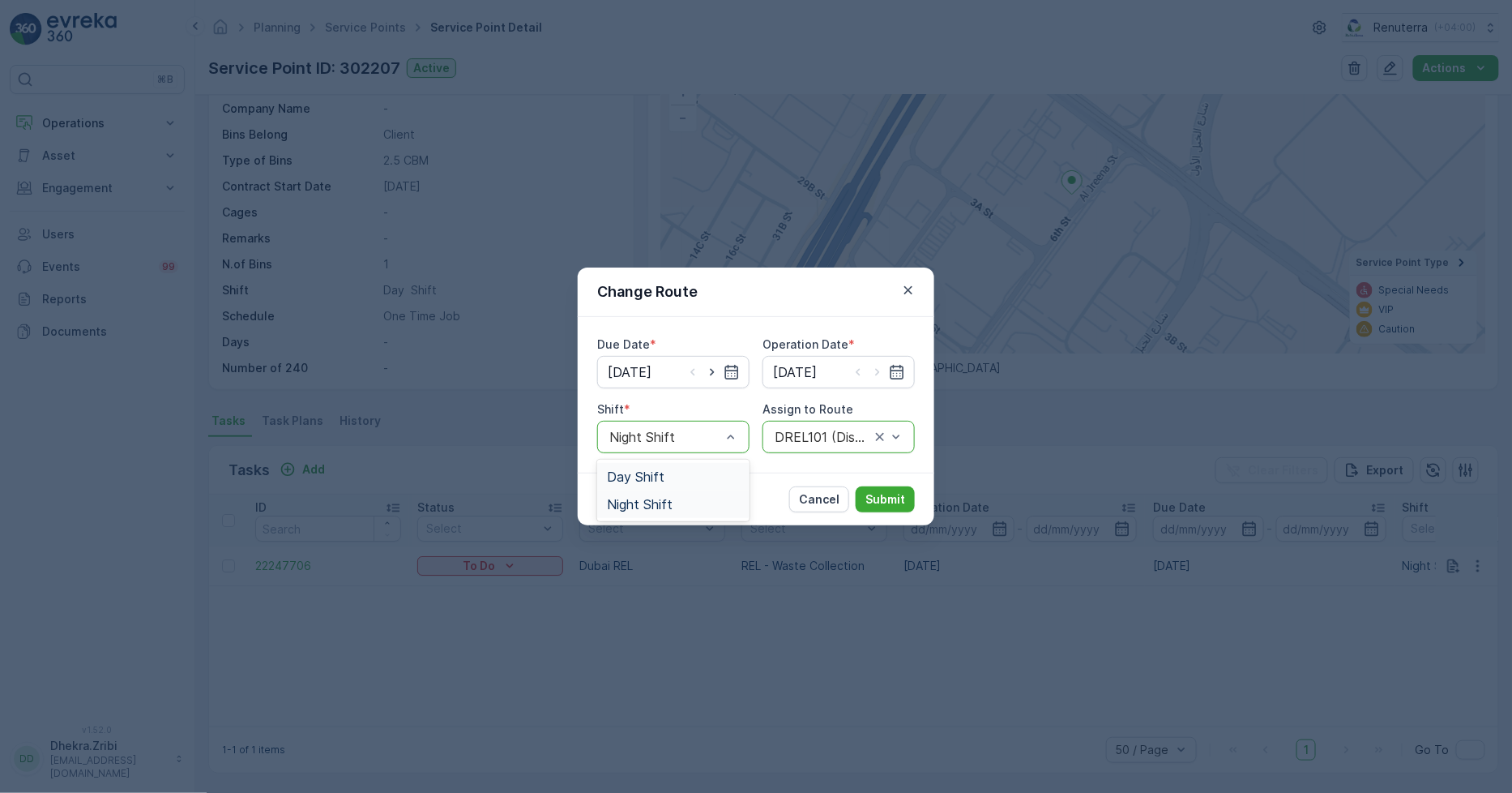
click at [639, 476] on span "Day Shift" at bounding box center [636, 476] width 58 height 15
click at [875, 498] on p "Submit" at bounding box center [886, 499] width 40 height 16
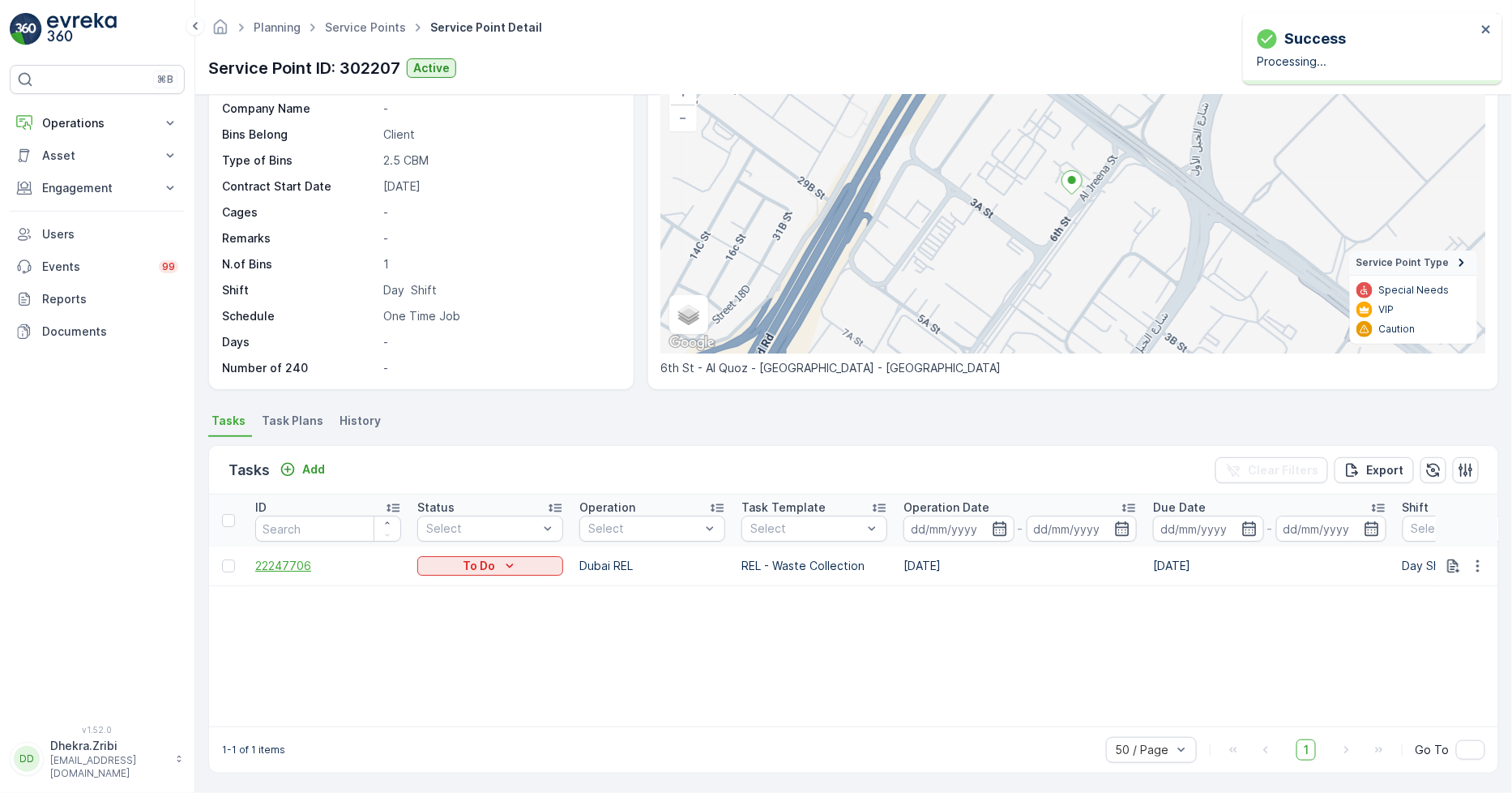
click at [288, 559] on span "22247706" at bounding box center [328, 566] width 146 height 16
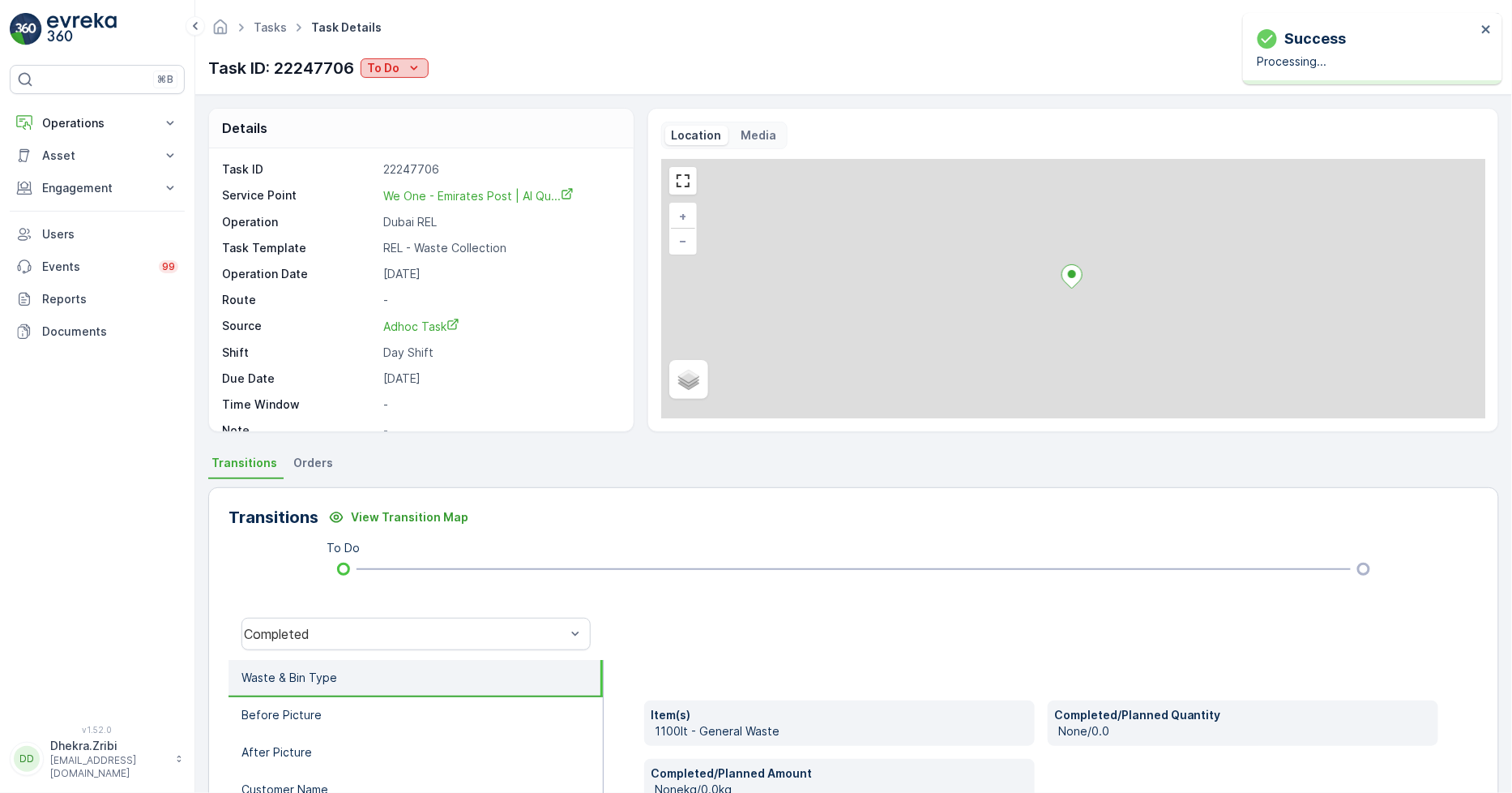
click at [389, 60] on p "To Do" at bounding box center [383, 68] width 32 height 16
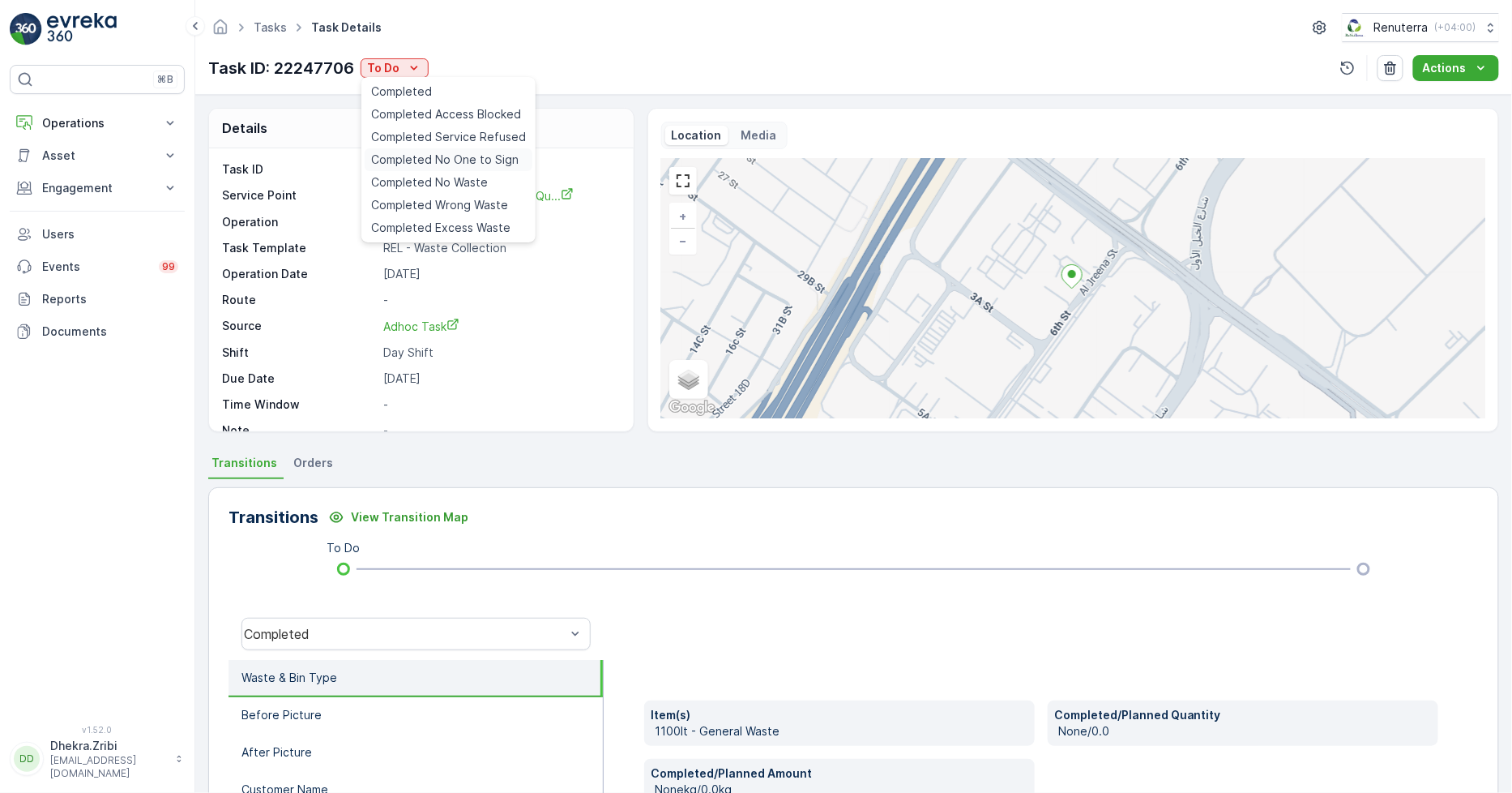
click at [474, 157] on span "Completed No One to Sign" at bounding box center [445, 160] width 148 height 16
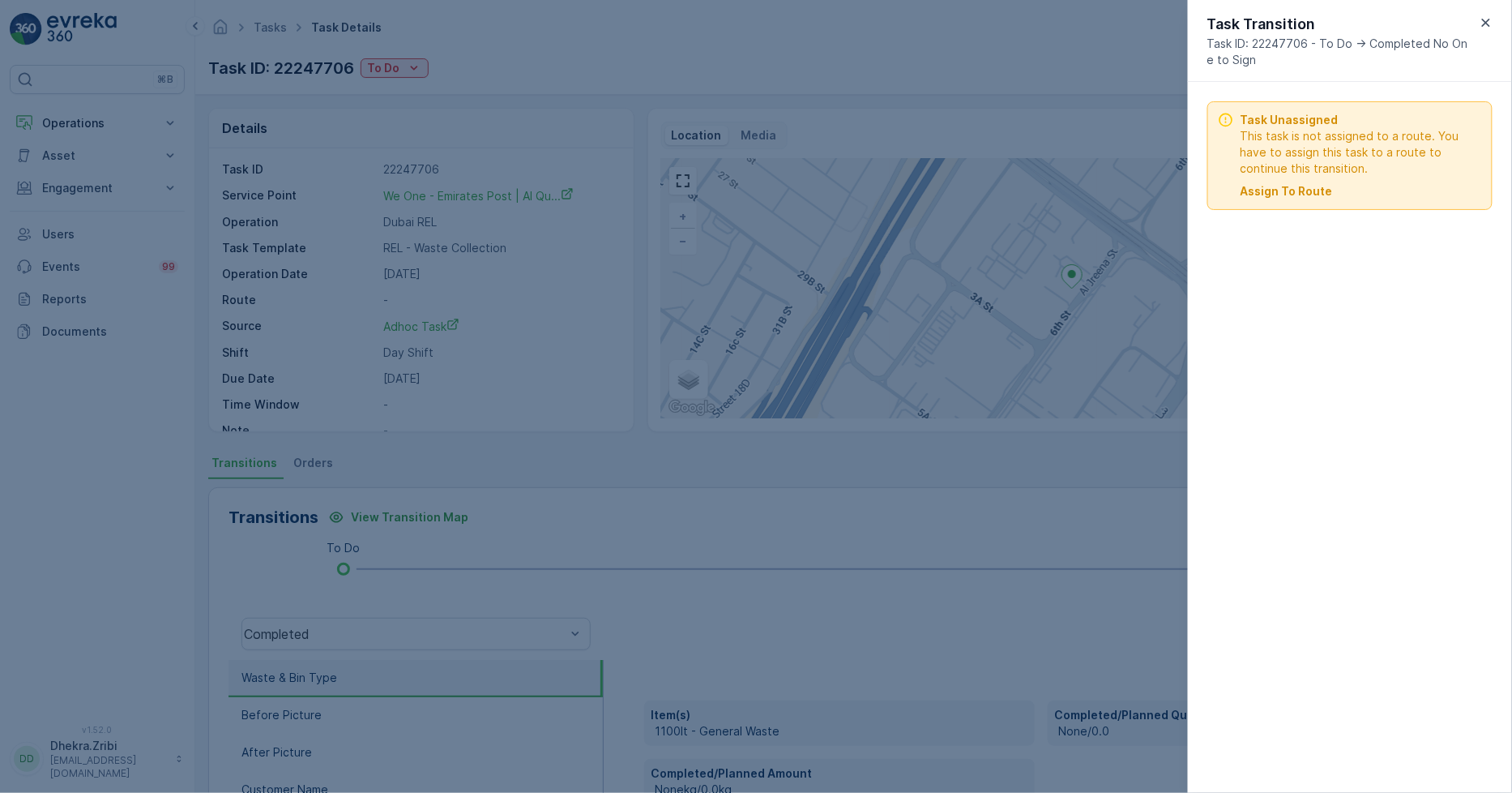
click at [1277, 185] on p "Assign To Route" at bounding box center [1287, 191] width 92 height 16
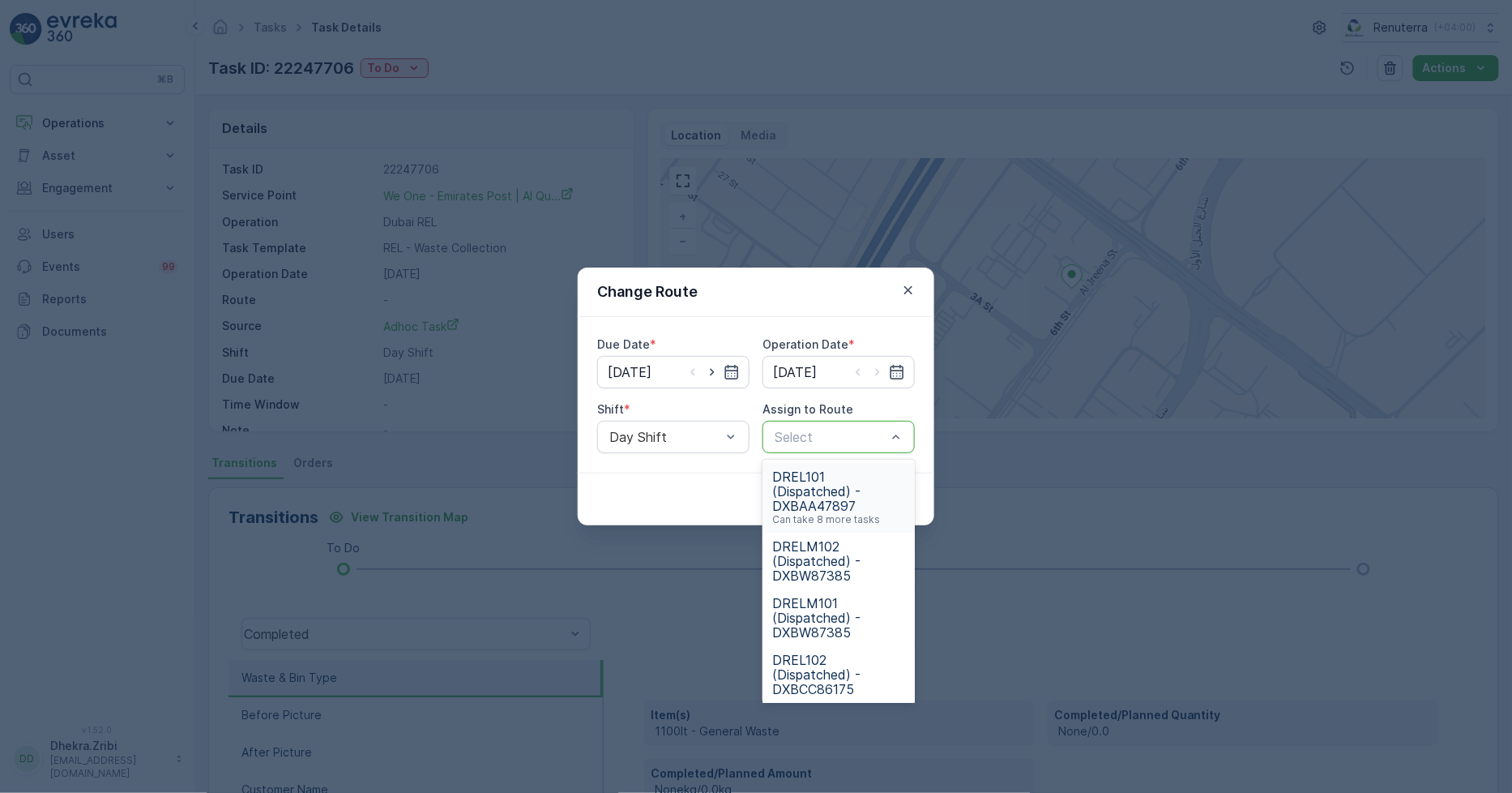
click at [806, 489] on span "DREL101 (Dispatched) - DXBAA47897" at bounding box center [838, 491] width 133 height 44
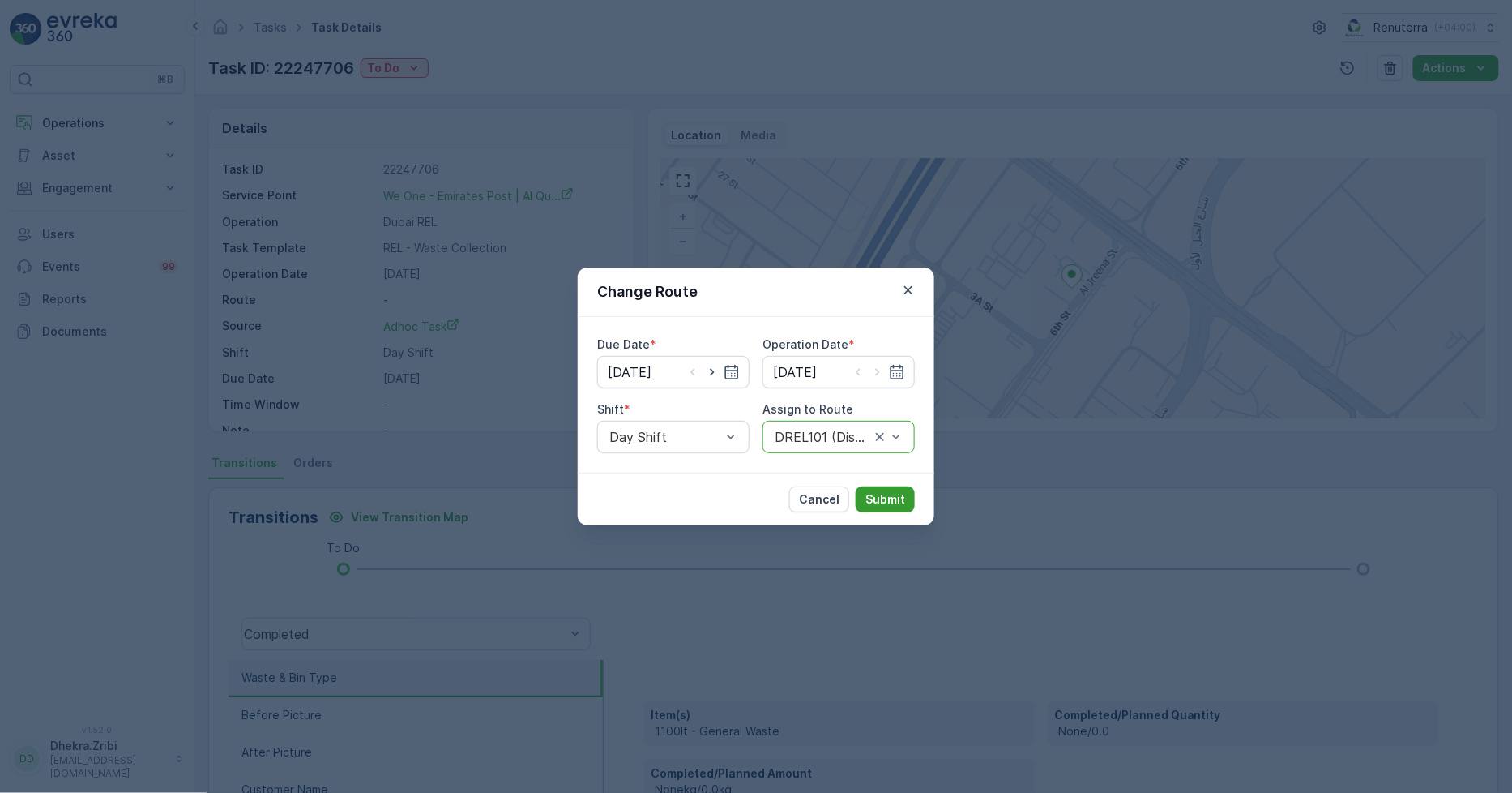
click at [875, 496] on p "Submit" at bounding box center [886, 499] width 40 height 16
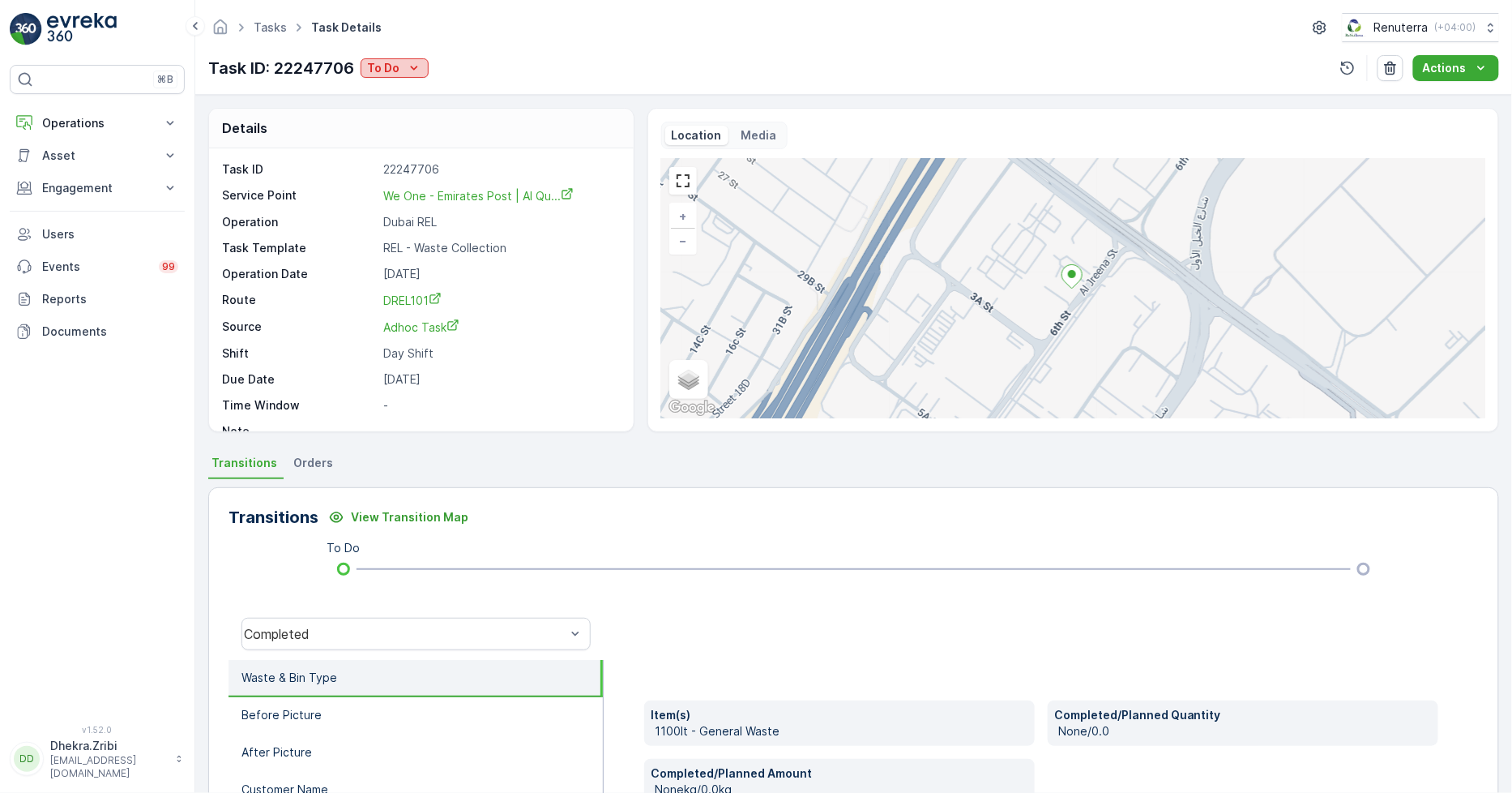
click at [409, 66] on icon "To Do" at bounding box center [414, 68] width 16 height 16
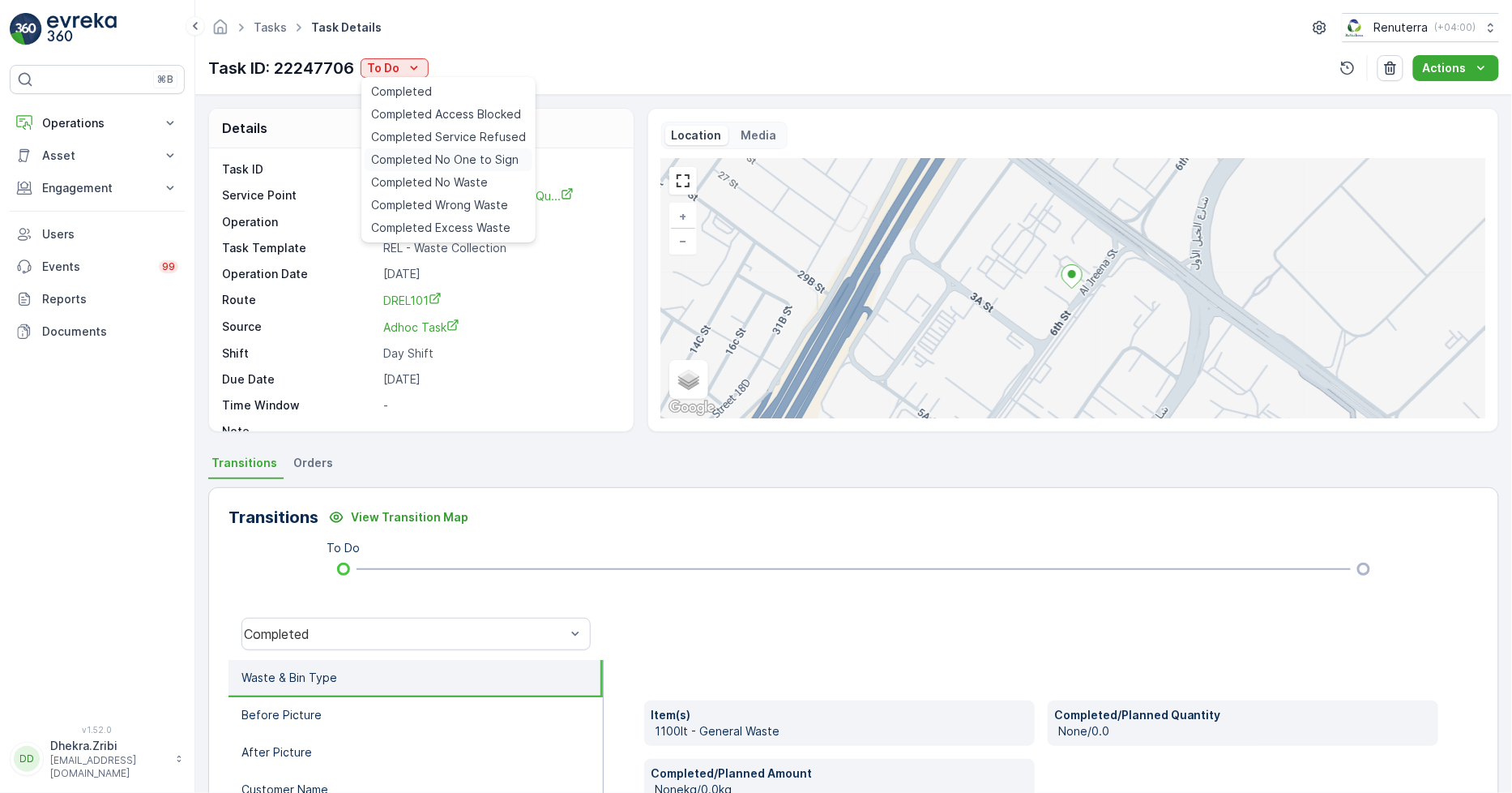
click at [476, 151] on div "Completed No One to Sign" at bounding box center [449, 159] width 168 height 23
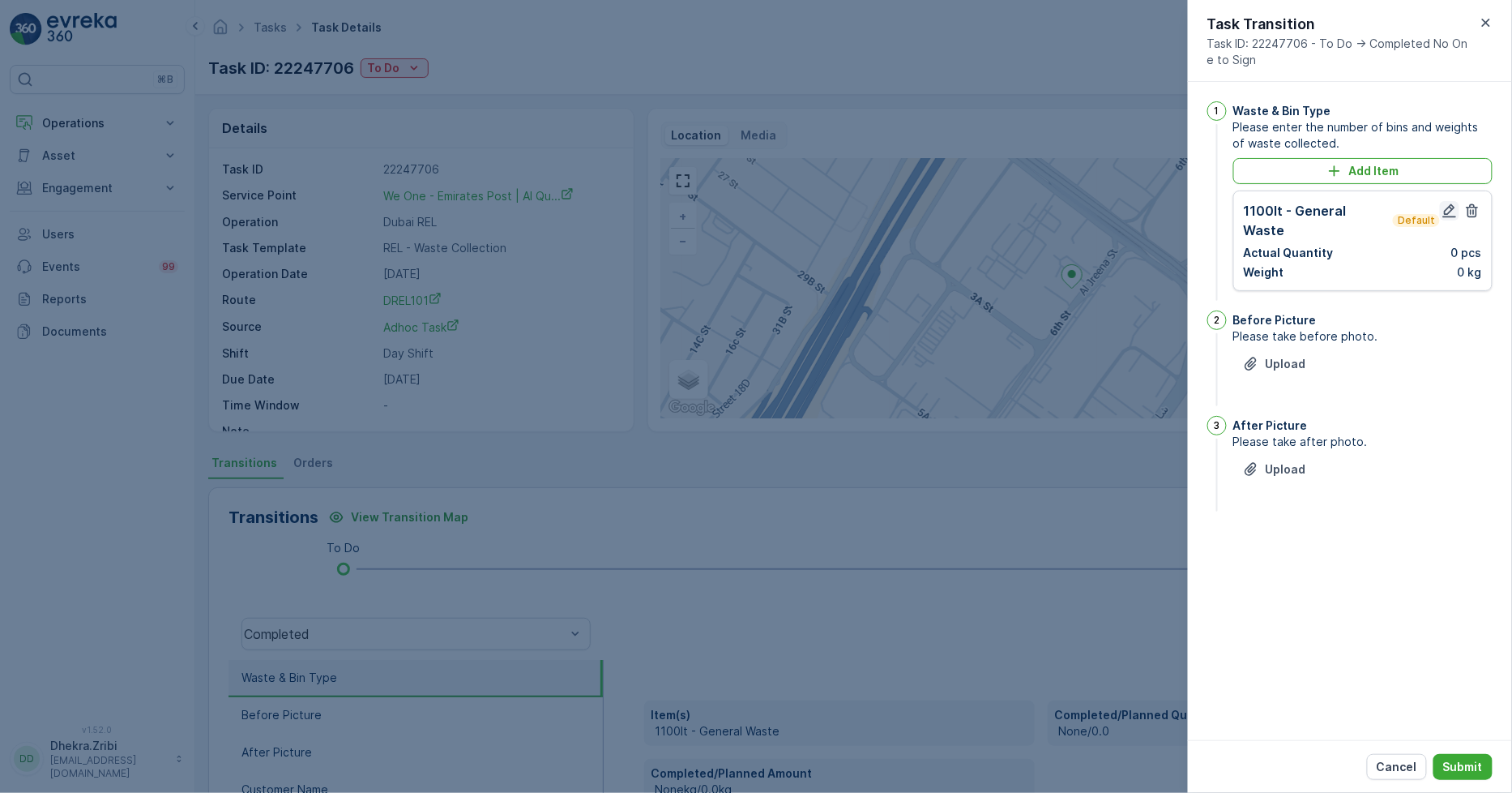
click at [1444, 212] on icon "button" at bounding box center [1450, 211] width 16 height 16
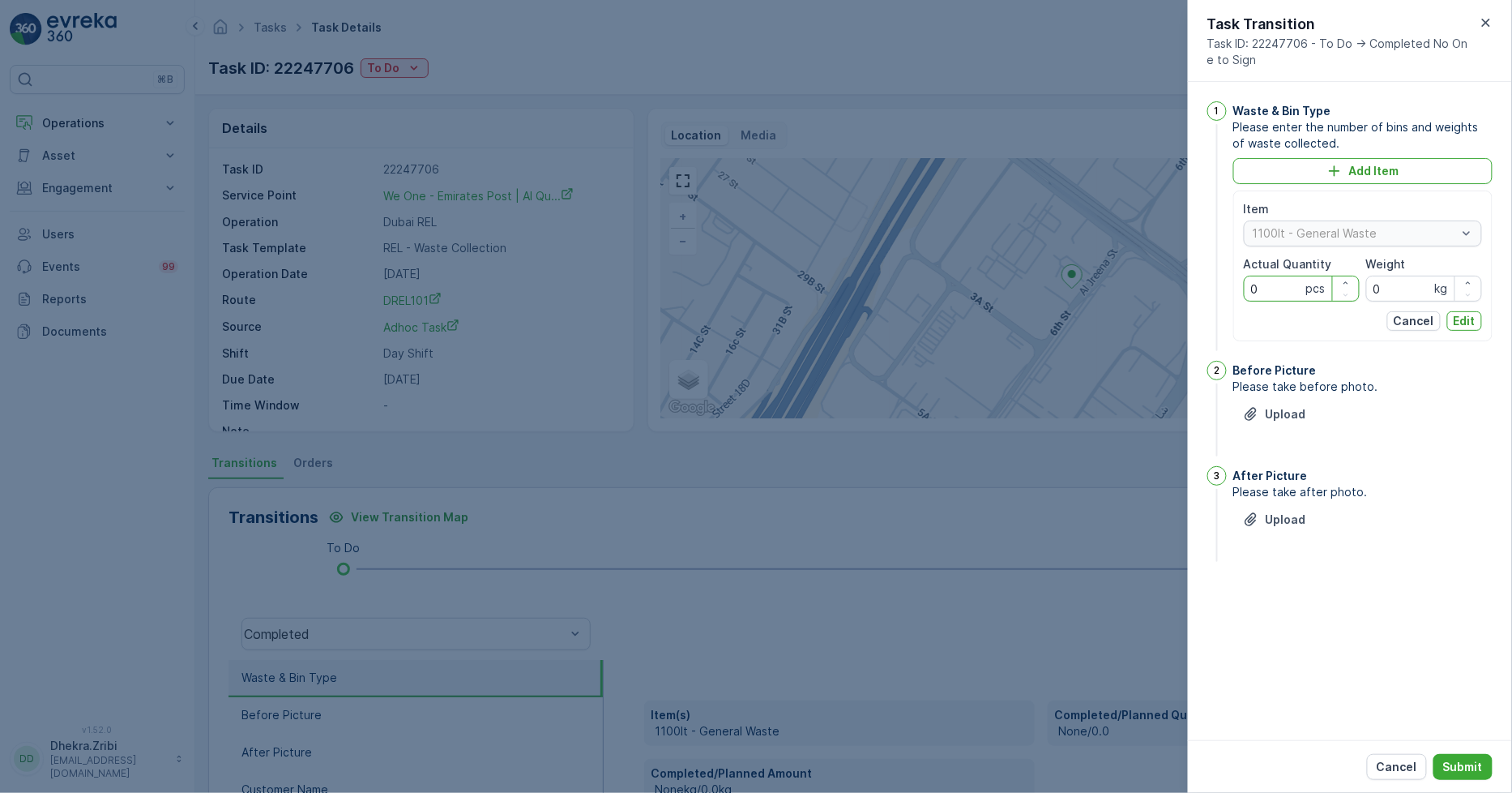
drag, startPoint x: 1285, startPoint y: 292, endPoint x: 1178, endPoint y: 292, distance: 107.0
click at [1178, 292] on div "Tasks Task Details Renuterra ( +04:00 ) Task ID: 22247706 To Do Actions Details…" at bounding box center [853, 396] width 1317 height 793
type Quantity "5"
drag, startPoint x: 1293, startPoint y: 285, endPoint x: 1273, endPoint y: 287, distance: 20.4
click at [1273, 287] on div "Item 1100lt - General Waste Actual Quantity 5 pcs Weight 0 kg" at bounding box center [1363, 251] width 238 height 101
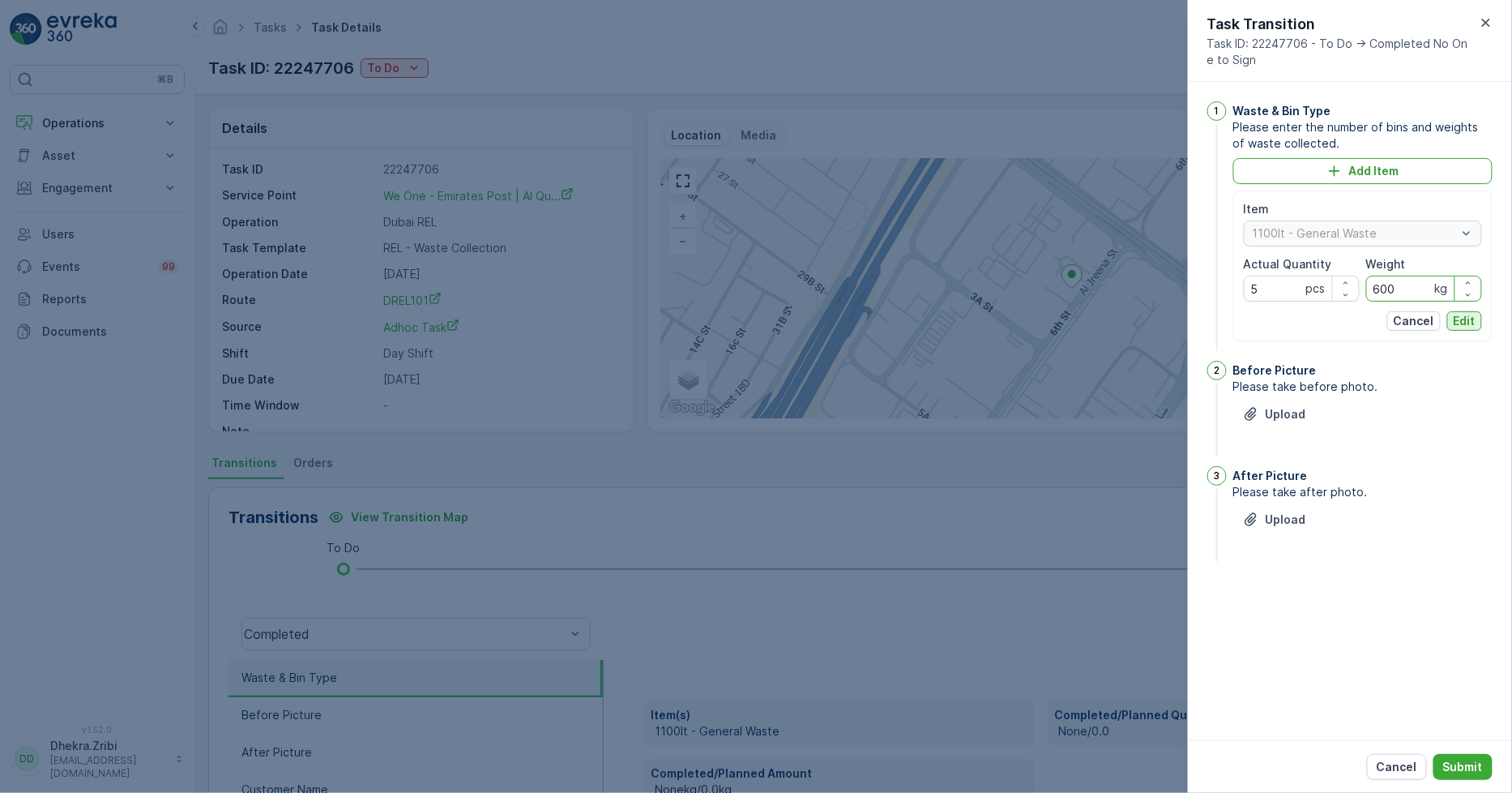
type input "600"
click at [1452, 325] on button "Edit" at bounding box center [1465, 320] width 35 height 19
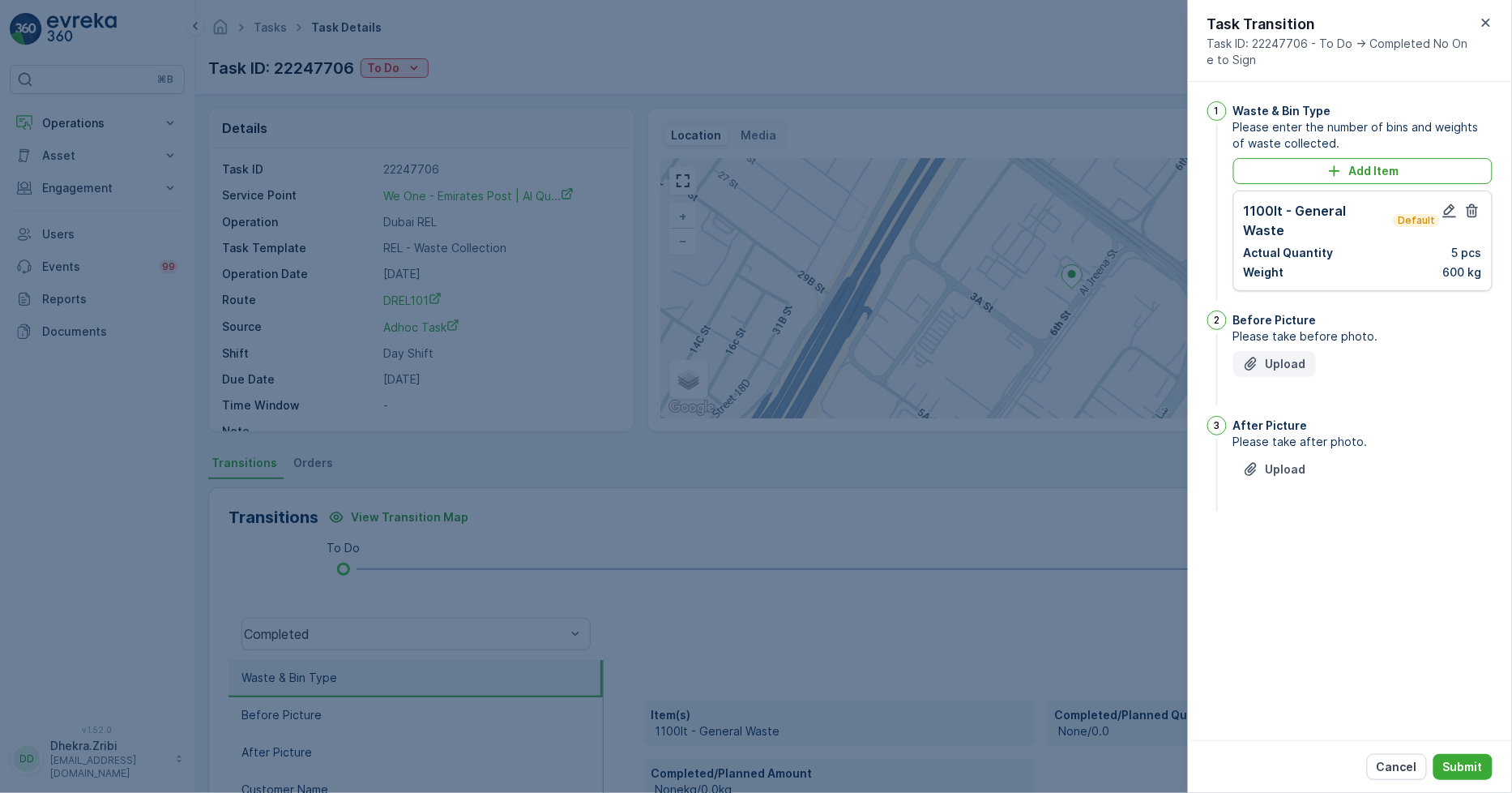
click at [1281, 356] on p "Upload" at bounding box center [1286, 364] width 41 height 16
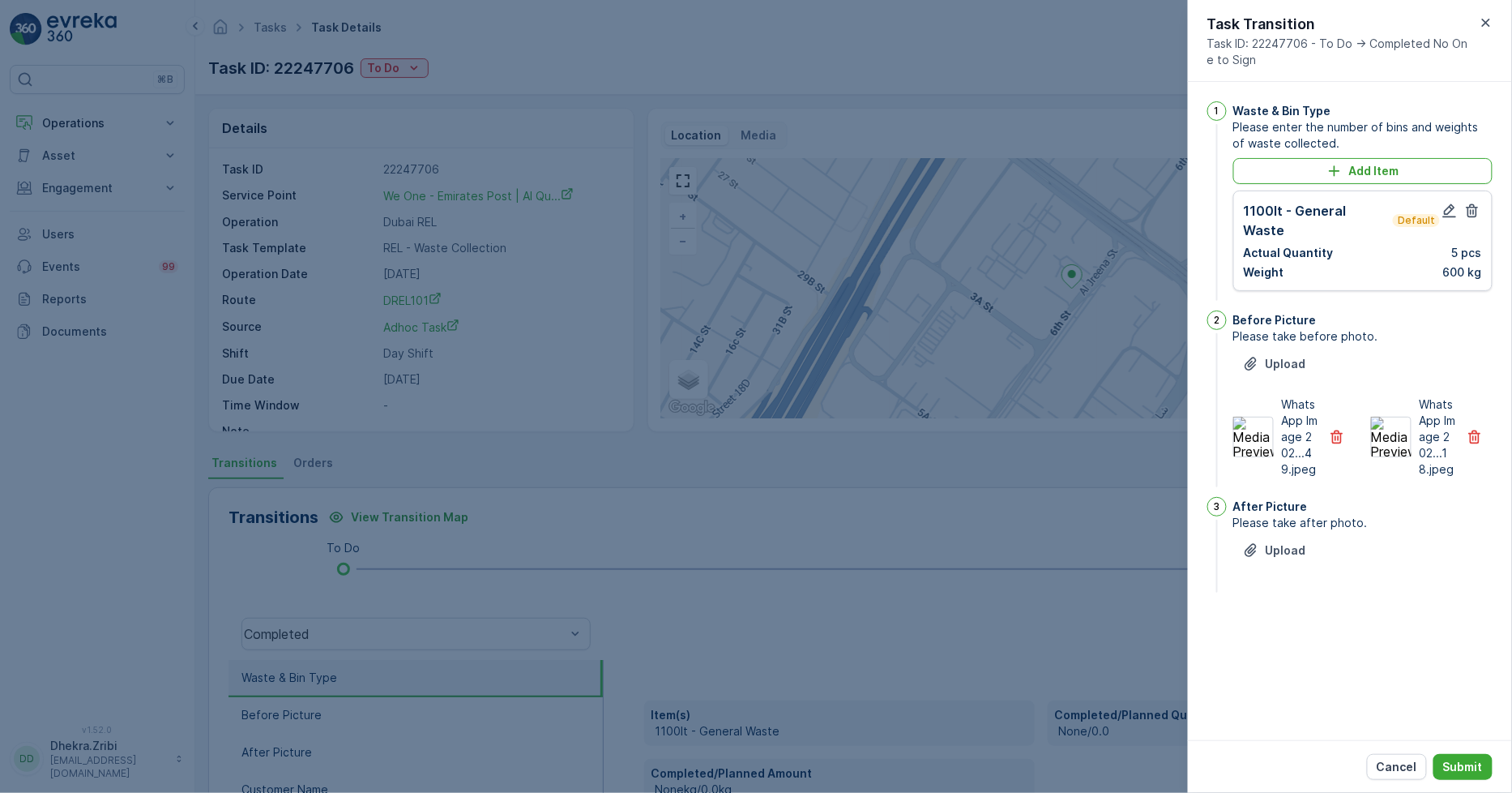
click at [1282, 532] on div "After Picture Please take after photo. Upload" at bounding box center [1363, 546] width 259 height 99
click at [1286, 552] on p "Upload" at bounding box center [1286, 550] width 41 height 16
click at [1477, 764] on p "Submit" at bounding box center [1464, 767] width 40 height 16
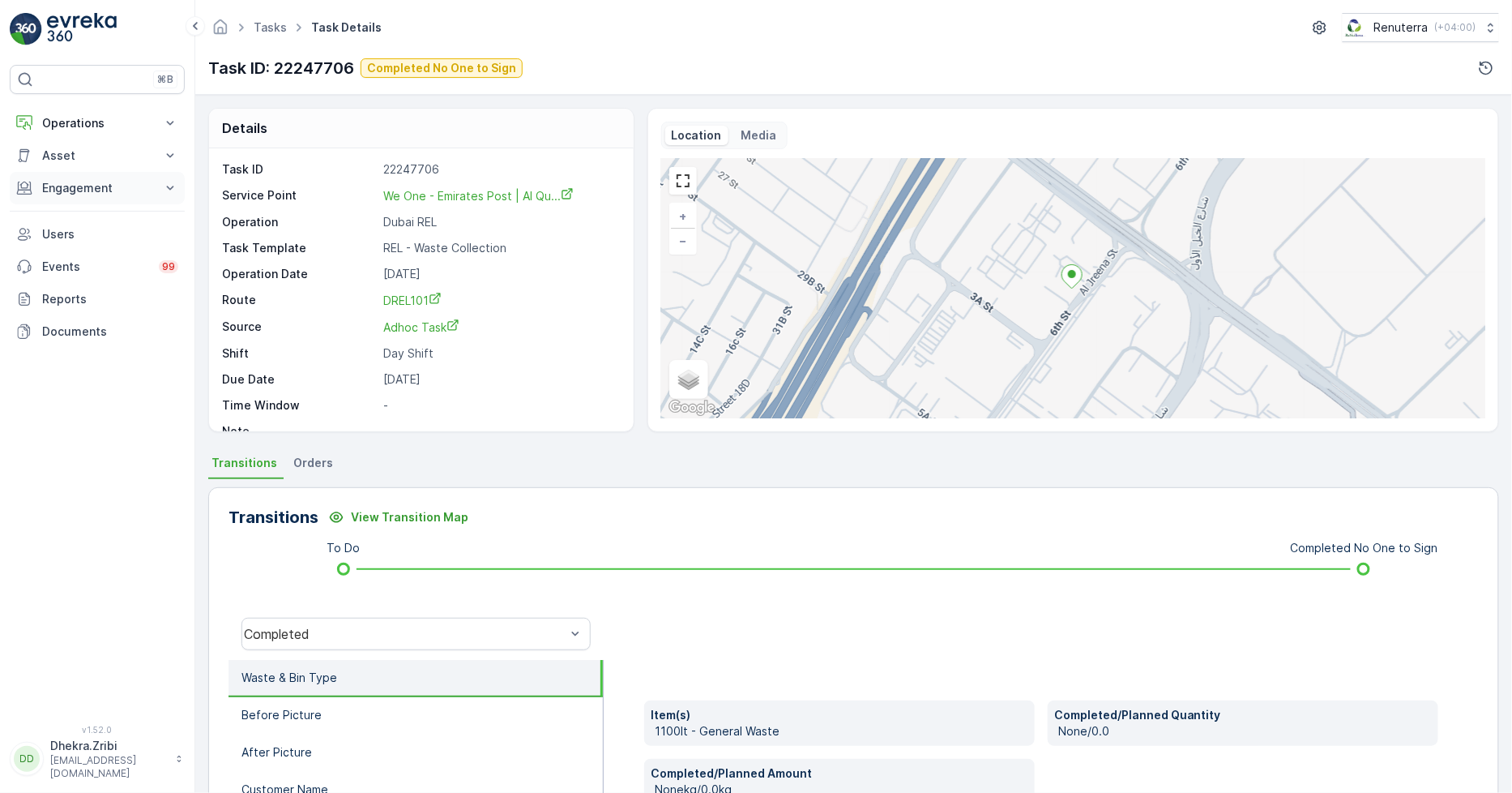
click at [67, 183] on p "Engagement" at bounding box center [97, 188] width 110 height 16
click at [86, 282] on p "Service Points" at bounding box center [80, 284] width 79 height 16
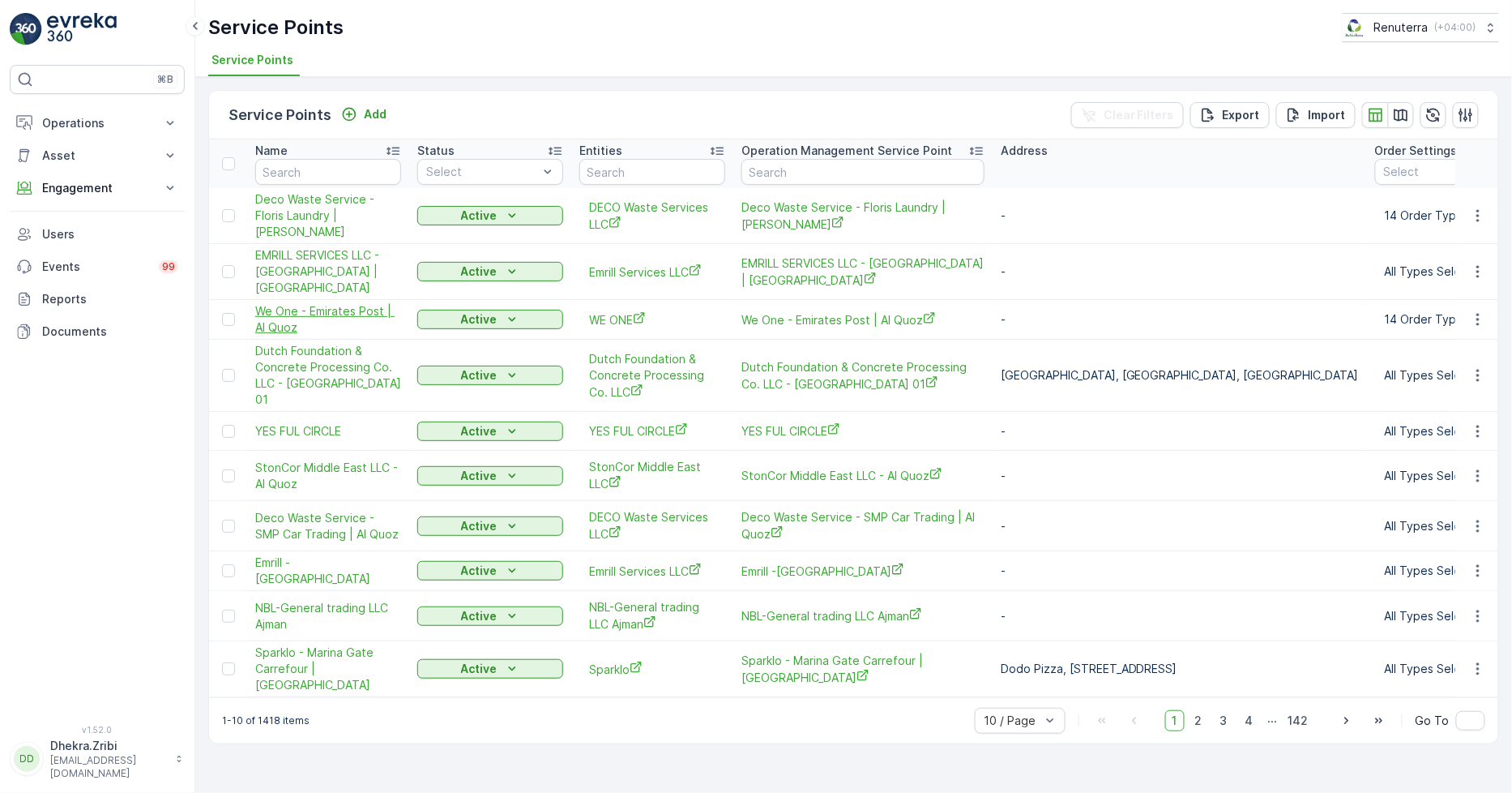
click at [322, 303] on span "We One - Emirates Post | Al Quoz" at bounding box center [328, 319] width 146 height 32
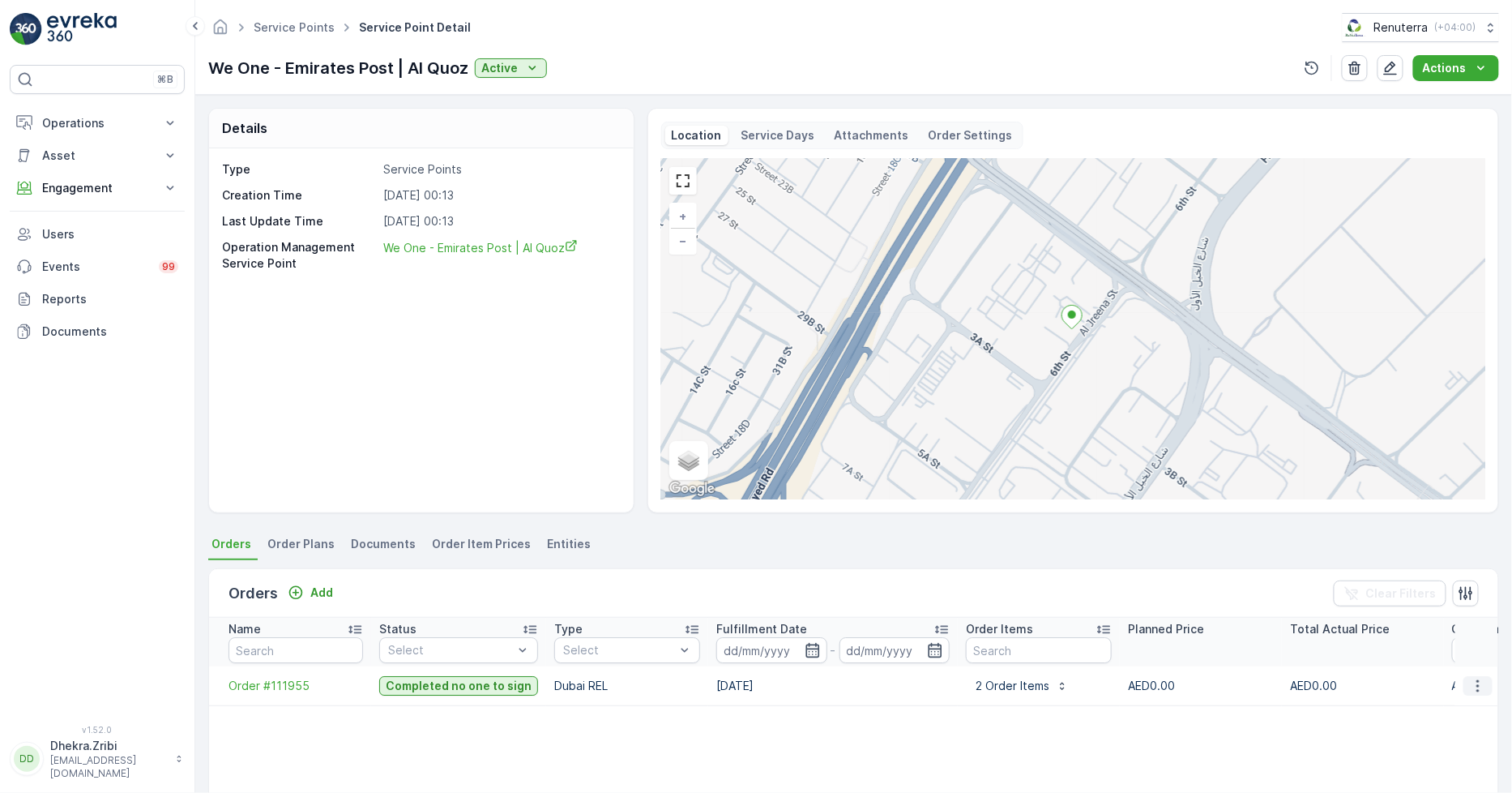
click at [1478, 678] on icon "button" at bounding box center [1478, 686] width 16 height 16
click at [1451, 582] on span "Create Document" at bounding box center [1457, 584] width 97 height 16
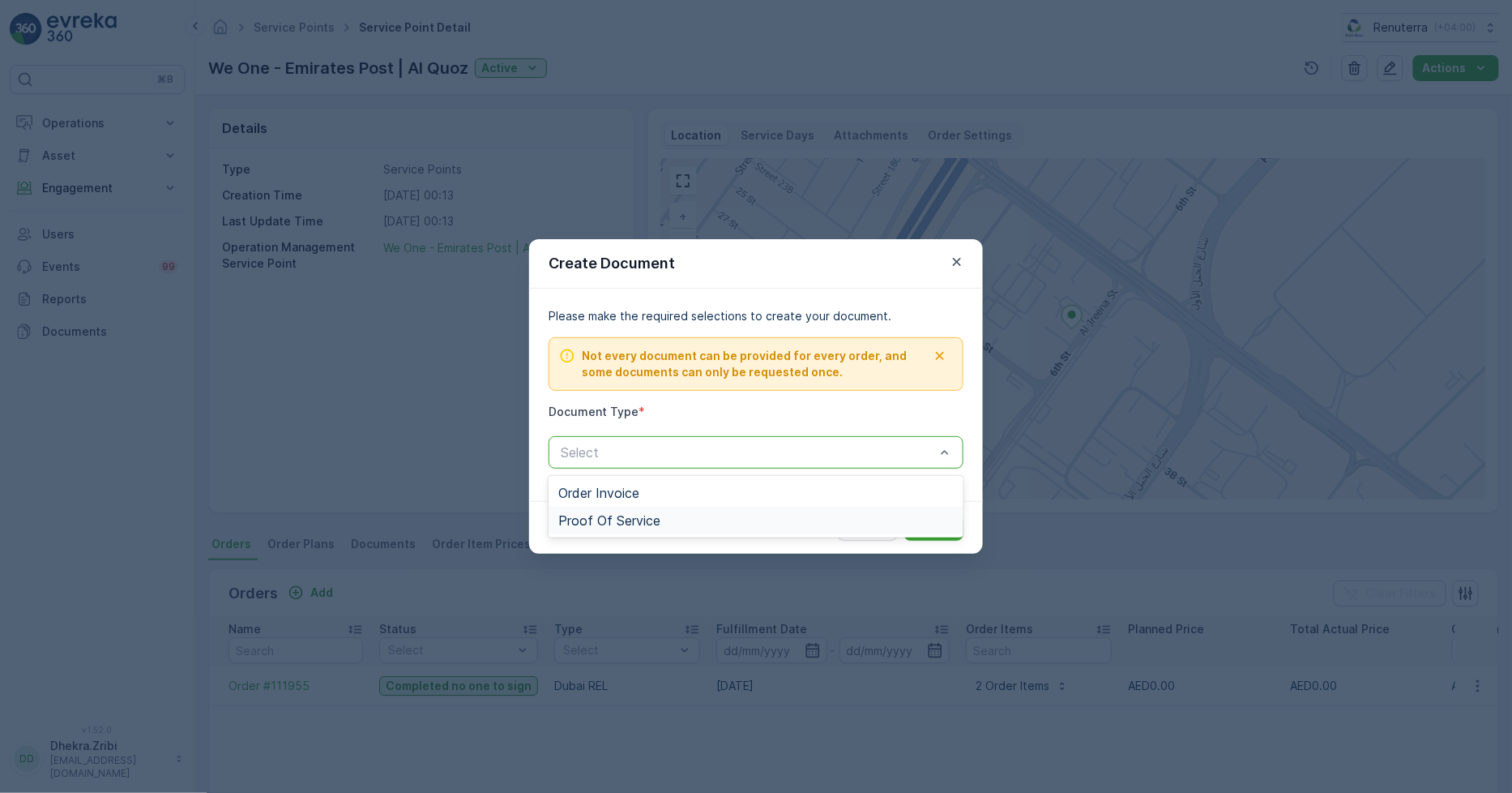
click at [641, 521] on span "Proof Of Service" at bounding box center [609, 520] width 102 height 15
click at [952, 527] on p "Submit" at bounding box center [934, 528] width 40 height 16
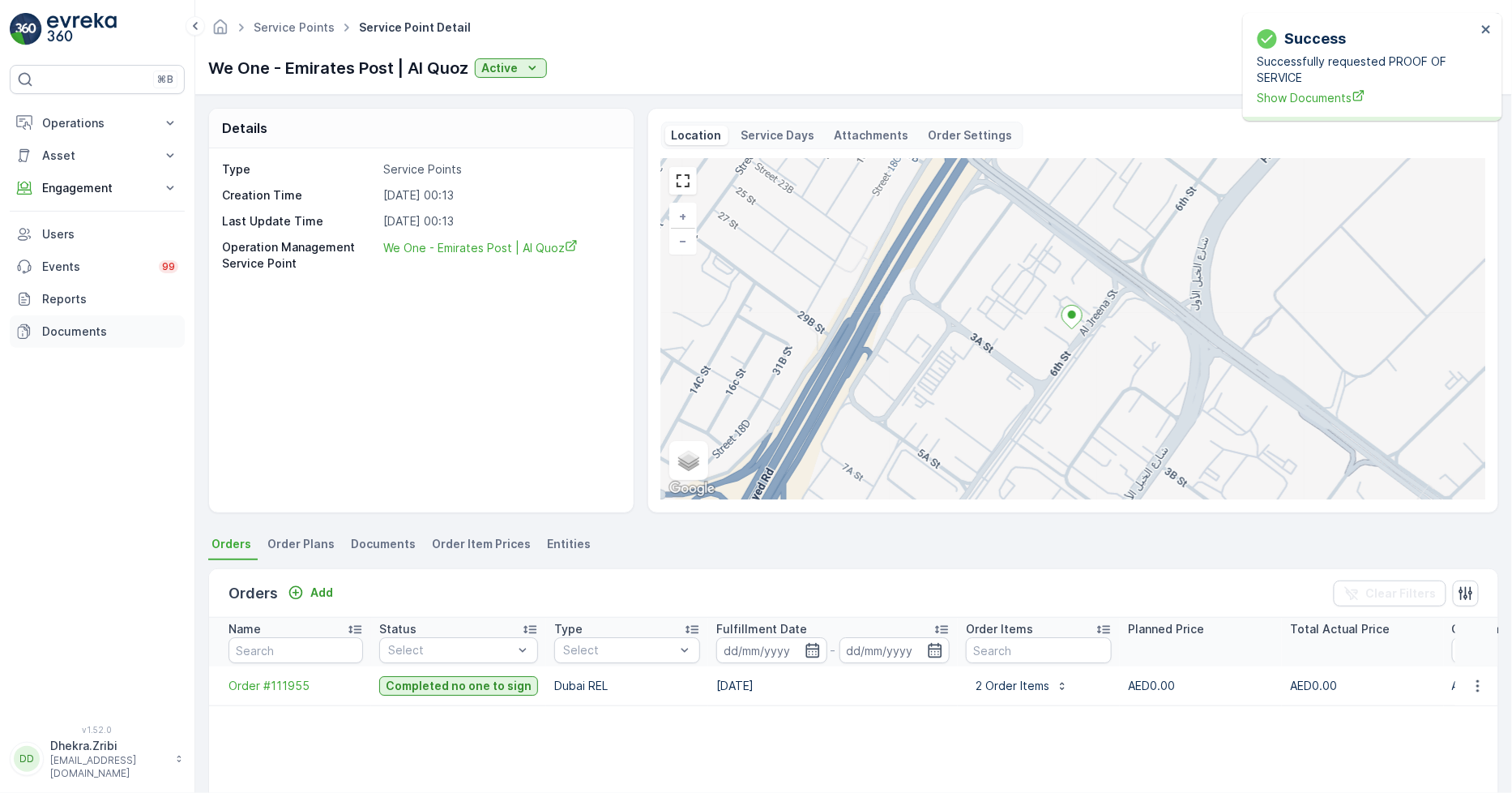
click at [55, 323] on p "Documents" at bounding box center [110, 331] width 136 height 16
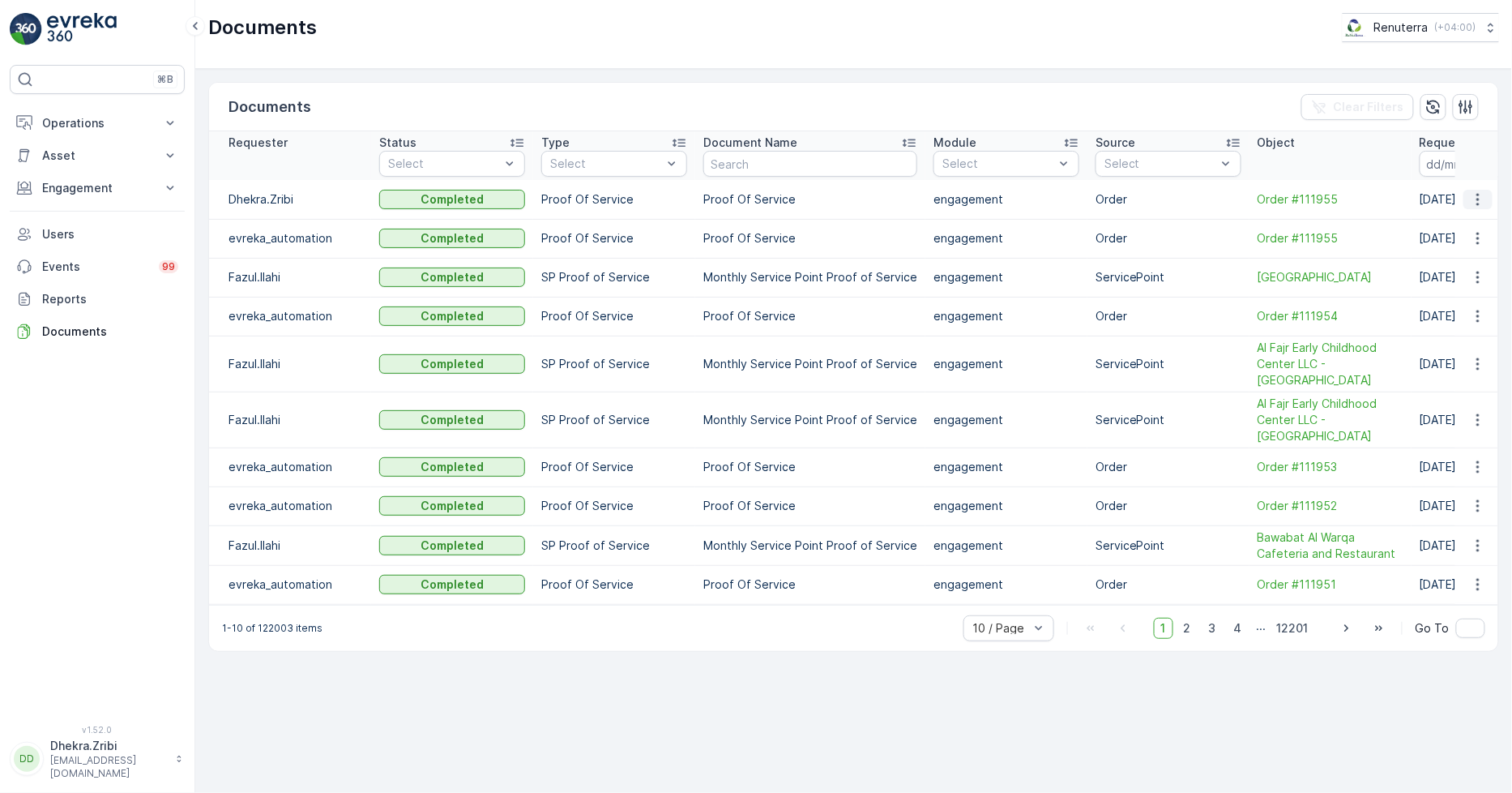
click at [1480, 204] on icon "button" at bounding box center [1478, 199] width 16 height 16
click at [1473, 220] on span "See Details" at bounding box center [1474, 223] width 62 height 16
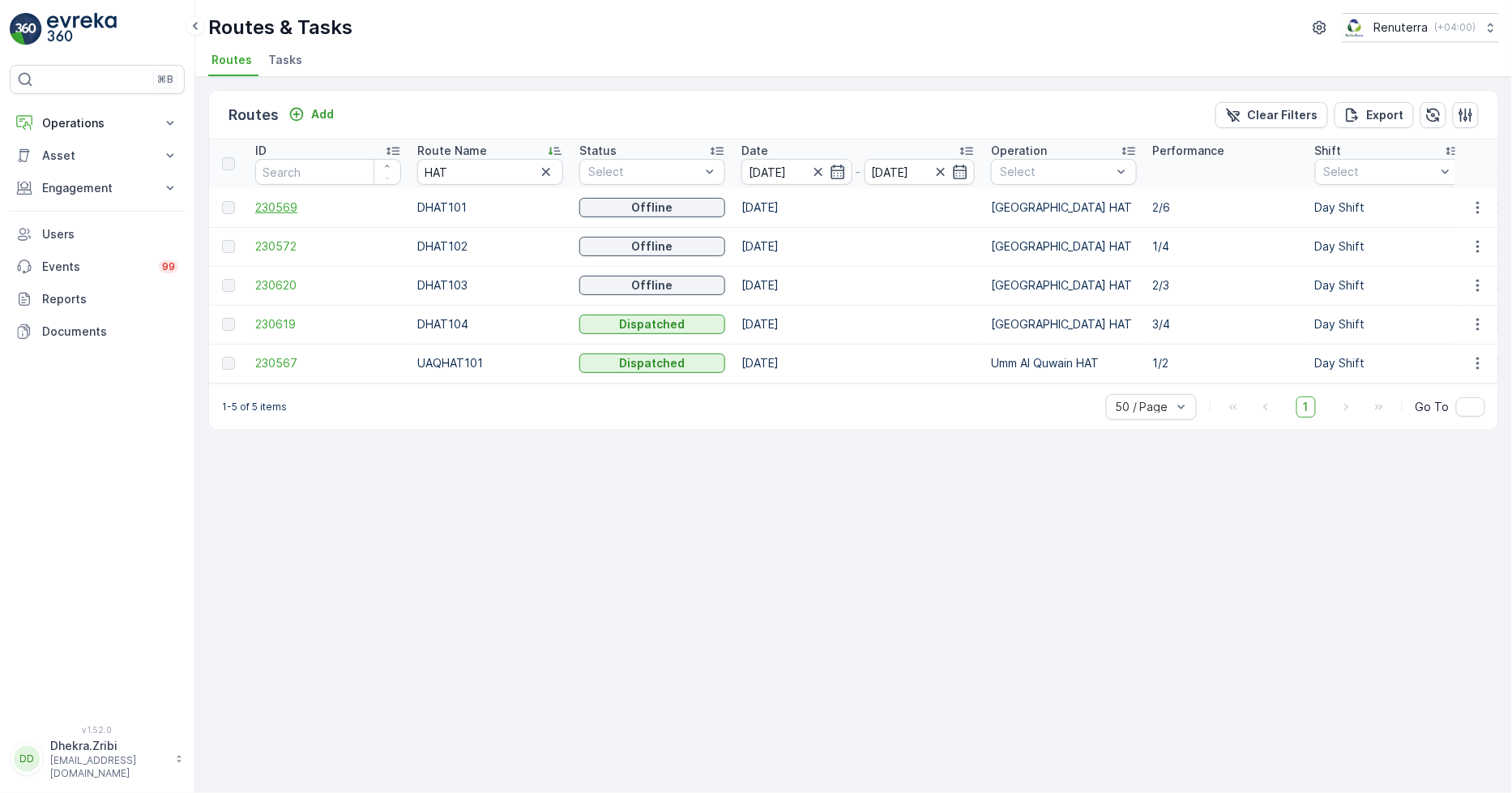
click at [287, 201] on span "230569" at bounding box center [328, 207] width 146 height 16
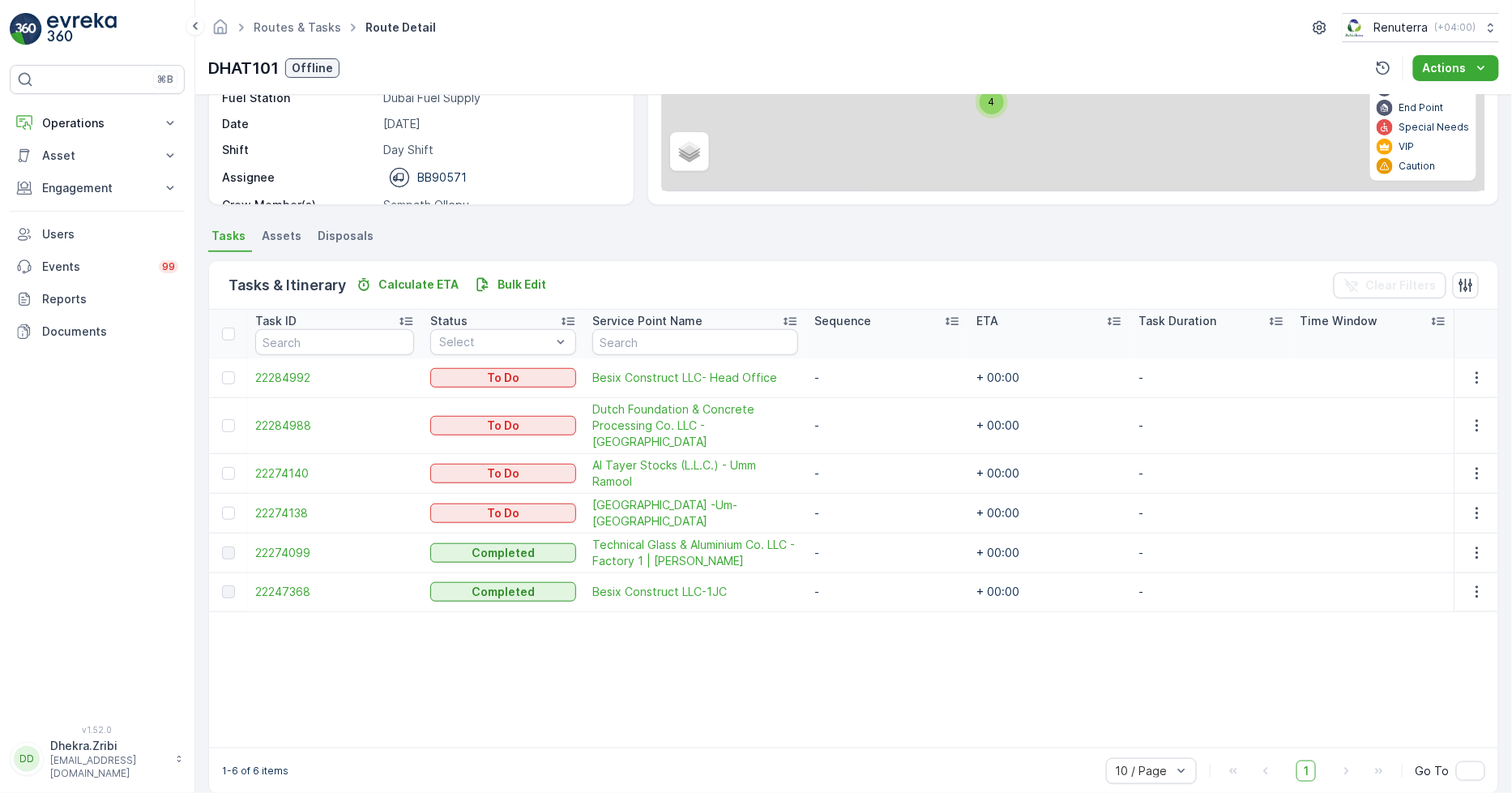
scroll to position [231, 0]
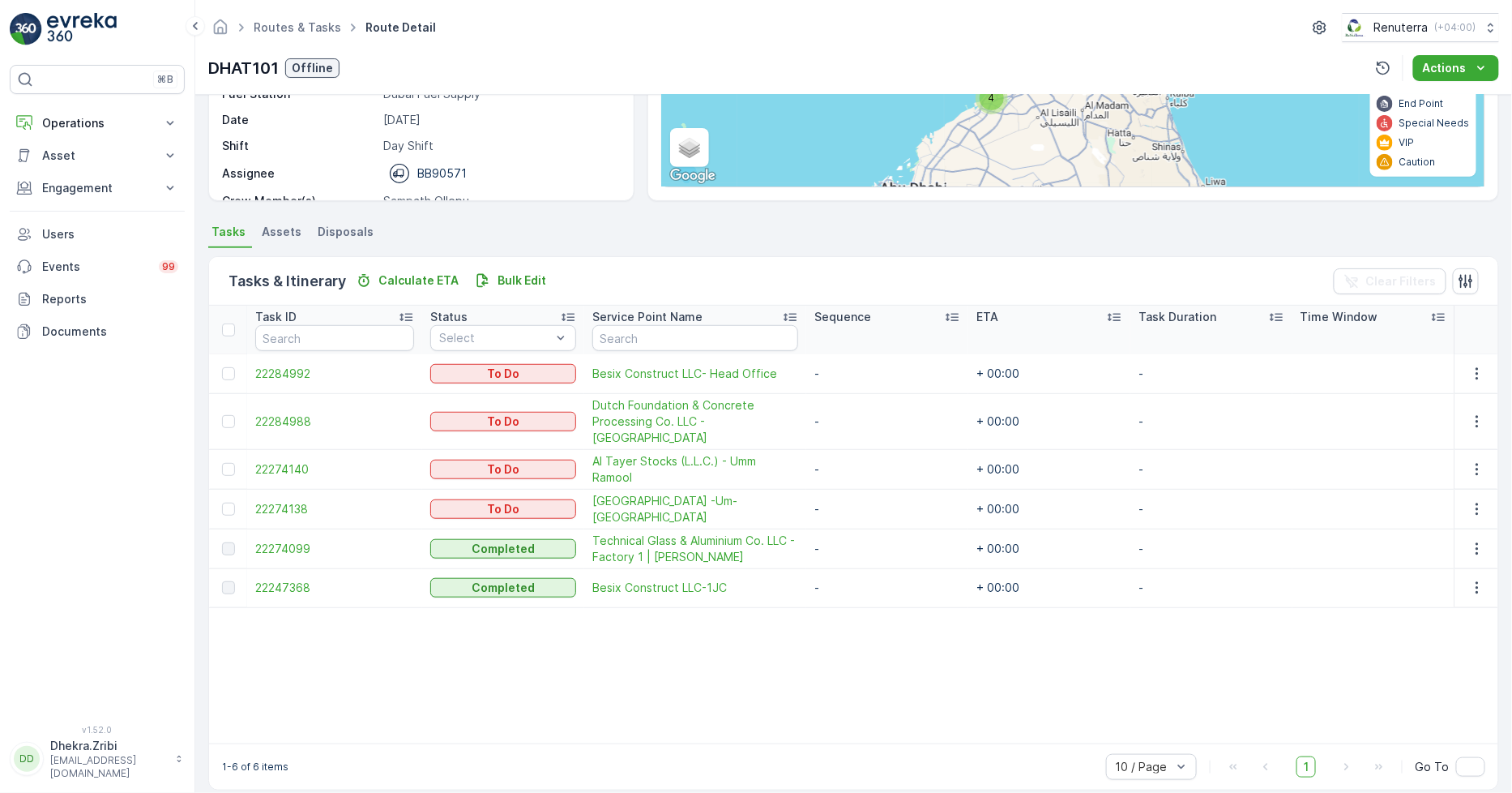
click at [219, 491] on td at bounding box center [228, 509] width 38 height 40
click at [229, 489] on td at bounding box center [228, 509] width 38 height 40
click at [229, 503] on div at bounding box center [228, 509] width 13 height 13
click at [222, 503] on input "checkbox" at bounding box center [222, 503] width 0 height 0
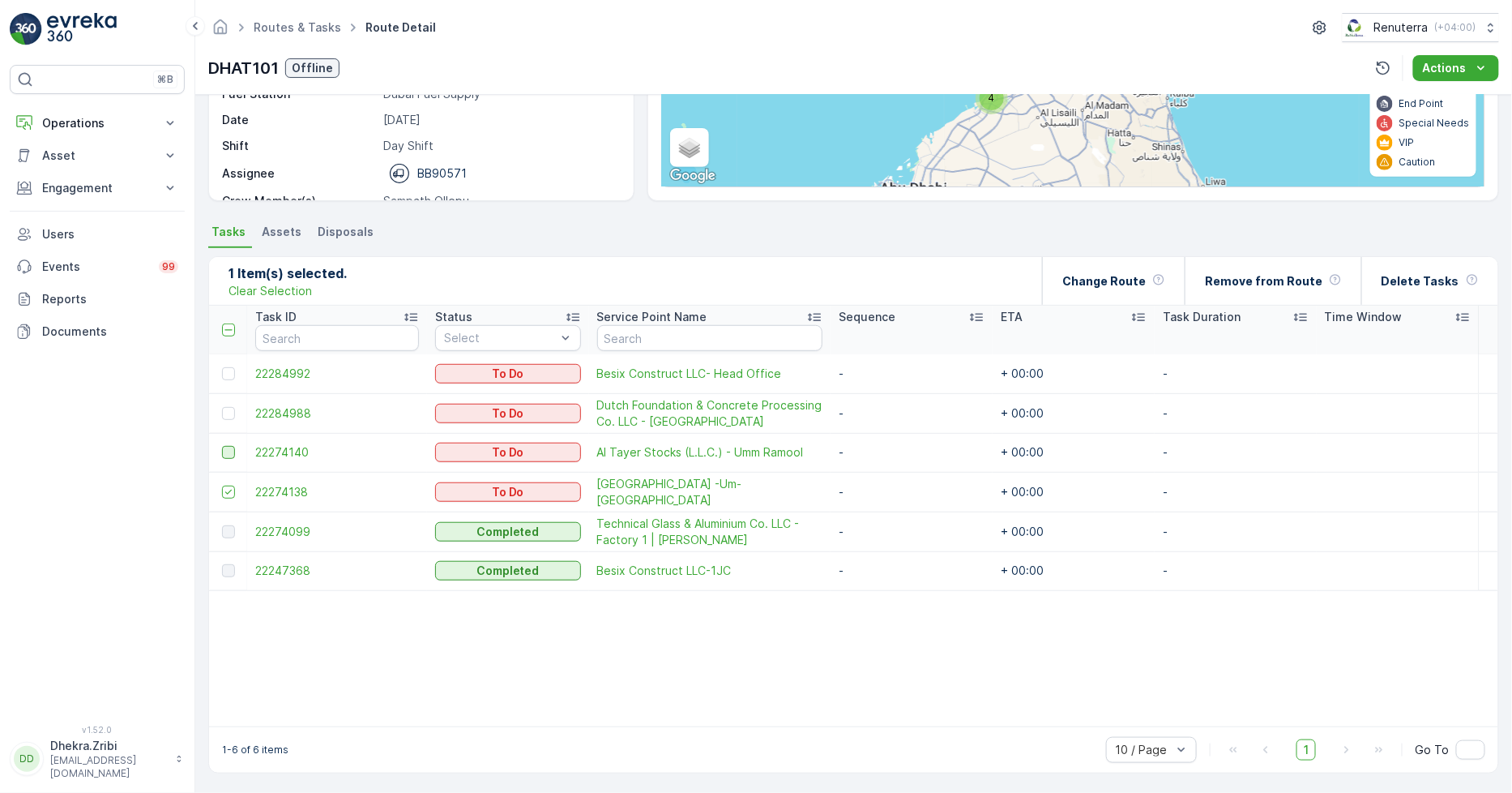
click at [231, 447] on div at bounding box center [228, 452] width 13 height 13
click at [222, 446] on input "checkbox" at bounding box center [222, 446] width 0 height 0
click at [1251, 276] on p "Remove from Route" at bounding box center [1264, 281] width 118 height 16
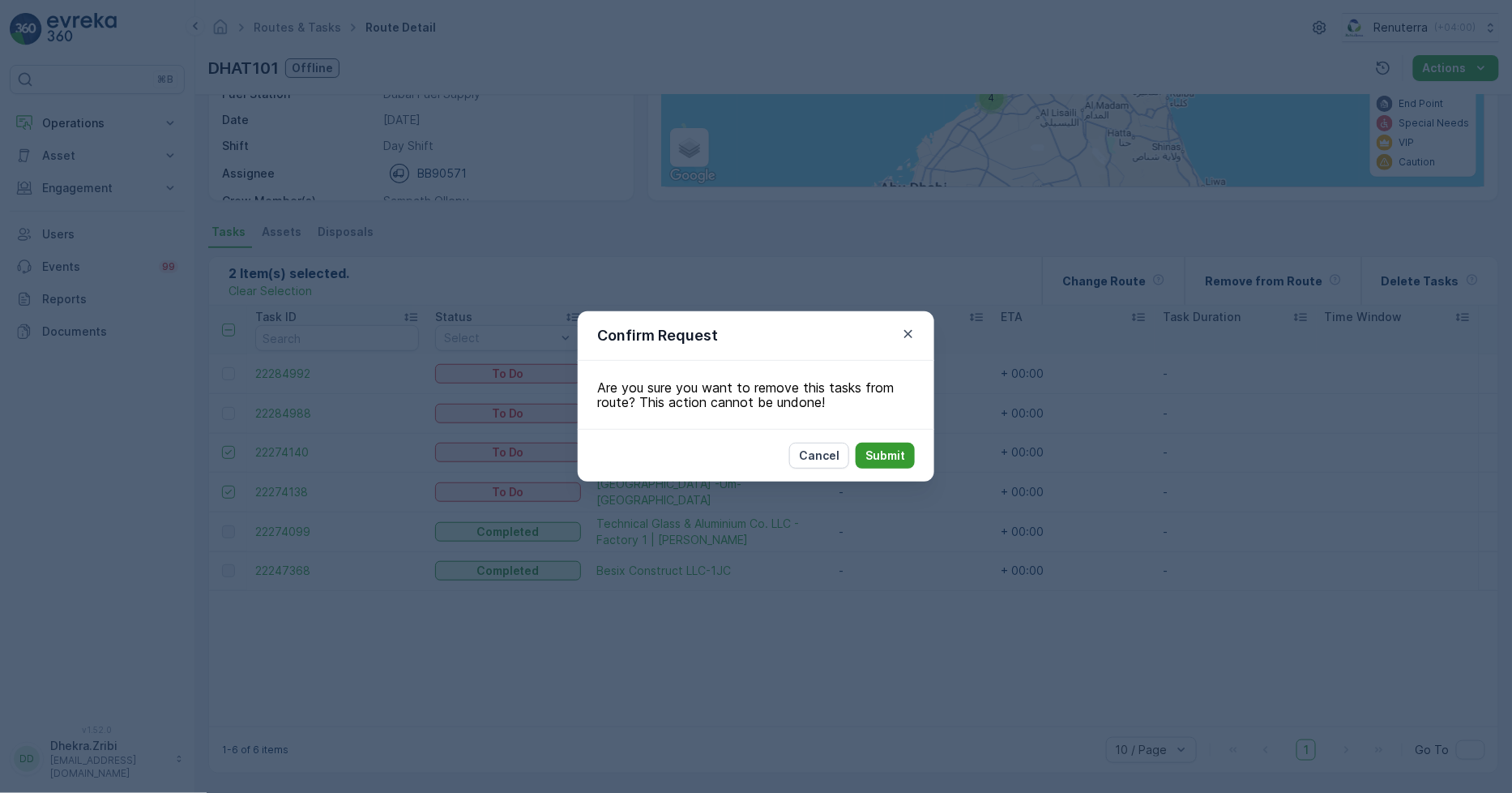
click at [882, 456] on p "Submit" at bounding box center [886, 455] width 40 height 16
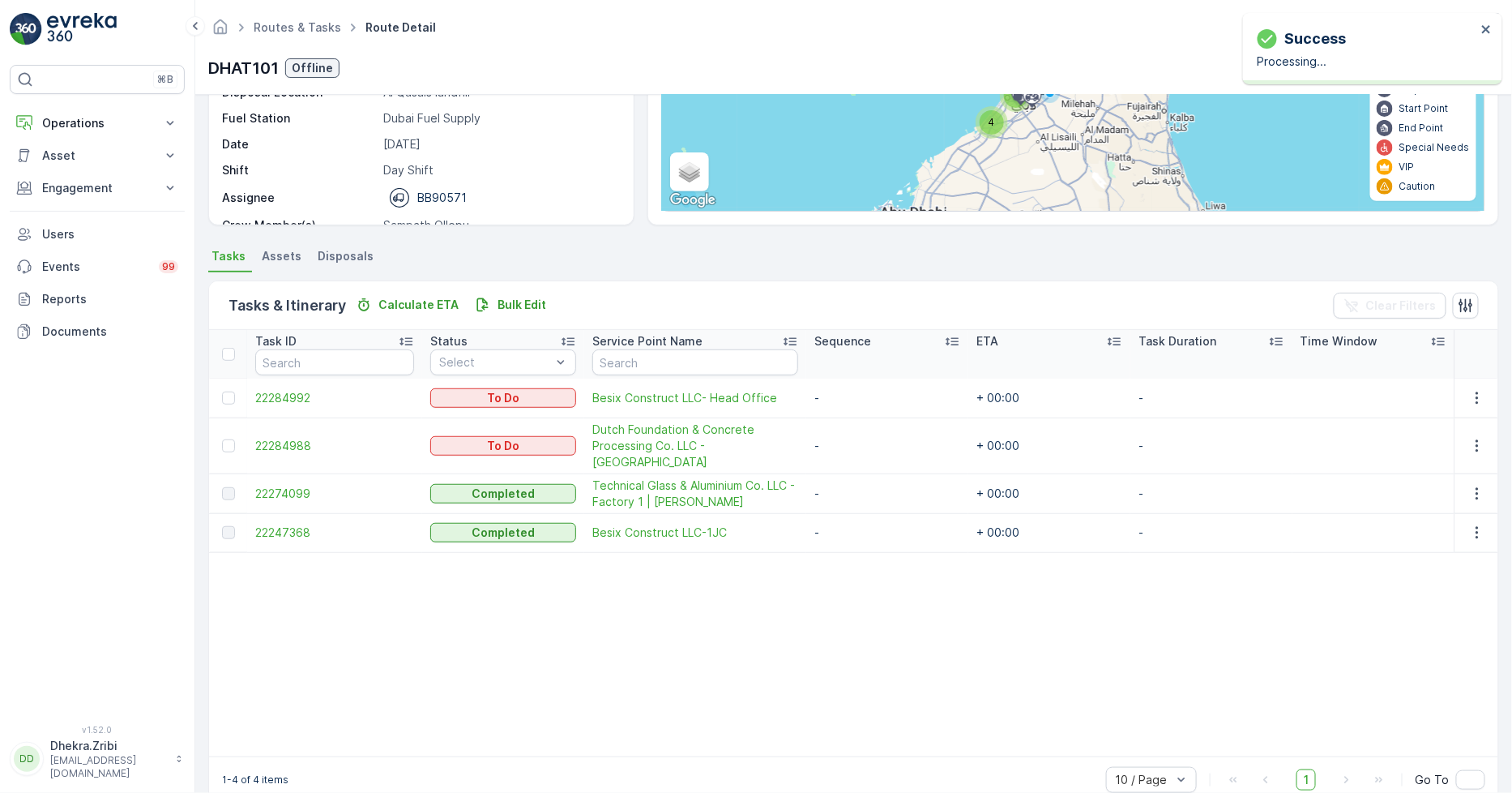
scroll to position [221, 0]
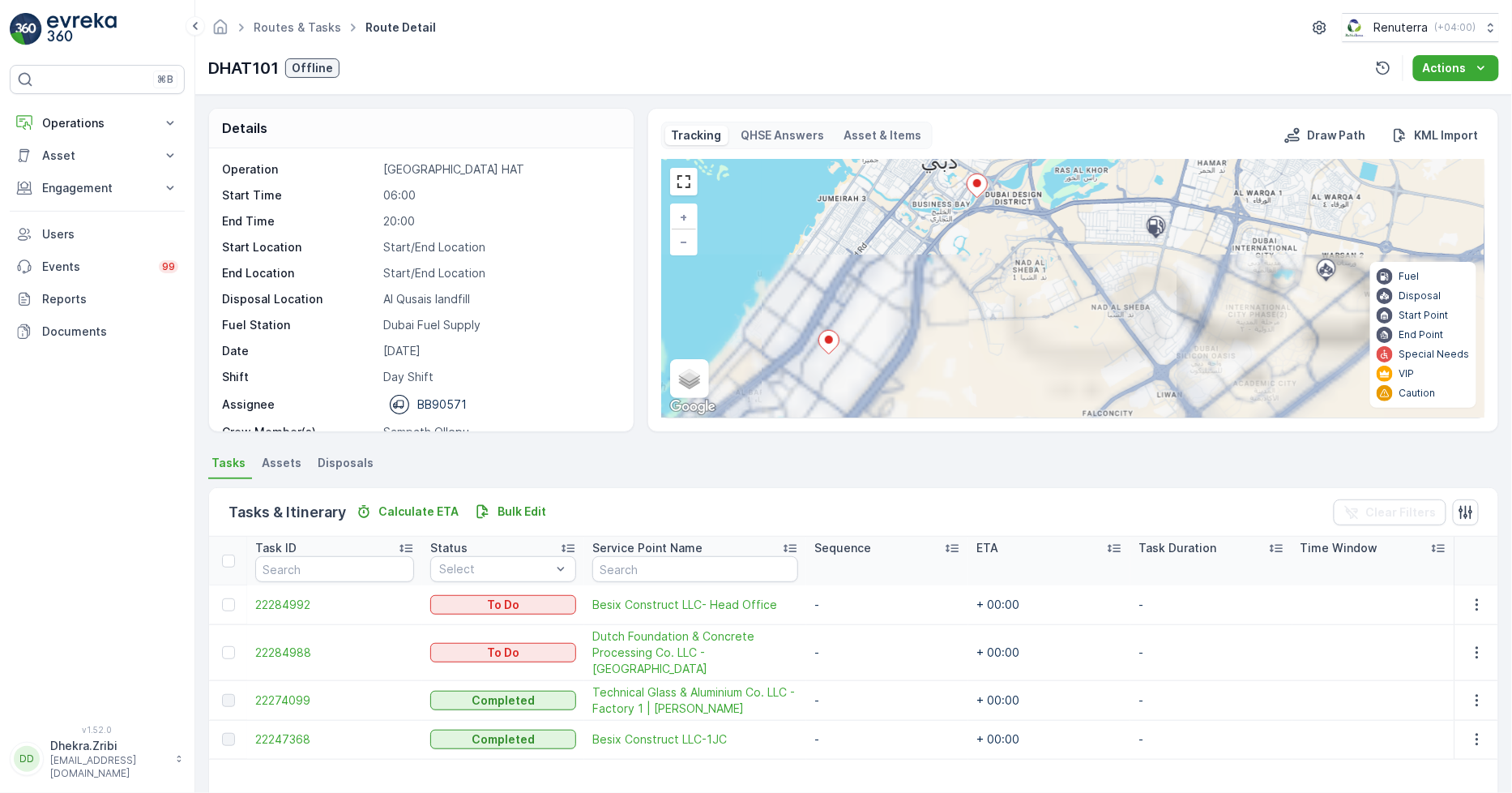
drag, startPoint x: 986, startPoint y: 297, endPoint x: 965, endPoint y: 407, distance: 111.4
click at [965, 407] on div "+ − Satellite Roadmap Terrain Hybrid Leaflet Keyboard shortcuts Map Data Map da…" at bounding box center [1073, 289] width 823 height 258
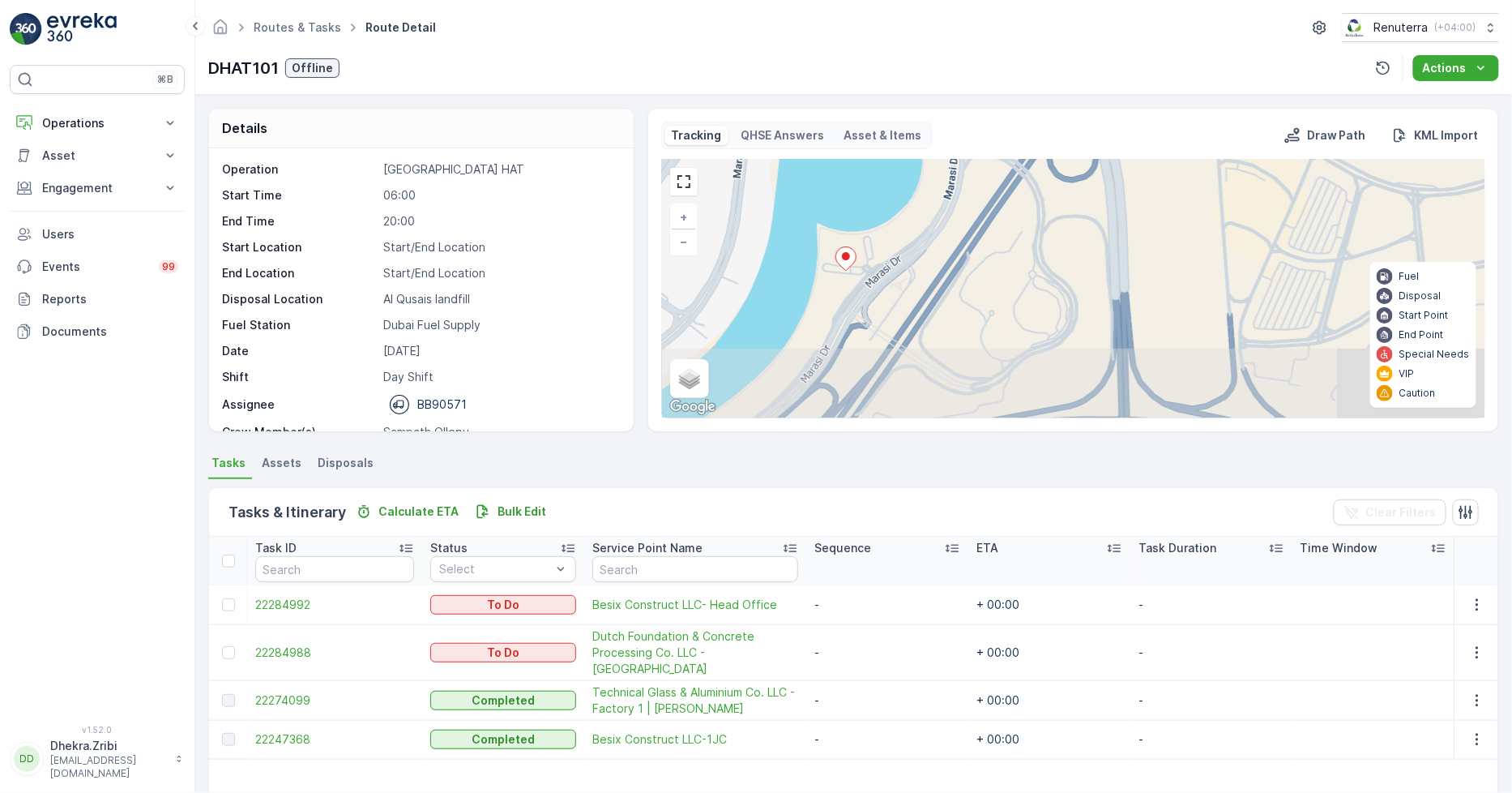
drag, startPoint x: 965, startPoint y: 342, endPoint x: 991, endPoint y: 205, distance: 139.4
click at [991, 205] on div "+ − Satellite Roadmap Terrain Hybrid Leaflet Keyboard shortcuts Map Data Map da…" at bounding box center [1073, 289] width 823 height 258
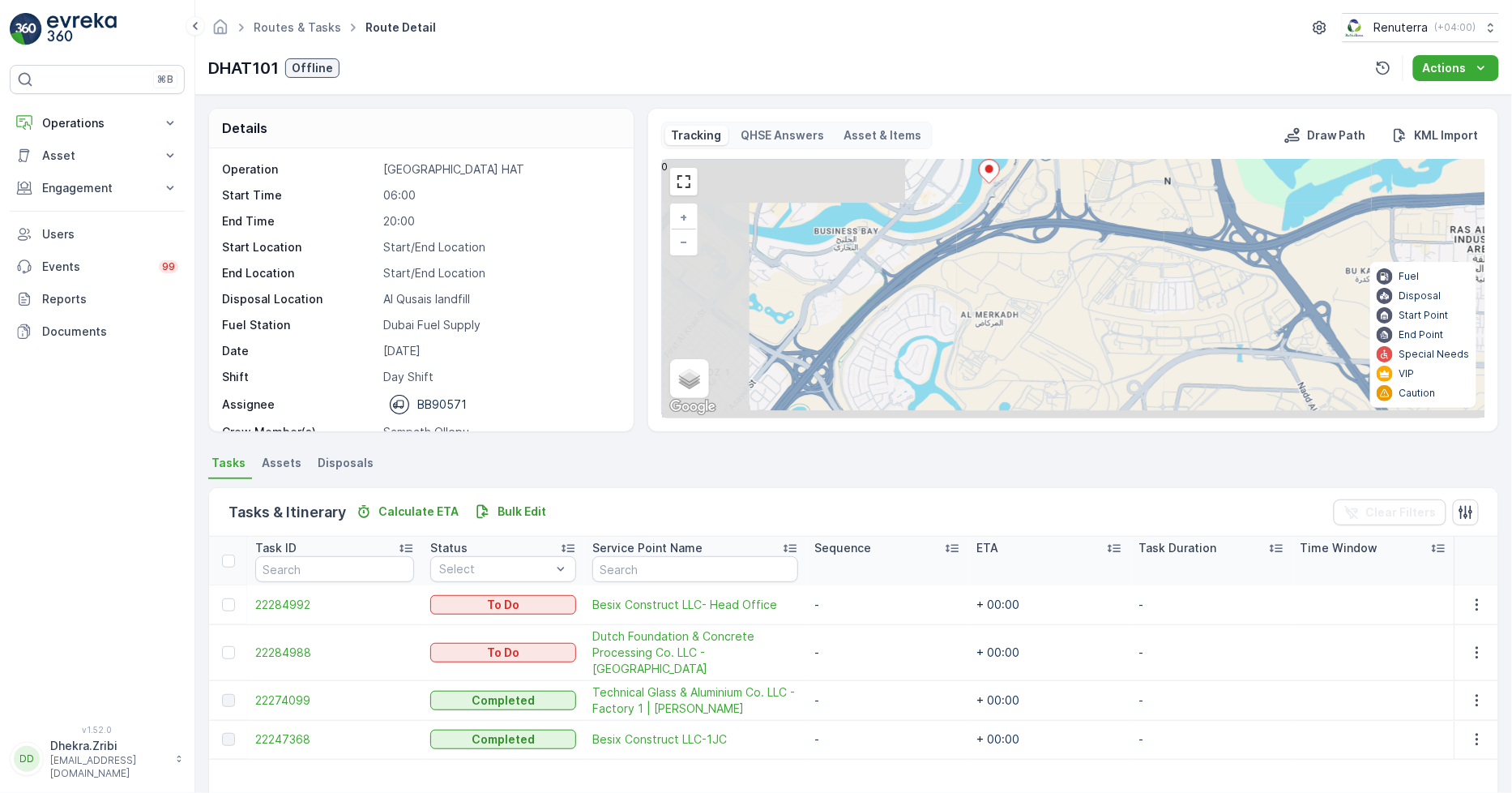
drag, startPoint x: 822, startPoint y: 333, endPoint x: 1001, endPoint y: 206, distance: 219.7
click at [1001, 206] on div "+ − Satellite Roadmap Terrain Hybrid Leaflet Keyboard shortcuts Map Data Map da…" at bounding box center [1073, 289] width 823 height 258
